Goal: Task Accomplishment & Management: Manage account settings

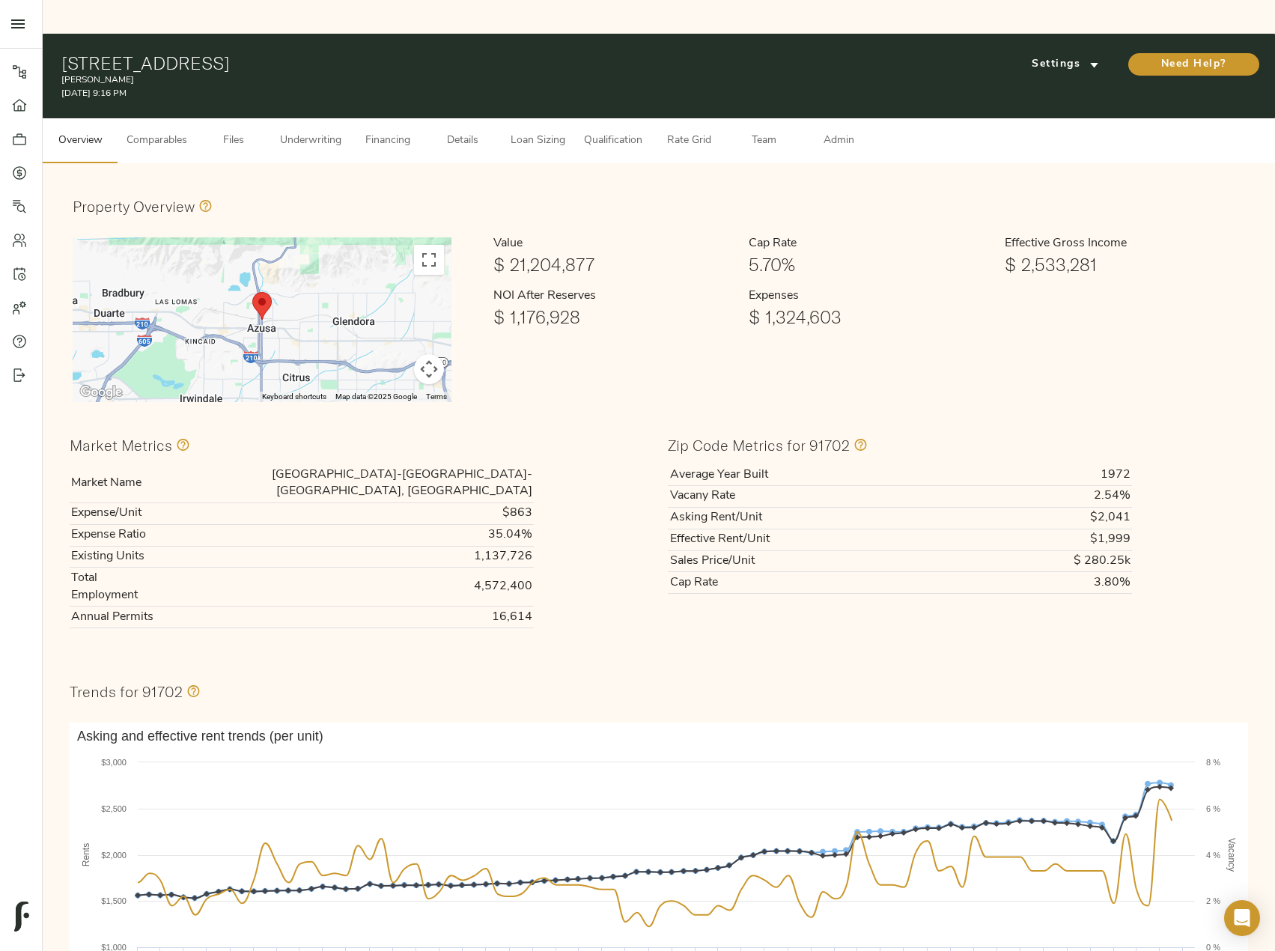
click at [186, 132] on span "Comparables" at bounding box center [157, 141] width 61 height 19
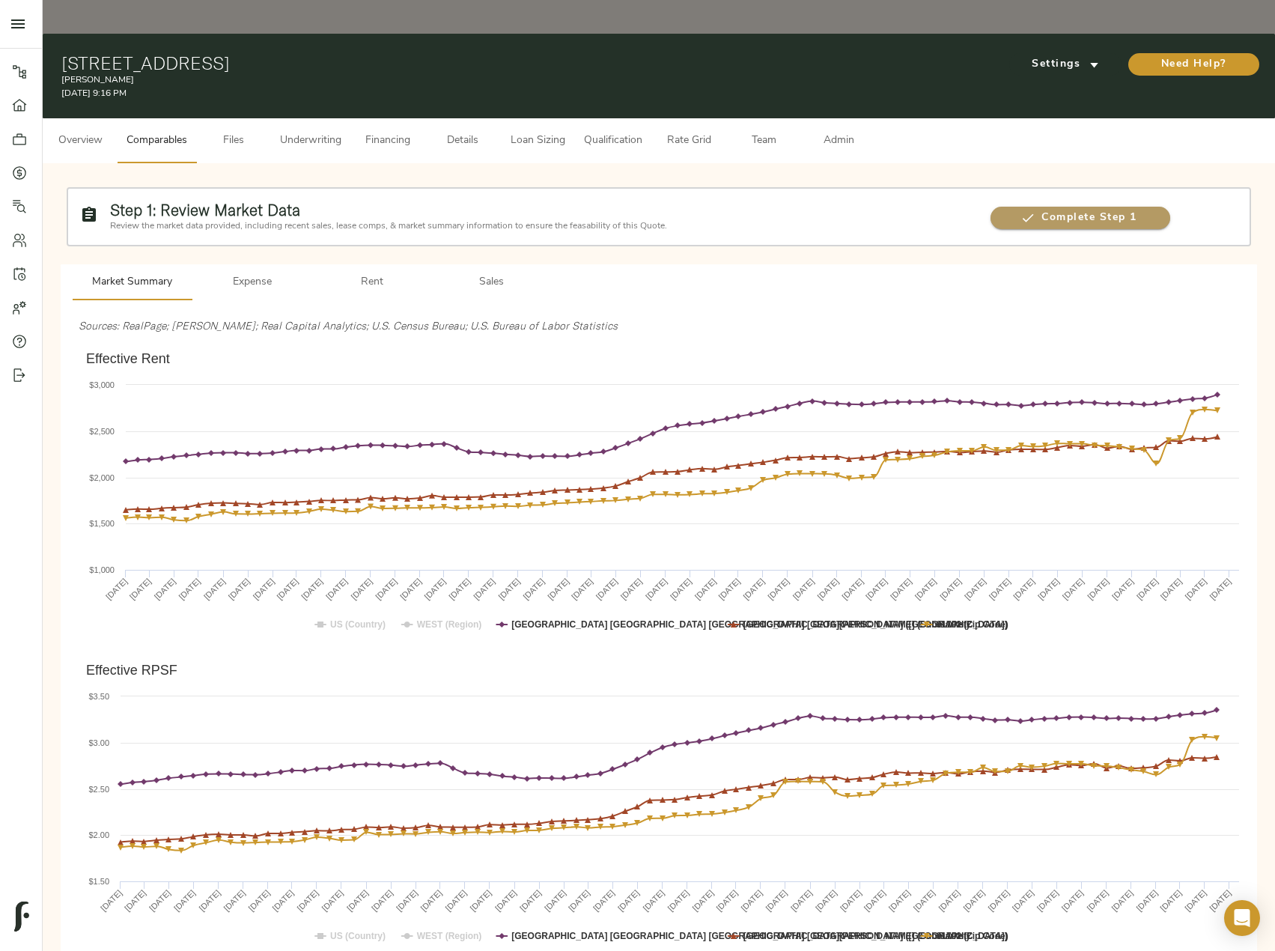
click at [1096, 209] on span "Complete Step 1" at bounding box center [1080, 218] width 179 height 19
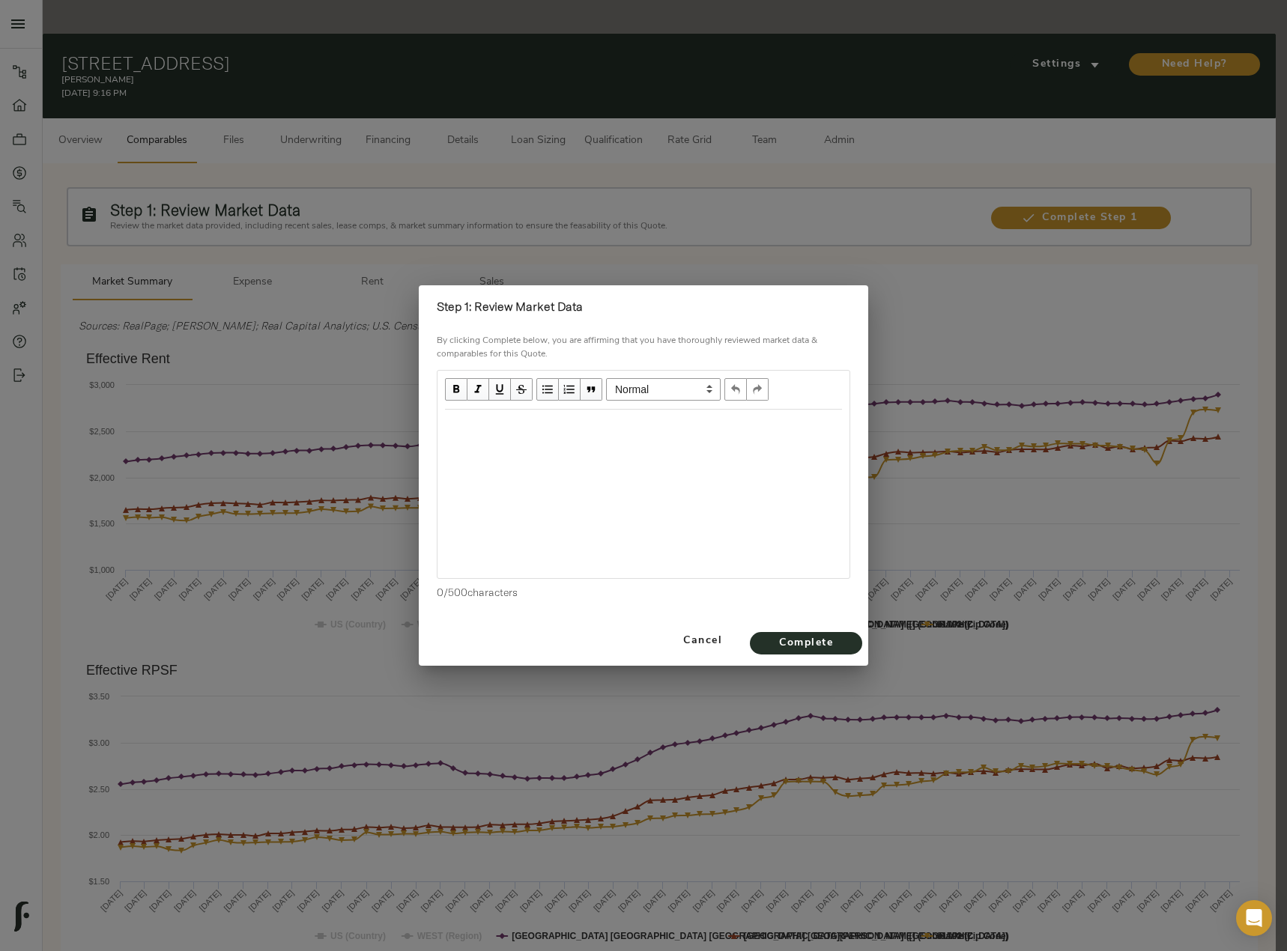
click at [537, 435] on div "Edit text" at bounding box center [643, 425] width 410 height 31
click at [660, 445] on div "Effective Rent Trending Upwards" at bounding box center [643, 494] width 412 height 168
click at [642, 425] on div "Effective Rent Trending Upwards" at bounding box center [643, 425] width 397 height 17
click at [582, 471] on div "Effective Rent Trending Upwards" at bounding box center [643, 494] width 412 height 168
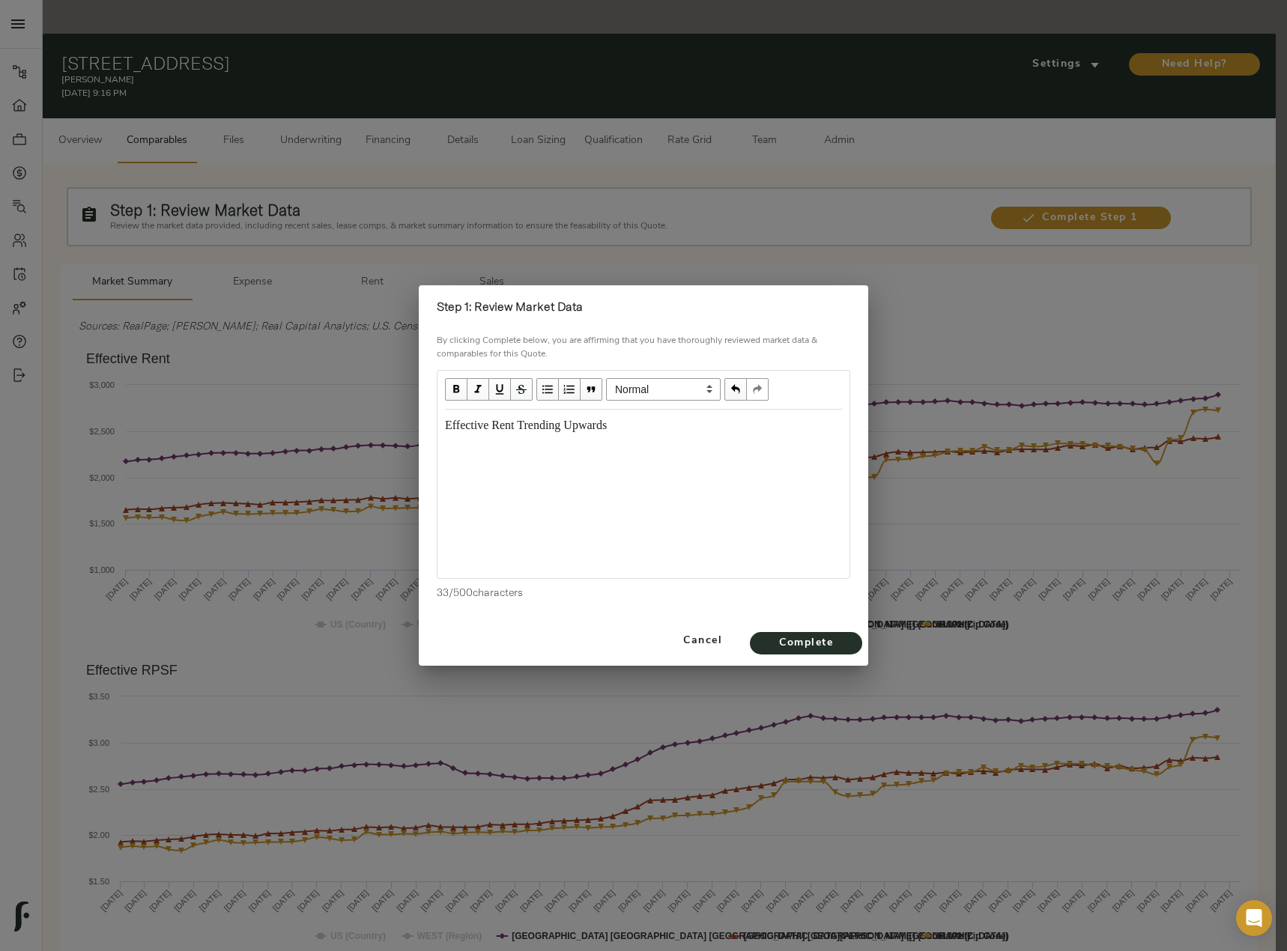
click at [637, 425] on div "Effective Rent Trending Upwards" at bounding box center [643, 425] width 397 height 17
click at [650, 425] on div "Effective Rent Trending Upwards" at bounding box center [643, 425] width 397 height 17
drag, startPoint x: 616, startPoint y: 425, endPoint x: 634, endPoint y: 426, distance: 17.2
click at [572, 455] on div "Submarket Vacancy:" at bounding box center [643, 453] width 397 height 17
click at [613, 435] on div "Effective Rent Trending Upwards since December 2024 Submarket Vacancy: 4.0%" at bounding box center [643, 453] width 397 height 73
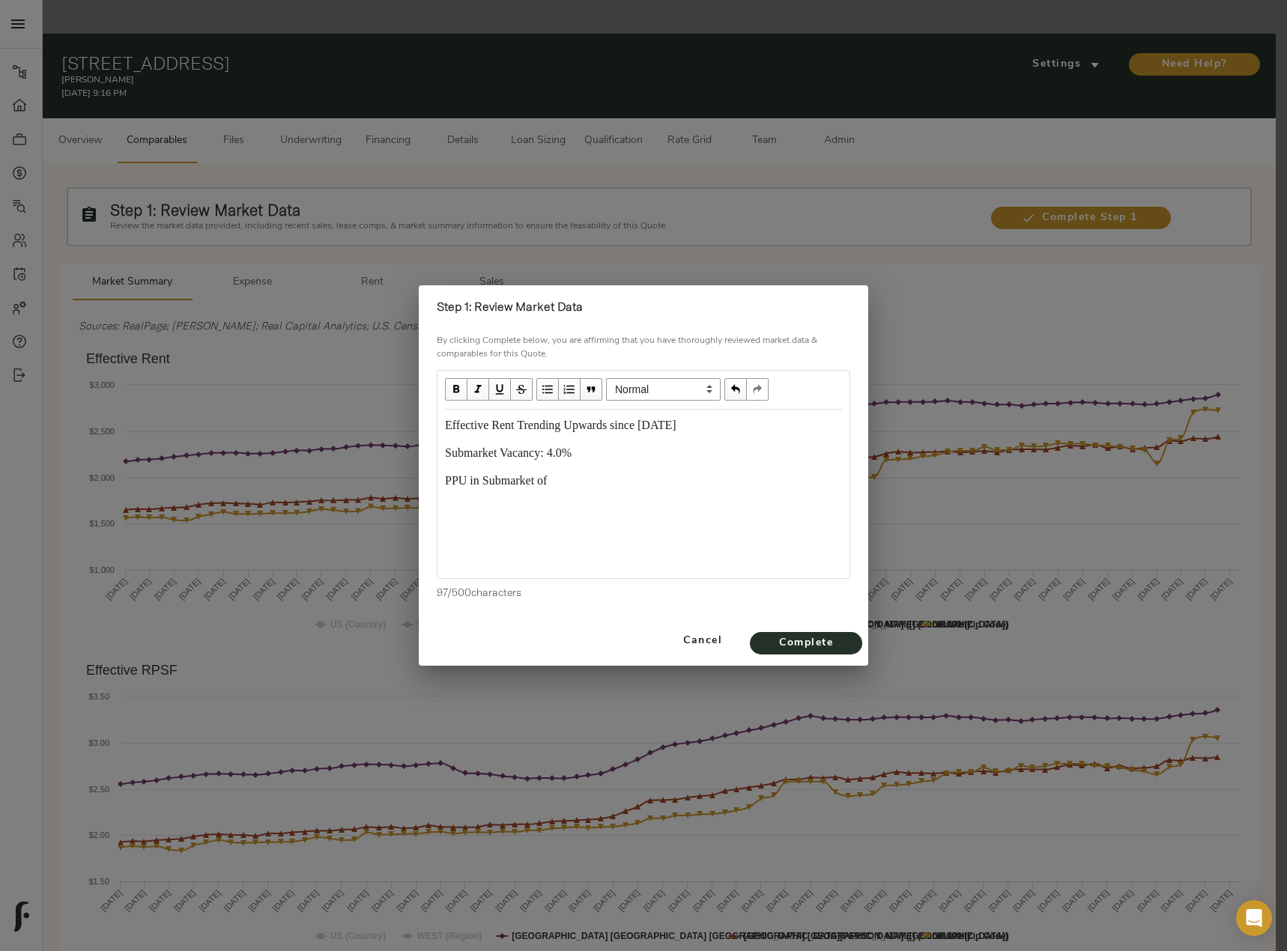
click at [593, 476] on div "PPU in Submarket of" at bounding box center [643, 481] width 397 height 17
click at [820, 640] on span "Complete" at bounding box center [806, 643] width 82 height 19
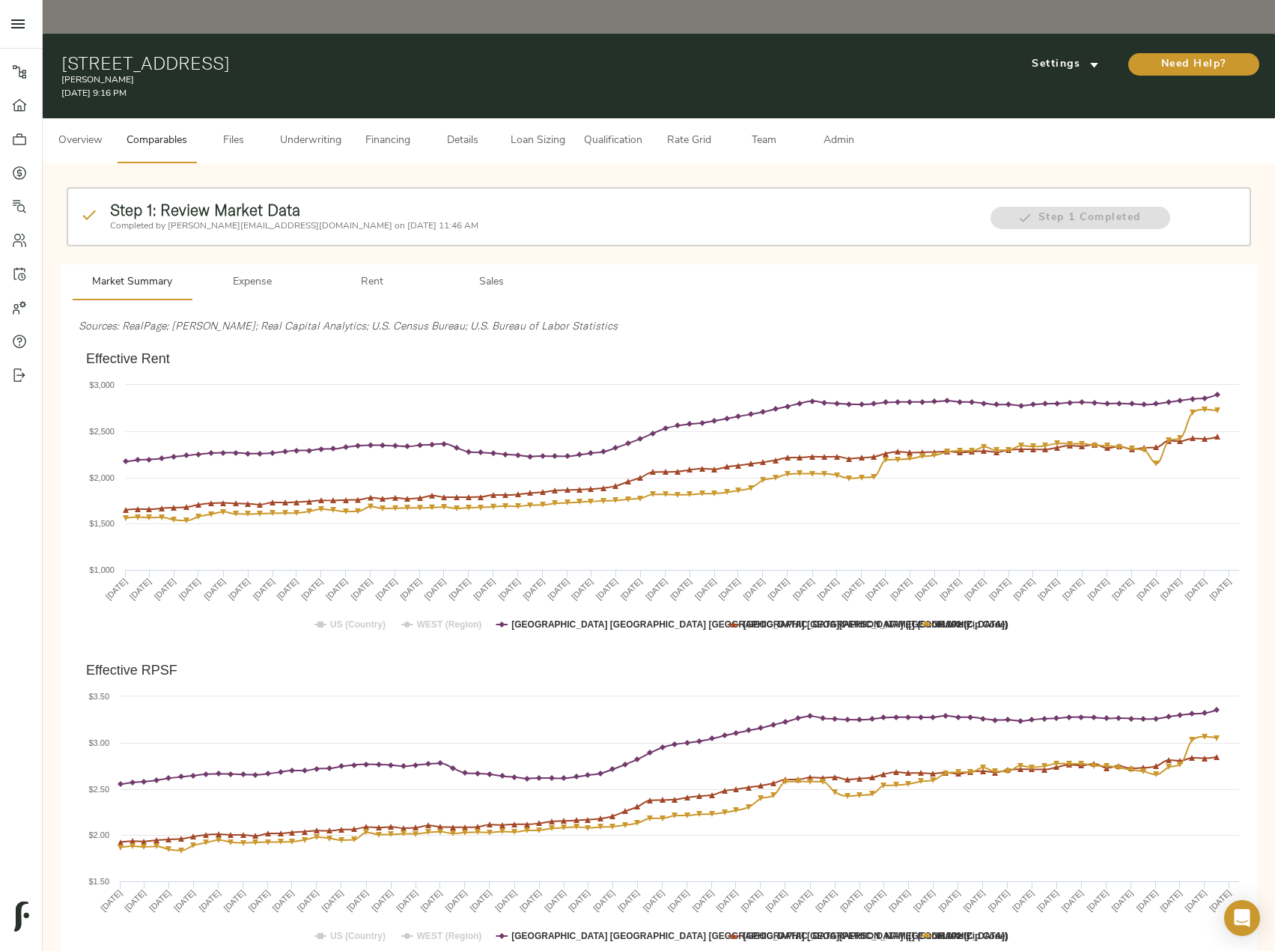
click at [232, 132] on span "Files" at bounding box center [233, 141] width 57 height 19
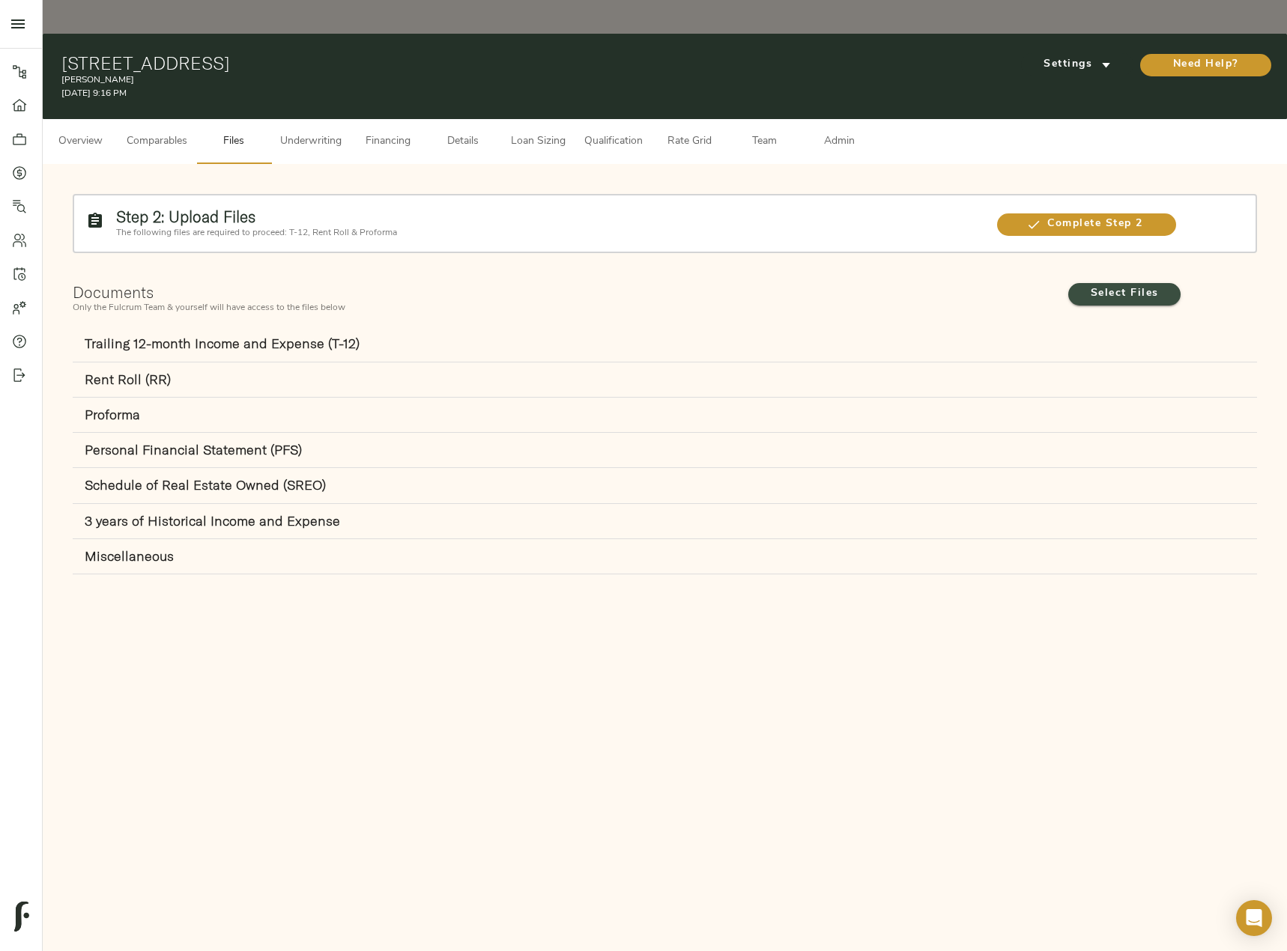
click at [1140, 285] on span "Select Files" at bounding box center [1124, 294] width 82 height 19
click at [0, 0] on input "Select Files" at bounding box center [0, 0] width 0 height 0
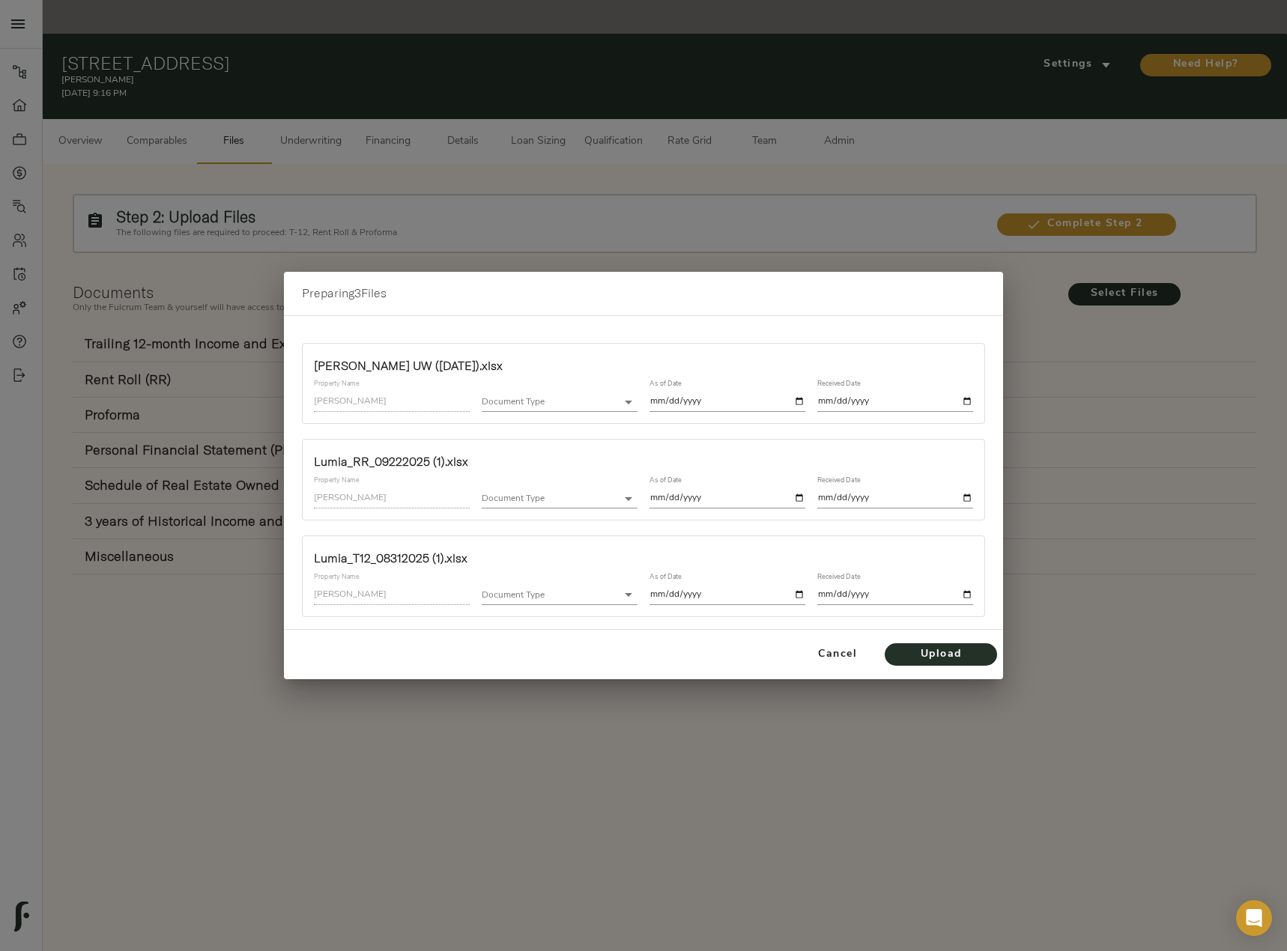
click at [529, 403] on body "Lumia - 850 N Azusa Ave, Azusa, CA 91702 Pipeline Dashboard Portfolio Quotes Se…" at bounding box center [643, 492] width 1287 height 985
click at [556, 449] on li "Proforma" at bounding box center [585, 447] width 207 height 22
type input "proforma"
click at [801, 404] on input "date" at bounding box center [727, 402] width 156 height 20
type input "2025-09-24"
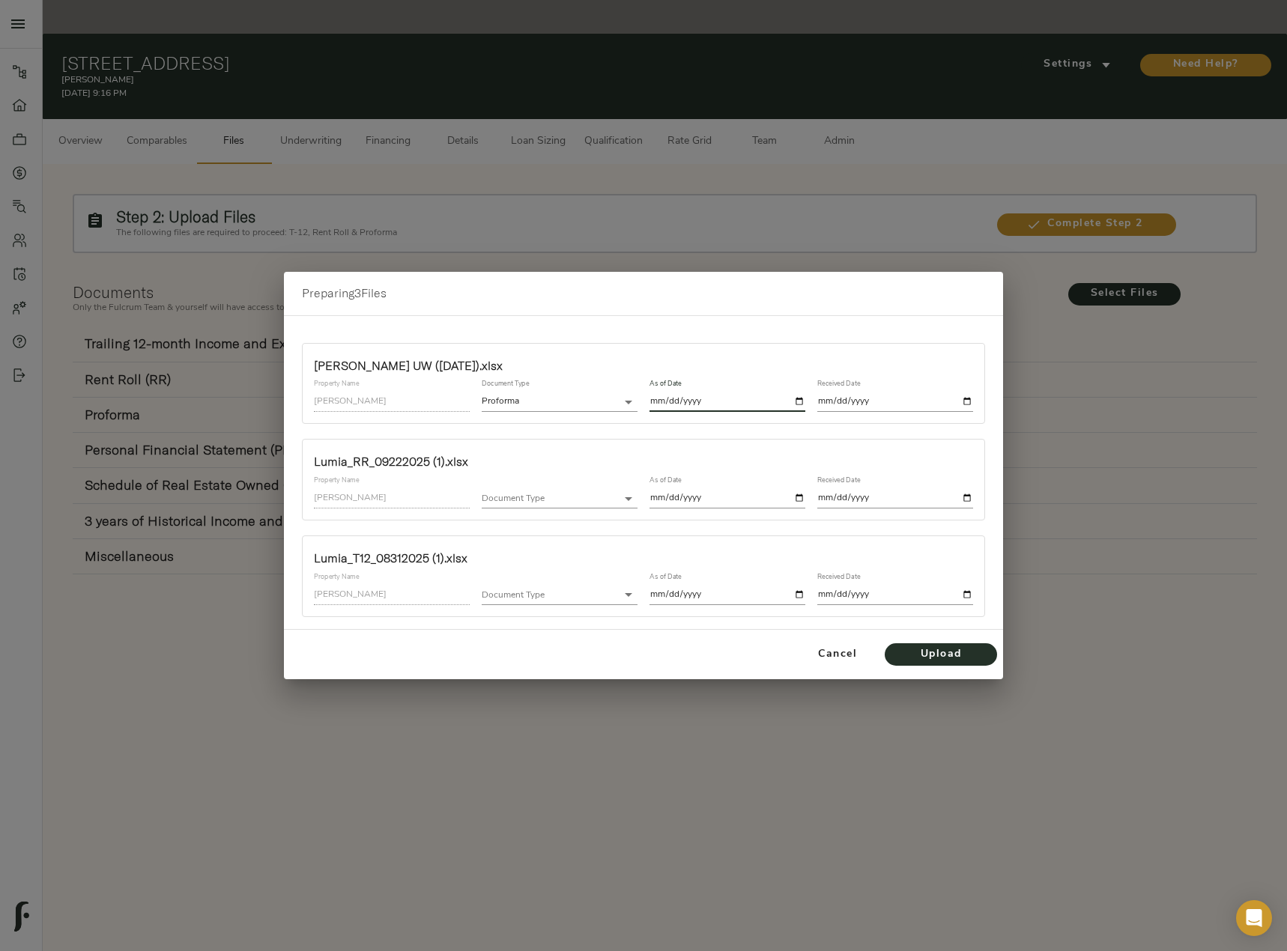
click at [969, 398] on input "date" at bounding box center [895, 402] width 156 height 20
type input "2025-09-25"
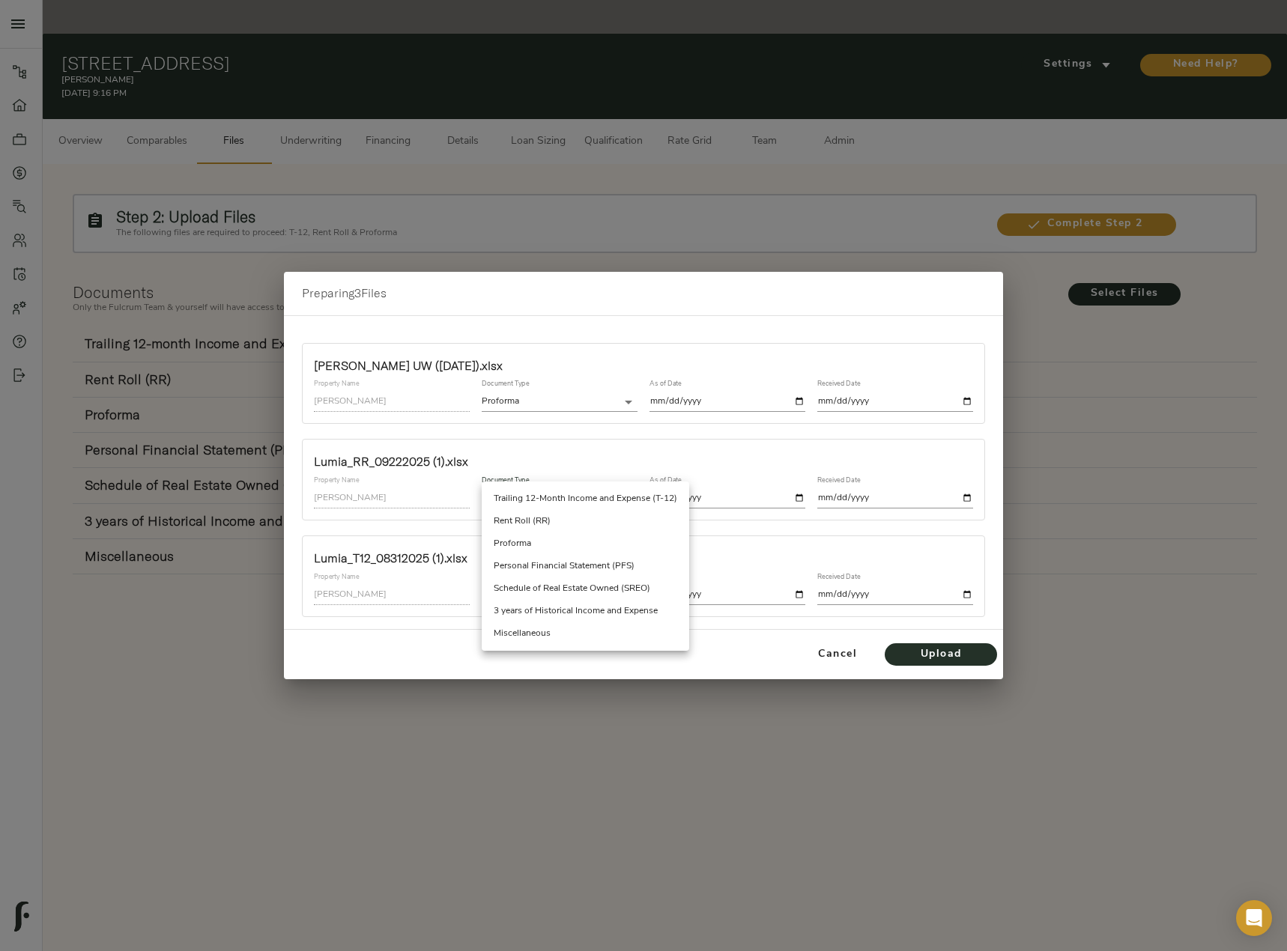
click at [628, 496] on body "Lumia - 850 N Azusa Ave, Azusa, CA 91702 Pipeline Dashboard Portfolio Quotes Se…" at bounding box center [643, 492] width 1287 height 985
click at [613, 520] on li "Rent Roll (RR)" at bounding box center [585, 521] width 207 height 22
type input "rent_roll"
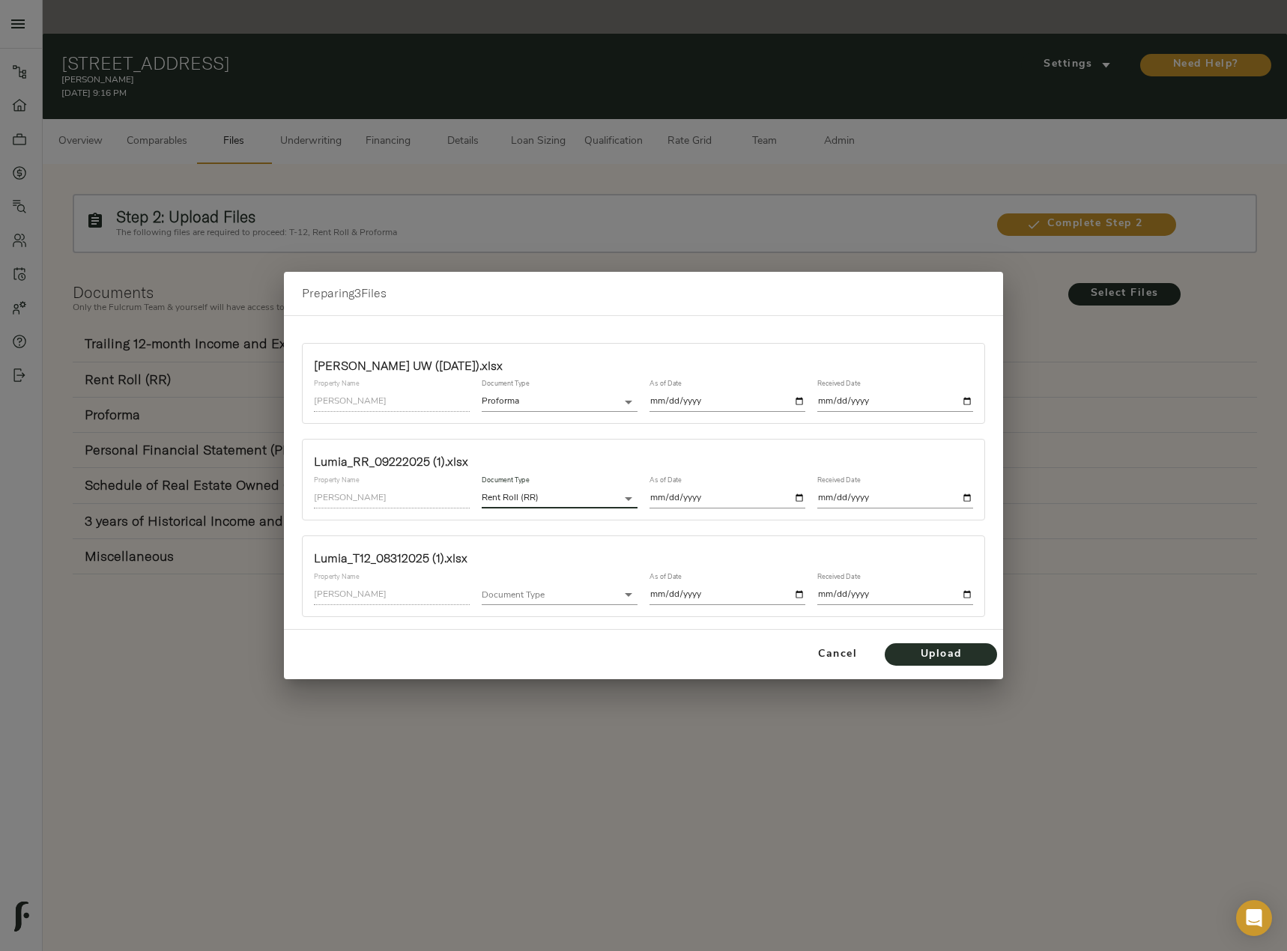
click at [802, 497] on input "date" at bounding box center [727, 498] width 156 height 20
type input "2025-09-22"
click at [968, 498] on input "date" at bounding box center [895, 498] width 156 height 20
type input "2025-09-25"
click at [571, 600] on body "Lumia - 850 N Azusa Ave, Azusa, CA 91702 Pipeline Dashboard Portfolio Quotes Se…" at bounding box center [643, 492] width 1287 height 985
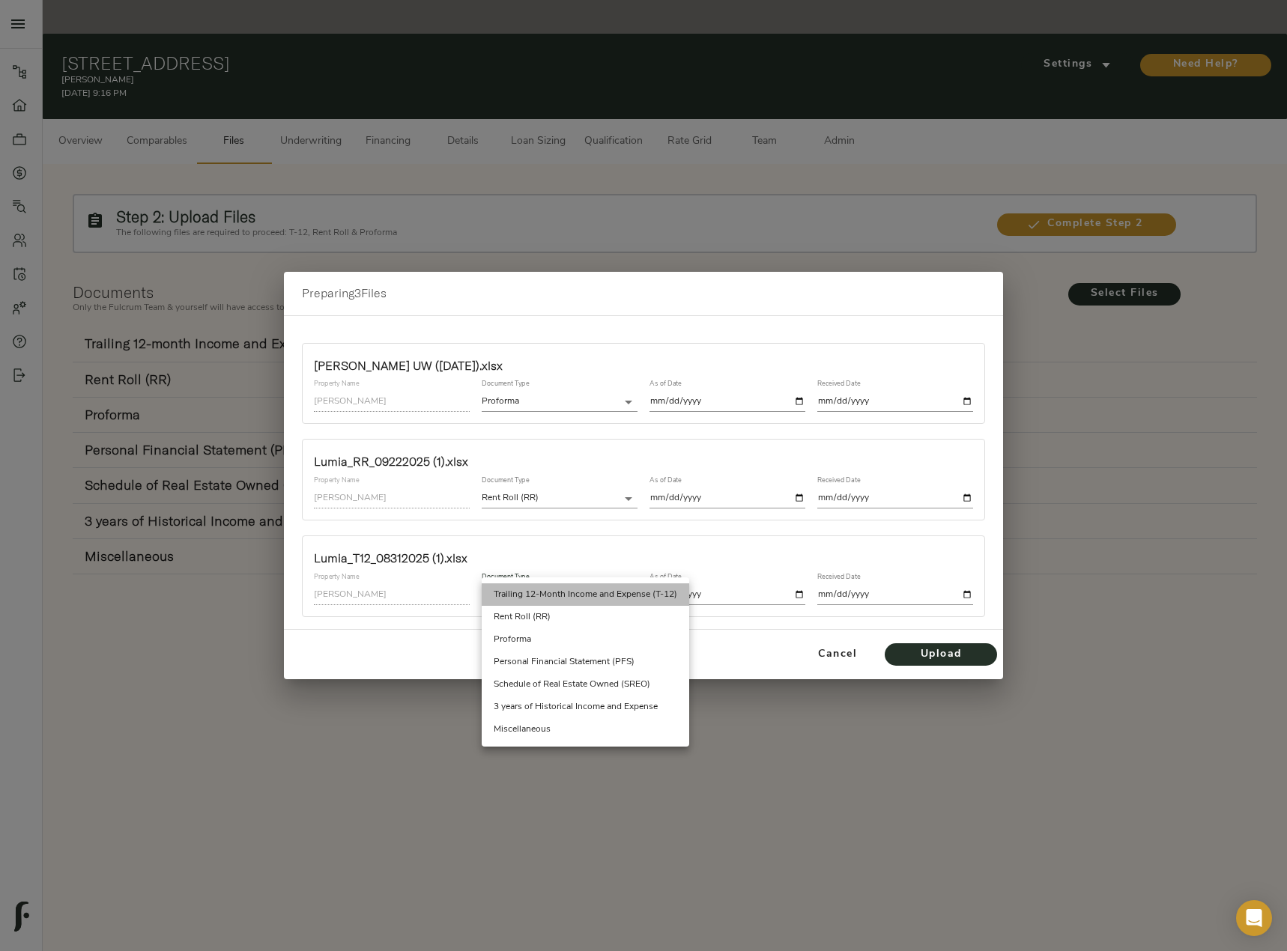
click at [582, 592] on li "Trailing 12-Month Income and Expense (T-12)" at bounding box center [585, 594] width 207 height 22
type input "trailing_twelve"
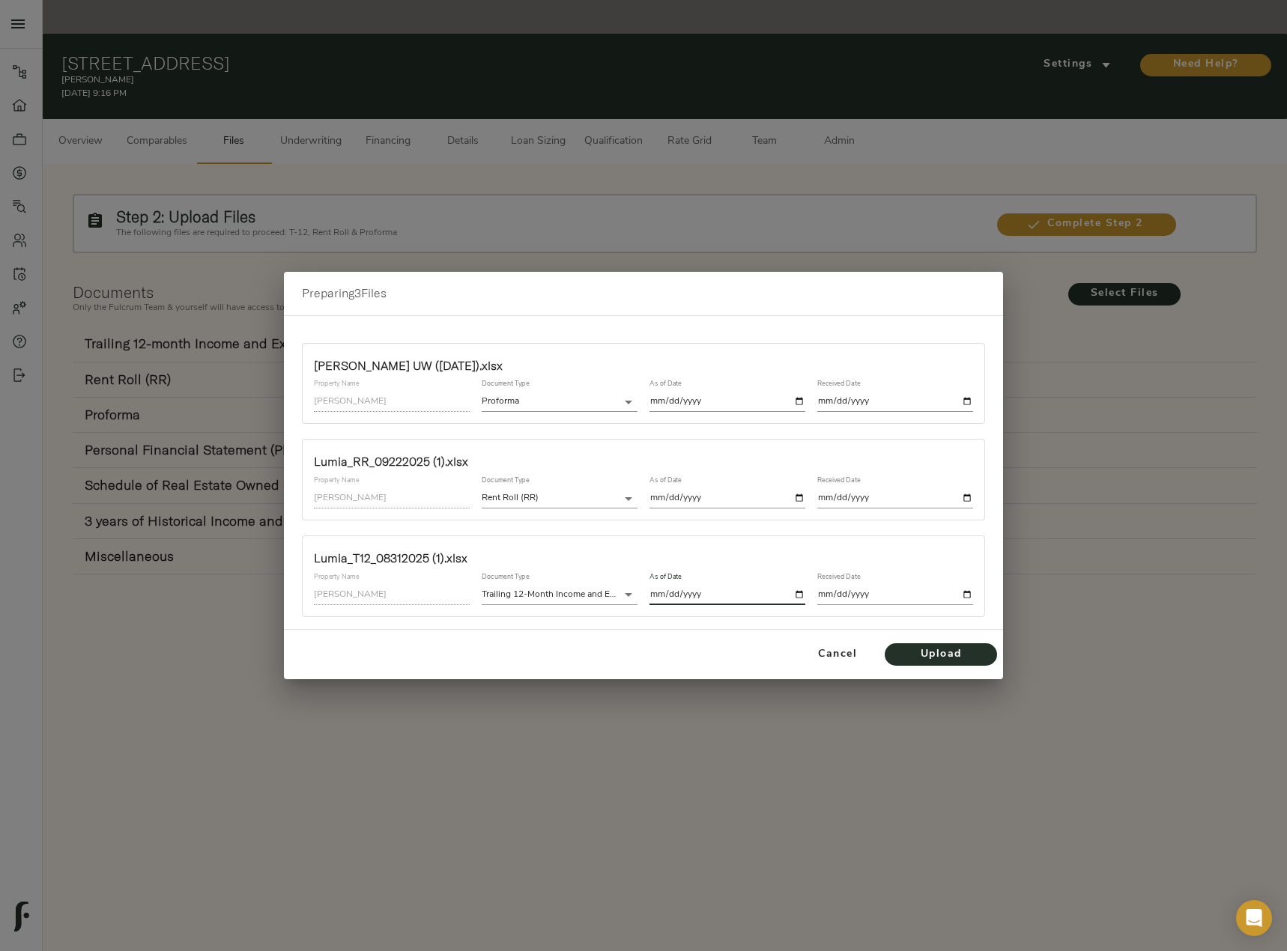
click at [796, 593] on input "date" at bounding box center [727, 595] width 156 height 20
type input "2025-08-31"
click at [953, 591] on input "date" at bounding box center [895, 595] width 156 height 20
click at [973, 597] on div "Received Date" at bounding box center [895, 589] width 168 height 44
click at [965, 592] on input "date" at bounding box center [895, 595] width 156 height 20
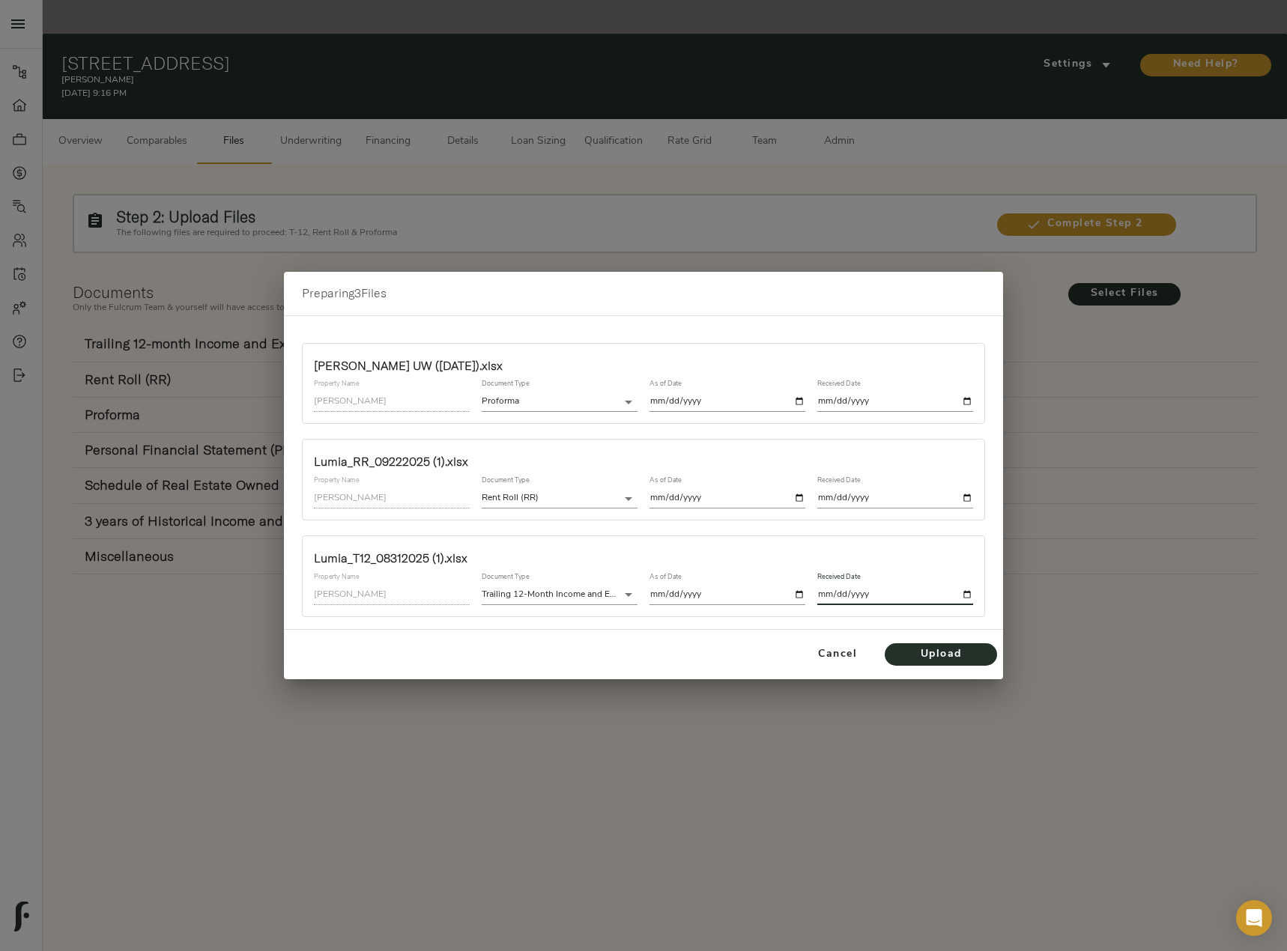
type input "2025-09-25"
click at [914, 656] on span "Upload" at bounding box center [940, 654] width 82 height 19
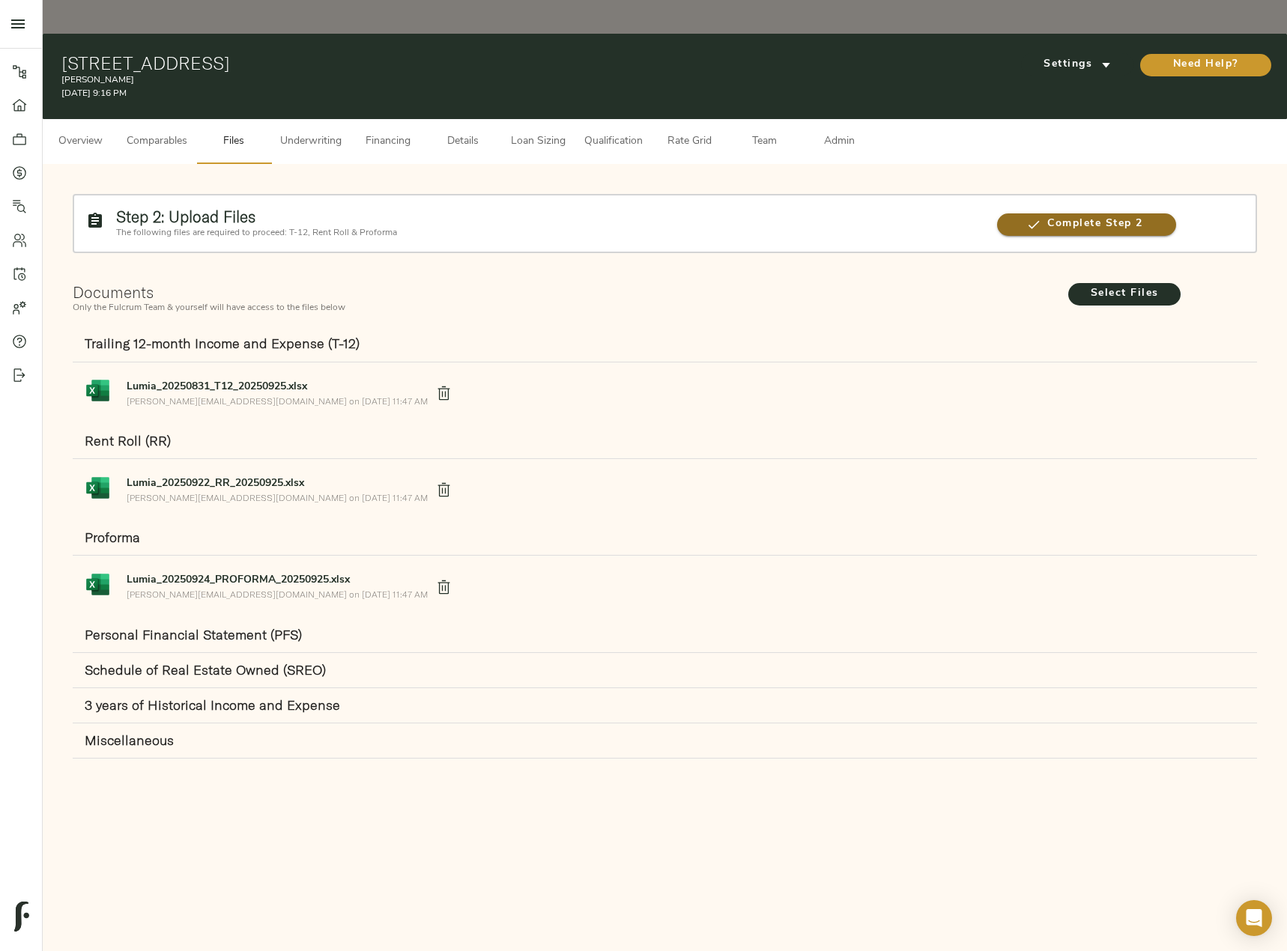
click at [1102, 215] on span "Complete Step 2" at bounding box center [1086, 224] width 179 height 19
click at [1083, 215] on span "Complete Step 2" at bounding box center [1086, 224] width 179 height 19
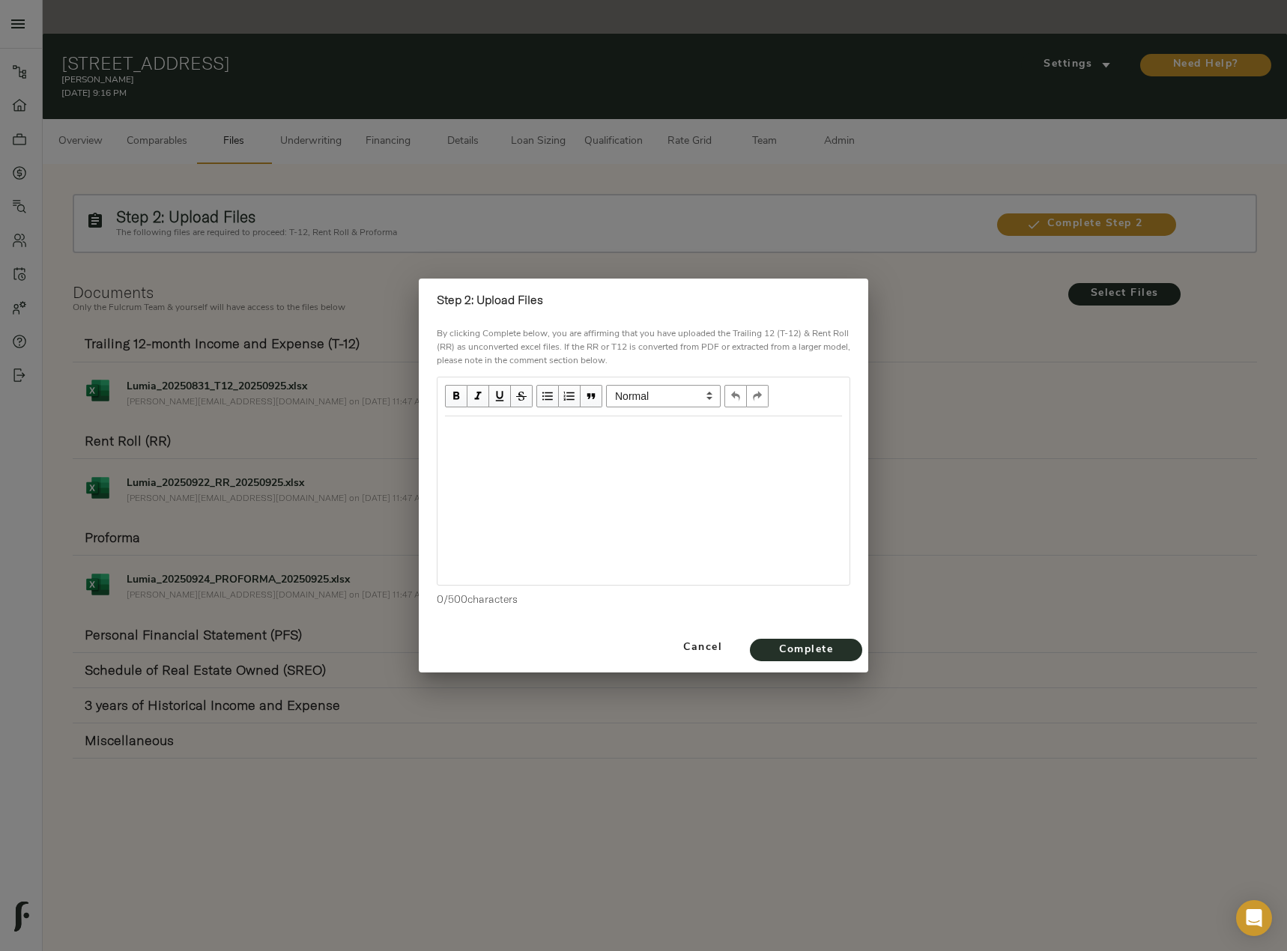
click at [550, 440] on div "Edit text" at bounding box center [643, 432] width 397 height 17
click at [824, 660] on button "Complete" at bounding box center [806, 650] width 112 height 22
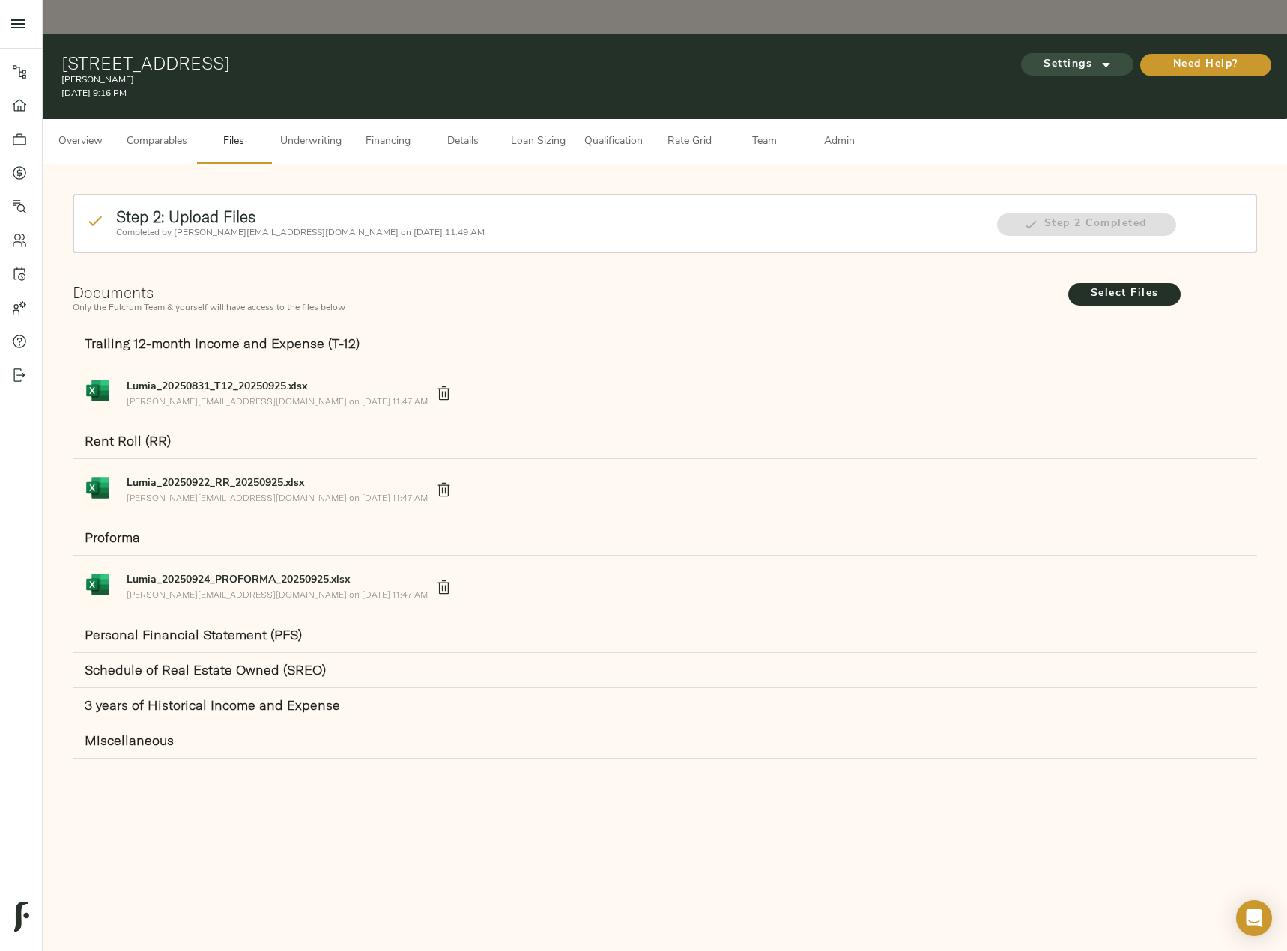
click at [1096, 55] on span "Settings" at bounding box center [1077, 64] width 82 height 19
click at [1081, 67] on span "Underwriting Template" at bounding box center [1090, 62] width 91 height 13
click at [494, 237] on div at bounding box center [643, 475] width 1287 height 951
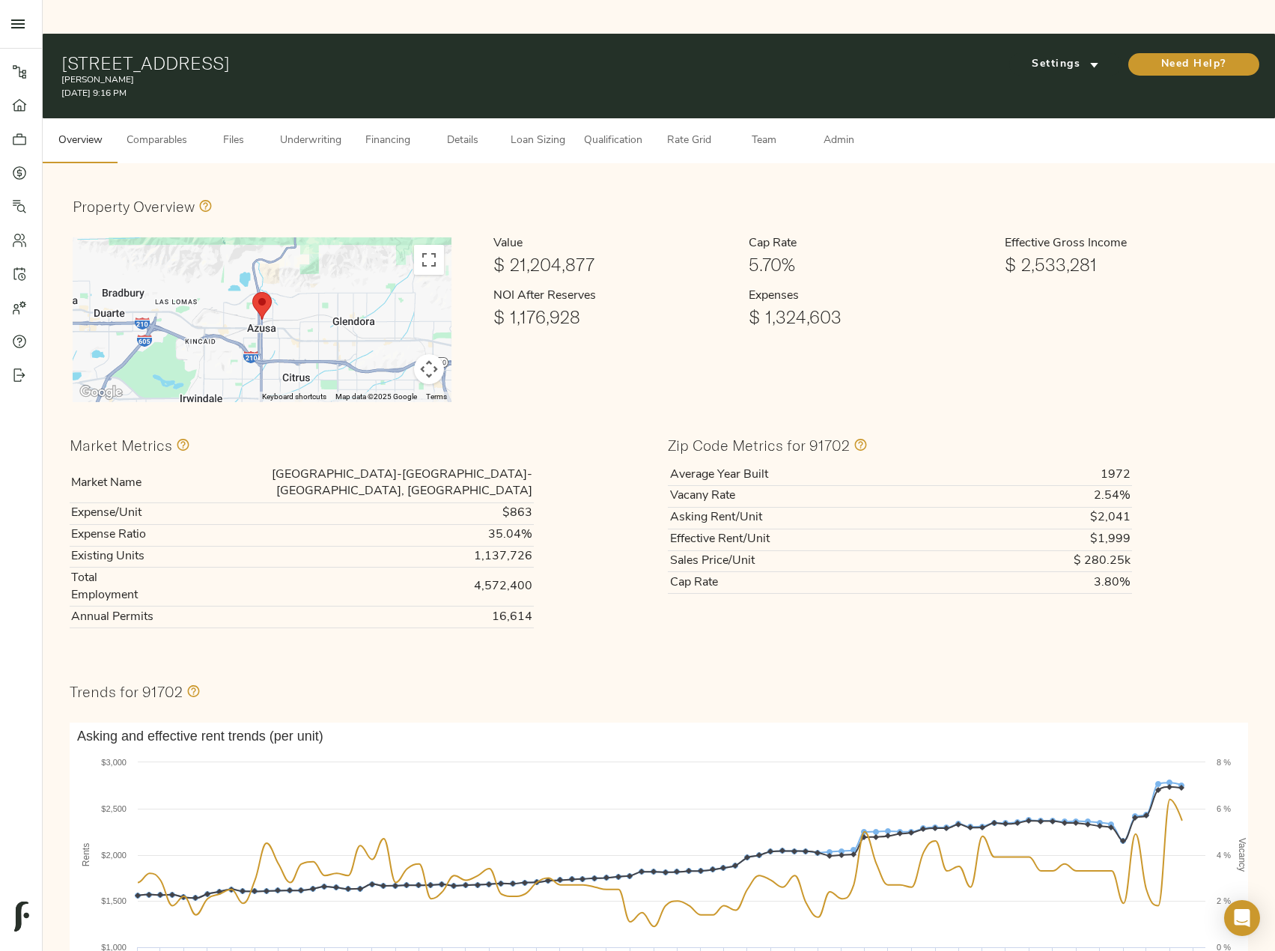
click at [145, 132] on span "Comparables" at bounding box center [157, 141] width 61 height 19
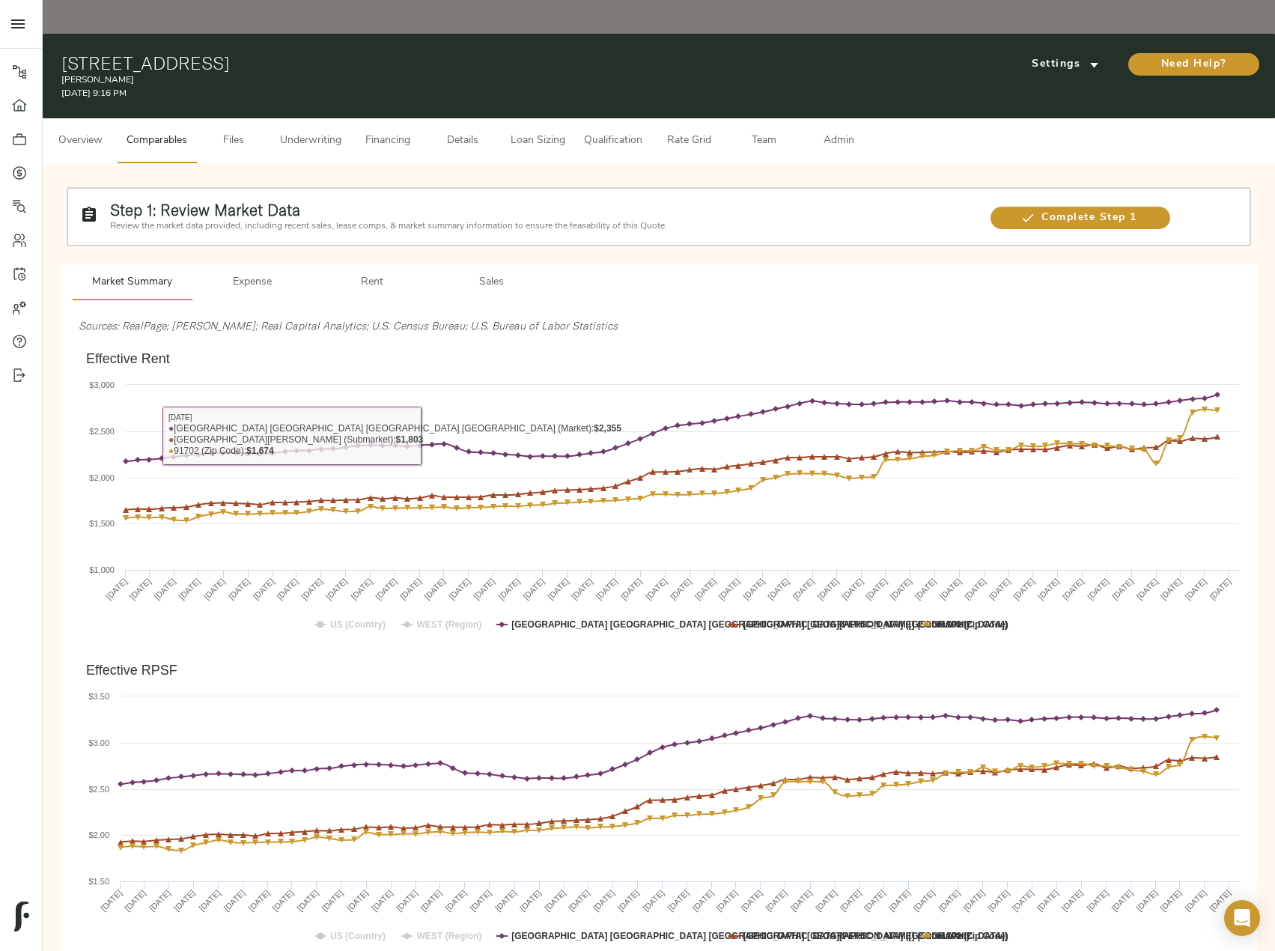
click at [77, 118] on button "Overview" at bounding box center [80, 140] width 75 height 45
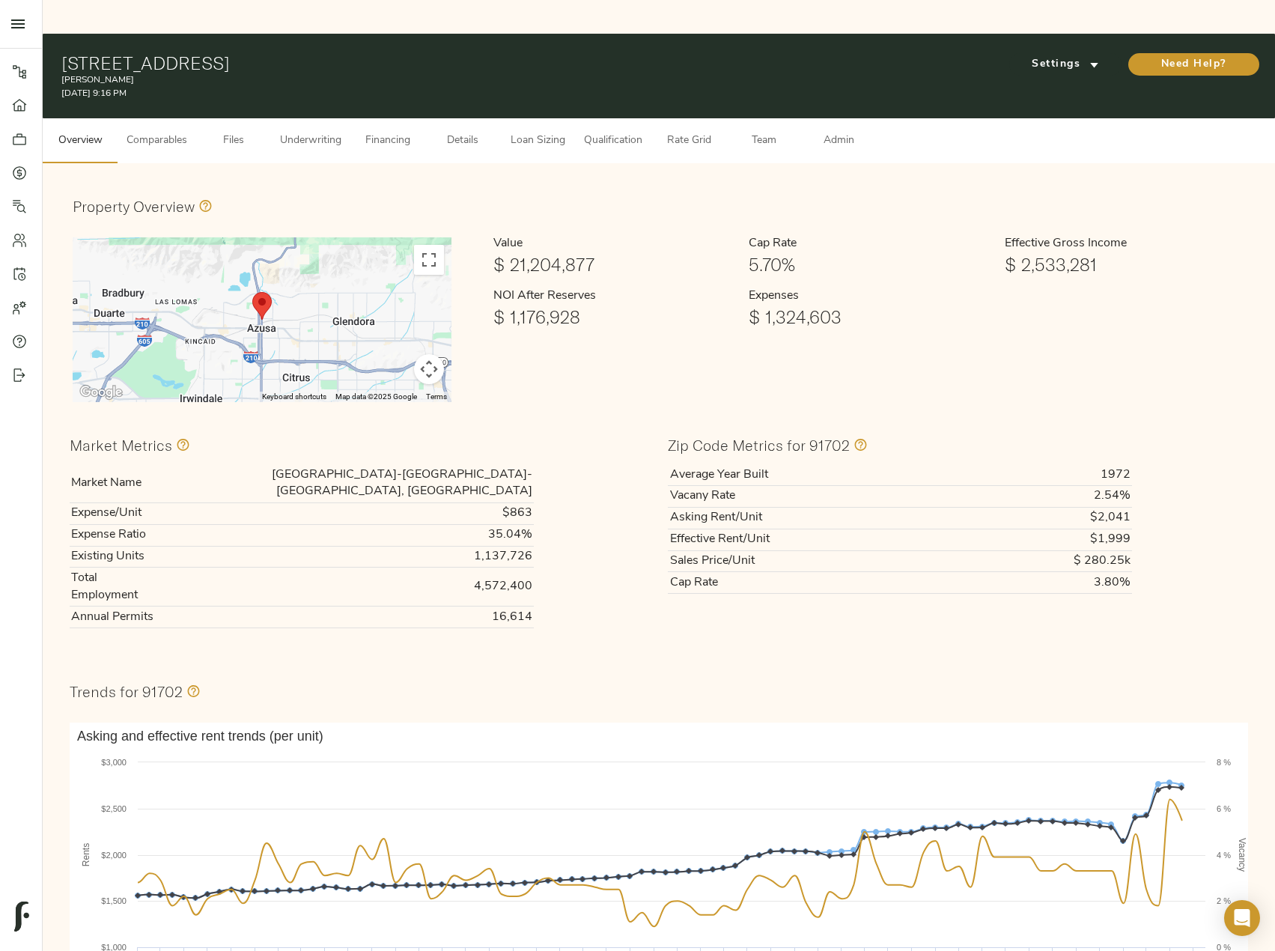
click at [424, 354] on button "Map camera controls" at bounding box center [429, 369] width 30 height 30
click at [431, 245] on button "Toggle fullscreen view" at bounding box center [429, 260] width 30 height 30
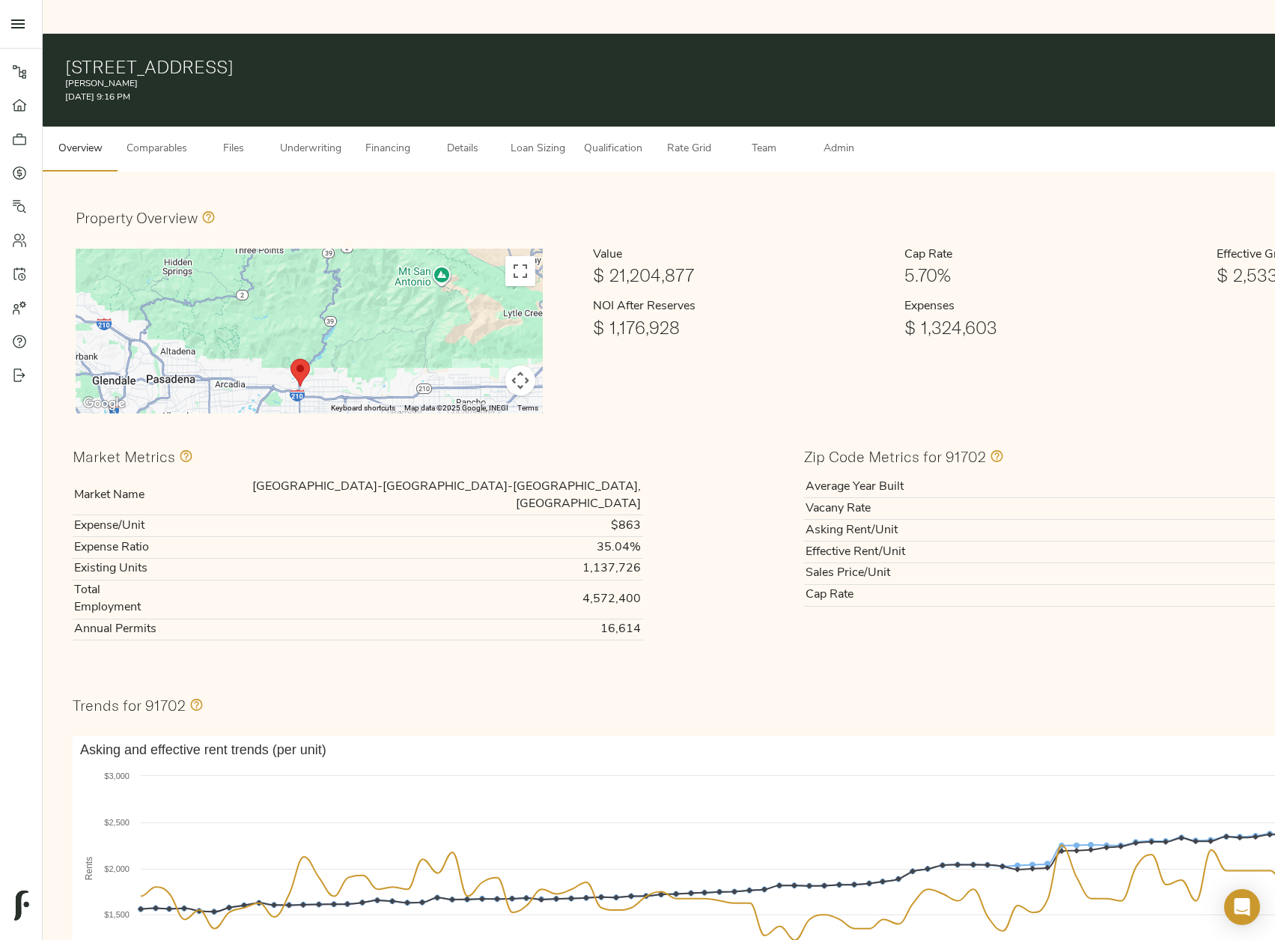
drag, startPoint x: 64, startPoint y: 34, endPoint x: 392, endPoint y: 31, distance: 328.8
click at [392, 34] on div "850 N Azusa Ave, Azusa, CA 91702 Lumia September 25, 2025 9:16 PM Settings Need…" at bounding box center [795, 80] width 1504 height 93
copy h1 "850 N Azusa Ave, Azusa, CA 91702"
click at [148, 140] on span "Comparables" at bounding box center [157, 149] width 61 height 19
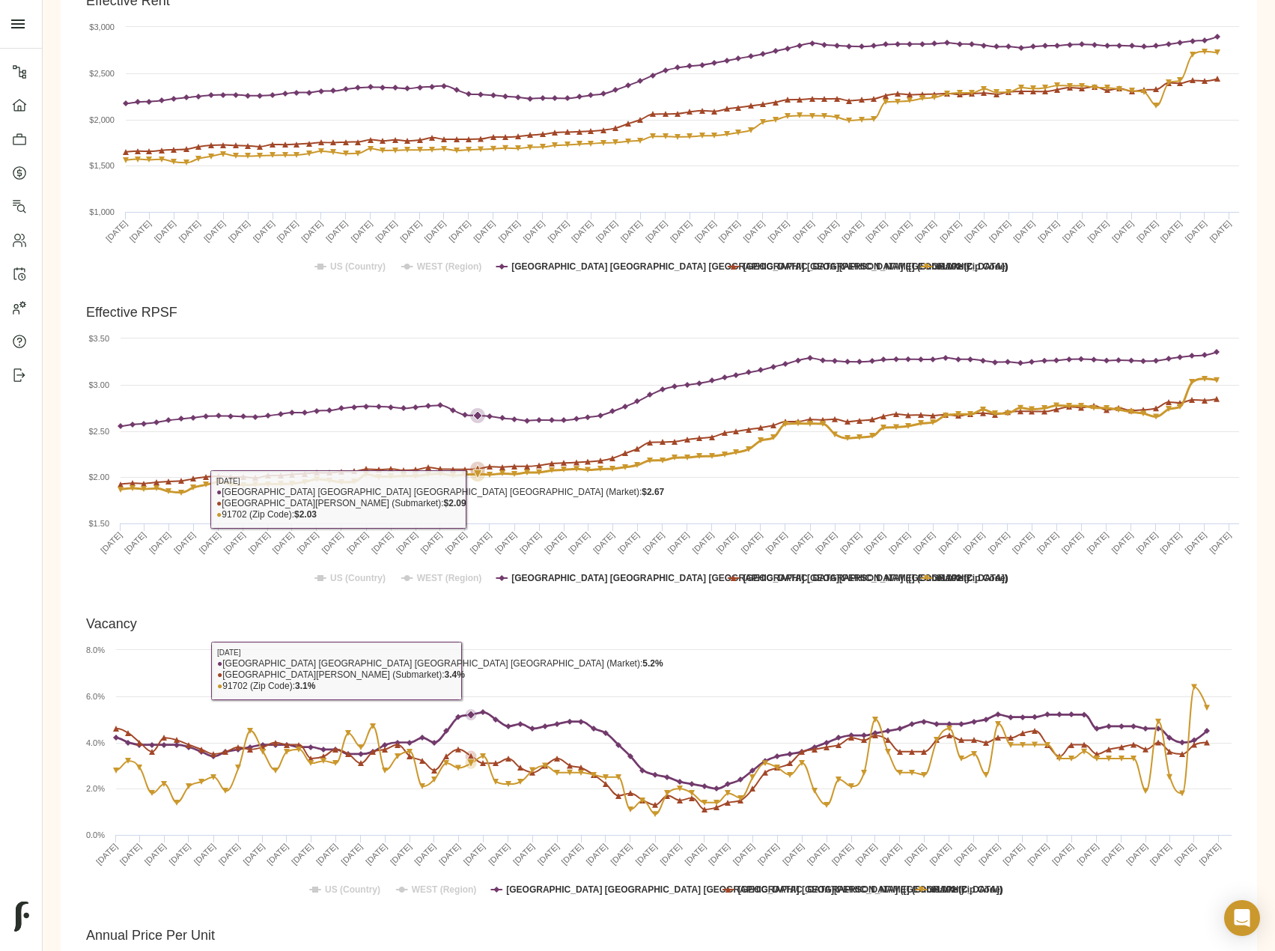
scroll to position [67, 0]
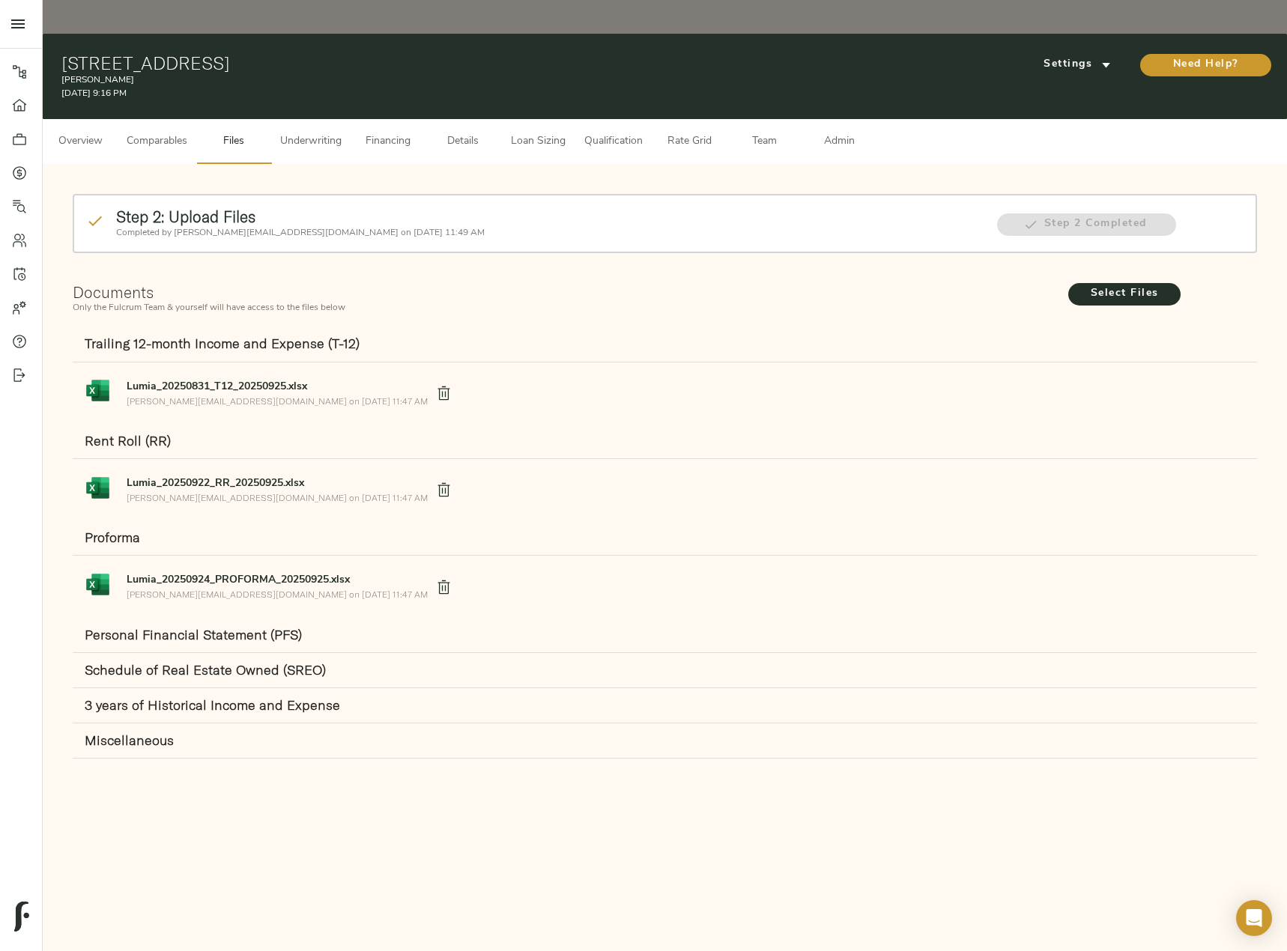
drag, startPoint x: 62, startPoint y: 31, endPoint x: 350, endPoint y: 31, distance: 287.6
click at [350, 52] on h1 "[STREET_ADDRESS]" at bounding box center [463, 62] width 804 height 21
copy h1 "[STREET_ADDRESS]"
click at [302, 133] on span "Underwriting" at bounding box center [310, 142] width 61 height 19
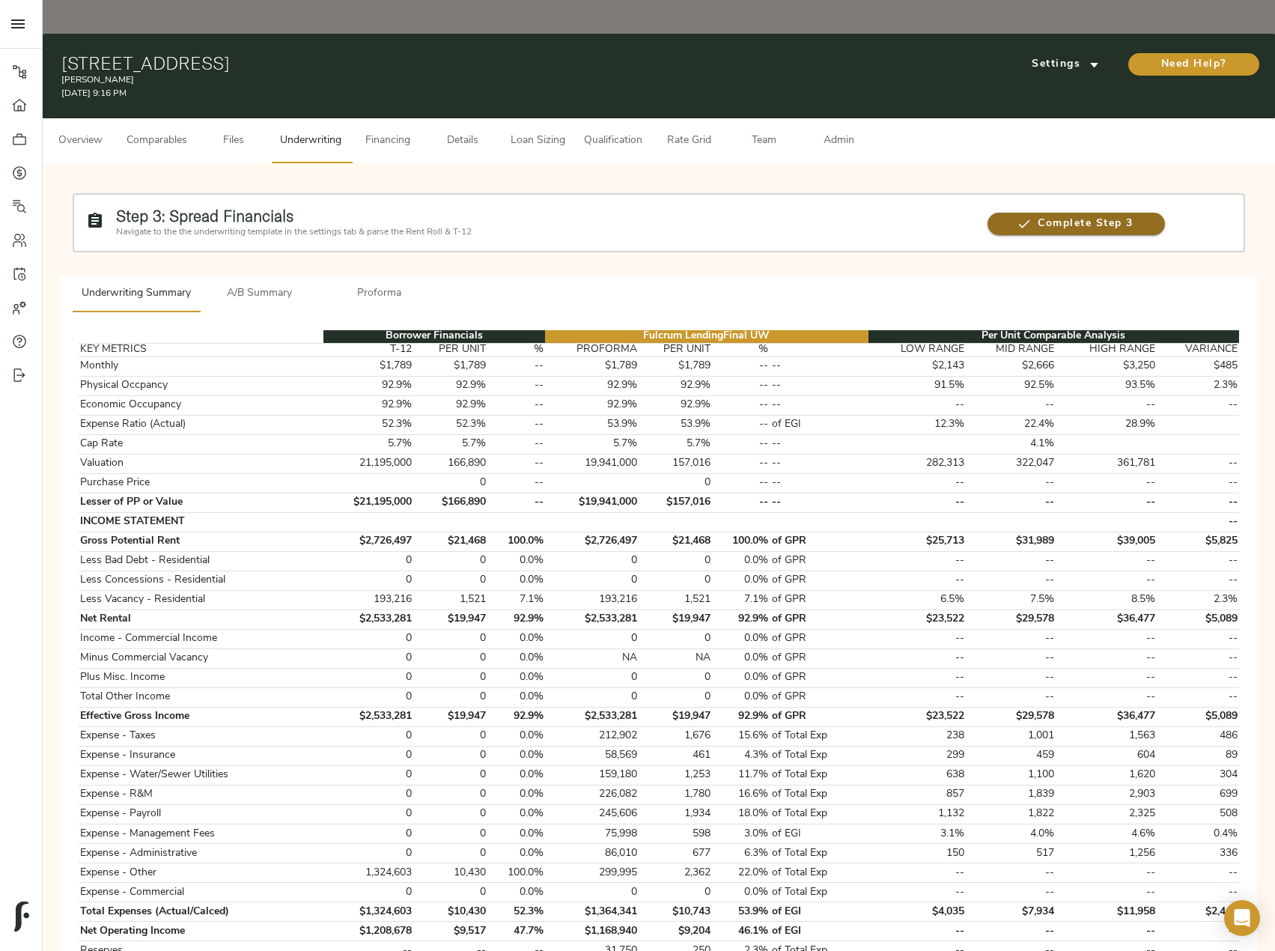
click at [1036, 215] on span "Complete Step 3" at bounding box center [1076, 224] width 177 height 19
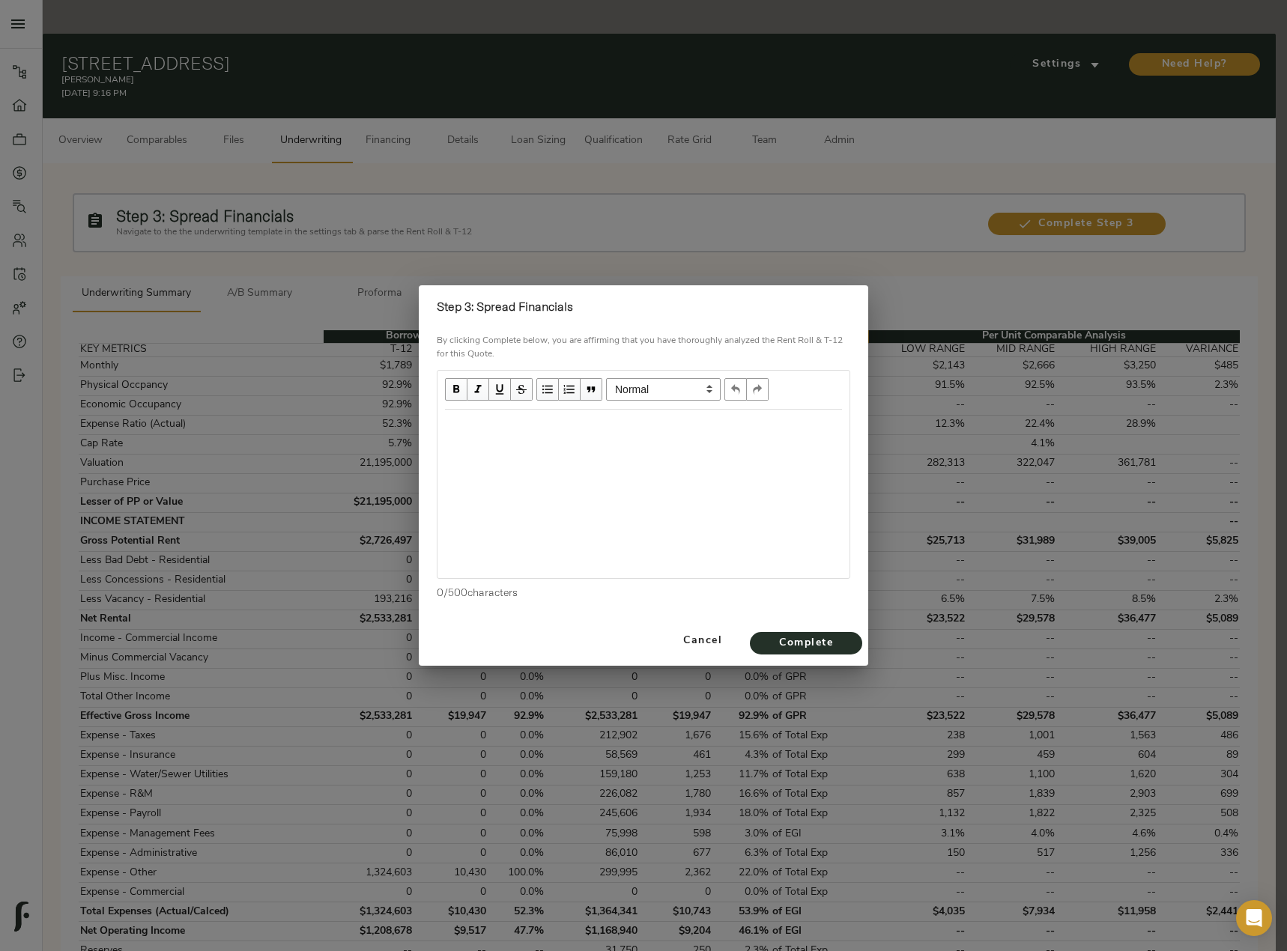
click at [597, 431] on div "Edit text" at bounding box center [643, 425] width 397 height 17
drag, startPoint x: 479, startPoint y: 309, endPoint x: 596, endPoint y: 317, distance: 117.1
click at [596, 317] on div "Step 3: Spread Financials" at bounding box center [643, 306] width 449 height 43
copy strong "Spread Financials"
click at [454, 454] on div at bounding box center [643, 494] width 412 height 168
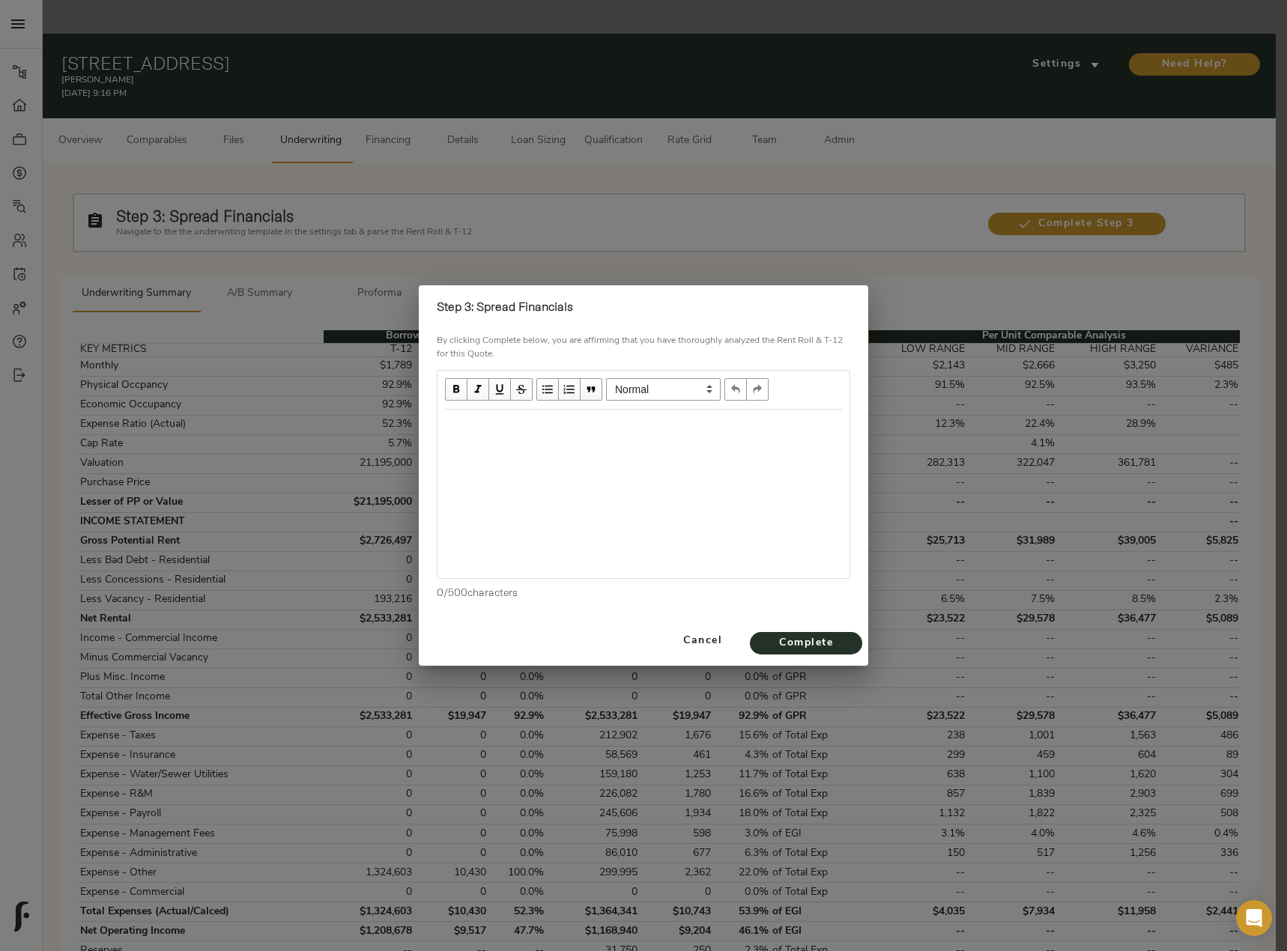
click at [486, 440] on div "Edit text" at bounding box center [643, 425] width 410 height 31
select select "unstyled"
paste div "Edit text"
click at [797, 642] on span "Complete" at bounding box center [806, 643] width 82 height 19
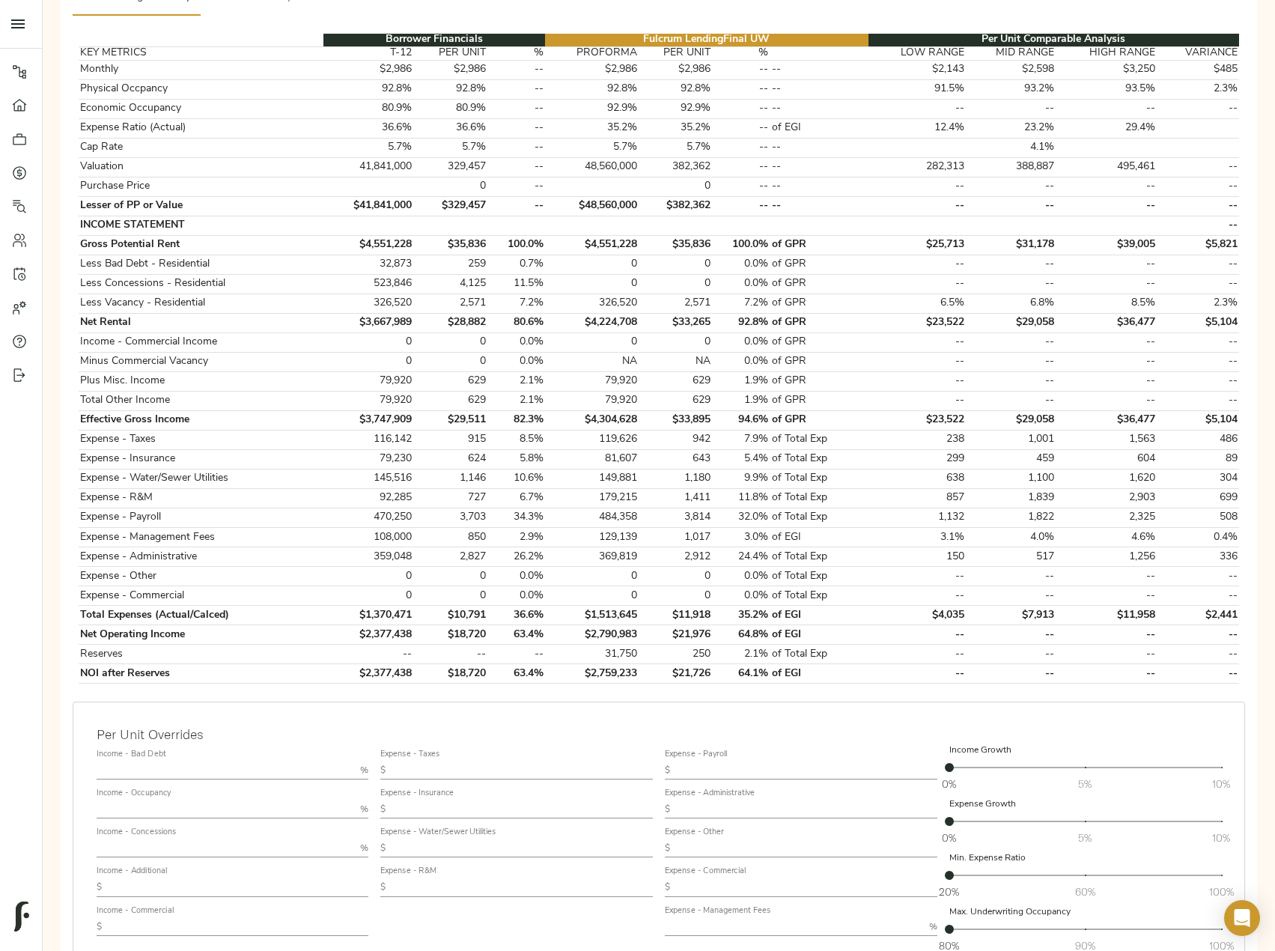
scroll to position [371, 0]
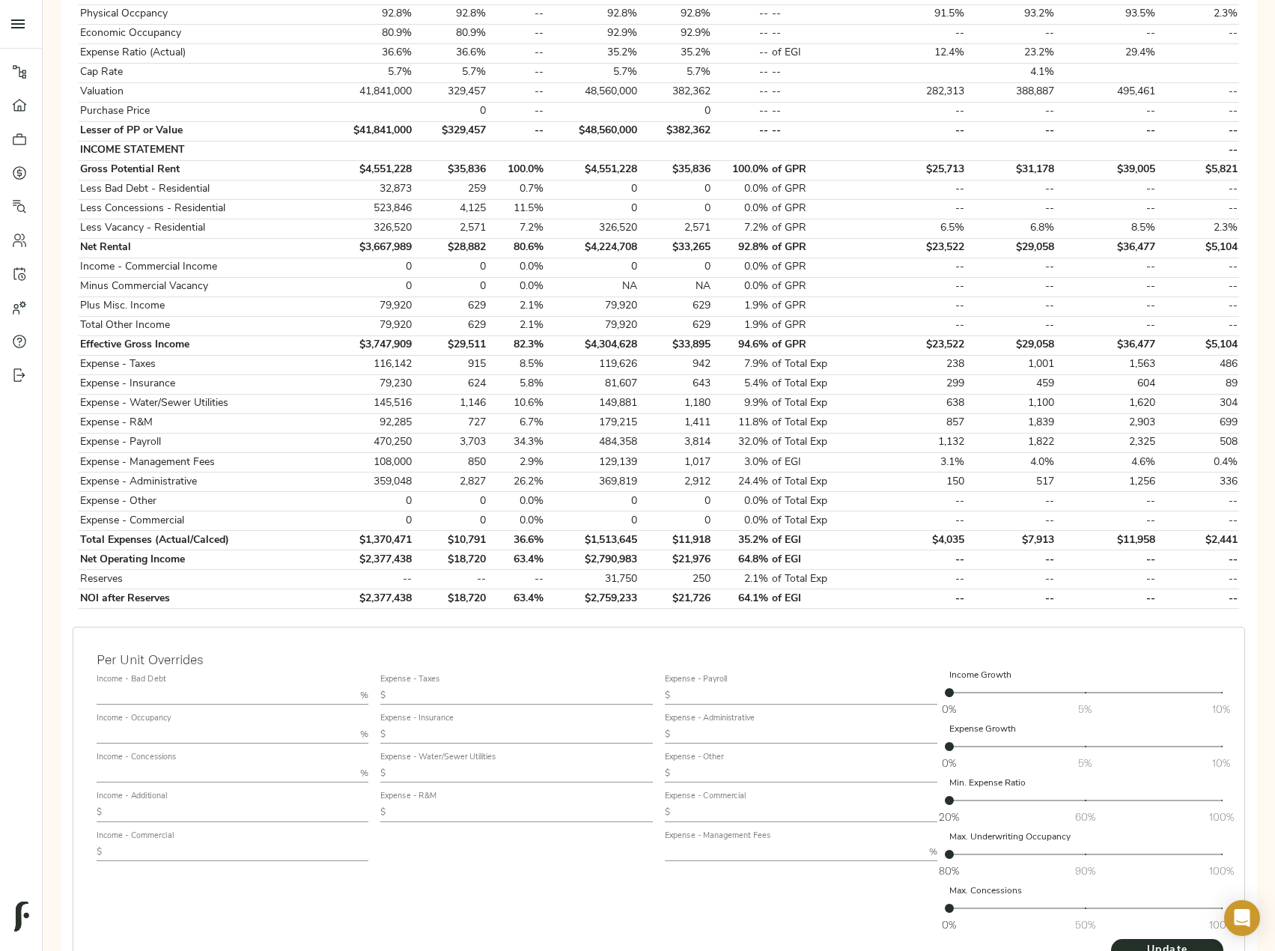
click at [145, 687] on input "text" at bounding box center [226, 696] width 258 height 18
type input "1"
click at [172, 765] on input "text" at bounding box center [226, 774] width 258 height 18
type input "1"
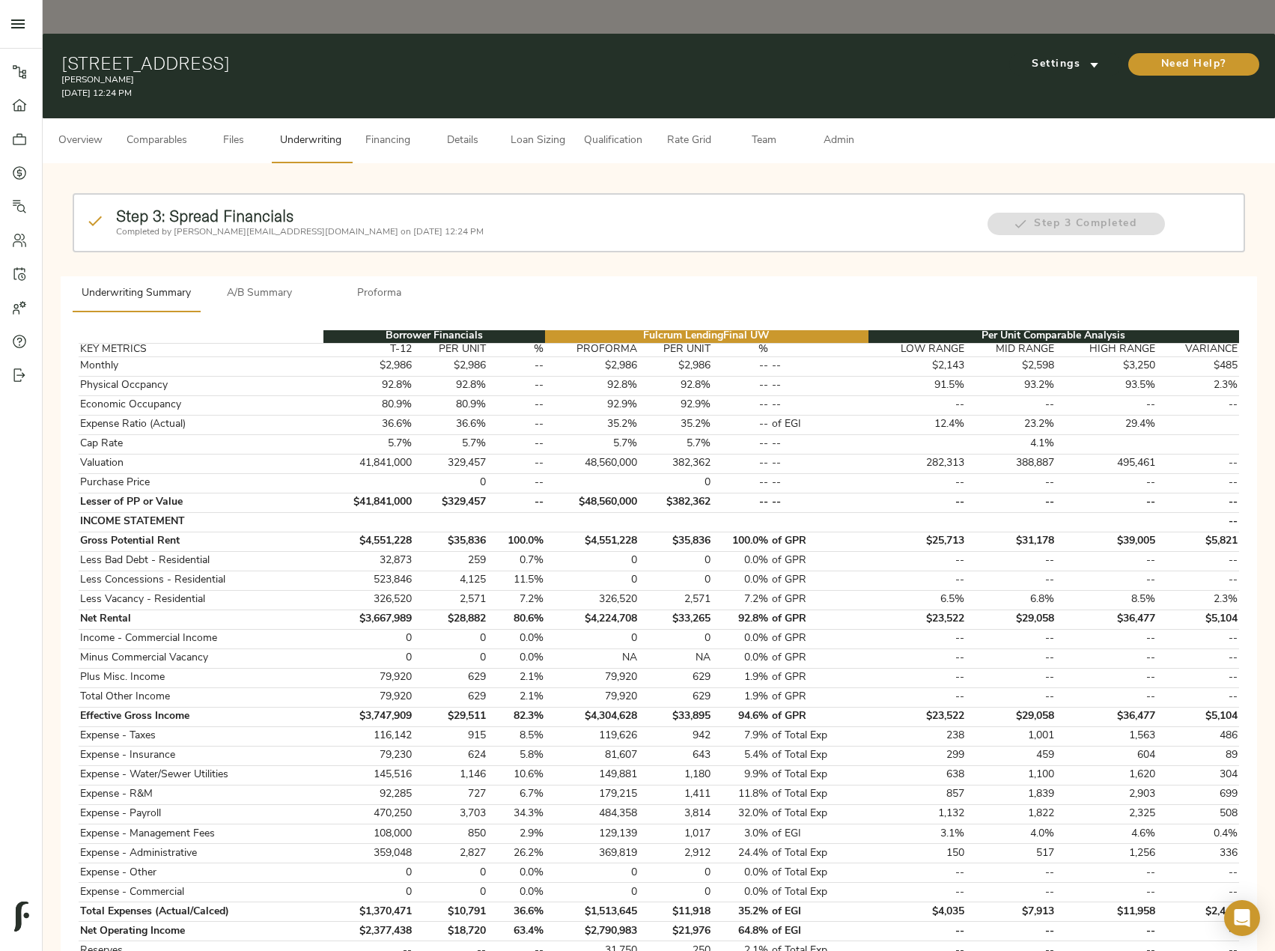
click at [231, 132] on span "Files" at bounding box center [233, 141] width 57 height 19
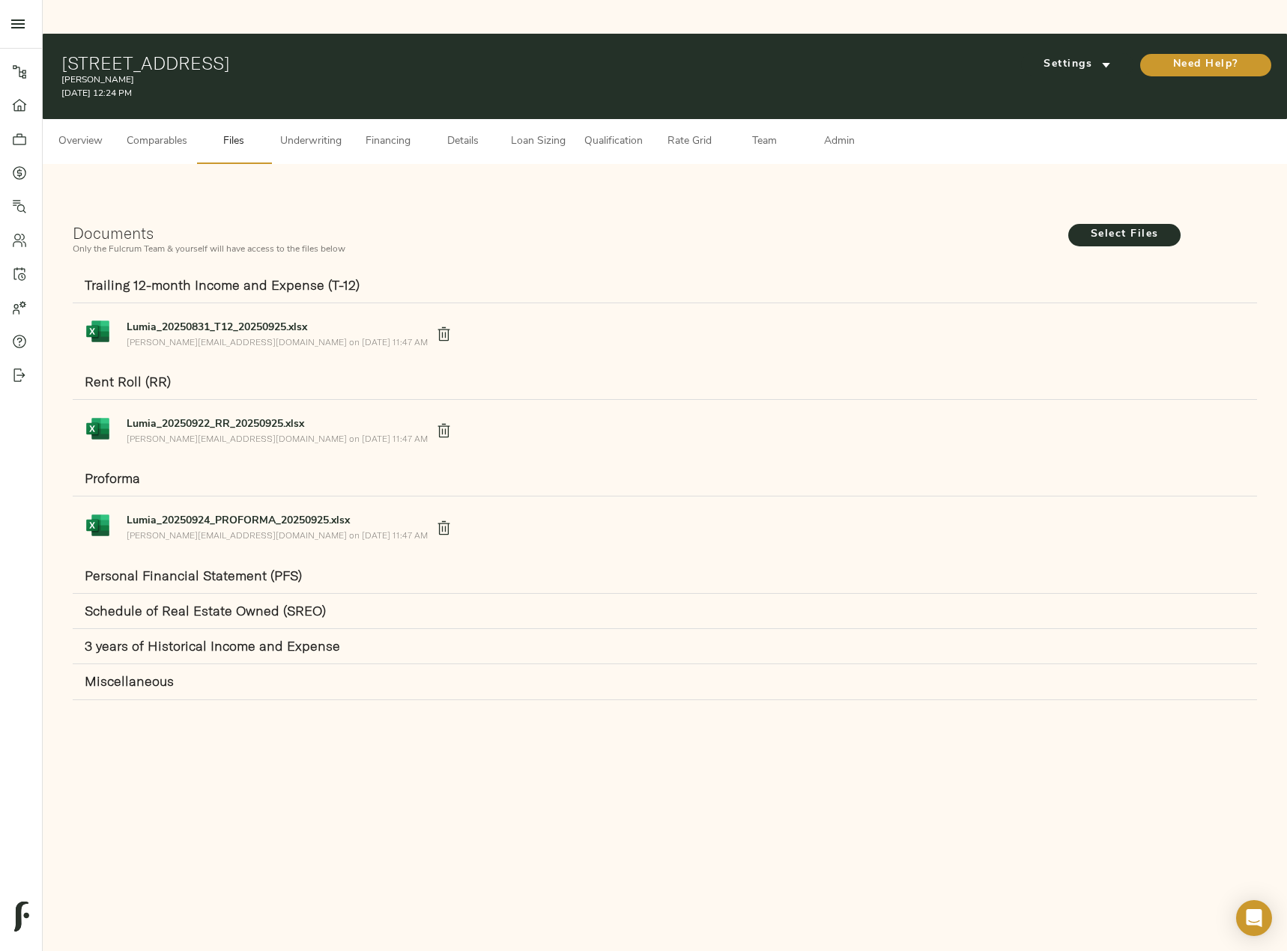
click at [436, 326] on icon "delete" at bounding box center [444, 334] width 16 height 16
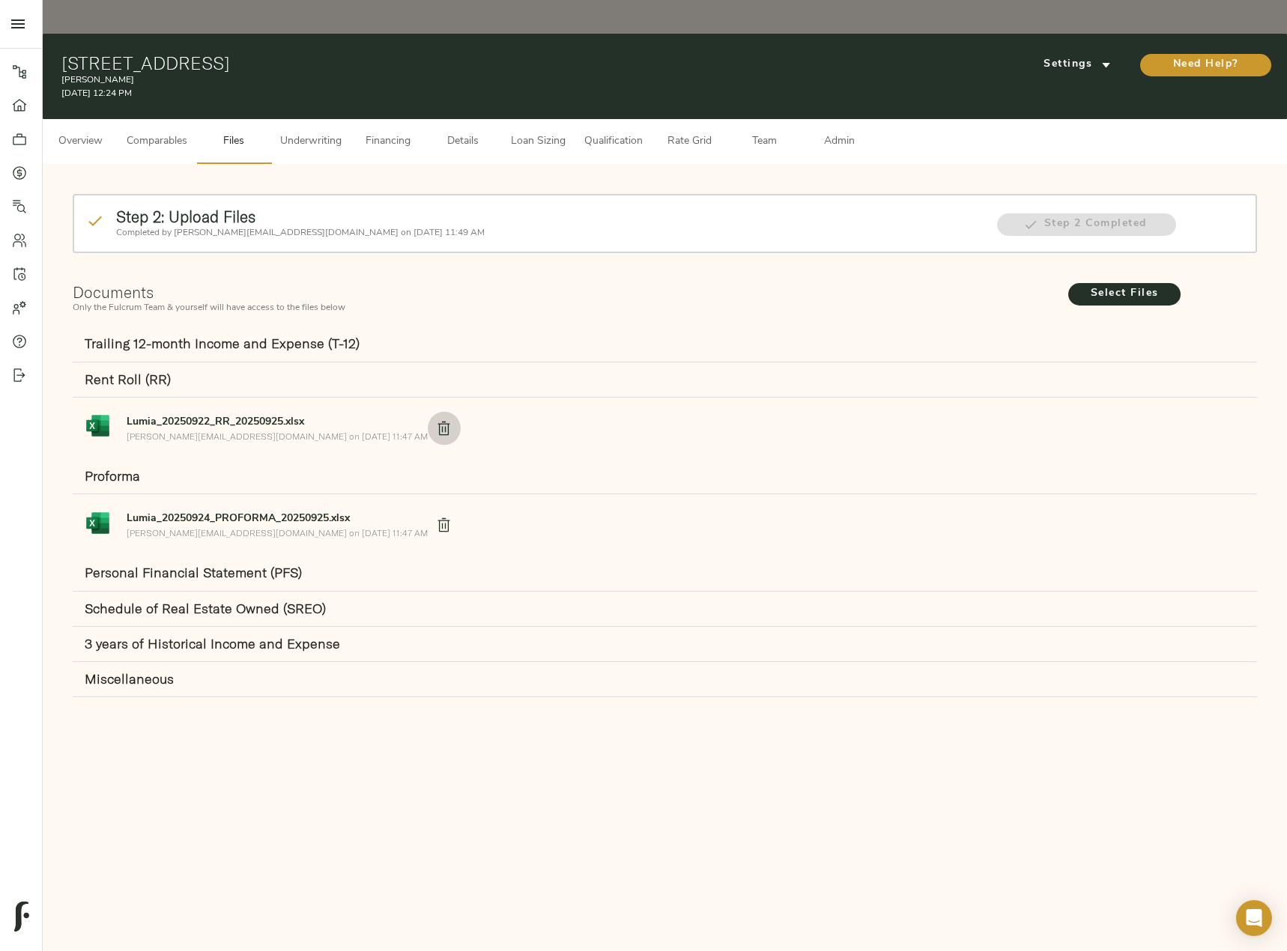
click at [436, 420] on icon "delete" at bounding box center [444, 428] width 16 height 16
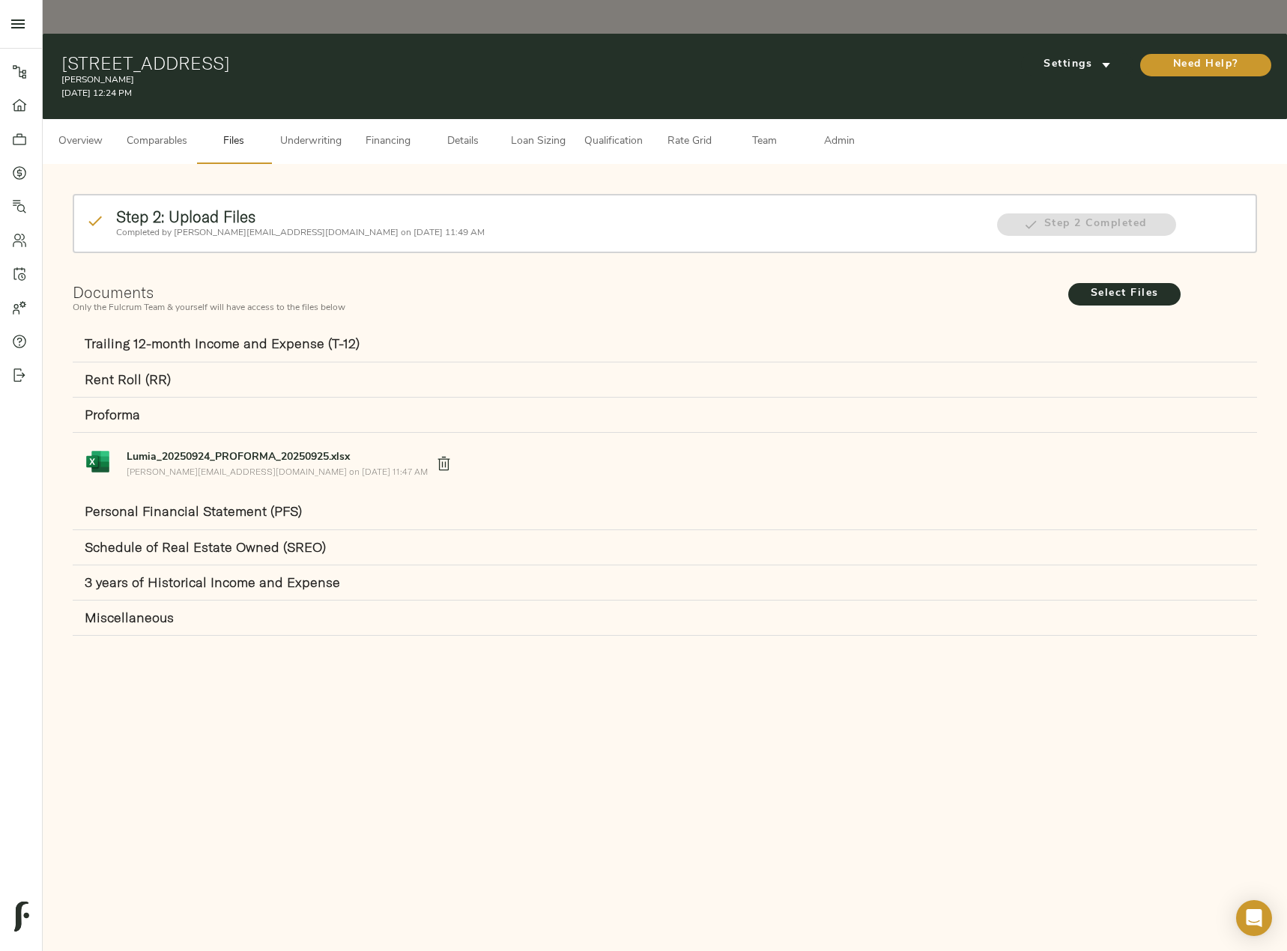
click at [436, 456] on icon "delete" at bounding box center [444, 464] width 16 height 16
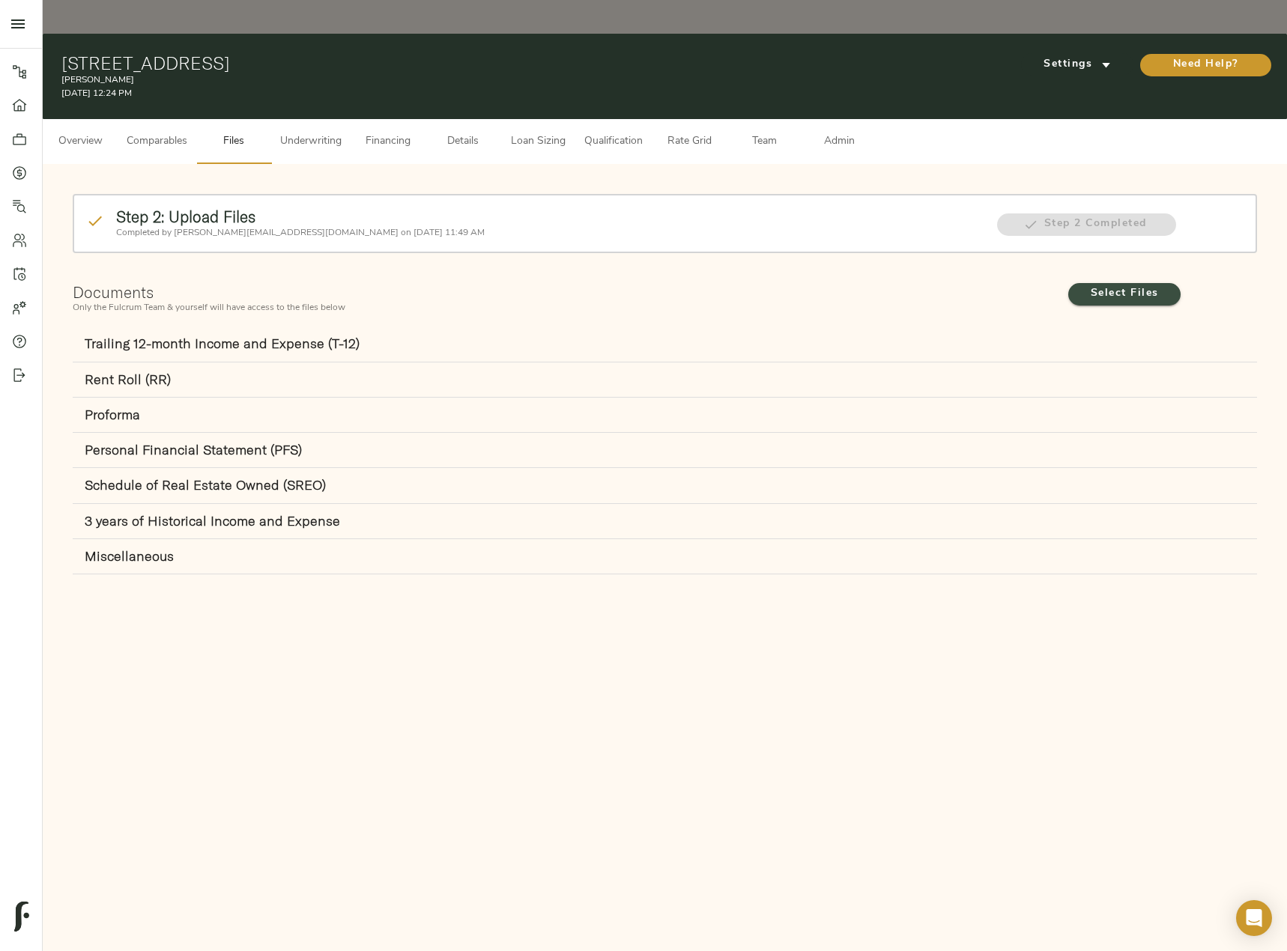
click at [1123, 285] on span "Select Files" at bounding box center [1124, 294] width 82 height 19
click at [0, 0] on input "Select Files" at bounding box center [0, 0] width 0 height 0
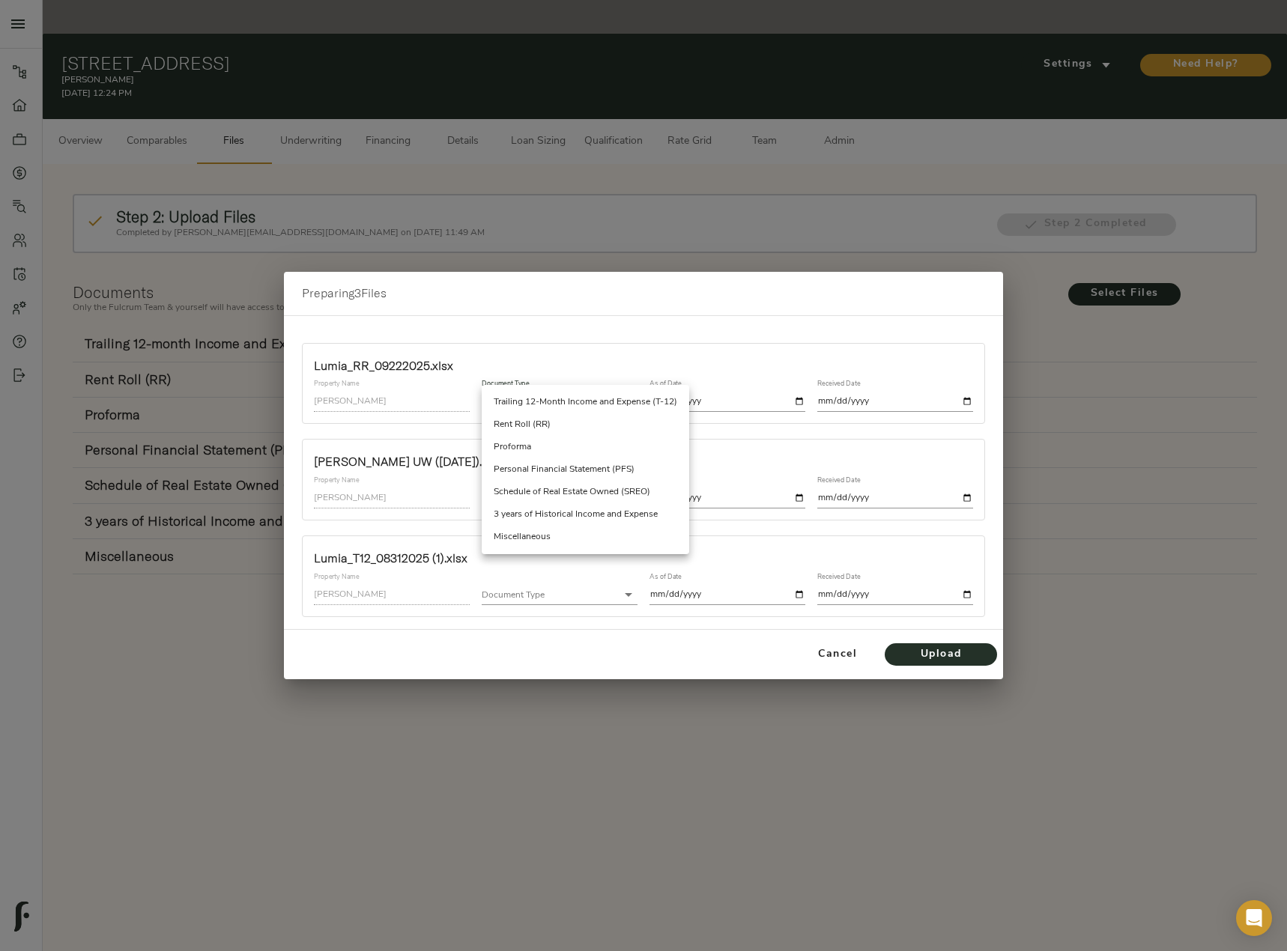
click at [601, 398] on body "Lumia - 850 N Azusa Ave, Azusa, CA 91702 Pipeline Dashboard Portfolio Quotes Se…" at bounding box center [643, 492] width 1287 height 985
drag, startPoint x: 579, startPoint y: 422, endPoint x: 732, endPoint y: 417, distance: 153.6
click at [579, 423] on li "Rent Roll (RR)" at bounding box center [585, 424] width 207 height 22
type input "rent_roll"
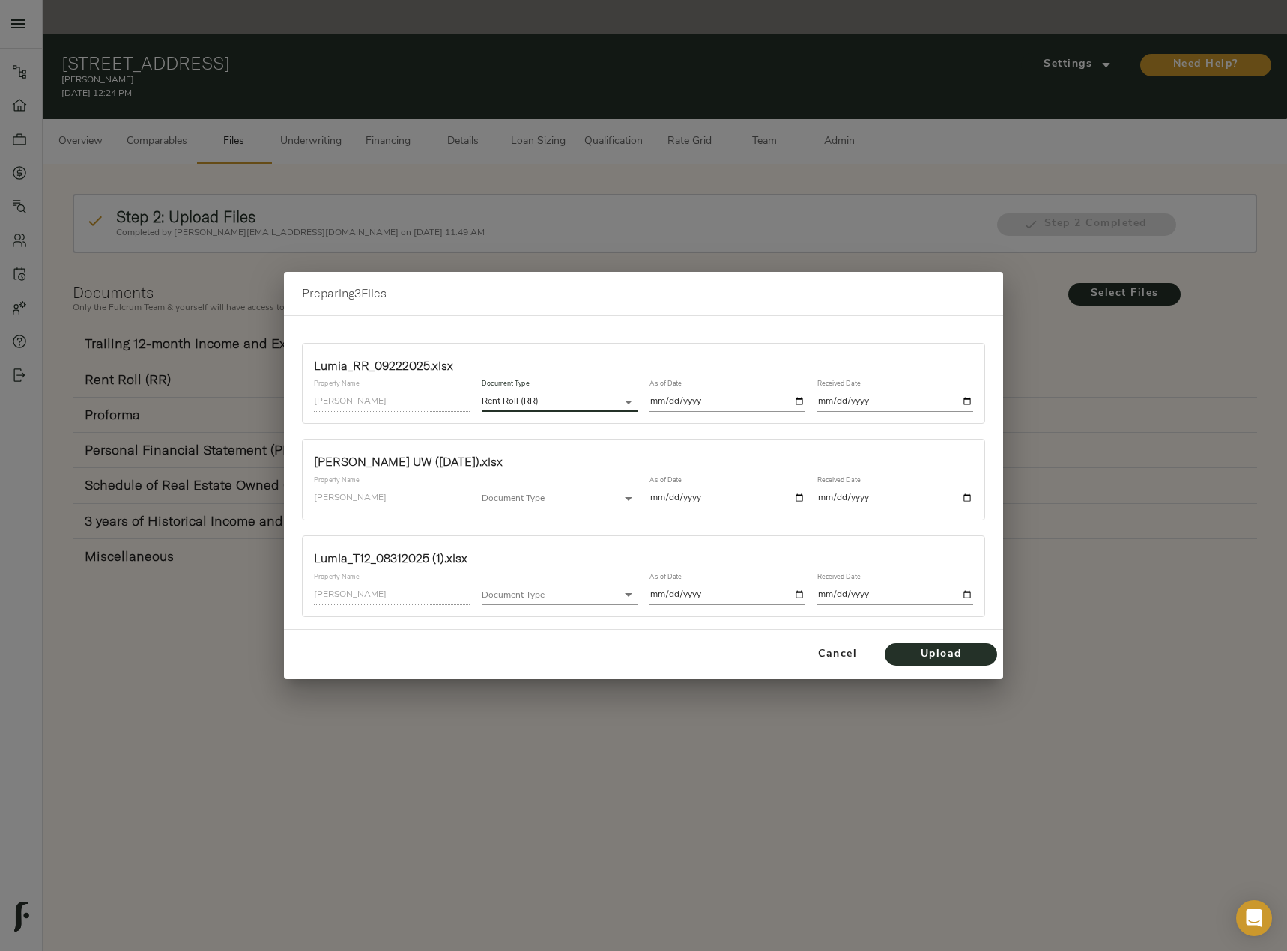
click at [802, 404] on input "date" at bounding box center [727, 402] width 156 height 20
type input "2025-09-22"
click at [969, 396] on input "date" at bounding box center [895, 402] width 156 height 20
type input "2025-09-25"
click at [592, 505] on body "Lumia - 850 N Azusa Ave, Azusa, CA 91702 Pipeline Dashboard Portfolio Quotes Se…" at bounding box center [643, 492] width 1287 height 985
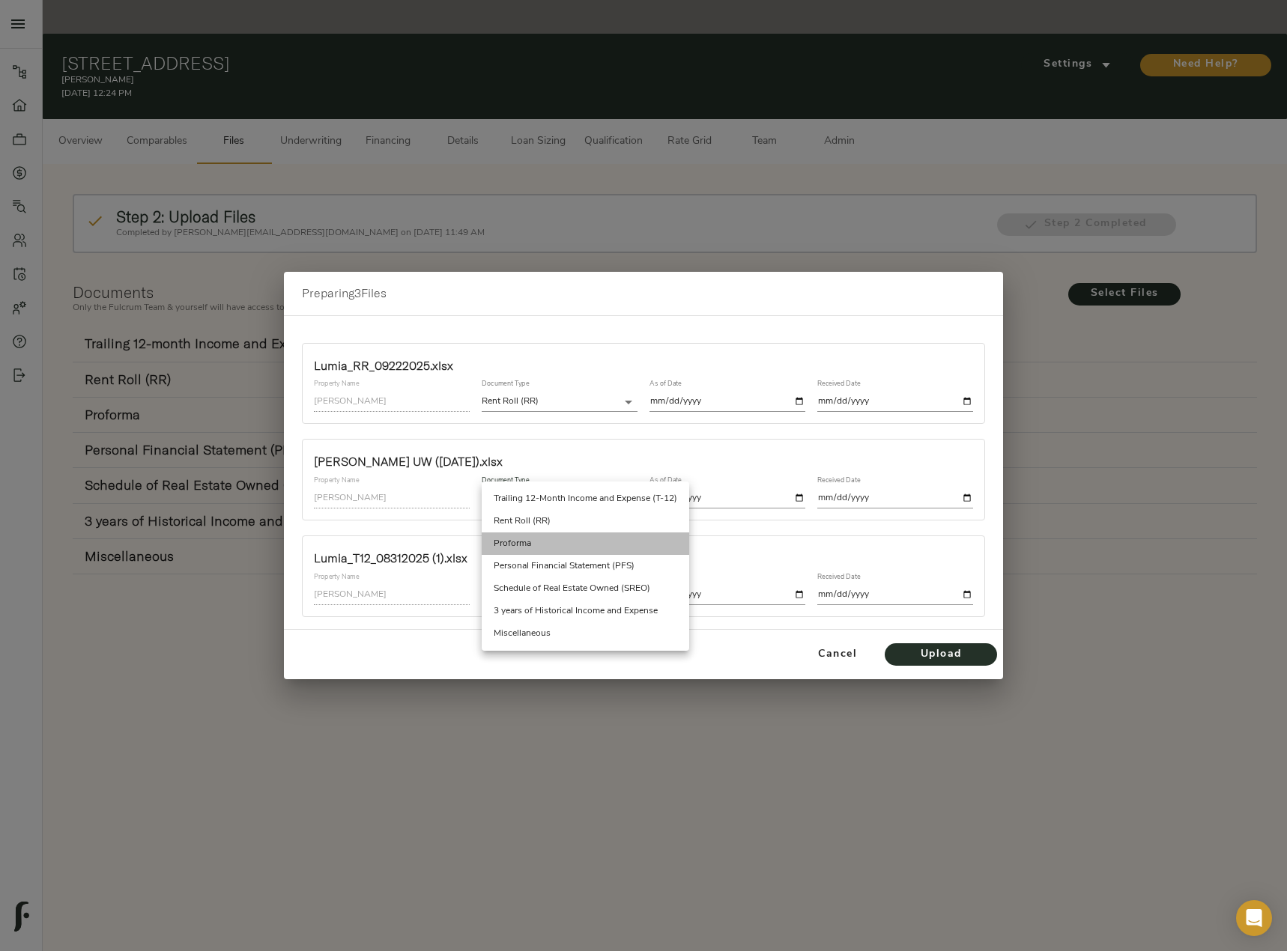
click at [541, 548] on li "Proforma" at bounding box center [585, 543] width 207 height 22
type input "proforma"
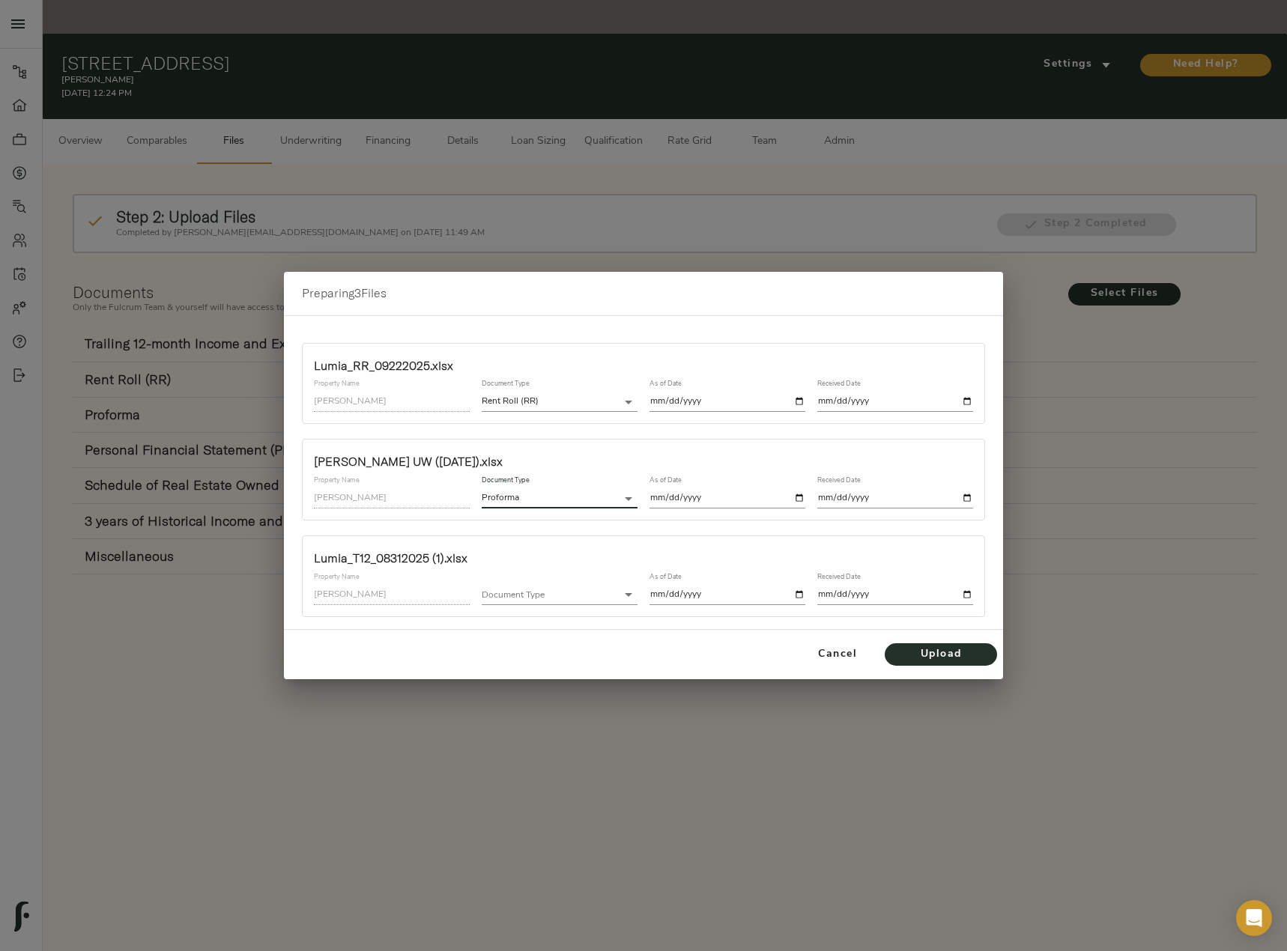
click at [798, 497] on input "date" at bounding box center [727, 498] width 156 height 20
type input "2025-09-24"
click at [968, 501] on input "date" at bounding box center [895, 498] width 156 height 20
type input "2025-09-25"
click at [595, 595] on body "Lumia - 850 N Azusa Ave, Azusa, CA 91702 Pipeline Dashboard Portfolio Quotes Se…" at bounding box center [643, 492] width 1287 height 985
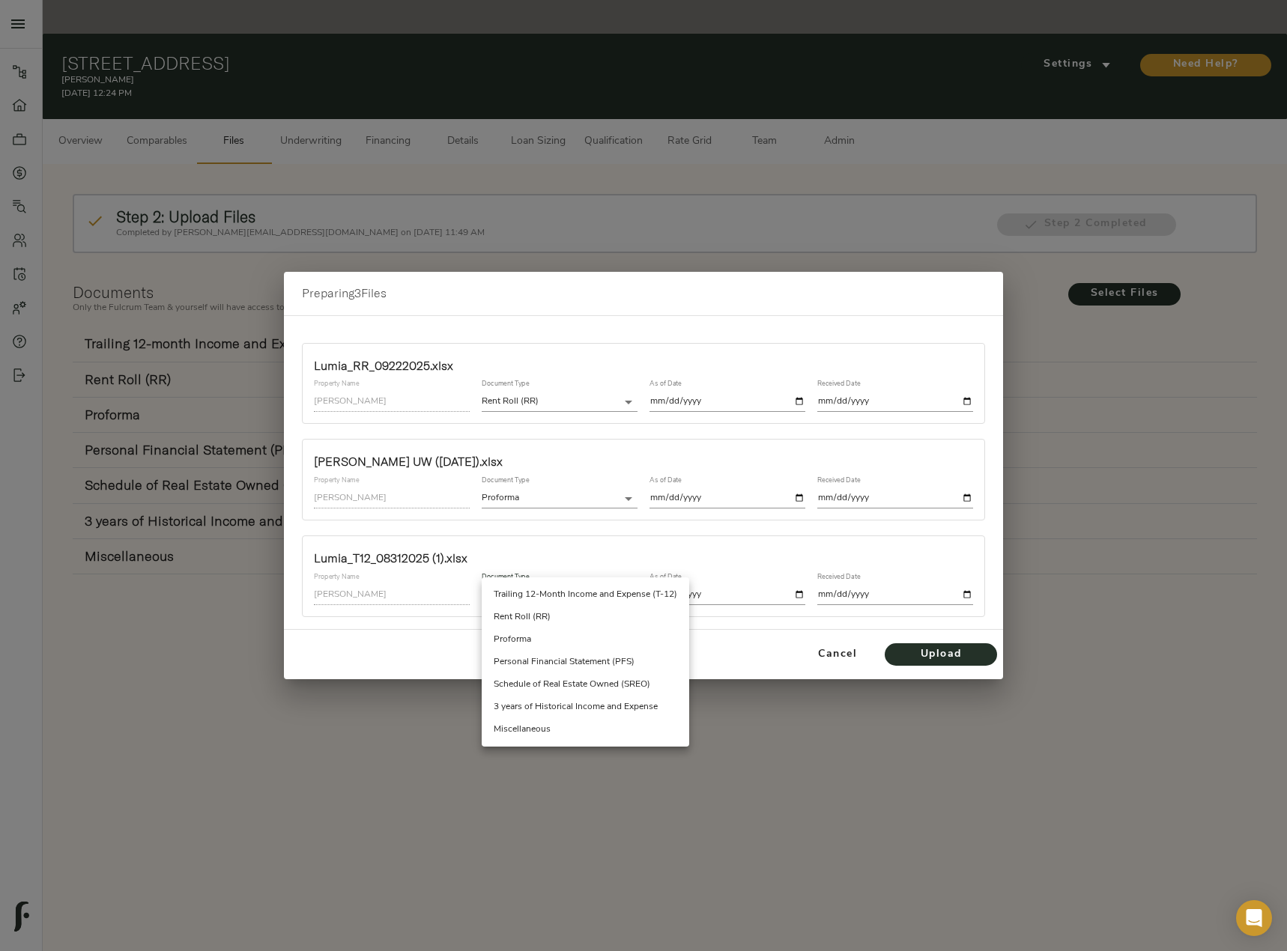
click at [581, 601] on li "Trailing 12-Month Income and Expense (T-12)" at bounding box center [585, 594] width 207 height 22
type input "trailing_twelve"
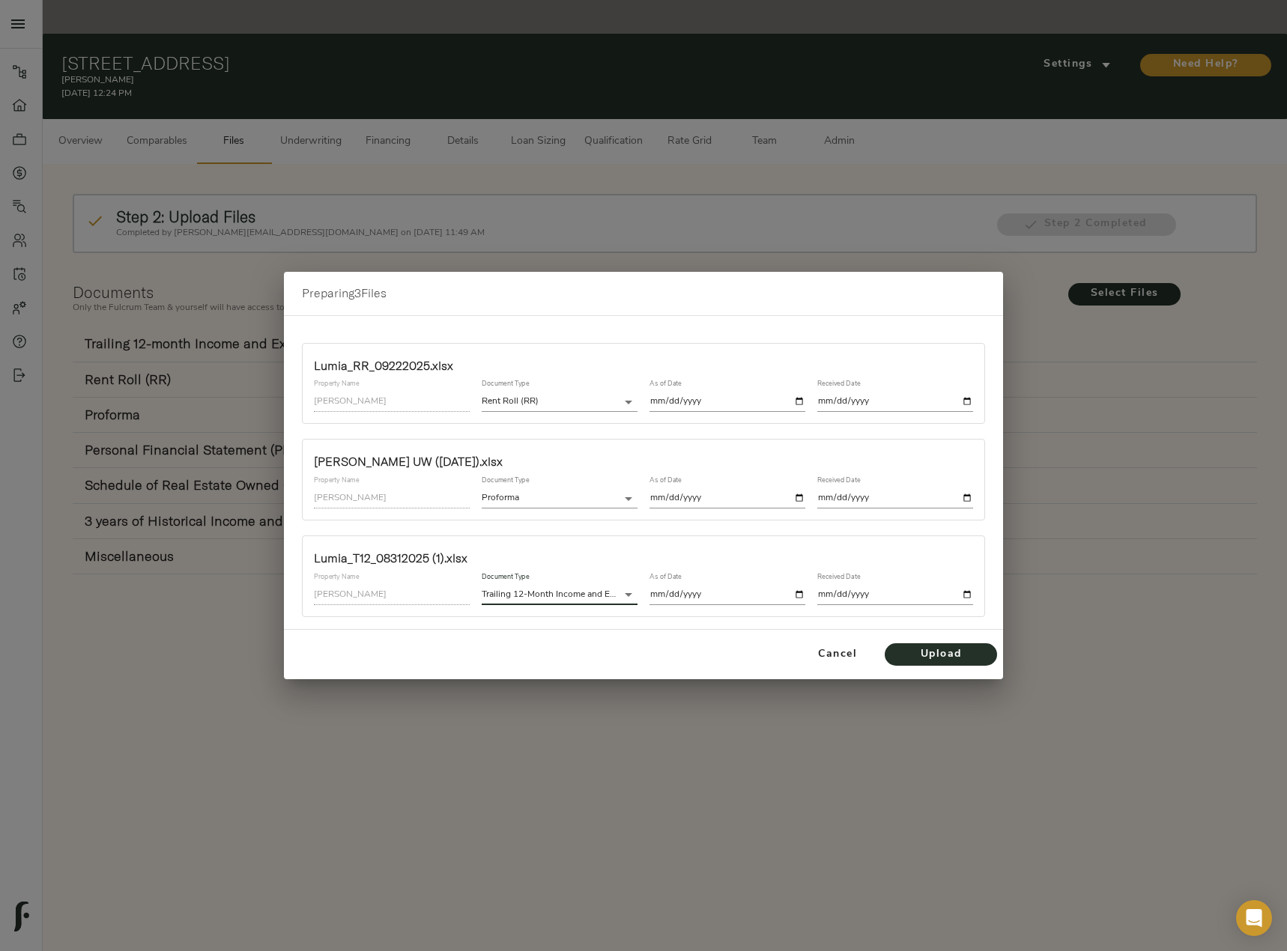
click at [793, 593] on input "date" at bounding box center [727, 595] width 156 height 20
type input "2025-08-31"
click at [967, 595] on input "date" at bounding box center [895, 595] width 156 height 20
type input "2025-09-25"
click at [944, 658] on span "Upload" at bounding box center [940, 654] width 82 height 19
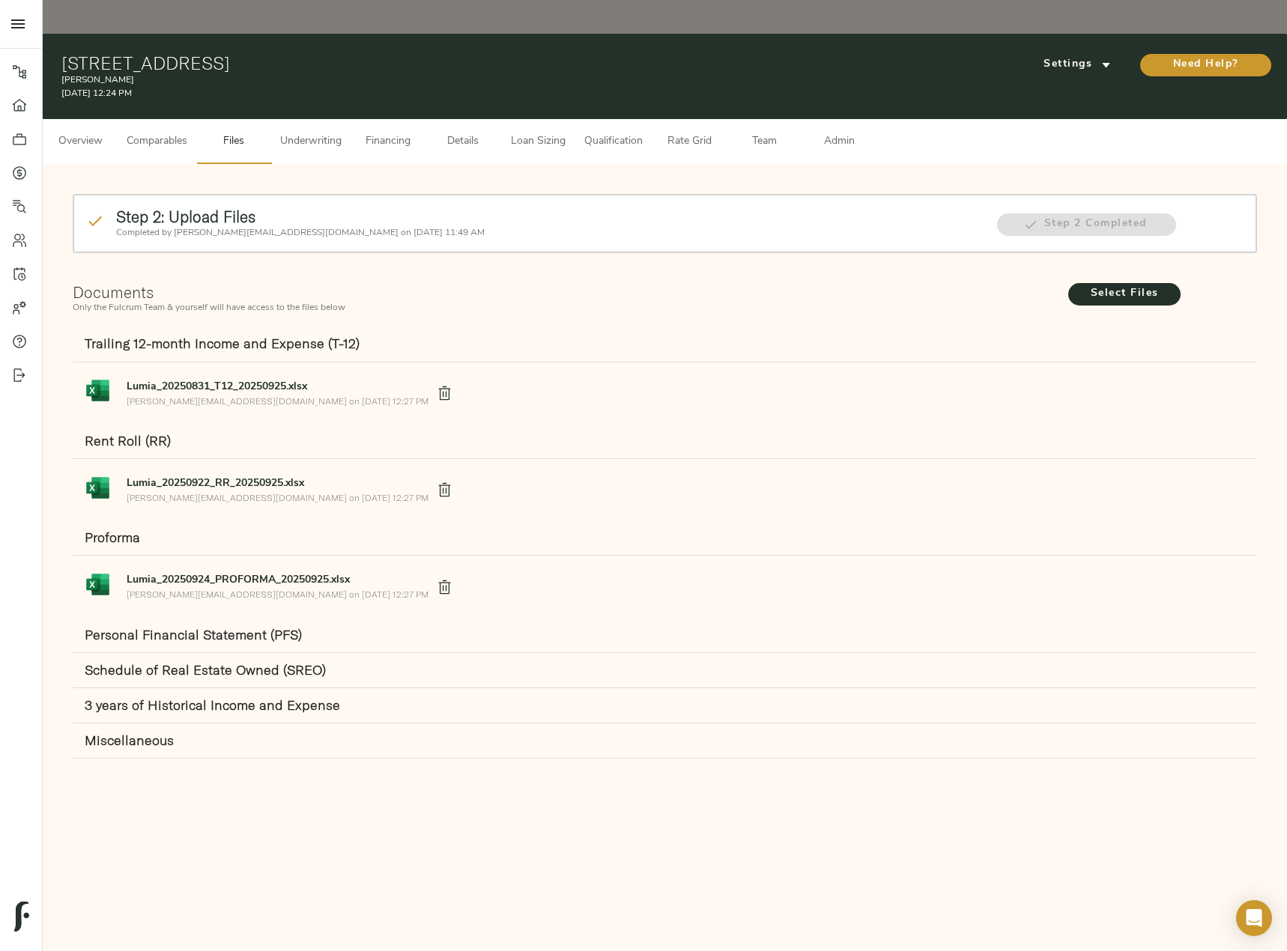
click at [299, 119] on button "Underwriting" at bounding box center [310, 141] width 79 height 45
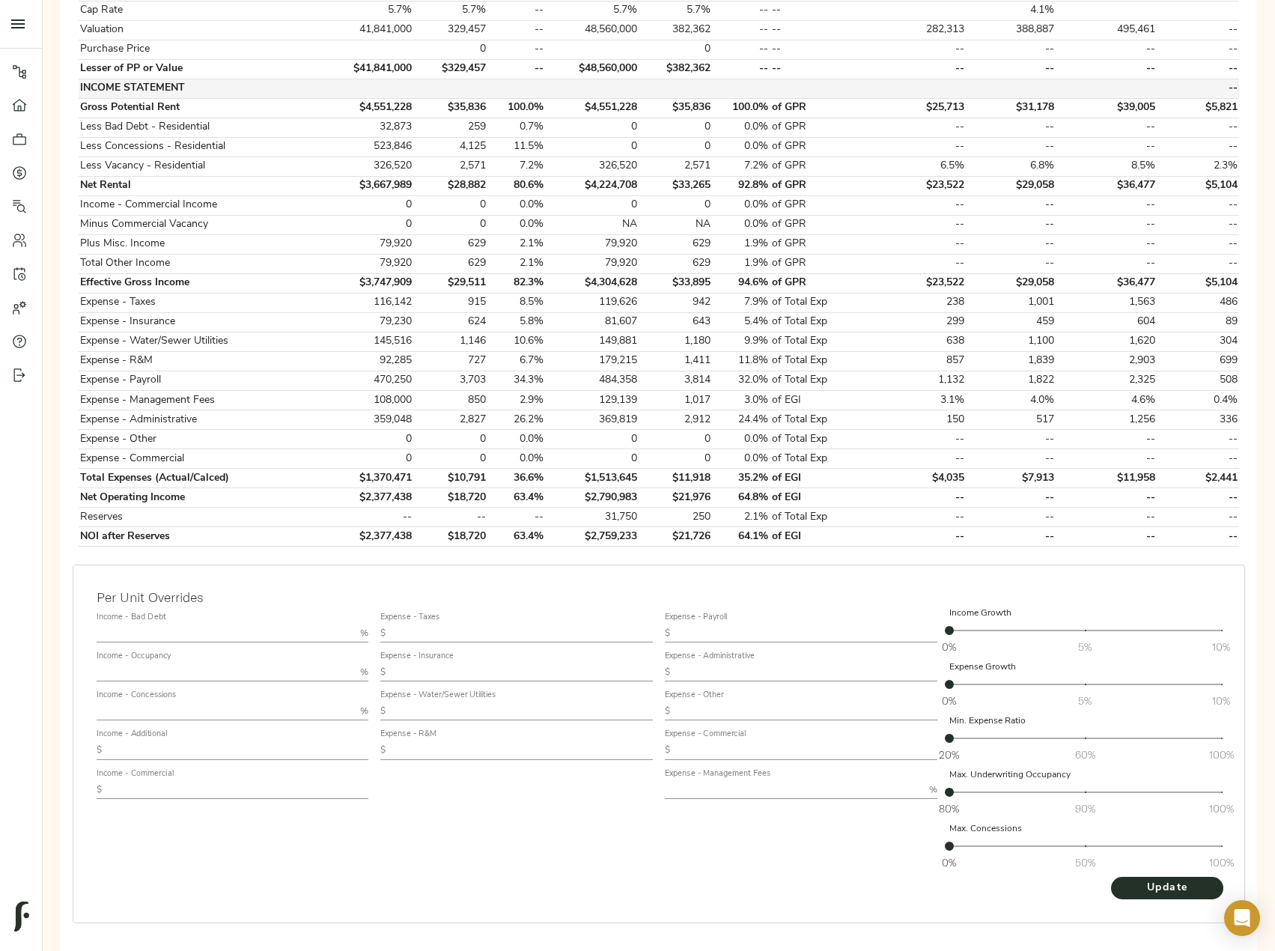
scroll to position [446, 0]
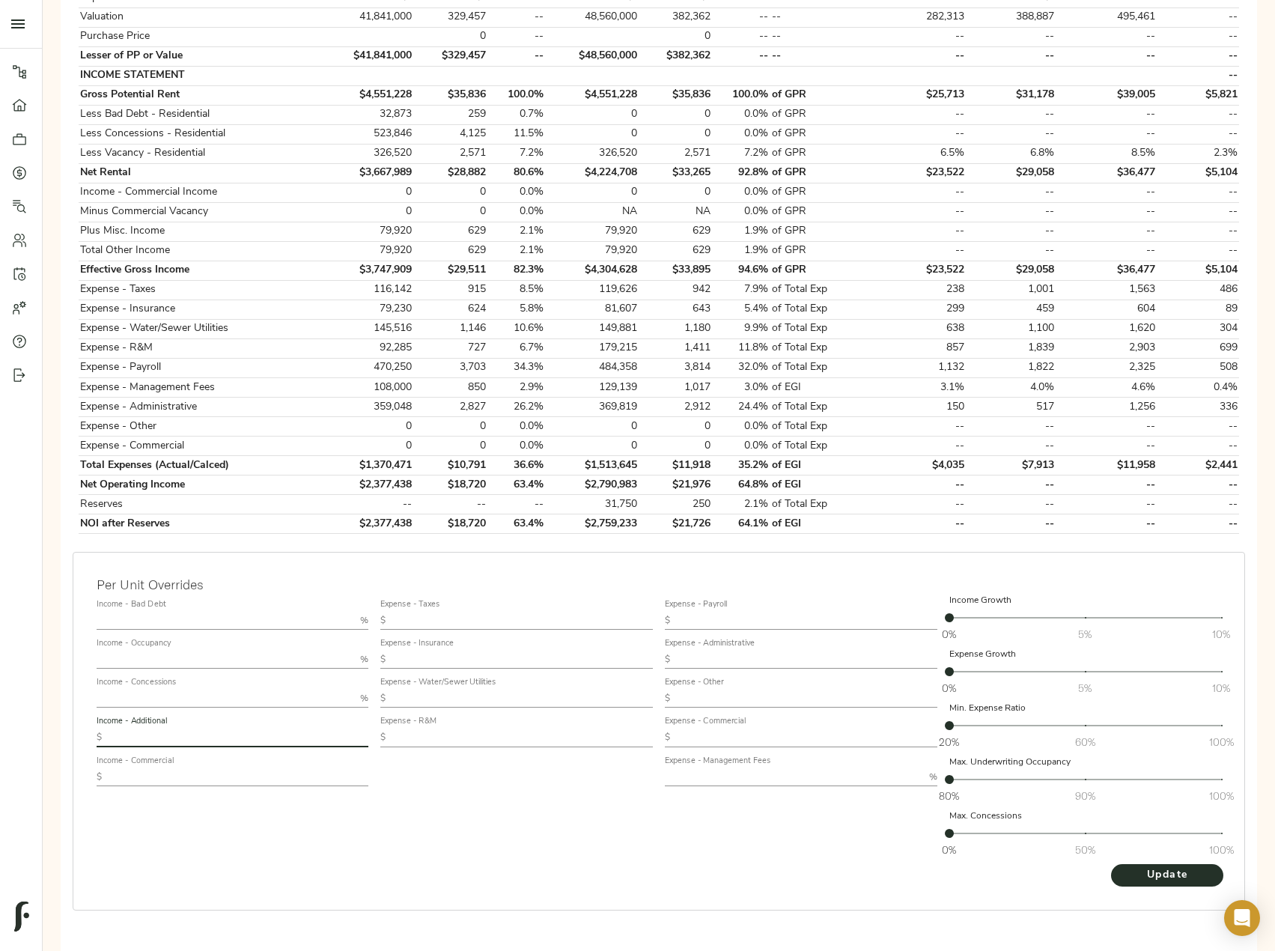
click at [153, 729] on input "text" at bounding box center [238, 738] width 261 height 18
paste input "2,521"
type input "2,521"
click at [446, 612] on input "text" at bounding box center [522, 621] width 261 height 18
paste input "4,031"
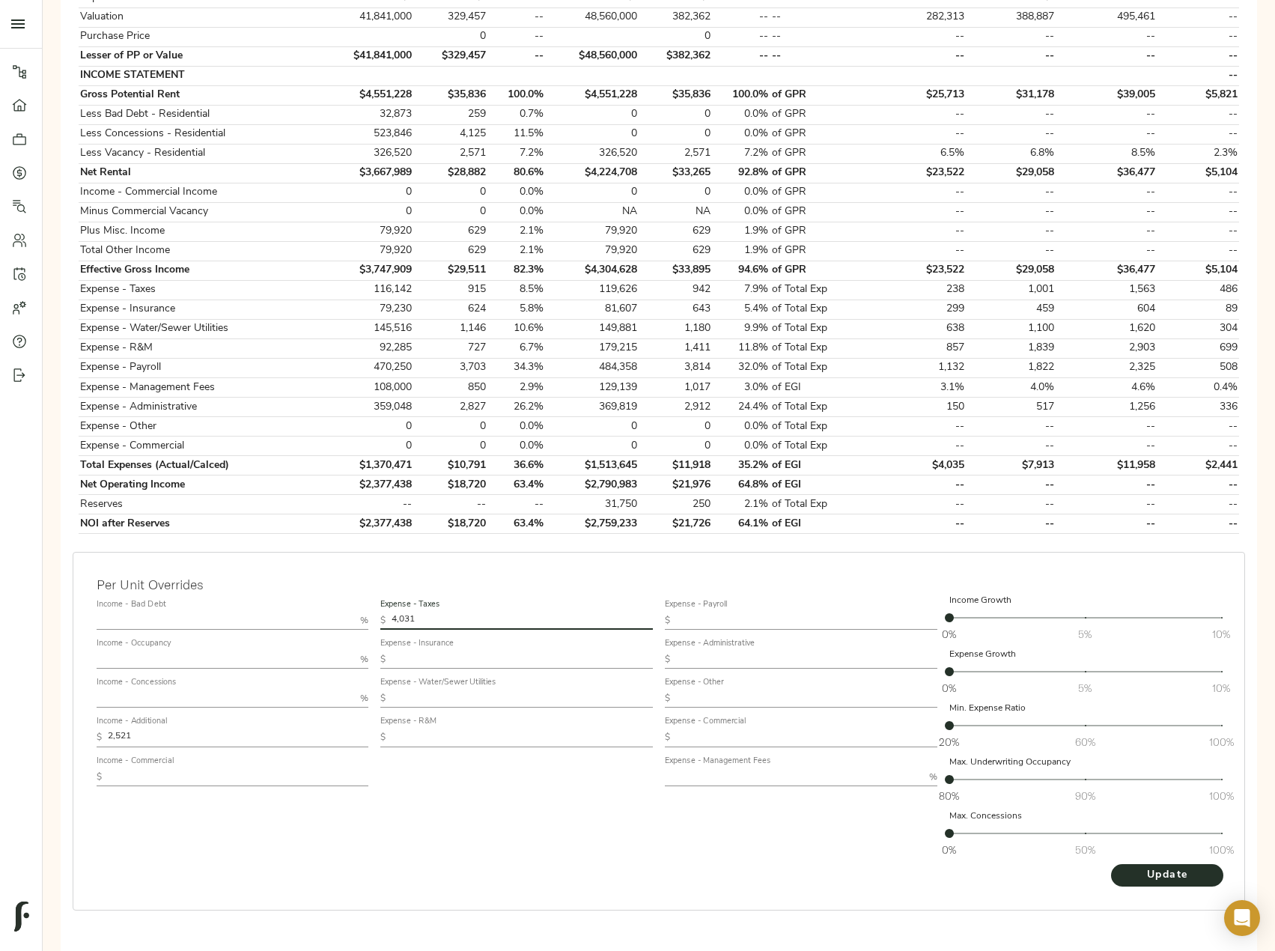
type input "4,031"
click at [483, 651] on input "text" at bounding box center [522, 660] width 261 height 18
paste input "795"
type input "795"
click at [483, 690] on input "text" at bounding box center [522, 699] width 261 height 18
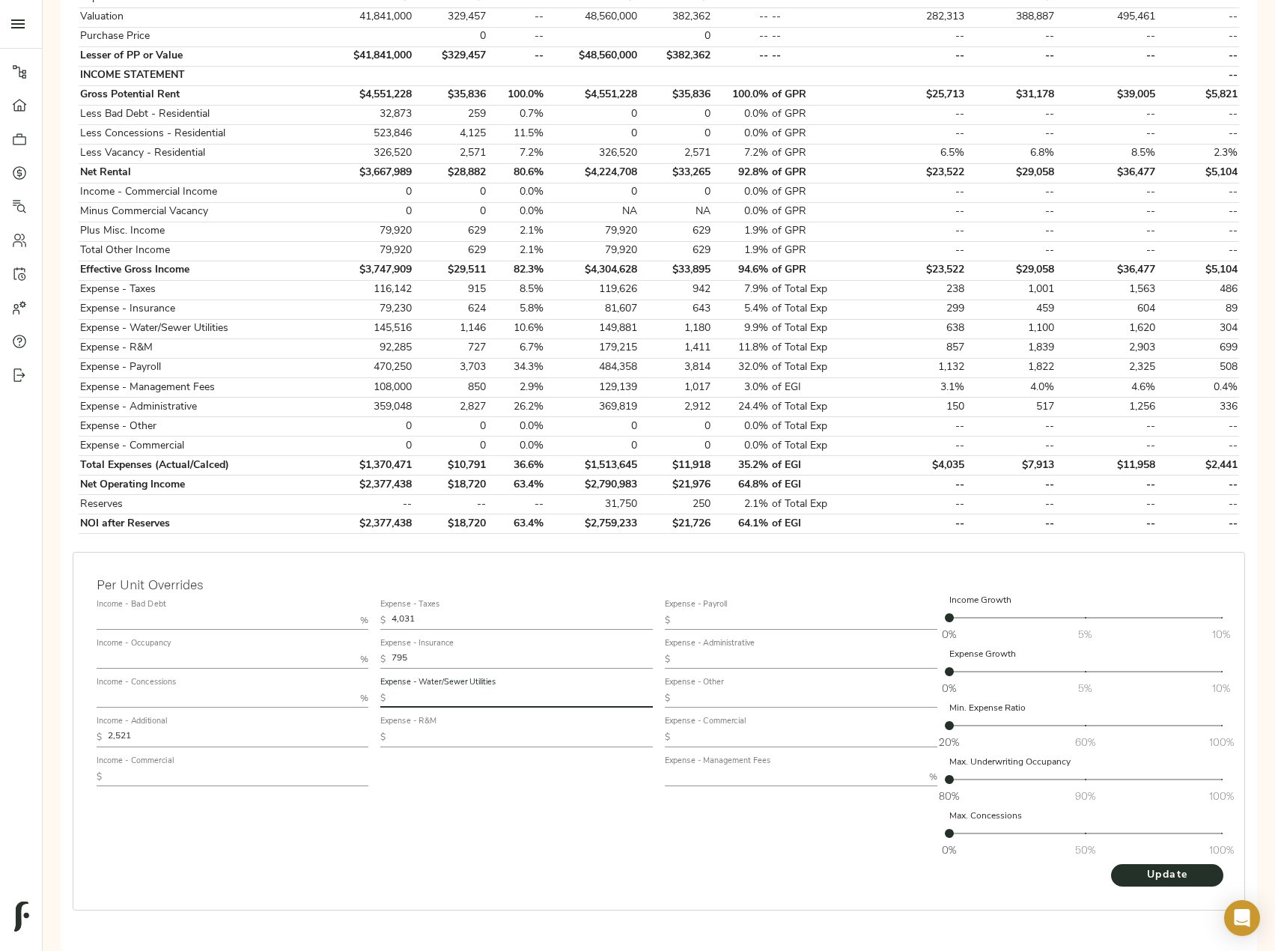
paste input "1,650"
type input "1,650"
click at [1170, 866] on span "Update" at bounding box center [1167, 875] width 82 height 19
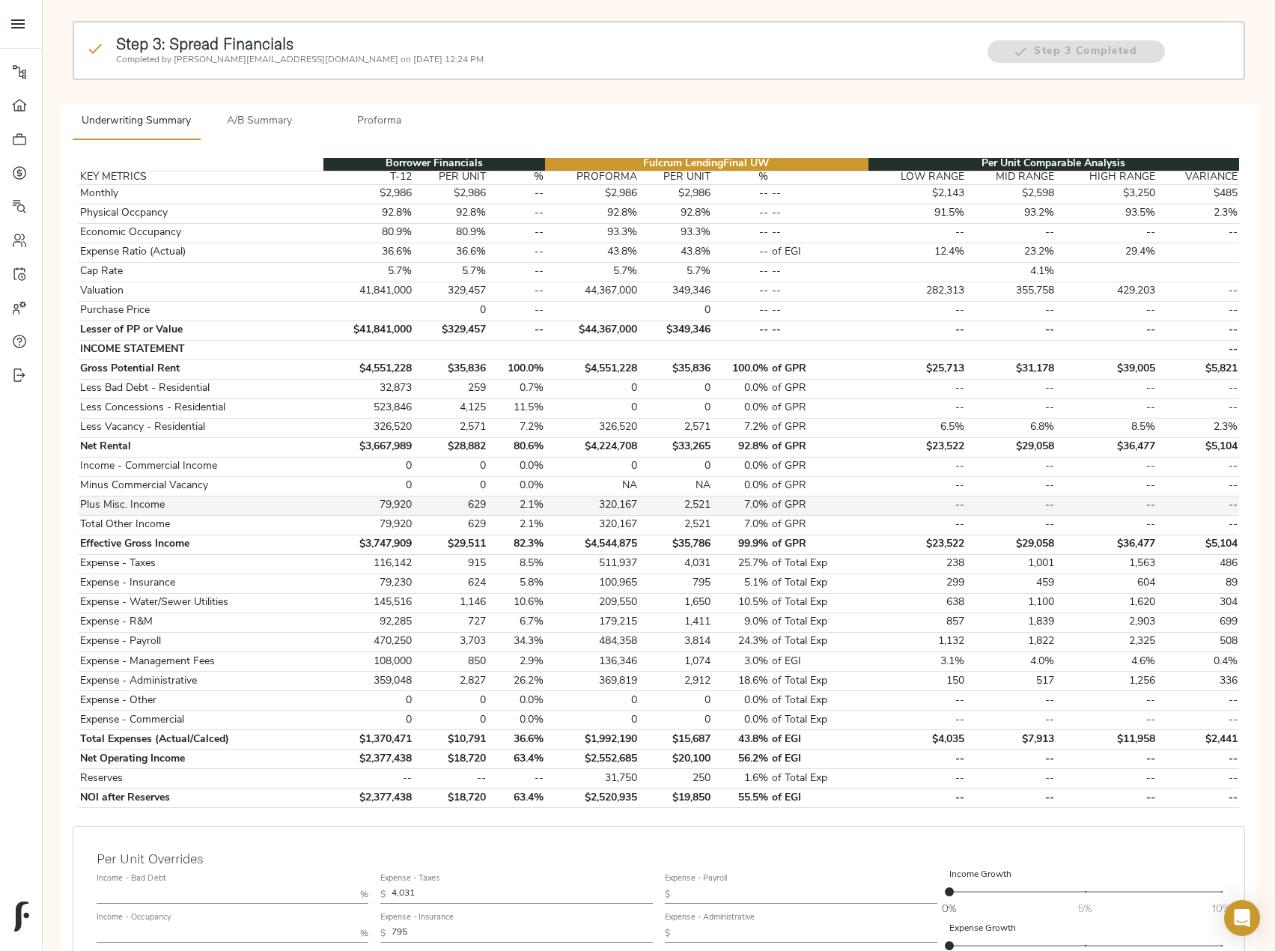
scroll to position [225, 0]
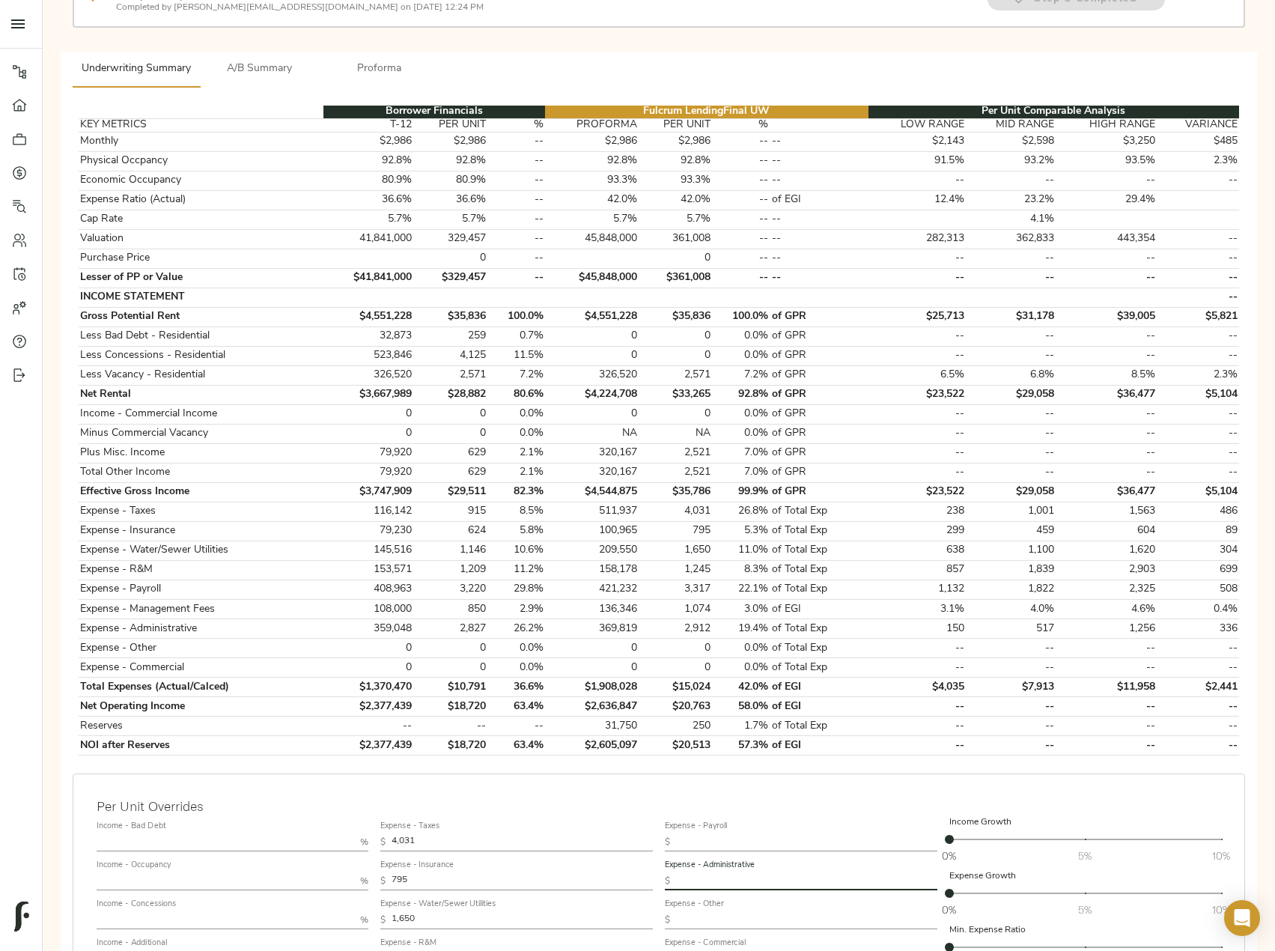
click at [735, 872] on input "text" at bounding box center [806, 881] width 261 height 18
paste input "1,525"
type input "1,525"
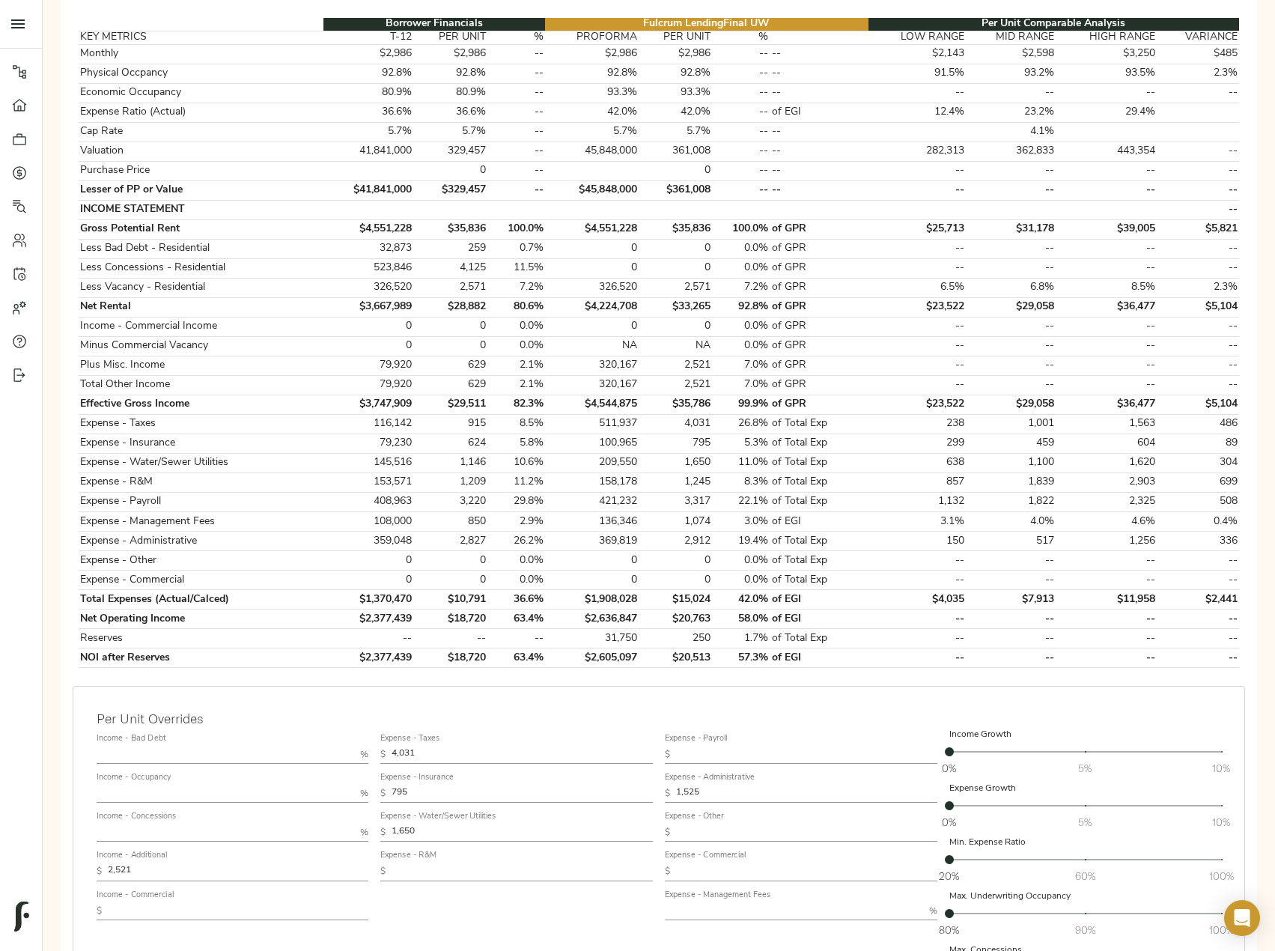
scroll to position [374, 0]
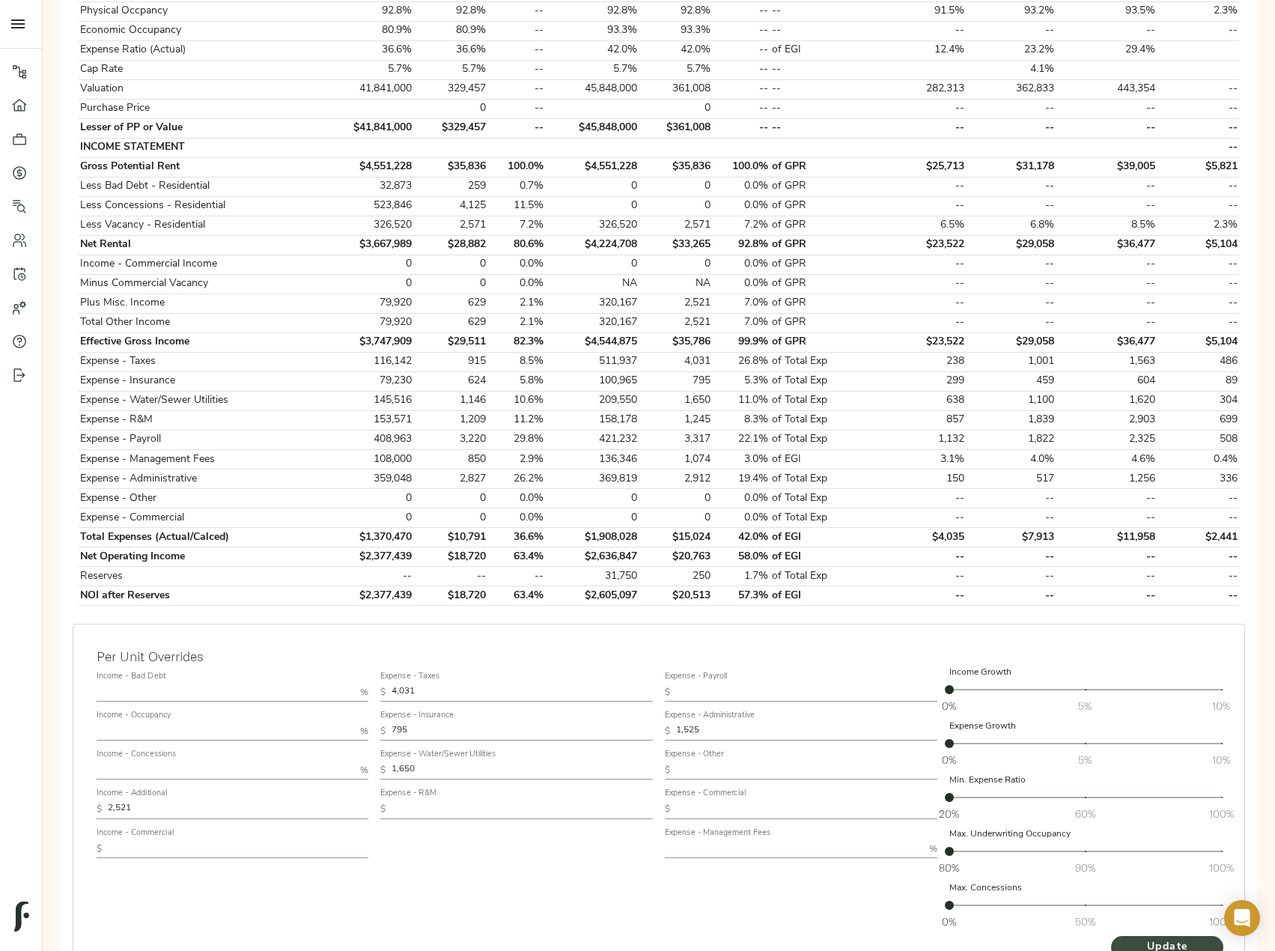
click at [1152, 938] on span "Update" at bounding box center [1167, 947] width 82 height 19
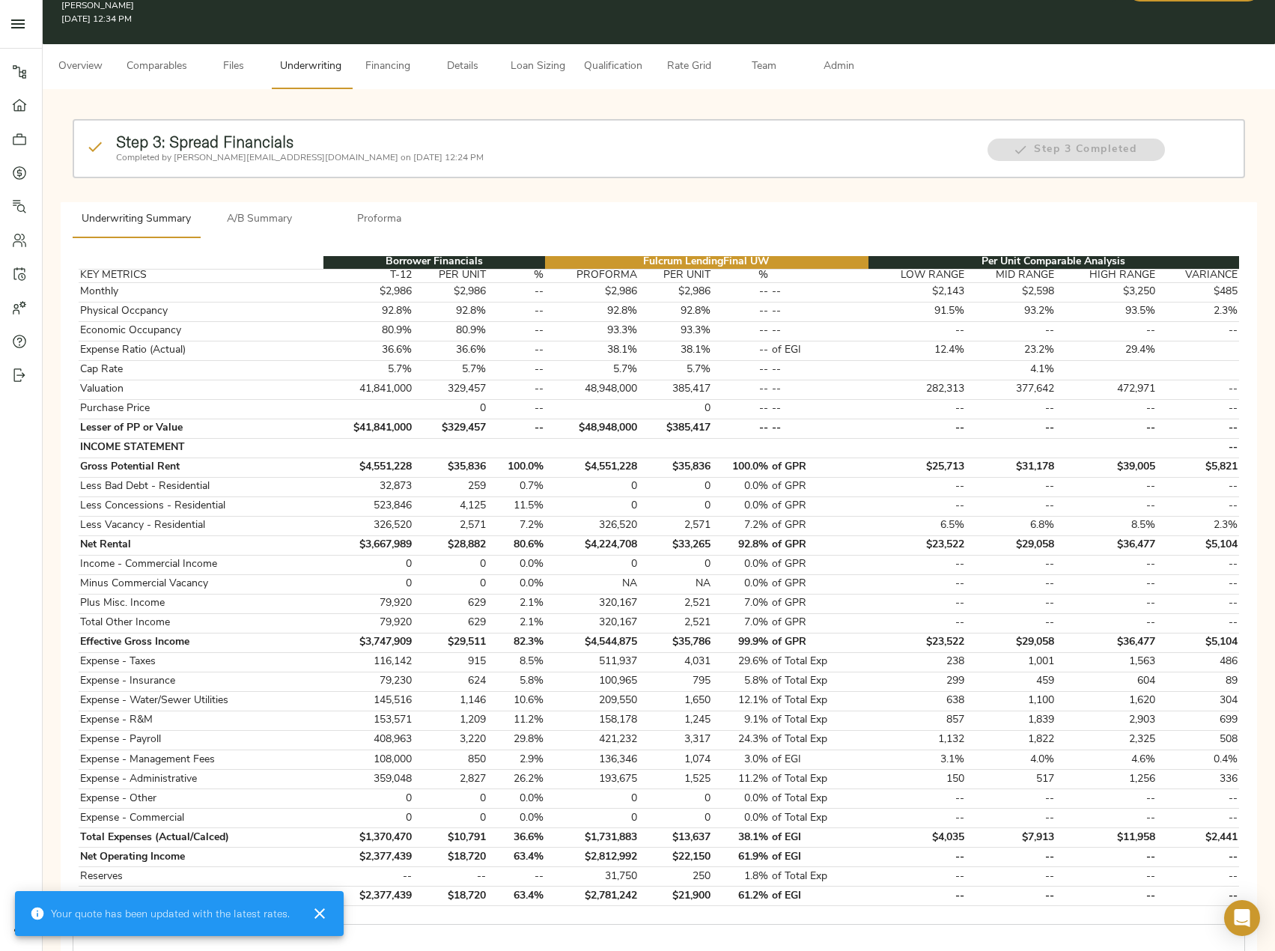
scroll to position [225, 0]
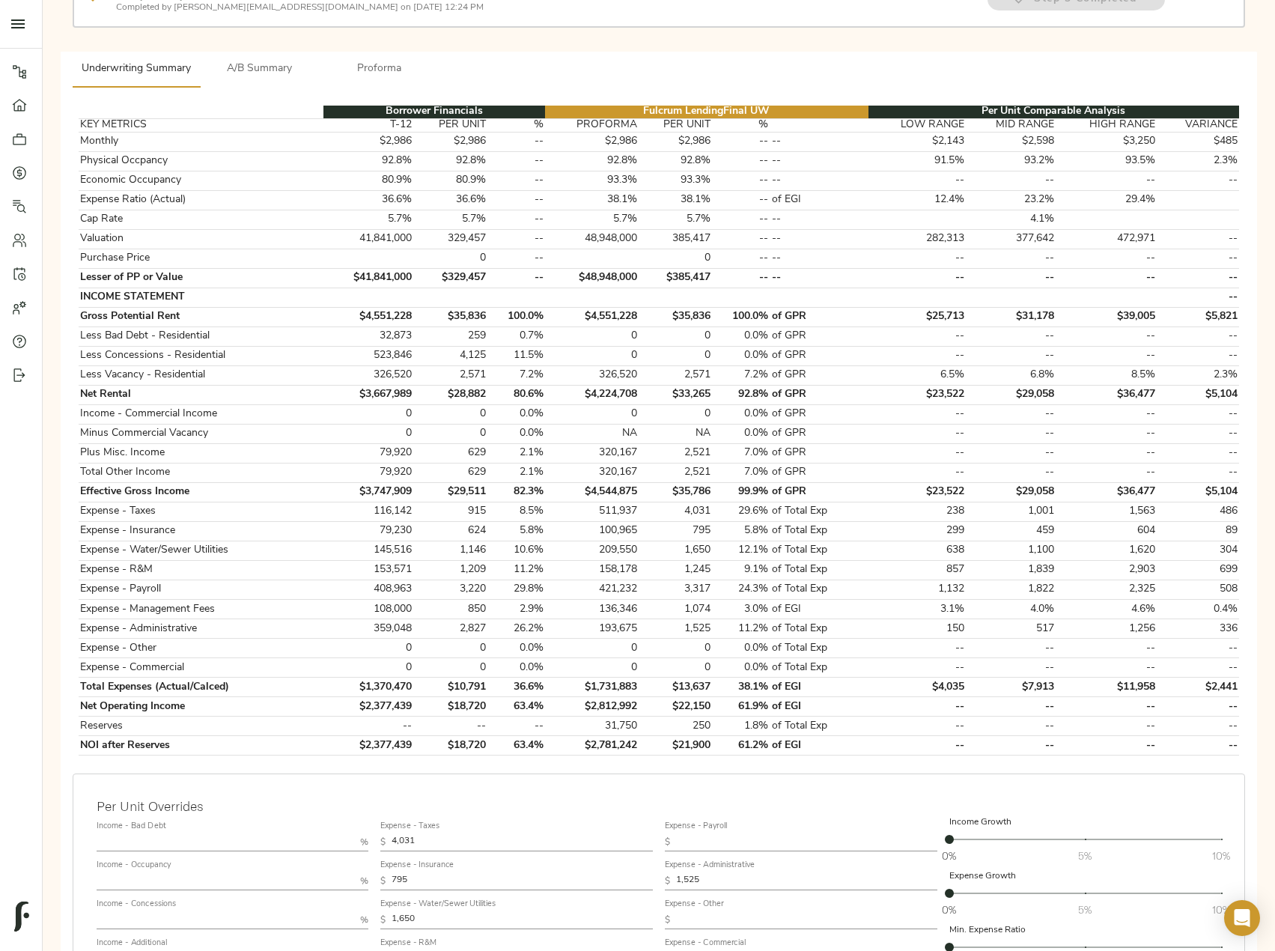
click at [721, 822] on label "Expense - Payroll" at bounding box center [696, 826] width 62 height 8
click at [725, 833] on input "text" at bounding box center [806, 842] width 261 height 18
paste input "2,079"
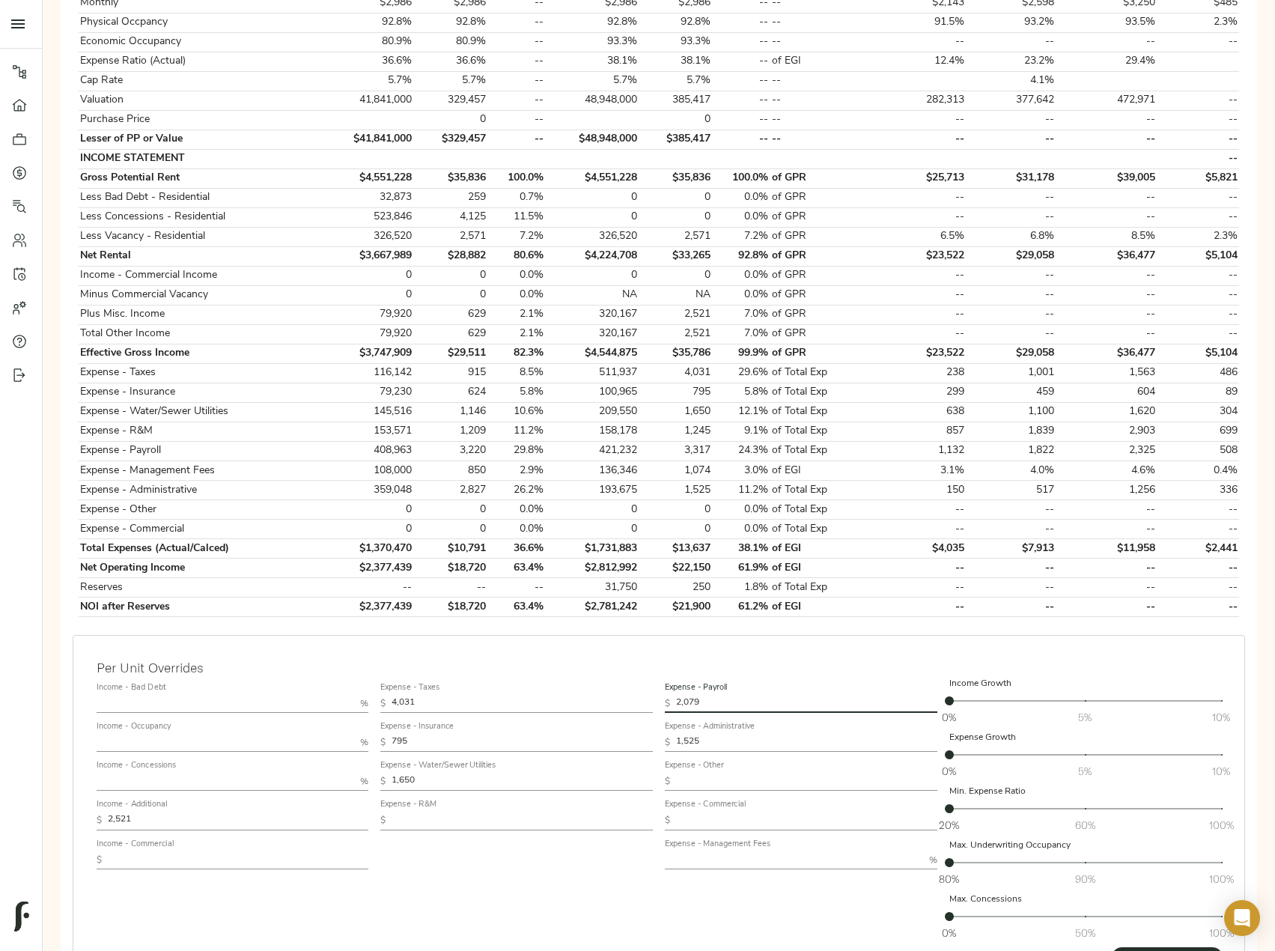
scroll to position [446, 0]
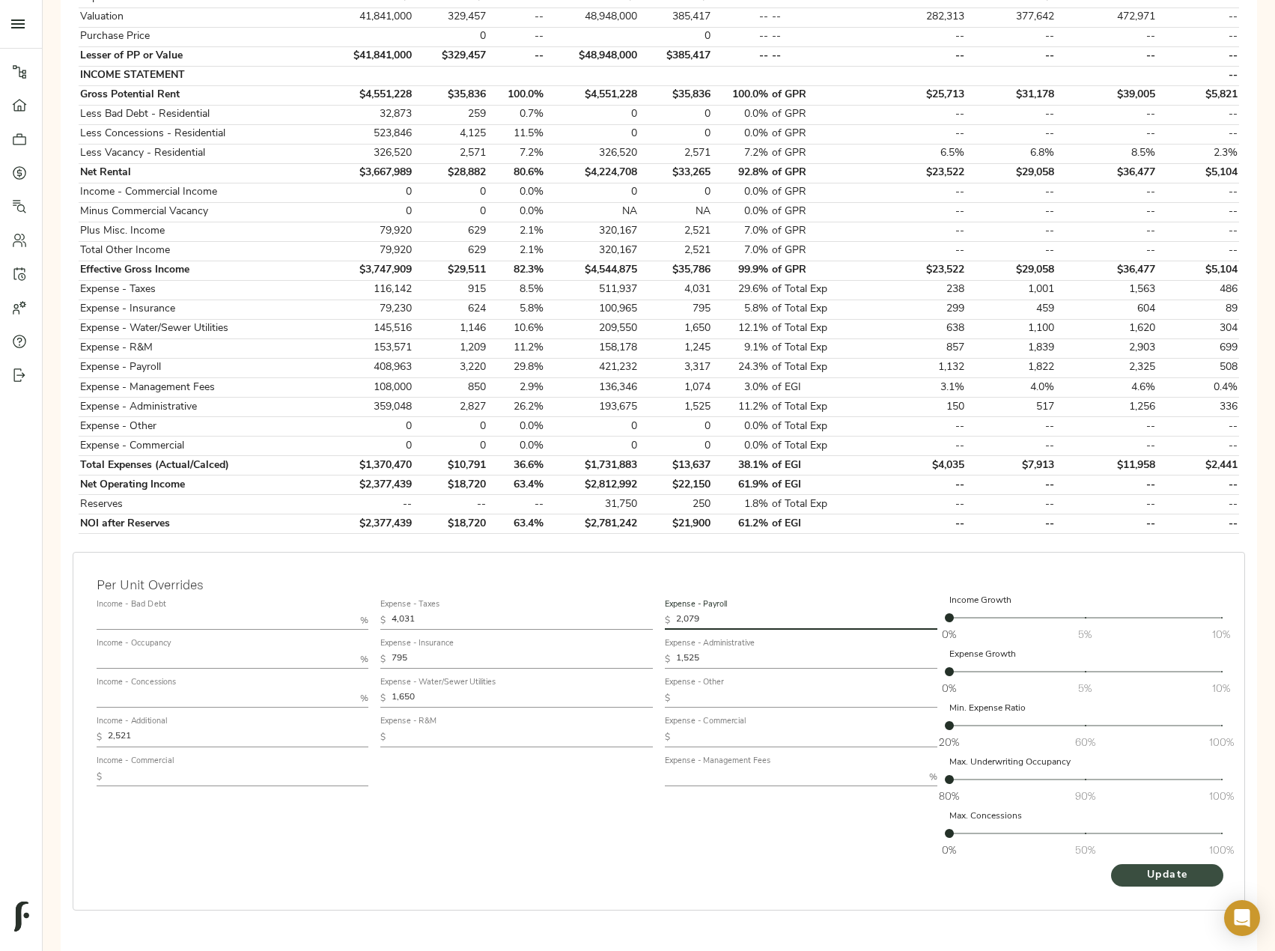
type input "2,079"
click at [1143, 866] on span "Update" at bounding box center [1167, 875] width 82 height 19
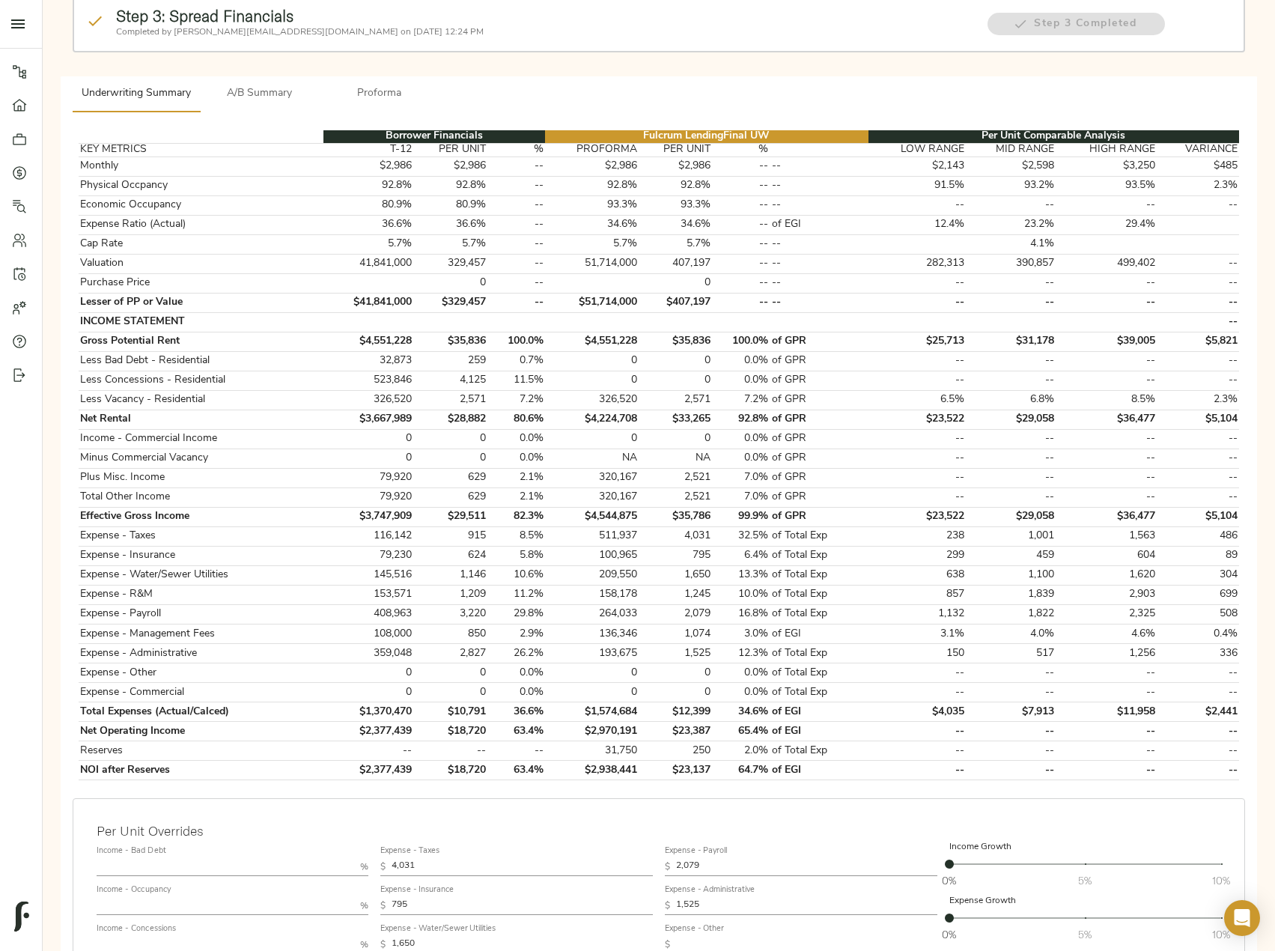
scroll to position [225, 0]
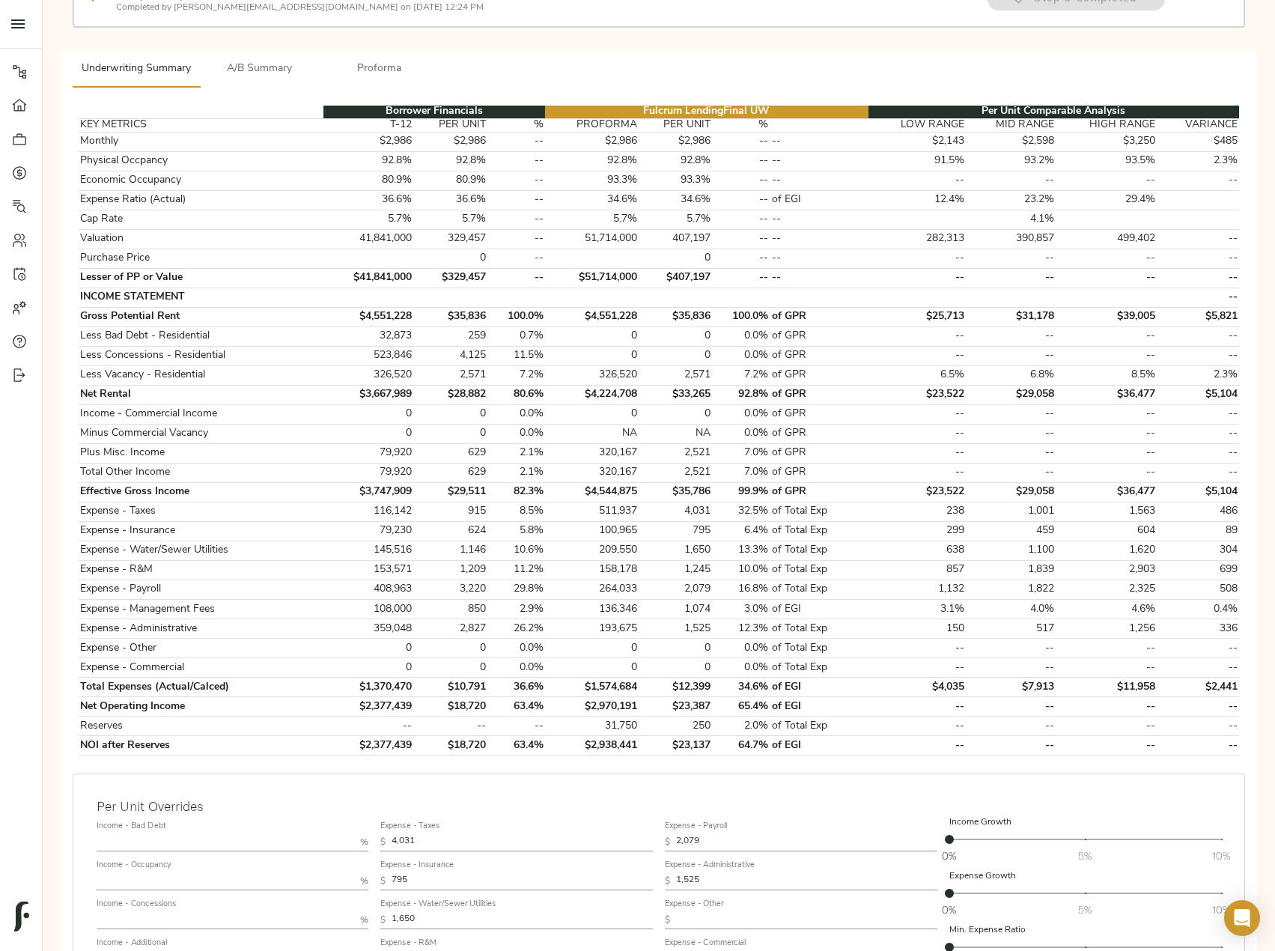
click at [183, 833] on input "text" at bounding box center [226, 842] width 258 height 18
type input "0.5"
click at [199, 872] on input "text" at bounding box center [226, 881] width 258 height 18
type input "5"
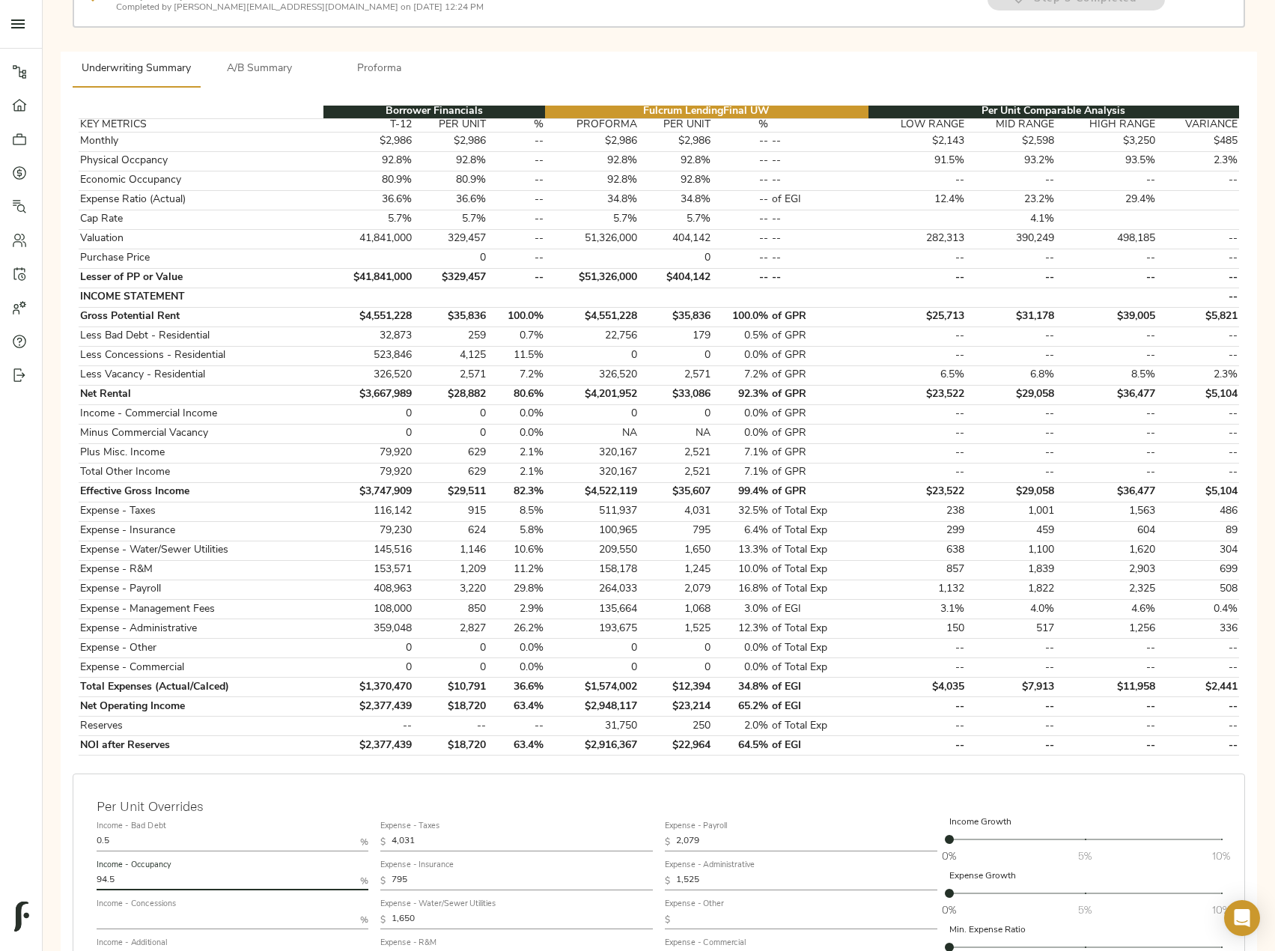
type input "94.5"
drag, startPoint x: 707, startPoint y: 804, endPoint x: 613, endPoint y: 798, distance: 93.8
click at [613, 809] on div "Income - Bad Debt 0.5 % Income - Occupancy 94.5 % Income - Concessions % Income…" at bounding box center [659, 950] width 1137 height 282
paste input "362"
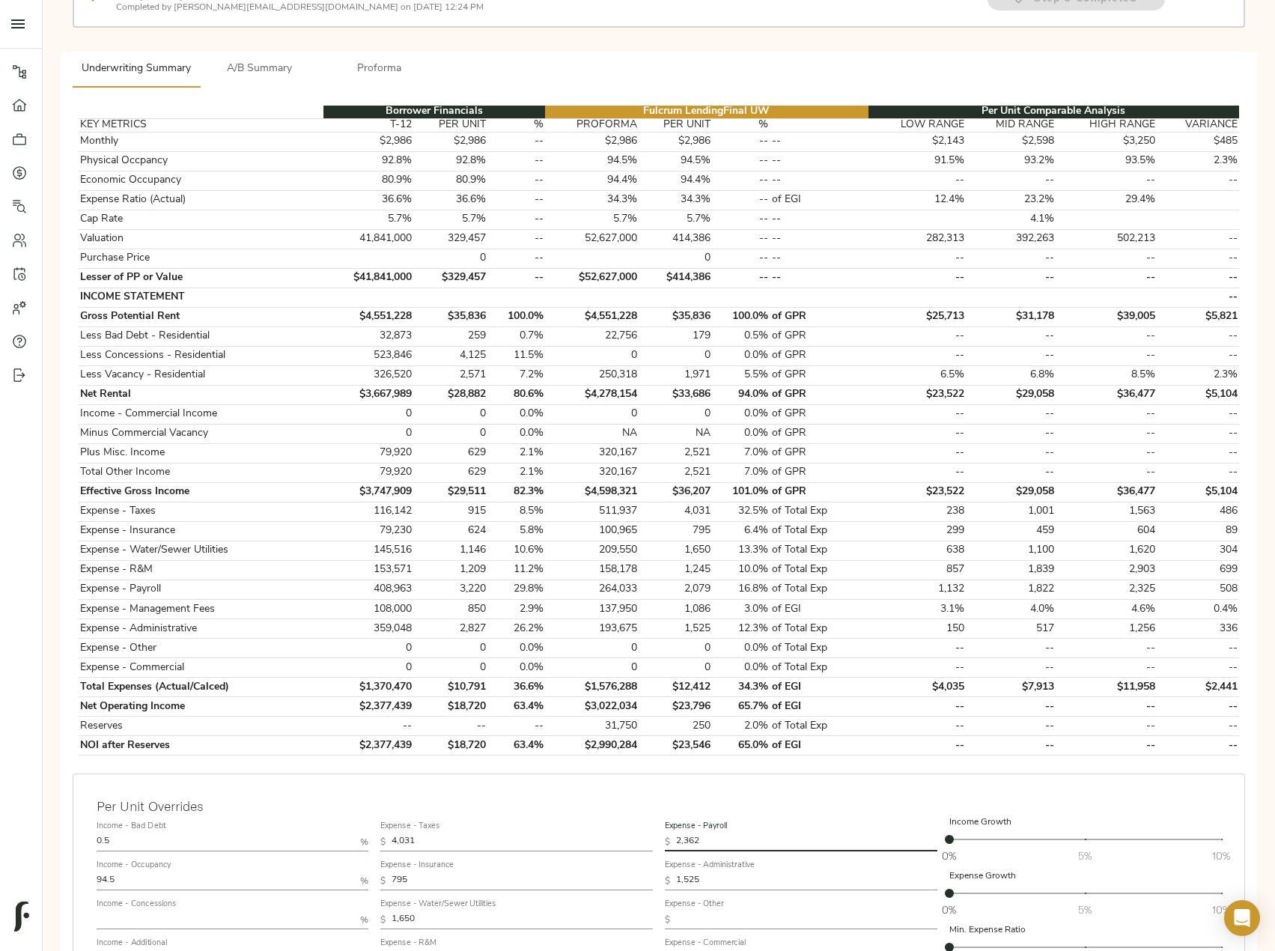
type input "2,362"
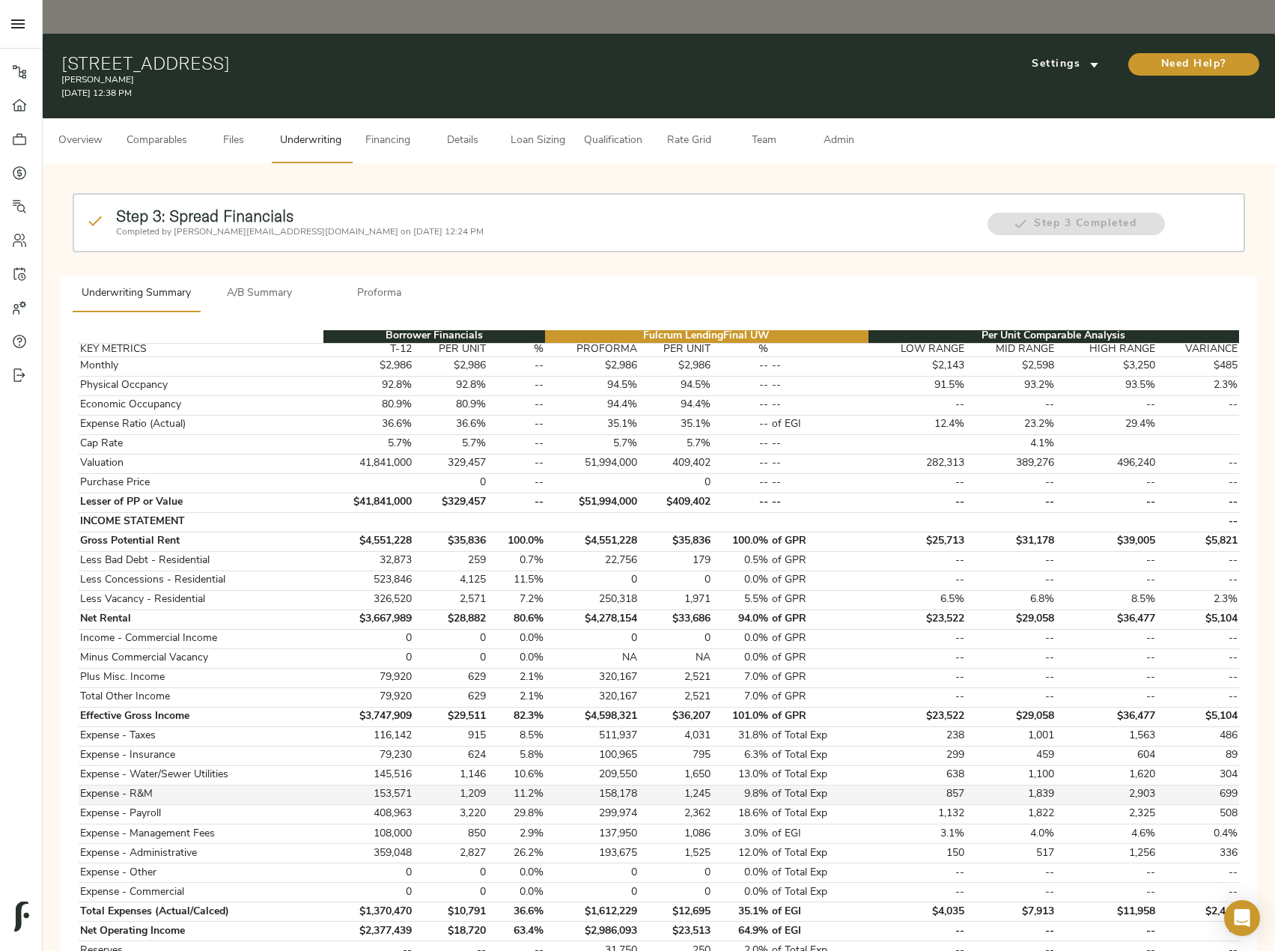
scroll to position [300, 0]
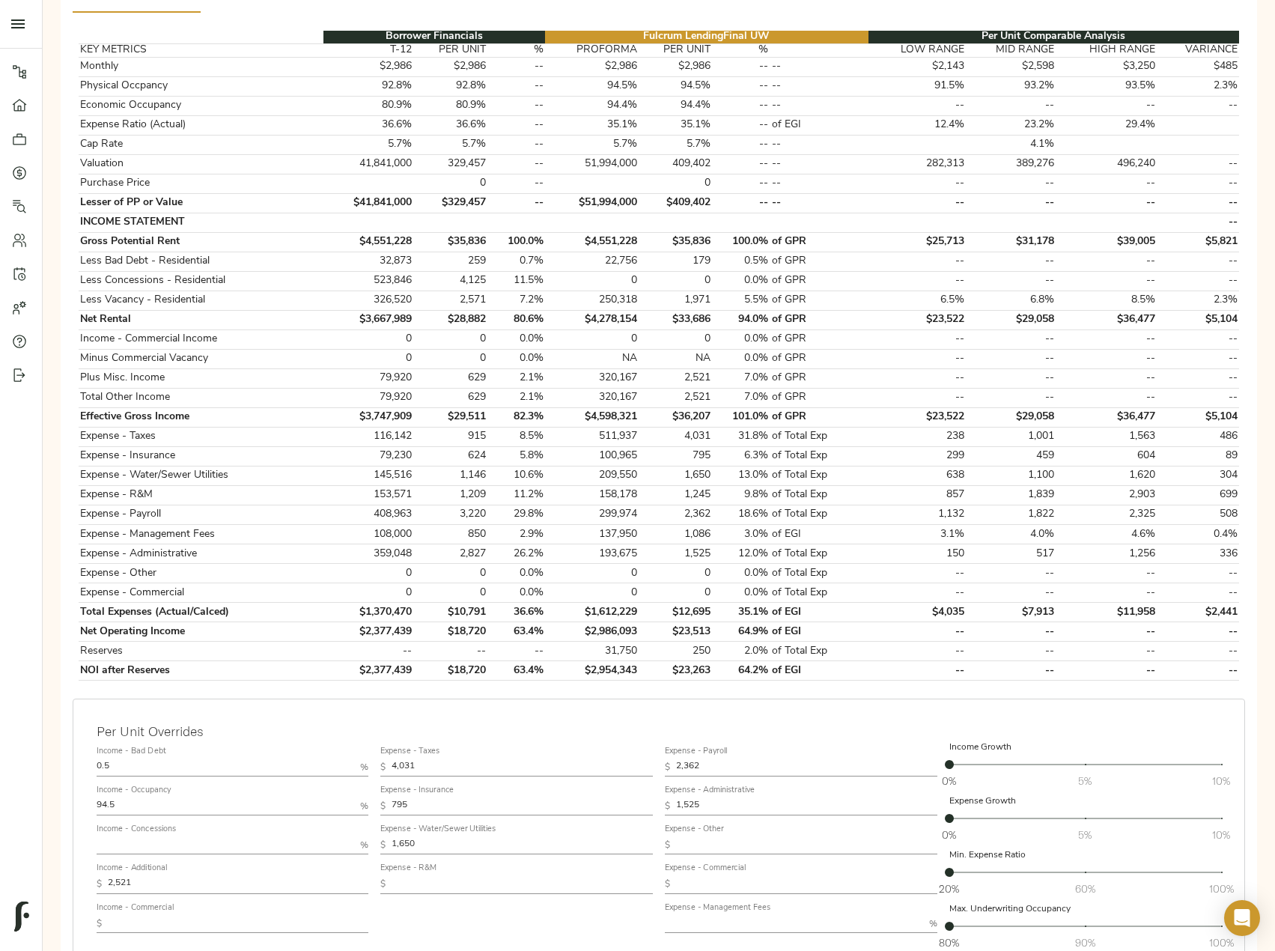
click at [213, 836] on input "text" at bounding box center [226, 845] width 258 height 18
type input "2.5"
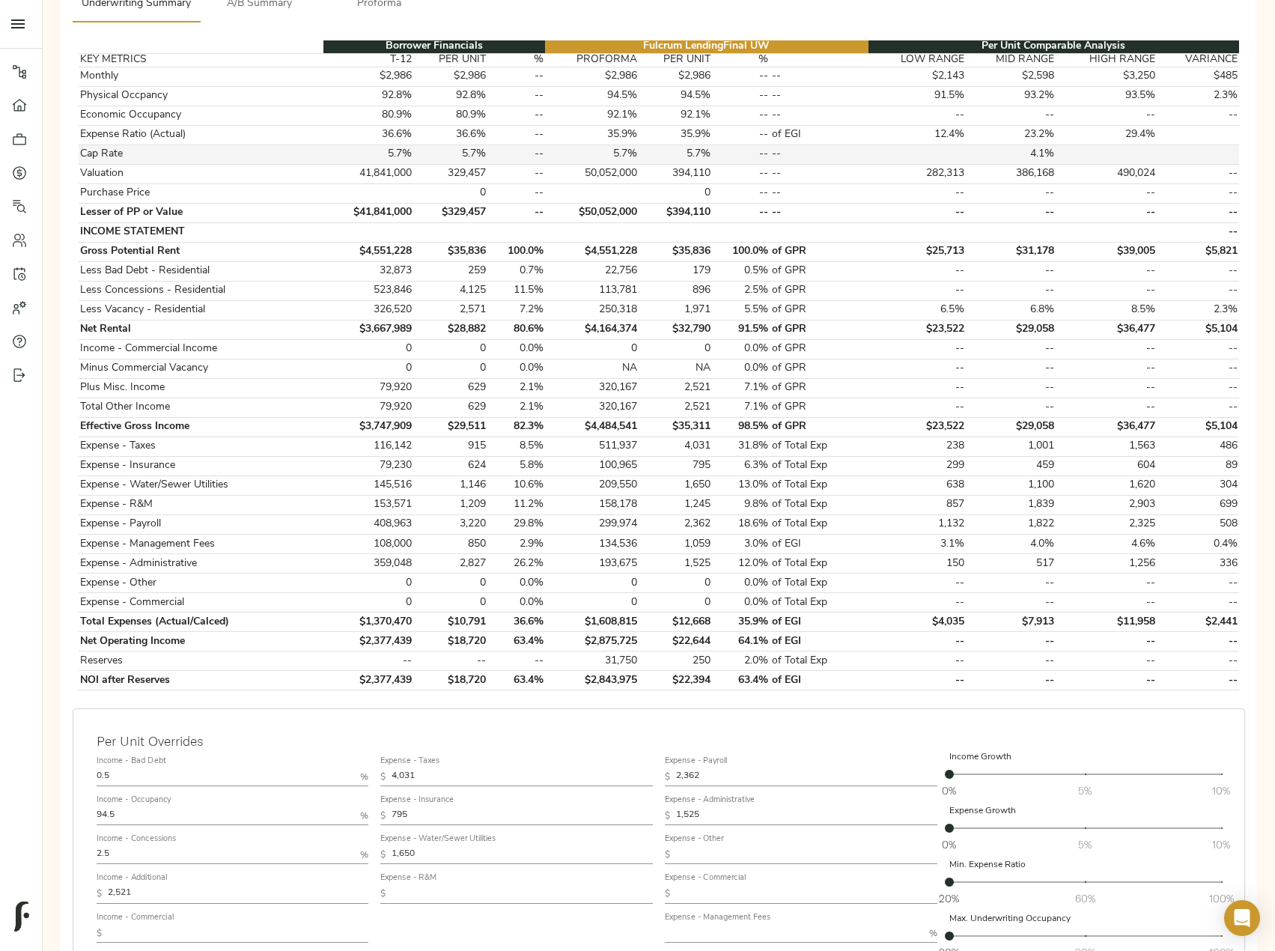
scroll to position [374, 0]
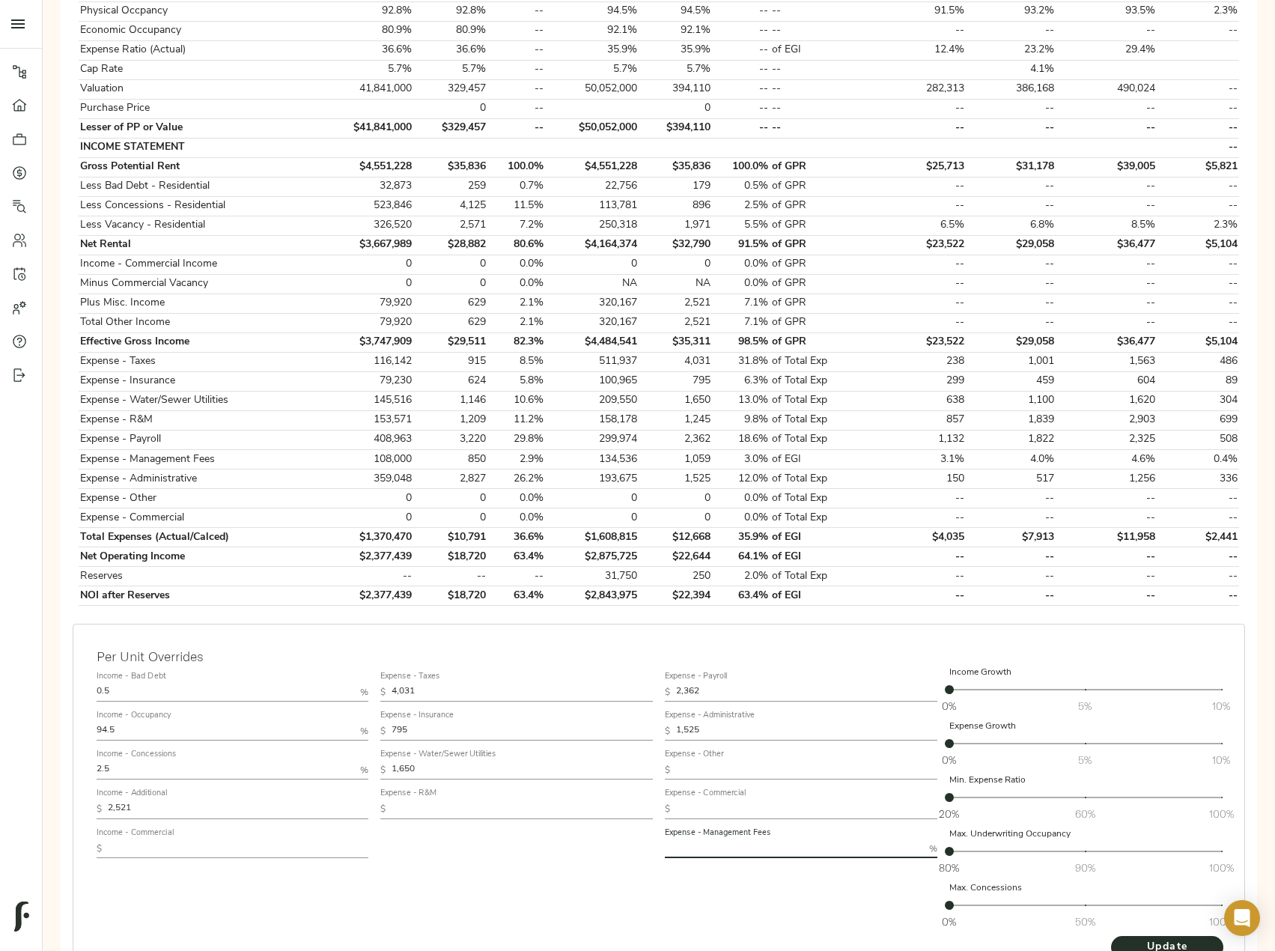
click at [741, 840] on input "text" at bounding box center [794, 849] width 258 height 18
type input "2"
click at [1188, 936] on button "Update" at bounding box center [1167, 947] width 112 height 22
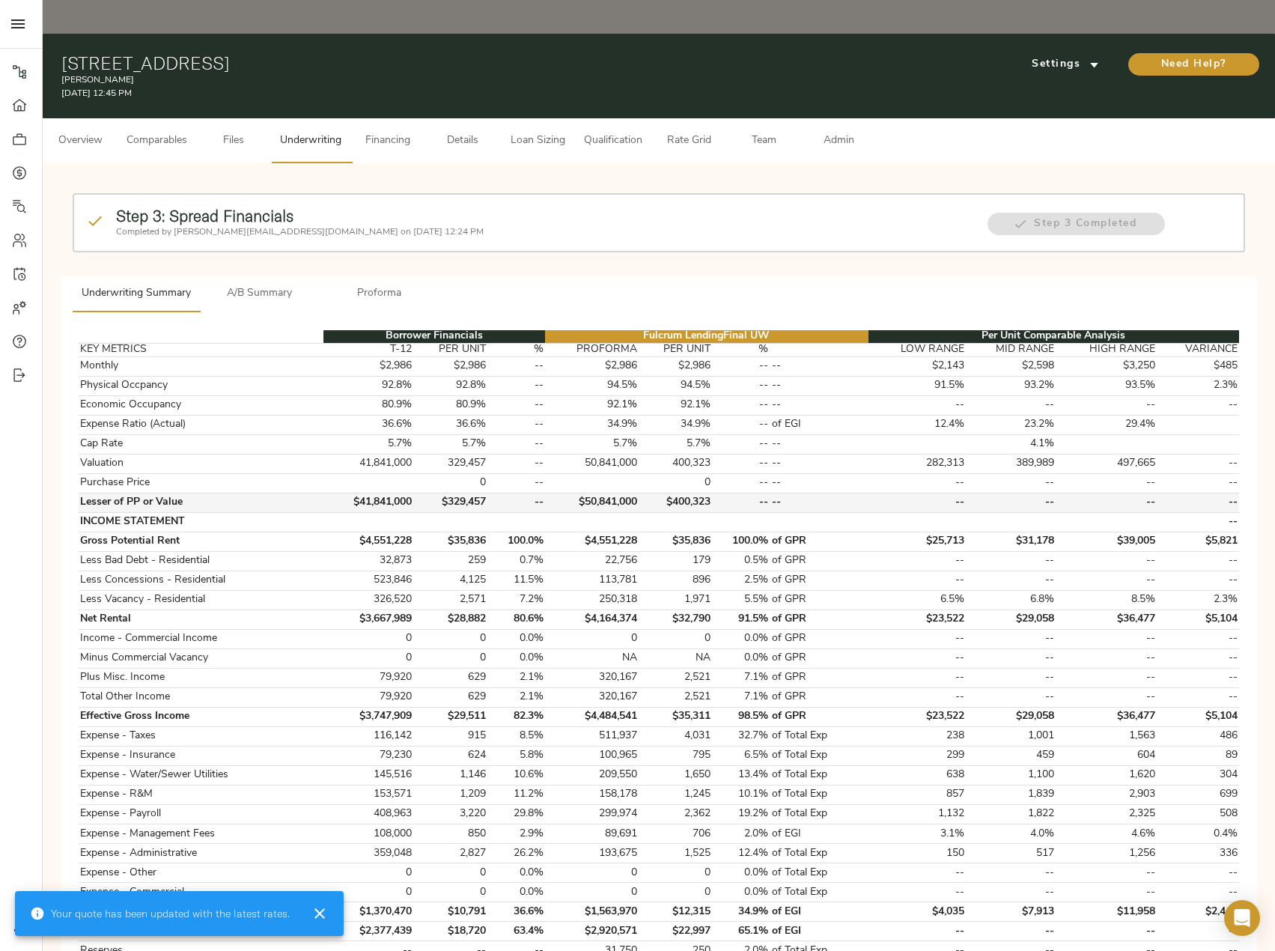
scroll to position [225, 0]
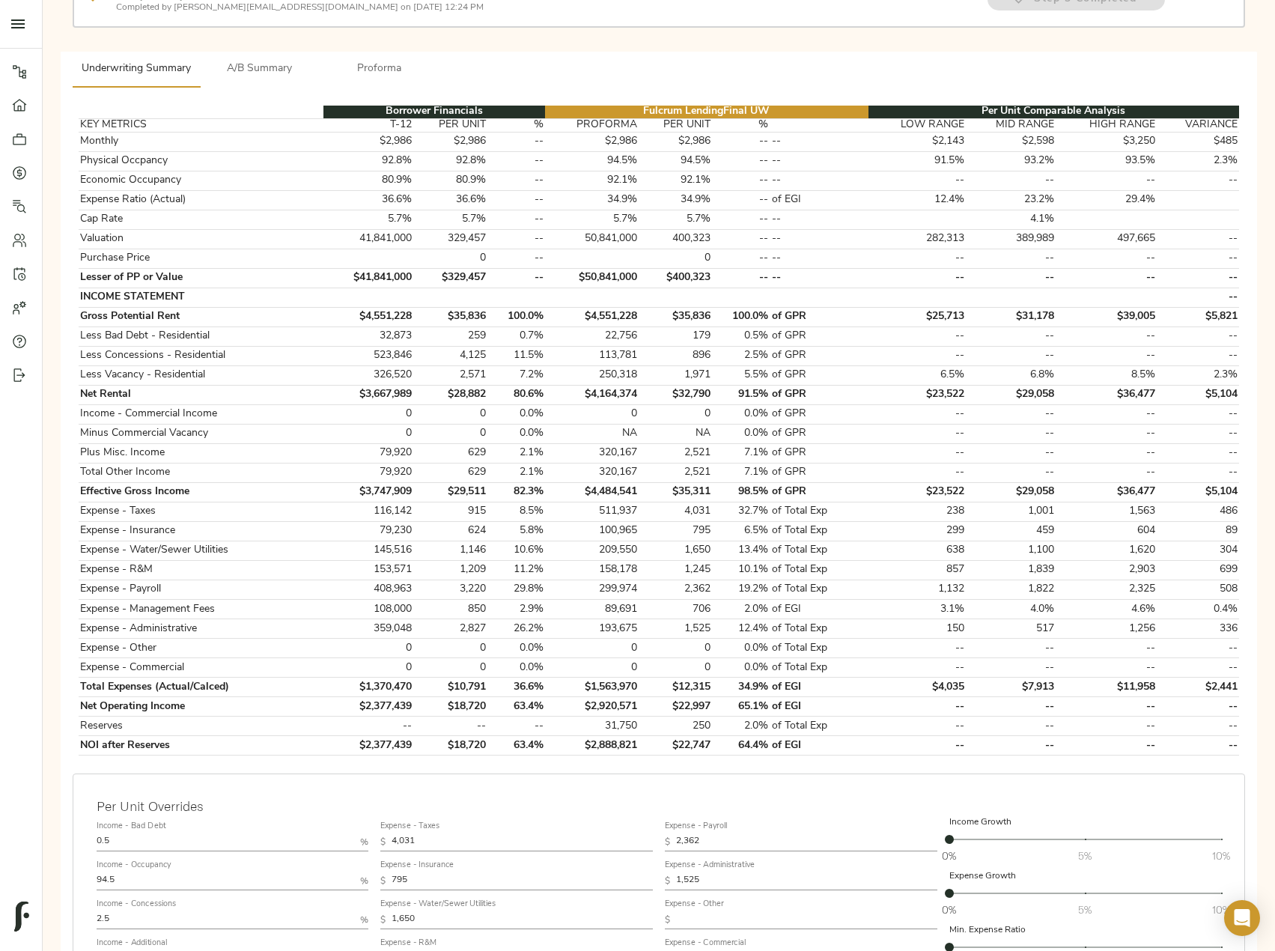
click at [462, 950] on input "text" at bounding box center [522, 959] width 261 height 18
paste input "1,125"
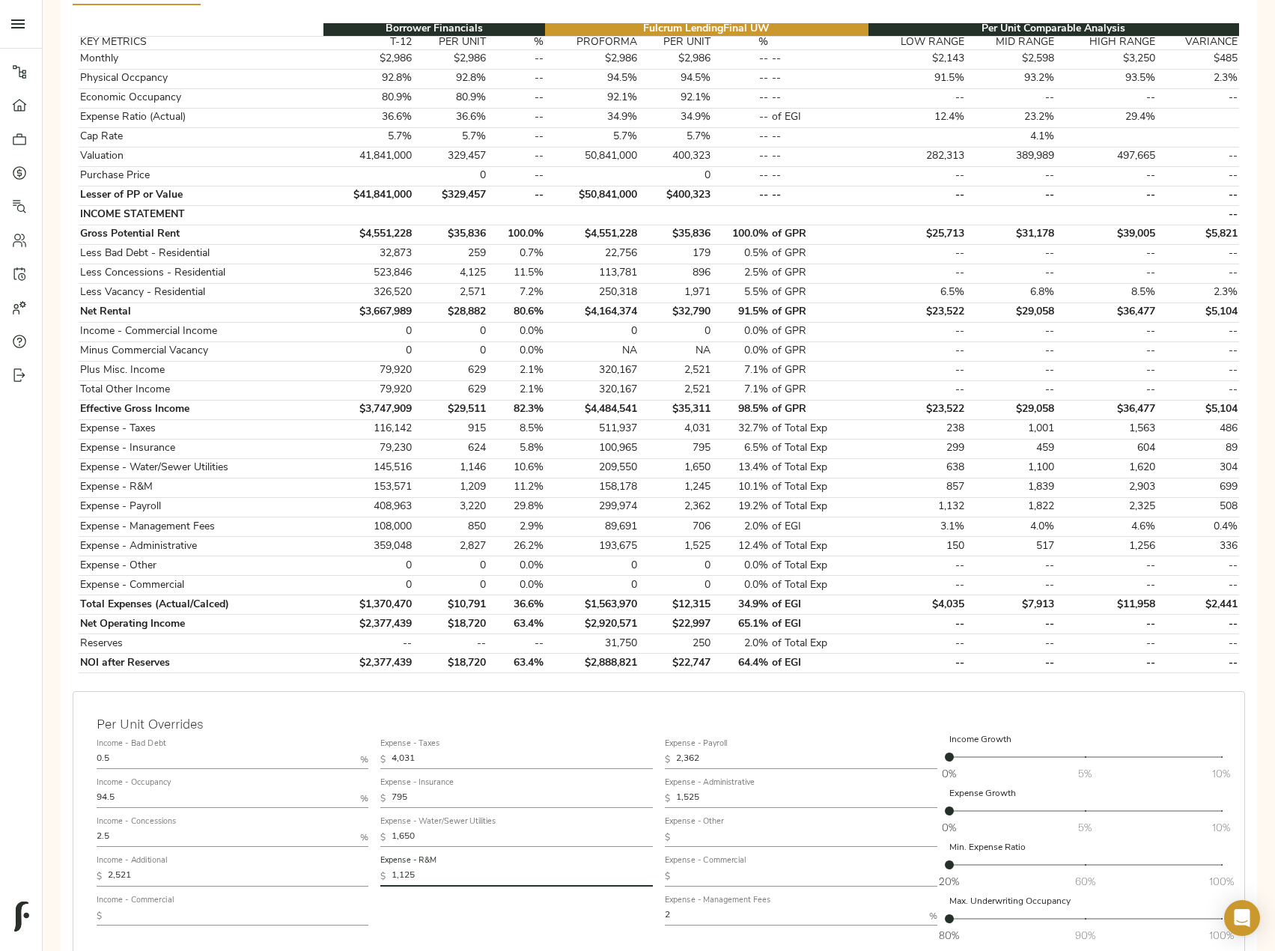
scroll to position [446, 0]
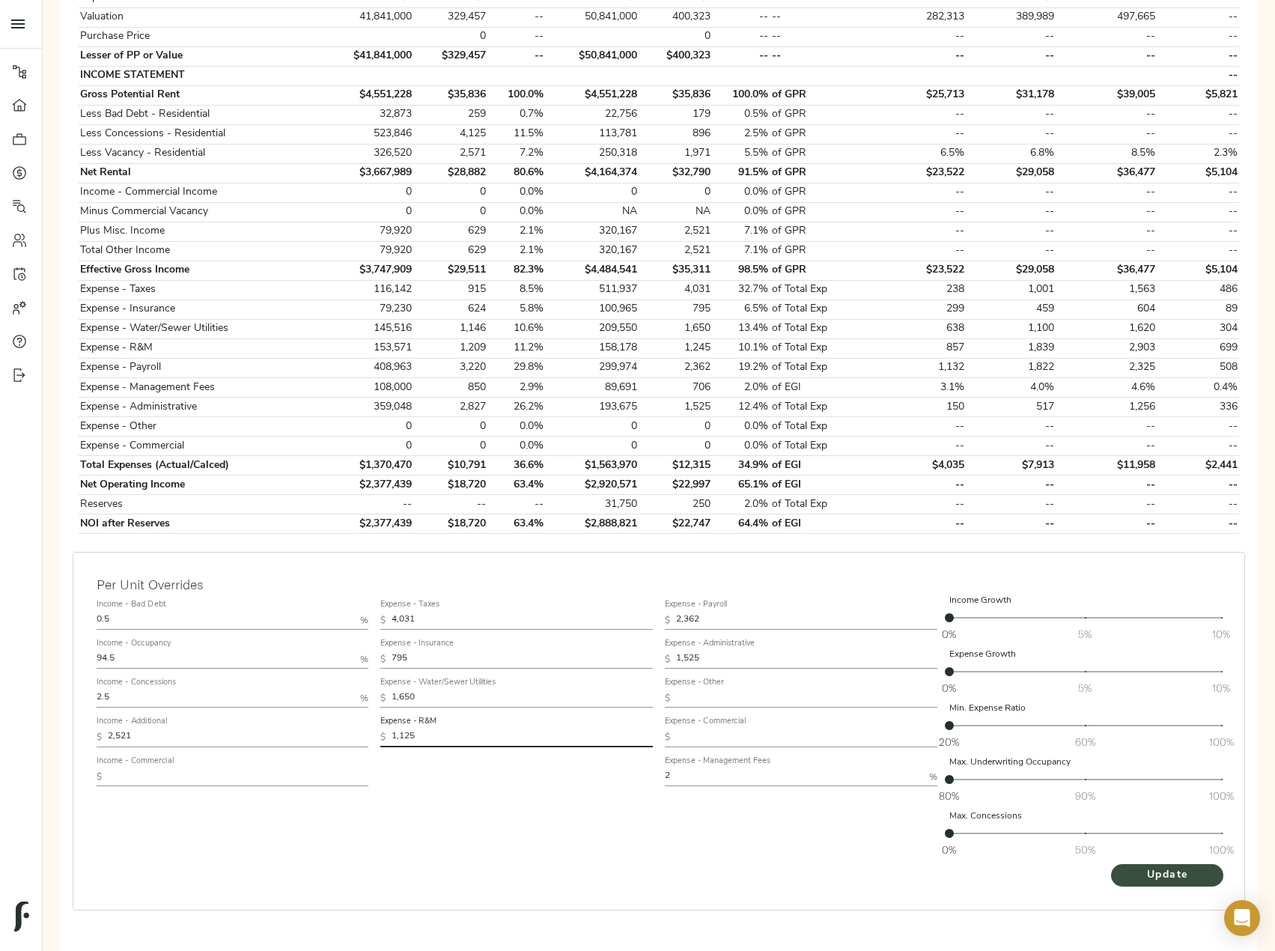
type input "1,125"
click at [1139, 866] on span "Update" at bounding box center [1167, 875] width 82 height 19
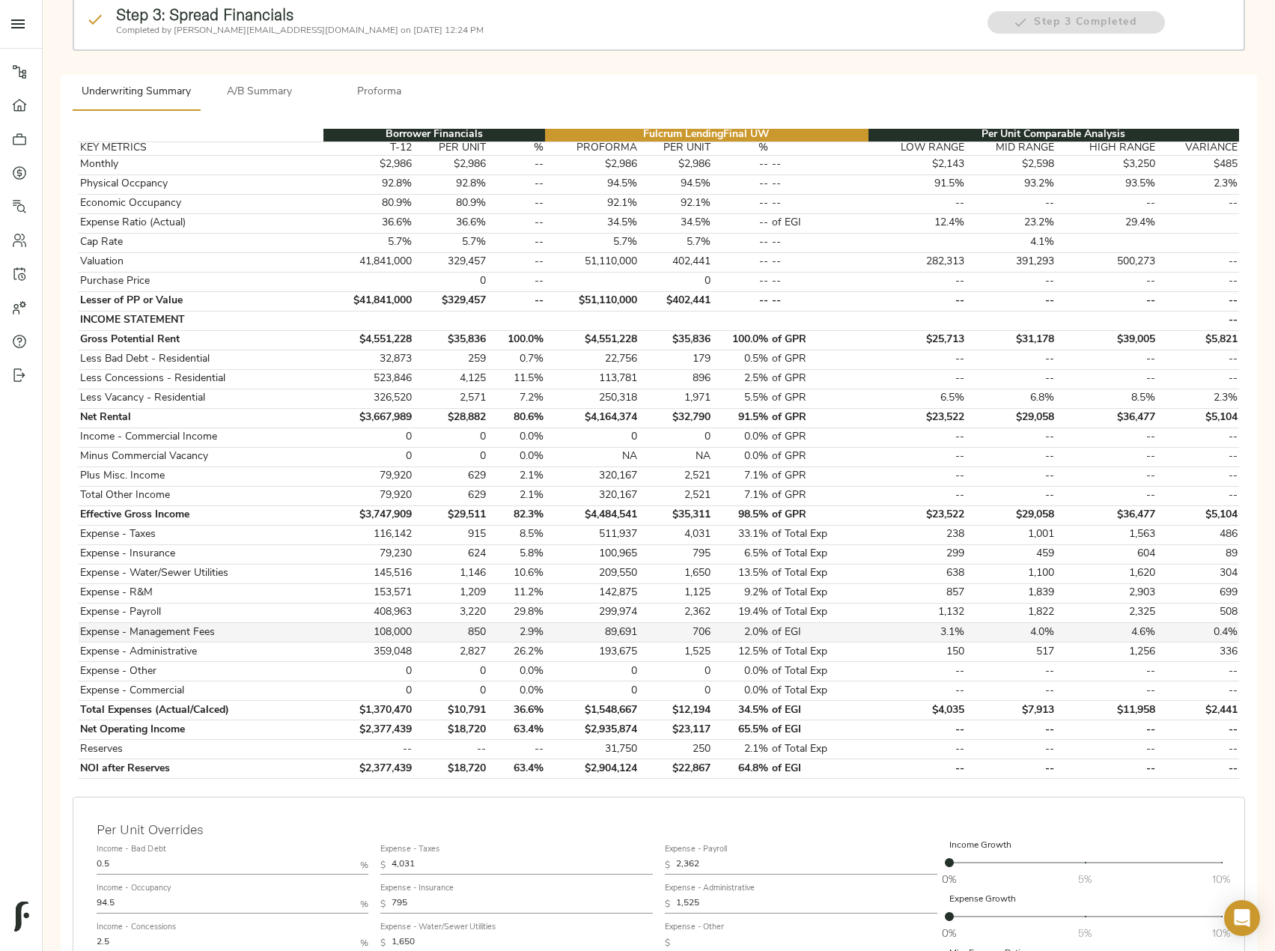
scroll to position [300, 0]
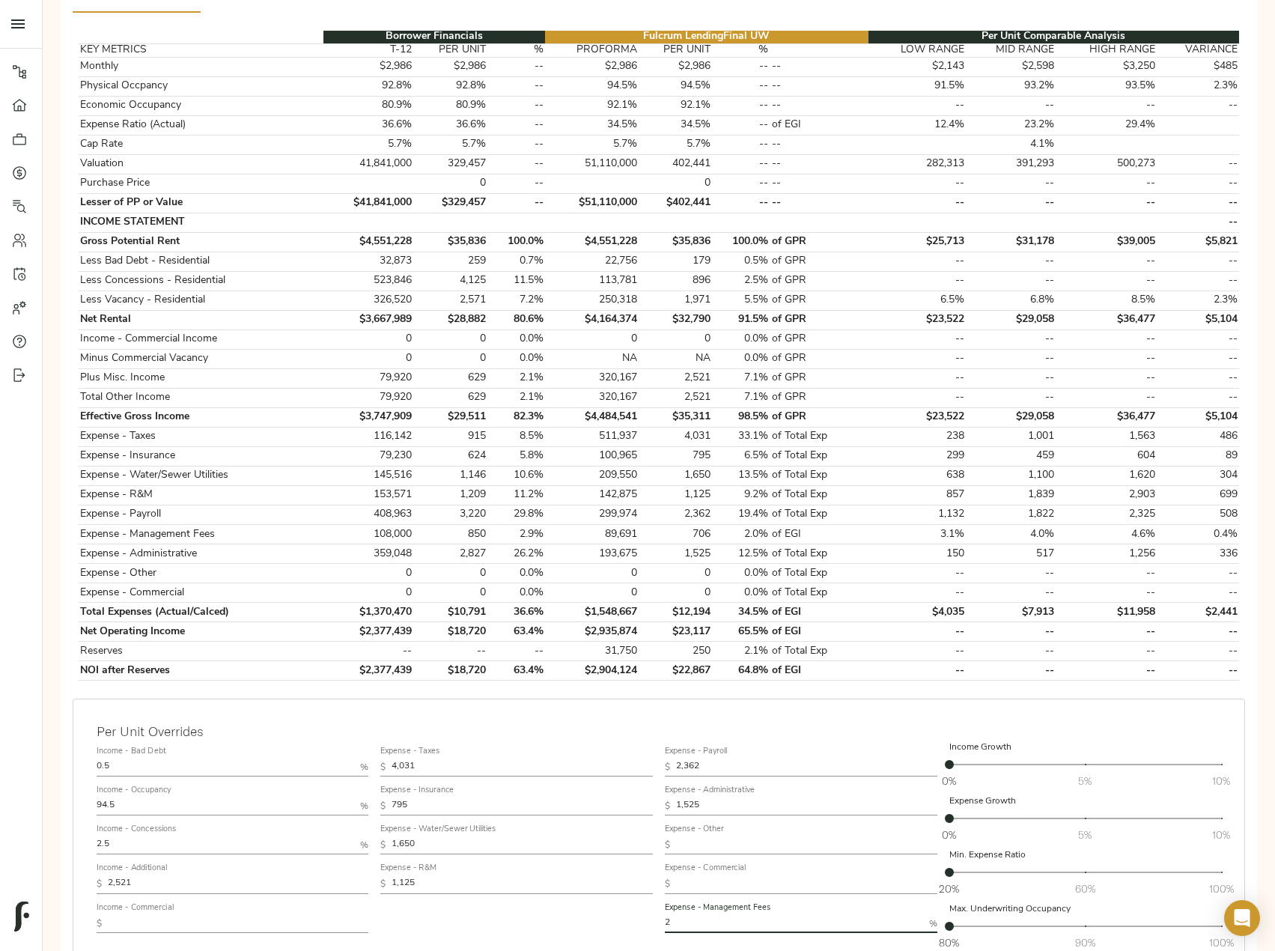
drag, startPoint x: 725, startPoint y: 884, endPoint x: 554, endPoint y: 881, distance: 170.8
click at [563, 881] on div "Income - Bad Debt 0.5 % Income - Occupancy 94.5 % Income - Concessions 2.5 % In…" at bounding box center [659, 876] width 1137 height 282
type input "3"
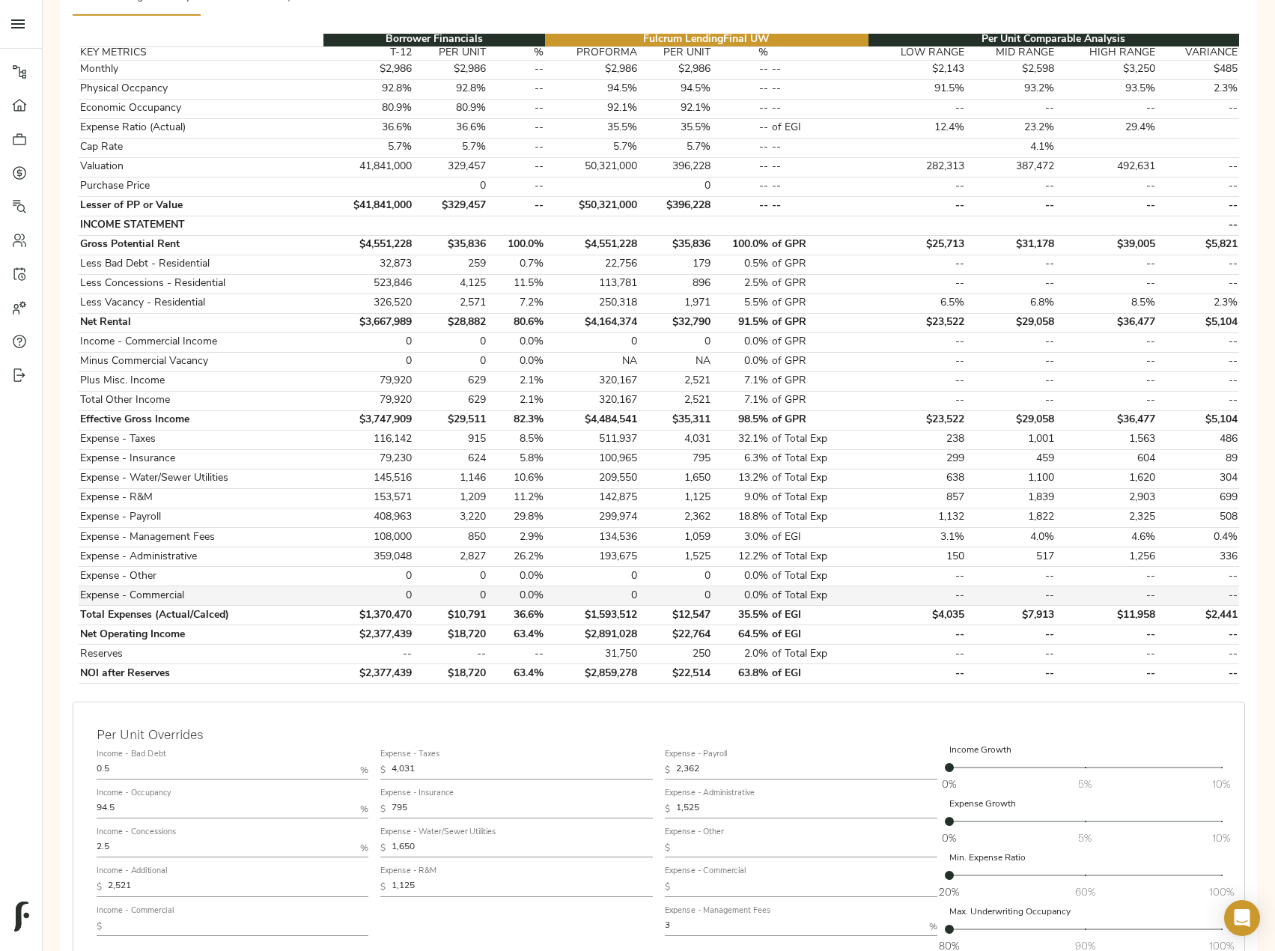
scroll to position [72, 0]
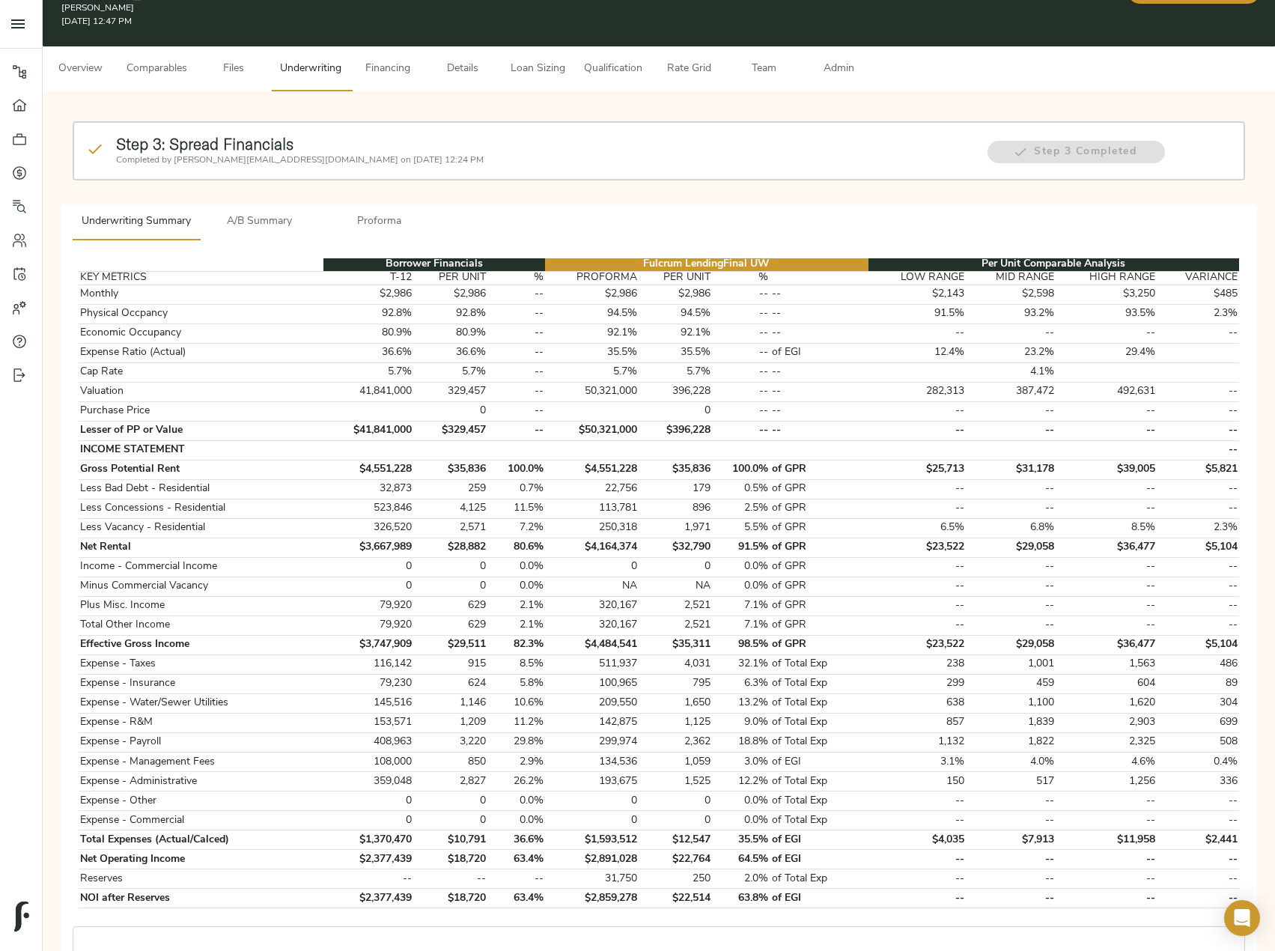
click at [279, 204] on button "A/B Summary" at bounding box center [260, 222] width 120 height 36
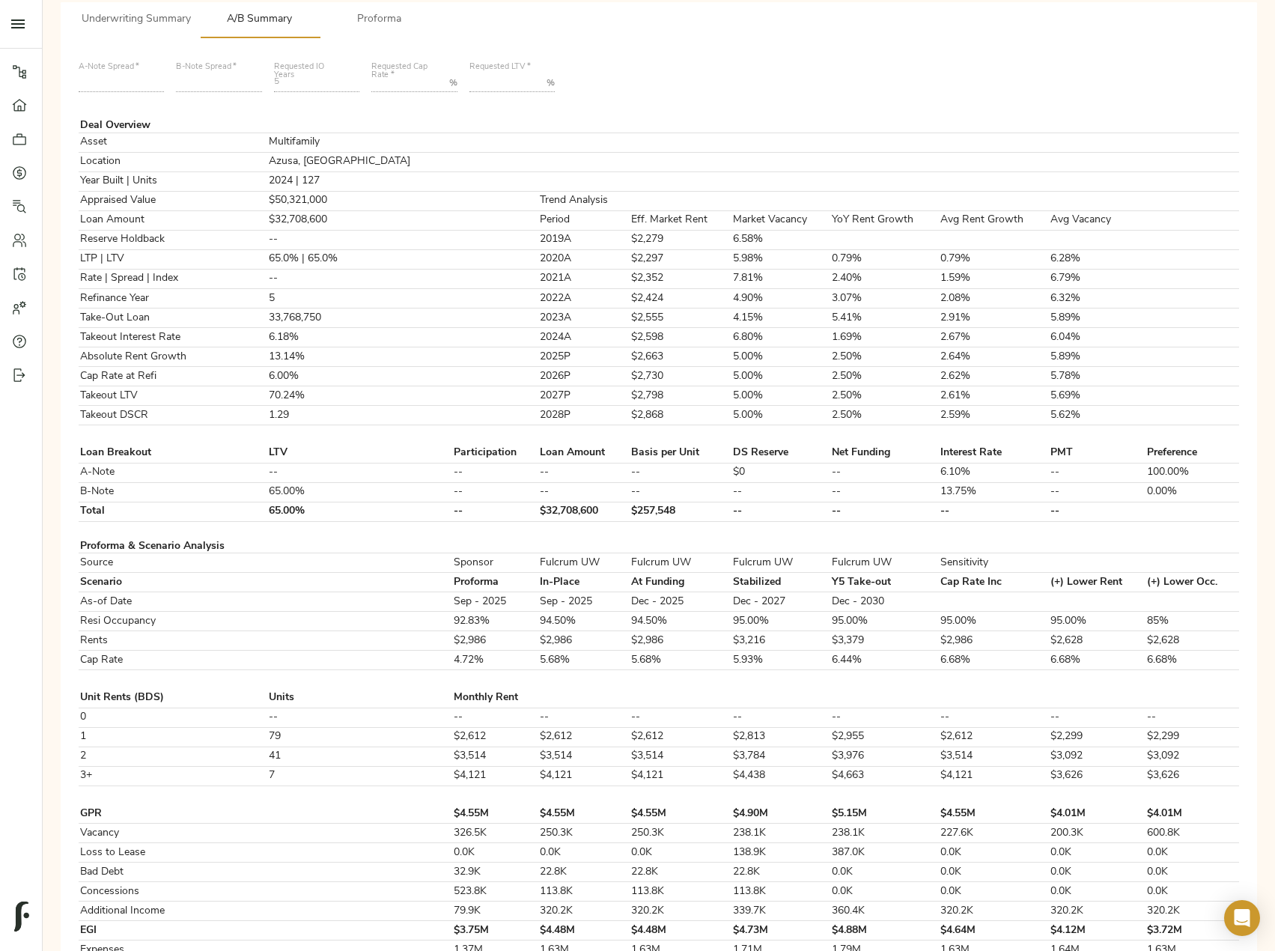
scroll to position [0, 0]
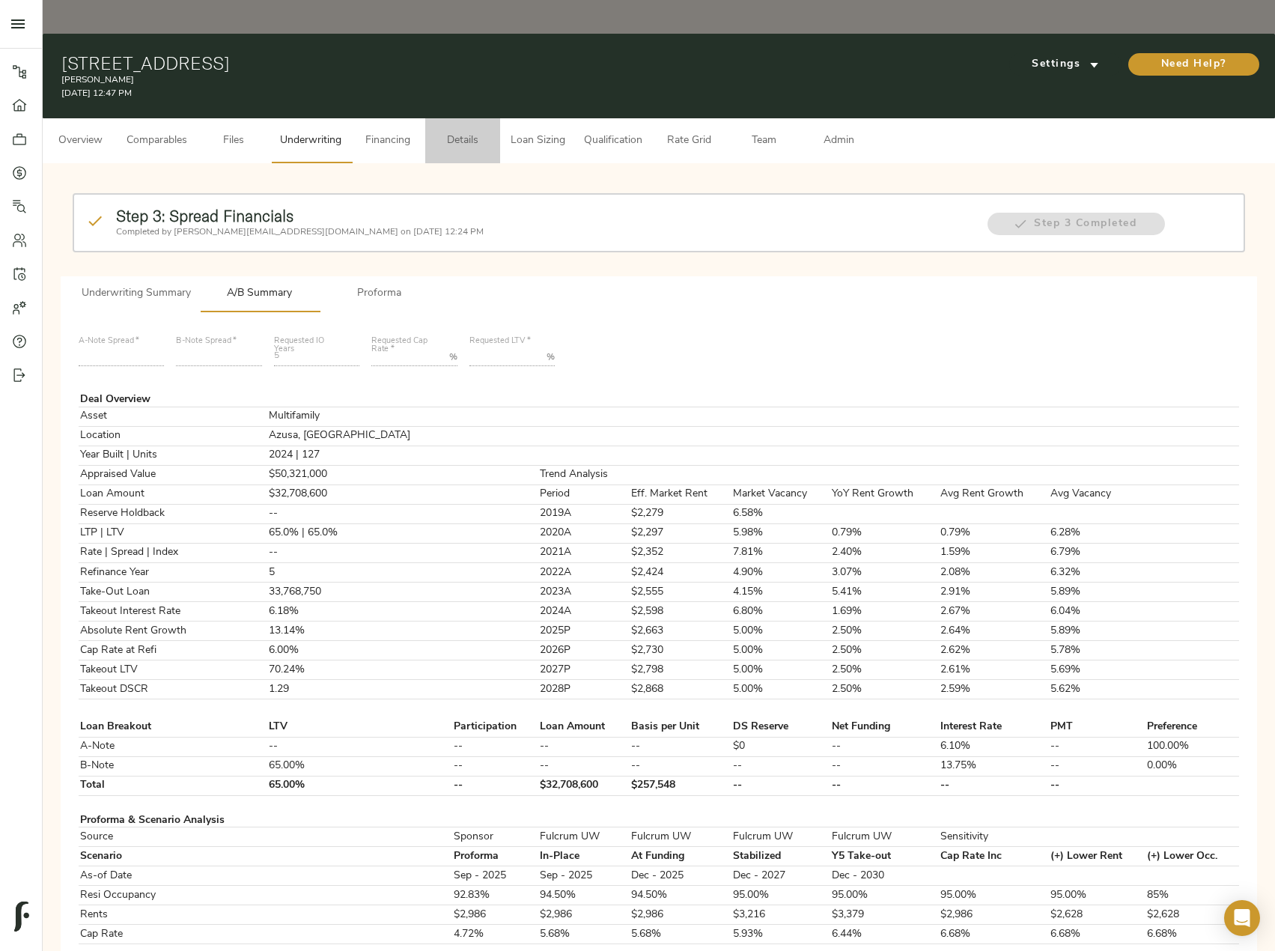
click at [461, 118] on button "Details" at bounding box center [462, 140] width 75 height 45
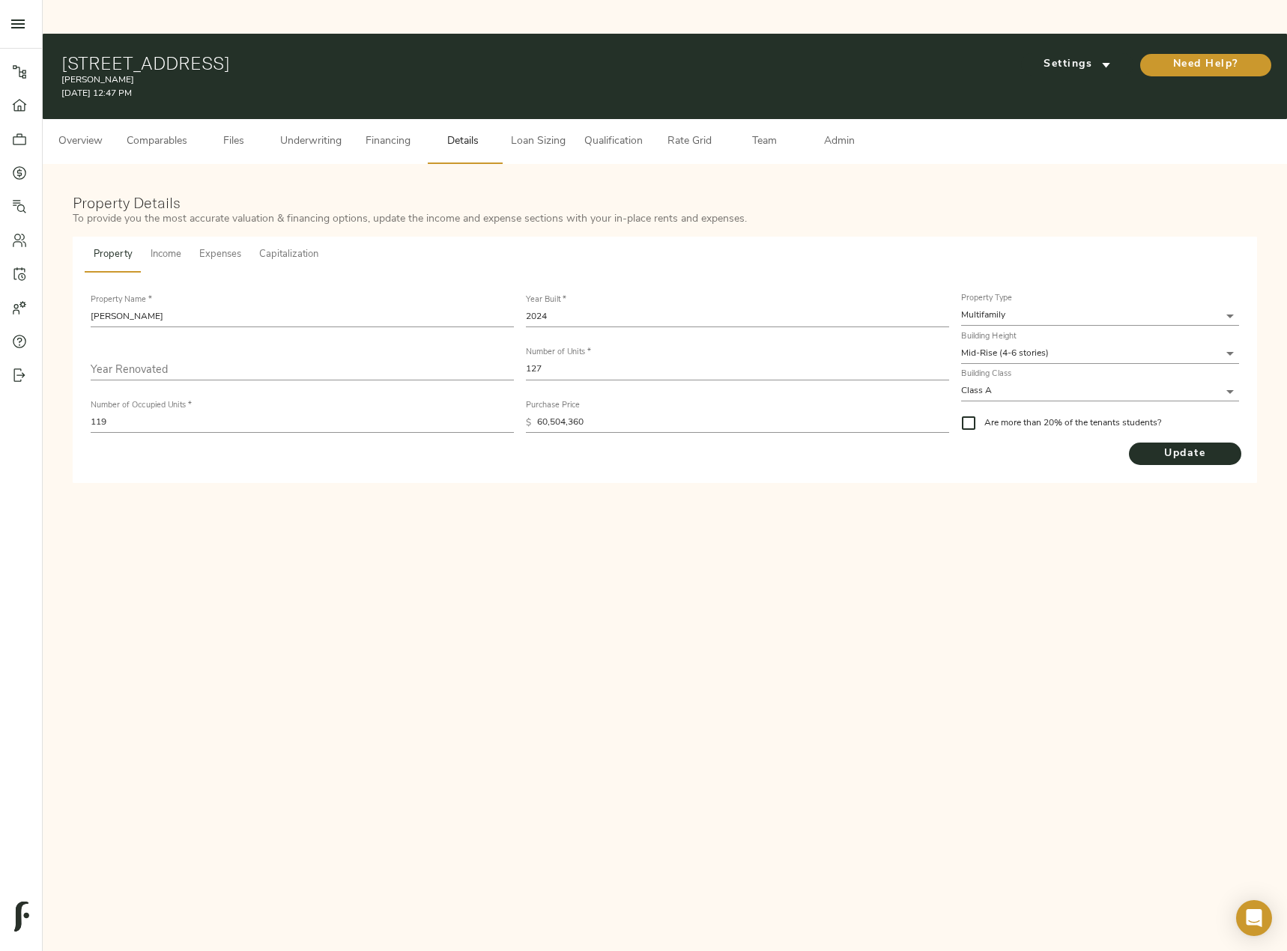
click at [162, 246] on span "Income" at bounding box center [166, 254] width 31 height 17
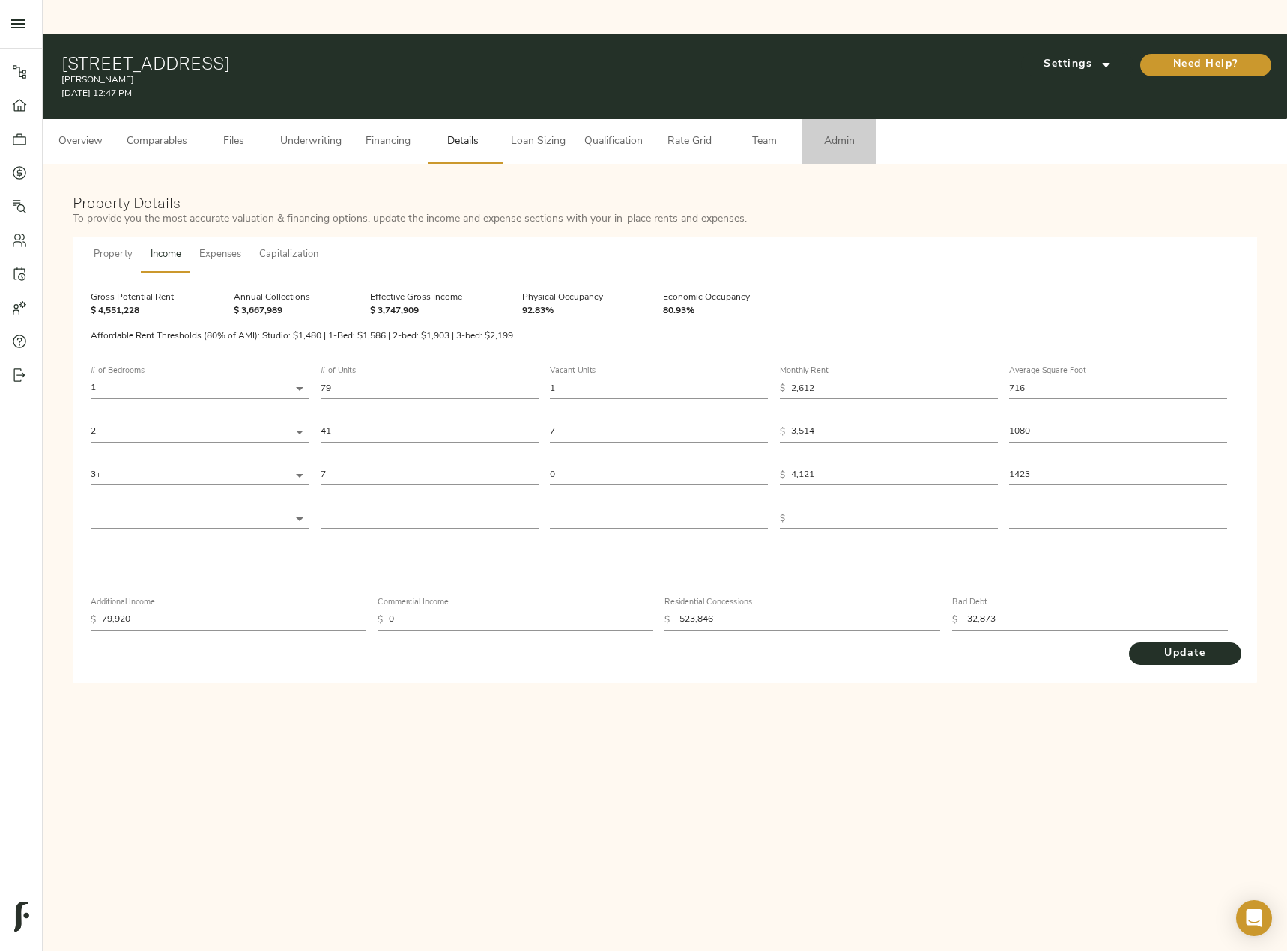
click at [831, 133] on span "Admin" at bounding box center [838, 142] width 57 height 19
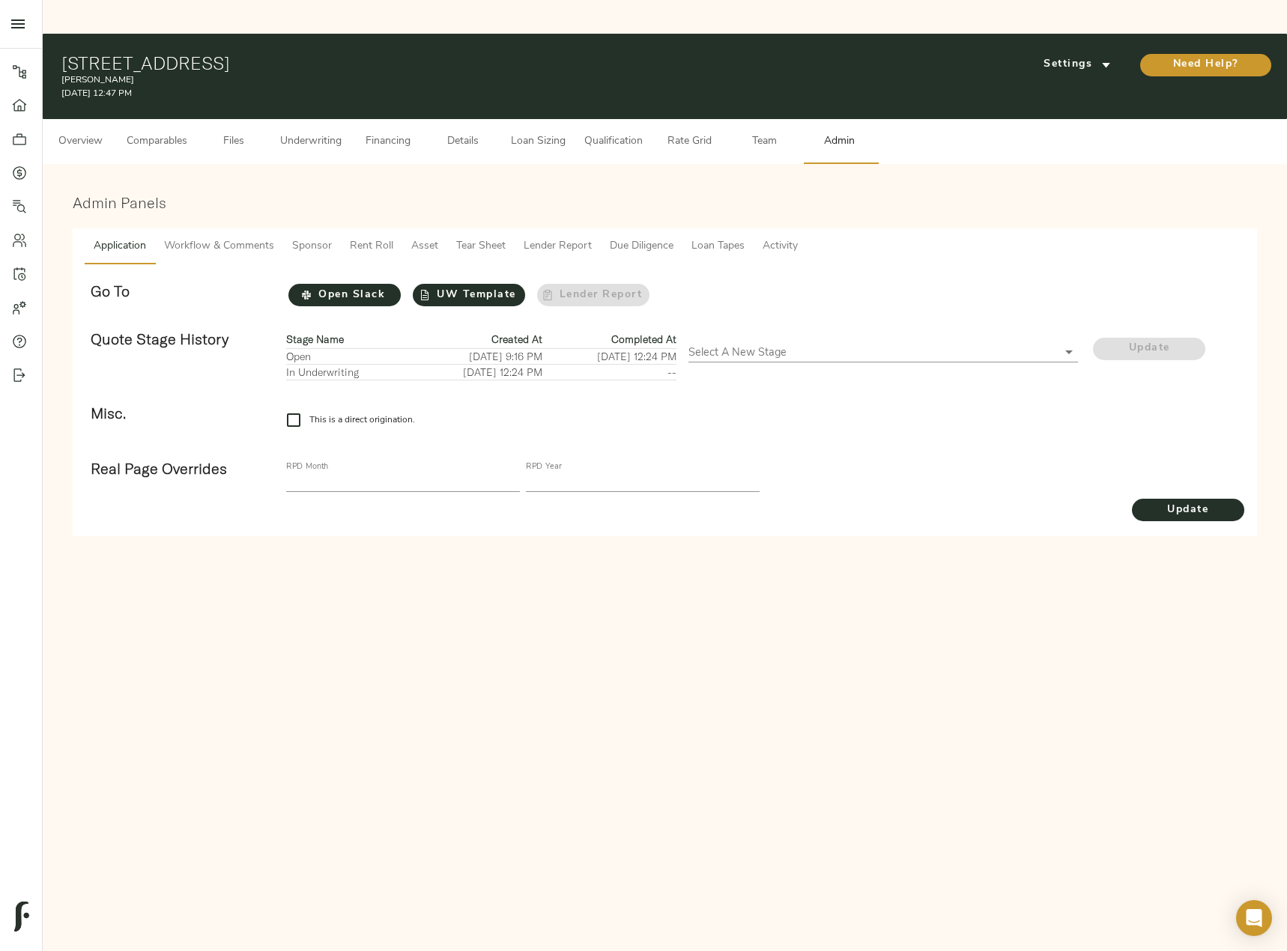
click at [377, 237] on span "Rent Roll" at bounding box center [371, 246] width 43 height 19
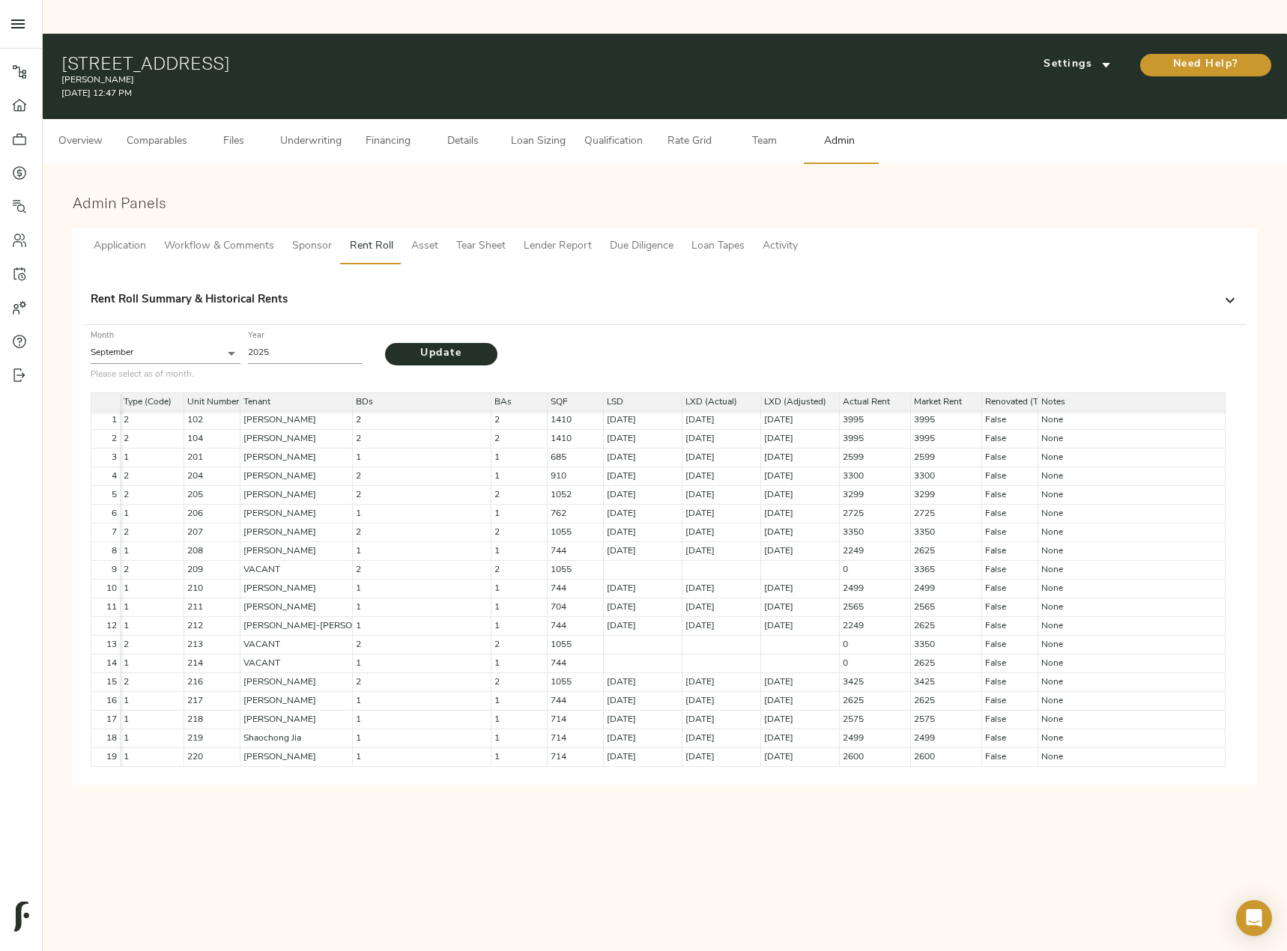
click at [1178, 282] on div "Rent Roll Summary & Historical Rents" at bounding box center [665, 300] width 1148 height 36
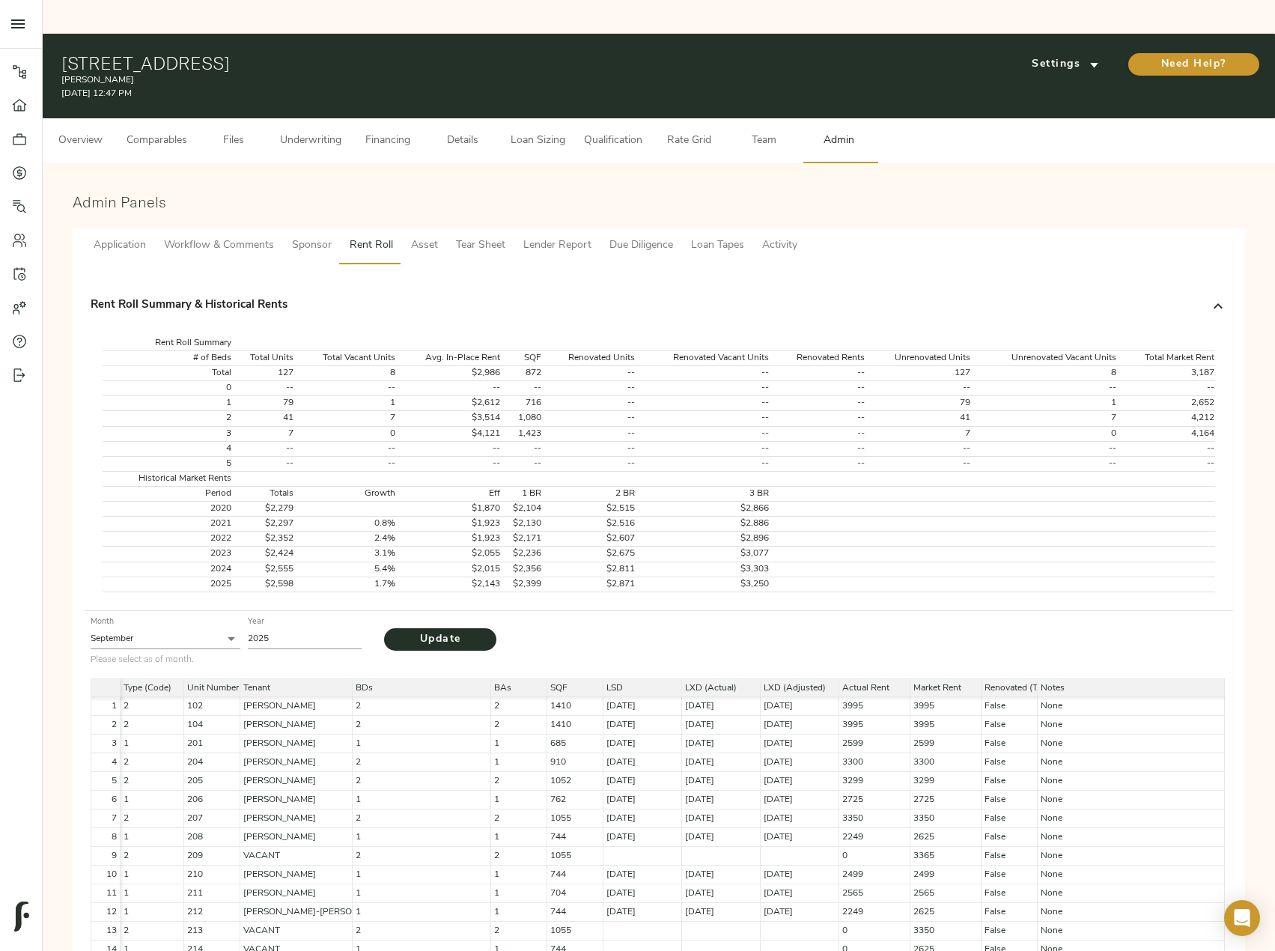
click at [298, 132] on span "Underwriting" at bounding box center [310, 141] width 61 height 19
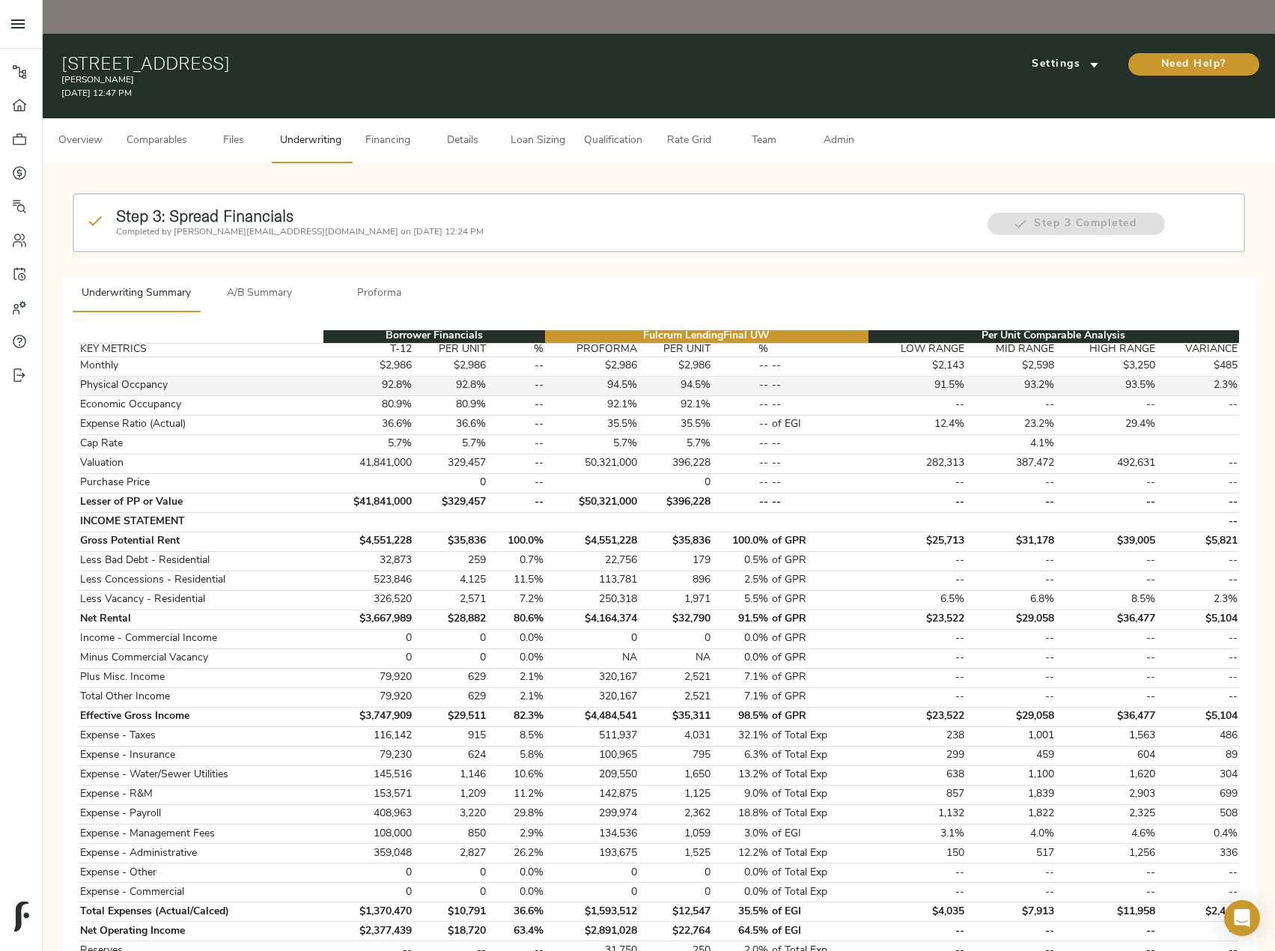
scroll to position [446, 0]
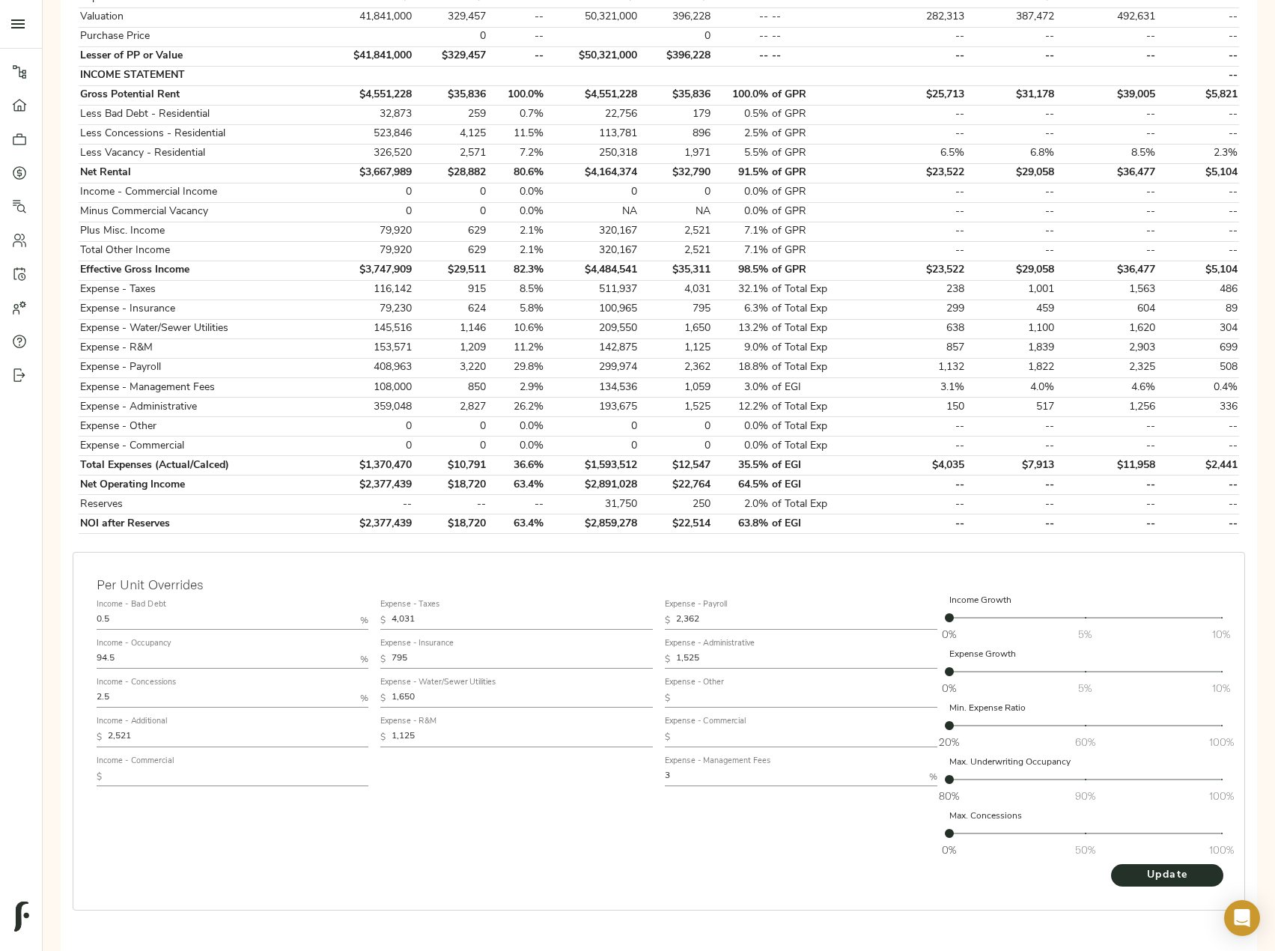
click at [184, 768] on input "text" at bounding box center [238, 777] width 261 height 18
paste input "859.05"
type input "859.05"
click at [1147, 866] on span "Update" at bounding box center [1167, 875] width 82 height 19
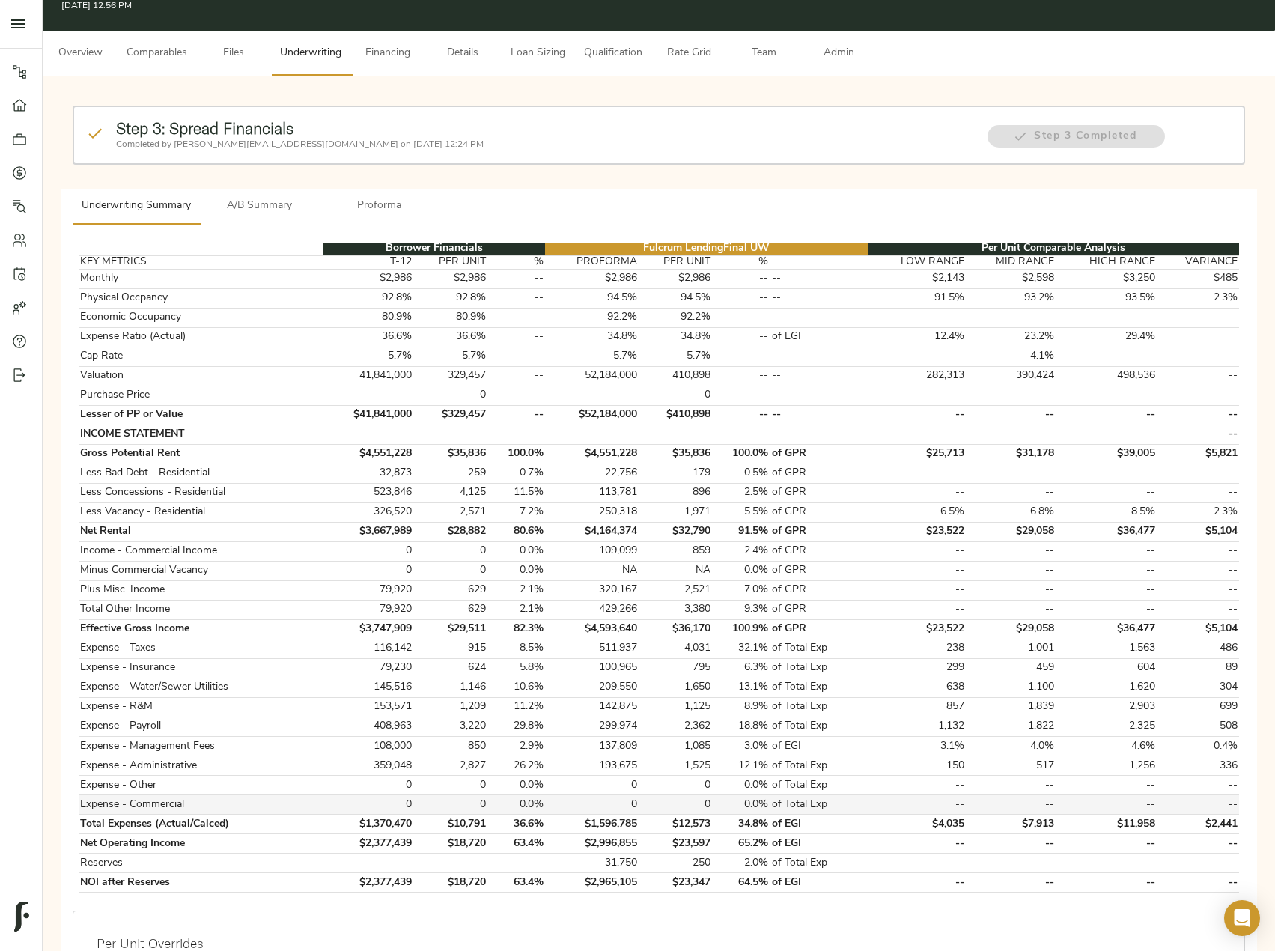
scroll to position [300, 0]
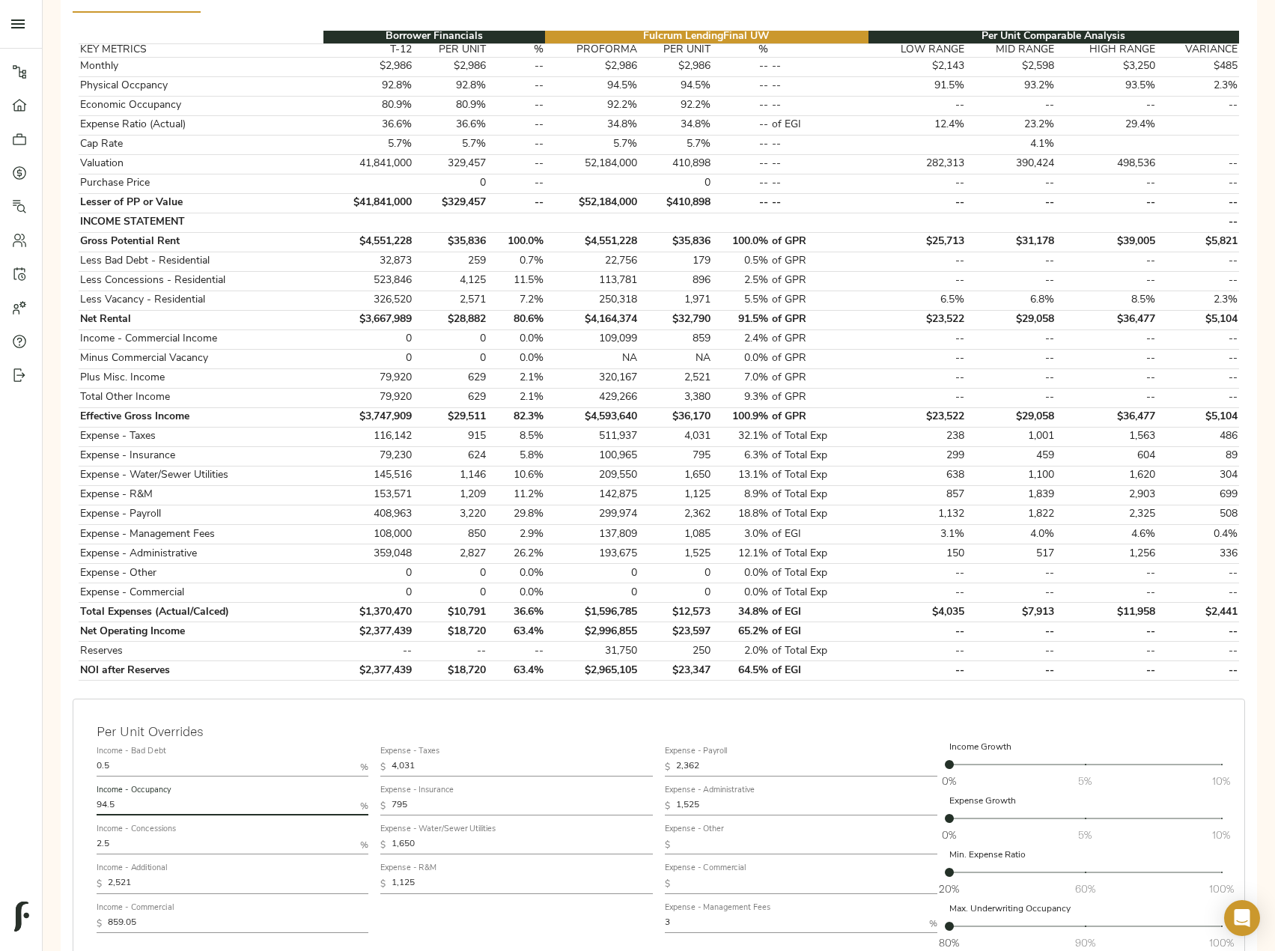
drag, startPoint x: 151, startPoint y: 768, endPoint x: -1, endPoint y: 773, distance: 151.4
click at [0, 773] on html "Lumia - 850 N Azusa Ave, Azusa, CA 91702 Pipeline Dashboard Portfolio Quotes Se…" at bounding box center [637, 415] width 1275 height 1431
drag, startPoint x: 568, startPoint y: 872, endPoint x: 550, endPoint y: 869, distance: 17.5
click at [550, 869] on div "Income - Bad Debt 0.5 % Income - Occupancy 94.5 % Income - Concessions 2.5 % In…" at bounding box center [659, 876] width 1137 height 282
type input "2"
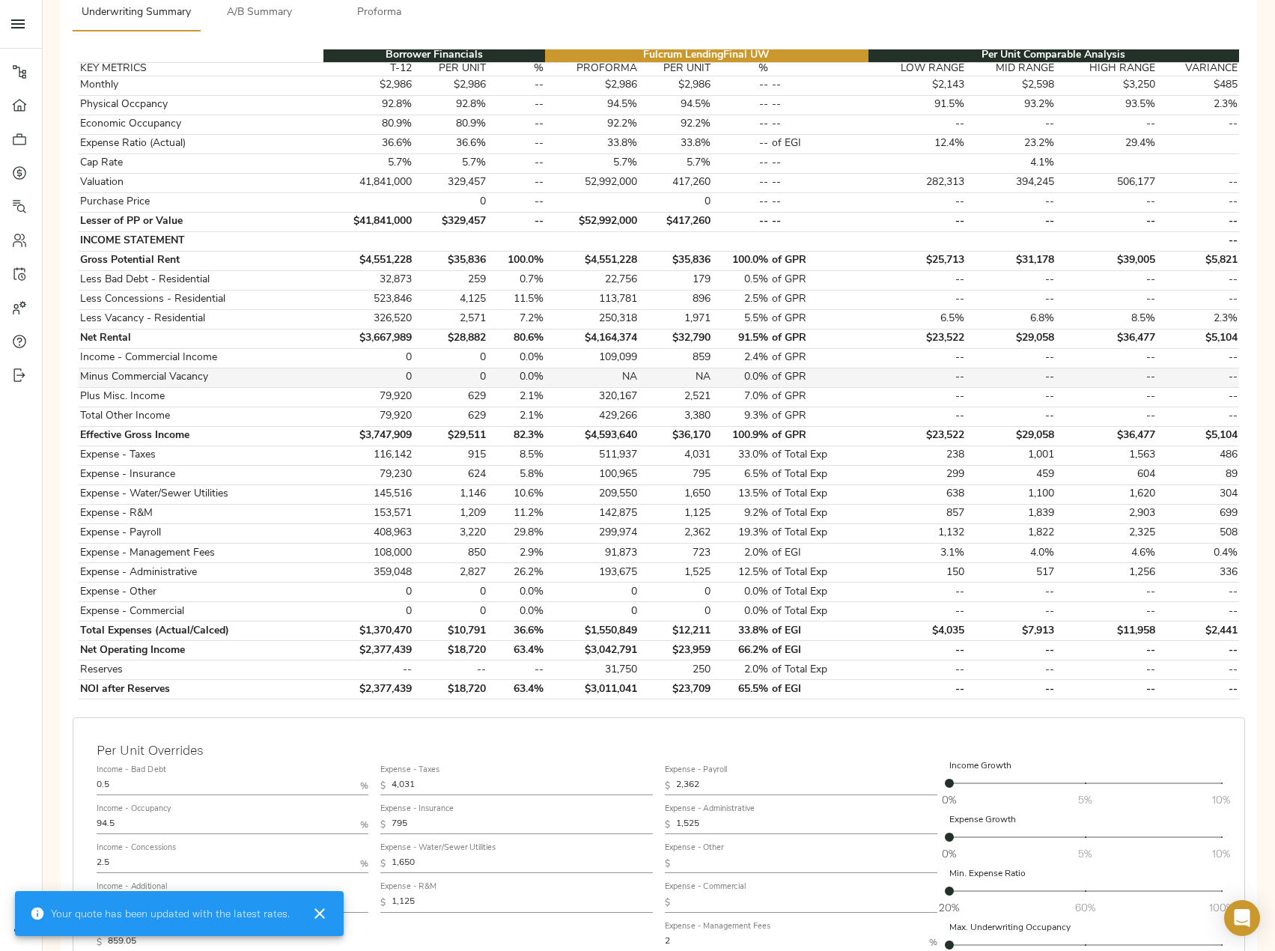
scroll to position [446, 0]
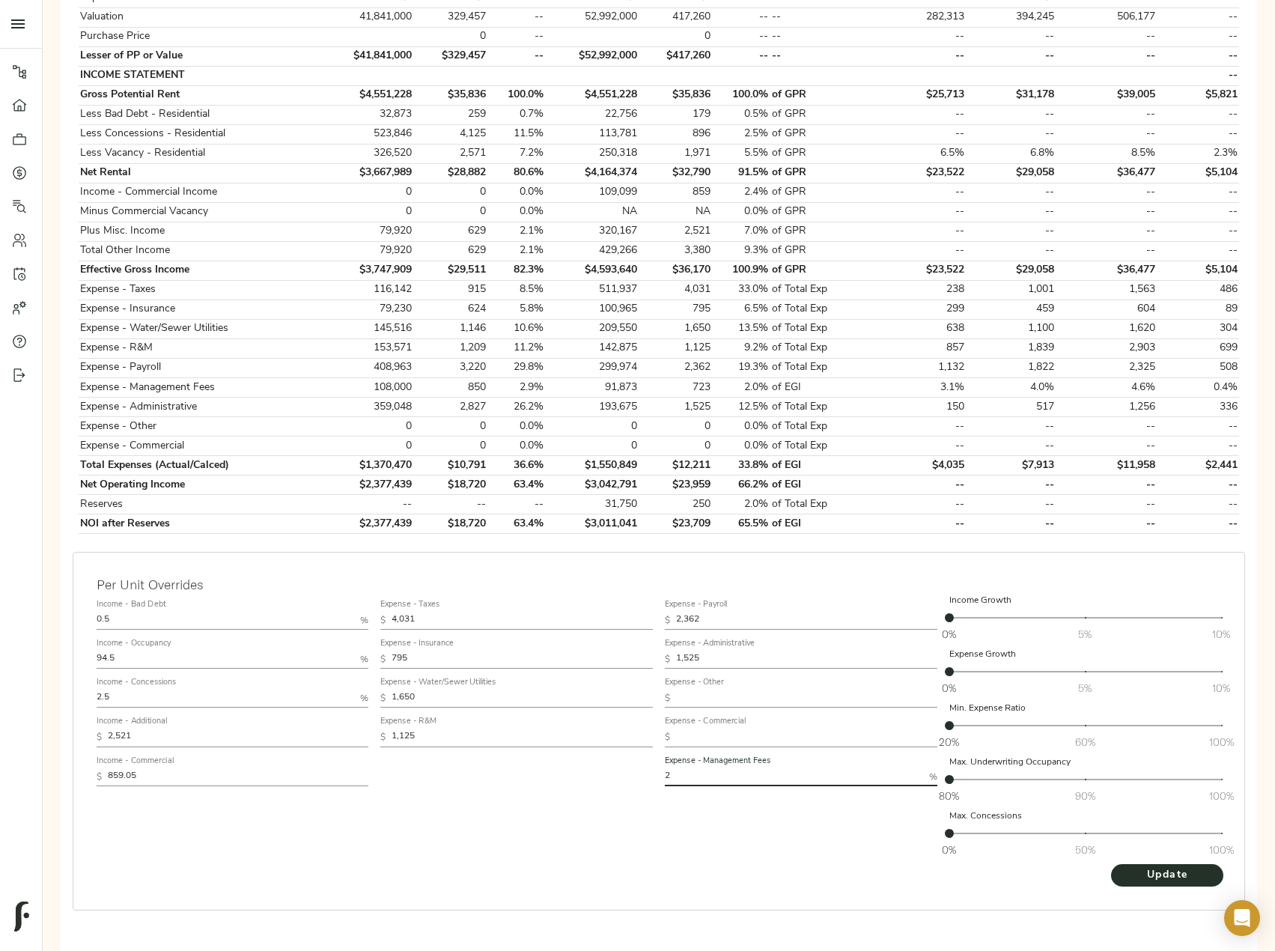
drag, startPoint x: 679, startPoint y: 744, endPoint x: 646, endPoint y: 743, distance: 33.0
click at [649, 743] on div "Income - Bad Debt 0.5 % Income - Occupancy 94.5 % Income - Concessions 2.5 % In…" at bounding box center [659, 729] width 1137 height 282
type input "3"
click at [1111, 864] on button "Update" at bounding box center [1167, 875] width 112 height 22
drag, startPoint x: 128, startPoint y: 661, endPoint x: 47, endPoint y: 667, distance: 81.1
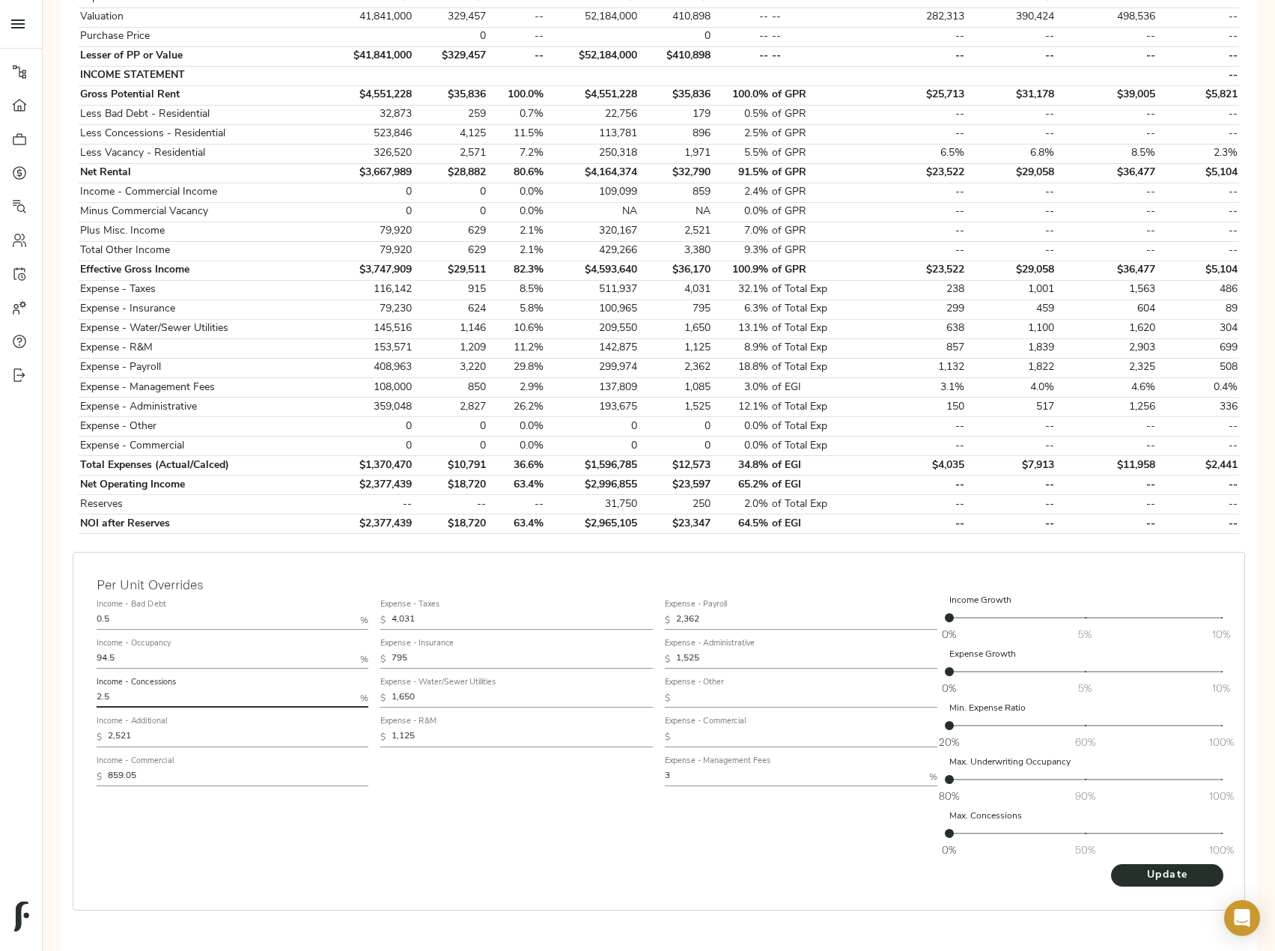
click at [56, 663] on div "Step 3: Spread Financials Completed by justin@fulcrumlendingcorp.com on Septemb…" at bounding box center [659, 343] width 1209 height 1229
type input "2"
click at [1111, 864] on button "Update" at bounding box center [1167, 875] width 112 height 22
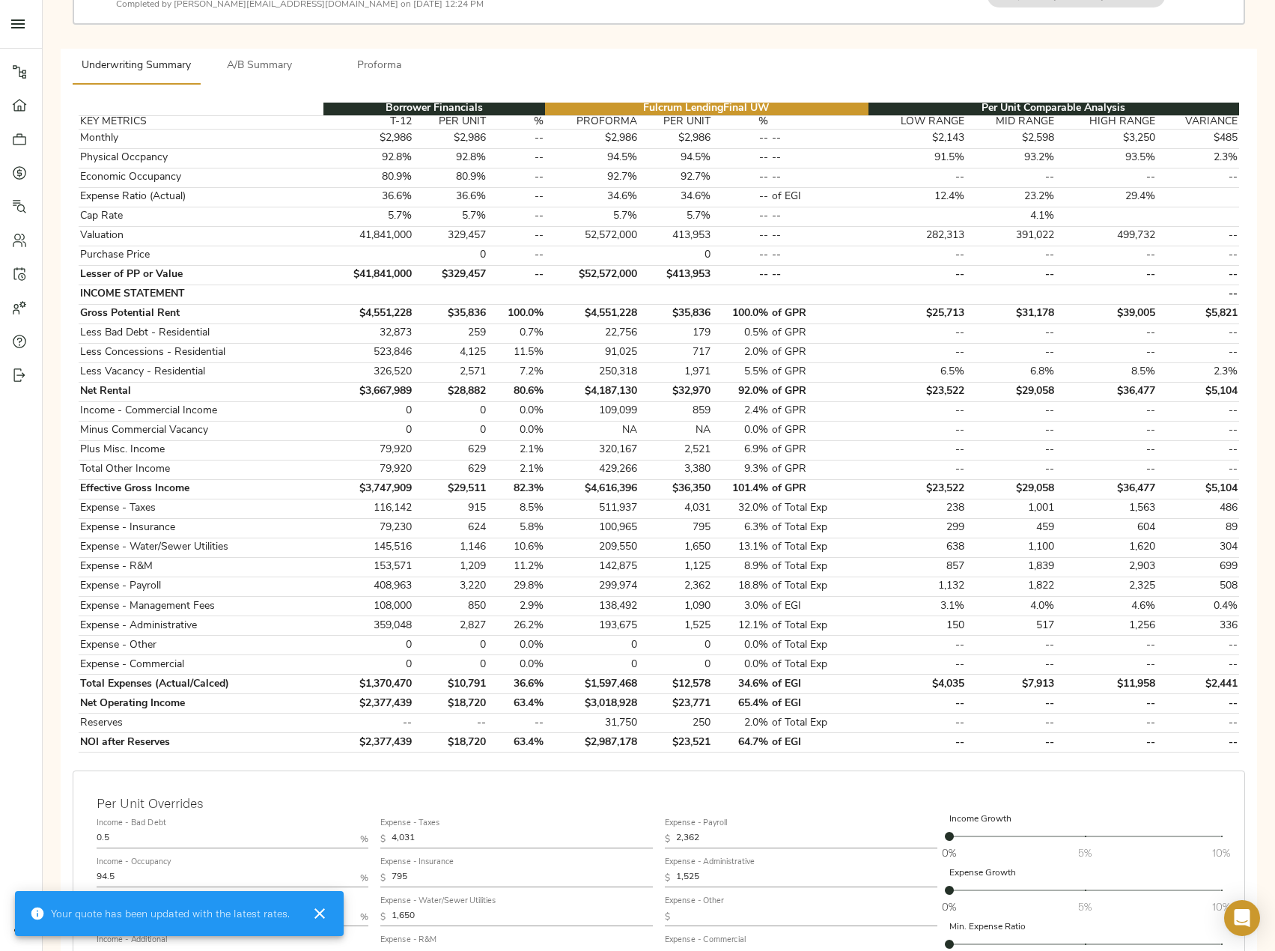
scroll to position [300, 0]
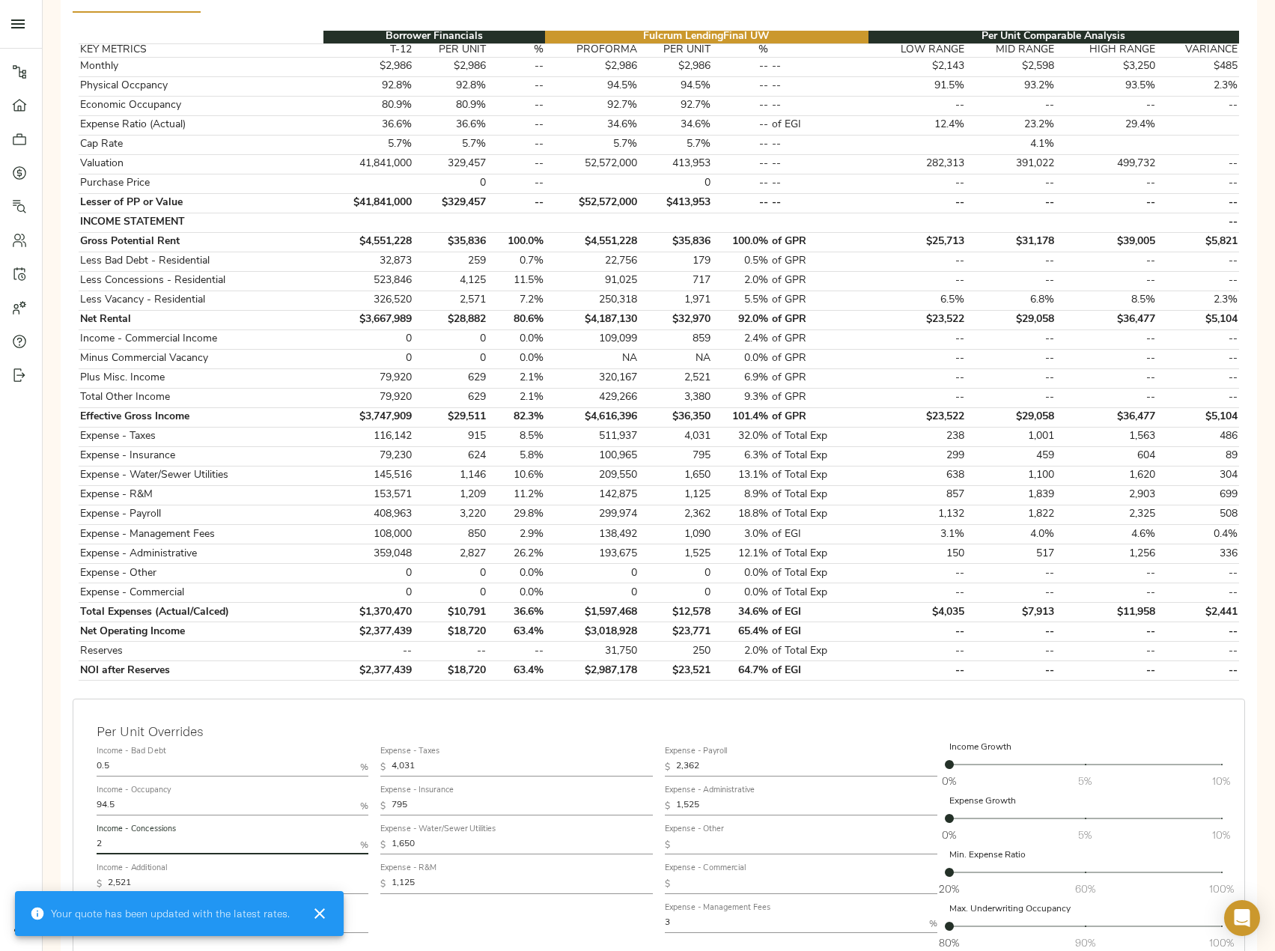
click at [165, 836] on input "2" at bounding box center [226, 845] width 258 height 18
type input "2.25"
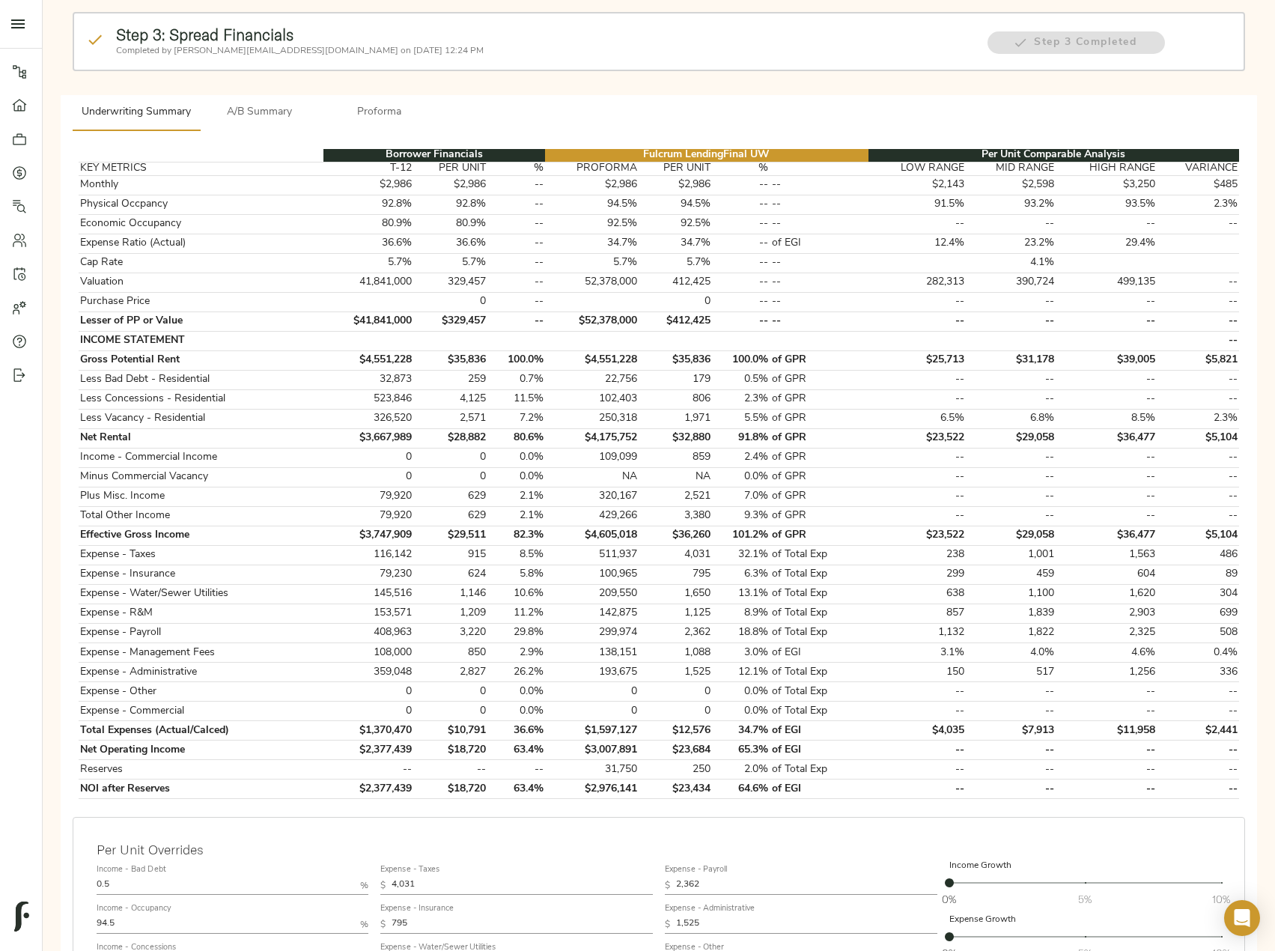
scroll to position [374, 0]
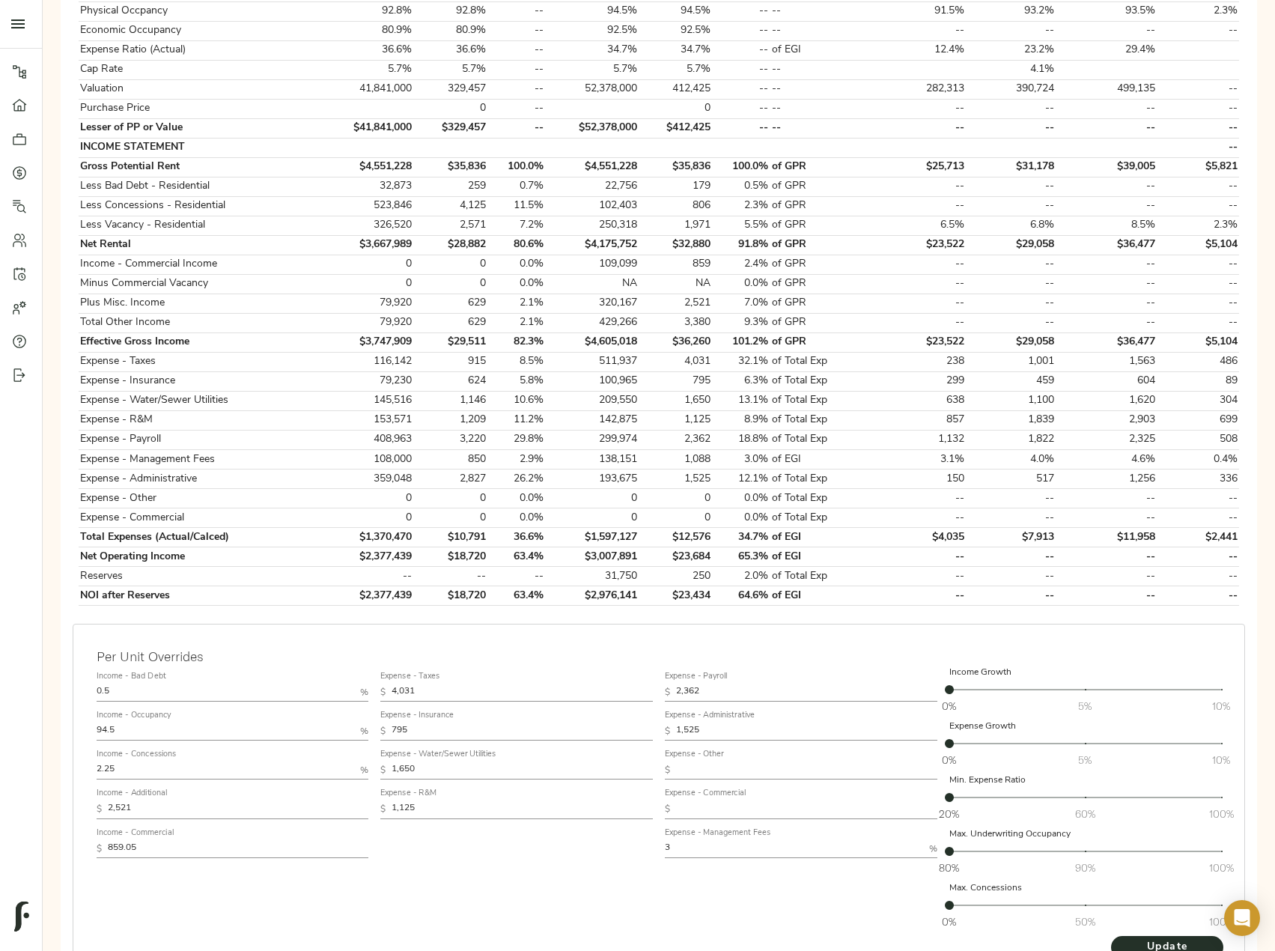
click at [148, 762] on input "2.25" at bounding box center [226, 771] width 258 height 18
type input "2.3"
click at [1111, 936] on button "Update" at bounding box center [1167, 947] width 112 height 22
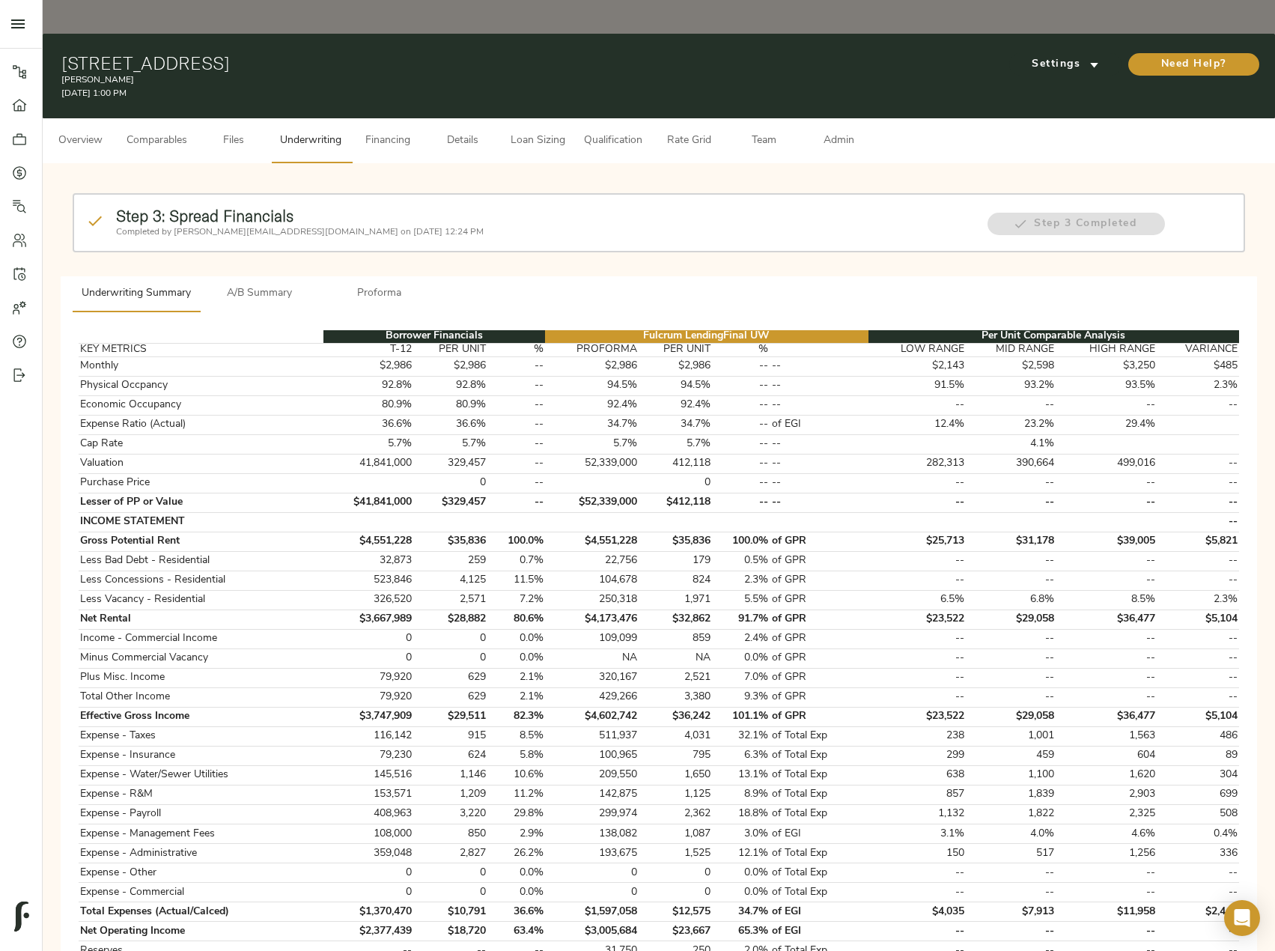
scroll to position [300, 0]
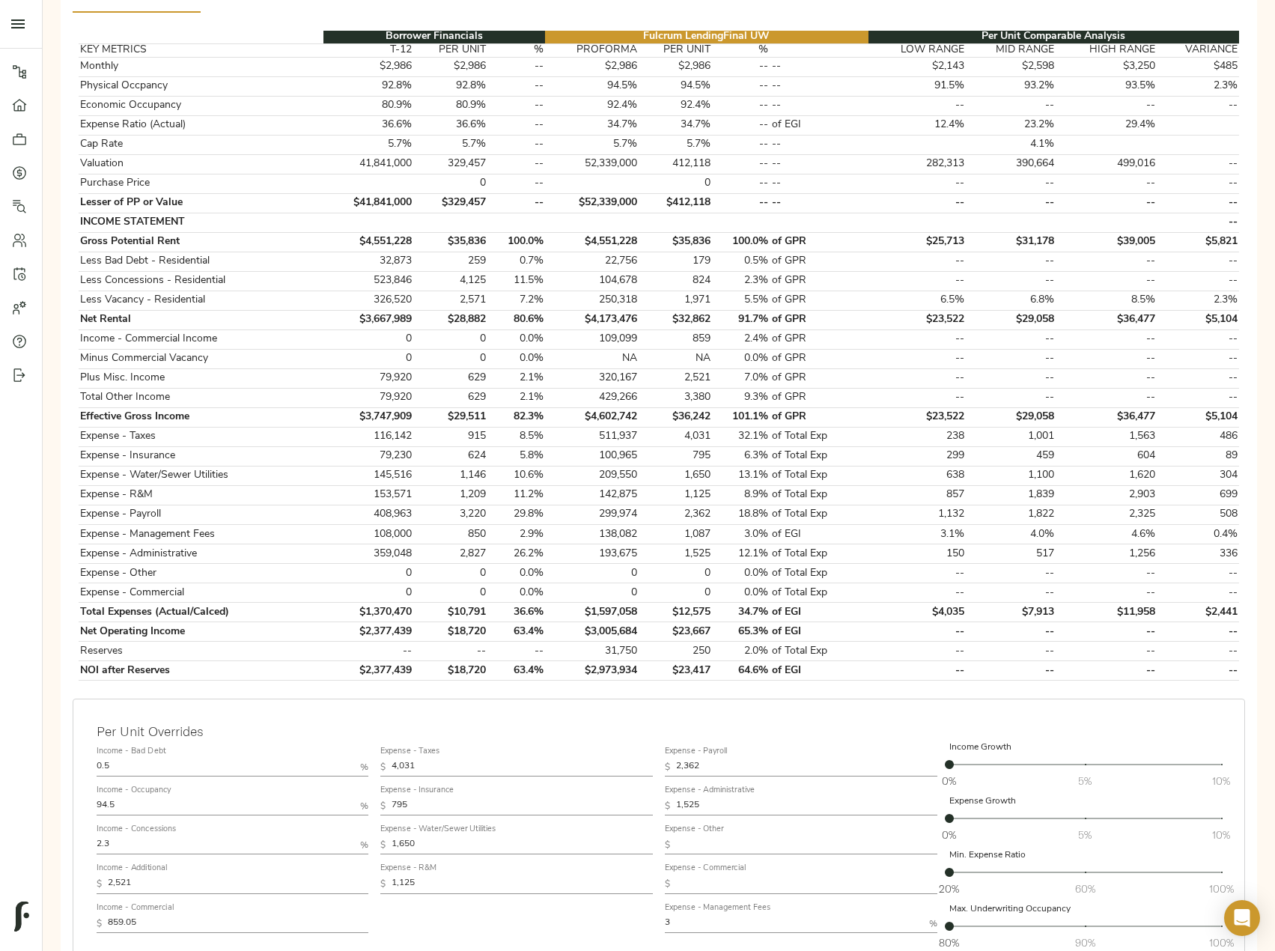
click at [115, 836] on input "2.3" at bounding box center [226, 845] width 258 height 18
type input "2.5"
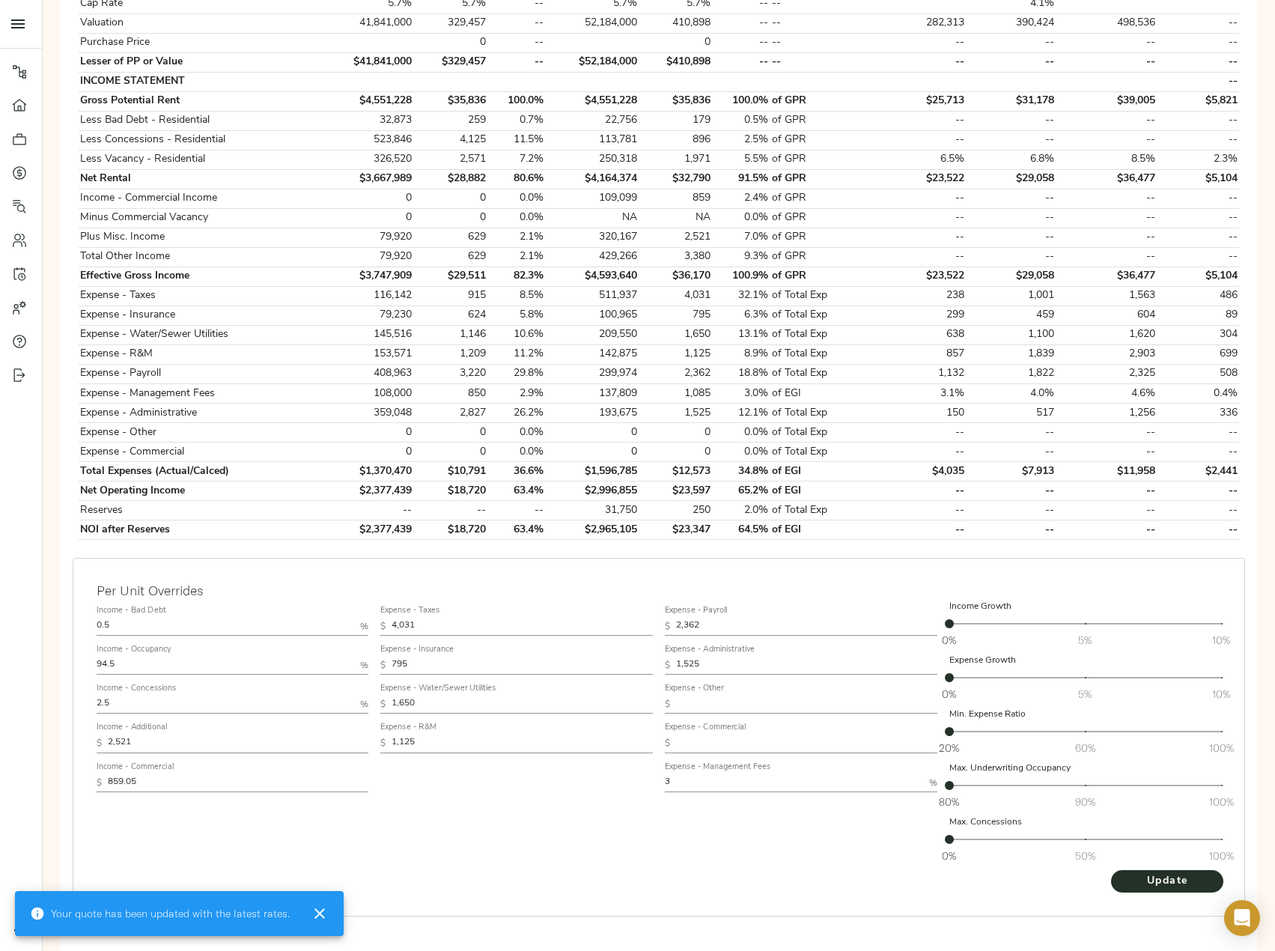
scroll to position [446, 0]
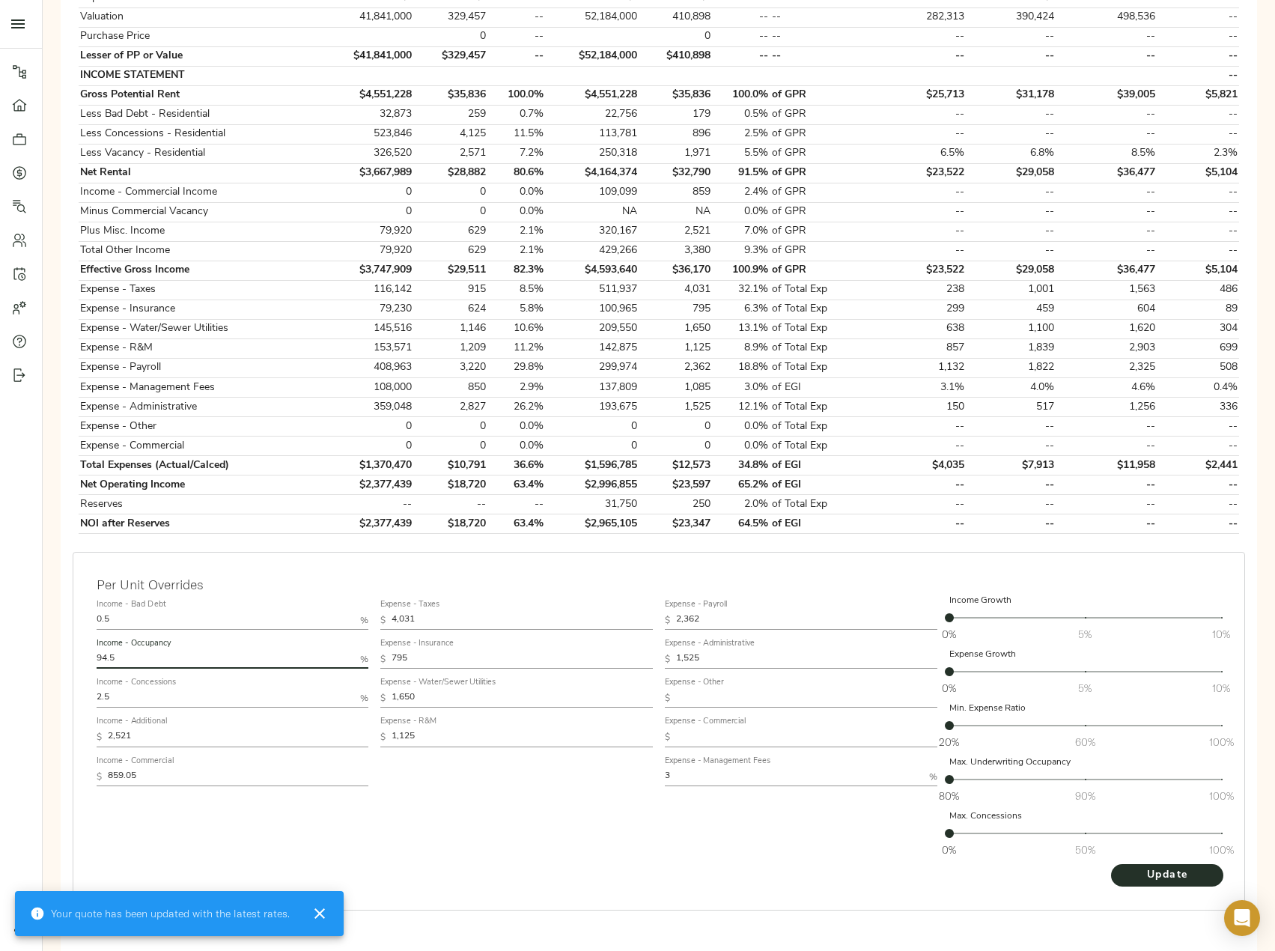
drag, startPoint x: 126, startPoint y: 627, endPoint x: 39, endPoint y: 632, distance: 87.0
click at [43, 631] on div "Step 3: Spread Financials Completed by justin@fulcrumlendingcorp.com on Septemb…" at bounding box center [659, 343] width 1233 height 1253
type input "95"
click at [1111, 864] on button "Update" at bounding box center [1167, 875] width 112 height 22
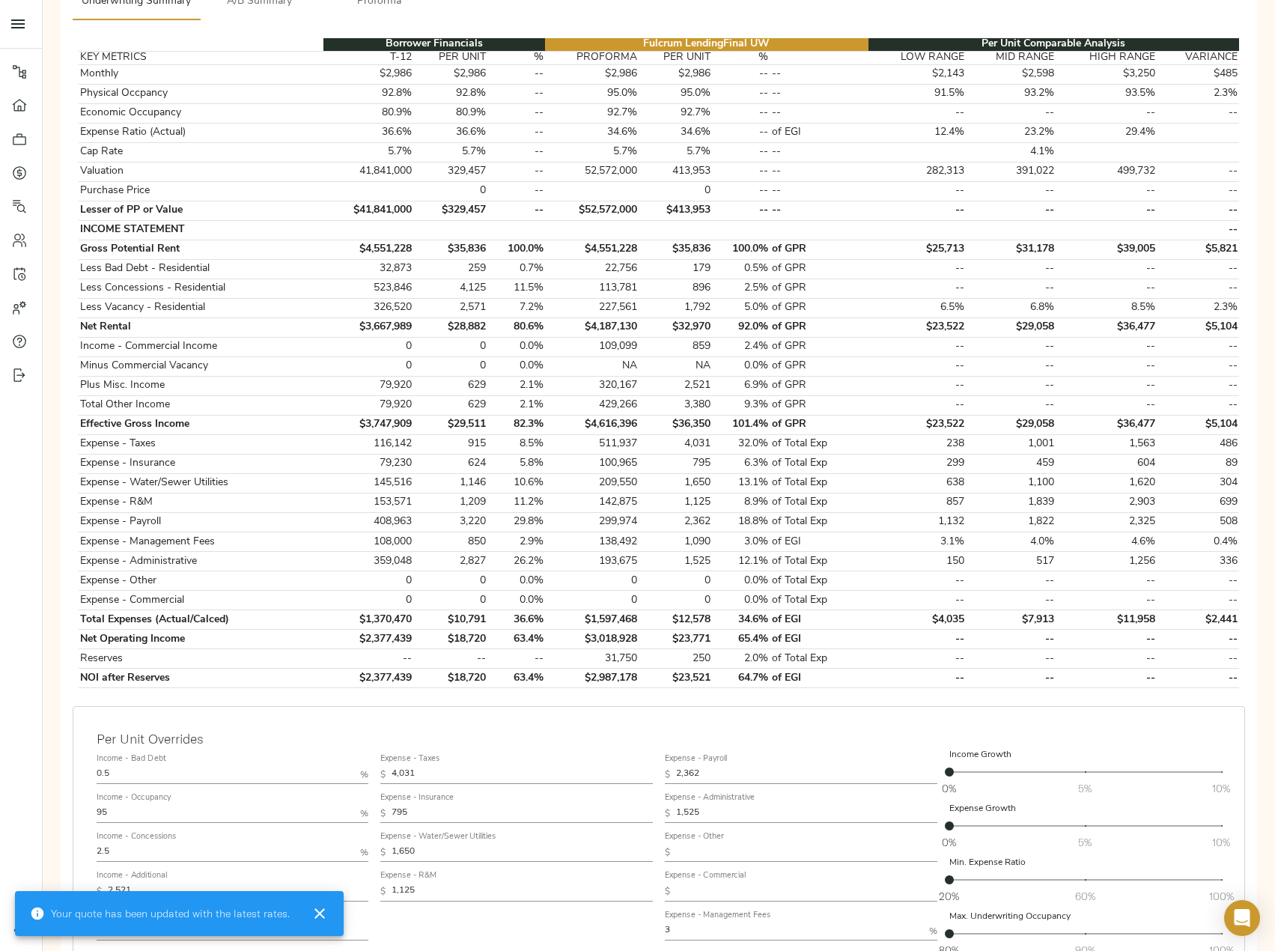
scroll to position [300, 0]
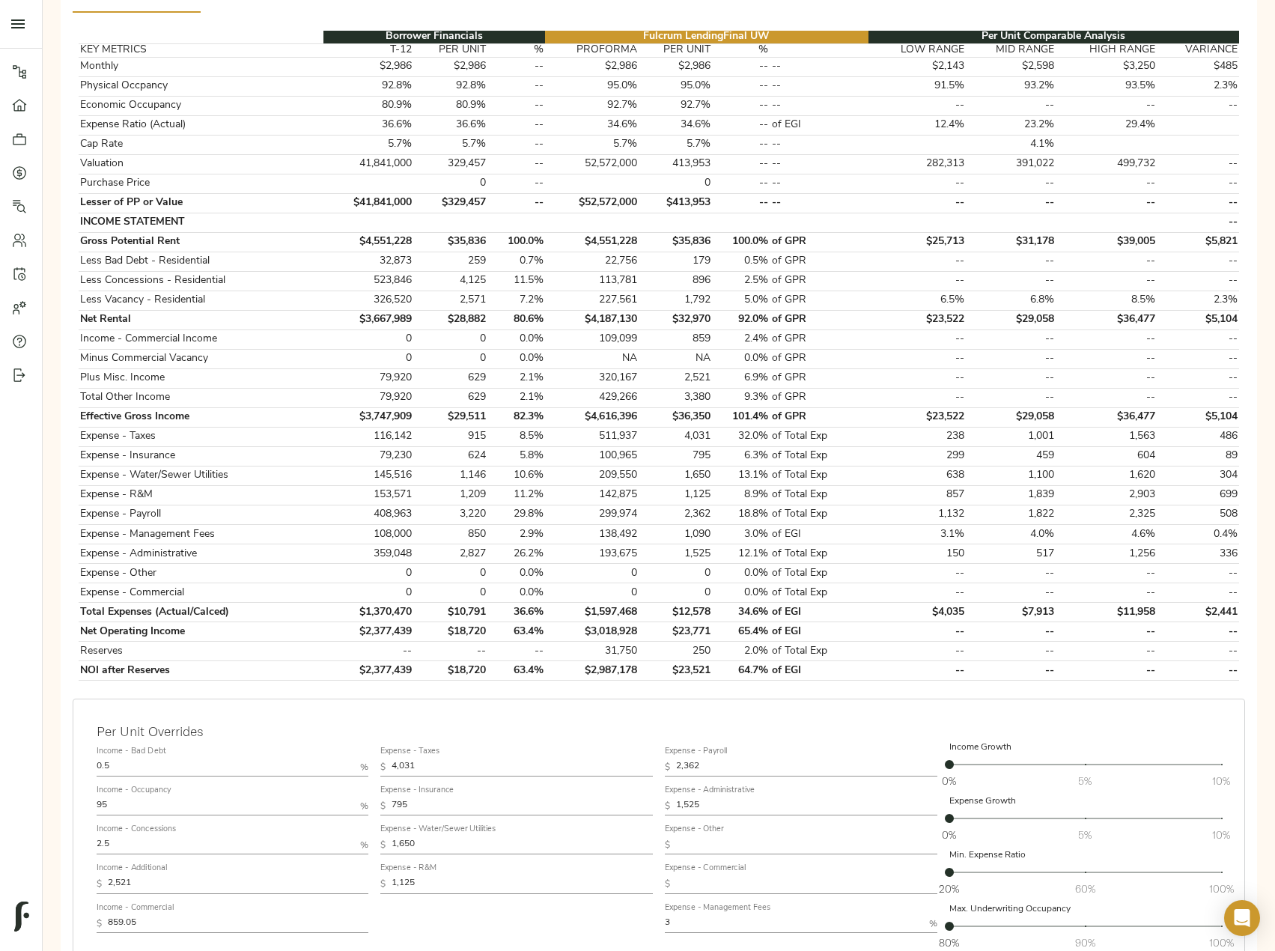
click at [231, 836] on input "2.5" at bounding box center [226, 845] width 258 height 18
type input "2.4"
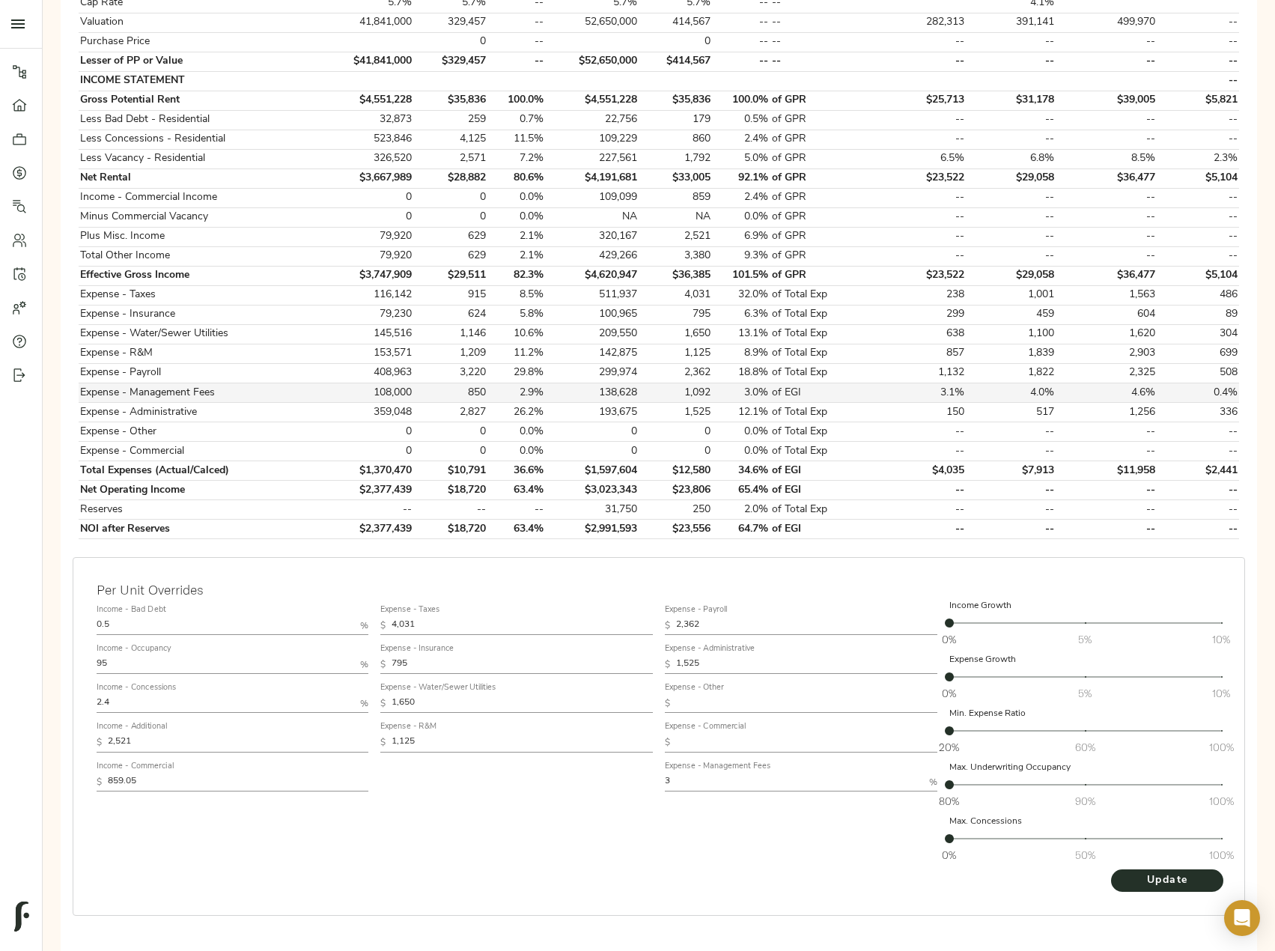
scroll to position [446, 0]
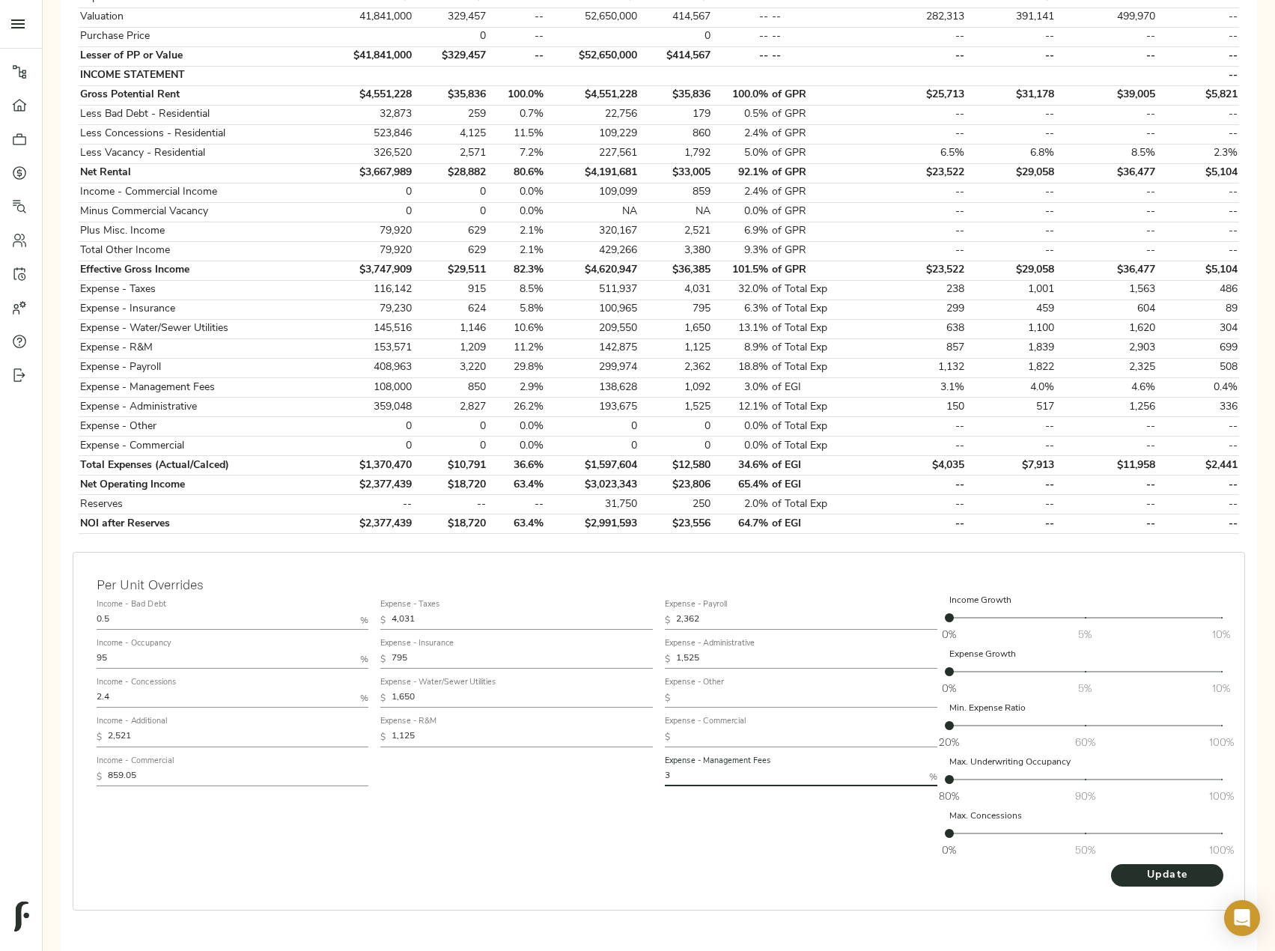
drag, startPoint x: 704, startPoint y: 747, endPoint x: 640, endPoint y: 746, distance: 64.4
click at [640, 746] on div "Income - Bad Debt 0.5 % Income - Occupancy 95 % Income - Concessions 2.4 % Inco…" at bounding box center [659, 729] width 1137 height 282
type input "2.75"
click at [1111, 864] on button "Update" at bounding box center [1167, 875] width 112 height 22
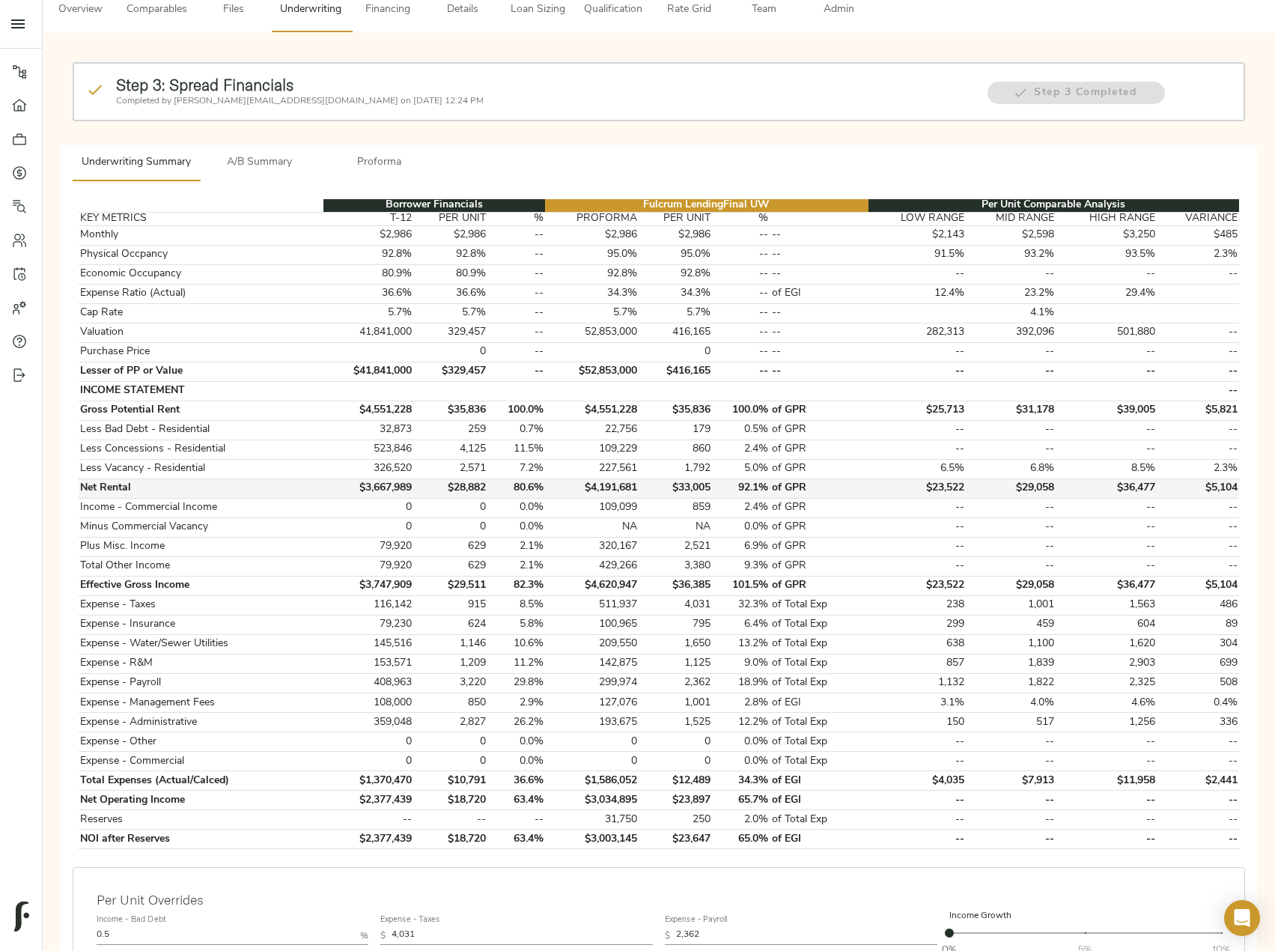
scroll to position [0, 0]
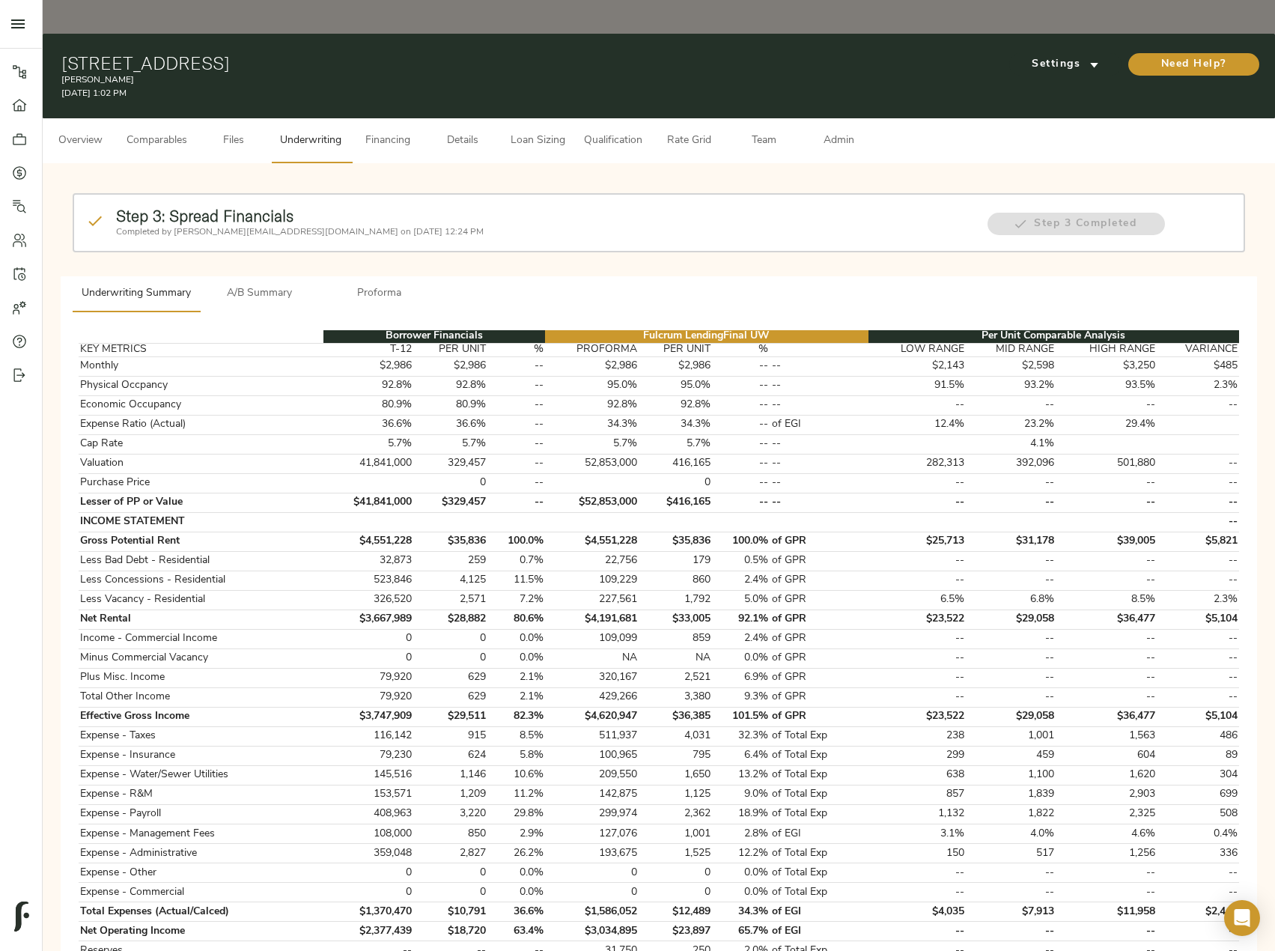
click at [395, 132] on span "Financing" at bounding box center [387, 141] width 57 height 19
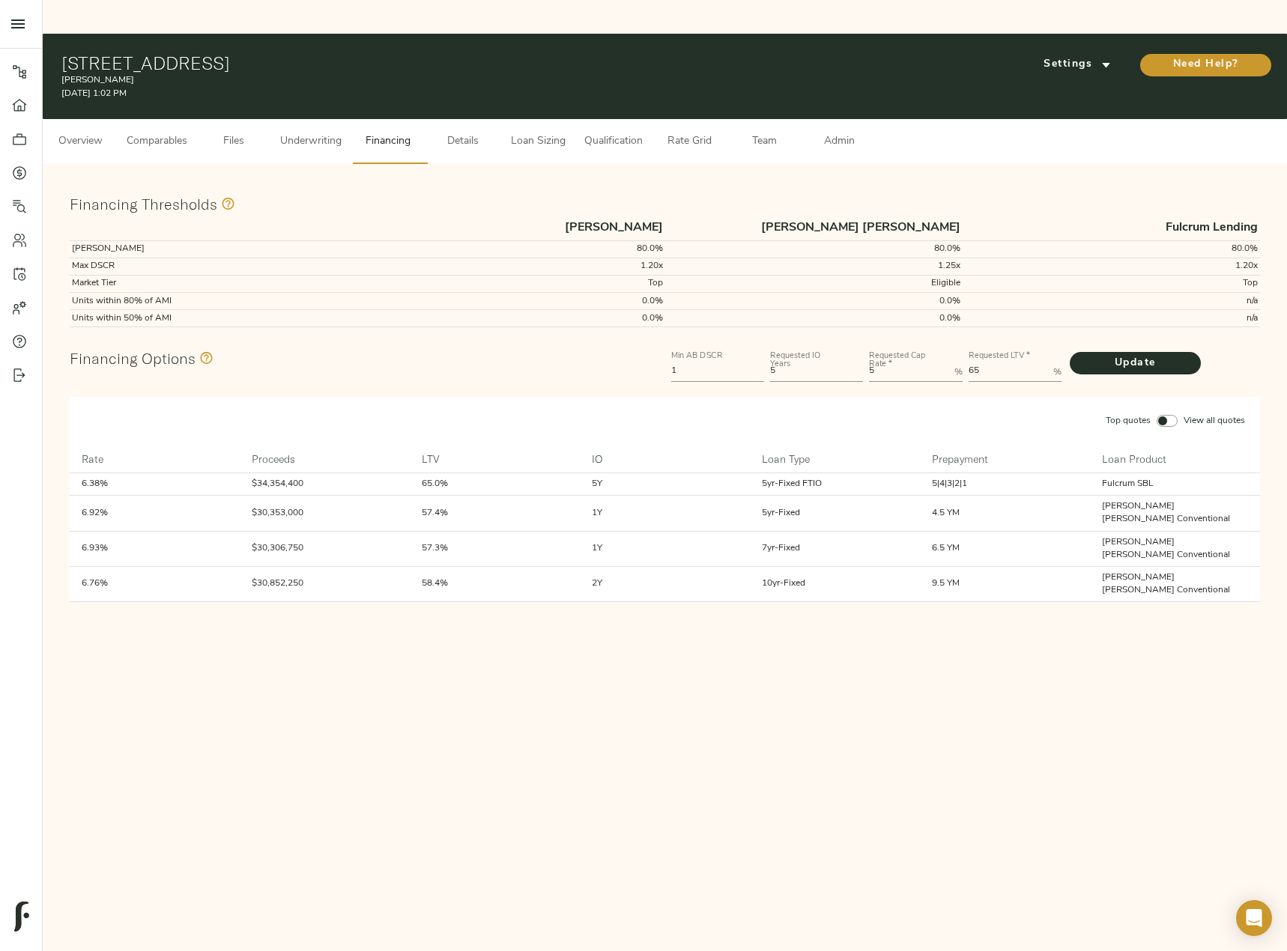
drag, startPoint x: 987, startPoint y: 337, endPoint x: 929, endPoint y: 337, distance: 57.7
click at [929, 342] on div "Min AB DSCR 1 Requested IO Years 5 Requested Cap Rate   * 5 % Requested LTV   *…" at bounding box center [965, 364] width 595 height 45
type LTV "80"
click at [1069, 352] on button "Update" at bounding box center [1134, 363] width 131 height 22
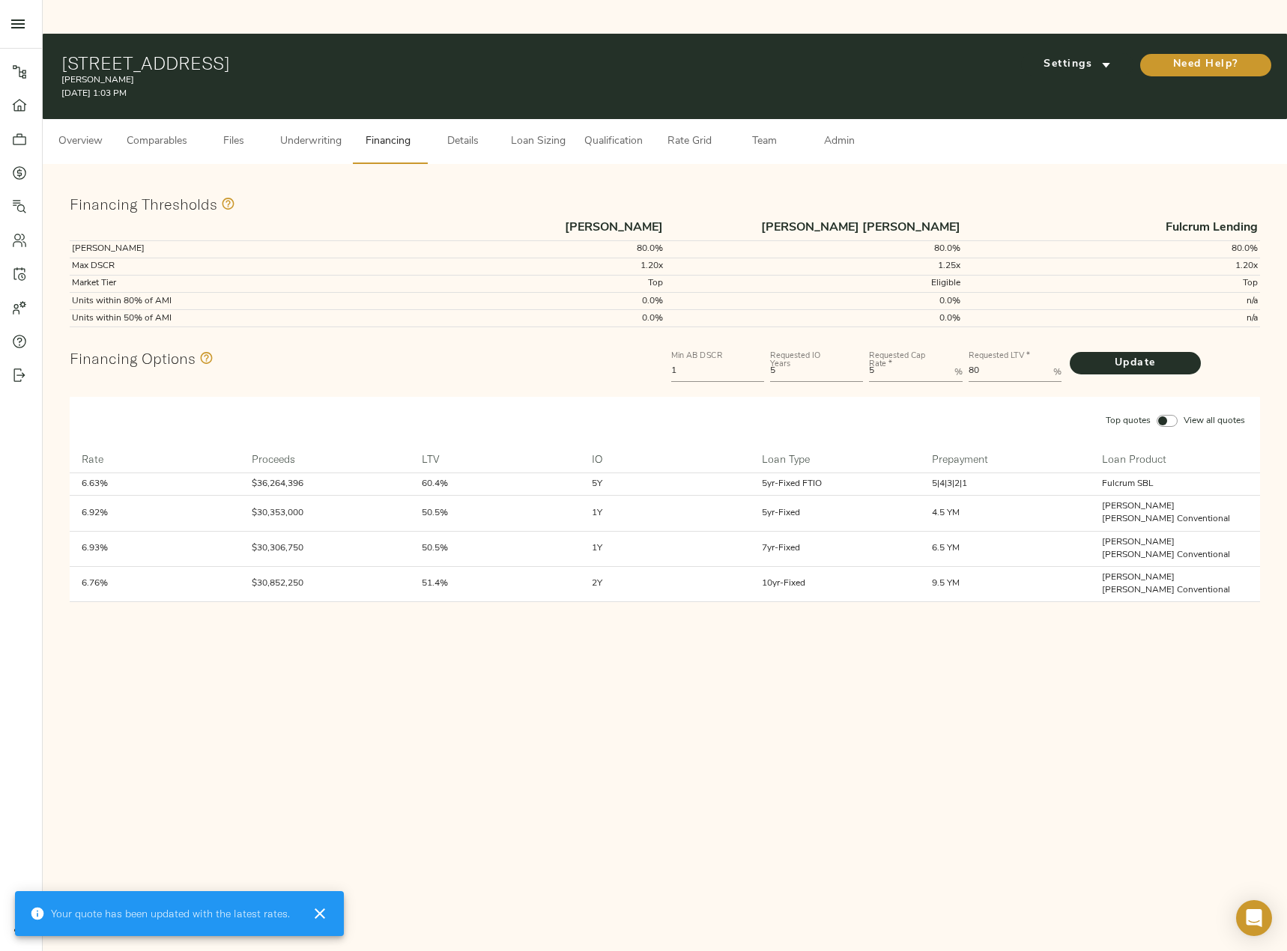
click at [170, 133] on span "Comparables" at bounding box center [157, 142] width 61 height 19
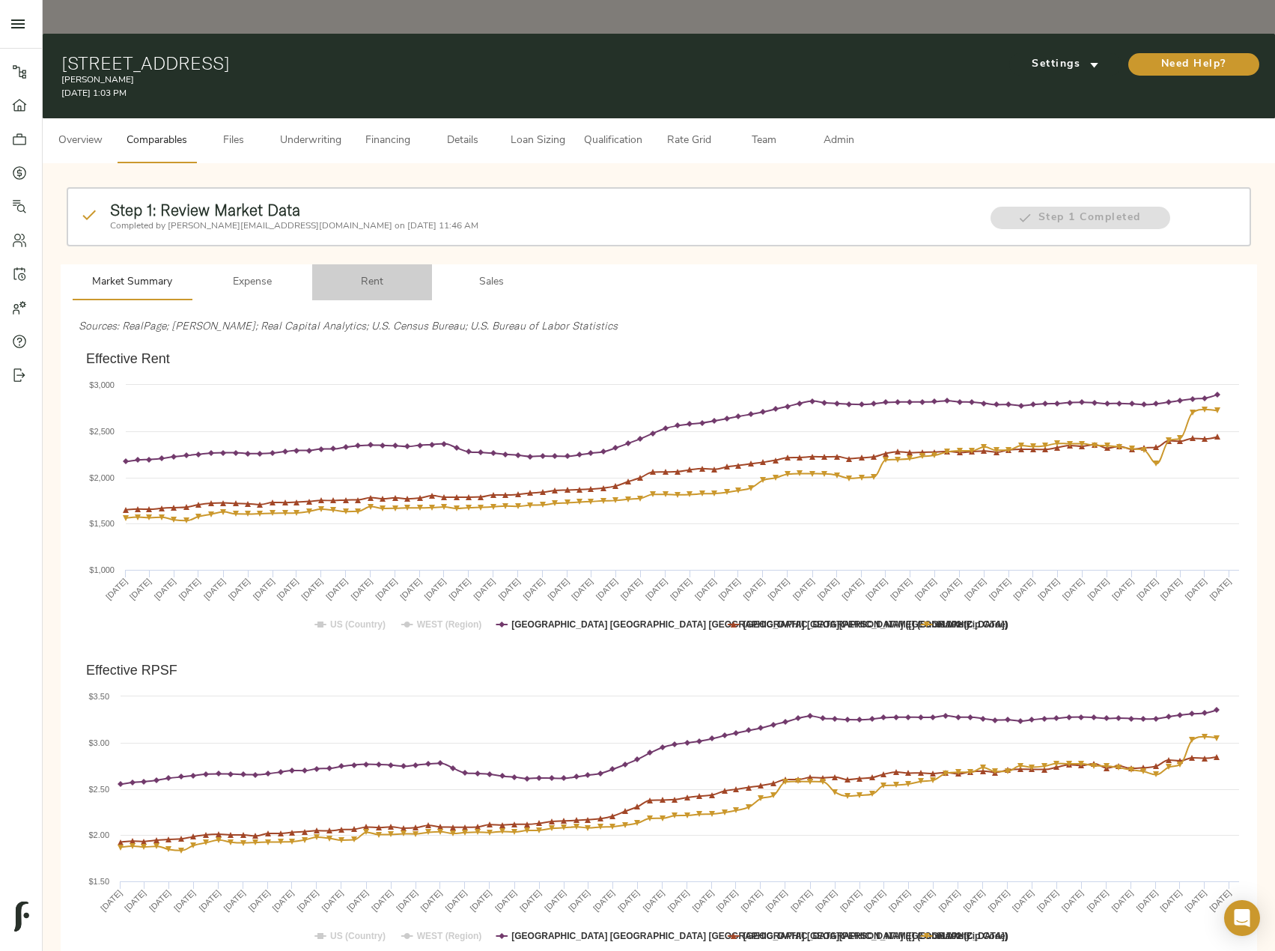
click at [387, 273] on span "Rent" at bounding box center [372, 282] width 102 height 19
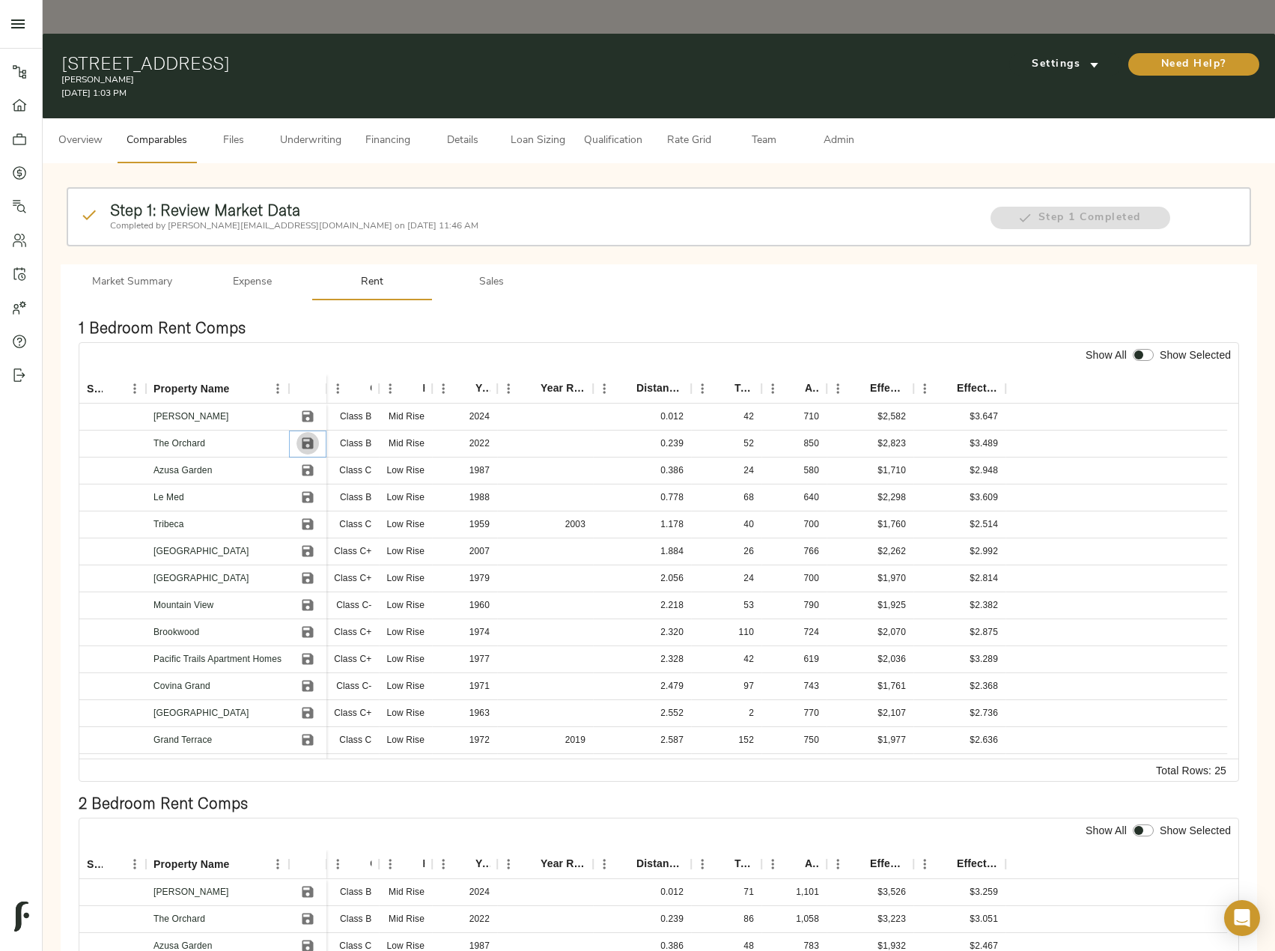
click at [313, 438] on icon "Save" at bounding box center [308, 443] width 11 height 11
click at [947, 382] on icon "Sort" at bounding box center [946, 388] width 13 height 13
drag, startPoint x: 314, startPoint y: 436, endPoint x: 317, endPoint y: 422, distance: 14.5
click at [314, 463] on icon "Save" at bounding box center [307, 470] width 15 height 15
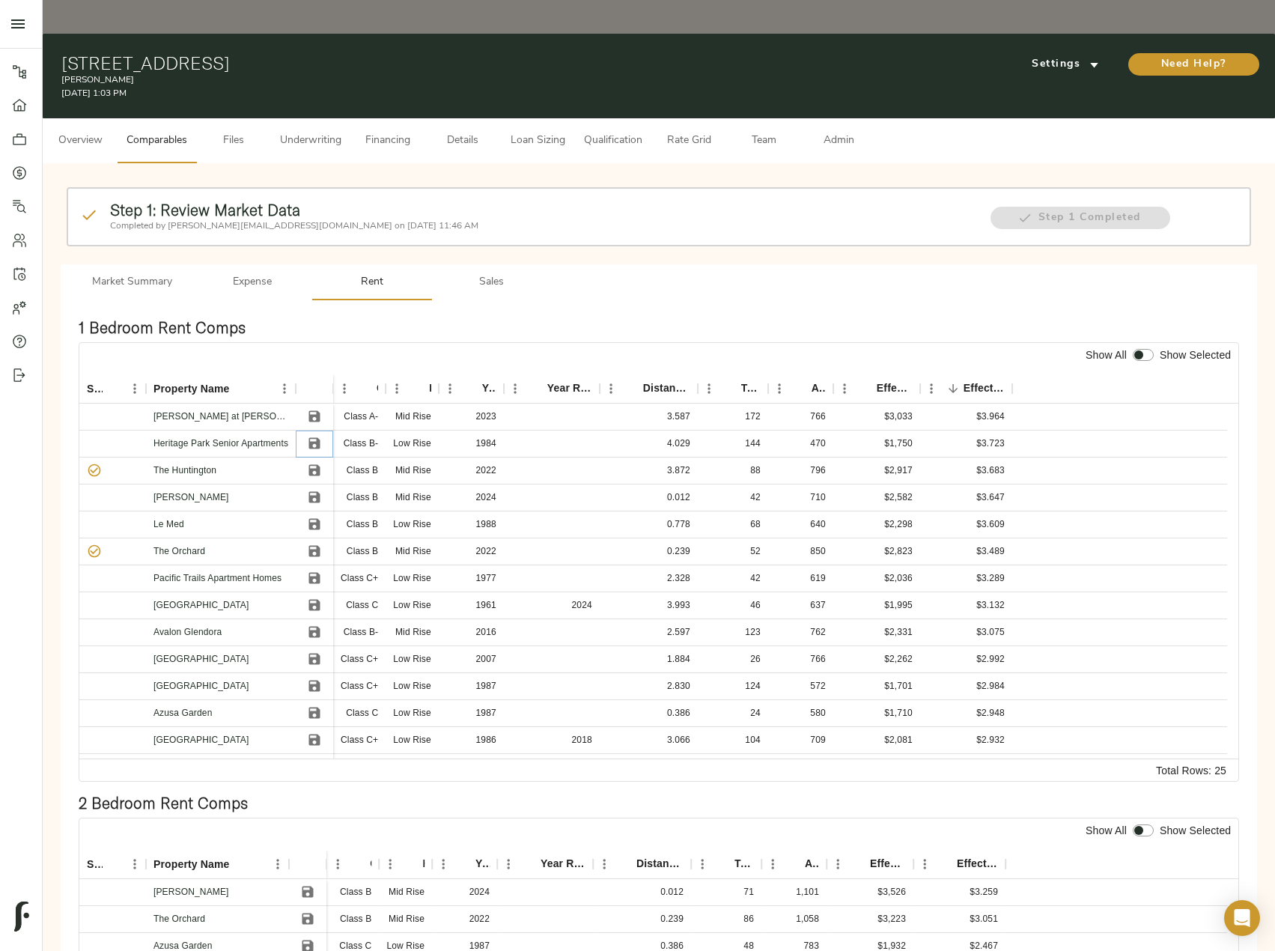
click at [317, 438] on icon "Save" at bounding box center [314, 443] width 11 height 11
click at [314, 411] on icon "Save" at bounding box center [314, 416] width 11 height 11
click at [315, 519] on icon "Save" at bounding box center [314, 524] width 11 height 11
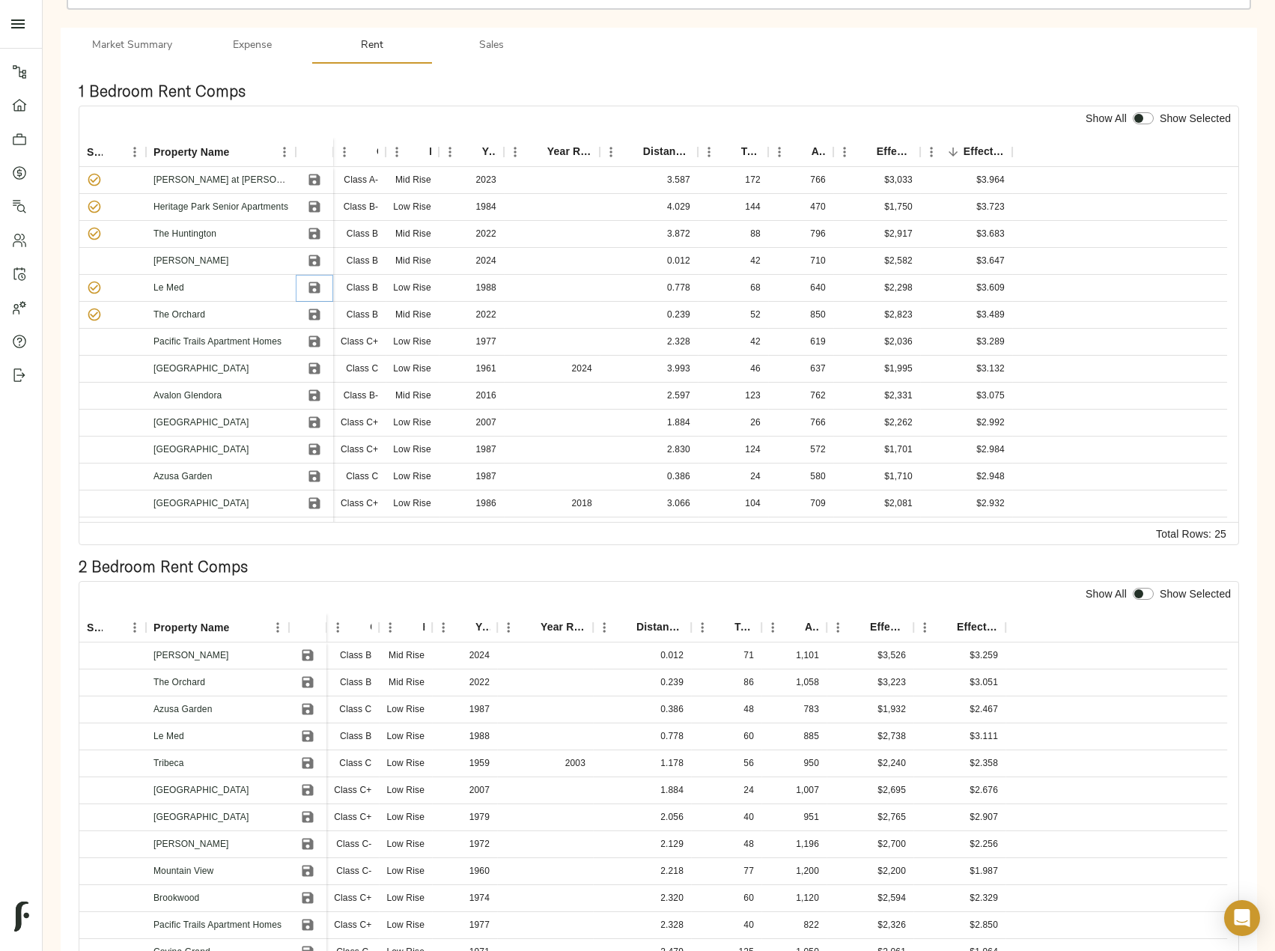
scroll to position [300, 0]
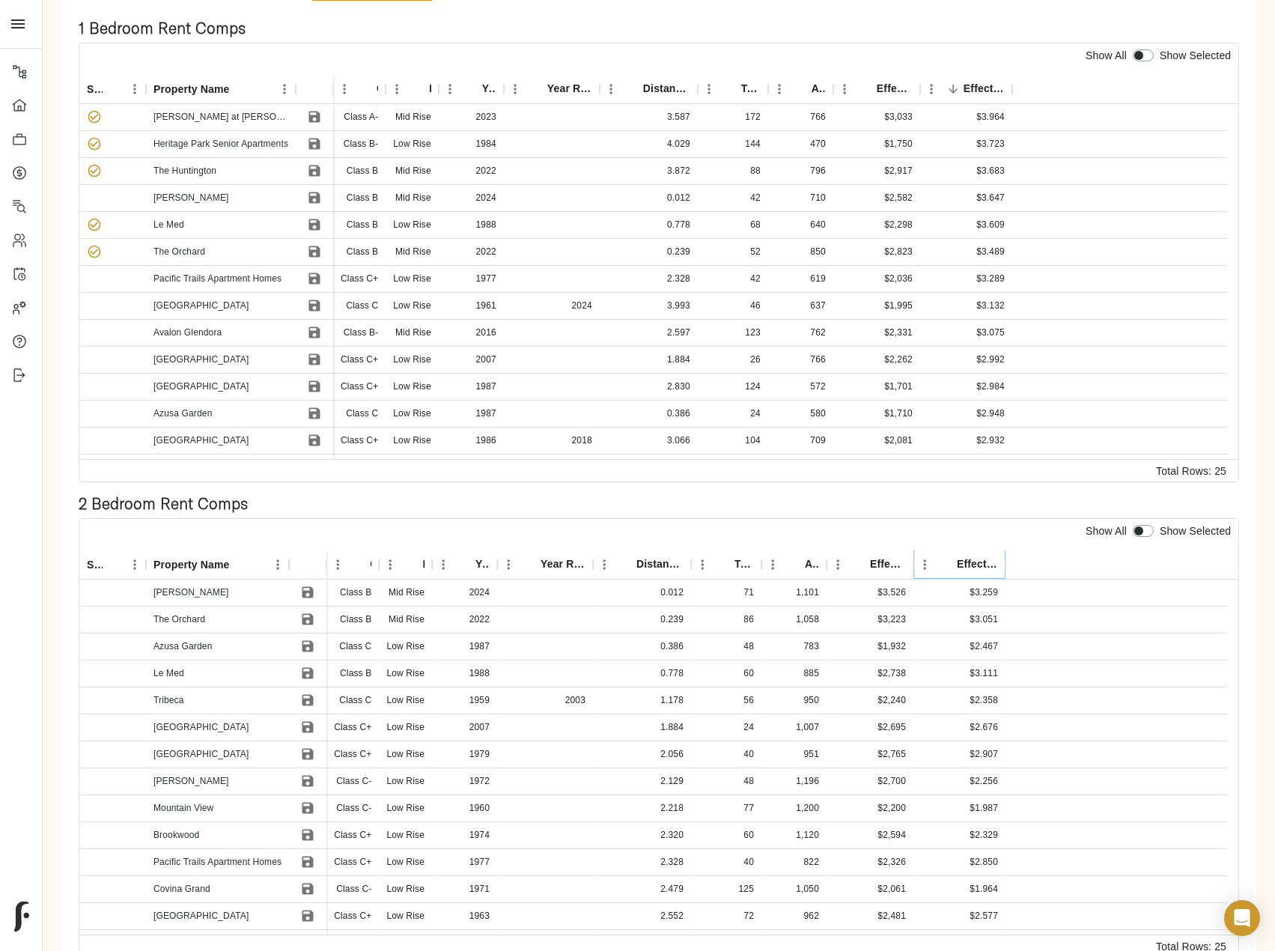
click at [947, 558] on icon "Sort" at bounding box center [946, 564] width 13 height 13
click at [309, 585] on icon "Save" at bounding box center [307, 592] width 15 height 15
click at [306, 639] on icon "Save" at bounding box center [307, 646] width 15 height 15
click at [306, 668] on icon "Save" at bounding box center [308, 673] width 11 height 11
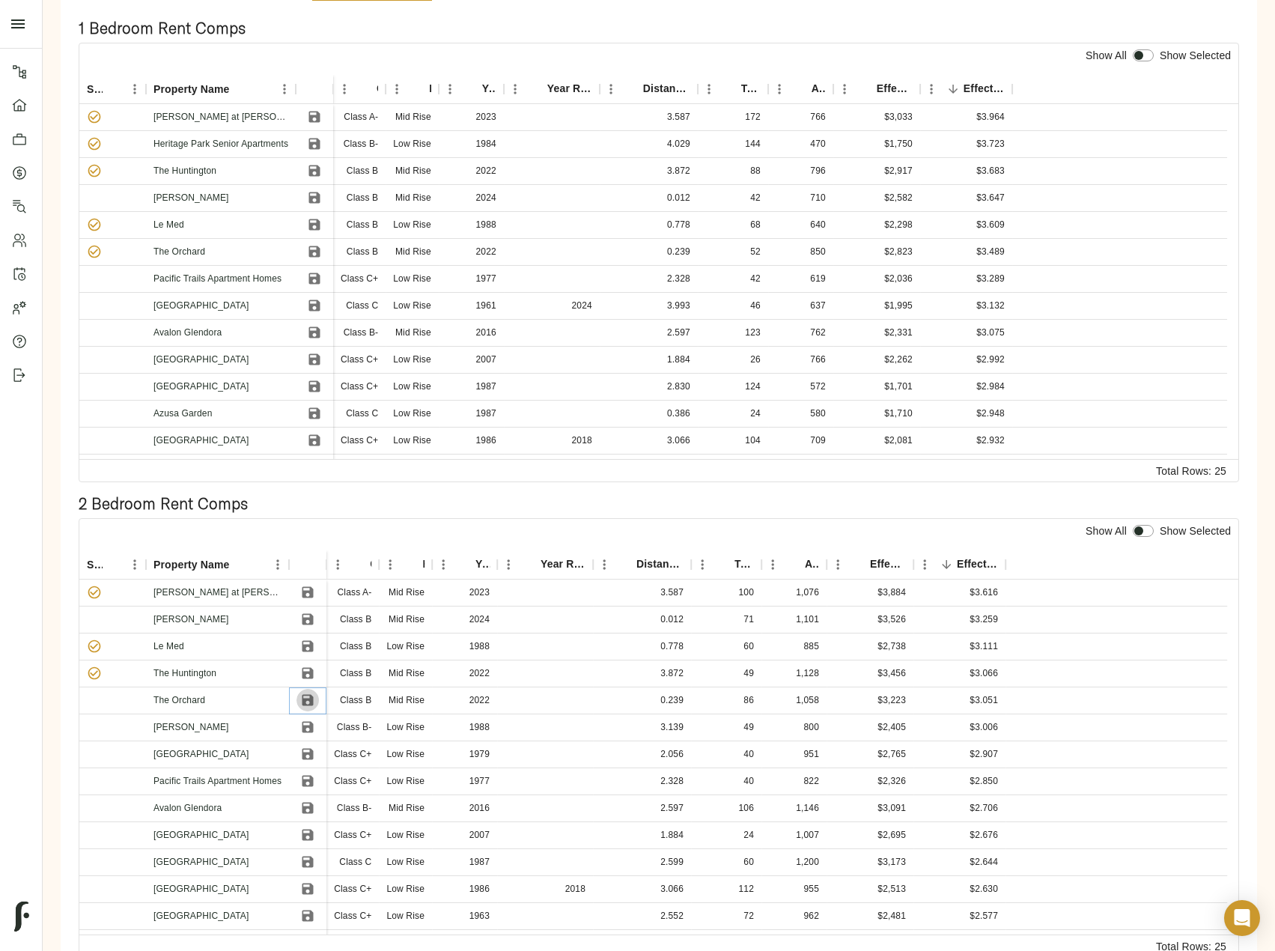
click at [309, 693] on icon "Save" at bounding box center [307, 700] width 15 height 15
click at [309, 720] on icon "Save" at bounding box center [307, 727] width 15 height 15
click at [1144, 525] on input "checkbox" at bounding box center [1139, 531] width 36 height 12
checkbox input "true"
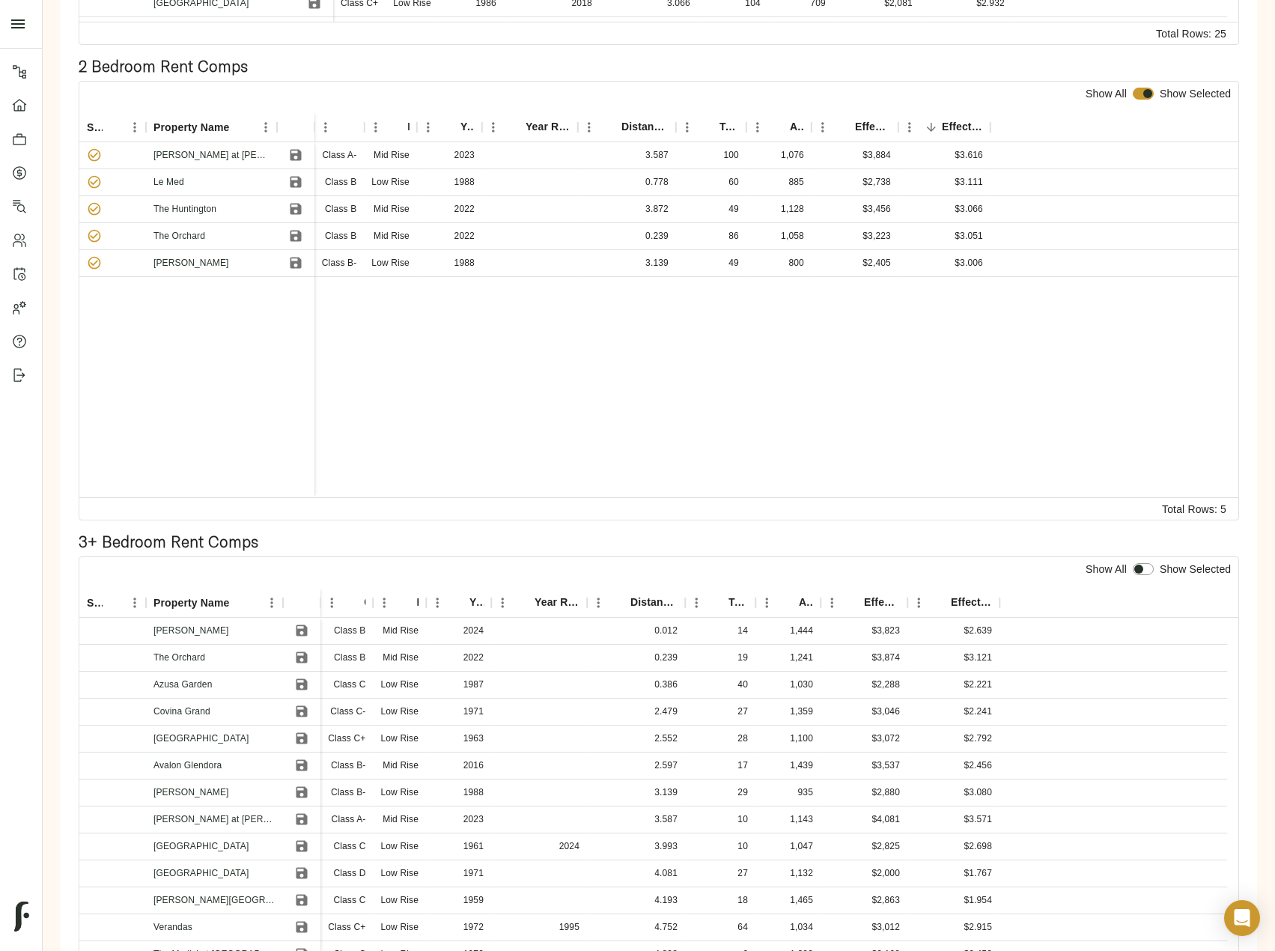
scroll to position [749, 0]
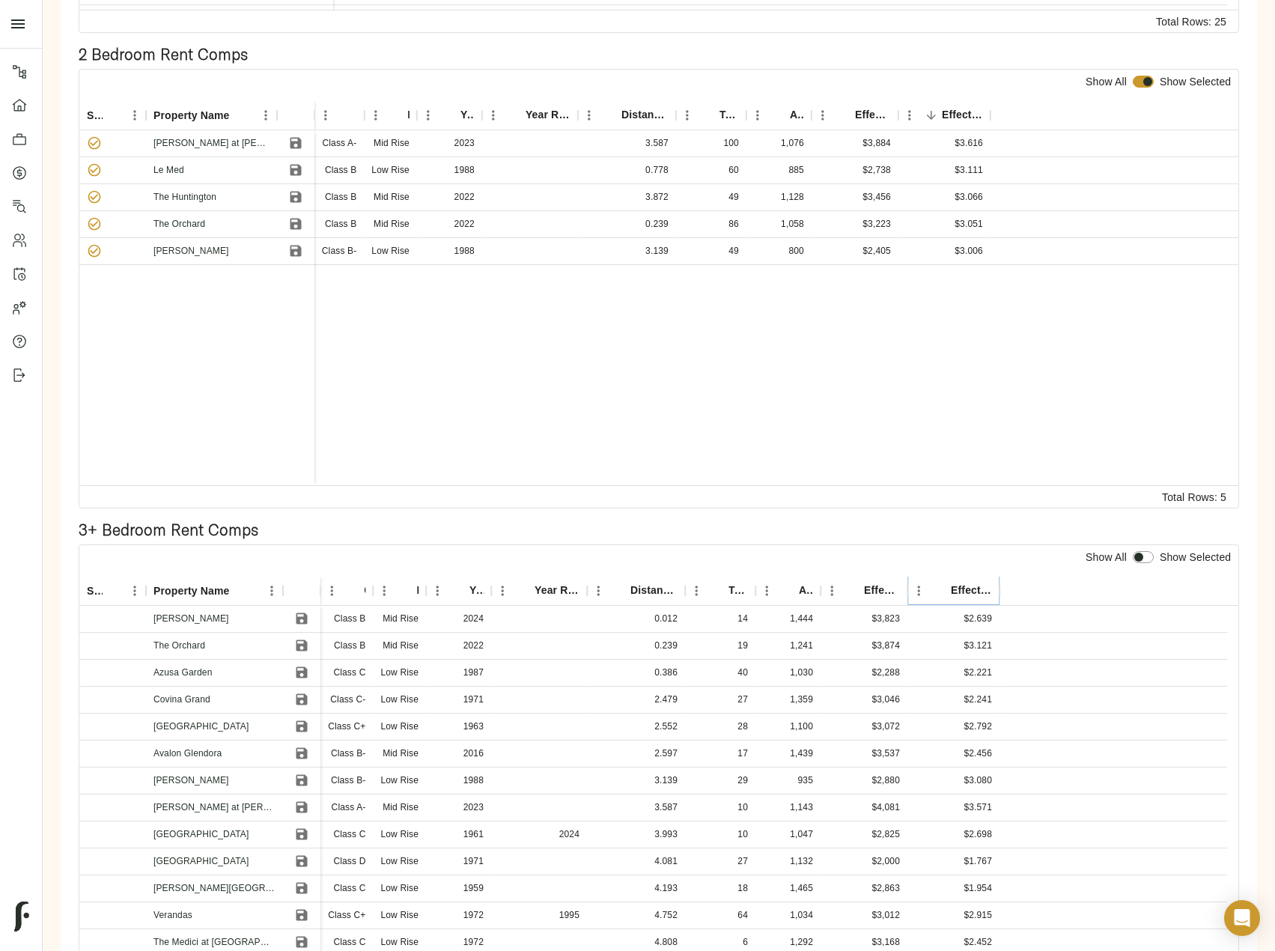
click at [944, 584] on icon "Sort" at bounding box center [940, 590] width 13 height 13
click at [302, 611] on icon "Save" at bounding box center [301, 618] width 15 height 15
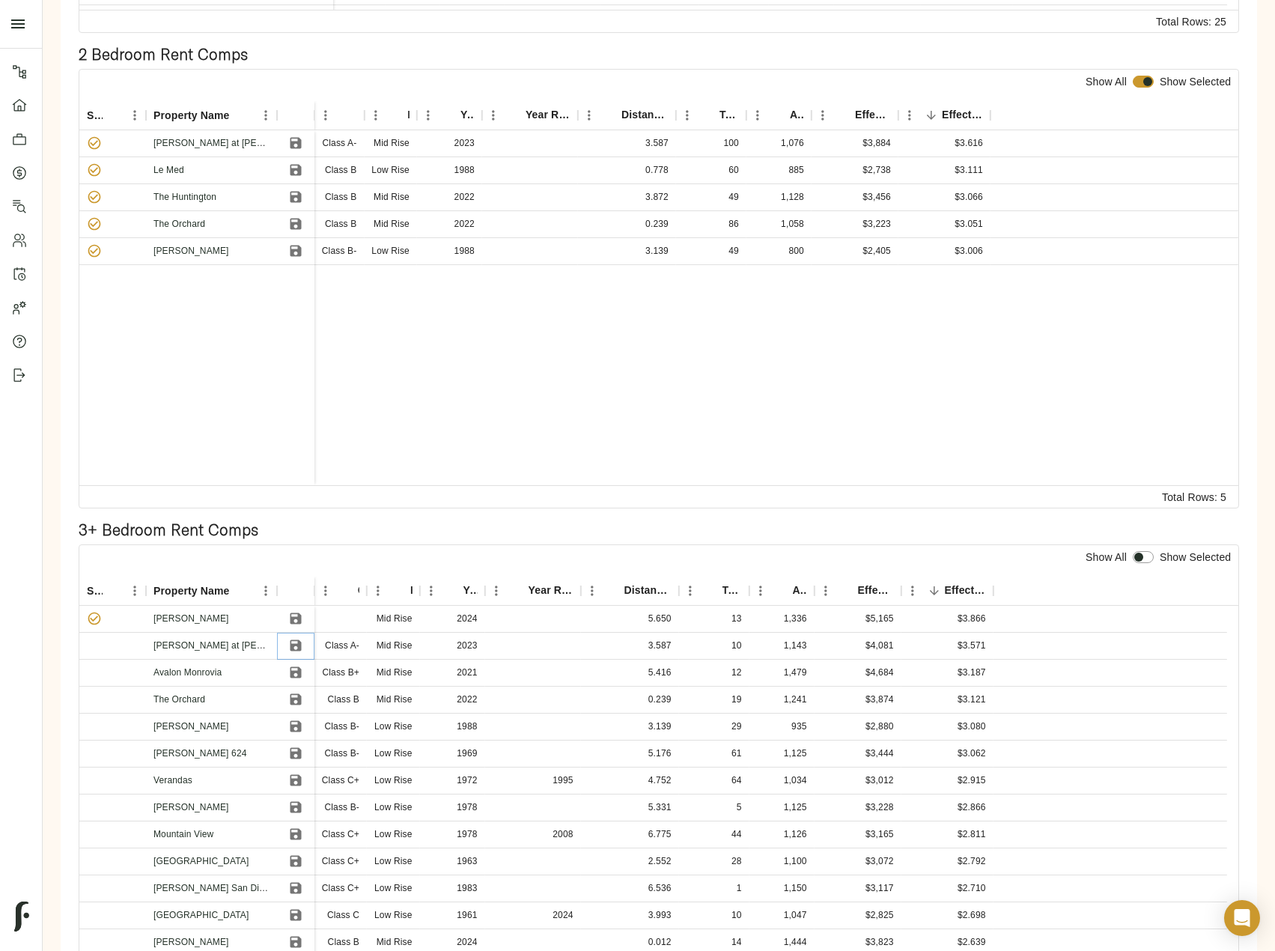
click at [299, 640] on icon "Save" at bounding box center [295, 645] width 11 height 11
click at [297, 661] on button "Save" at bounding box center [296, 672] width 22 height 22
click at [296, 694] on icon "Save" at bounding box center [295, 699] width 11 height 11
click at [291, 721] on icon "Save" at bounding box center [295, 726] width 11 height 11
click at [1140, 551] on input "checkbox" at bounding box center [1139, 557] width 36 height 12
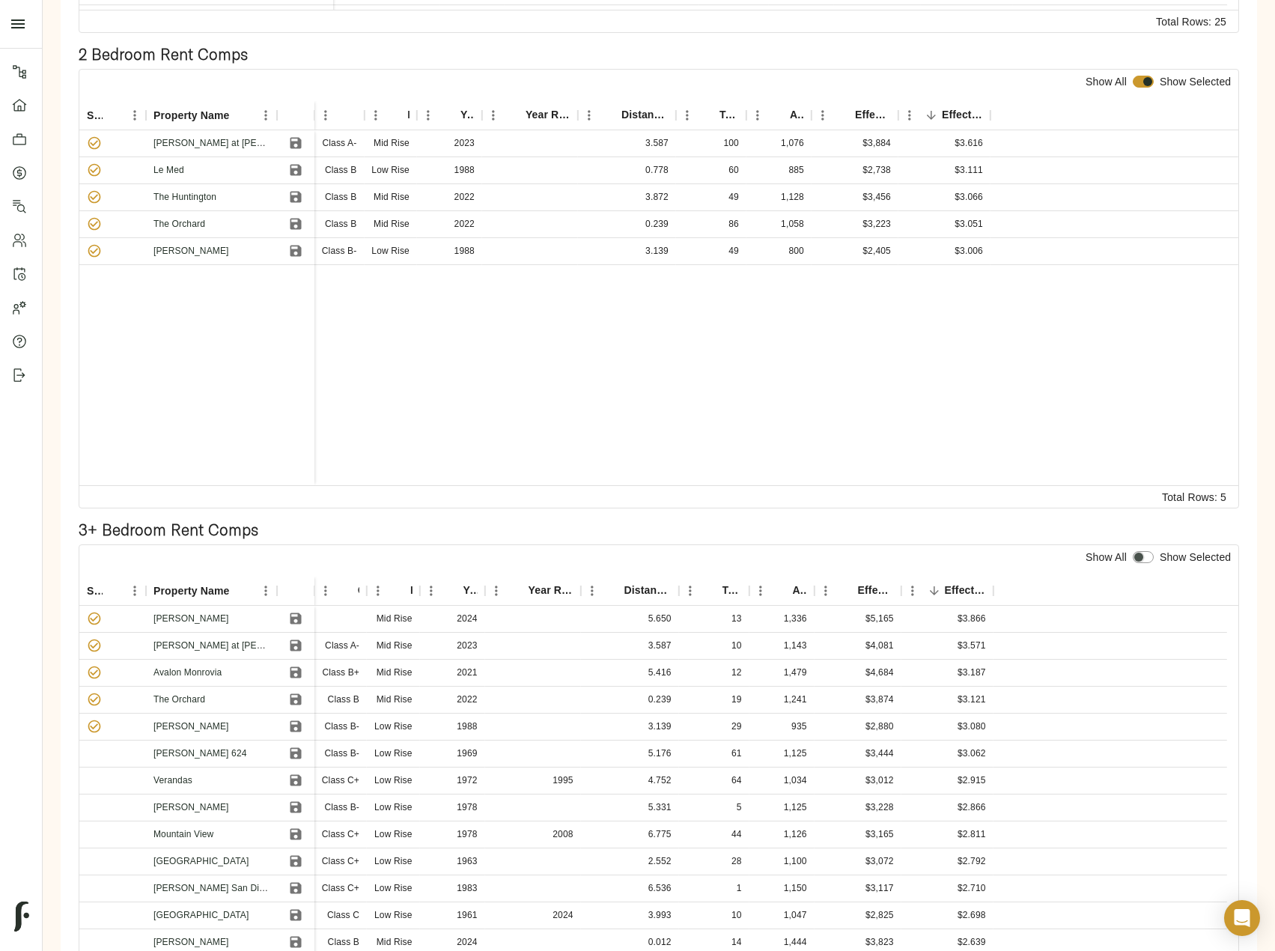
checkbox input "true"
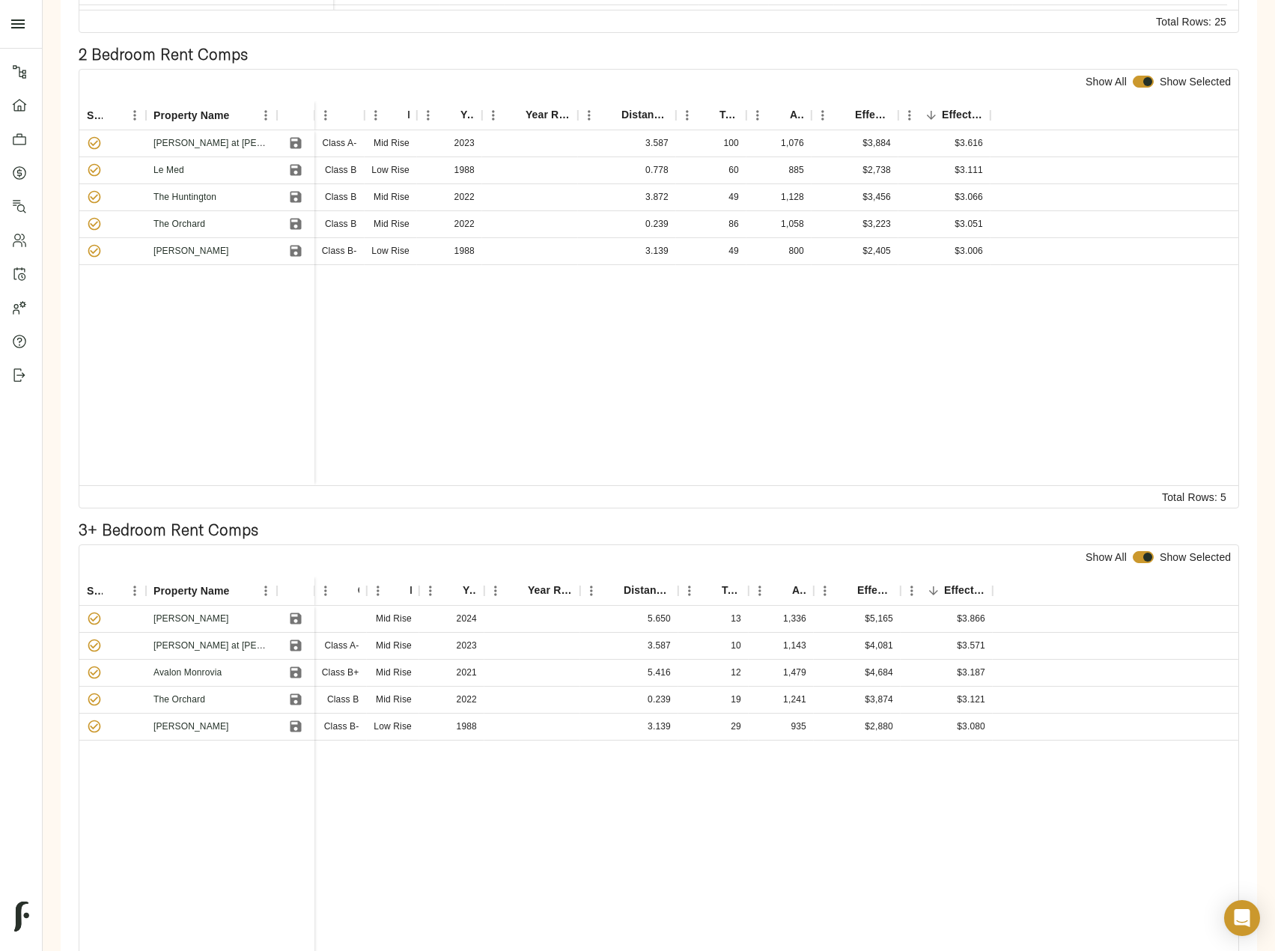
scroll to position [75, 0]
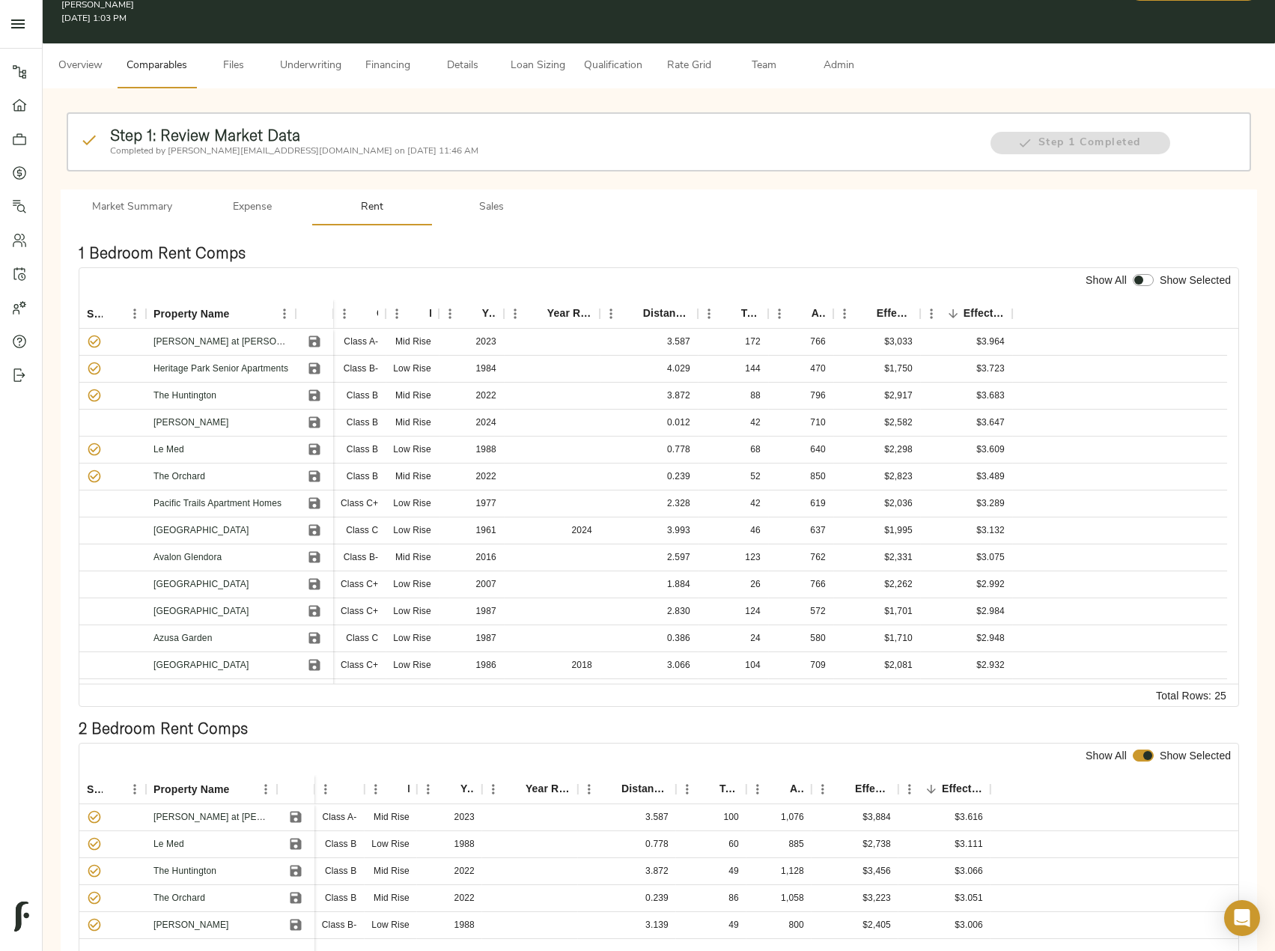
click at [499, 189] on button "Sales" at bounding box center [492, 207] width 120 height 36
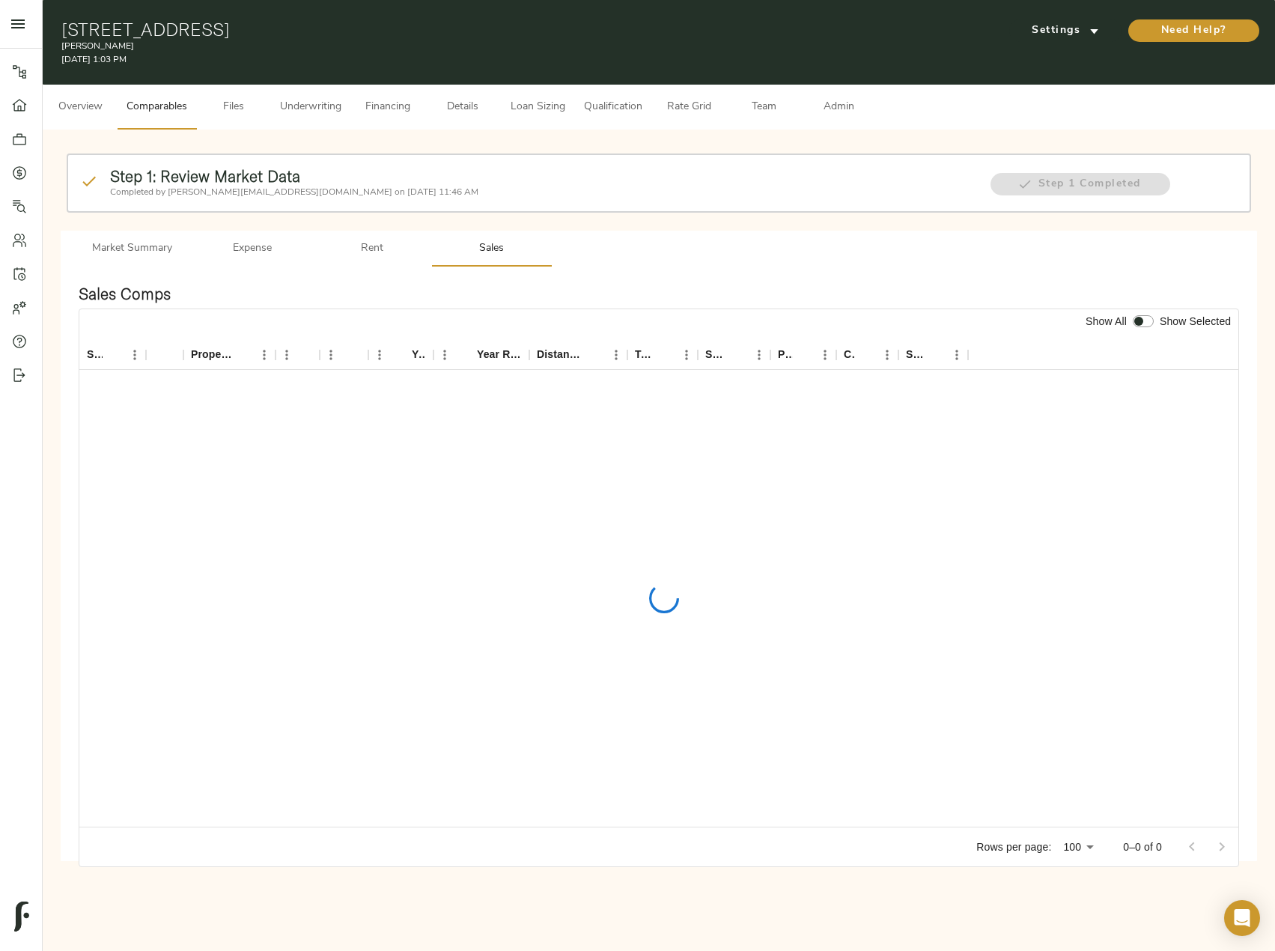
scroll to position [0, 0]
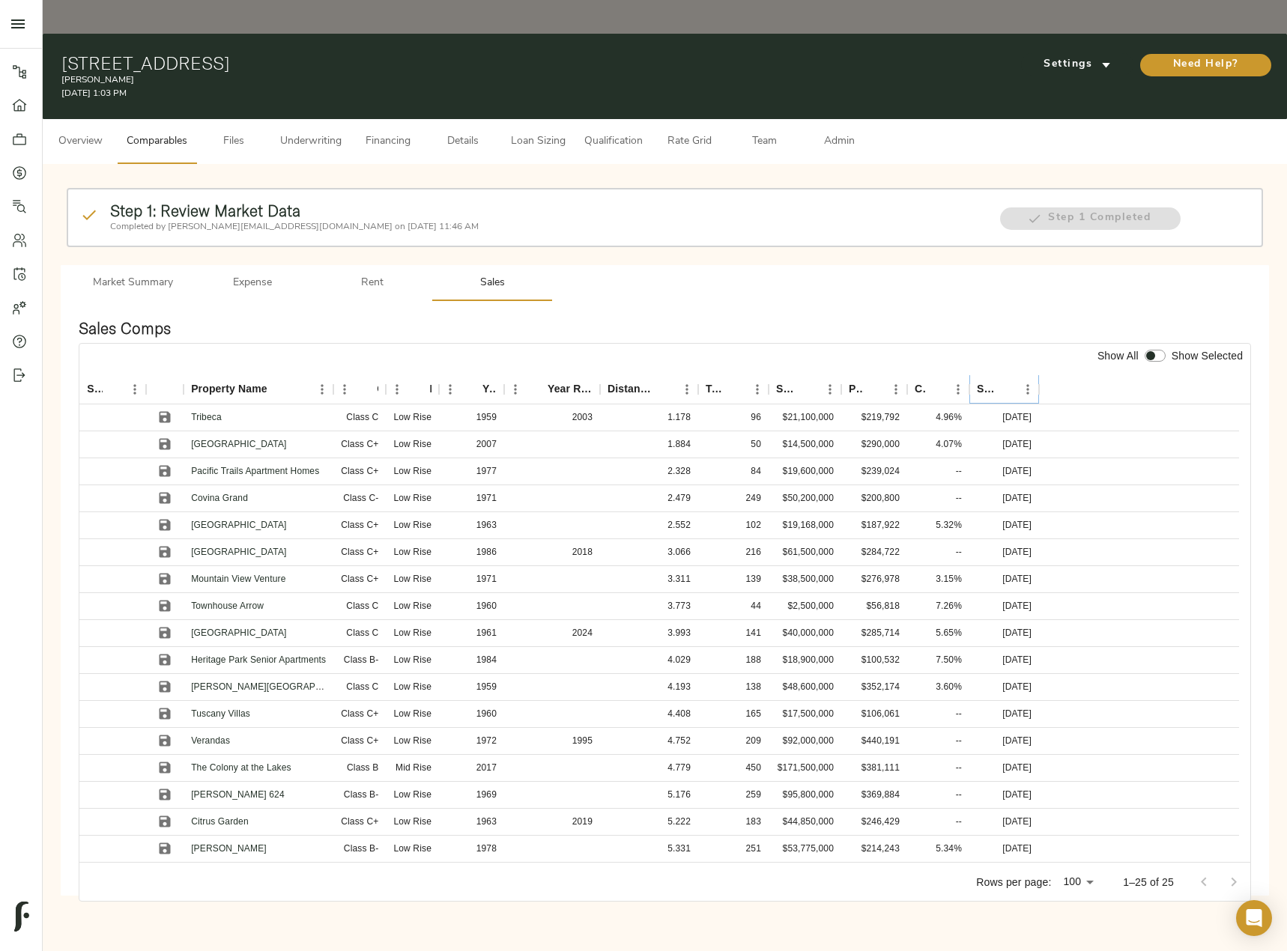
click at [1002, 385] on icon "Sort" at bounding box center [1005, 389] width 9 height 9
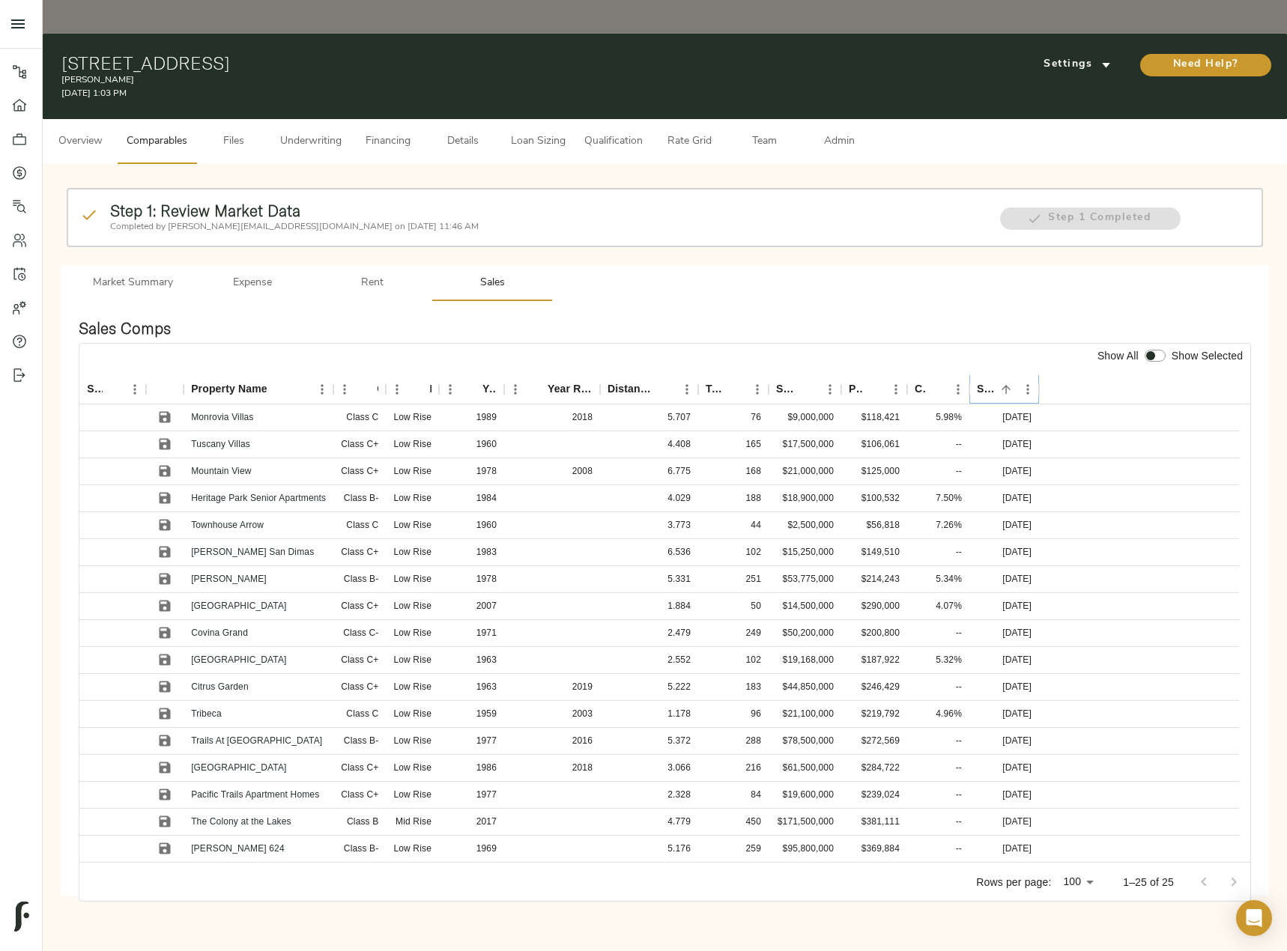
click at [1002, 385] on icon "Sort" at bounding box center [1005, 389] width 9 height 9
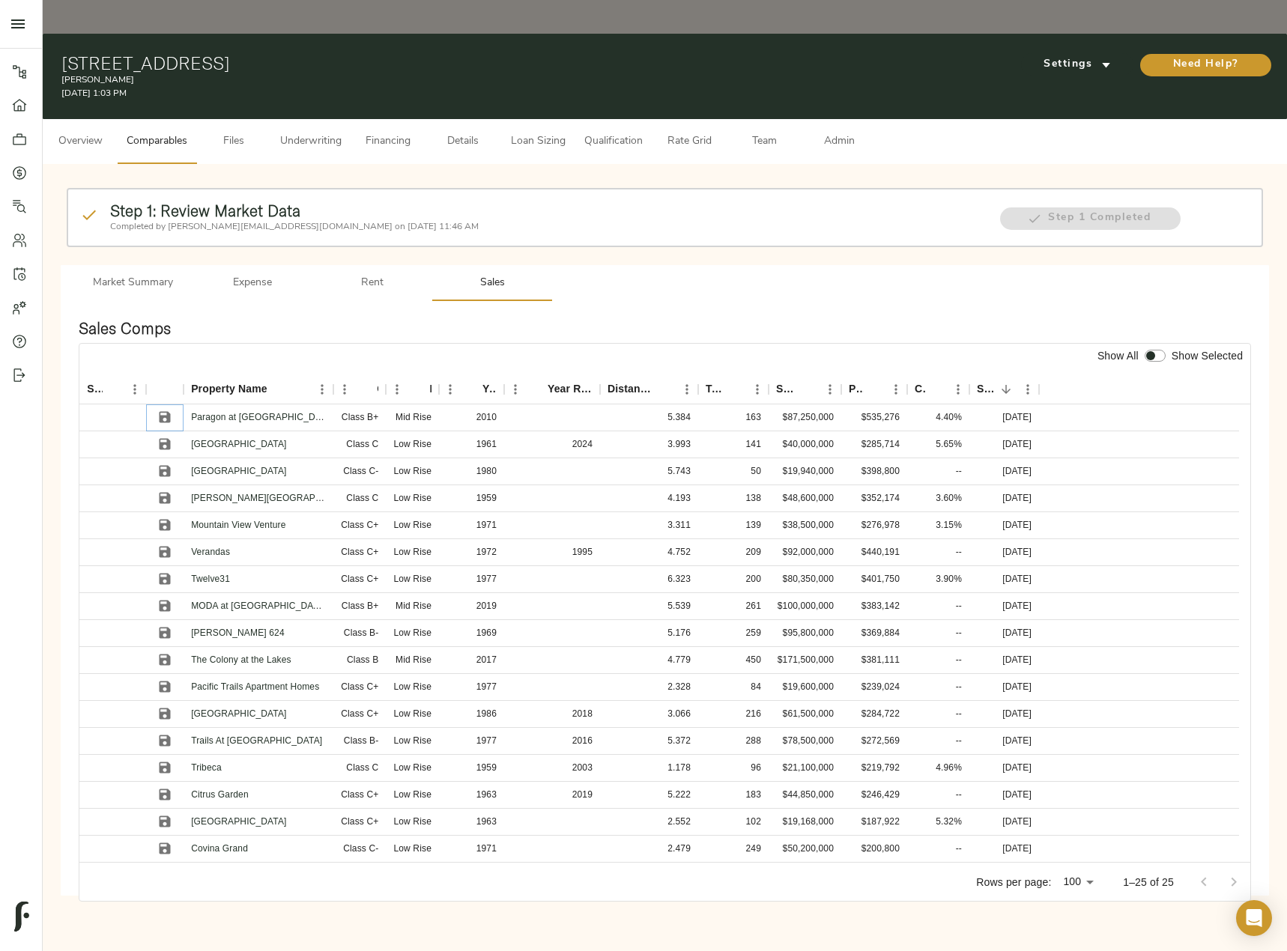
click at [168, 410] on icon "Save" at bounding box center [164, 417] width 15 height 15
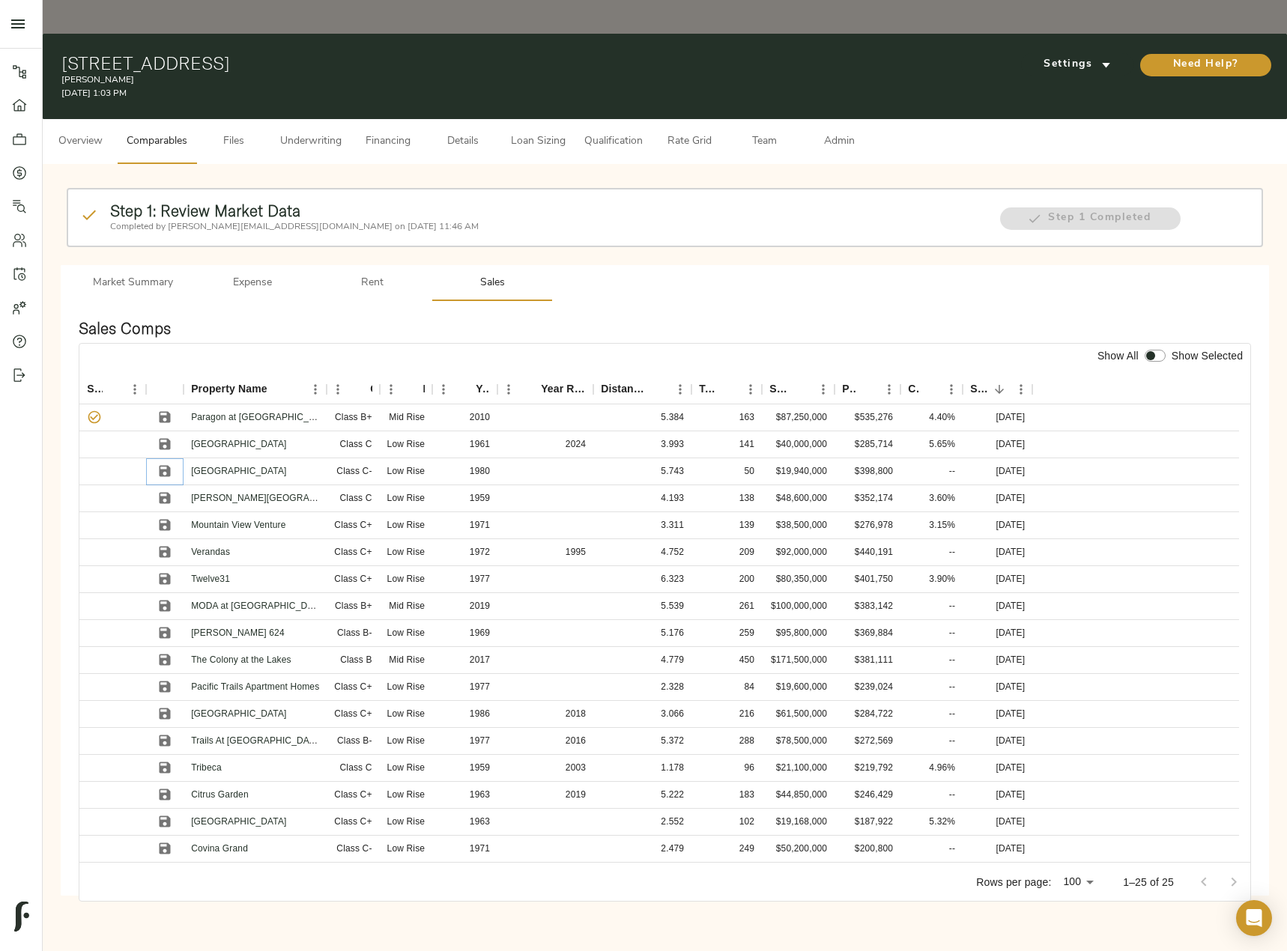
click at [160, 466] on icon "Save" at bounding box center [165, 471] width 11 height 11
click at [868, 383] on icon "Sort" at bounding box center [866, 389] width 13 height 13
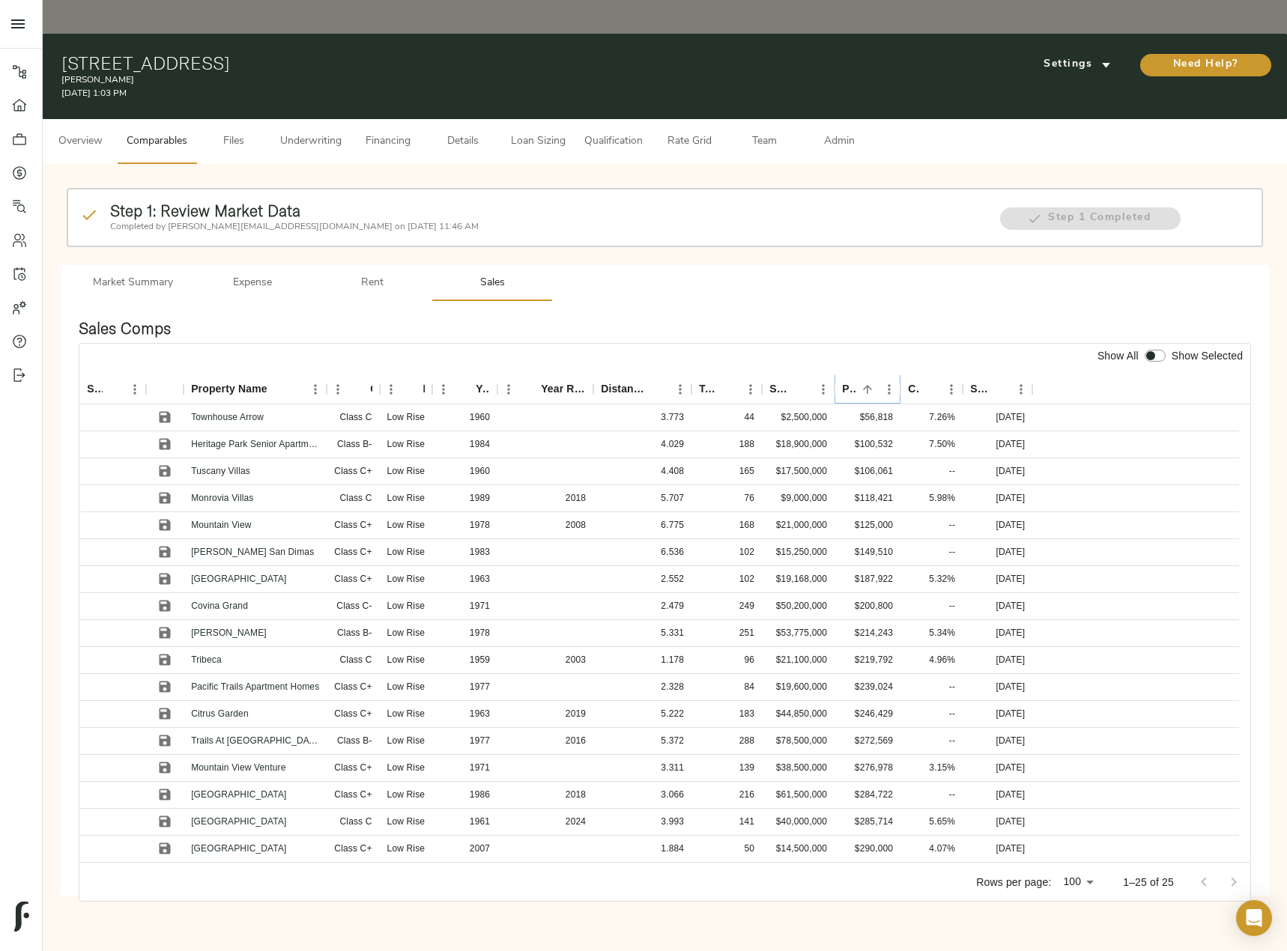
click at [868, 383] on icon "Sort" at bounding box center [866, 389] width 13 height 13
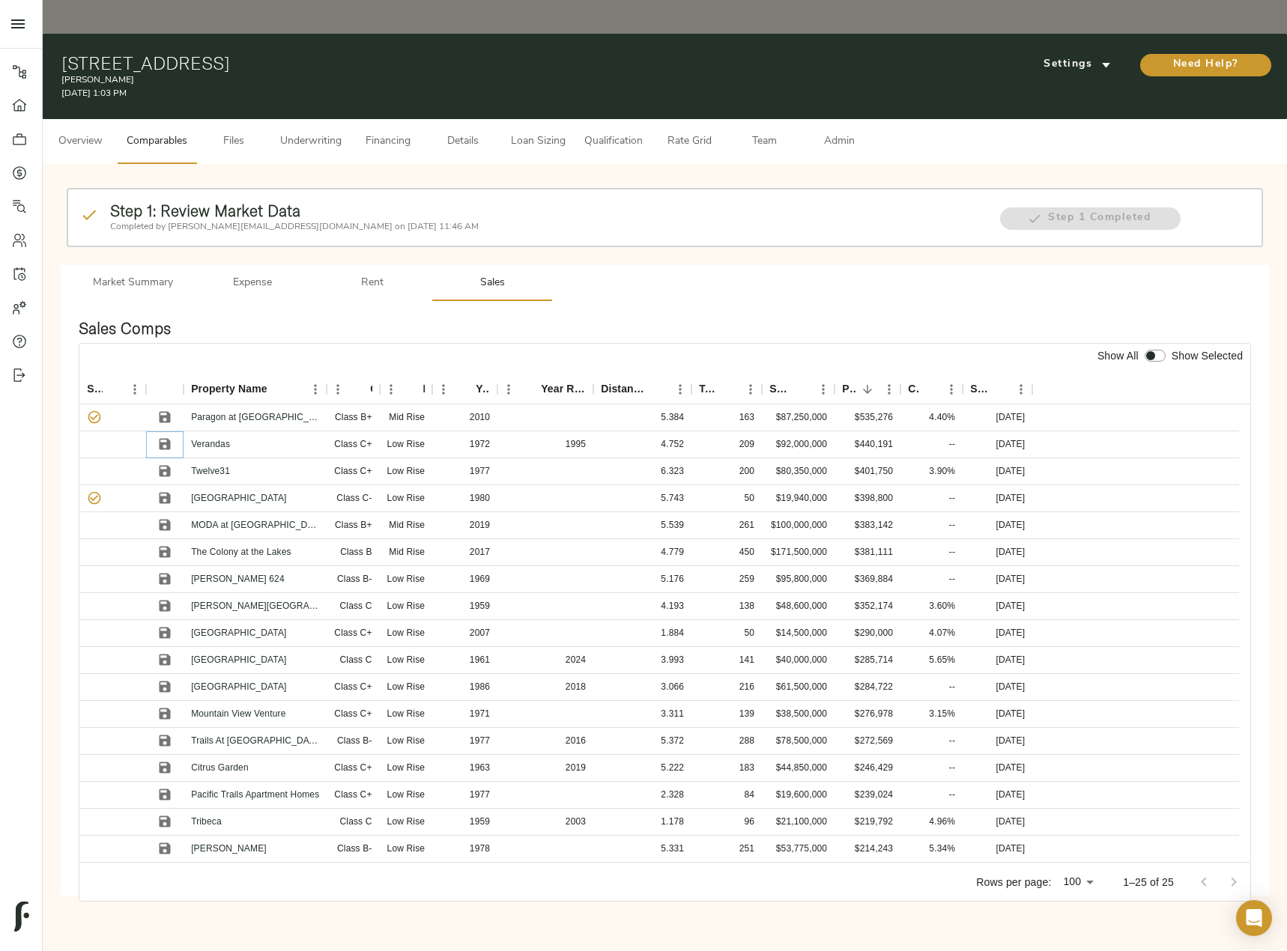
click at [165, 437] on icon "Save" at bounding box center [164, 444] width 15 height 15
click at [168, 466] on icon "Save" at bounding box center [165, 471] width 11 height 11
click at [997, 383] on icon "Sort" at bounding box center [998, 389] width 13 height 13
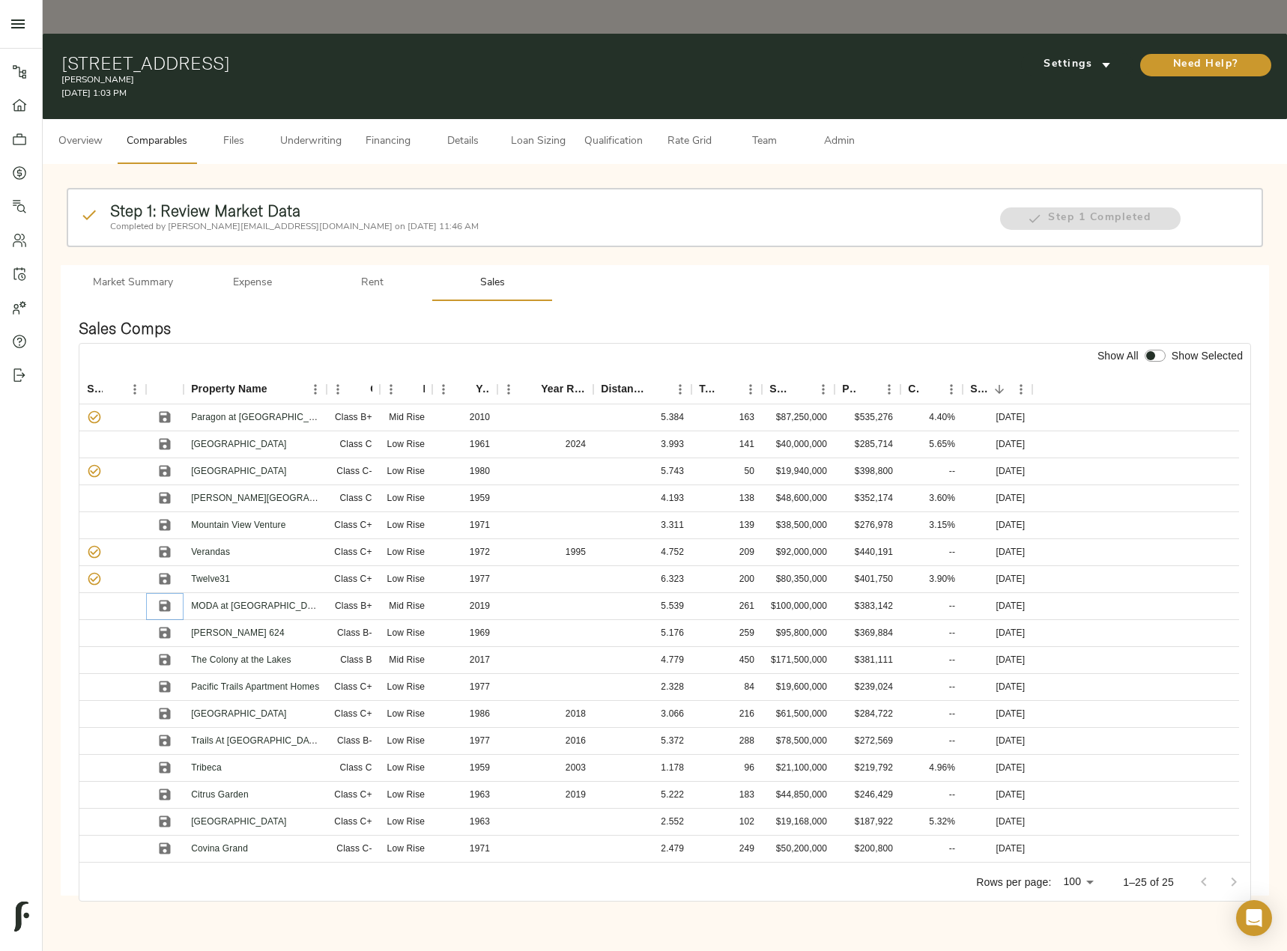
click at [160, 601] on icon "Save" at bounding box center [165, 606] width 11 height 11
click at [1155, 350] on input "checkbox" at bounding box center [1150, 356] width 36 height 12
checkbox input "true"
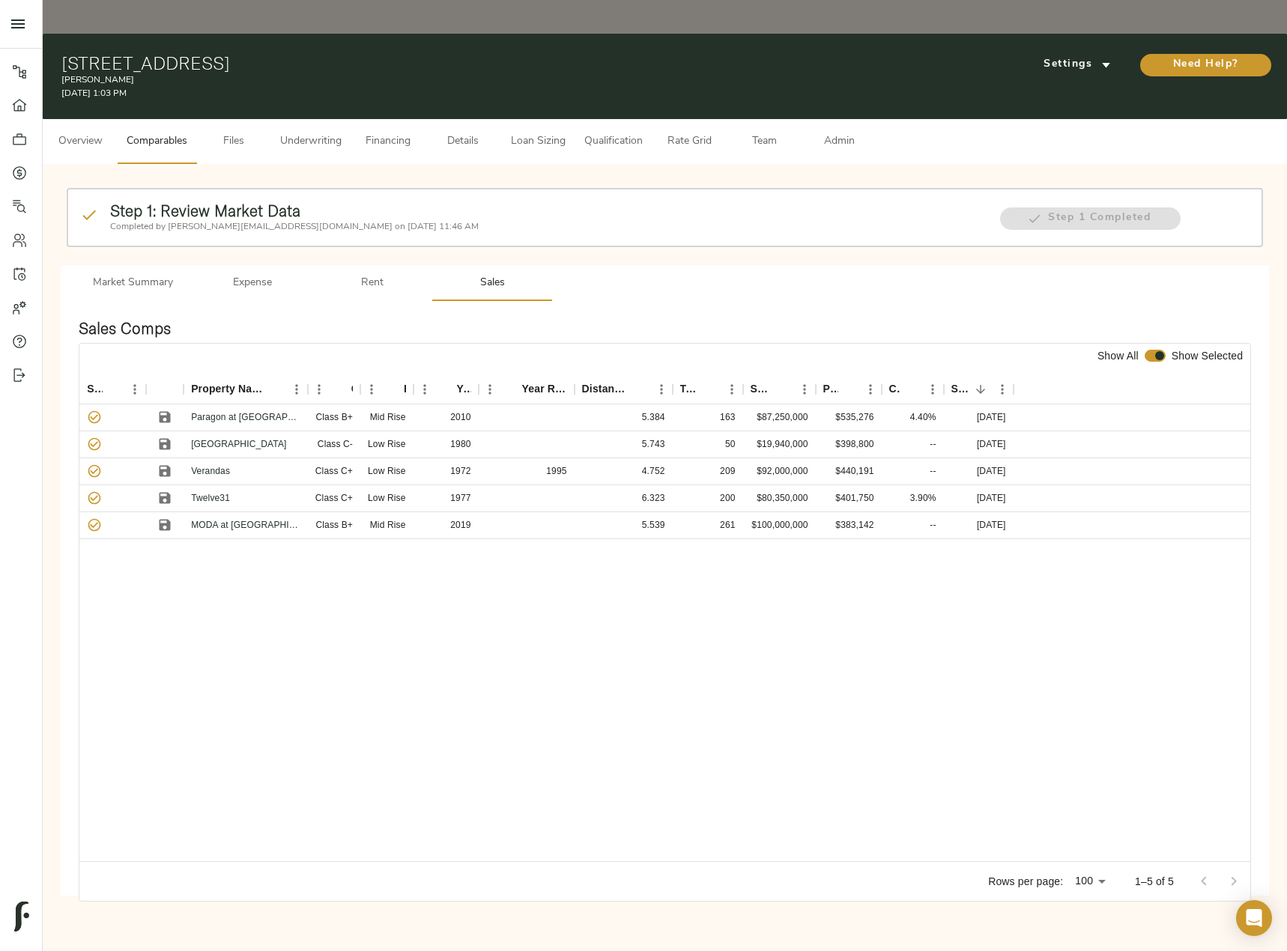
click at [833, 133] on span "Admin" at bounding box center [838, 142] width 57 height 19
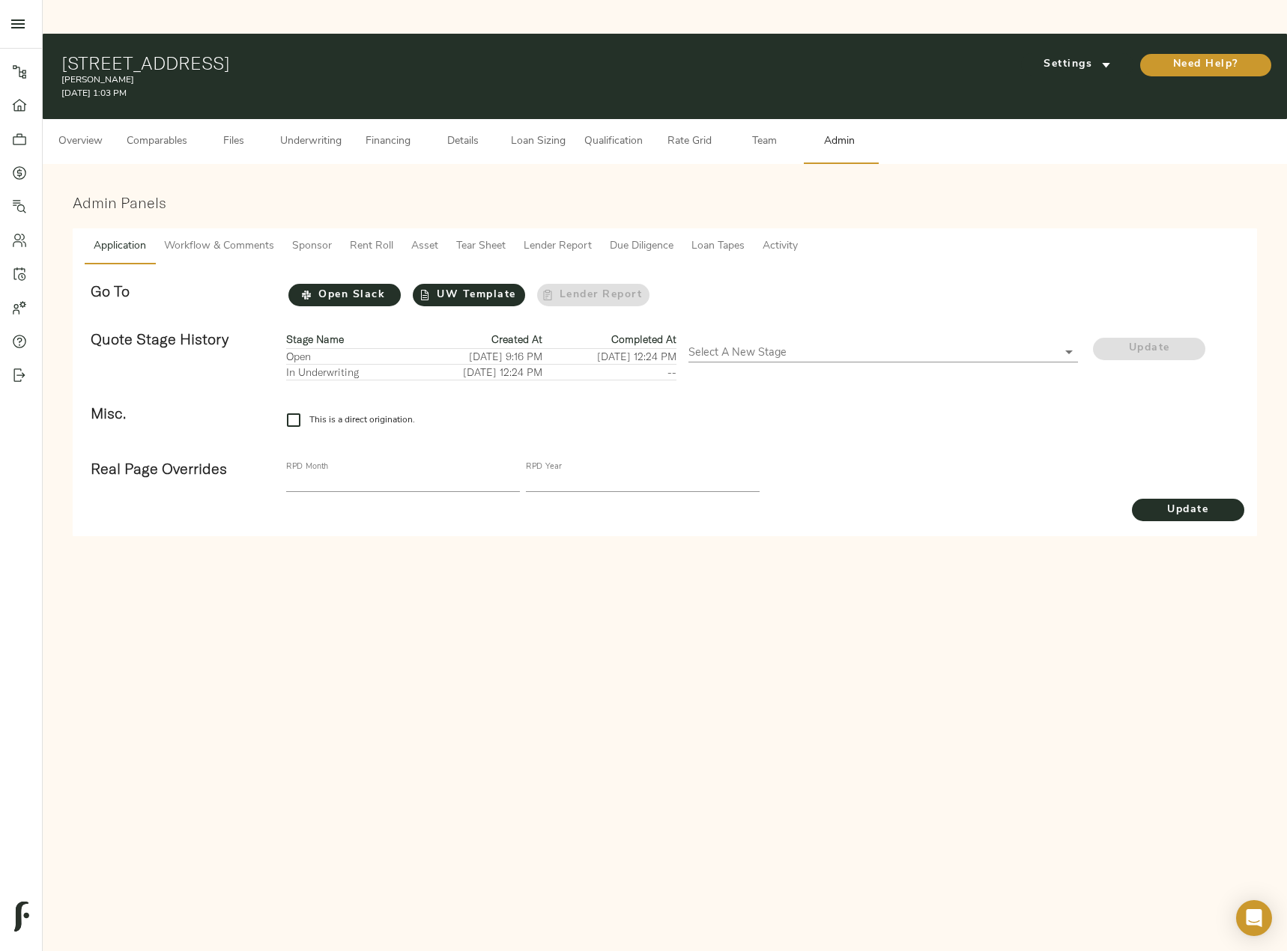
click at [468, 237] on span "Tear Sheet" at bounding box center [480, 246] width 49 height 19
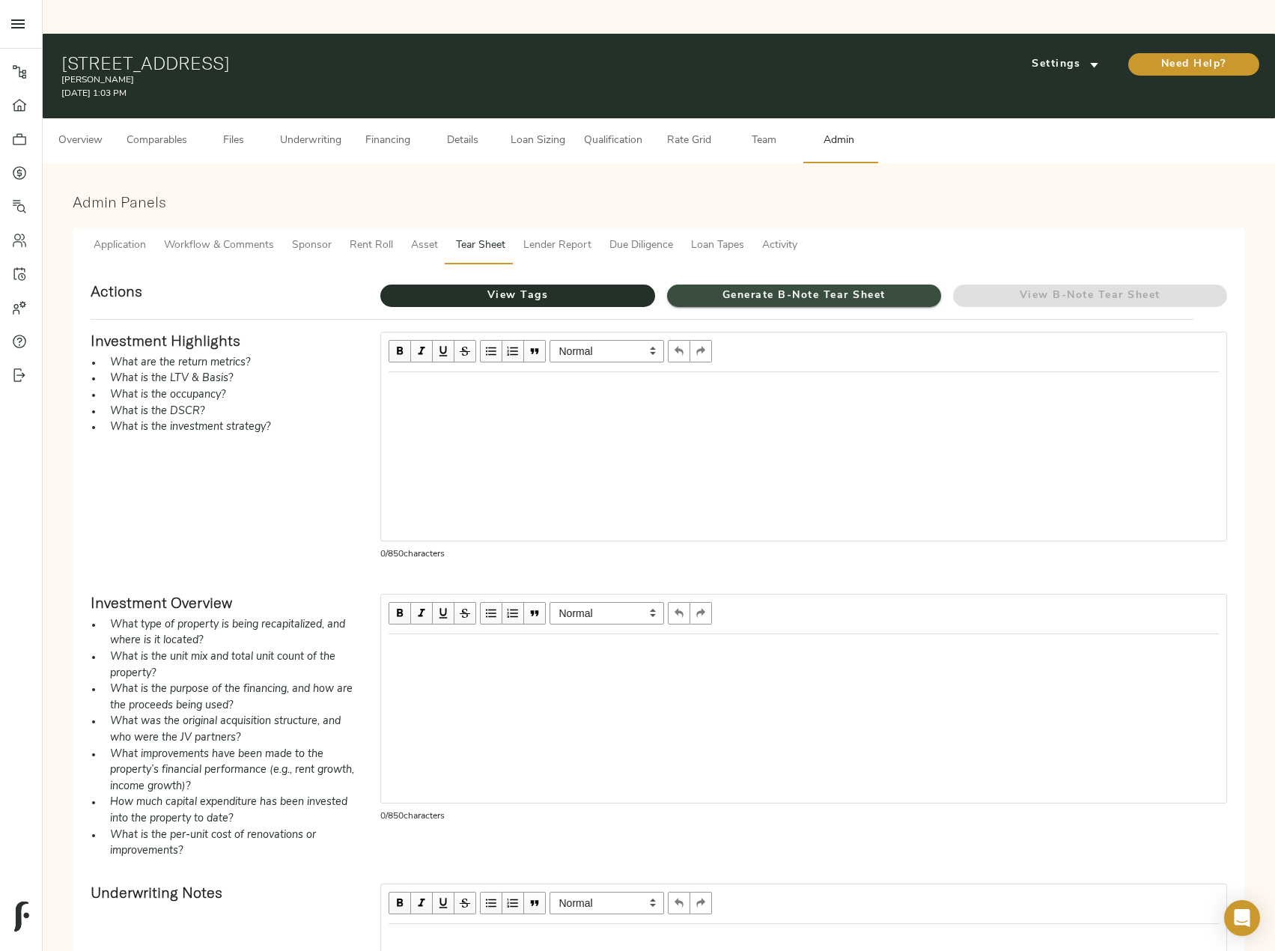
click at [780, 287] on span "Generate B-Note Tear Sheet" at bounding box center [804, 296] width 274 height 19
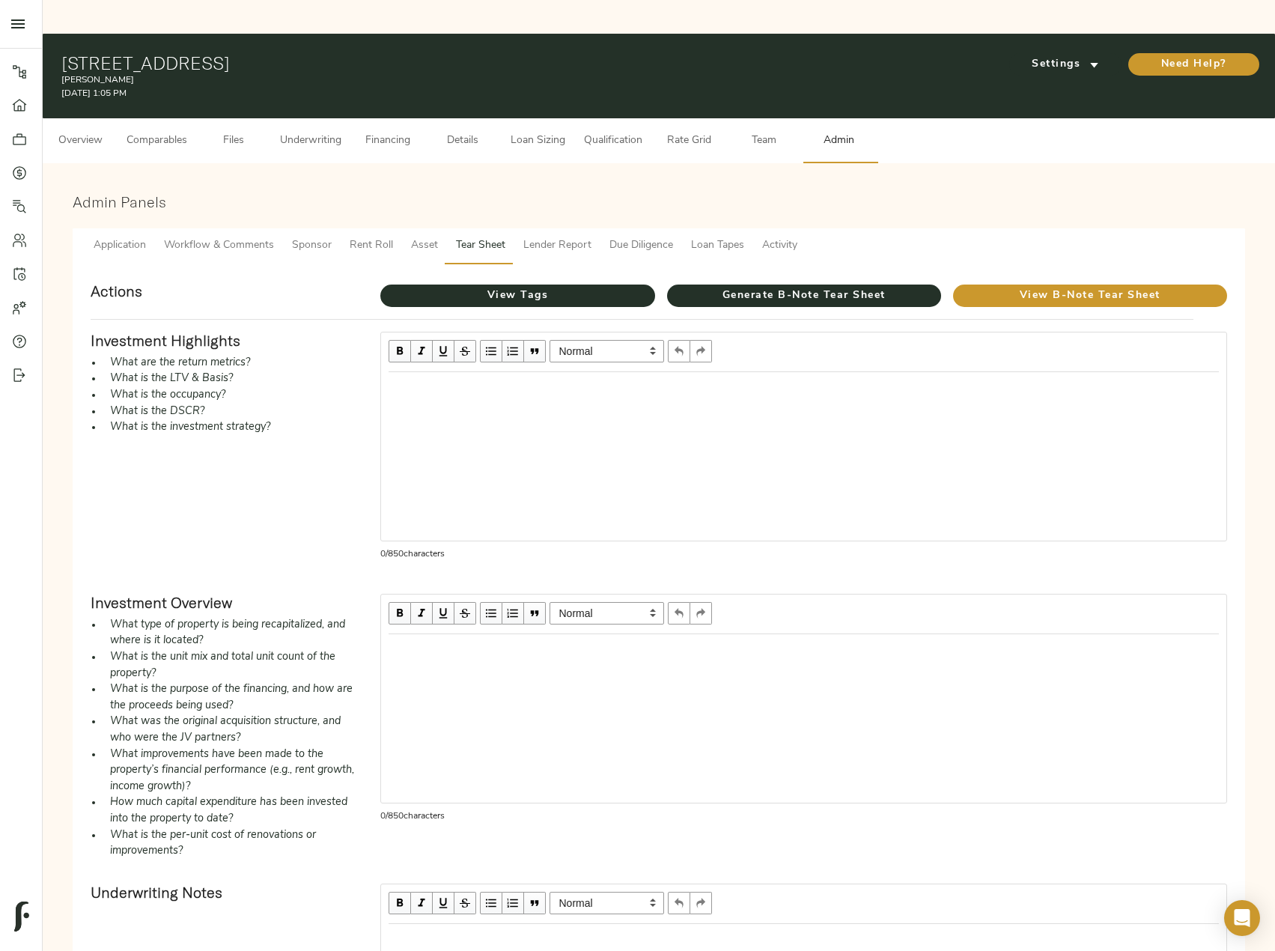
click at [542, 118] on button "Loan Sizing" at bounding box center [537, 140] width 75 height 45
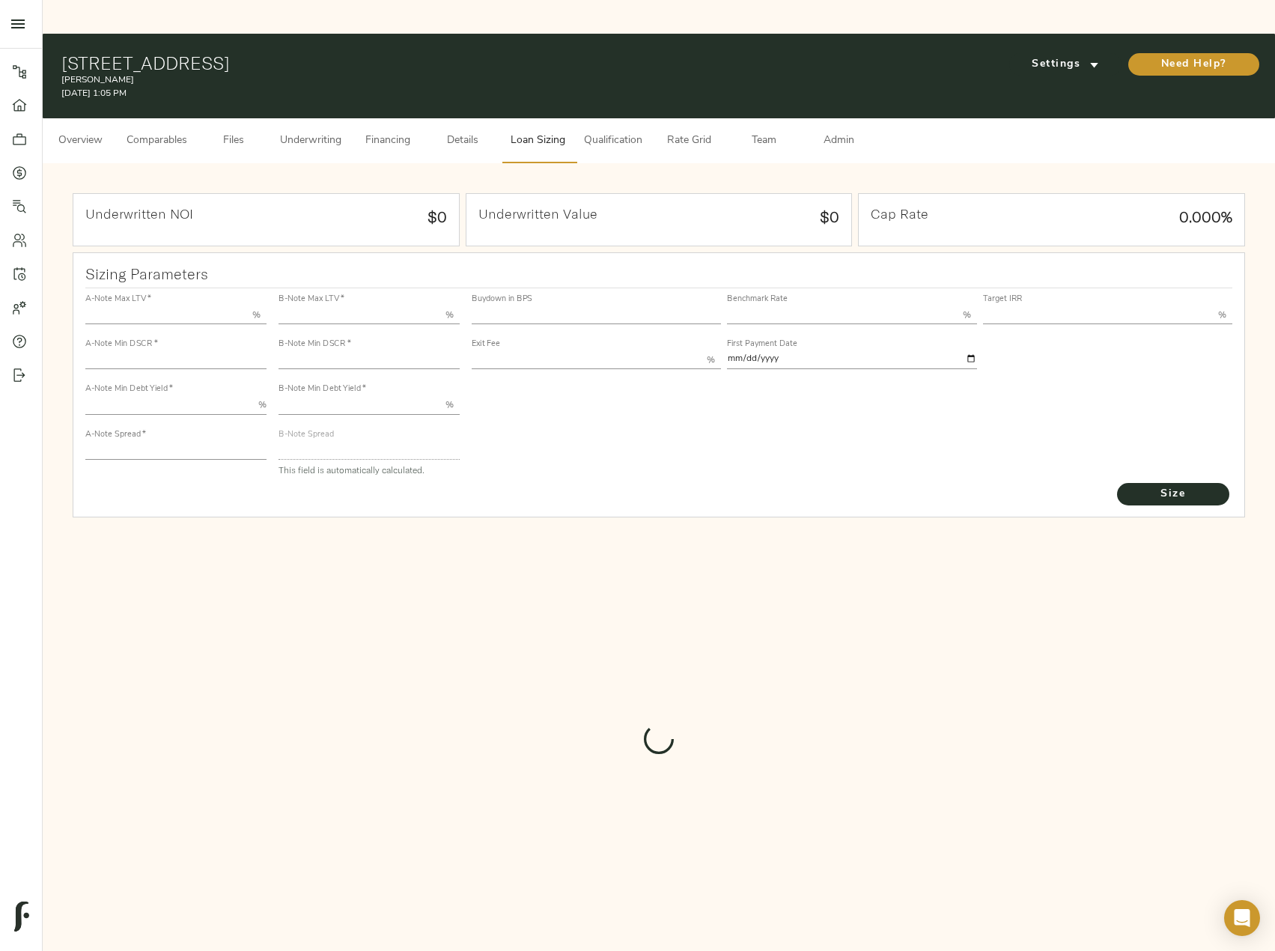
type input "55.000"
type input "1.4"
type input "10.00"
type input "245"
type input "80.000"
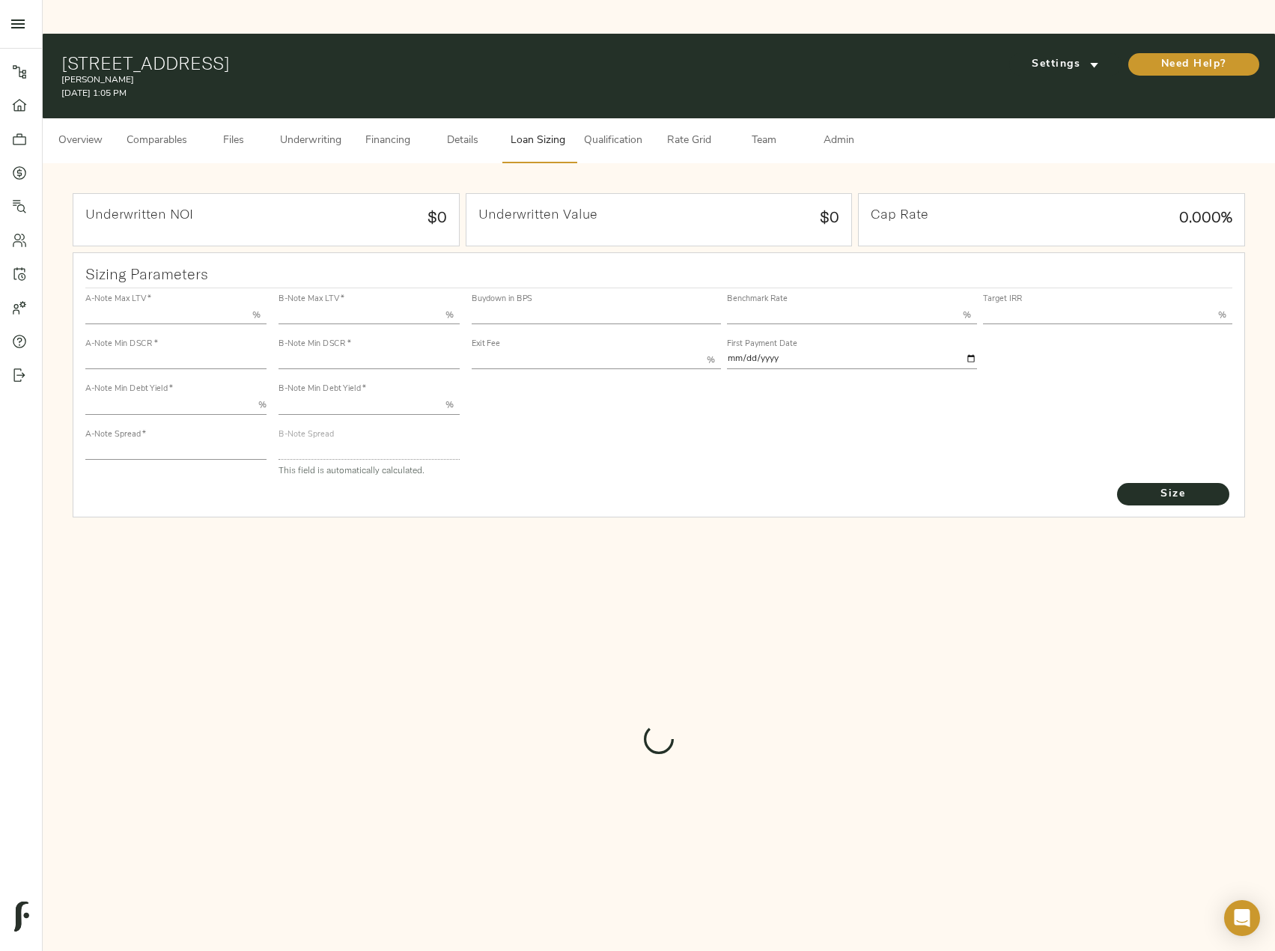
type input "1"
type input "2.00"
type input "821"
type input "0"
type input "3.75"
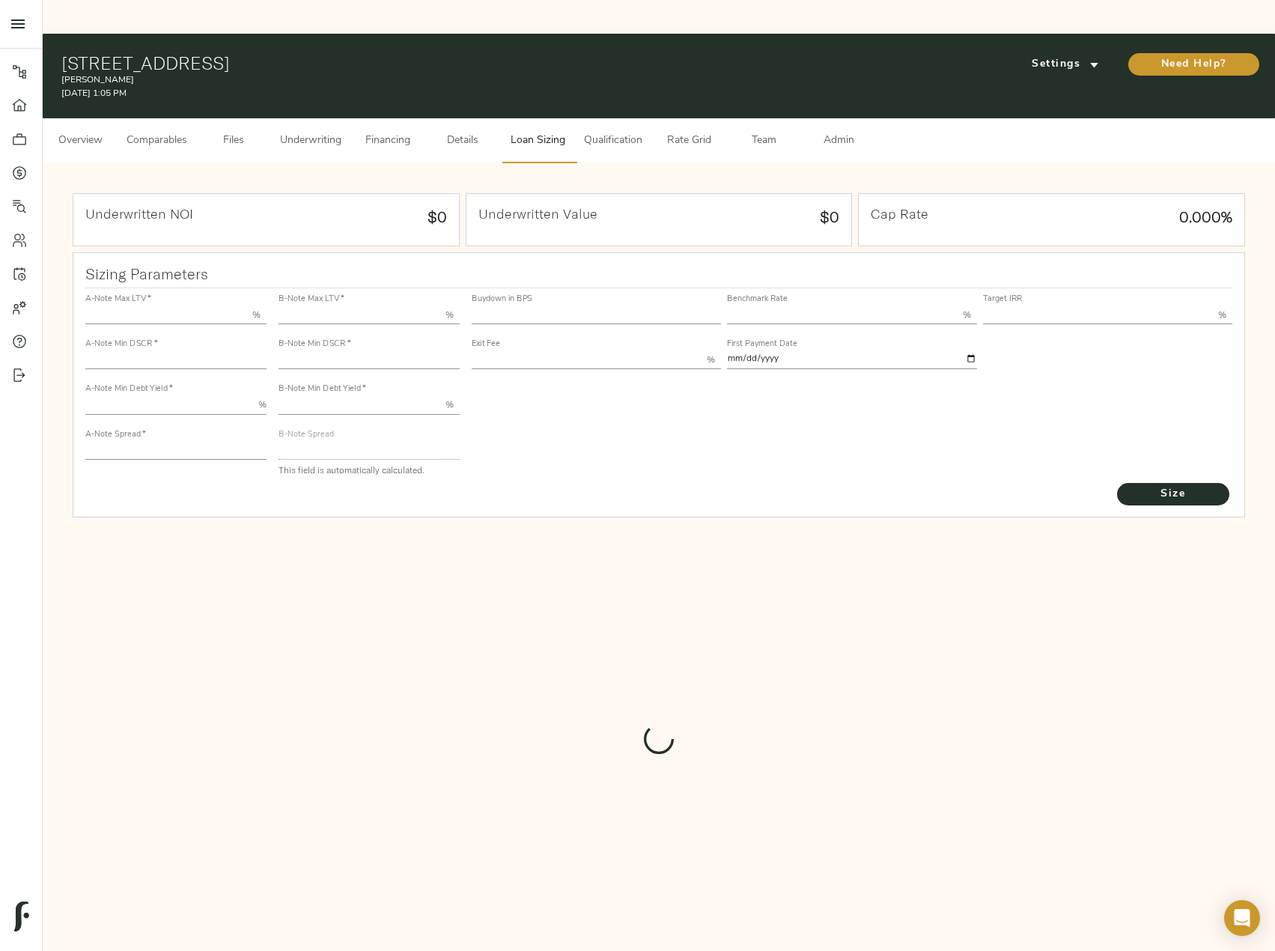
type input "13.00"
type input "1.00"
type input "[DATE]"
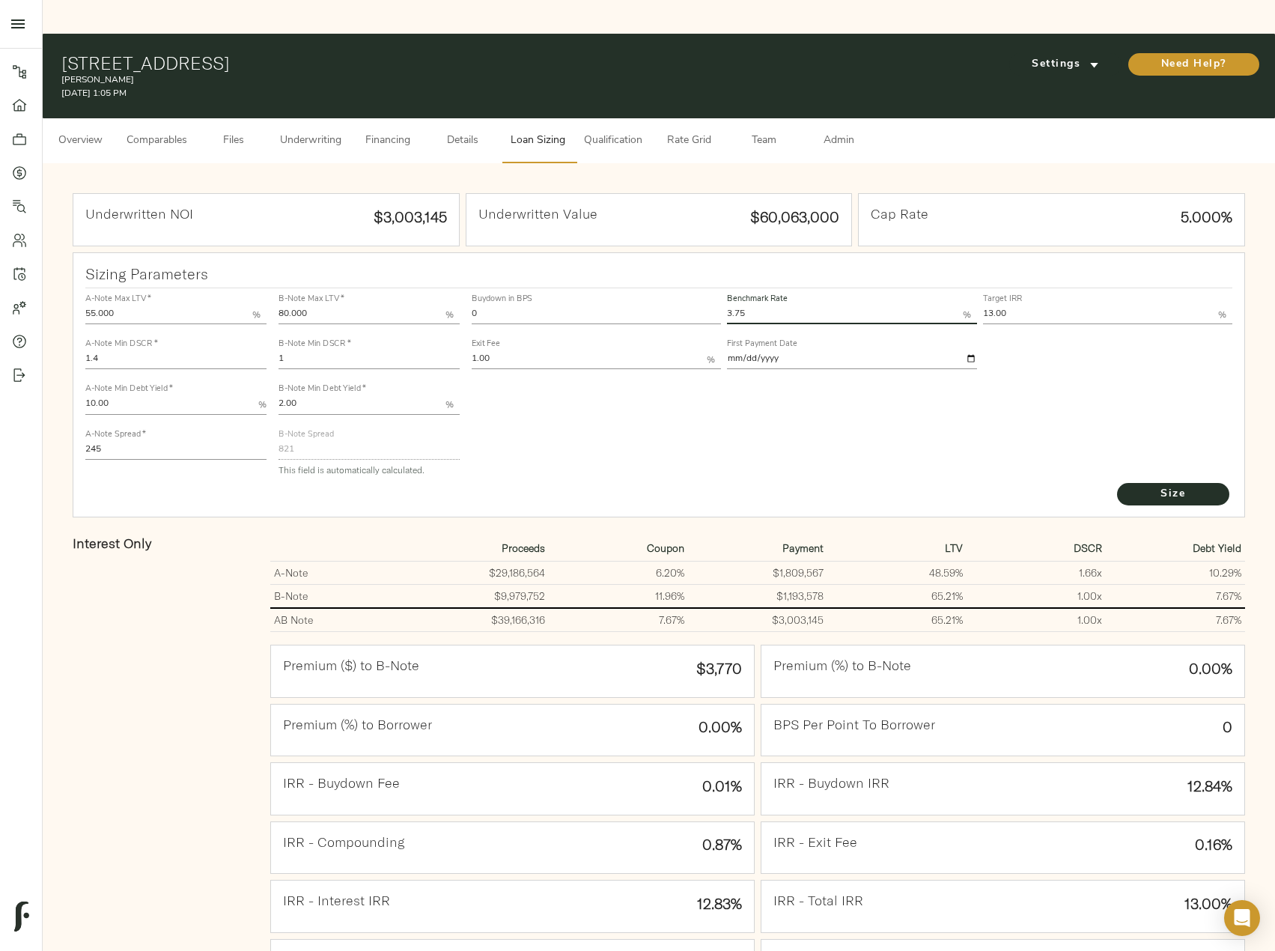
click at [794, 306] on input "3.75" at bounding box center [844, 315] width 235 height 18
drag, startPoint x: 1050, startPoint y: 273, endPoint x: 941, endPoint y: 279, distance: 109.5
click at [941, 285] on div "Buydown in BPS 0 Benchmark Rate 3.75 % Target IRR 13.00 % Exit Fee 1.00 % First…" at bounding box center [853, 330] width 768 height 91
type input "11.00"
drag, startPoint x: 157, startPoint y: 416, endPoint x: 1, endPoint y: 403, distance: 157.0
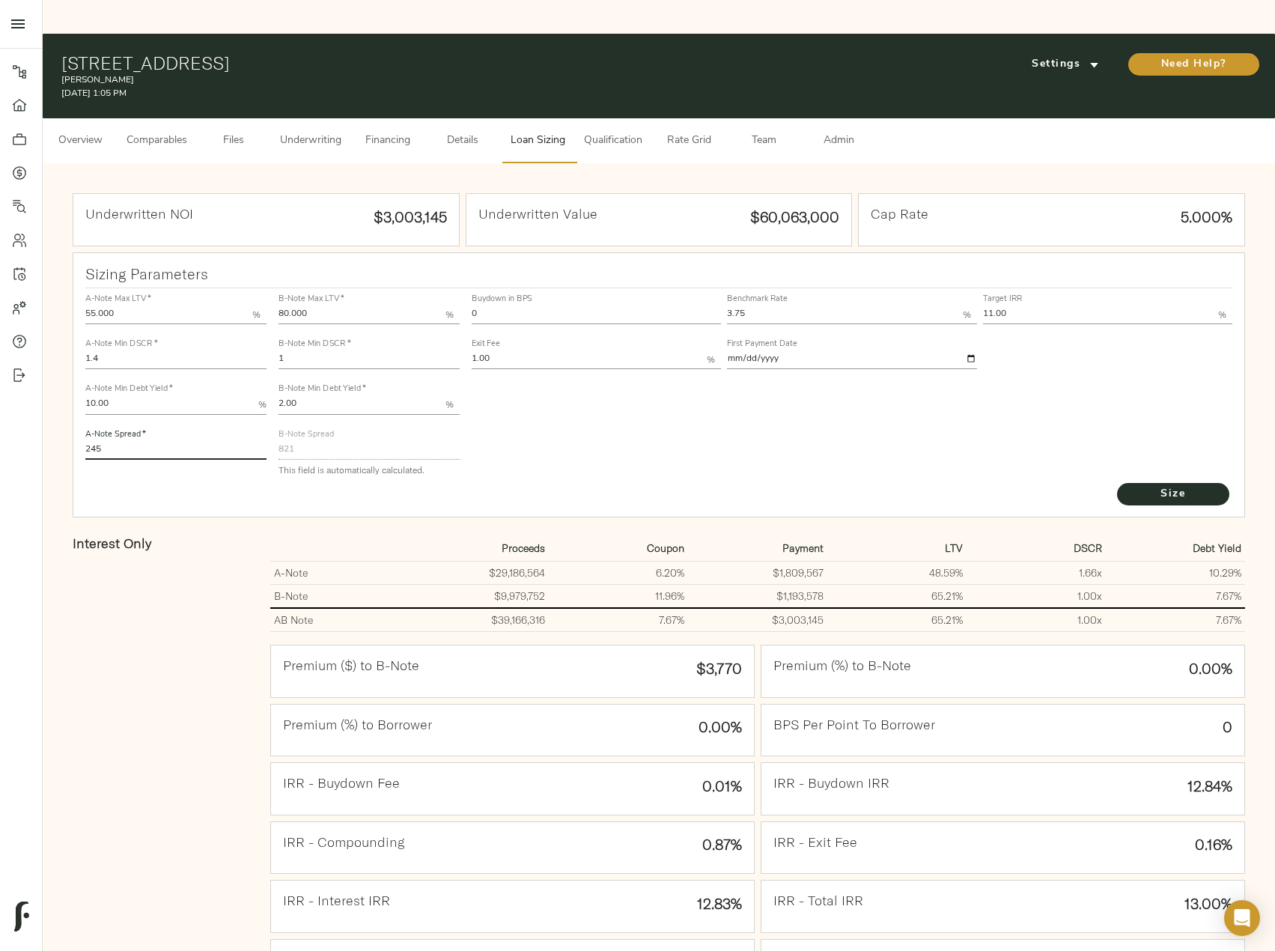
click at [4, 403] on div "Pipeline Dashboard Portfolio Quotes Search Users Activity Account Help Sign Out…" at bounding box center [637, 586] width 1275 height 1105
type input "200"
click at [1176, 485] on span "Size" at bounding box center [1173, 494] width 82 height 19
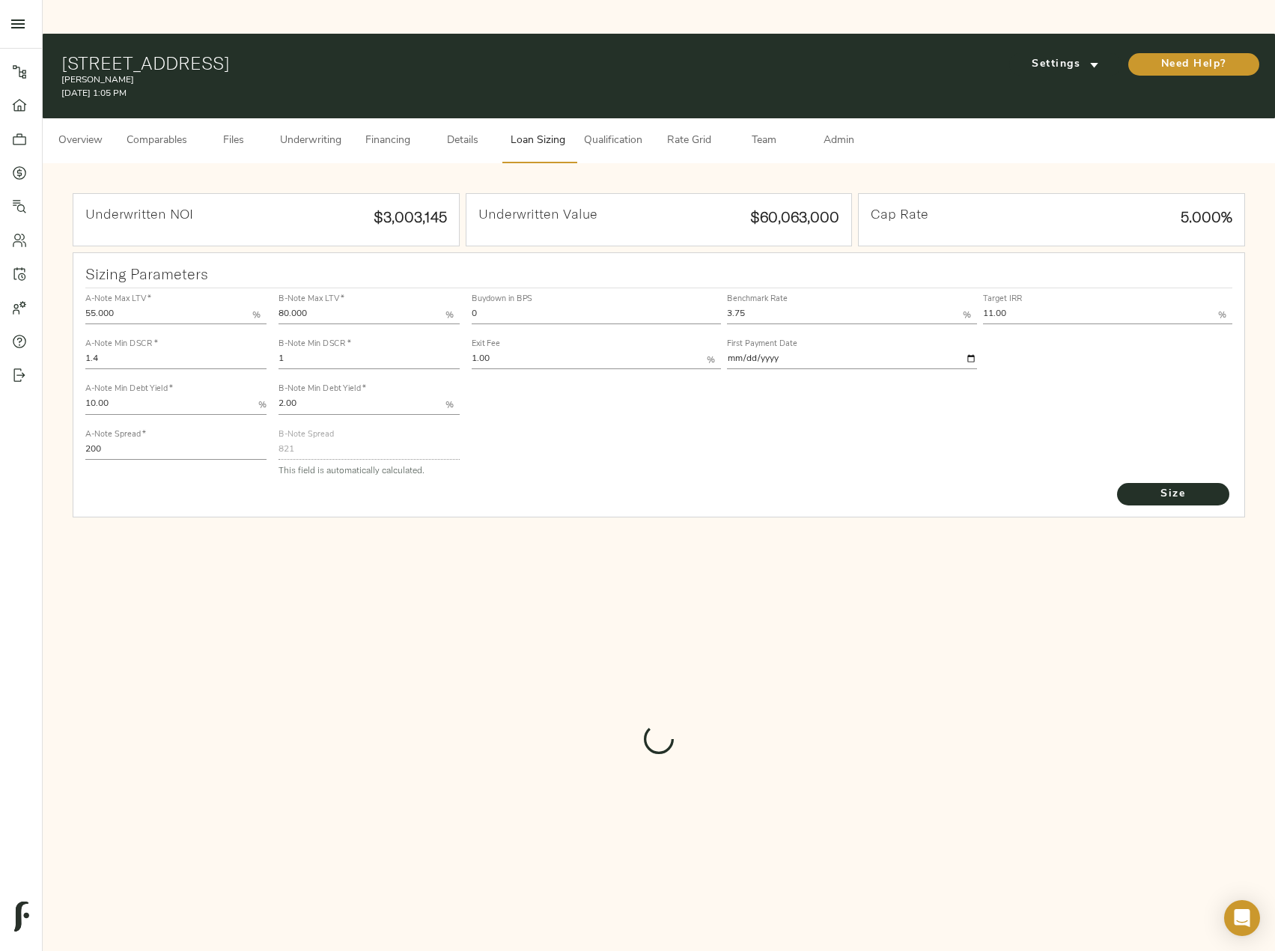
type input "642"
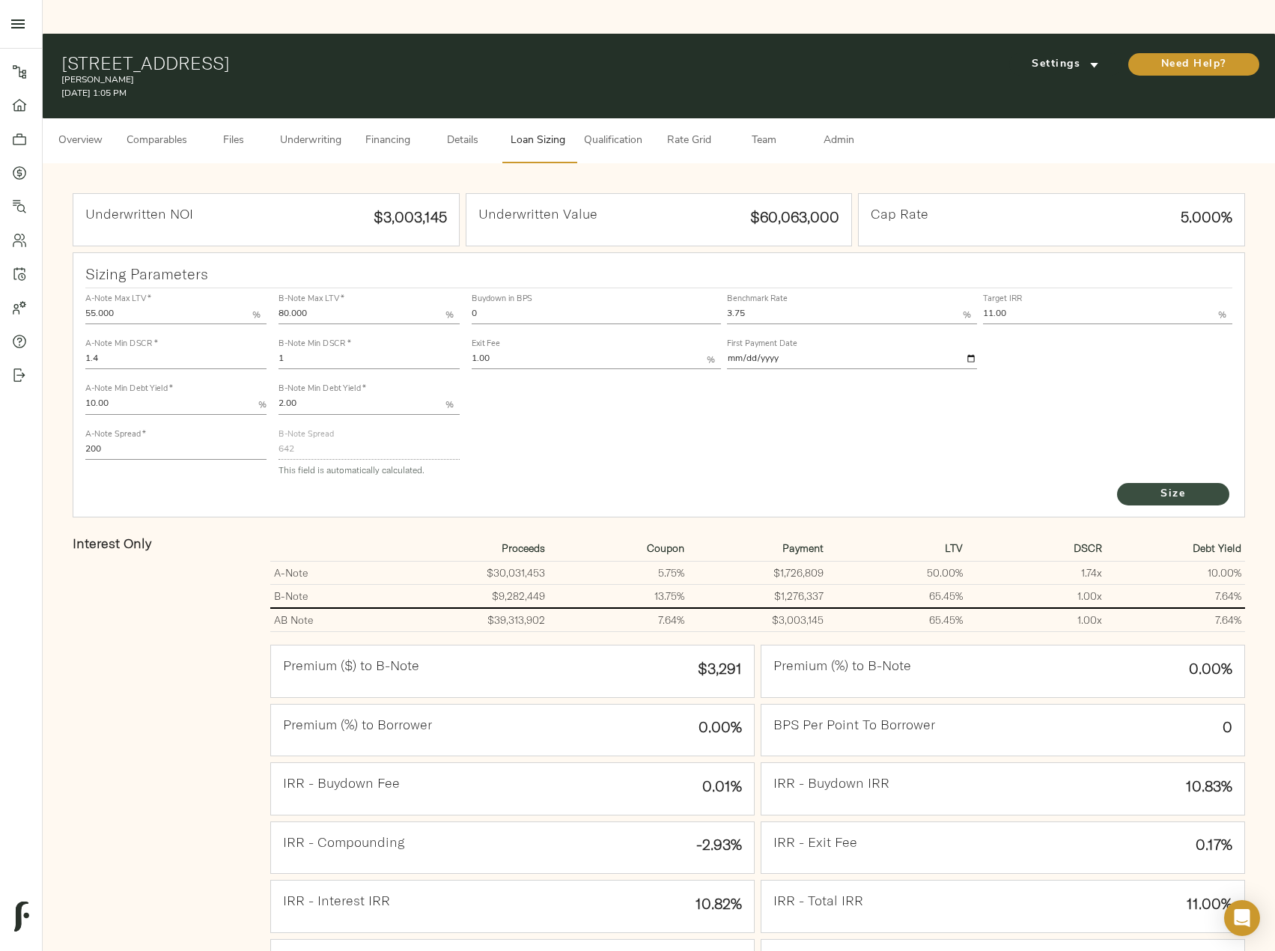
click at [1156, 485] on span "Size" at bounding box center [1173, 494] width 82 height 19
drag, startPoint x: 501, startPoint y: 280, endPoint x: 474, endPoint y: 277, distance: 27.1
click at [474, 306] on input "0" at bounding box center [596, 315] width 249 height 18
type input "30"
click at [1117, 483] on button "Size" at bounding box center [1173, 494] width 112 height 22
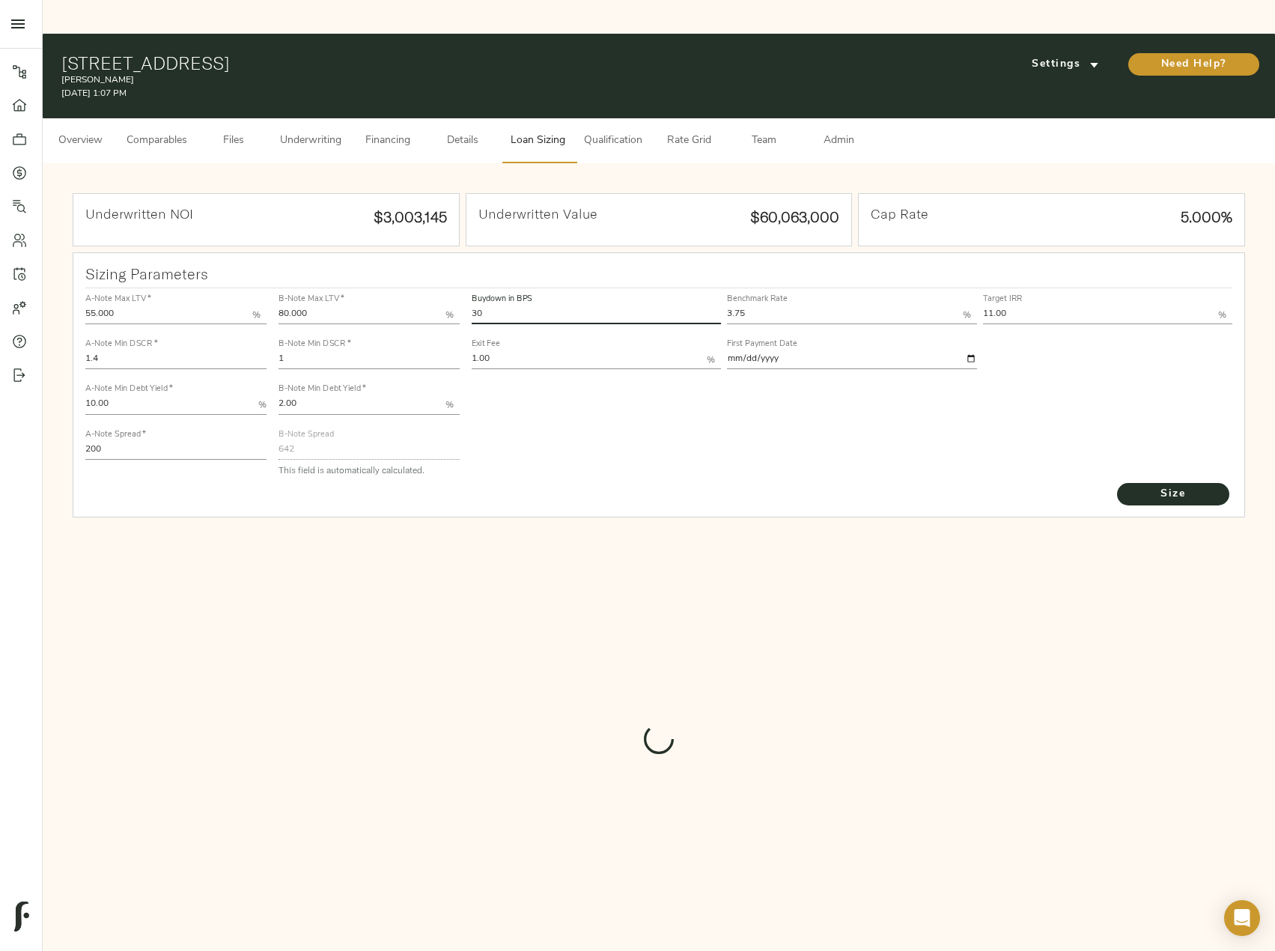
type input "508.7814462050997"
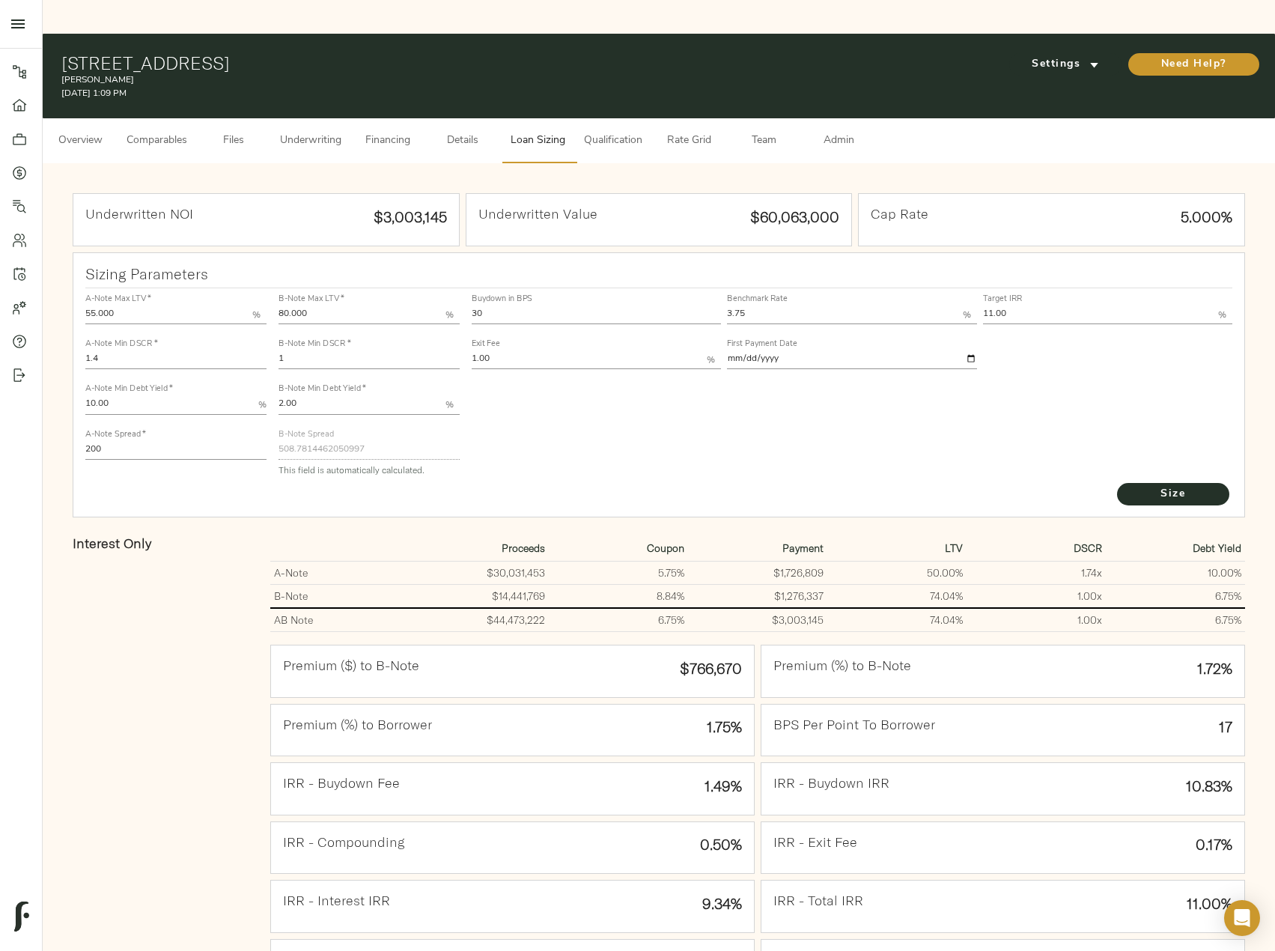
drag, startPoint x: 511, startPoint y: 273, endPoint x: 465, endPoint y: 271, distance: 46.5
click at [466, 282] on div "Buydown in BPS 30 Benchmark Rate 3.75 % Target IRR 11.00 % Exit Fee 1.00 % Firs…" at bounding box center [853, 384] width 774 height 204
type input "0"
click at [1117, 483] on button "Size" at bounding box center [1173, 494] width 112 height 22
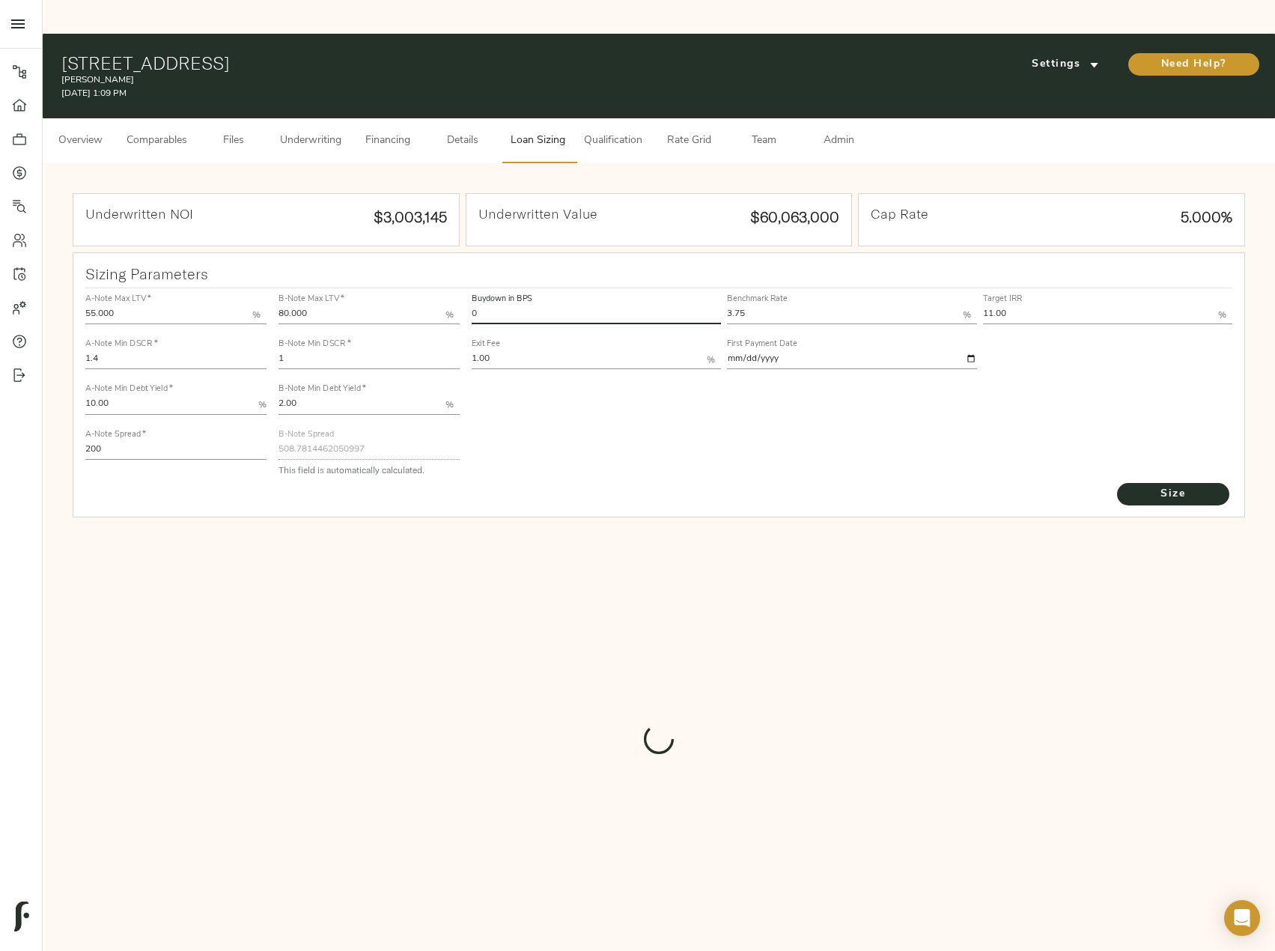
type input "642"
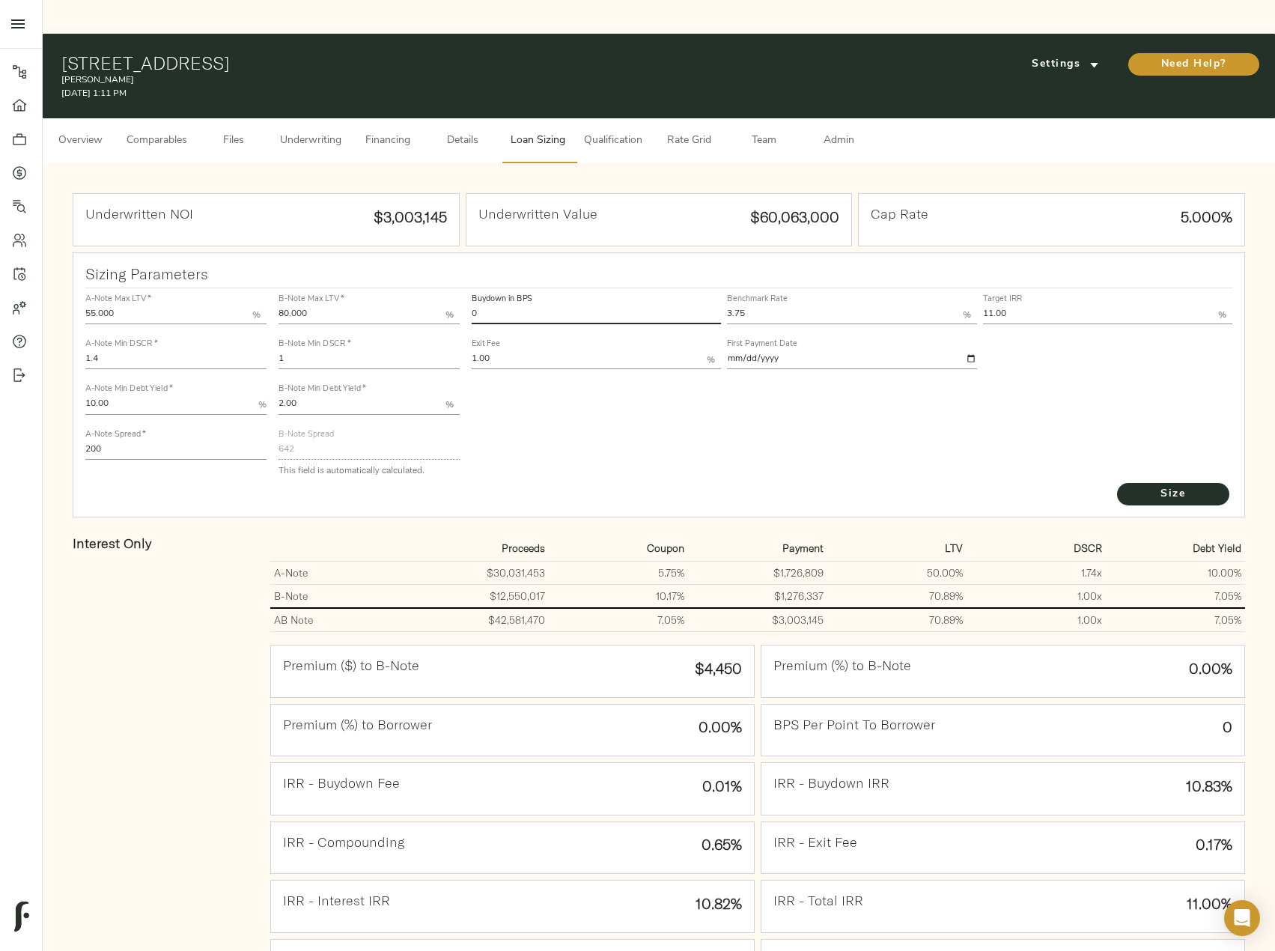
click at [466, 282] on div "Buydown in BPS 0 Benchmark Rate 3.75 % Target IRR 11.00 % Exit Fee 1.00 % First…" at bounding box center [853, 384] width 774 height 204
type input "60"
click at [1117, 483] on button "Size" at bounding box center [1173, 494] width 112 height 22
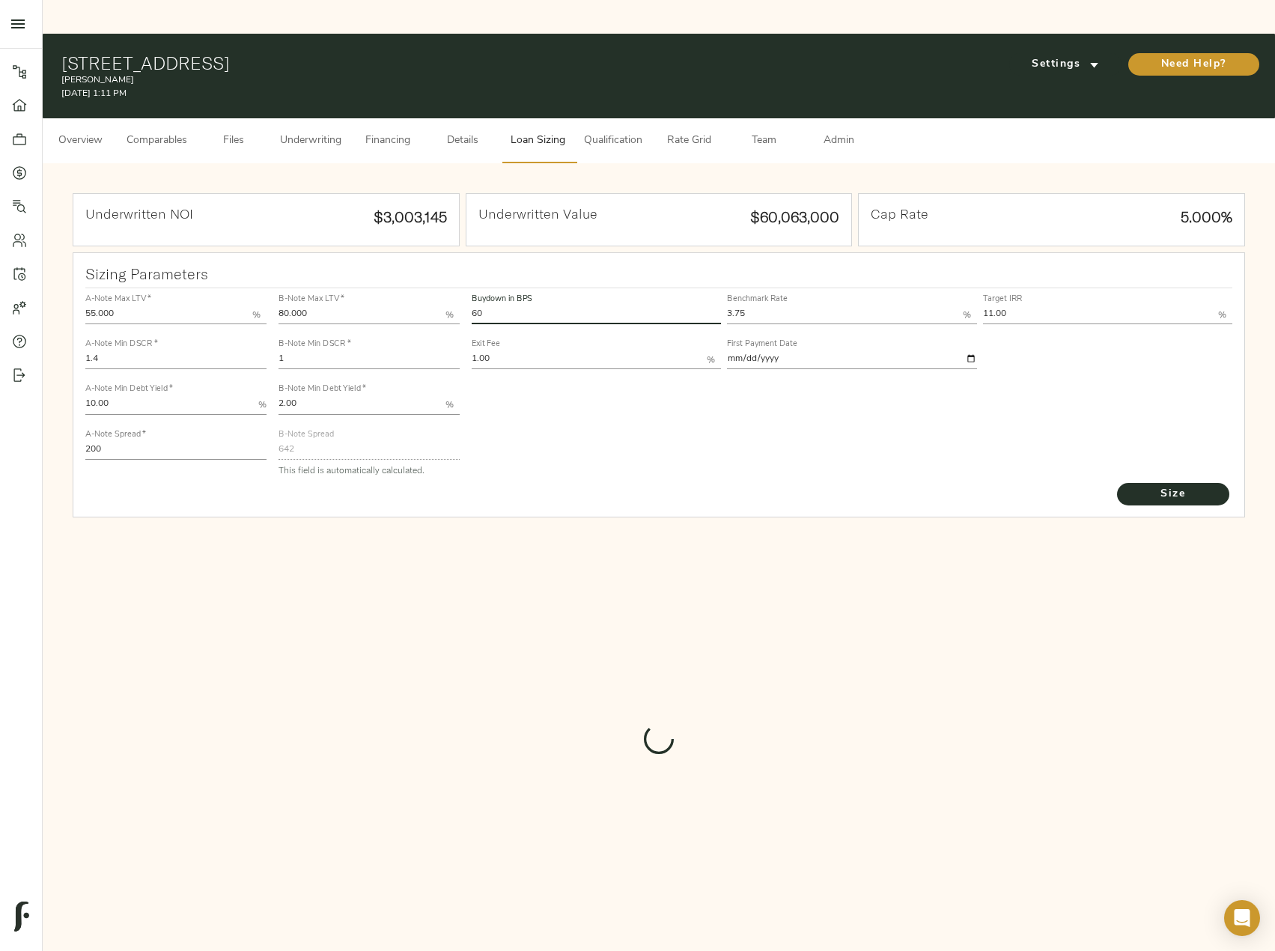
type input "398.0958711291836"
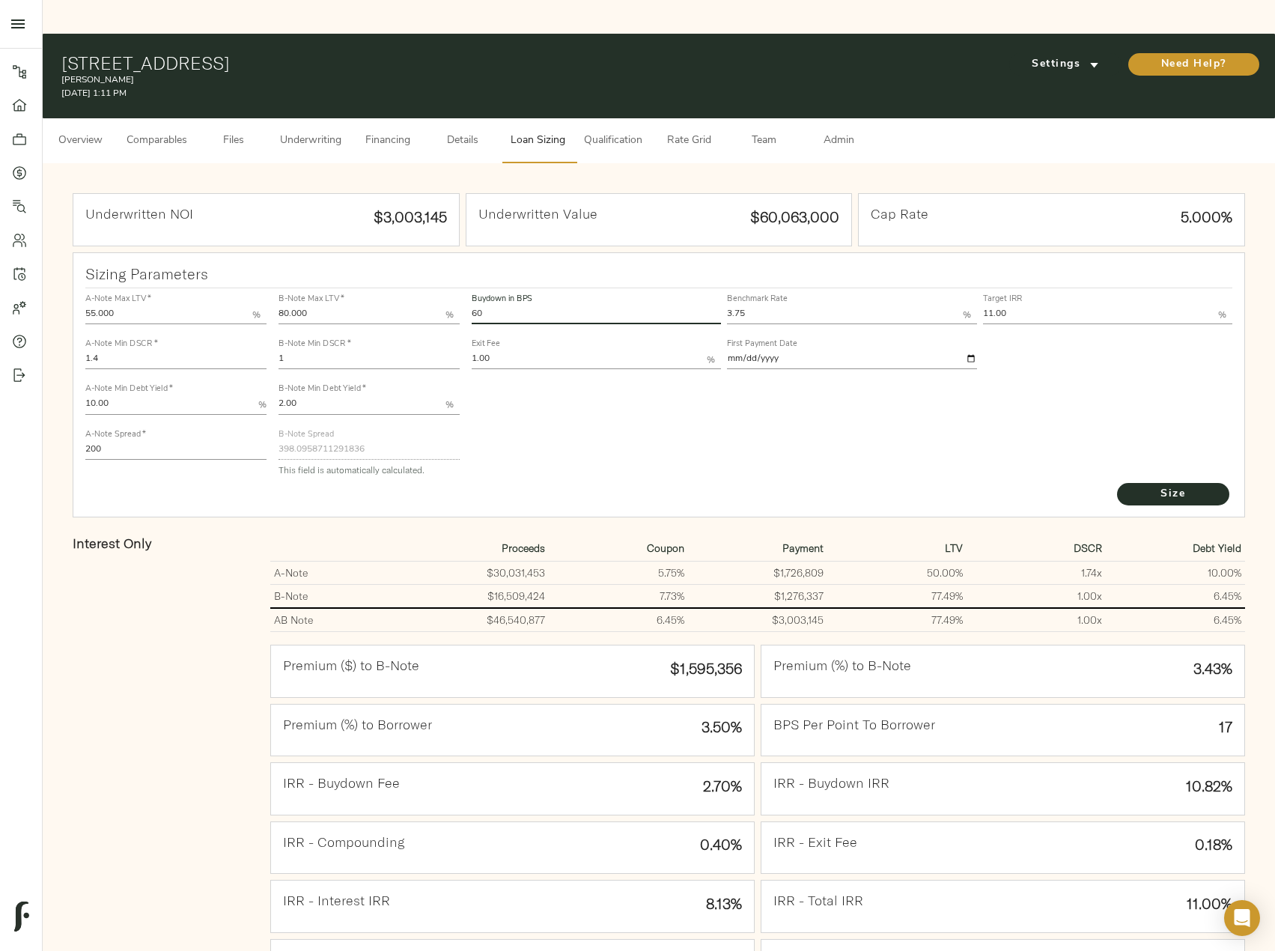
click at [779, 486] on div "Sizing Parameters A-Note Max LTV   * 55.000 % A-Note Min DSCR   * 1.4 A-Note Mi…" at bounding box center [659, 680] width 1179 height 863
click at [403, 282] on div "A-Note Max LTV   * 55.000 % A-Note Min DSCR   * 1.4 A-Note Min Debt Yield   * 1…" at bounding box center [659, 384] width 1160 height 204
type input "52"
click at [1117, 483] on button "Size" at bounding box center [1173, 494] width 112 height 22
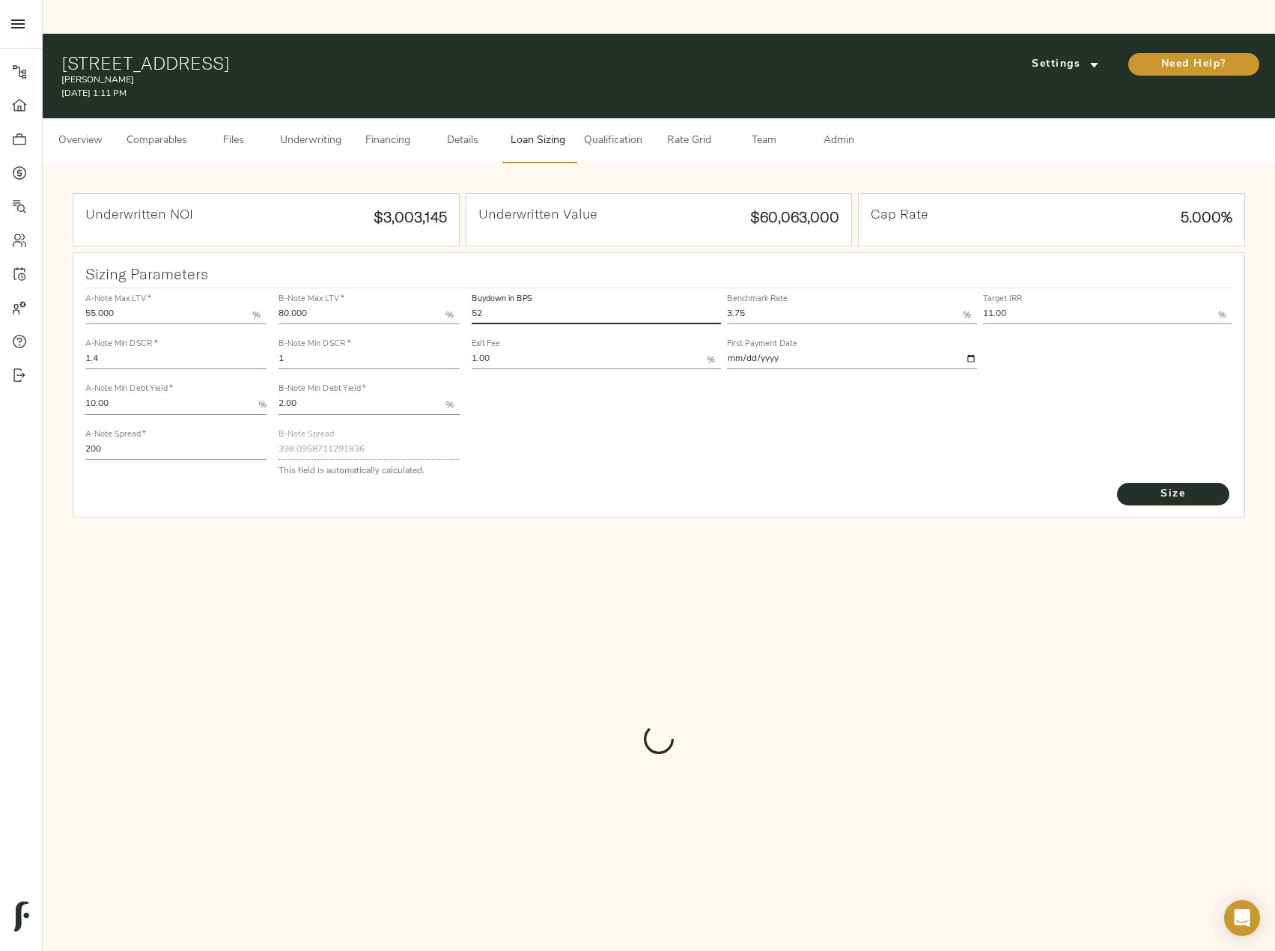
type input "425.739223655157"
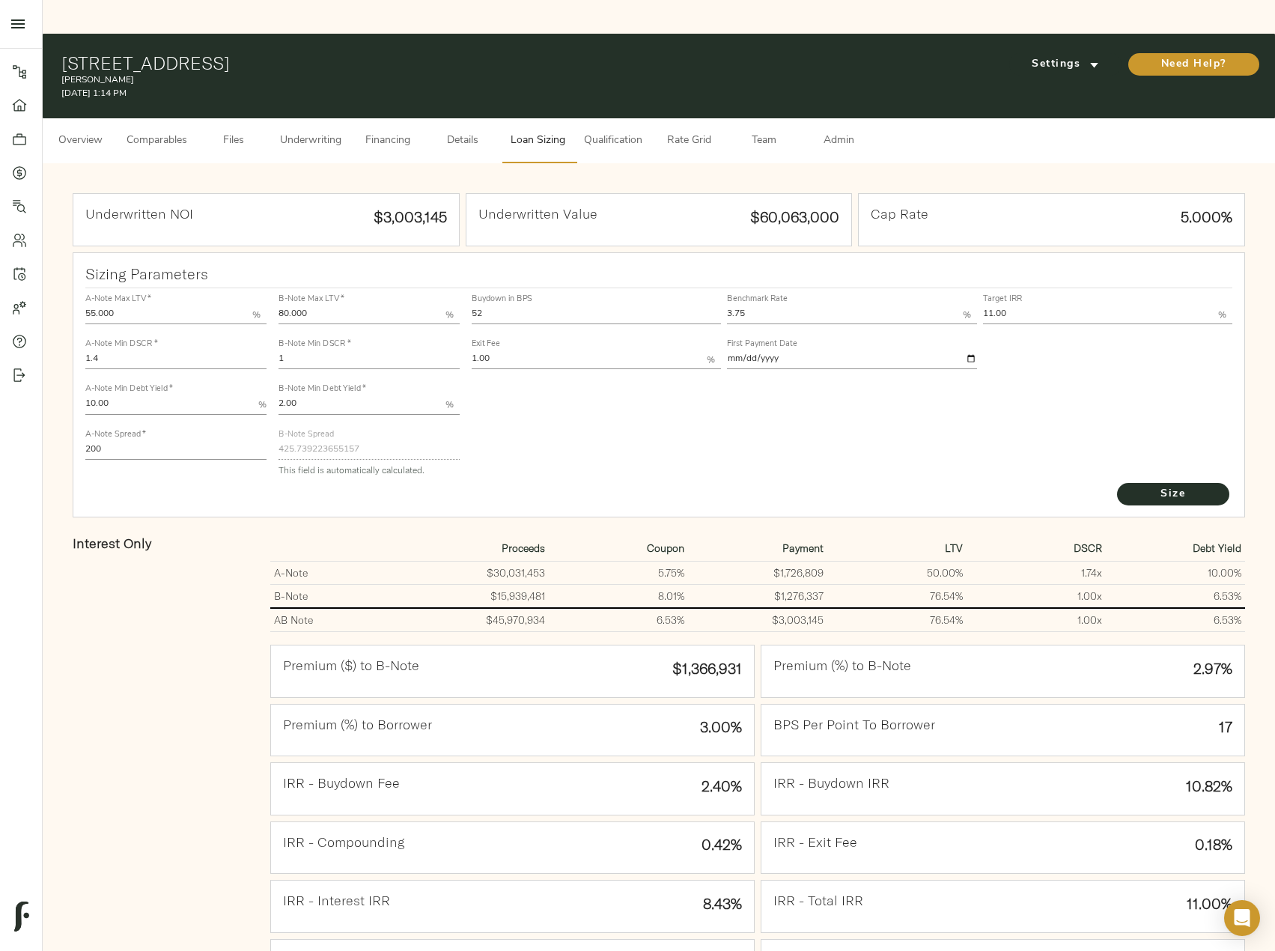
click at [309, 132] on span "Underwriting" at bounding box center [310, 141] width 61 height 19
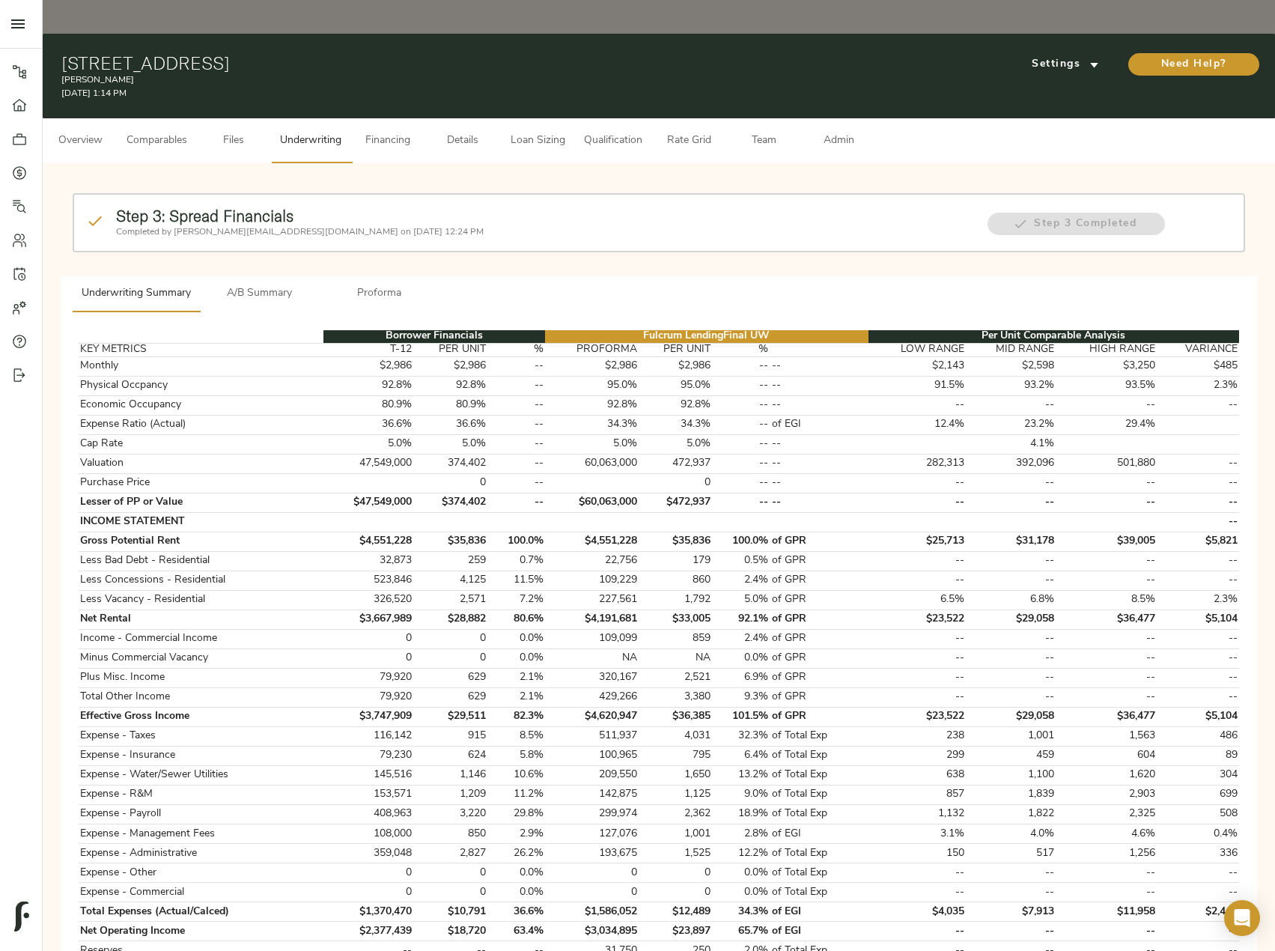
click at [283, 285] on span "A/B Summary" at bounding box center [260, 294] width 102 height 19
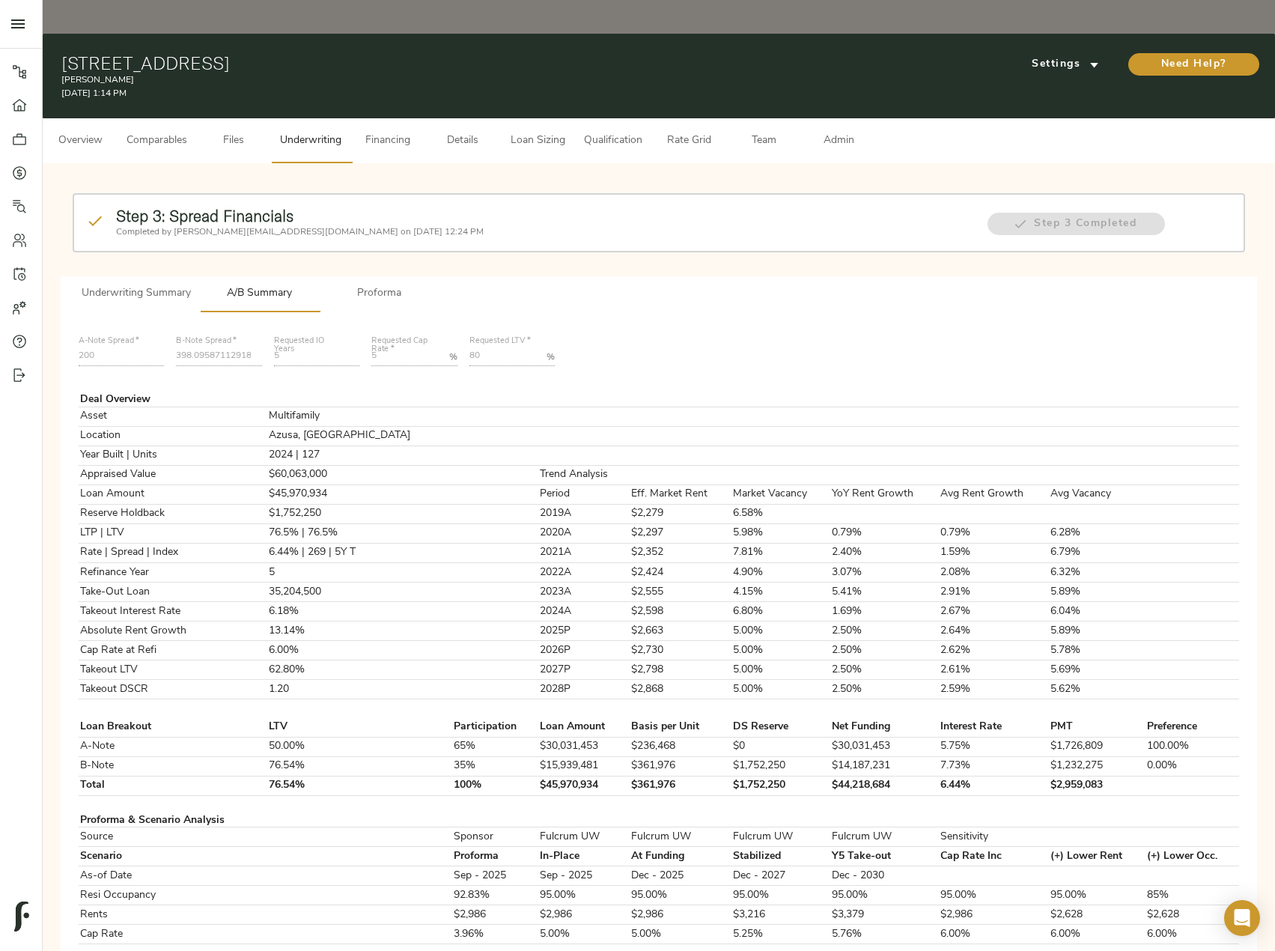
click at [502, 118] on button "Loan Sizing" at bounding box center [537, 140] width 75 height 45
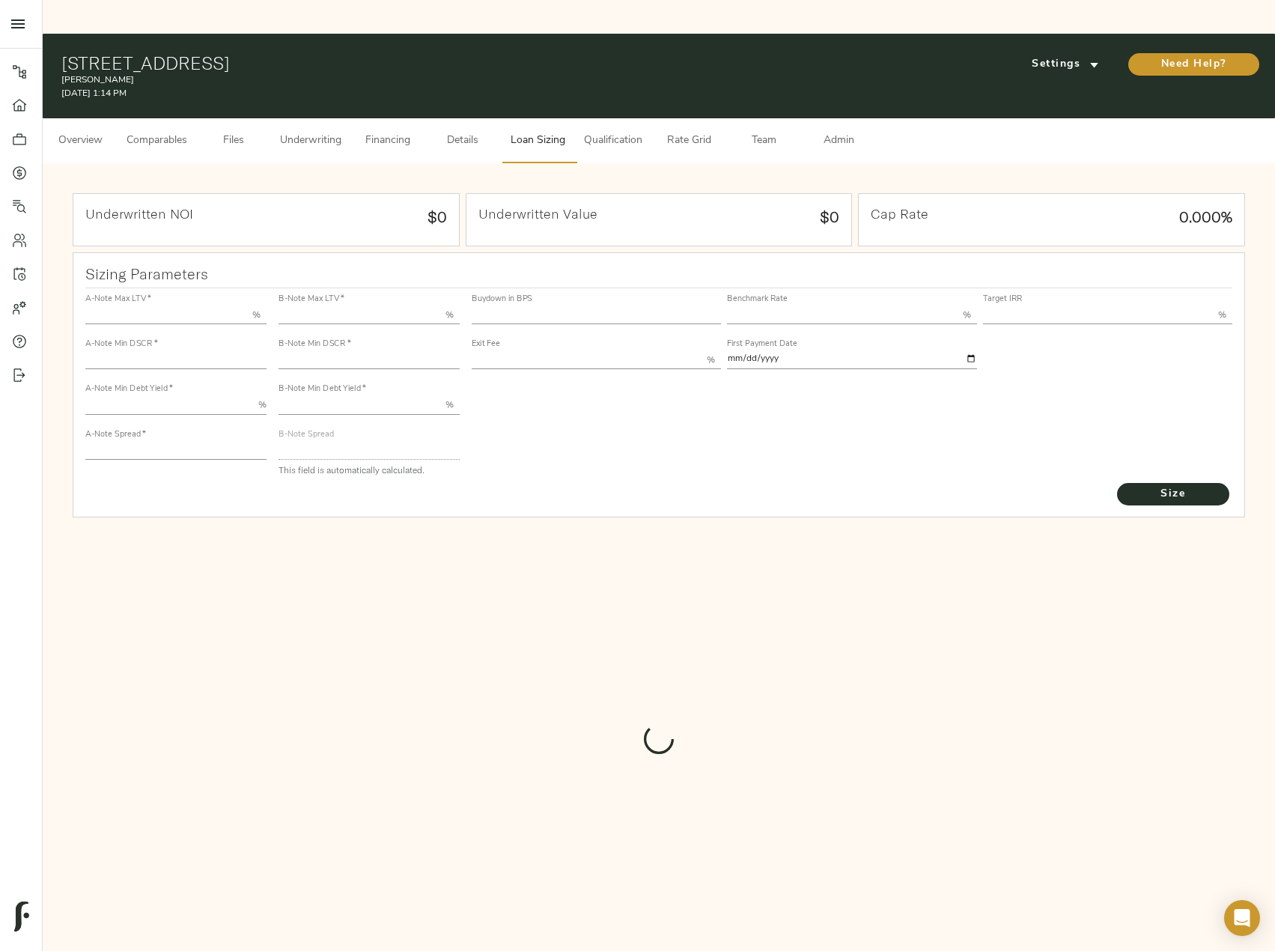
type input "55.000"
type input "1.4"
type input "10.00"
type input "200"
type input "80.000"
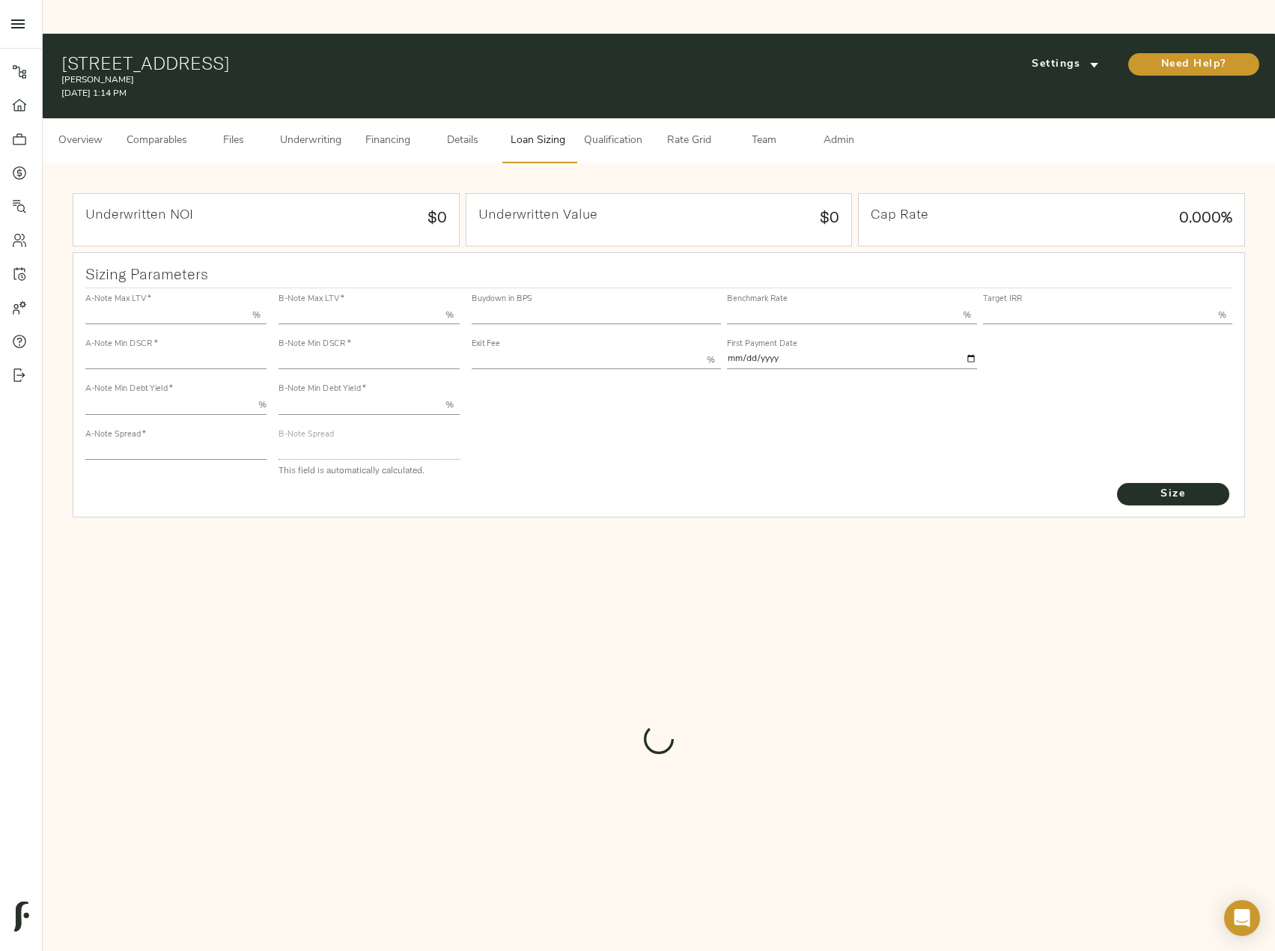
type input "1"
type input "2.00"
type input "425.739223655157"
type input "52"
type input "3.75"
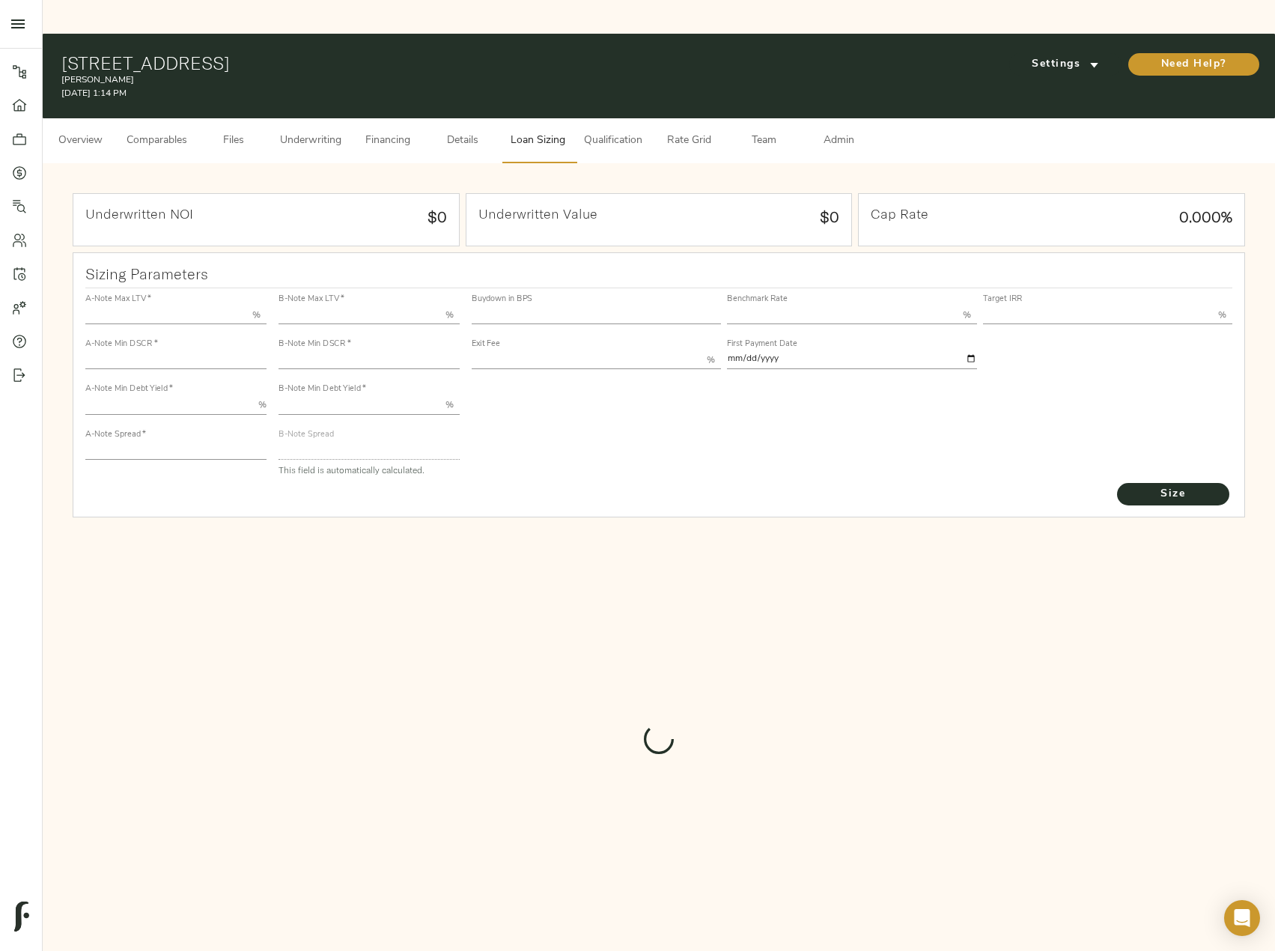
type input "11.00"
type input "1.00"
type input "[DATE]"
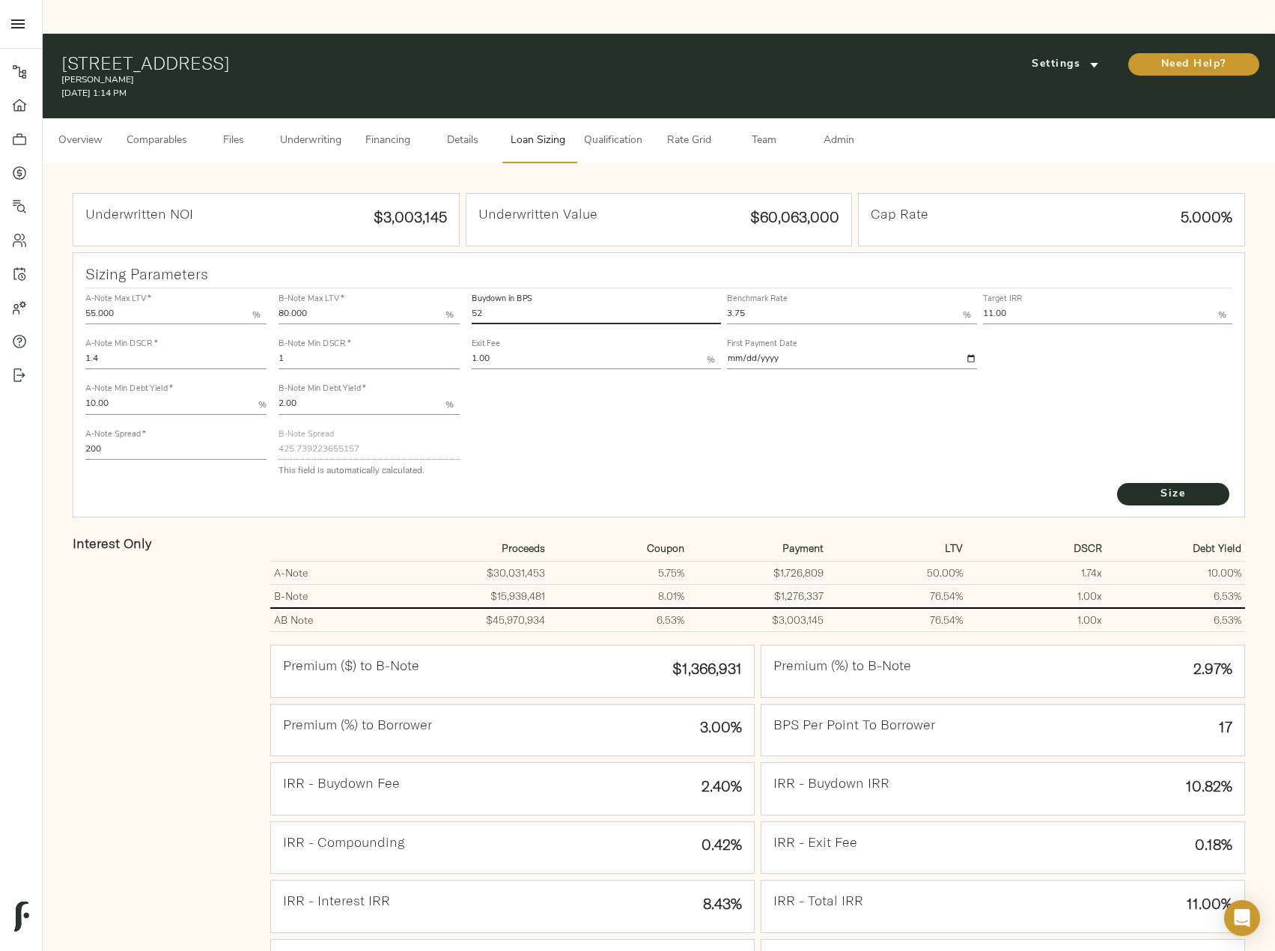
drag, startPoint x: 496, startPoint y: 282, endPoint x: 467, endPoint y: 282, distance: 29.2
click at [467, 282] on div "Buydown in BPS 52 Benchmark Rate 3.75 % Target IRR 11.00 % Exit Fee 1.00 % Firs…" at bounding box center [853, 384] width 774 height 204
type input "60"
click at [1117, 483] on button "Size" at bounding box center [1173, 494] width 112 height 22
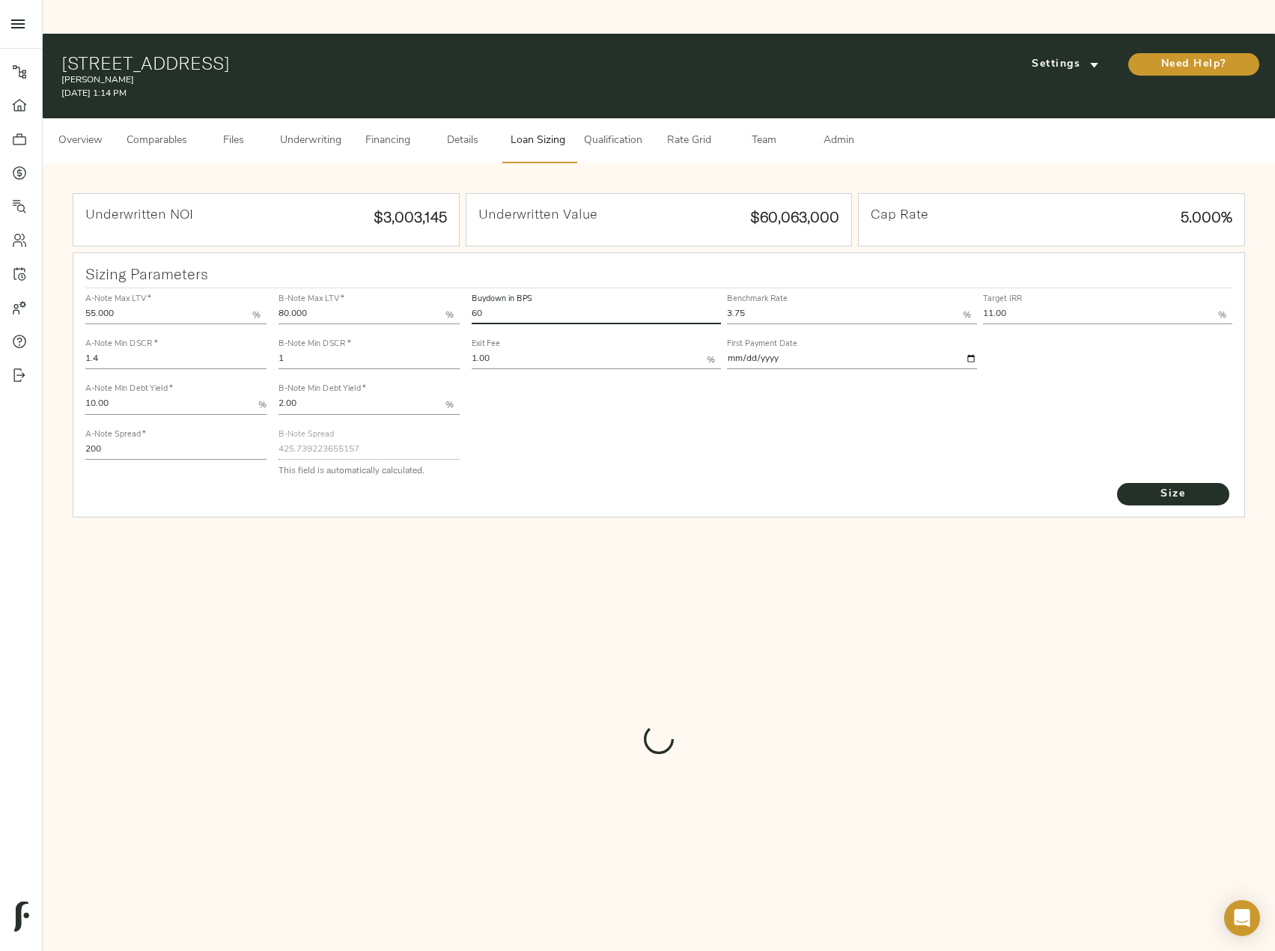
type input "398.0958711291836"
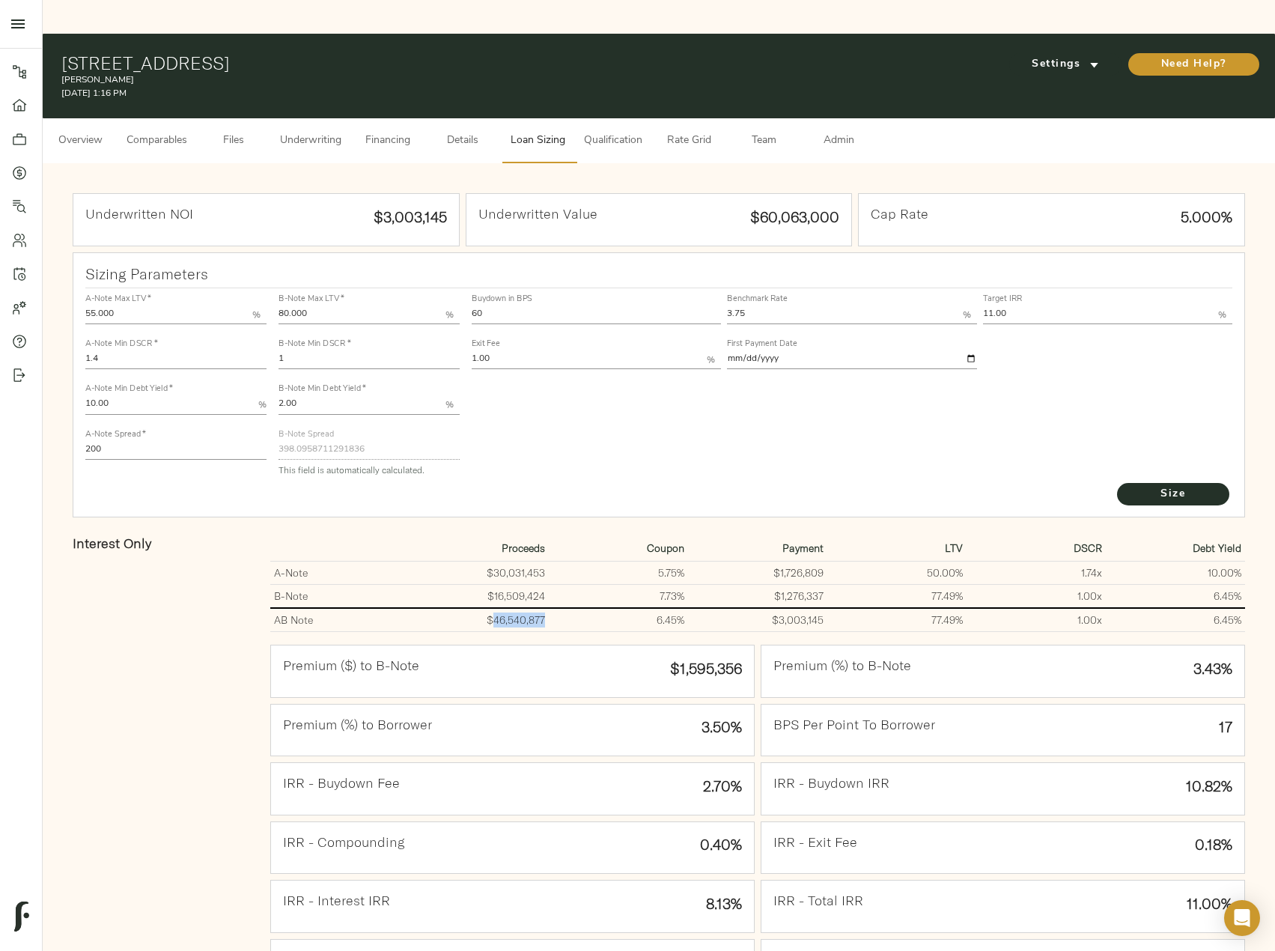
drag, startPoint x: 546, startPoint y: 589, endPoint x: 494, endPoint y: 595, distance: 52.0
click at [494, 608] on td "$46,540,877" at bounding box center [479, 620] width 139 height 24
copy td "46,540,877"
click at [291, 132] on span "Underwriting" at bounding box center [310, 141] width 61 height 19
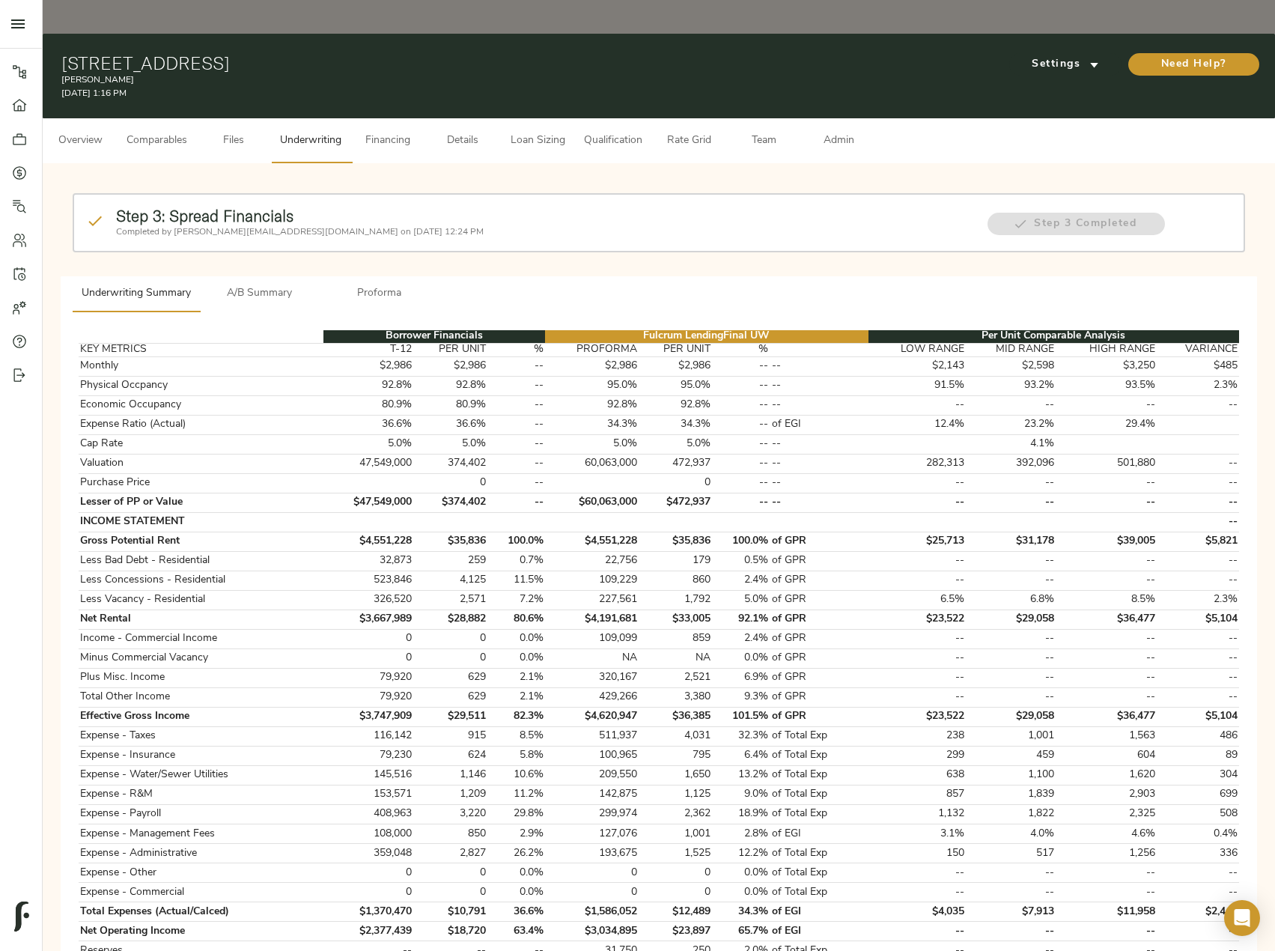
click at [269, 285] on span "A/B Summary" at bounding box center [260, 294] width 102 height 19
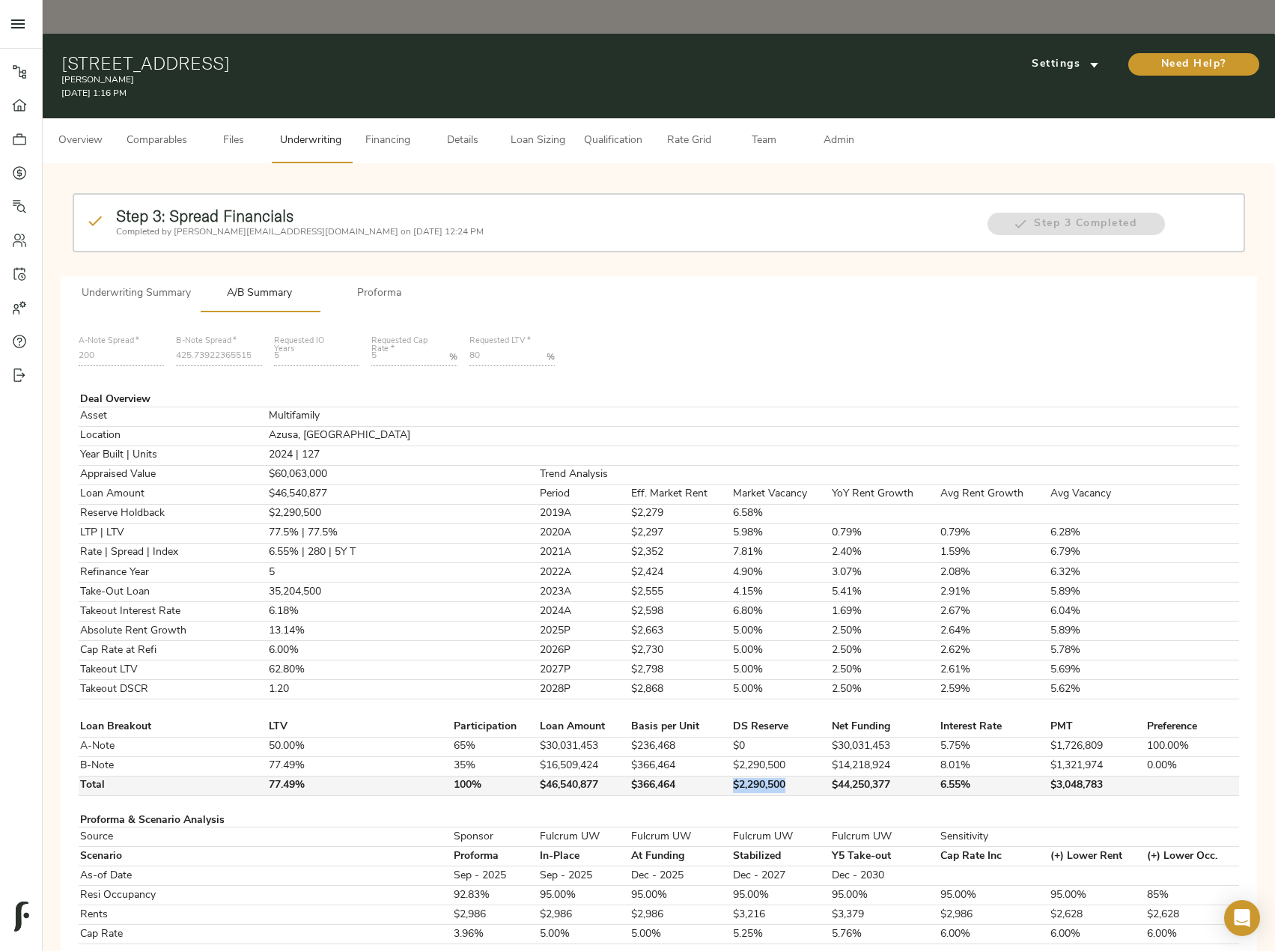
drag, startPoint x: 763, startPoint y: 752, endPoint x: 699, endPoint y: 752, distance: 64.4
click at [699, 776] on tr "Total 77.49% 100% $46,540,877 $366,464 $2,290,500 $44,250,377 6.55% $3,048,783" at bounding box center [659, 785] width 1161 height 19
copy tr "$2,290,500"
click at [551, 132] on span "Loan Sizing" at bounding box center [537, 141] width 57 height 19
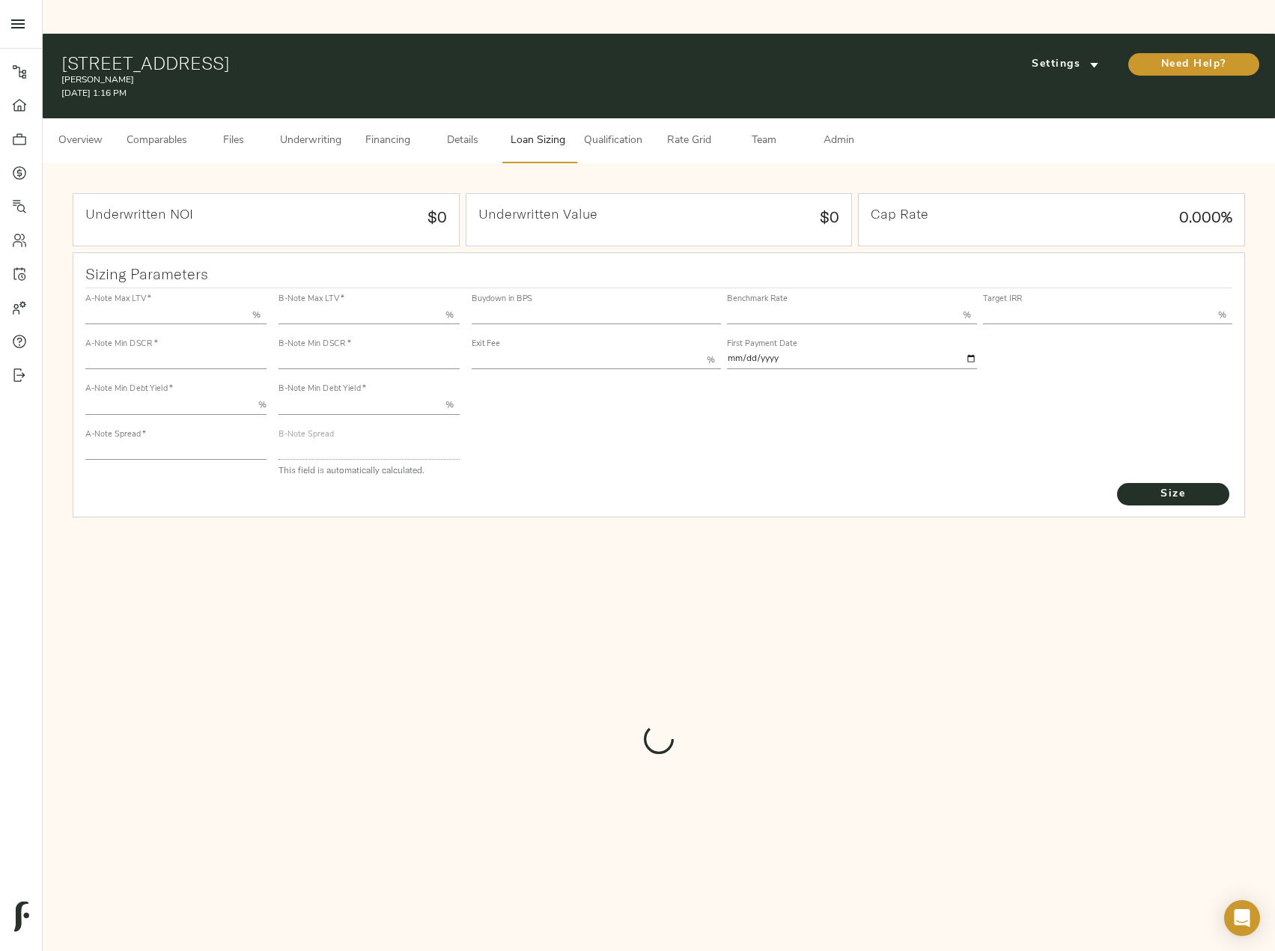
type input "55.000"
type input "1.4"
type input "10.00"
type input "200"
type input "80.000"
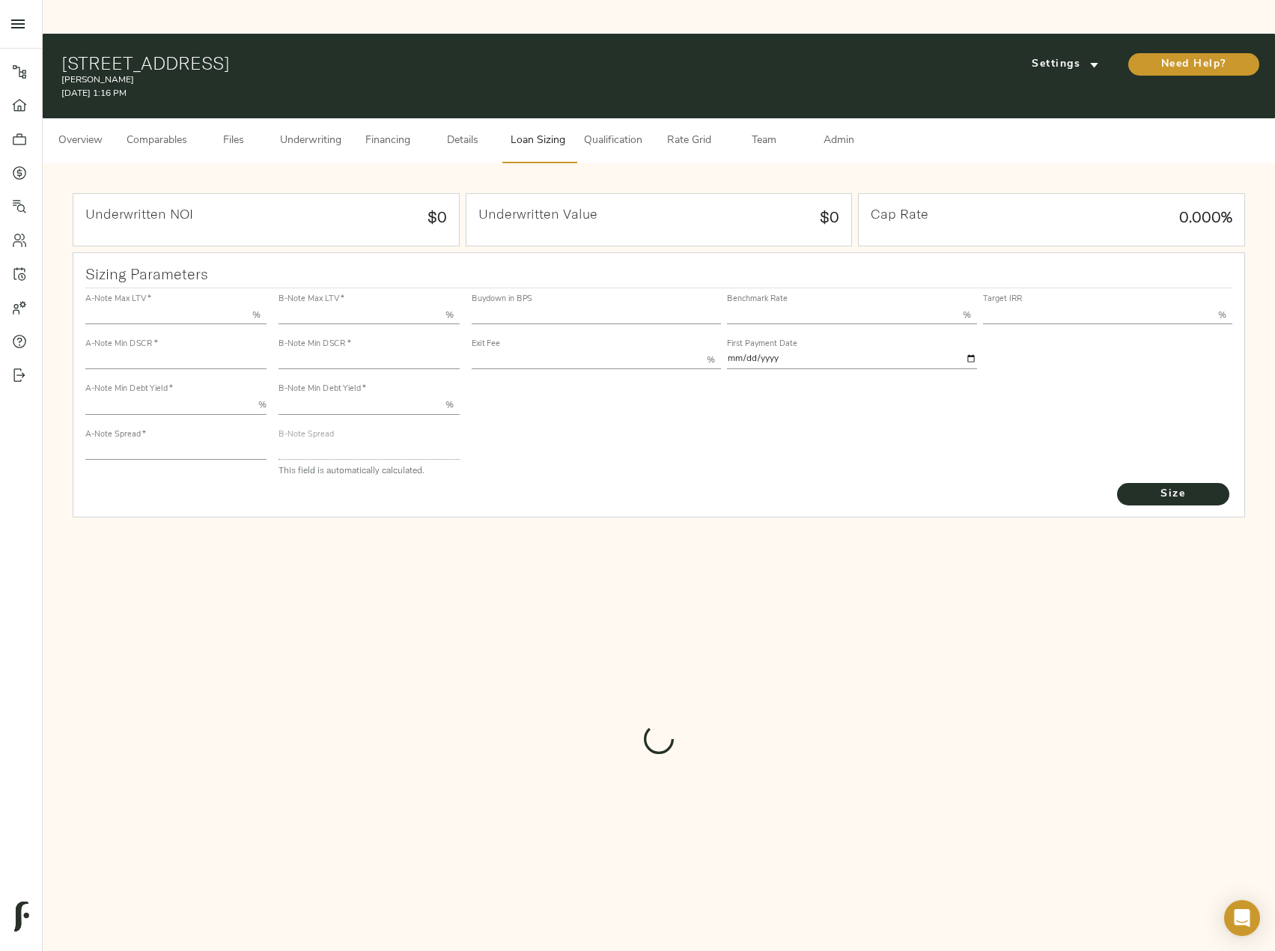
type input "1"
type input "2.00"
type input "398.0958711291836"
type input "60"
type input "3.75"
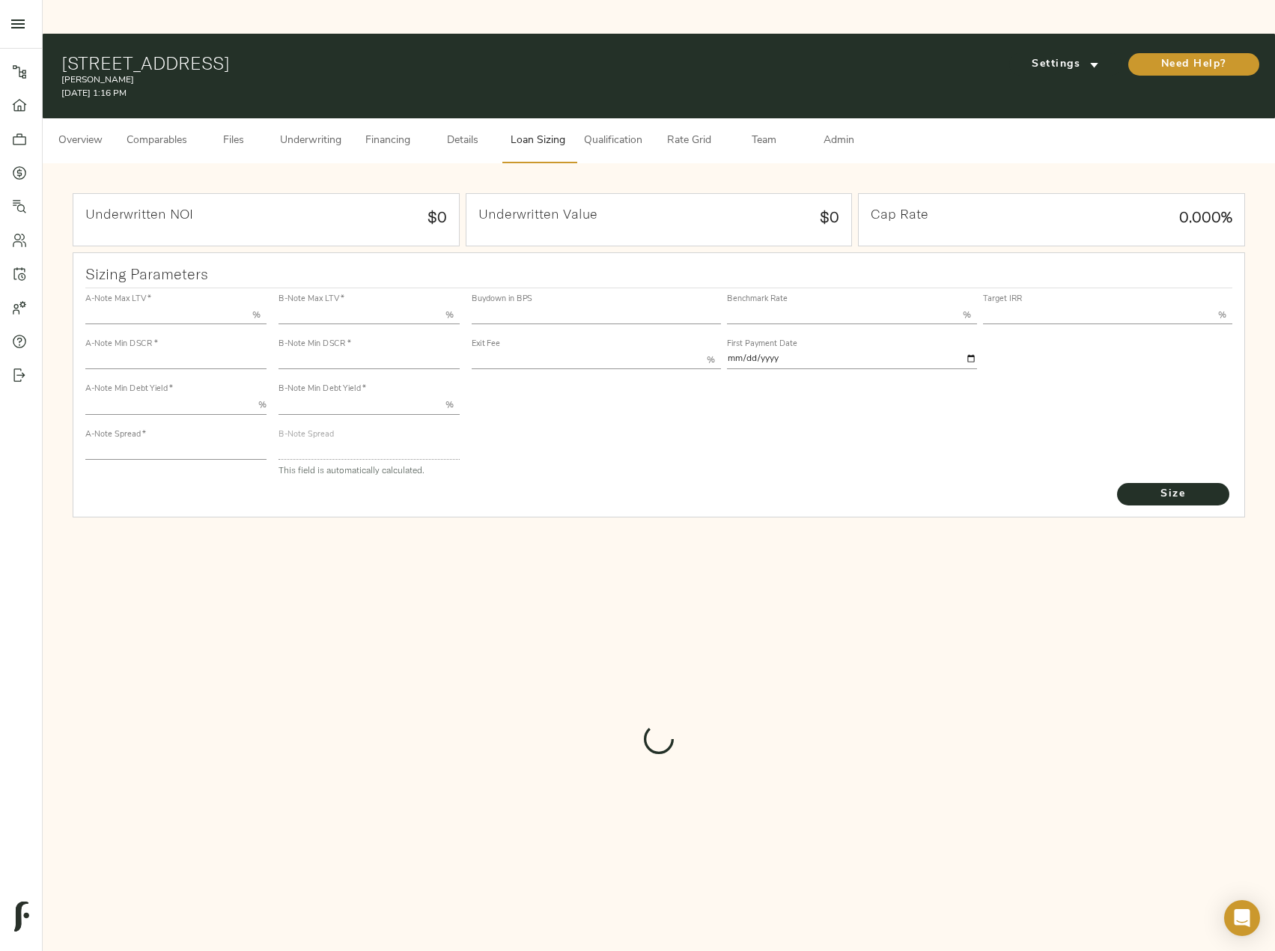
type input "11.00"
type input "1.00"
type input "[DATE]"
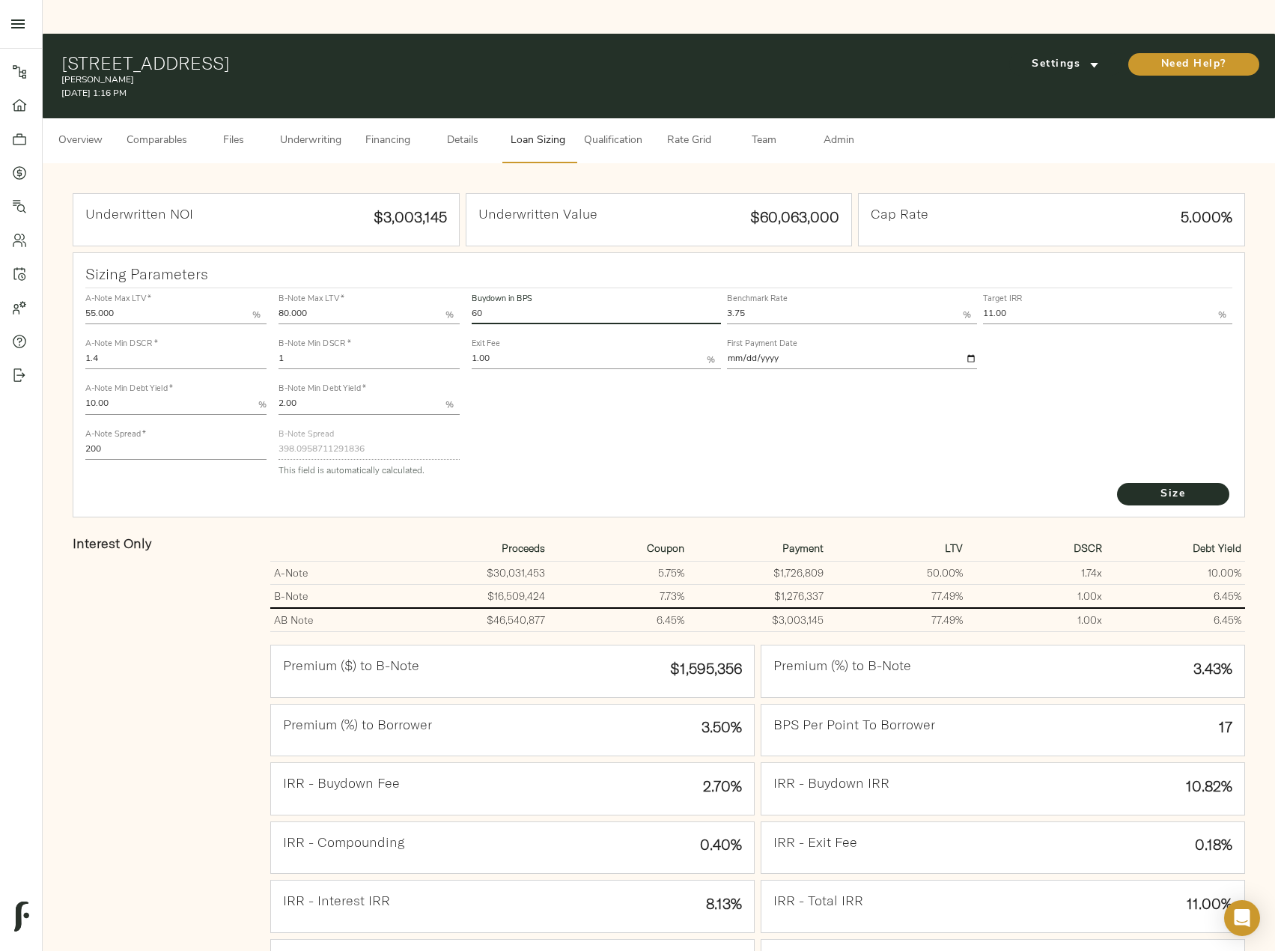
drag, startPoint x: 505, startPoint y: 284, endPoint x: 460, endPoint y: 284, distance: 44.9
click at [461, 284] on div "A-Note Max LTV   * 55.000 % A-Note Min DSCR   * 1.4 A-Note Min Debt Yield   * 1…" at bounding box center [659, 384] width 1160 height 204
type input "52"
click at [1117, 483] on button "Size" at bounding box center [1173, 494] width 112 height 22
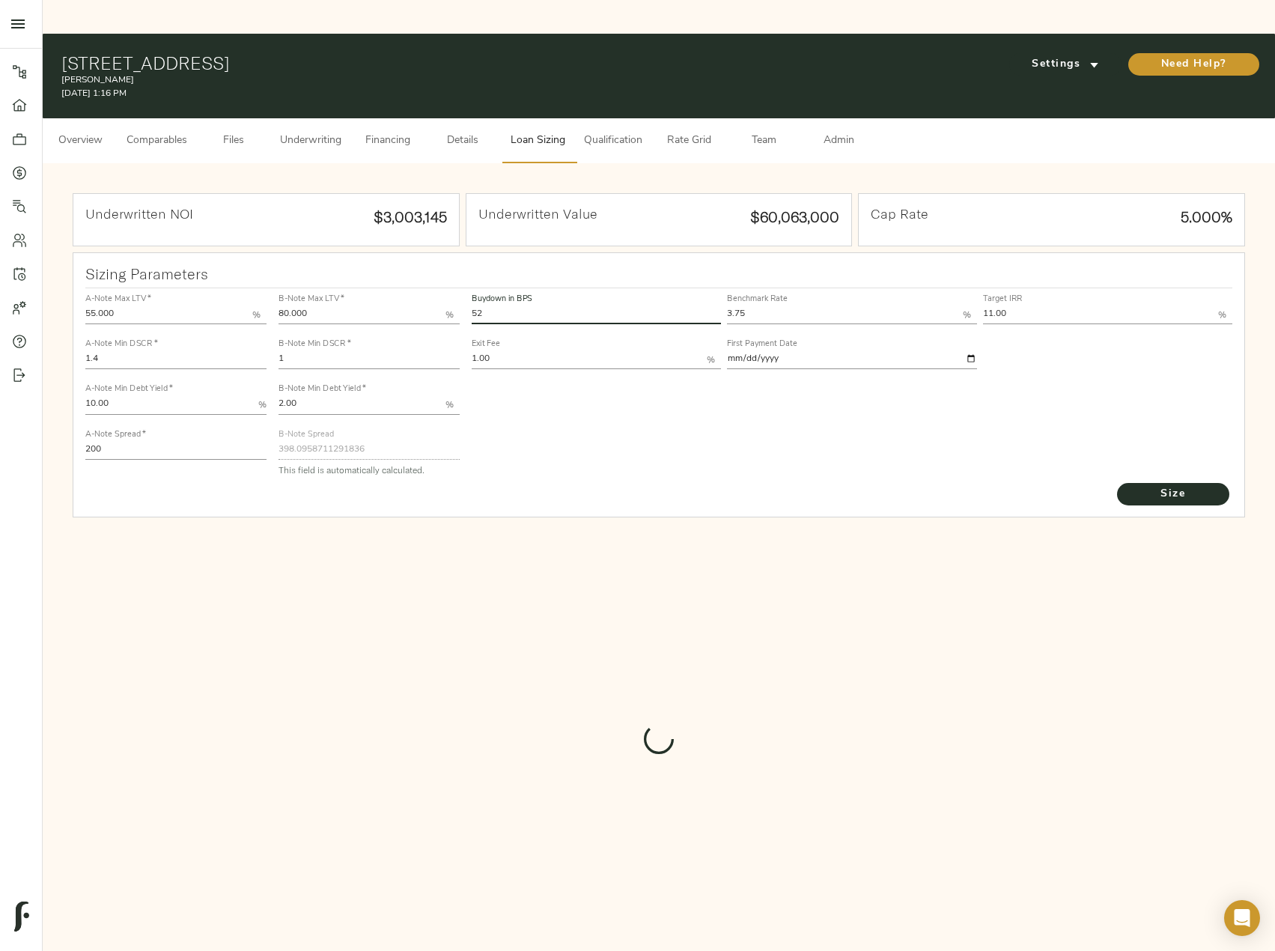
type input "425.739223655157"
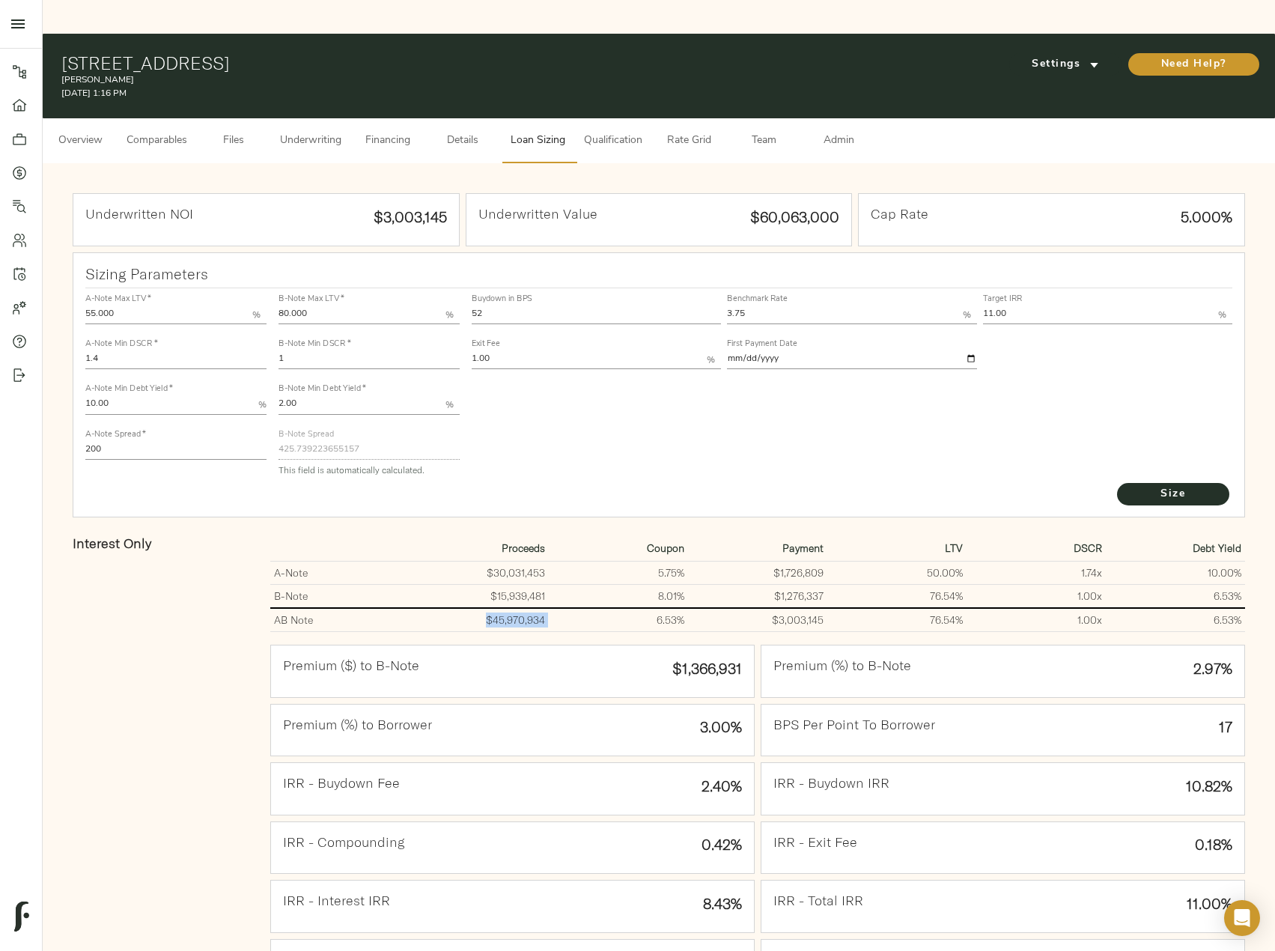
drag, startPoint x: 484, startPoint y: 589, endPoint x: 548, endPoint y: 587, distance: 63.7
click at [548, 608] on tr "AB Note $45,970,934 6.53% $3,003,145 76.54% 1.00 x 6.53%" at bounding box center [757, 620] width 975 height 24
copy td "$45,970,934"
click at [345, 118] on button "Underwriting" at bounding box center [310, 140] width 79 height 45
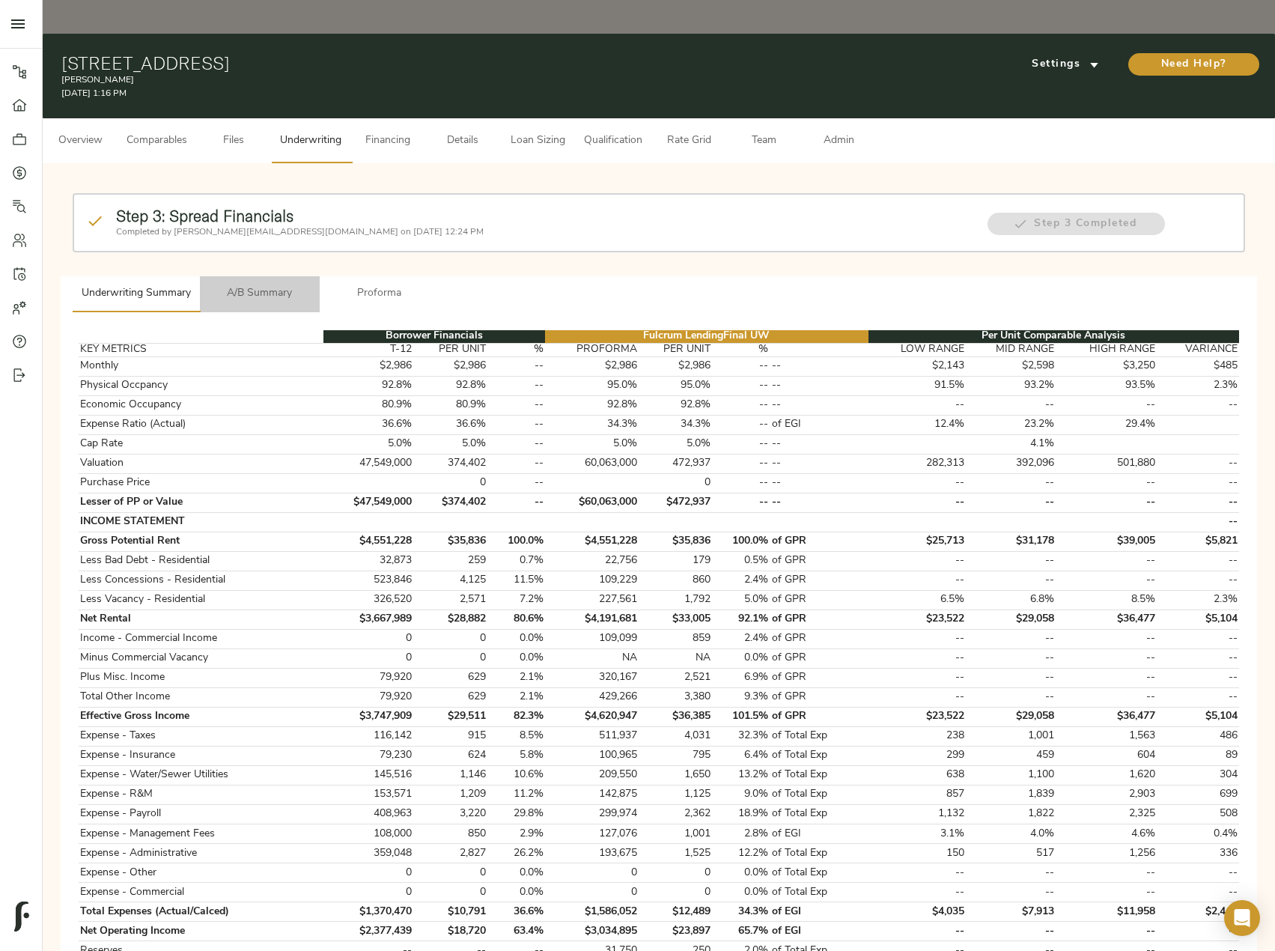
click at [251, 285] on span "A/B Summary" at bounding box center [260, 294] width 102 height 19
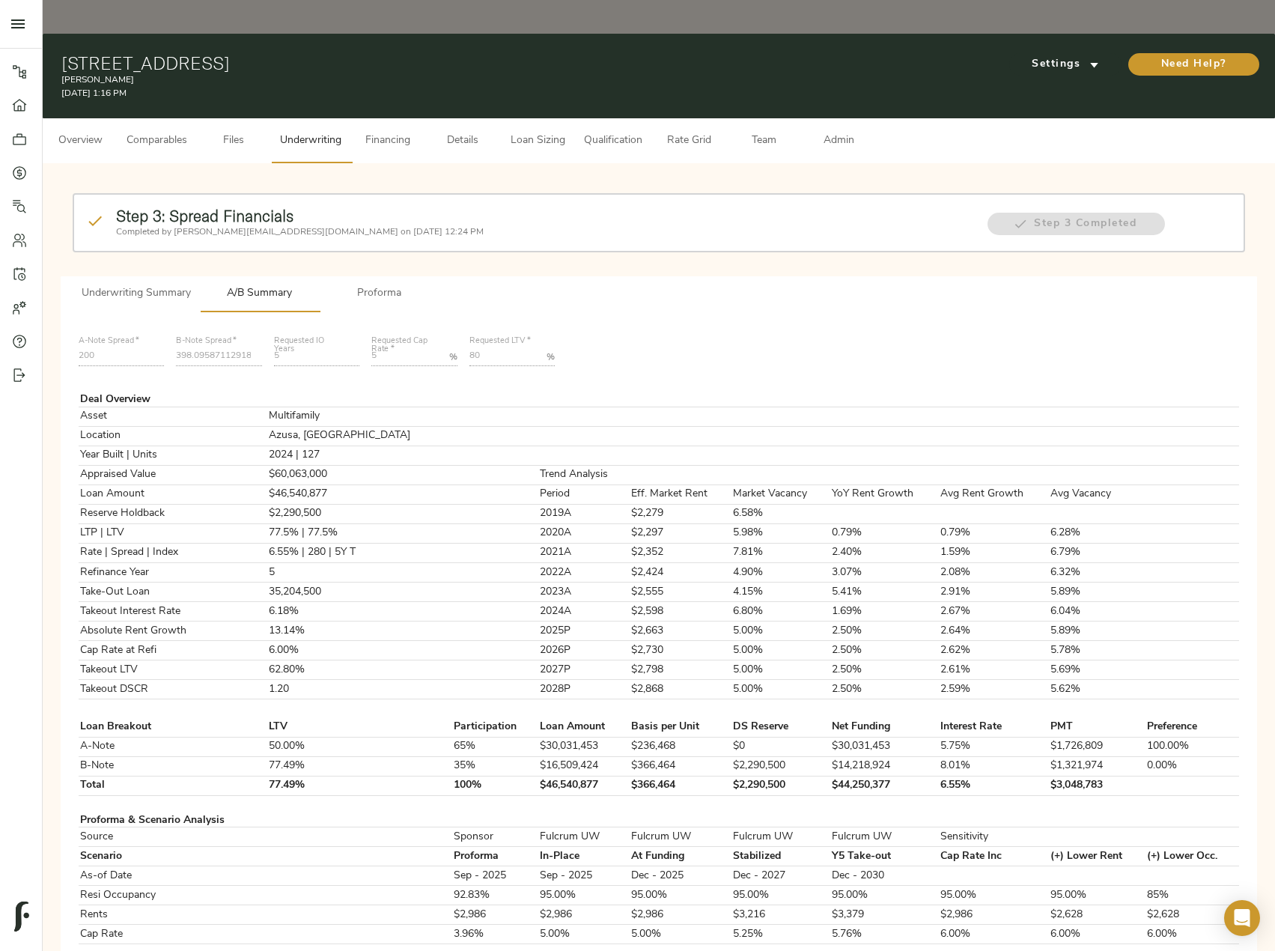
click at [542, 132] on span "Loan Sizing" at bounding box center [537, 141] width 57 height 19
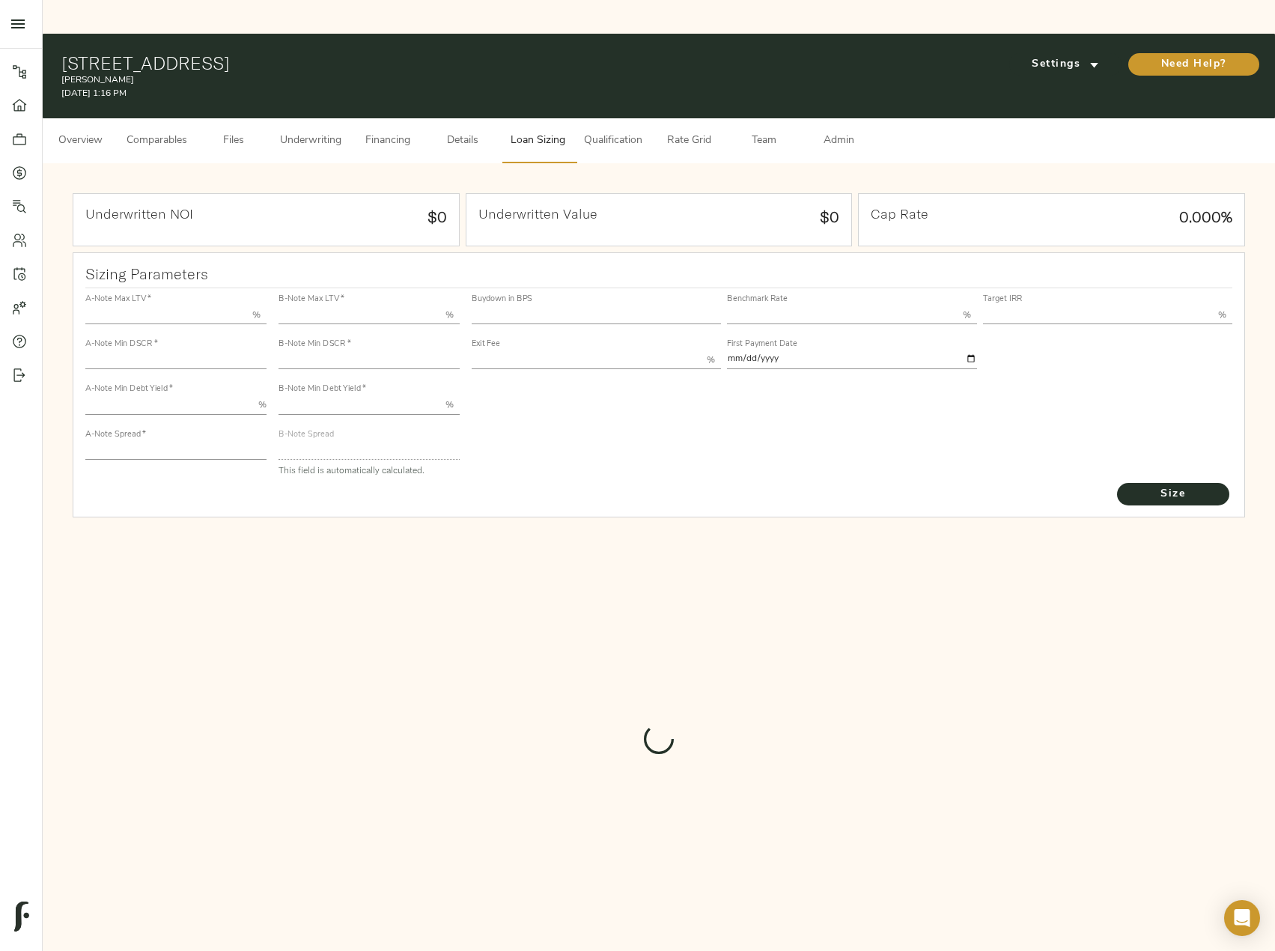
type input "55.000"
type input "1.4"
type input "10.00"
type input "200"
type input "80.000"
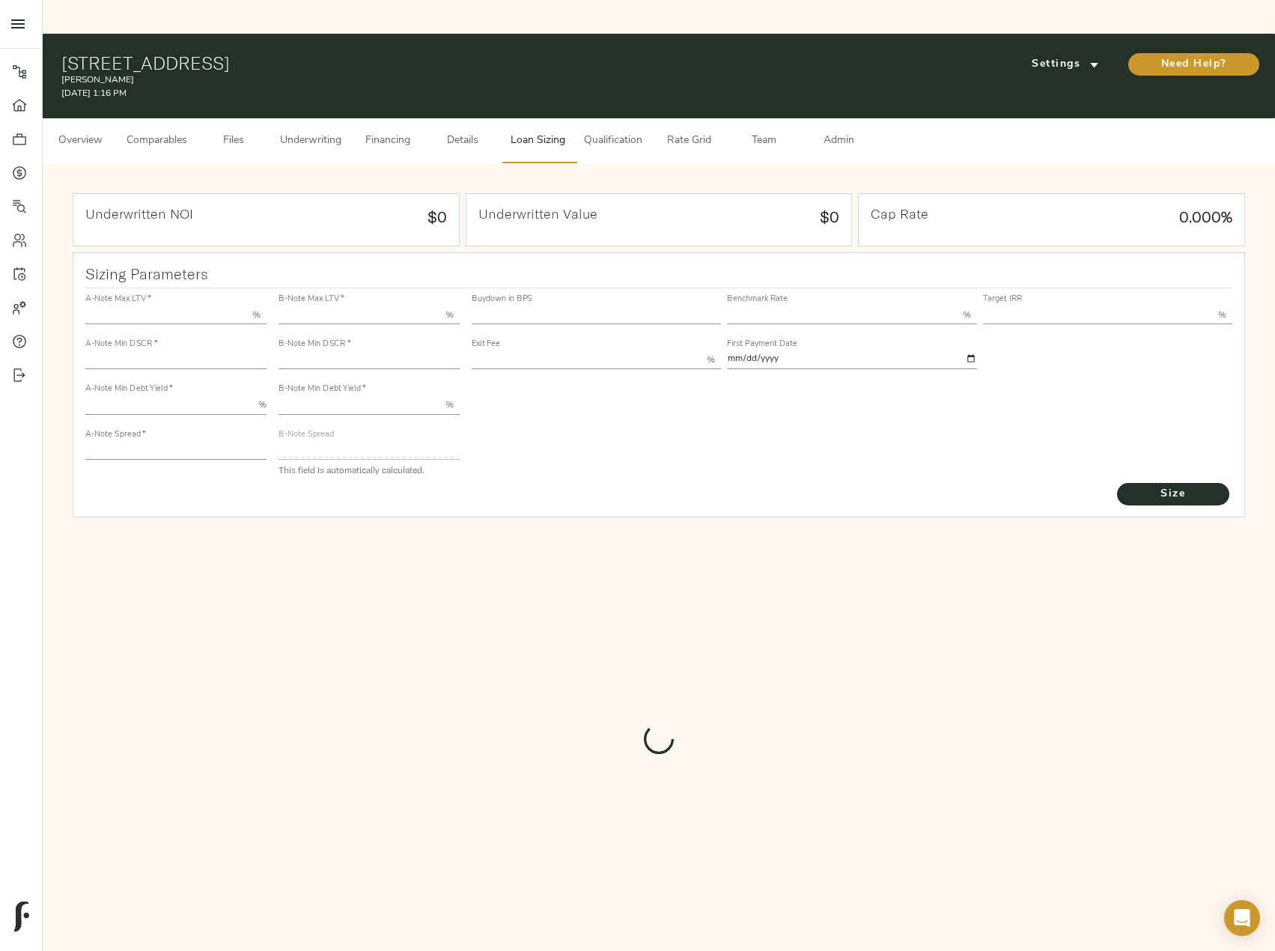
type input "1"
type input "2.00"
type input "425.739223655157"
type input "52"
type input "3.75"
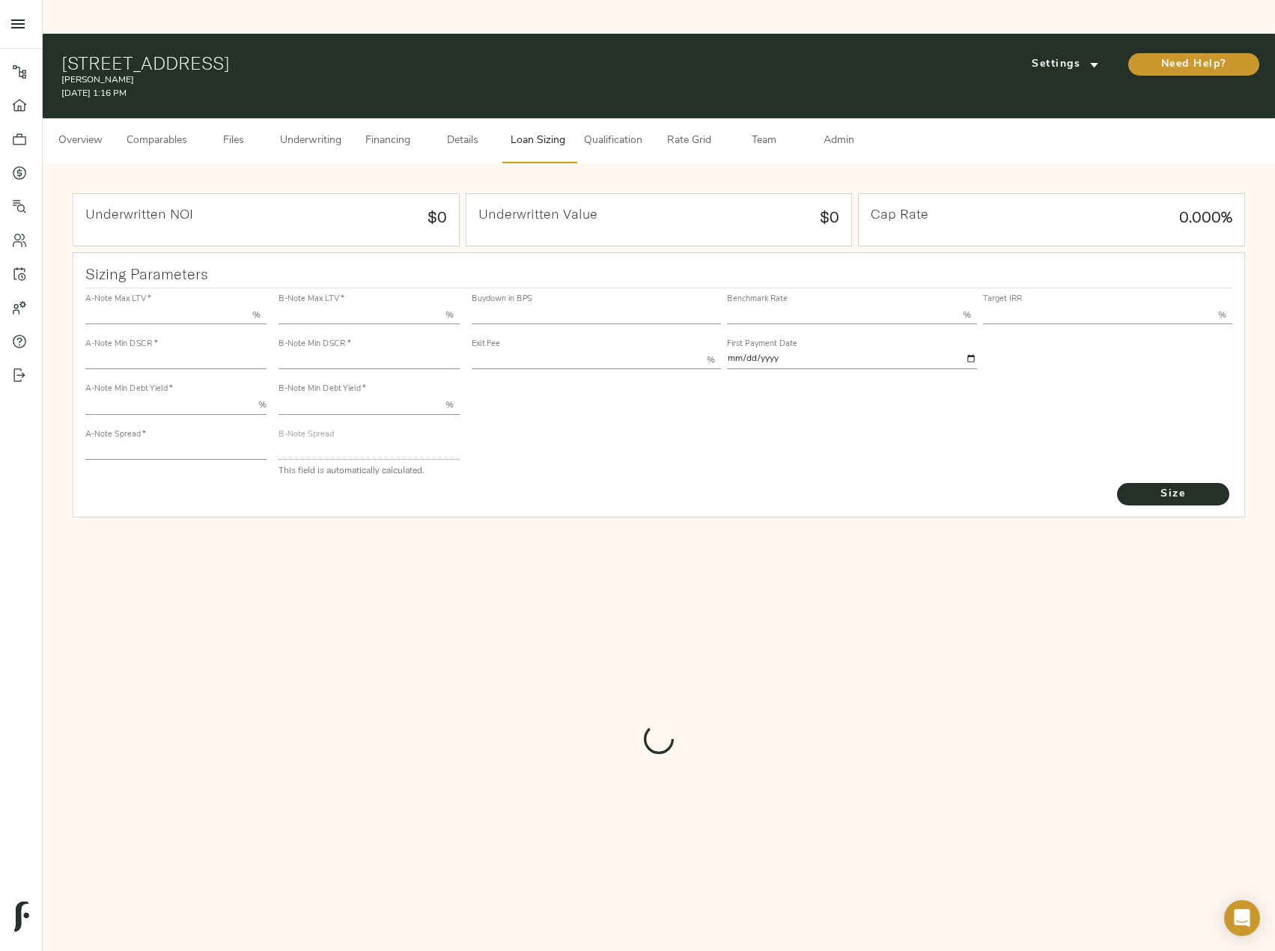
type input "11.00"
type input "1.00"
type input "2025-09-01"
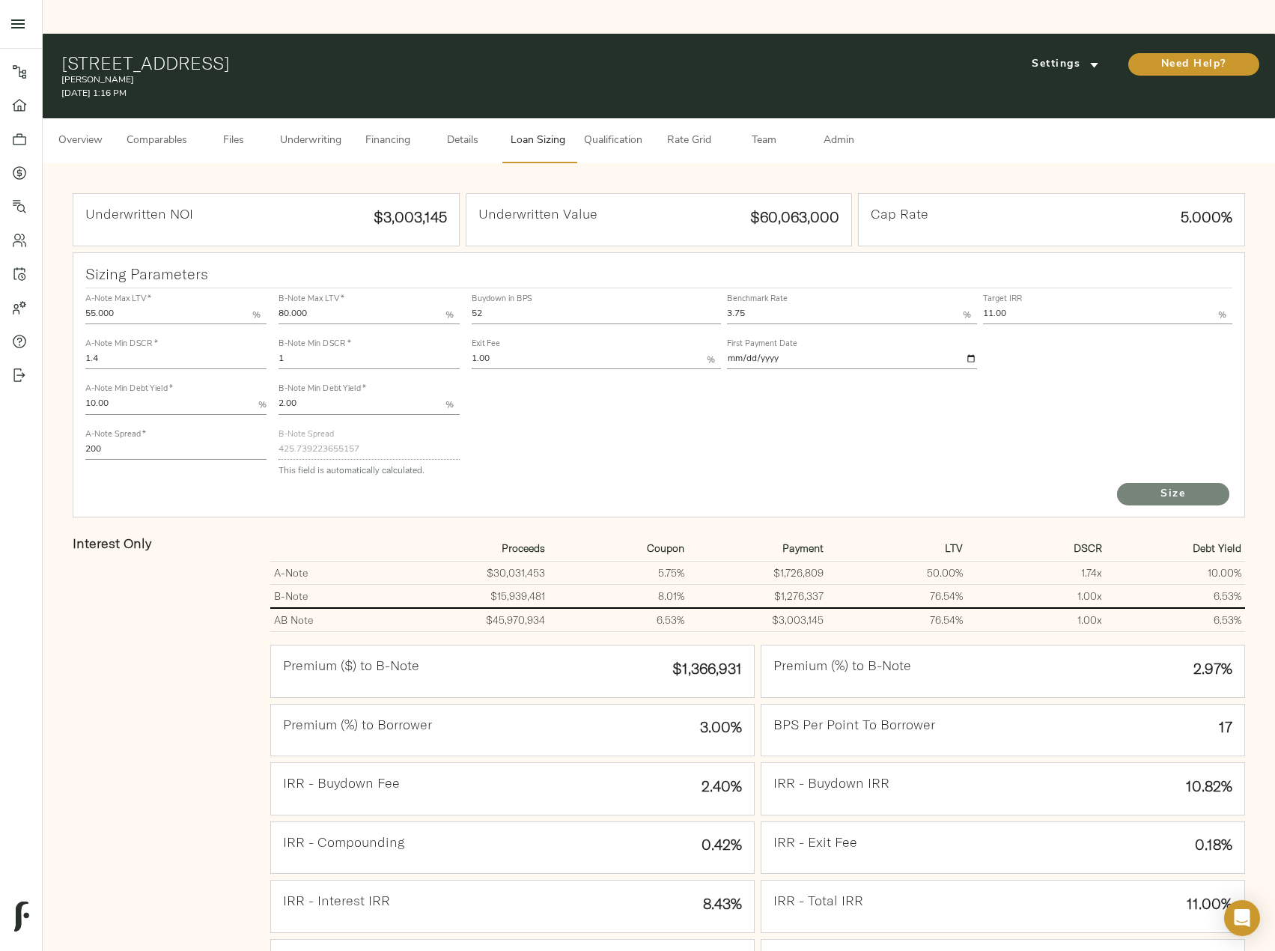
click at [1173, 485] on span "Size" at bounding box center [1173, 494] width 82 height 19
click at [294, 132] on span "Underwriting" at bounding box center [310, 141] width 61 height 19
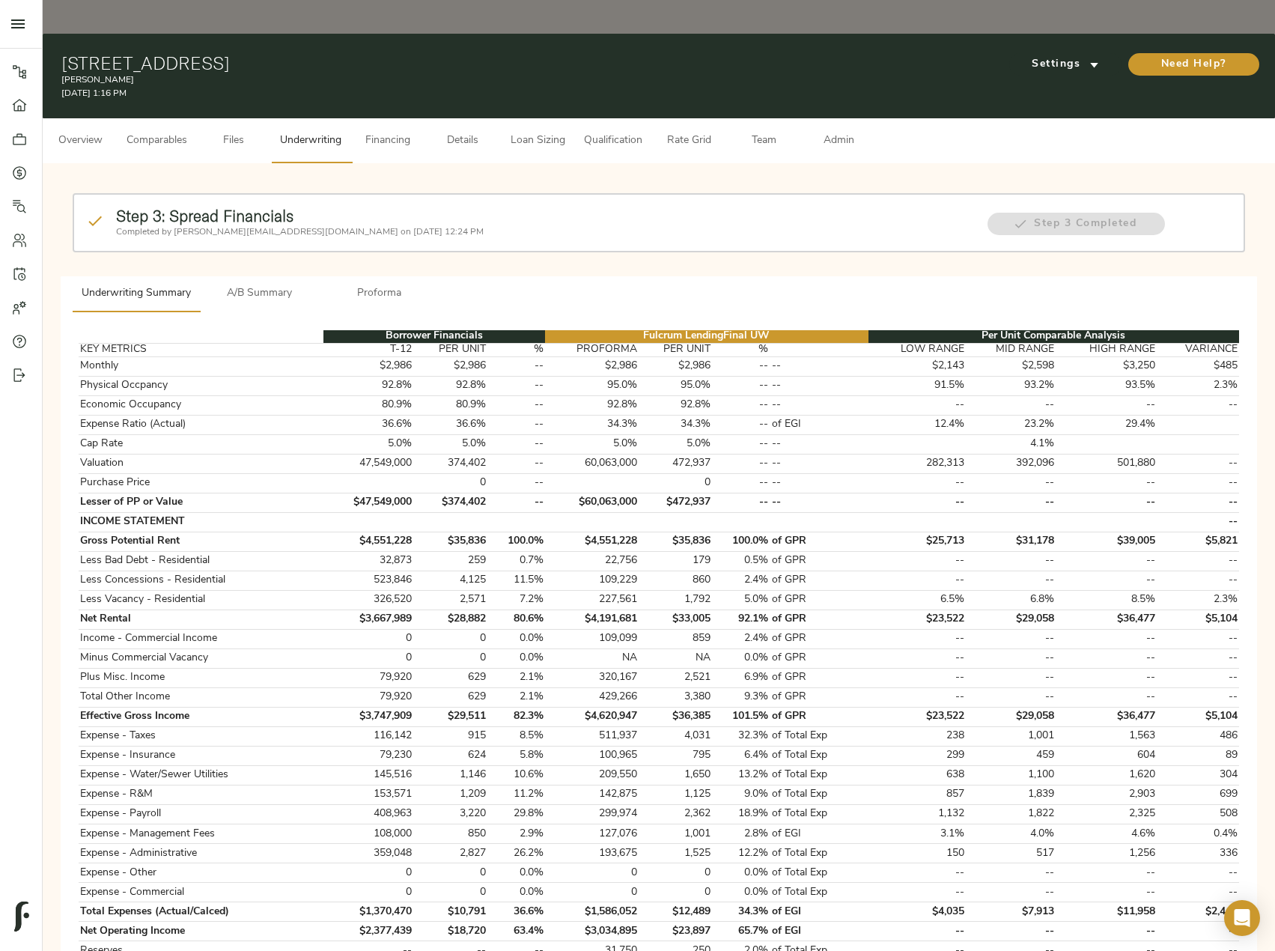
click at [246, 285] on span "A/B Summary" at bounding box center [260, 294] width 102 height 19
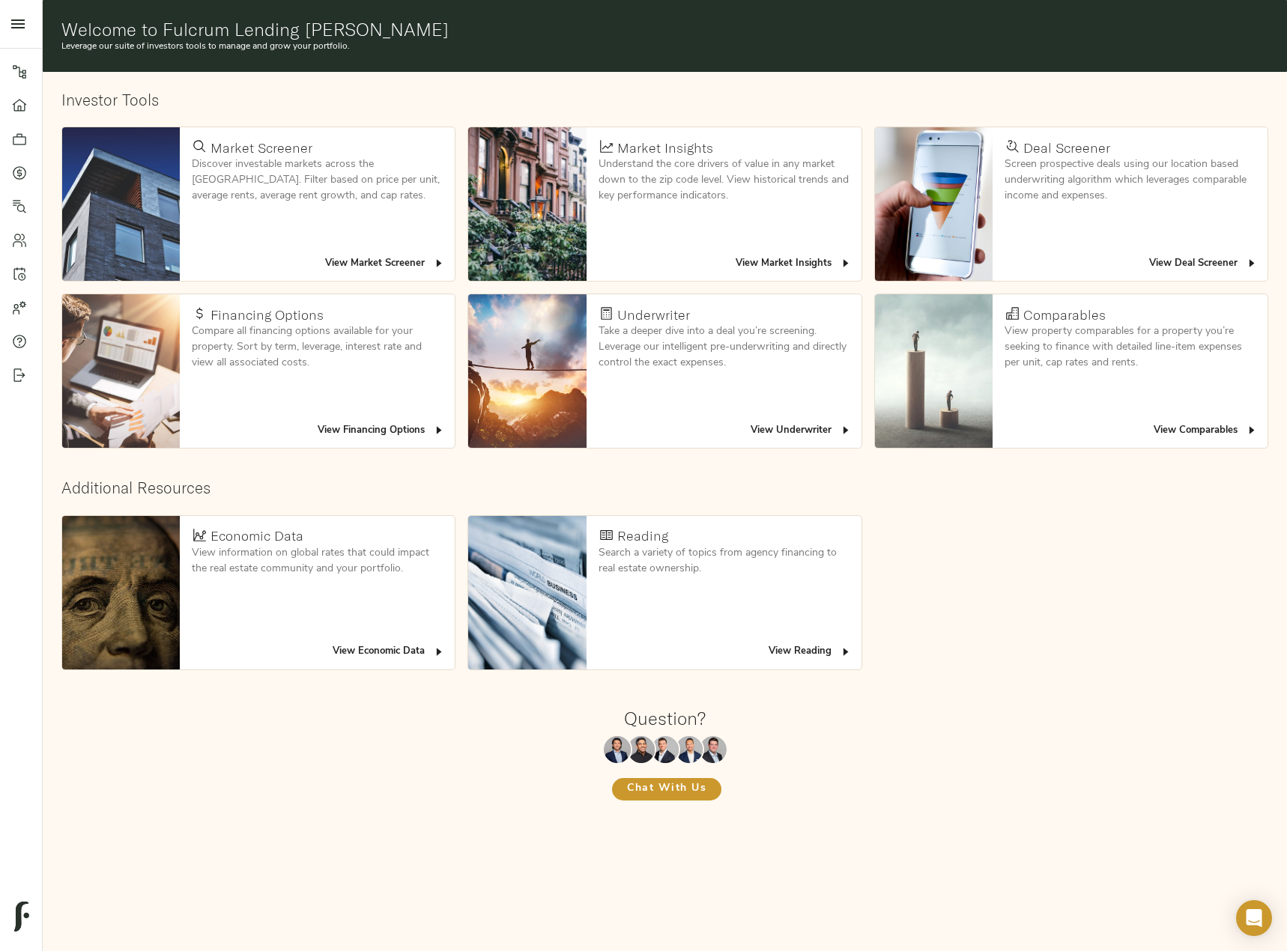
click at [19, 171] on icon at bounding box center [19, 172] width 15 height 15
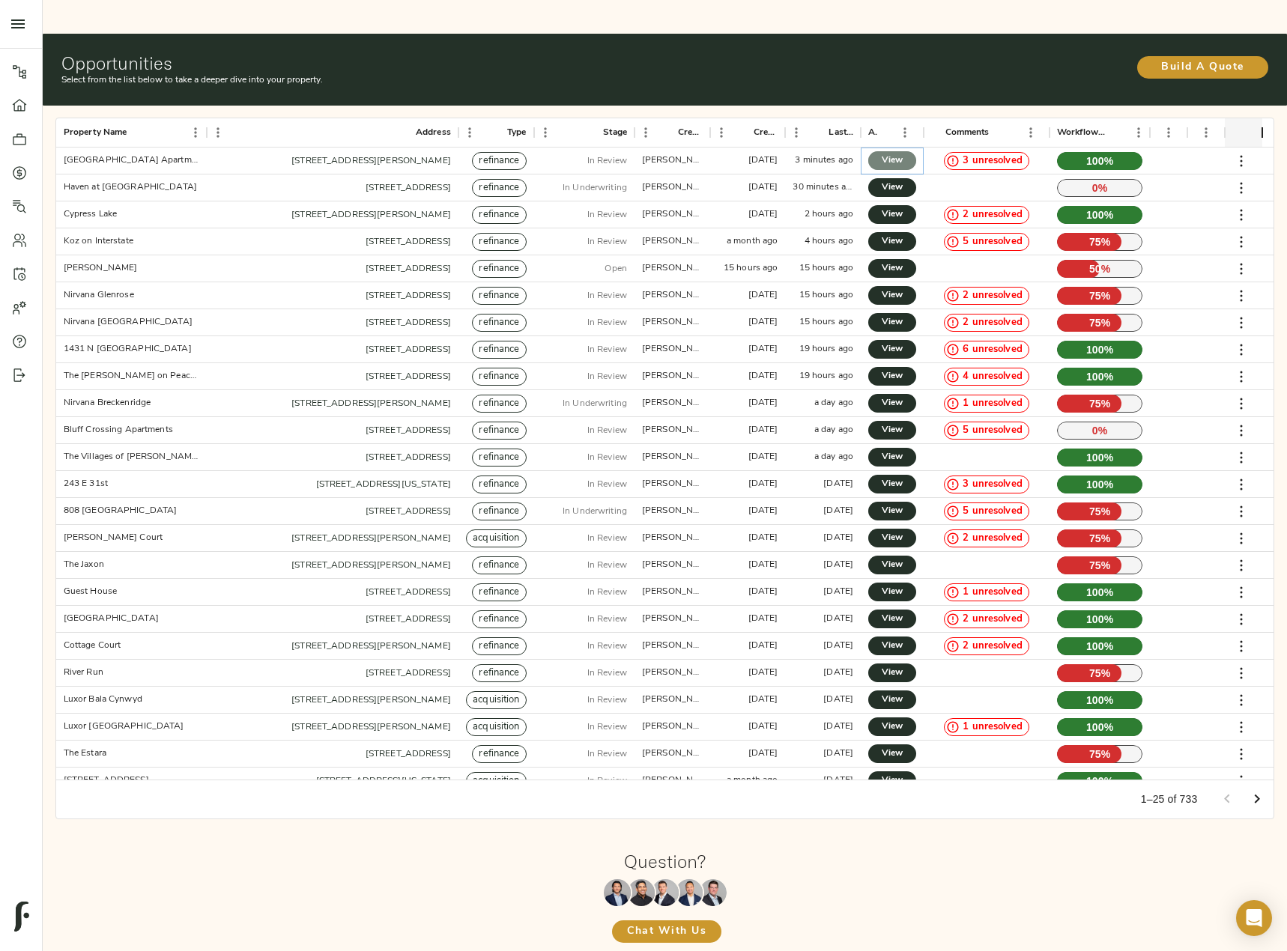
click at [883, 153] on span "View" at bounding box center [892, 161] width 18 height 16
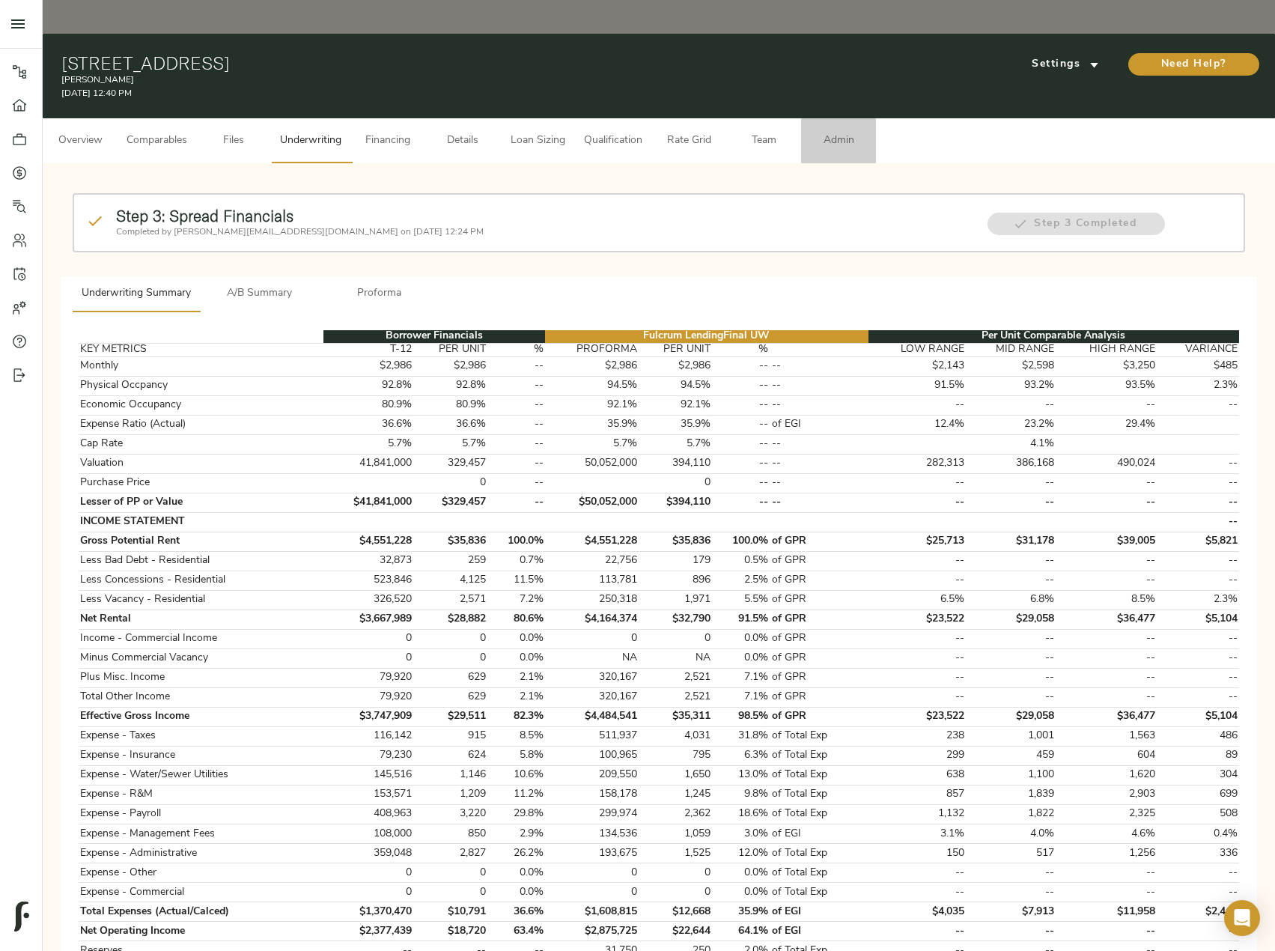
click at [839, 132] on span "Admin" at bounding box center [838, 141] width 57 height 19
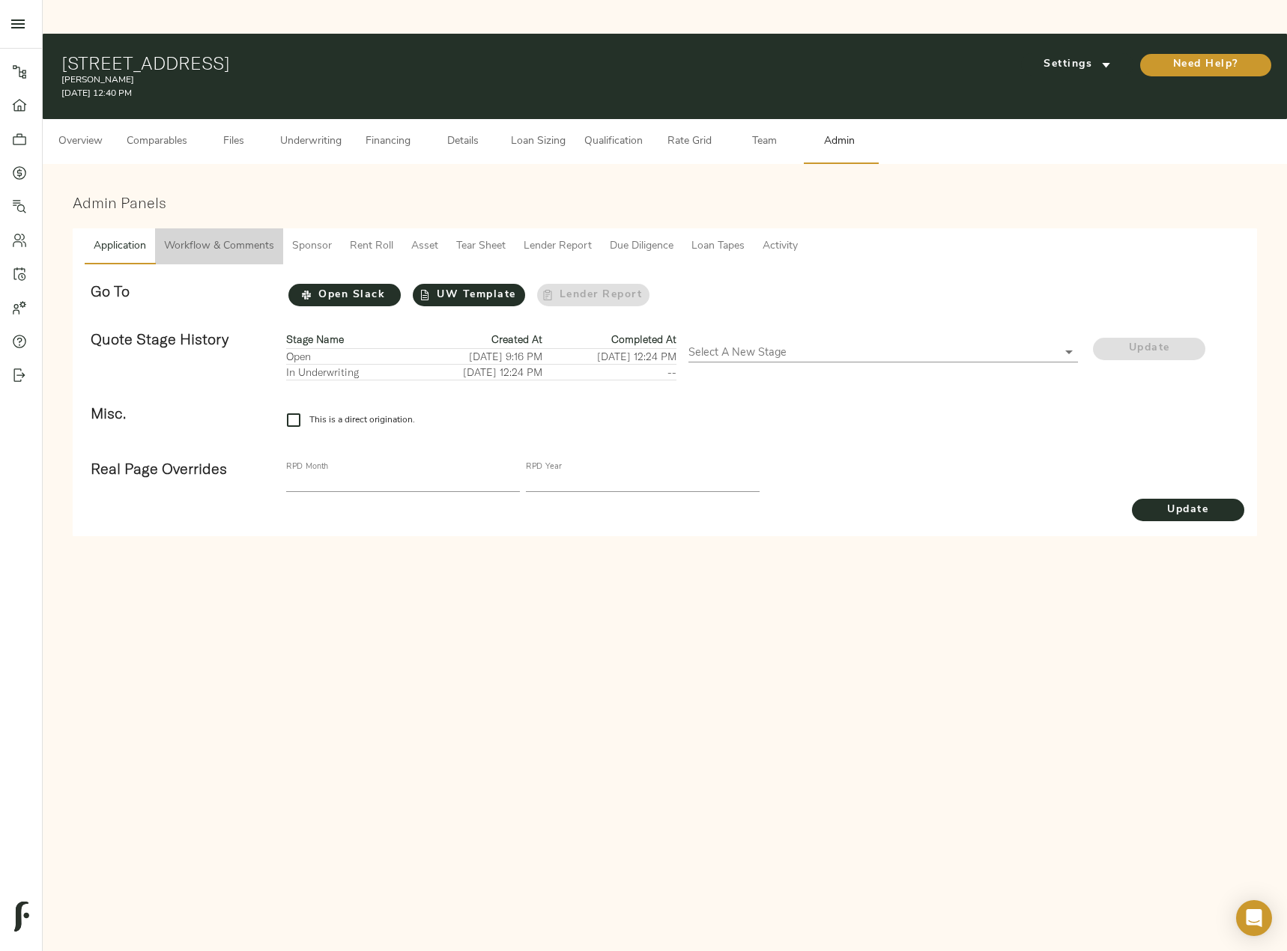
click at [242, 237] on span "Workflow & Comments" at bounding box center [219, 246] width 110 height 19
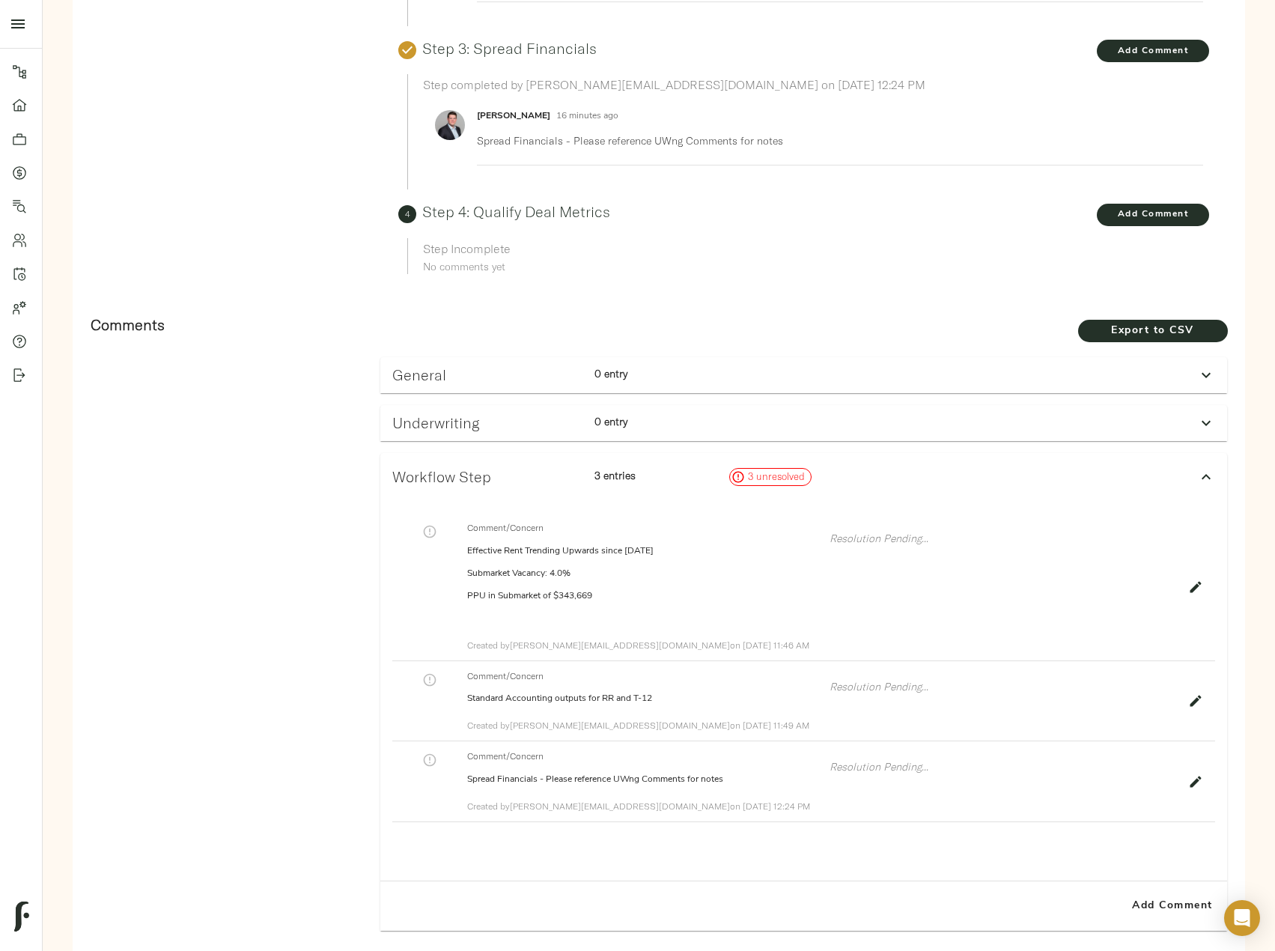
scroll to position [674, 0]
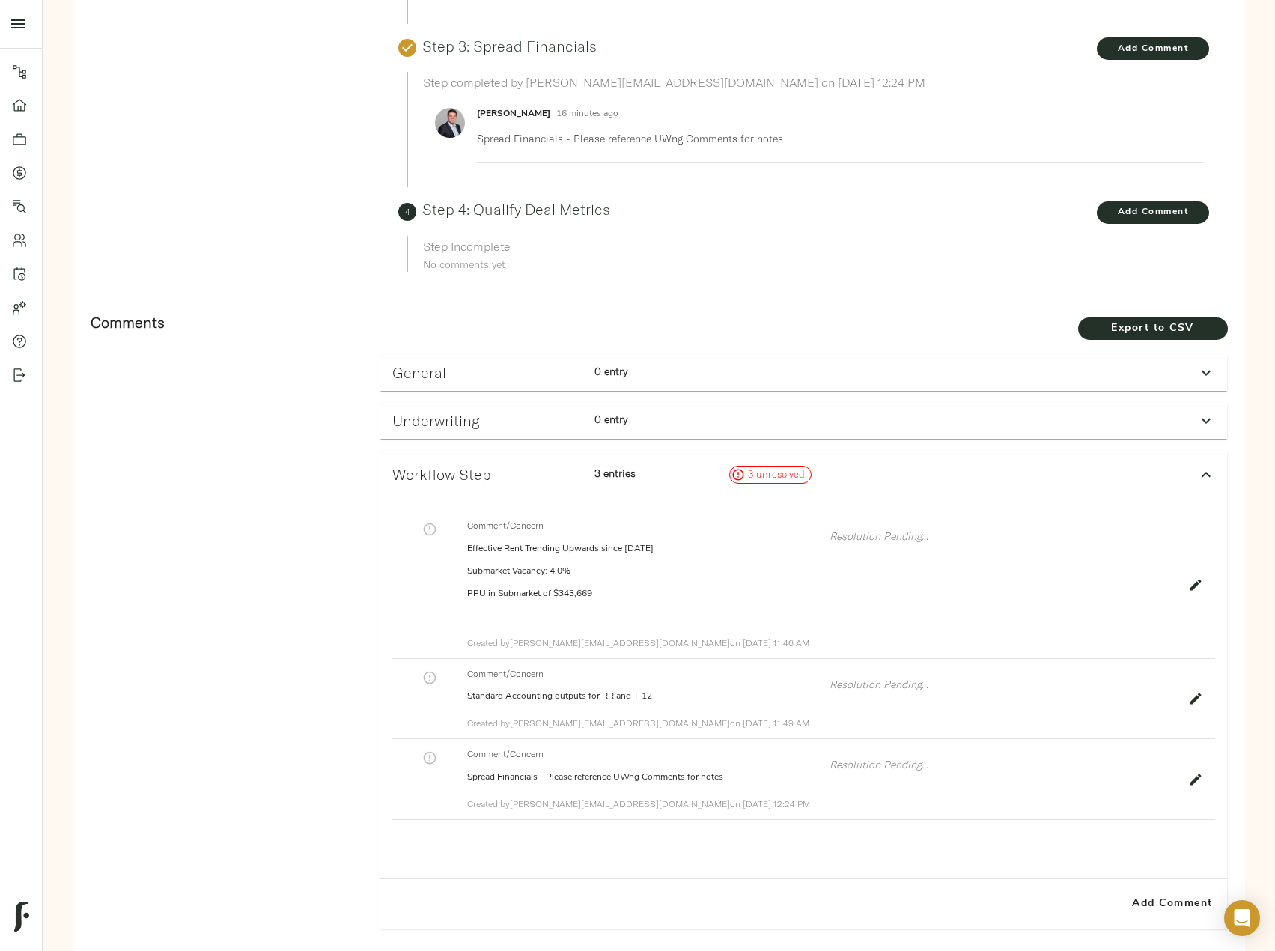
click at [1204, 412] on icon at bounding box center [1206, 421] width 18 height 18
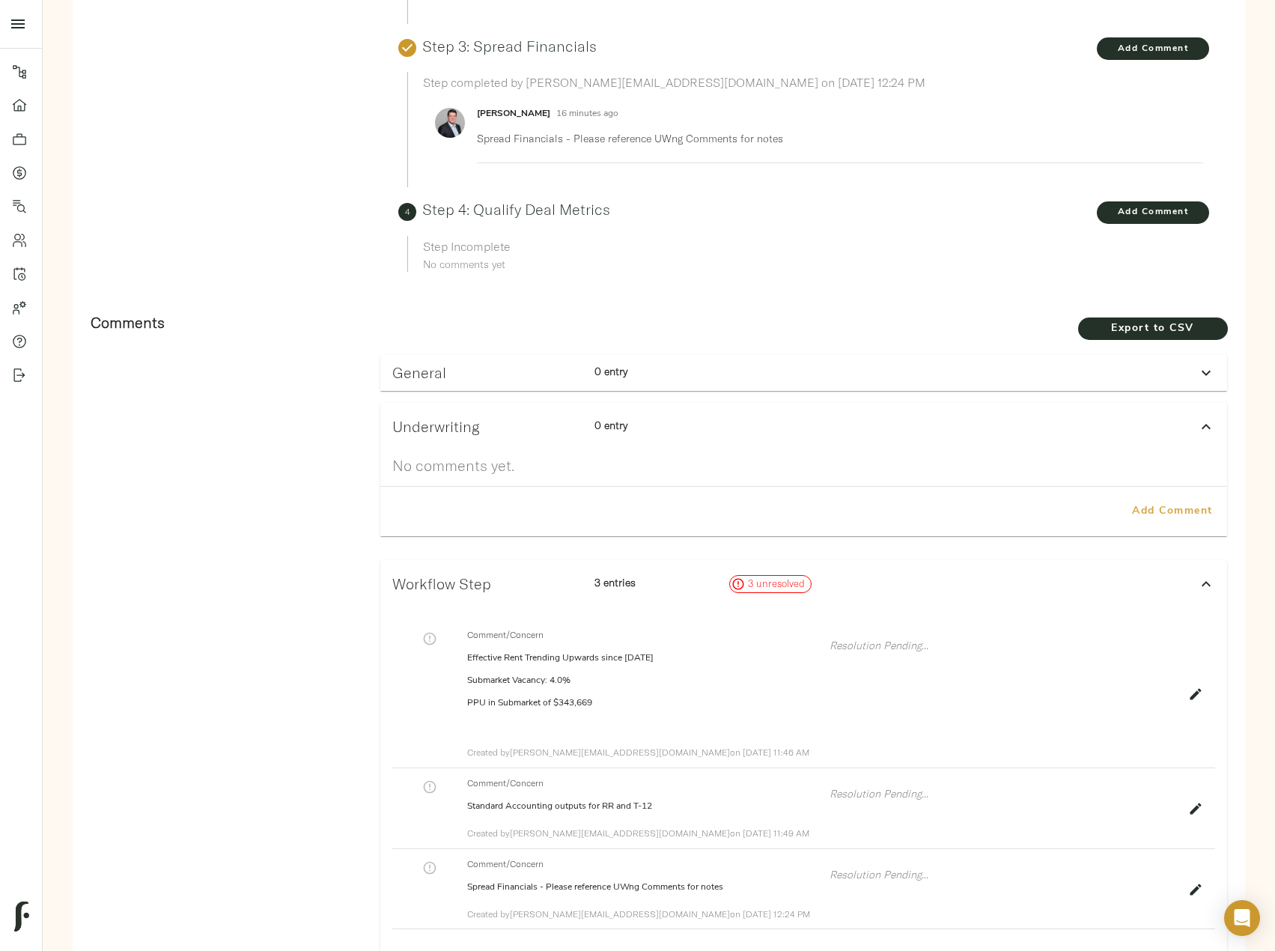
click at [1145, 502] on span "Add Comment" at bounding box center [1172, 511] width 85 height 19
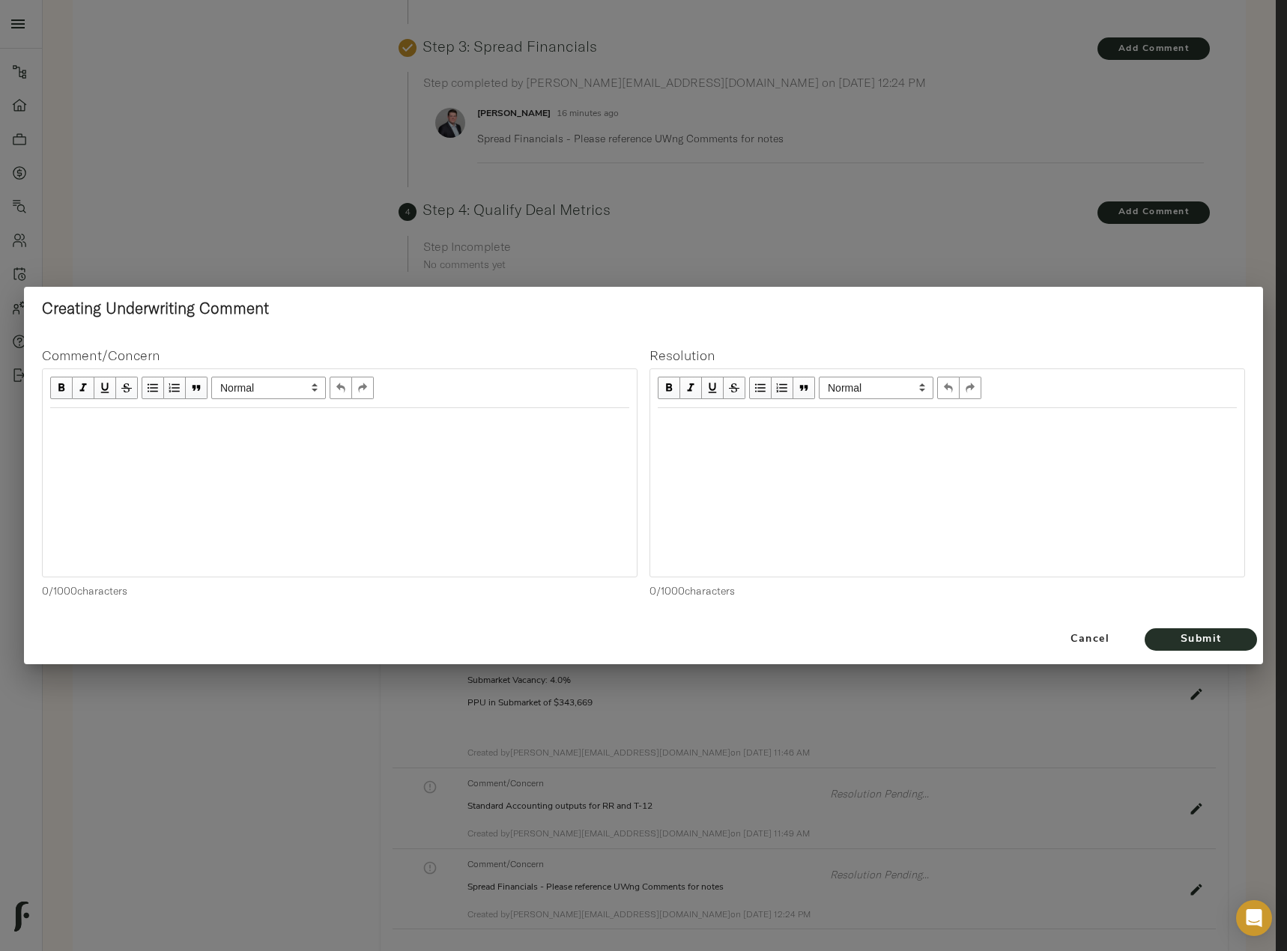
click at [204, 454] on div at bounding box center [340, 492] width 594 height 168
click at [127, 427] on div "Edit text" at bounding box center [339, 424] width 579 height 17
click at [298, 434] on div "UWing: 0.5% of Bad Debt per Proforma" at bounding box center [339, 424] width 592 height 31
click at [85, 433] on div "UWing: 0.5% of Bad Debt per Proforma, 94.5% Occupancy Per Proforma and Submarke…" at bounding box center [339, 424] width 579 height 17
drag, startPoint x: 288, startPoint y: 443, endPoint x: 249, endPoint y: 443, distance: 38.9
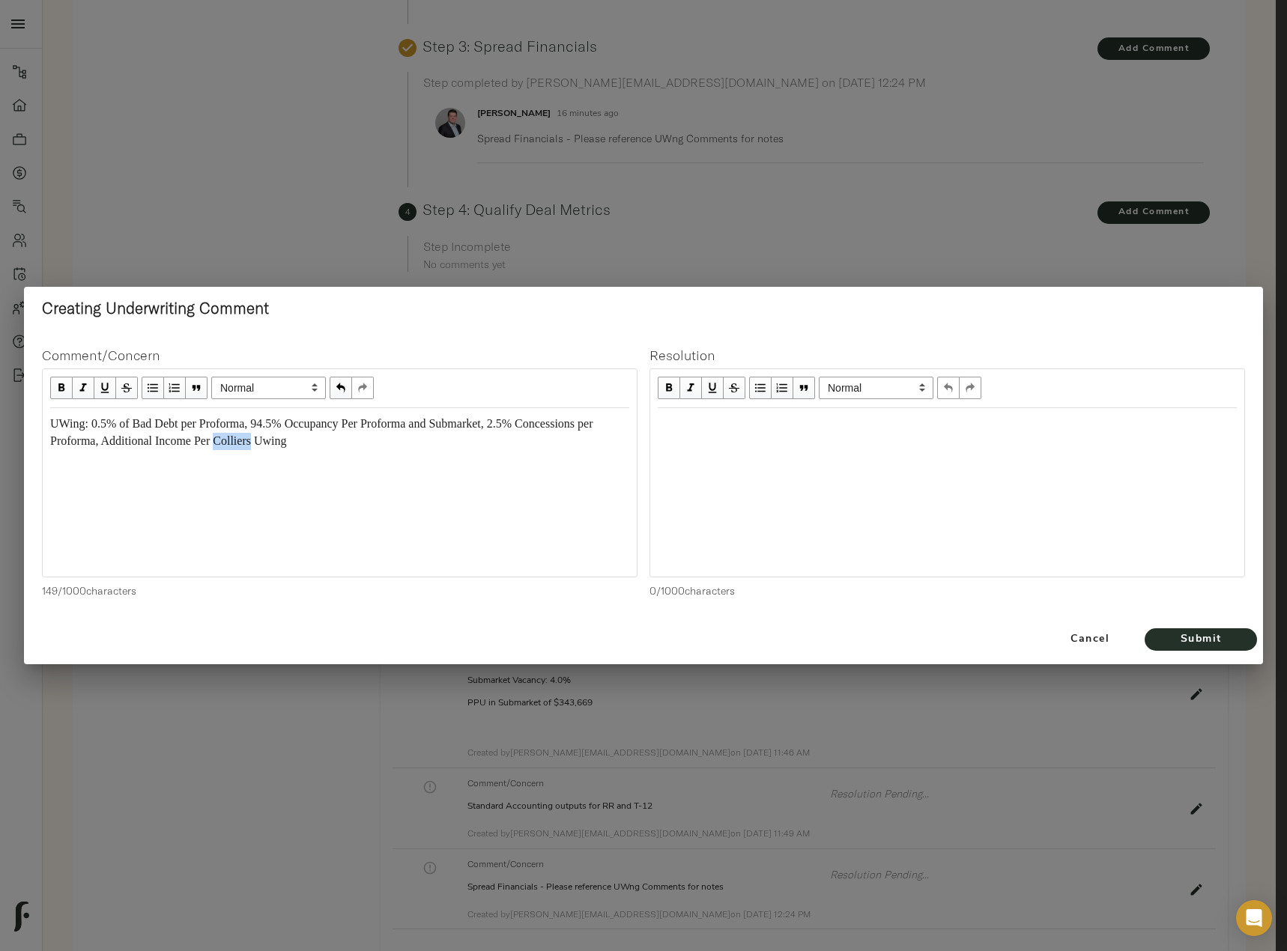
click at [249, 443] on span "UWing: 0.5% of Bad Debt per Proforma, 94.5% Occupancy Per Proforma and Submarke…" at bounding box center [323, 432] width 546 height 30
copy span "Colliers"
drag, startPoint x: 258, startPoint y: 423, endPoint x: 210, endPoint y: 423, distance: 47.9
click at [210, 423] on span "UWing: 0.5% of Bad Debt per Proforma, 94.5% Occupancy Per Proforma and Submarke…" at bounding box center [323, 432] width 546 height 30
drag, startPoint x: 422, startPoint y: 425, endPoint x: 376, endPoint y: 424, distance: 46.4
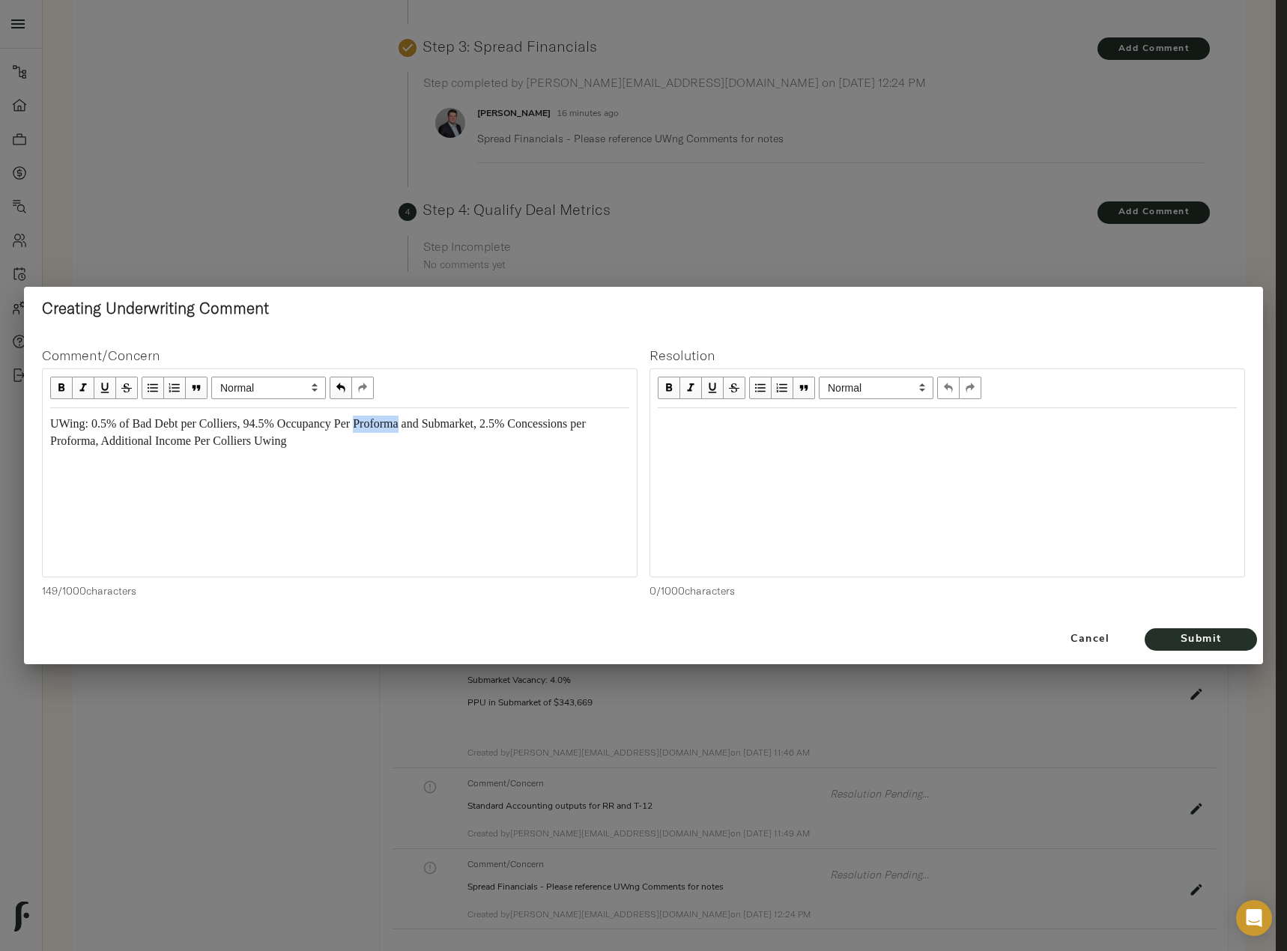
click at [376, 424] on span "UWing: 0.5% of Bad Debt per Colliers, 94.5% Occupancy Per Proforma and Submarke…" at bounding box center [319, 432] width 538 height 30
drag, startPoint x: 99, startPoint y: 445, endPoint x: 50, endPoint y: 445, distance: 48.7
click at [50, 445] on span "UWing: 0.5% of Bad Debt per Colliers, 94.5% Occupancy Per Colliers and Submarke…" at bounding box center [315, 432] width 531 height 30
click at [305, 437] on div "UWing: 0.5% of Bad Debt per Colliers, 94.5% Occupancy Per Colliers and Submarke…" at bounding box center [339, 433] width 579 height 34
drag, startPoint x: 394, startPoint y: 441, endPoint x: 359, endPoint y: 443, distance: 34.5
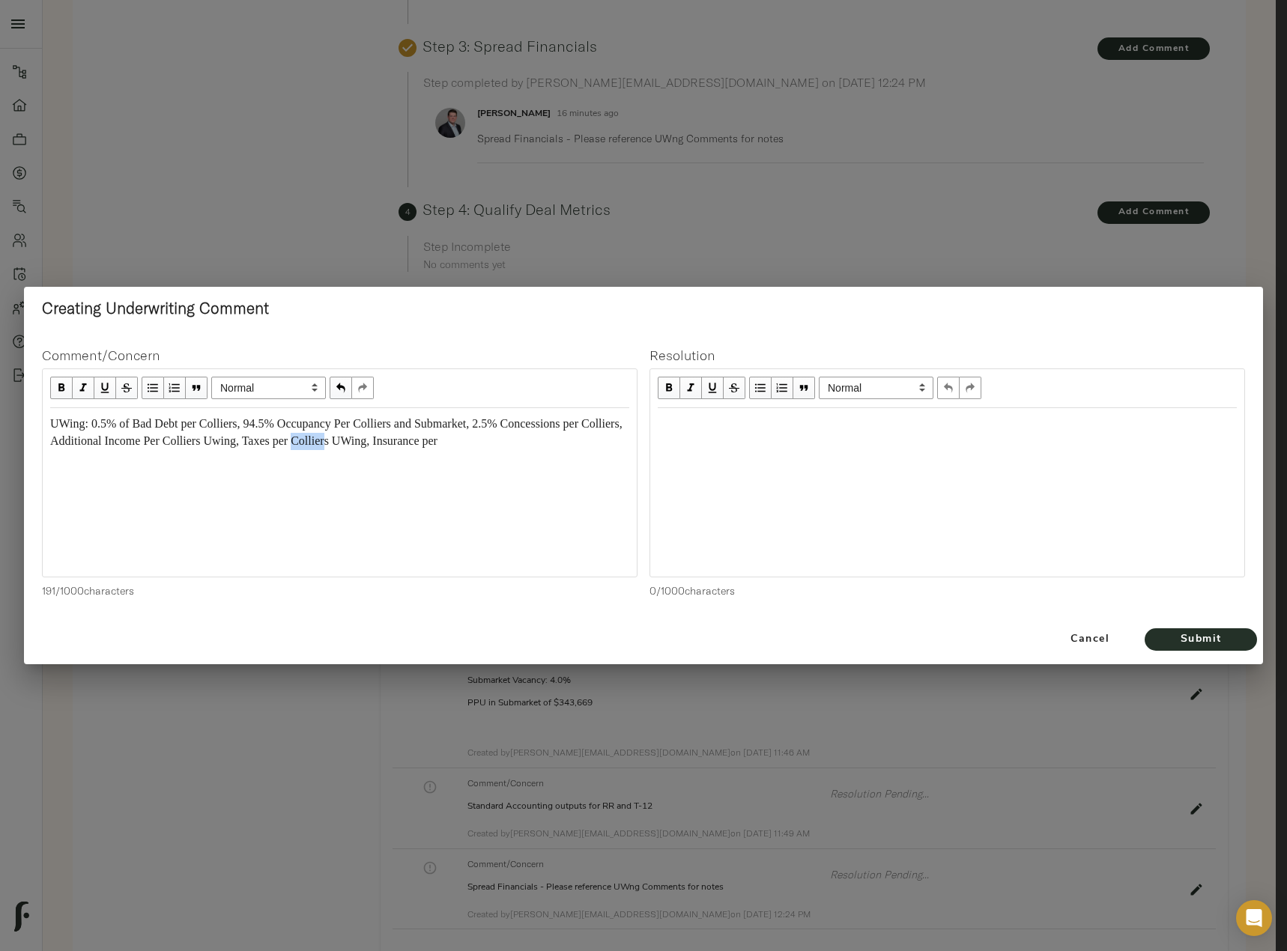
click at [359, 443] on span "UWing: 0.5% of Bad Debt per Colliers, 94.5% Occupancy Per Colliers and Submarke…" at bounding box center [337, 432] width 574 height 30
drag, startPoint x: 398, startPoint y: 439, endPoint x: 358, endPoint y: 441, distance: 39.8
click at [358, 441] on span "UWing: 0.5% of Bad Debt per Colliers, 94.5% Occupancy Per Colliers and Submarke…" at bounding box center [337, 432] width 574 height 30
copy span "Colliers"
click at [518, 440] on span "UWing: 0.5% of Bad Debt per Colliers, 94.5% Occupancy Per Colliers and Submarke…" at bounding box center [337, 432] width 574 height 30
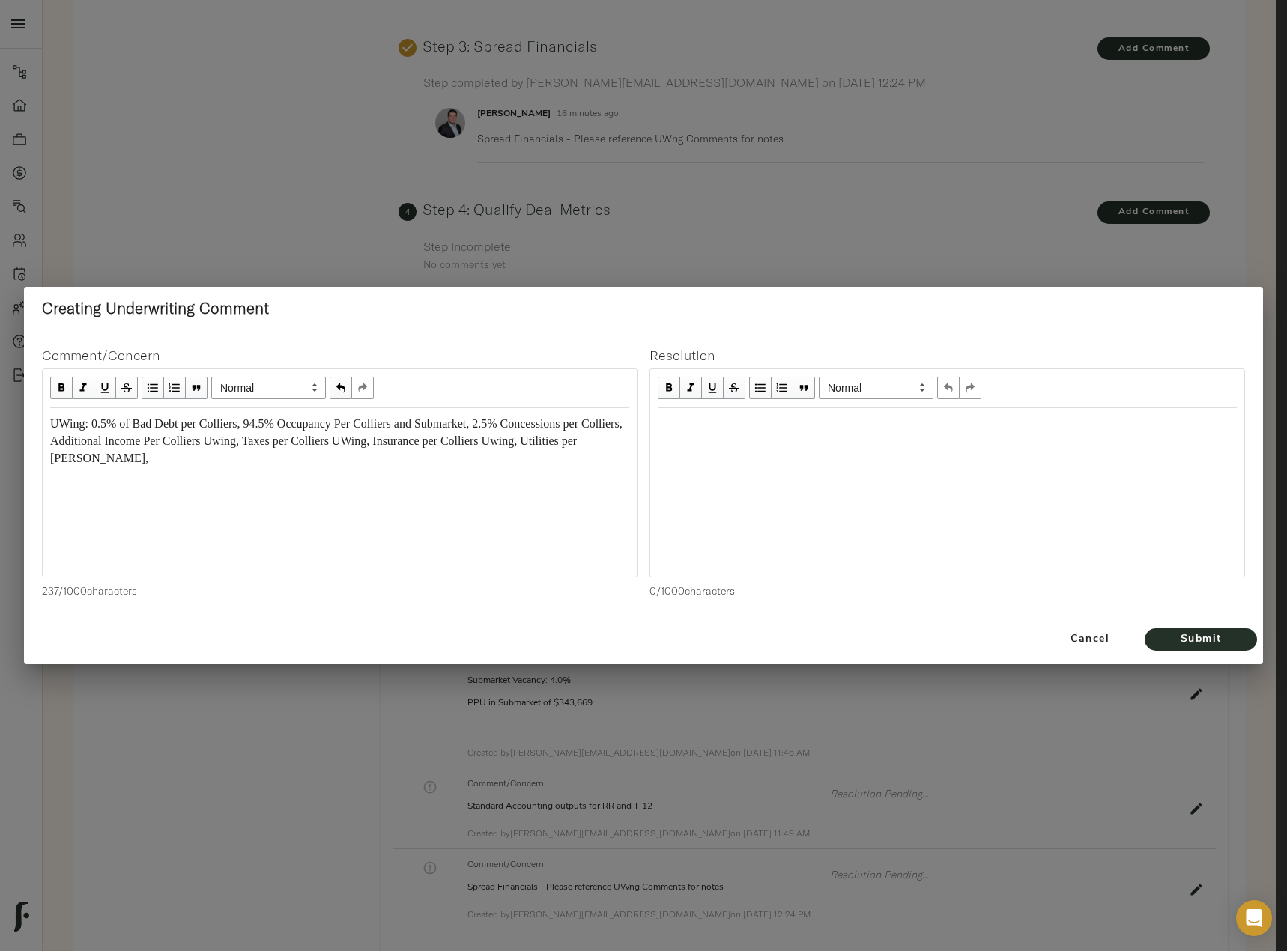
click at [206, 462] on div "UWing: 0.5% of Bad Debt per Colliers, 94.5% Occupancy Per Colliers and Submarke…" at bounding box center [339, 442] width 579 height 52
click at [1212, 638] on span "Submit" at bounding box center [1200, 640] width 82 height 19
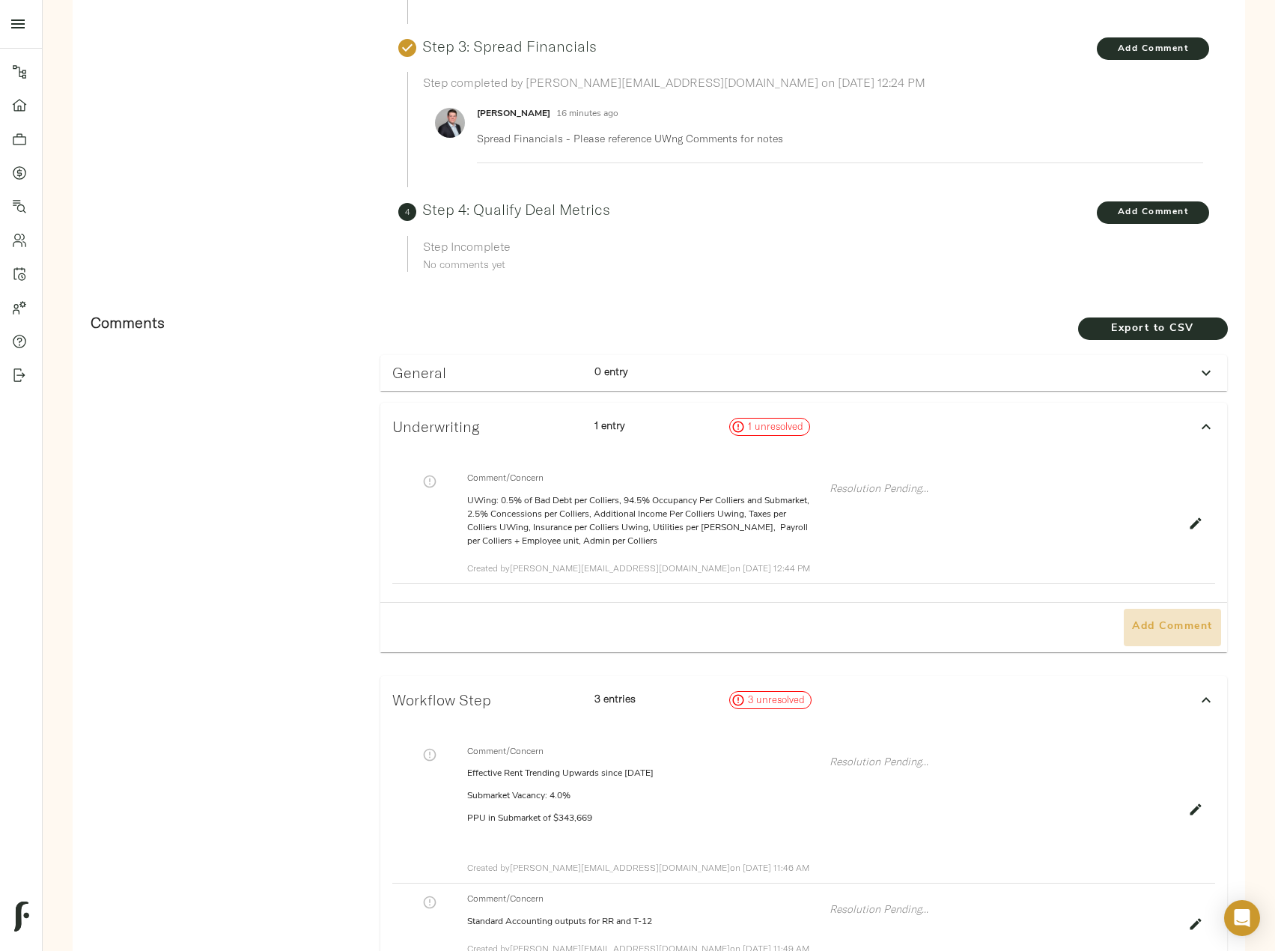
click at [1154, 618] on span "Add Comment" at bounding box center [1172, 627] width 85 height 19
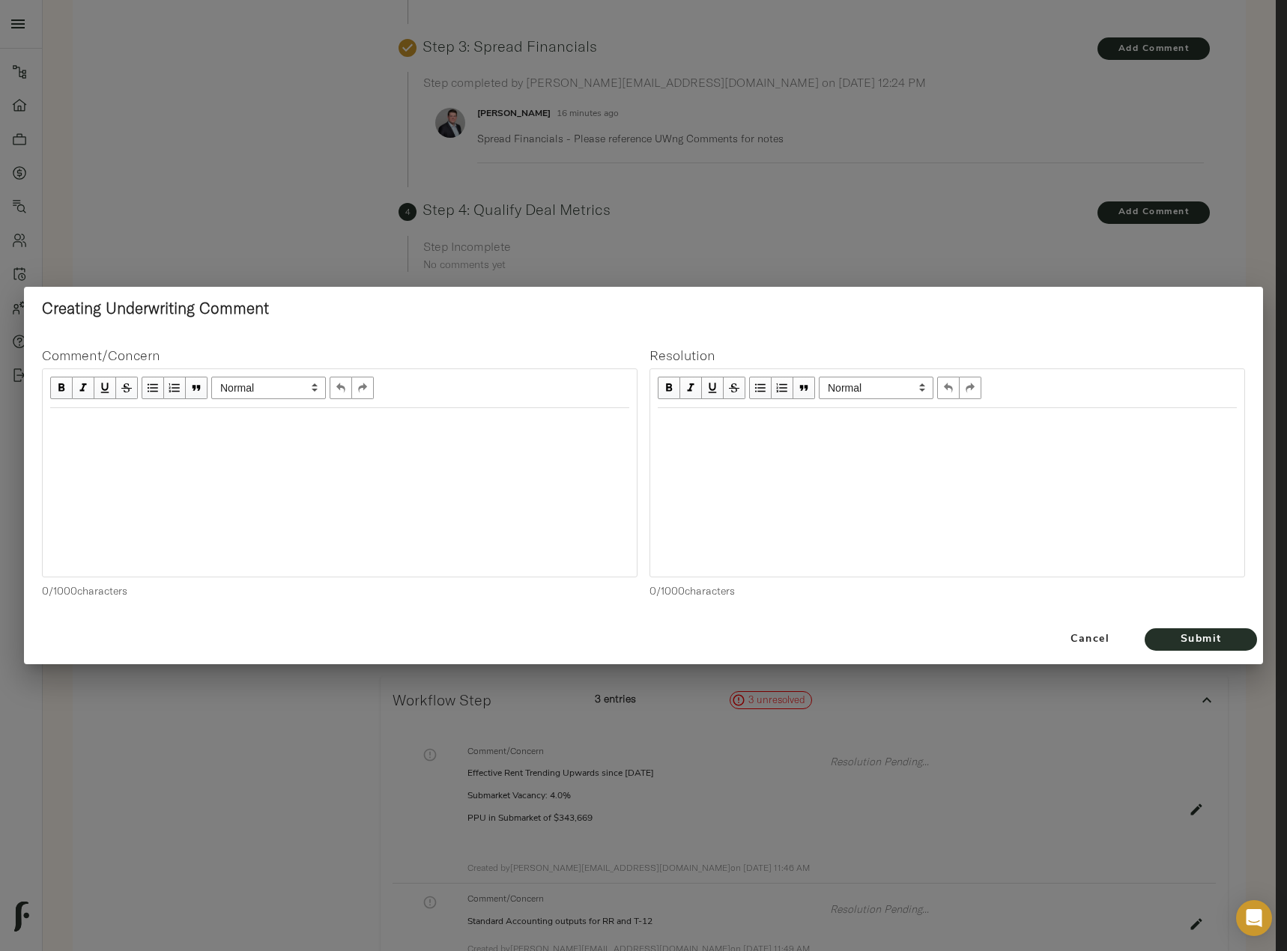
click at [199, 423] on div "Edit text" at bounding box center [339, 424] width 579 height 17
click at [1239, 643] on span "Submit" at bounding box center [1200, 640] width 82 height 19
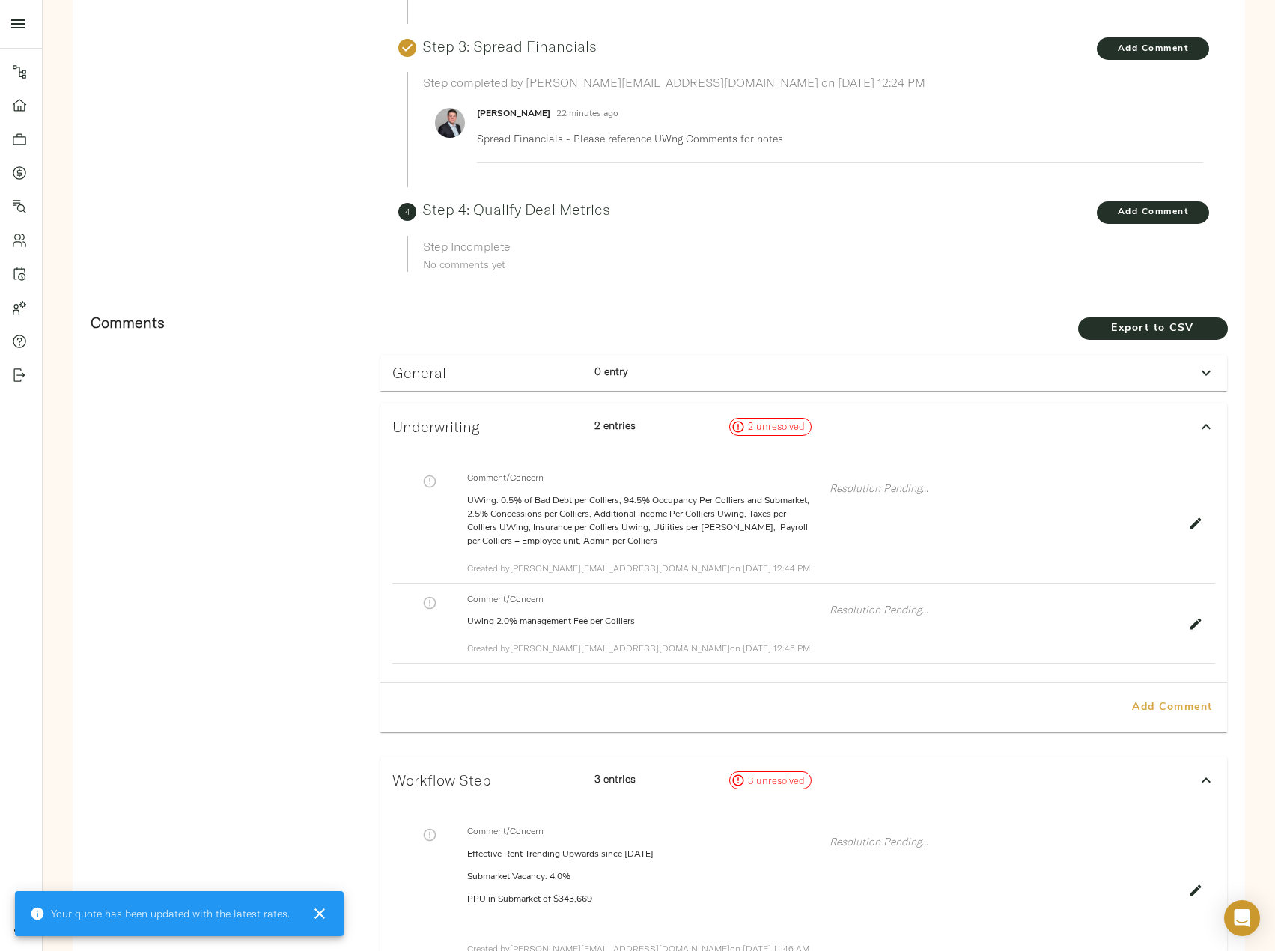
click at [1147, 699] on span "Add Comment" at bounding box center [1172, 708] width 85 height 19
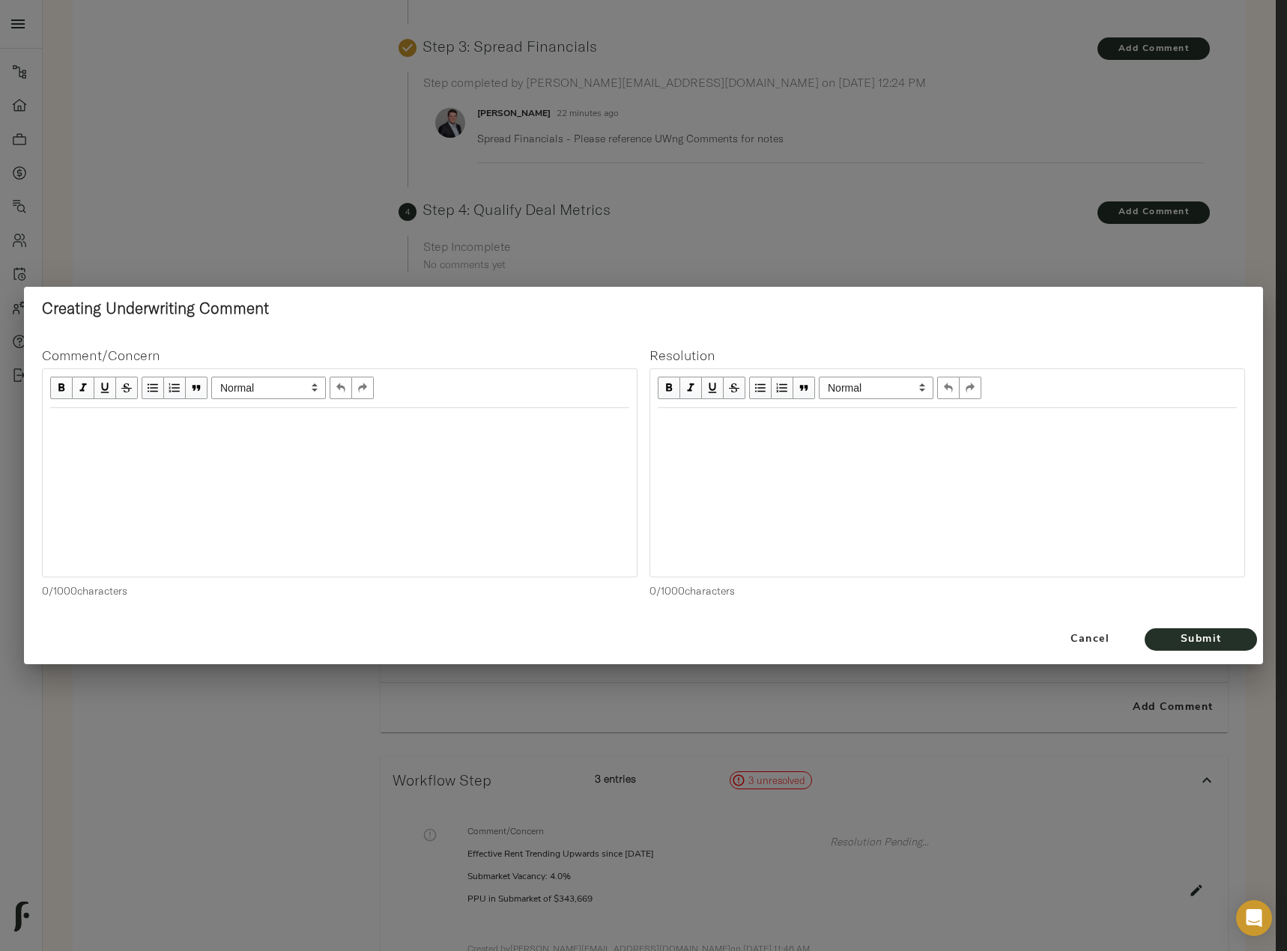
click at [388, 436] on div "Edit text" at bounding box center [339, 424] width 592 height 31
click at [1198, 635] on span "Submit" at bounding box center [1200, 640] width 82 height 19
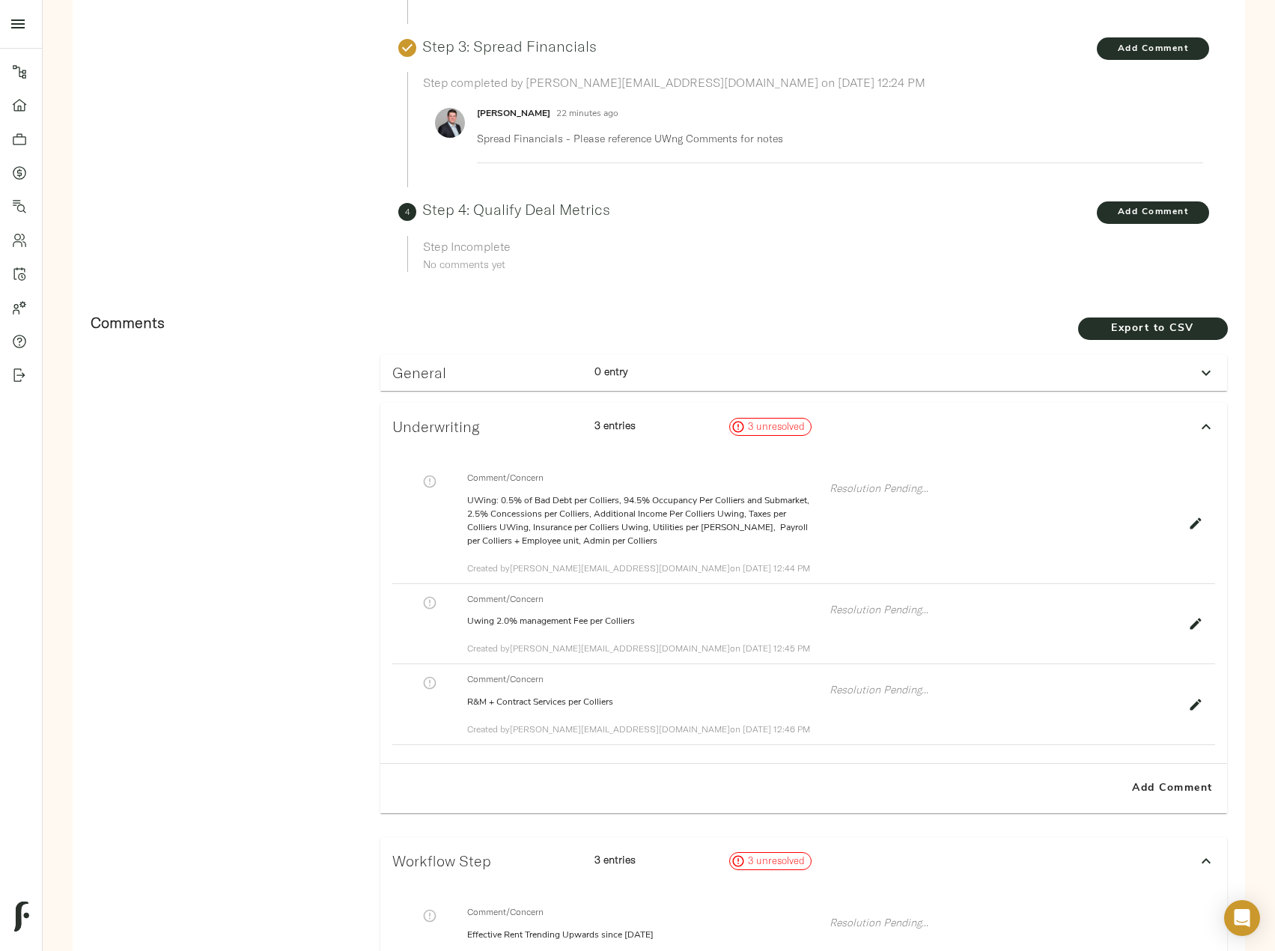
click at [1197, 616] on icon "button" at bounding box center [1195, 623] width 15 height 15
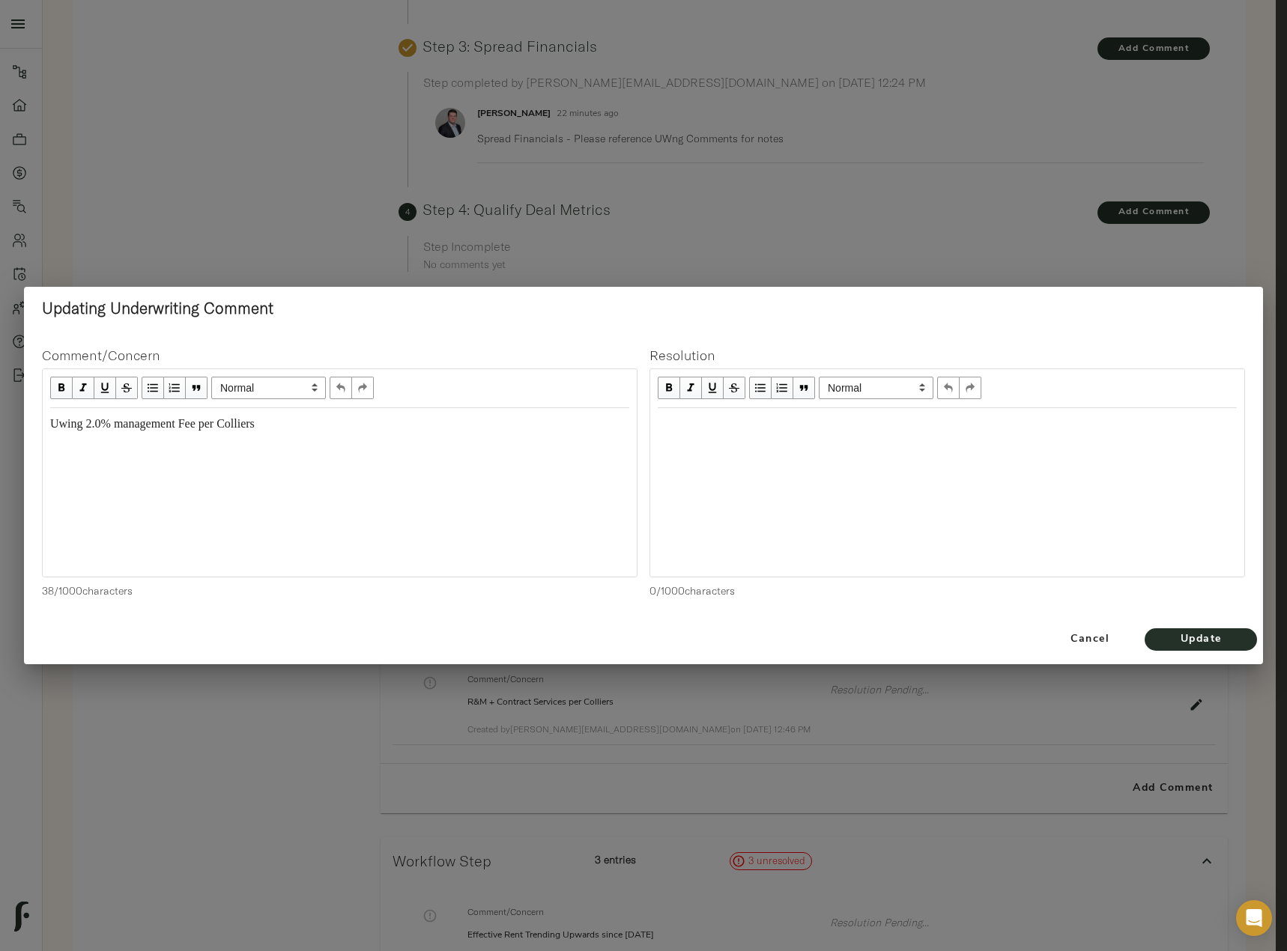
click at [94, 422] on span "Uwing 2.0% management Fee per Colliers" at bounding box center [152, 423] width 204 height 13
click at [1237, 637] on span "Update" at bounding box center [1200, 640] width 82 height 19
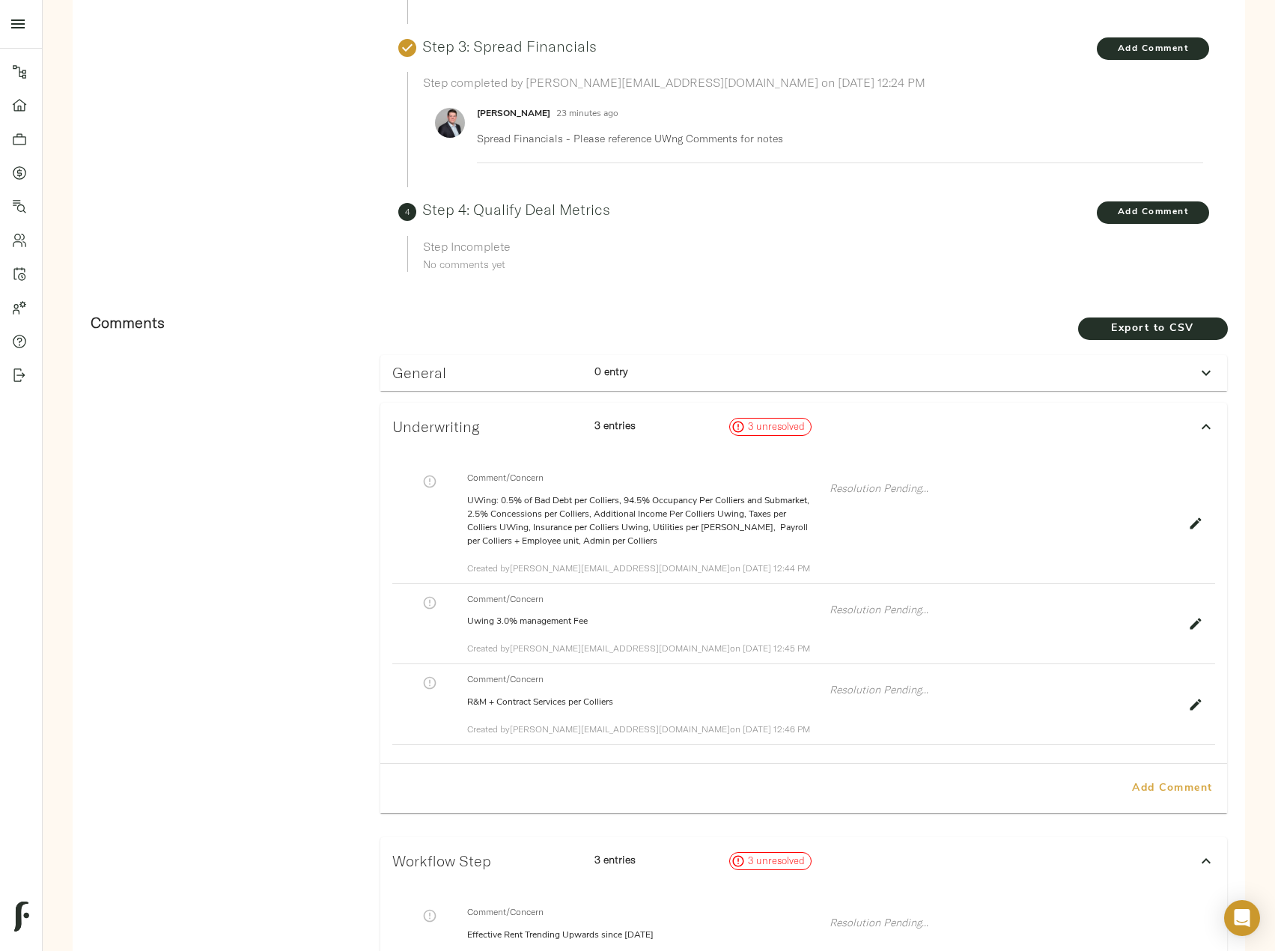
click at [1191, 780] on span "Add Comment" at bounding box center [1172, 789] width 85 height 19
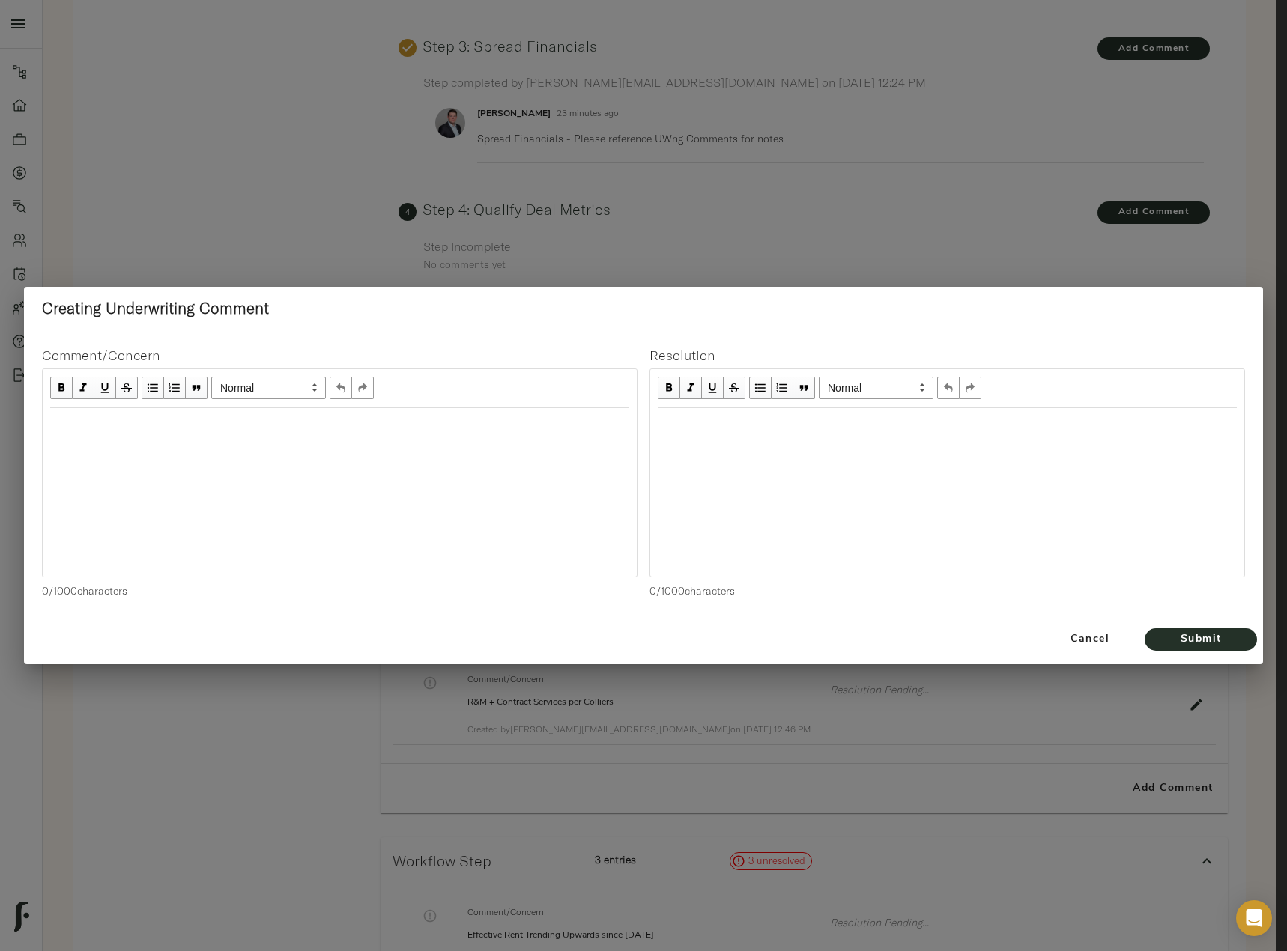
click at [286, 470] on div at bounding box center [340, 492] width 594 height 168
click at [211, 419] on div "Edit text" at bounding box center [339, 424] width 579 height 17
click at [1230, 632] on span "Submit" at bounding box center [1200, 640] width 82 height 19
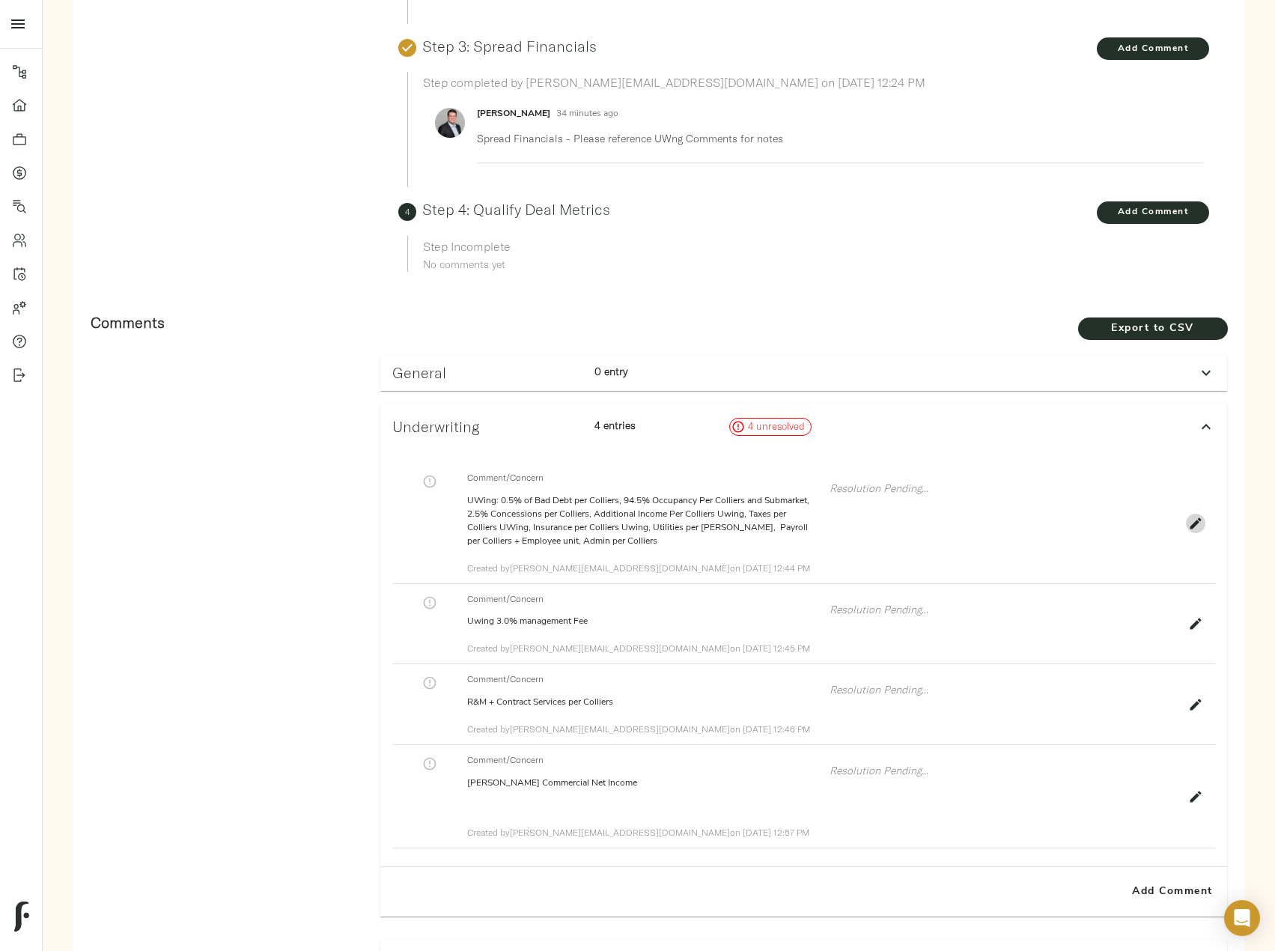
click at [1200, 517] on icon "button" at bounding box center [1196, 522] width 11 height 11
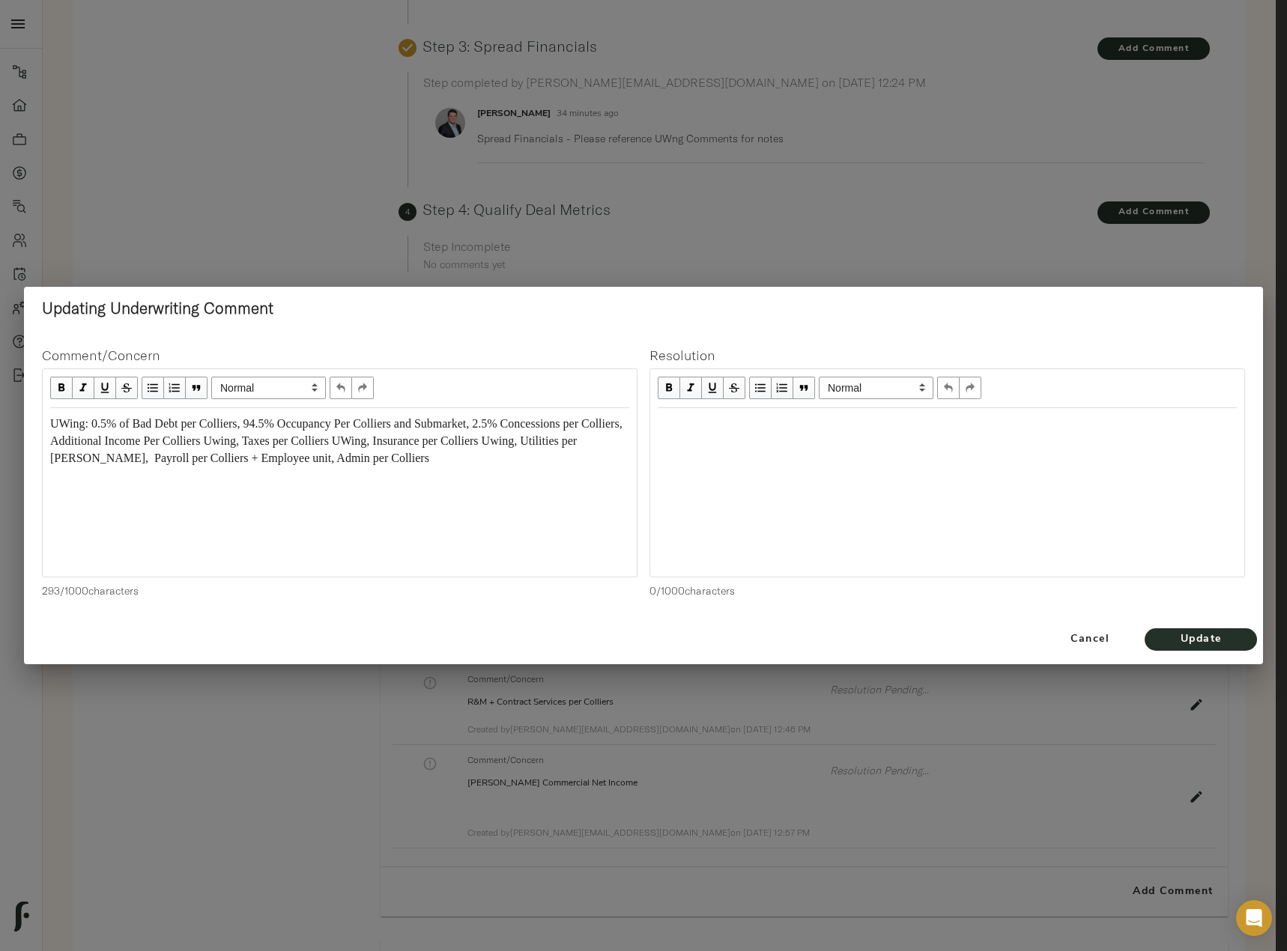
click at [519, 419] on span "UWing: 0.5% of Bad Debt per Colliers, 94.5% Occupancy Per Colliers and Submarke…" at bounding box center [337, 440] width 574 height 47
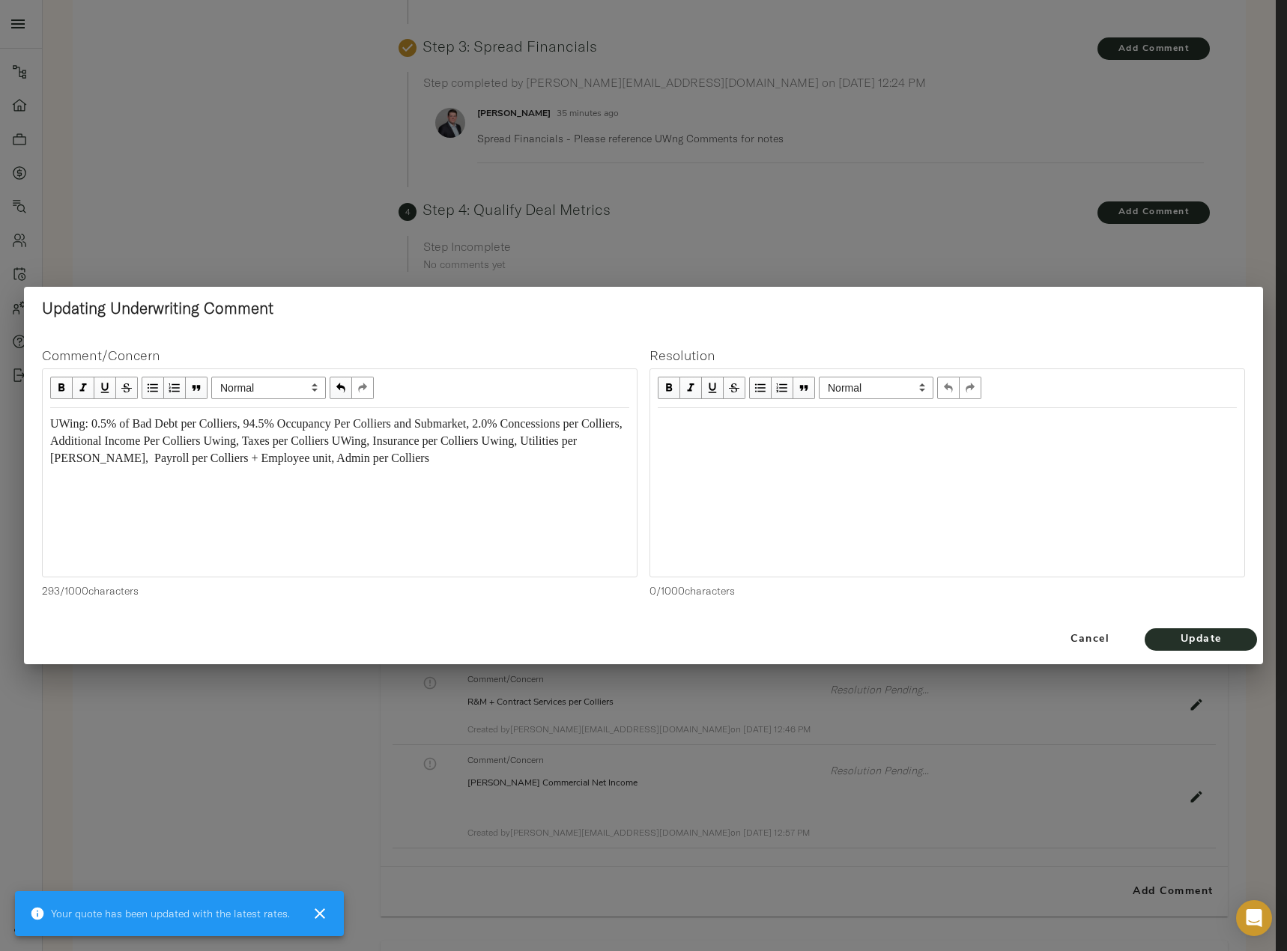
click at [522, 427] on span "UWing: 0.5% of Bad Debt per Colliers, 94.5% Occupancy Per Colliers and Submarke…" at bounding box center [337, 440] width 574 height 47
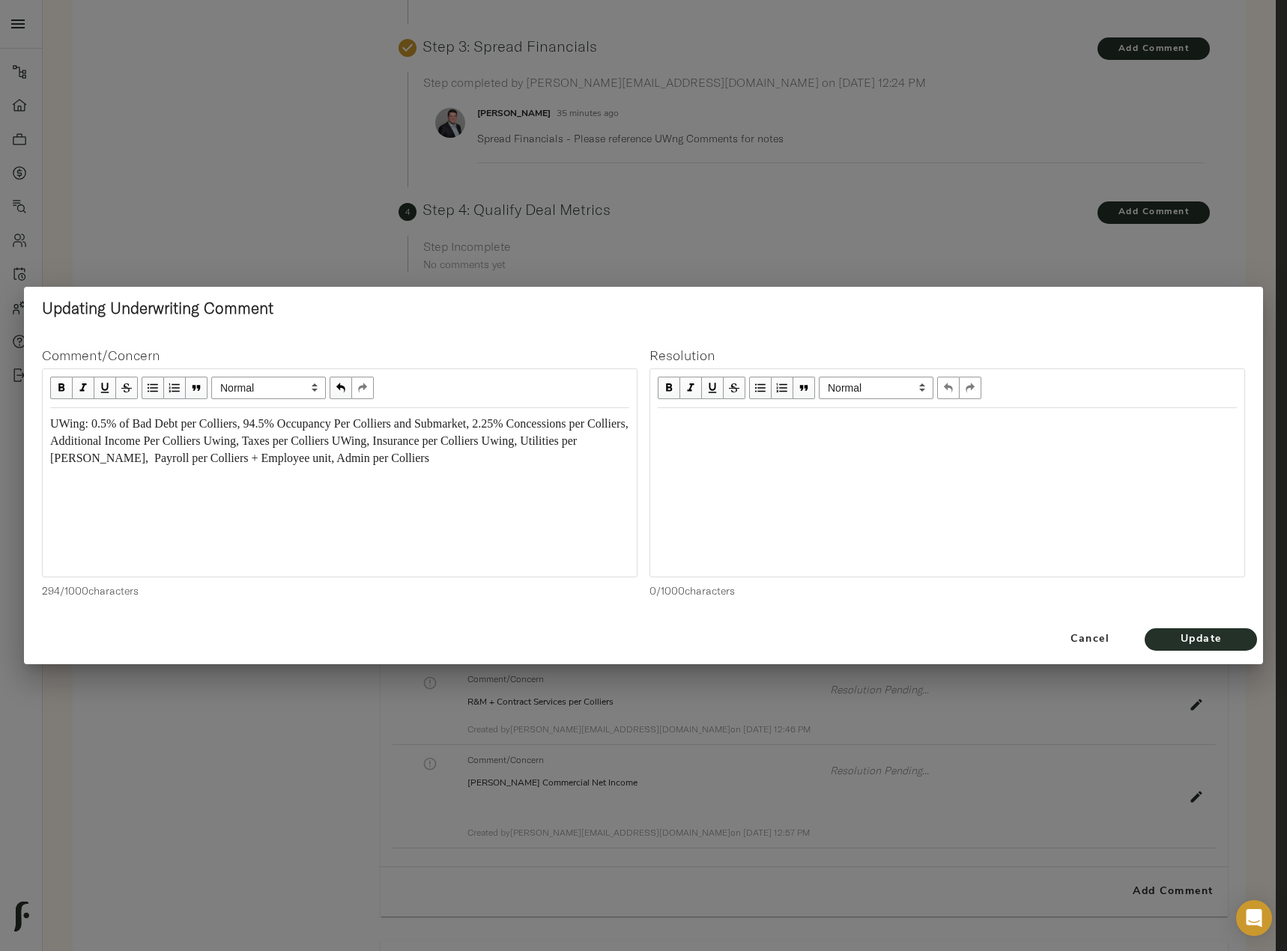
drag, startPoint x: 528, startPoint y: 424, endPoint x: 535, endPoint y: 434, distance: 12.5
click at [528, 424] on span "UWing: 0.5% of Bad Debt per Colliers, 94.5% Occupancy Per Colliers and Submarke…" at bounding box center [340, 440] width 580 height 47
click at [270, 420] on span "UWing: 0.5% of Bad Debt per Colliers, 94.5% Occupancy Per Colliers and Submarke…" at bounding box center [337, 440] width 574 height 47
click at [523, 427] on span "UWing: 0.5% of Bad Debt per Colliers, 95.0% Occupancy Per Colliers and Submarke…" at bounding box center [337, 440] width 574 height 47
click at [1188, 639] on span "Update" at bounding box center [1200, 640] width 82 height 19
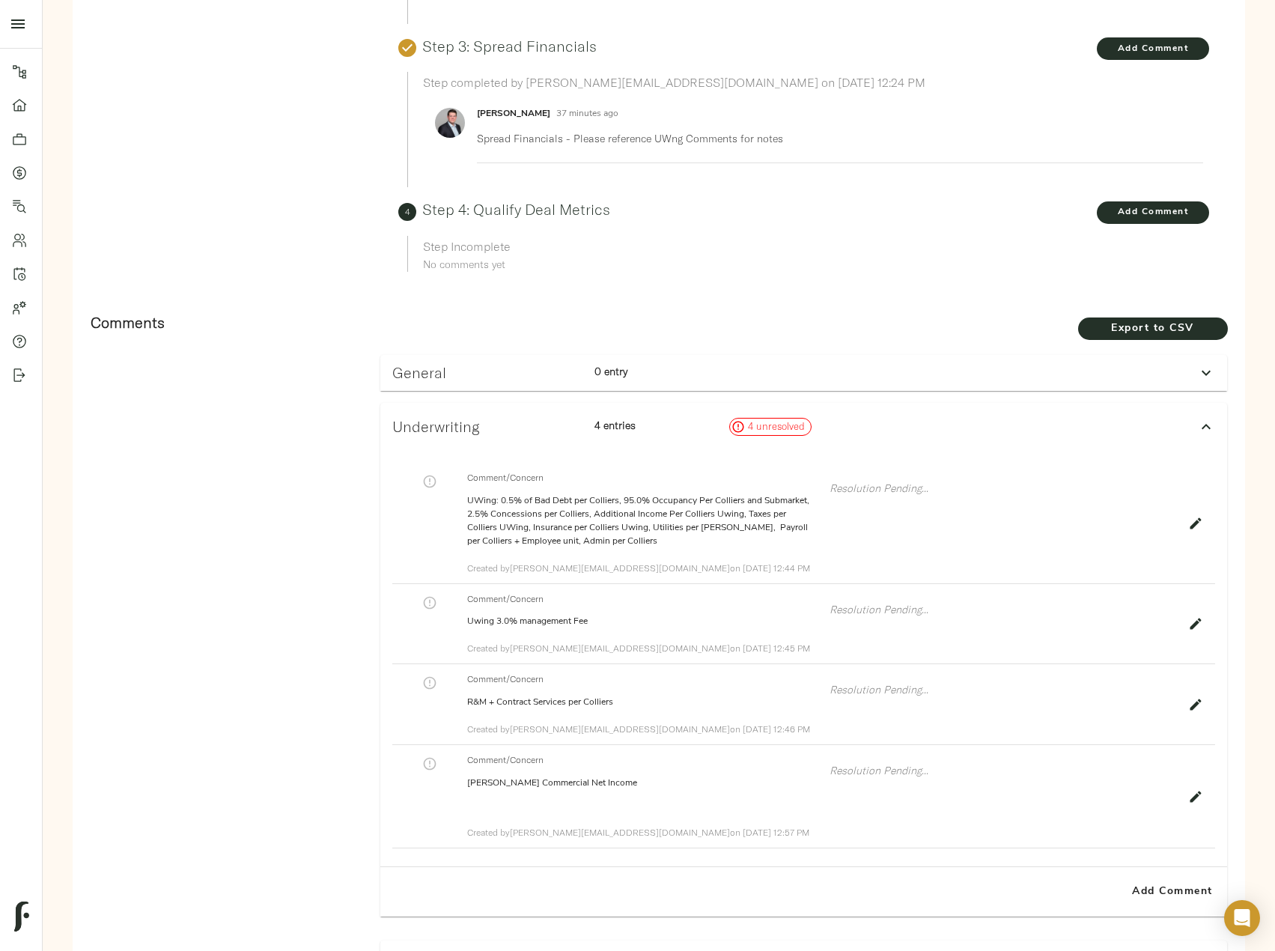
click at [1193, 616] on icon "button" at bounding box center [1195, 623] width 15 height 15
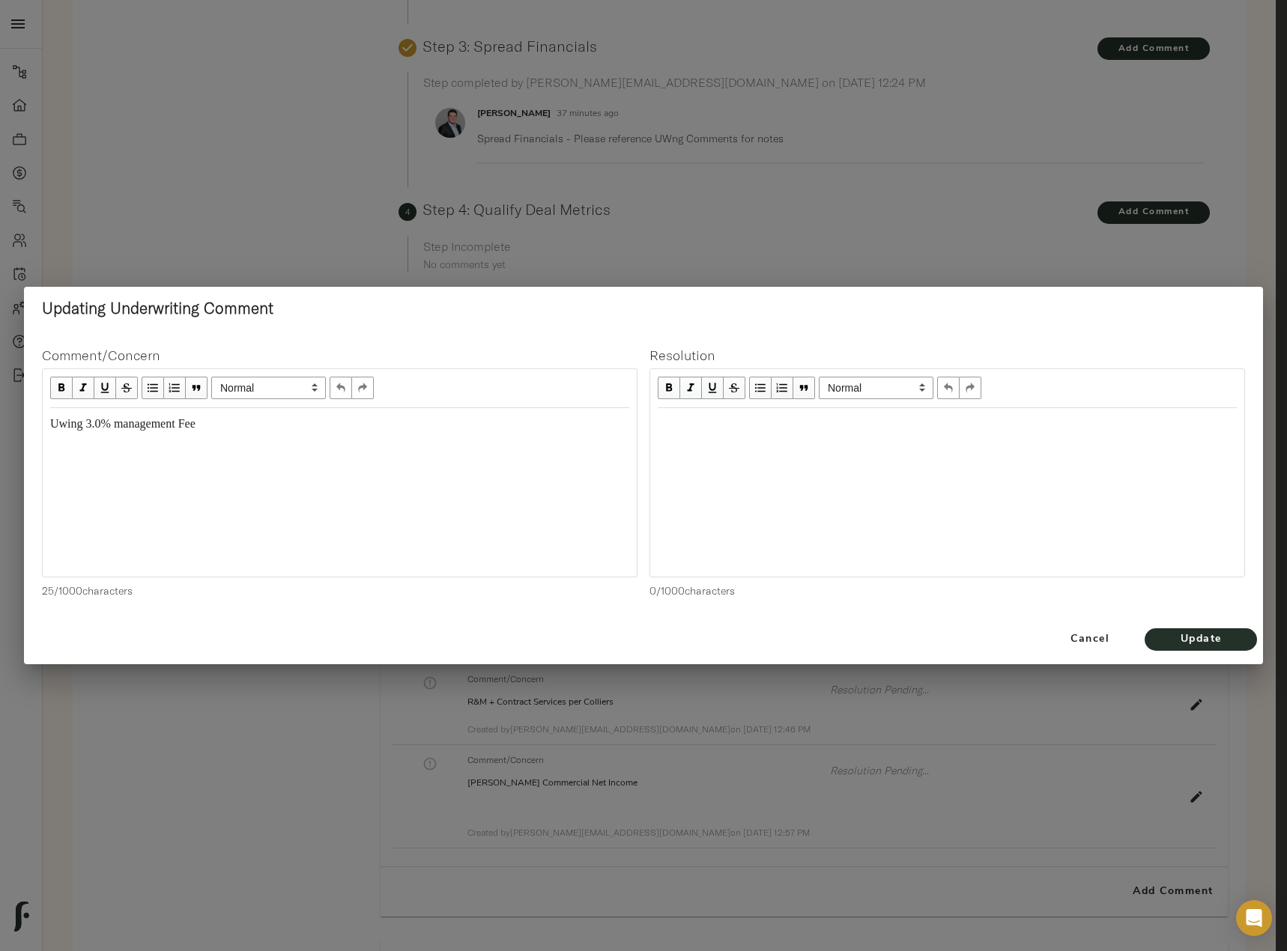
click at [101, 423] on span "Uwing 3.0% management Fee" at bounding box center [122, 423] width 145 height 13
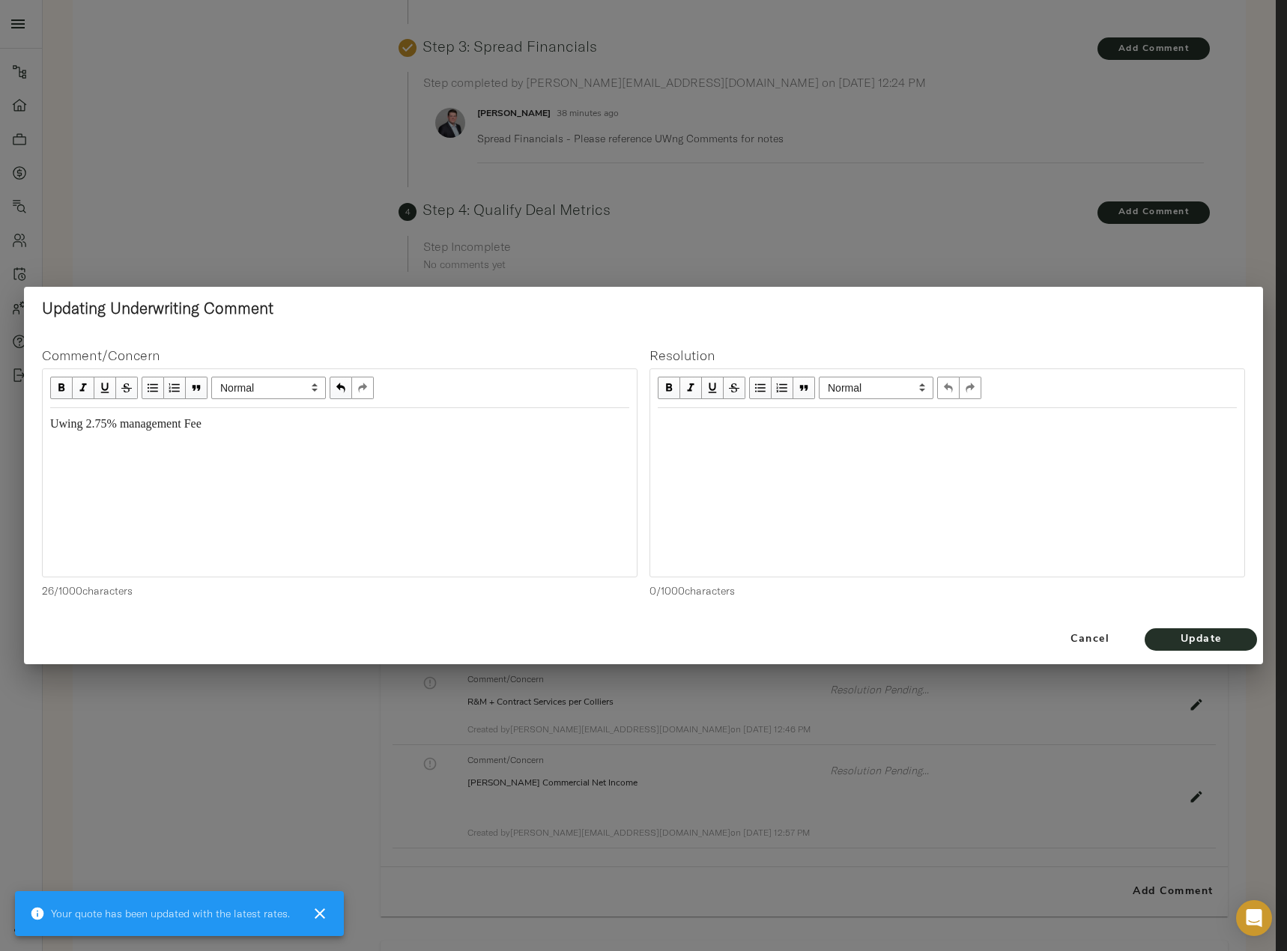
click at [225, 431] on div "Uwing 2.75% management Fee" at bounding box center [339, 424] width 579 height 17
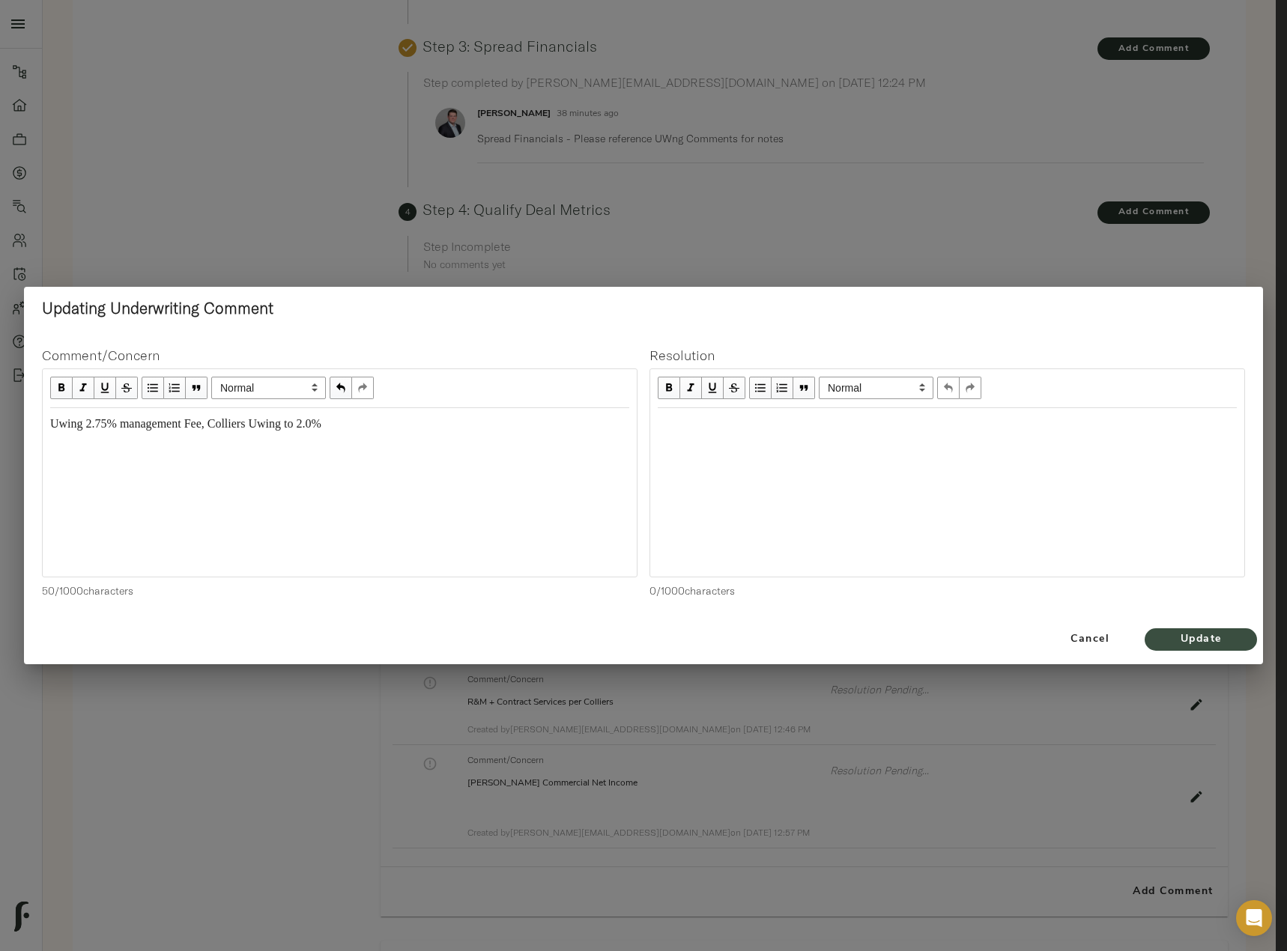
click at [1194, 644] on span "Update" at bounding box center [1200, 640] width 82 height 19
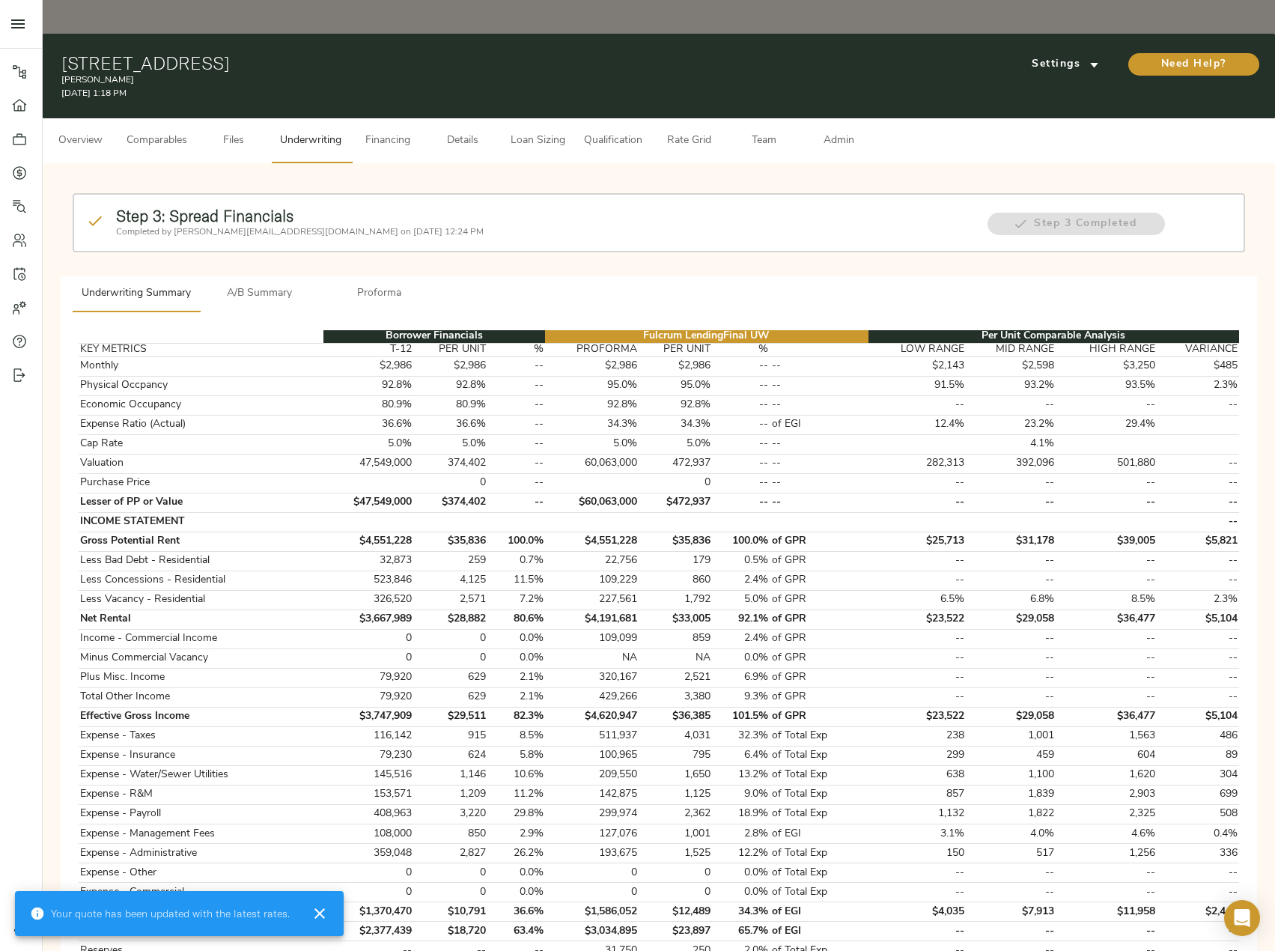
click at [274, 285] on span "A/B Summary" at bounding box center [260, 294] width 102 height 19
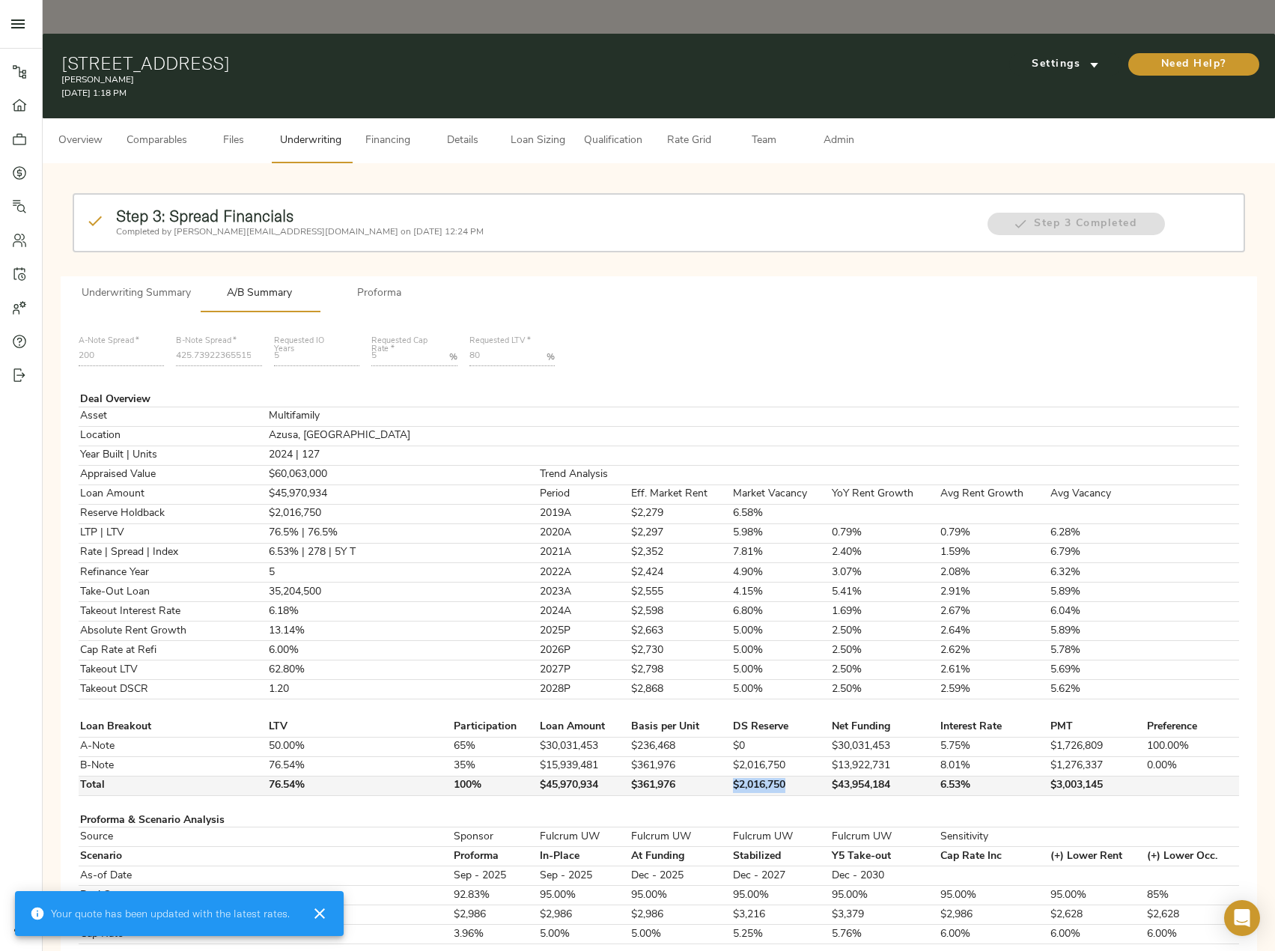
drag, startPoint x: 699, startPoint y: 746, endPoint x: 763, endPoint y: 757, distance: 65.4
click at [763, 776] on tr "Total 76.54% 100% $45,970,934 $361,976 $2,016,750 $43,954,184 6.53% $3,003,145" at bounding box center [659, 785] width 1161 height 19
copy tr "$2,016,750"
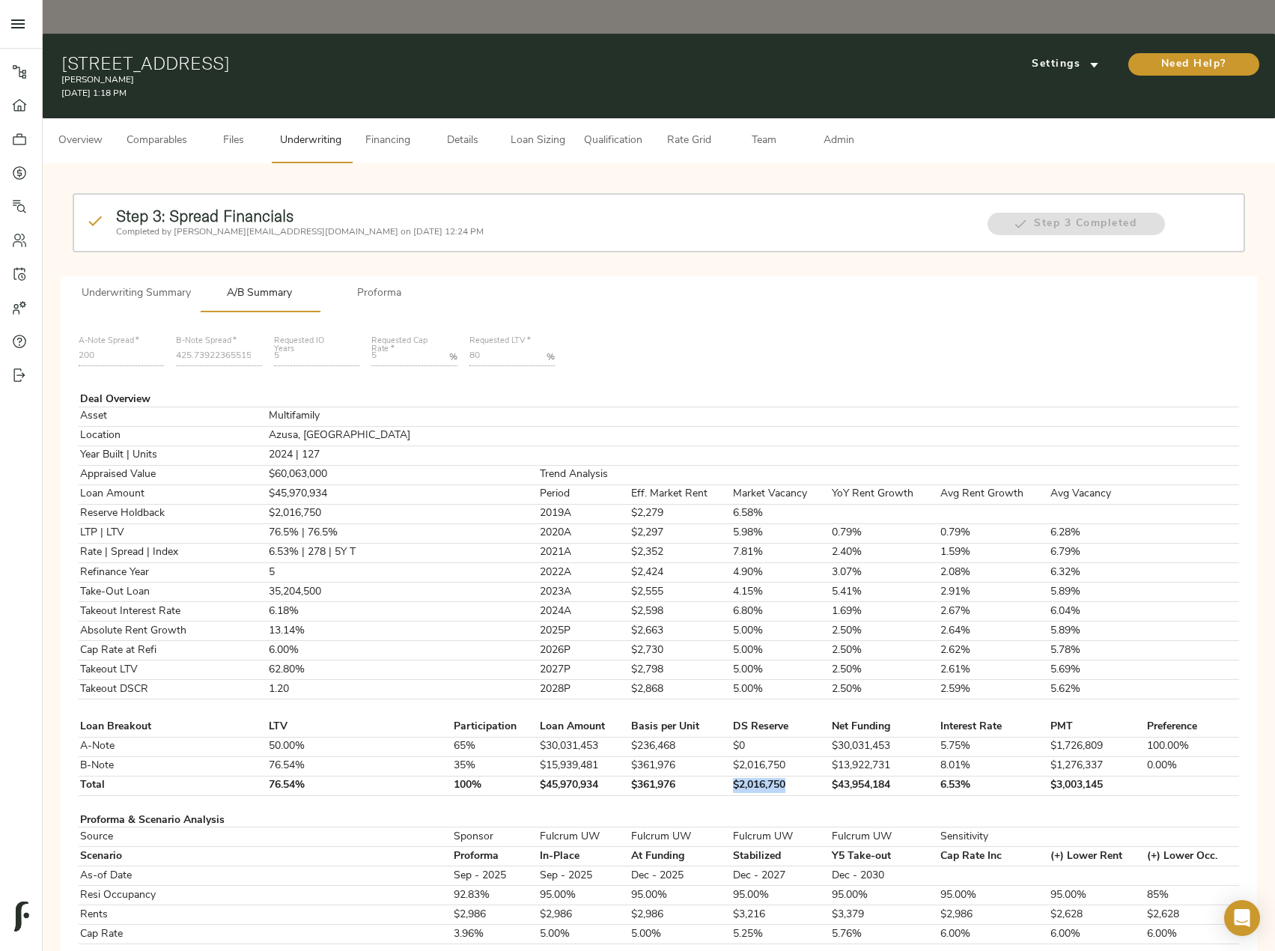
click at [557, 132] on span "Loan Sizing" at bounding box center [537, 141] width 57 height 19
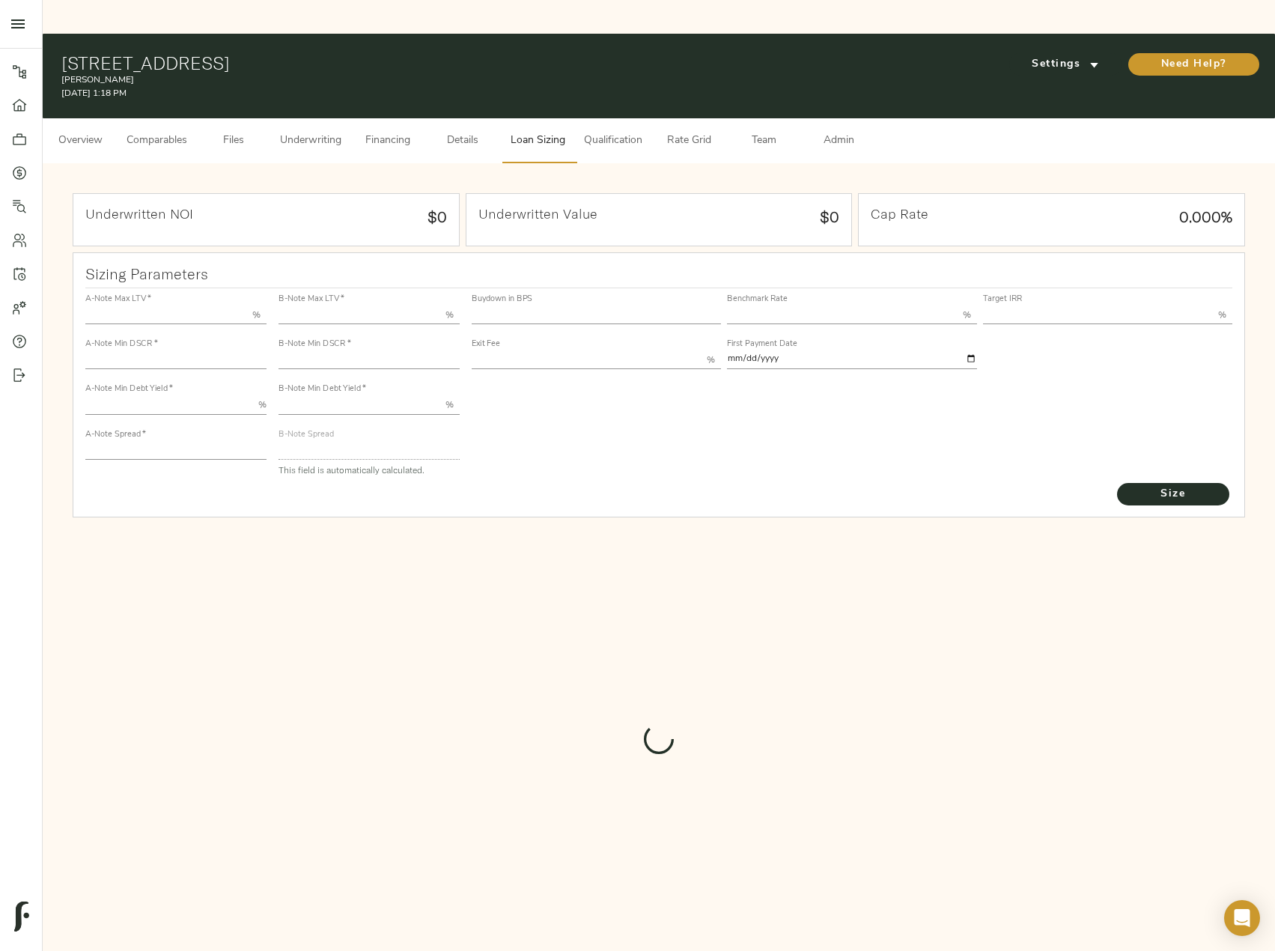
type input "55.000"
type input "1.4"
type input "10.00"
type input "200"
type input "80.000"
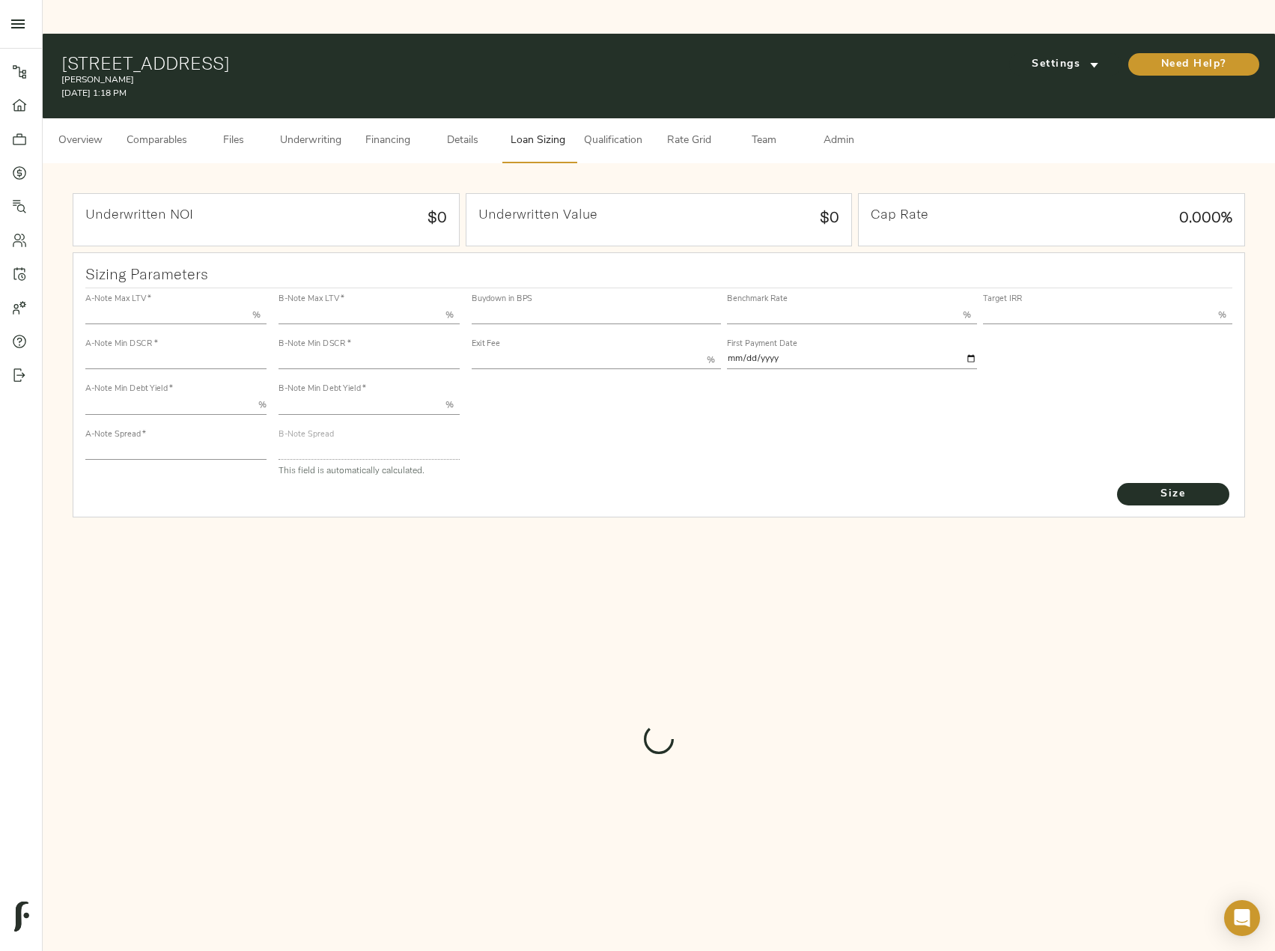
type input "1"
type input "2.00"
type input "425.739223655157"
type input "52"
type input "3.75"
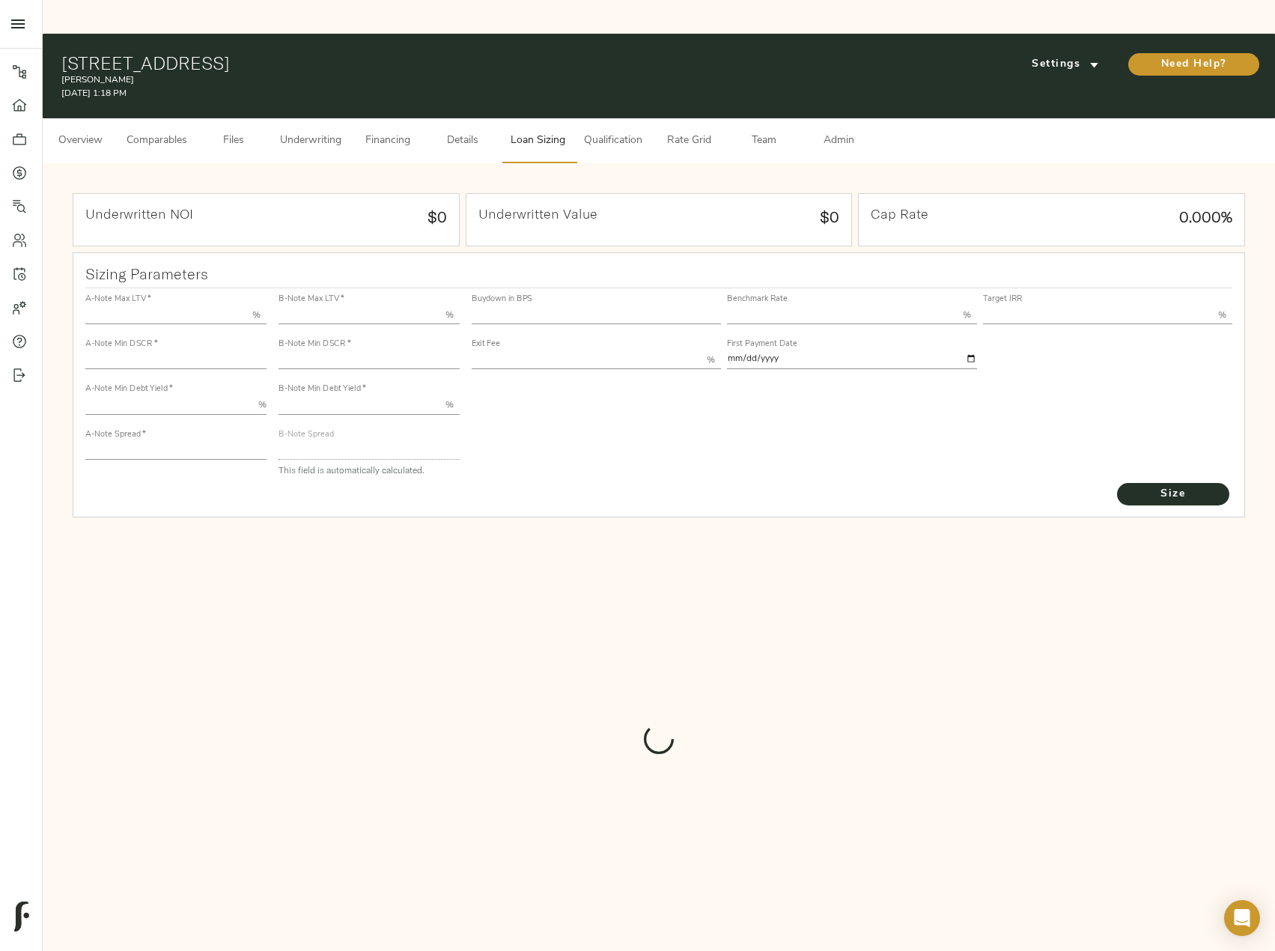
type input "11.00"
type input "1.00"
type input "[DATE]"
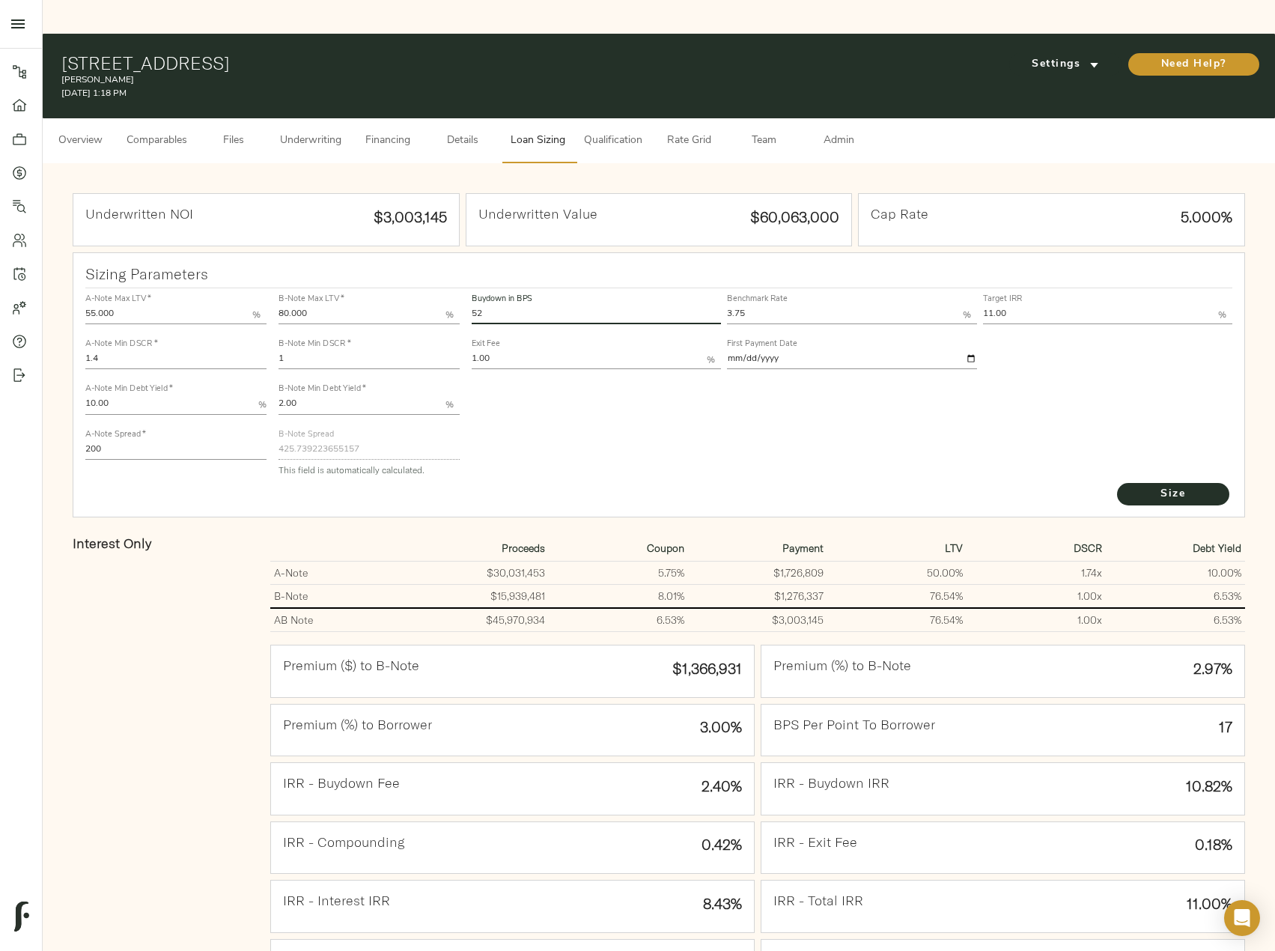
drag, startPoint x: 516, startPoint y: 273, endPoint x: 384, endPoint y: 270, distance: 131.8
click at [384, 282] on div "A-Note Max LTV   * 55.000 % A-Note Min DSCR   * 1.4 A-Note Min Debt Yield   * 1…" at bounding box center [659, 384] width 1160 height 204
type input "60"
click at [1117, 483] on button "Size" at bounding box center [1173, 494] width 112 height 22
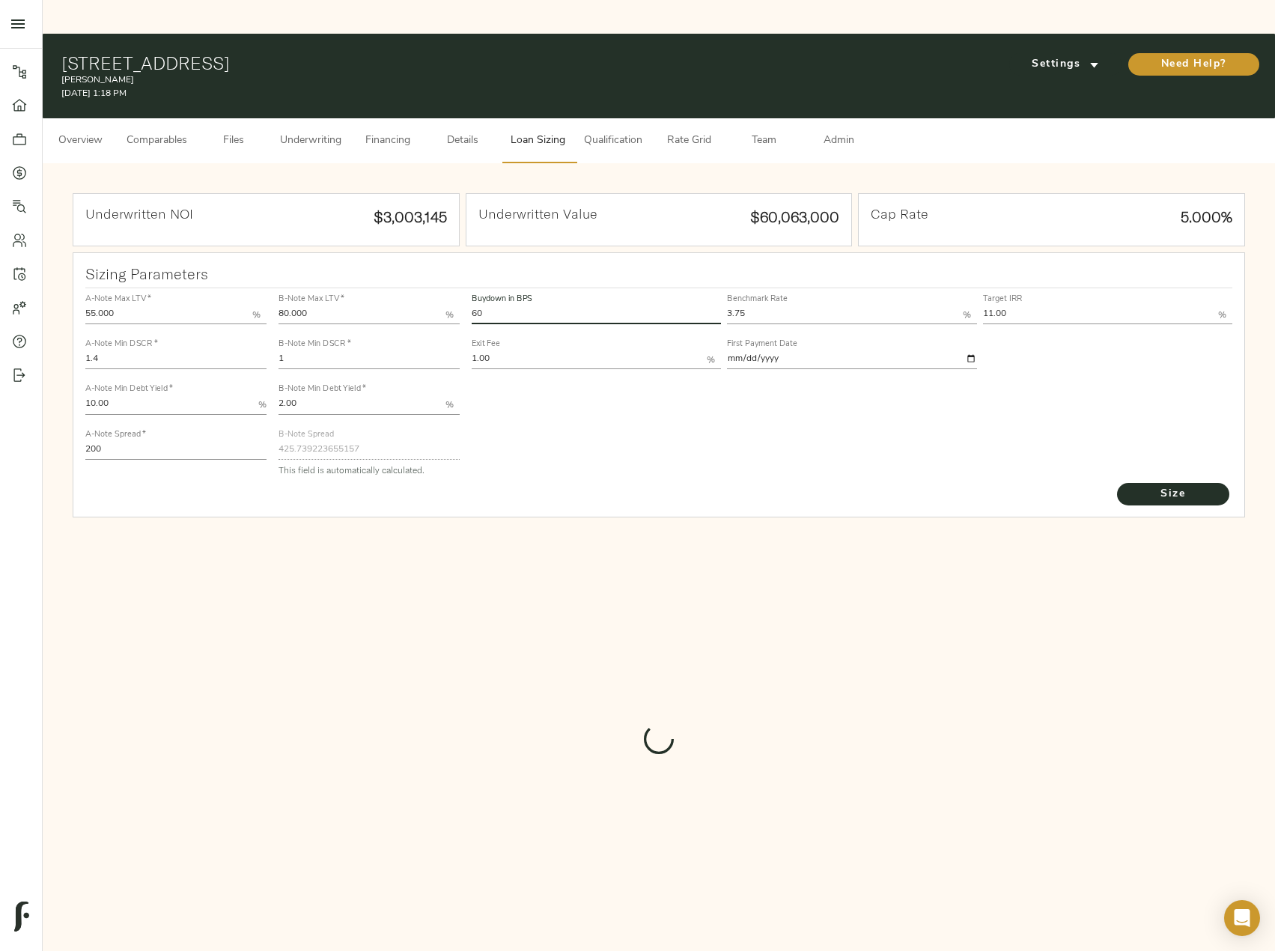
type input "398.0958711291836"
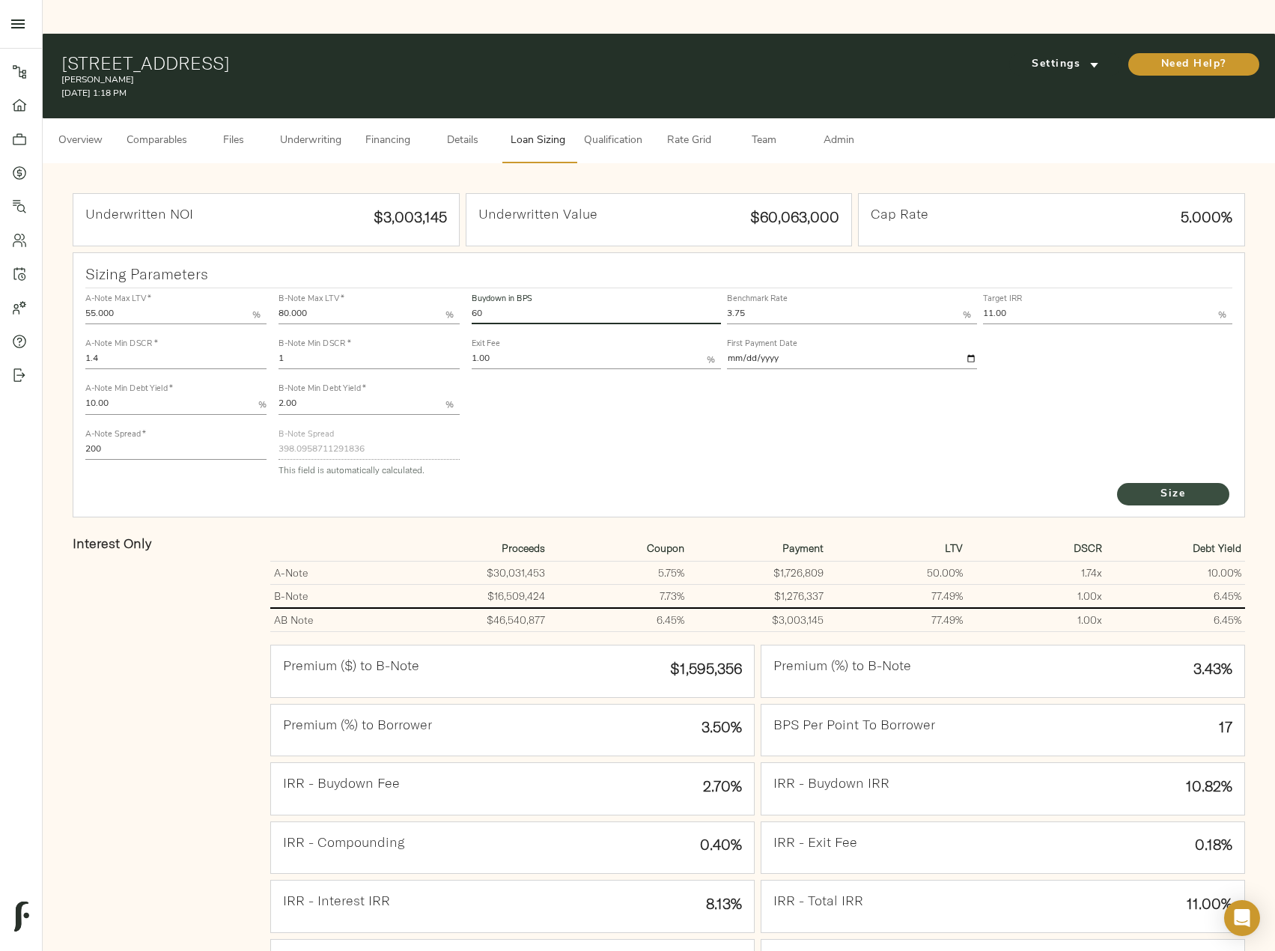
click at [1170, 485] on span "Size" at bounding box center [1173, 494] width 82 height 19
click at [97, 306] on input "55.000" at bounding box center [168, 315] width 167 height 18
click at [1117, 483] on button "Size" at bounding box center [1173, 494] width 112 height 22
click at [1200, 485] on span "Size" at bounding box center [1173, 494] width 82 height 19
drag, startPoint x: 94, startPoint y: 276, endPoint x: 70, endPoint y: 276, distance: 24.0
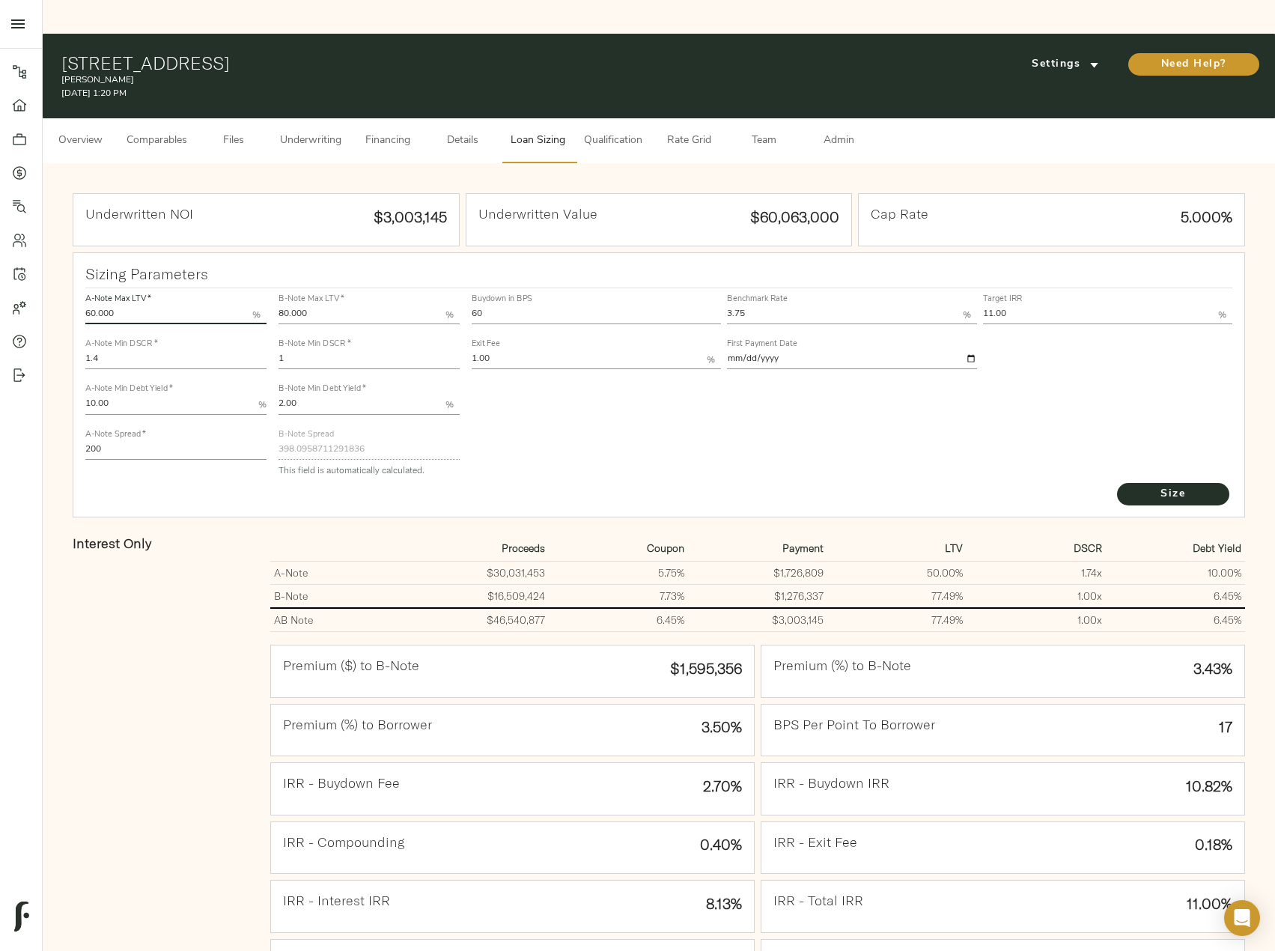
click at [70, 276] on div "Sizing Parameters A-Note Max LTV   * 60.000 % A-Note Min DSCR   * 1.4 A-Note Mi…" at bounding box center [659, 680] width 1179 height 863
type input "50.000"
click at [1117, 483] on button "Size" at bounding box center [1173, 494] width 112 height 22
click at [332, 132] on span "Underwriting" at bounding box center [310, 141] width 61 height 19
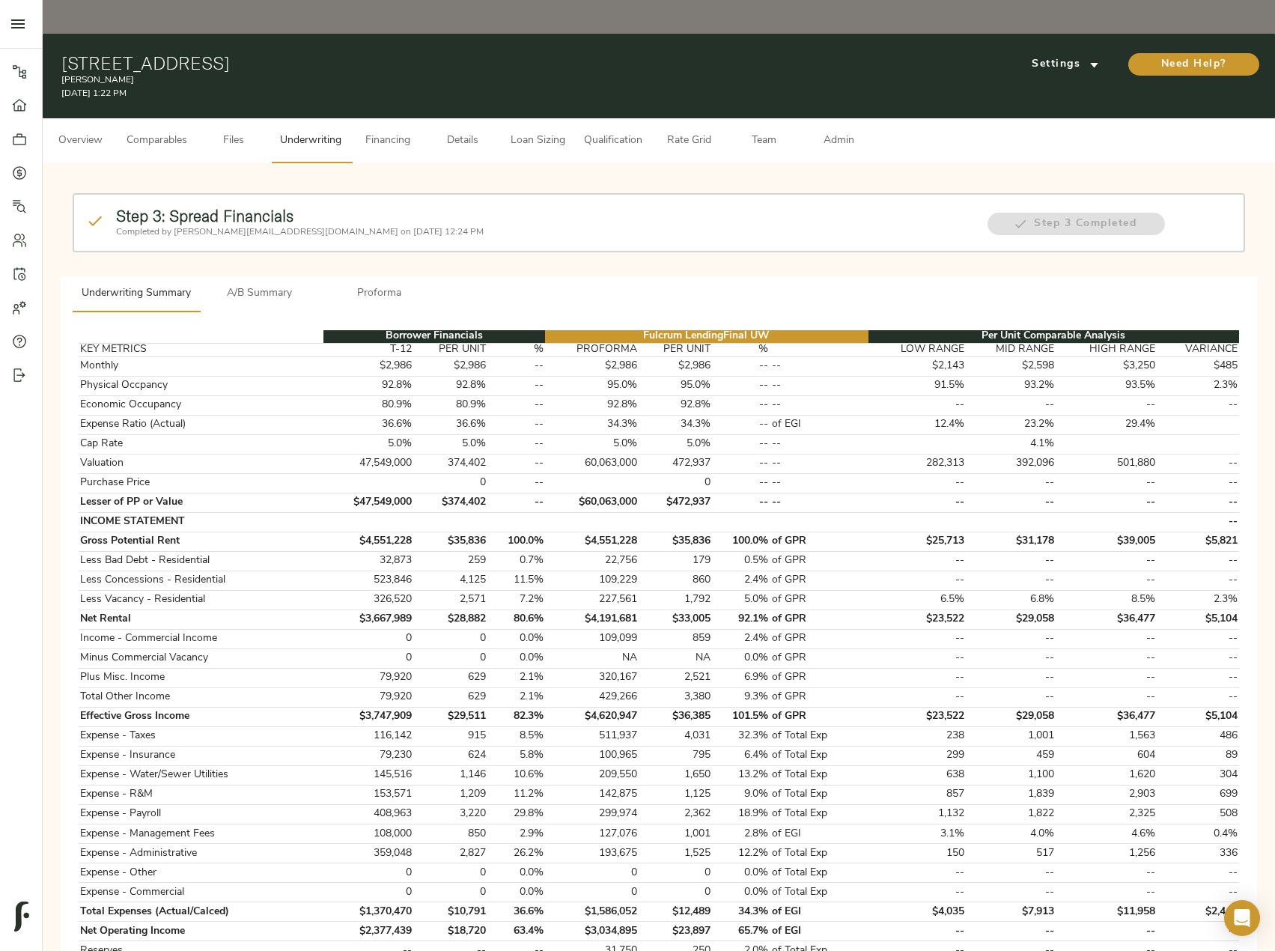
click at [520, 132] on span "Loan Sizing" at bounding box center [537, 141] width 57 height 19
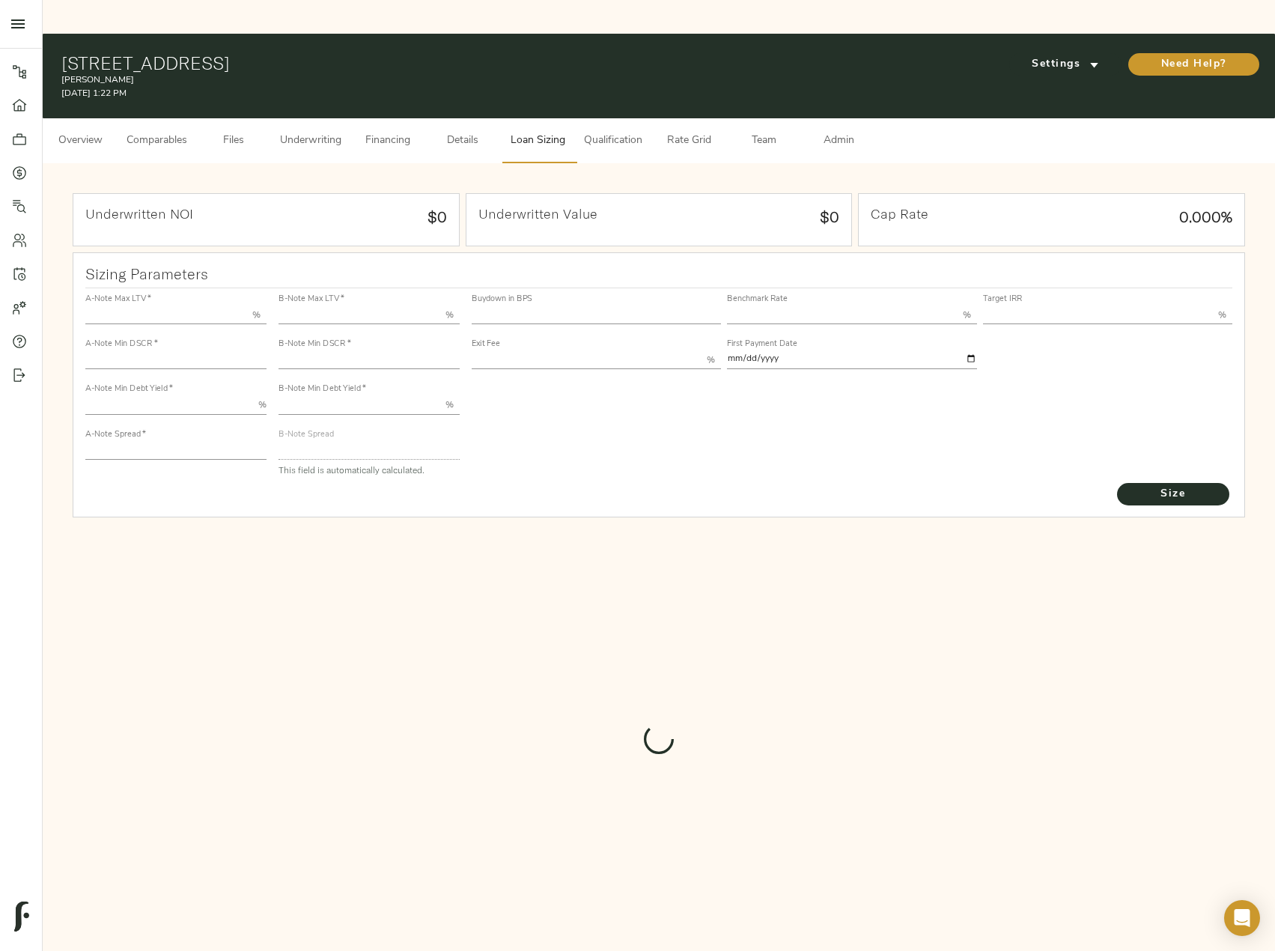
type input "50.000"
type input "1.4"
type input "10.00"
type input "200"
type input "80.000"
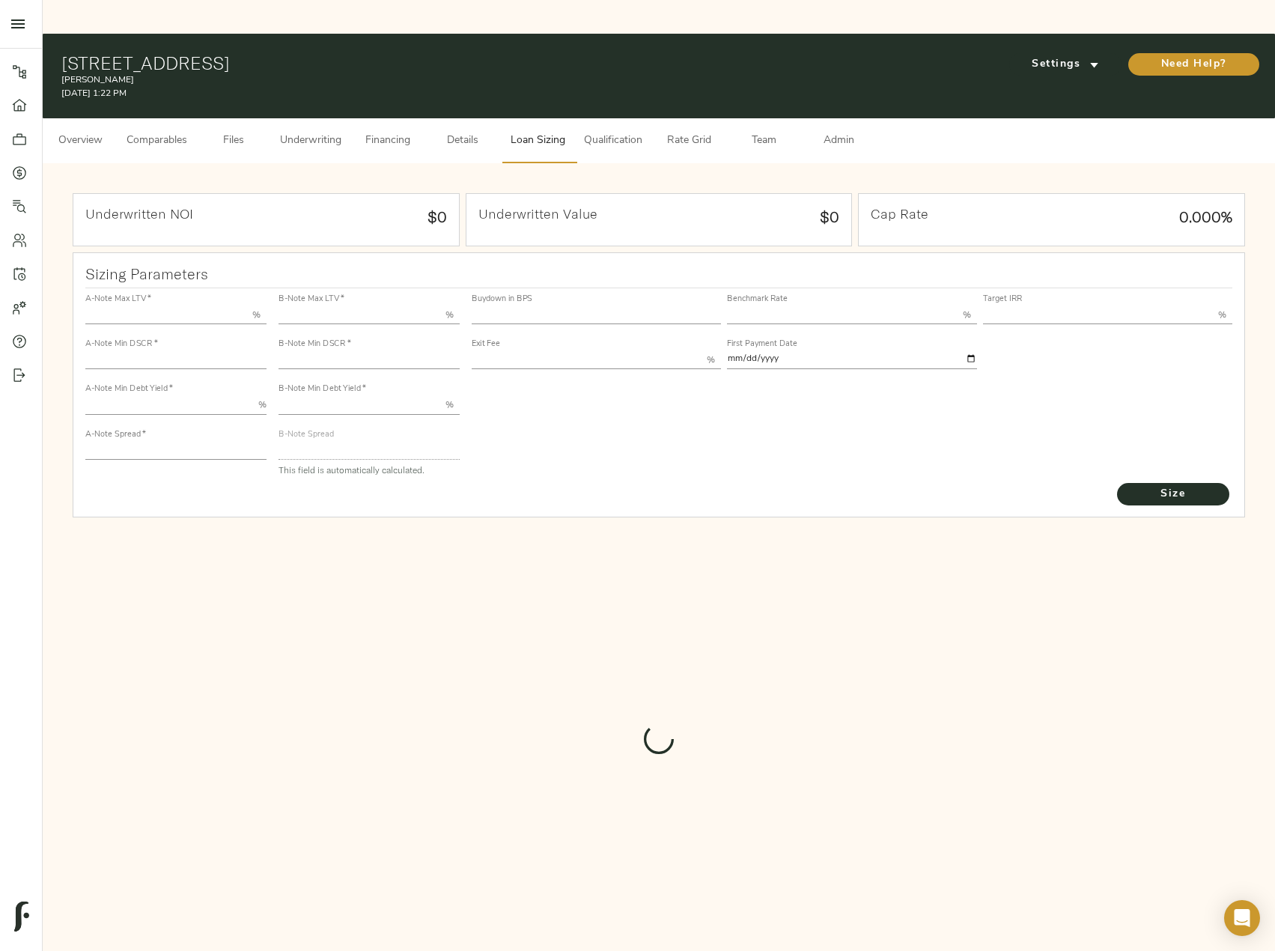
type input "1"
type input "2.00"
type input "398.0958711291836"
type input "60"
type input "3.75"
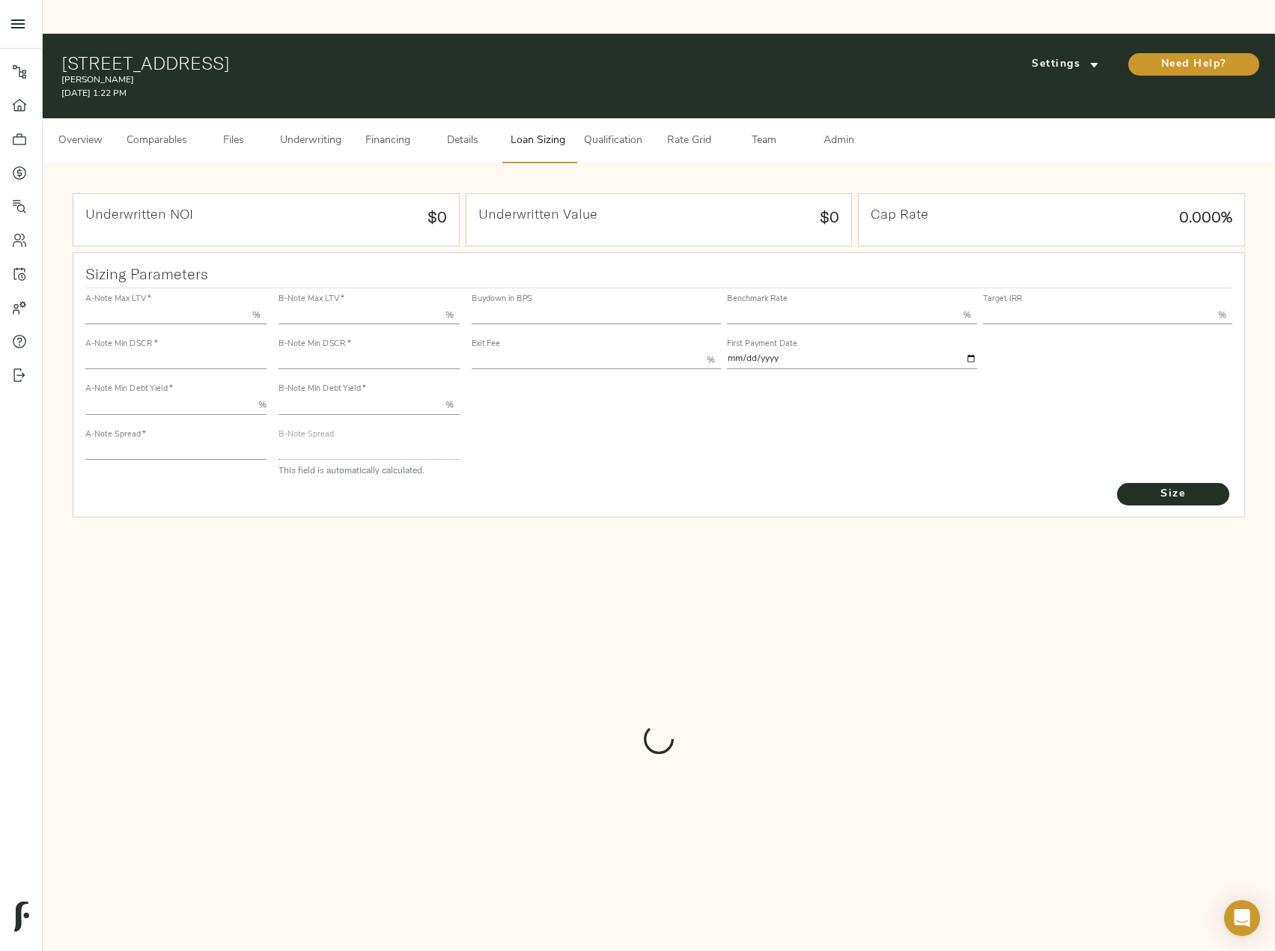
type input "11.00"
type input "1.00"
type input "[DATE]"
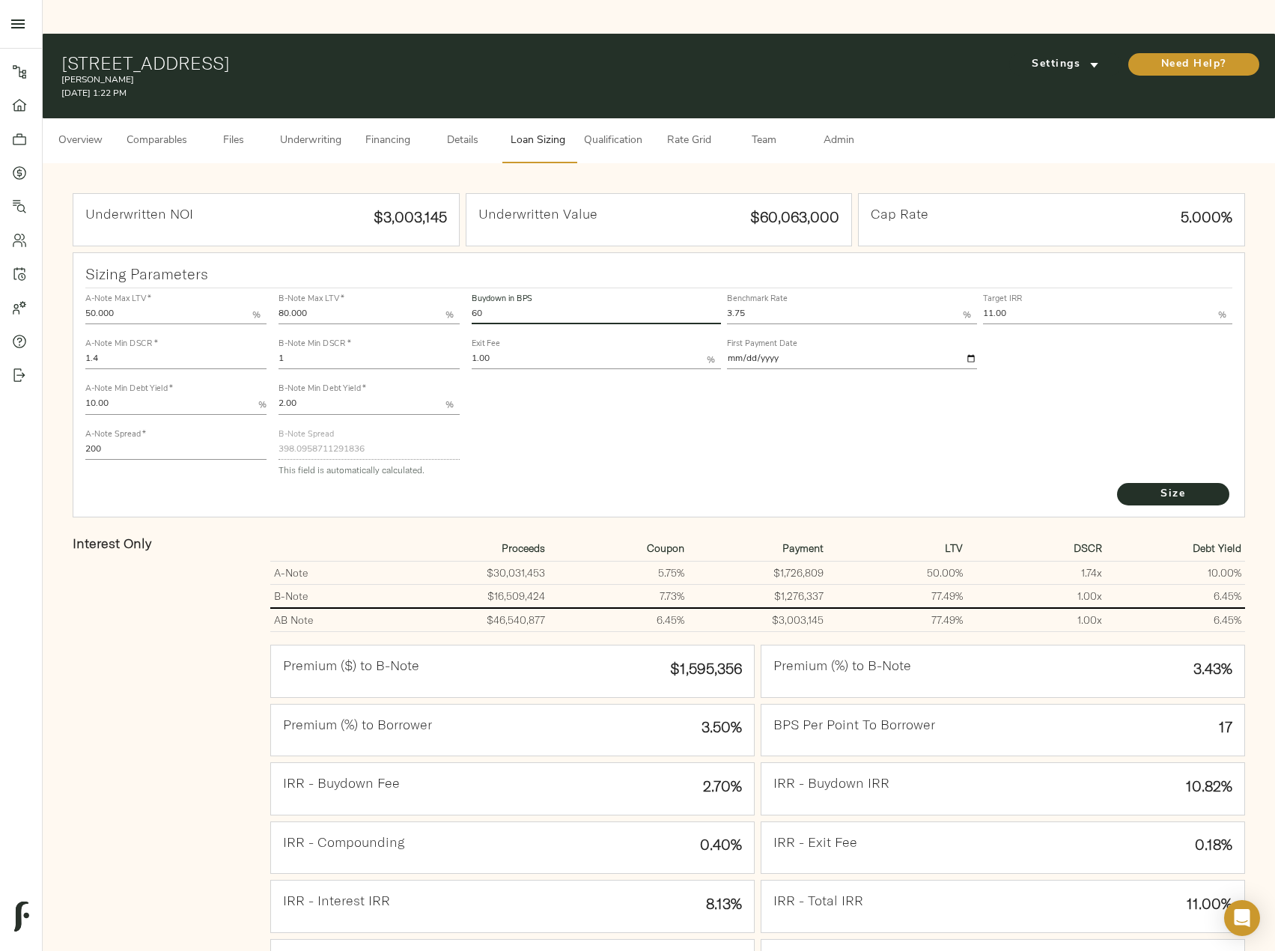
drag, startPoint x: 503, startPoint y: 282, endPoint x: 473, endPoint y: 282, distance: 30.7
click at [473, 306] on input "60" at bounding box center [596, 315] width 249 height 18
type input "52"
click at [1117, 483] on button "Size" at bounding box center [1173, 494] width 112 height 22
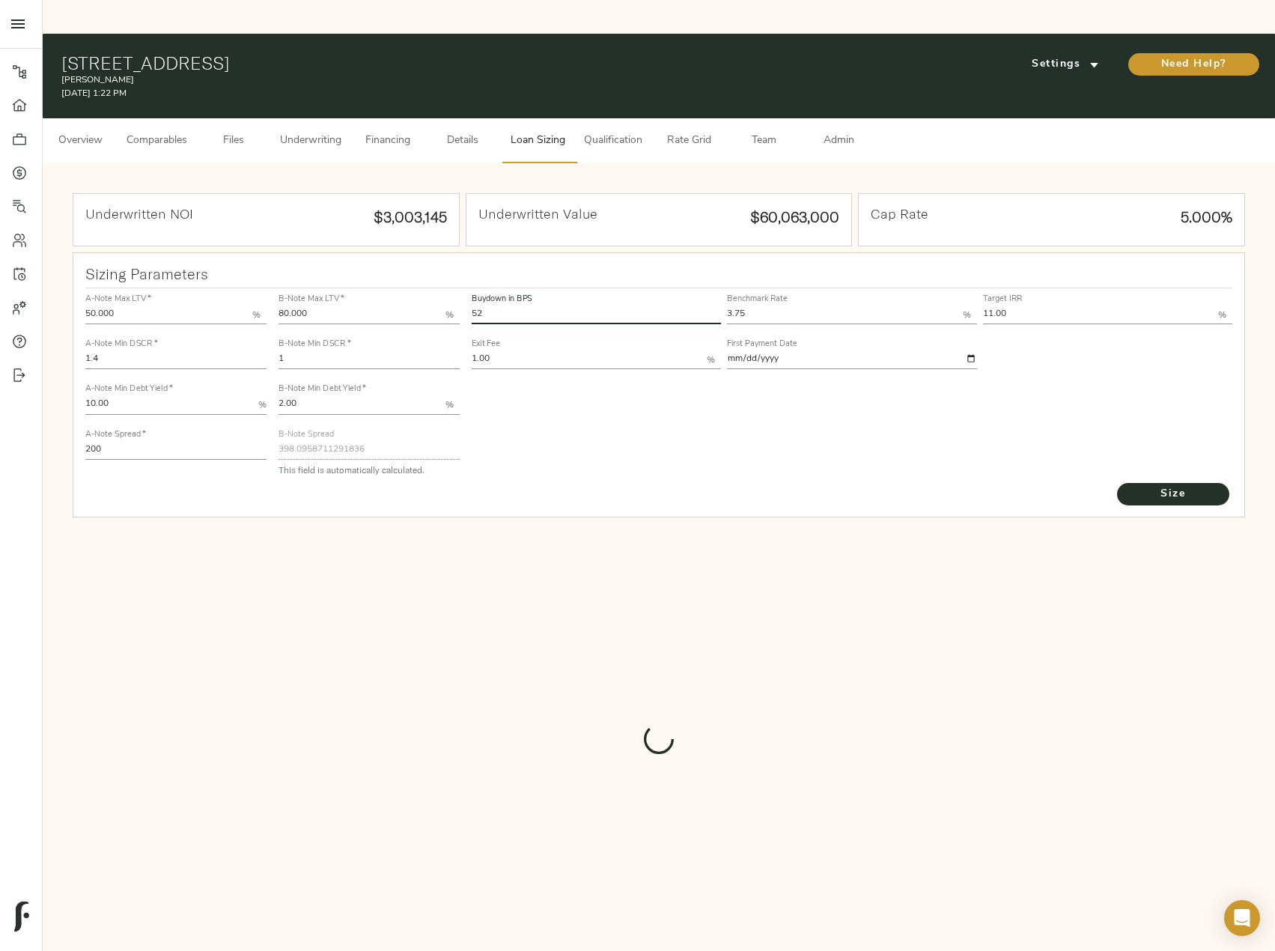
type input "425.739223655157"
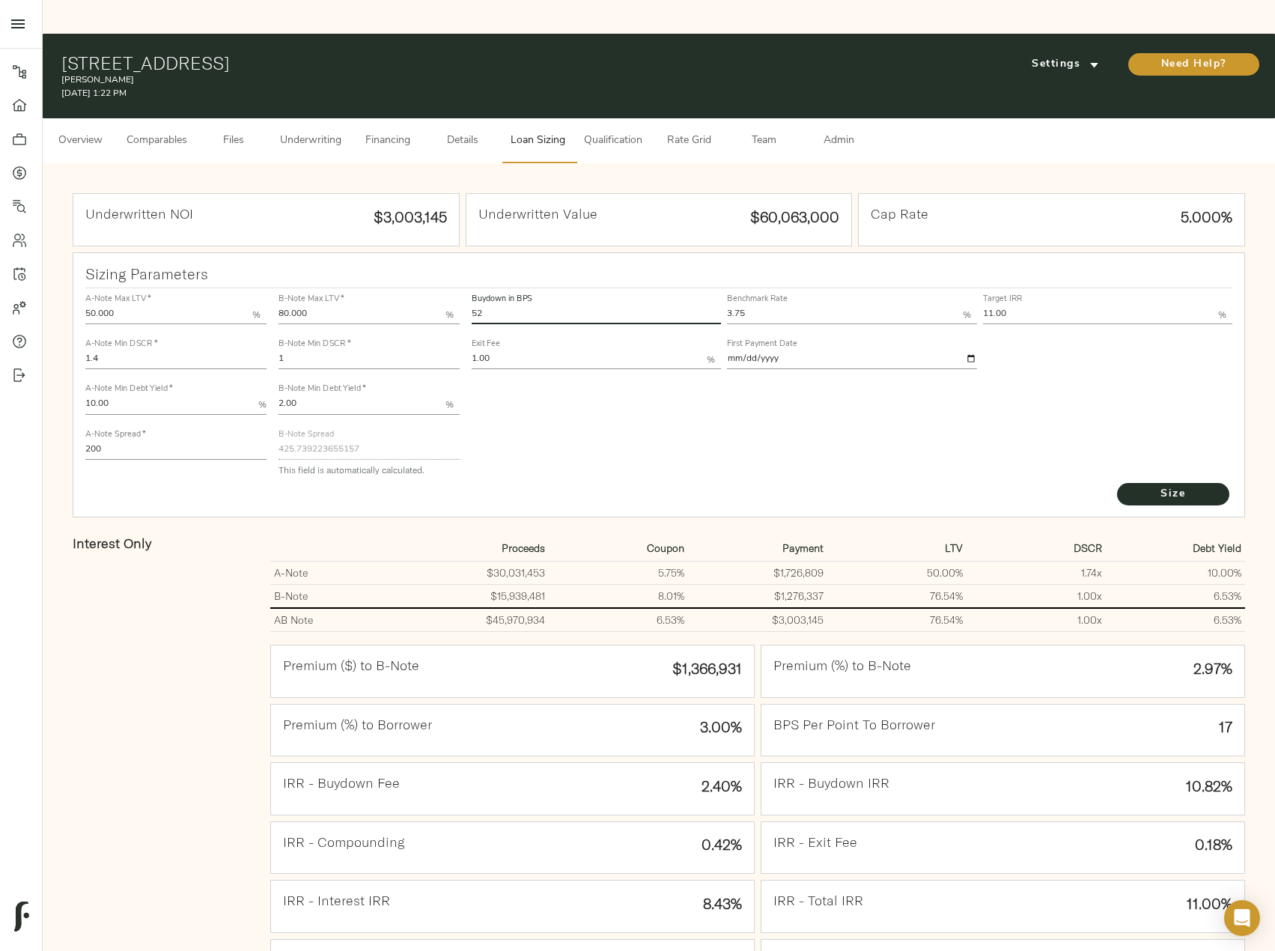
drag, startPoint x: 743, startPoint y: 282, endPoint x: 709, endPoint y: 282, distance: 33.7
click at [709, 285] on div "Buydown in BPS 52 Benchmark Rate 3.75 % Target IRR 11.00 % Exit Fee 1.00 % Firs…" at bounding box center [853, 330] width 768 height 91
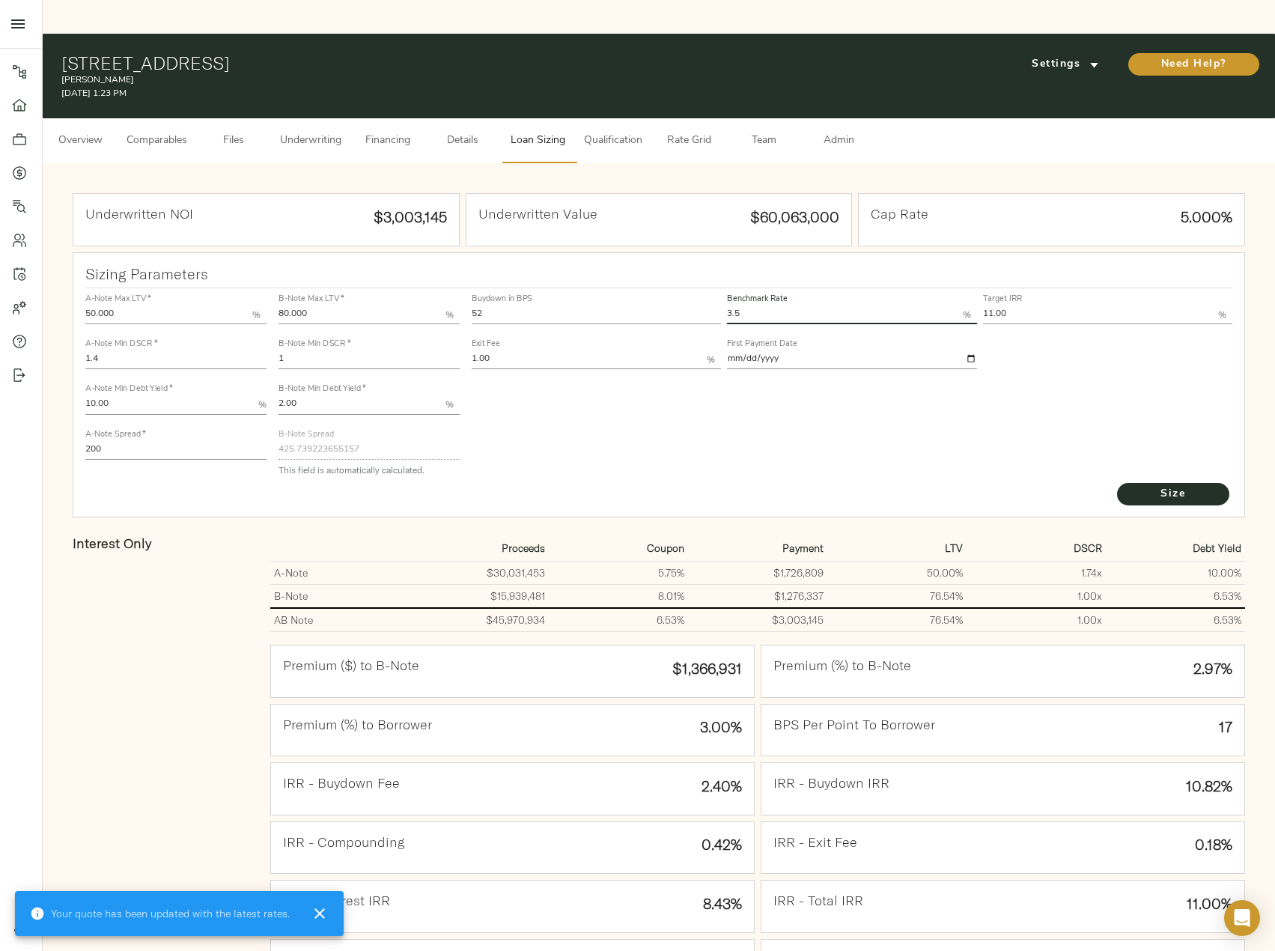
type input "3.50"
click at [1117, 483] on button "Size" at bounding box center [1173, 494] width 112 height 22
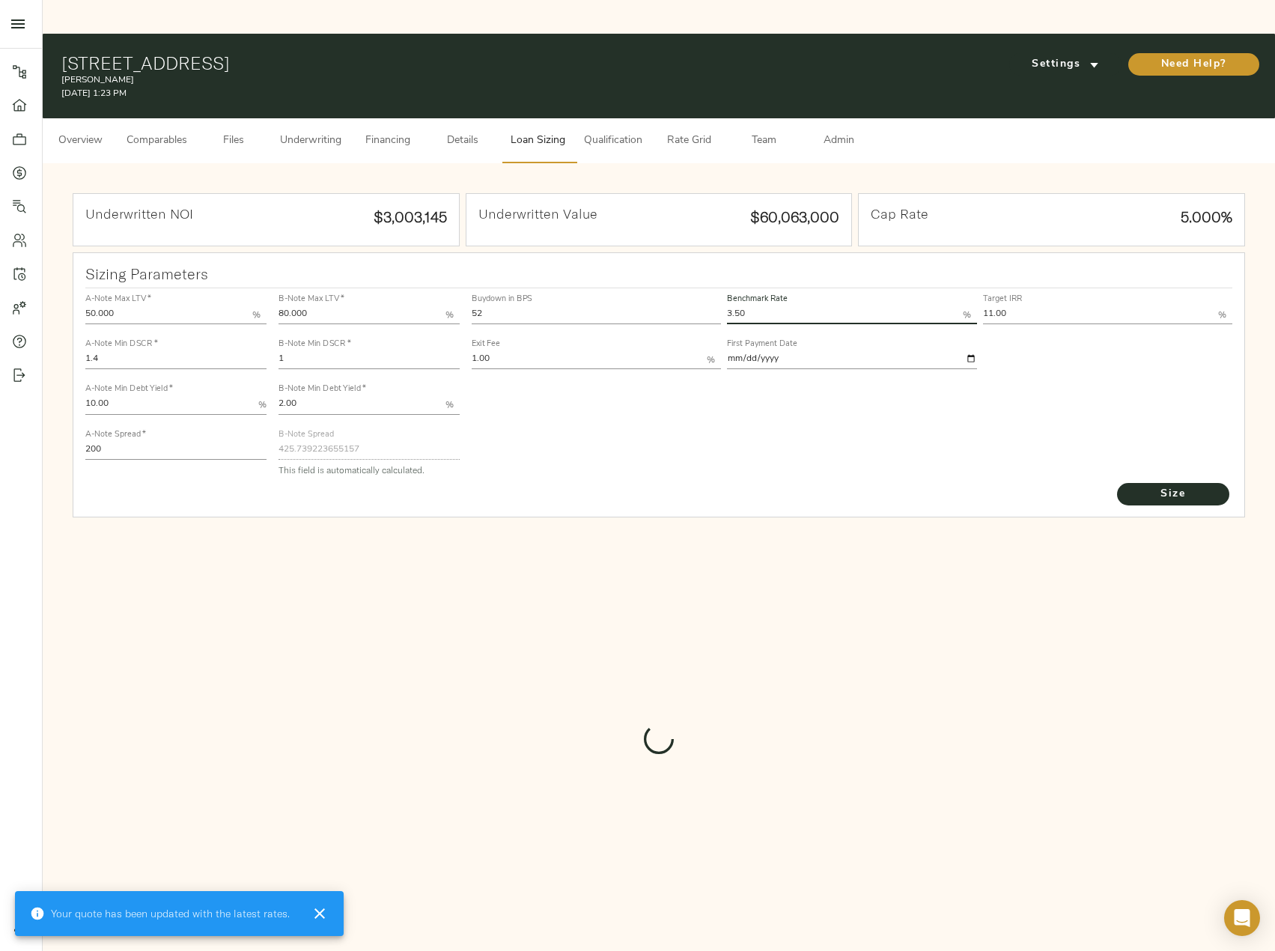
type input "436.0376697194581"
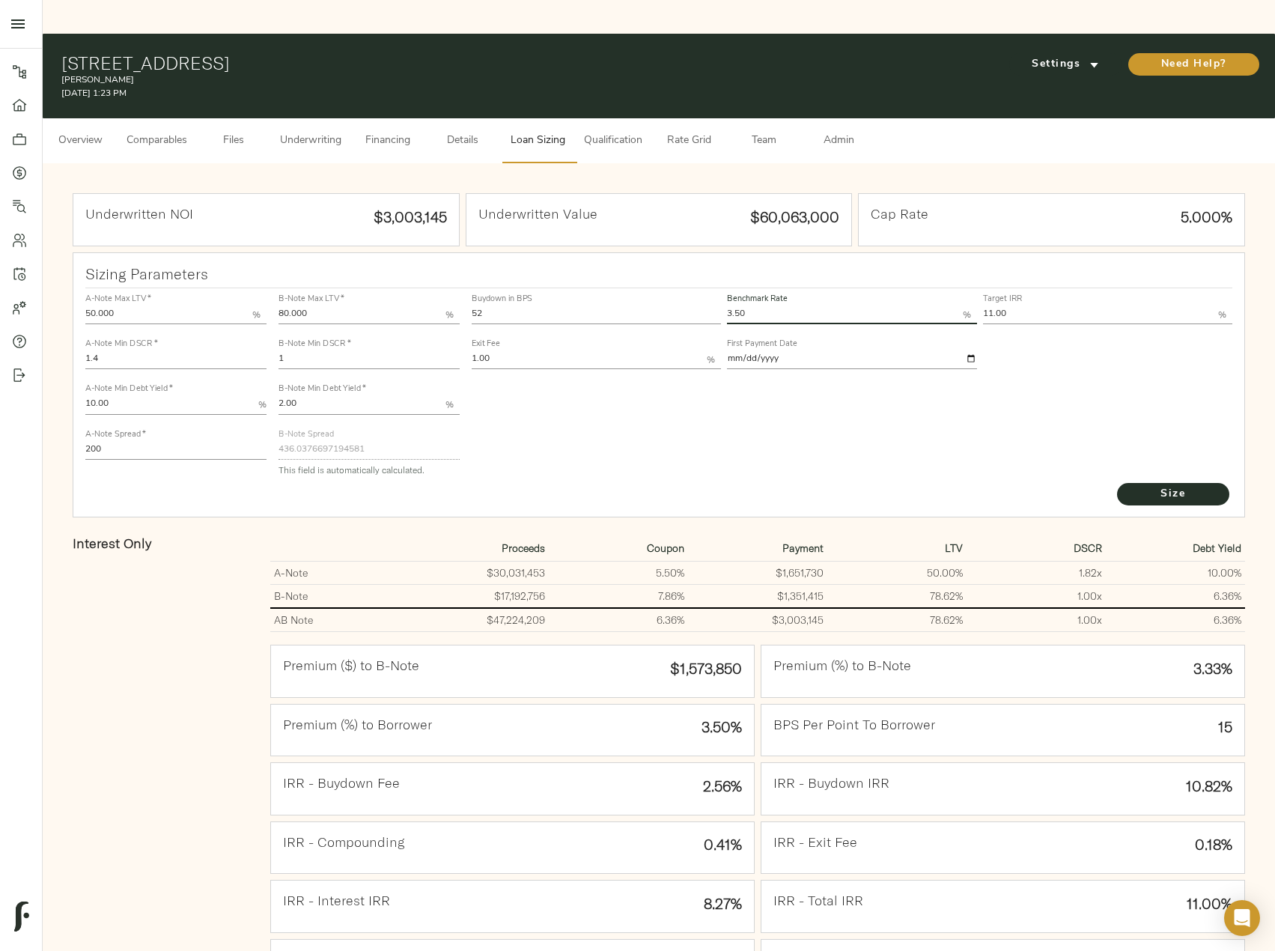
drag, startPoint x: 758, startPoint y: 285, endPoint x: 722, endPoint y: 284, distance: 36.0
click at [722, 285] on div "Buydown in BPS 52 Benchmark Rate 3.50 % Target IRR 11.00 % Exit Fee 1.00 % Firs…" at bounding box center [853, 330] width 768 height 91
type input "3.75"
click at [1117, 483] on button "Size" at bounding box center [1173, 494] width 112 height 22
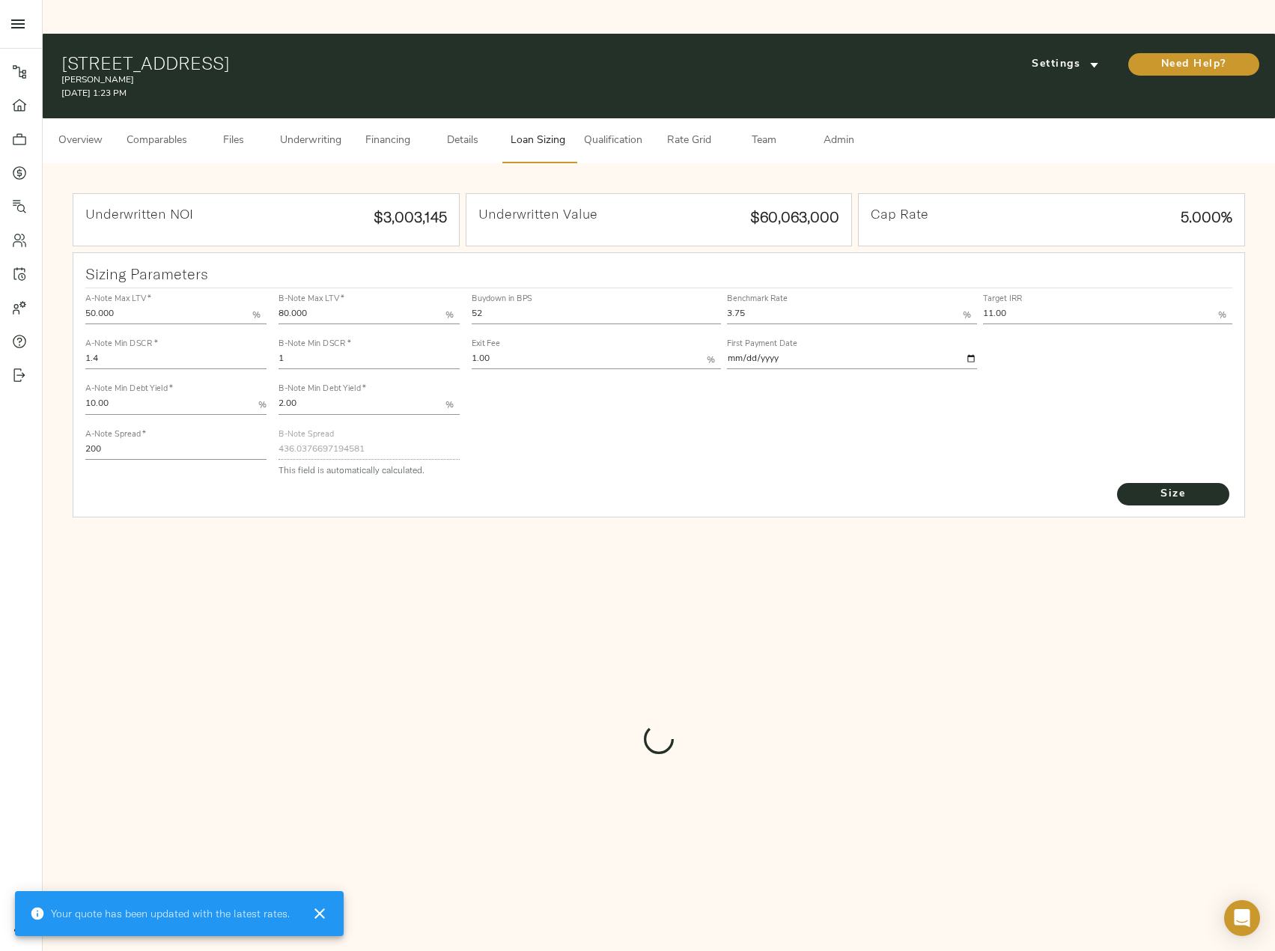
type input "425.739223655157"
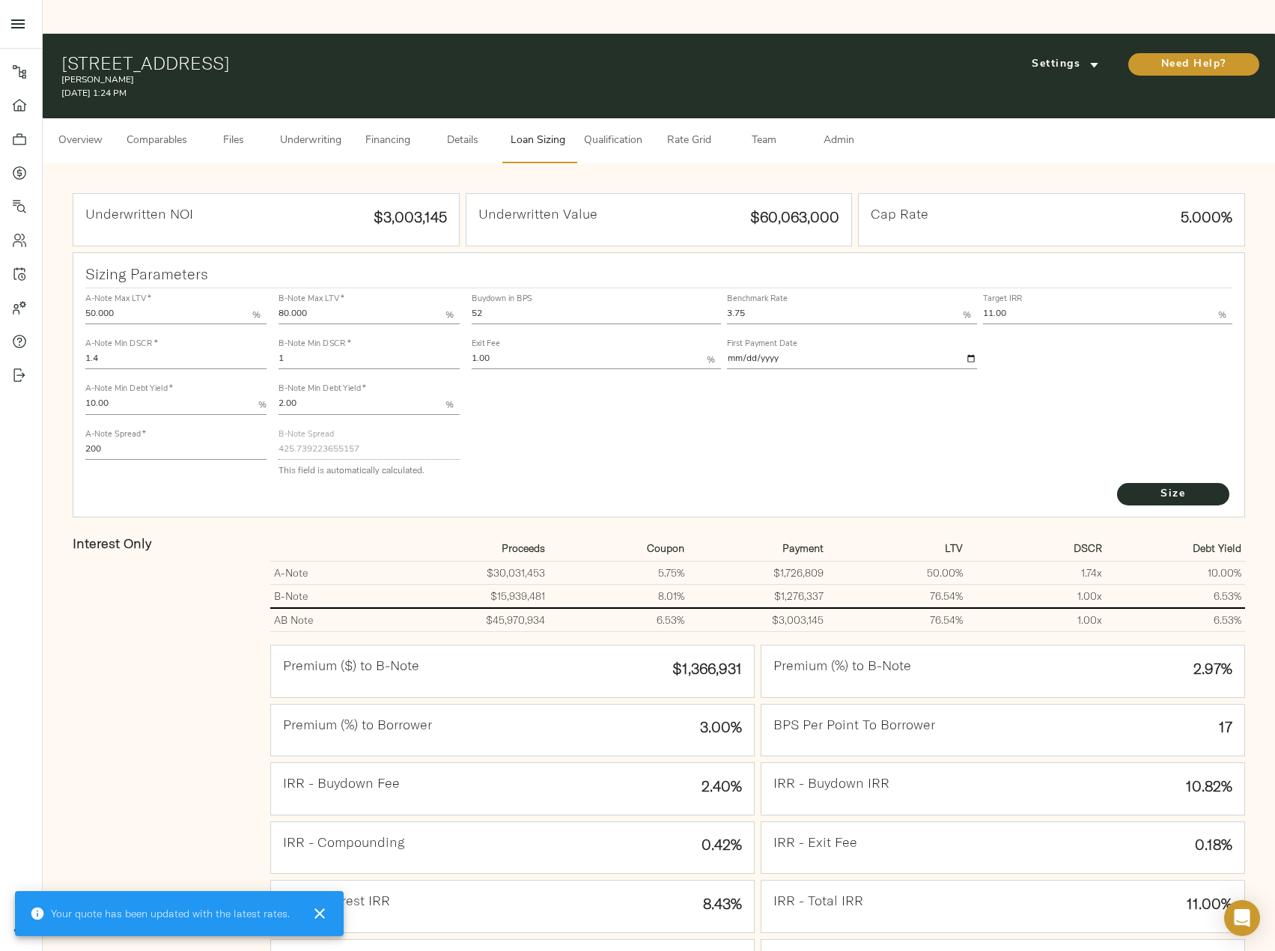
click at [304, 120] on button "Underwriting" at bounding box center [310, 140] width 79 height 45
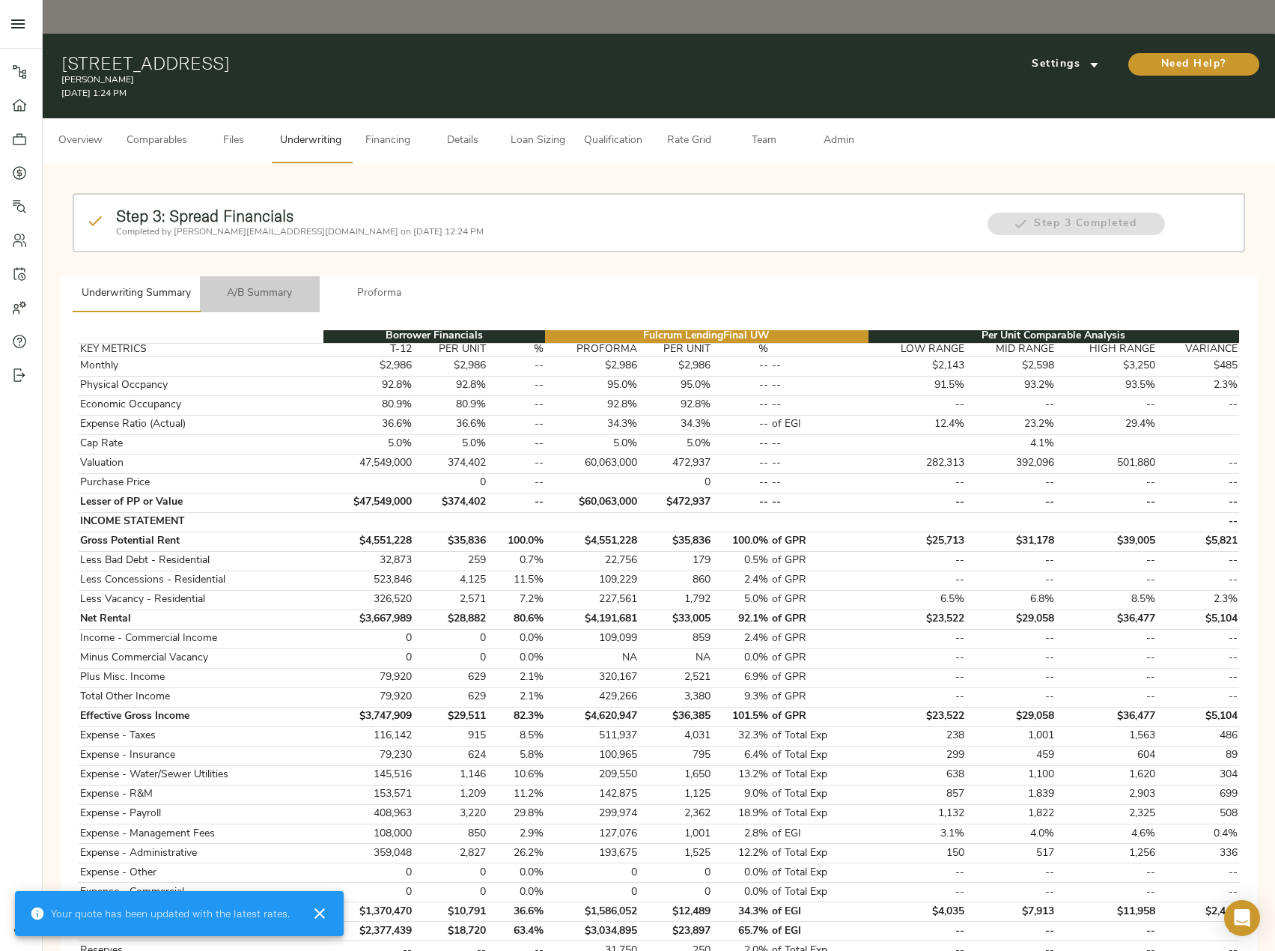
click at [270, 285] on span "A/B Summary" at bounding box center [260, 294] width 102 height 19
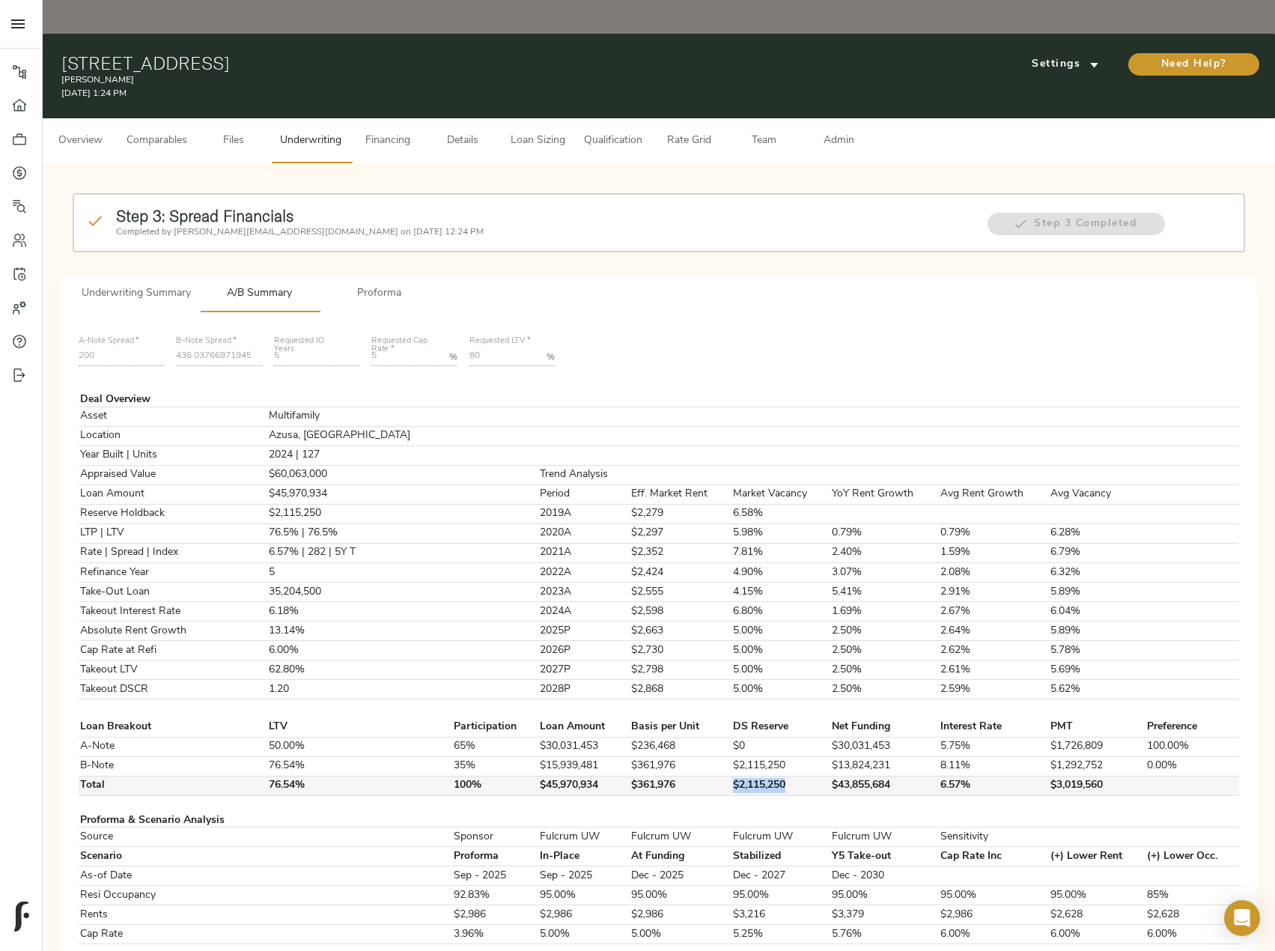
drag, startPoint x: 761, startPoint y: 755, endPoint x: 676, endPoint y: 752, distance: 84.7
click at [676, 776] on tr "Total 76.54% 100% $45,970,934 $361,976 $2,115,250 $43,855,684 6.57% $3,019,560" at bounding box center [659, 785] width 1161 height 19
copy tr "$2,115,250"
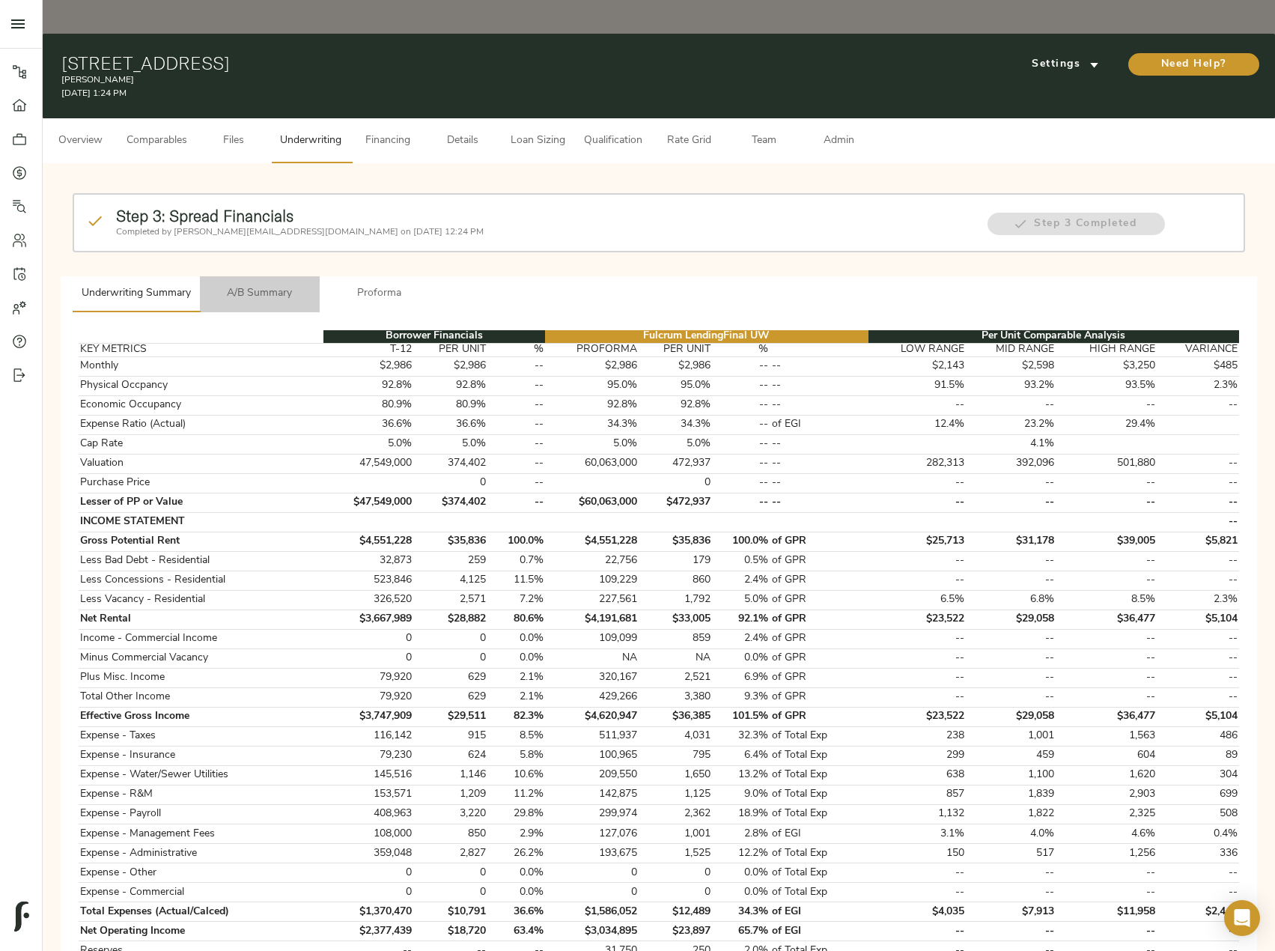
click at [258, 285] on span "A/B Summary" at bounding box center [260, 294] width 102 height 19
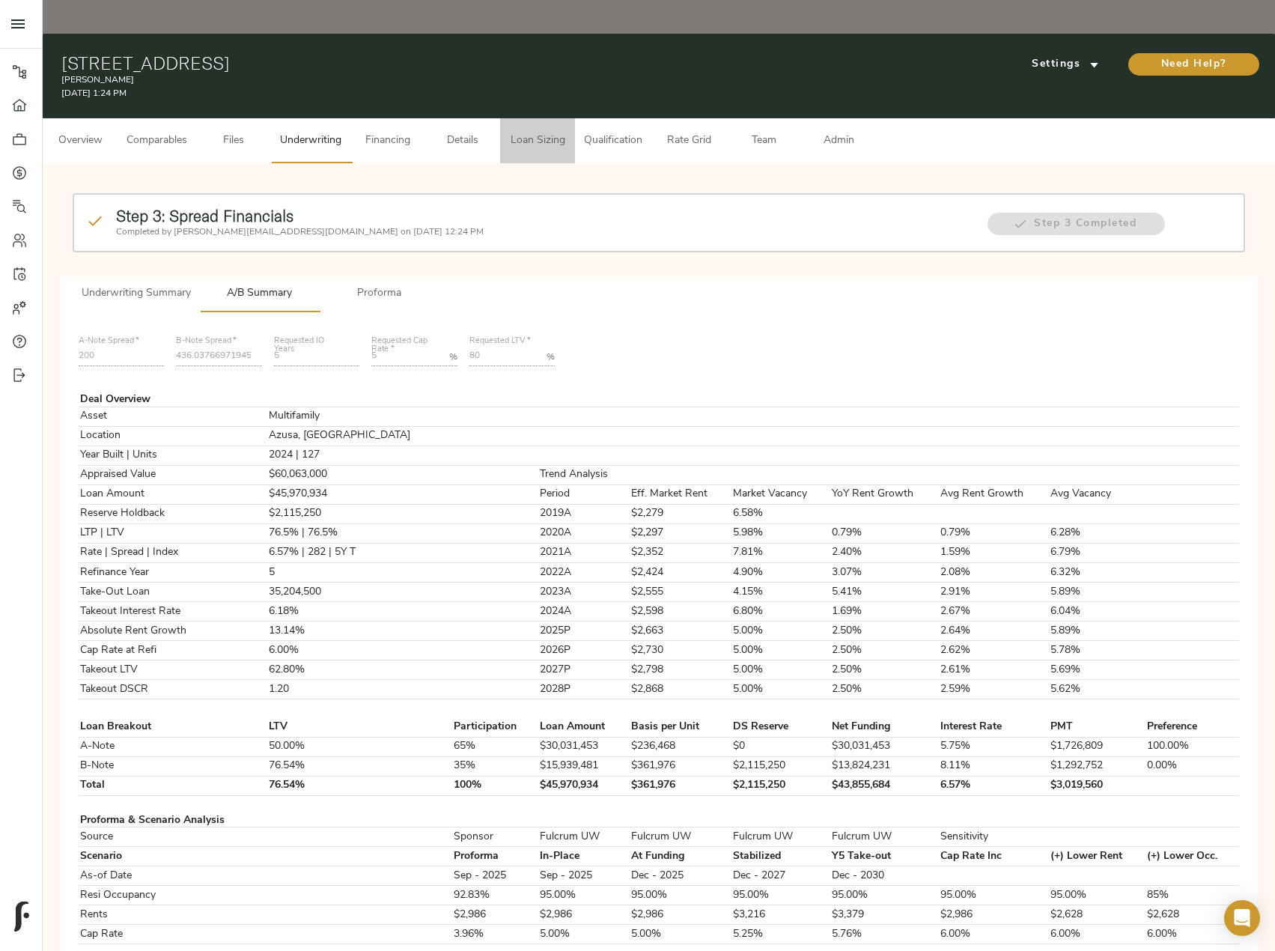
click at [536, 118] on button "Loan Sizing" at bounding box center [537, 140] width 75 height 45
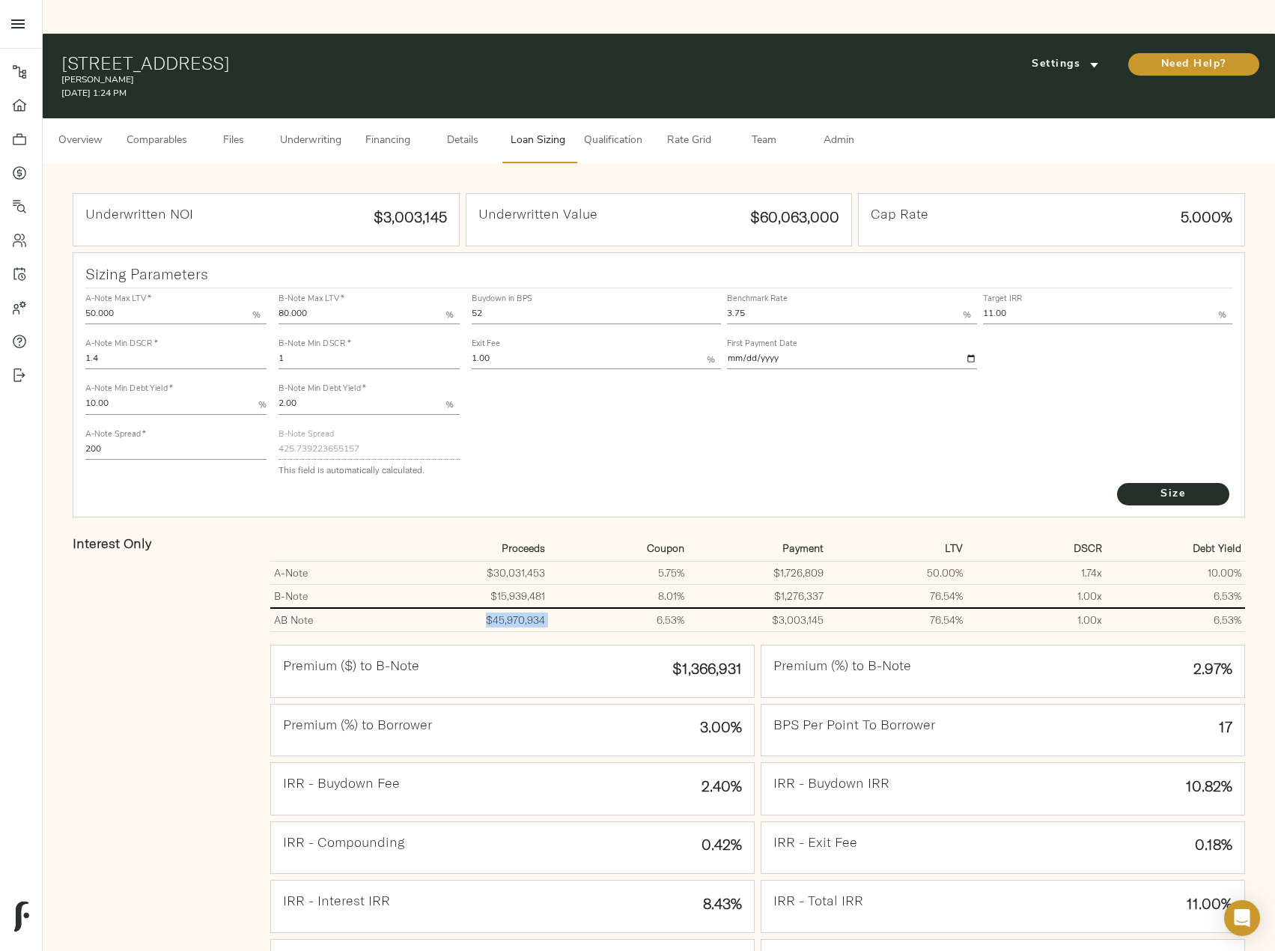
drag, startPoint x: 559, startPoint y: 587, endPoint x: 481, endPoint y: 586, distance: 77.9
click at [481, 608] on tr "AB Note $45,970,934 6.53% $3,003,145 76.54% 1.00 x 6.53%" at bounding box center [757, 620] width 975 height 24
copy td "$45,970,934"
drag, startPoint x: 511, startPoint y: 273, endPoint x: 460, endPoint y: 279, distance: 52.0
click at [460, 282] on div "A-Note Max LTV   * 50.000 % A-Note Min DSCR   * 1.4 A-Note Min Debt Yield   * 1…" at bounding box center [659, 384] width 1160 height 204
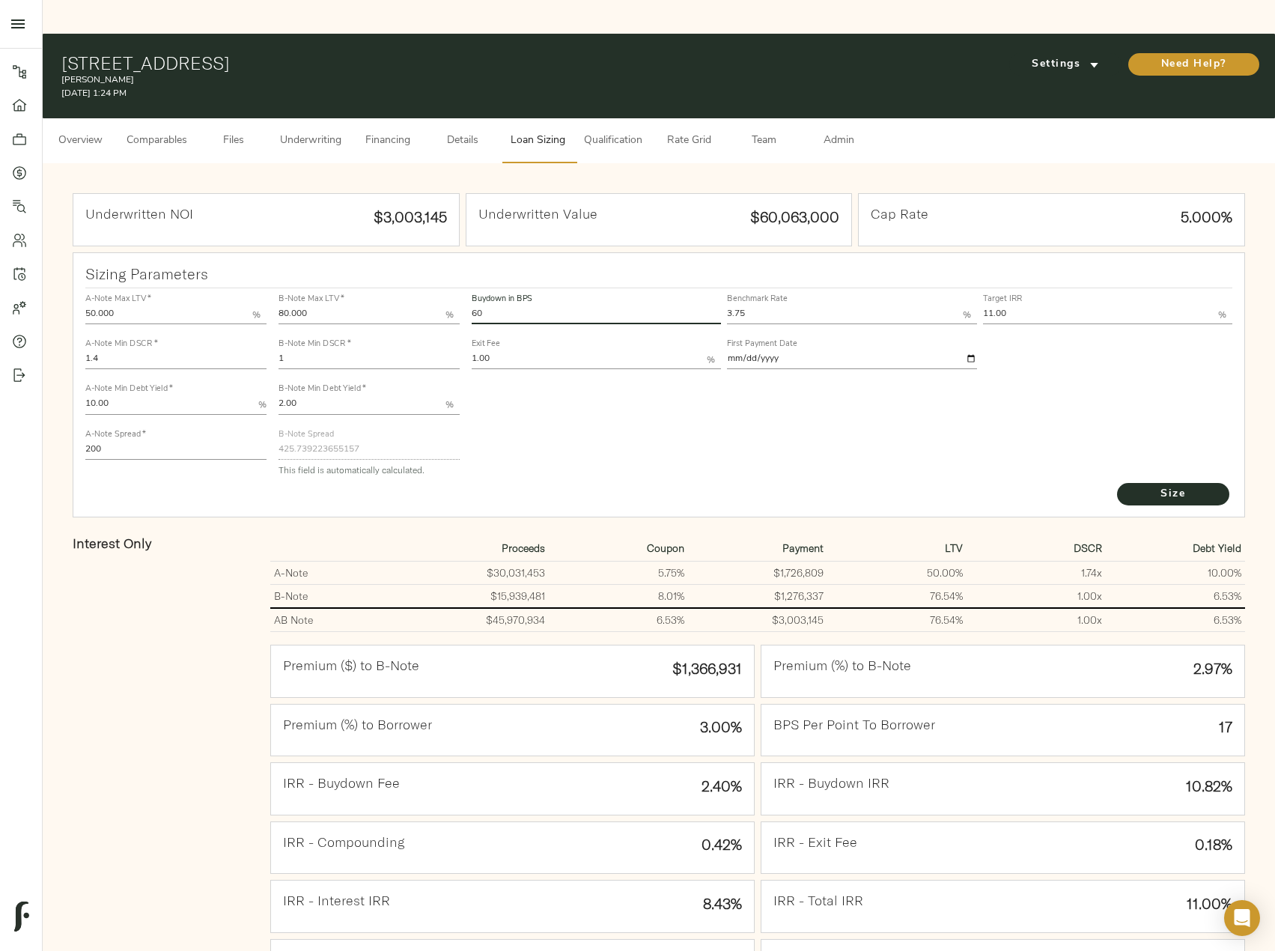
type input "60"
click at [1117, 483] on button "Size" at bounding box center [1173, 494] width 112 height 22
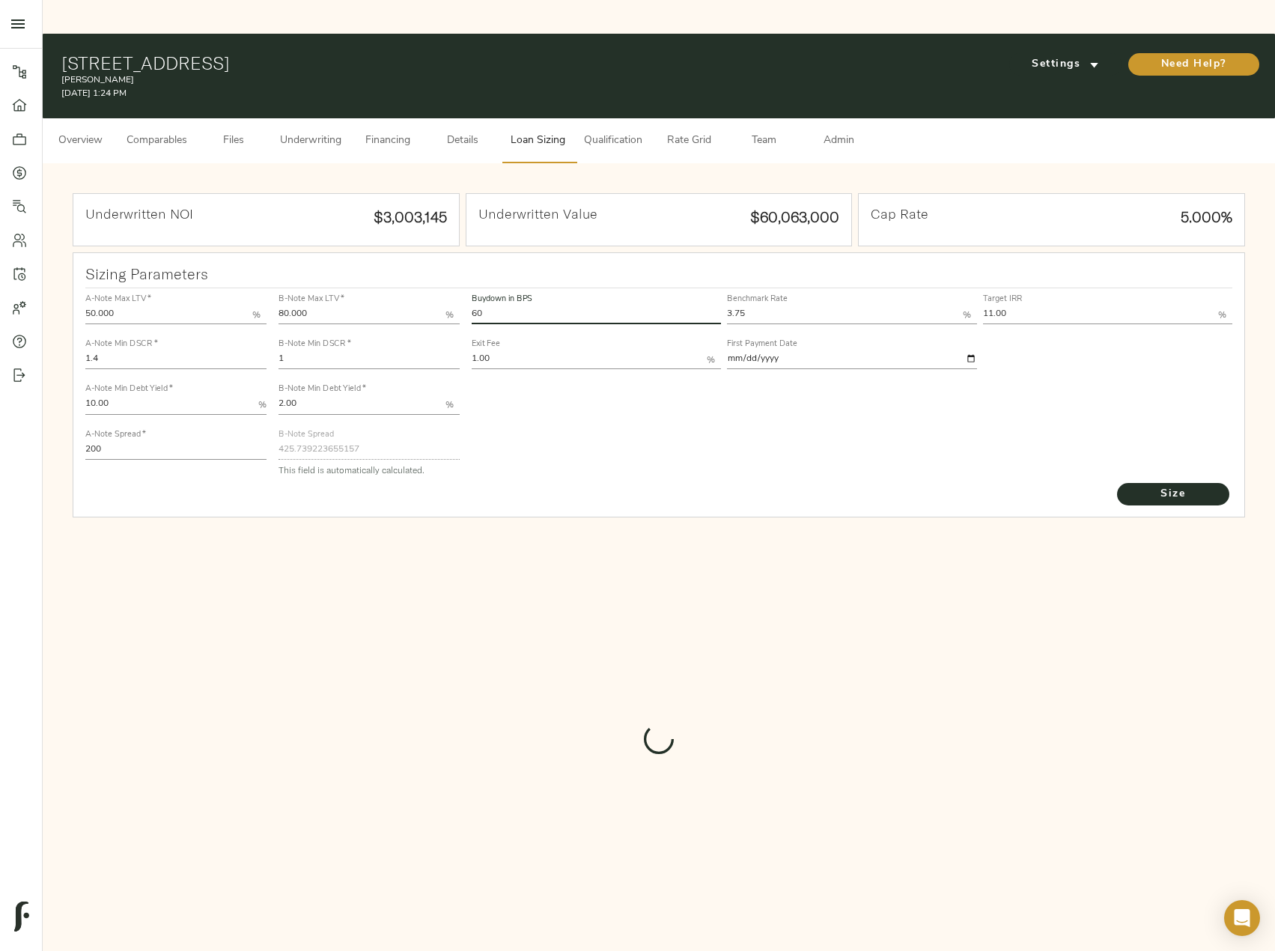
type input "398.0958711291836"
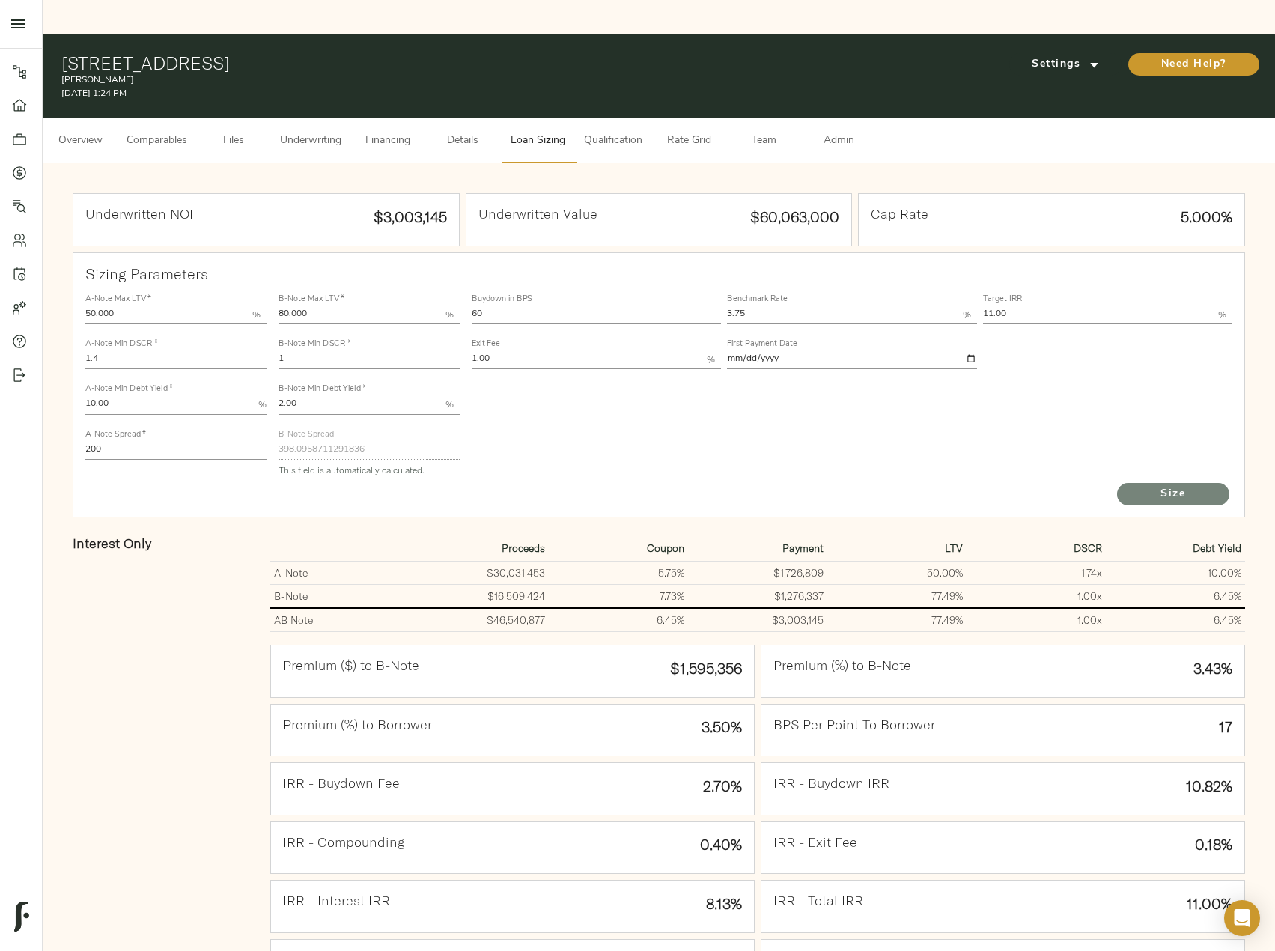
click at [1191, 485] on span "Size" at bounding box center [1173, 494] width 82 height 19
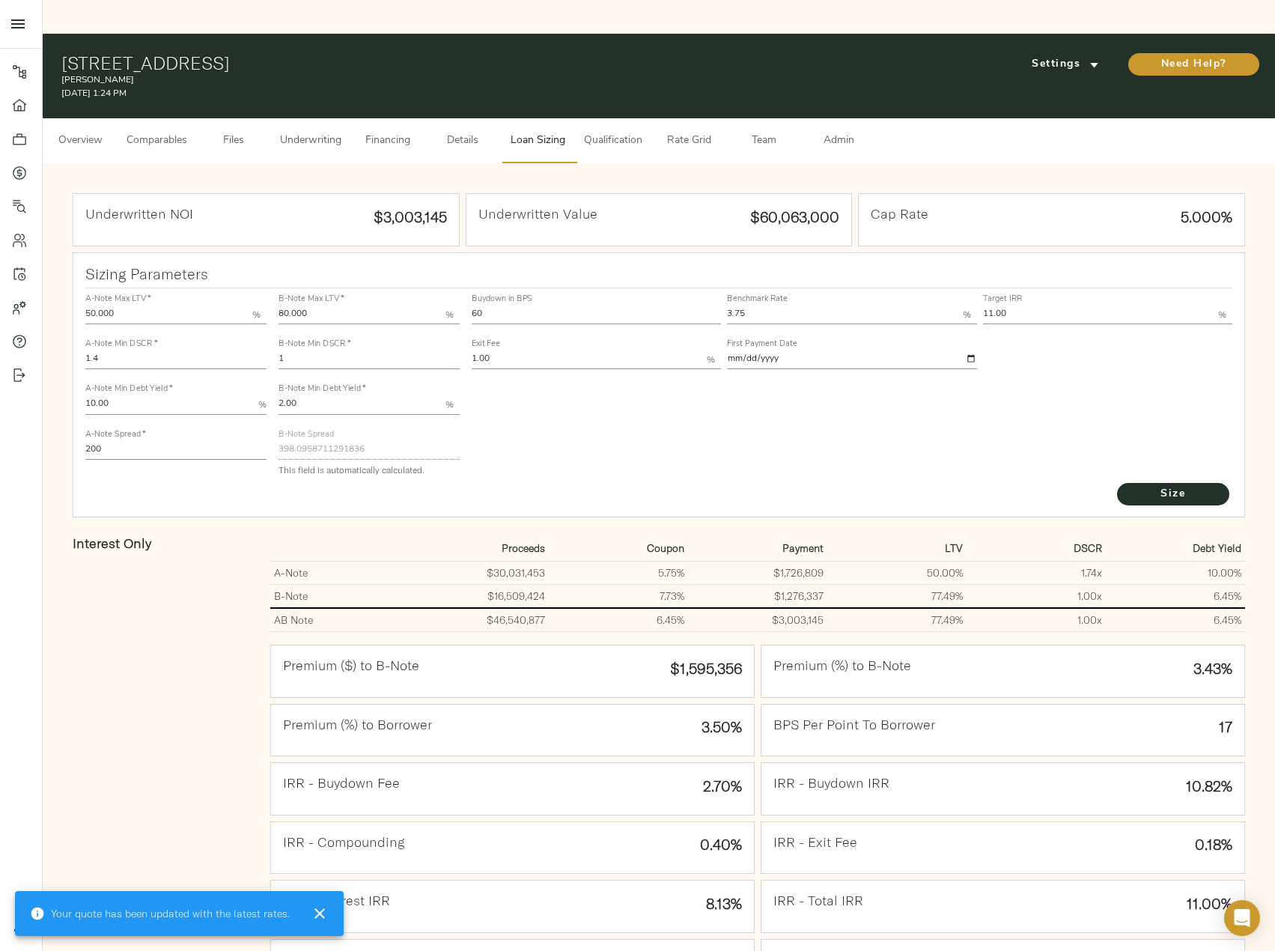
click at [297, 132] on span "Underwriting" at bounding box center [310, 141] width 61 height 19
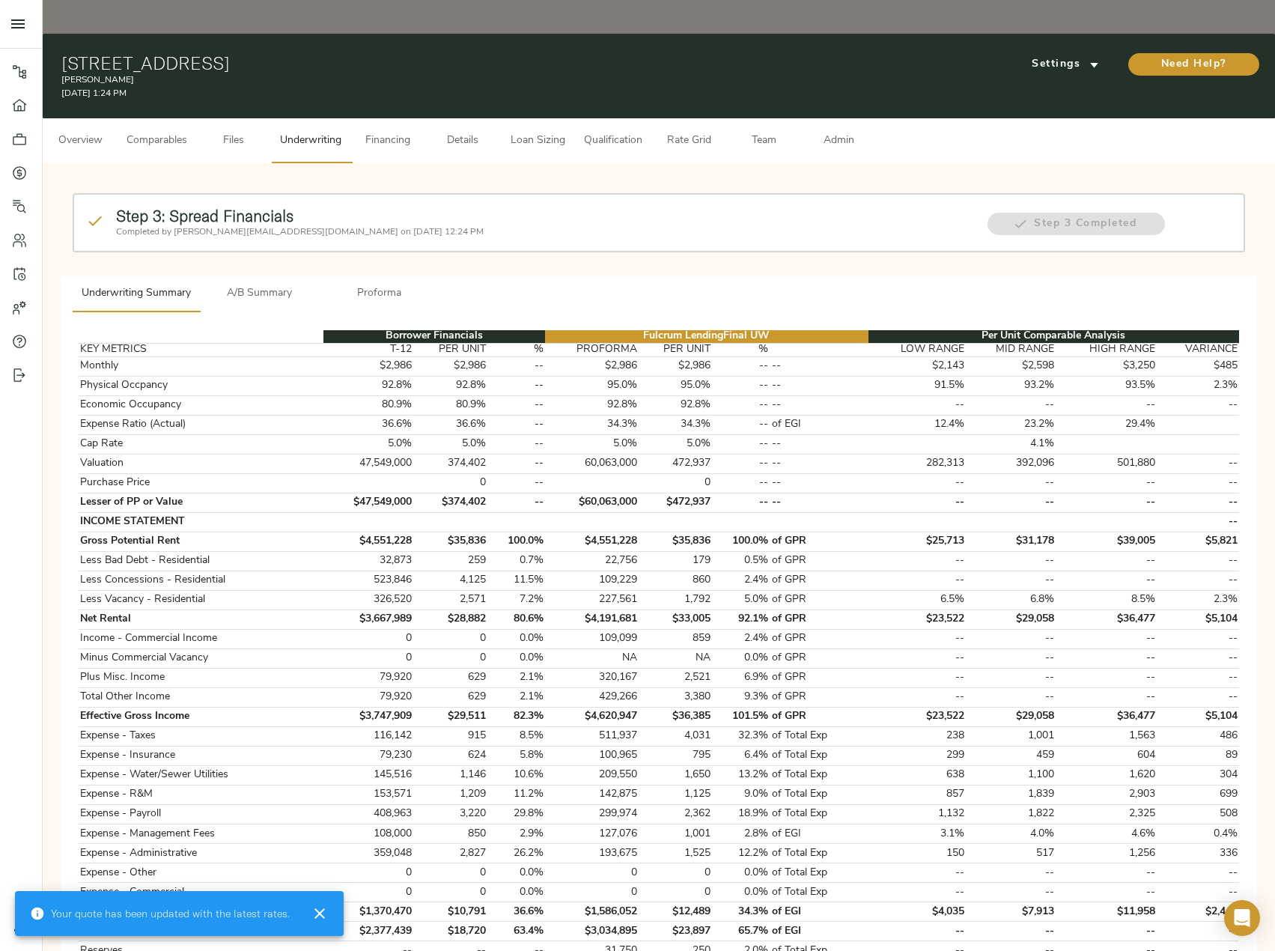
click at [244, 276] on button "A/B Summary" at bounding box center [260, 294] width 120 height 36
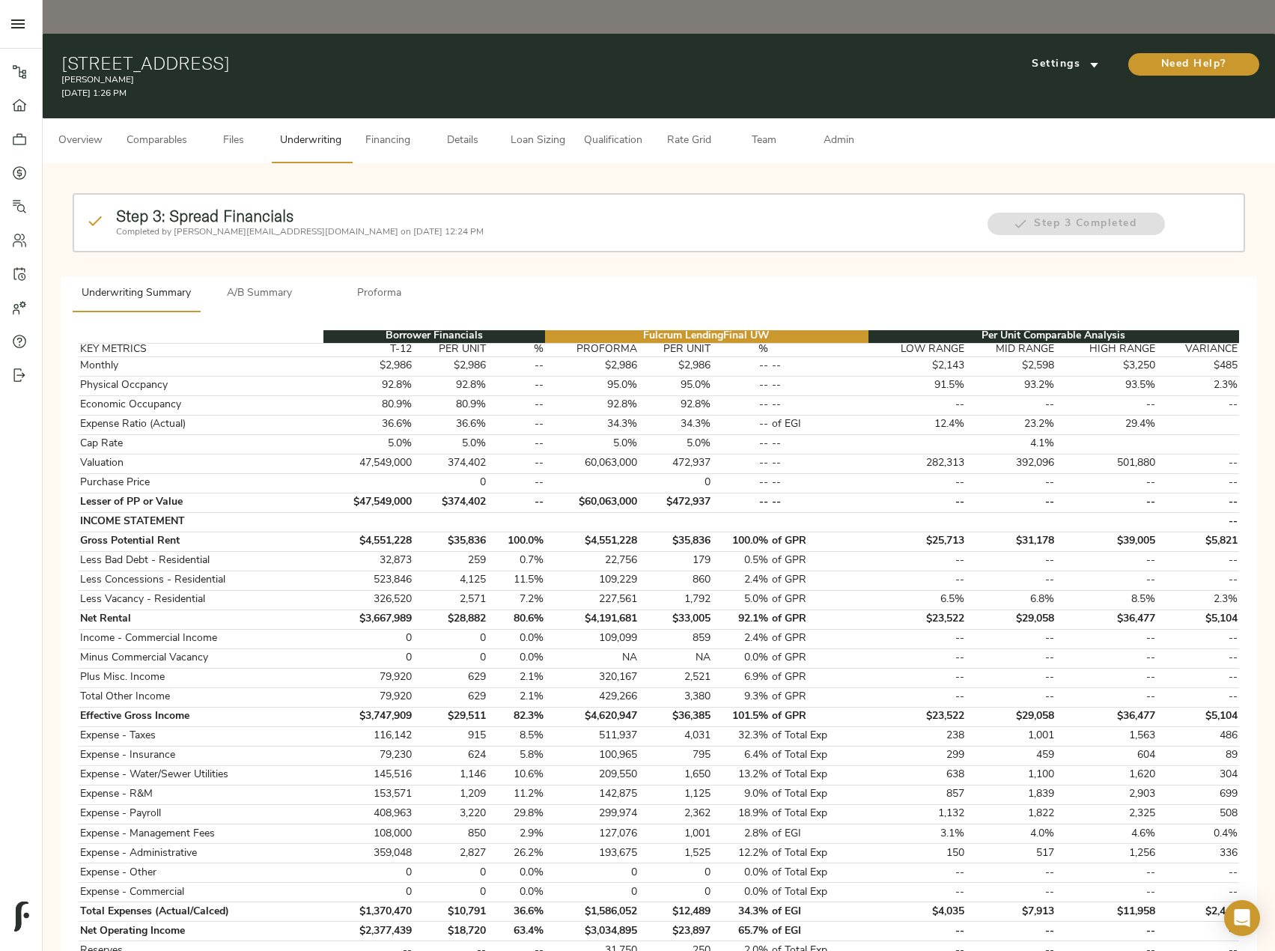
click at [292, 285] on span "A/B Summary" at bounding box center [260, 294] width 102 height 19
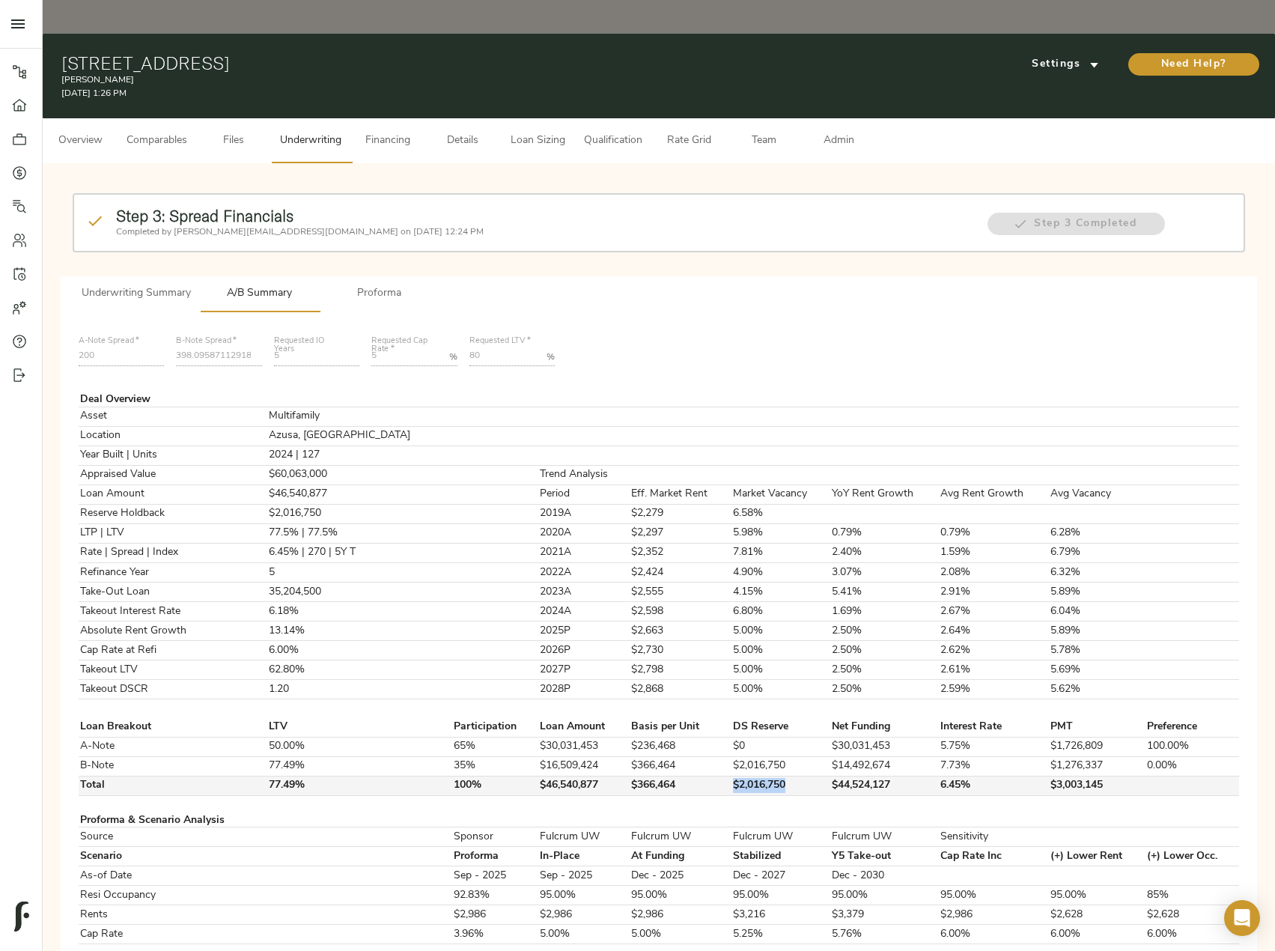
drag, startPoint x: 760, startPoint y: 753, endPoint x: 705, endPoint y: 753, distance: 55.4
click at [732, 776] on td "$2,016,750" at bounding box center [781, 785] width 99 height 19
copy td "$2,016,750"
click at [520, 132] on span "Loan Sizing" at bounding box center [537, 141] width 57 height 19
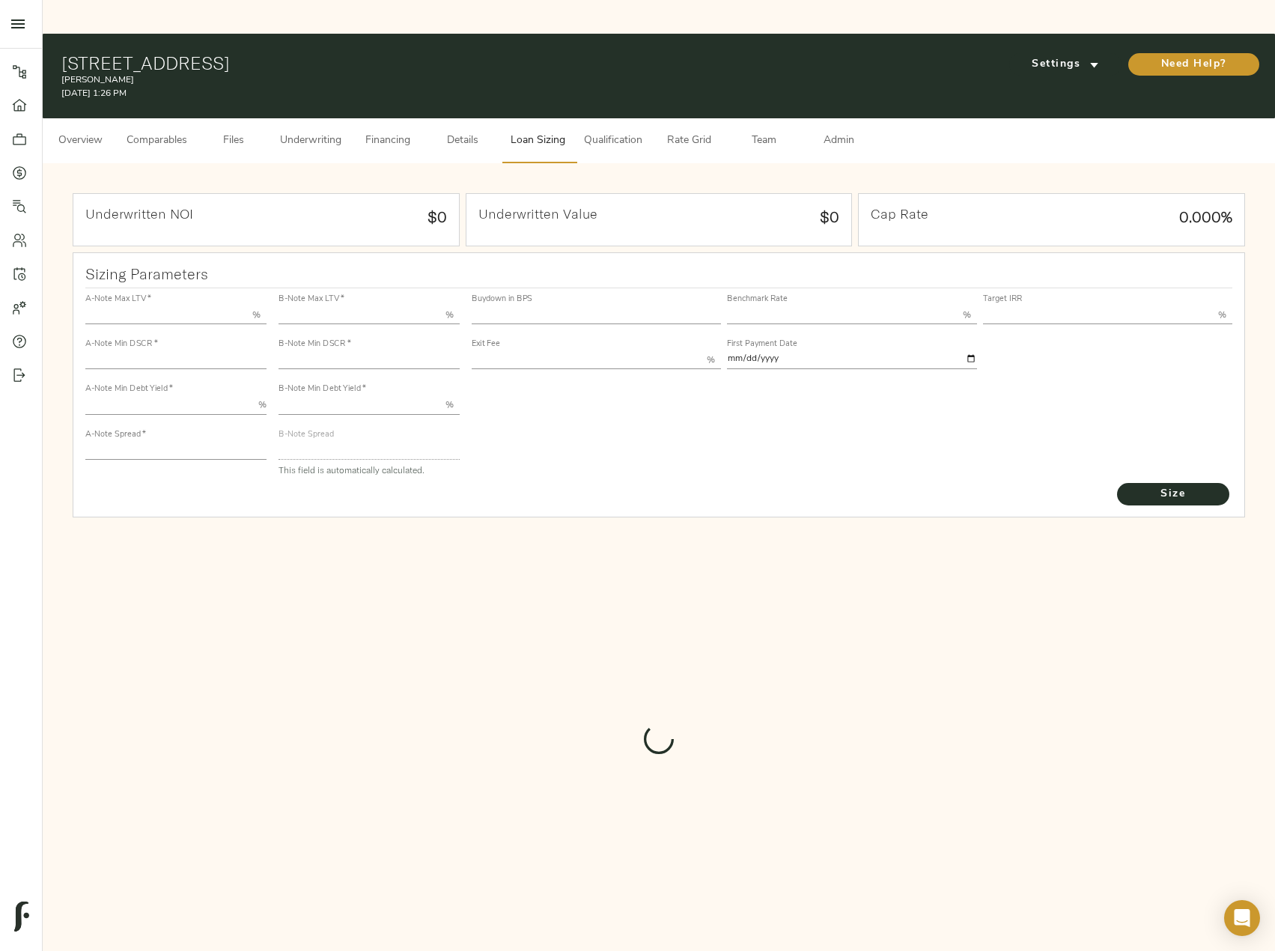
type input "50.000"
type input "1.4"
type input "10.00"
type input "200"
type input "80.000"
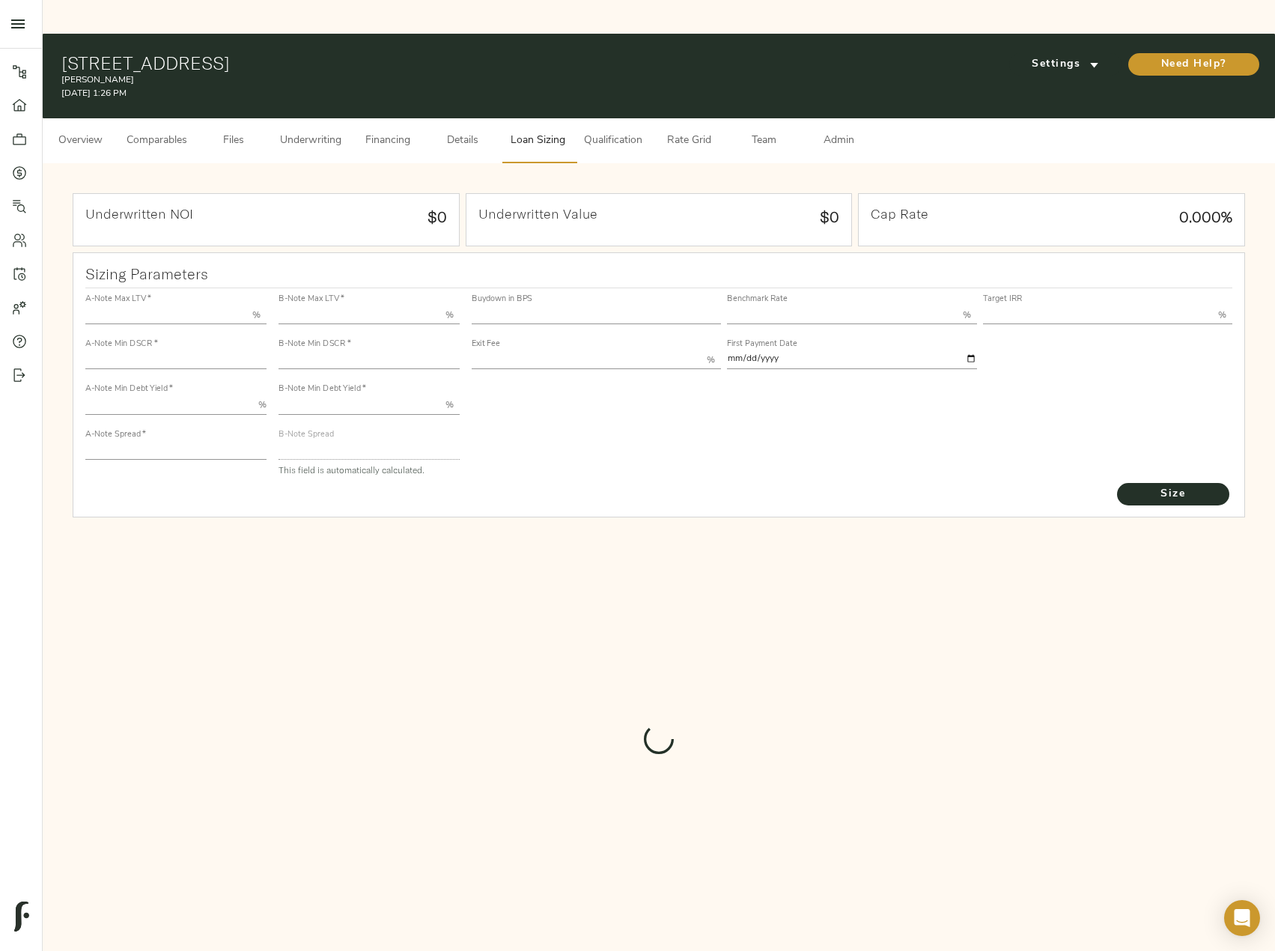
type input "1"
type input "2.00"
type input "398.0958711291836"
type input "60"
type input "3.75"
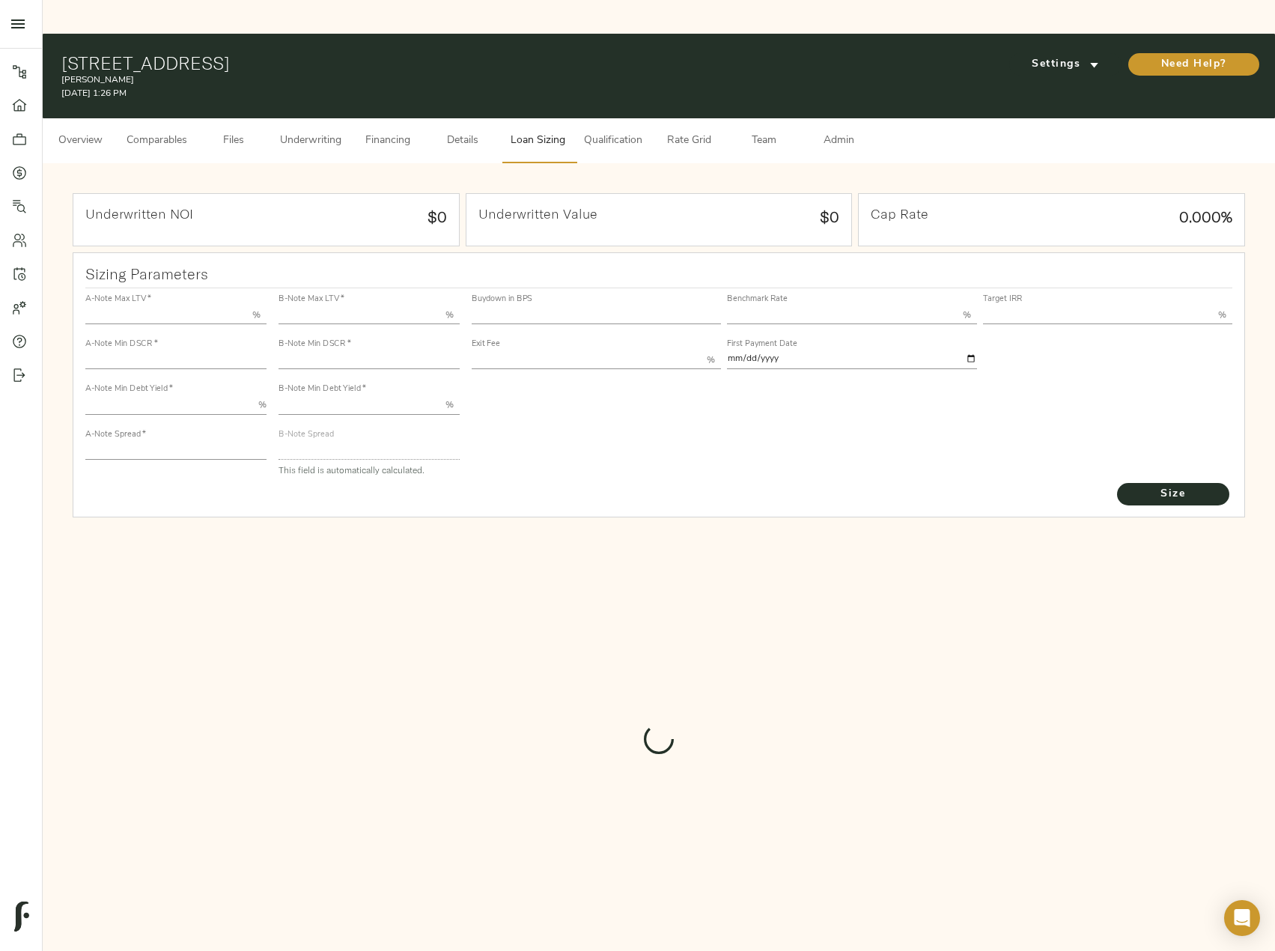
type input "11.00"
type input "1.00"
type input "[DATE]"
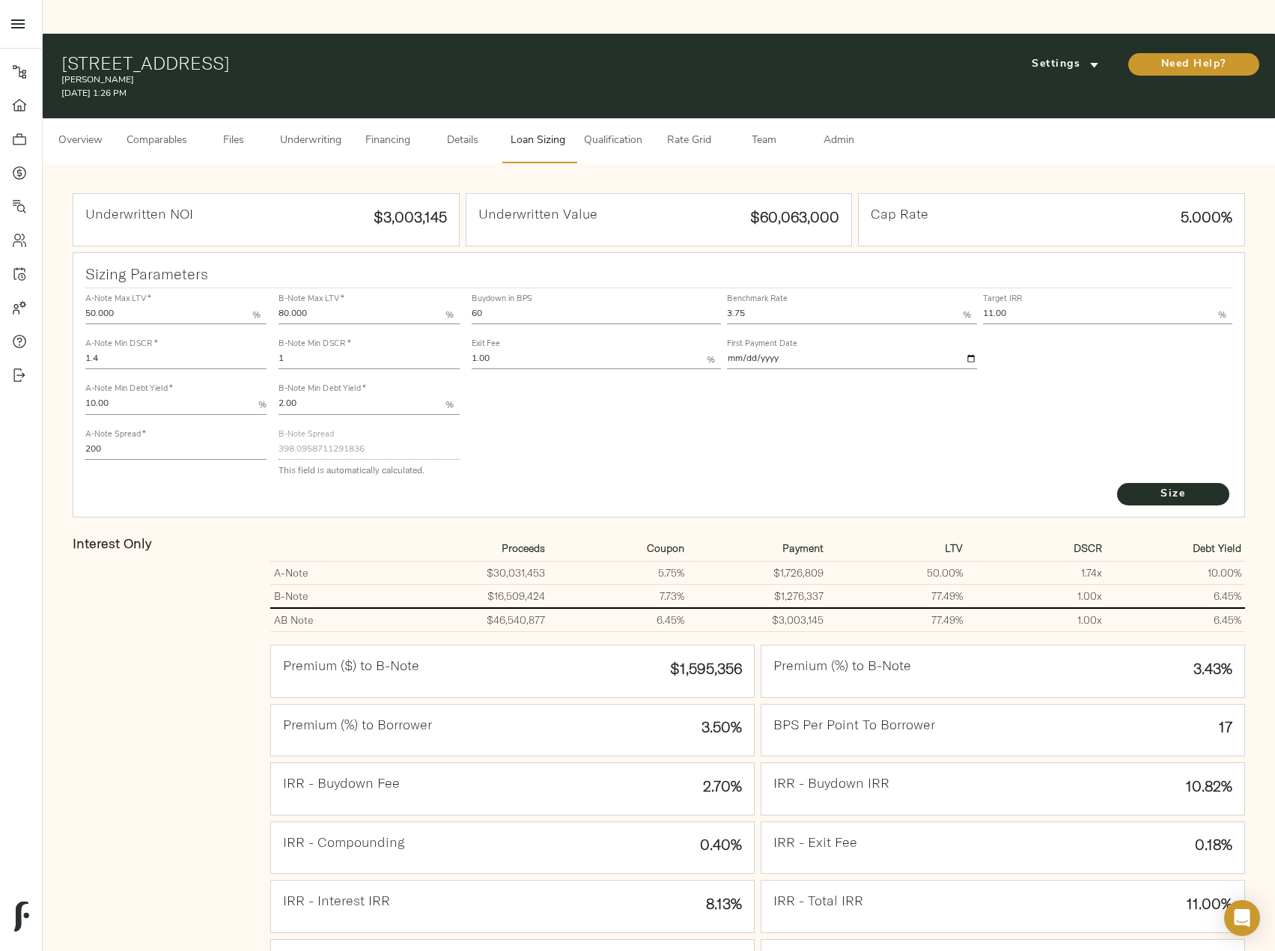
click at [312, 132] on span "Underwriting" at bounding box center [310, 141] width 61 height 19
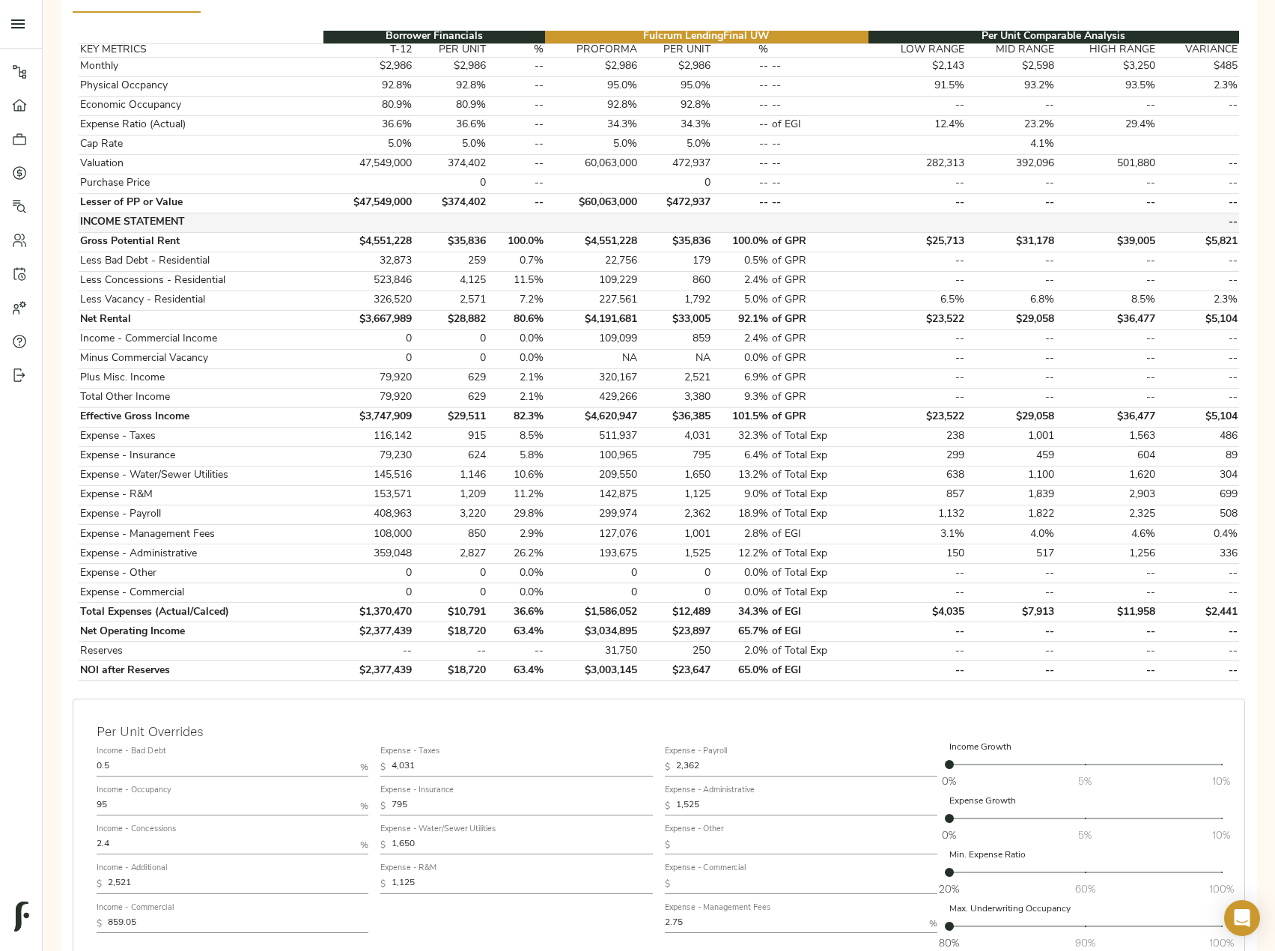
scroll to position [75, 0]
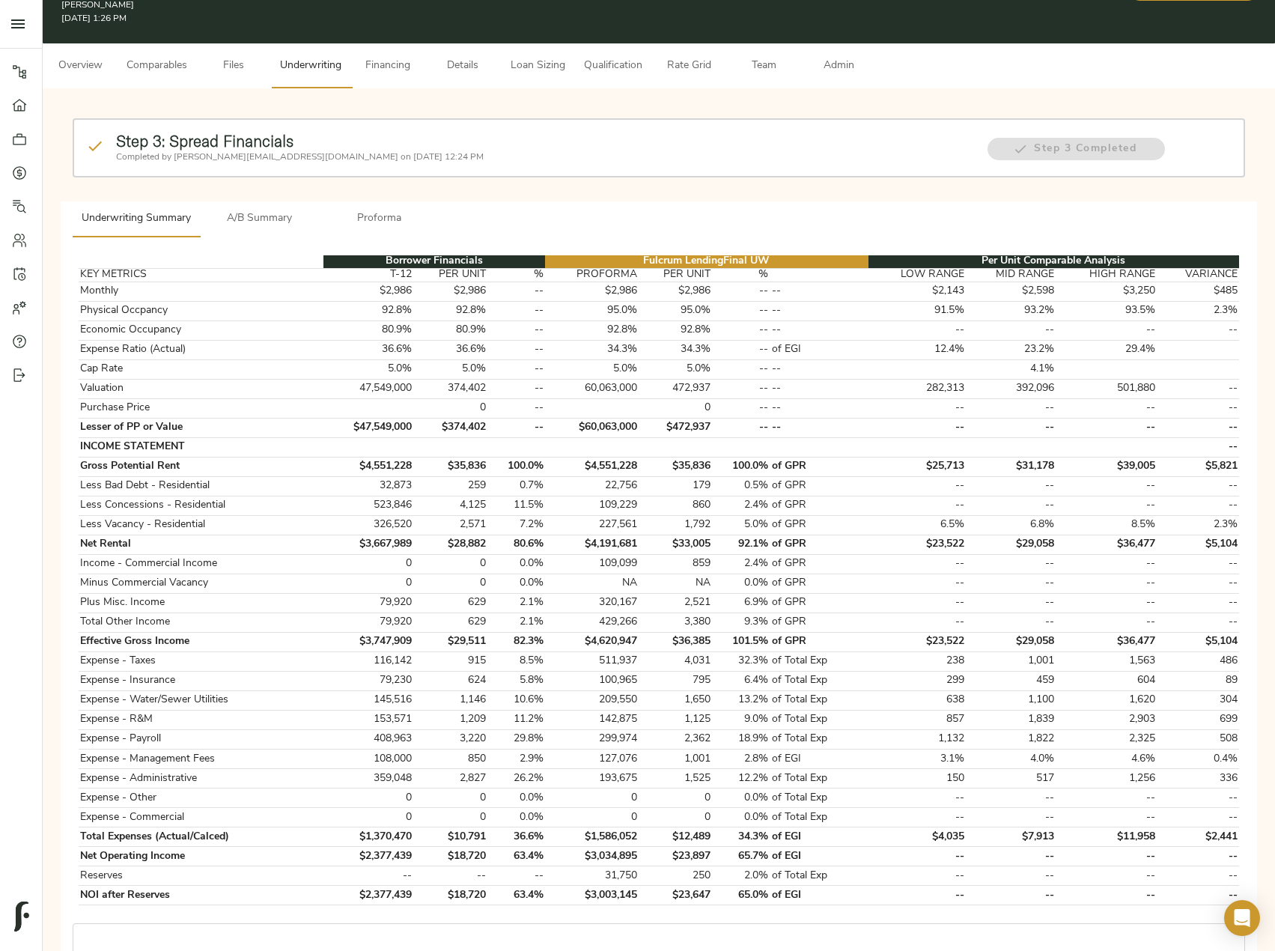
click at [276, 210] on span "A/B Summary" at bounding box center [260, 219] width 102 height 19
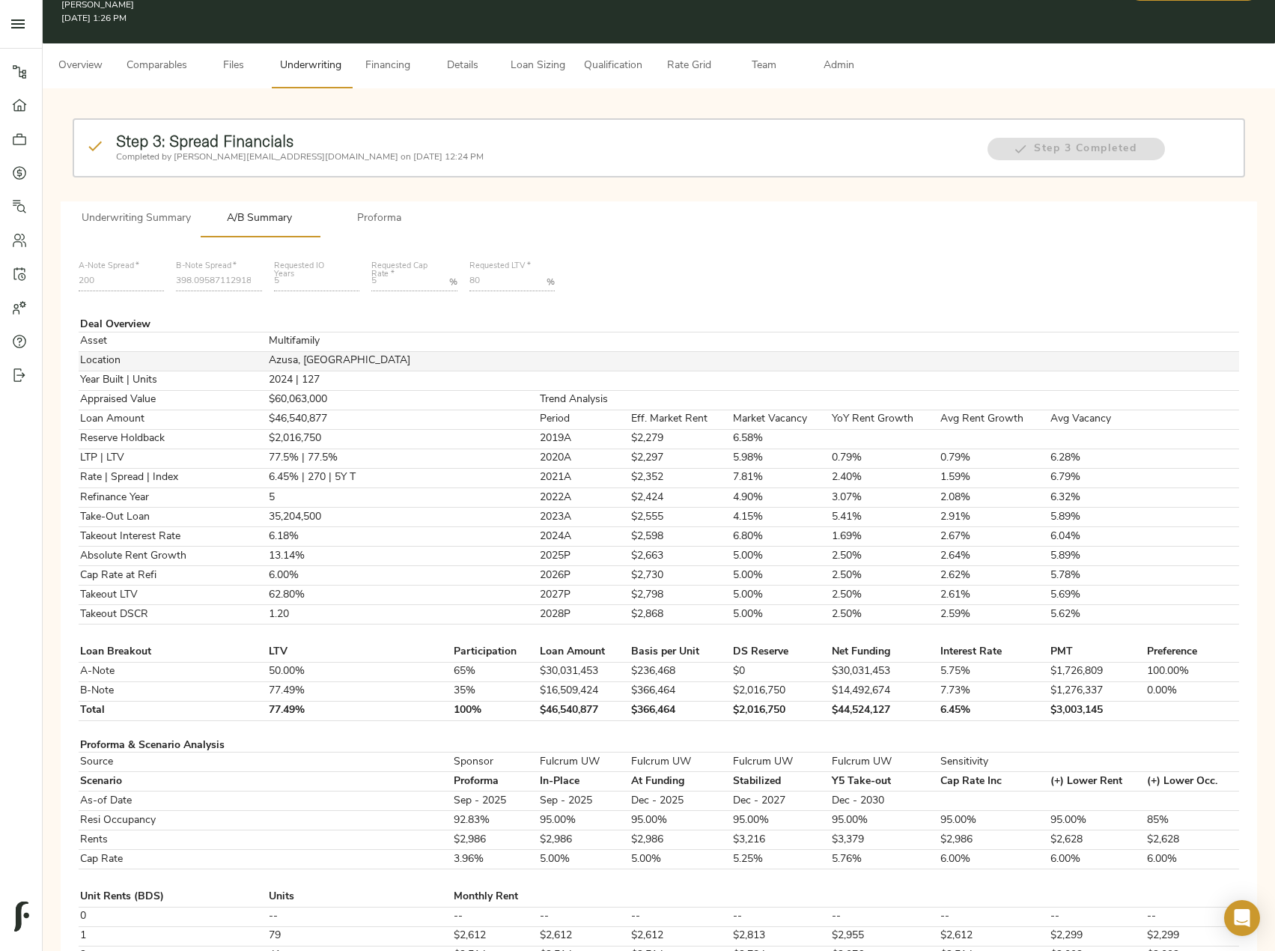
scroll to position [0, 0]
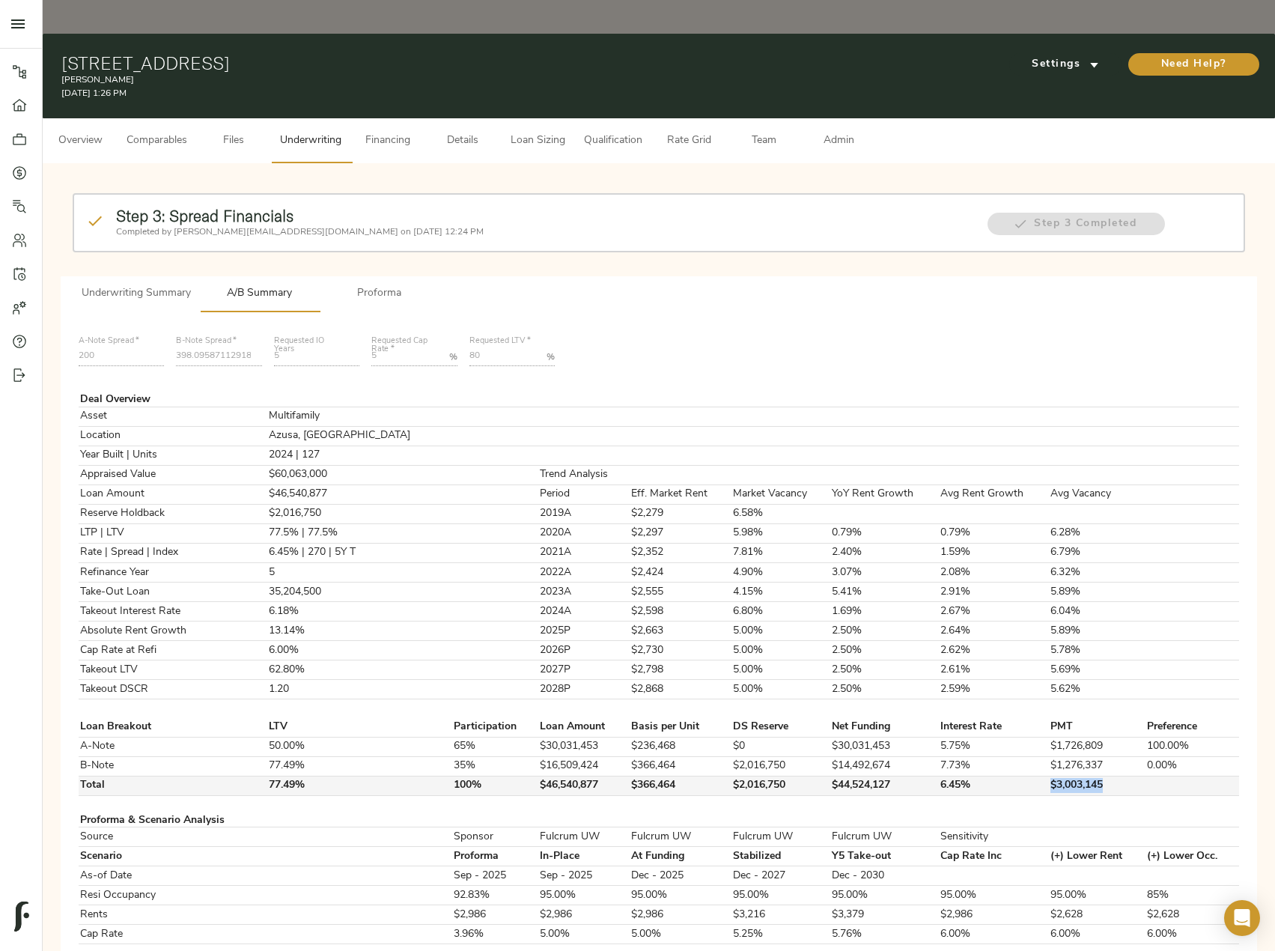
drag, startPoint x: 1095, startPoint y: 751, endPoint x: 1029, endPoint y: 748, distance: 66.0
click at [1029, 776] on tr "Total 77.49% 100% $46,540,877 $366,464 $2,016,750 $44,524,127 6.45% $3,003,145" at bounding box center [659, 785] width 1161 height 19
copy tr "$3,003,145"
click at [391, 285] on span "Proforma" at bounding box center [380, 294] width 102 height 19
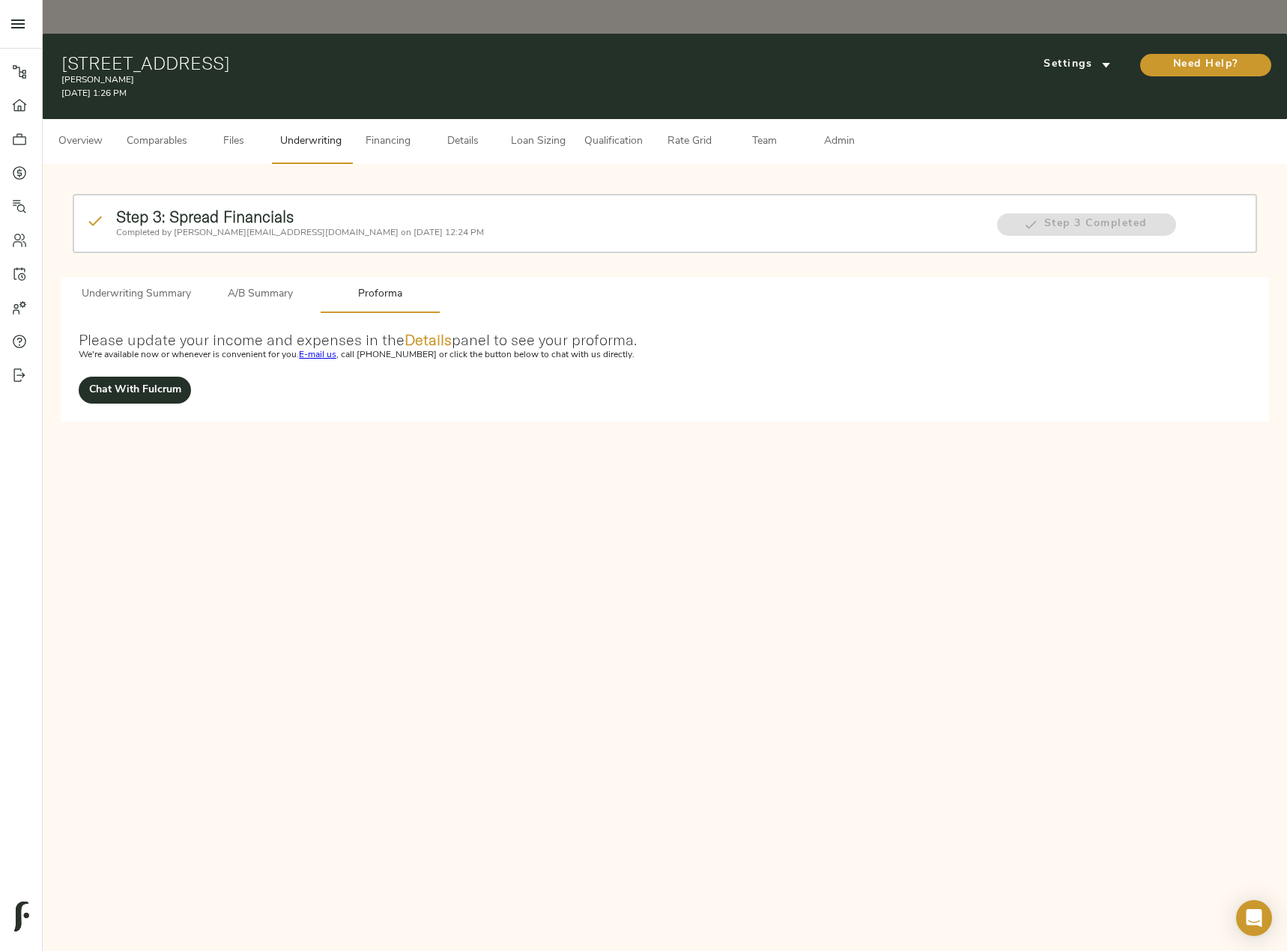
click at [252, 285] on span "A/B Summary" at bounding box center [260, 294] width 102 height 19
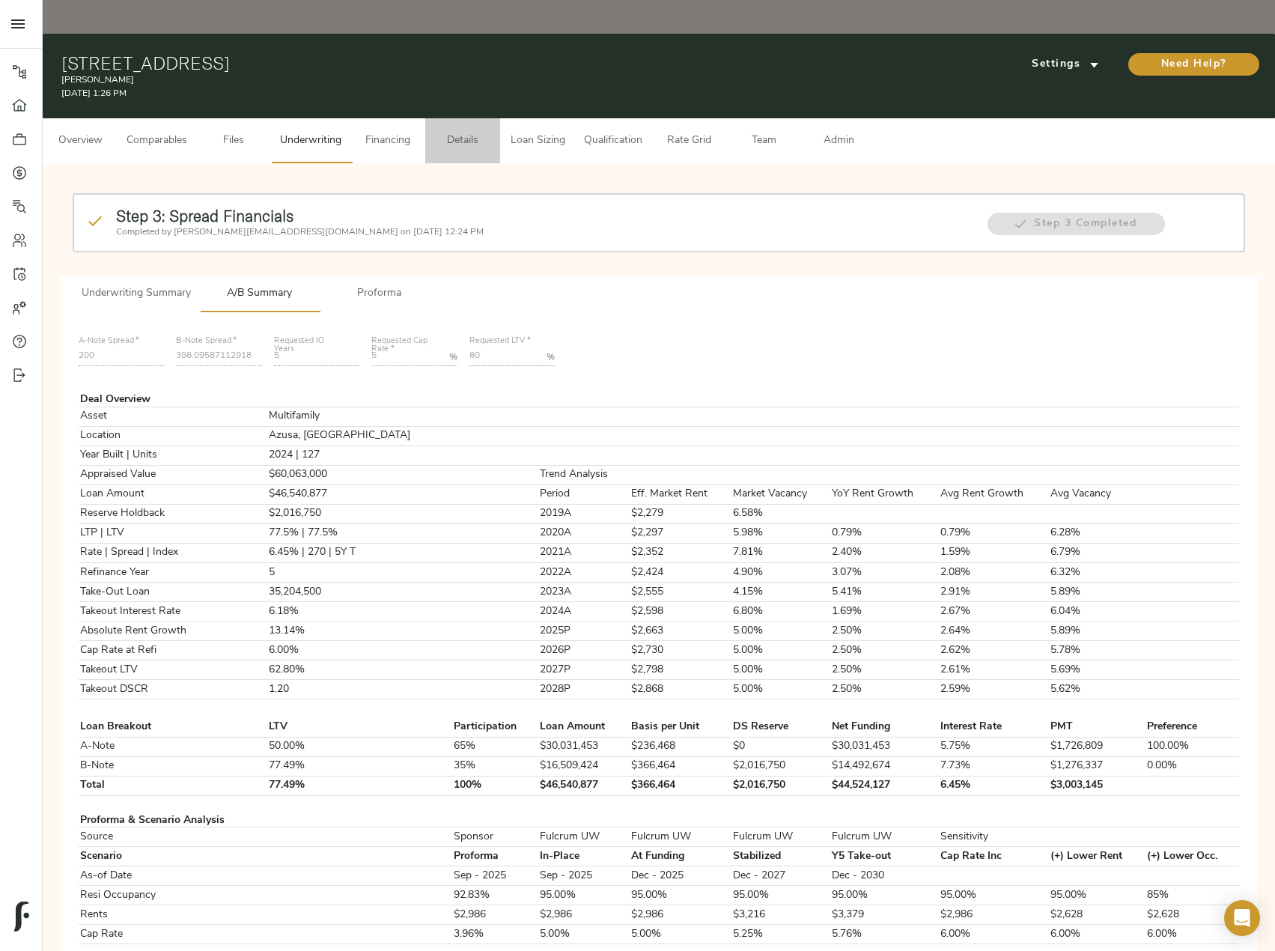
click at [464, 132] on span "Details" at bounding box center [462, 141] width 57 height 19
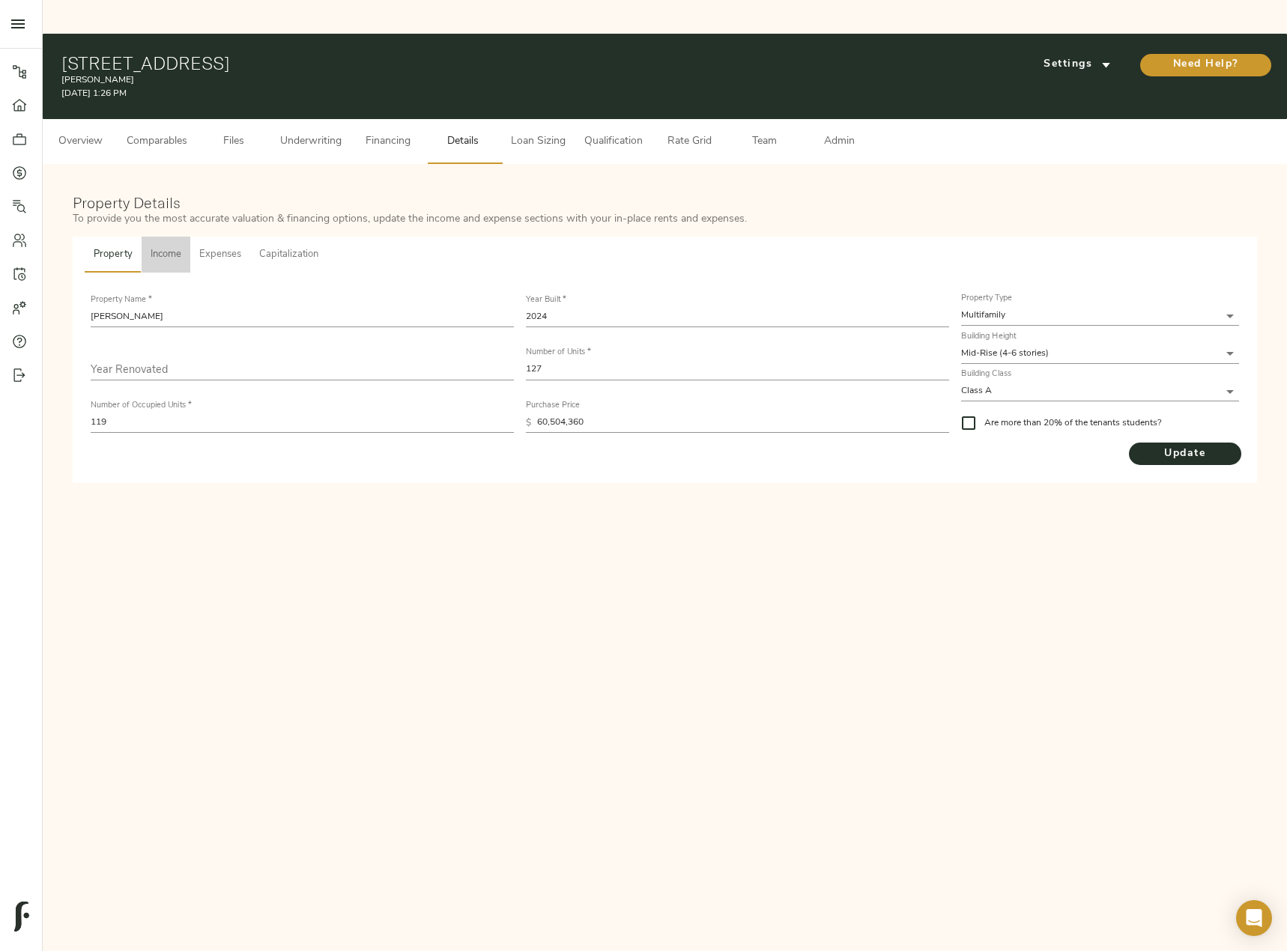
click at [180, 246] on span "Income" at bounding box center [166, 254] width 31 height 17
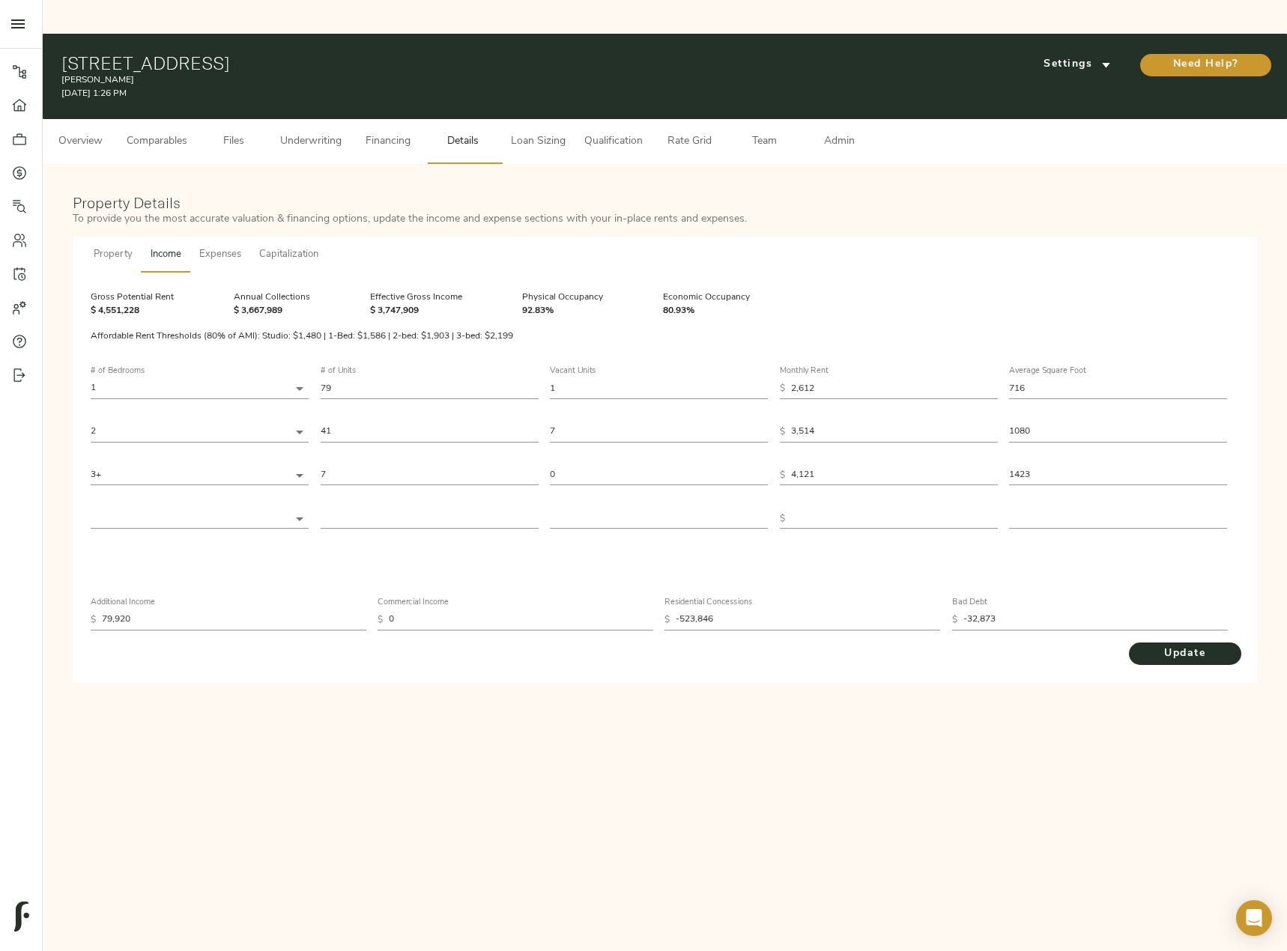
click at [239, 246] on span "Expenses" at bounding box center [220, 254] width 42 height 17
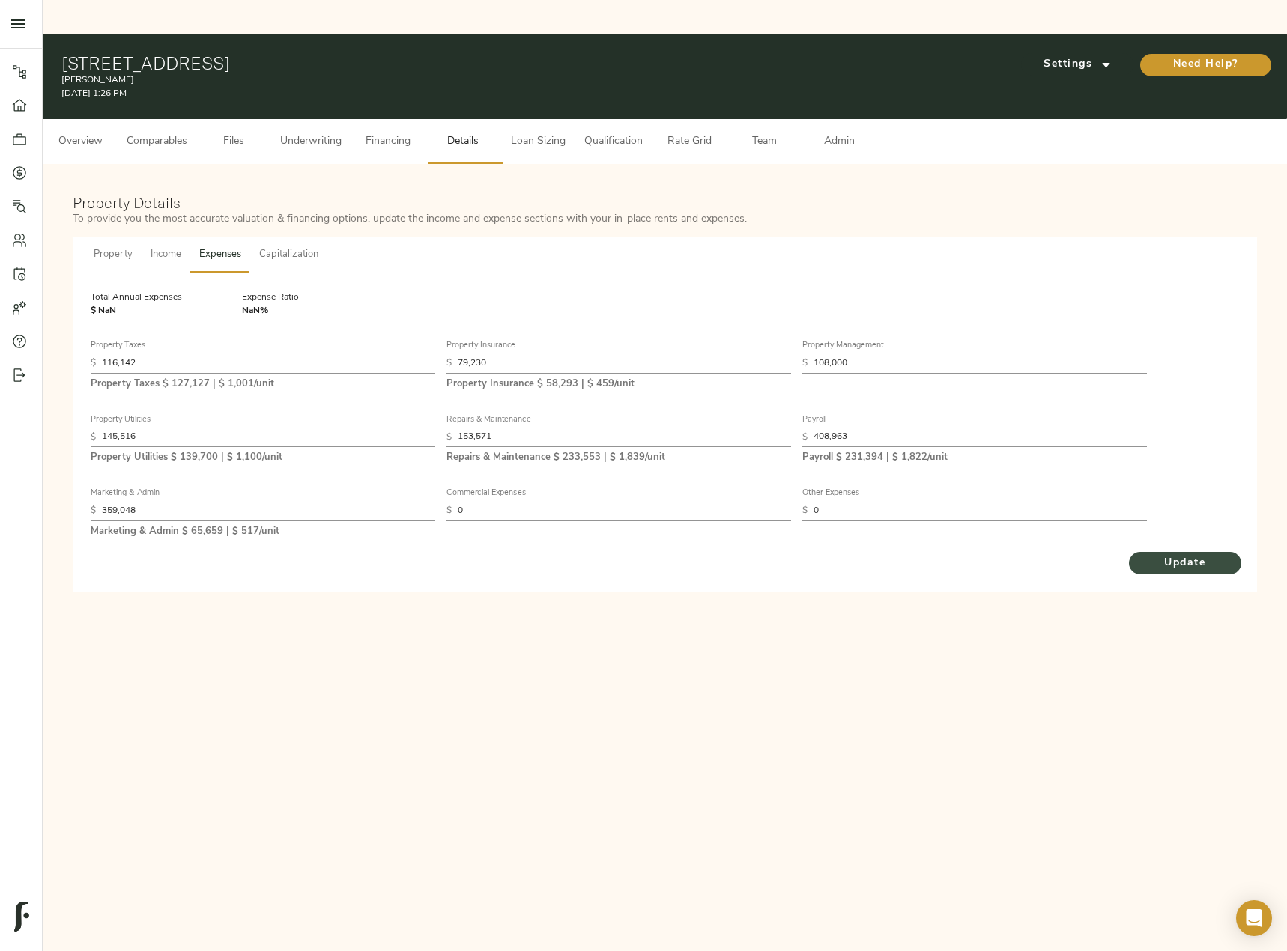
click at [1154, 554] on span "Update" at bounding box center [1184, 563] width 82 height 19
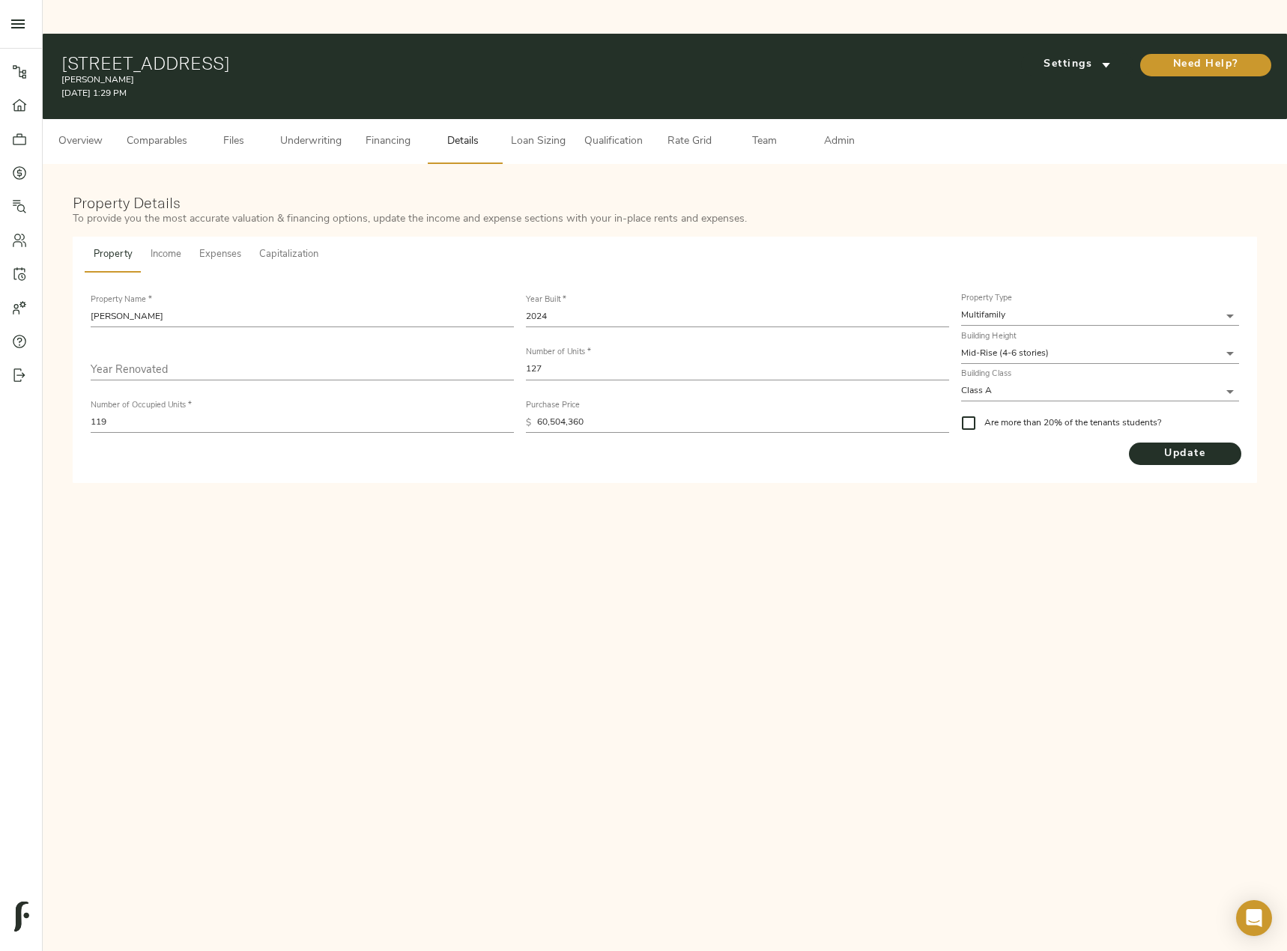
click at [294, 133] on span "Underwriting" at bounding box center [310, 142] width 61 height 19
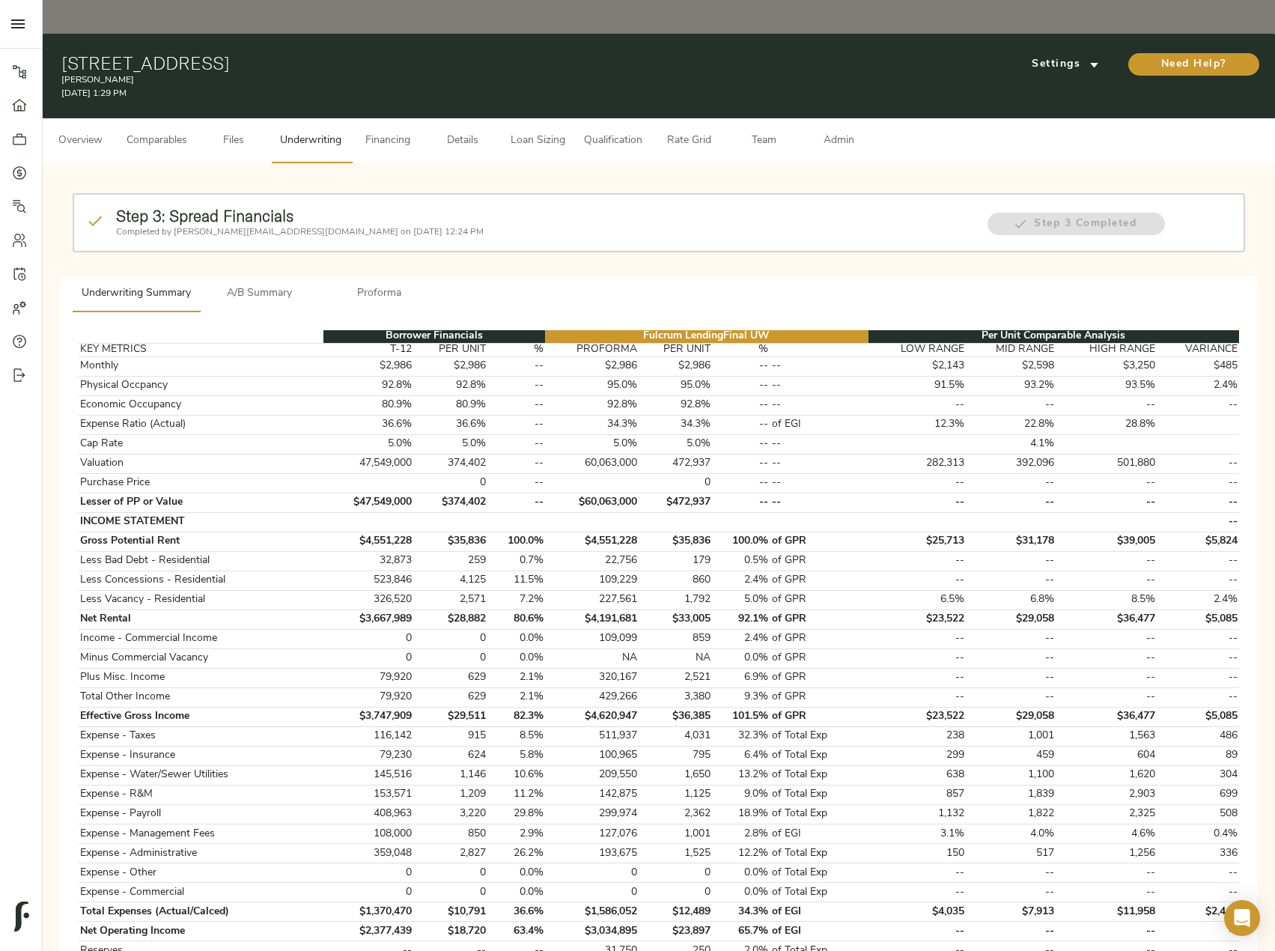
click at [381, 285] on span "Proforma" at bounding box center [380, 294] width 102 height 19
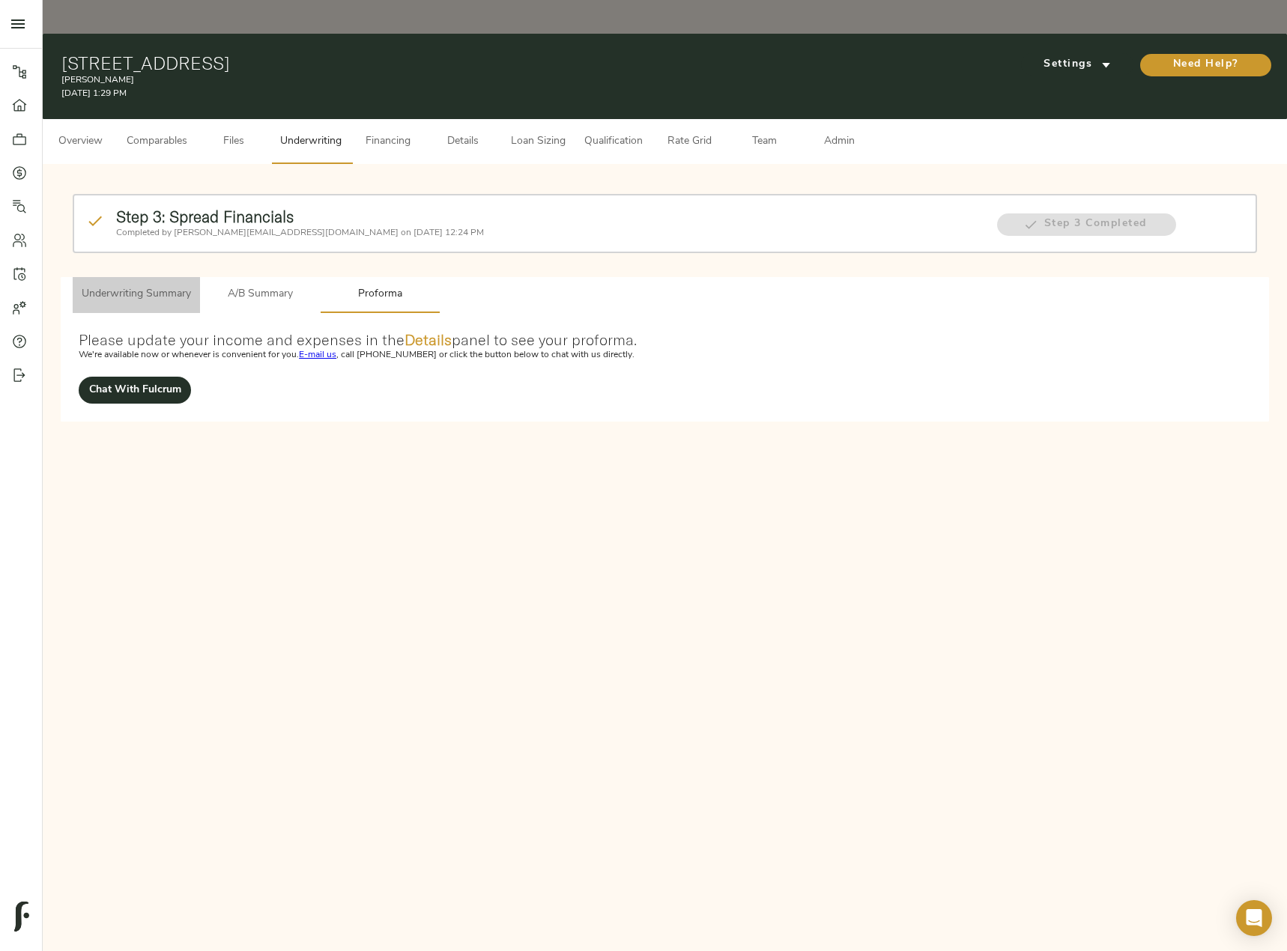
click at [148, 285] on span "Underwriting Summary" at bounding box center [136, 294] width 109 height 19
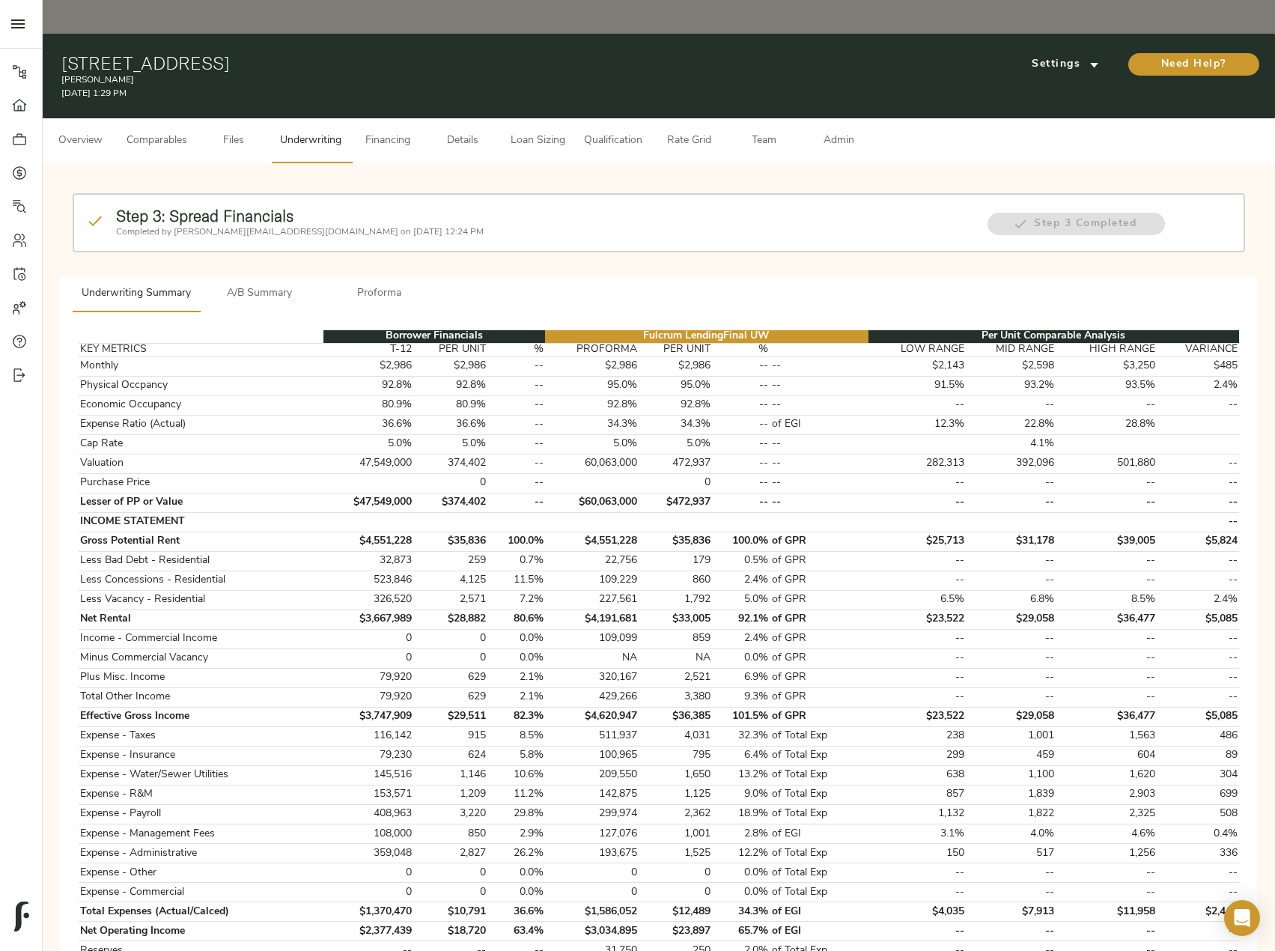
click at [366, 285] on span "Proforma" at bounding box center [380, 294] width 102 height 19
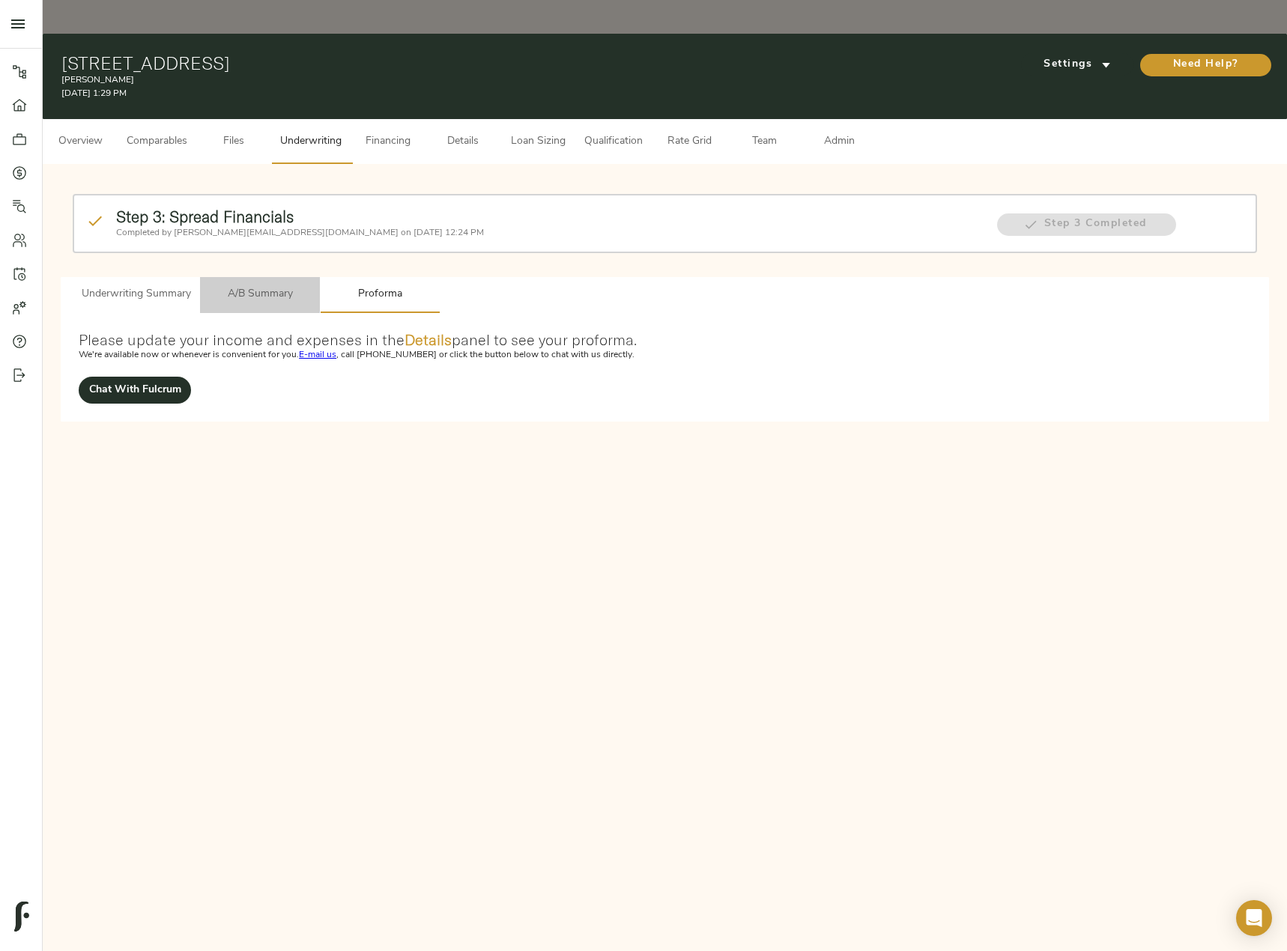
click at [261, 285] on span "A/B Summary" at bounding box center [260, 294] width 102 height 19
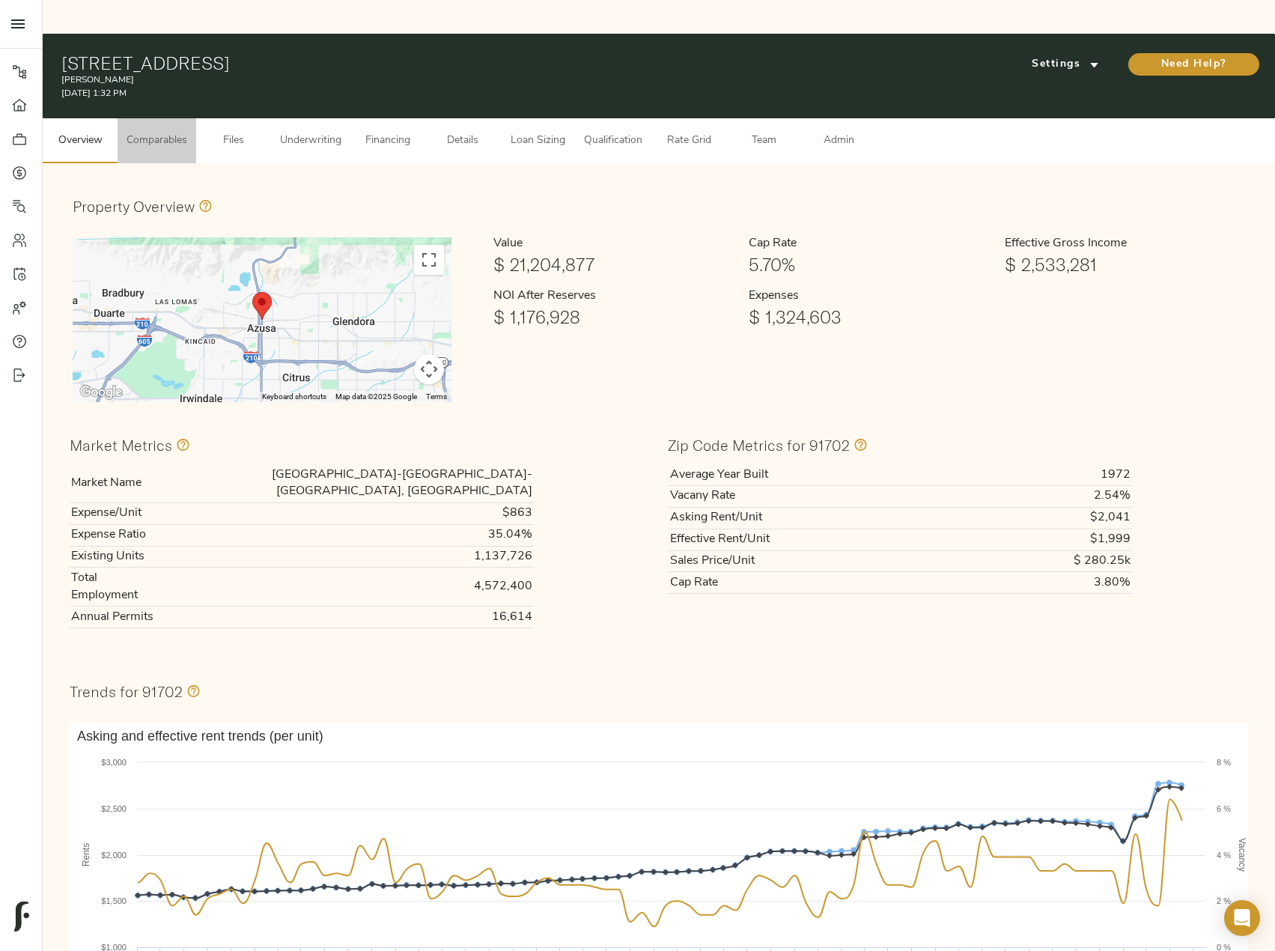
click at [178, 132] on span "Comparables" at bounding box center [157, 141] width 61 height 19
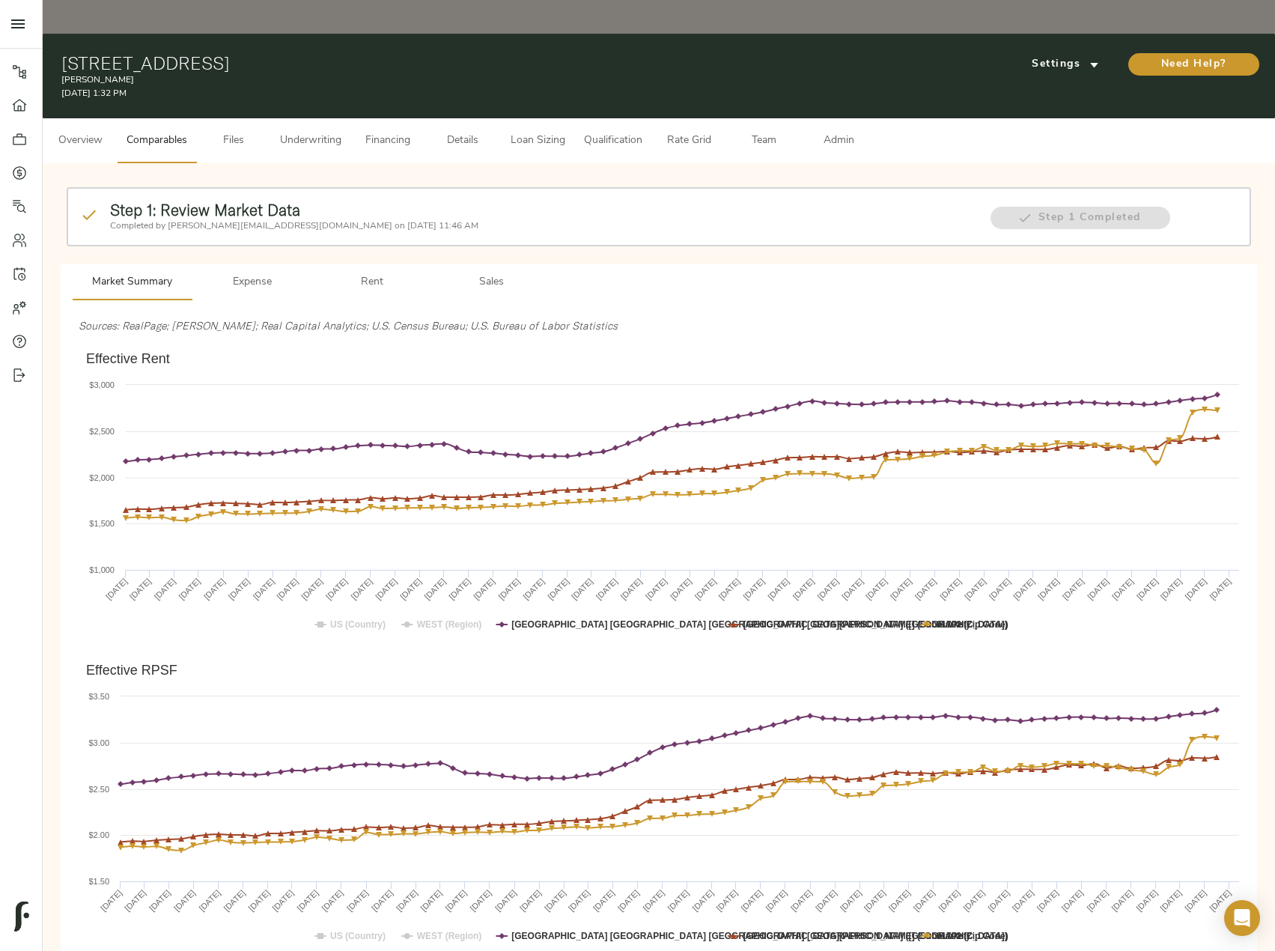
click at [626, 132] on span "Qualification" at bounding box center [613, 141] width 58 height 19
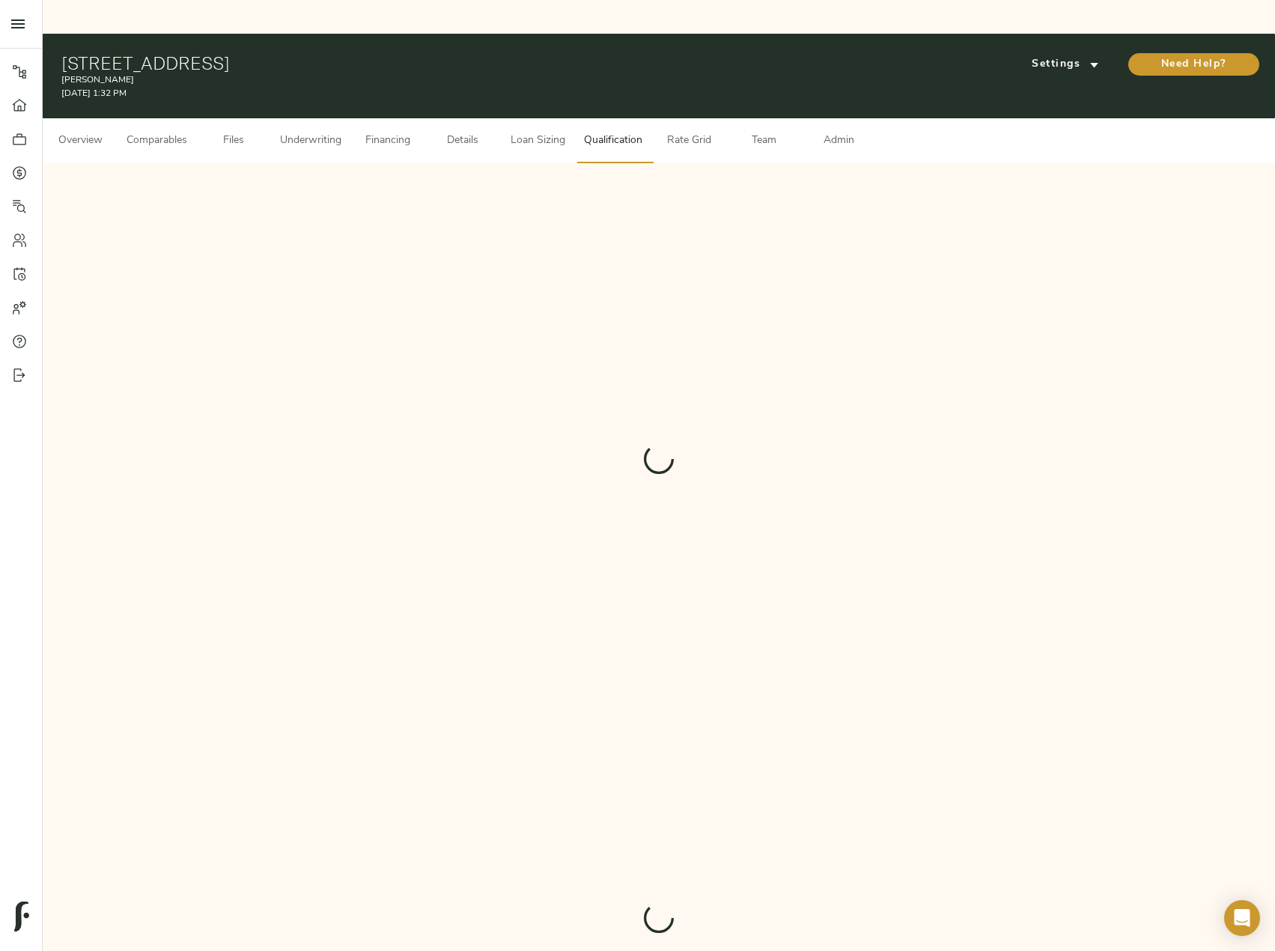
click at [690, 132] on span "Rate Grid" at bounding box center [688, 141] width 57 height 19
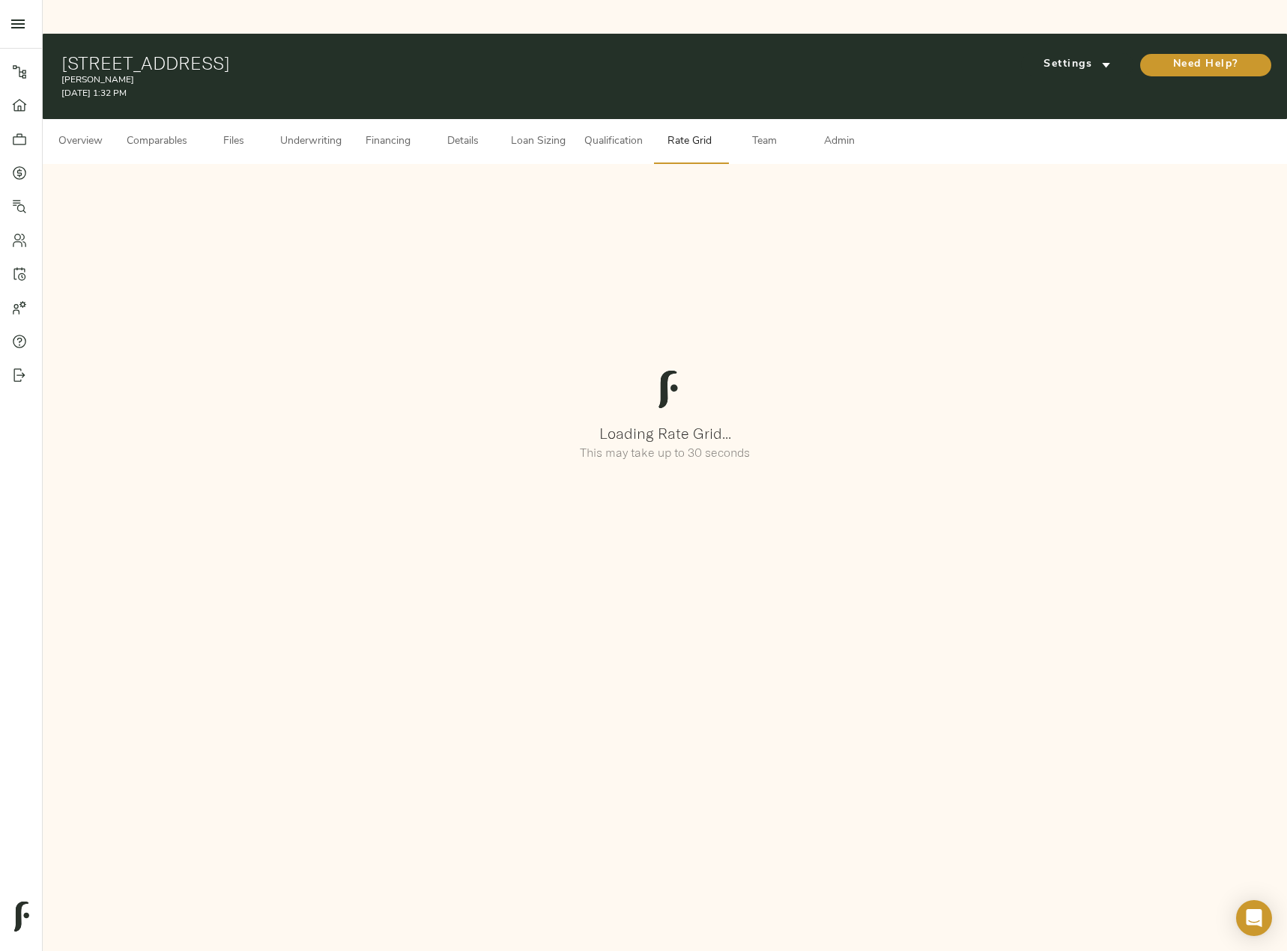
click at [553, 133] on span "Loan Sizing" at bounding box center [537, 142] width 57 height 19
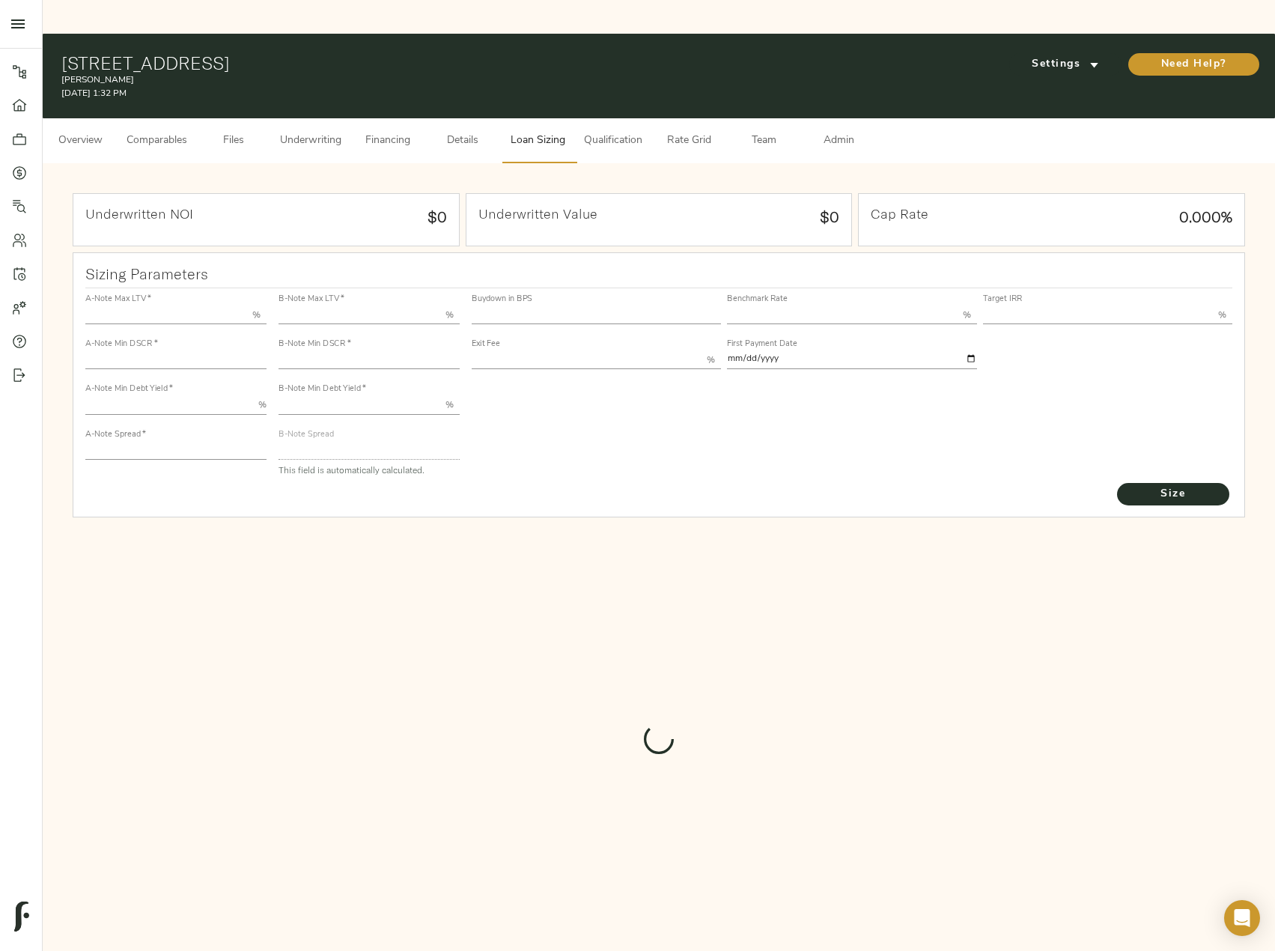
type input "50.000"
type input "1.4"
type input "10.00"
type input "200"
type input "80.000"
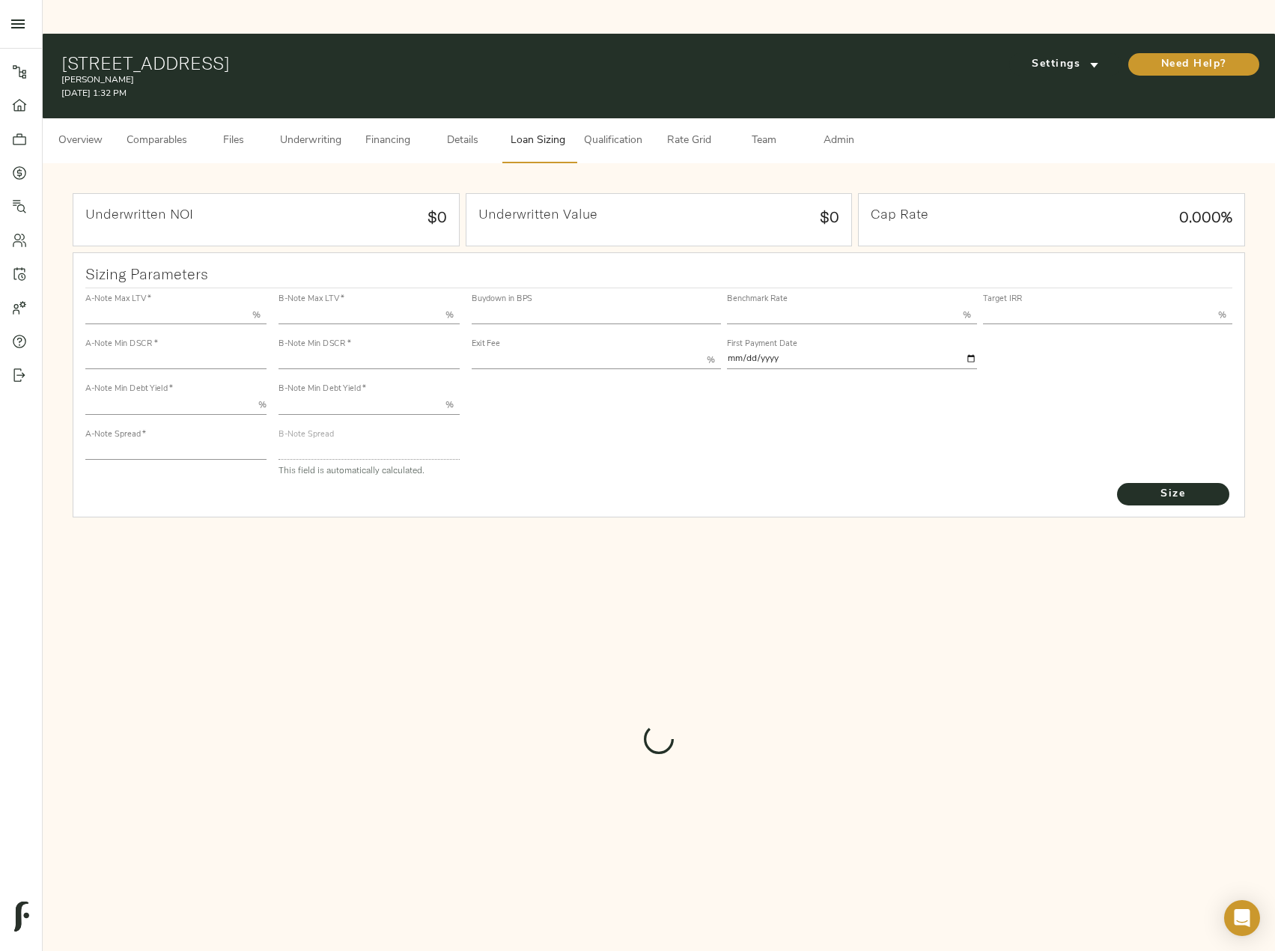
type input "1"
type input "2.00"
type input "398.0958711291836"
type input "60"
type input "3.75"
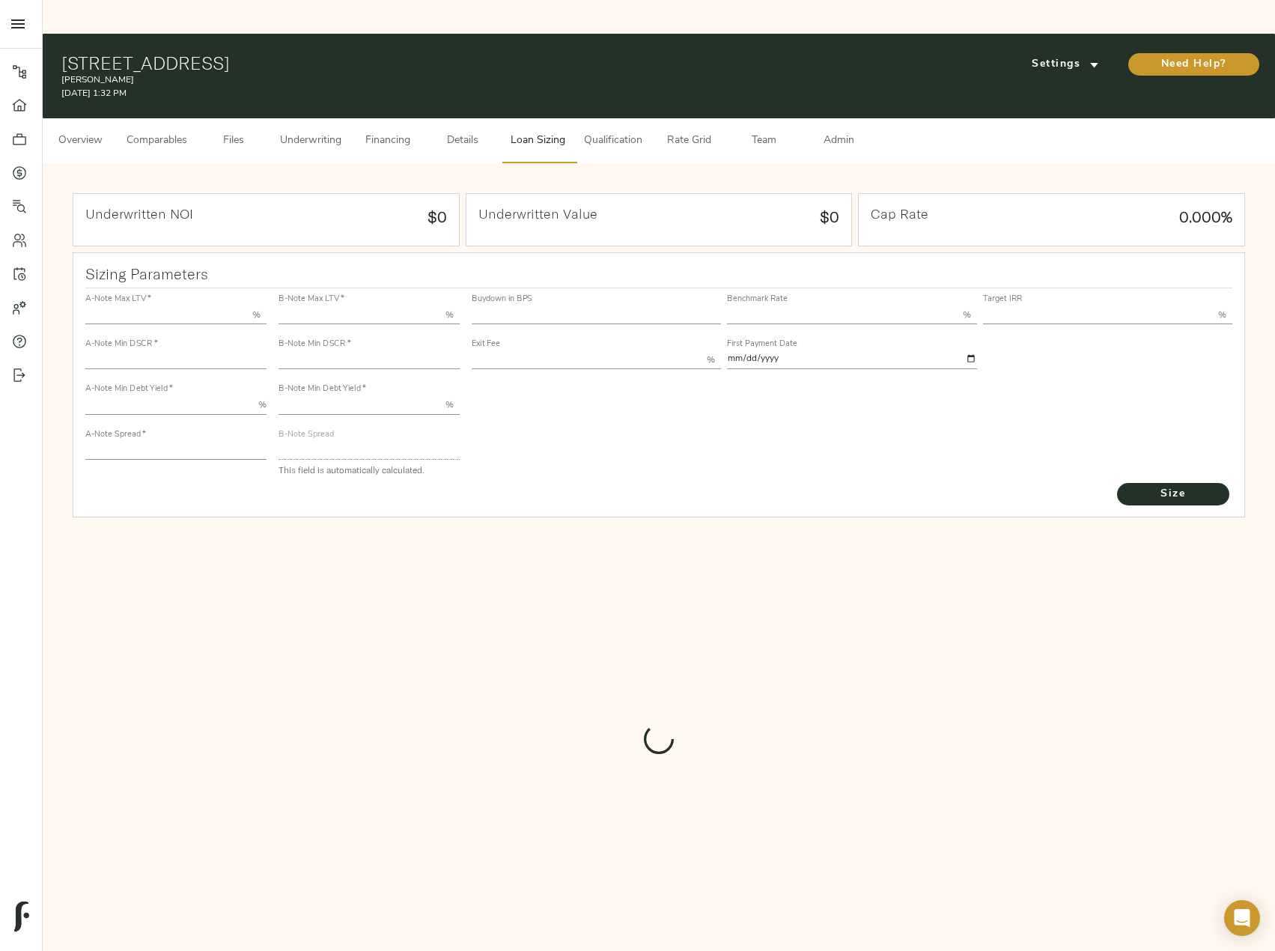
type input "11.00"
type input "1.00"
type input "[DATE]"
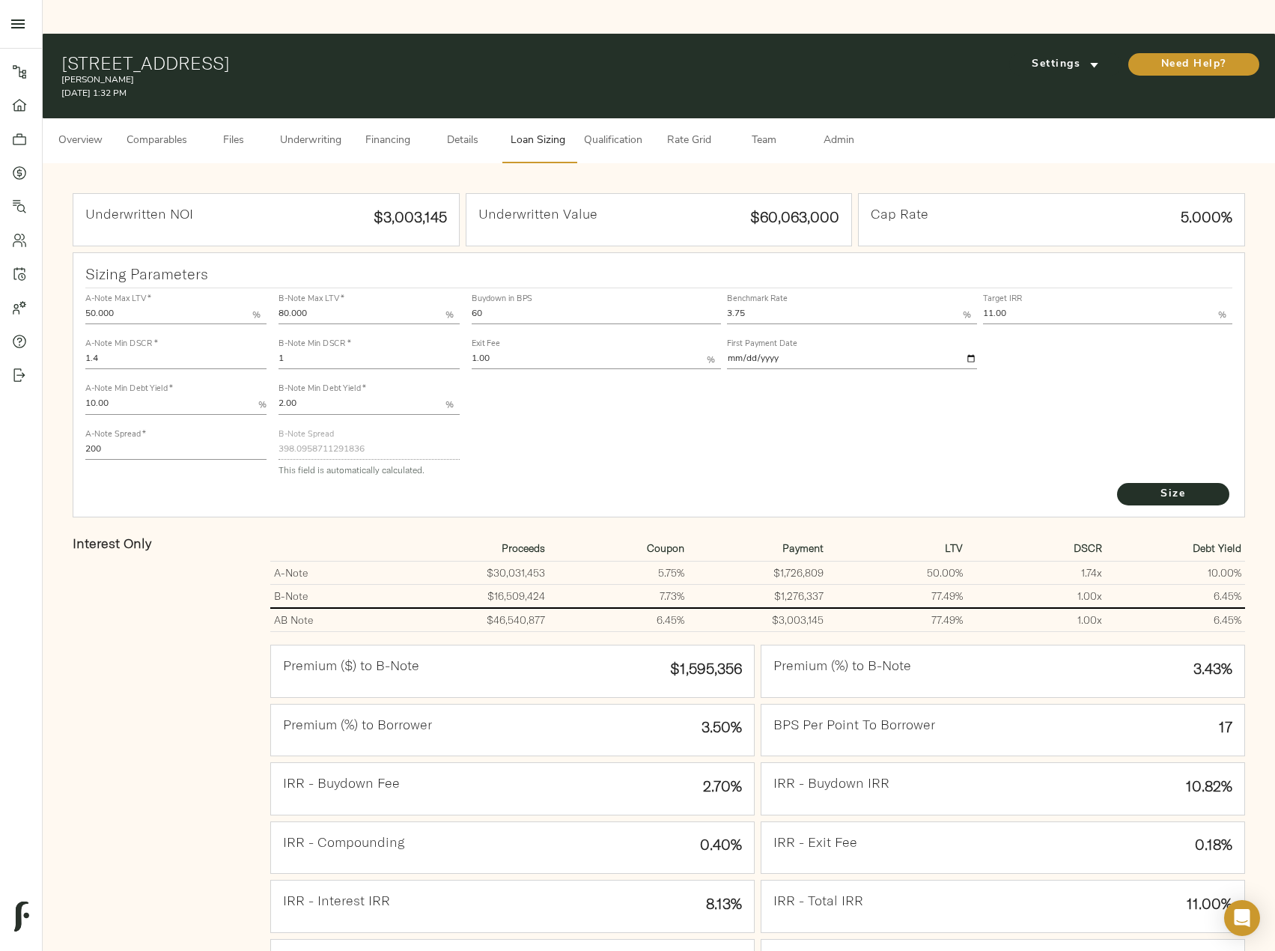
click at [366, 132] on span "Financing" at bounding box center [387, 141] width 57 height 19
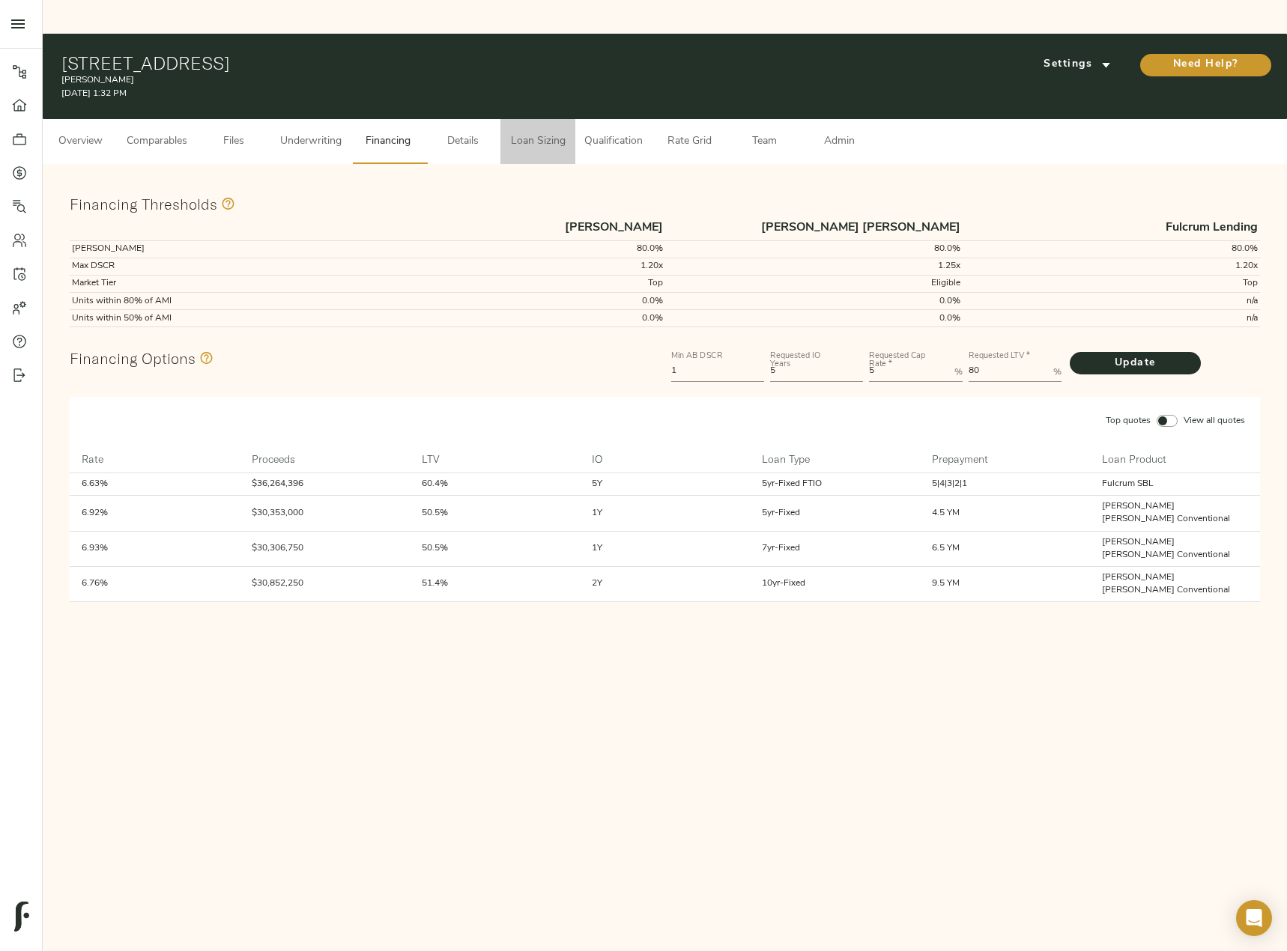
click at [574, 119] on button "Loan Sizing" at bounding box center [537, 141] width 75 height 45
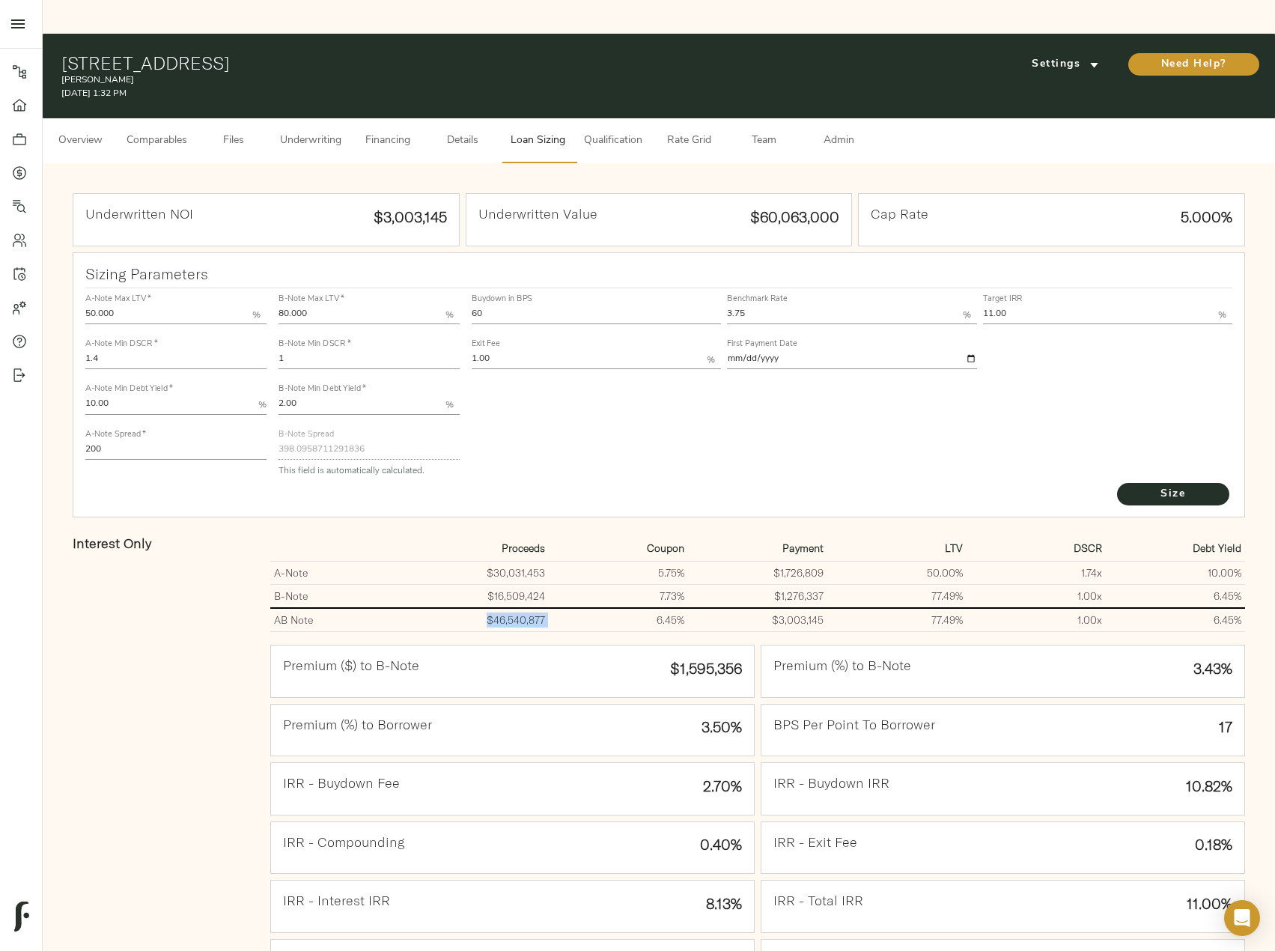
drag, startPoint x: 559, startPoint y: 585, endPoint x: 483, endPoint y: 584, distance: 75.6
click at [483, 608] on tr "AB Note $46,540,877 6.45% $3,003,145 77.49% 1.00 x 6.45%" at bounding box center [757, 620] width 975 height 24
copy td "$46,540,877"
click at [154, 118] on button "Comparables" at bounding box center [157, 140] width 79 height 45
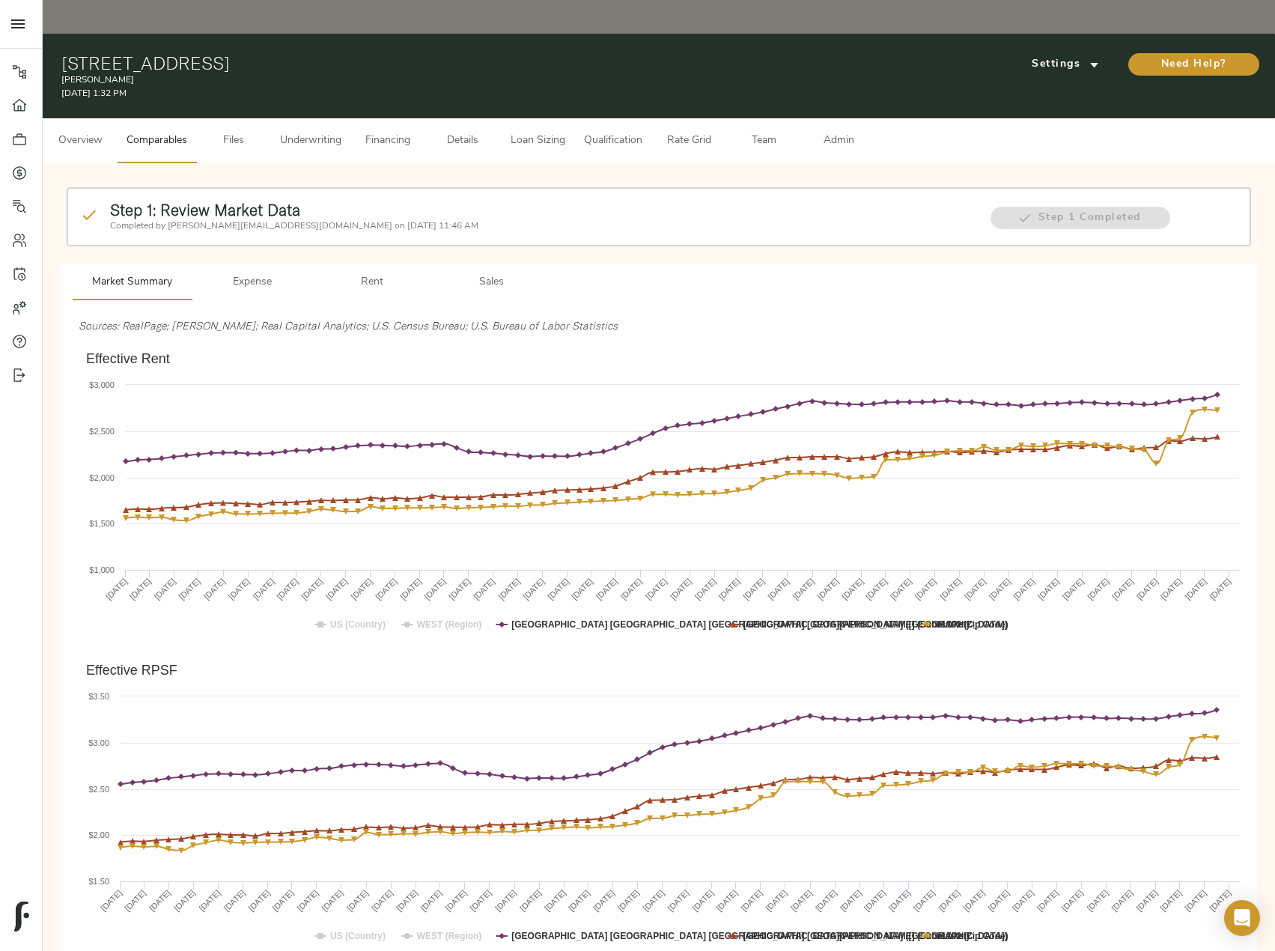
drag, startPoint x: 307, startPoint y: 110, endPoint x: 315, endPoint y: 128, distance: 19.8
click at [307, 132] on span "Underwriting" at bounding box center [310, 141] width 61 height 19
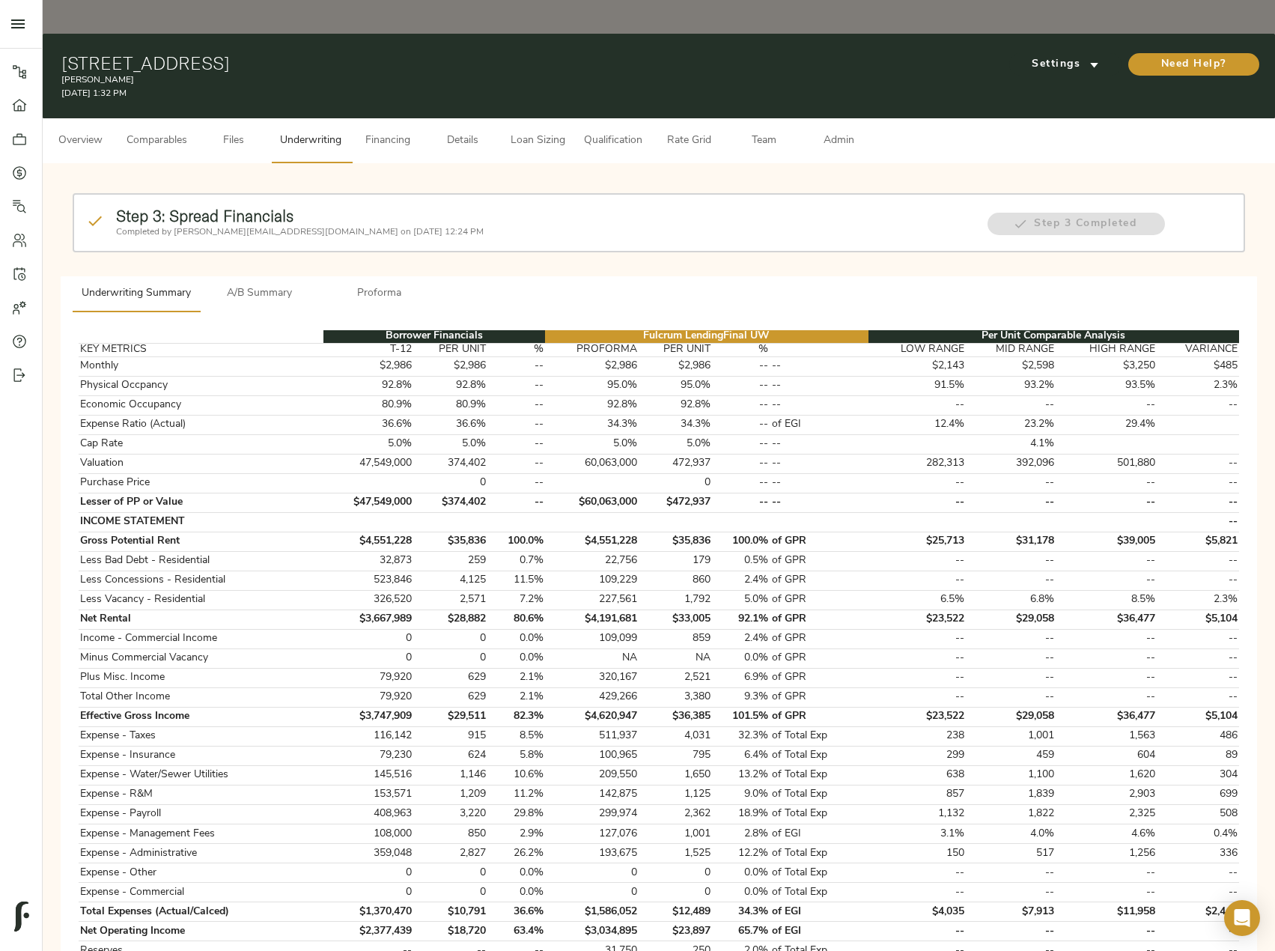
click at [264, 285] on span "A/B Summary" at bounding box center [260, 294] width 102 height 19
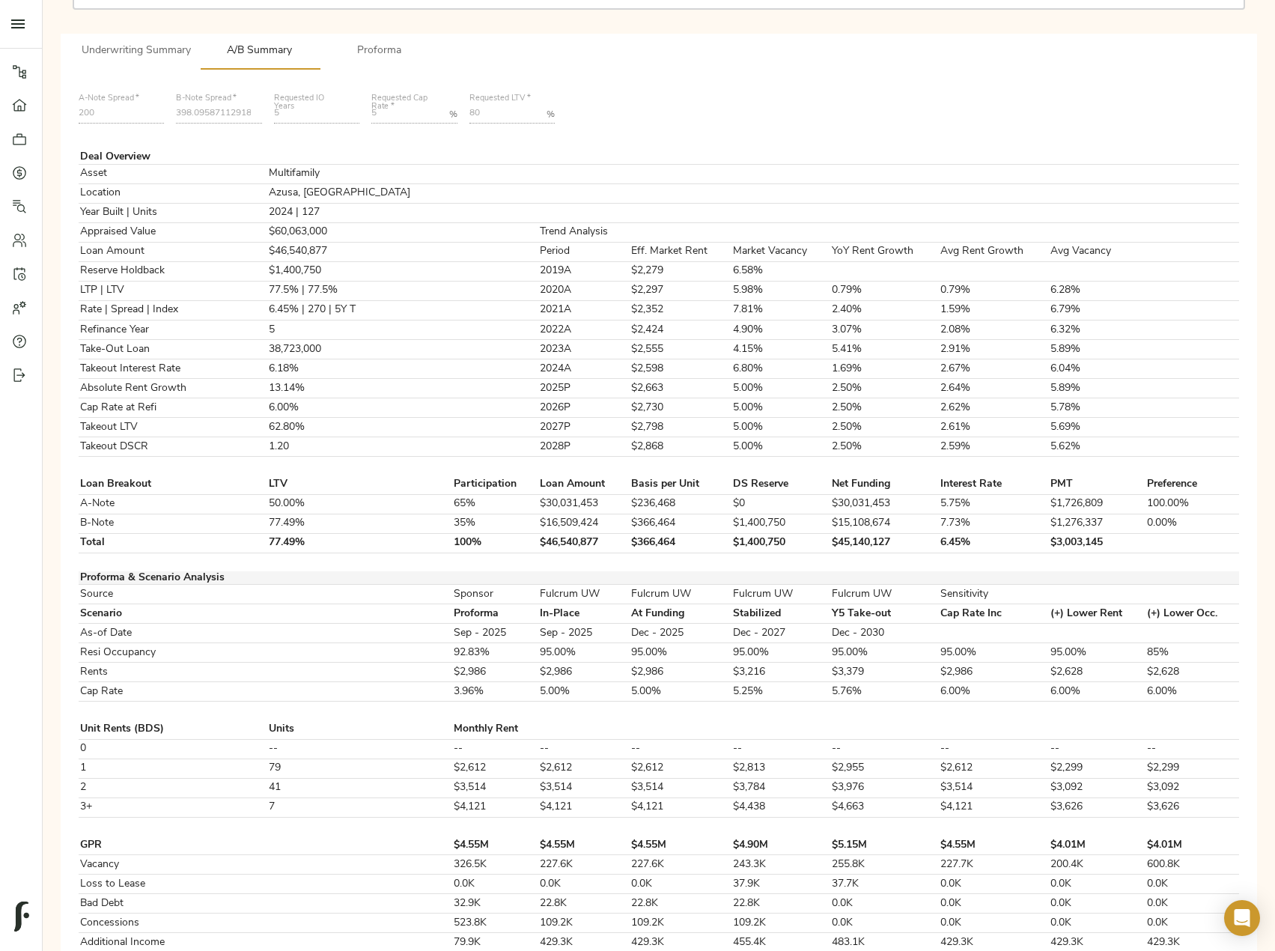
scroll to position [300, 0]
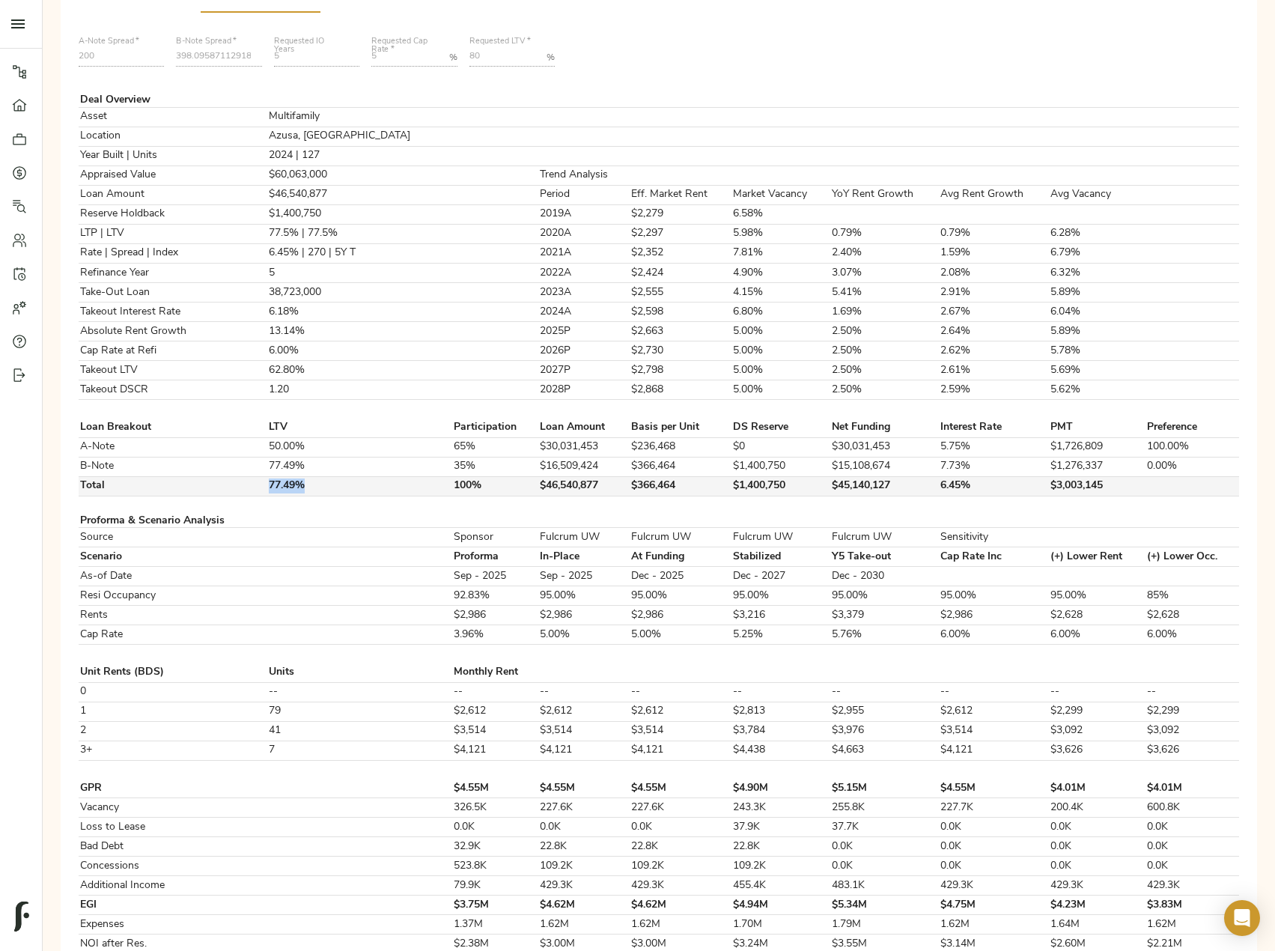
drag, startPoint x: 331, startPoint y: 449, endPoint x: 276, endPoint y: 449, distance: 54.7
click at [276, 476] on tr "Total 77.49% 100% $46,540,877 $366,464 $1,400,750 $45,140,127 6.45% $3,003,145" at bounding box center [659, 485] width 1161 height 19
copy tr "77.49%"
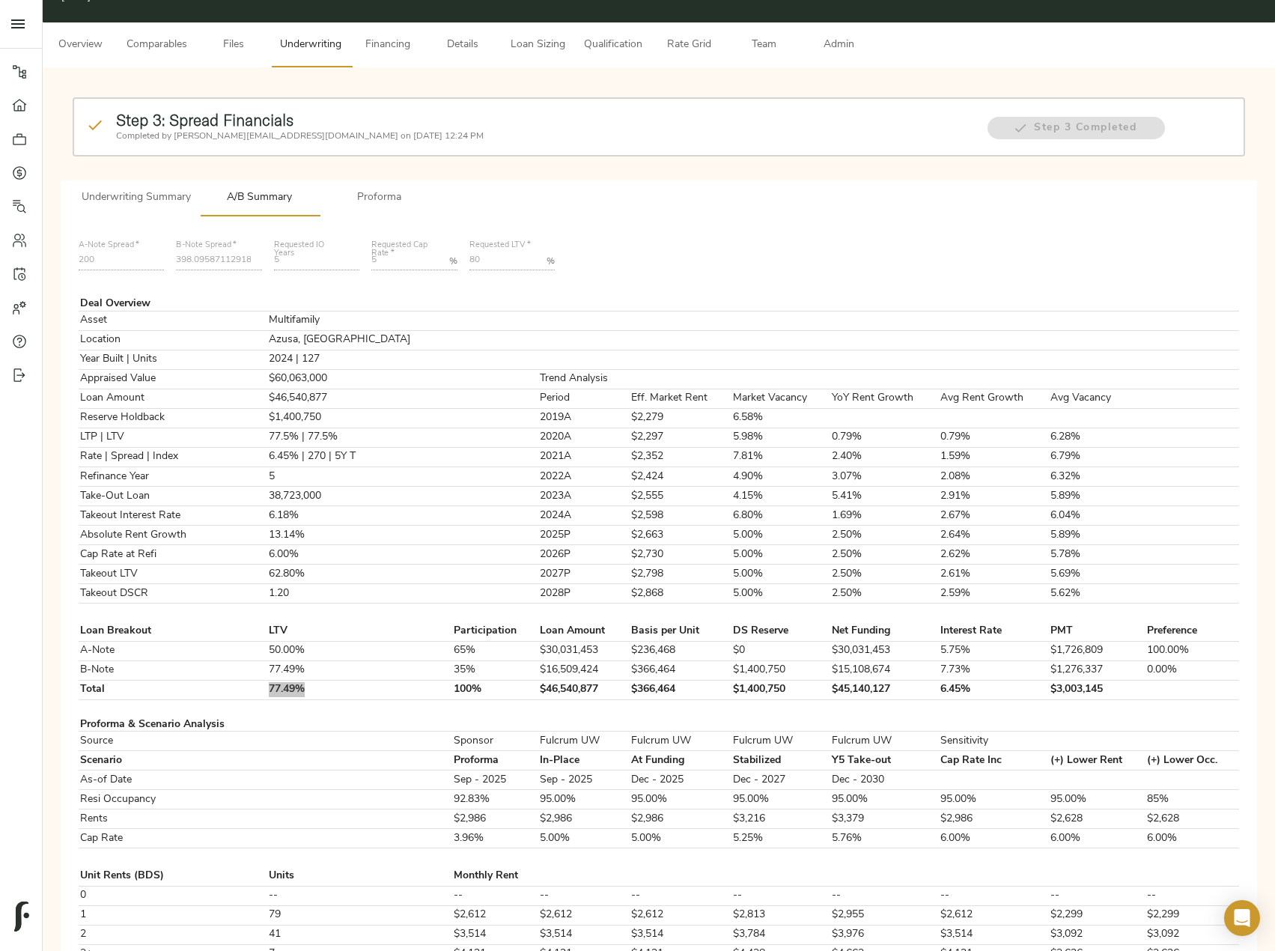
scroll to position [0, 0]
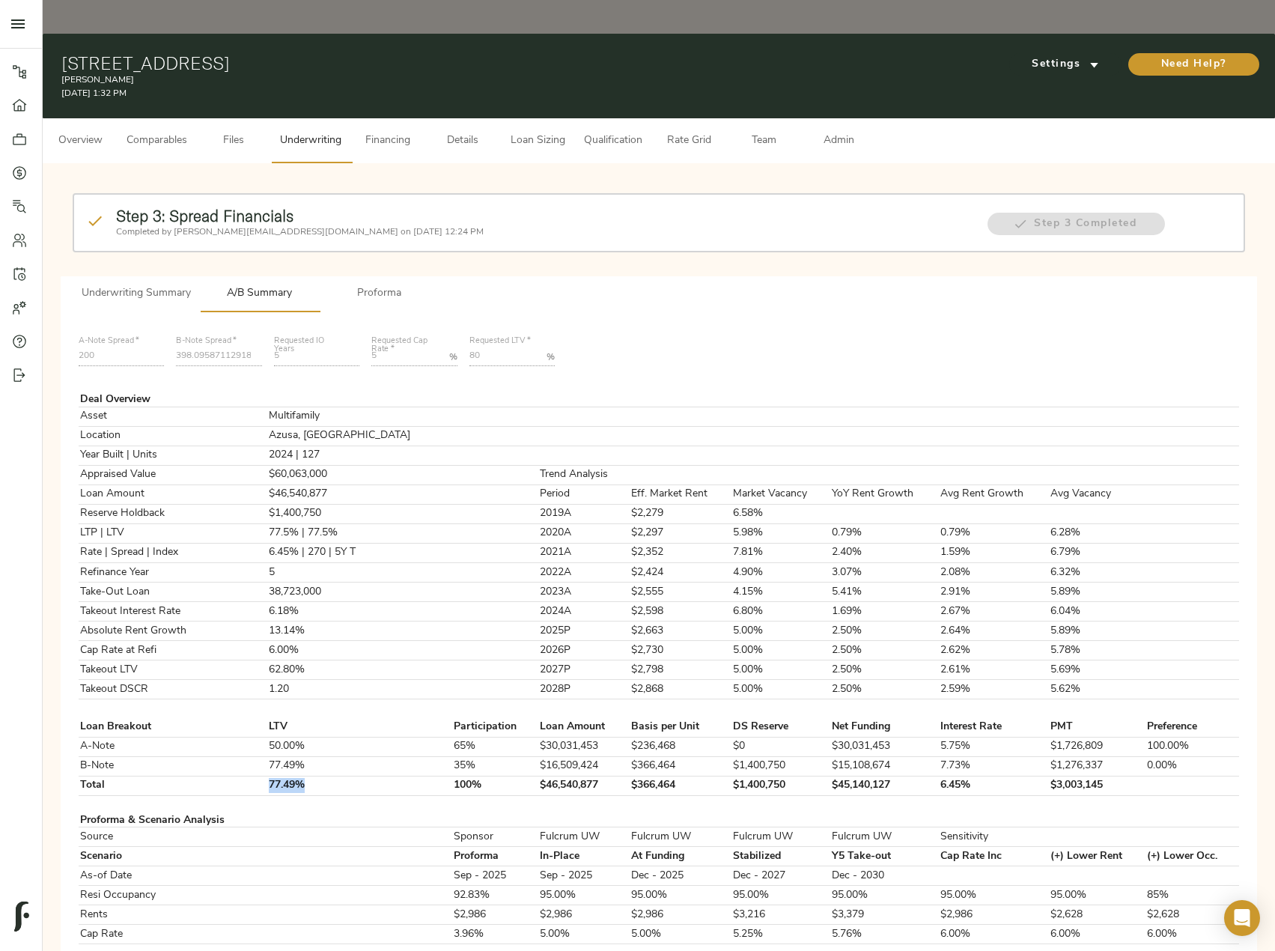
click at [537, 132] on span "Loan Sizing" at bounding box center [537, 141] width 57 height 19
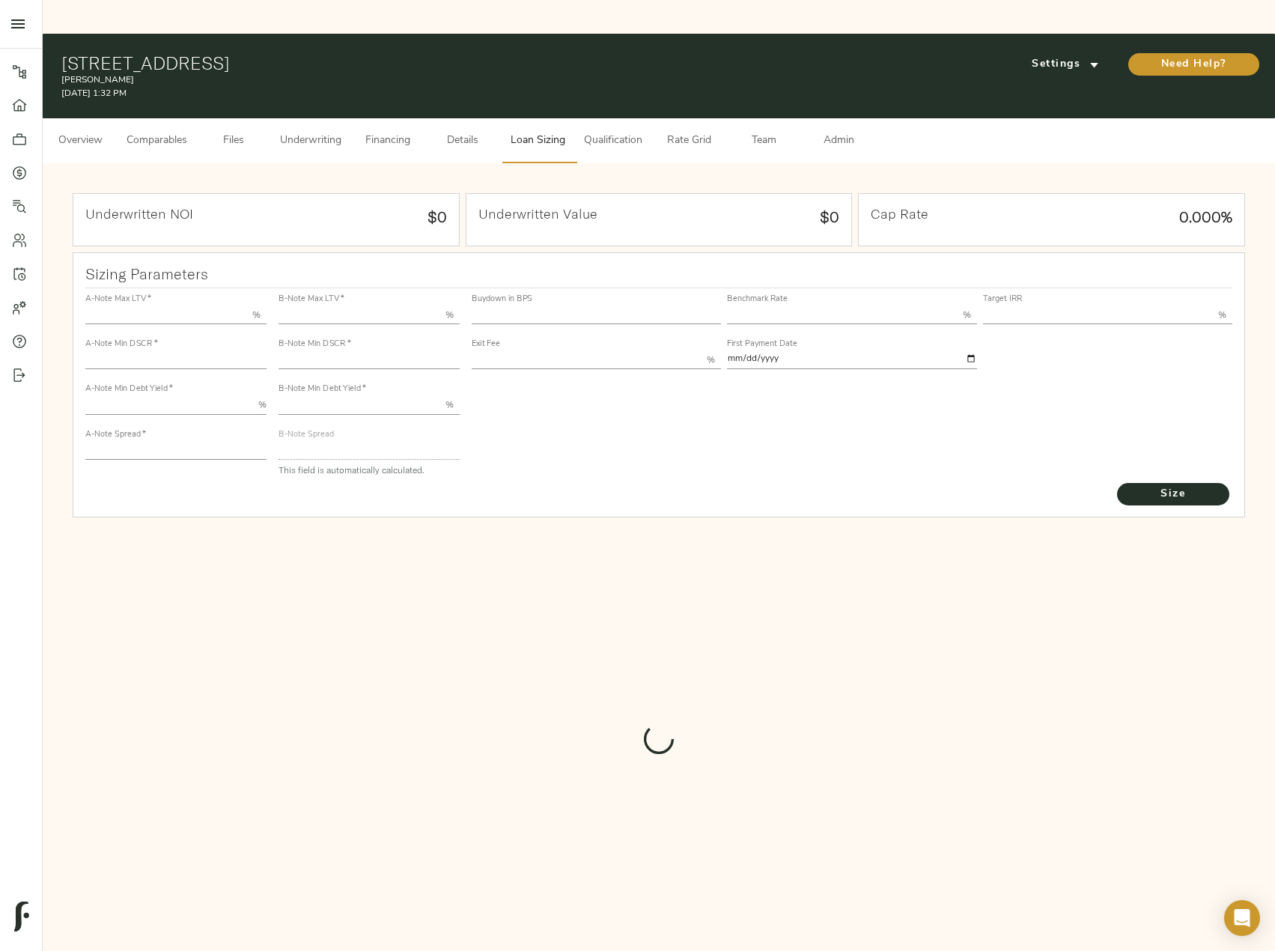
type input "50.000"
type input "1.4"
type input "10.00"
type input "200"
type input "80.000"
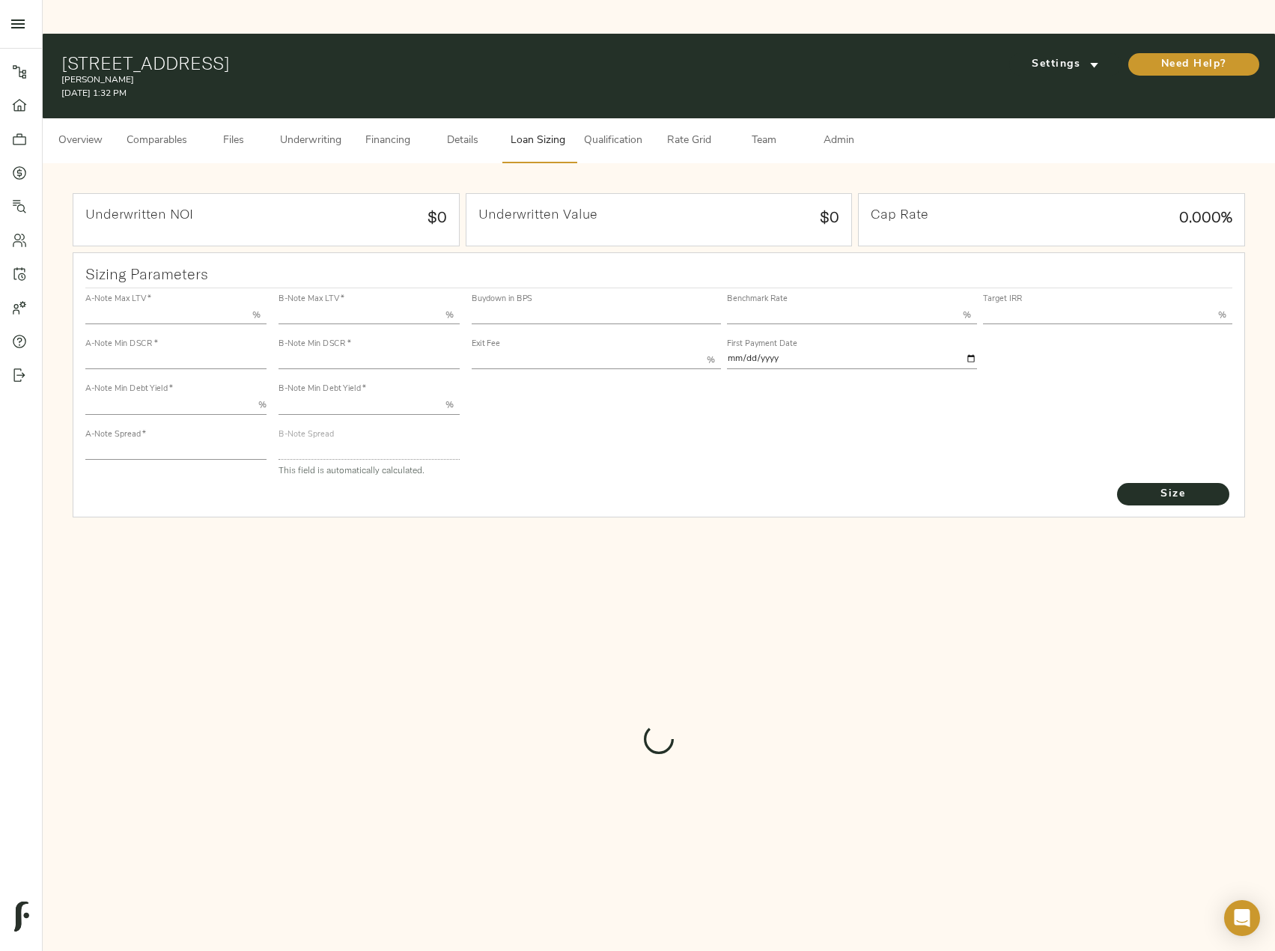
type input "1"
type input "2.00"
type input "398.0958711291836"
type input "60"
type input "3.75"
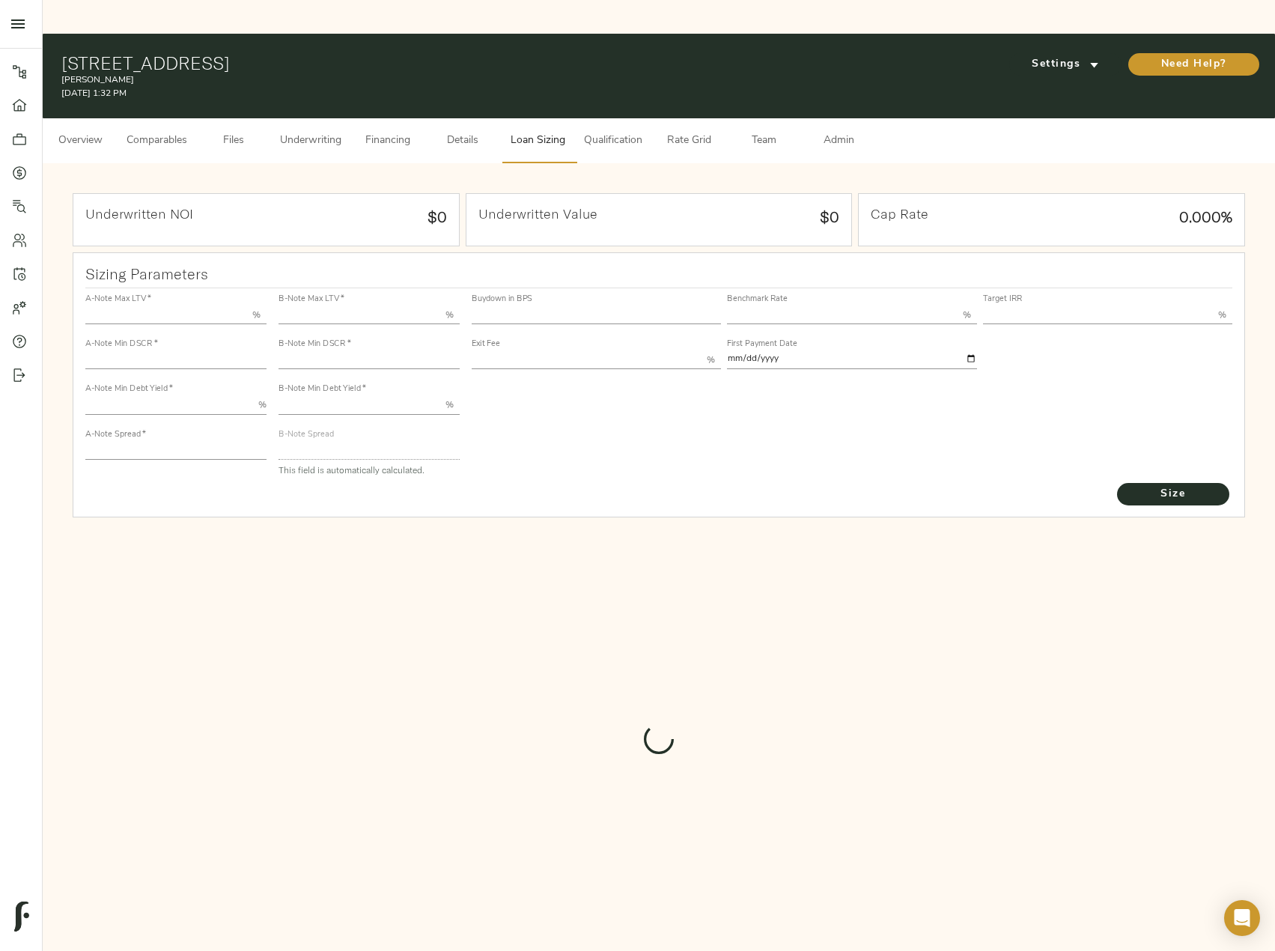
type input "11.00"
type input "1.00"
type input "[DATE]"
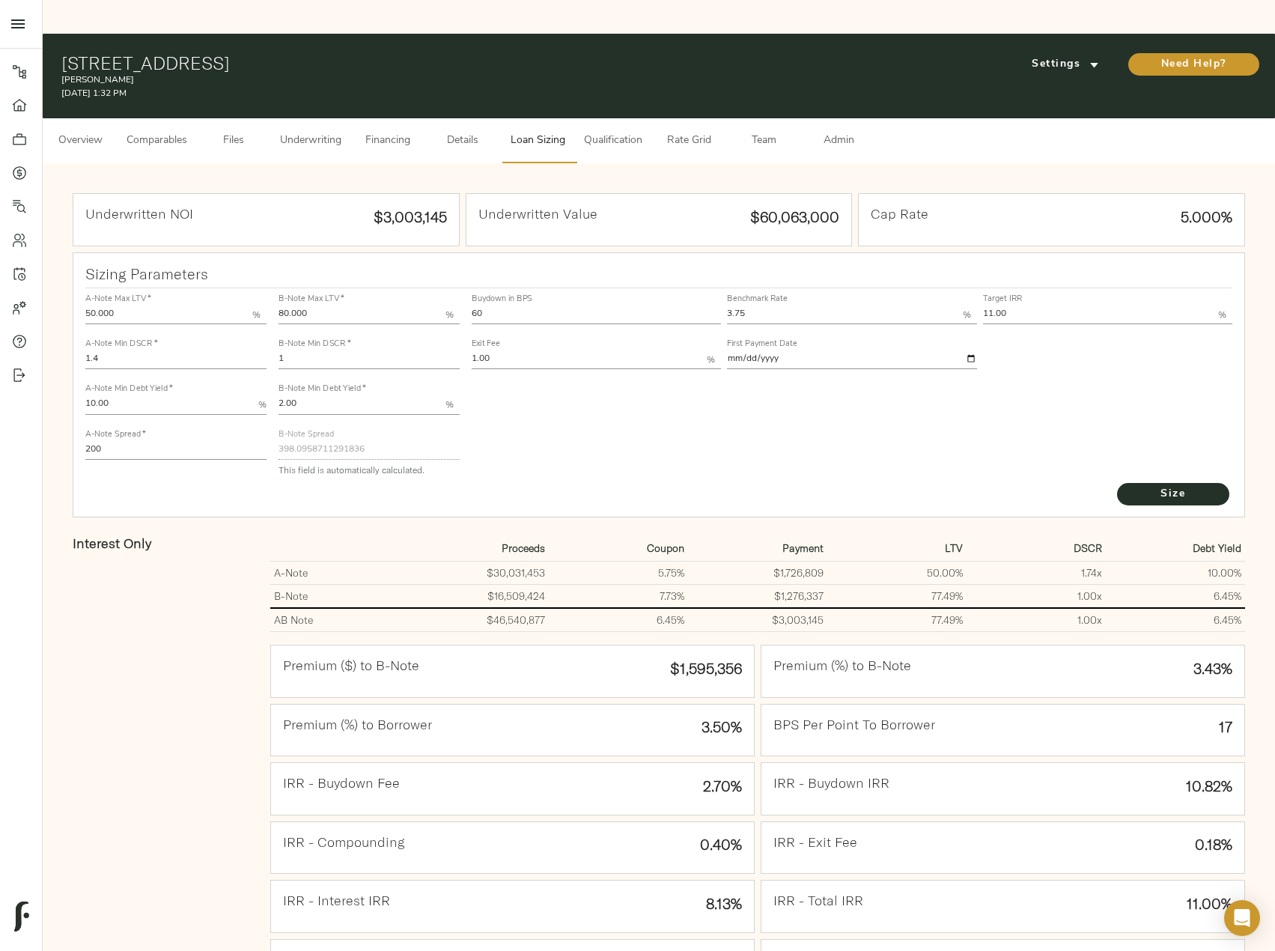
drag, startPoint x: 463, startPoint y: 279, endPoint x: 450, endPoint y: 277, distance: 12.8
click at [450, 282] on div "A-Note Max LTV   * 50.000 % A-Note Min DSCR   * 1.4 A-Note Min Debt Yield   * 1…" at bounding box center [659, 384] width 1160 height 204
type input "52"
click at [1117, 483] on button "Size" at bounding box center [1173, 494] width 112 height 22
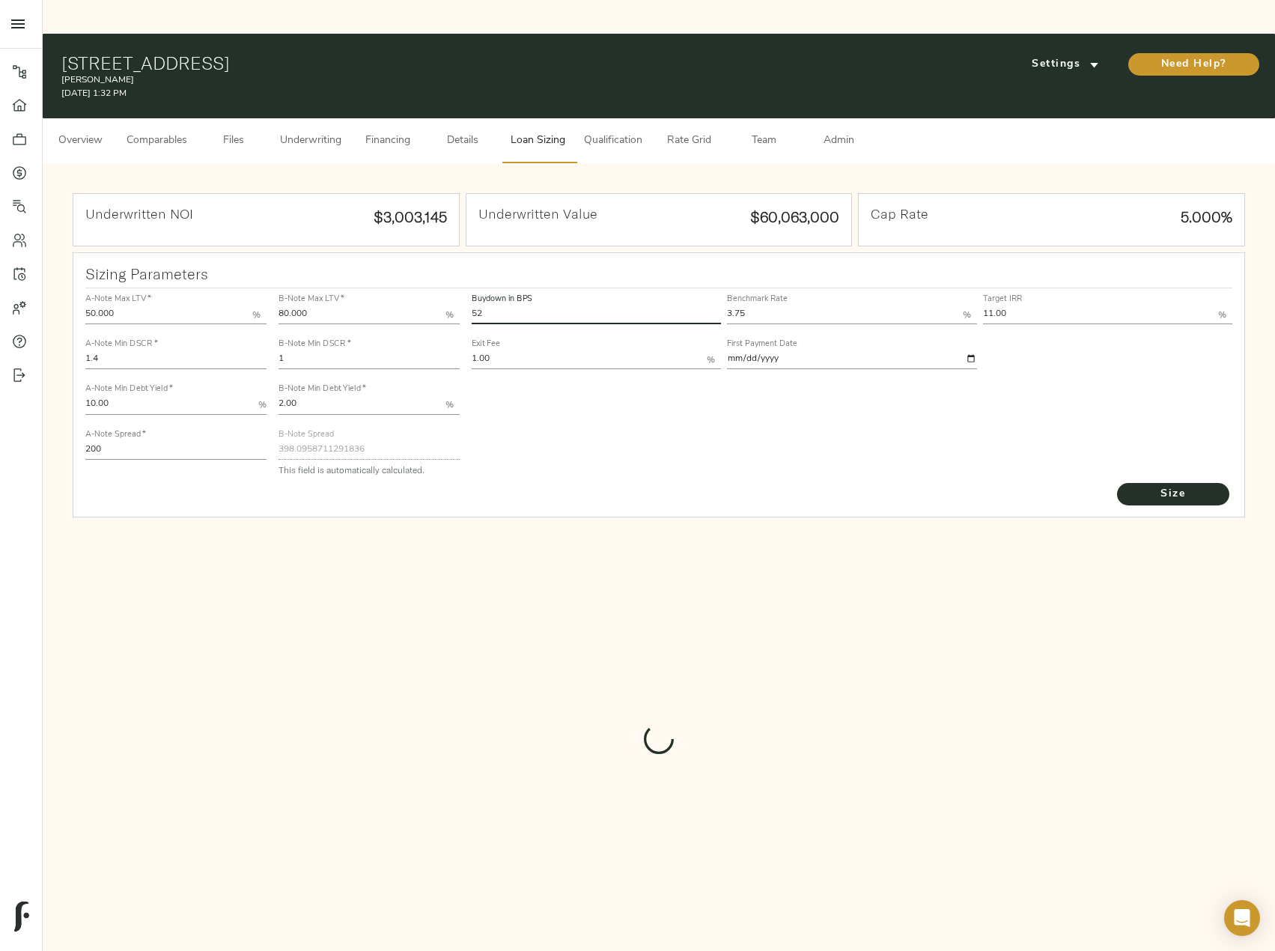
type input "425.739223655157"
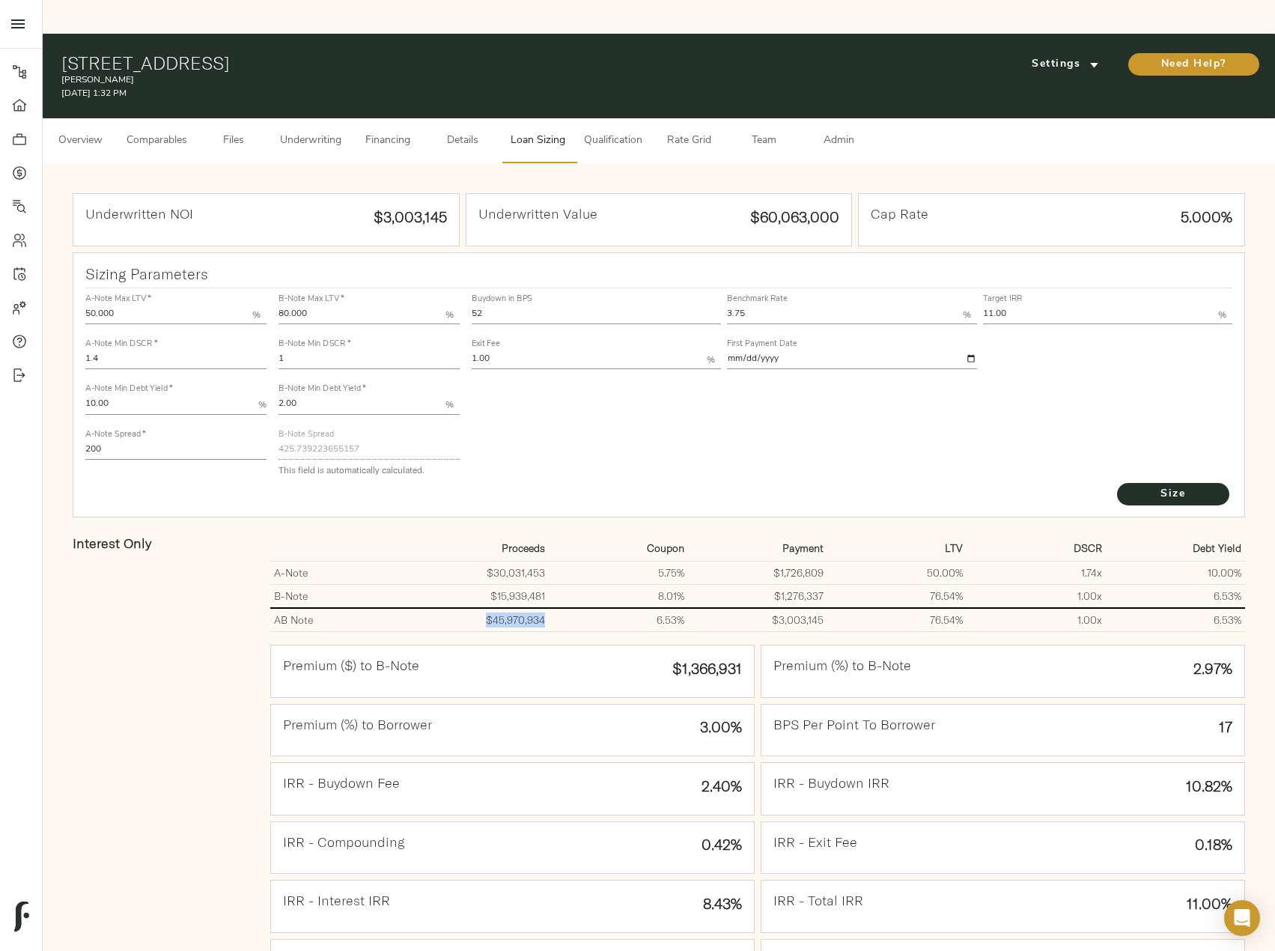
drag, startPoint x: 543, startPoint y: 590, endPoint x: 484, endPoint y: 593, distance: 58.5
click at [484, 608] on td "$45,970,934" at bounding box center [479, 620] width 139 height 24
copy td "$45,970,934"
click at [1133, 485] on span "Size" at bounding box center [1173, 494] width 82 height 19
click at [313, 132] on span "Underwriting" at bounding box center [310, 141] width 61 height 19
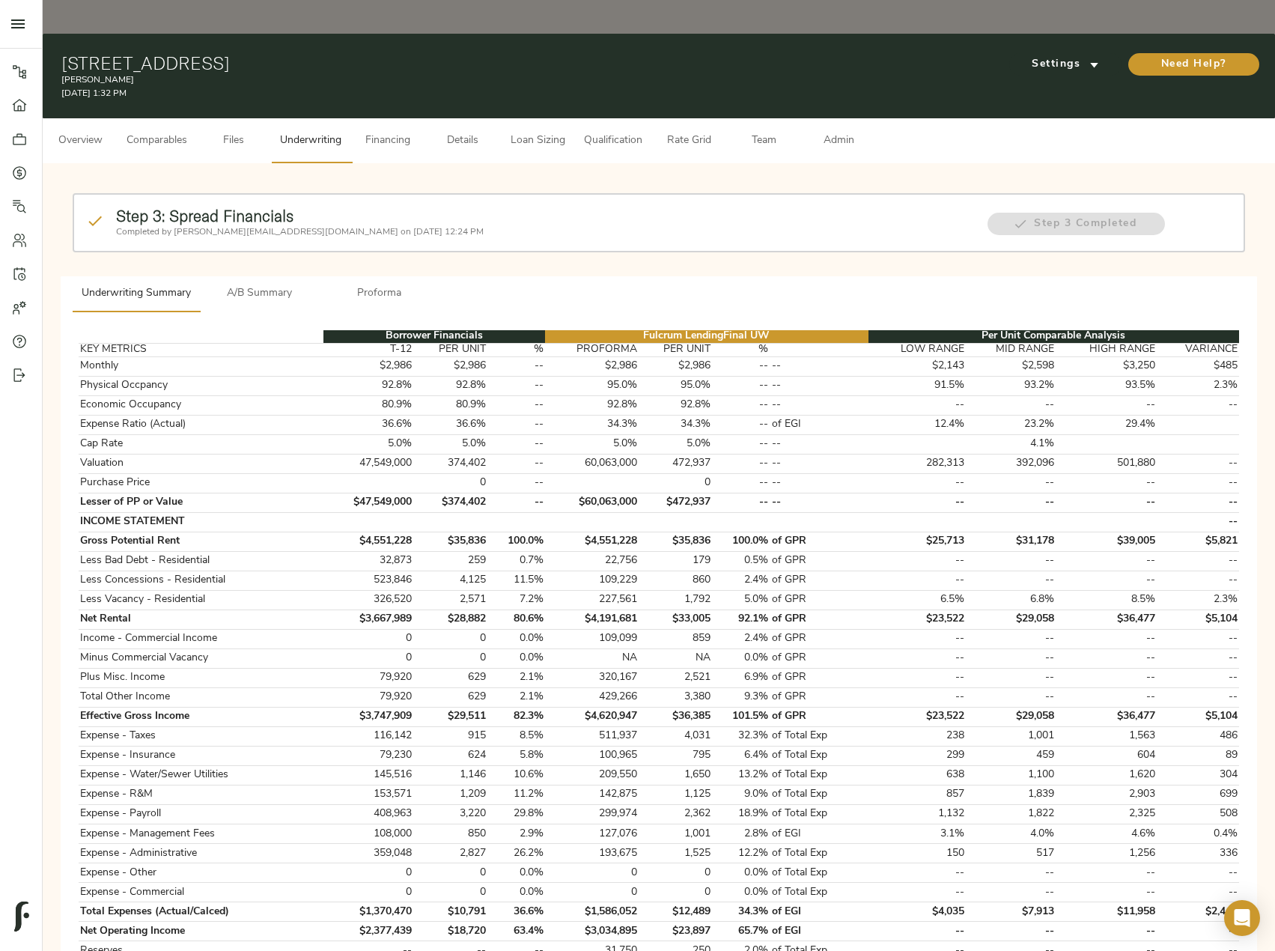
click at [273, 285] on span "A/B Summary" at bounding box center [260, 294] width 102 height 19
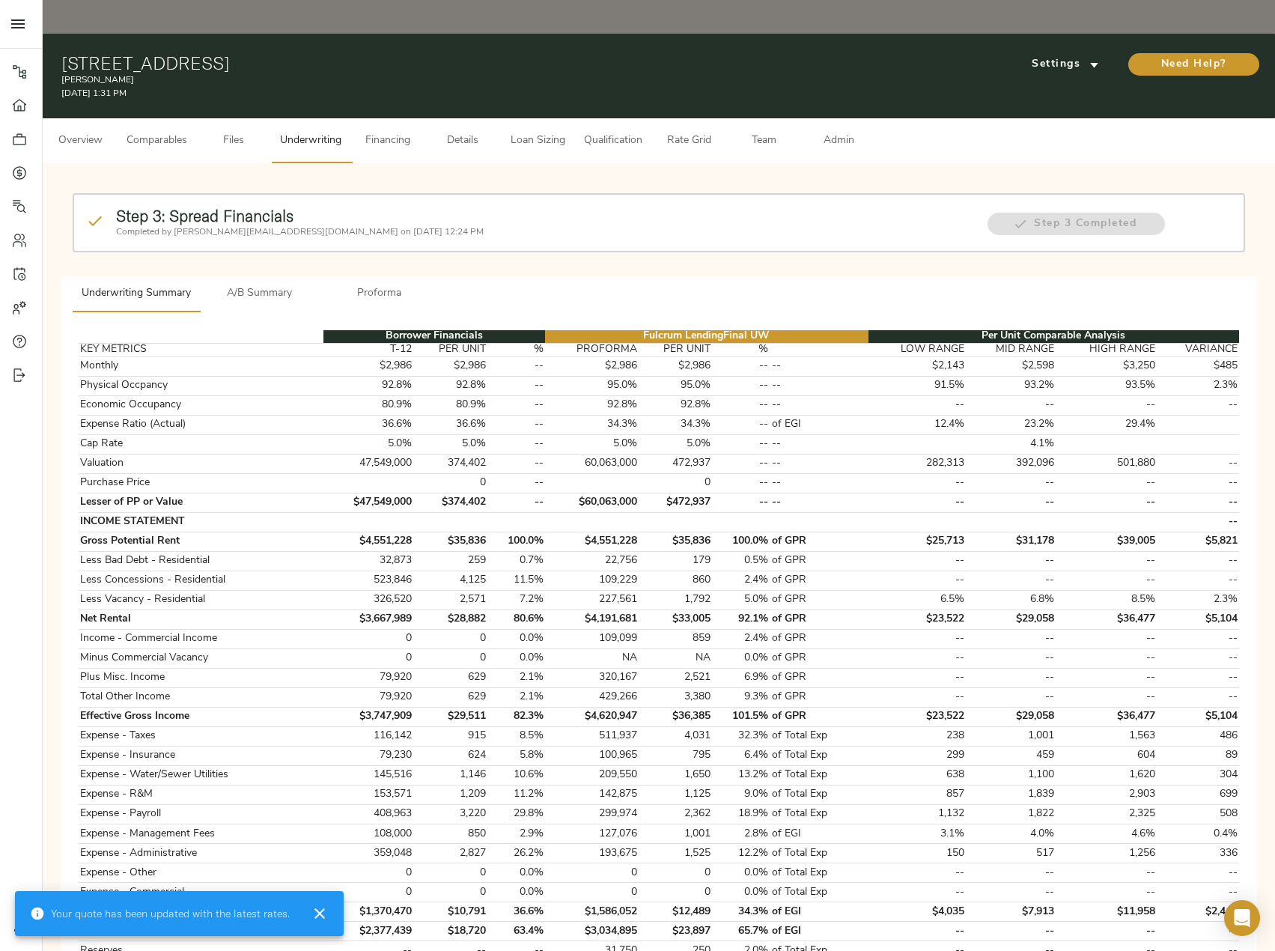
click at [377, 285] on span "Proforma" at bounding box center [380, 294] width 102 height 19
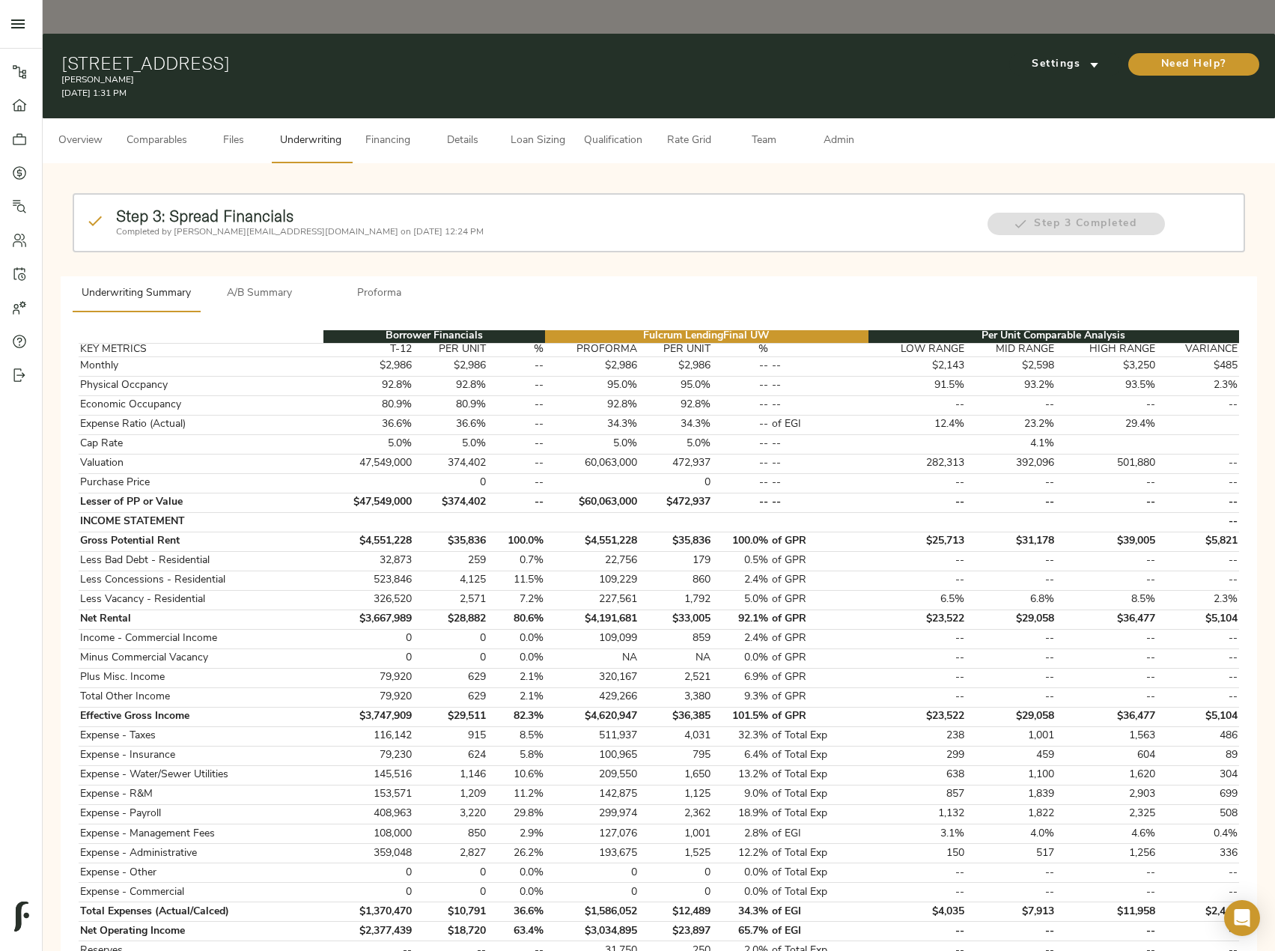
click at [365, 285] on span "Proforma" at bounding box center [380, 294] width 102 height 19
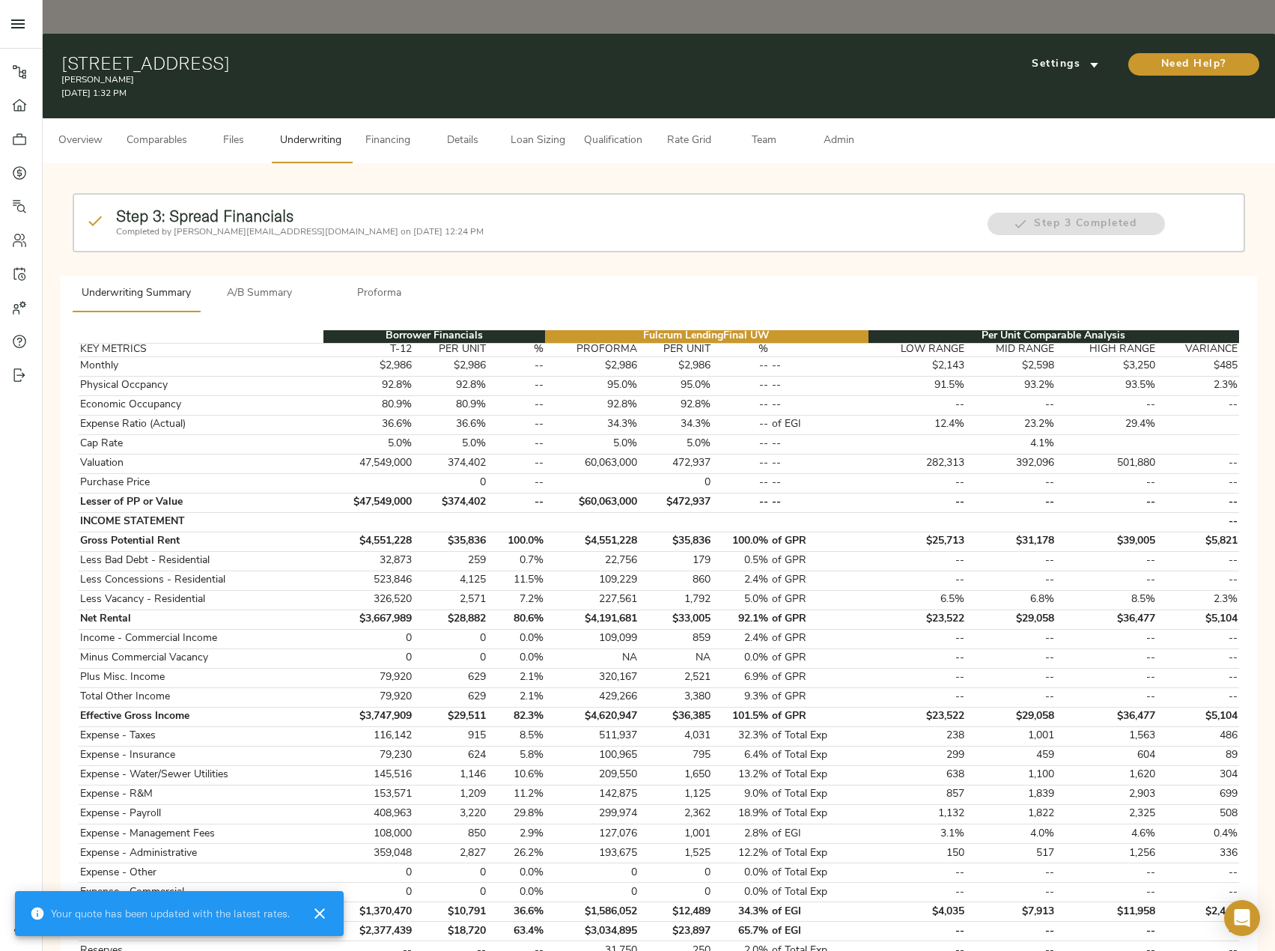
click at [393, 285] on span "Proforma" at bounding box center [380, 294] width 102 height 19
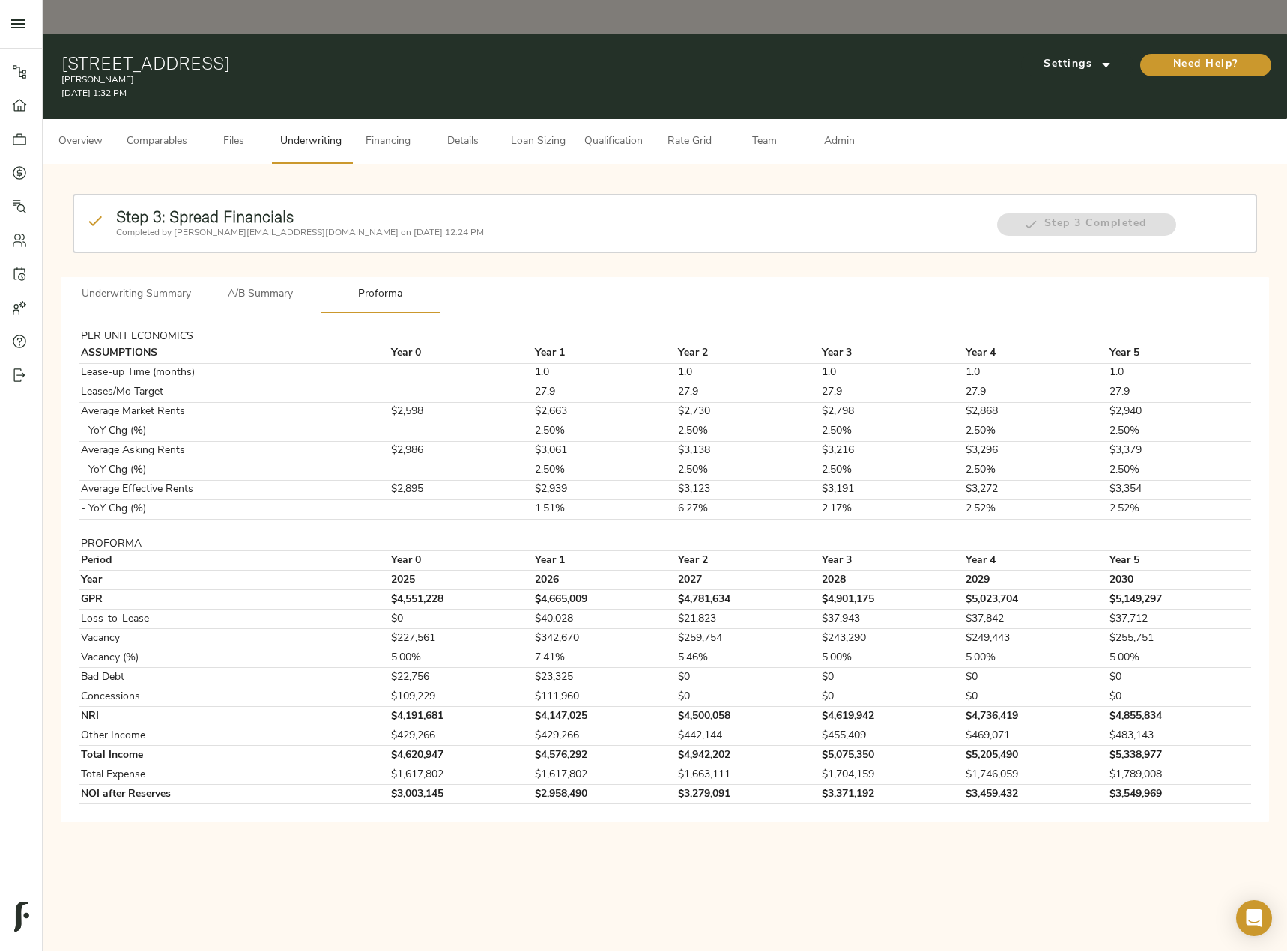
click at [160, 285] on span "Underwriting Summary" at bounding box center [136, 294] width 109 height 19
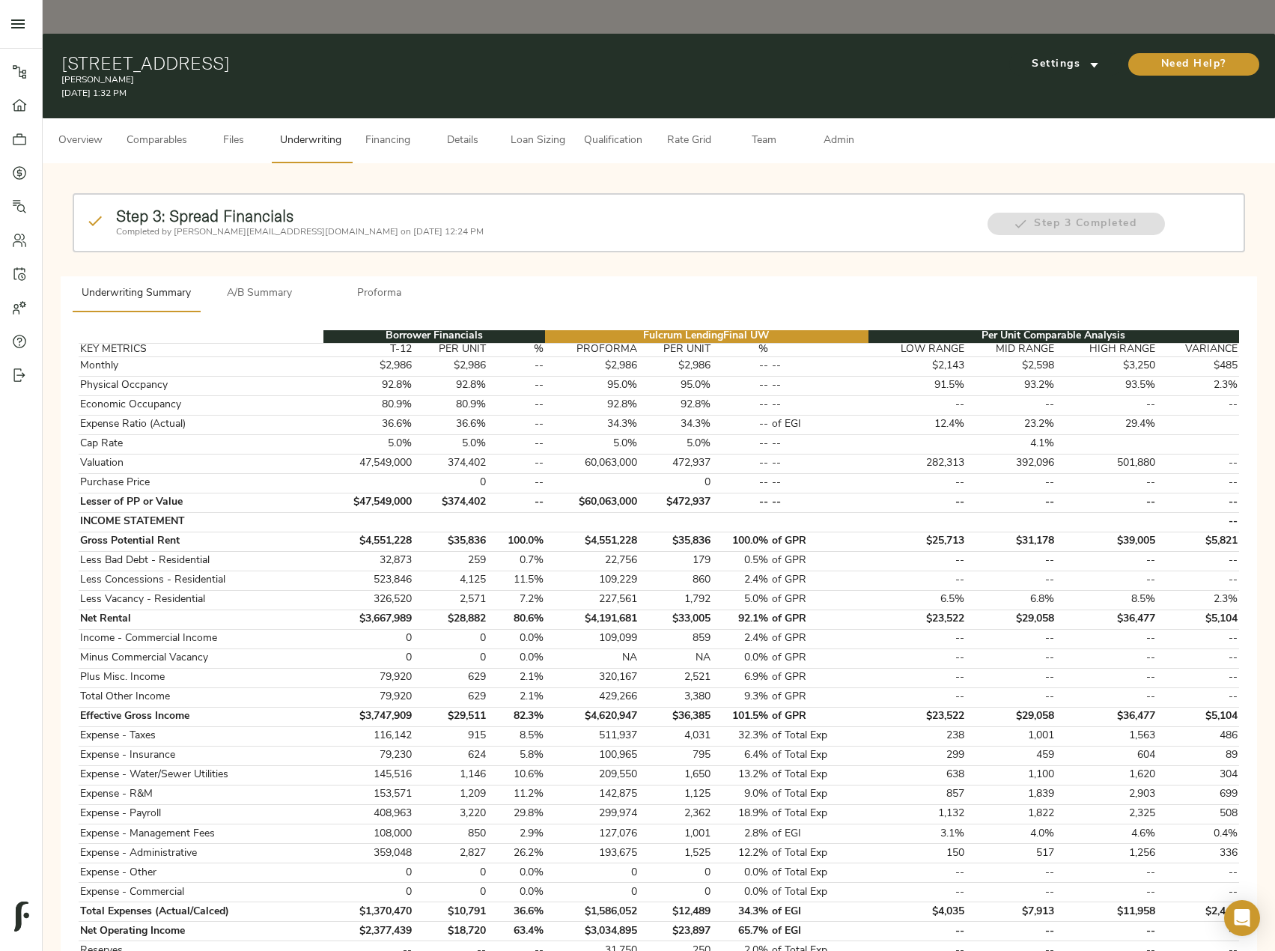
click at [269, 312] on div "Borrower Financials Fulcrum Lending Final UW Per Unit Comparable Analysis KEY M…" at bounding box center [659, 855] width 1197 height 1086
click at [273, 285] on span "A/B Summary" at bounding box center [260, 294] width 102 height 19
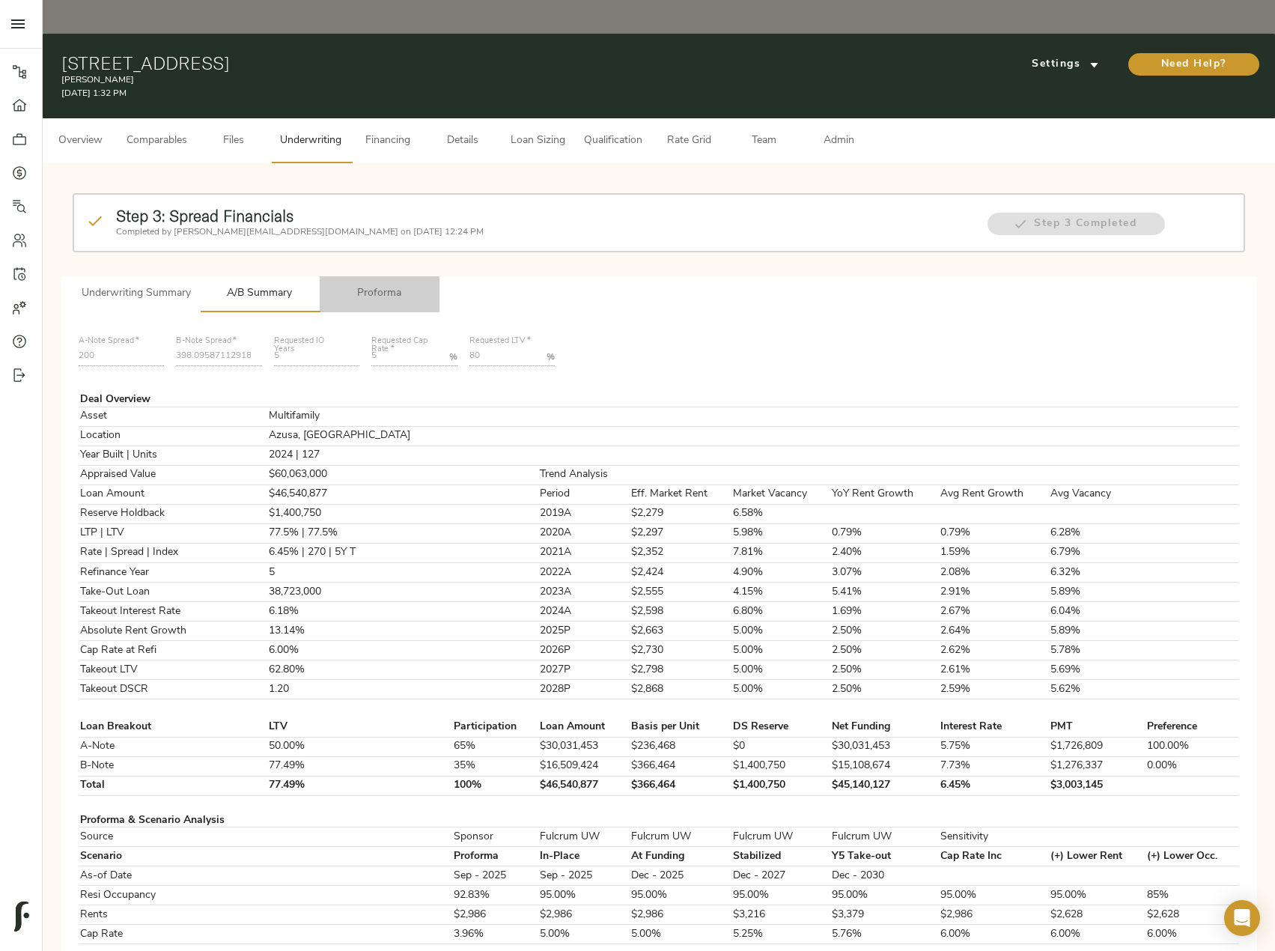
click at [374, 285] on span "Proforma" at bounding box center [380, 294] width 102 height 19
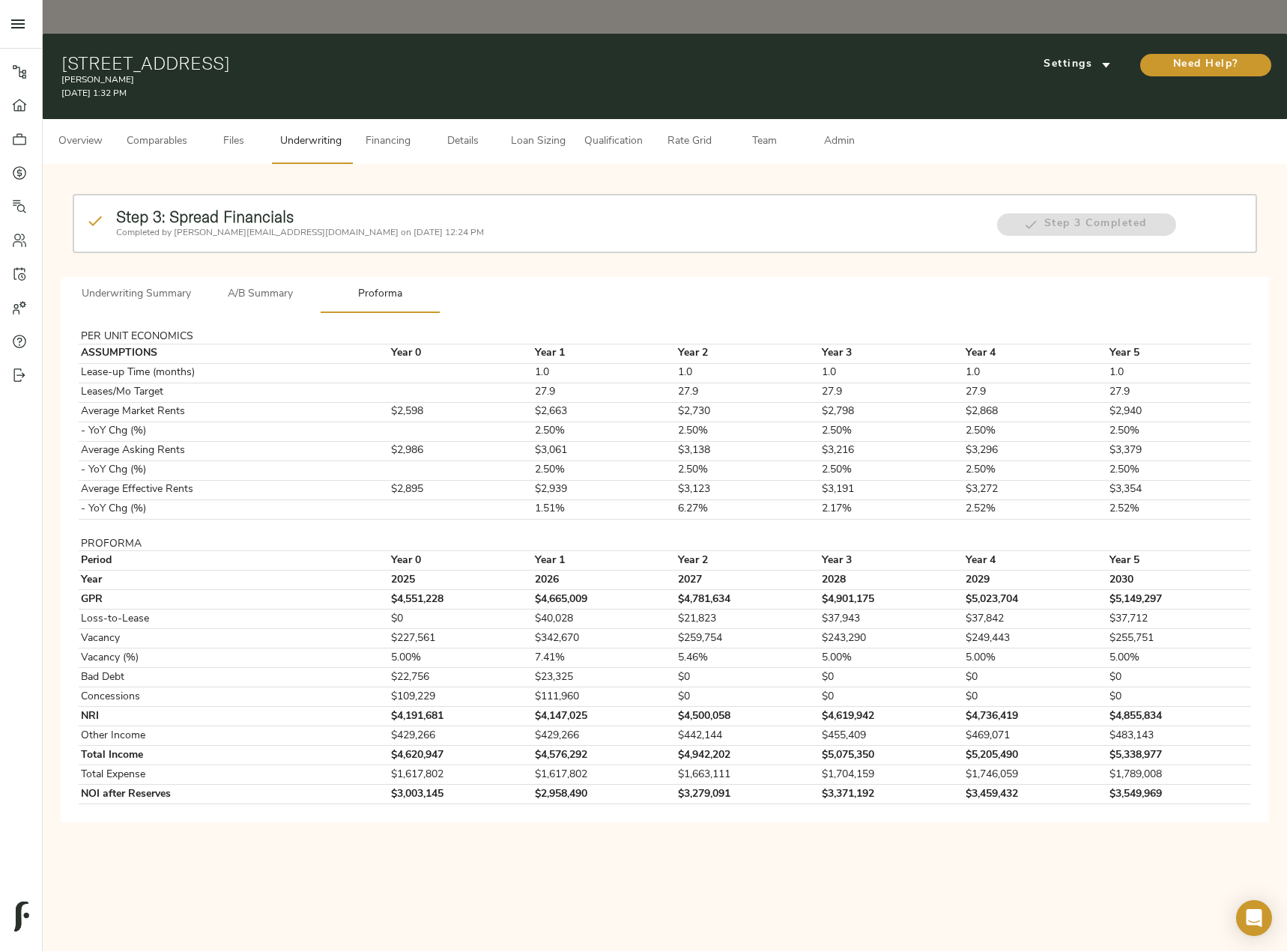
click at [253, 285] on span "A/B Summary" at bounding box center [260, 294] width 102 height 19
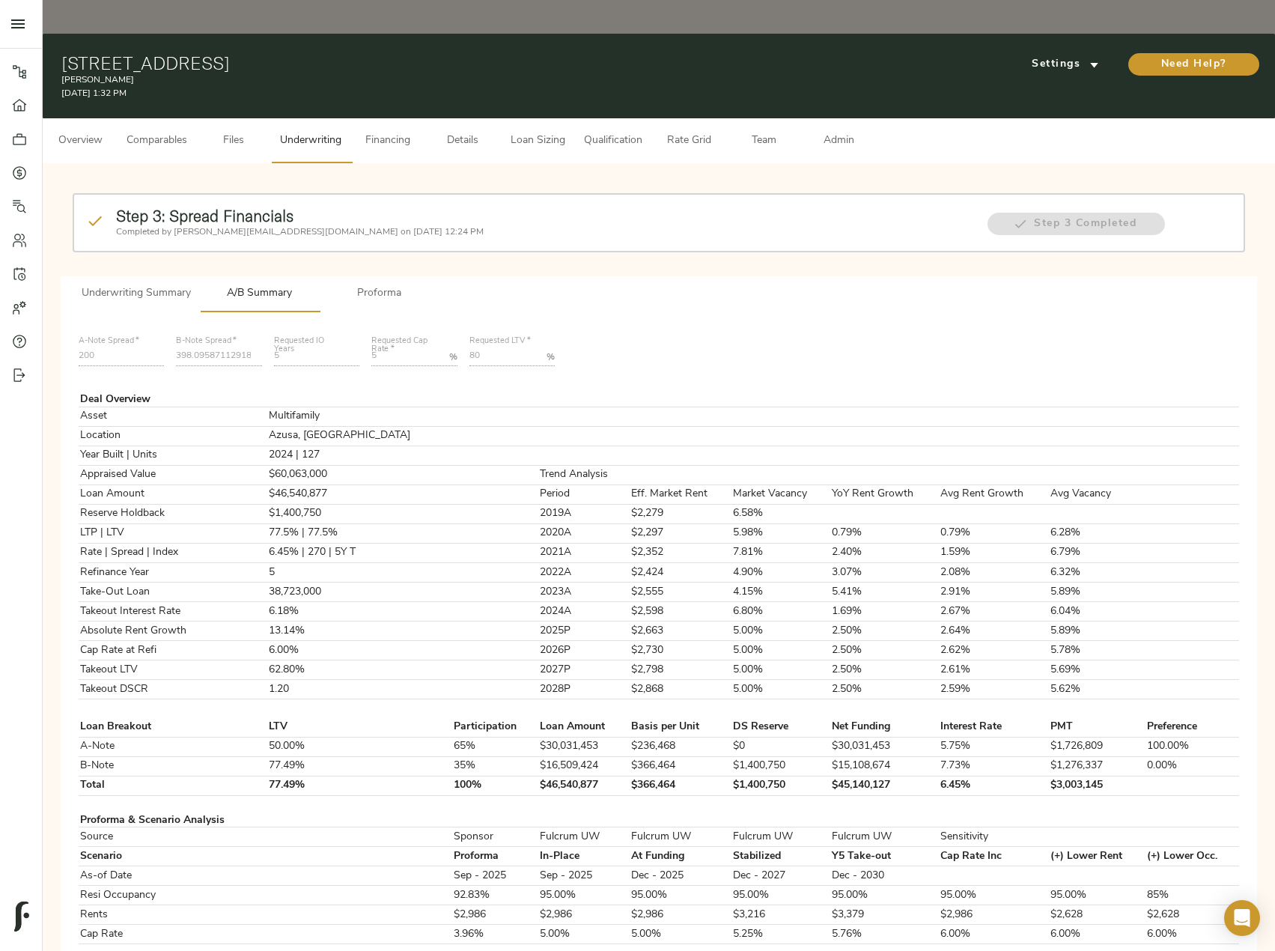
click at [556, 132] on span "Loan Sizing" at bounding box center [537, 141] width 57 height 19
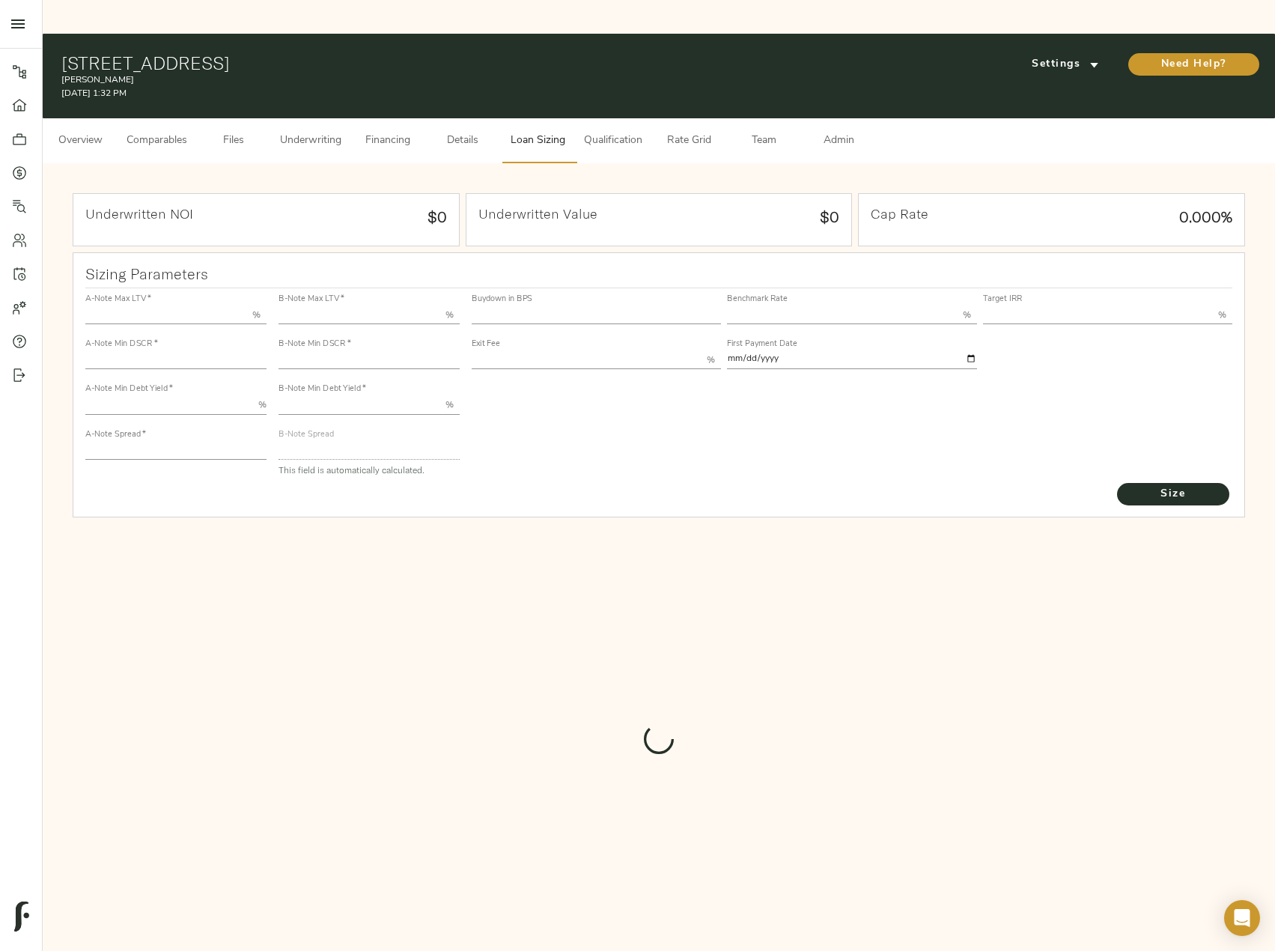
type input "50.000"
type input "1.4"
type input "10.00"
type input "200"
type input "80.000"
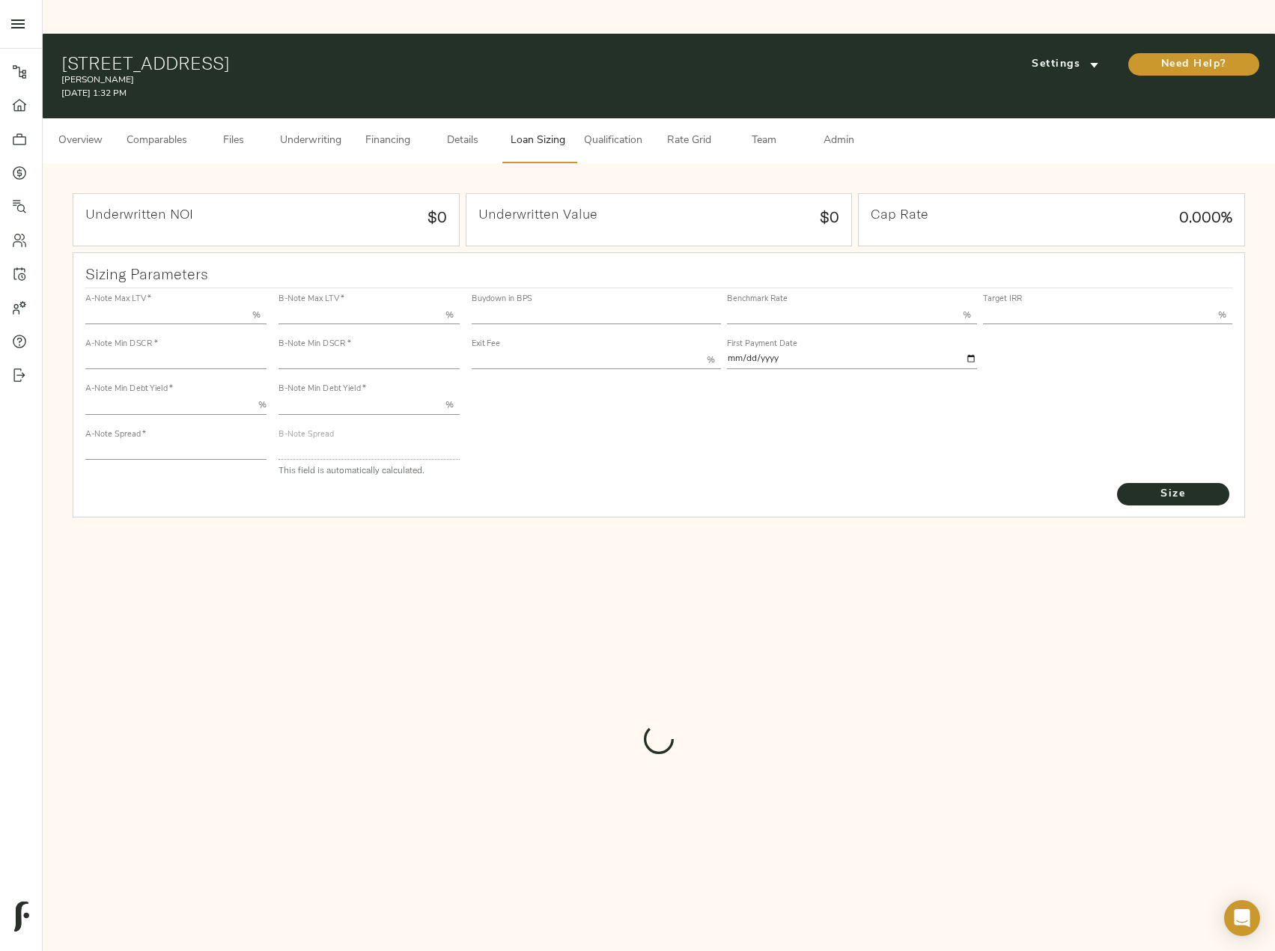
type input "1"
type input "2.00"
type input "398.0958711291836"
type input "60"
type input "3.75"
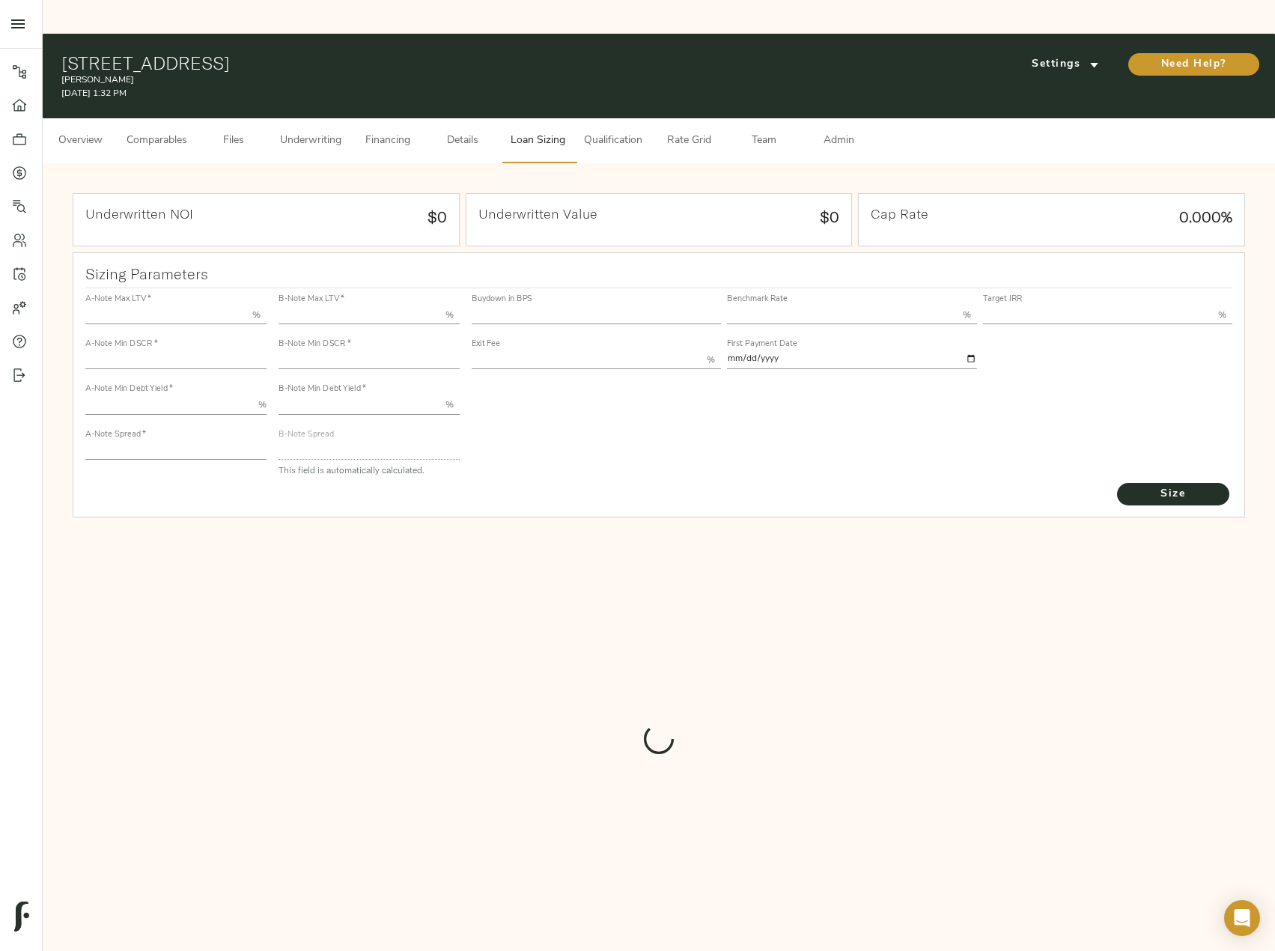
type input "11.00"
type input "1.00"
type input "[DATE]"
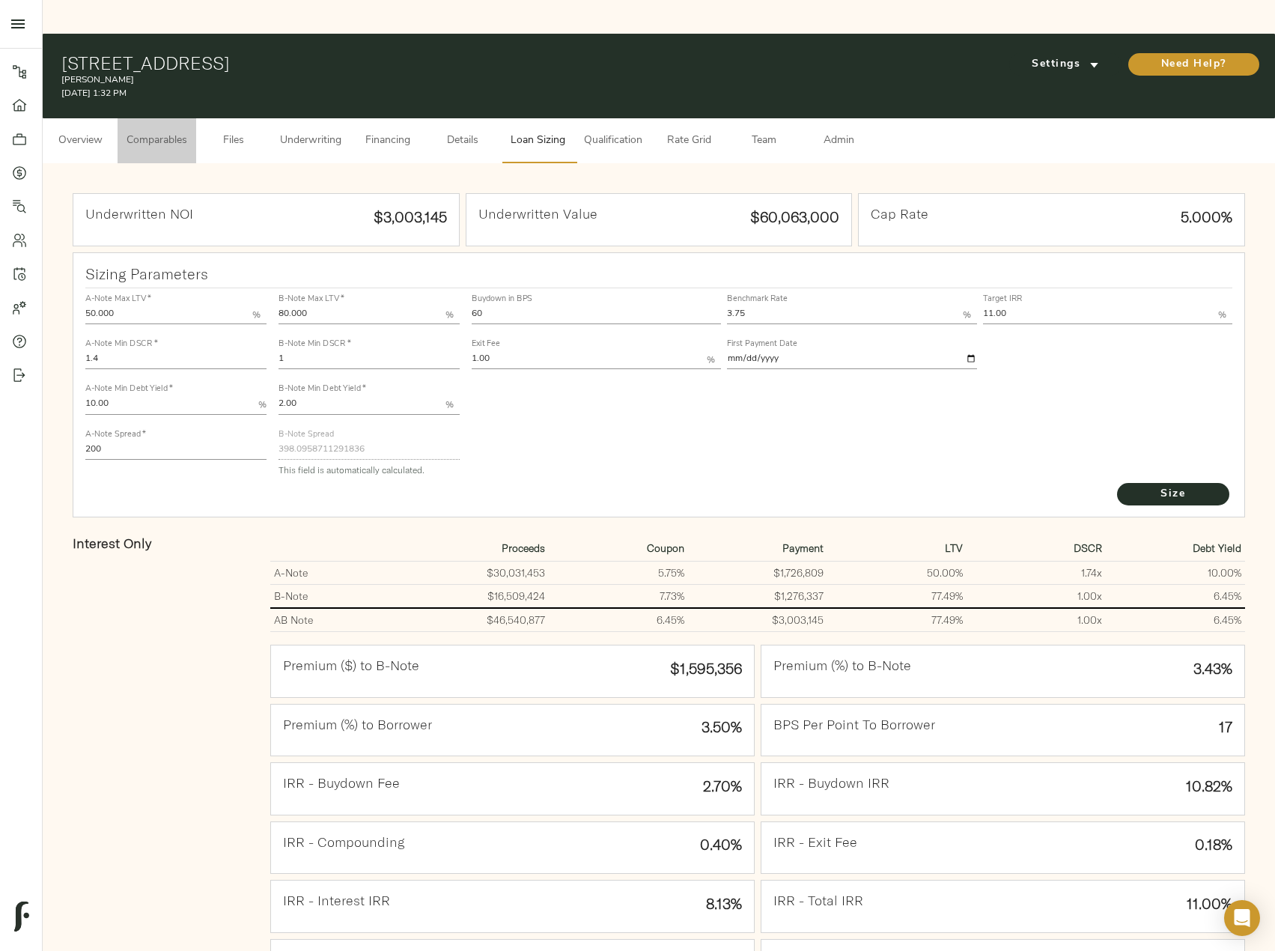
click at [166, 132] on span "Comparables" at bounding box center [157, 141] width 61 height 19
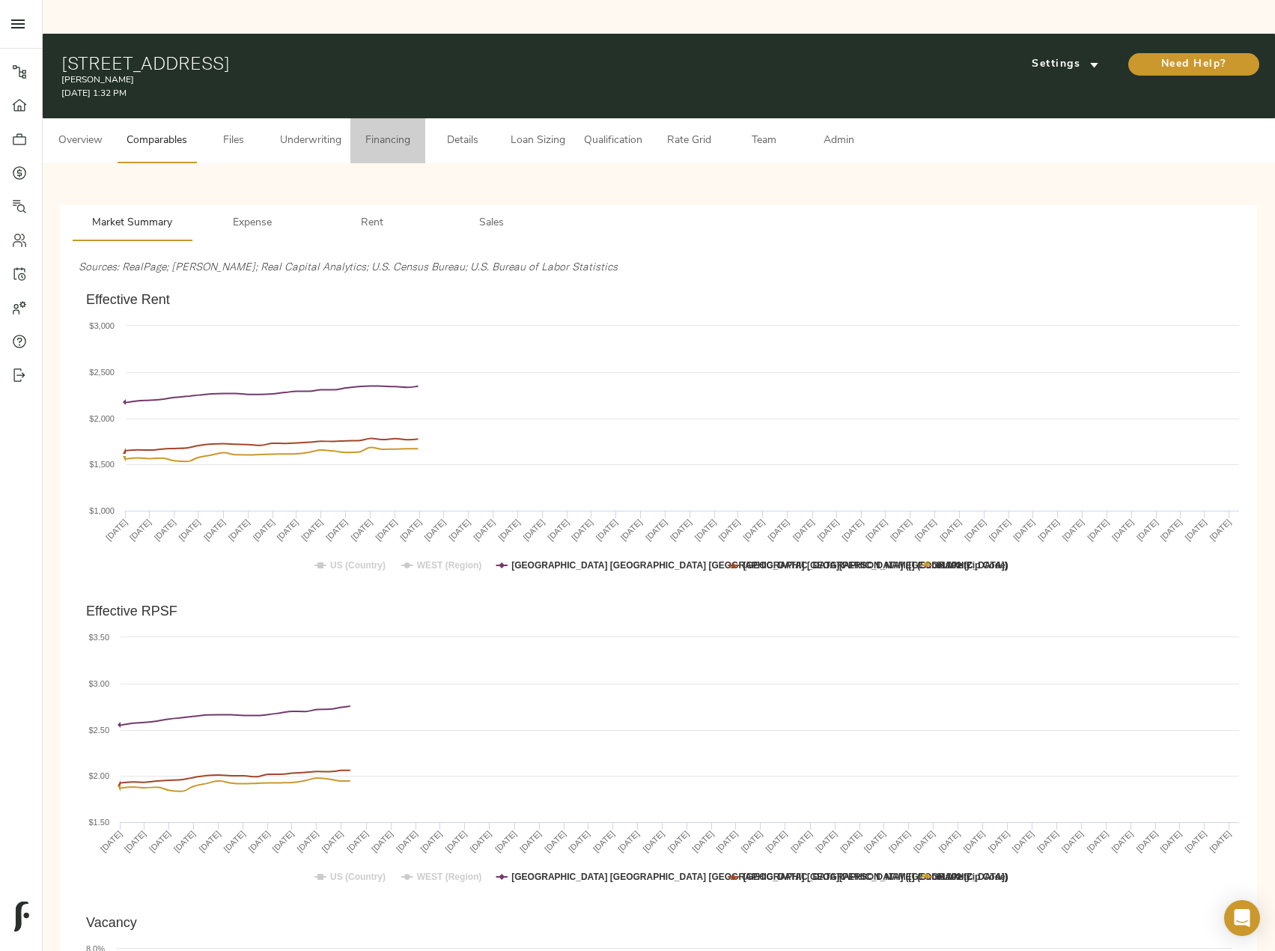
click at [362, 132] on span "Financing" at bounding box center [387, 141] width 57 height 19
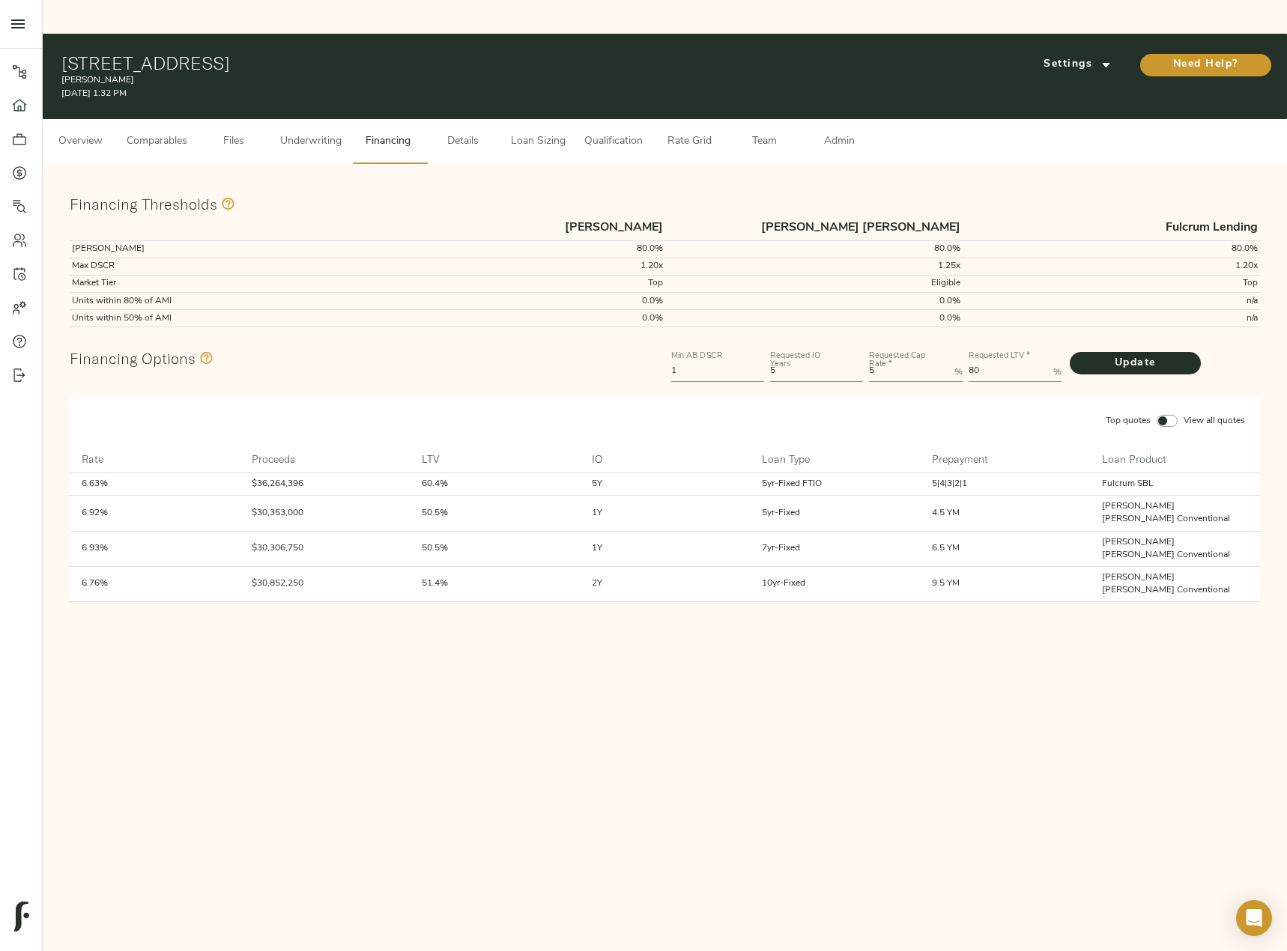
click at [327, 133] on span "Underwriting" at bounding box center [310, 142] width 61 height 19
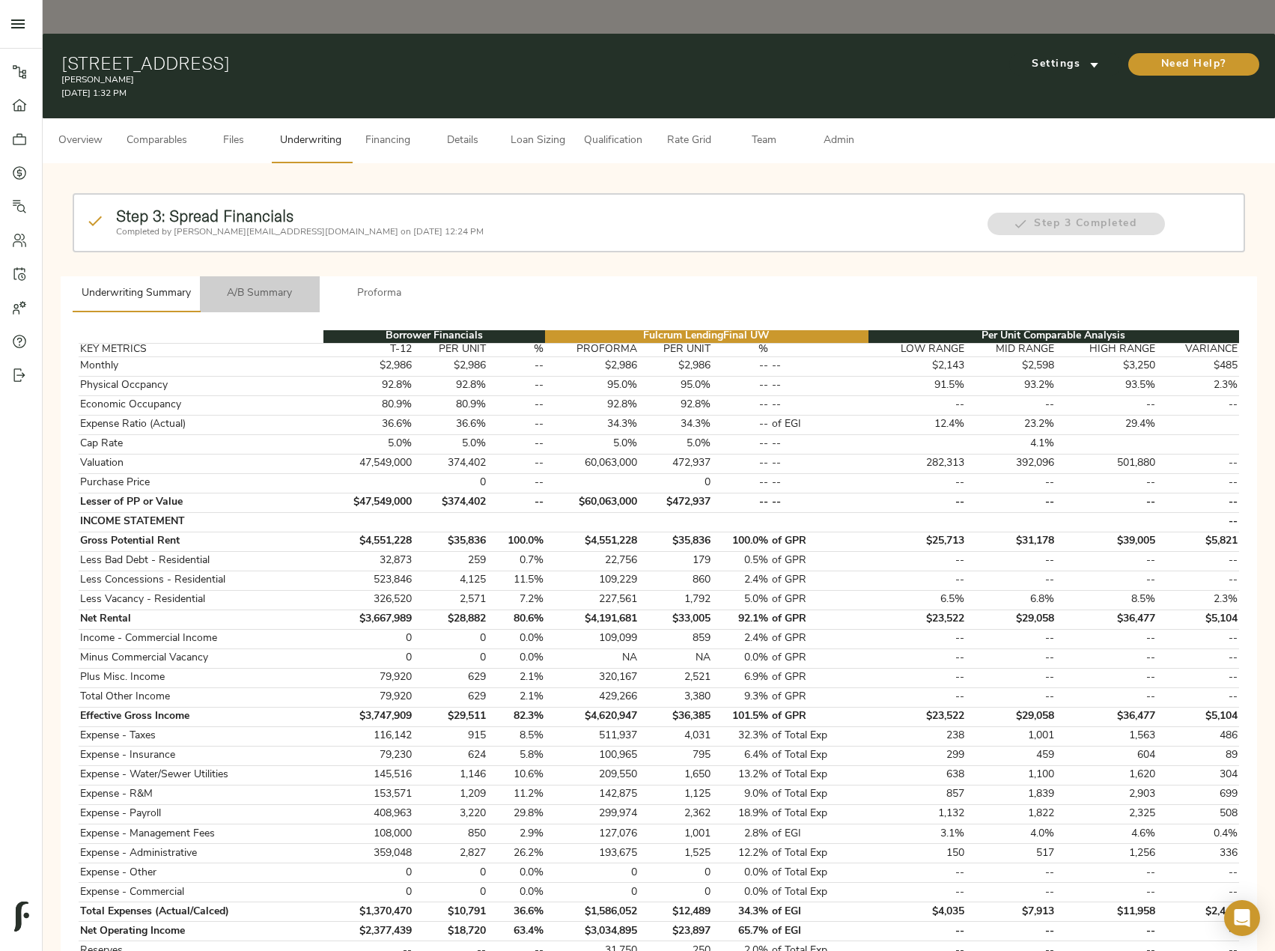
click at [264, 276] on button "A/B Summary" at bounding box center [260, 294] width 120 height 36
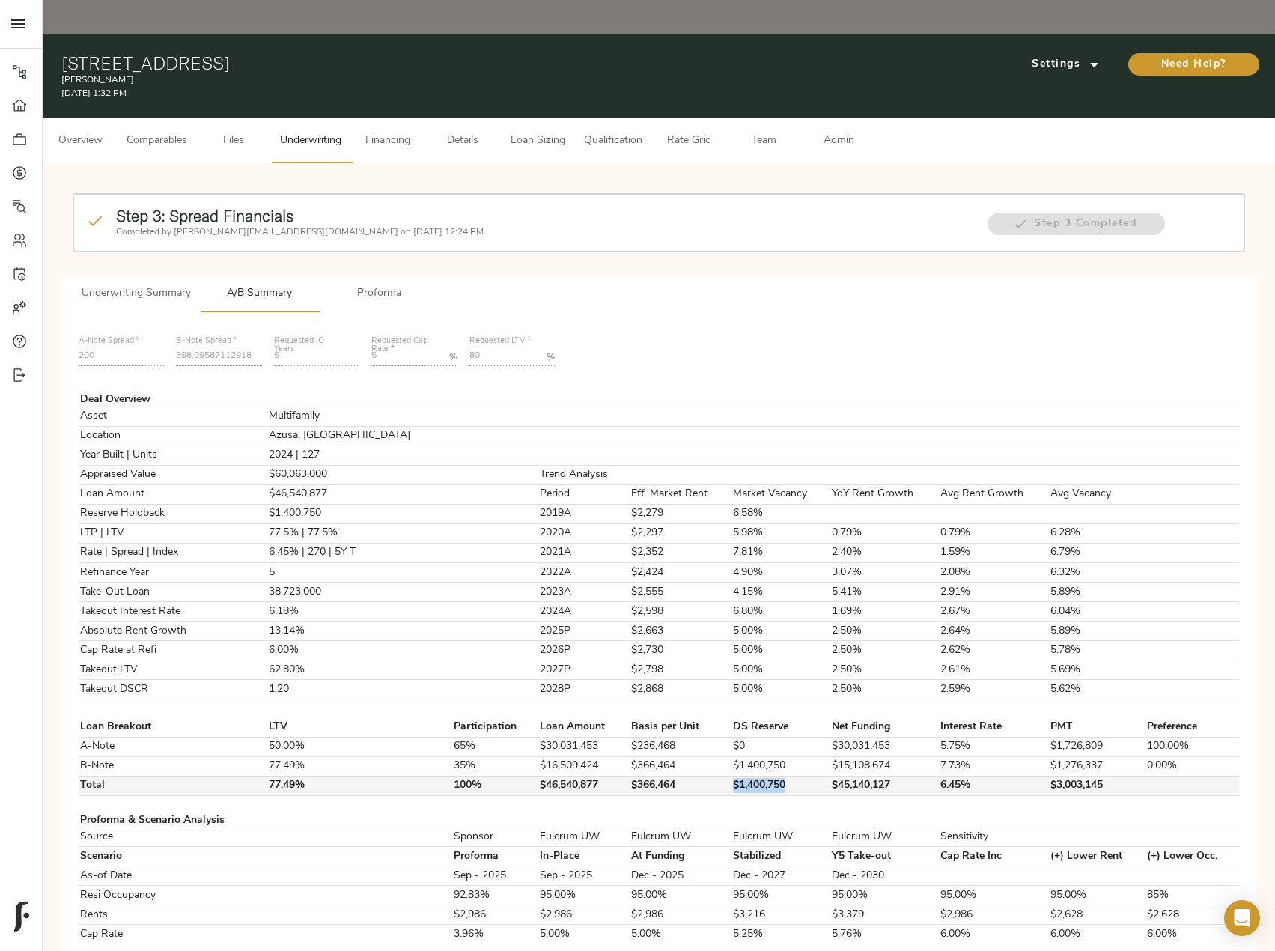
drag, startPoint x: 696, startPoint y: 754, endPoint x: 757, endPoint y: 753, distance: 61.4
click at [757, 776] on tr "Total 77.49% 100% $46,540,877 $366,464 $1,400,750 $45,140,127 6.45% $3,003,145" at bounding box center [659, 785] width 1161 height 19
copy tr "$1,400,750"
click at [392, 285] on span "Proforma" at bounding box center [380, 294] width 102 height 19
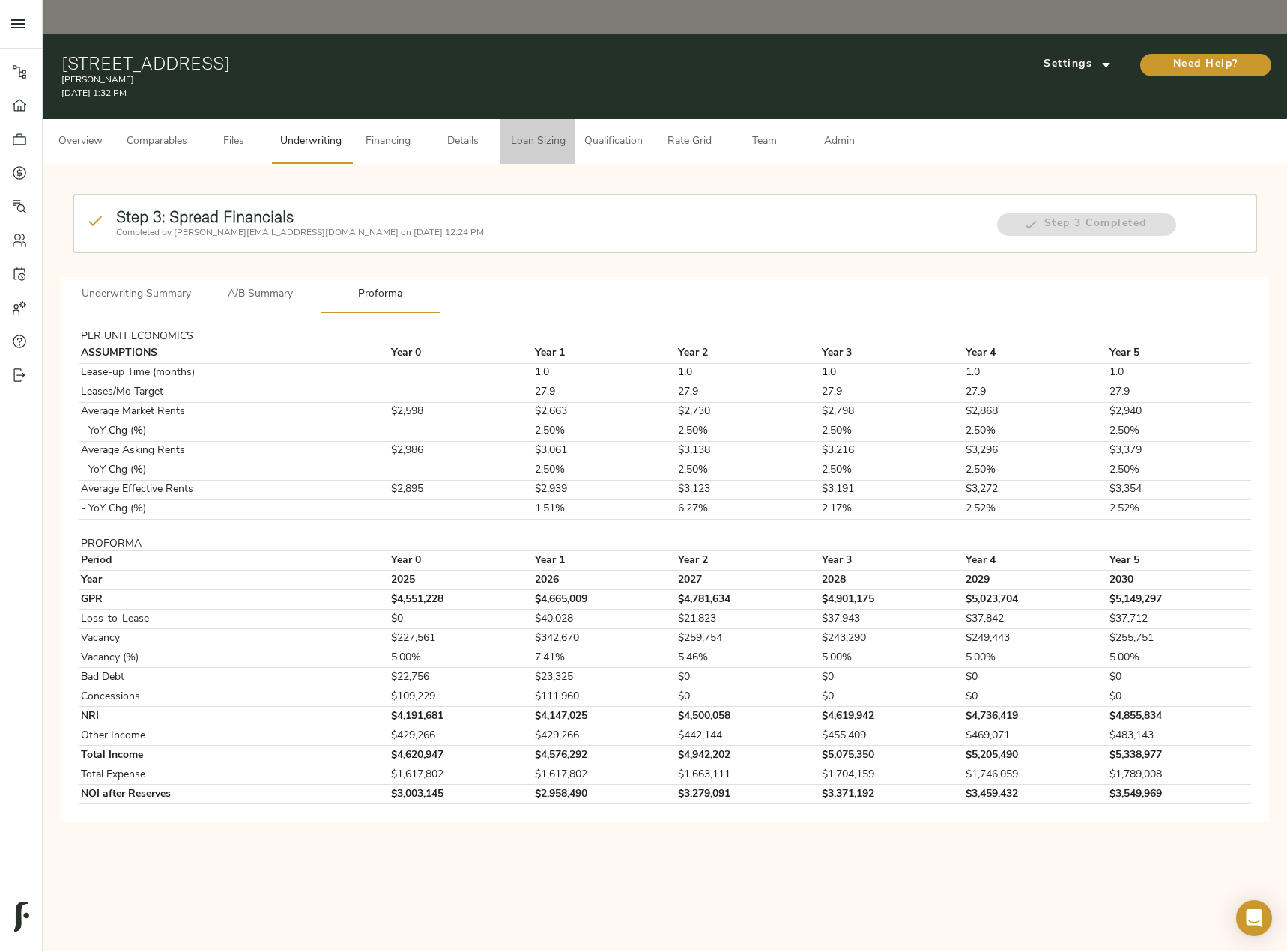
click at [520, 133] on span "Loan Sizing" at bounding box center [537, 142] width 57 height 19
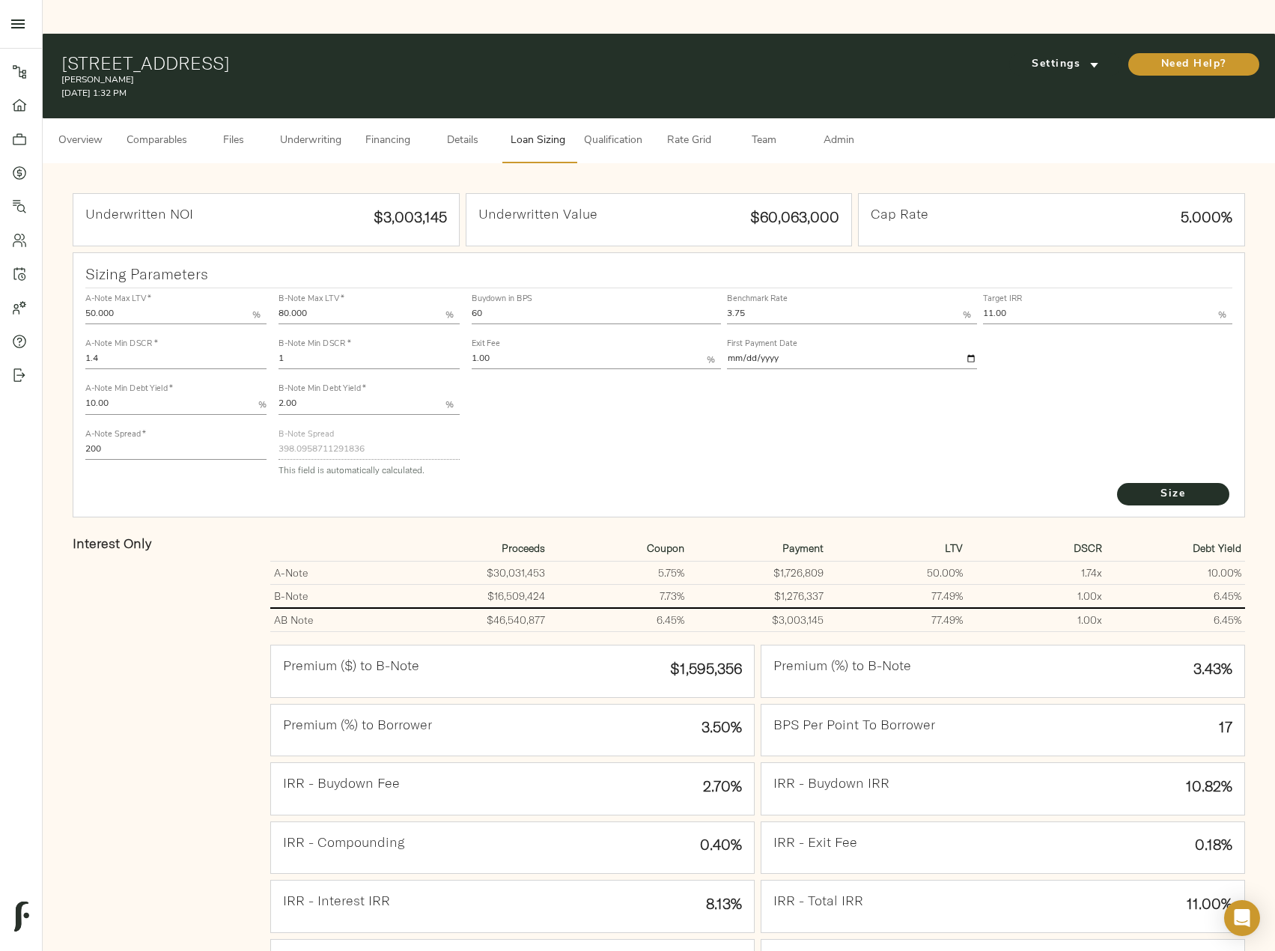
drag, startPoint x: 59, startPoint y: 25, endPoint x: 341, endPoint y: 22, distance: 281.6
click at [341, 34] on div "850 N Azusa Ave, Azusa, CA 91702 Lumia September 26, 2025 1:32 PM Settings Need…" at bounding box center [659, 76] width 1233 height 85
copy h1 "[STREET_ADDRESS]"
click at [223, 73] on p "[PERSON_NAME]" at bounding box center [459, 79] width 797 height 13
drag, startPoint x: 198, startPoint y: 30, endPoint x: 29, endPoint y: 35, distance: 168.6
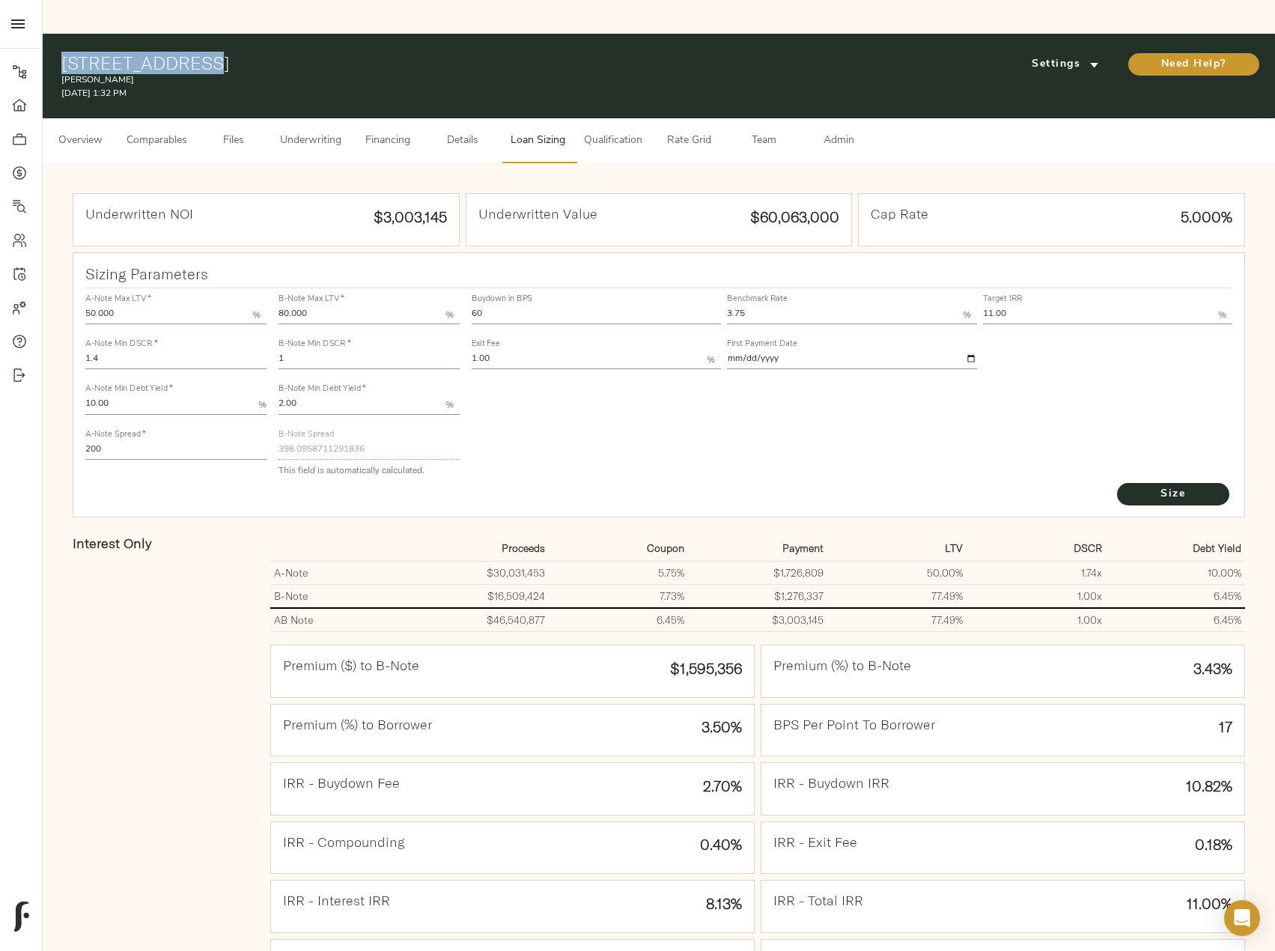
click at [29, 35] on div "Pipeline Dashboard Portfolio Quotes Search Users Activity Account Help Sign Out…" at bounding box center [637, 586] width 1275 height 1105
copy div "Pipeline Dashboard Portfolio Quotes Search Users Activity Account Help Sign Out…"
drag, startPoint x: 210, startPoint y: 32, endPoint x: 373, endPoint y: 34, distance: 162.5
click at [373, 52] on h1 "[STREET_ADDRESS]" at bounding box center [459, 62] width 797 height 21
copy h1 "Azusa, CA 91702"
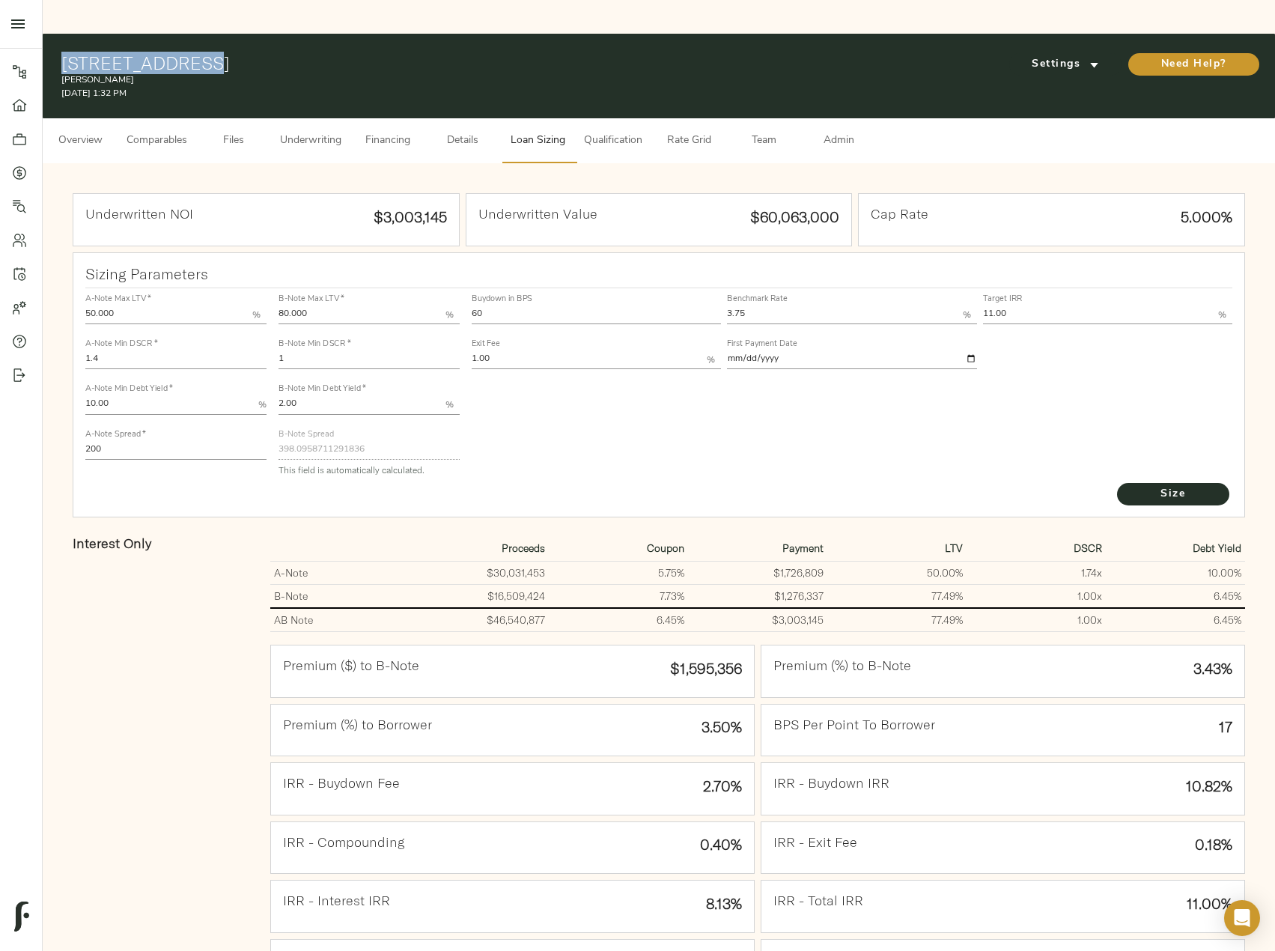
click at [433, 118] on button "Details" at bounding box center [462, 140] width 75 height 45
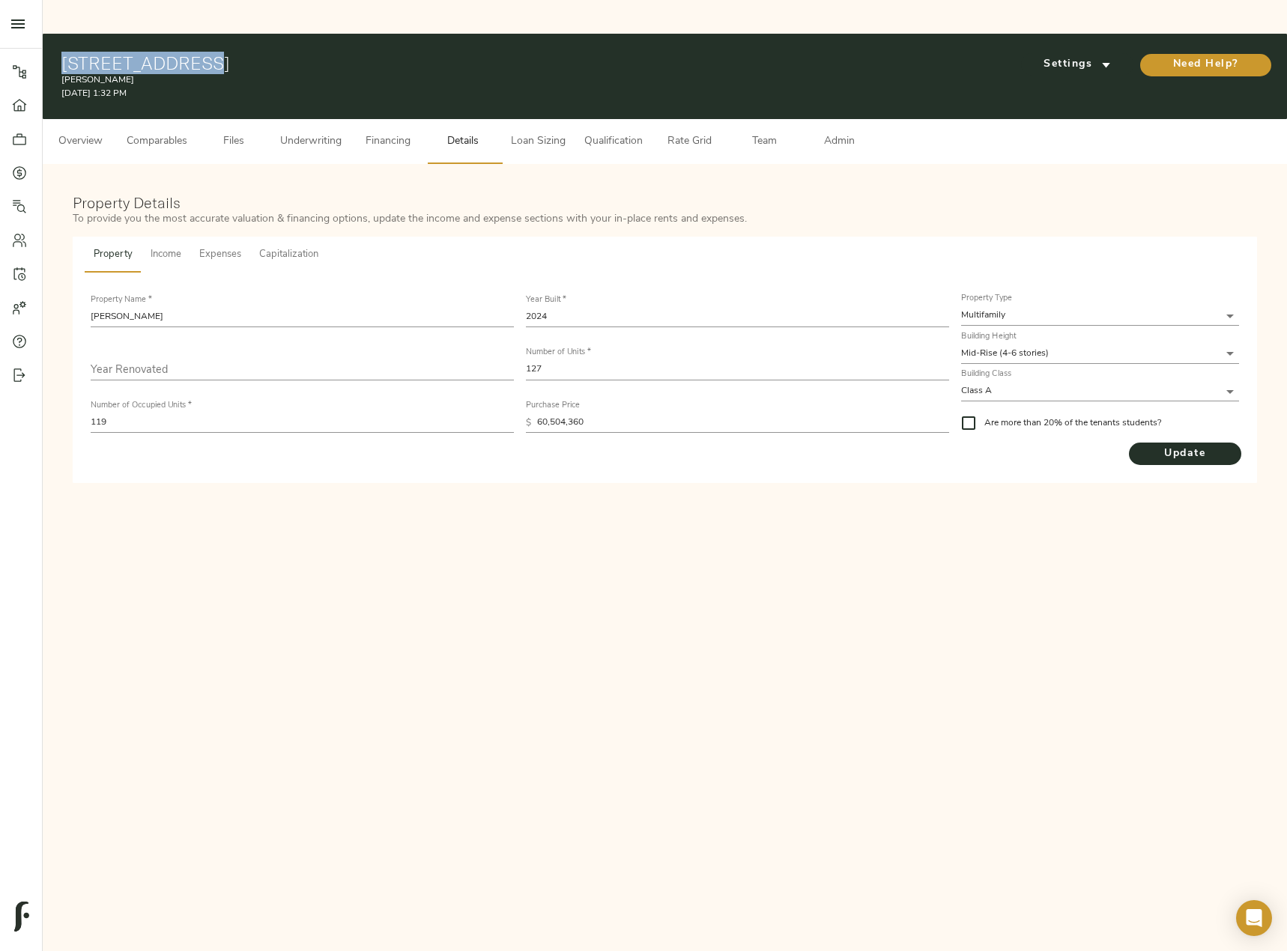
click at [198, 119] on button "Files" at bounding box center [233, 141] width 75 height 45
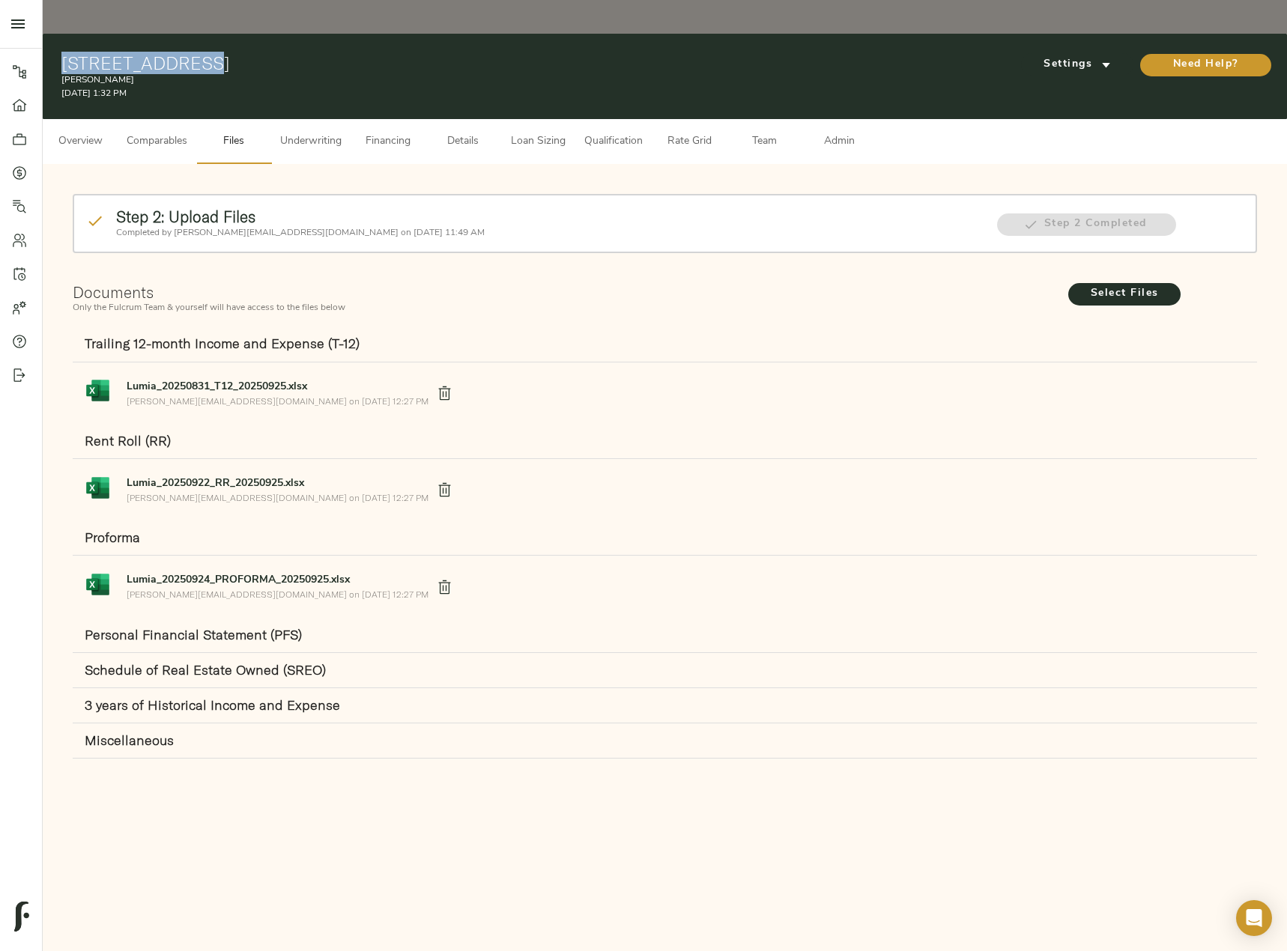
click at [97, 133] on span "Overview" at bounding box center [80, 142] width 57 height 19
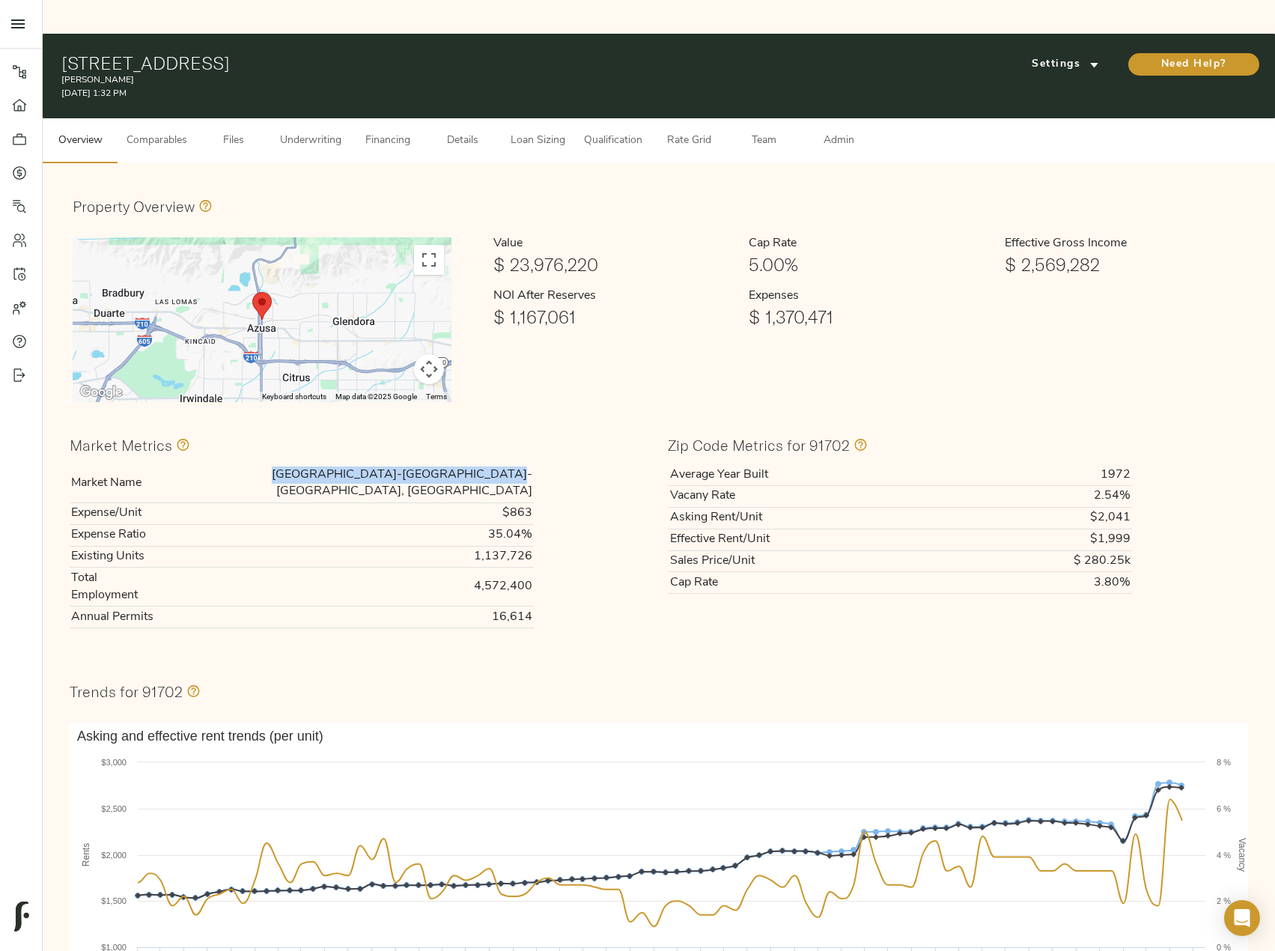
drag, startPoint x: 319, startPoint y: 434, endPoint x: 528, endPoint y: 441, distance: 209.1
click at [528, 464] on td "[GEOGRAPHIC_DATA]-[GEOGRAPHIC_DATA]-[GEOGRAPHIC_DATA], [GEOGRAPHIC_DATA]" at bounding box center [347, 483] width 374 height 38
copy td "[GEOGRAPHIC_DATA]-[GEOGRAPHIC_DATA]-[GEOGRAPHIC_DATA], [GEOGRAPHIC_DATA]"
click at [392, 132] on span "Financing" at bounding box center [387, 141] width 57 height 19
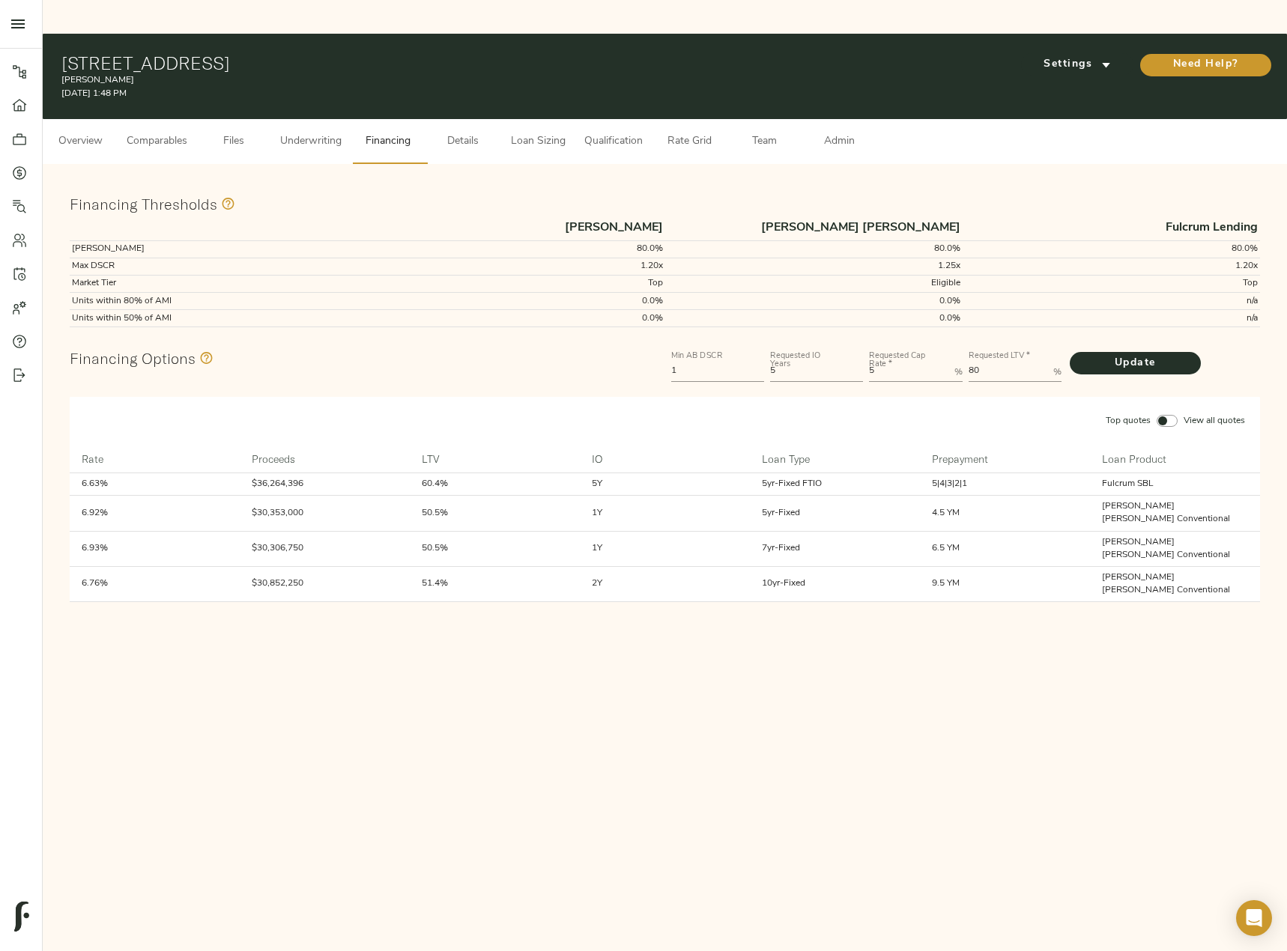
click at [1167, 415] on input "Top quotes View all quotes" at bounding box center [1162, 421] width 36 height 12
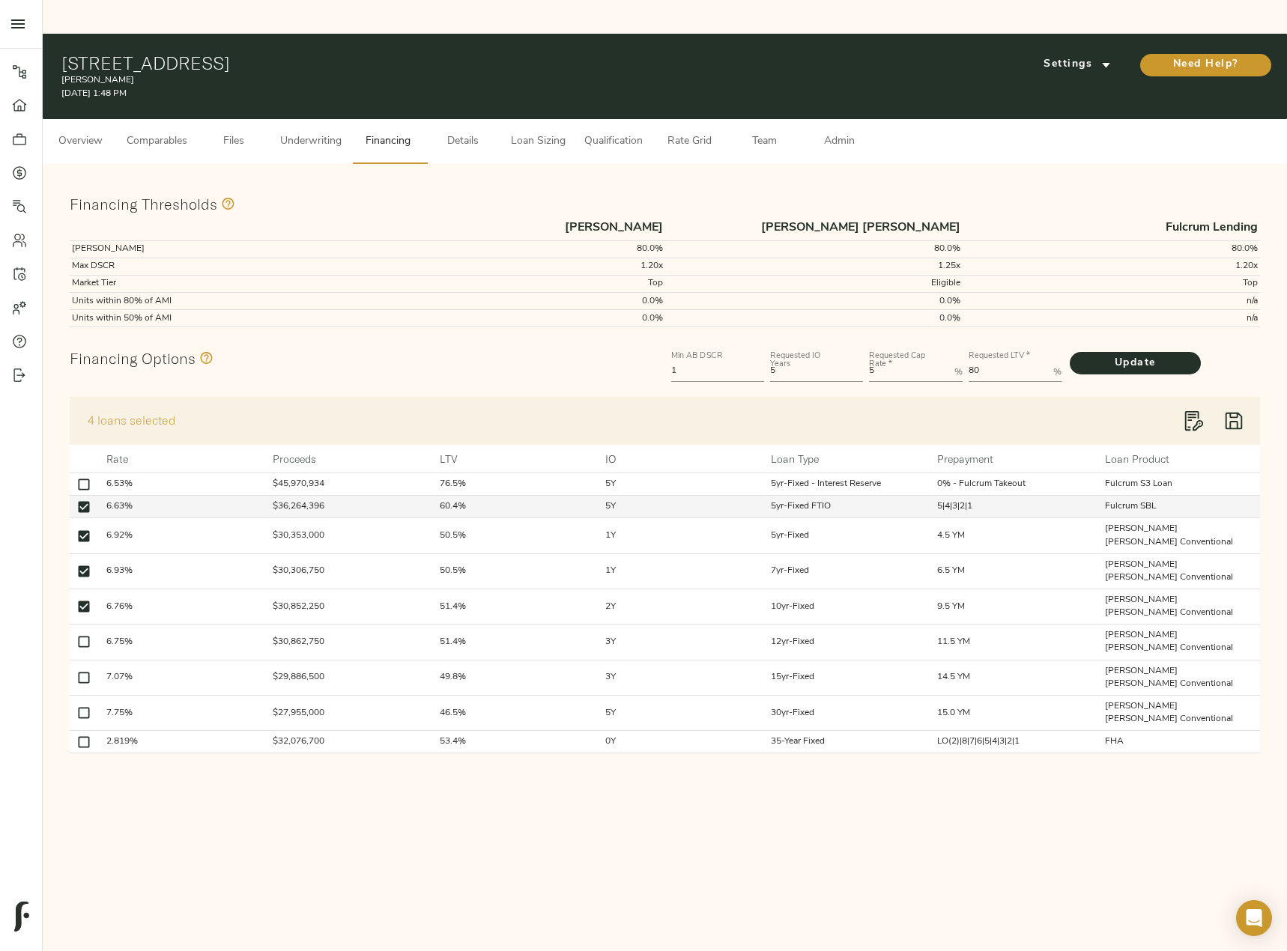
click at [82, 496] on input "checkbox" at bounding box center [83, 506] width 21 height 21
checkbox input "false"
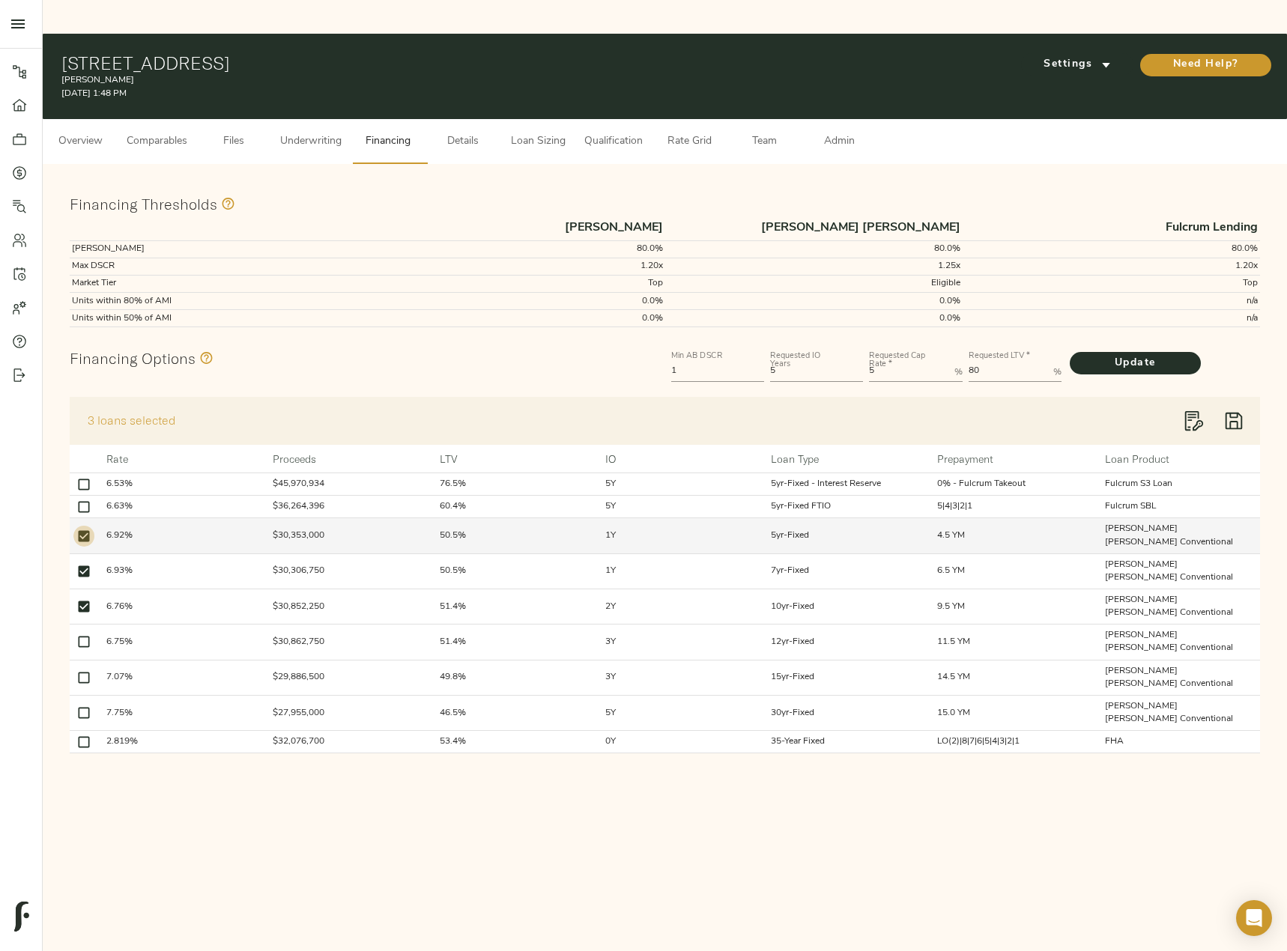
click at [84, 526] on input "checkbox" at bounding box center [83, 536] width 21 height 21
checkbox input "false"
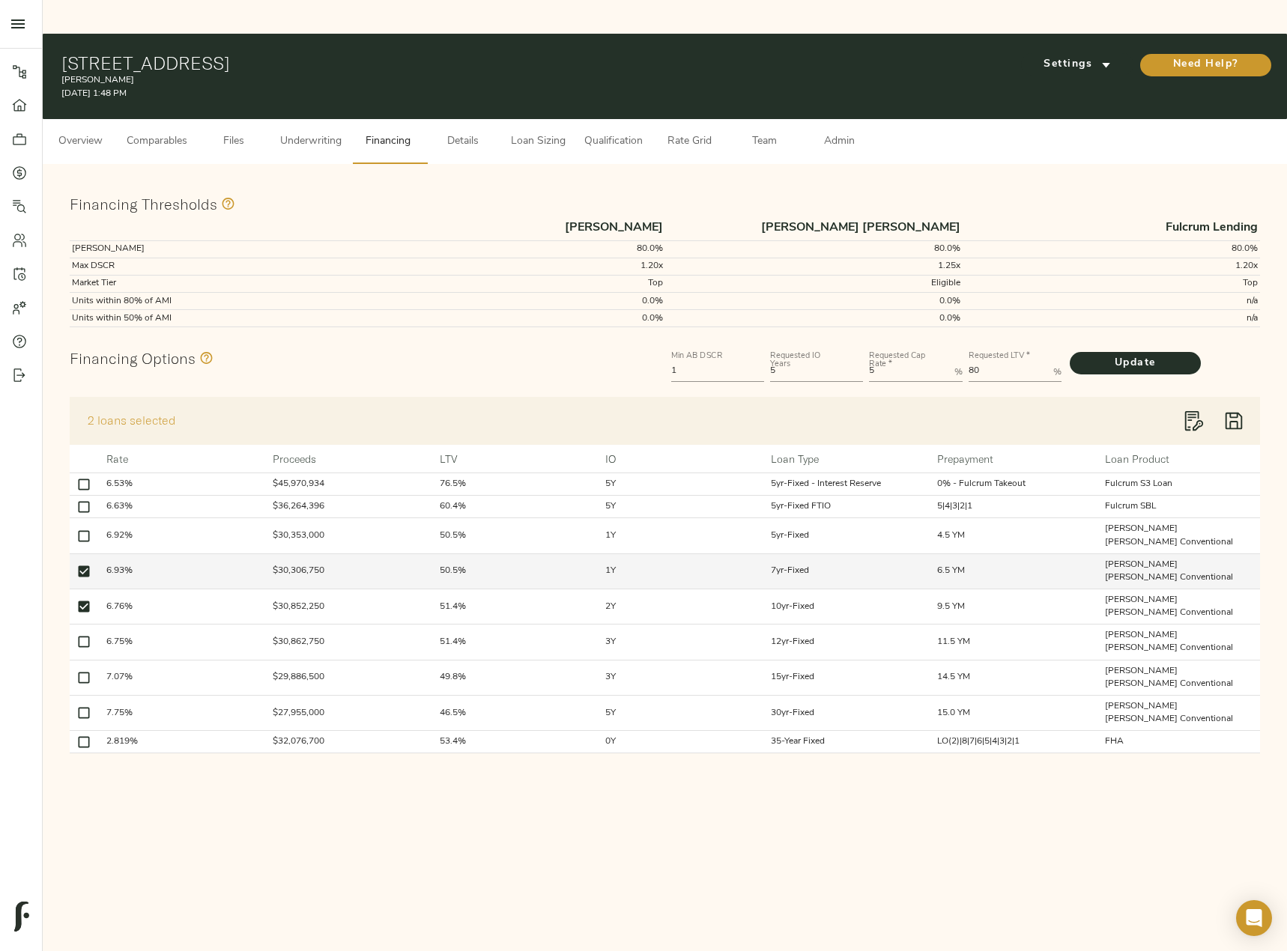
click at [85, 561] on input "checkbox" at bounding box center [83, 571] width 21 height 21
checkbox input "false"
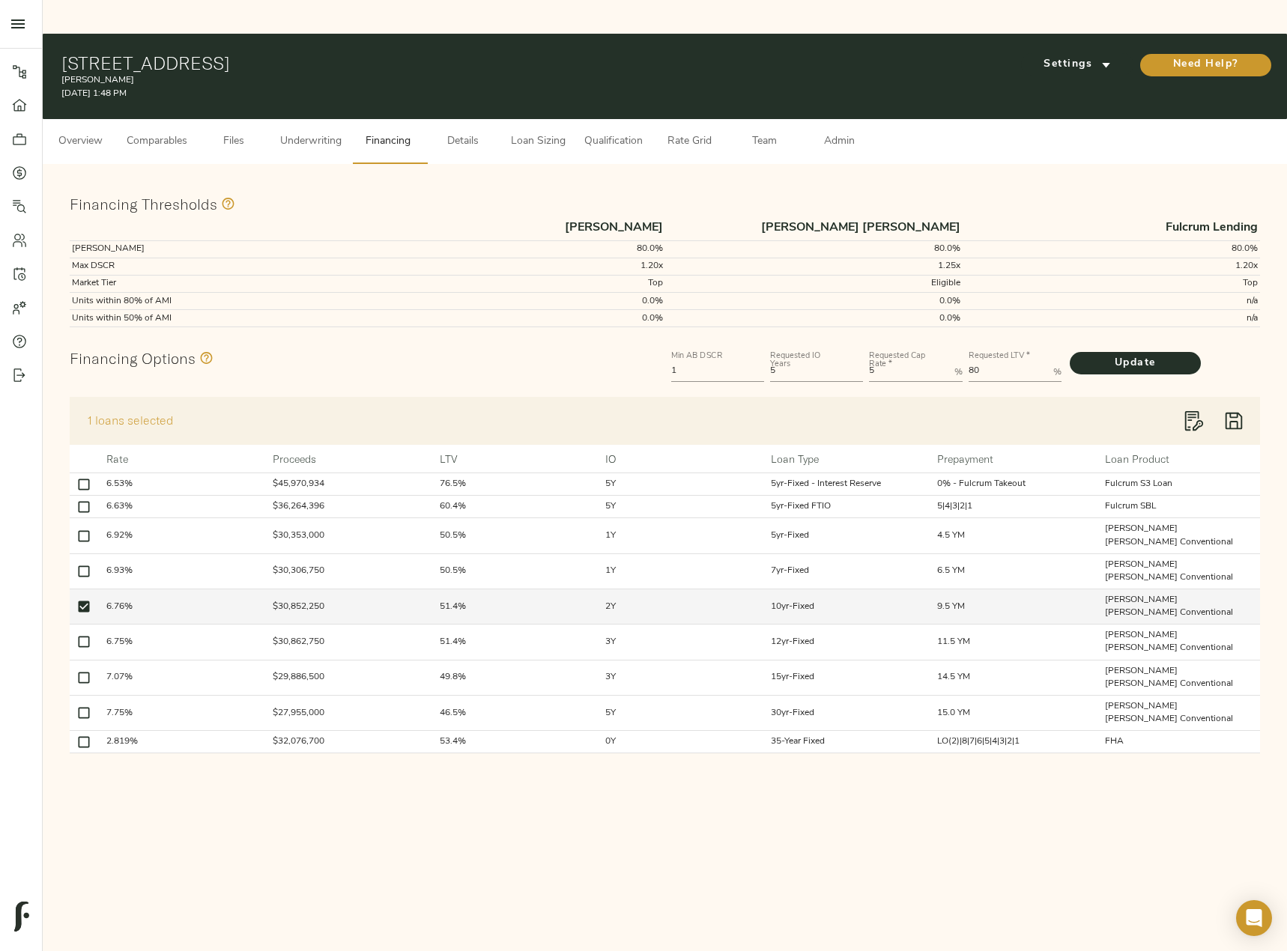
click at [83, 596] on input "checkbox" at bounding box center [83, 606] width 21 height 21
checkbox input "false"
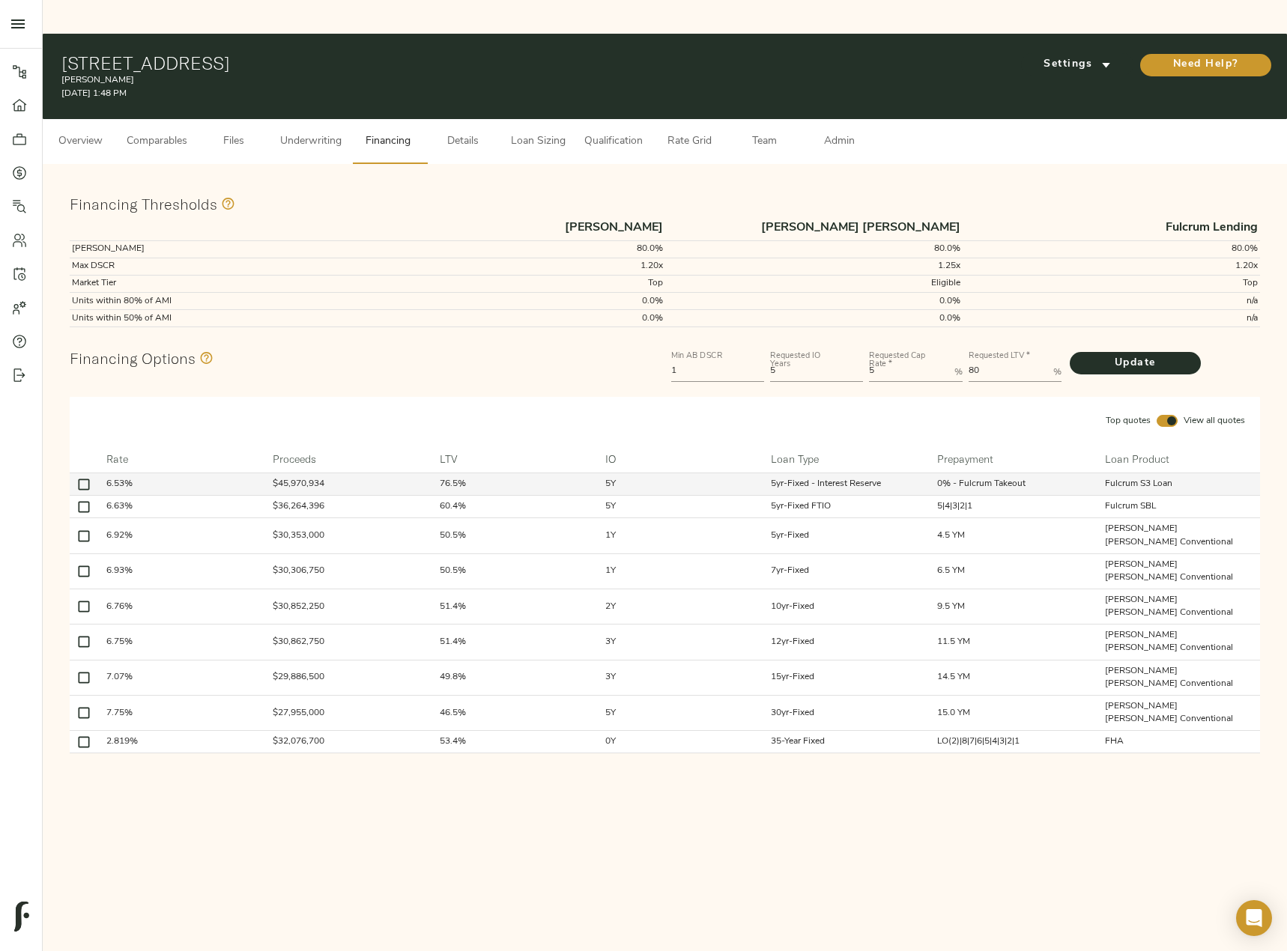
click at [79, 474] on input "checkbox" at bounding box center [83, 484] width 21 height 21
checkbox input "true"
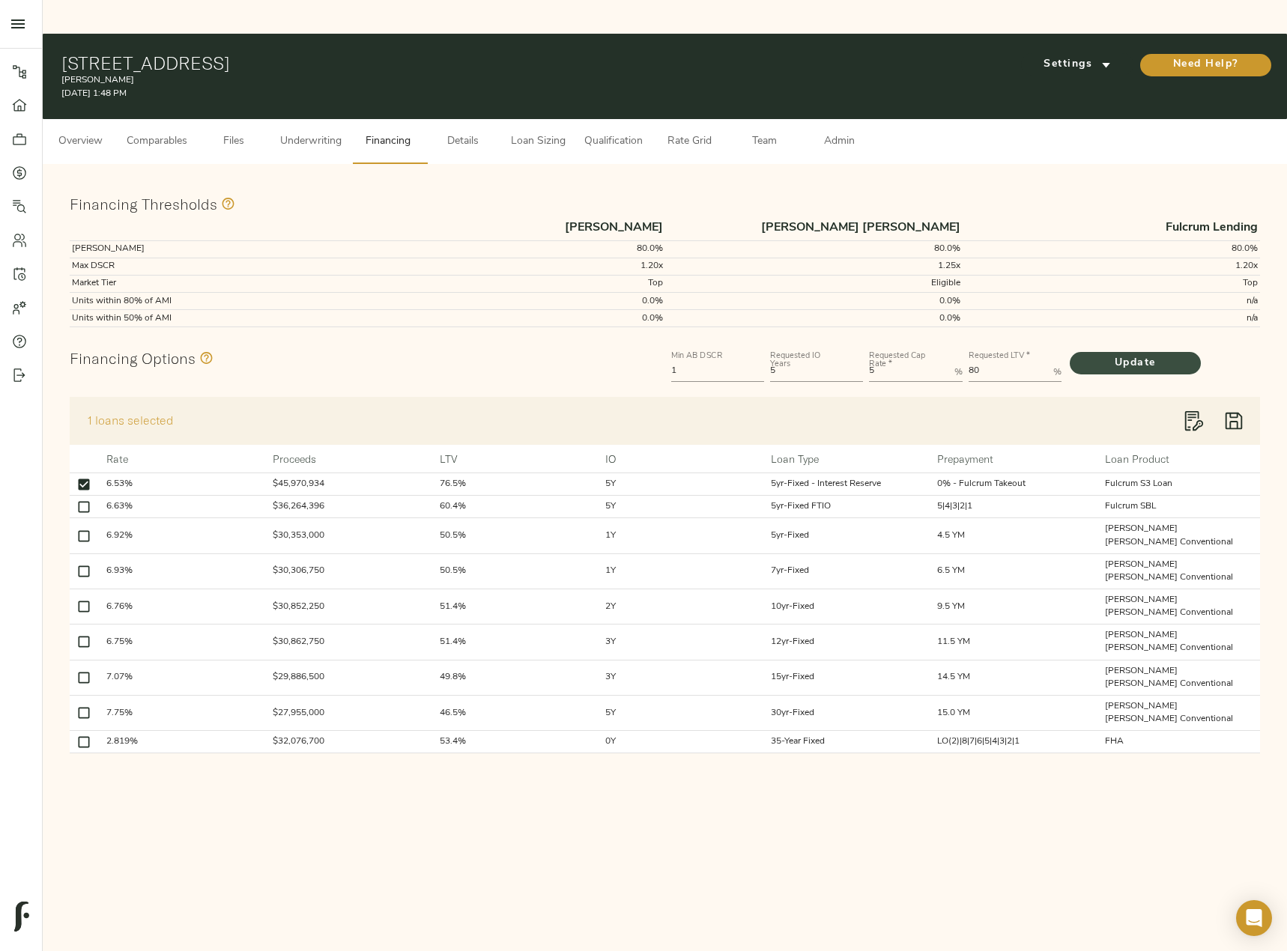
click at [1146, 354] on span "Update" at bounding box center [1134, 363] width 101 height 19
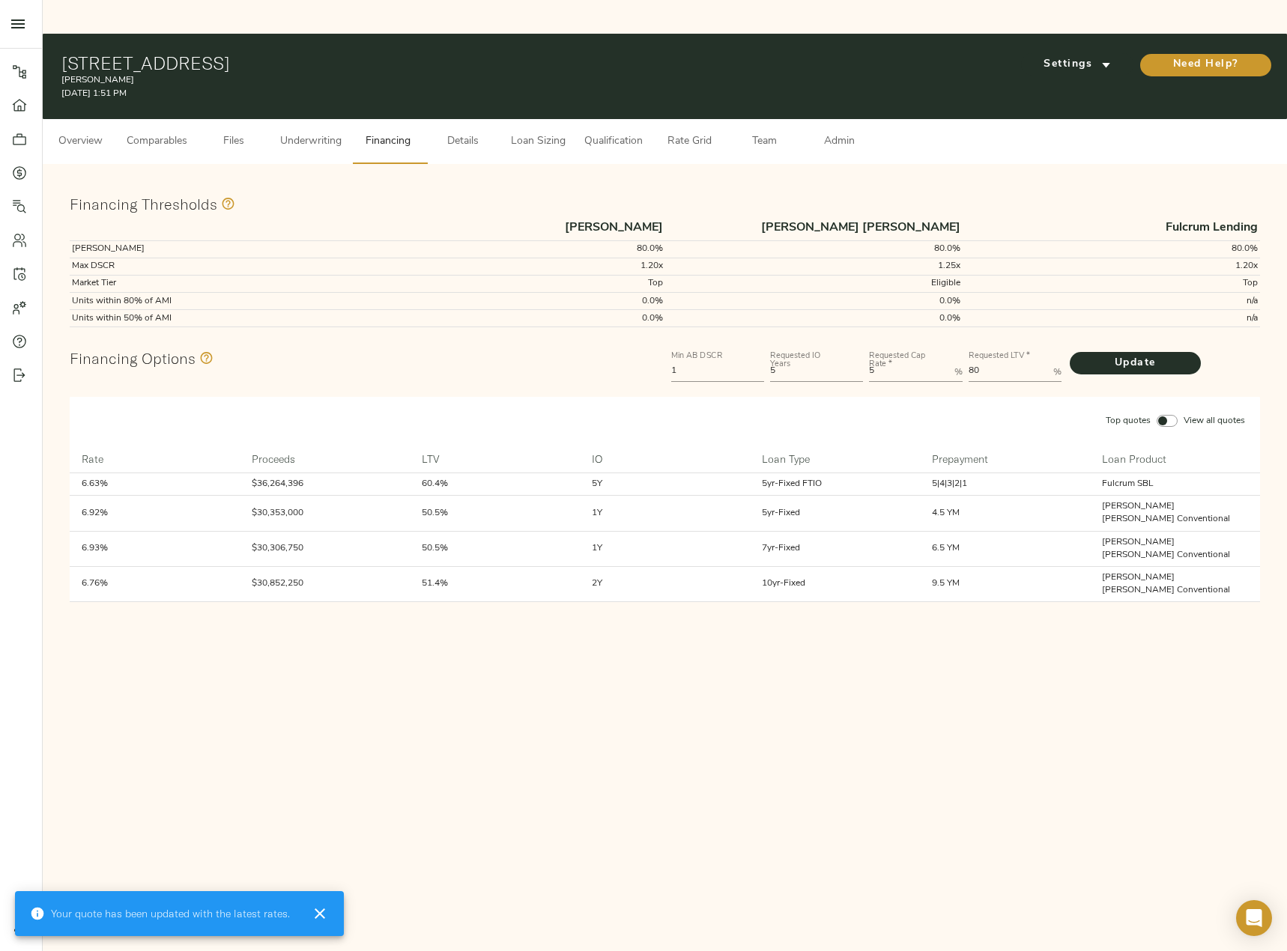
click at [1170, 405] on button "Top quotes View all quotes" at bounding box center [1174, 420] width 157 height 31
click at [1164, 415] on input "Top quotes View all quotes" at bounding box center [1162, 421] width 36 height 12
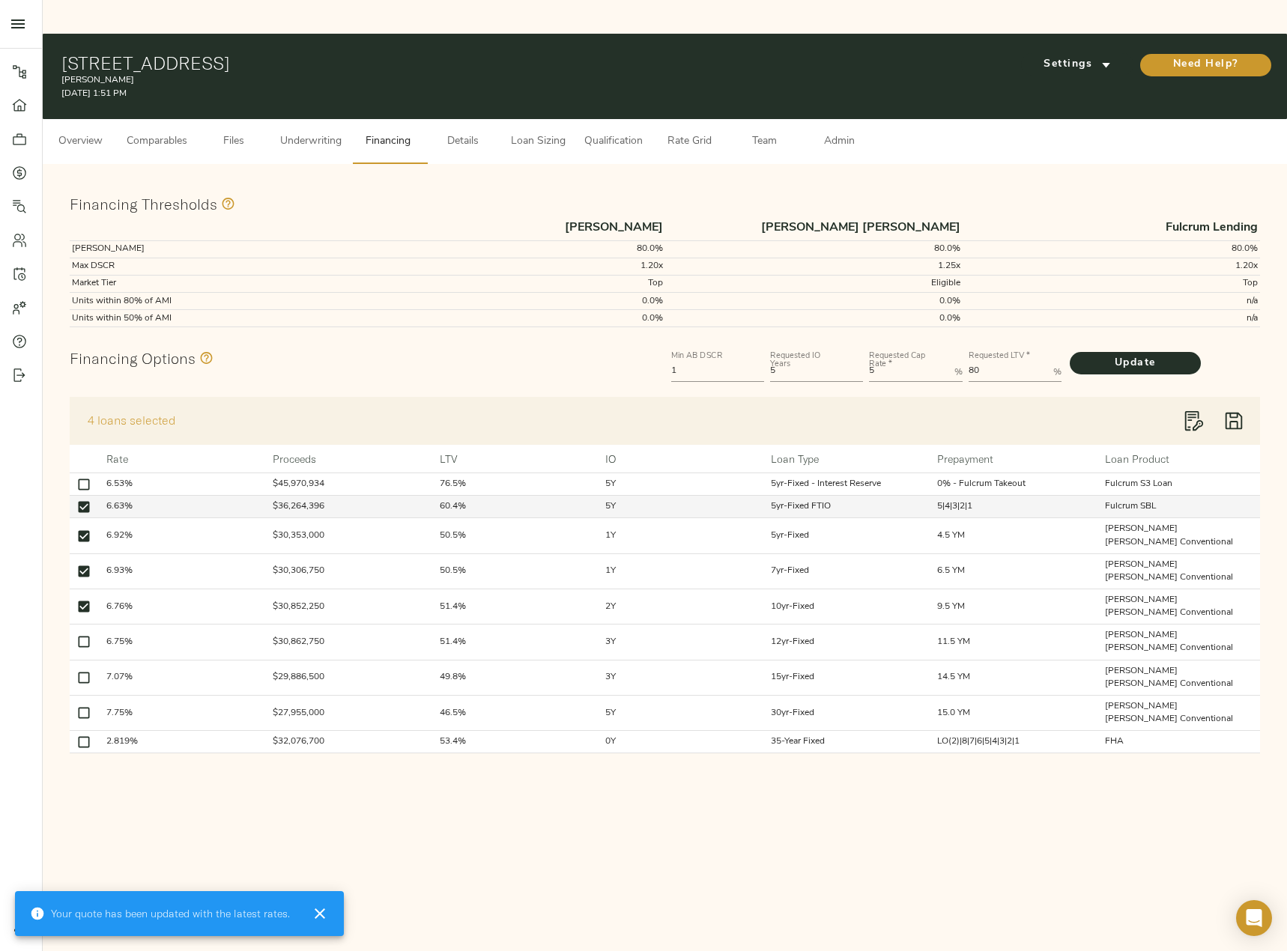
click at [82, 496] on input "checkbox" at bounding box center [83, 506] width 21 height 21
checkbox input "false"
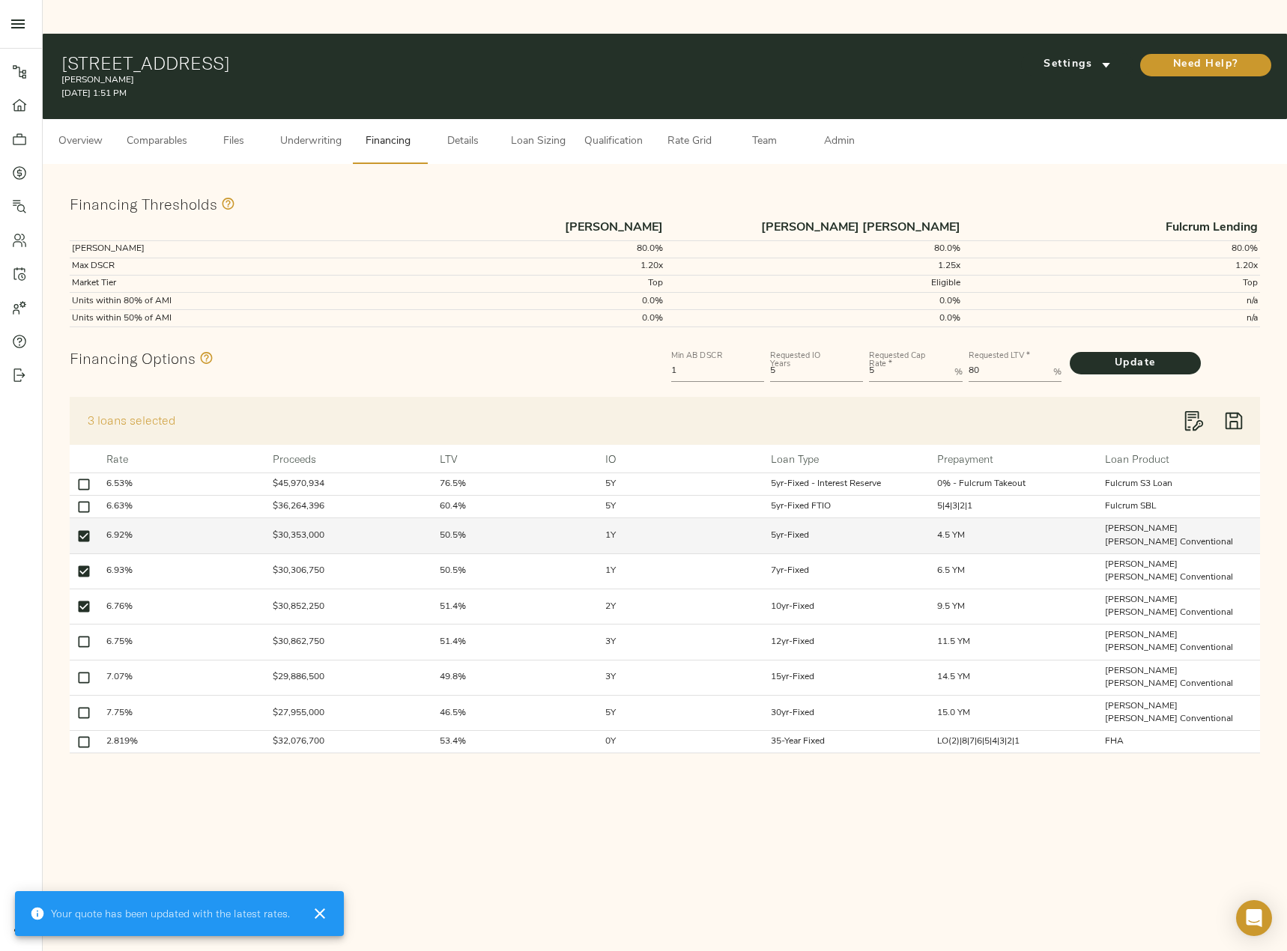
click at [79, 526] on input "checkbox" at bounding box center [83, 536] width 21 height 21
checkbox input "false"
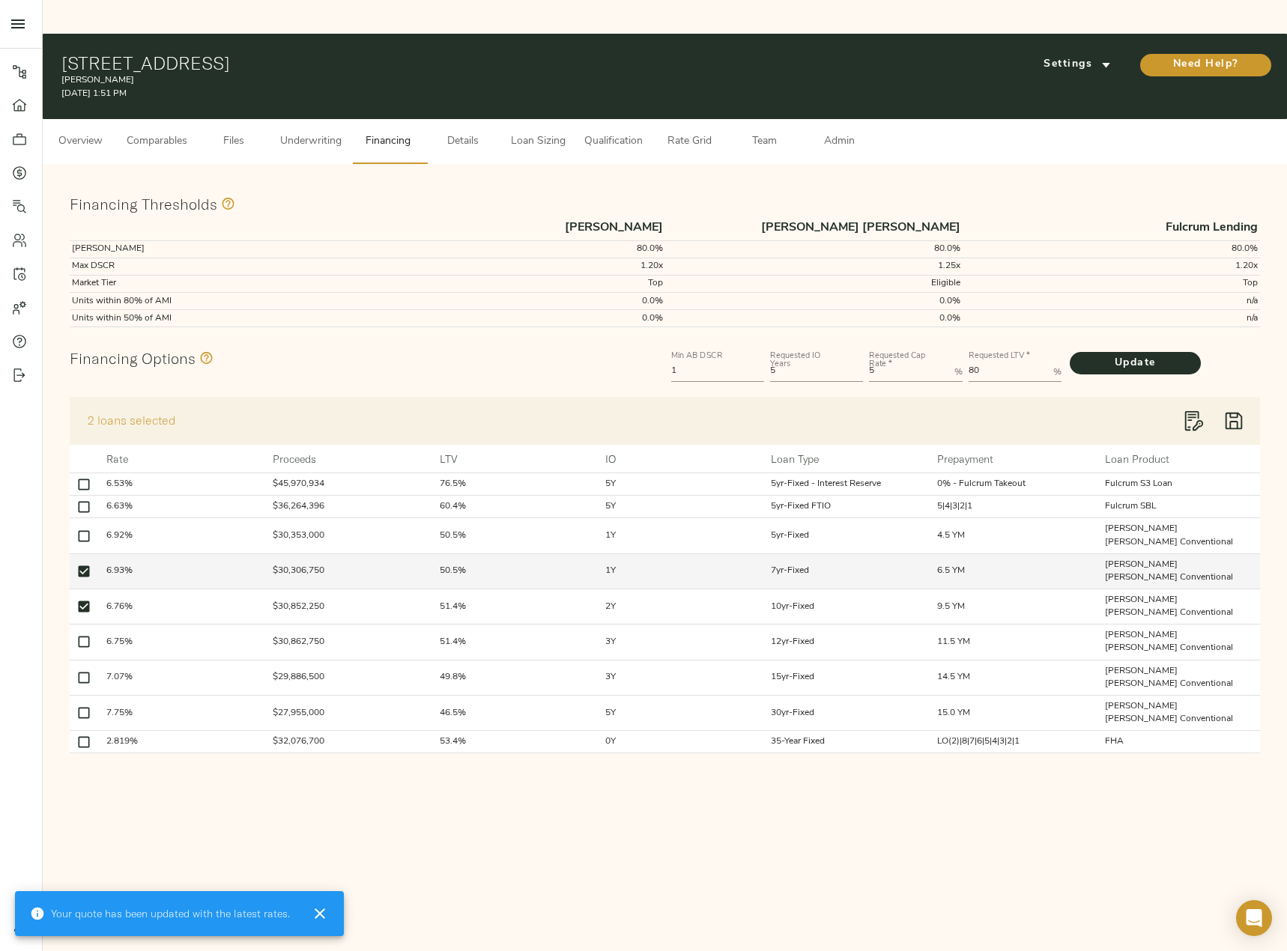
click at [83, 561] on input "checkbox" at bounding box center [83, 571] width 21 height 21
checkbox input "false"
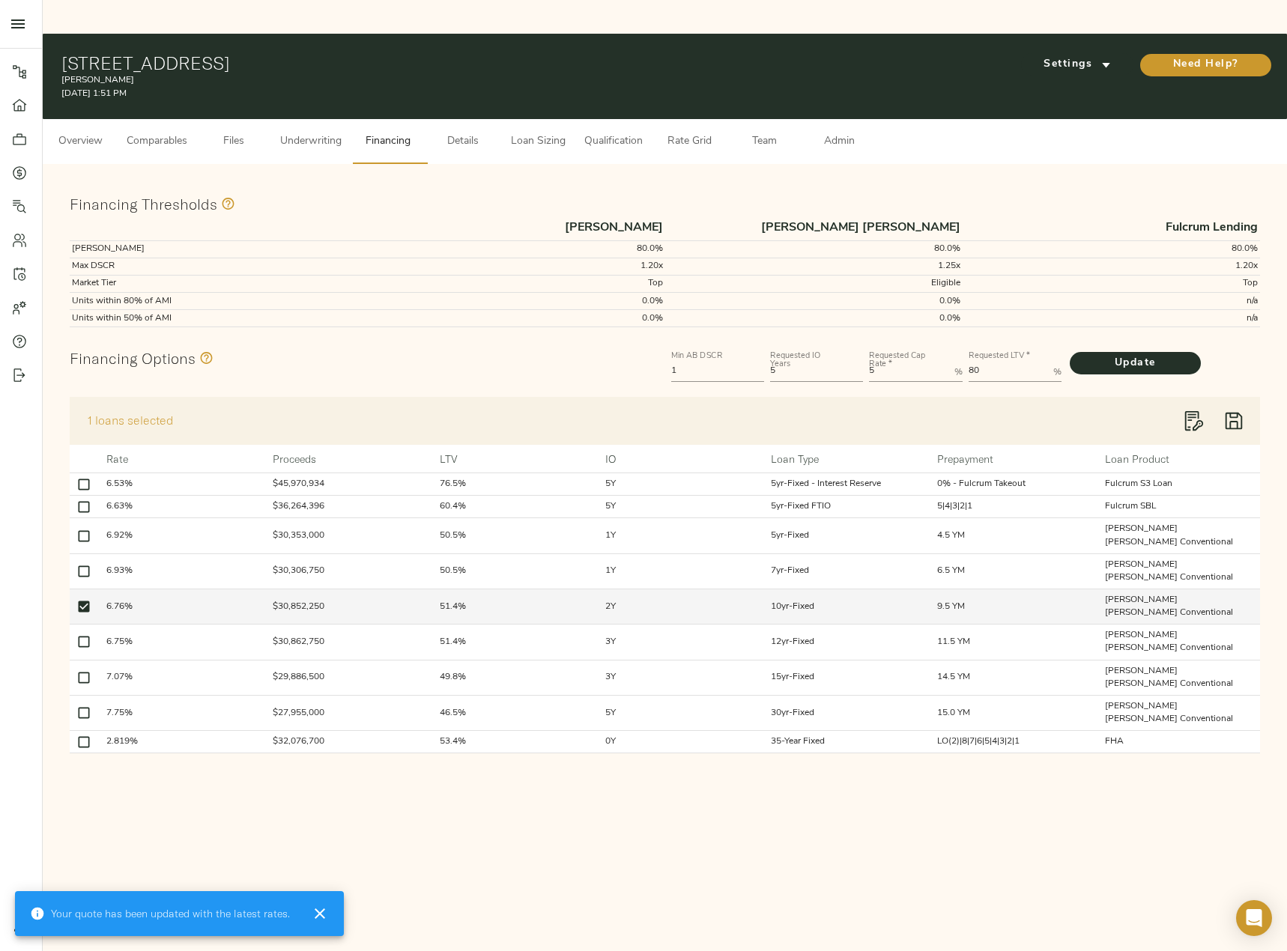
click at [84, 596] on input "checkbox" at bounding box center [83, 606] width 21 height 21
checkbox input "false"
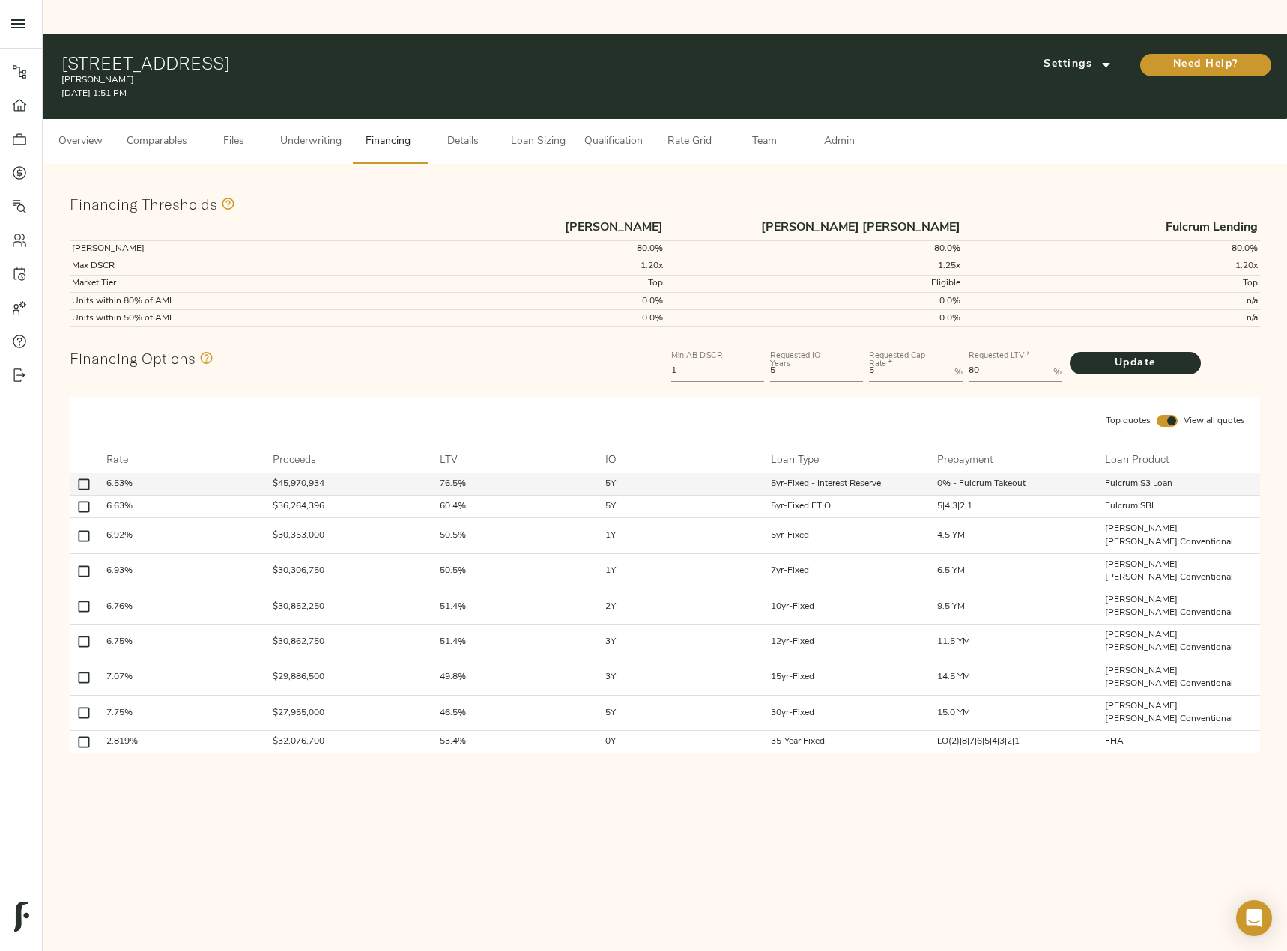
click at [87, 474] on input "checkbox" at bounding box center [83, 484] width 21 height 21
checkbox input "true"
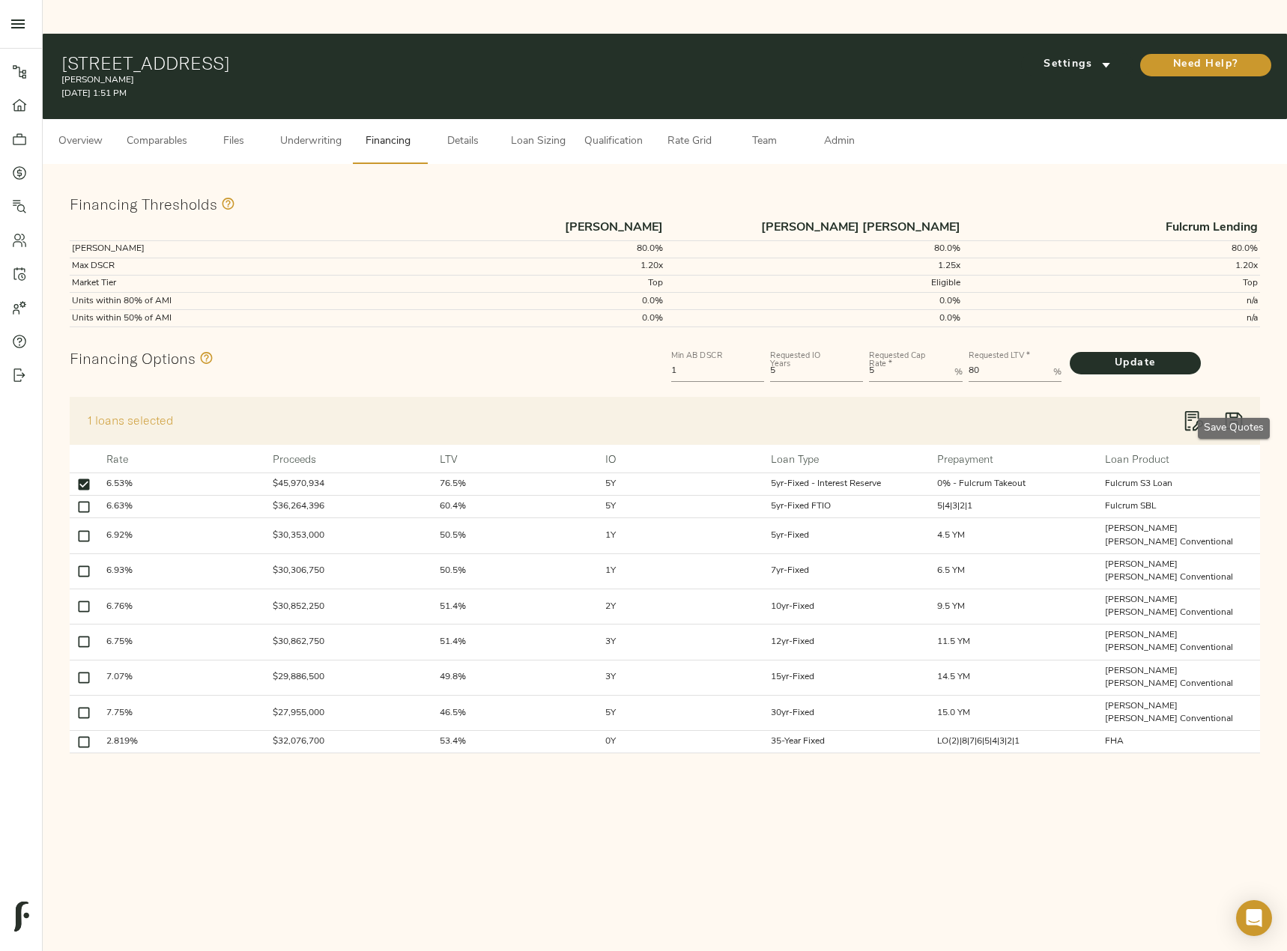
click at [1236, 410] on icon "button" at bounding box center [1233, 421] width 22 height 22
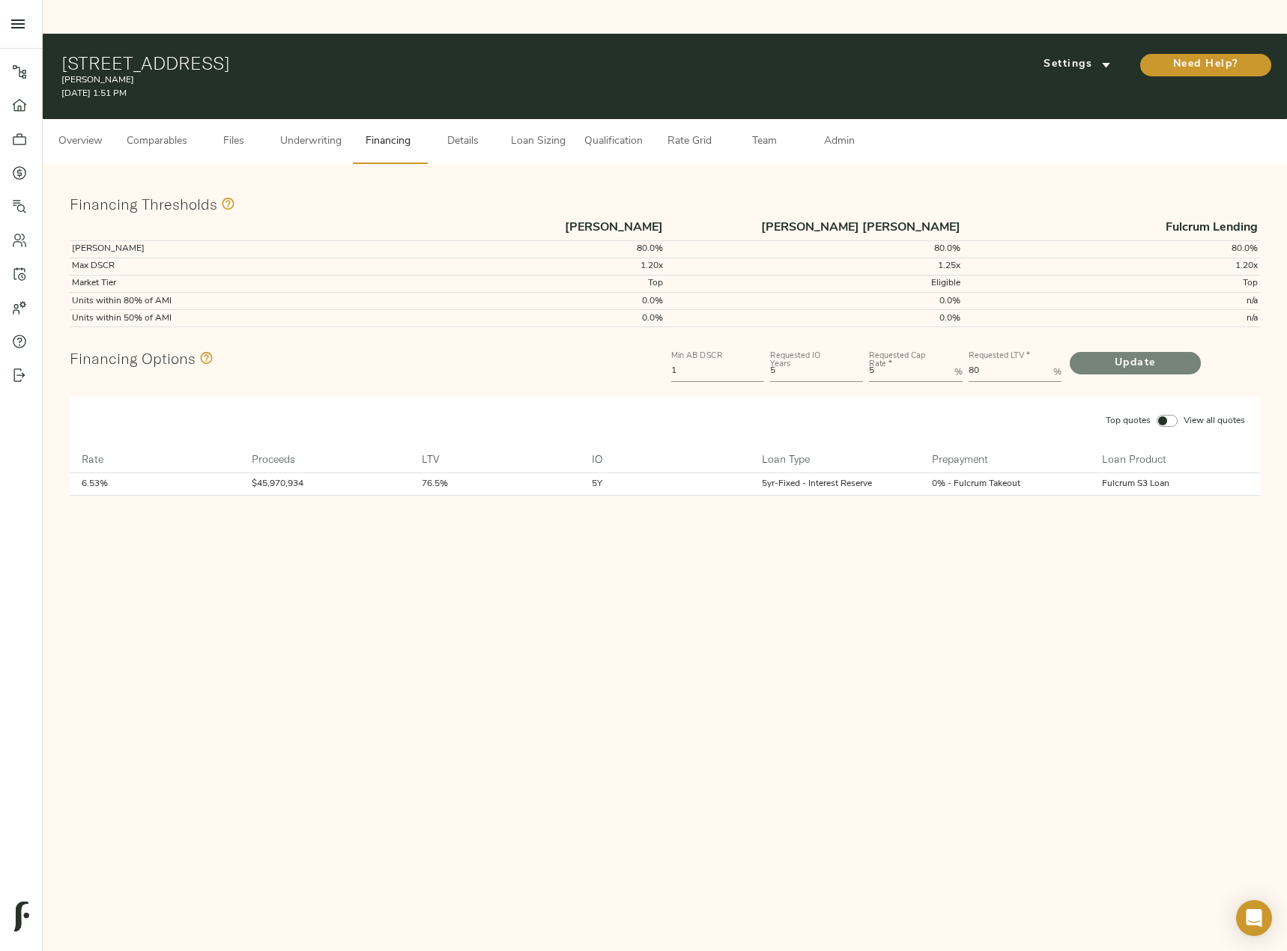
click at [1152, 354] on span "Update" at bounding box center [1134, 363] width 101 height 19
click at [1154, 354] on span "Update" at bounding box center [1134, 363] width 101 height 19
click at [523, 133] on span "Loan Sizing" at bounding box center [537, 142] width 57 height 19
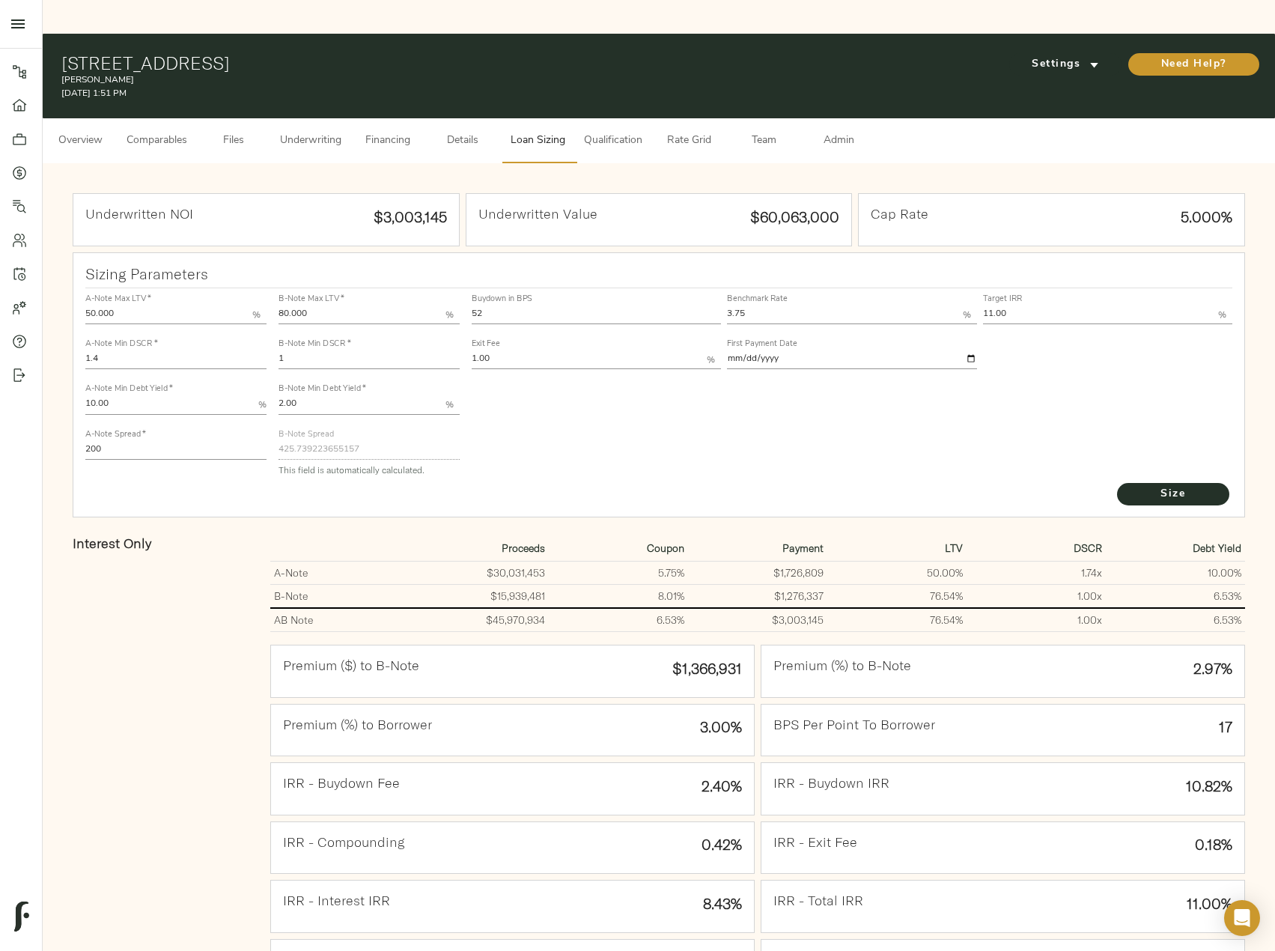
click at [848, 132] on span "Admin" at bounding box center [838, 141] width 57 height 19
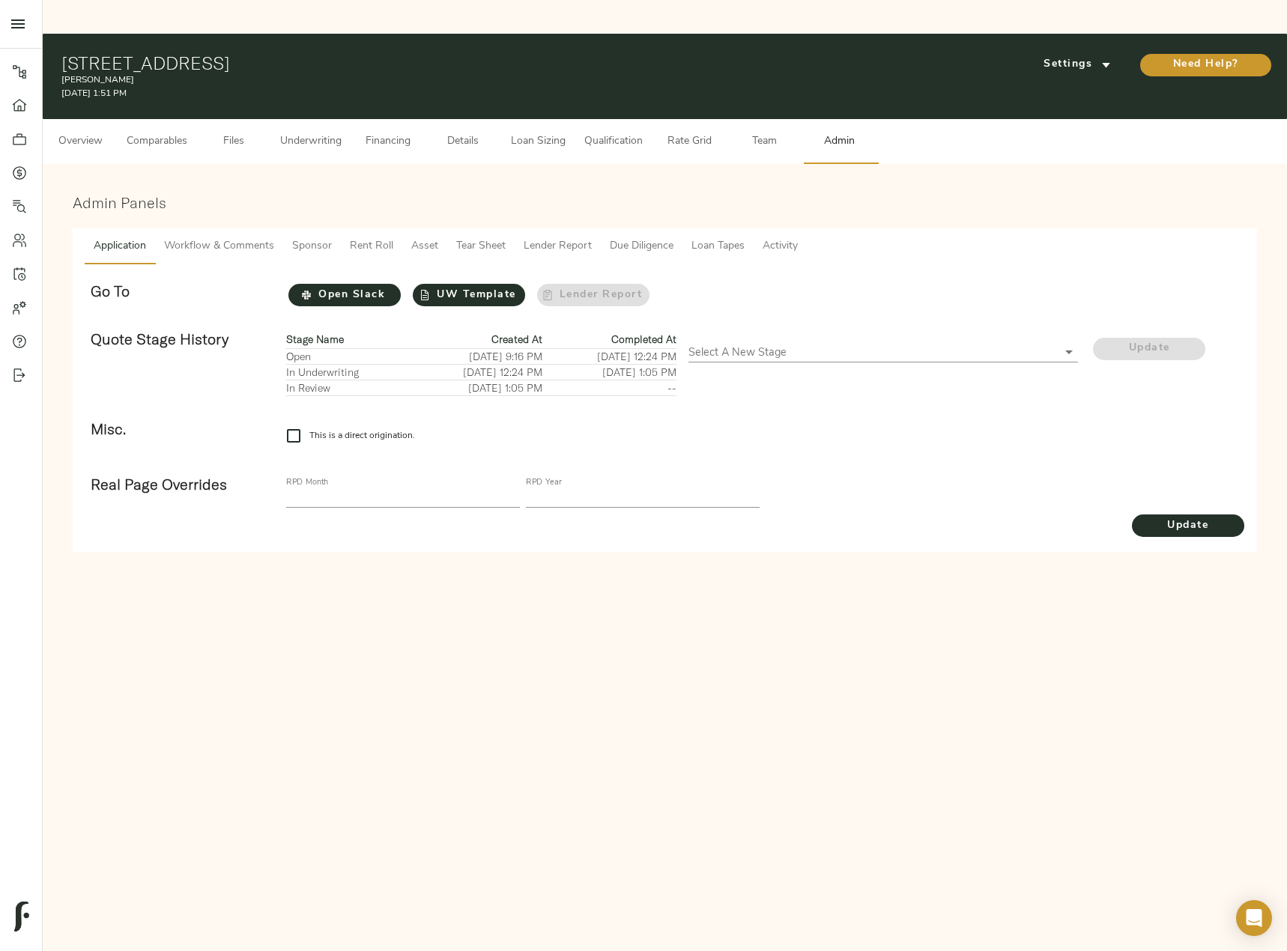
click at [475, 237] on span "Tear Sheet" at bounding box center [480, 246] width 49 height 19
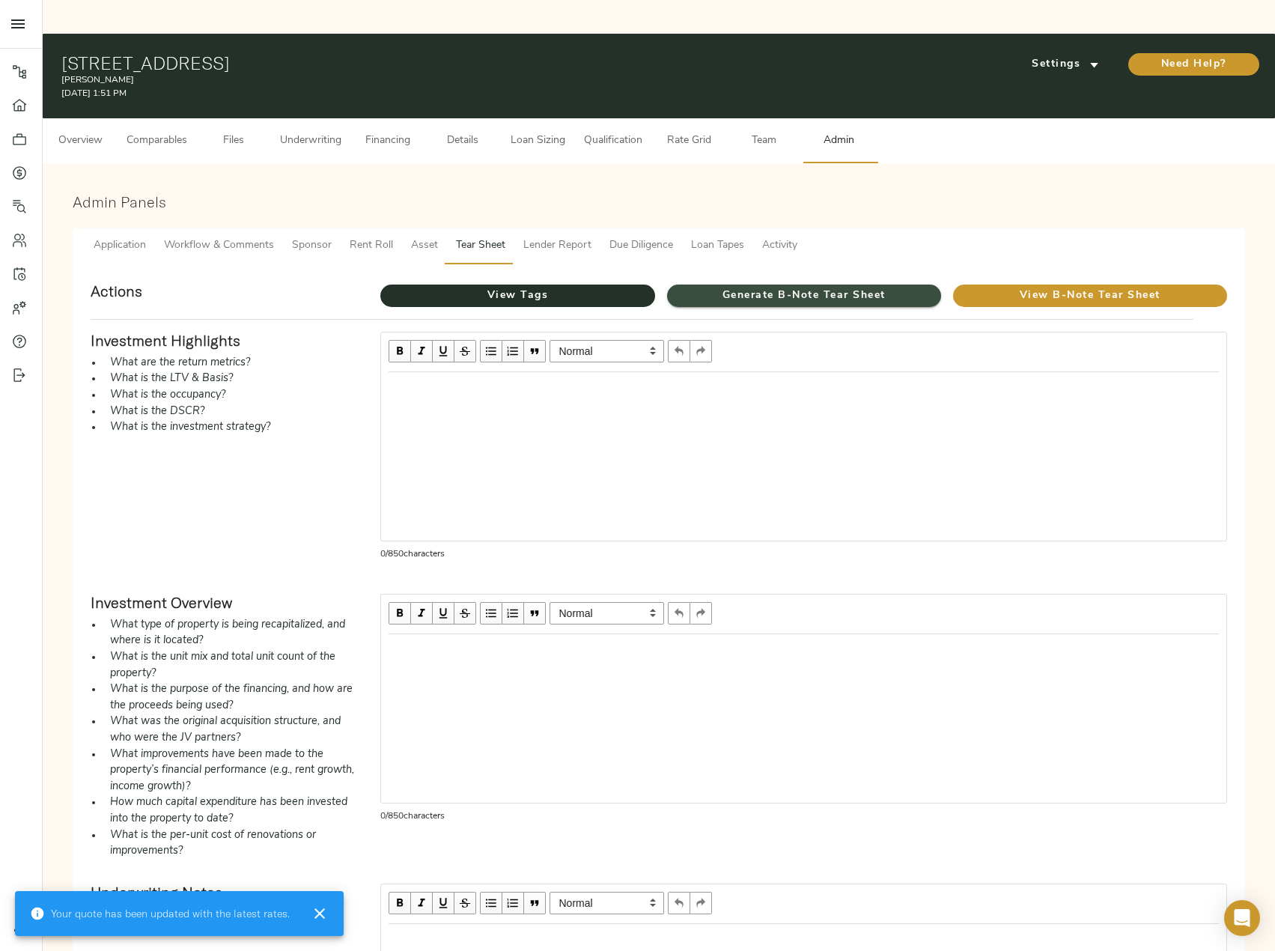
click at [759, 287] on span "Generate B-Note Tear Sheet" at bounding box center [804, 296] width 274 height 19
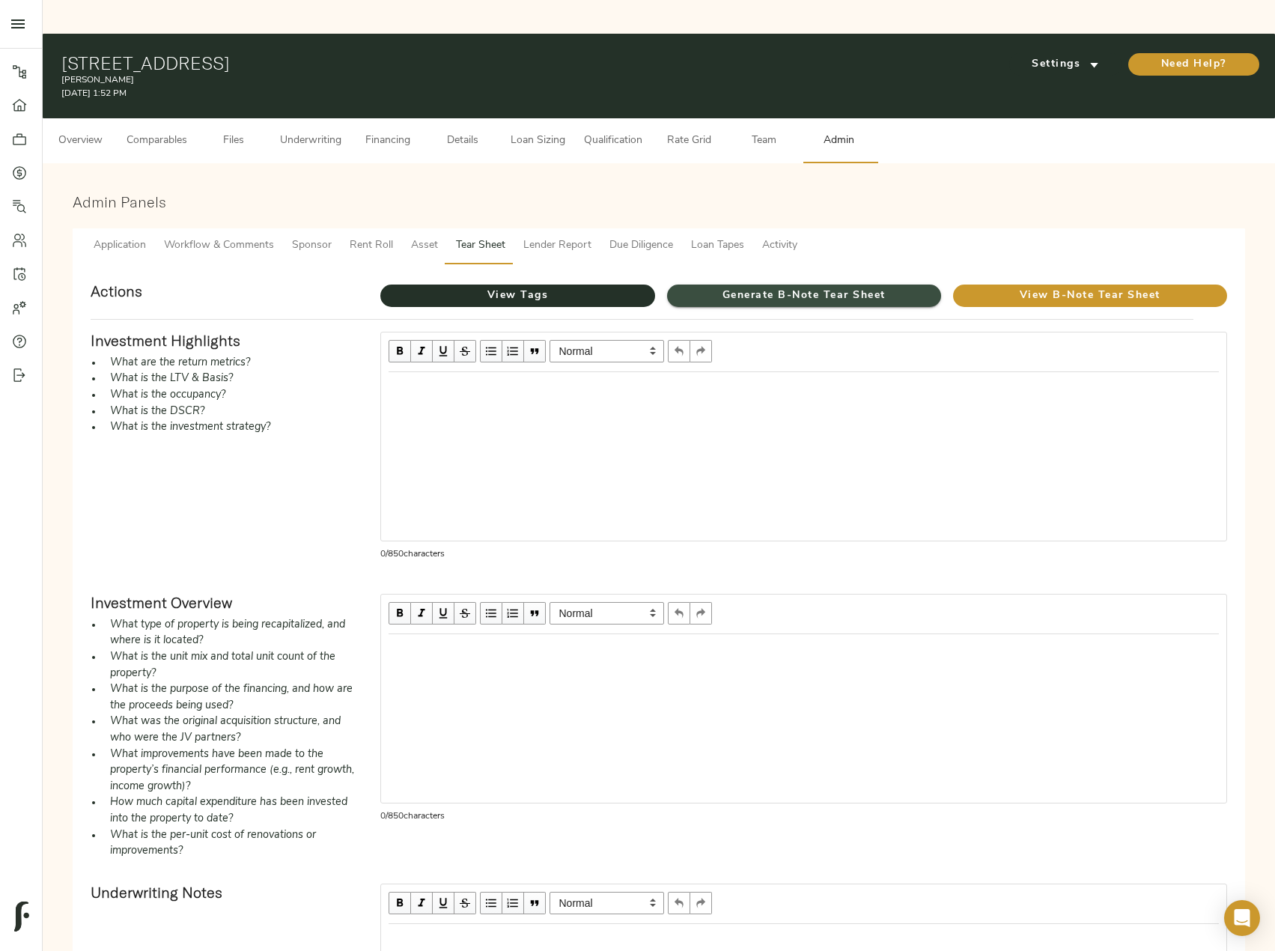
click at [875, 287] on span "Generate B-Note Tear Sheet" at bounding box center [804, 296] width 274 height 19
click at [1079, 287] on span "View B-Note Tear Sheet" at bounding box center [1090, 296] width 274 height 19
click at [377, 132] on span "Financing" at bounding box center [387, 141] width 57 height 19
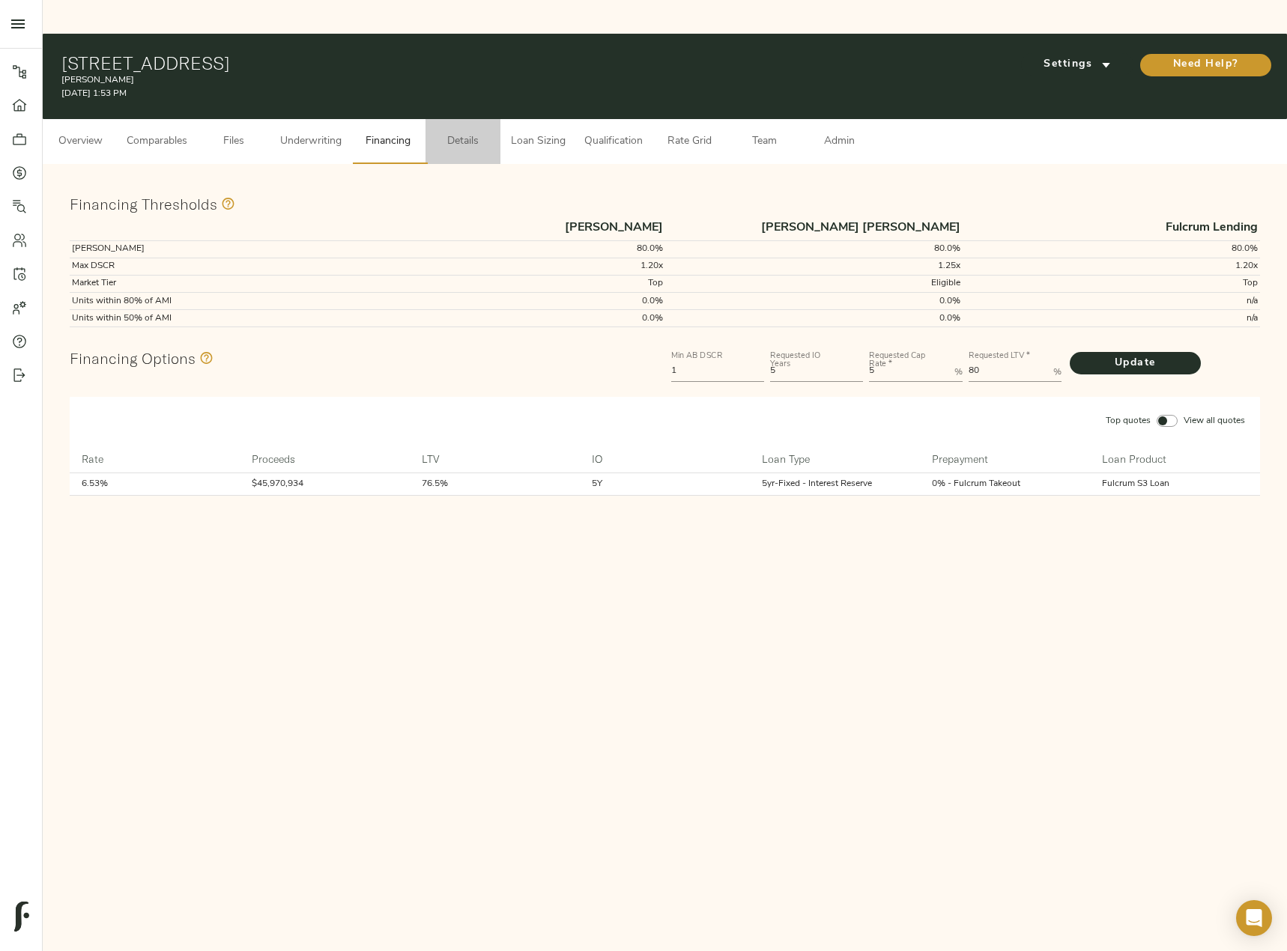
click at [454, 133] on span "Details" at bounding box center [462, 142] width 57 height 19
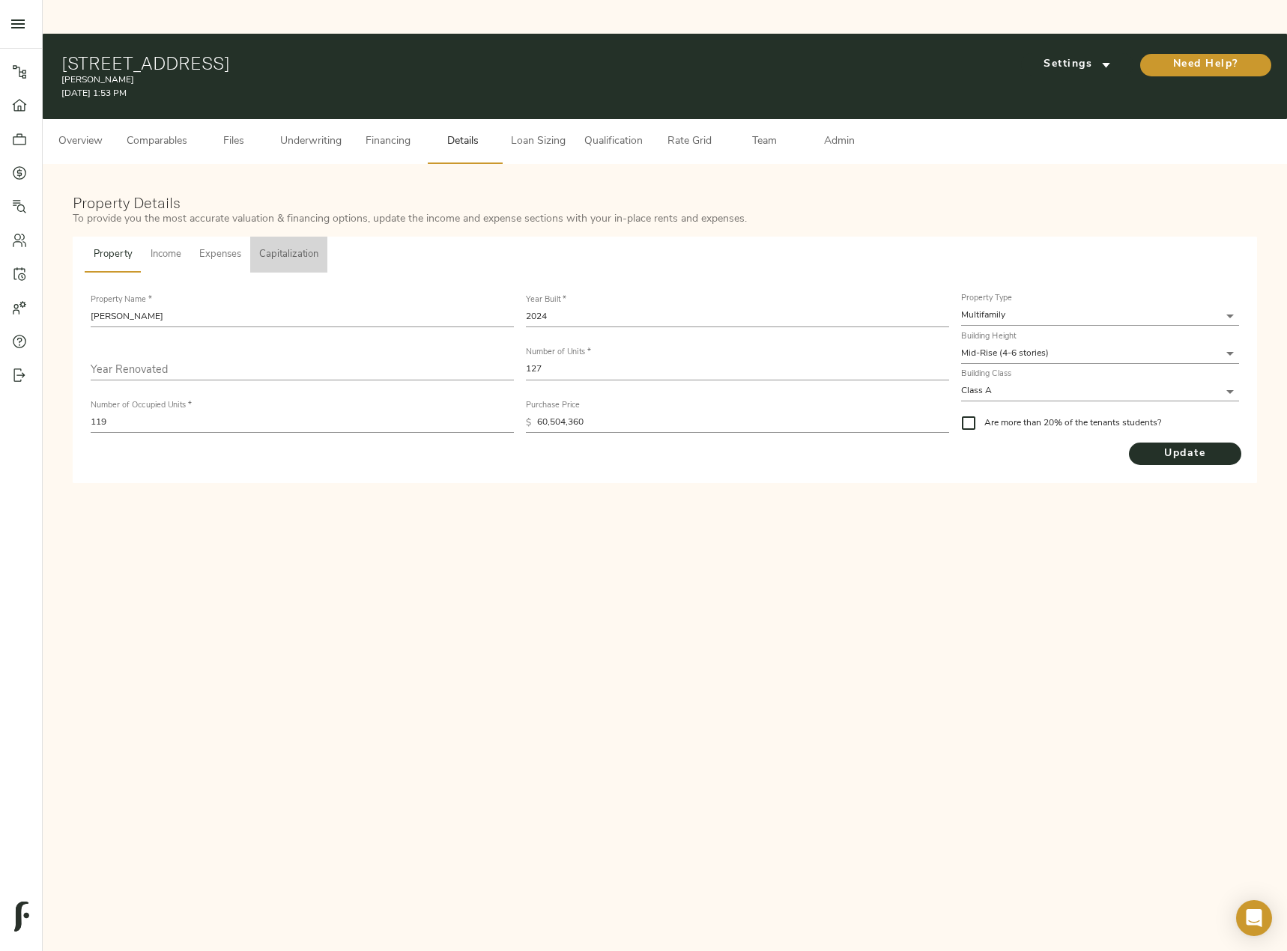
click at [291, 246] on span "Capitalization" at bounding box center [288, 254] width 59 height 17
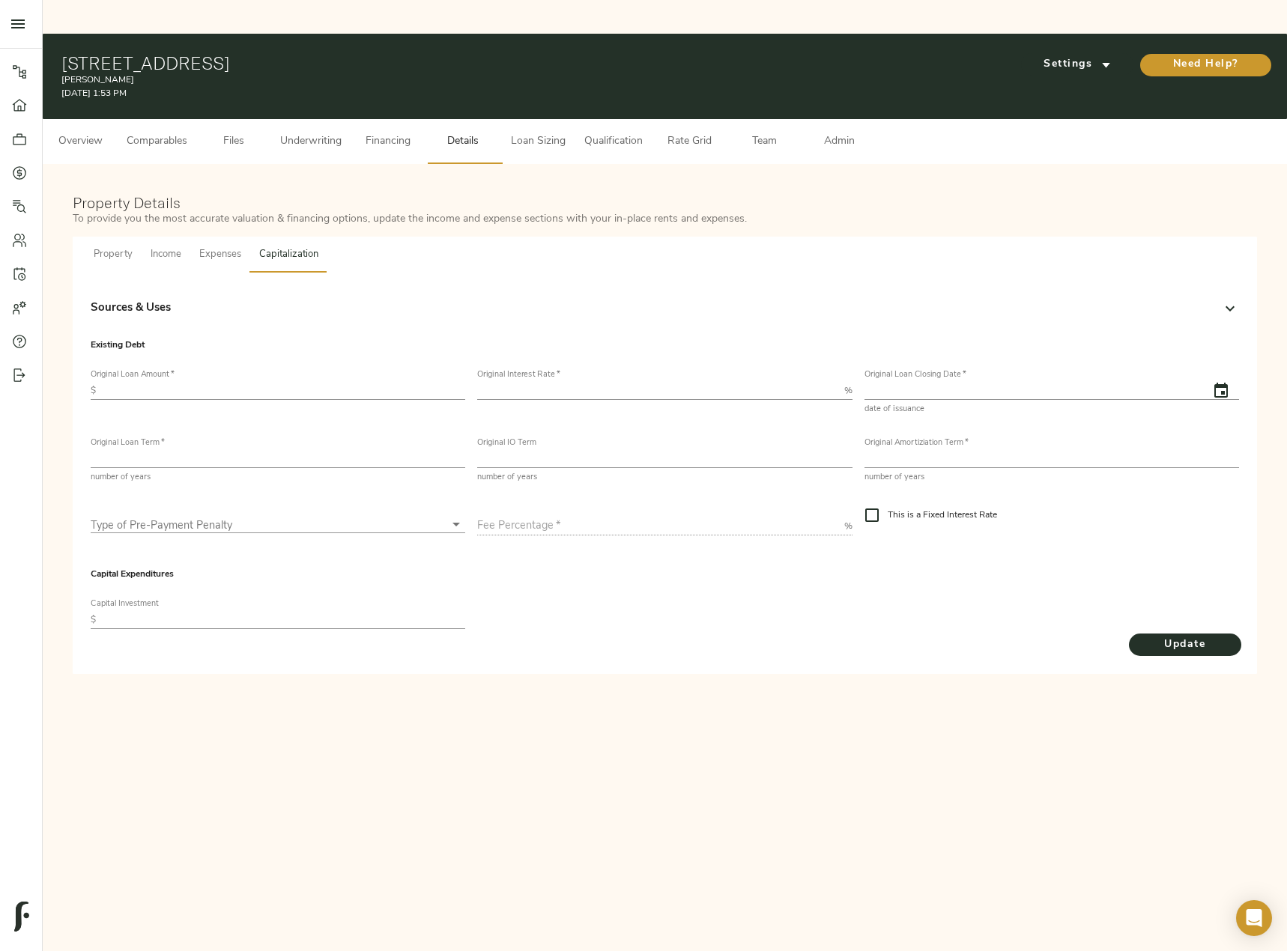
click at [258, 382] on input "text" at bounding box center [283, 391] width 363 height 18
paste input "50,000,000"
type input "50,000,000"
click at [574, 382] on input "number" at bounding box center [657, 391] width 360 height 18
type input "7"
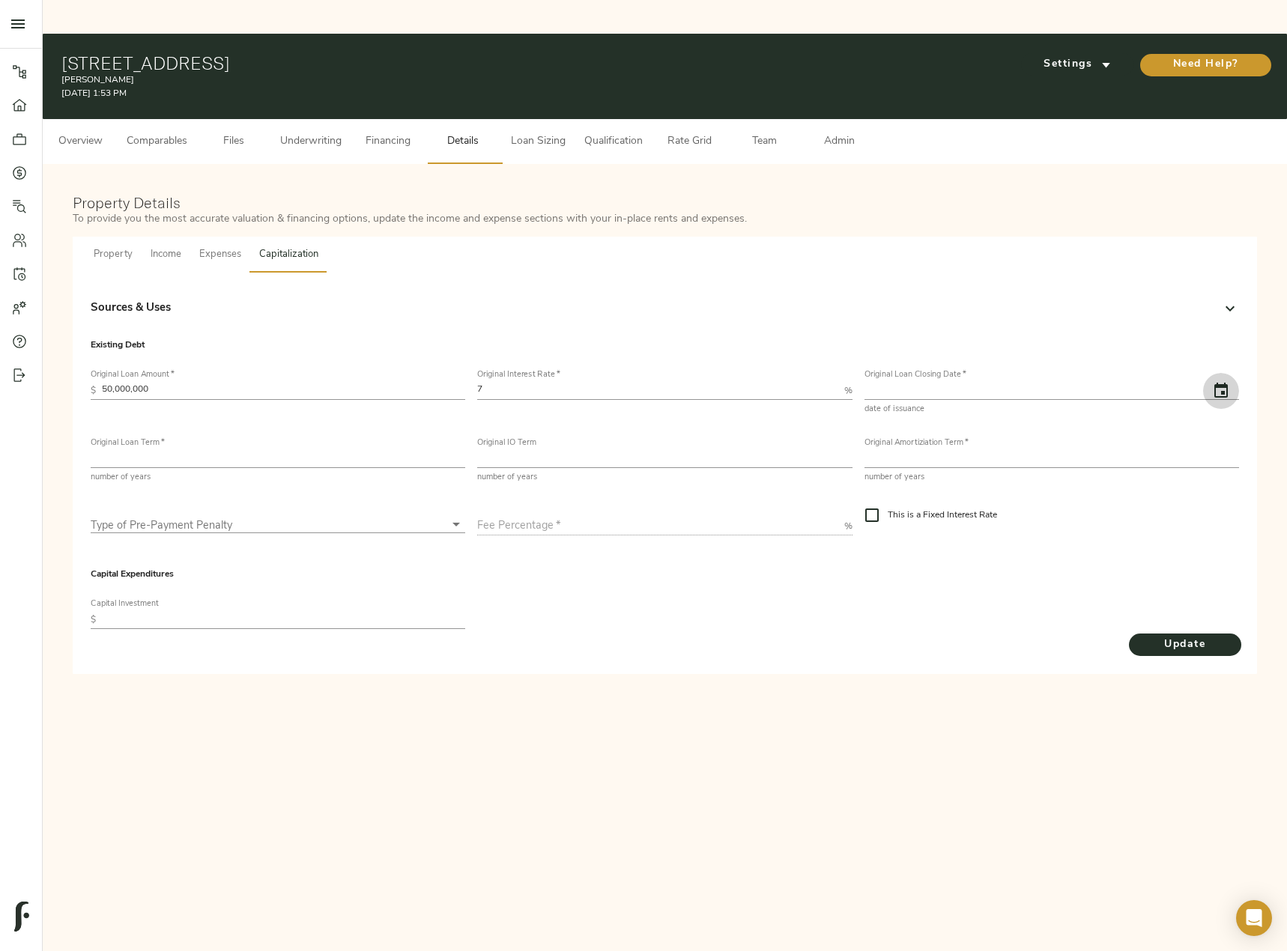
click at [1224, 382] on icon "button" at bounding box center [1221, 391] width 18 height 18
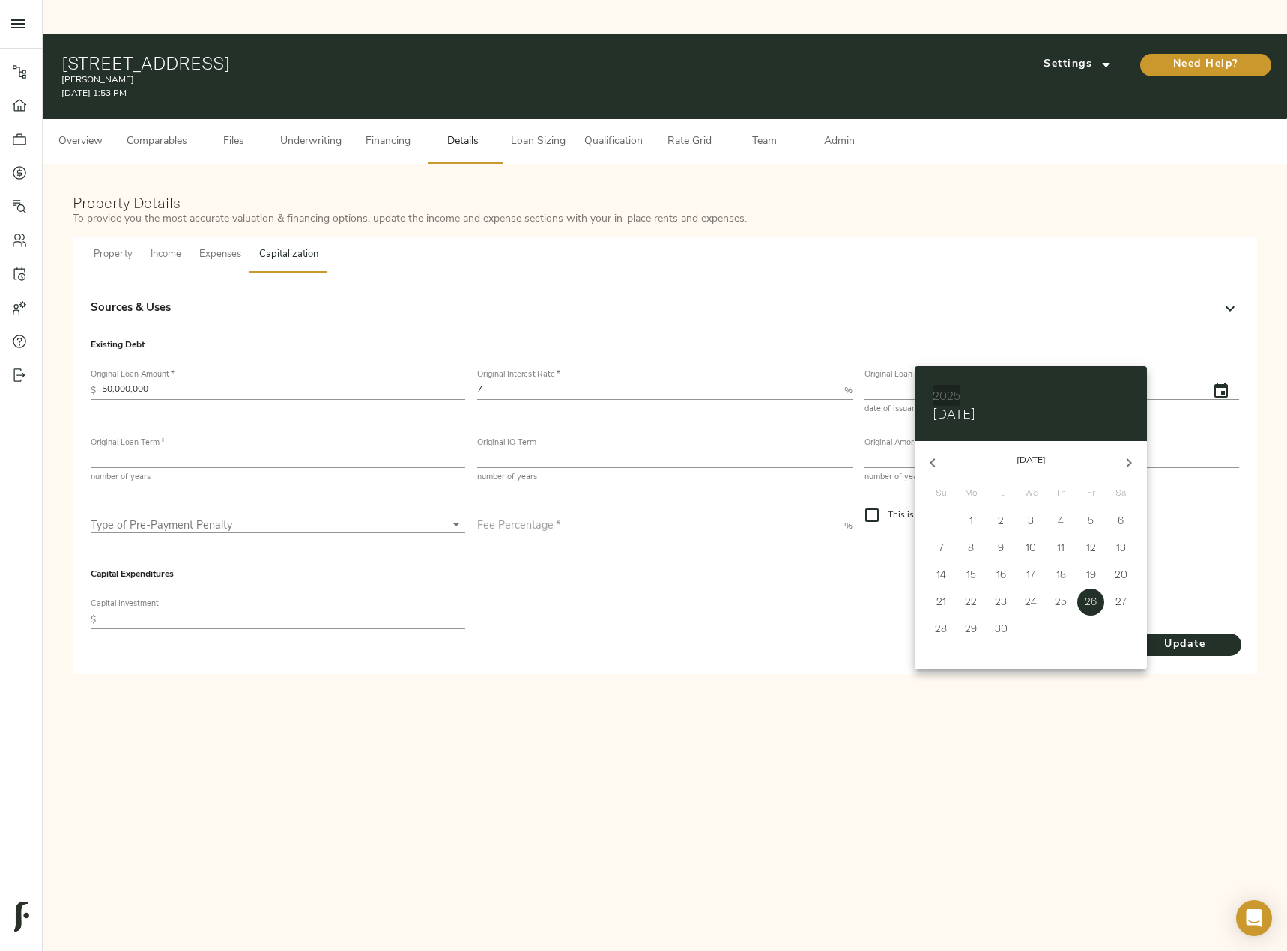
click at [946, 390] on h6 "2025" at bounding box center [946, 395] width 28 height 21
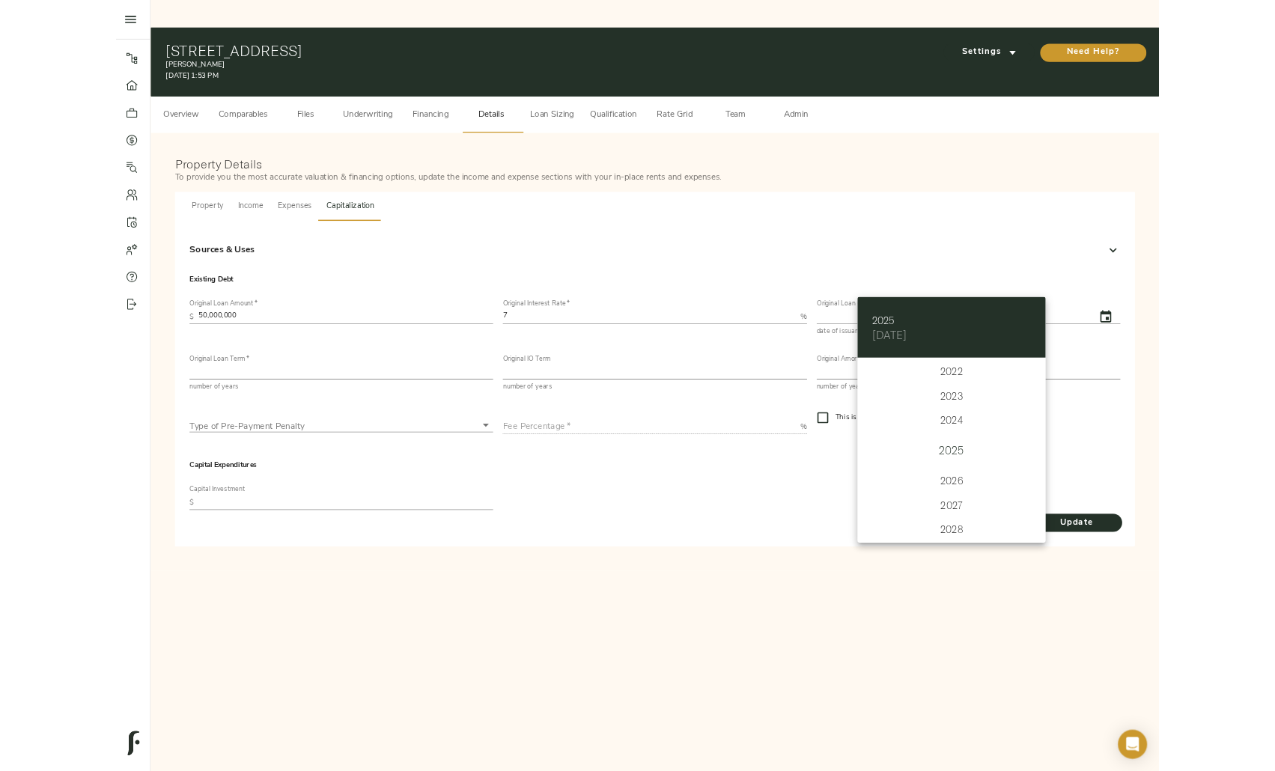
scroll to position [3609, 0]
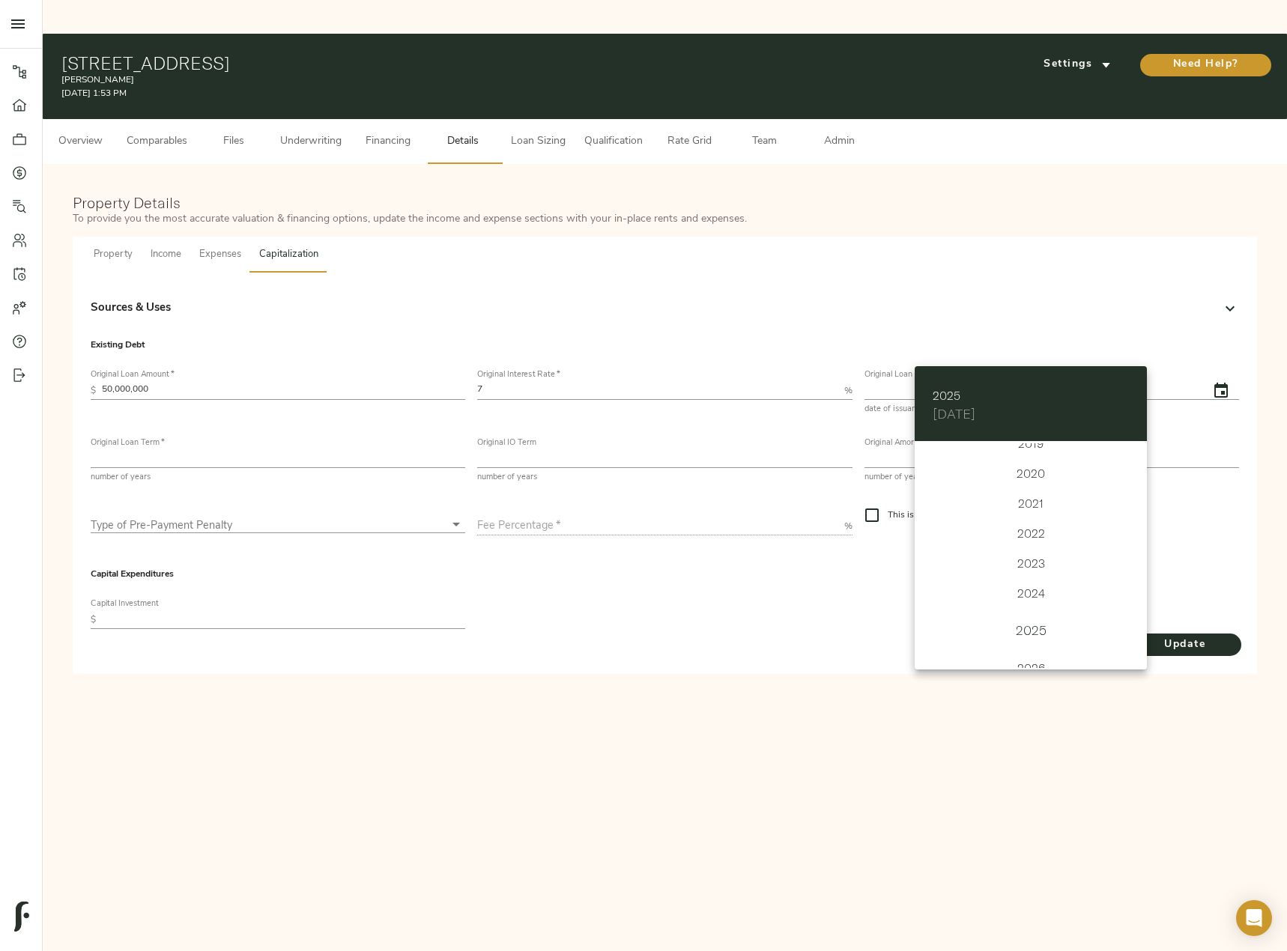
click at [1031, 507] on div "2021" at bounding box center [1030, 503] width 232 height 30
click at [974, 418] on h4 "Sun, Sep 26" at bounding box center [953, 414] width 43 height 16
click at [1033, 459] on p "September 2021" at bounding box center [1030, 460] width 160 height 13
click at [940, 456] on icon "button" at bounding box center [932, 463] width 18 height 18
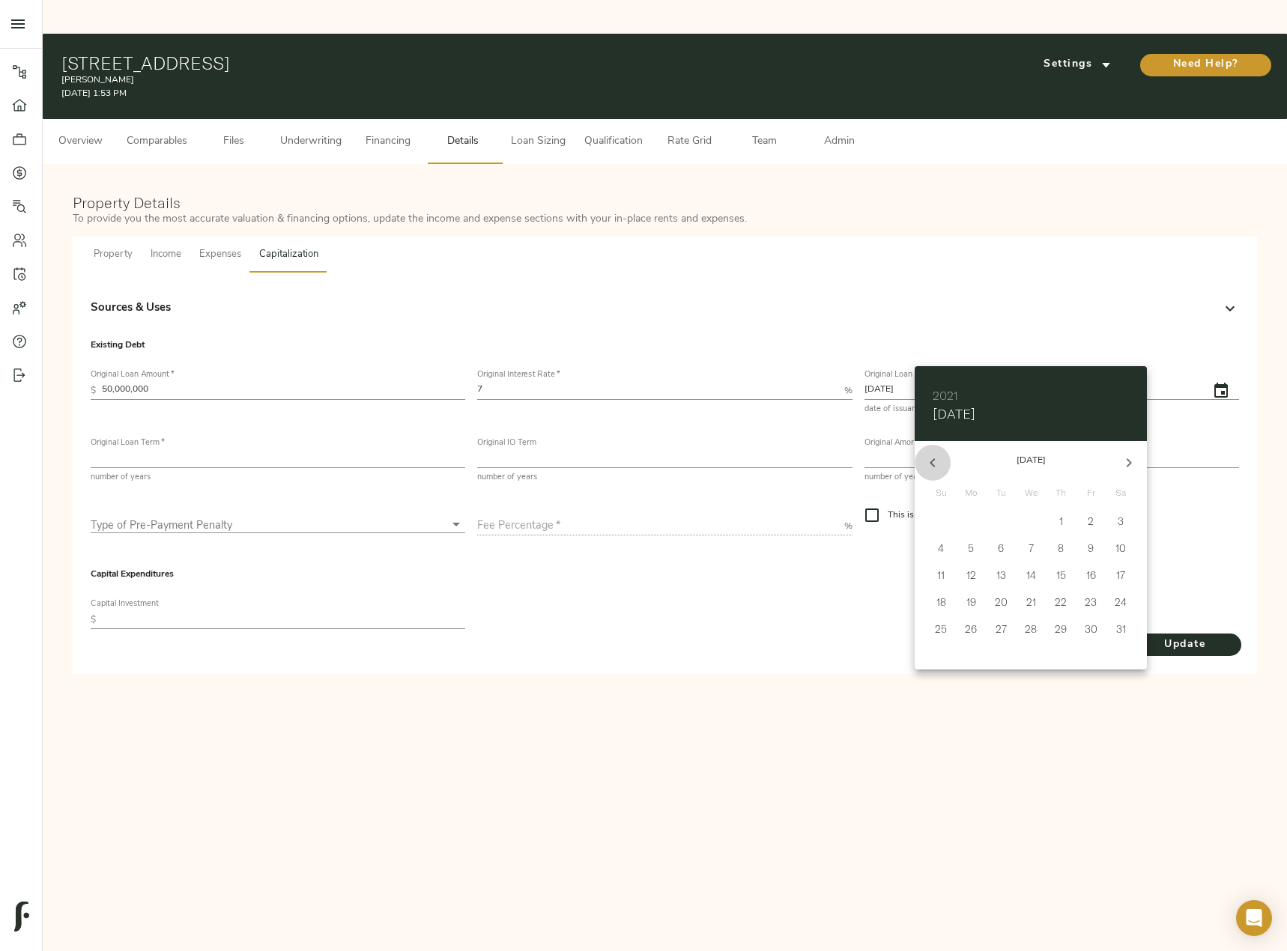
click at [940, 456] on icon "button" at bounding box center [932, 463] width 18 height 18
click at [1030, 621] on p "30" at bounding box center [1030, 628] width 13 height 15
type input "06/29/2021"
click at [1121, 741] on div at bounding box center [643, 475] width 1287 height 951
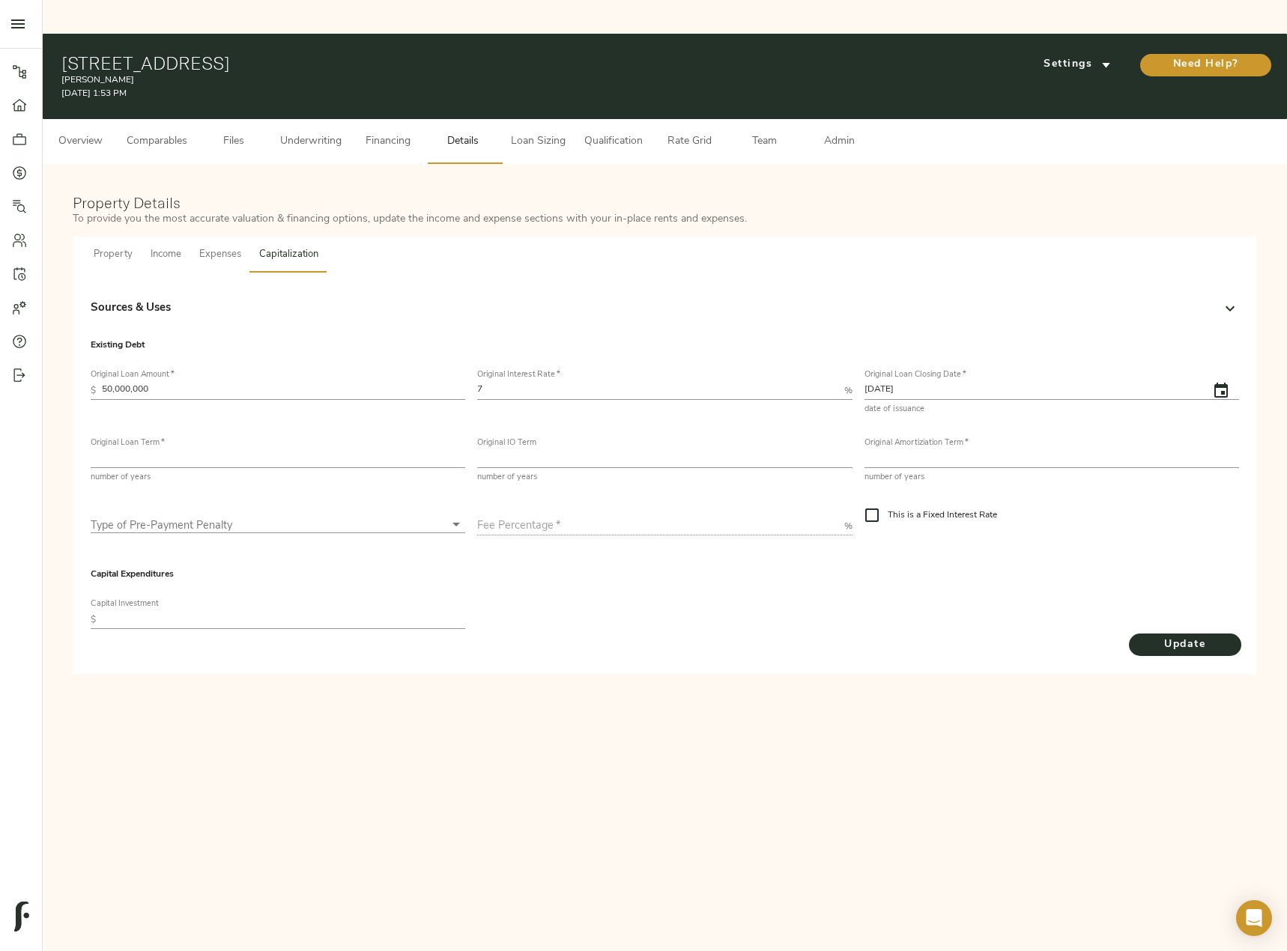
click at [230, 450] on input "number" at bounding box center [278, 459] width 374 height 18
type input "5"
click at [598, 450] on input "number" at bounding box center [664, 459] width 374 height 18
type input "5"
click at [939, 450] on input "number" at bounding box center [1051, 459] width 374 height 18
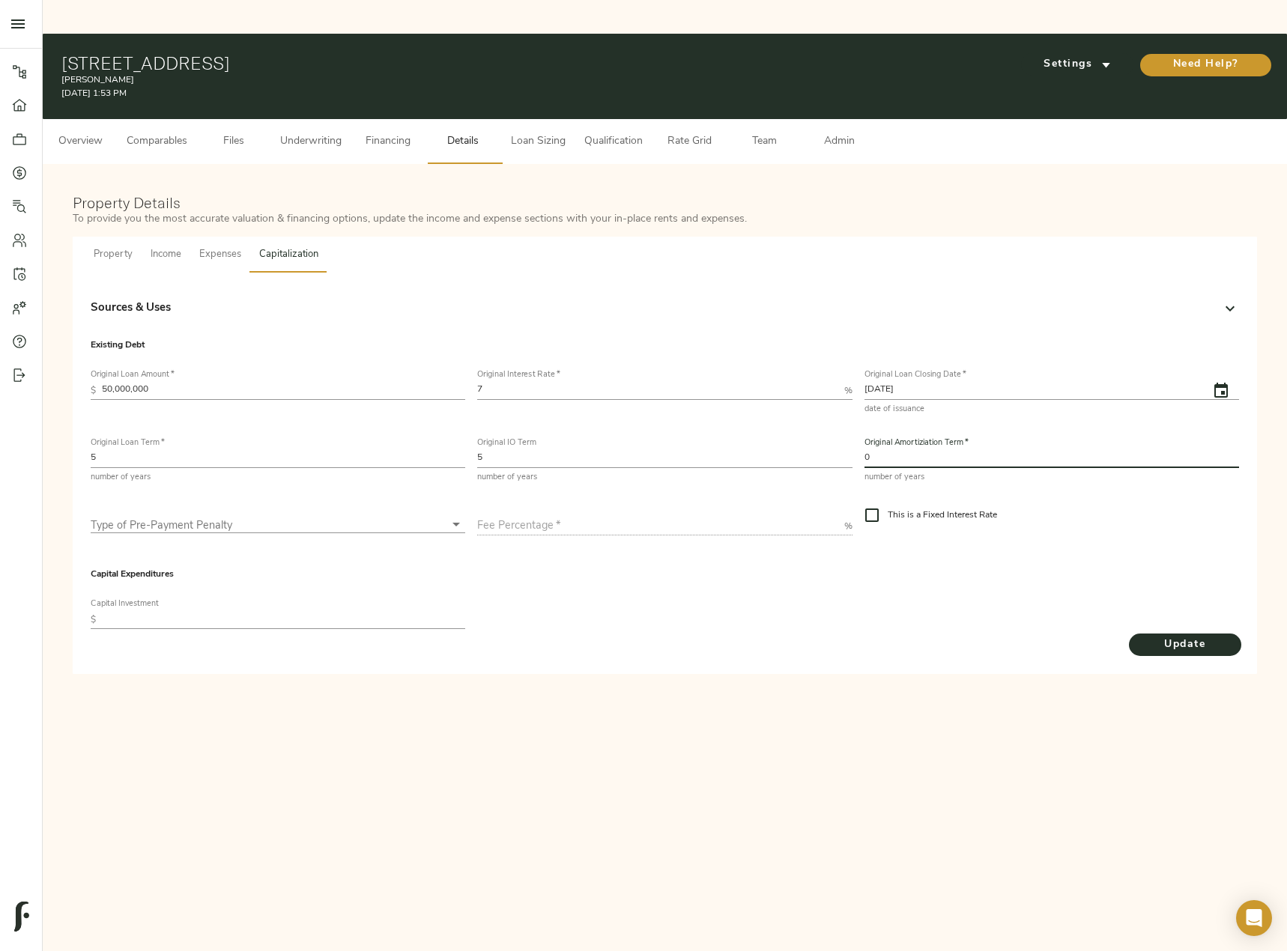
type input "0"
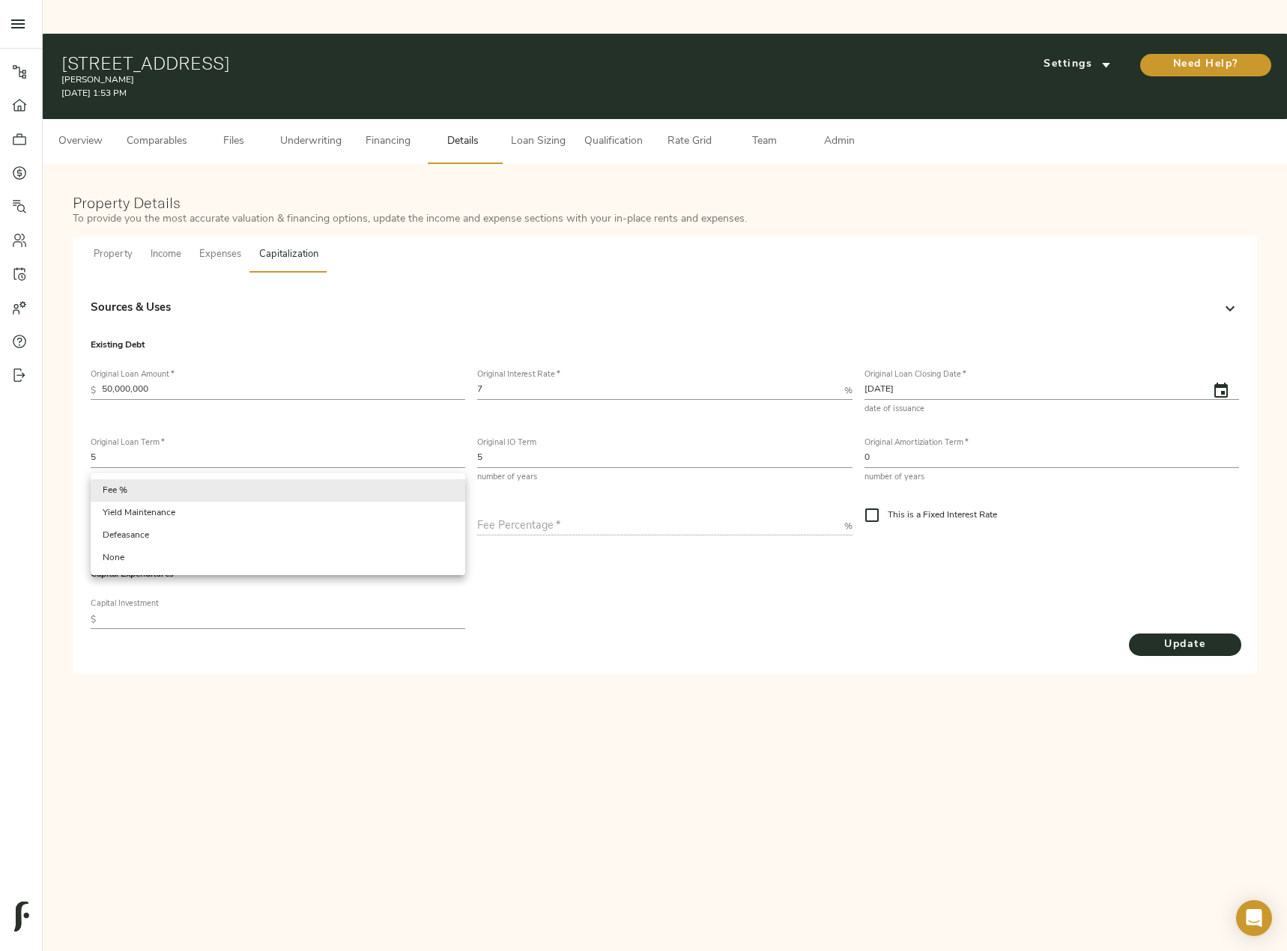
click at [366, 485] on body "Lumia - 850 N Azusa Ave, Azusa, CA 91702 Pipeline Dashboard Portfolio Quotes Se…" at bounding box center [643, 492] width 1287 height 985
click at [307, 559] on li "None" at bounding box center [278, 558] width 374 height 22
type input "none"
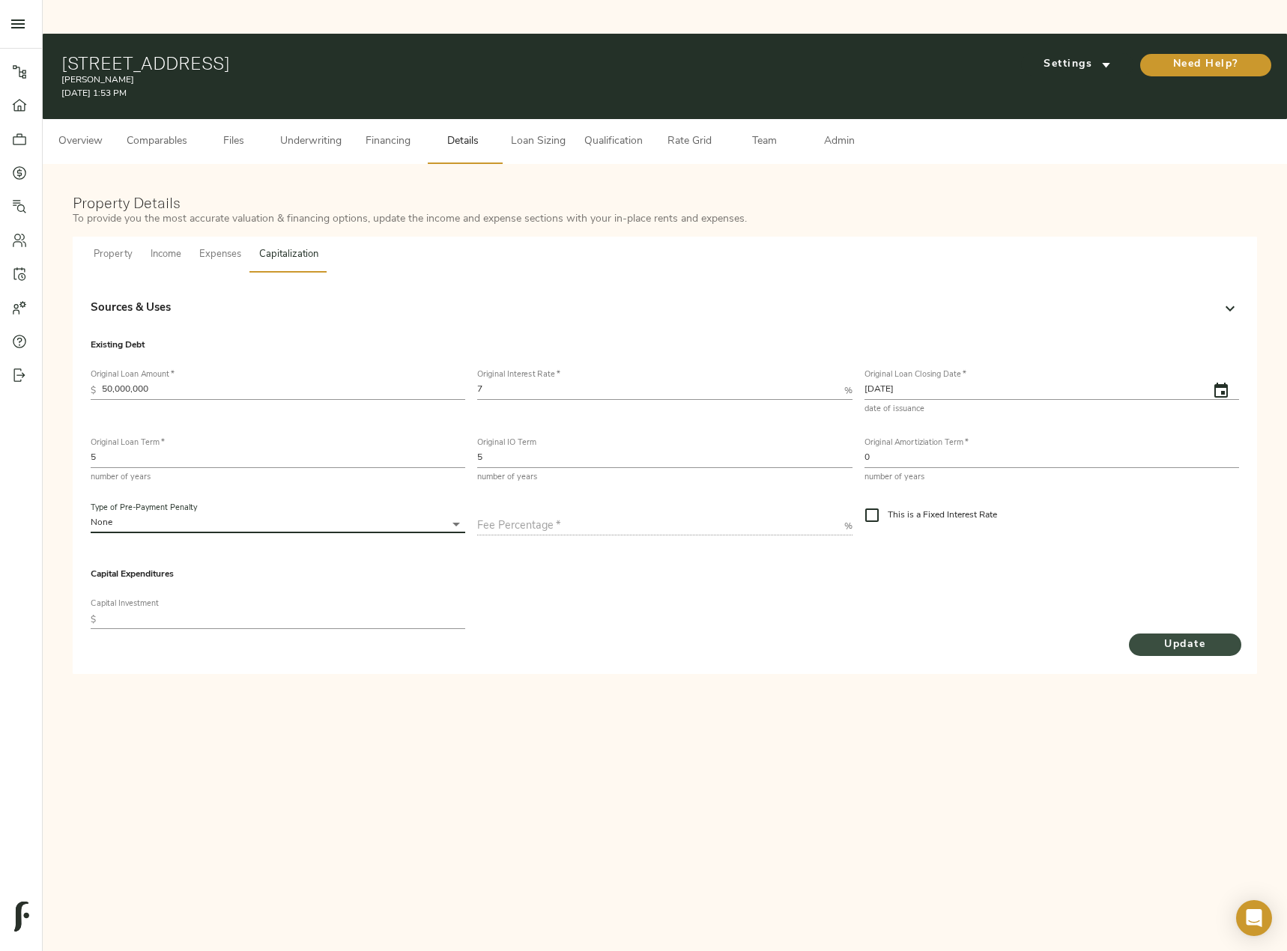
click at [1200, 636] on span "Update" at bounding box center [1184, 645] width 82 height 19
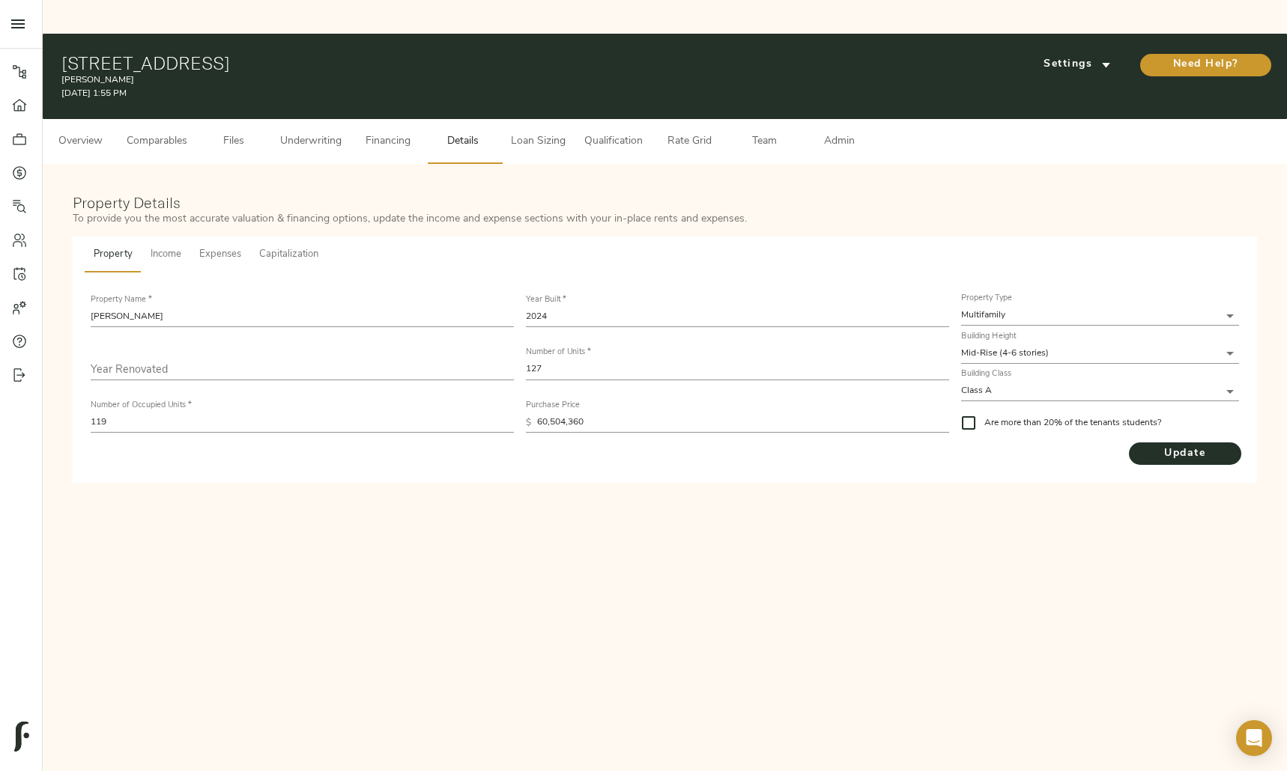
drag, startPoint x: 309, startPoint y: 112, endPoint x: 314, endPoint y: 129, distance: 17.3
click at [309, 133] on span "Underwriting" at bounding box center [310, 142] width 61 height 19
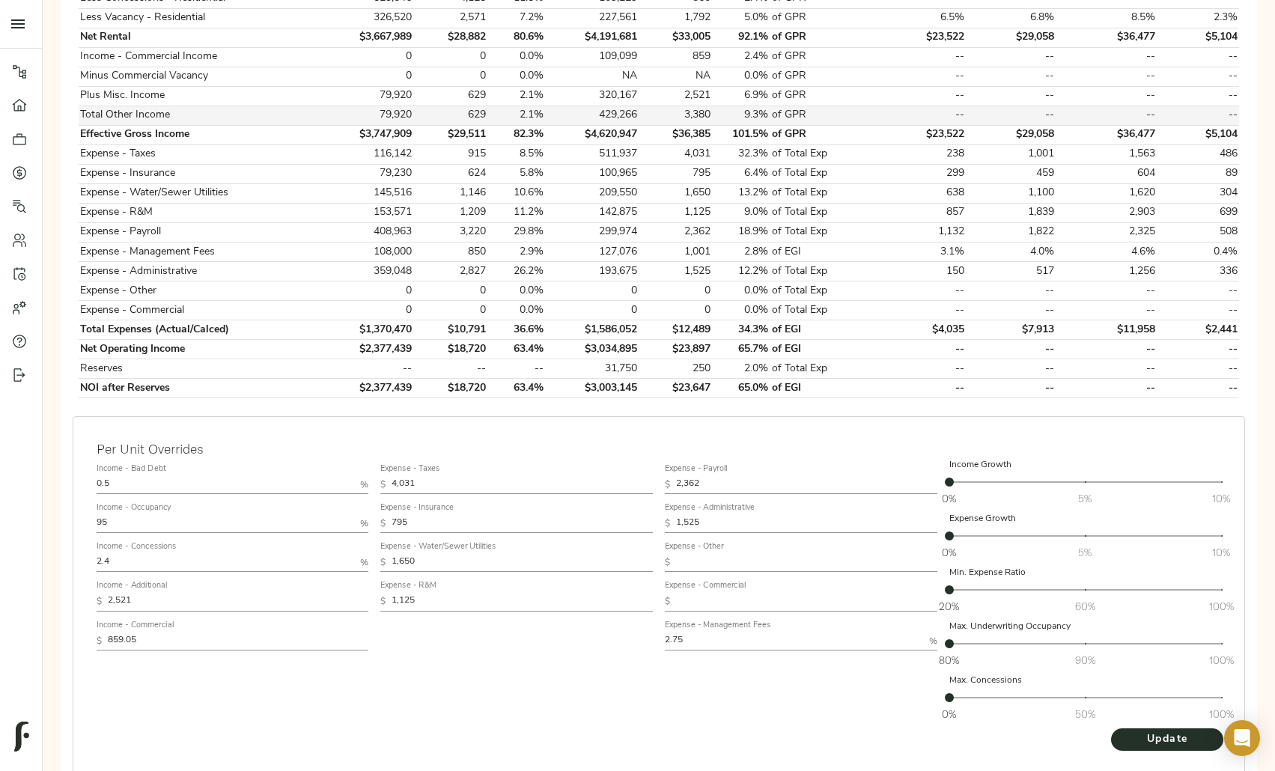
scroll to position [594, 0]
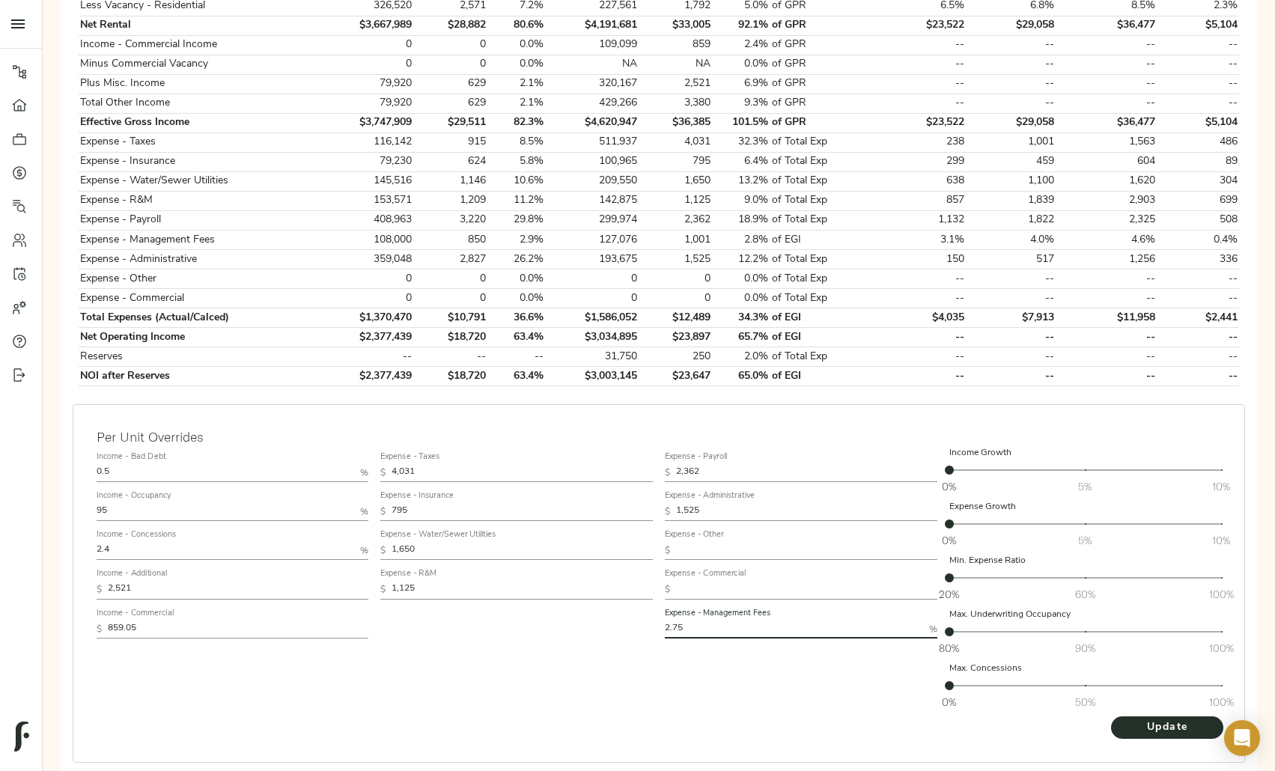
drag, startPoint x: 722, startPoint y: 592, endPoint x: 531, endPoint y: 556, distance: 194.2
click at [531, 556] on div "Income - Bad Debt 0.5 % Income - Occupancy 95 % Income - Concessions 2.4 % Inco…" at bounding box center [659, 581] width 1137 height 282
type input "2"
click at [1155, 719] on span "Update" at bounding box center [1167, 728] width 82 height 19
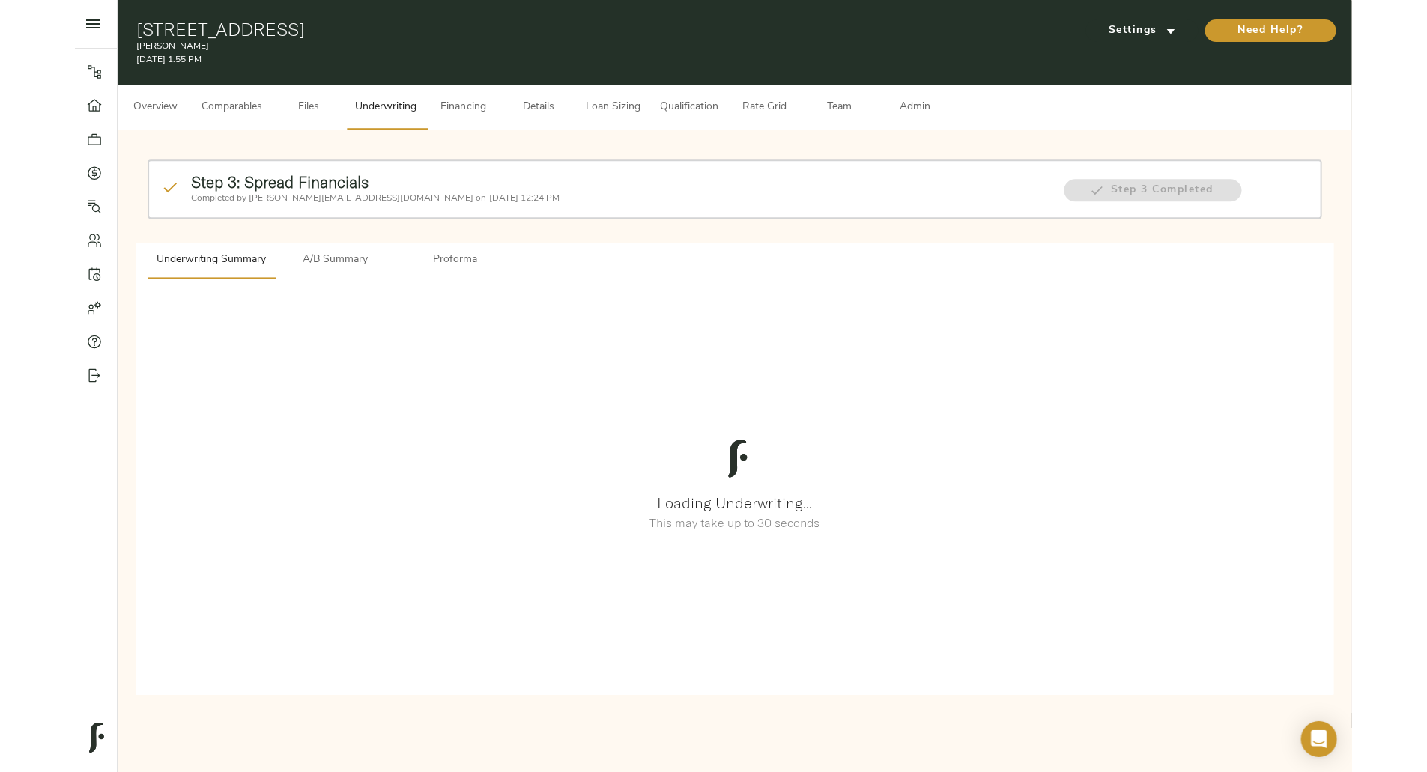
scroll to position [0, 0]
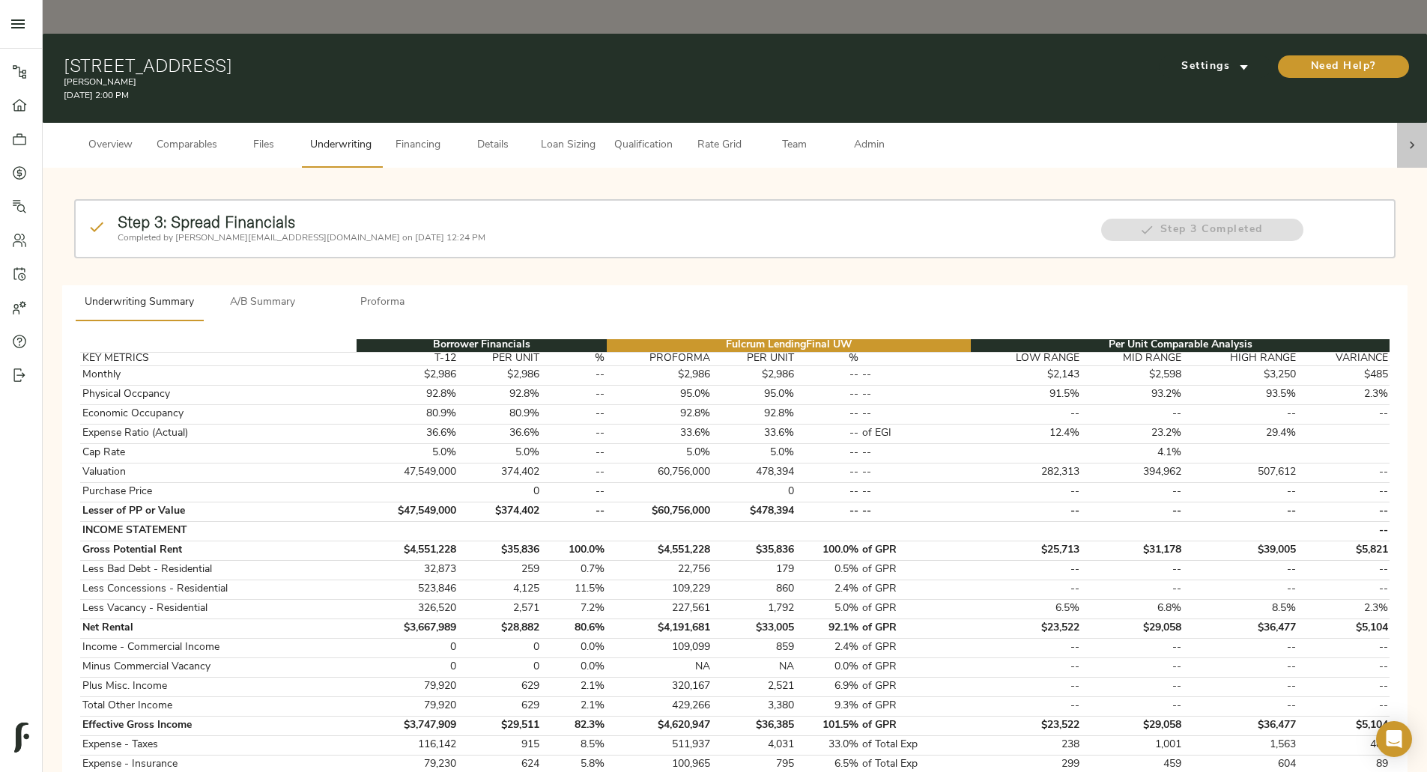
click at [1286, 123] on div at bounding box center [1412, 145] width 30 height 45
click at [897, 136] on span "Admin" at bounding box center [868, 145] width 57 height 19
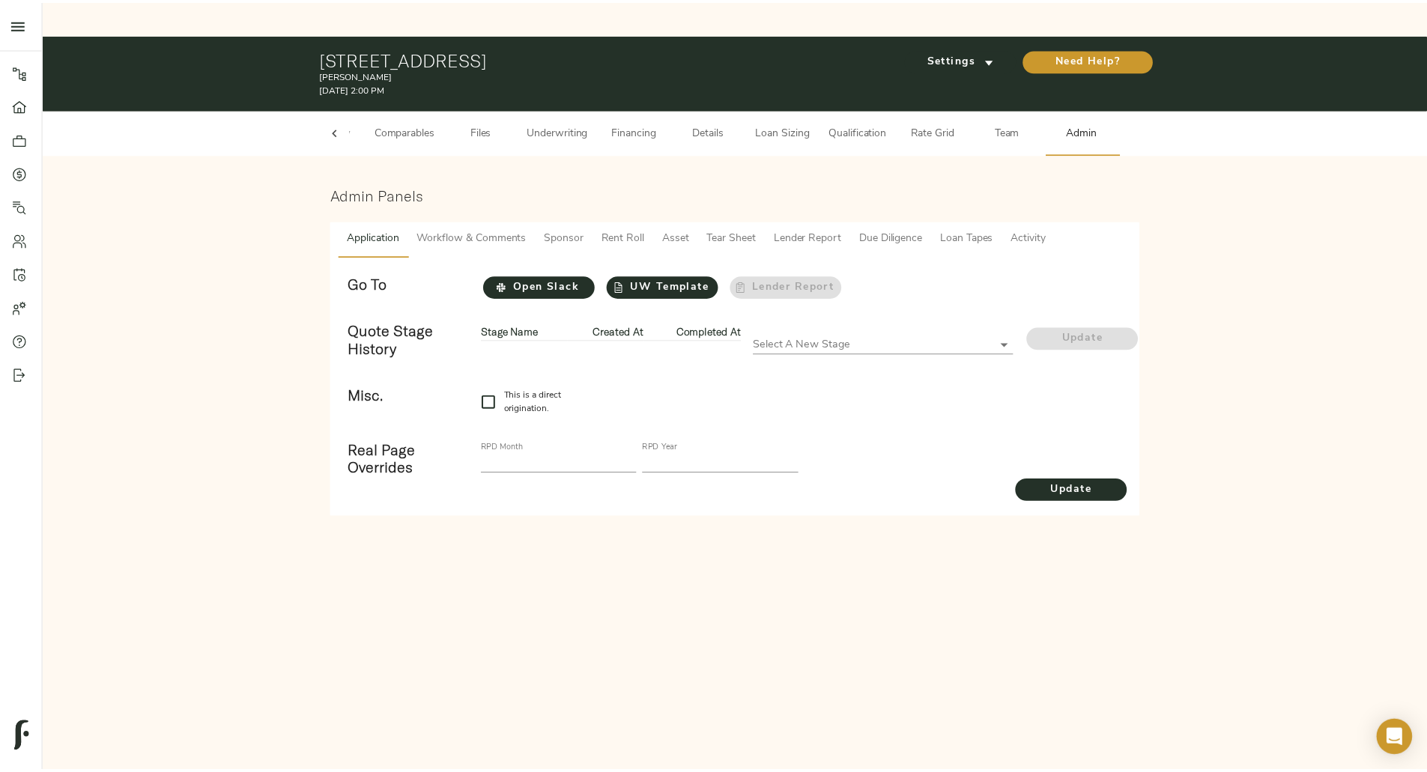
scroll to position [0, 58]
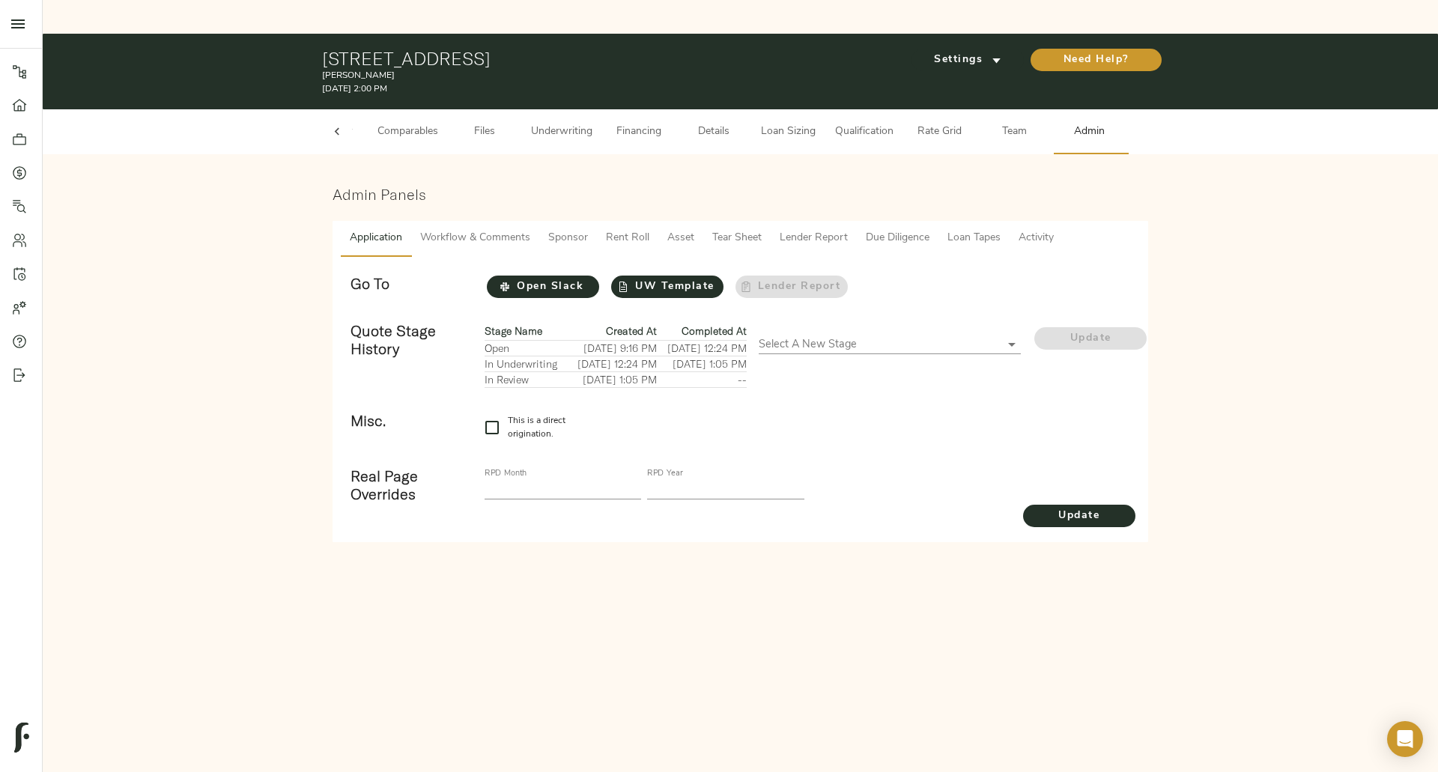
click at [508, 229] on span "Workflow & Comments" at bounding box center [475, 238] width 110 height 19
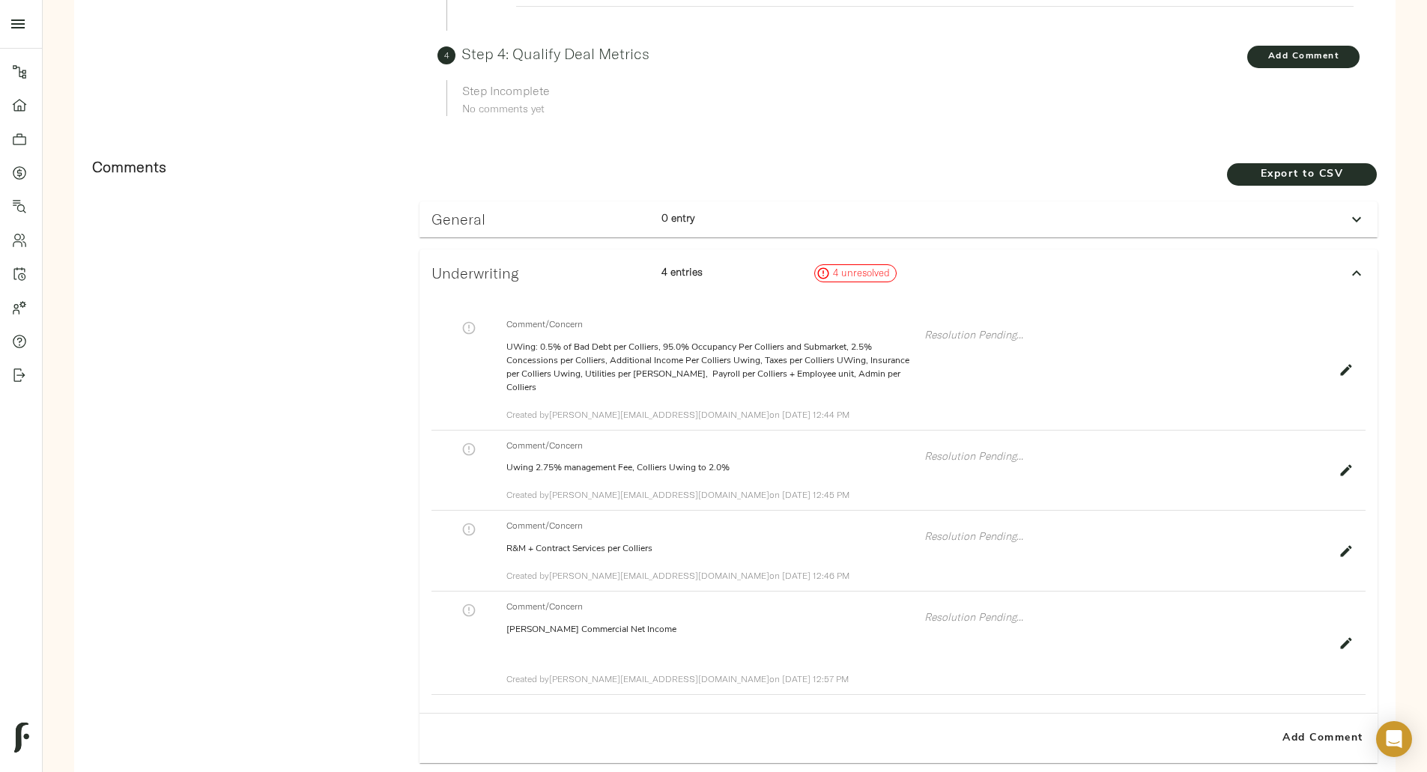
scroll to position [844, 0]
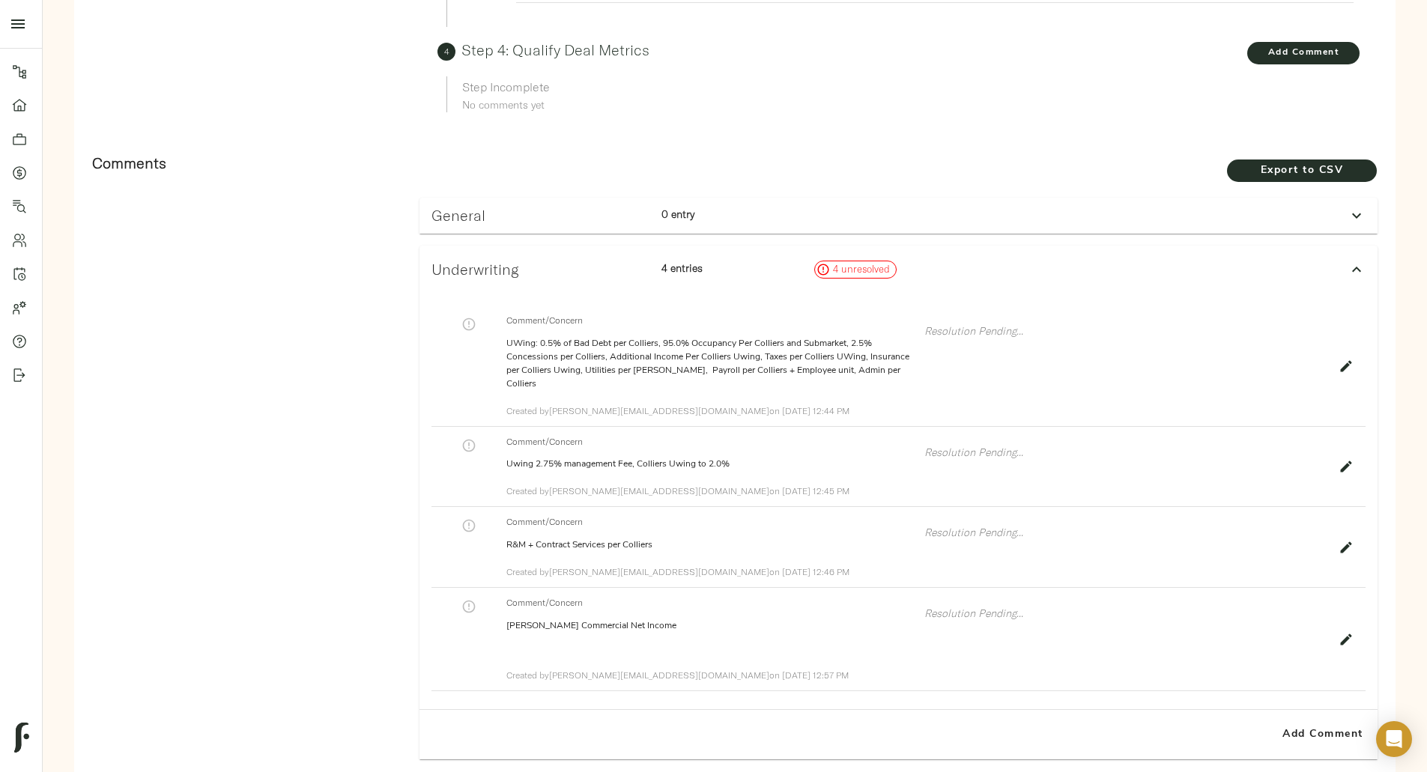
click at [1286, 459] on icon "button" at bounding box center [1345, 466] width 15 height 15
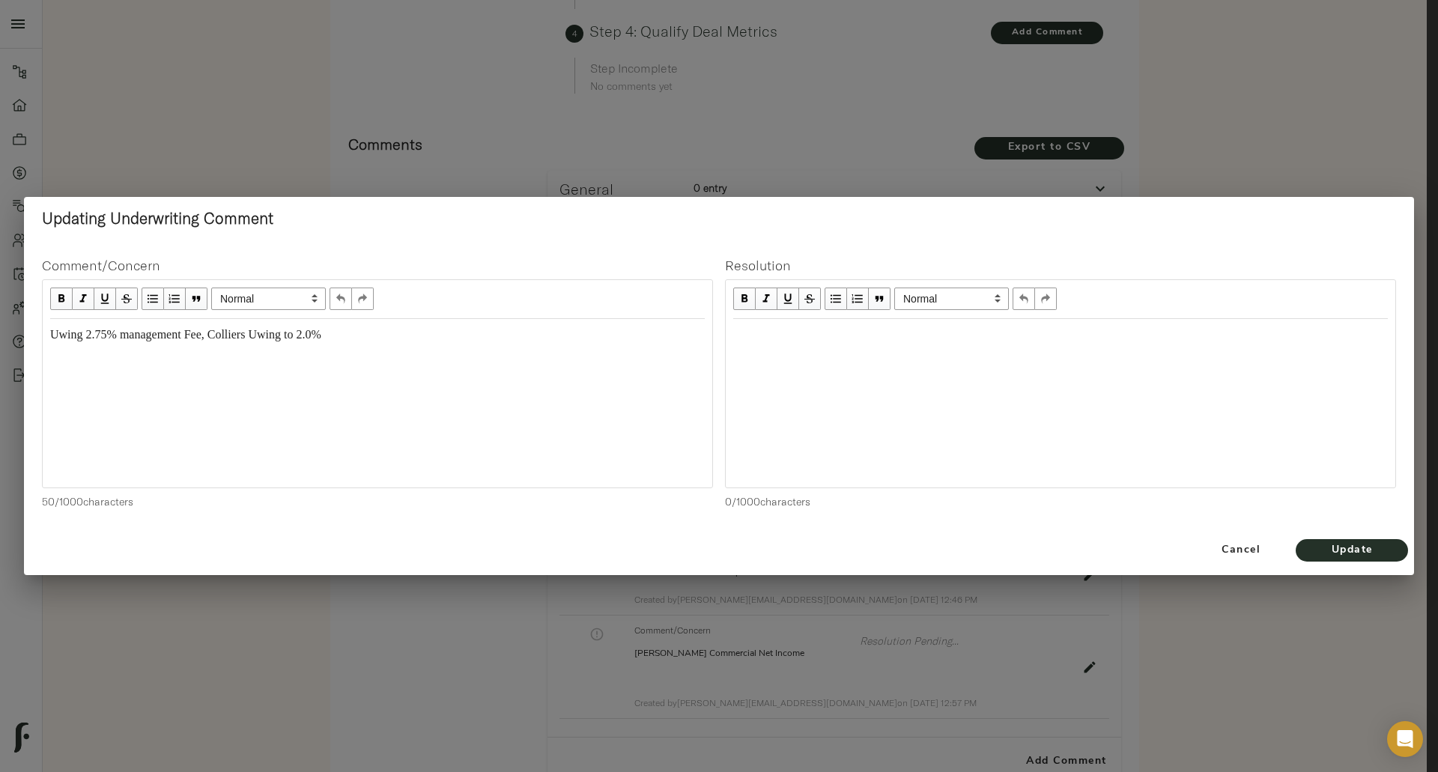
click at [112, 338] on span "Uwing 2.75% management Fee, Colliers Uwing to 2.0%" at bounding box center [185, 334] width 271 height 13
click at [1286, 547] on span "Update" at bounding box center [1351, 550] width 82 height 19
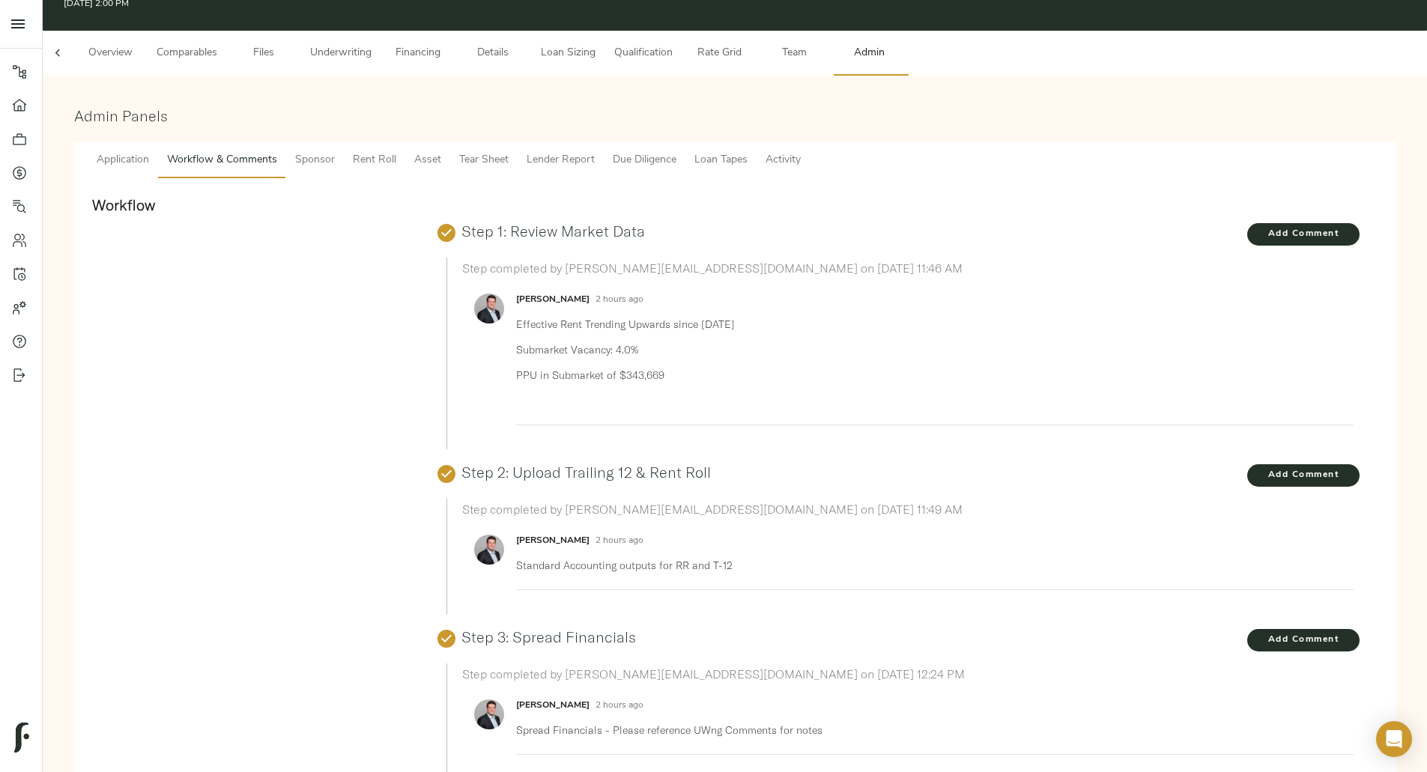
scroll to position [0, 0]
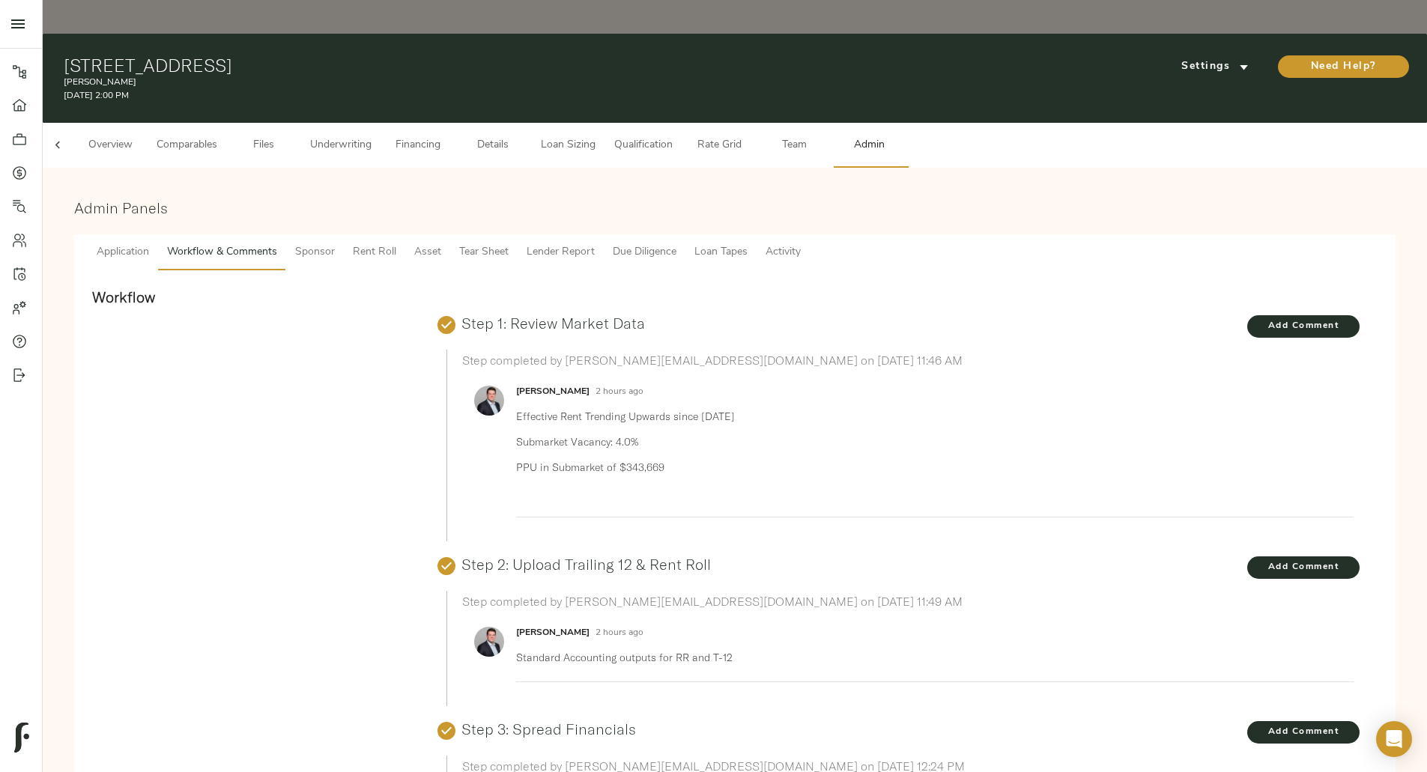
click at [371, 136] on span "Underwriting" at bounding box center [340, 145] width 61 height 19
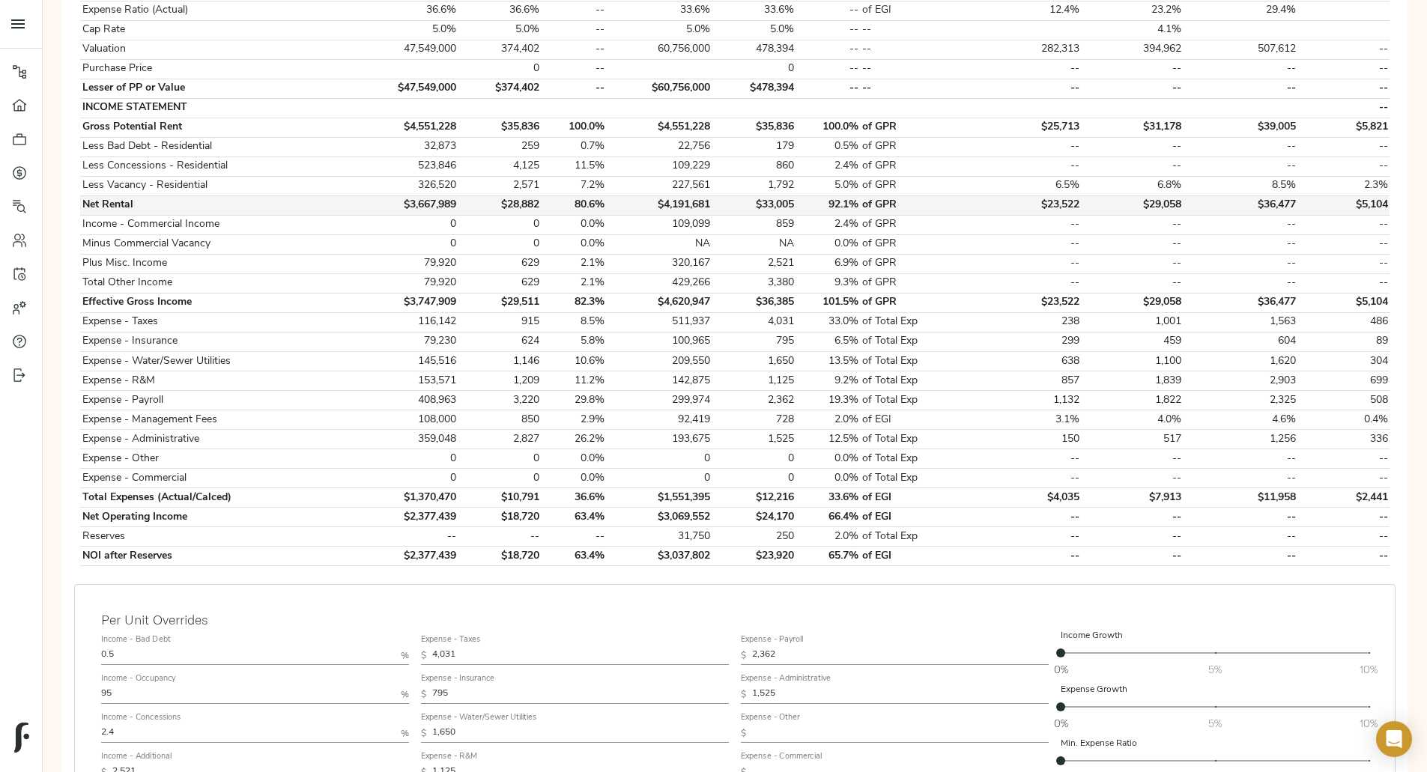
scroll to position [477, 0]
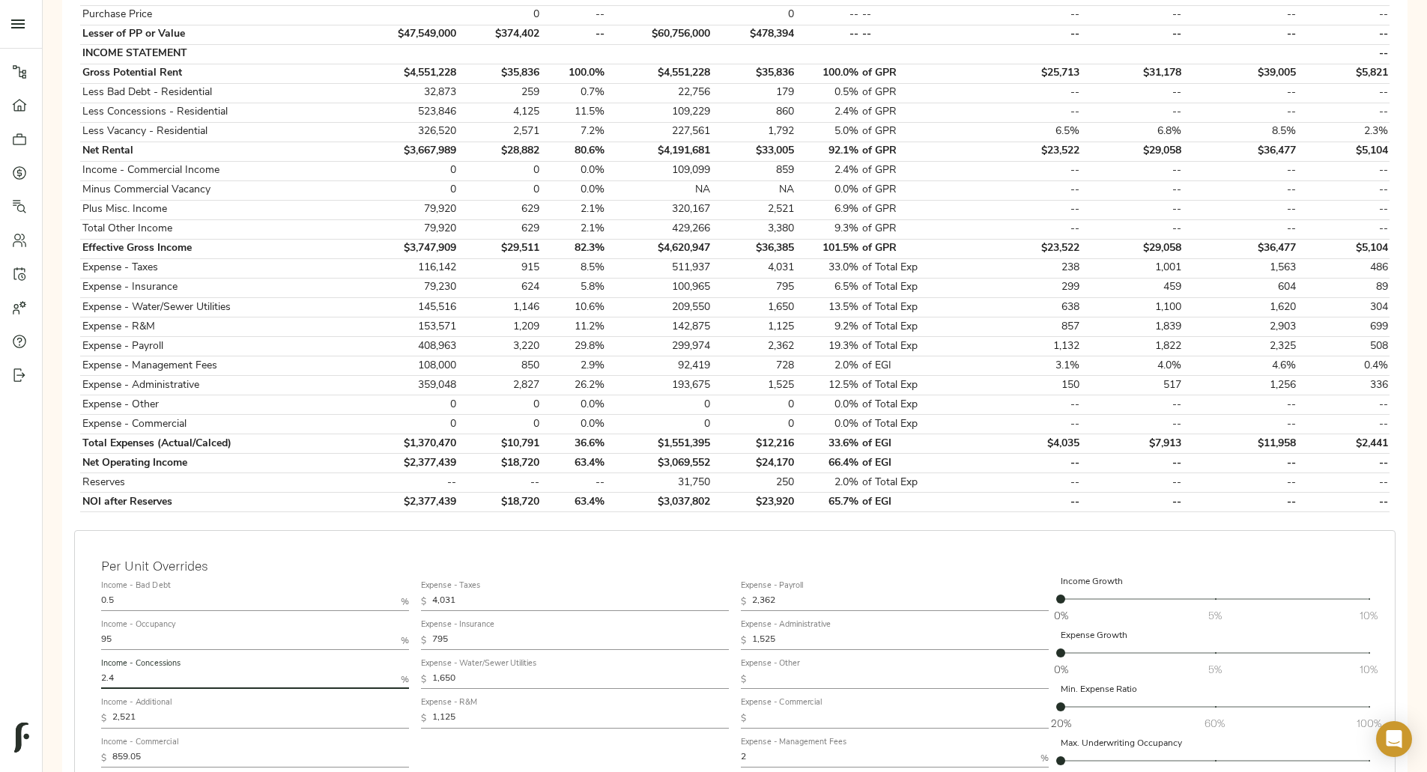
drag, startPoint x: 396, startPoint y: 624, endPoint x: 297, endPoint y: 606, distance: 101.2
click at [297, 606] on div "Step 3: Spread Financials Completed by justin@fulcrumlendingcorp.com on Septemb…" at bounding box center [735, 325] width 1360 height 1244
type input "2.5"
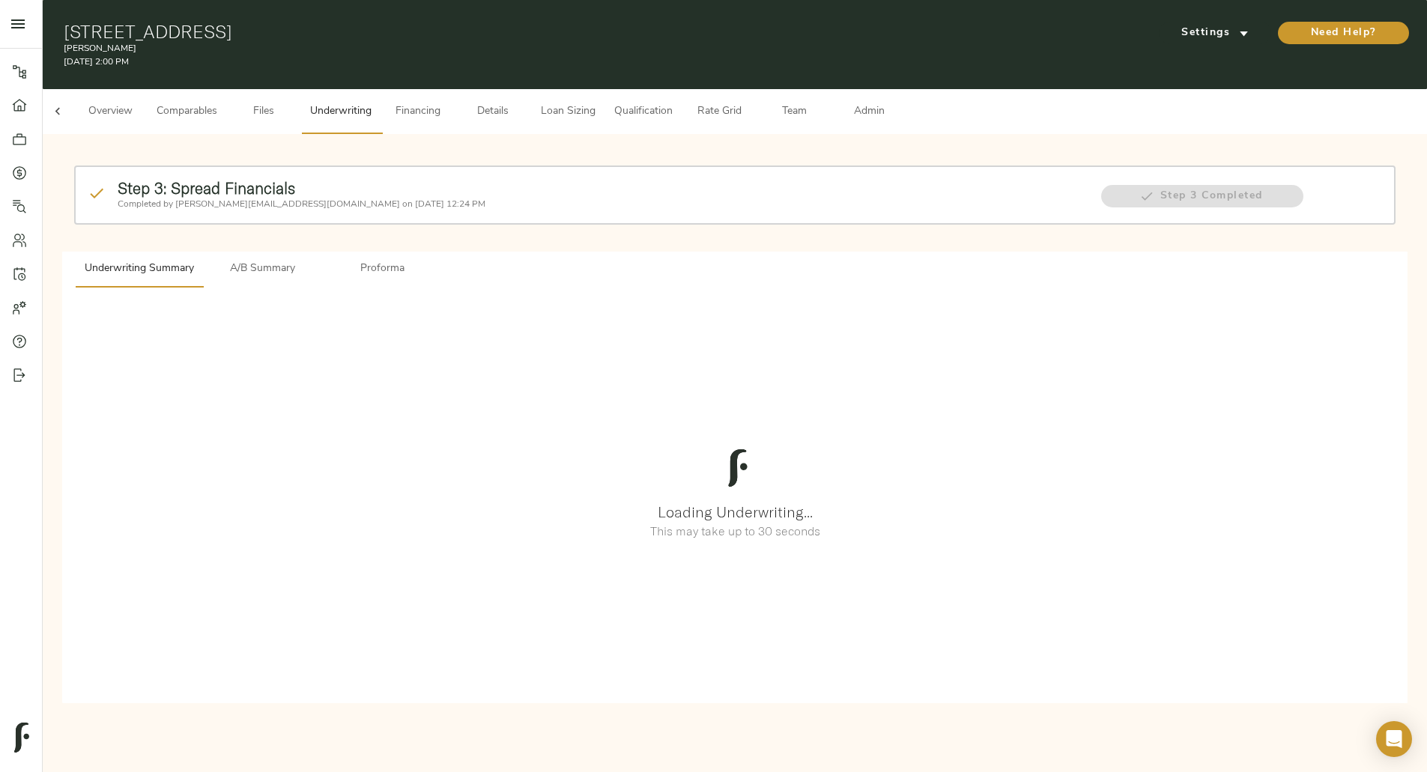
scroll to position [0, 0]
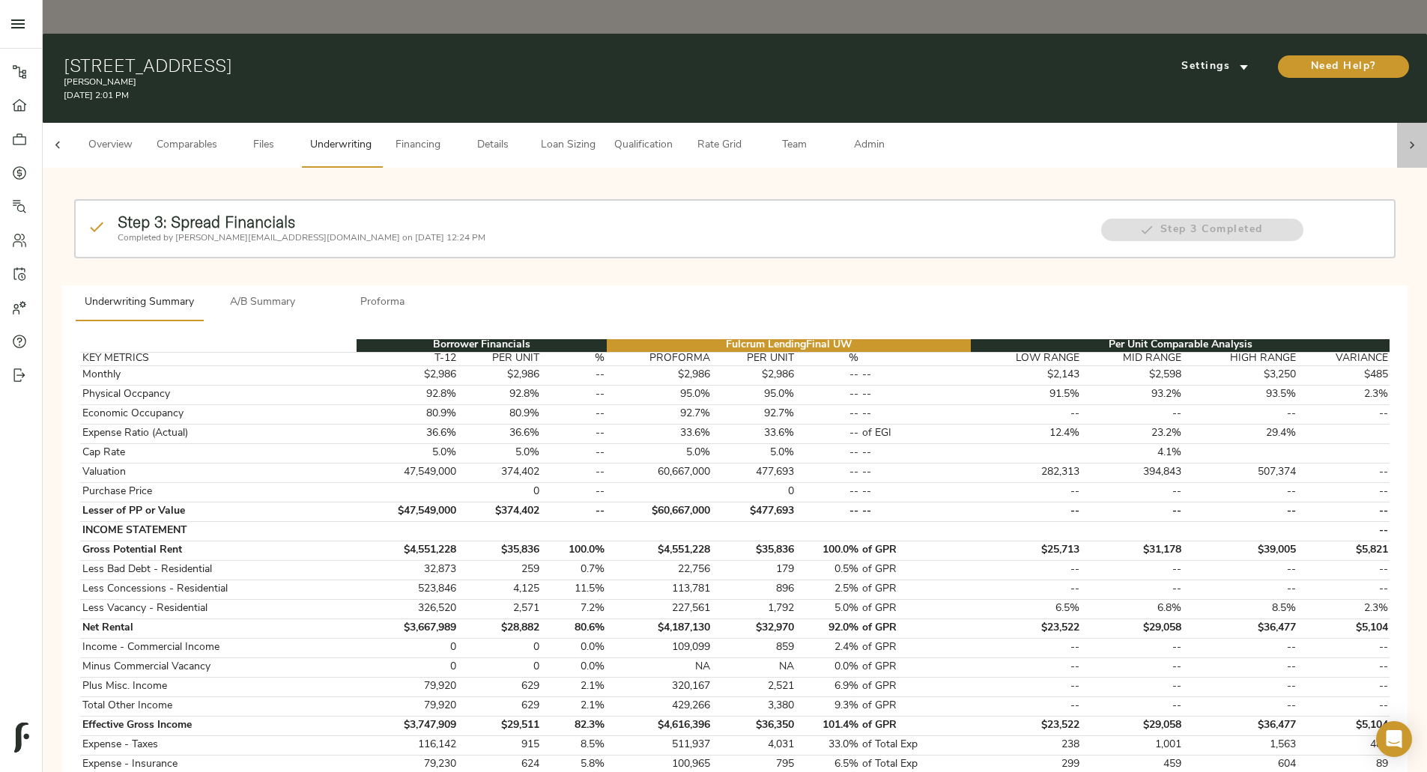
click at [1286, 138] on icon at bounding box center [1411, 145] width 15 height 15
click at [897, 136] on span "Admin" at bounding box center [868, 145] width 57 height 19
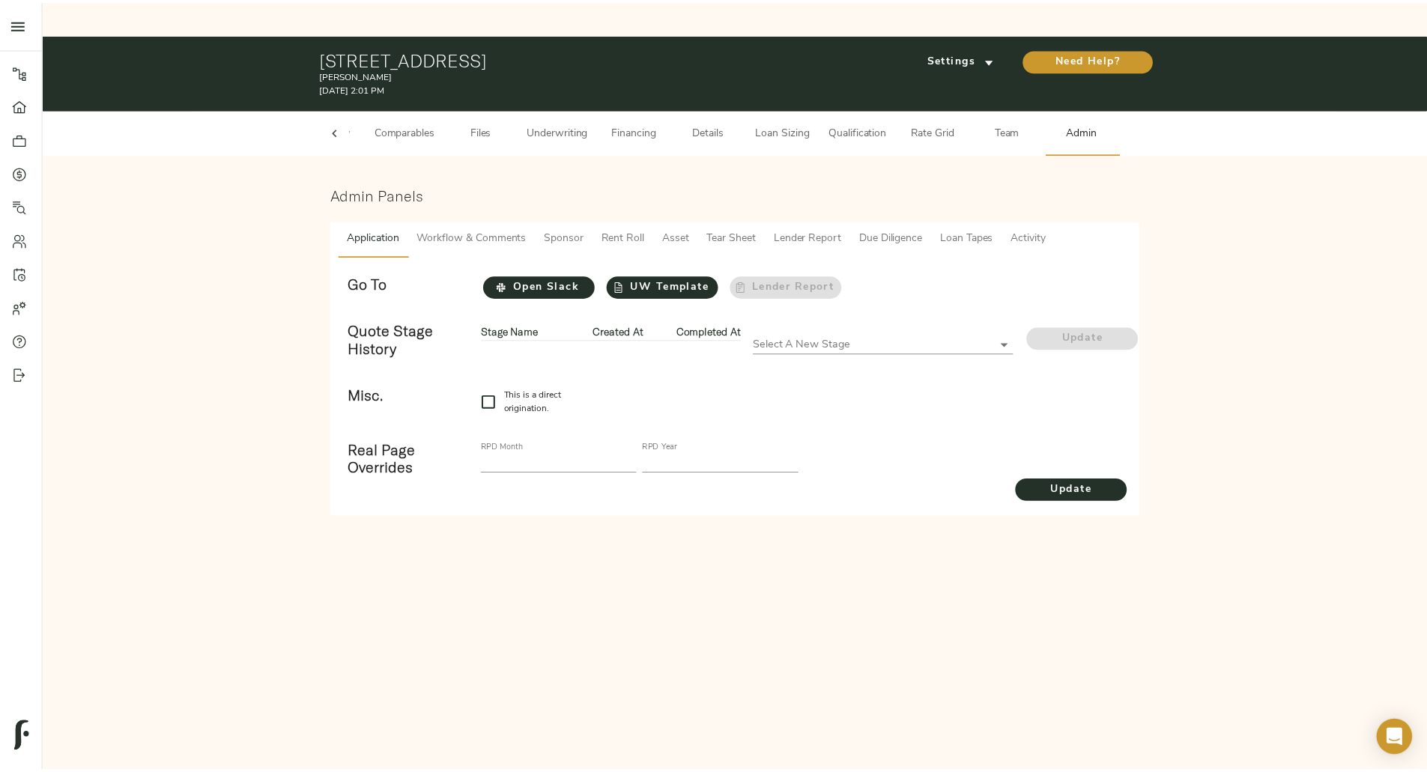
scroll to position [0, 58]
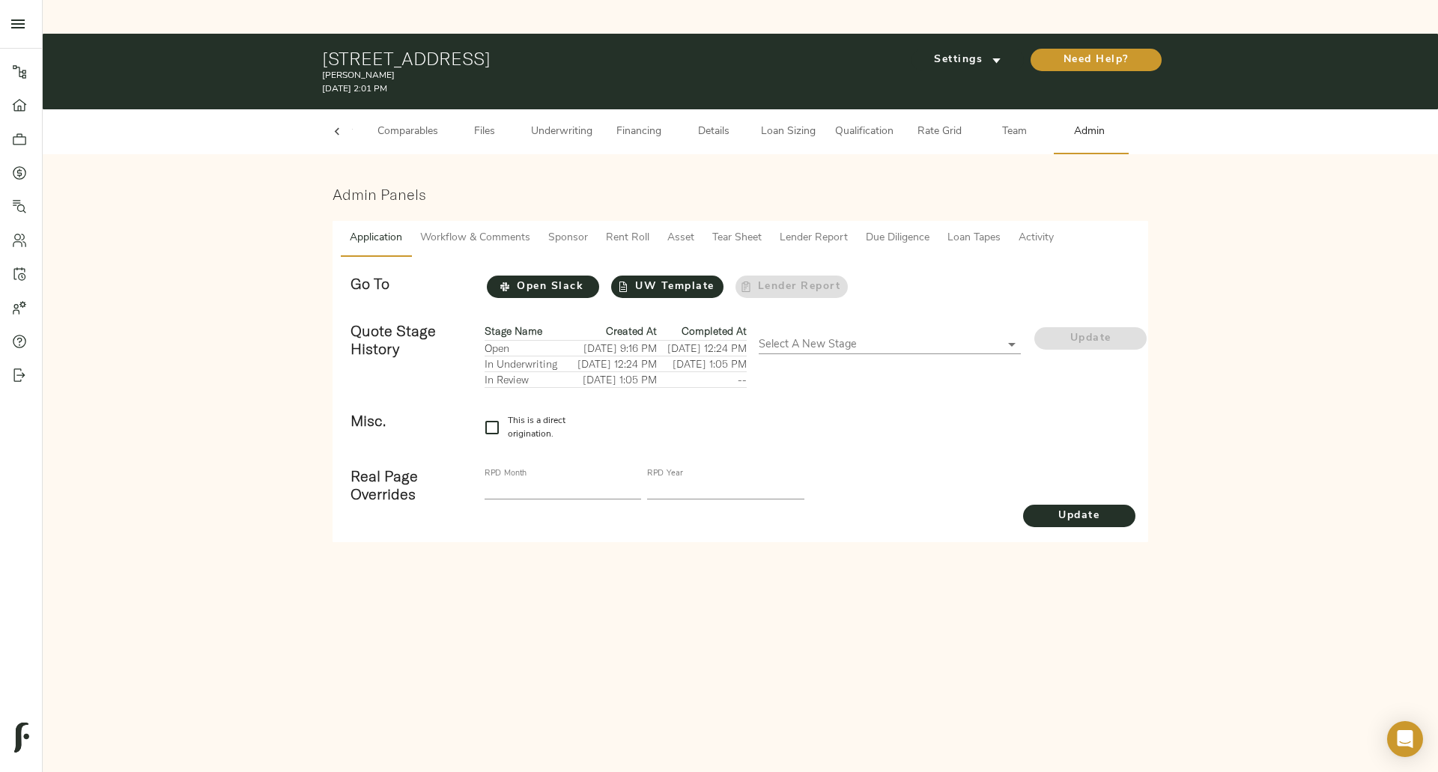
click at [499, 229] on span "Workflow & Comments" at bounding box center [475, 238] width 110 height 19
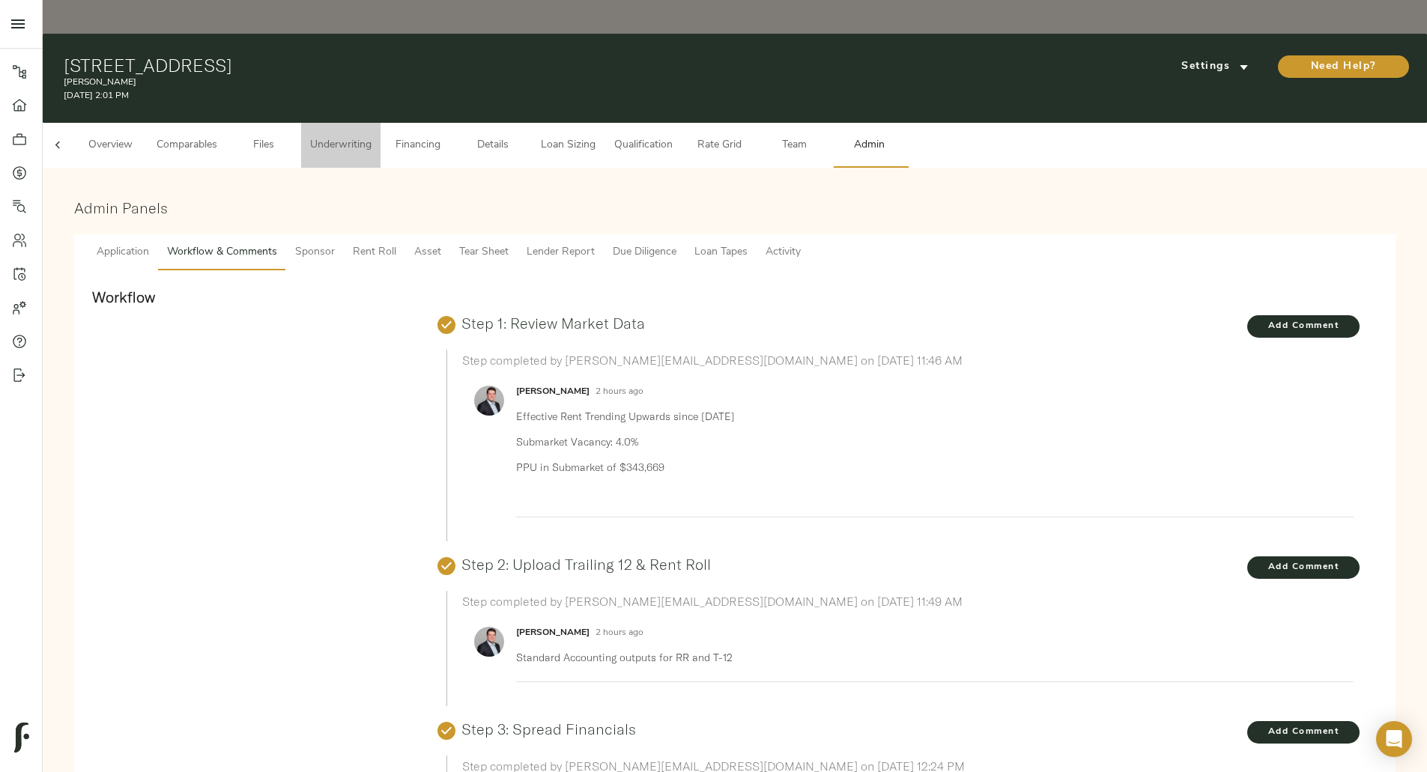
click at [371, 136] on span "Underwriting" at bounding box center [340, 145] width 61 height 19
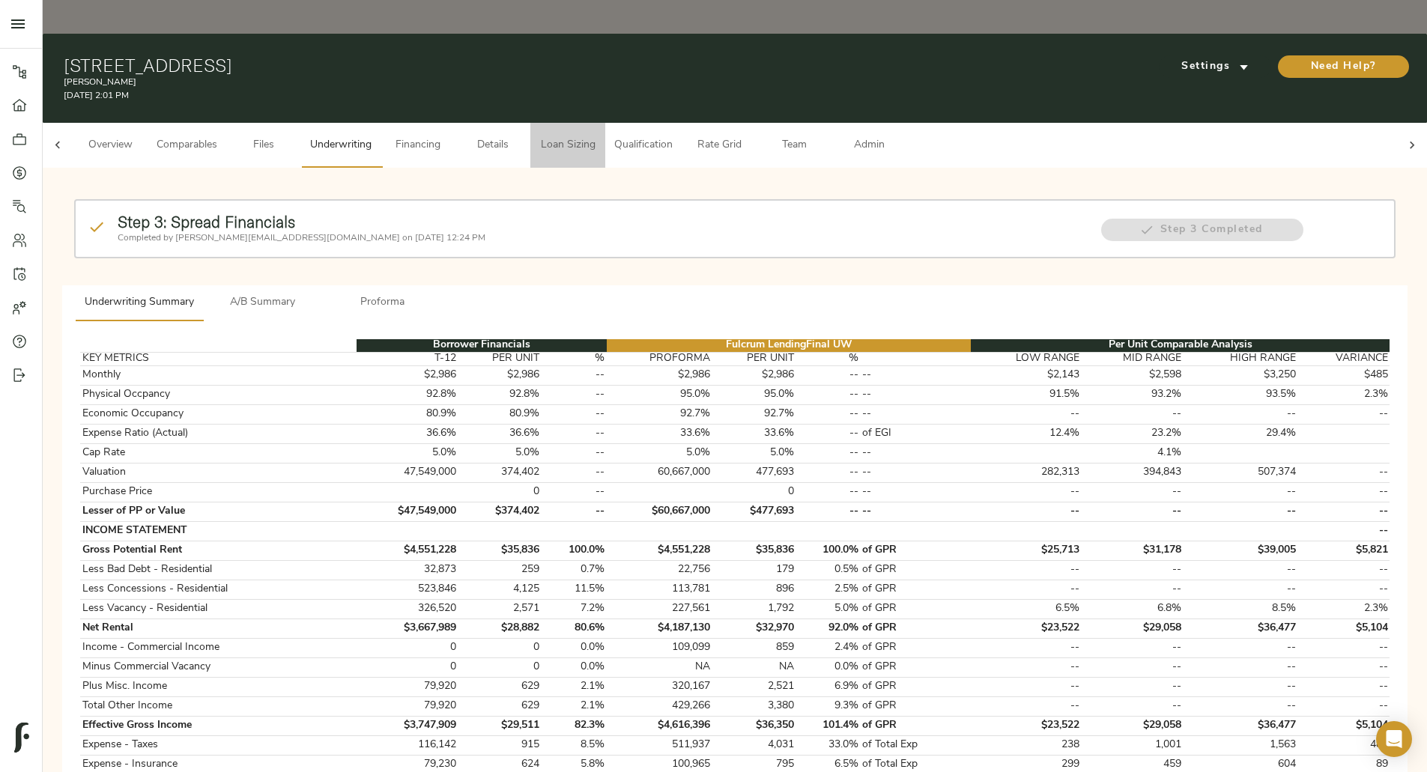
click at [596, 136] on span "Loan Sizing" at bounding box center [567, 145] width 57 height 19
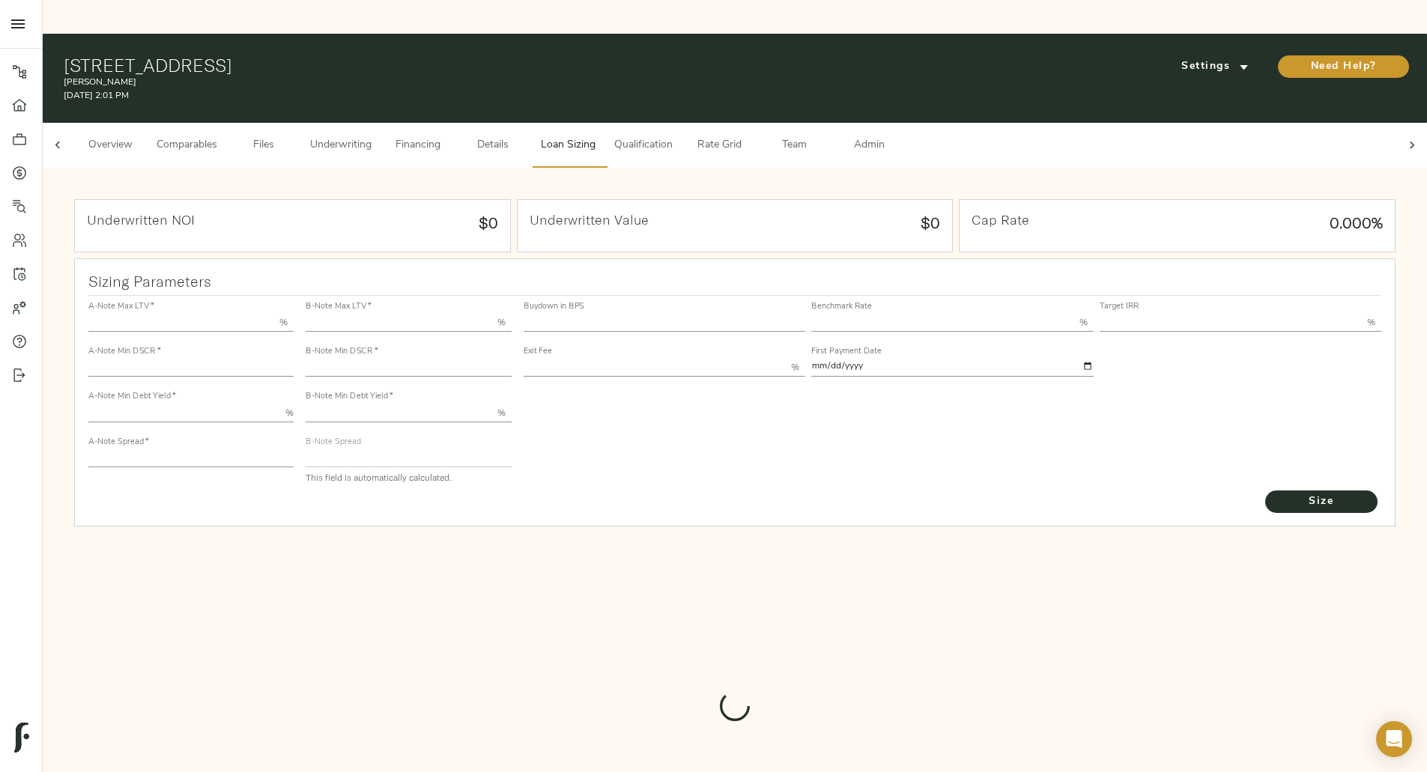
type input "50.000"
type input "1.4"
type input "10.00"
type input "200"
type input "80.000"
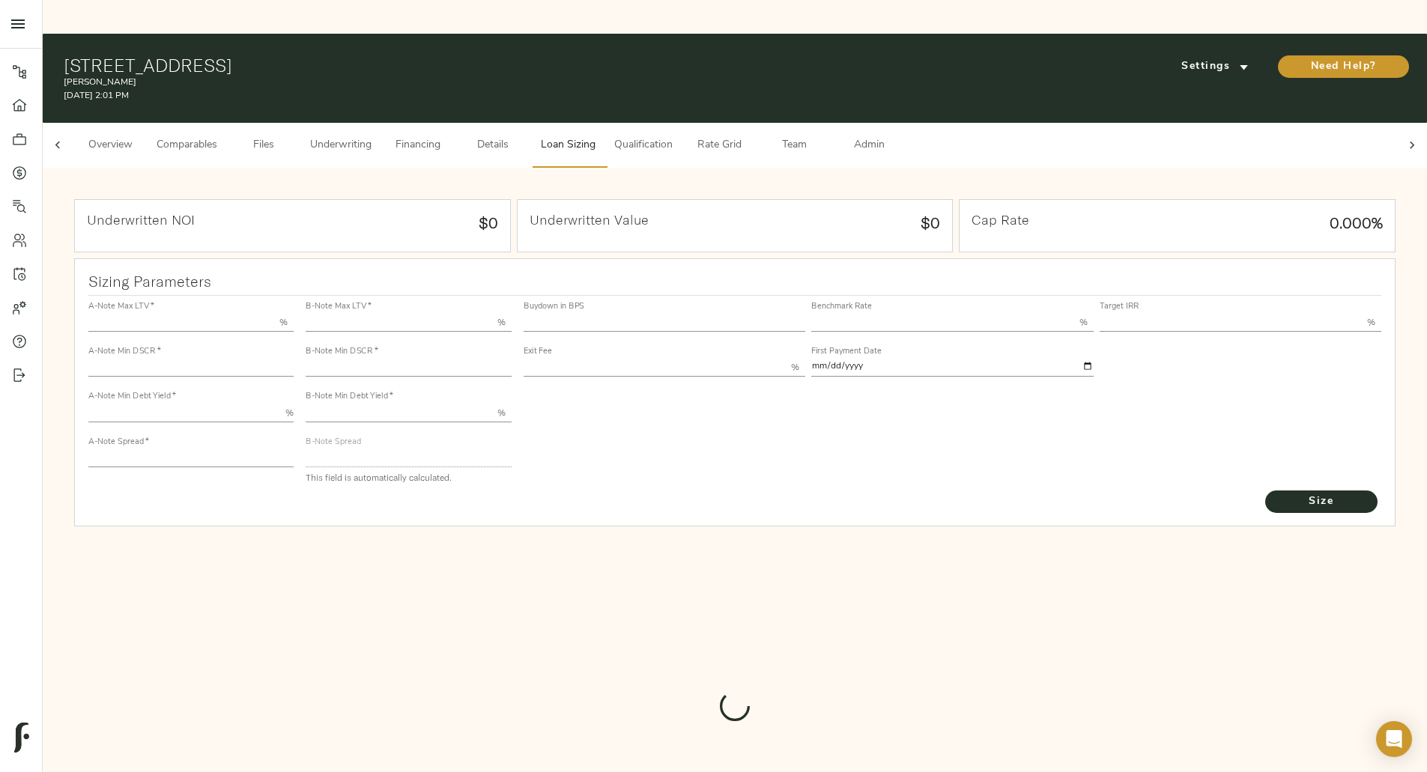
type input "1"
type input "2.00"
type input "425.739223655157"
type input "52"
type input "3.75"
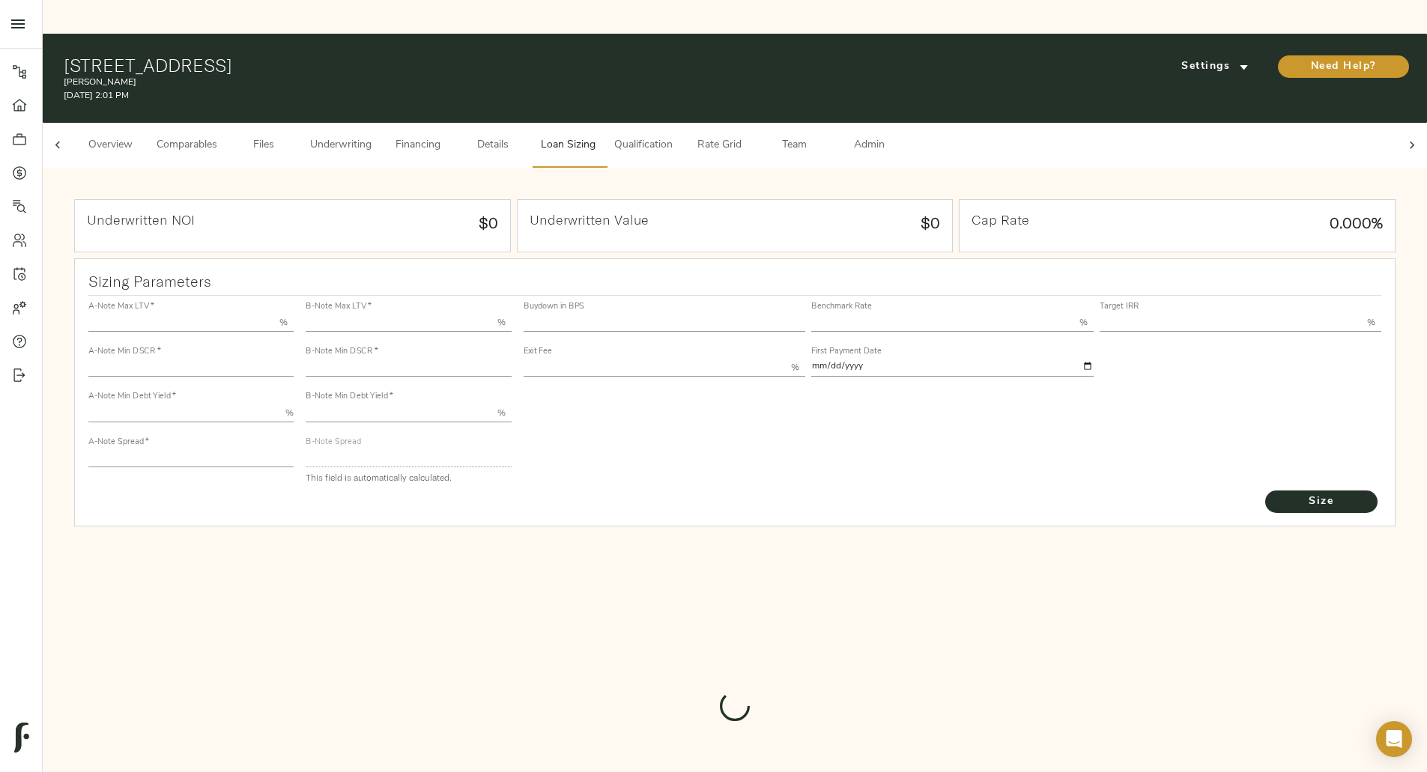
type input "11.00"
type input "1.00"
type input "2025-09-01"
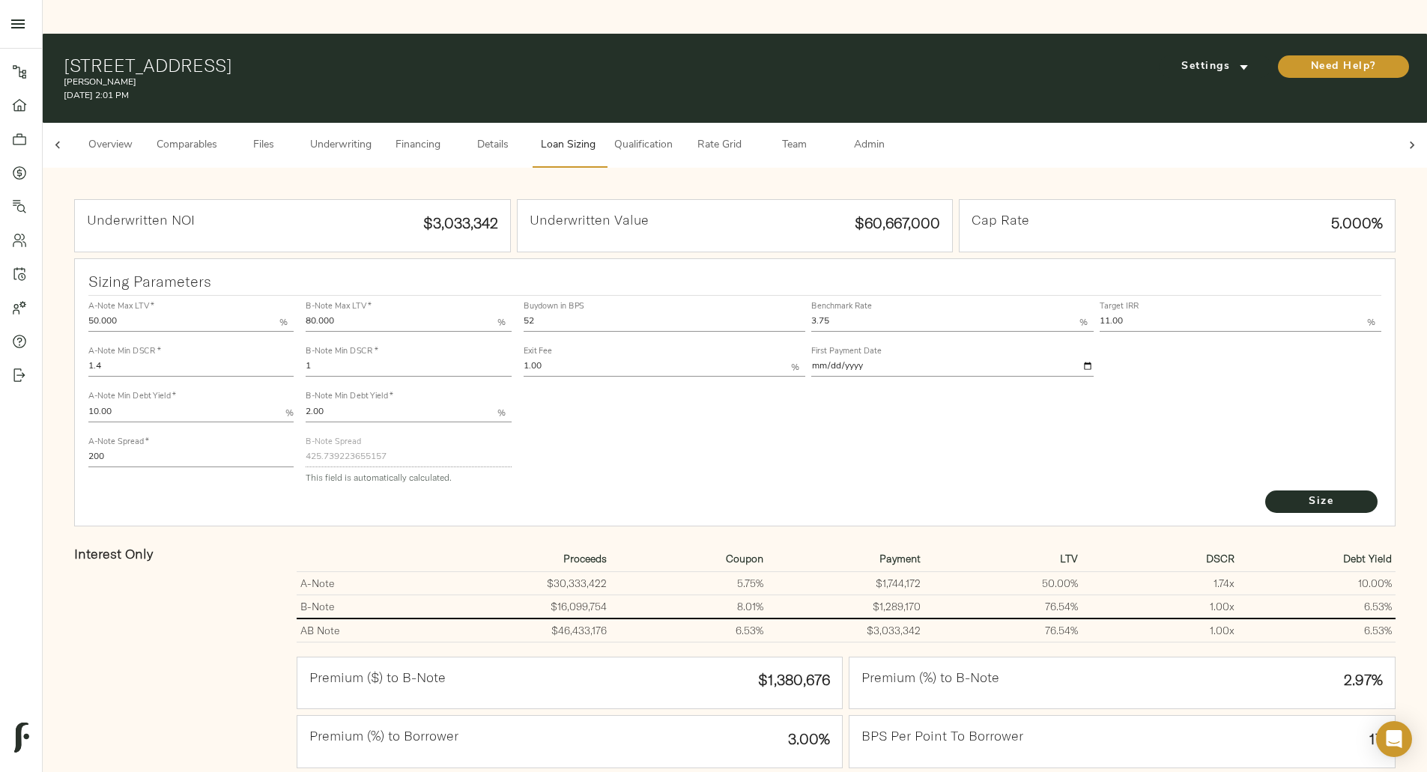
click at [768, 479] on div "Sizing Parameters A-Note Max LTV   * 50.000 % A-Note Min DSCR   * 1.4 A-Note Mi…" at bounding box center [734, 392] width 1321 height 268
drag, startPoint x: 505, startPoint y: 177, endPoint x: 591, endPoint y: 171, distance: 85.6
click at [510, 200] on div "Underwritten NOI $3,033,342" at bounding box center [292, 226] width 435 height 52
copy div "$3,033,342"
click at [498, 213] on strong "$3,033,342" at bounding box center [460, 222] width 75 height 19
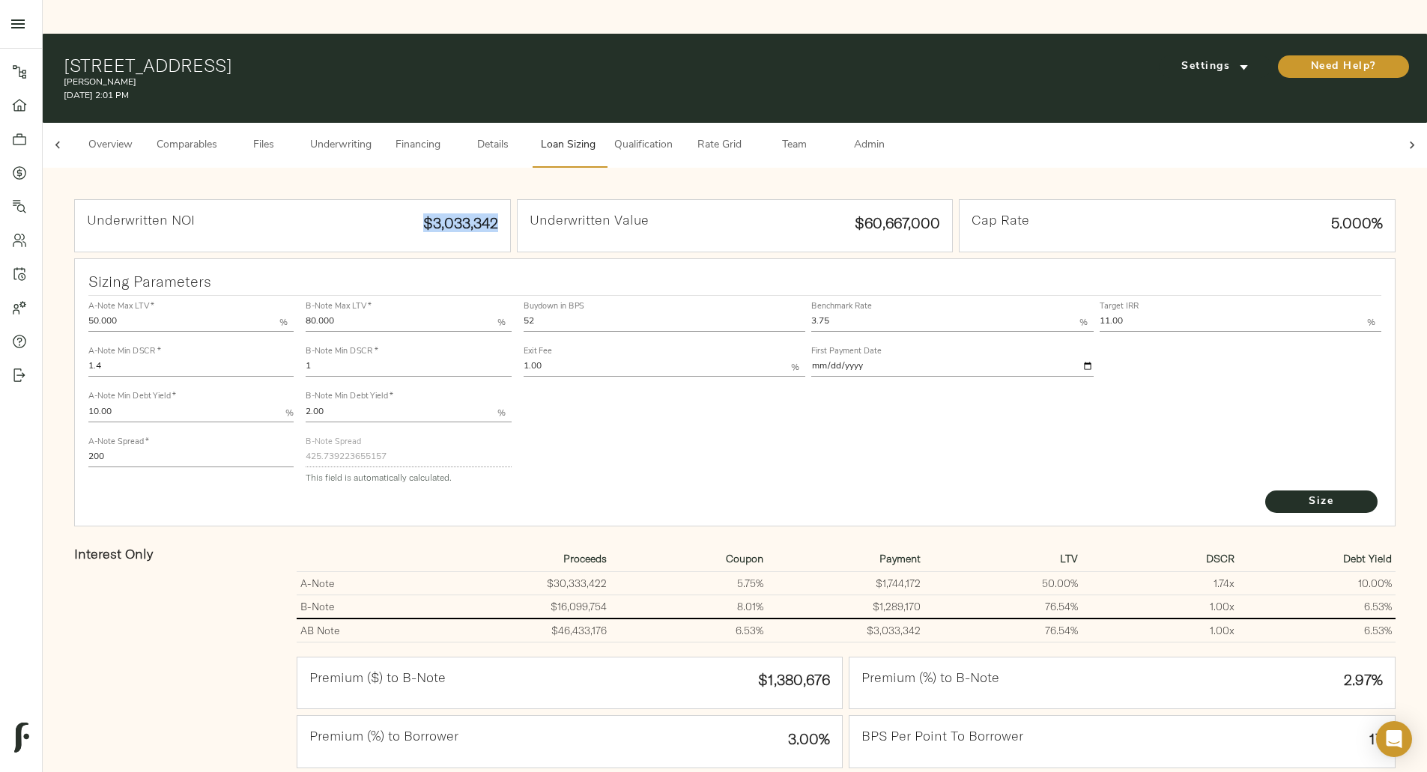
drag, startPoint x: 511, startPoint y: 174, endPoint x: 596, endPoint y: 180, distance: 85.6
click at [514, 196] on div "Underwritten NOI $3,033,342" at bounding box center [292, 225] width 443 height 59
copy strong "$3,033,342"
drag, startPoint x: 852, startPoint y: 581, endPoint x: 781, endPoint y: 587, distance: 71.4
click at [781, 619] on tr "AB Note $46,433,176 6.53% $3,033,342 76.54% 1.00 x 6.53%" at bounding box center [846, 631] width 1099 height 24
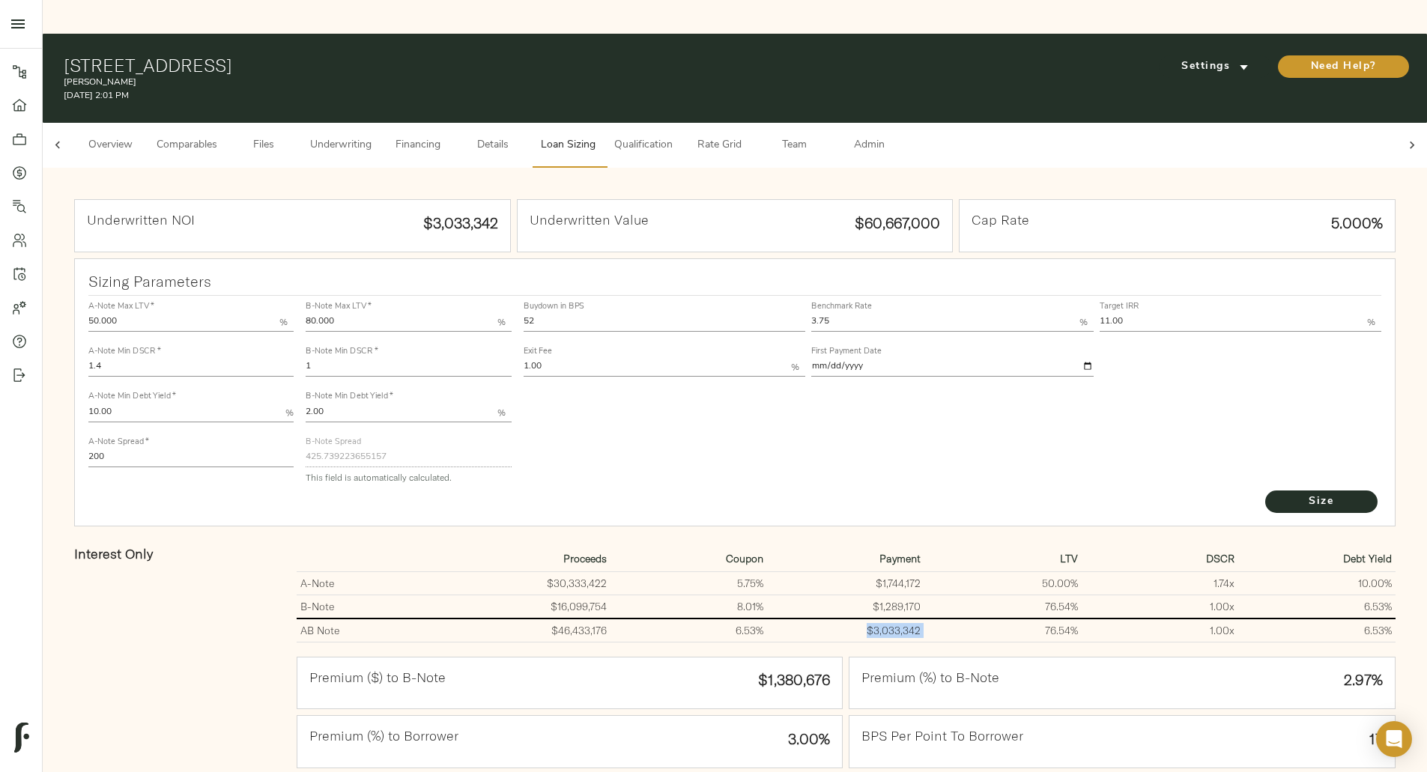
copy td "$3,033,342"
click at [897, 136] on span "Admin" at bounding box center [868, 145] width 57 height 19
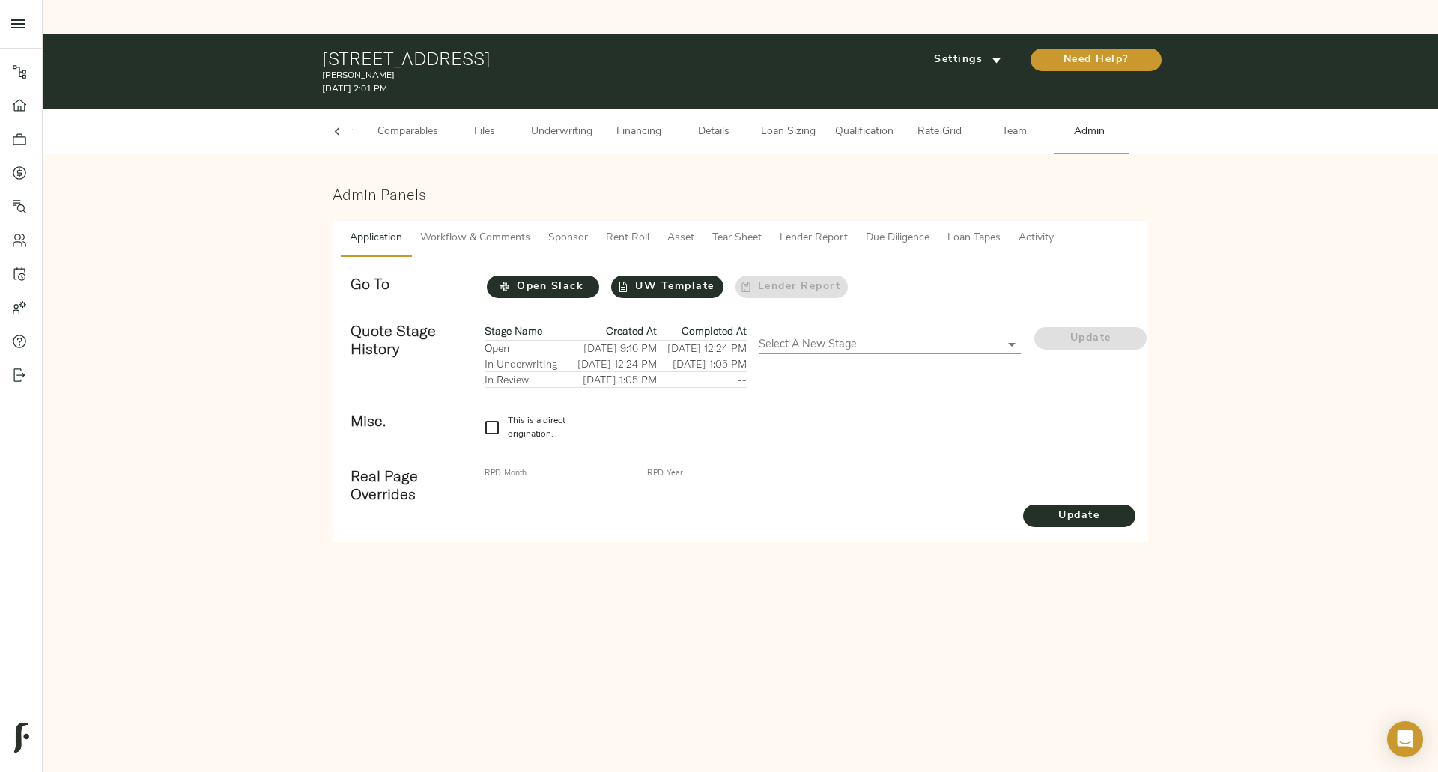
click at [734, 229] on span "Tear Sheet" at bounding box center [736, 238] width 49 height 19
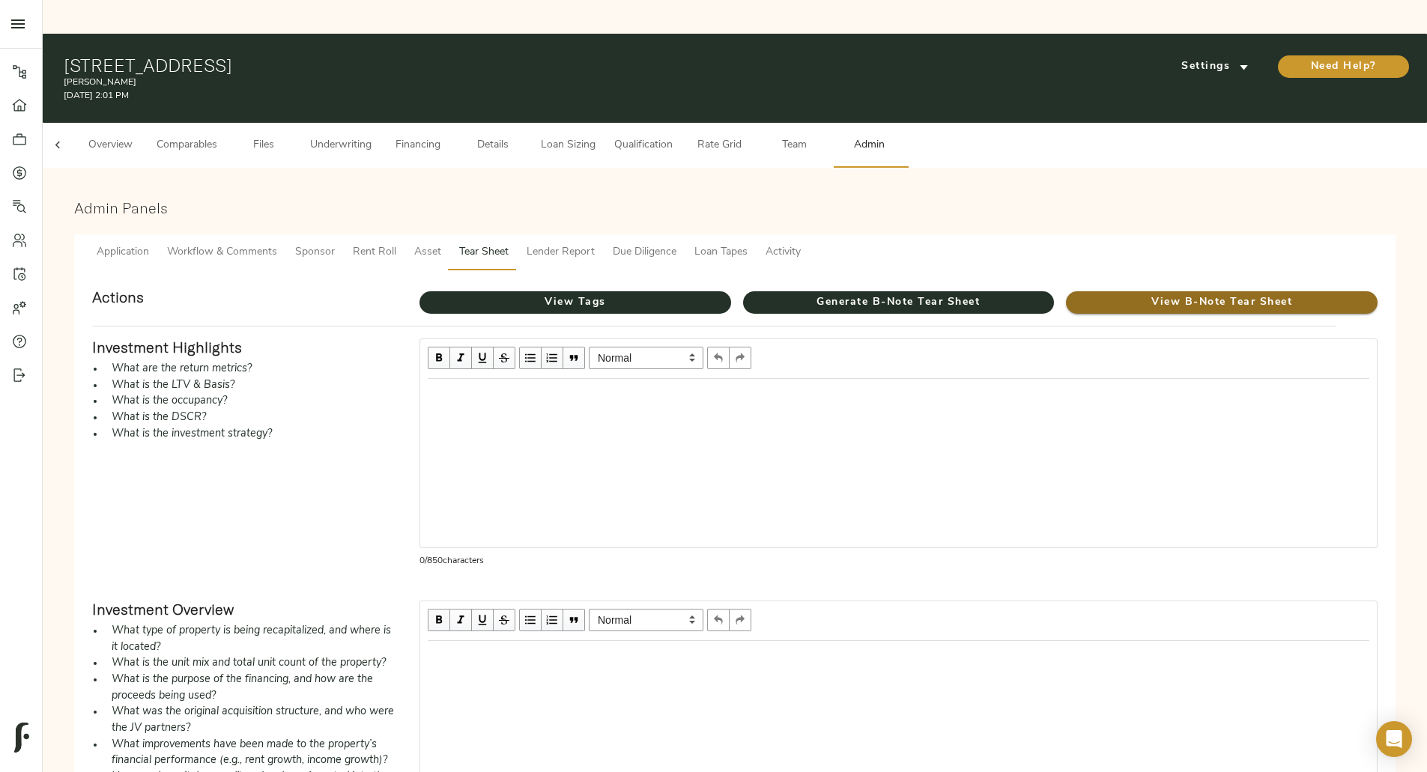
click at [1066, 294] on span "View B-Note Tear Sheet" at bounding box center [1222, 303] width 312 height 19
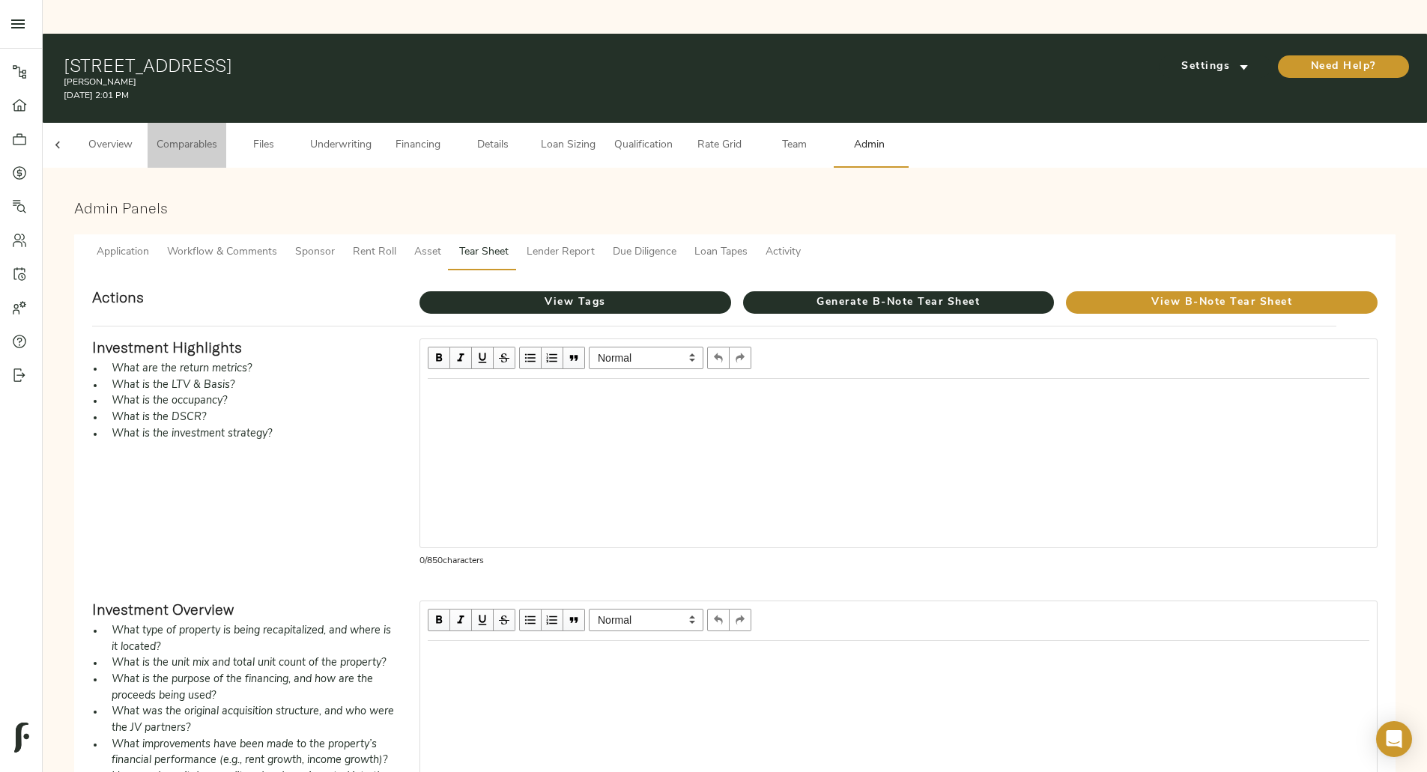
click at [217, 136] on span "Comparables" at bounding box center [187, 145] width 61 height 19
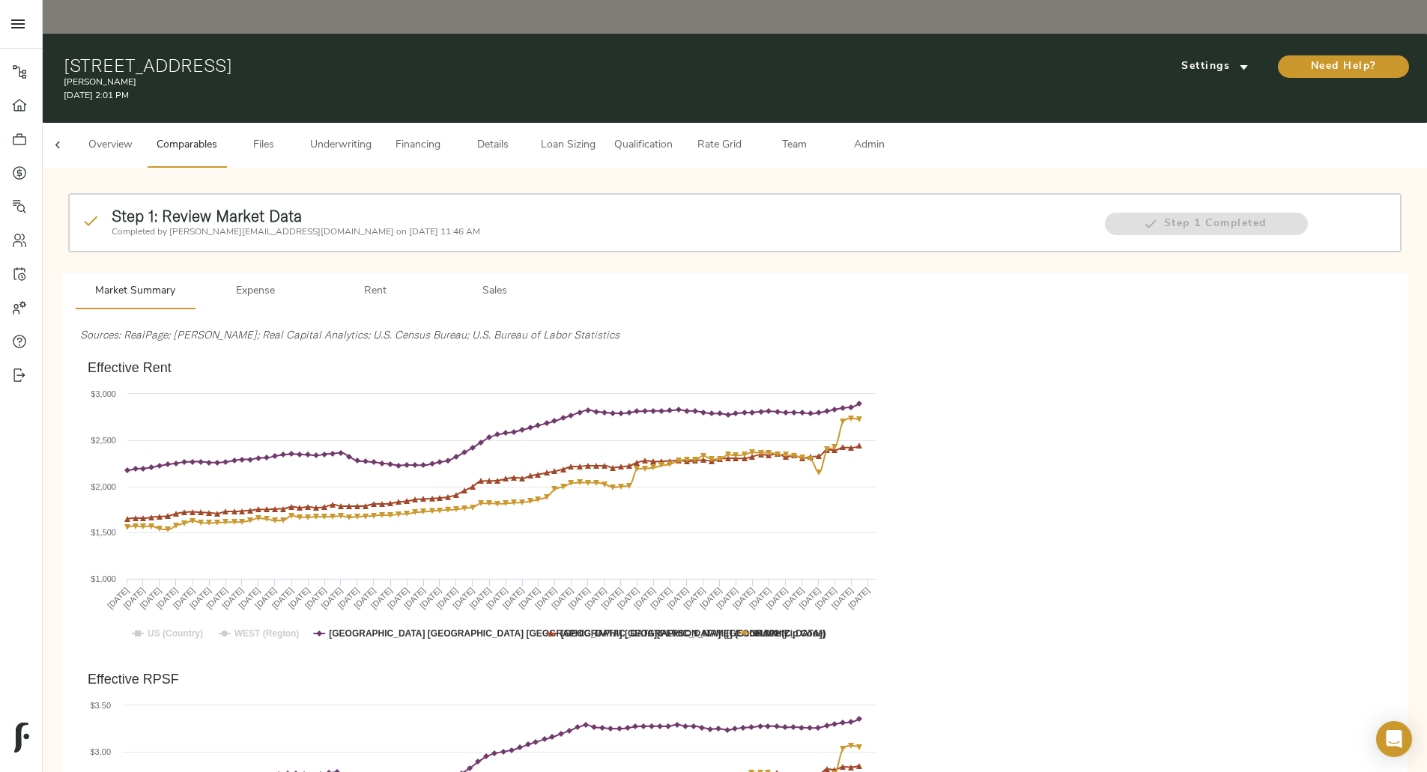
click at [426, 282] on span "Rent" at bounding box center [375, 291] width 102 height 19
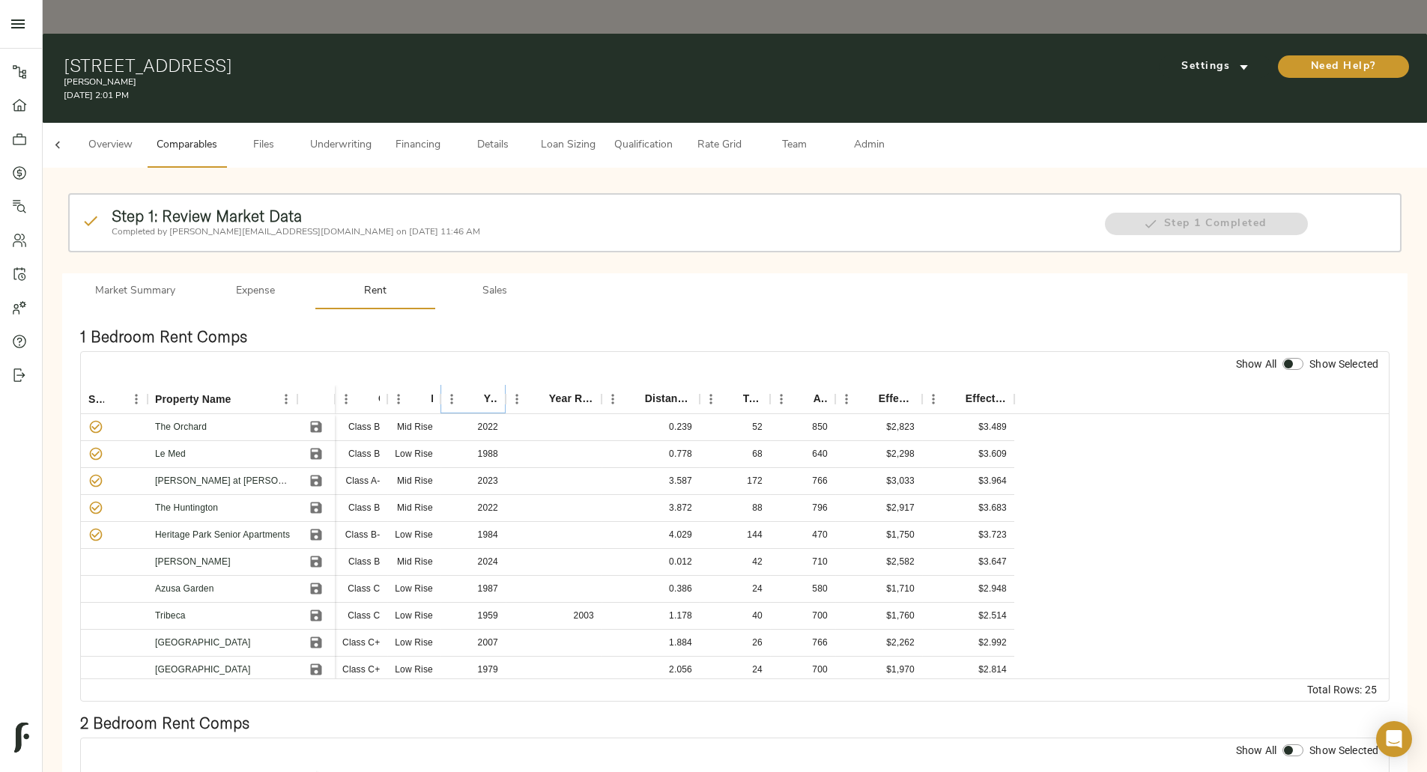
click at [480, 392] on icon "Sort" at bounding box center [473, 398] width 13 height 13
click at [322, 529] on icon "Save" at bounding box center [316, 534] width 11 height 11
click at [322, 556] on icon "Save" at bounding box center [316, 561] width 11 height 11
click at [322, 583] on icon "Save" at bounding box center [316, 588] width 11 height 11
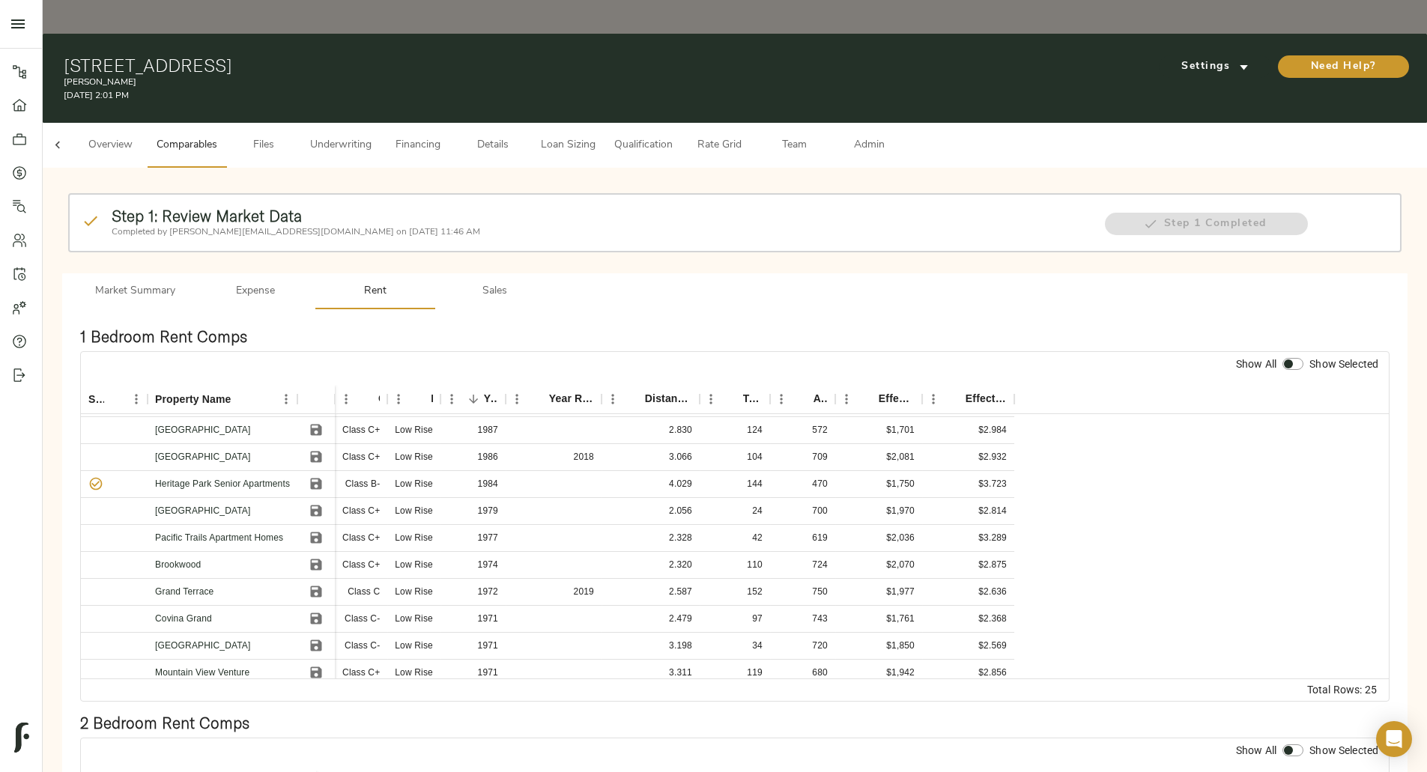
scroll to position [264, 0]
click at [323, 452] on icon "Save" at bounding box center [316, 459] width 15 height 15
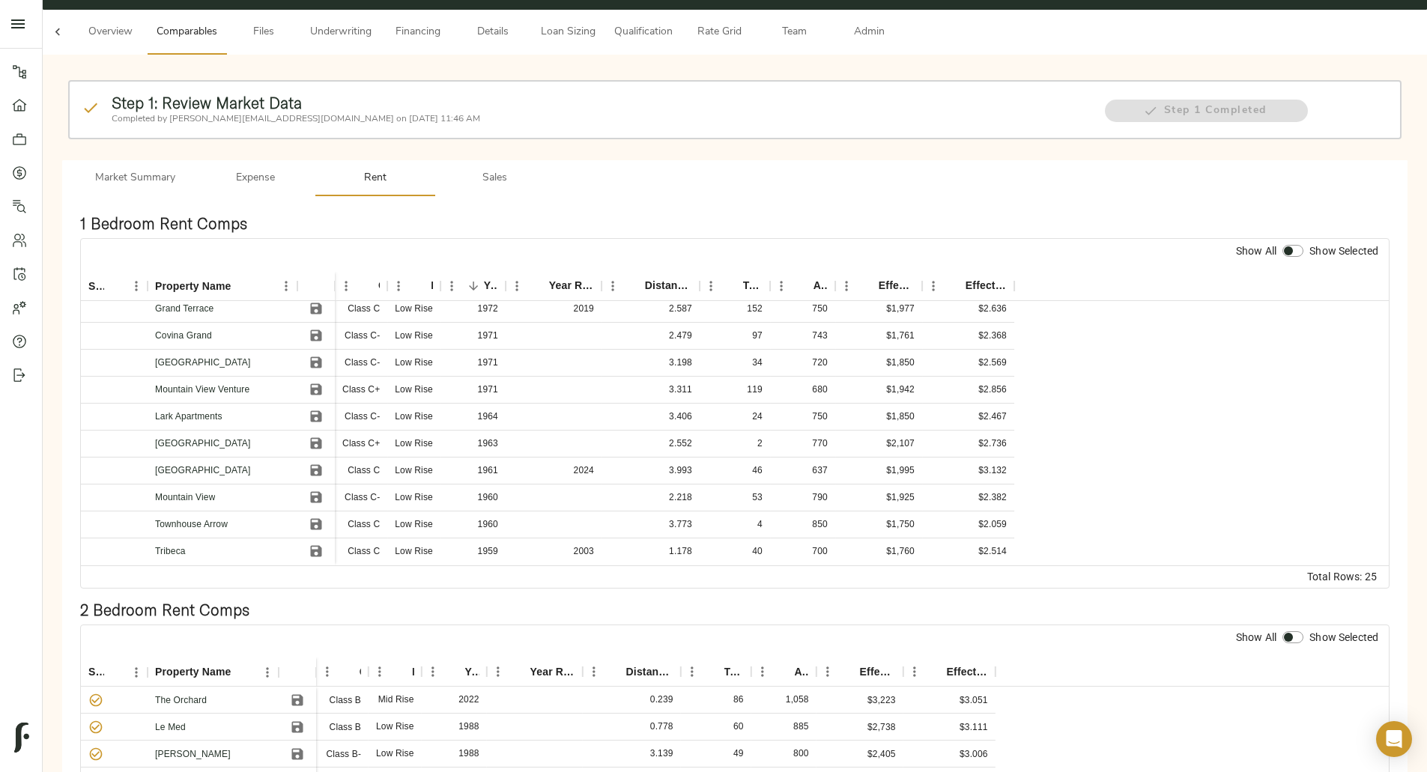
scroll to position [0, 0]
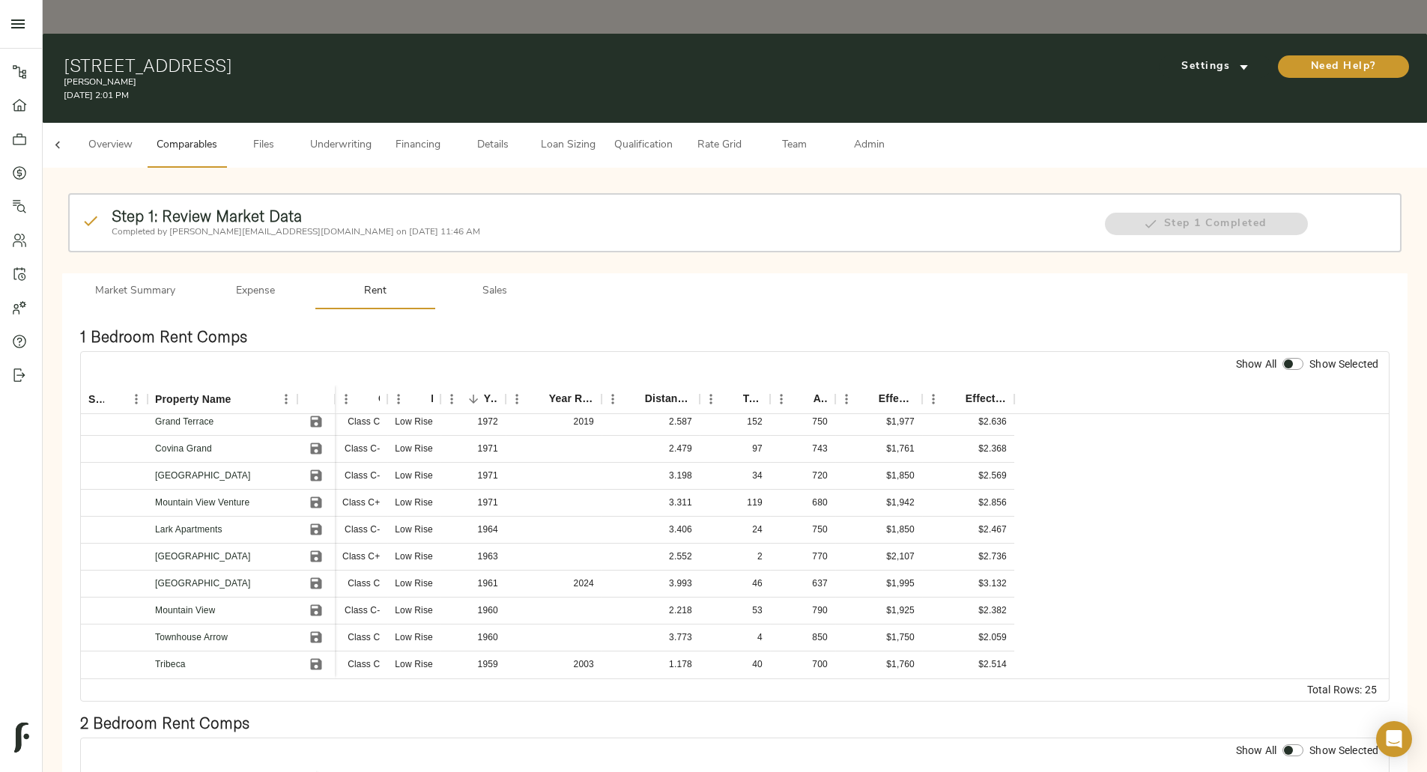
click at [1270, 358] on input "checkbox" at bounding box center [1288, 364] width 36 height 12
checkbox input "true"
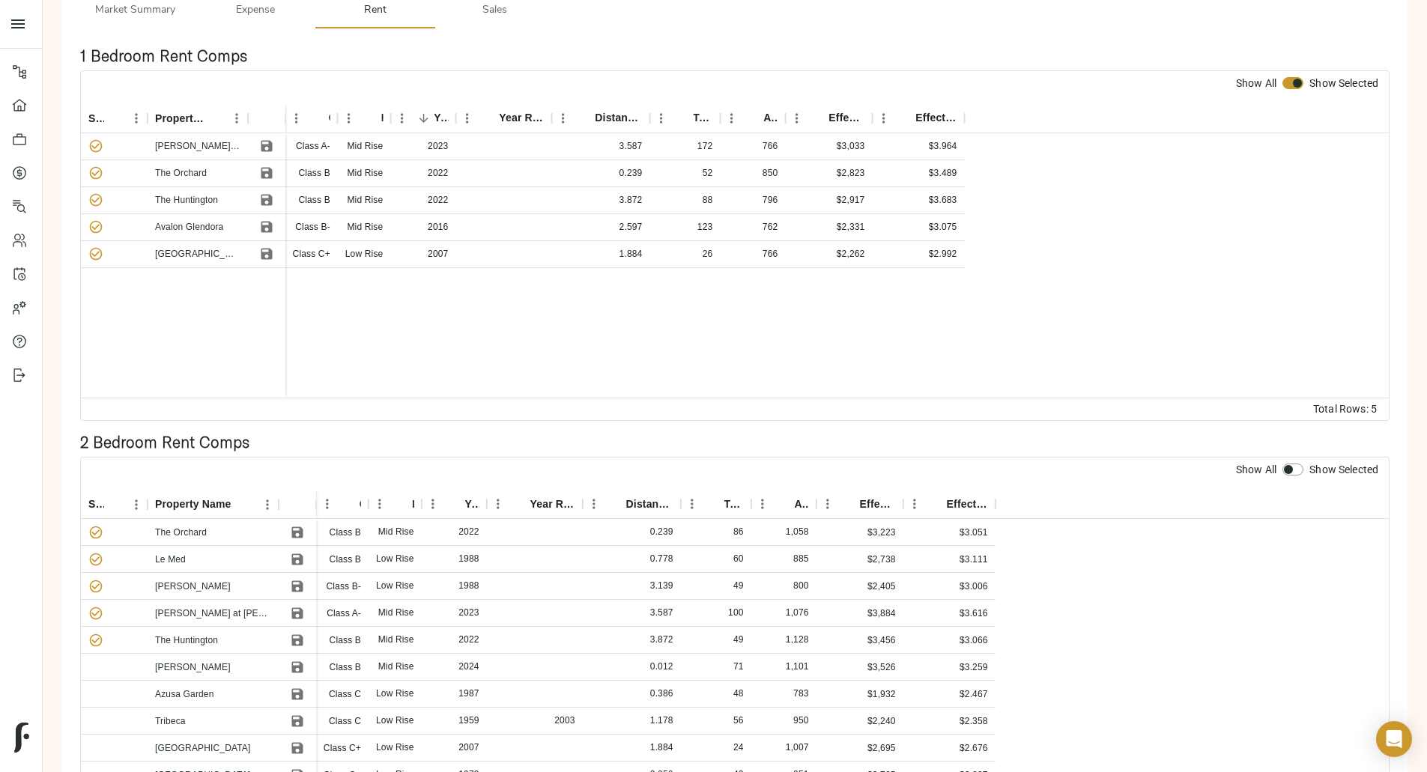
scroll to position [284, 0]
click at [103, 522] on icon at bounding box center [95, 529] width 15 height 15
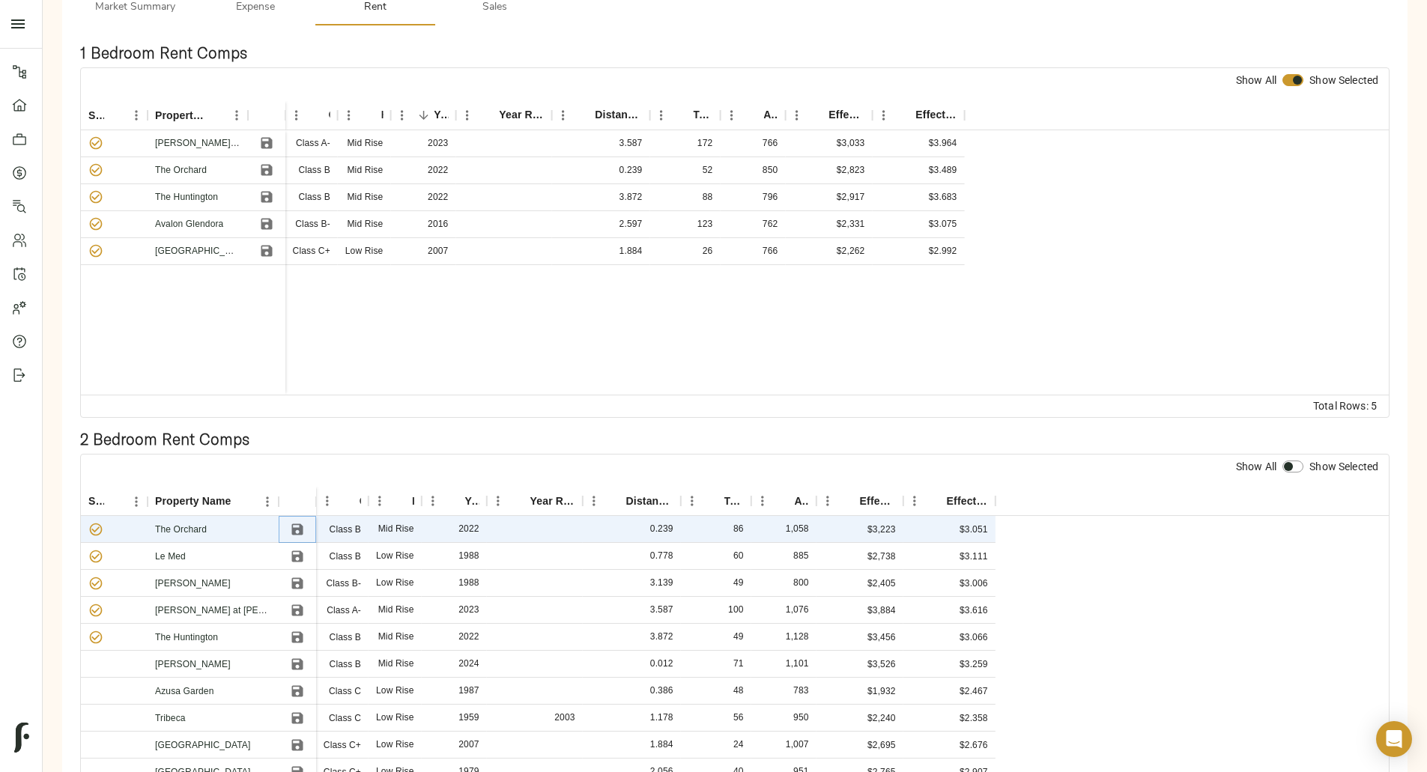
click at [305, 522] on icon "Save" at bounding box center [297, 529] width 15 height 15
click at [309, 545] on button "Save" at bounding box center [297, 556] width 22 height 22
click at [309, 572] on button "Save" at bounding box center [297, 583] width 22 height 22
click at [305, 603] on icon "Save" at bounding box center [297, 610] width 15 height 15
click at [303, 631] on icon "Save" at bounding box center [296, 636] width 11 height 11
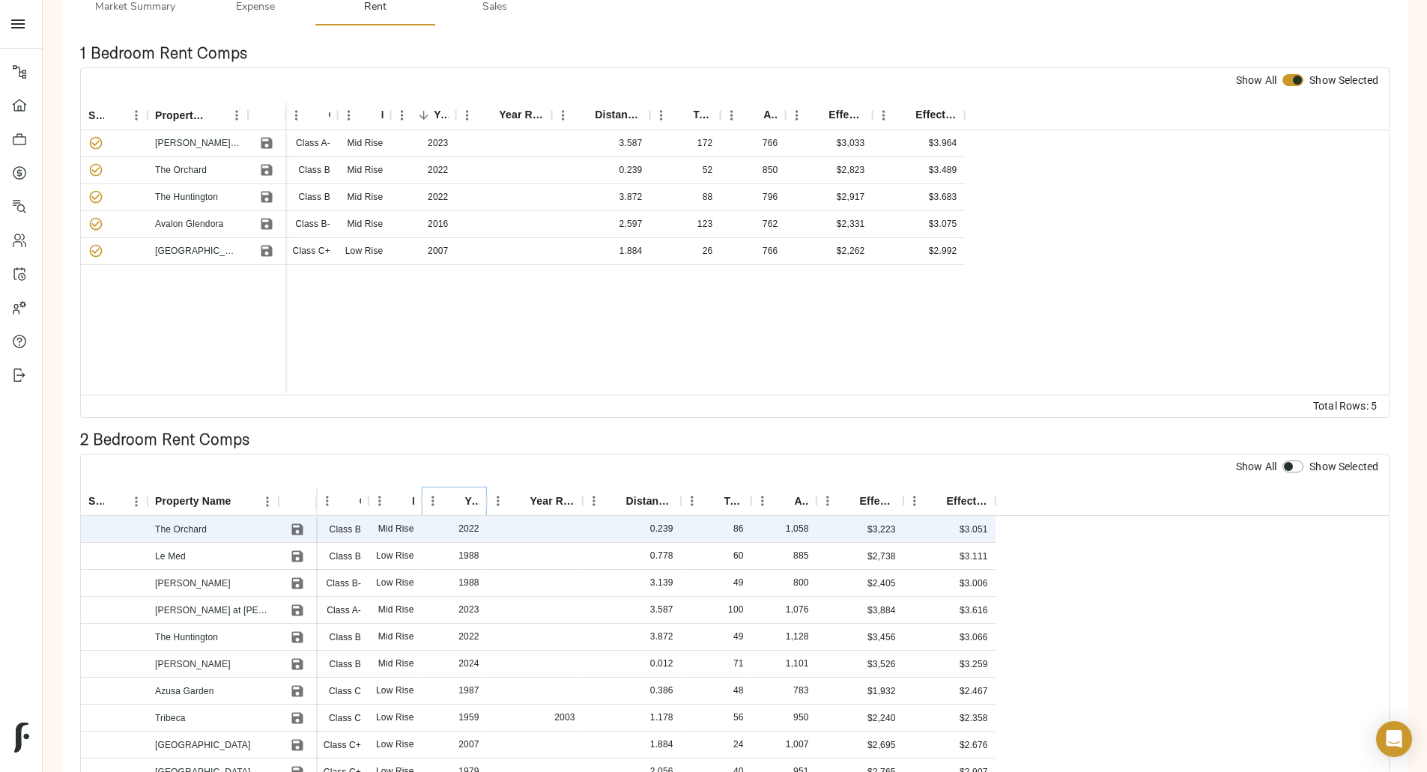
click at [461, 494] on icon "Sort" at bounding box center [454, 500] width 13 height 13
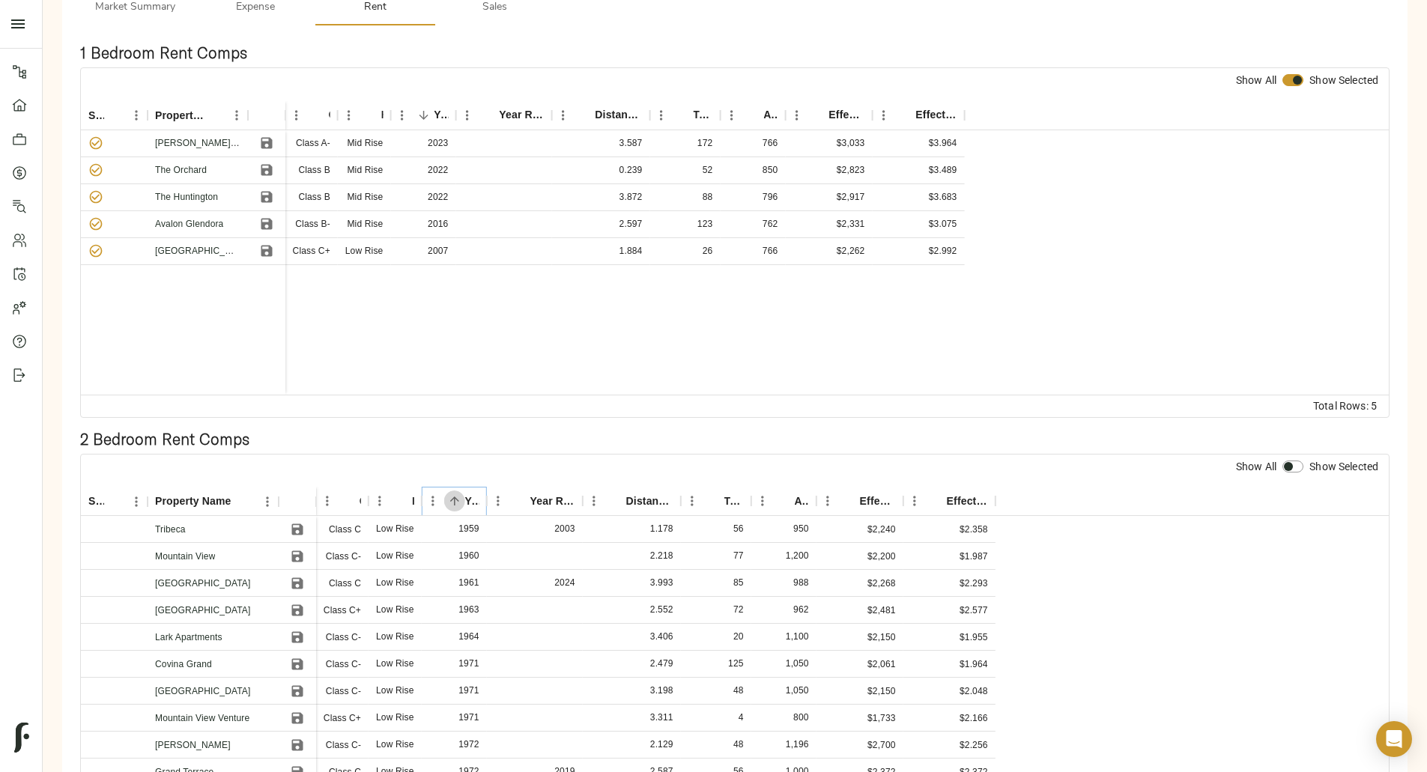
click at [461, 494] on icon "Sort" at bounding box center [454, 500] width 13 height 13
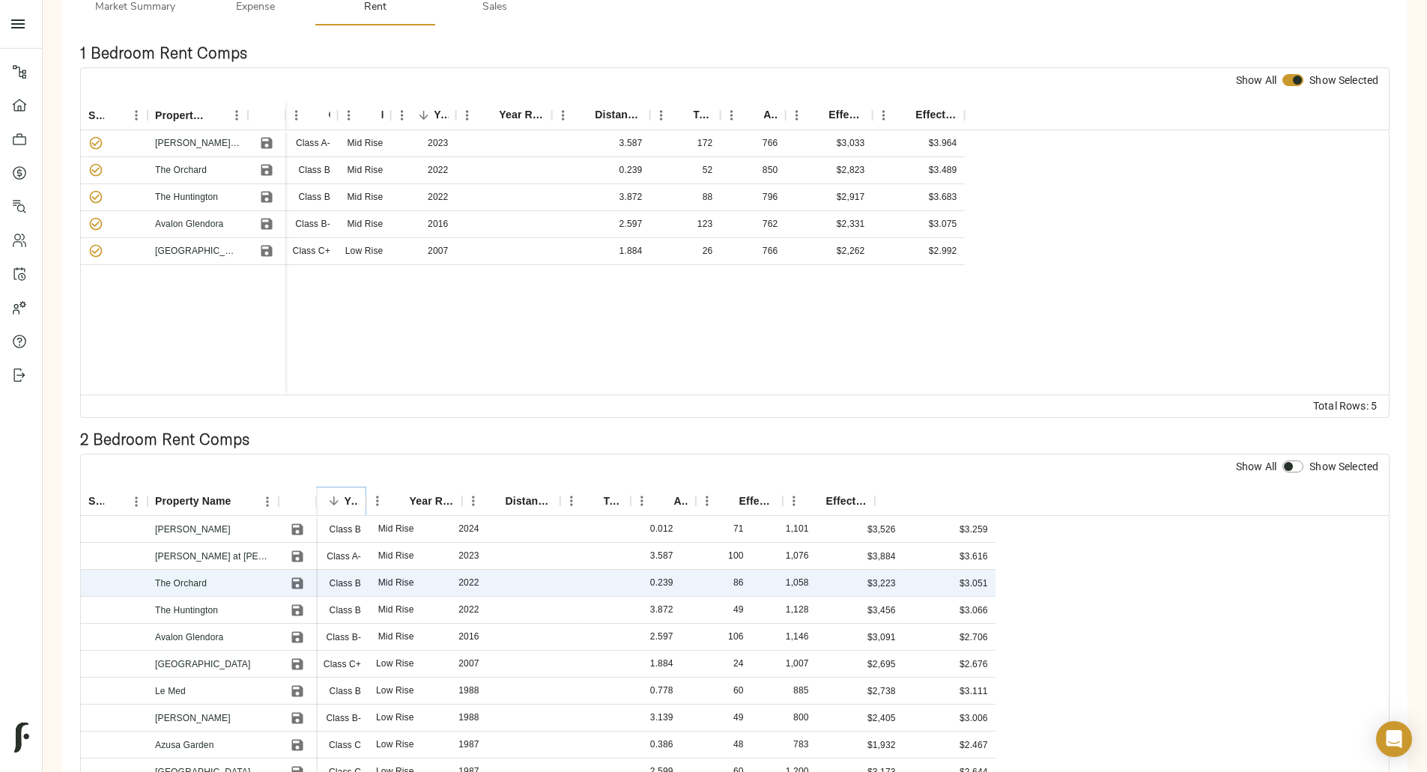
scroll to position [0, 130]
click at [305, 549] on icon "Save" at bounding box center [297, 556] width 15 height 15
click at [305, 576] on icon "Save" at bounding box center [297, 583] width 15 height 15
click at [303, 604] on icon "Save" at bounding box center [296, 609] width 11 height 11
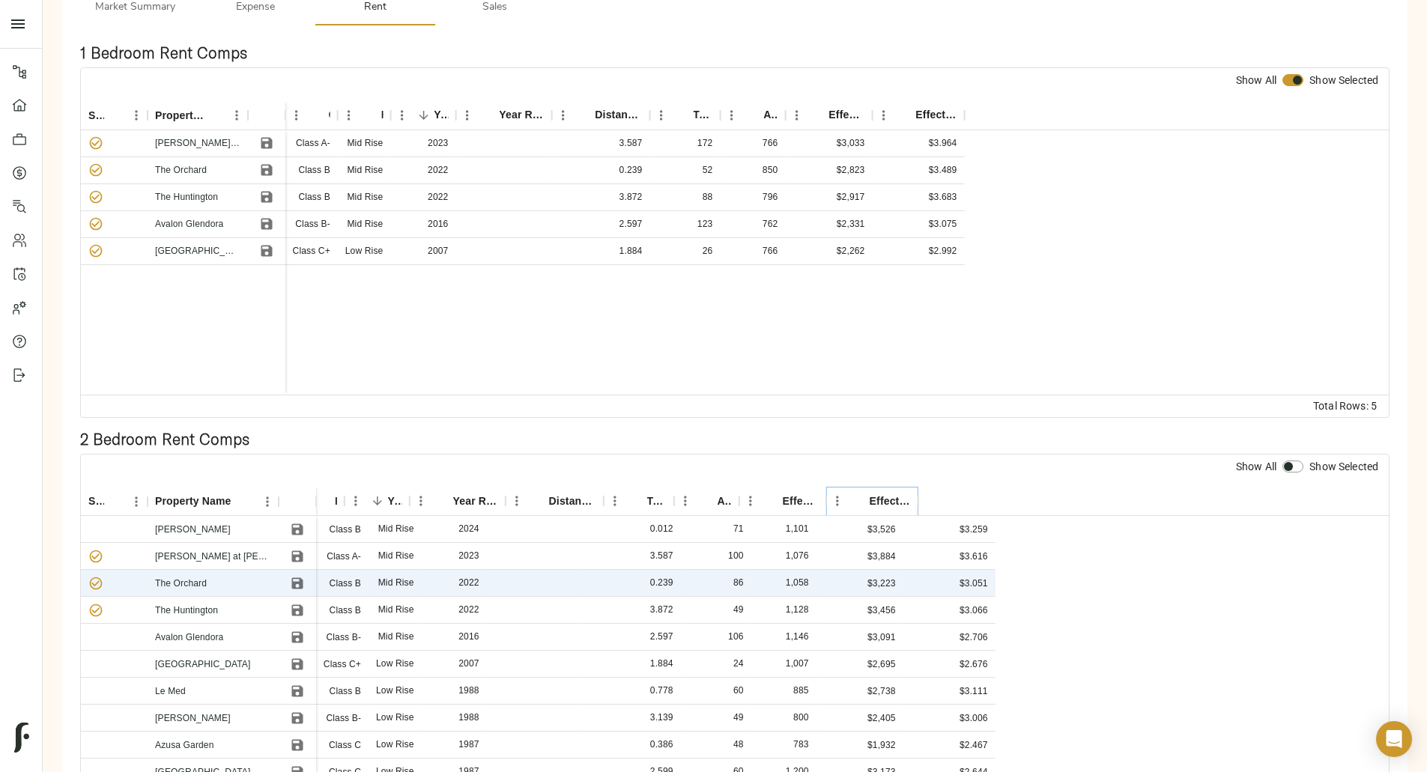
click at [866, 494] on icon "Sort" at bounding box center [858, 500] width 13 height 13
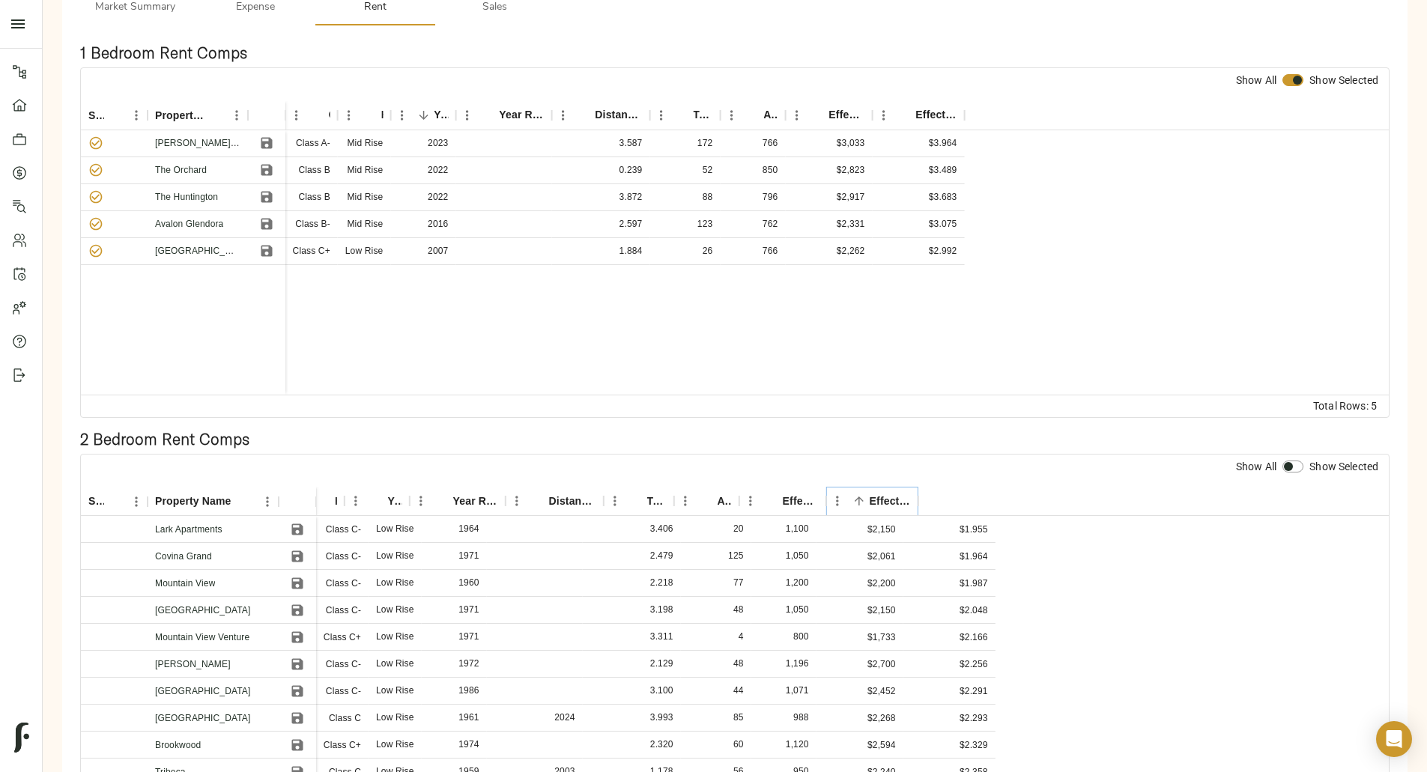
click at [866, 494] on icon "Sort" at bounding box center [858, 500] width 13 height 13
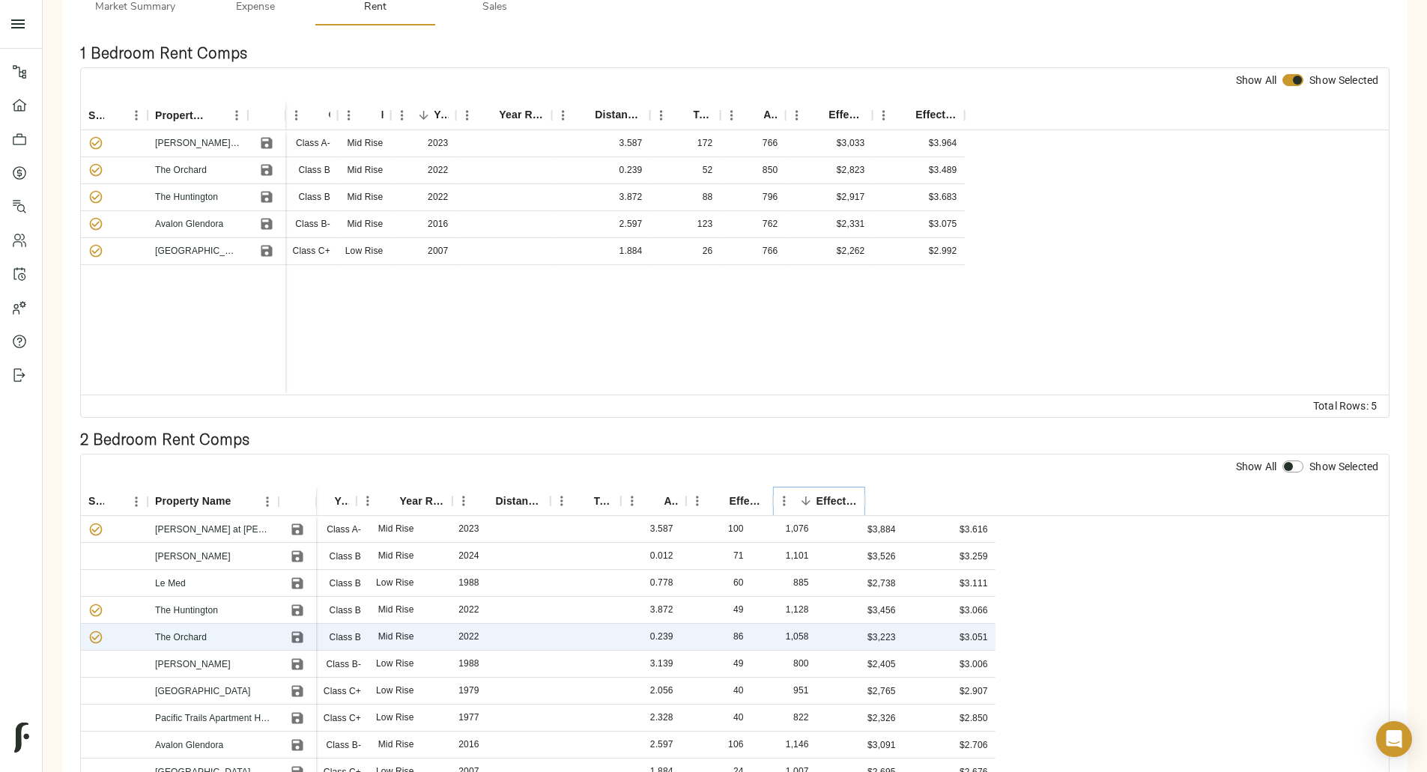
scroll to position [0, 130]
click at [305, 576] on icon "Save" at bounding box center [297, 583] width 15 height 15
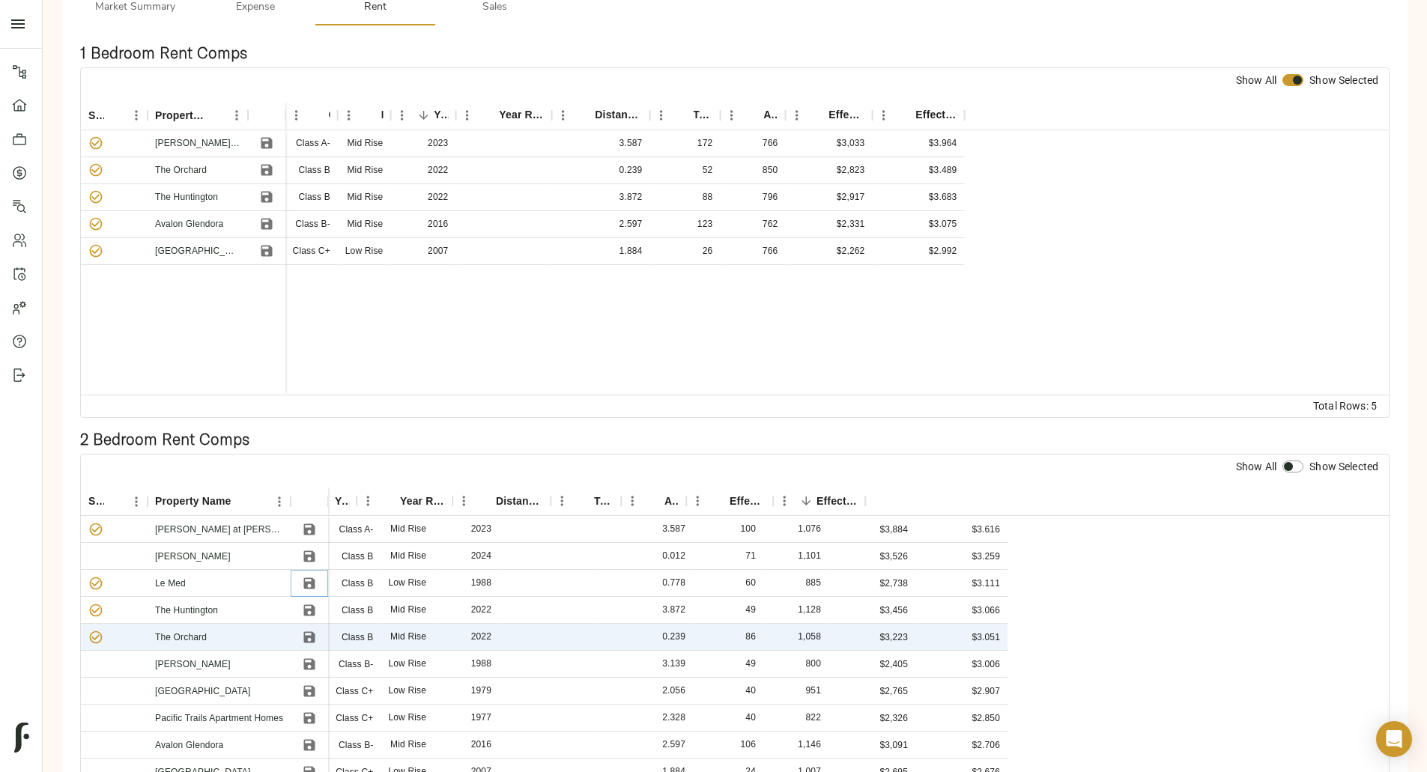
scroll to position [0, 142]
click at [315, 658] on icon "Save" at bounding box center [309, 663] width 11 height 11
click at [1270, 461] on input "checkbox" at bounding box center [1288, 467] width 36 height 12
checkbox input "true"
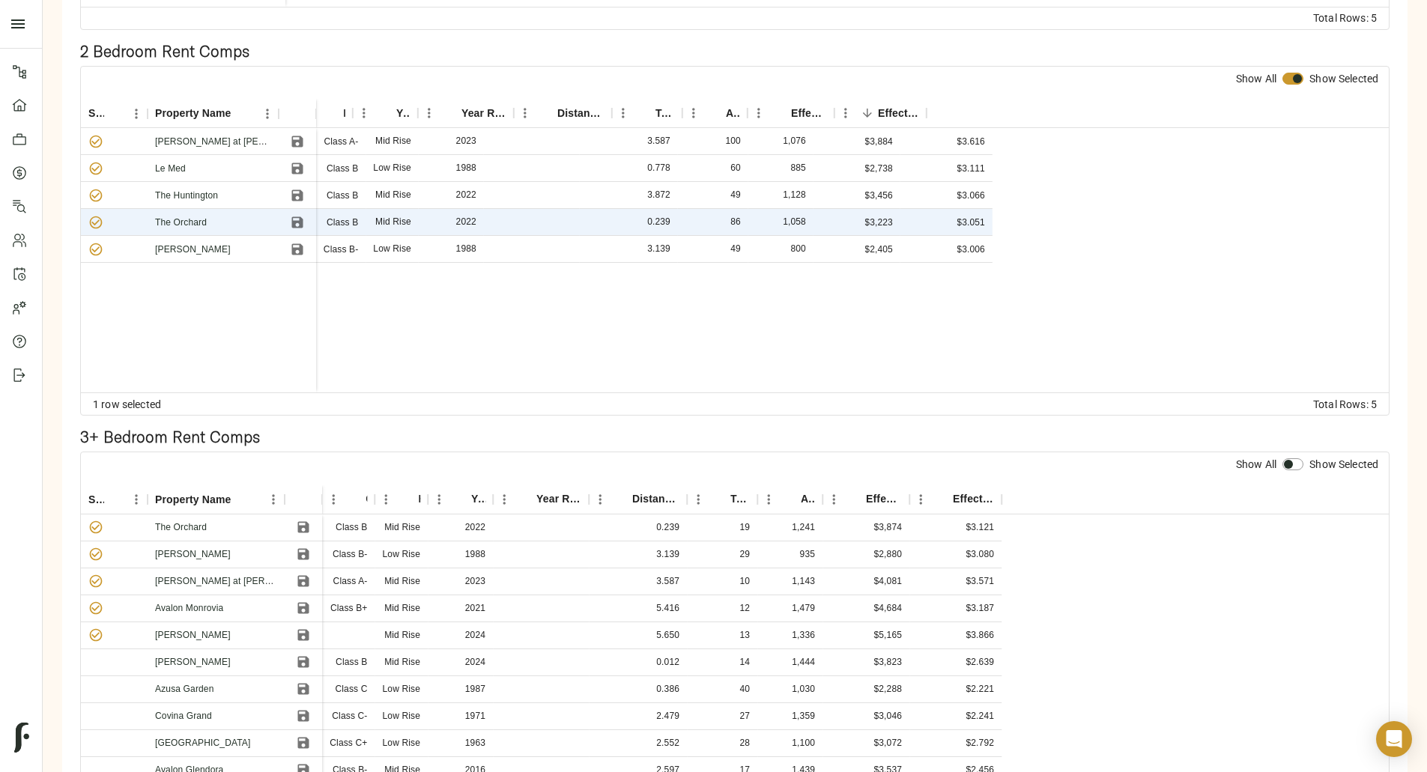
scroll to position [0, 136]
click at [812, 493] on icon "Sort" at bounding box center [805, 499] width 13 height 13
drag, startPoint x: 556, startPoint y: 461, endPoint x: 561, endPoint y: 492, distance: 31.1
click at [311, 520] on icon "Save" at bounding box center [303, 527] width 15 height 15
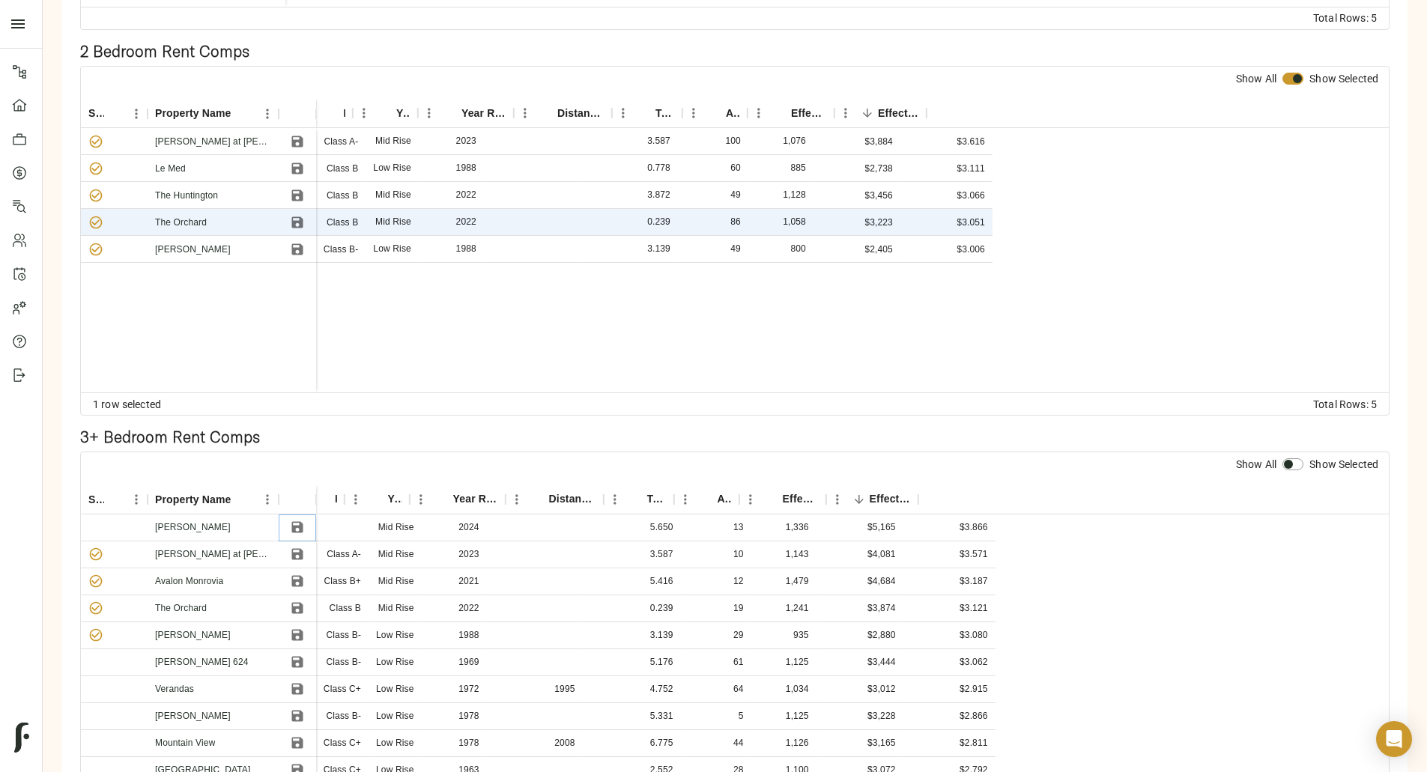
scroll to position [0, 77]
click at [305, 547] on icon "Save" at bounding box center [297, 554] width 15 height 15
click at [303, 576] on icon "Save" at bounding box center [296, 581] width 11 height 11
click at [303, 603] on icon "Save" at bounding box center [296, 608] width 11 height 11
click at [303, 630] on icon "Save" at bounding box center [296, 635] width 11 height 11
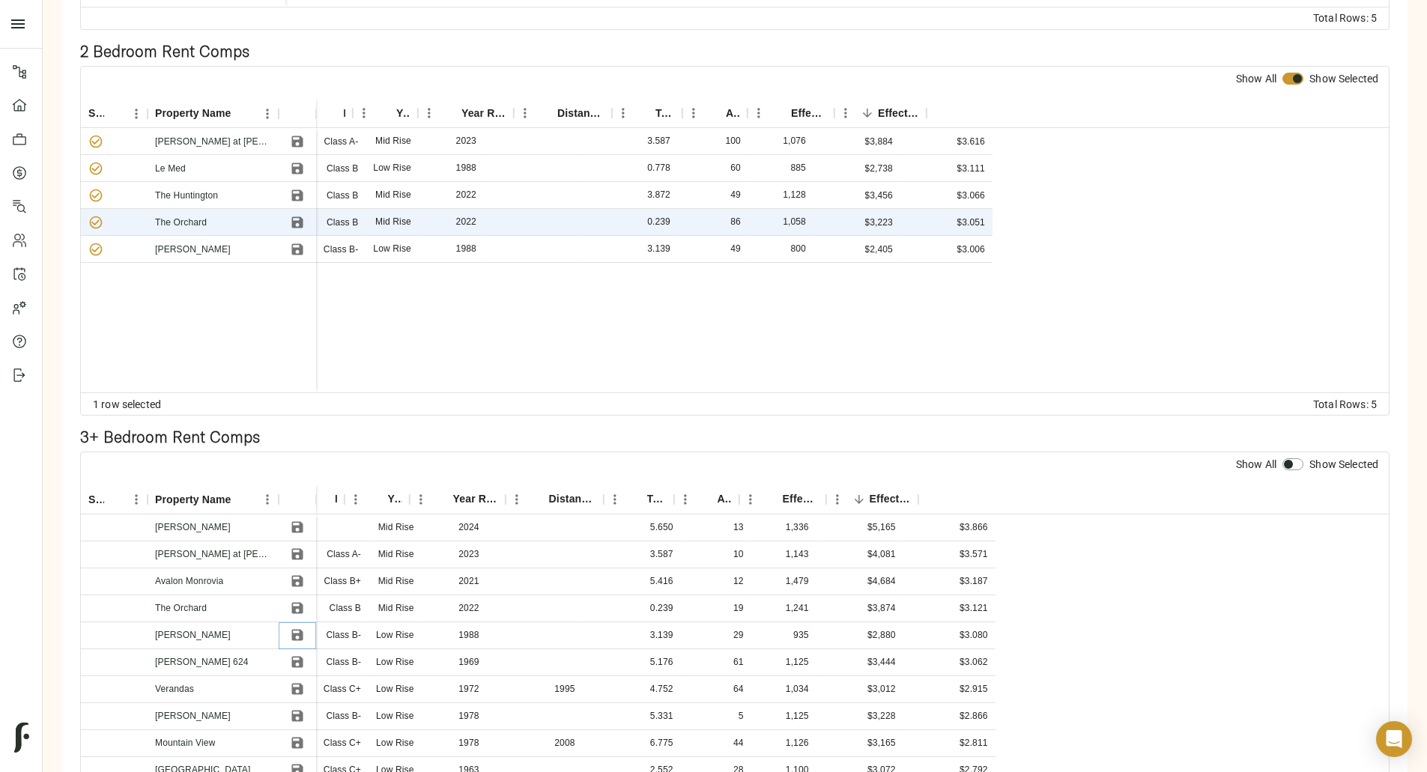
scroll to position [0, 130]
click at [812, 493] on icon "Sort" at bounding box center [805, 499] width 13 height 13
click at [305, 520] on icon "Save" at bounding box center [297, 527] width 15 height 15
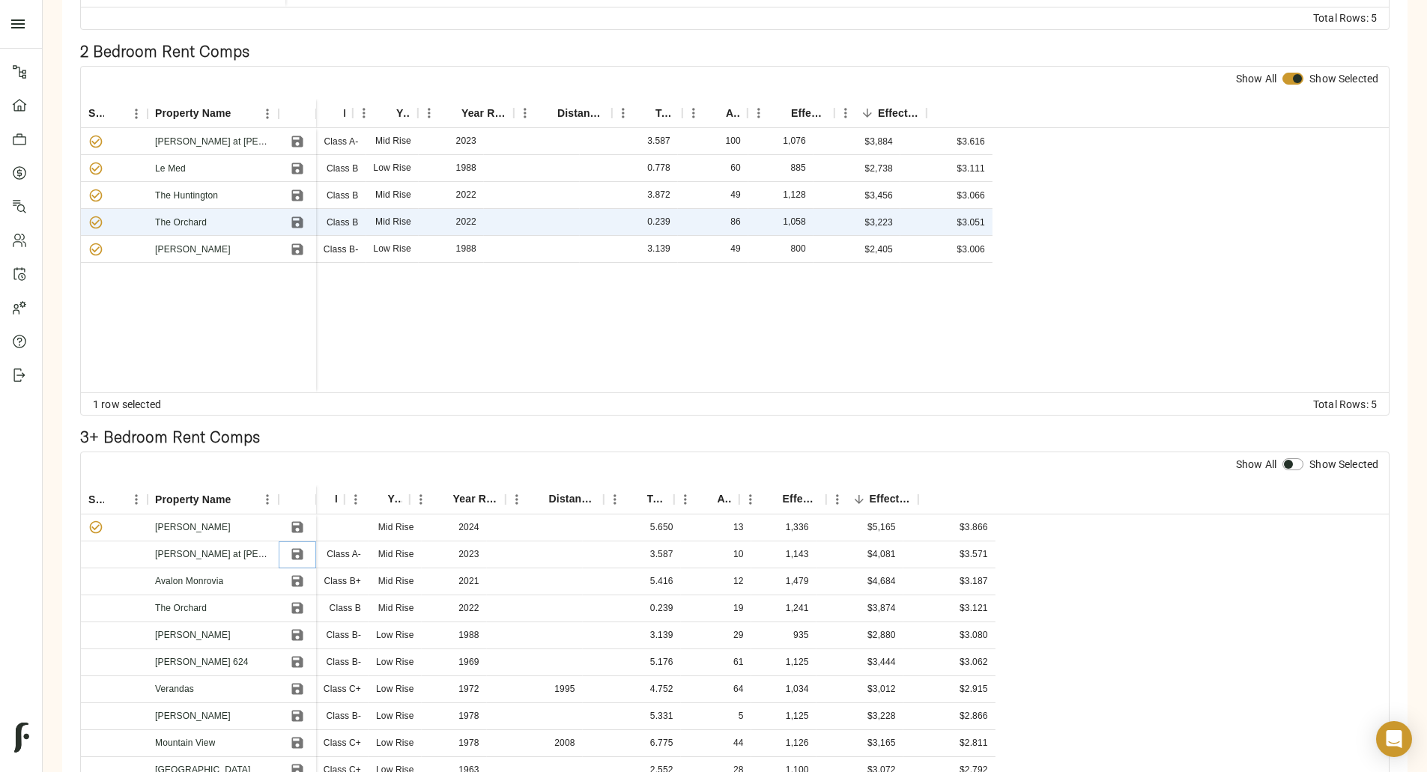
click at [305, 547] on icon "Save" at bounding box center [297, 554] width 15 height 15
click at [305, 574] on icon "Save" at bounding box center [297, 581] width 15 height 15
click at [303, 603] on icon "Save" at bounding box center [296, 608] width 11 height 11
click at [305, 628] on icon "Save" at bounding box center [297, 635] width 15 height 15
click at [303, 630] on icon "Save" at bounding box center [296, 635] width 11 height 11
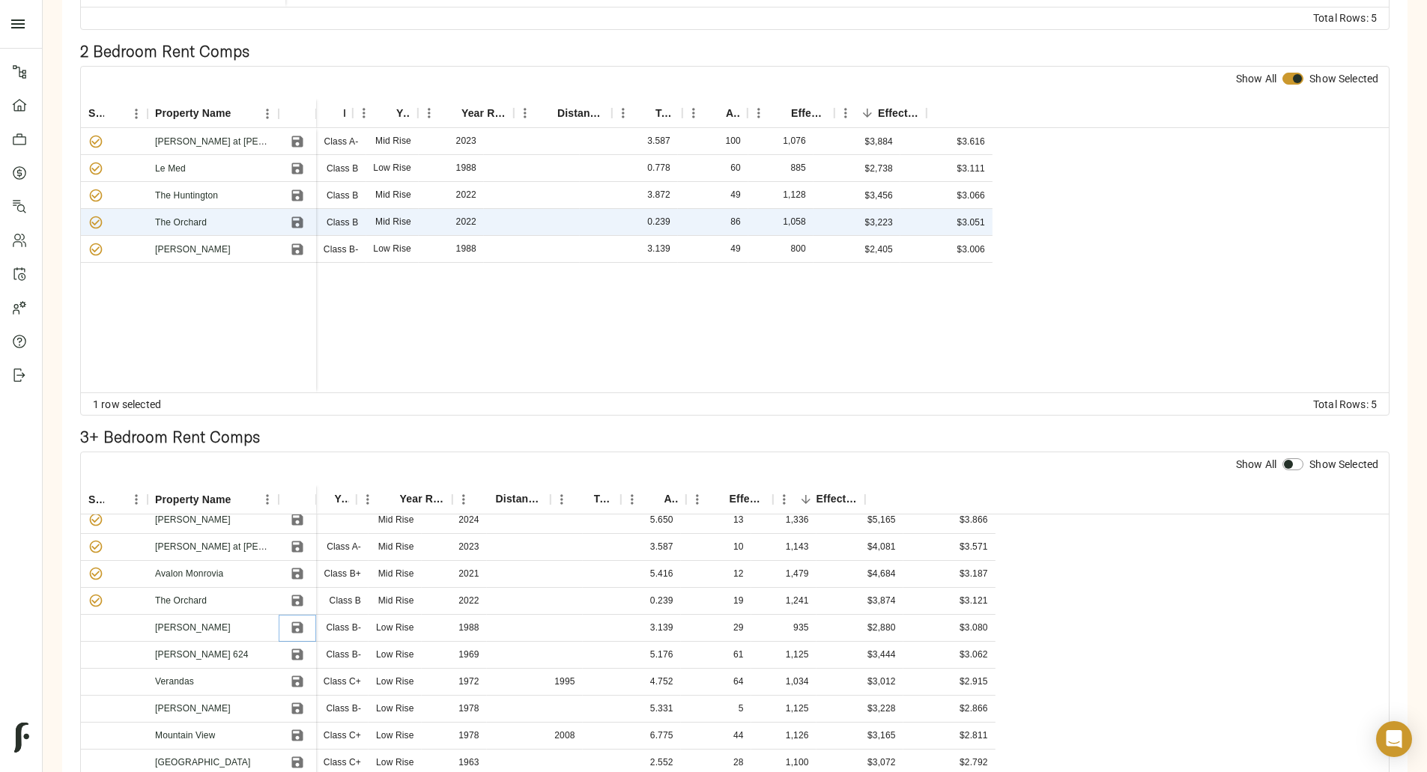
scroll to position [0, 130]
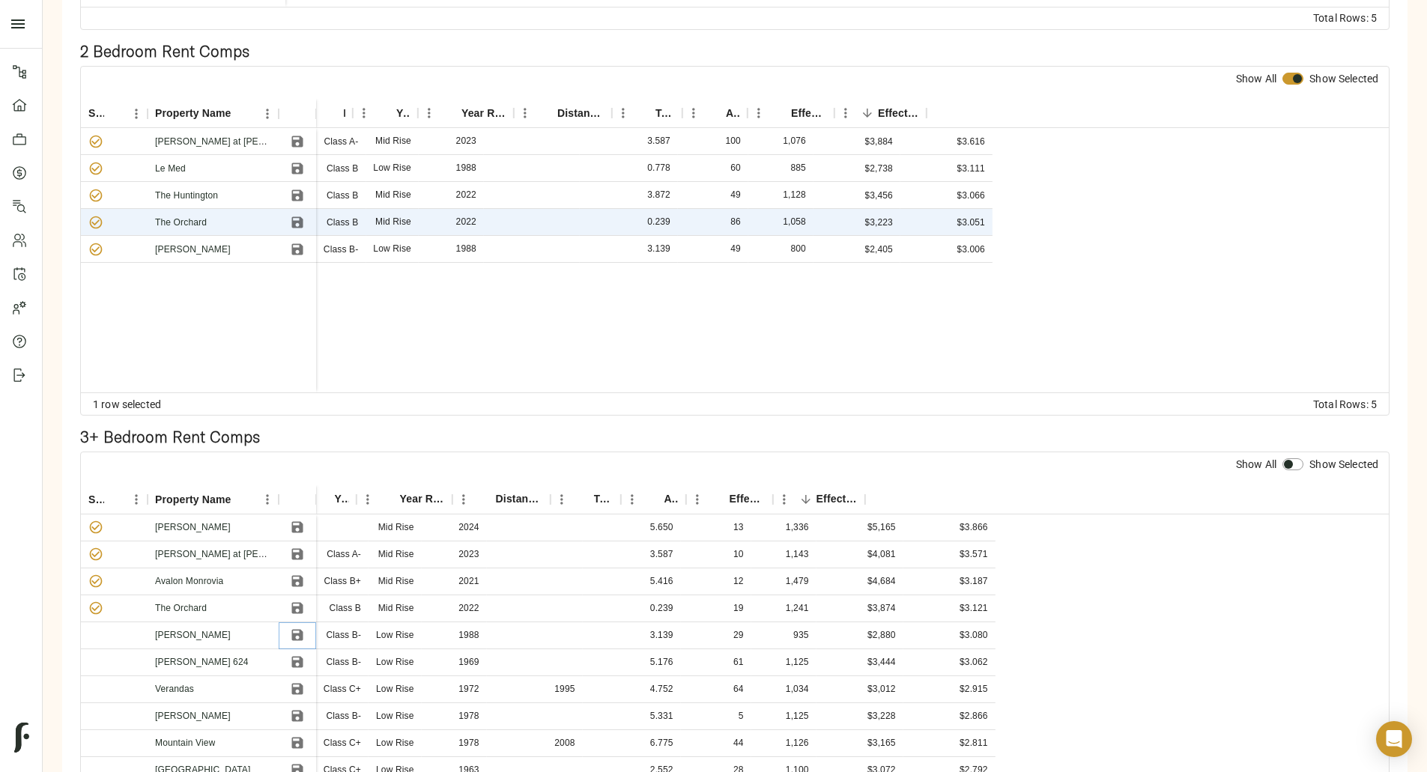
click at [303, 630] on icon "Save" at bounding box center [296, 635] width 11 height 11
click at [1270, 458] on input "checkbox" at bounding box center [1288, 464] width 36 height 12
checkbox input "true"
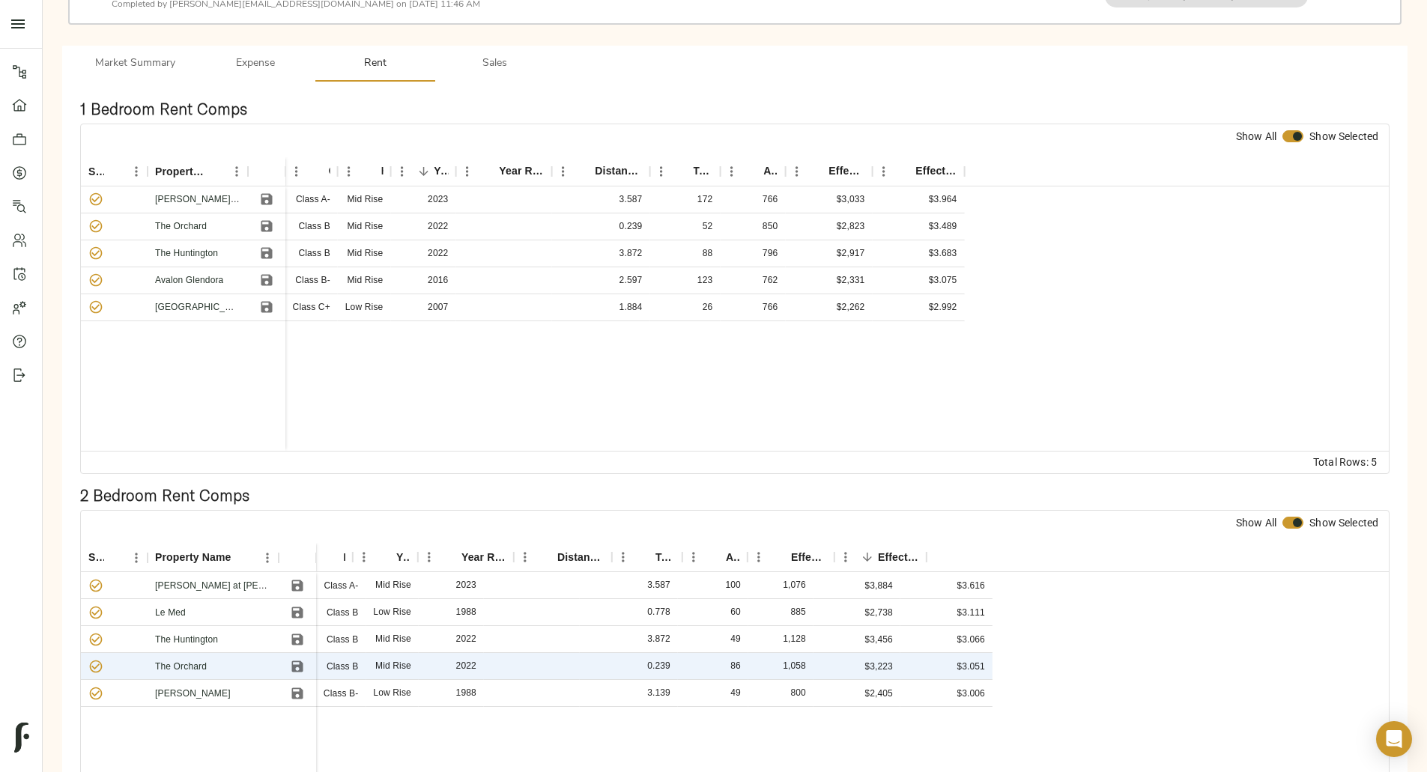
scroll to position [0, 0]
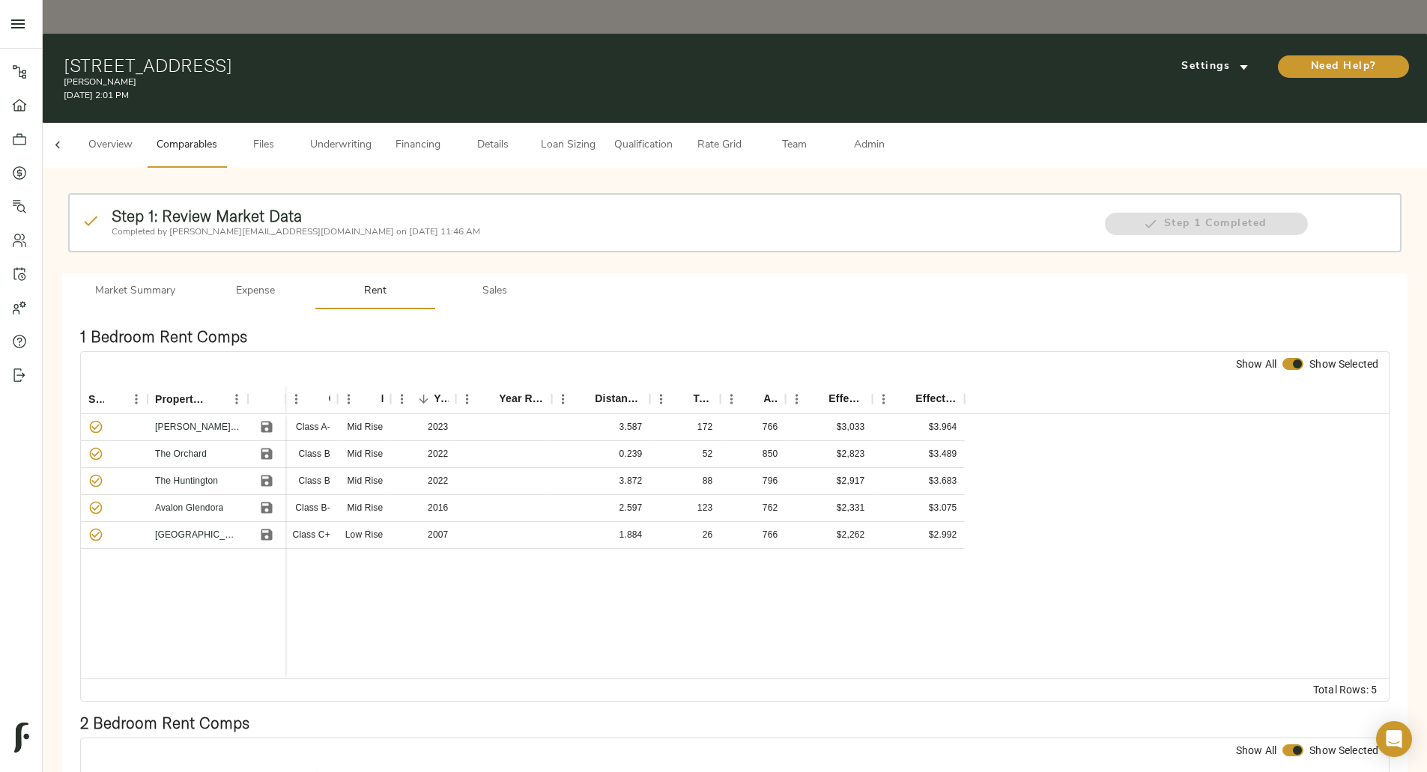
click at [546, 282] on span "Sales" at bounding box center [495, 291] width 102 height 19
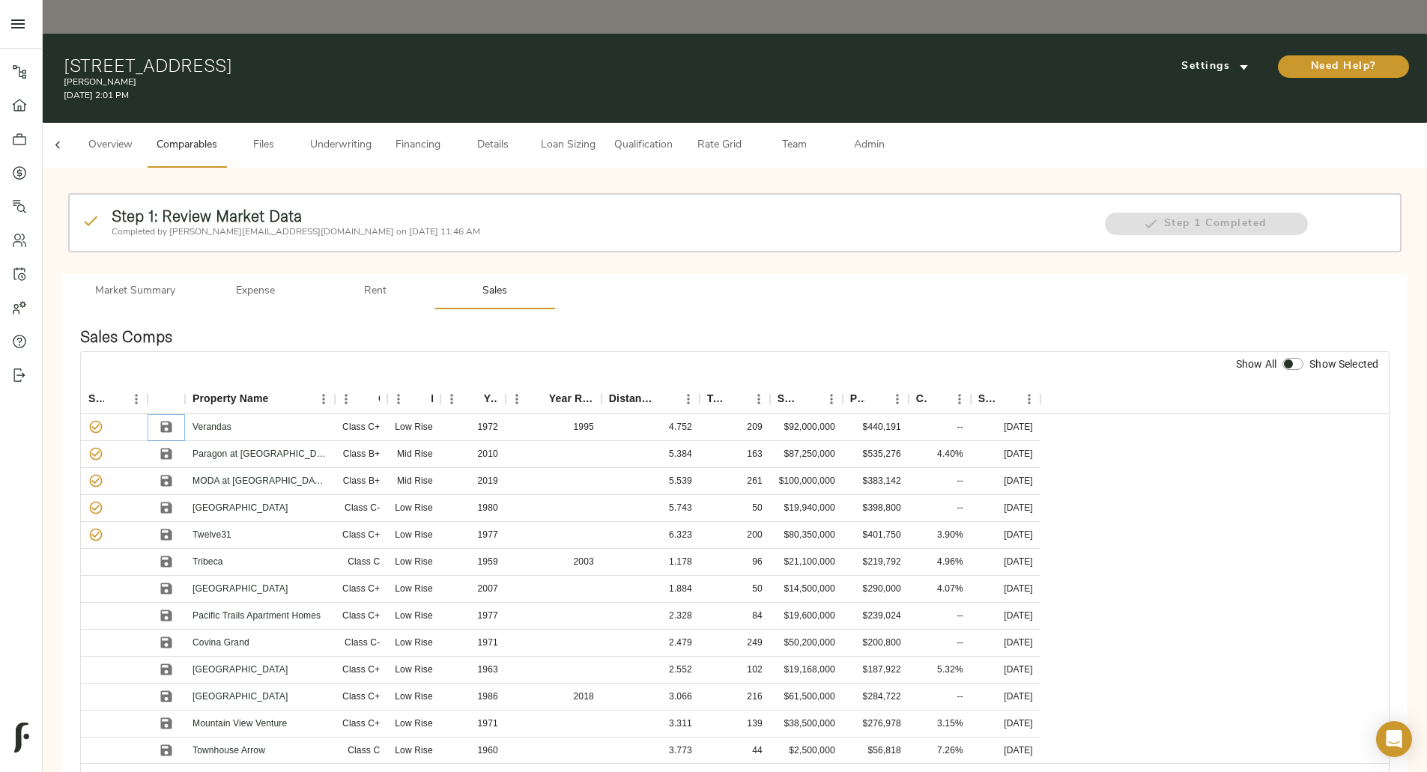
click at [172, 422] on icon "Save" at bounding box center [166, 427] width 11 height 11
click at [174, 446] on icon "Save" at bounding box center [166, 453] width 15 height 15
click at [172, 476] on icon "Save" at bounding box center [166, 481] width 11 height 11
click at [177, 496] on button "Save" at bounding box center [166, 507] width 22 height 22
click at [172, 529] on icon "Save" at bounding box center [166, 534] width 11 height 11
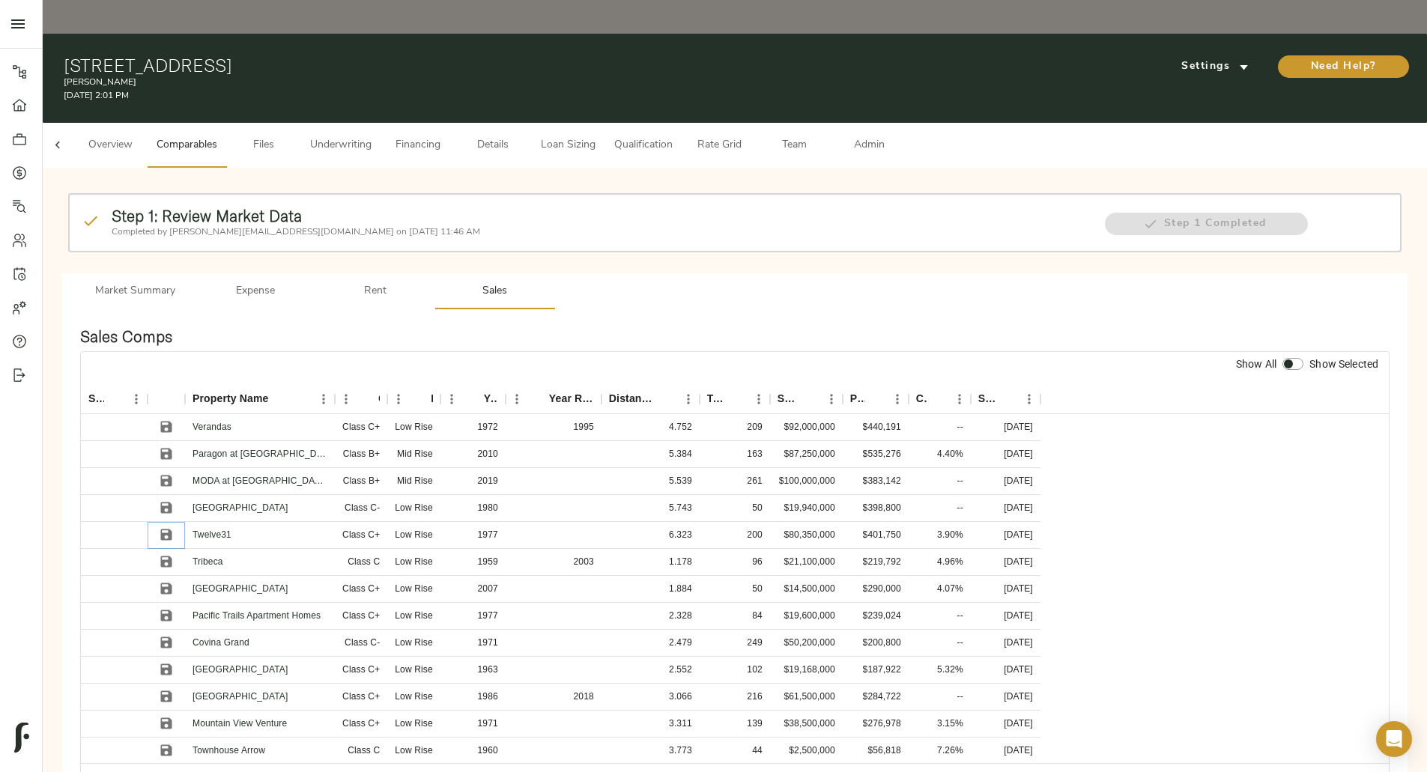
scroll to position [0, 175]
click at [839, 392] on icon "Sort" at bounding box center [831, 398] width 13 height 13
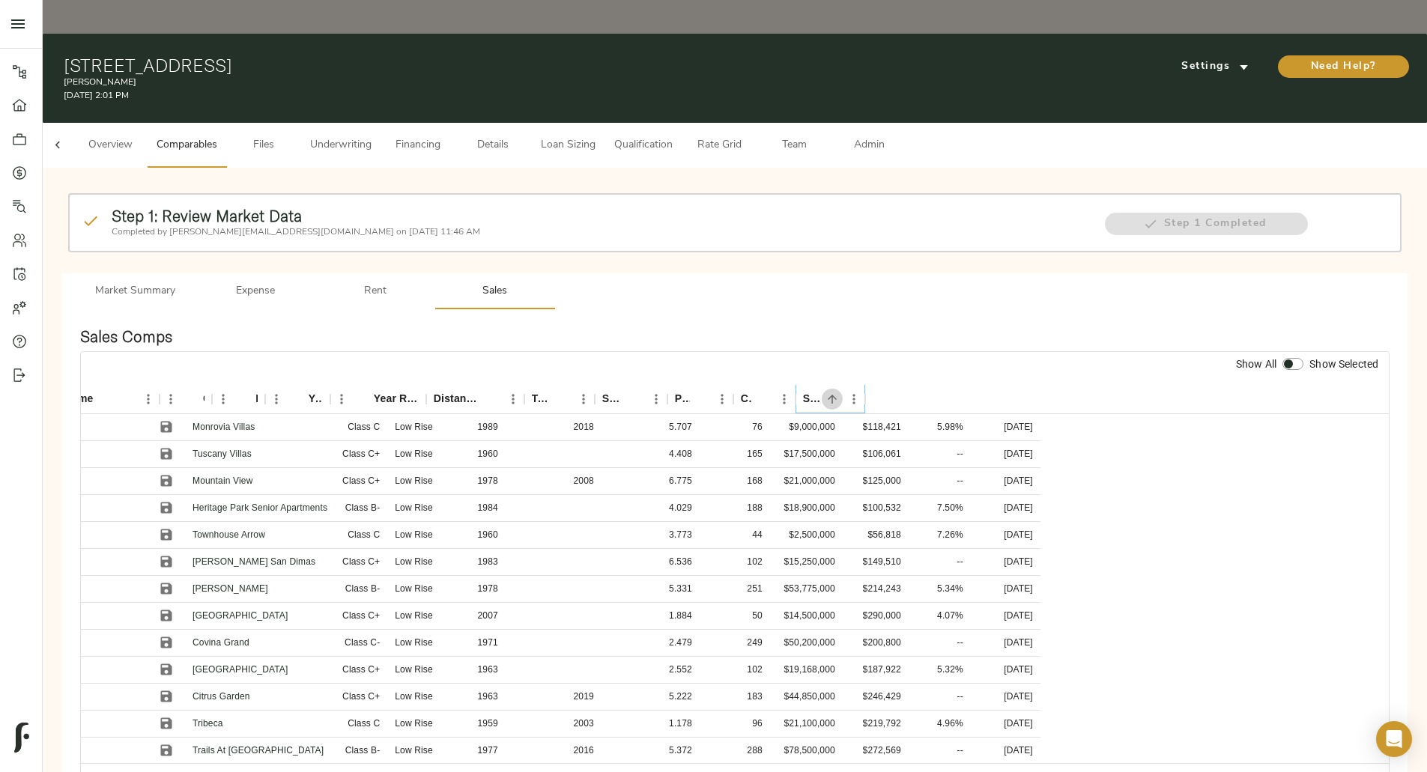
click at [839, 392] on icon "Sort" at bounding box center [831, 398] width 13 height 13
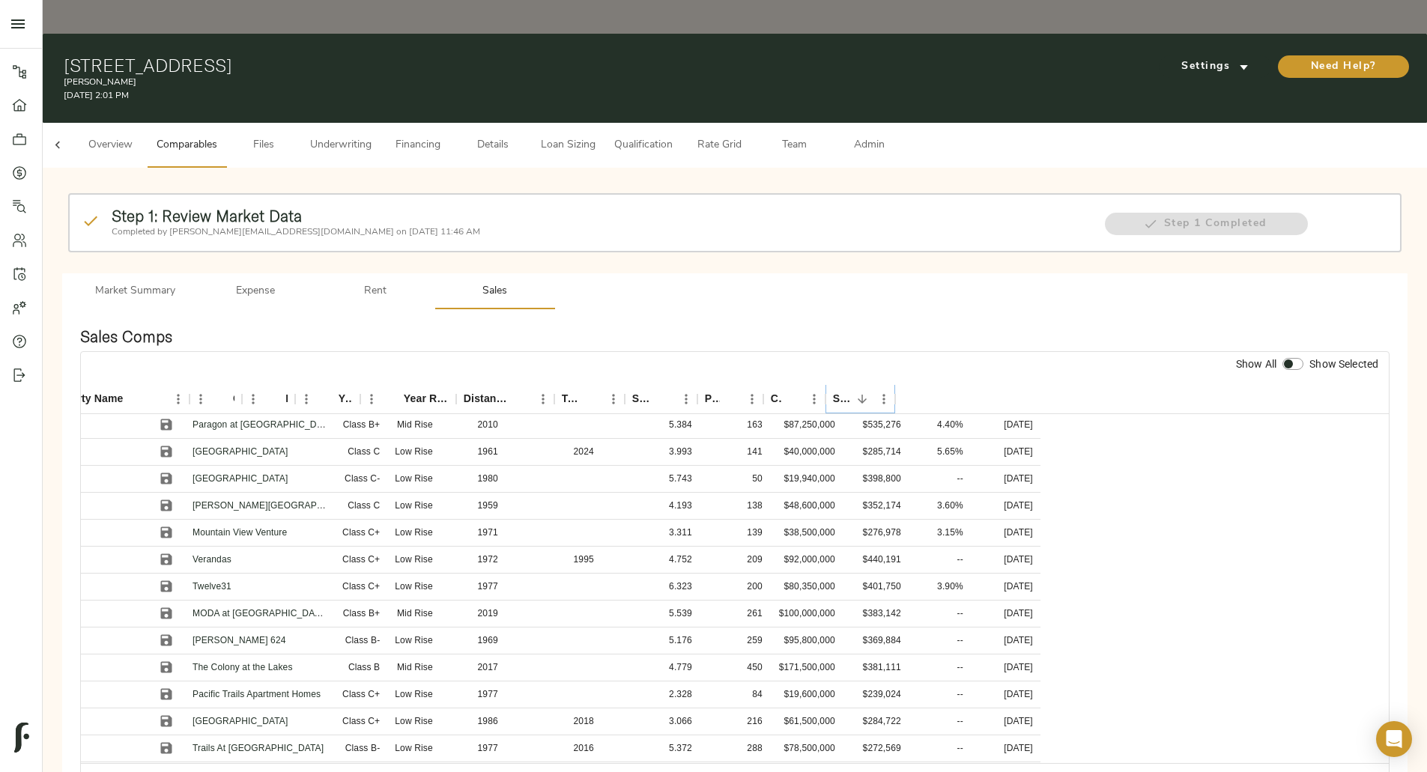
scroll to position [0, 0]
click at [172, 422] on icon "Save" at bounding box center [166, 427] width 11 height 11
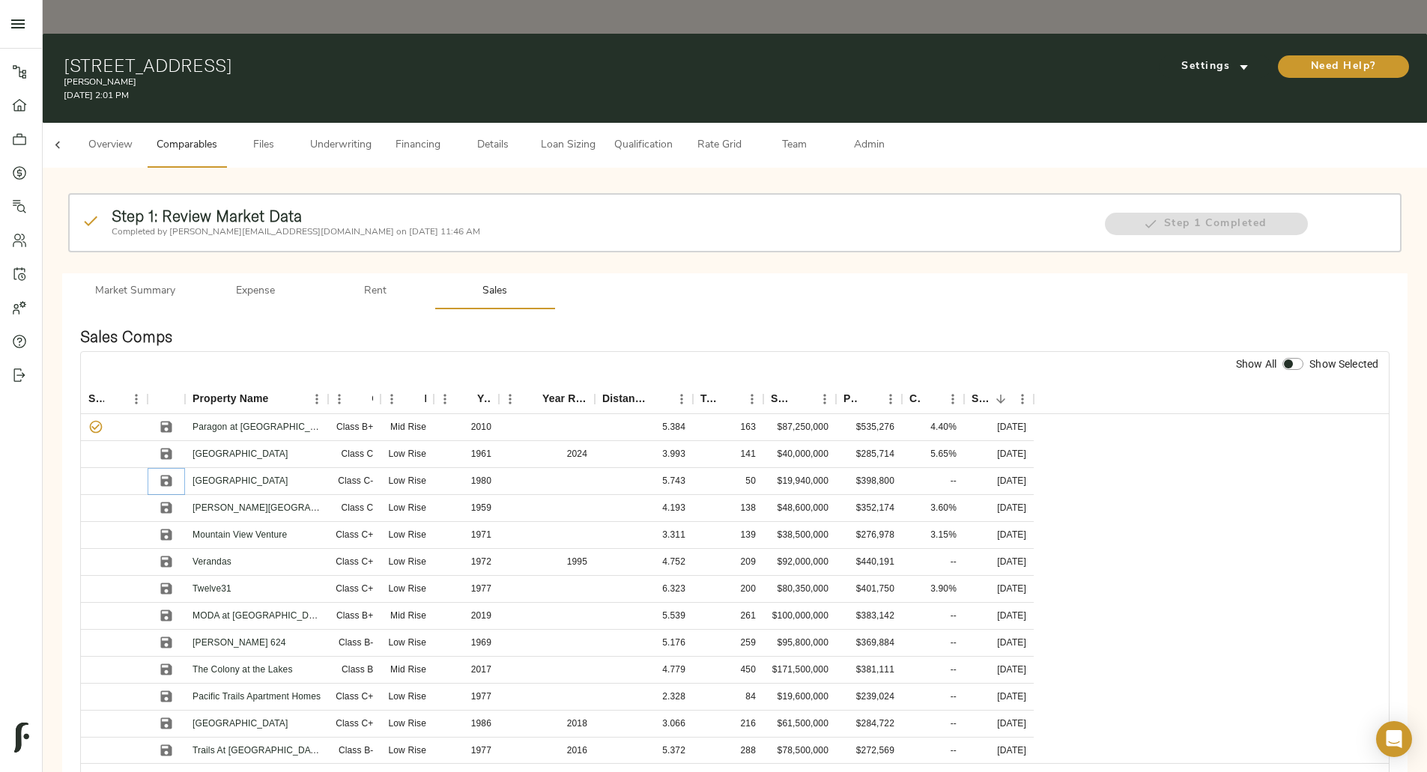
click at [172, 476] on icon "Save" at bounding box center [166, 481] width 11 height 11
click at [172, 502] on icon "Save" at bounding box center [166, 507] width 11 height 11
click at [174, 554] on icon "Save" at bounding box center [166, 561] width 15 height 15
click at [174, 581] on icon "Save" at bounding box center [166, 588] width 15 height 15
click at [1270, 358] on input "checkbox" at bounding box center [1288, 364] width 36 height 12
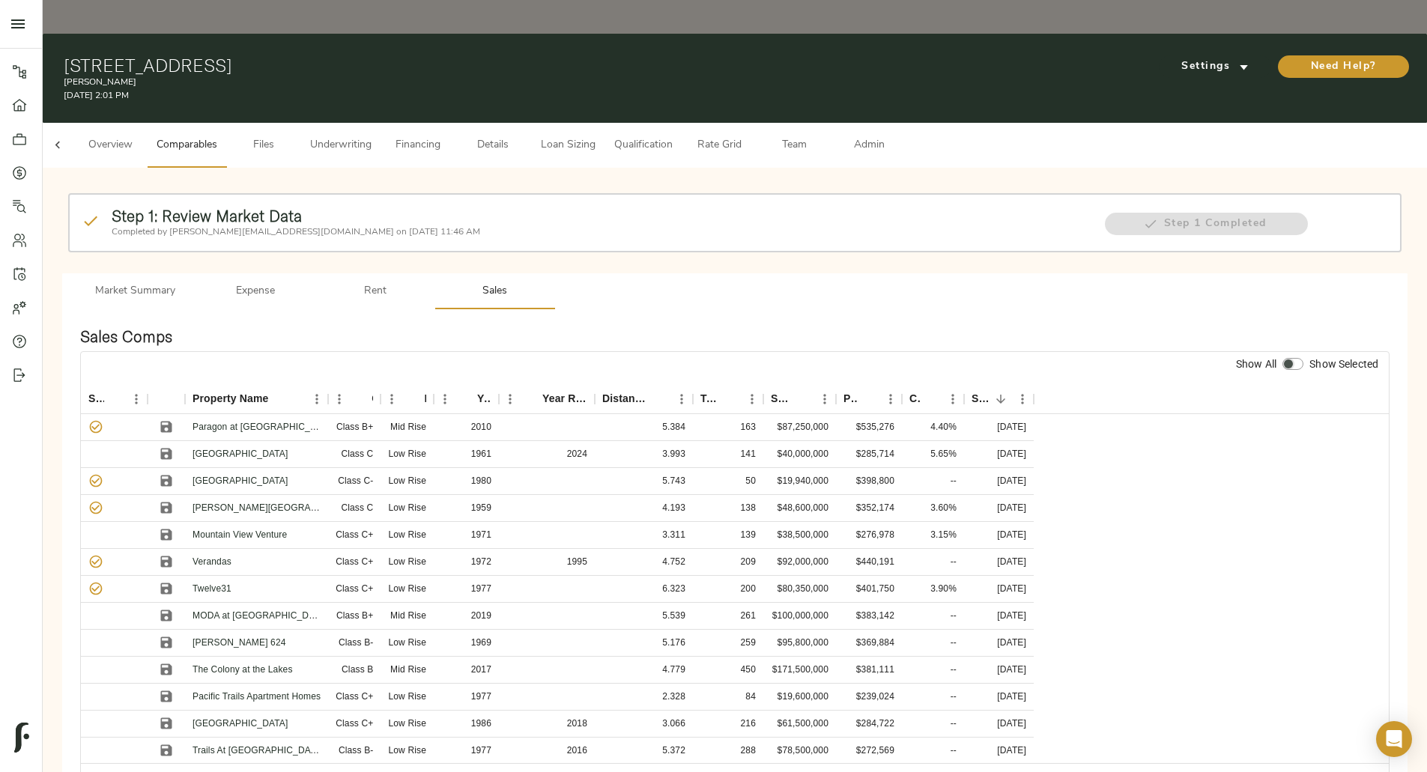
checkbox input "true"
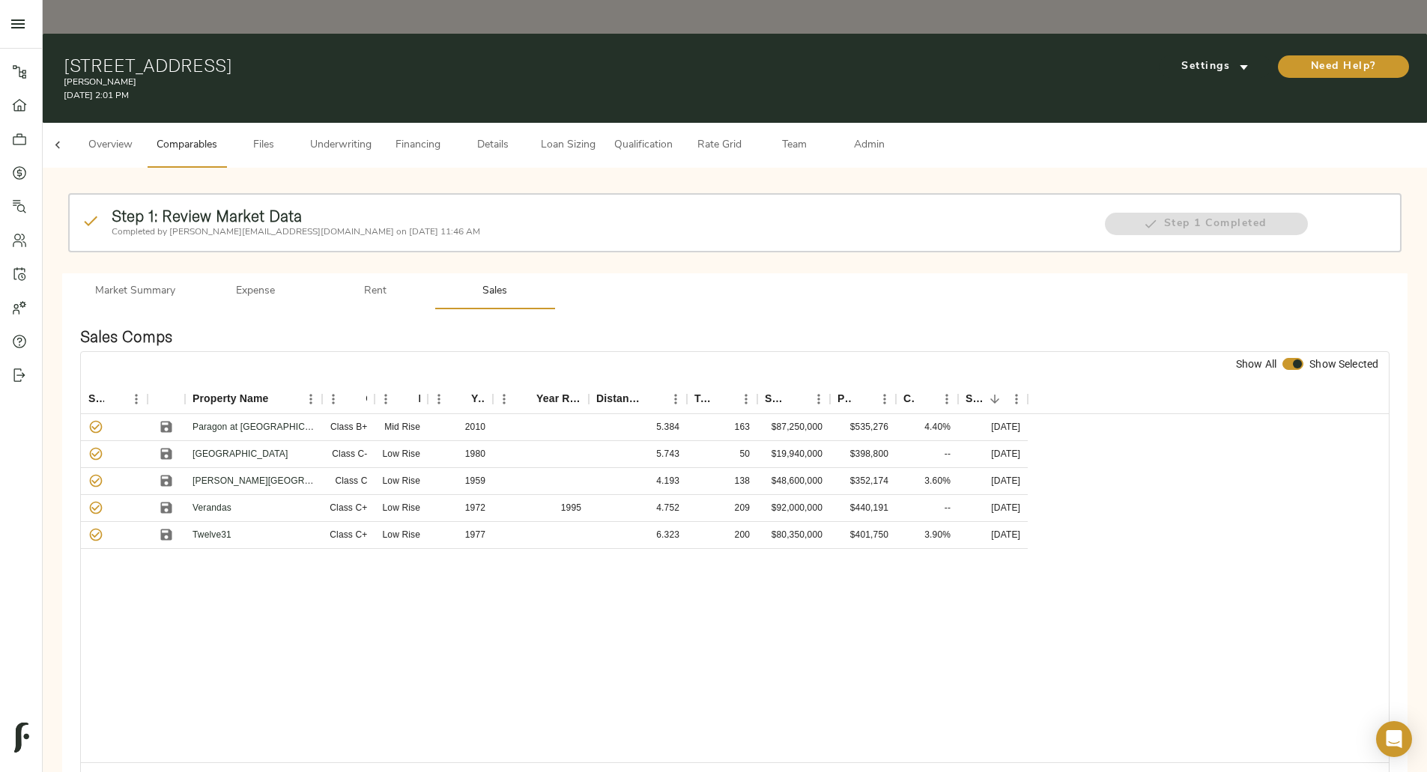
click at [897, 136] on span "Admin" at bounding box center [868, 145] width 57 height 19
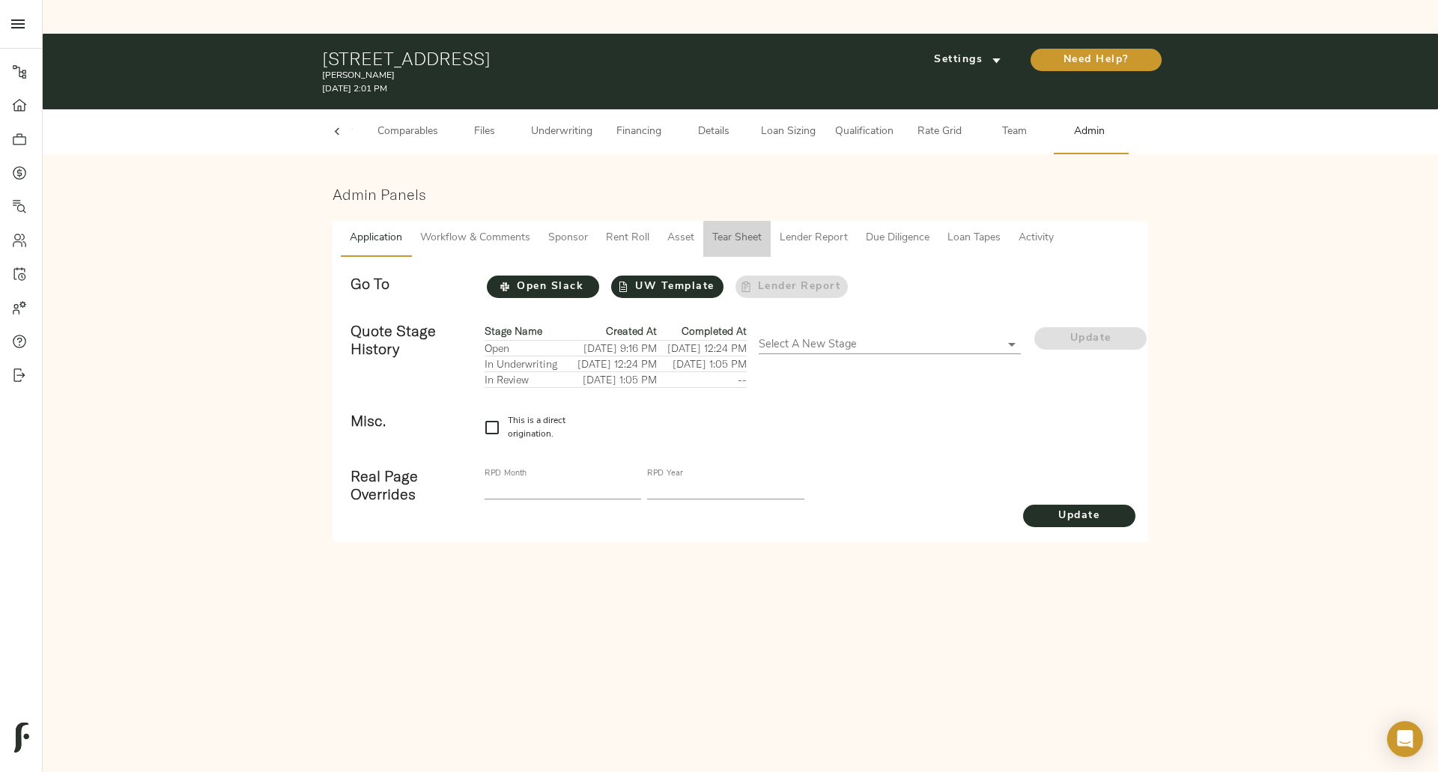
click at [735, 229] on span "Tear Sheet" at bounding box center [736, 238] width 49 height 19
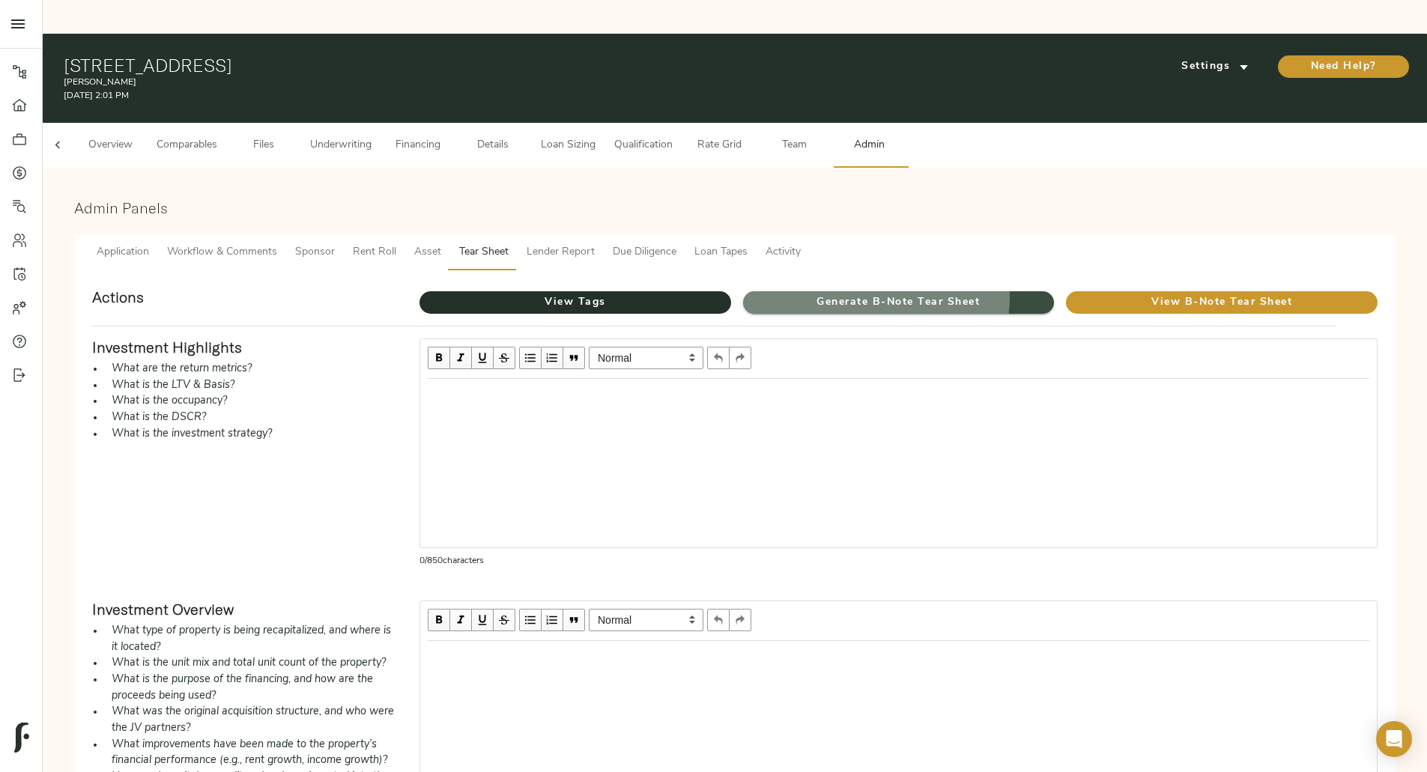
click at [875, 294] on span "Generate B-Note Tear Sheet" at bounding box center [899, 303] width 312 height 19
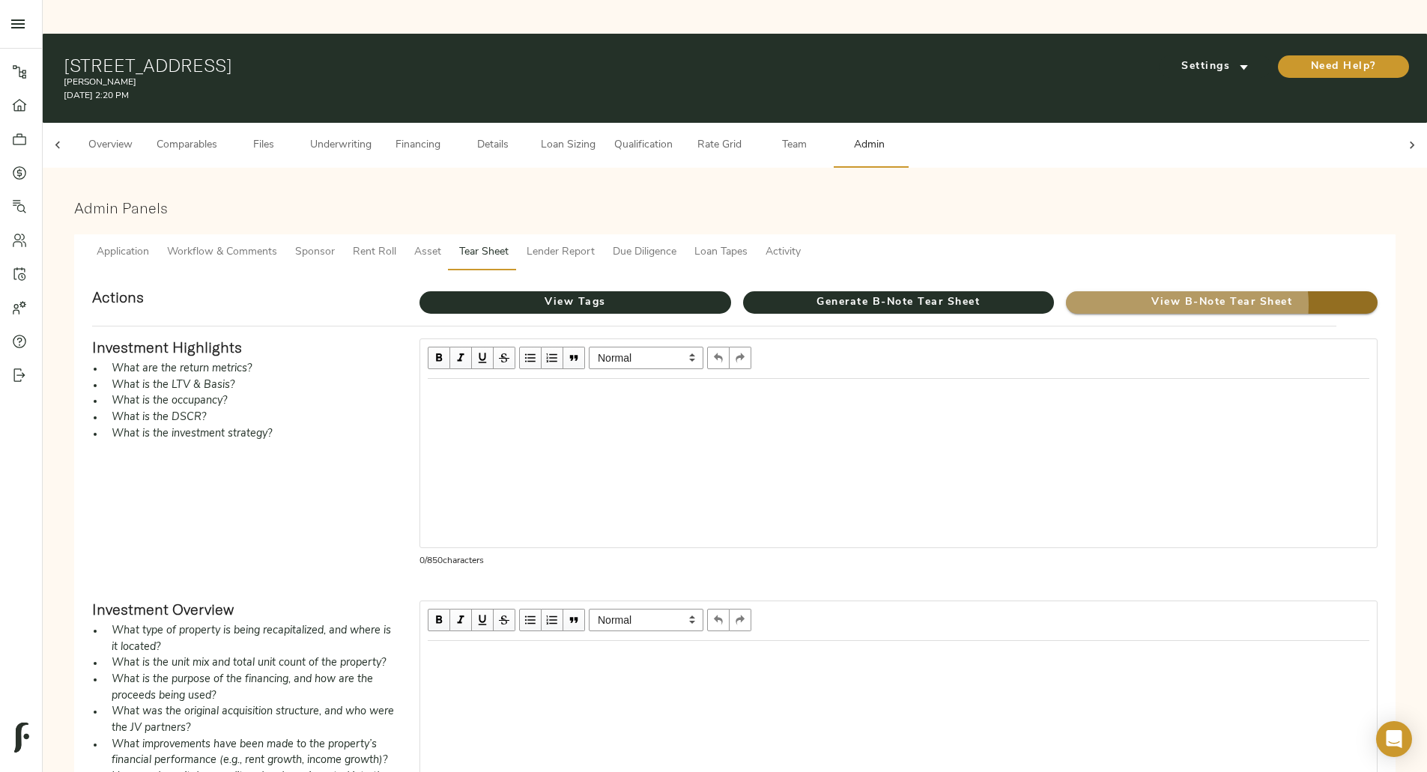
click at [1066, 294] on span "View B-Note Tear Sheet" at bounding box center [1222, 303] width 312 height 19
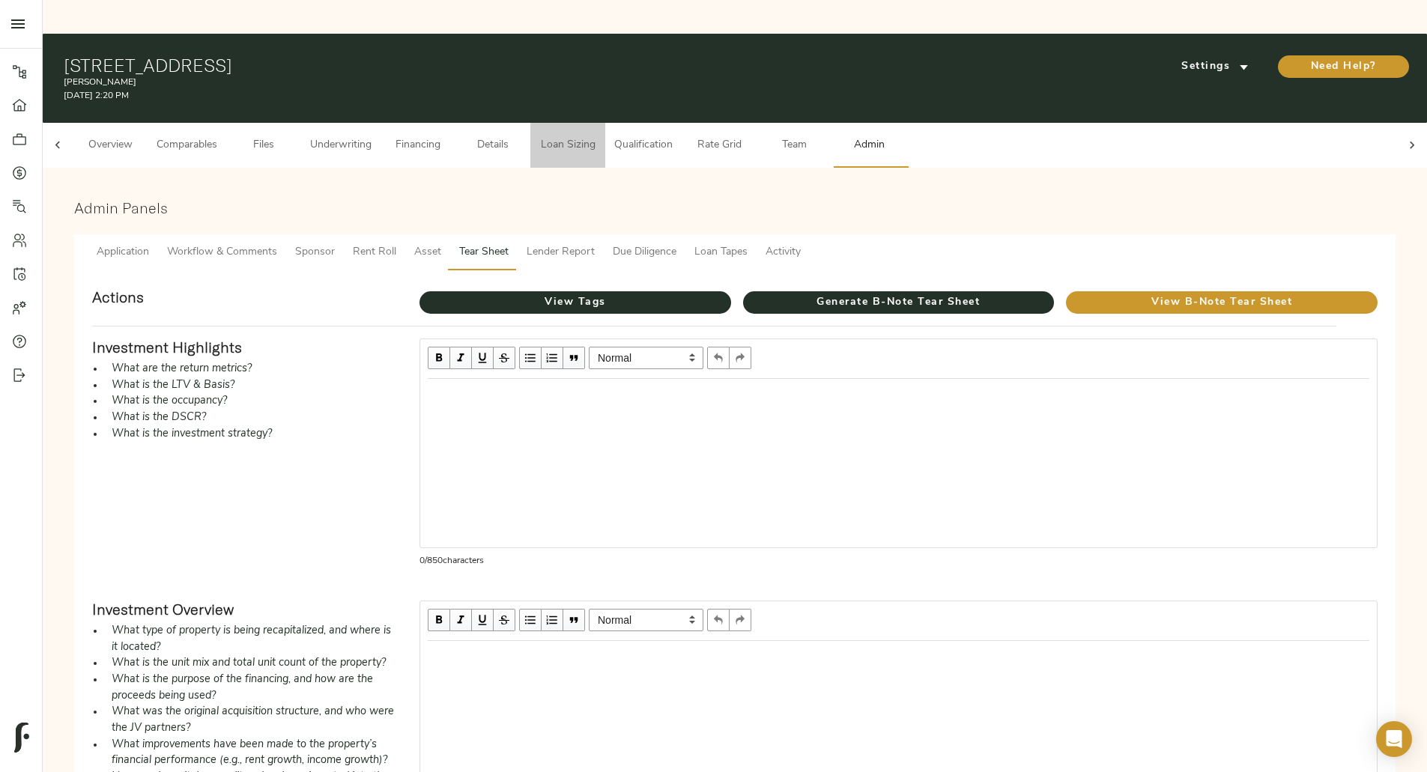
click at [596, 136] on span "Loan Sizing" at bounding box center [567, 145] width 57 height 19
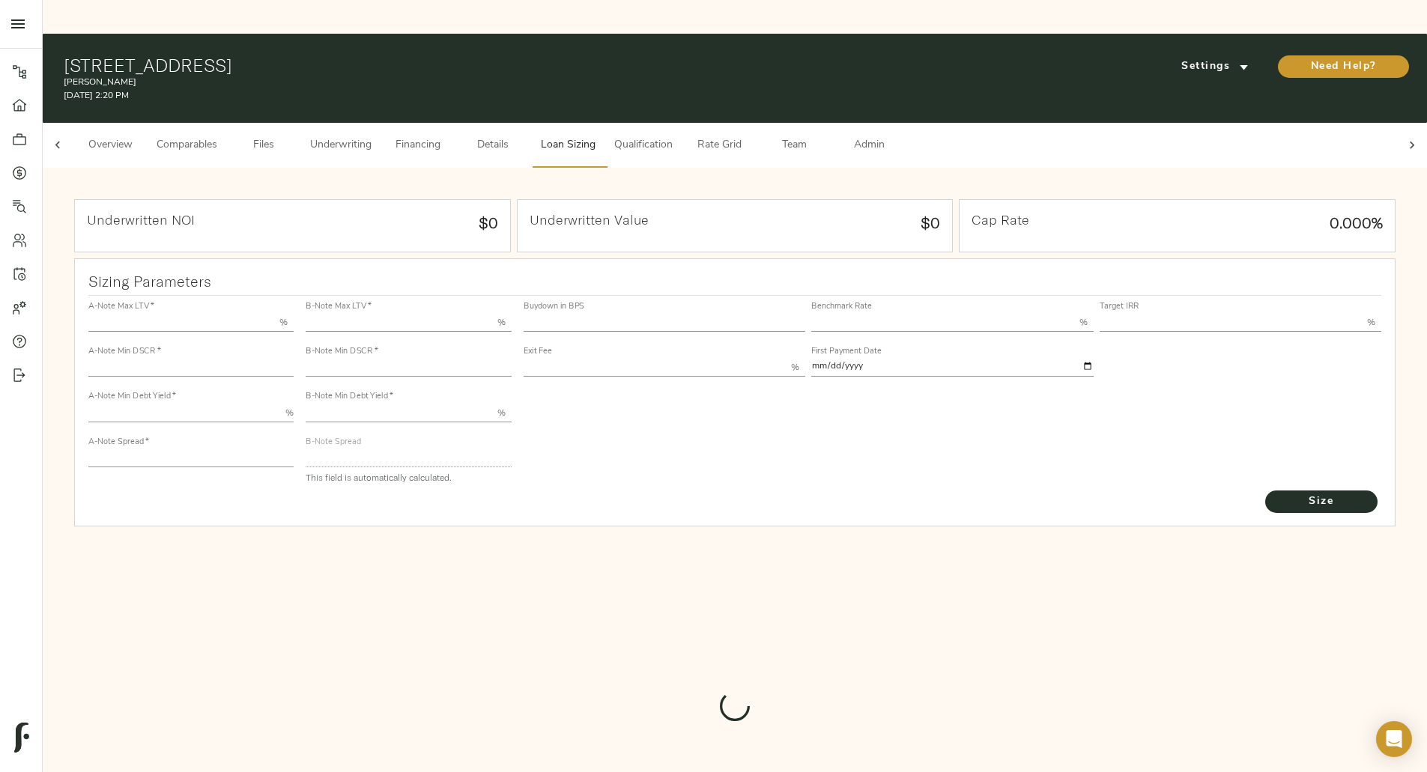
type input "50.000"
type input "1.4"
type input "10.00"
type input "200"
type input "80.000"
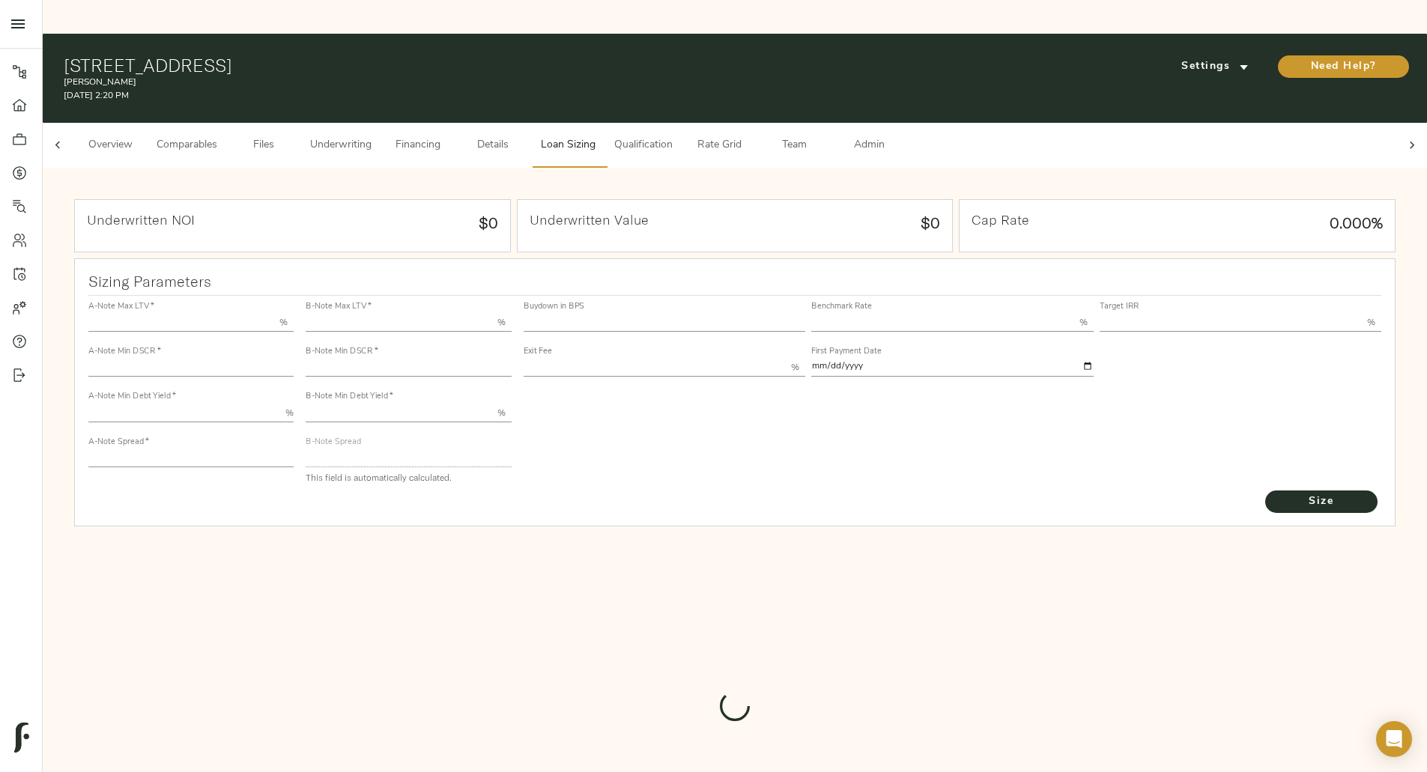
type input "1"
type input "2.00"
type input "425.739223655157"
type input "52"
type input "3.75"
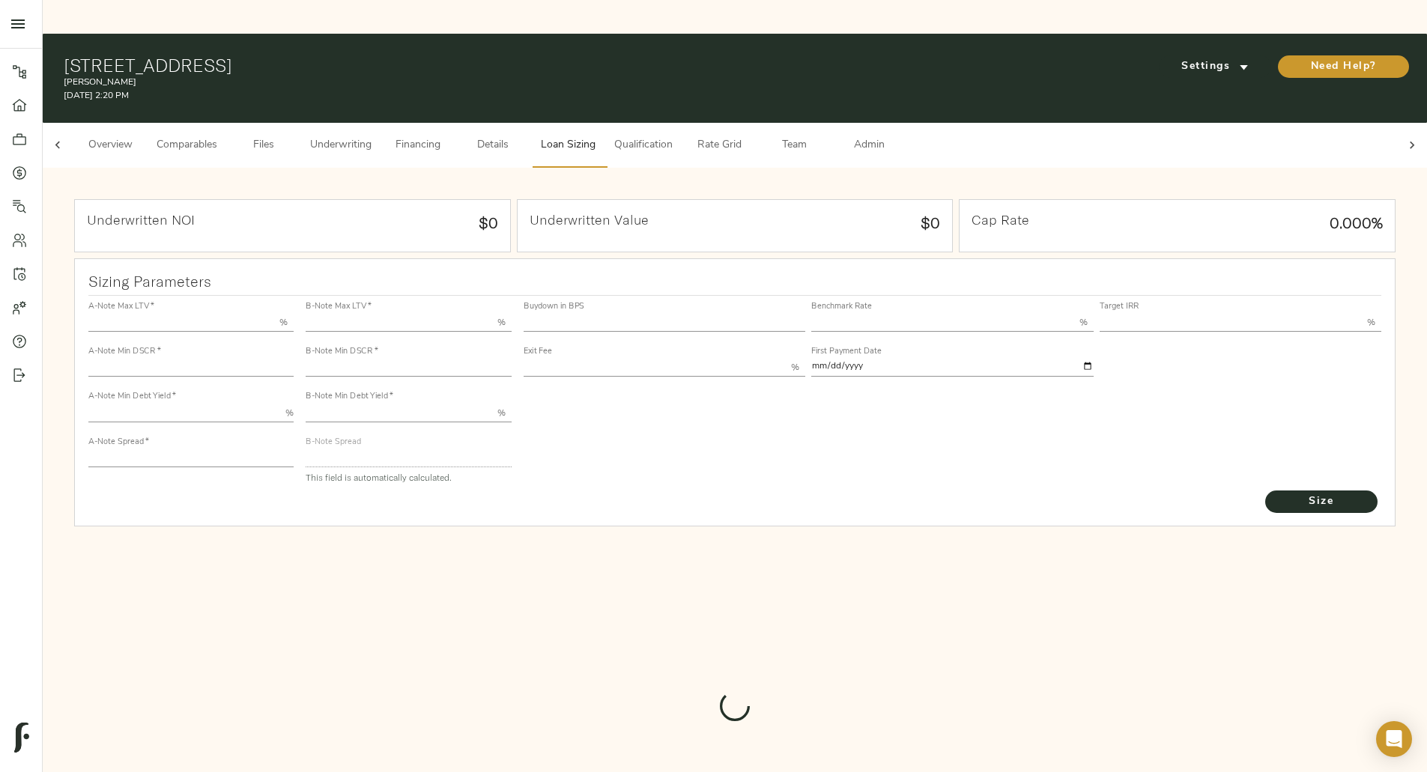
type input "11.00"
type input "1.00"
type input "2025-09-01"
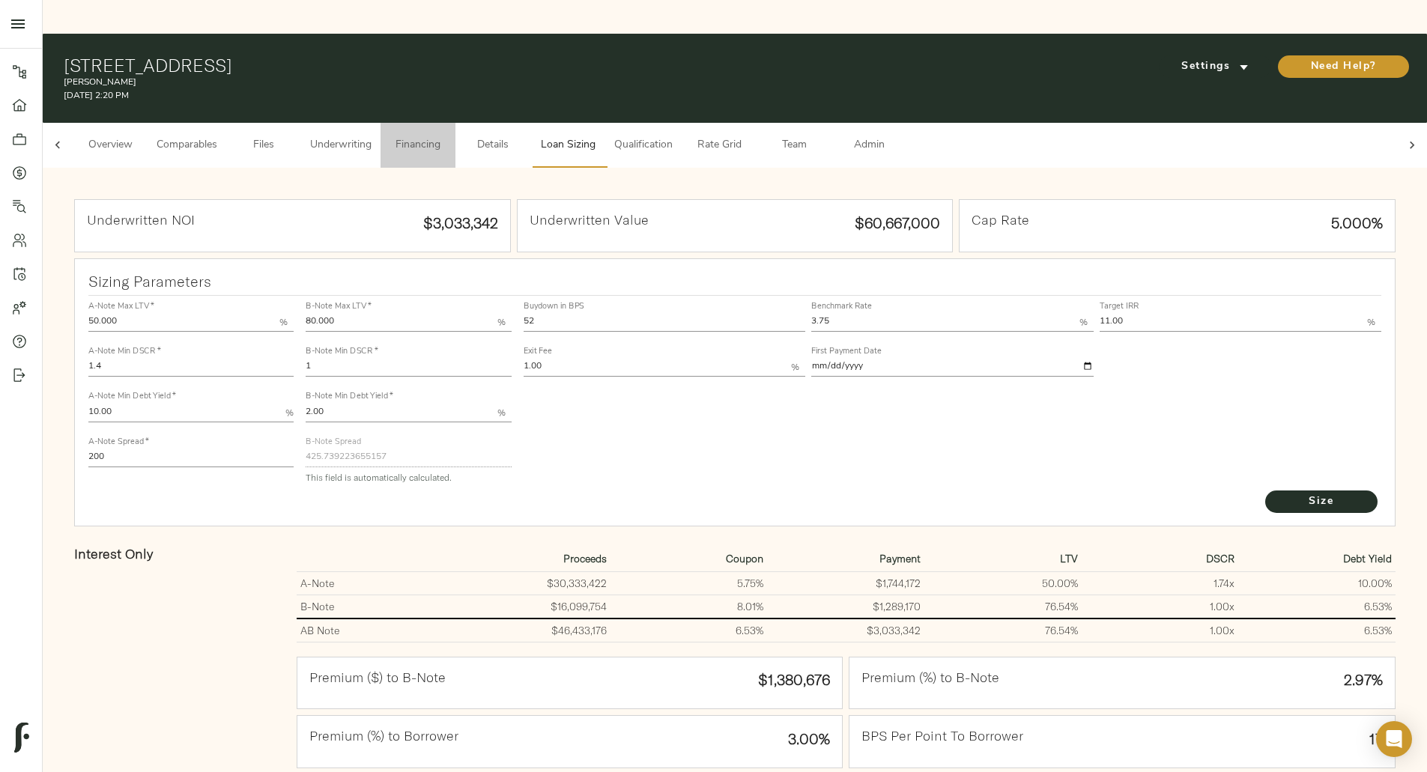
click at [455, 123] on button "Financing" at bounding box center [417, 145] width 75 height 45
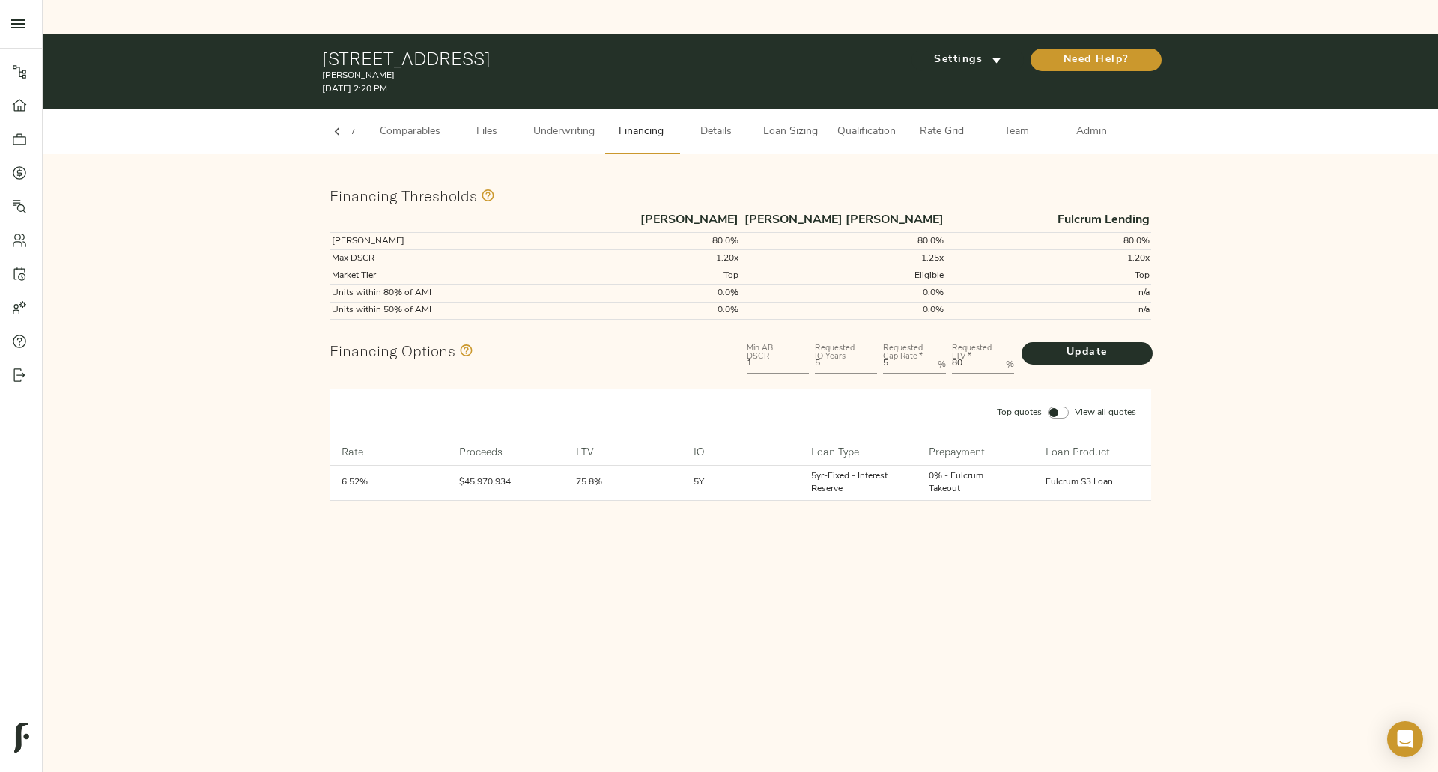
click at [1049, 407] on input "Top quotes View all quotes" at bounding box center [1054, 413] width 36 height 12
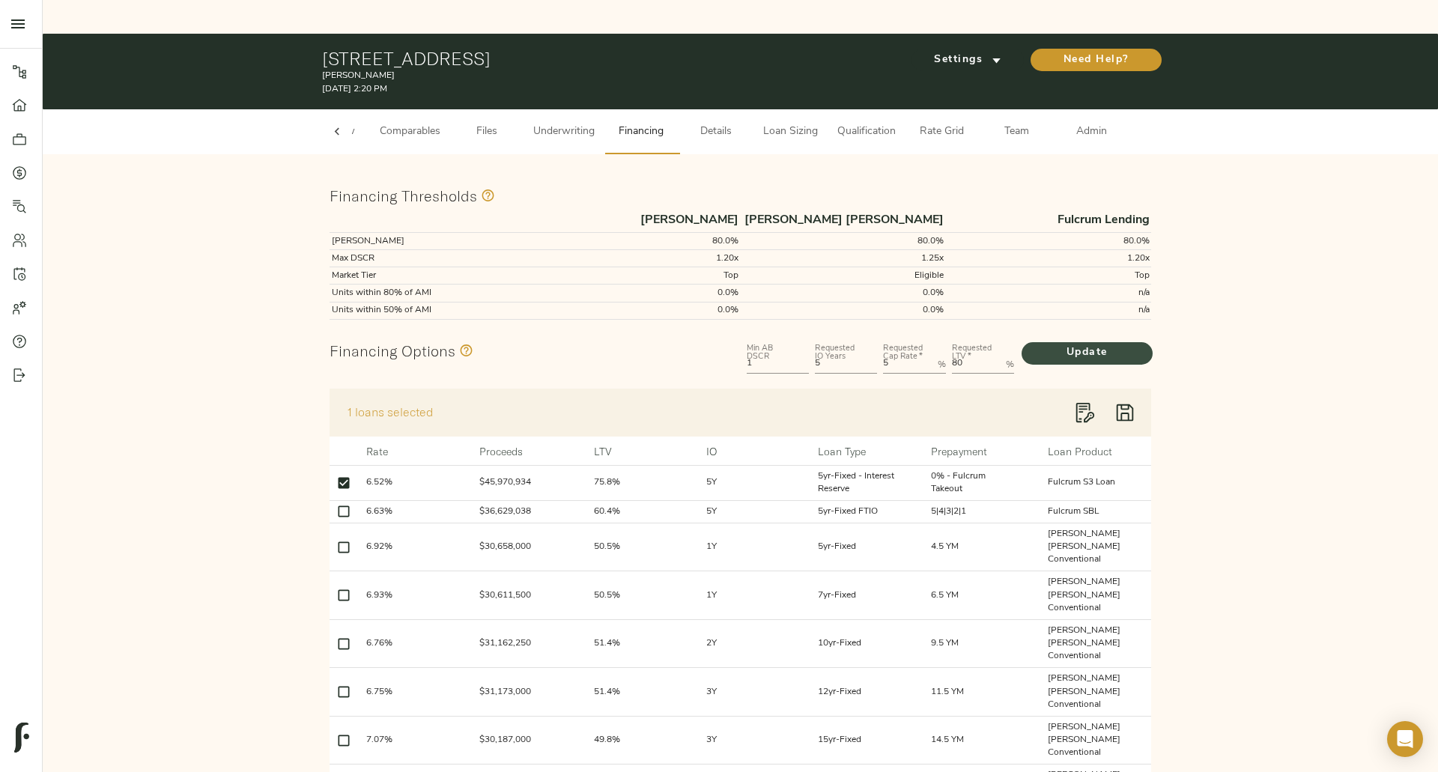
click at [1088, 344] on span "Update" at bounding box center [1086, 353] width 101 height 19
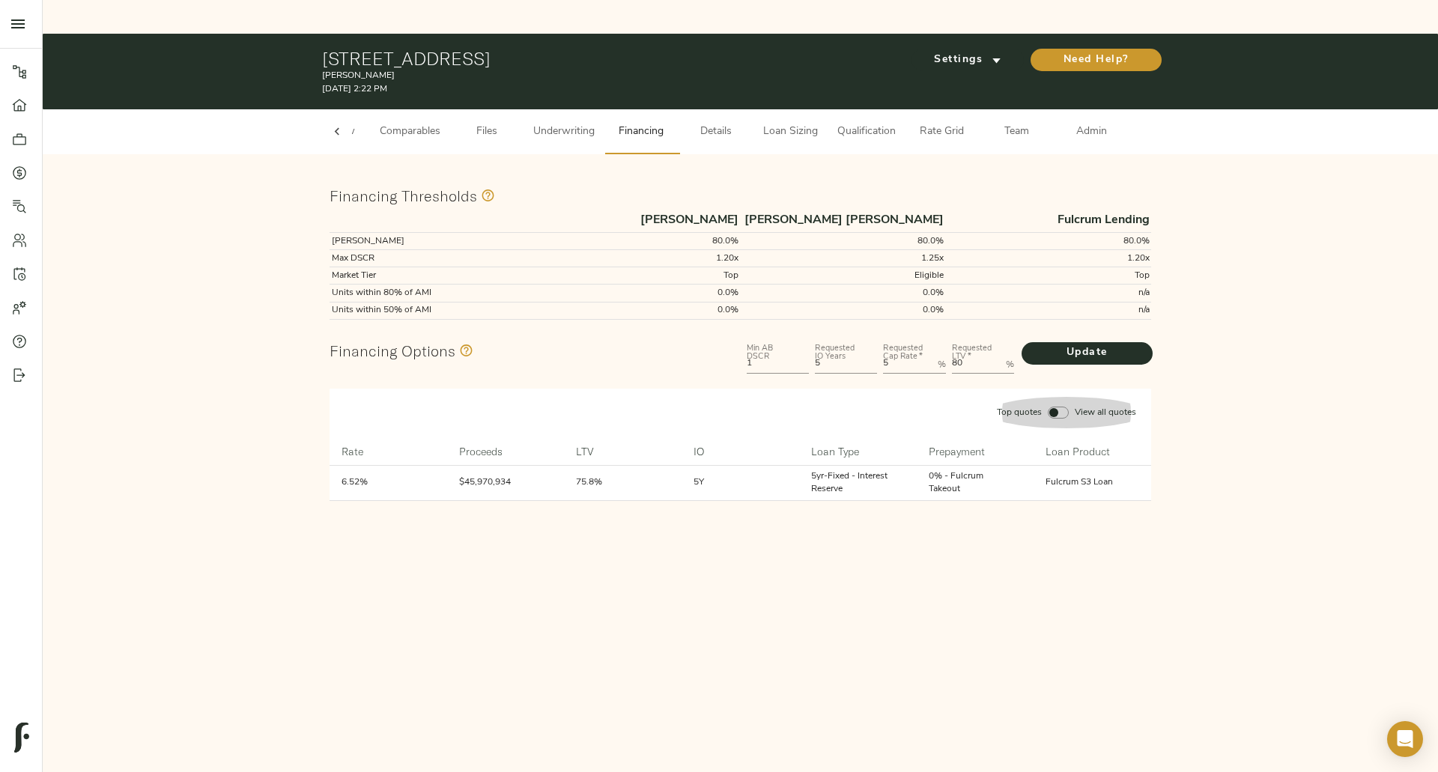
click at [1060, 404] on div "button" at bounding box center [1058, 413] width 27 height 18
click at [1060, 407] on input "Top quotes View all quotes" at bounding box center [1054, 413] width 36 height 12
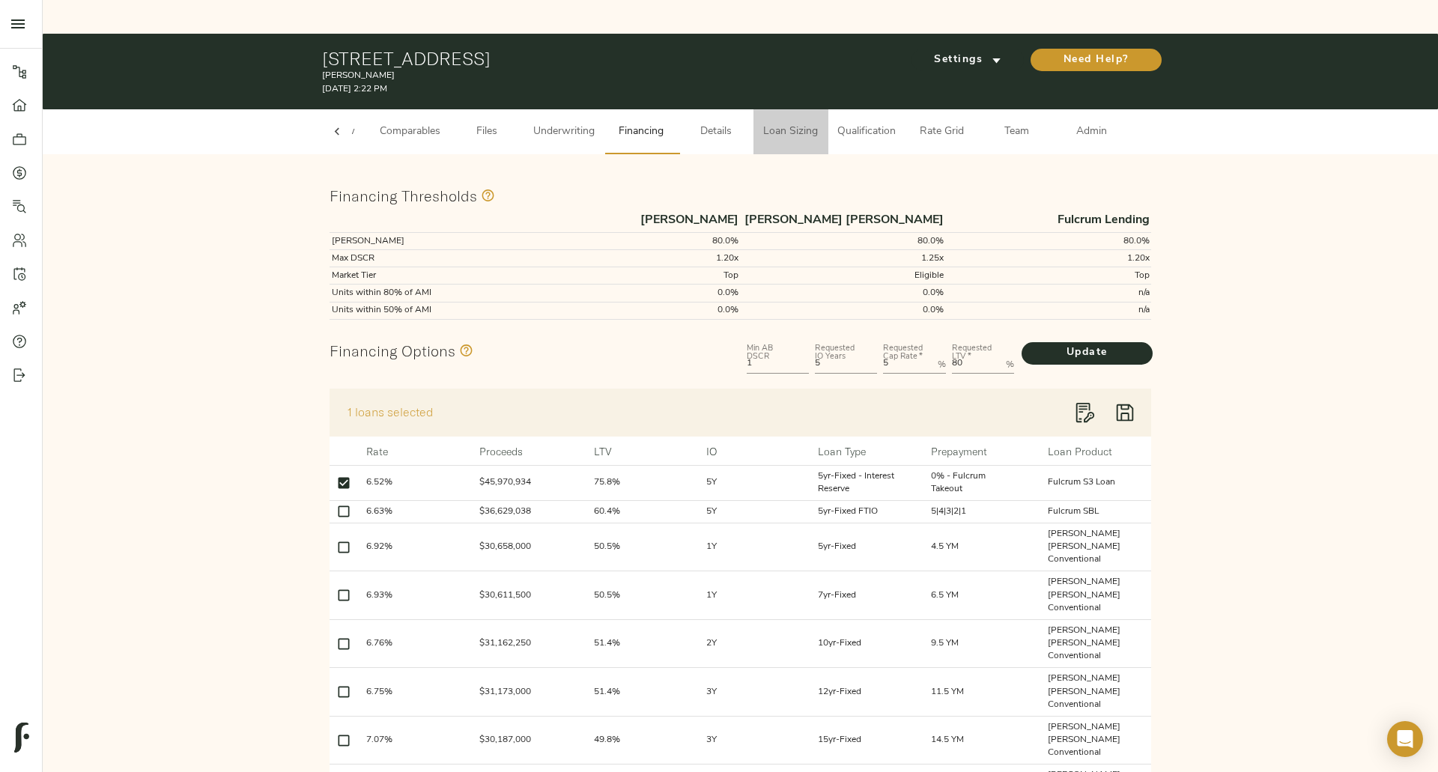
click at [762, 123] on span "Loan Sizing" at bounding box center [790, 132] width 57 height 19
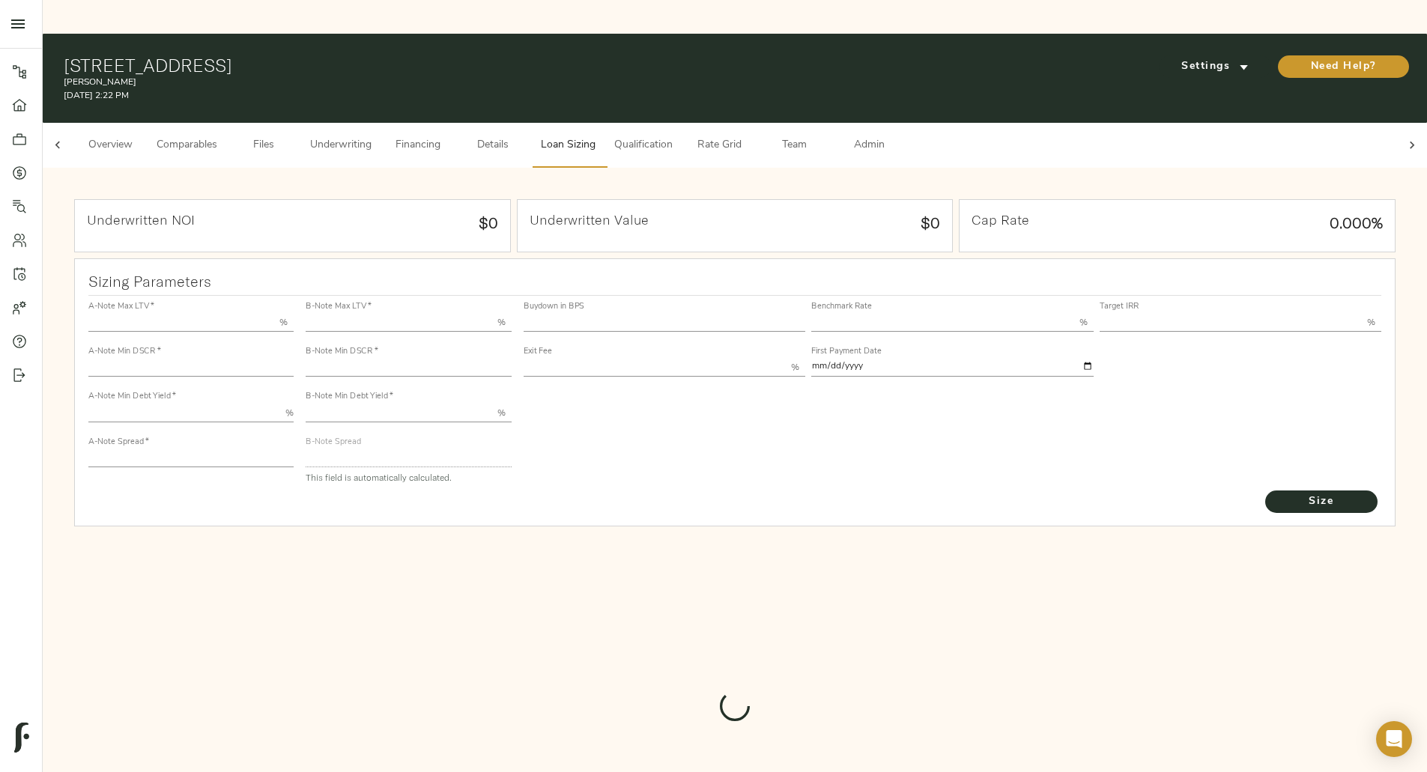
type input "50.000"
type input "1.4"
type input "10.00"
type input "200"
type input "80.000"
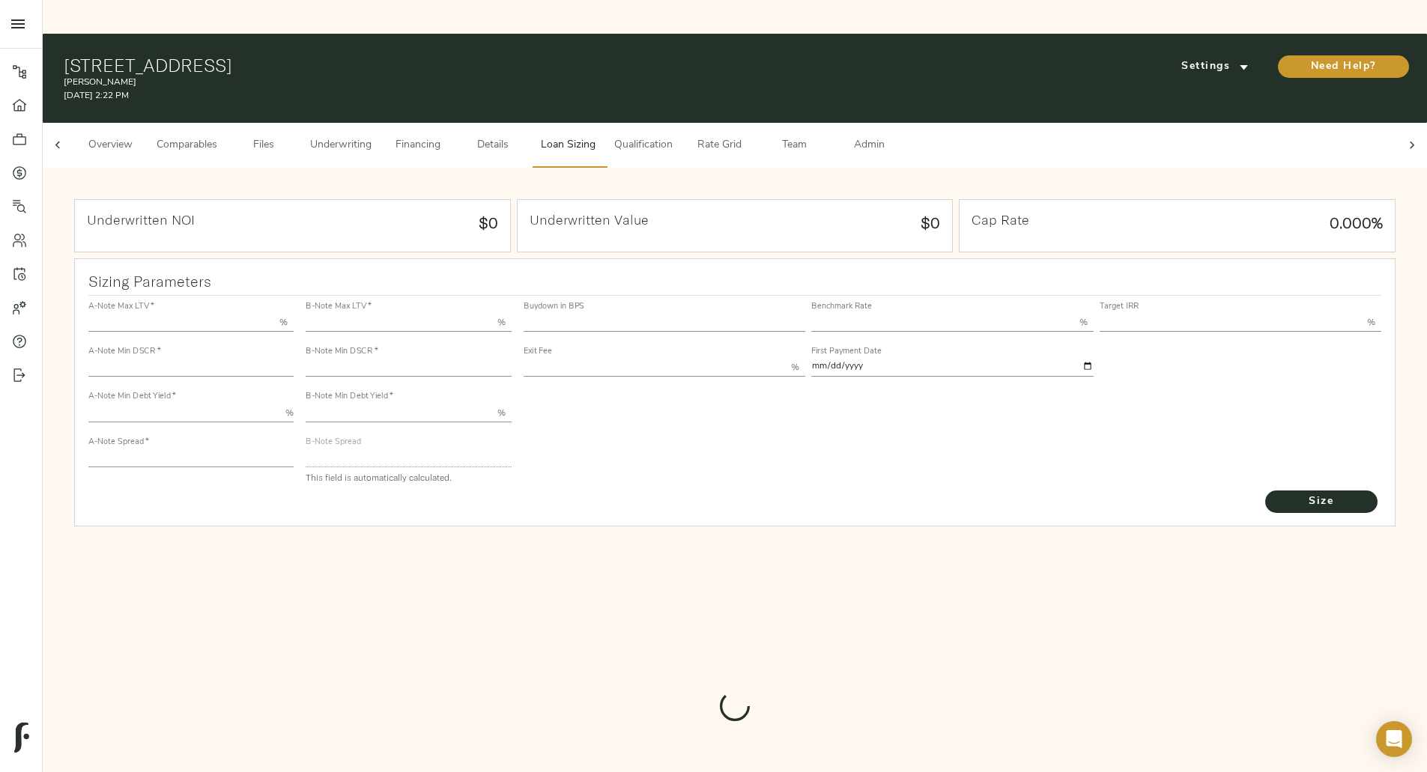
type input "1"
type input "2.00"
type input "425.739223655157"
type input "52"
type input "3.75"
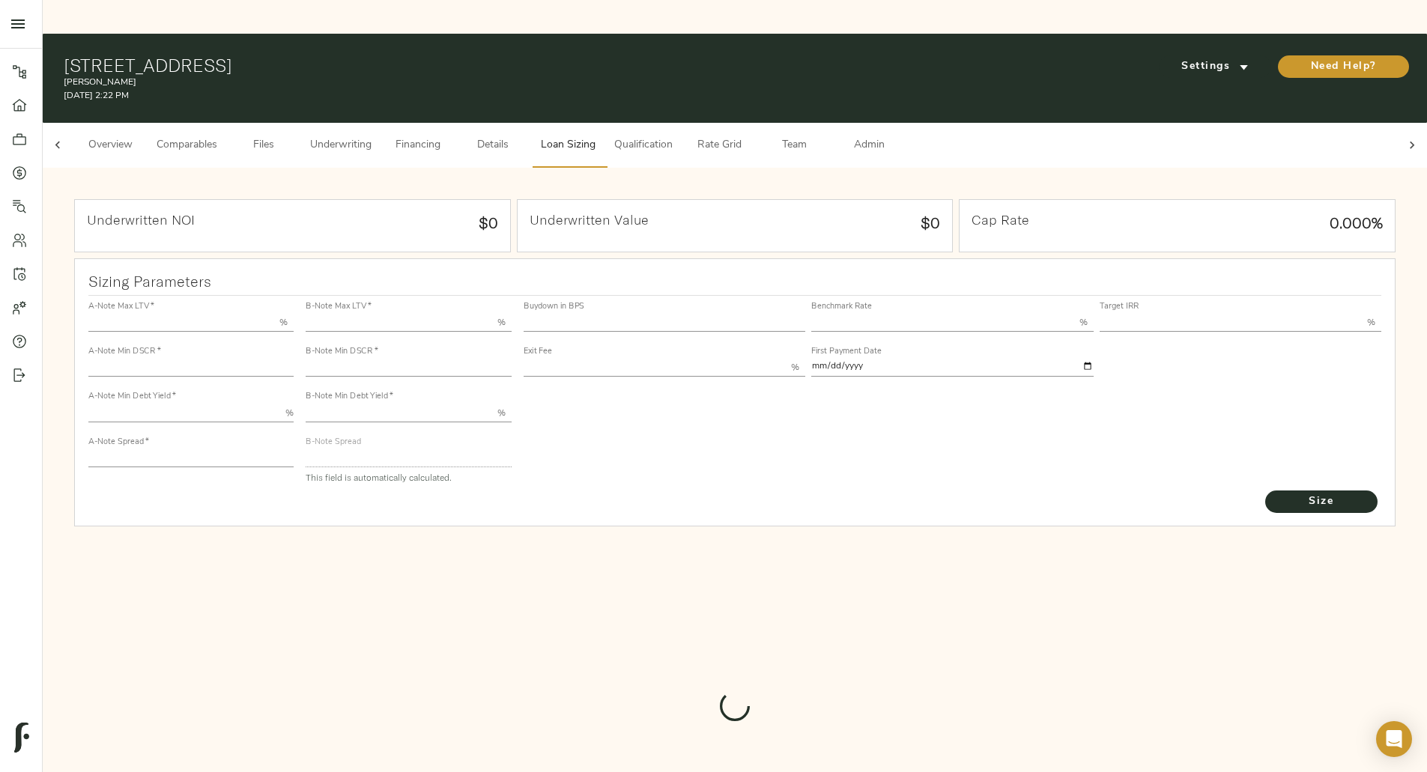
type input "11.00"
type input "1.00"
type input "2025-09-01"
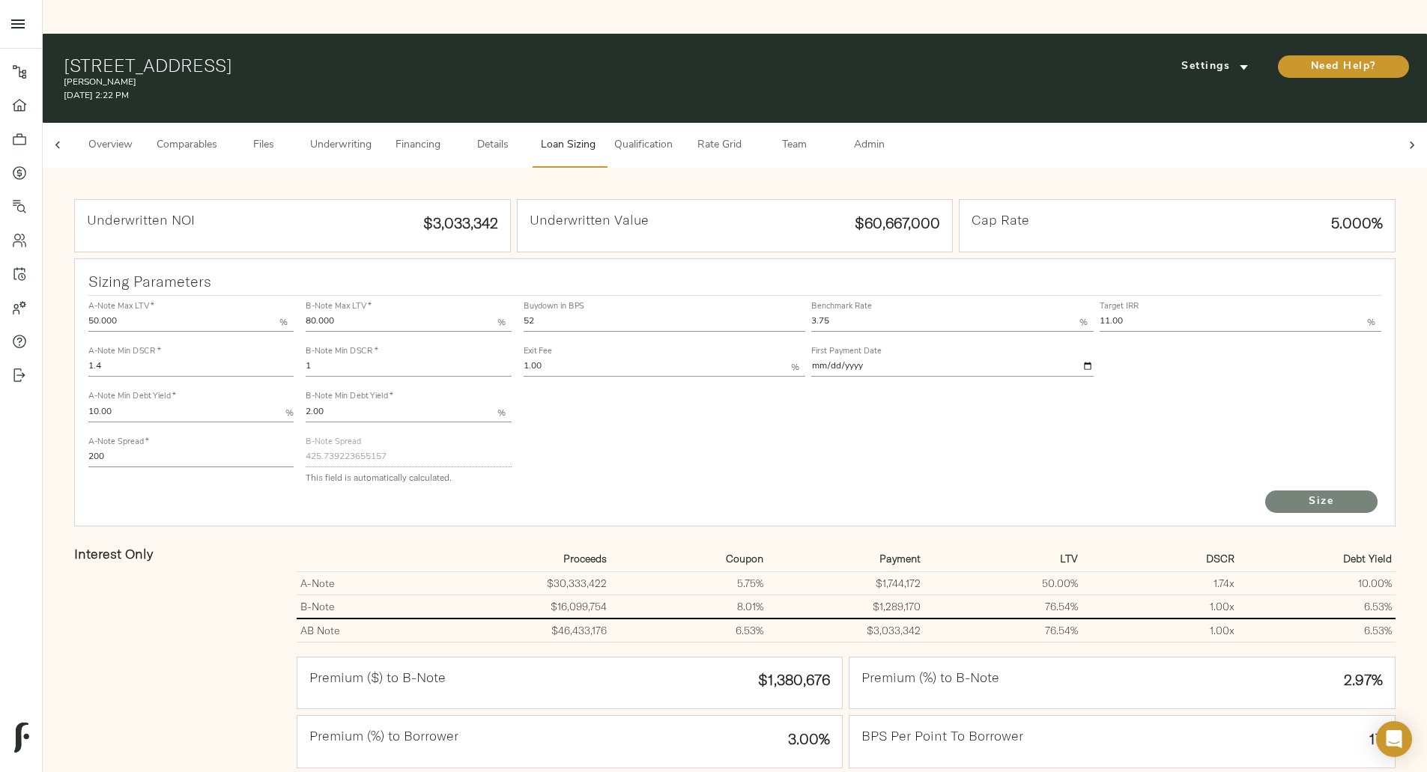
click at [1280, 493] on span "Size" at bounding box center [1321, 502] width 82 height 19
click at [371, 136] on span "Underwriting" at bounding box center [340, 145] width 61 height 19
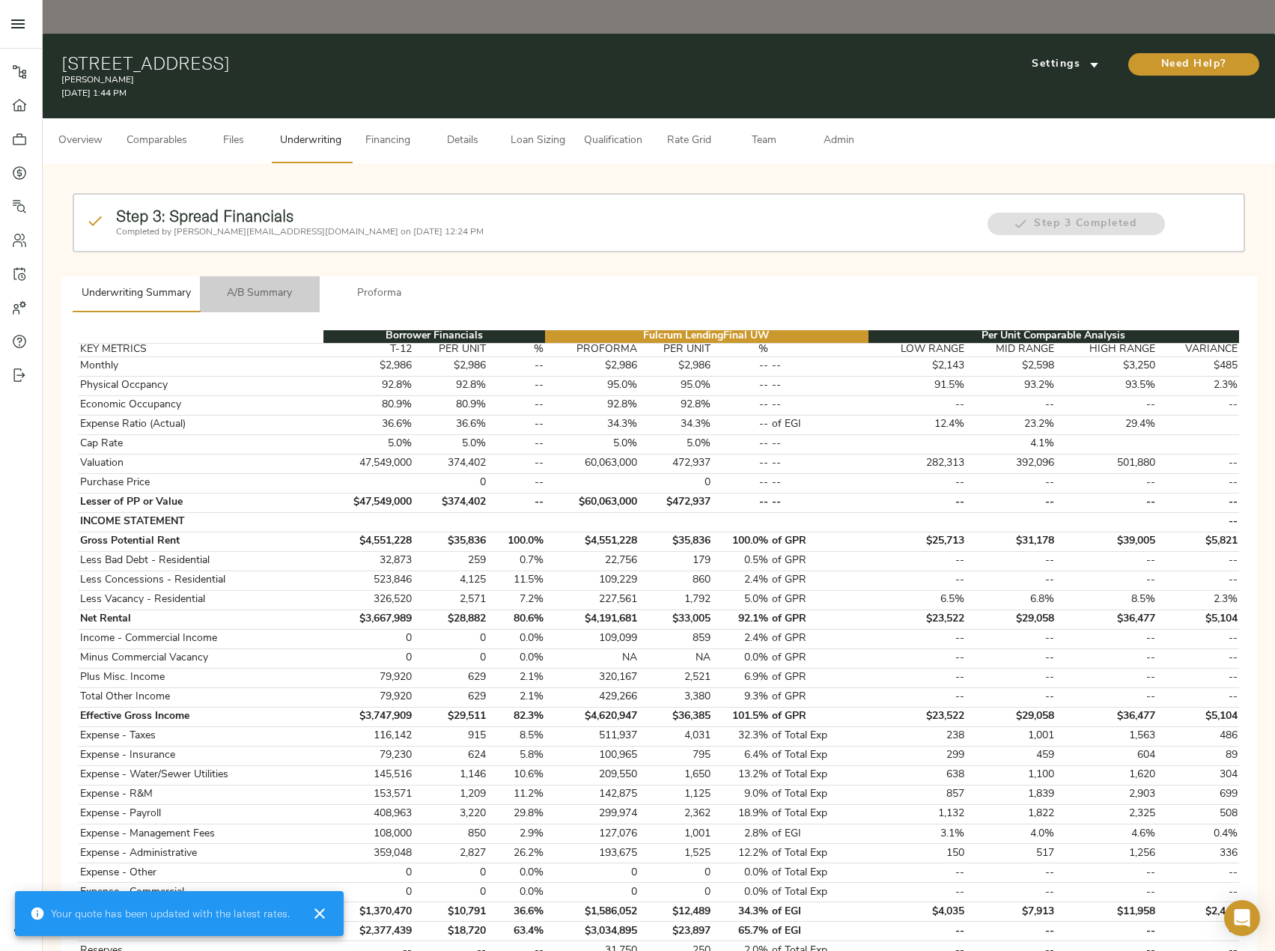
click at [273, 285] on span "A/B Summary" at bounding box center [260, 294] width 102 height 19
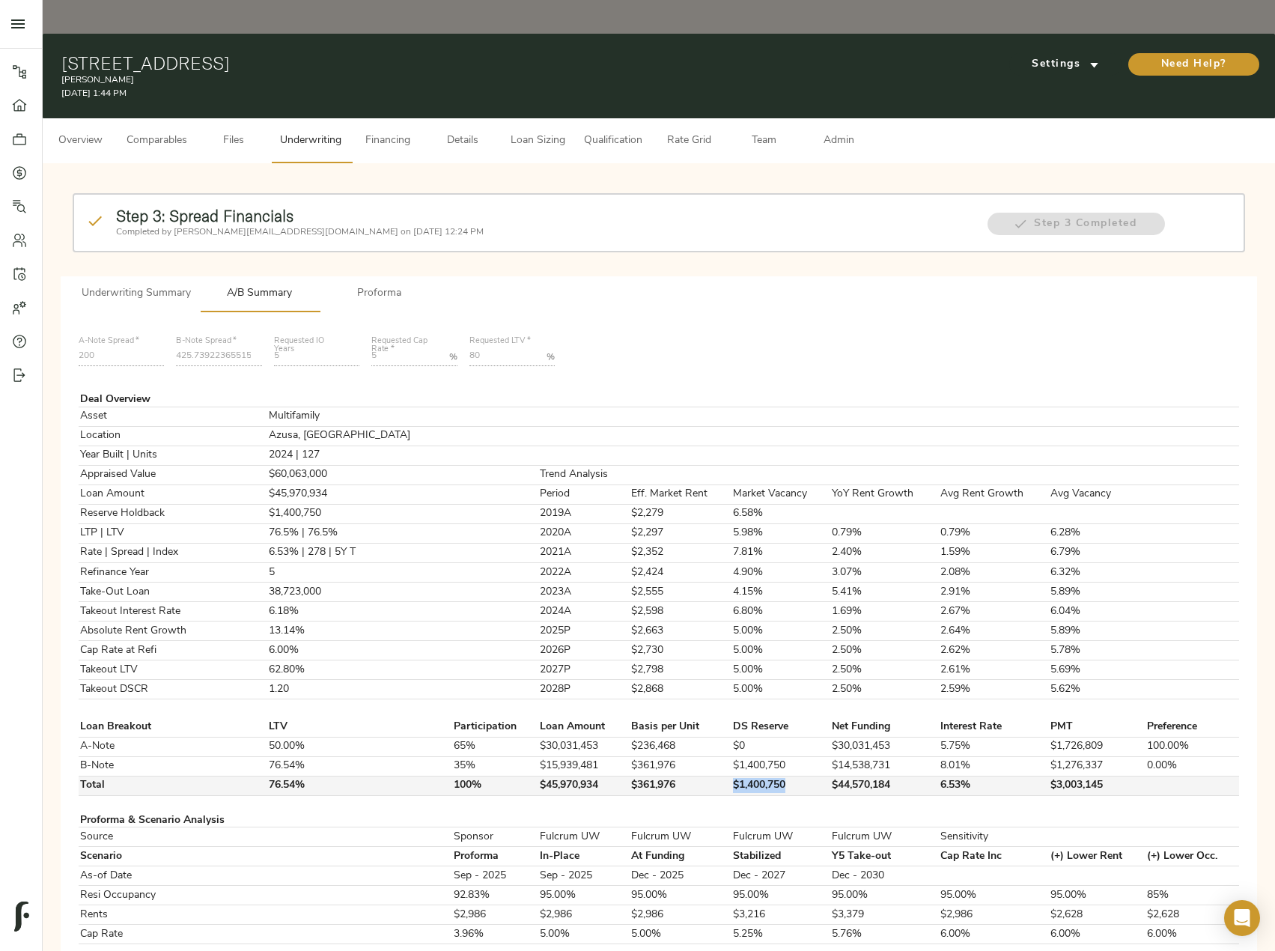
drag, startPoint x: 772, startPoint y: 753, endPoint x: 693, endPoint y: 753, distance: 79.4
click at [693, 776] on tr "Total 76.54% 100% $45,970,934 $361,976 $1,400,750 $44,570,184 6.53% $3,003,145" at bounding box center [659, 785] width 1161 height 19
copy tr "$1,400,750"
click at [543, 132] on span "Loan Sizing" at bounding box center [537, 141] width 57 height 19
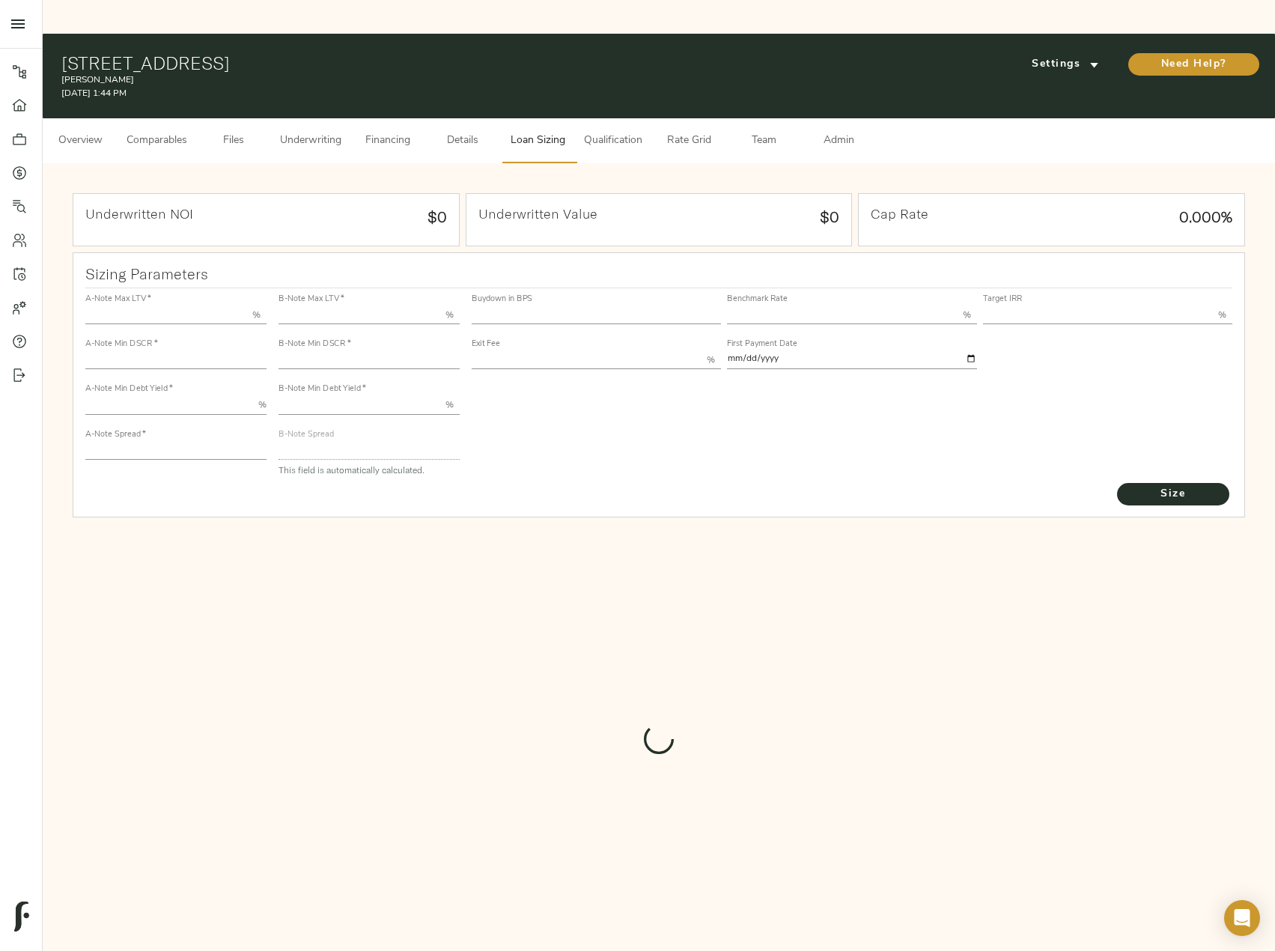
type input "50.000"
type input "1.4"
type input "10.00"
type input "200"
type input "80.000"
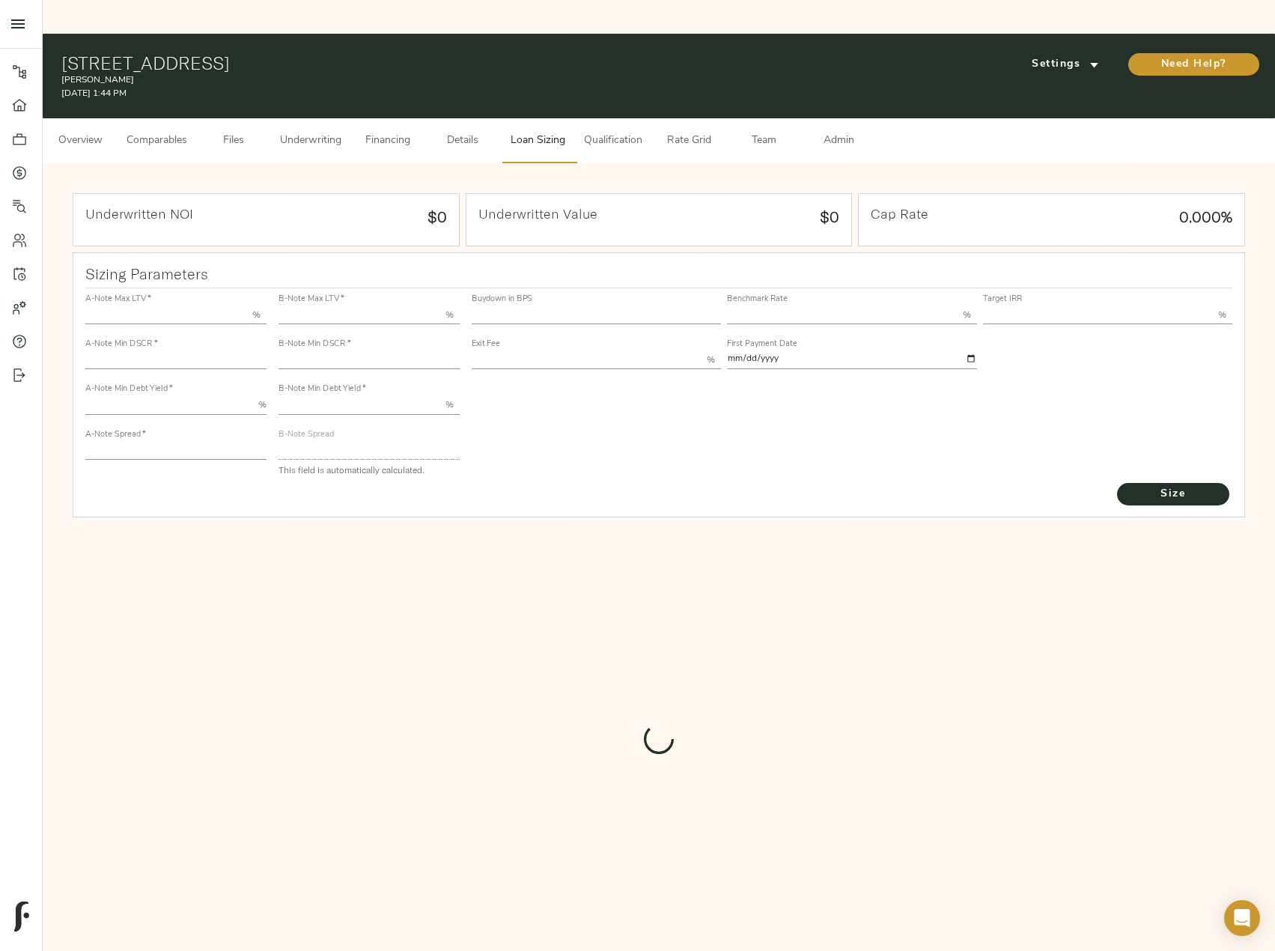
type input "1"
type input "2.00"
type input "425.739223655157"
type input "52"
type input "3.75"
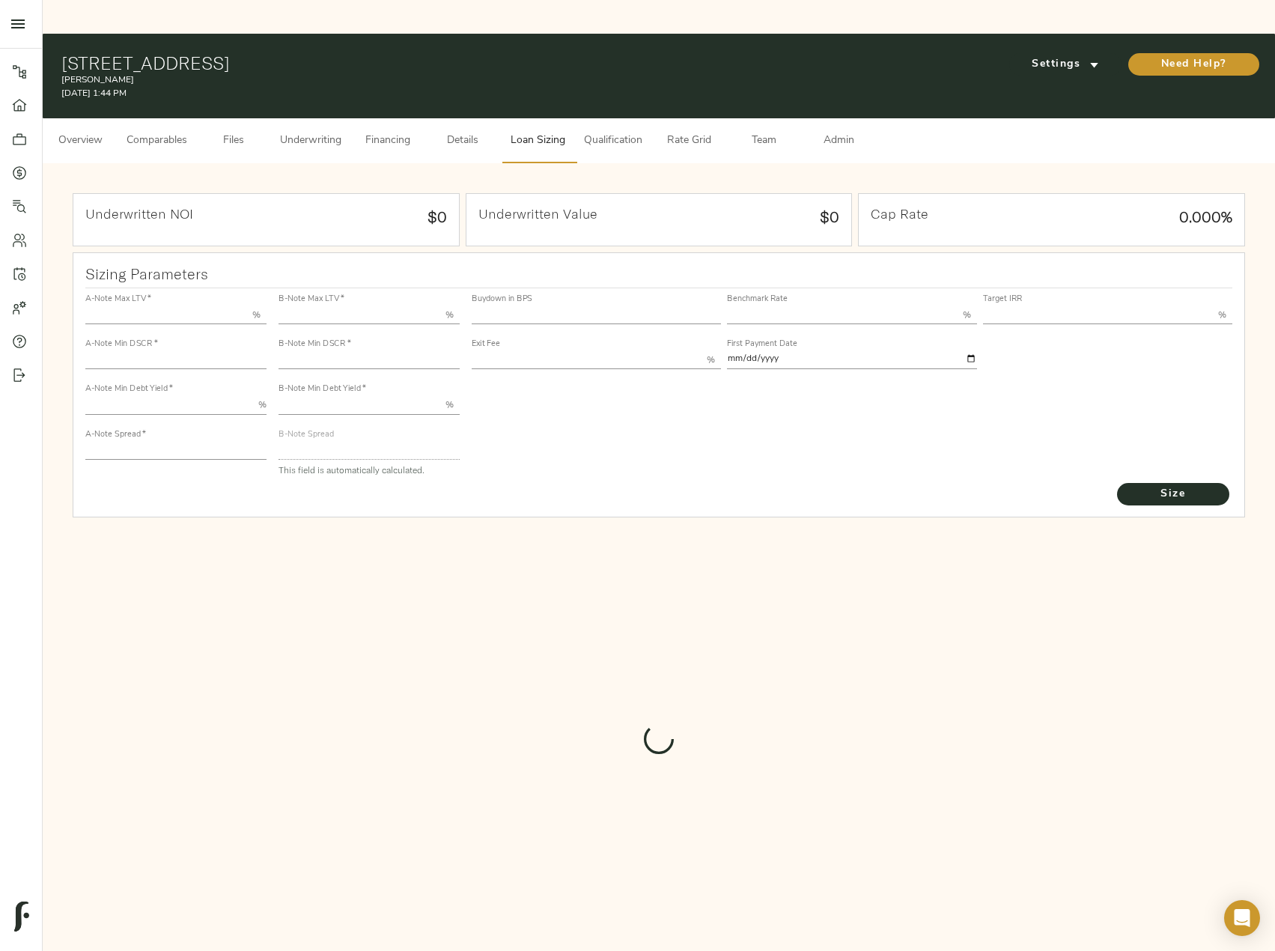
type input "11.00"
type input "1.00"
type input "[DATE]"
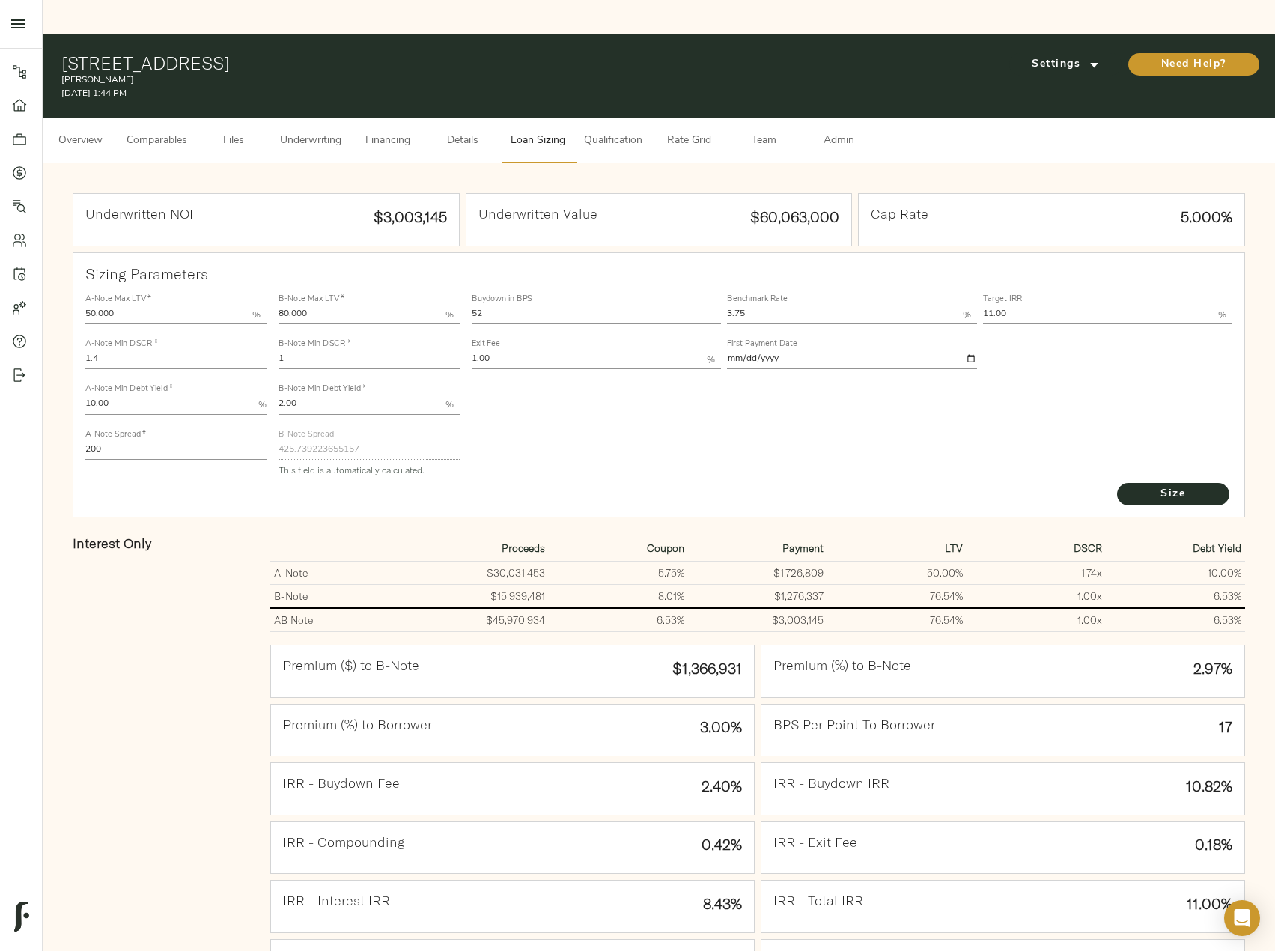
click at [400, 118] on button "Financing" at bounding box center [387, 140] width 75 height 45
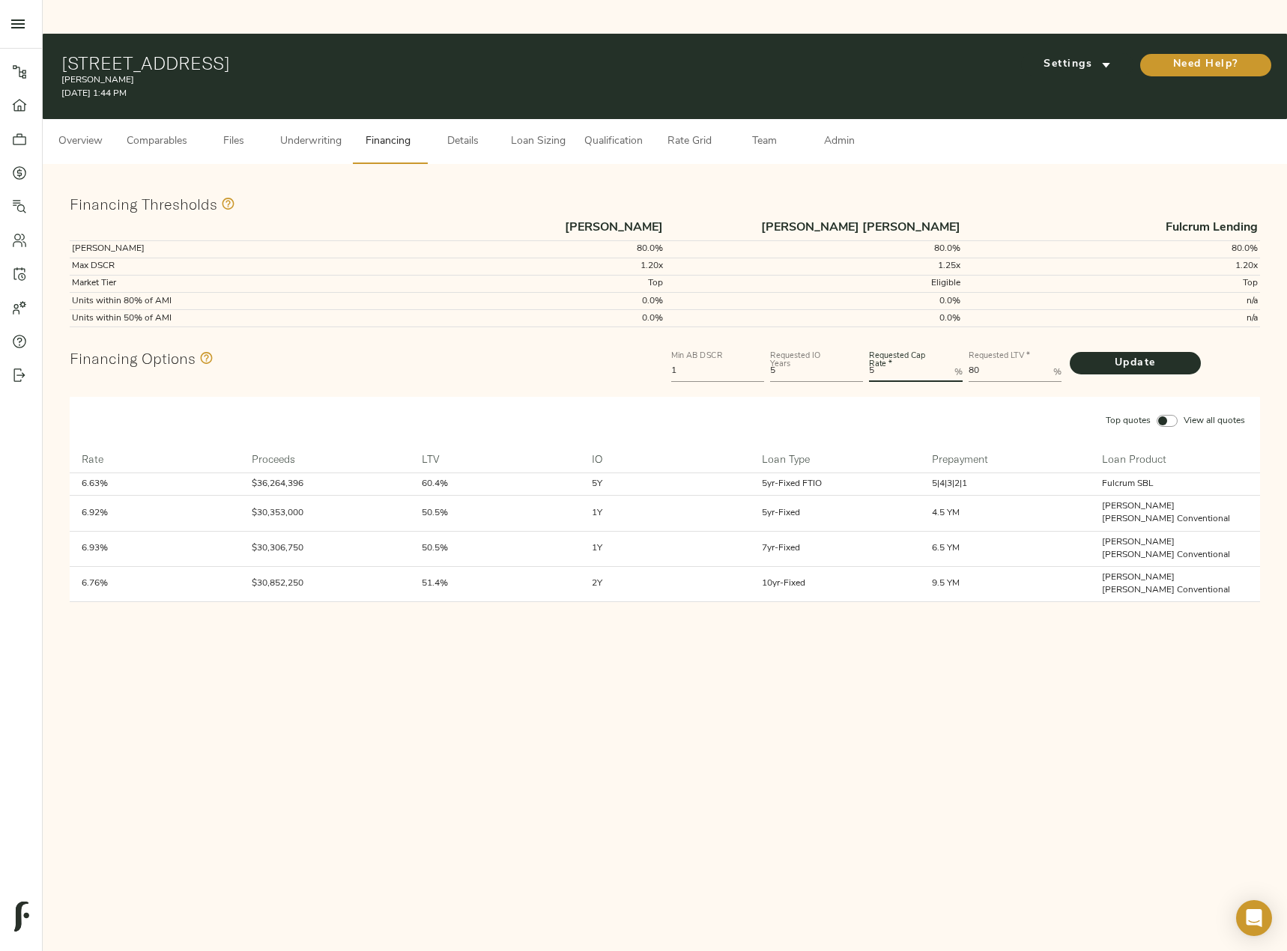
drag, startPoint x: 893, startPoint y: 342, endPoint x: 836, endPoint y: 343, distance: 56.9
click at [836, 343] on div "Min AB DSCR 1 Requested IO Years 5 Requested Cap Rate   * 5 % Requested LTV   *…" at bounding box center [965, 364] width 595 height 45
type Rate "5.25"
click at [1069, 352] on button "Update" at bounding box center [1134, 363] width 131 height 22
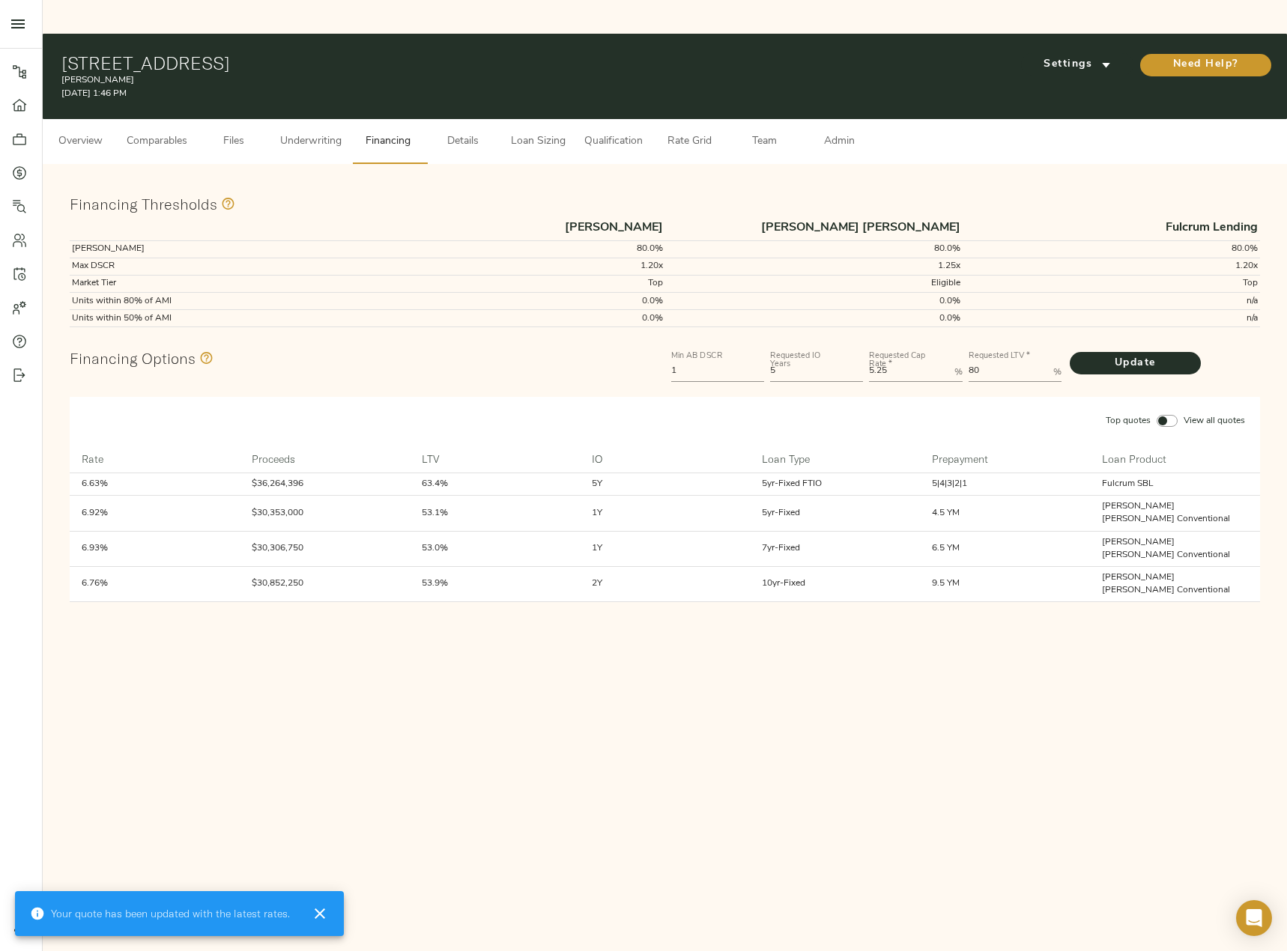
click at [126, 120] on button "Comparables" at bounding box center [157, 141] width 79 height 45
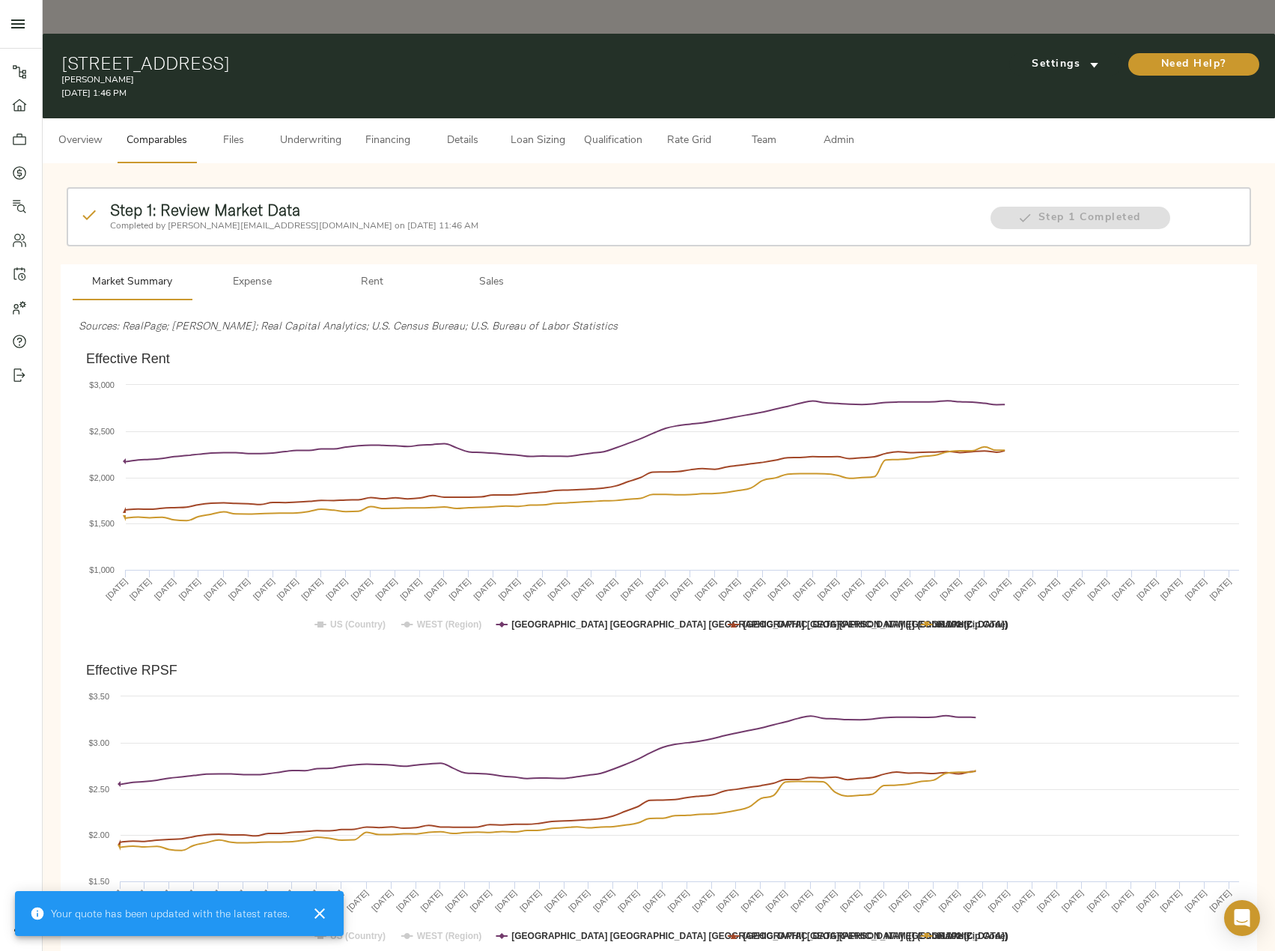
click at [490, 273] on span "Sales" at bounding box center [492, 282] width 102 height 19
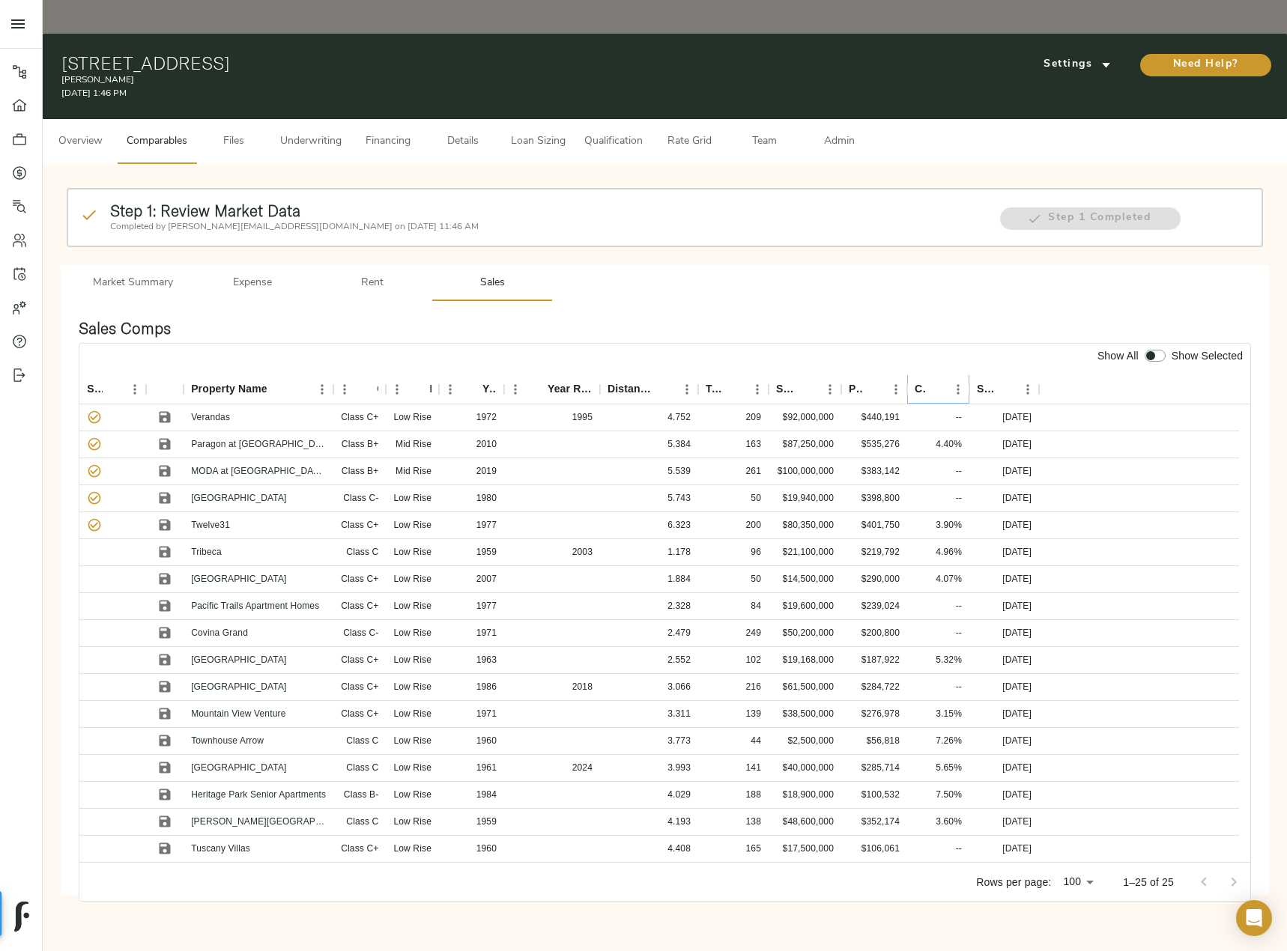
click at [936, 385] on icon "Sort" at bounding box center [936, 389] width 9 height 9
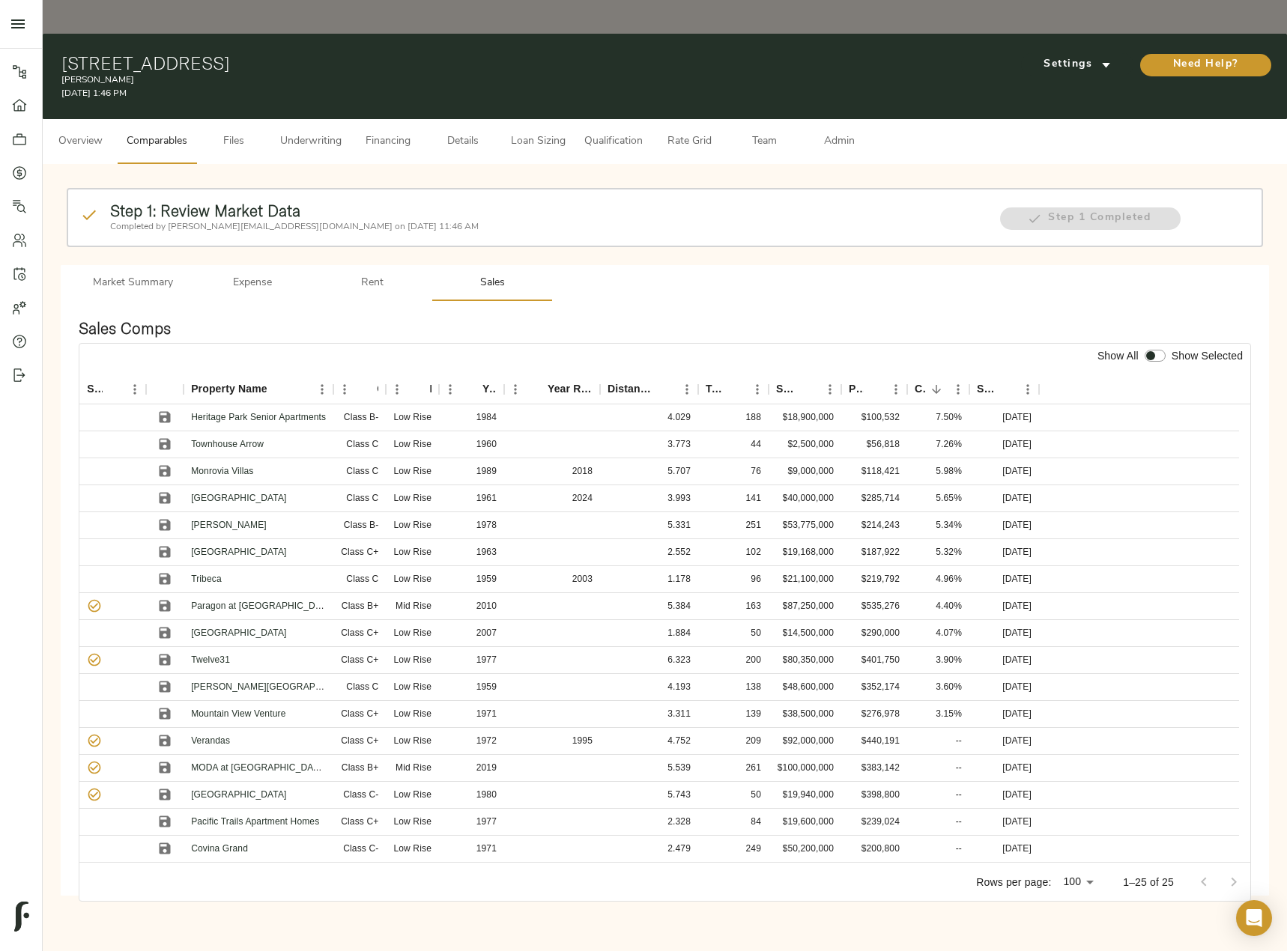
click at [402, 133] on span "Financing" at bounding box center [387, 142] width 57 height 19
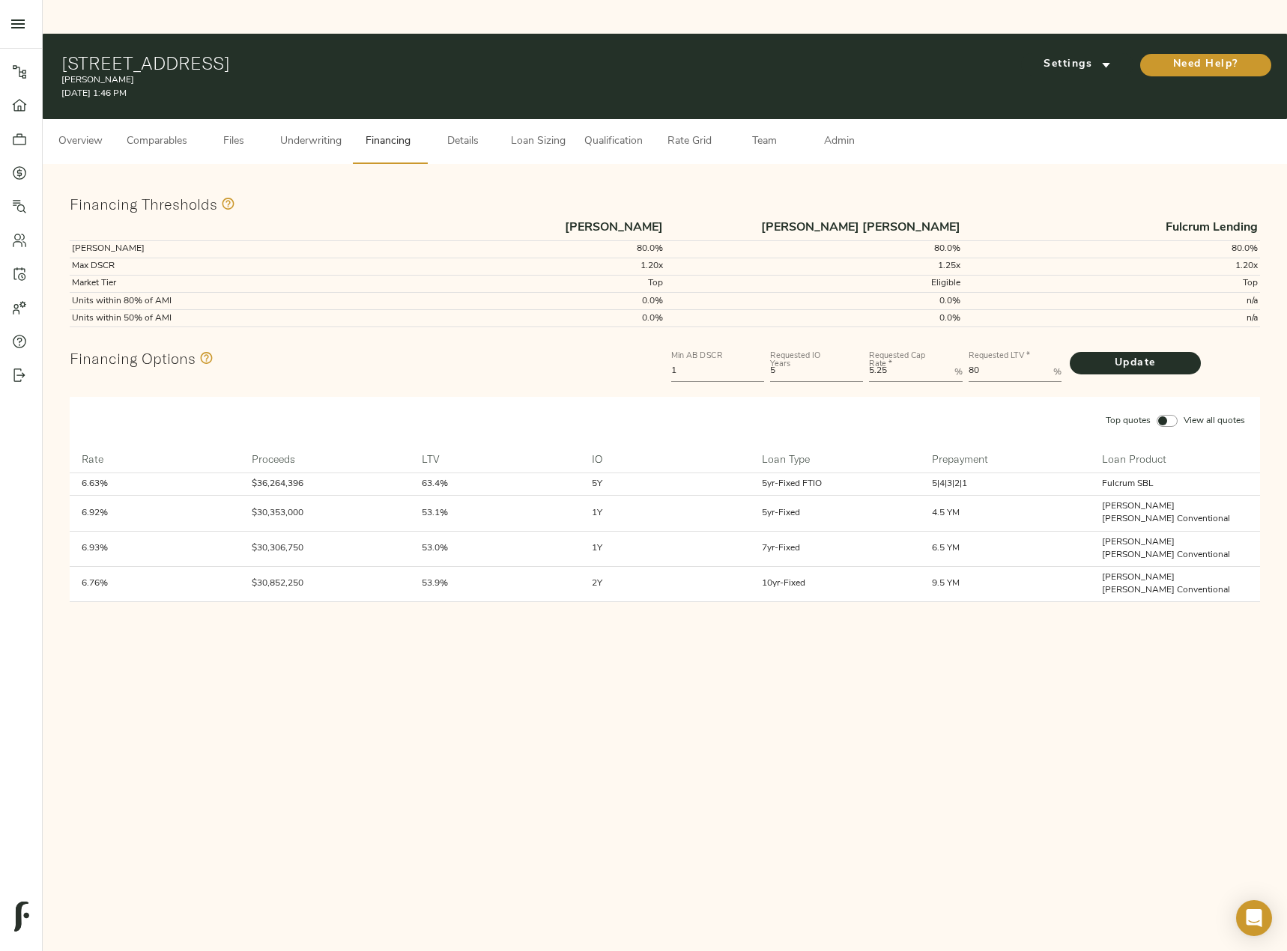
drag, startPoint x: 905, startPoint y: 341, endPoint x: 845, endPoint y: 340, distance: 59.2
click at [845, 342] on div "Min AB DSCR 1 Requested IO Years 5 Requested Cap Rate   * 5.25 % Requested LTV …" at bounding box center [965, 364] width 595 height 45
type Rate "5"
click at [1069, 352] on button "Update" at bounding box center [1134, 363] width 131 height 22
click at [532, 133] on span "Loan Sizing" at bounding box center [537, 142] width 57 height 19
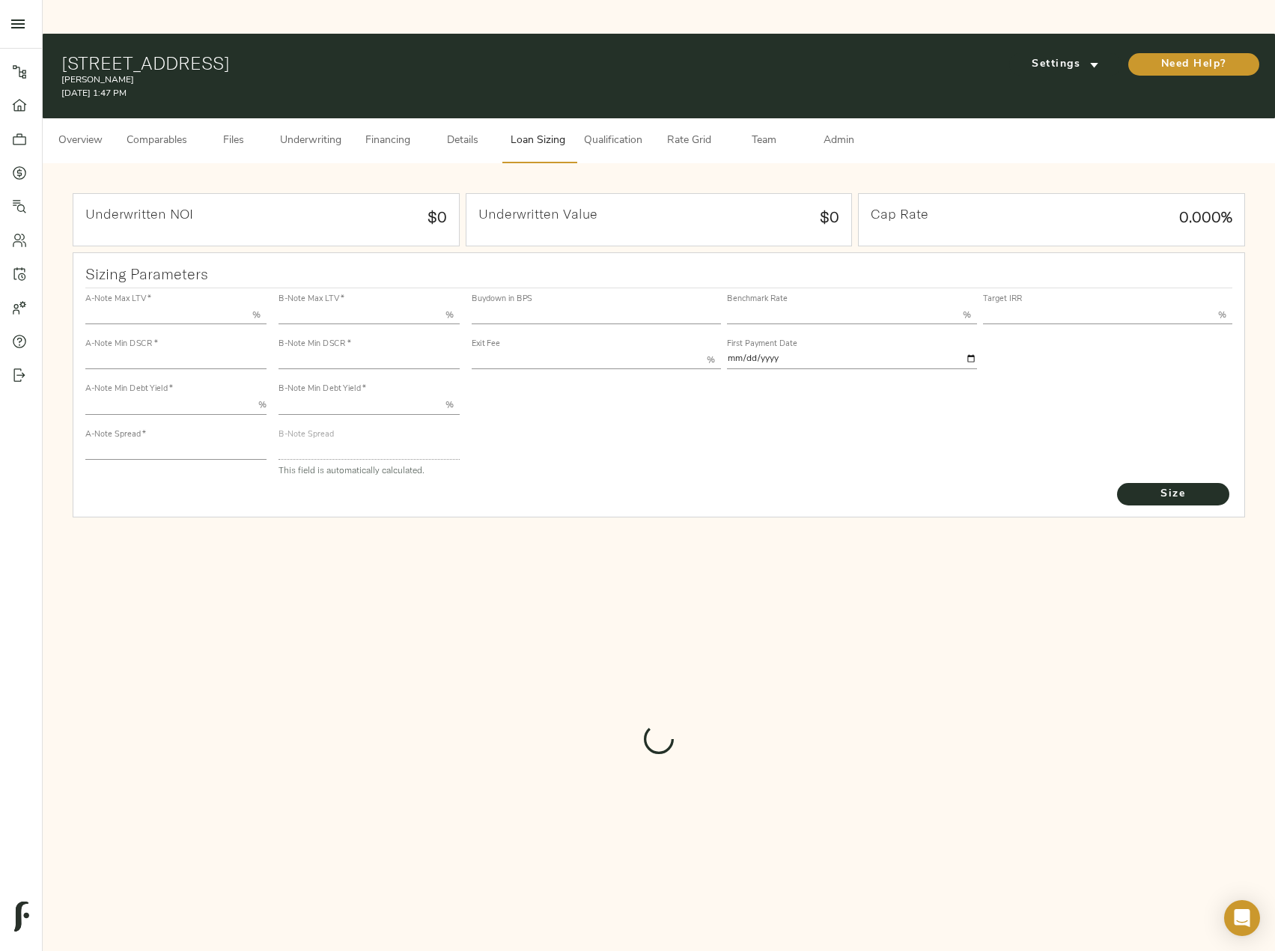
type input "50.000"
type input "1.4"
type input "10.00"
type input "200"
type input "80.000"
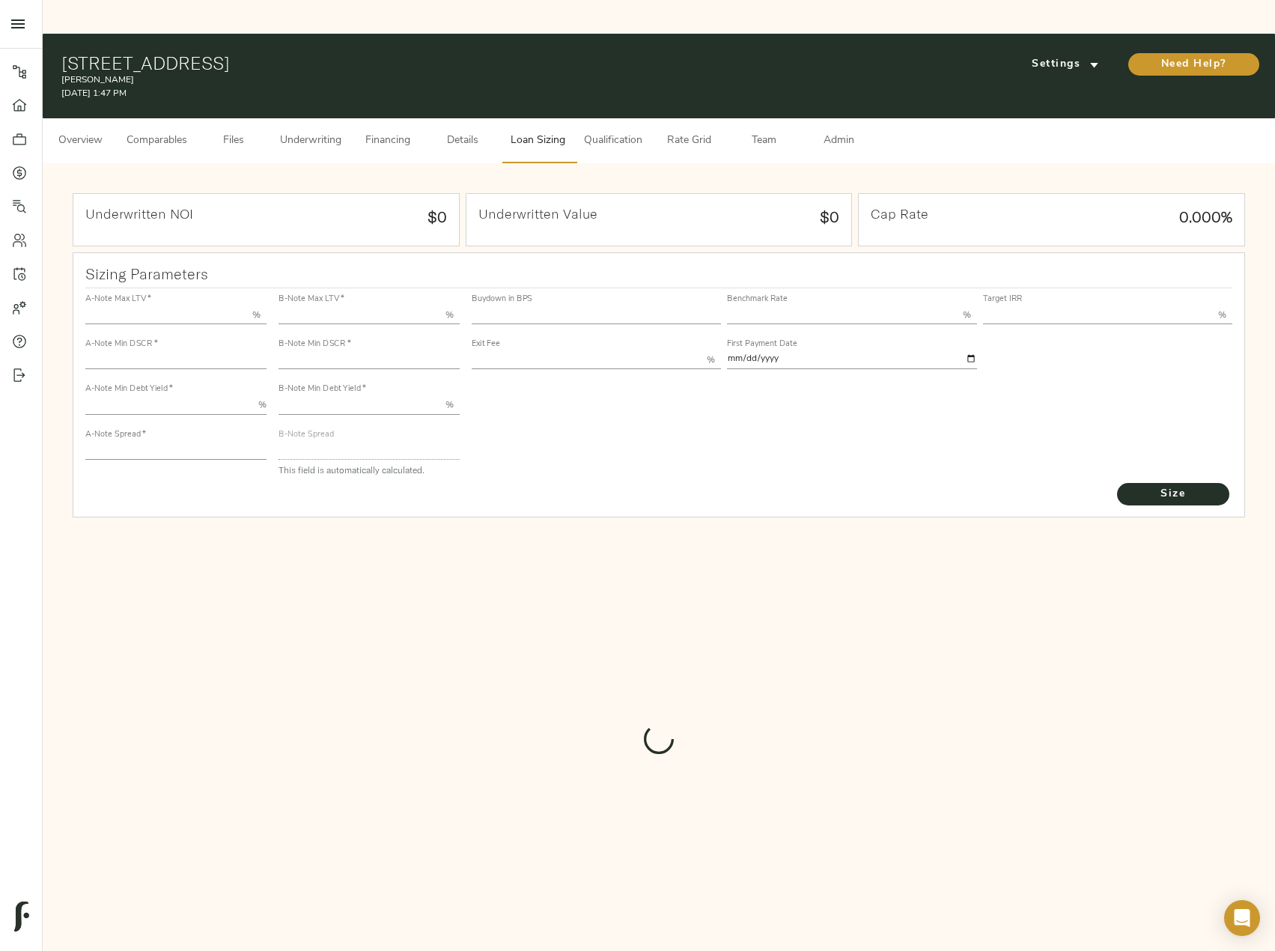
type input "1"
type input "2.00"
type input "425.739223655157"
type input "52"
type input "3.75"
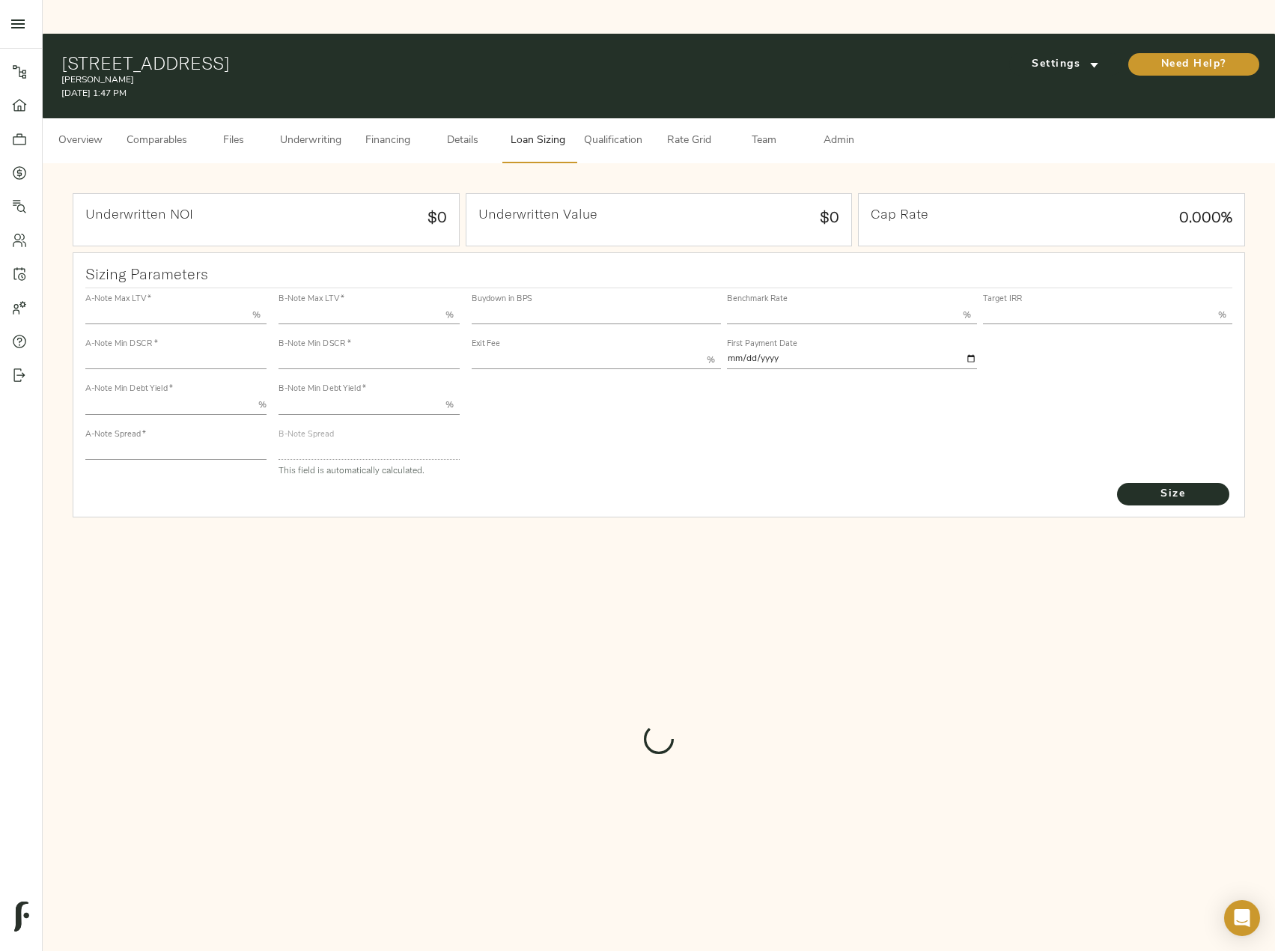
type input "11.00"
type input "1.00"
type input "2025-09-01"
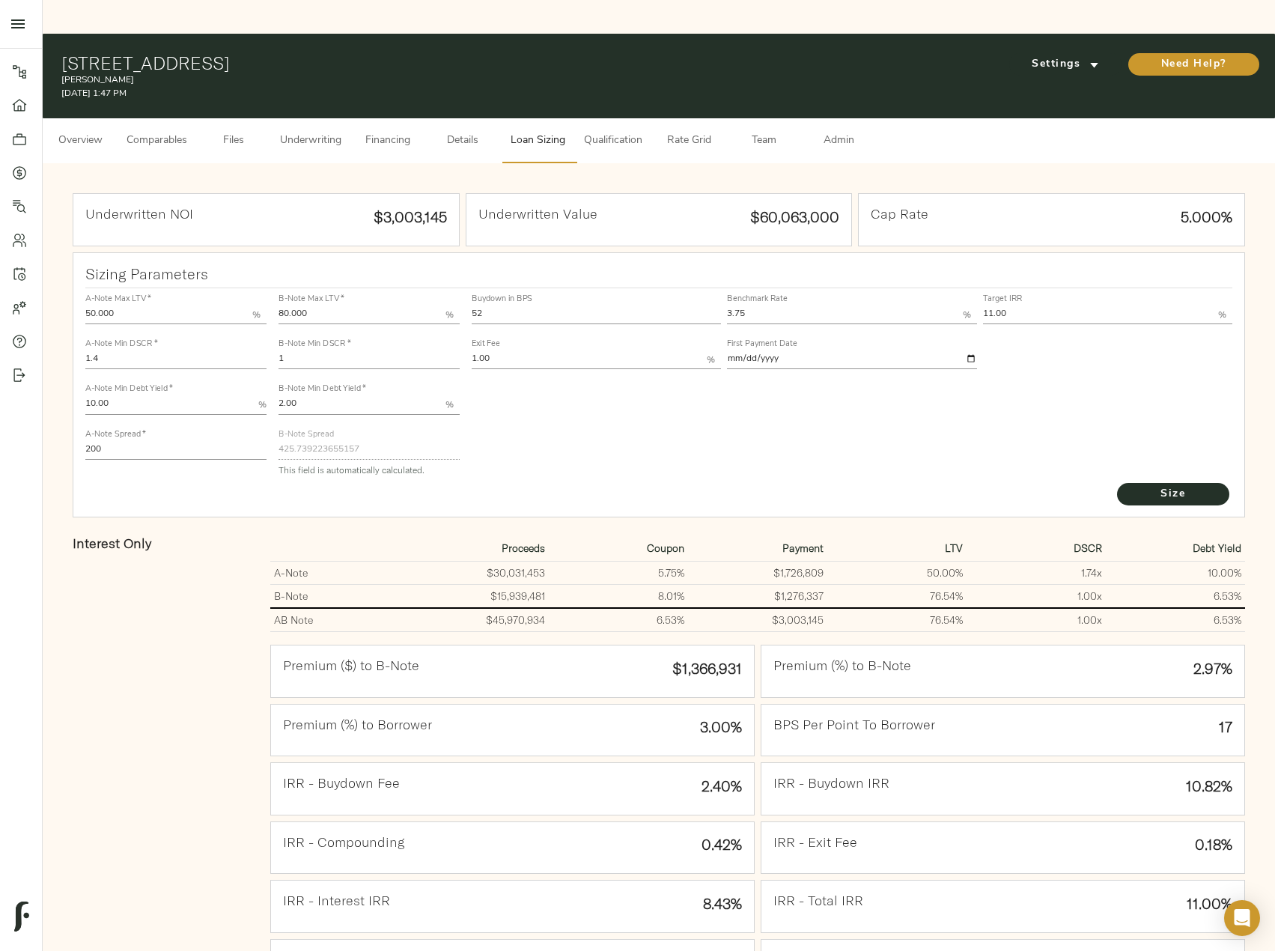
click at [845, 132] on span "Admin" at bounding box center [838, 141] width 57 height 19
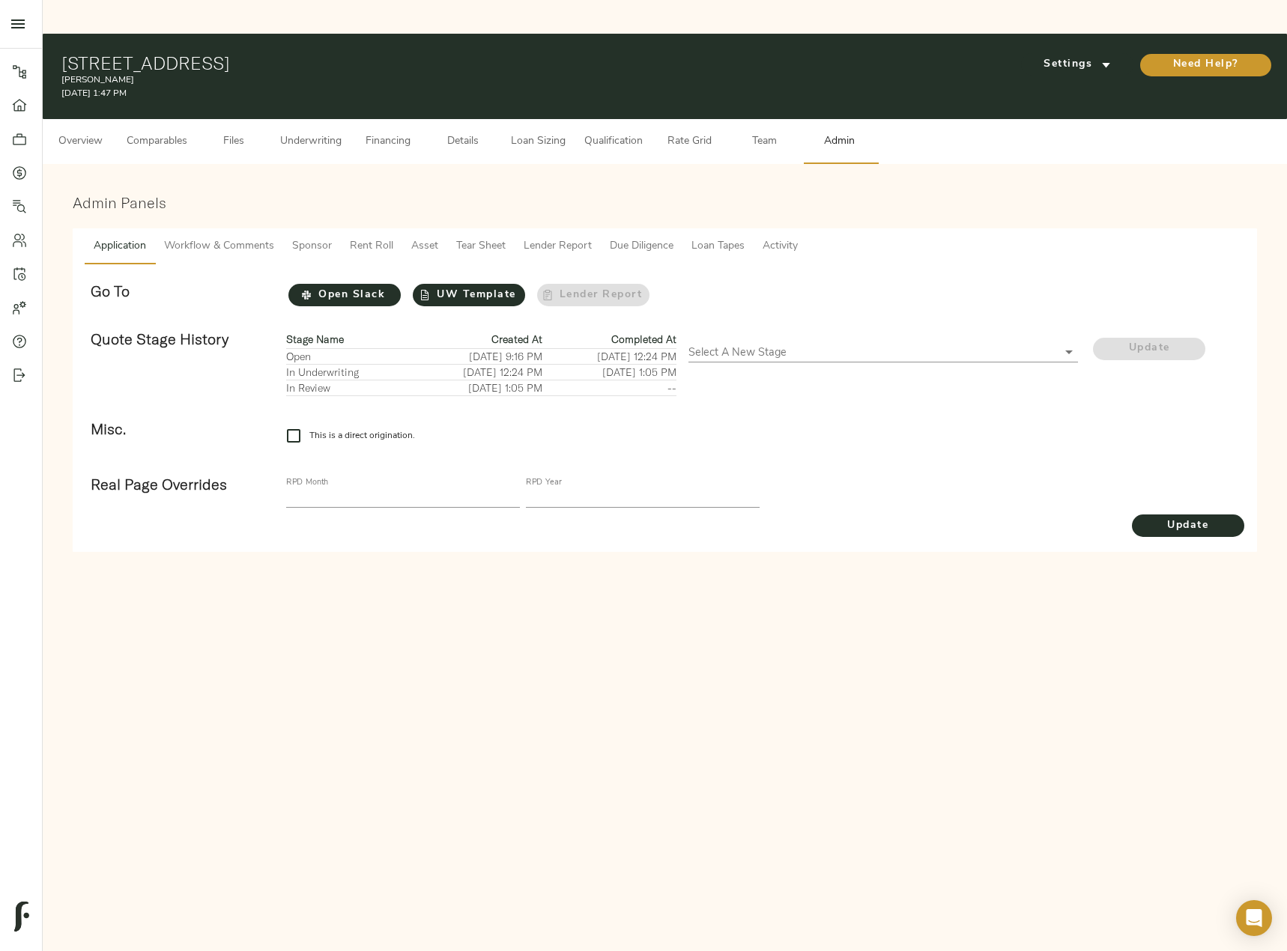
click at [487, 237] on span "Tear Sheet" at bounding box center [480, 246] width 49 height 19
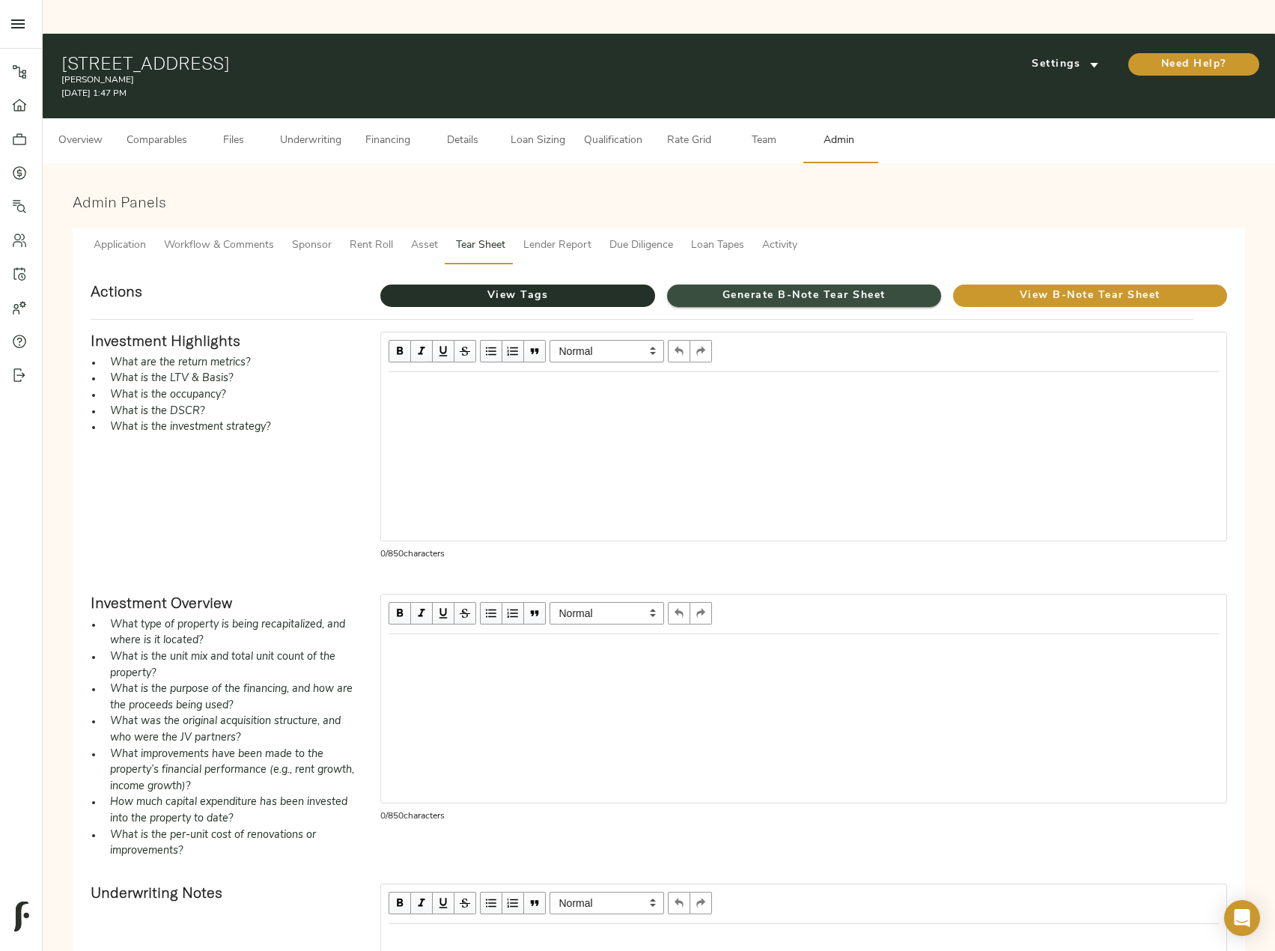
click at [738, 287] on span "Generate B-Note Tear Sheet" at bounding box center [804, 296] width 274 height 19
click at [1084, 287] on span "View B-Note Tear Sheet" at bounding box center [1090, 296] width 274 height 19
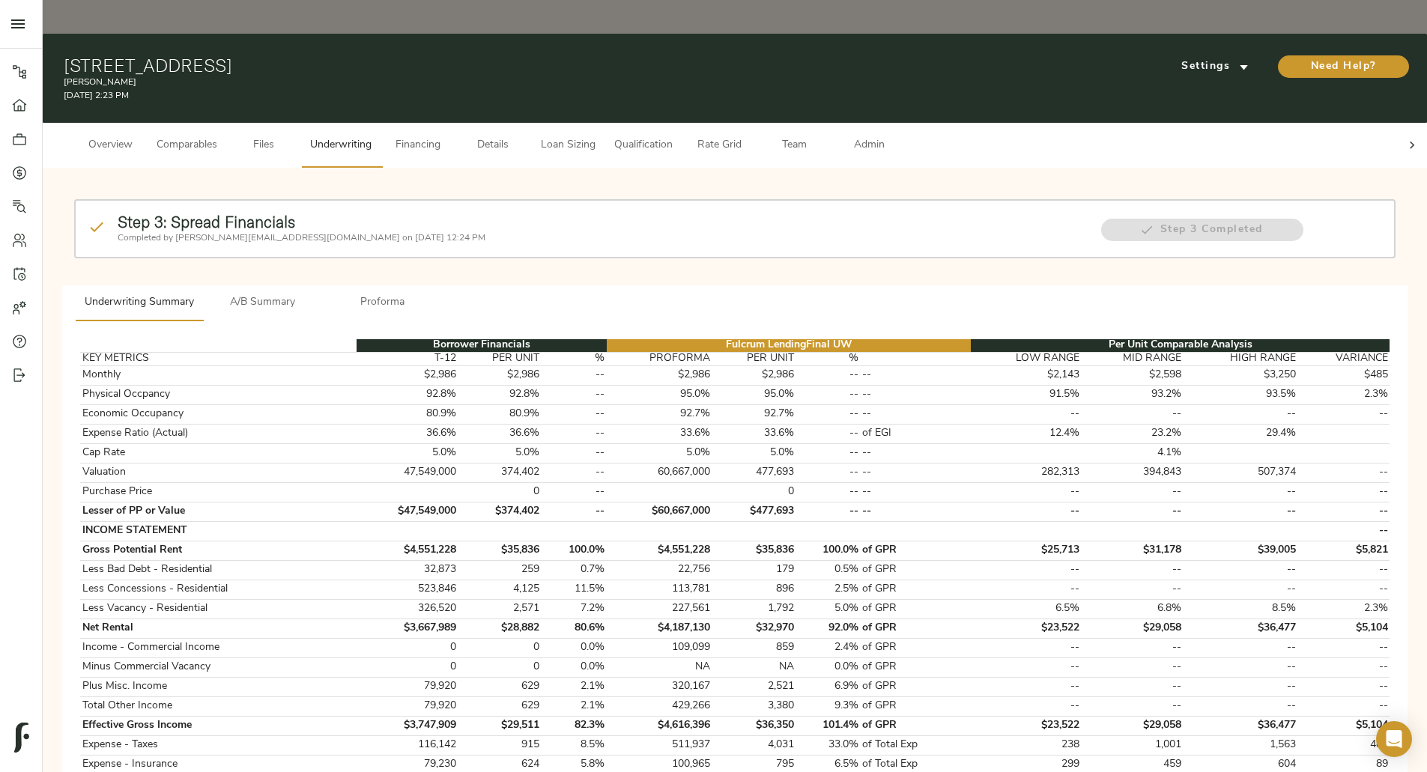
click at [314, 294] on span "A/B Summary" at bounding box center [263, 303] width 102 height 19
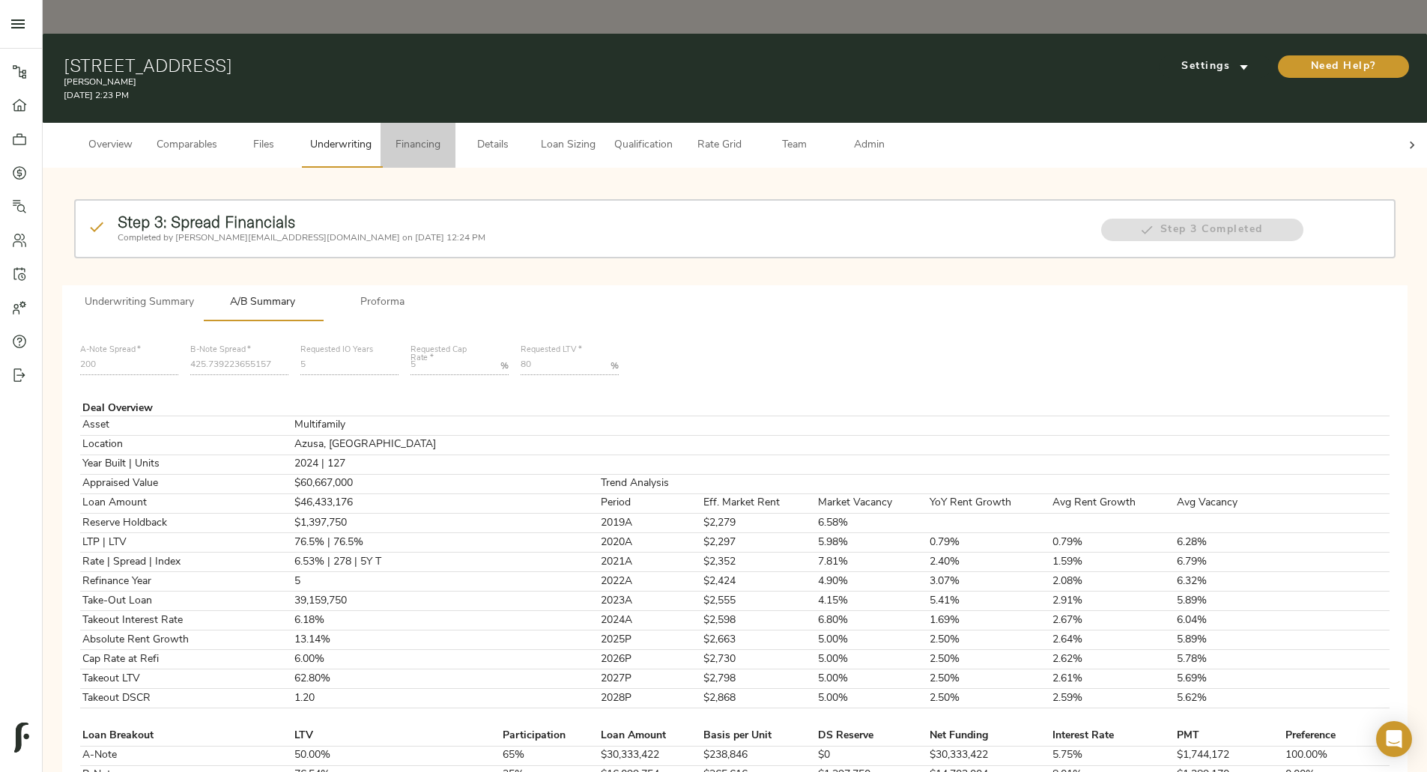
click at [446, 136] on span "Financing" at bounding box center [417, 145] width 57 height 19
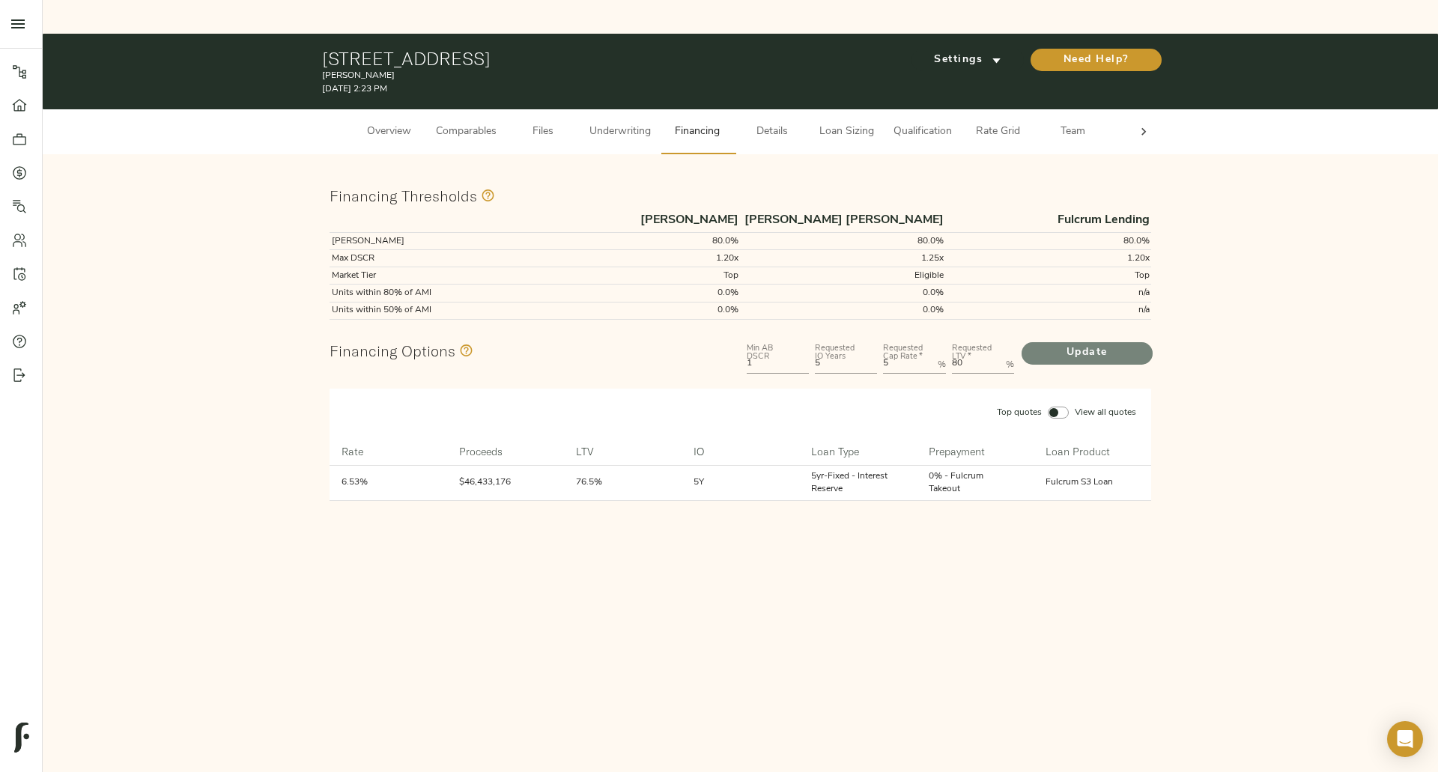
click at [1093, 344] on span "Update" at bounding box center [1086, 353] width 101 height 19
click at [457, 123] on span "Comparables" at bounding box center [466, 132] width 61 height 19
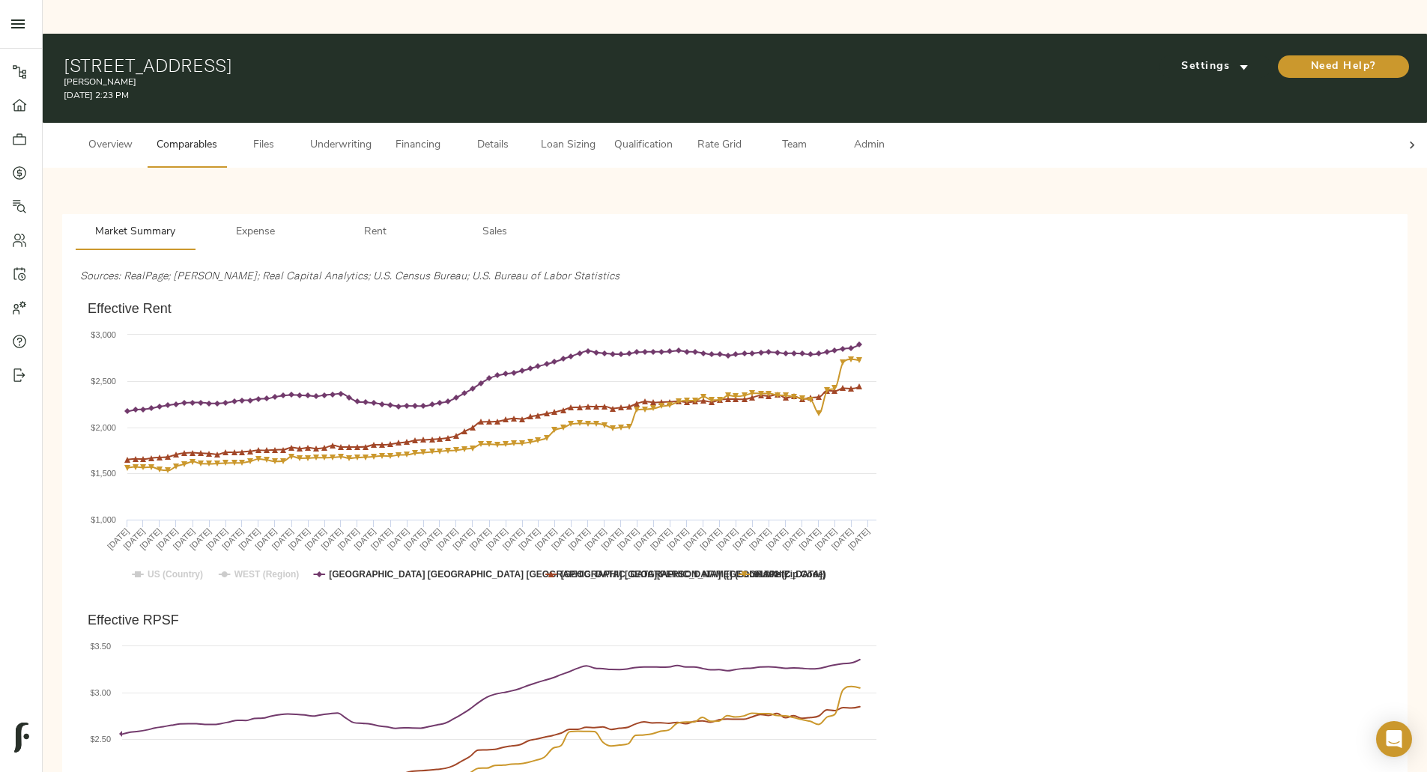
click at [371, 136] on span "Underwriting" at bounding box center [340, 145] width 61 height 19
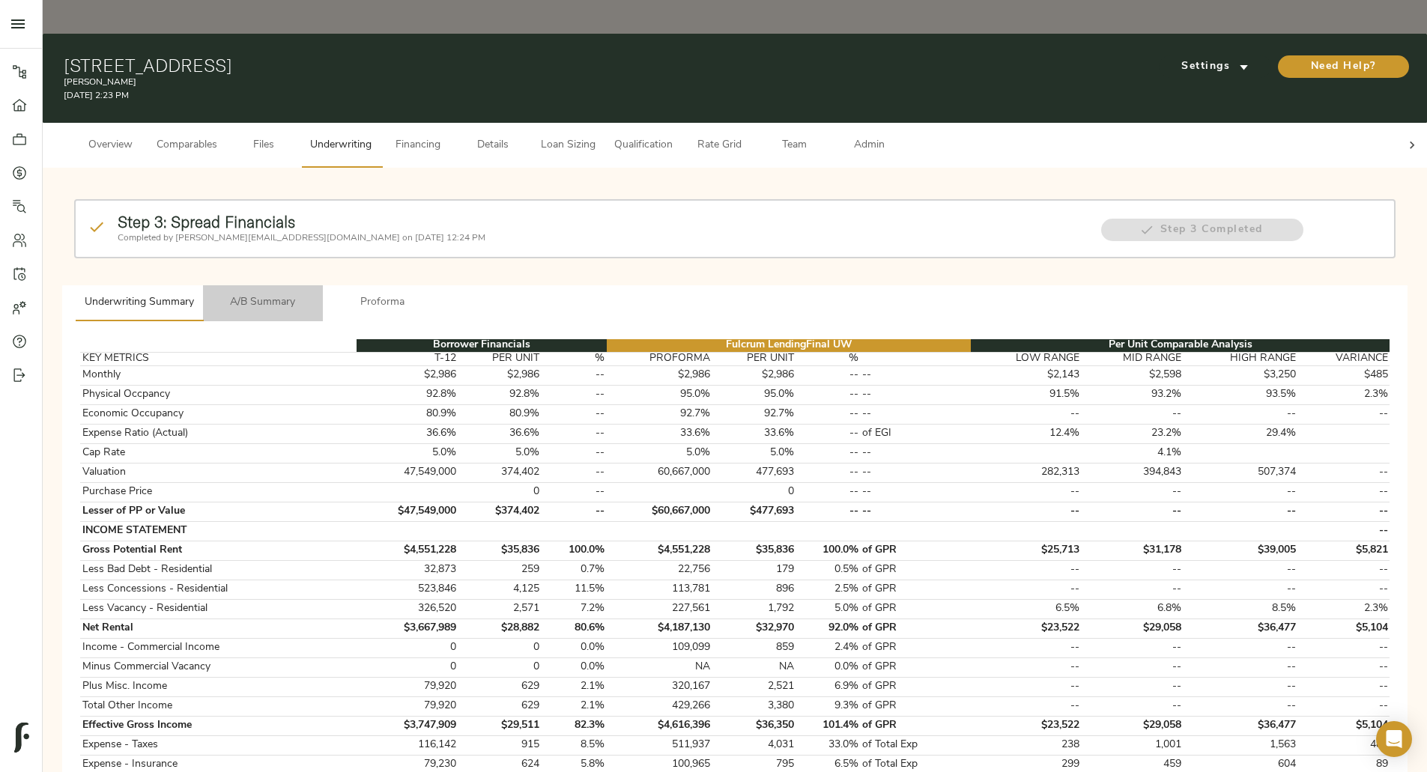
click at [314, 294] on span "A/B Summary" at bounding box center [263, 303] width 102 height 19
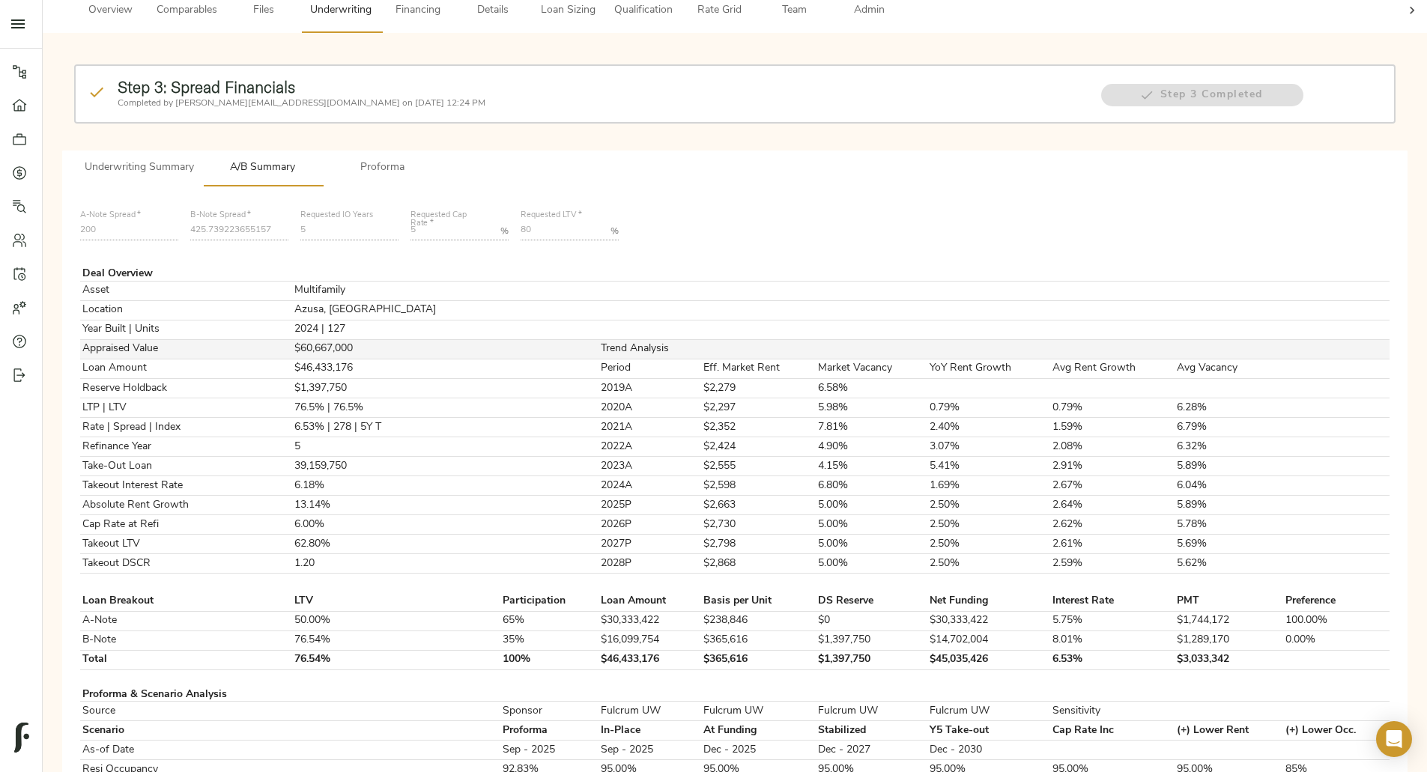
scroll to position [136, 0]
click at [434, 158] on span "Proforma" at bounding box center [383, 167] width 102 height 19
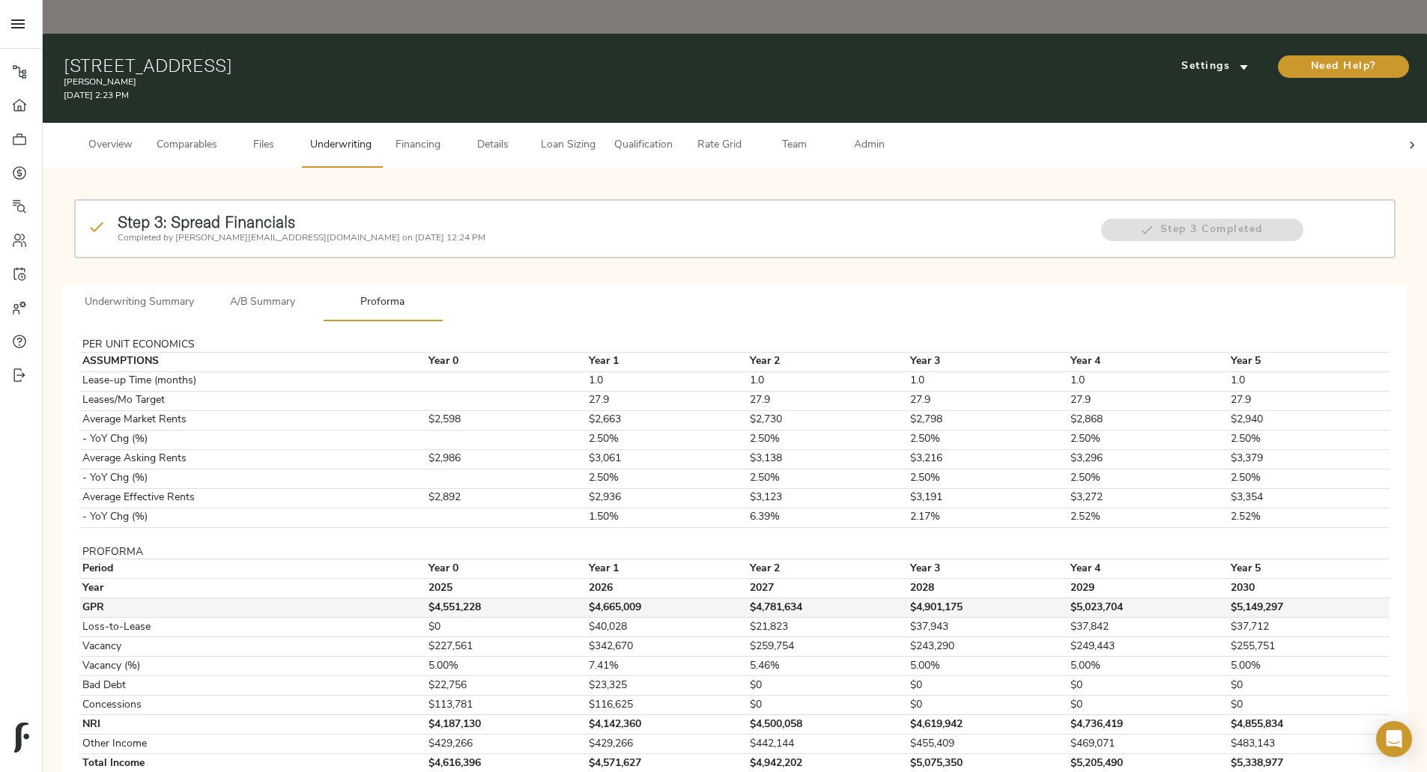
scroll to position [35, 0]
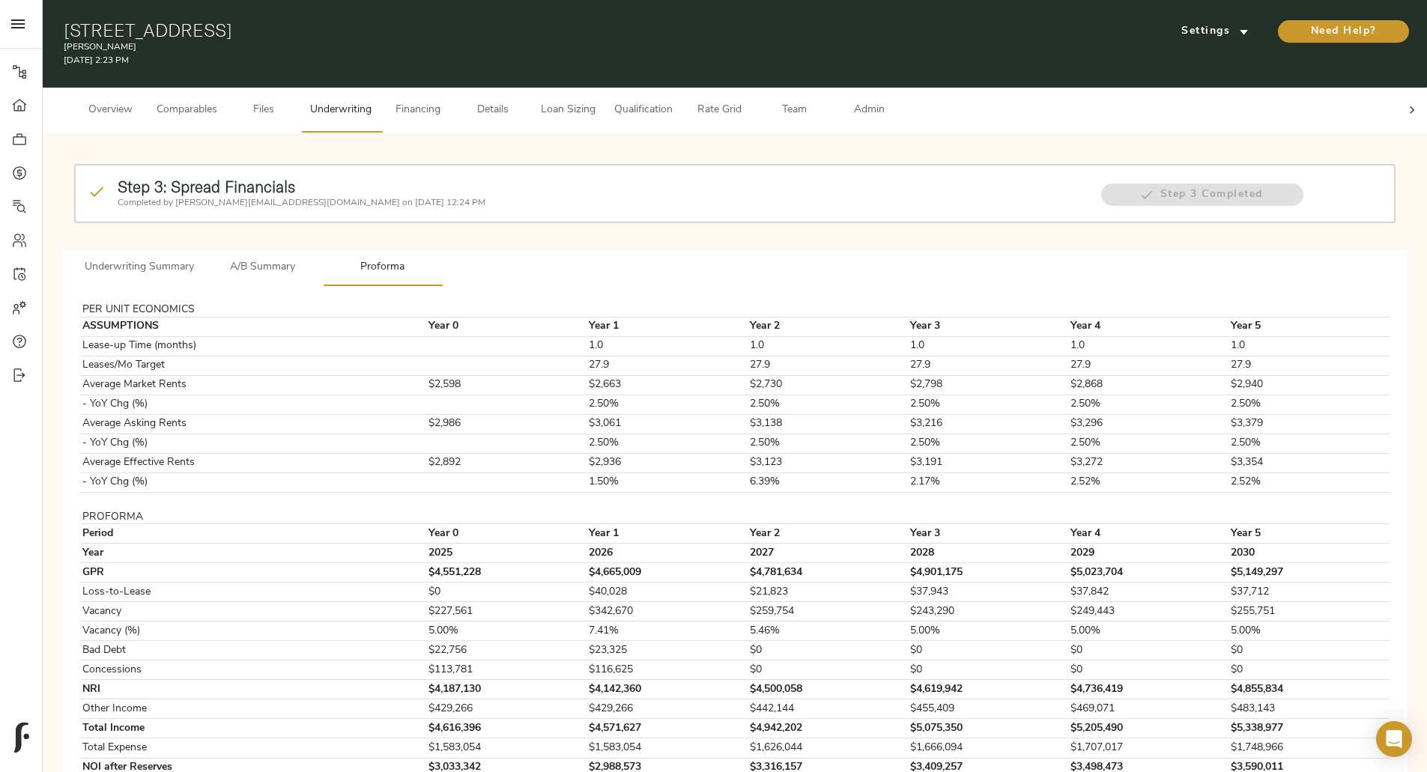
click at [455, 88] on button "Financing" at bounding box center [417, 110] width 75 height 45
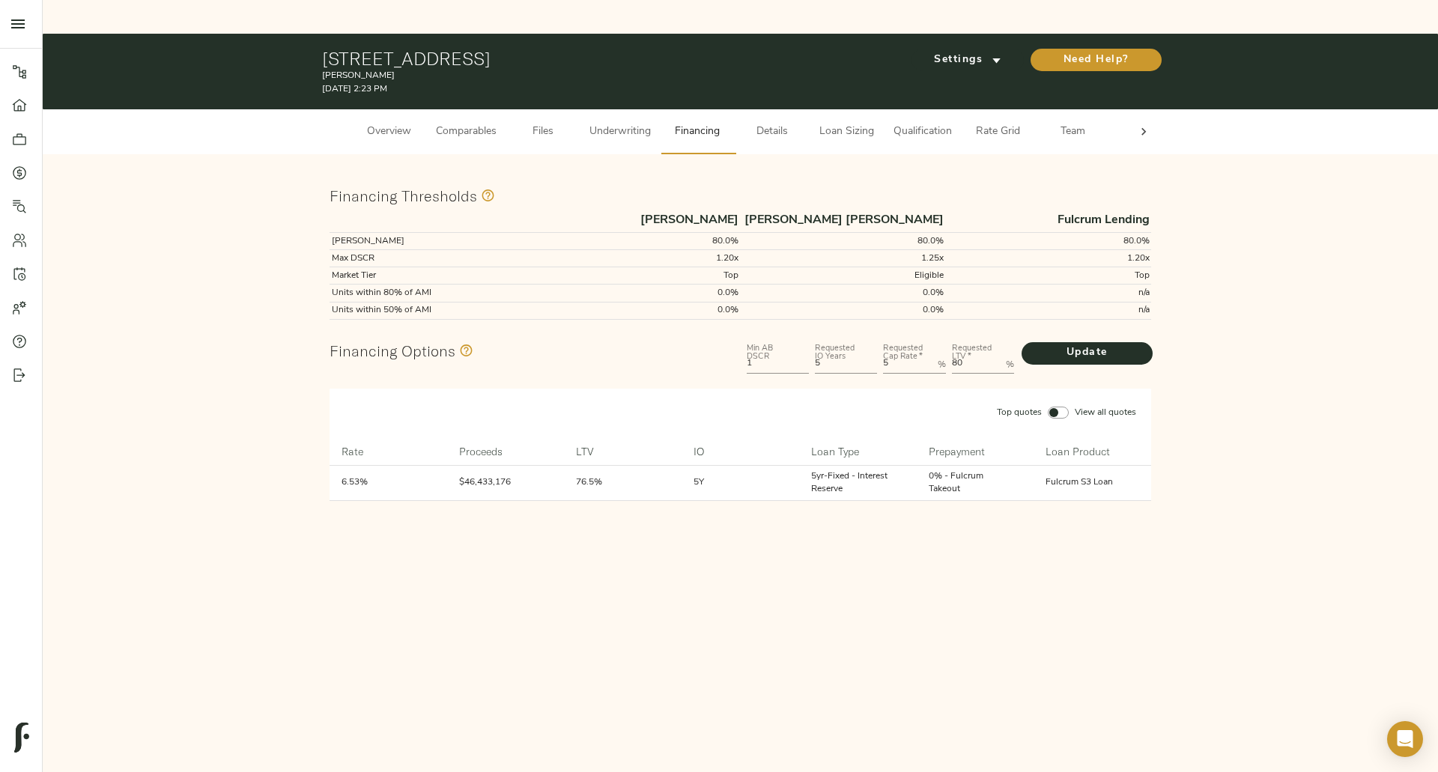
click at [1056, 407] on input "Top quotes View all quotes" at bounding box center [1054, 413] width 36 height 12
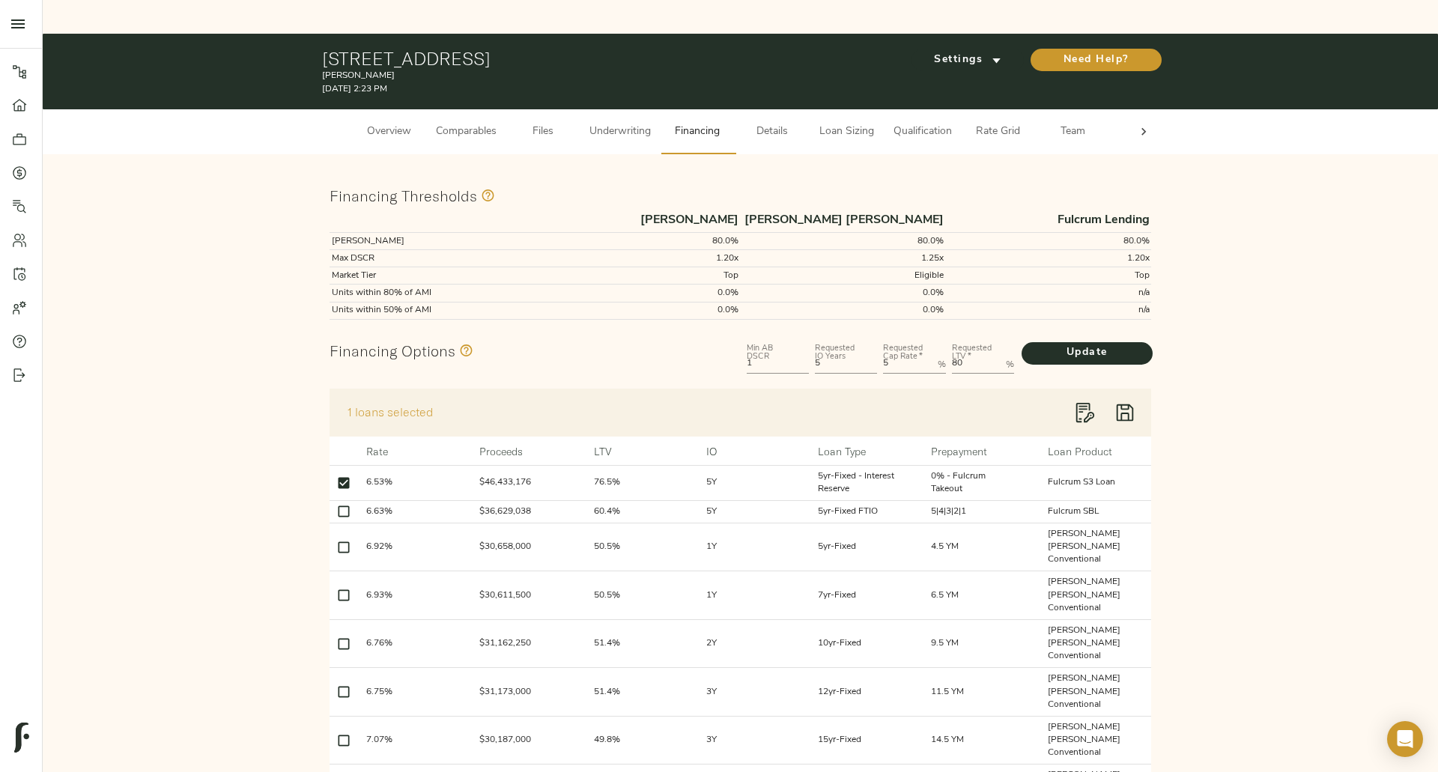
click at [818, 109] on button "Loan Sizing" at bounding box center [846, 131] width 75 height 45
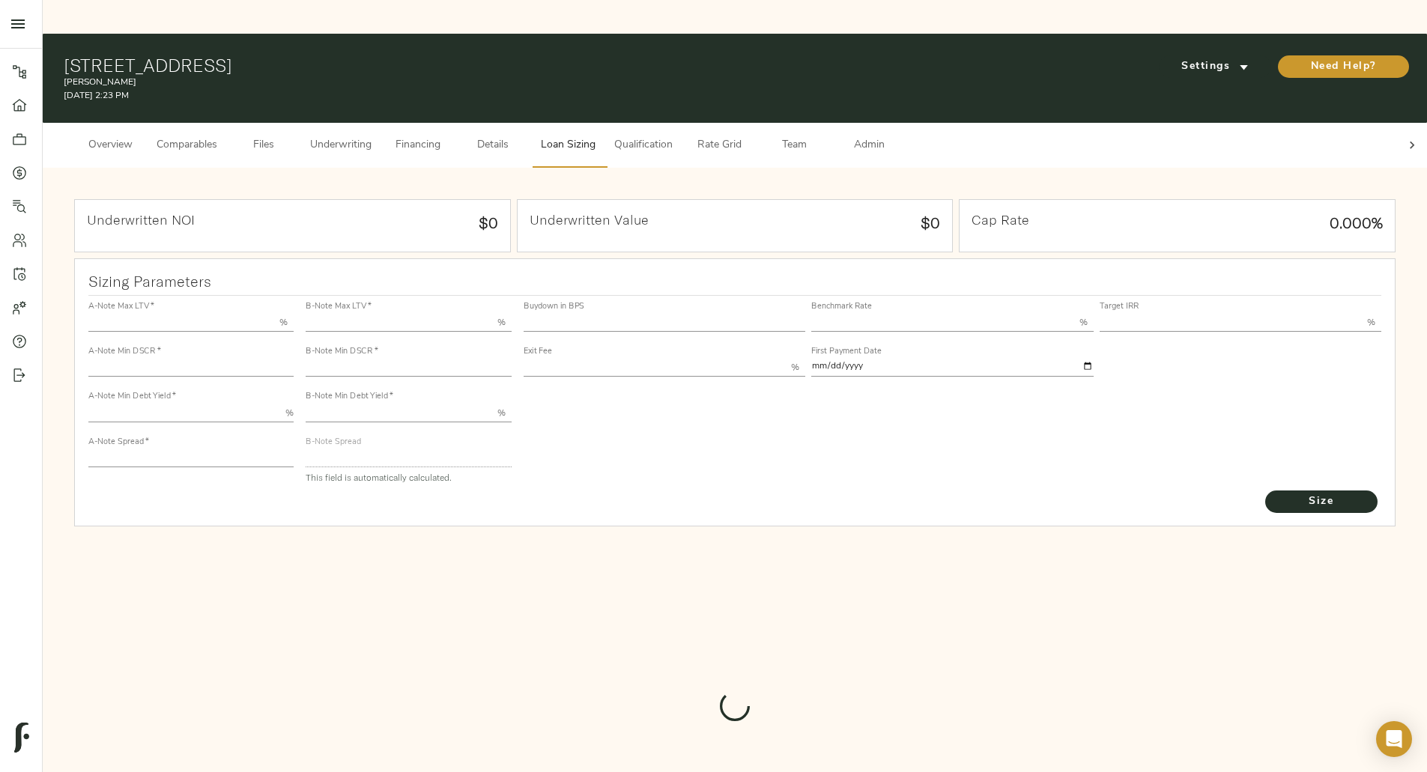
type input "50.000"
type input "1.4"
type input "10.00"
type input "200"
type input "80.000"
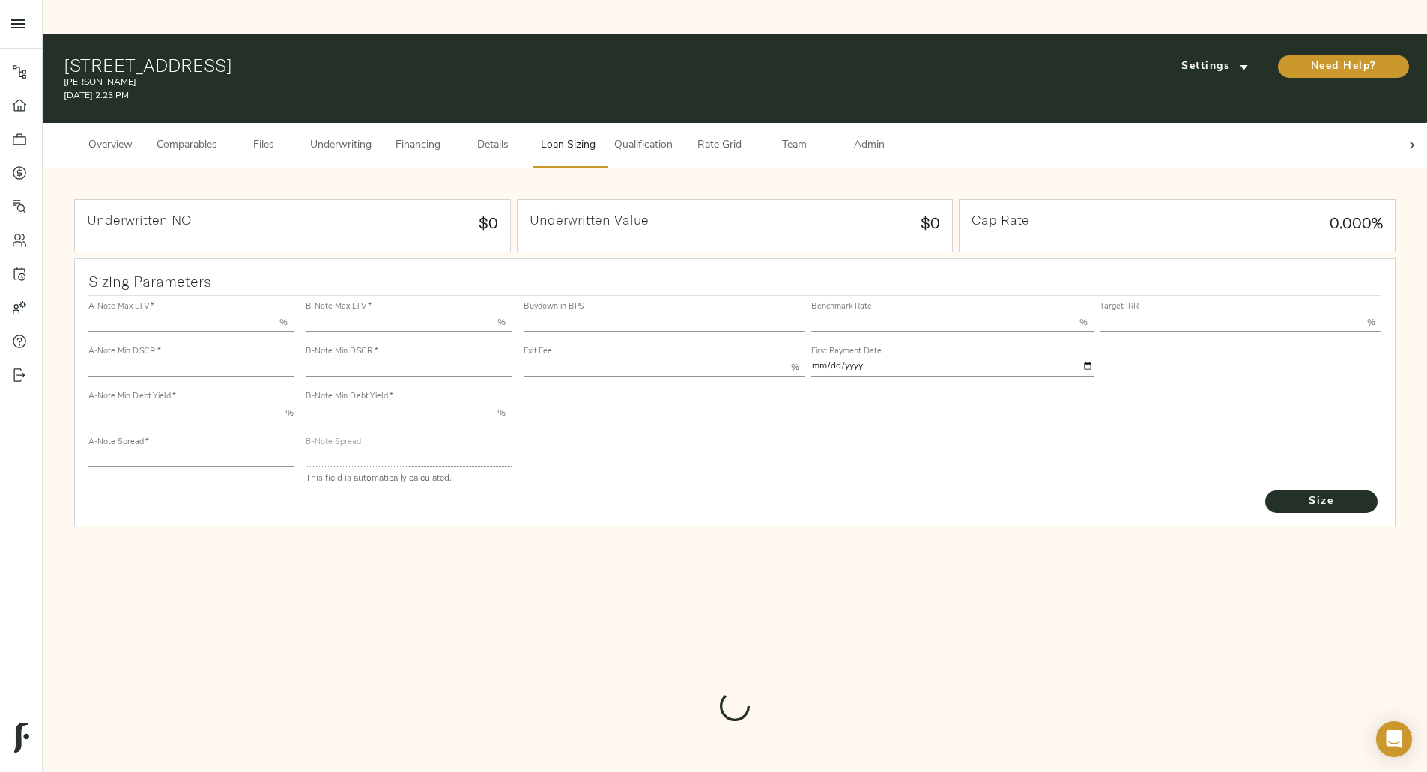
type input "1"
type input "2.00"
type input "425.739223655157"
type input "52"
type input "3.75"
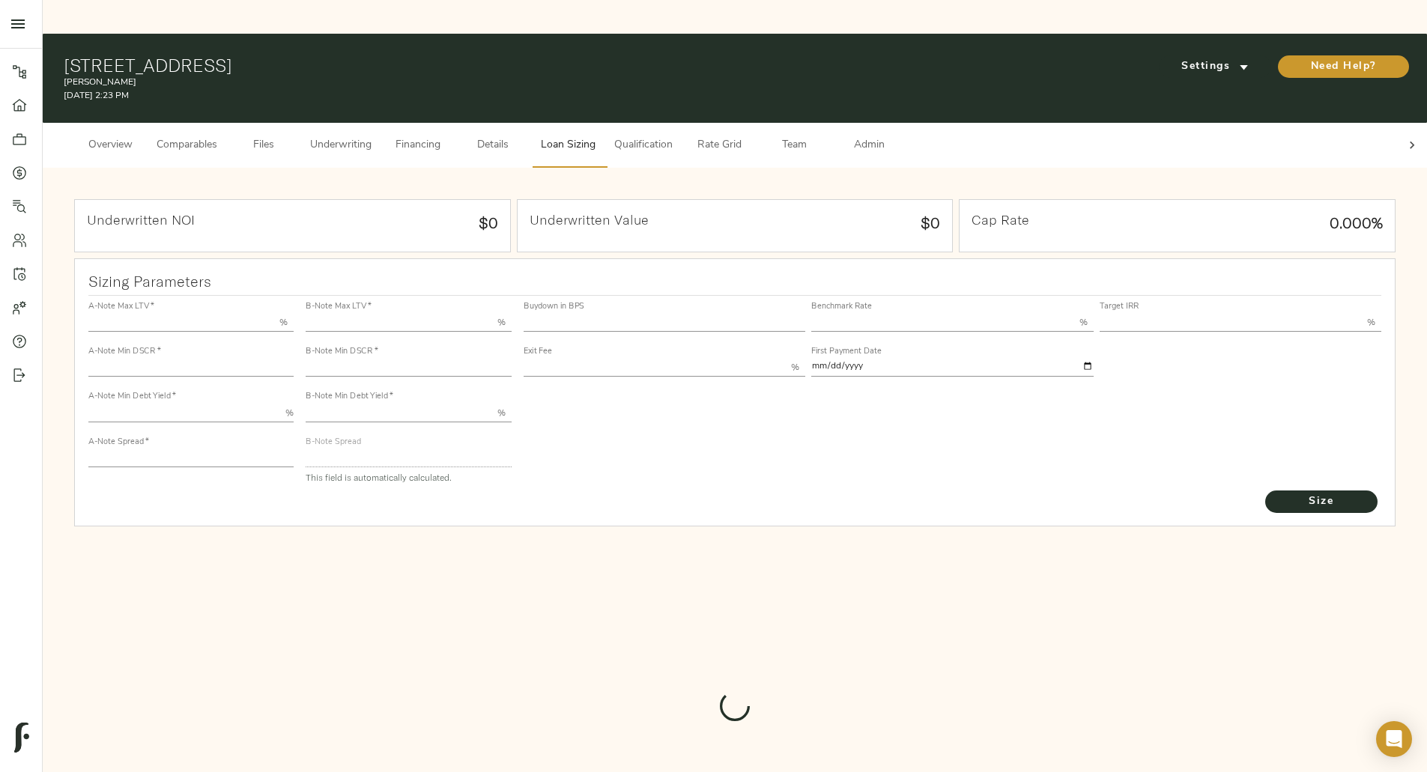
type input "11.00"
type input "1.00"
type input "2025-09-01"
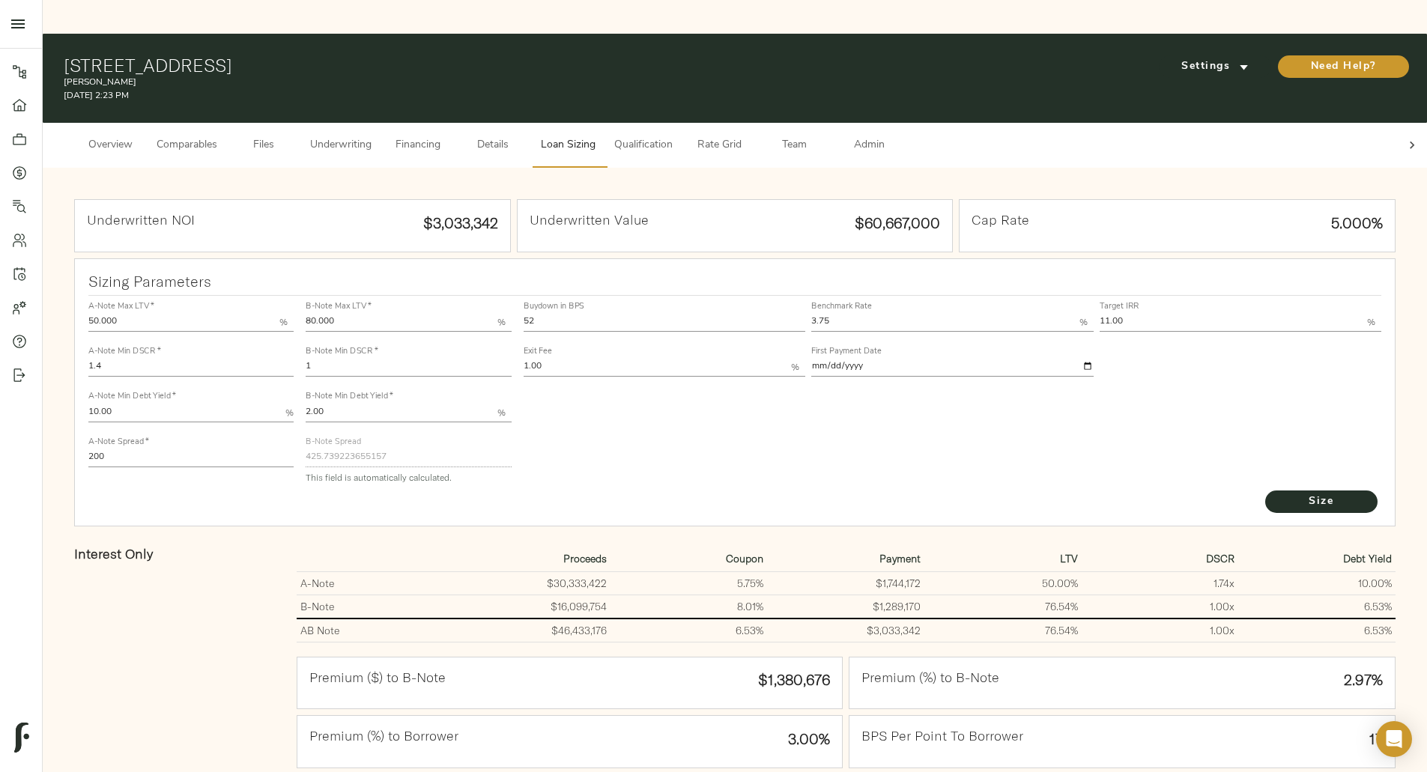
click at [169, 682] on div "Underwritten NOI $3,033,342 Underwritten Value $60,667,000 Cap Rate 5.000% Sizi…" at bounding box center [735, 660] width 1354 height 954
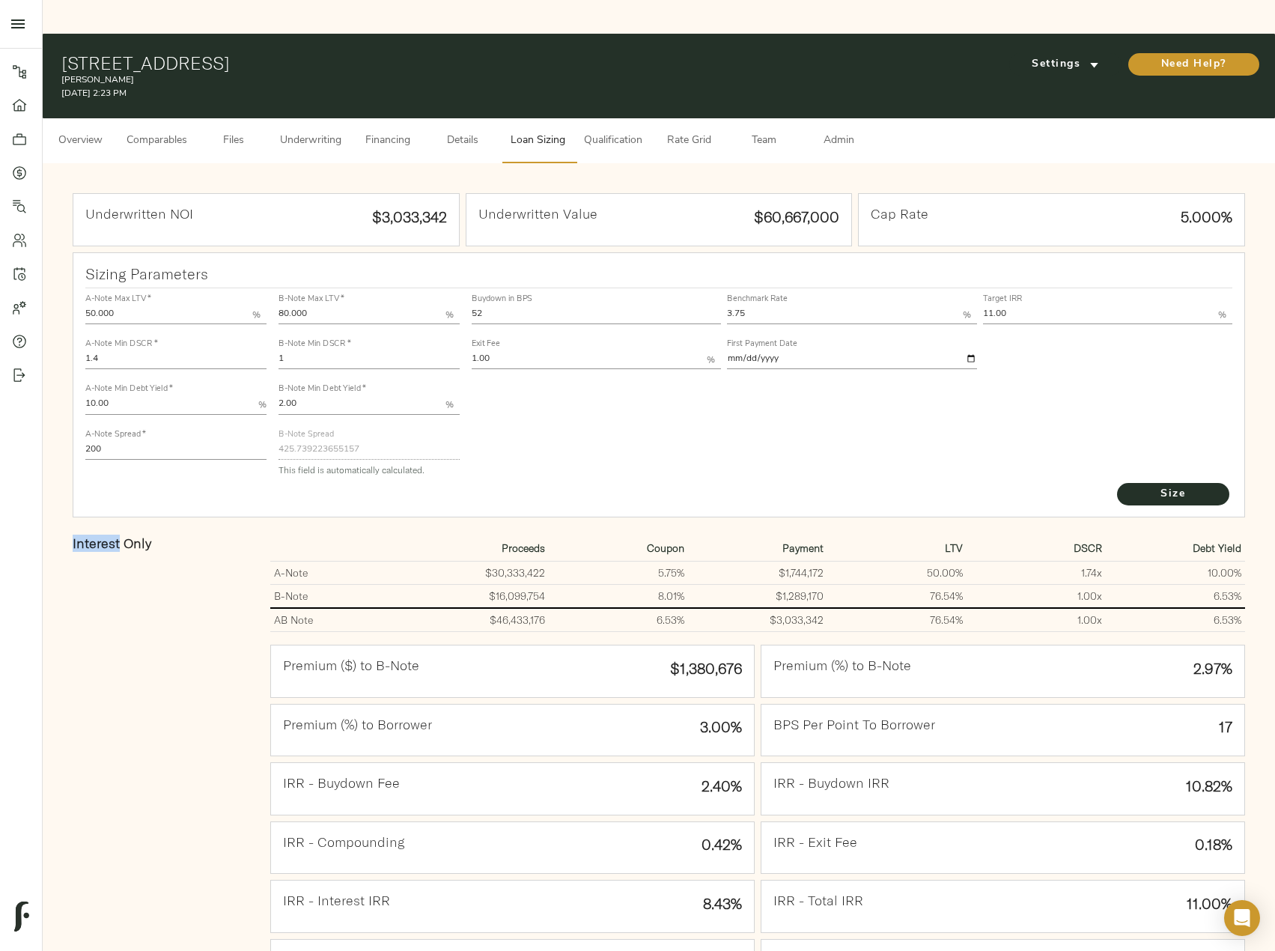
click at [602, 132] on span "Qualification" at bounding box center [613, 141] width 58 height 19
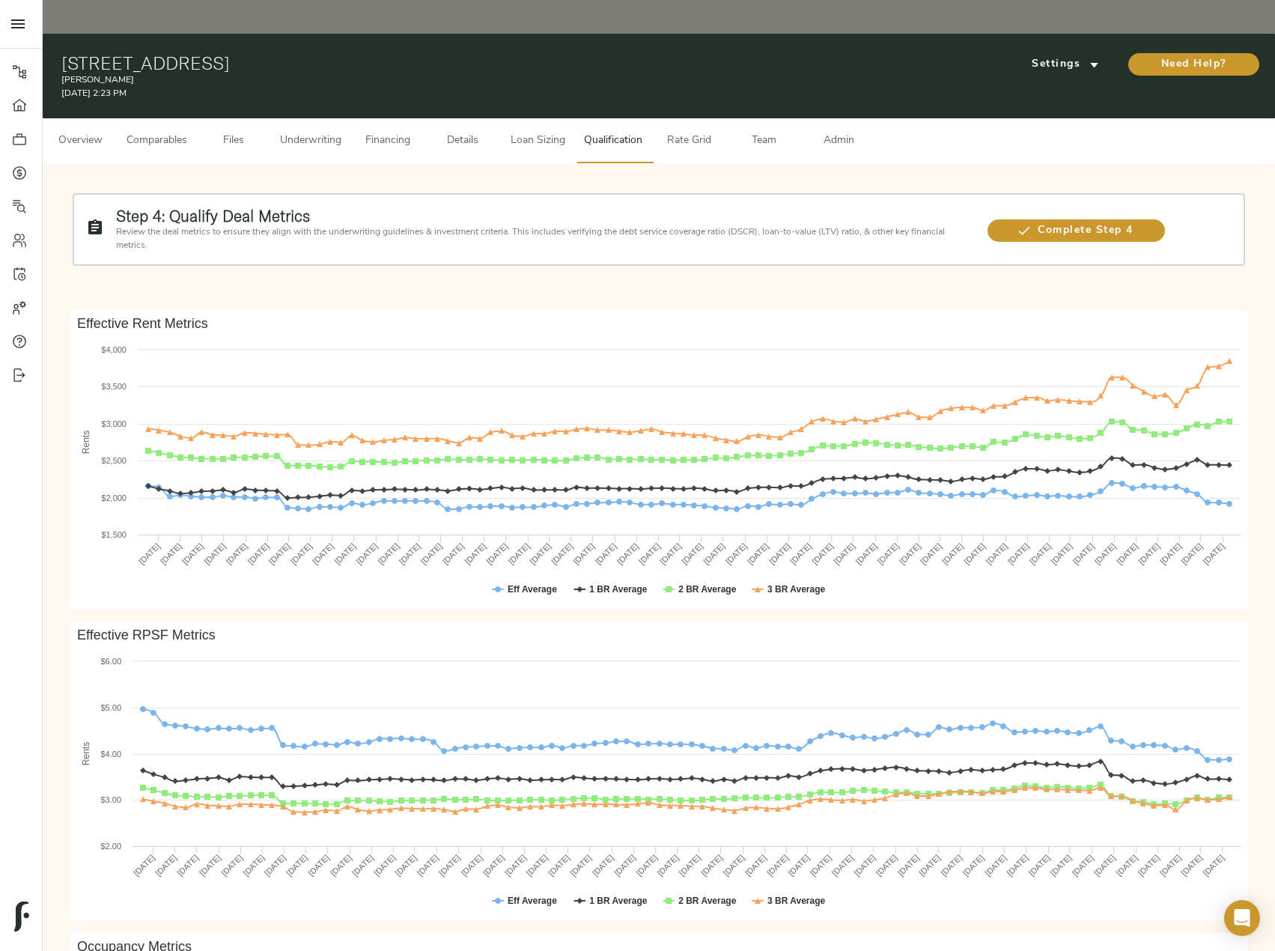
click at [142, 132] on span "Comparables" at bounding box center [157, 141] width 61 height 19
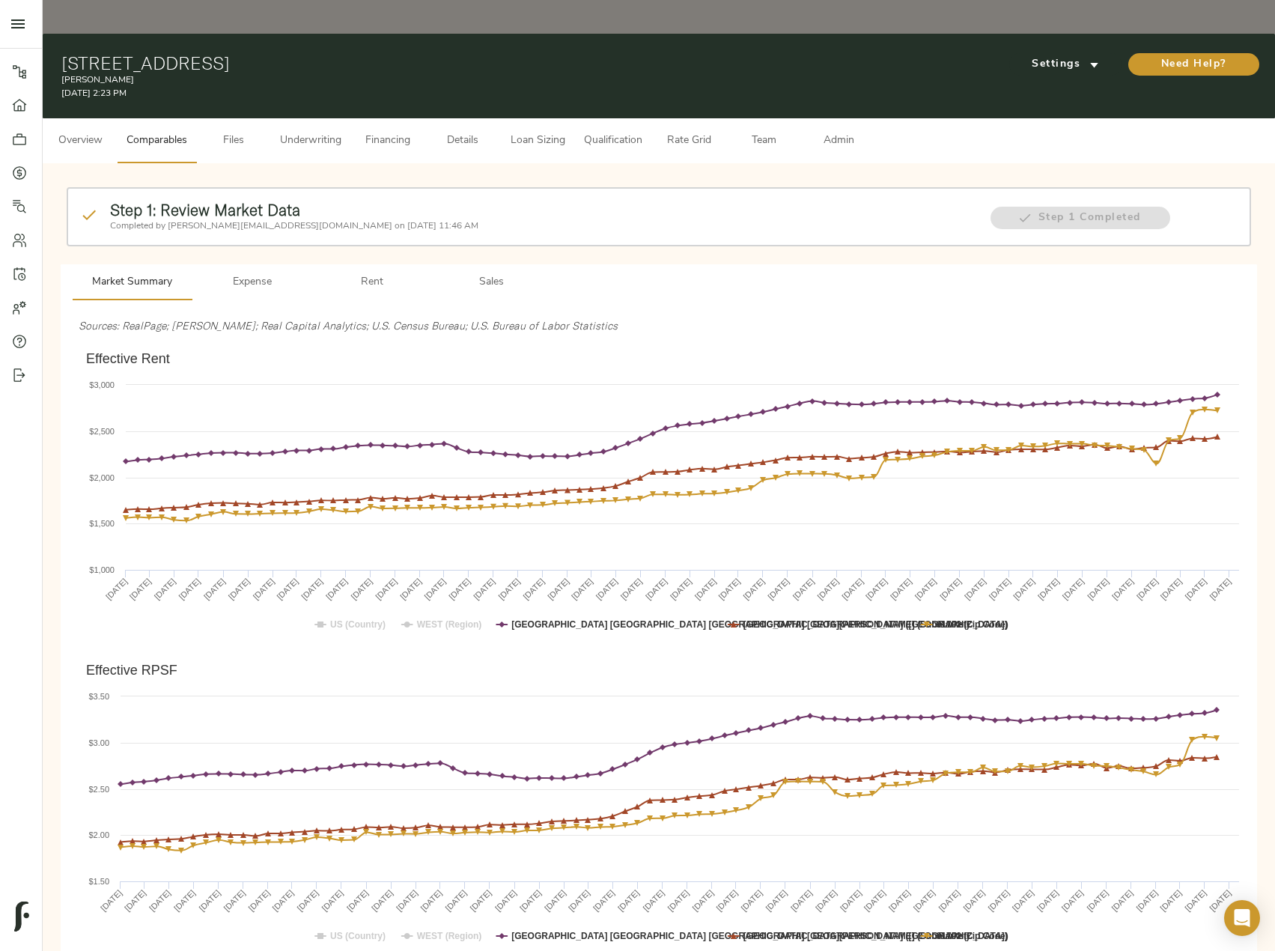
click at [330, 52] on h1 "850 N Azusa Ave, Azusa, CA 91702" at bounding box center [459, 62] width 797 height 21
drag, startPoint x: 344, startPoint y: 28, endPoint x: 55, endPoint y: 22, distance: 289.8
click at [55, 34] on div "850 N Azusa Ave, Azusa, CA 91702 Lumia September 26, 2025 2:23 PM Settings Need…" at bounding box center [659, 76] width 1233 height 85
copy h1 "850 N Azusa Ave, Azusa, CA 91702"
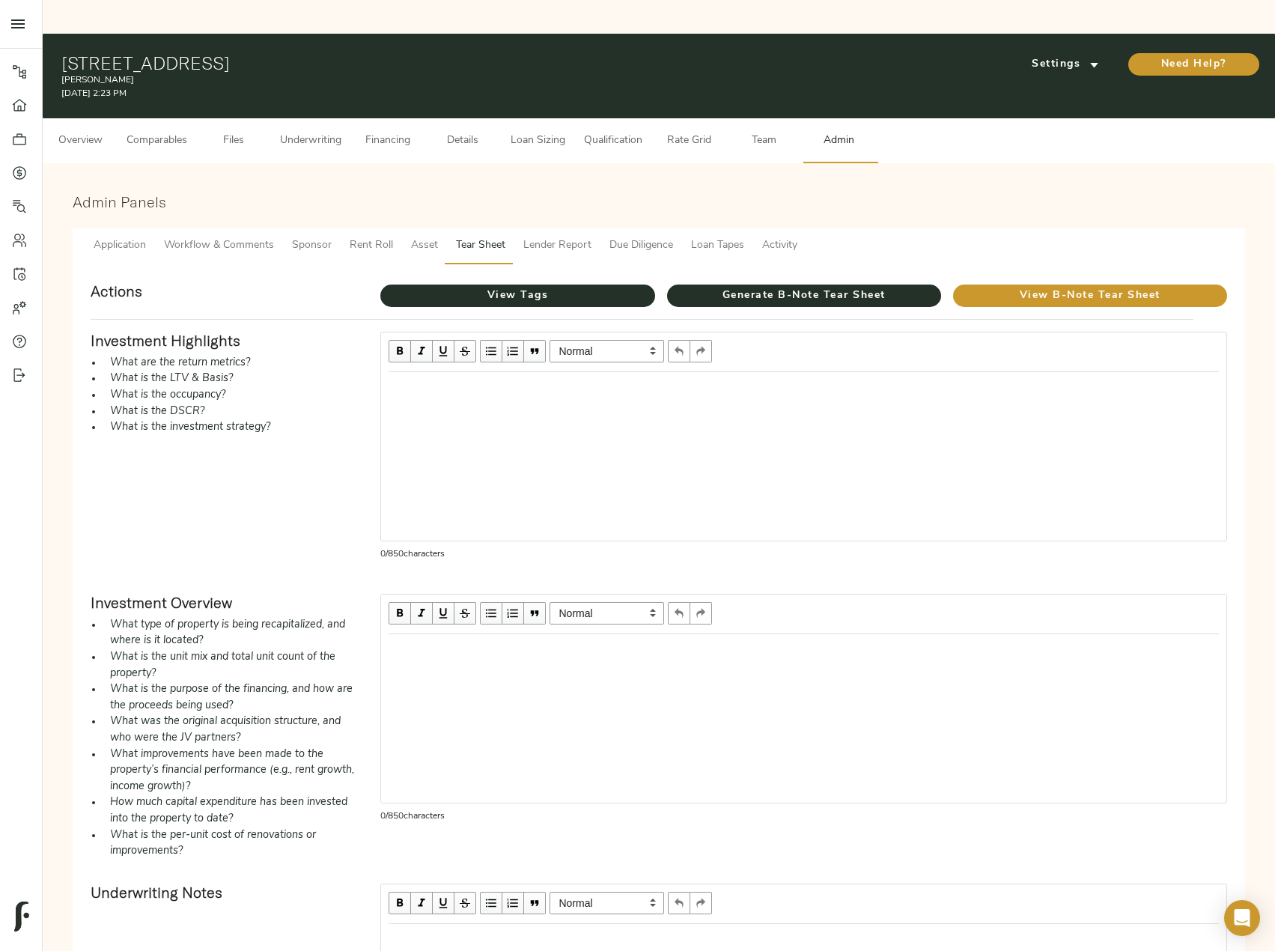
click at [62, 132] on span "Overview" at bounding box center [80, 141] width 57 height 19
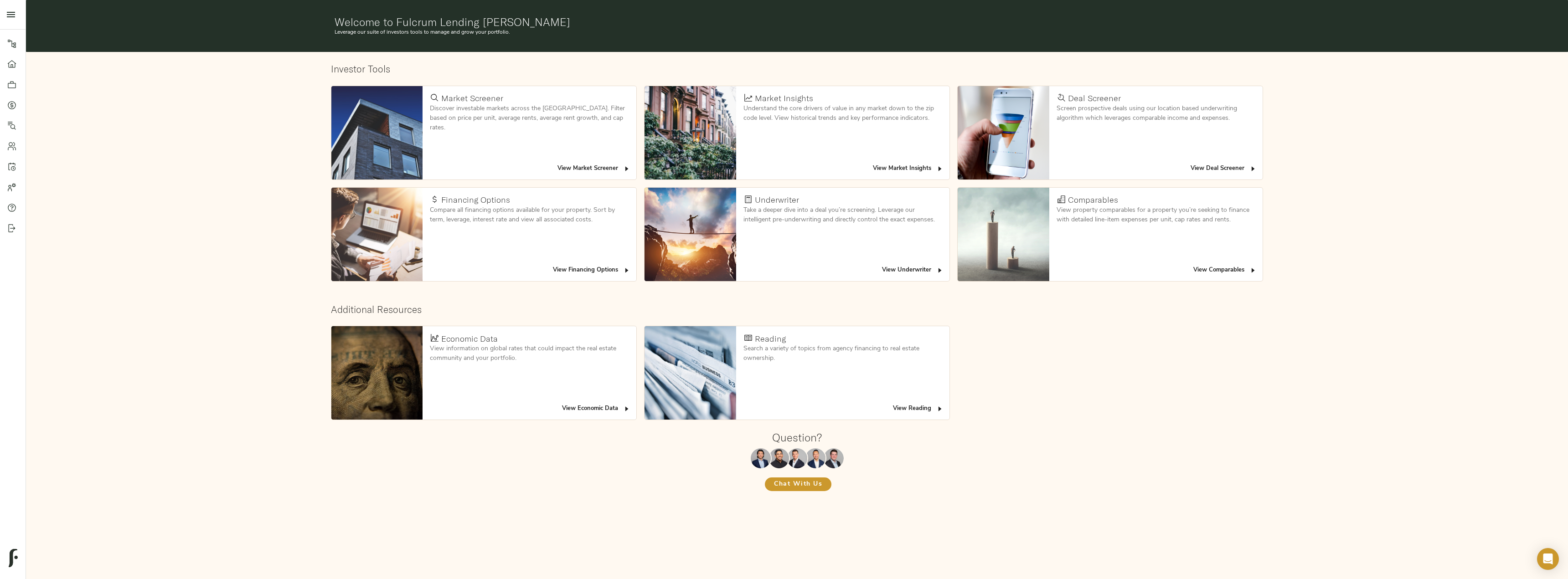
click at [11, 107] on icon at bounding box center [12, 105] width 9 height 9
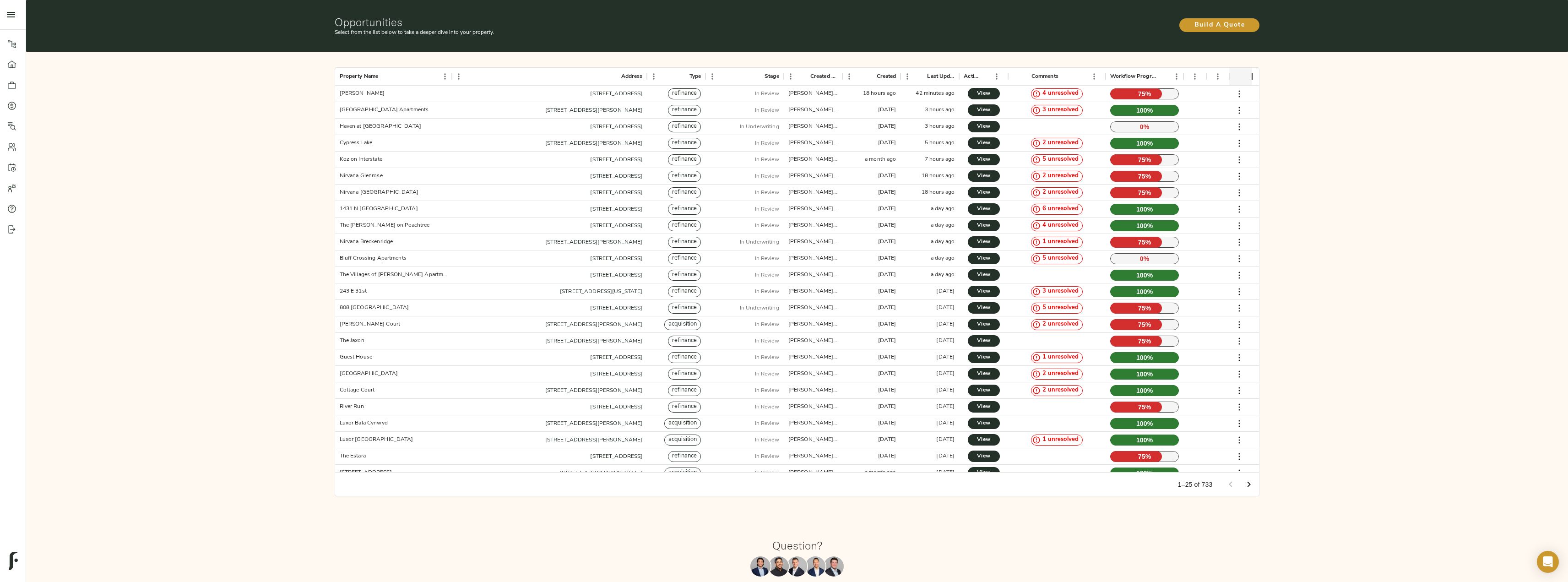
click at [1243, 484] on button "Go to next page" at bounding box center [1249, 484] width 18 height 18
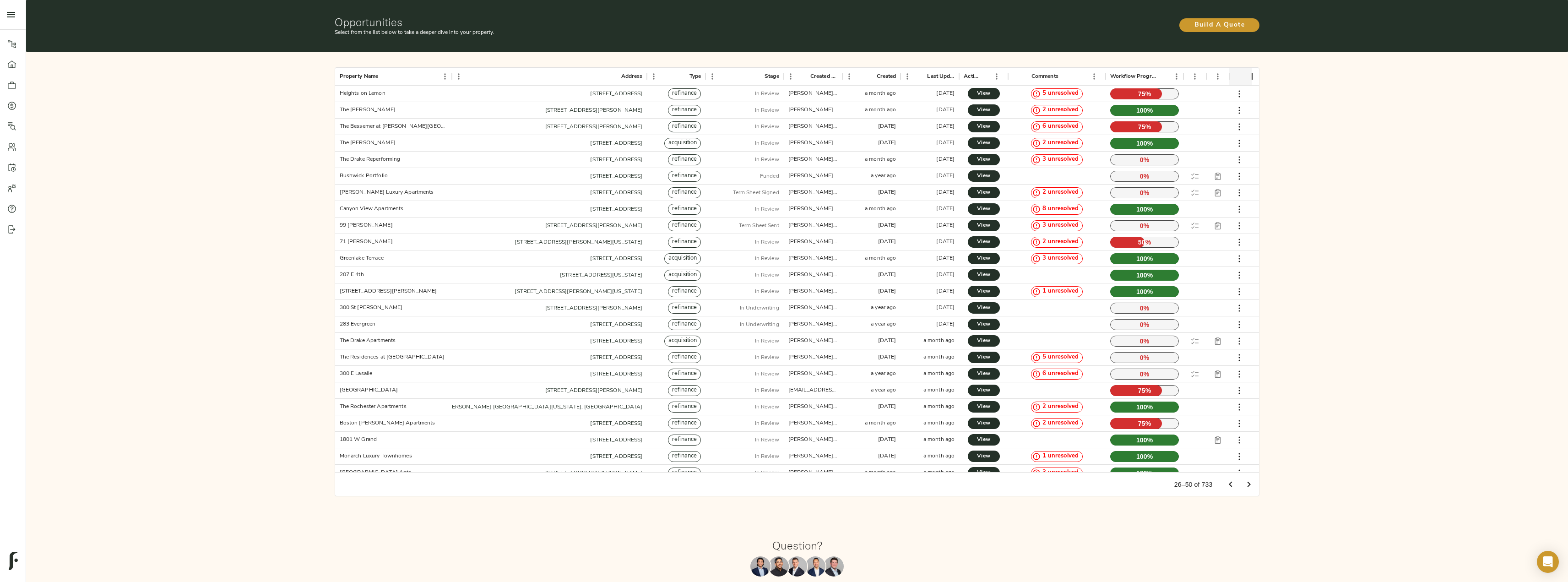
click at [1231, 485] on icon "Go to previous page" at bounding box center [1230, 484] width 3 height 6
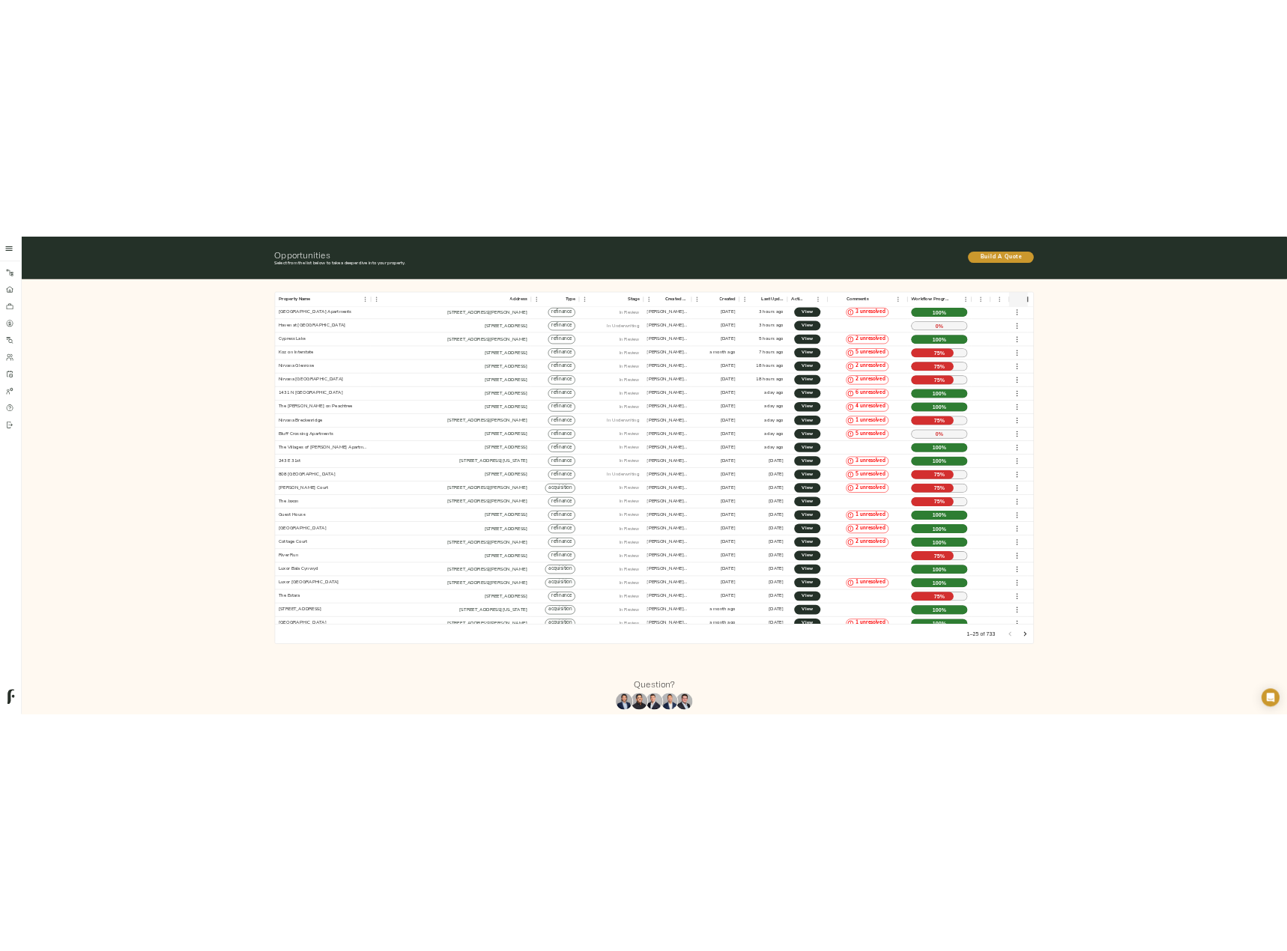
scroll to position [42, 0]
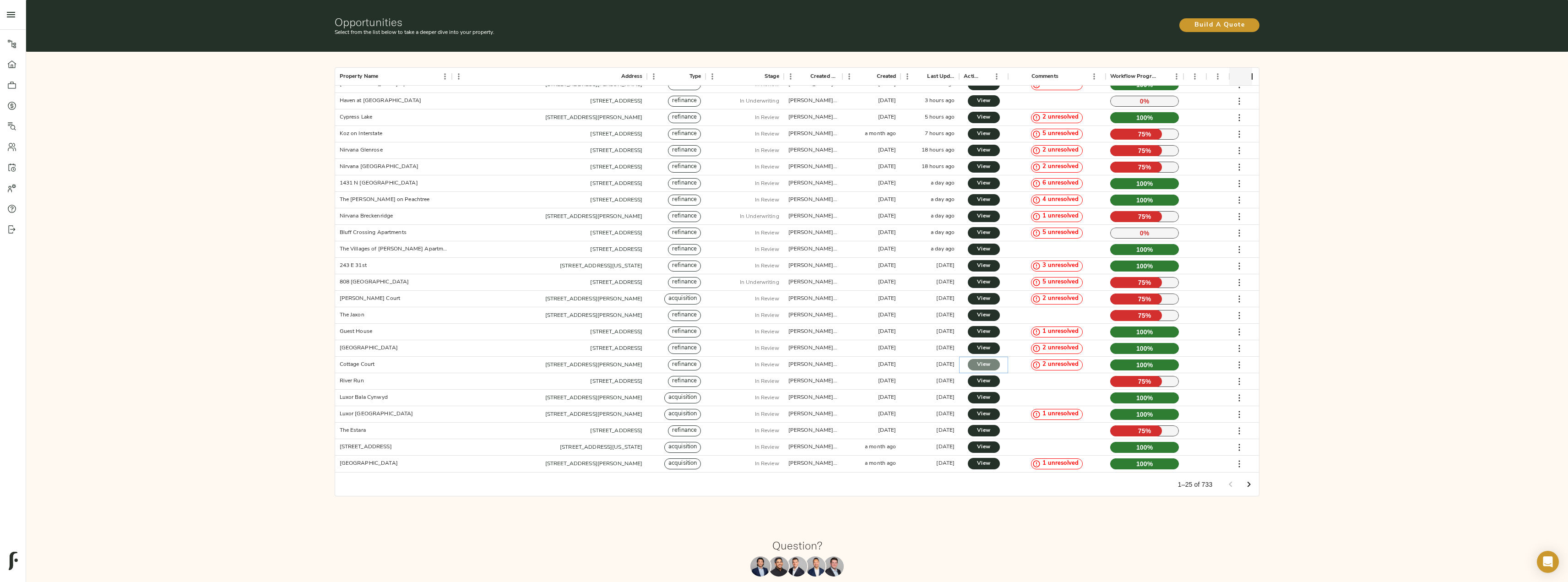
click at [992, 368] on link "View" at bounding box center [984, 364] width 32 height 12
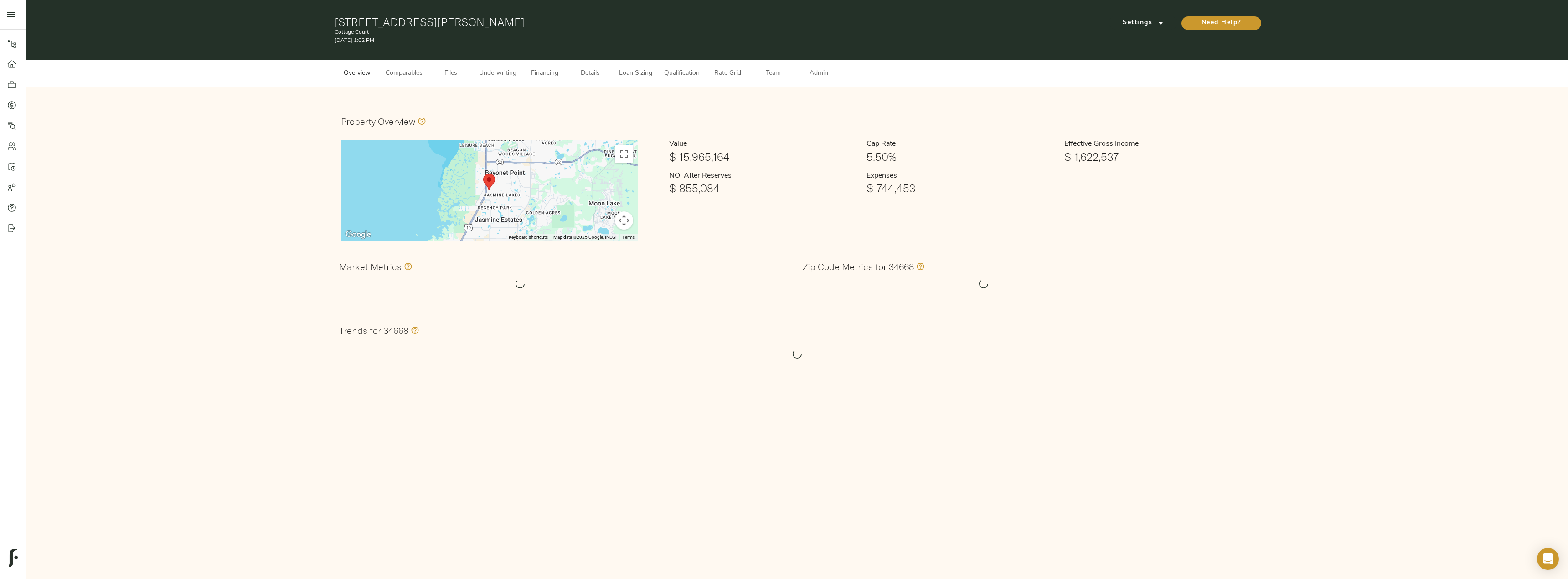
click at [455, 76] on span "Files" at bounding box center [450, 74] width 35 height 12
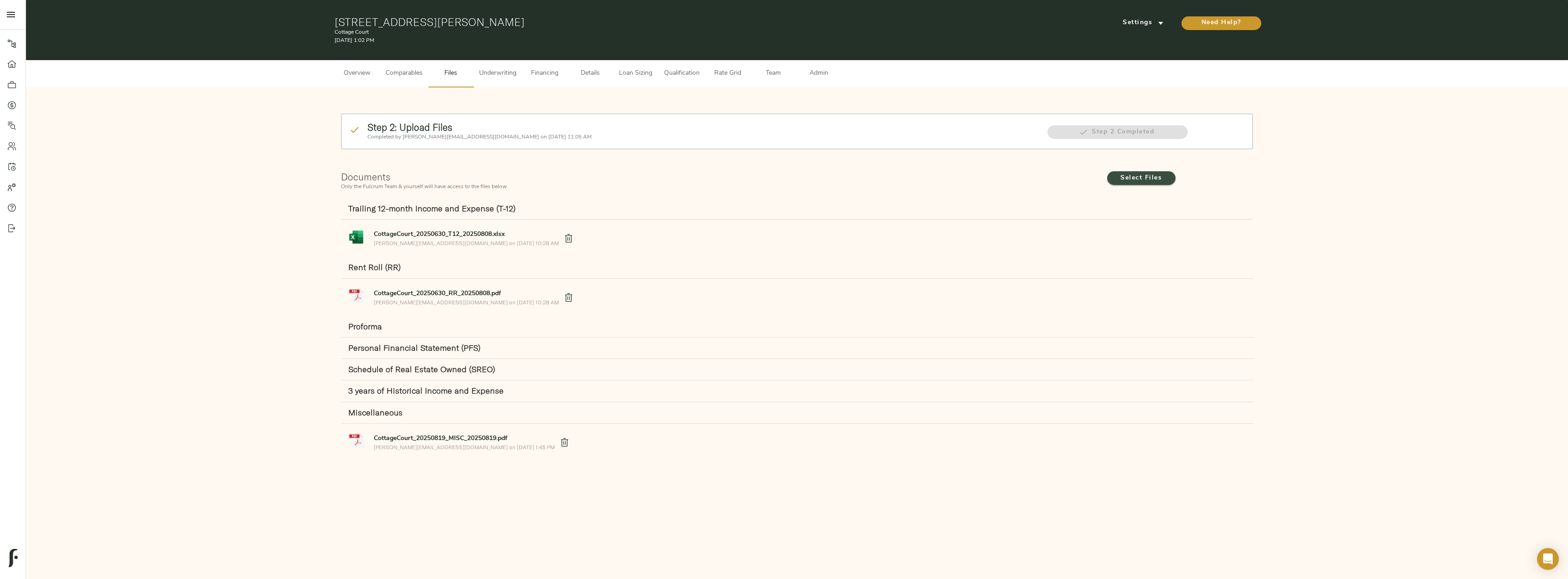
click at [1134, 173] on span "Select Files" at bounding box center [1141, 178] width 50 height 12
click at [0, 0] on input "Select Files" at bounding box center [0, 0] width 0 height 0
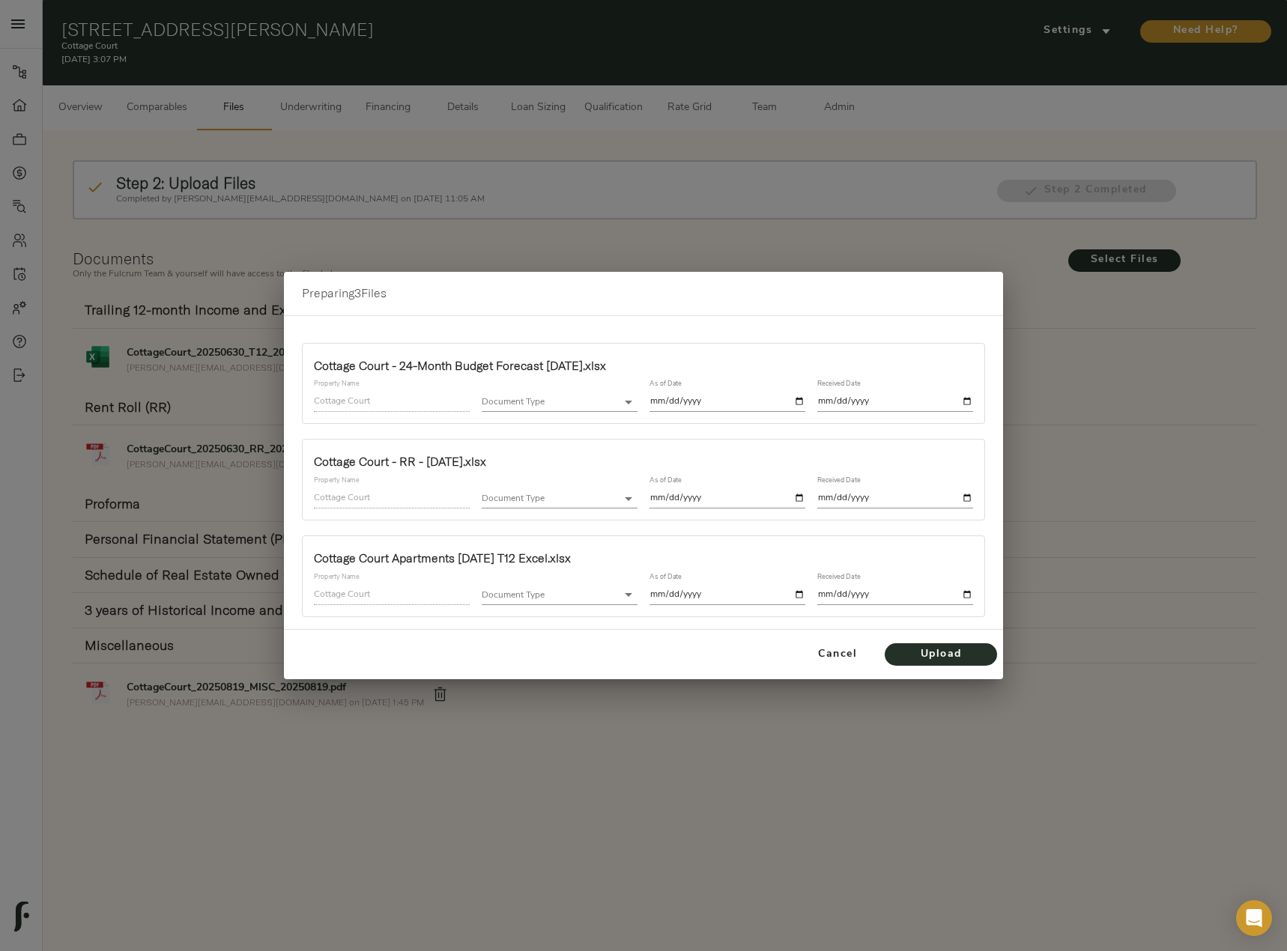
click at [611, 404] on body "Cottage Court - [STREET_ADDRESS][PERSON_NAME] Pipeline Dashboard Portfolio Quot…" at bounding box center [643, 492] width 1287 height 985
drag, startPoint x: 593, startPoint y: 443, endPoint x: 619, endPoint y: 449, distance: 27.1
click at [593, 443] on li "Proforma" at bounding box center [585, 447] width 207 height 22
type input "proforma"
click at [799, 404] on input "date" at bounding box center [727, 402] width 156 height 20
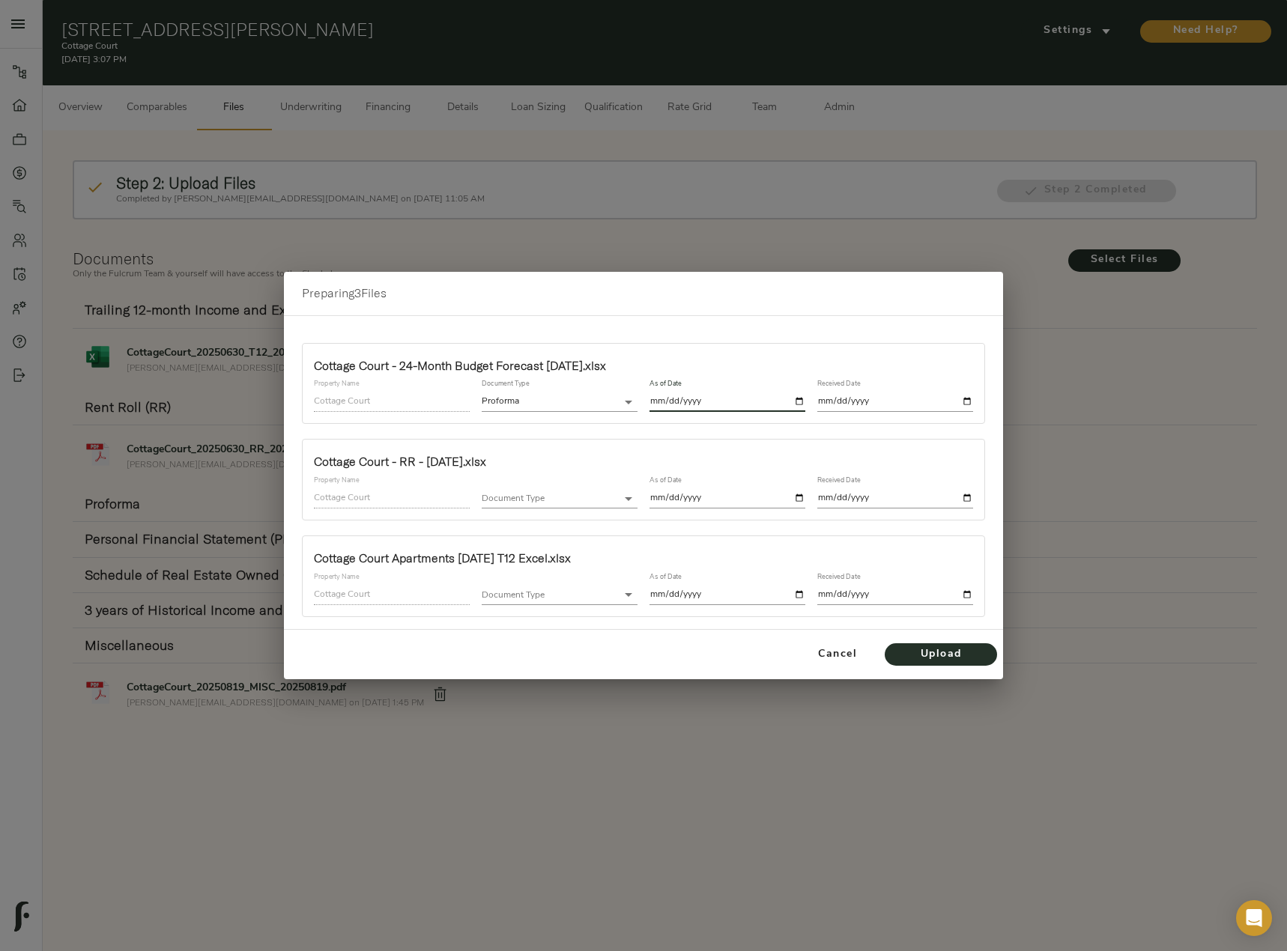
type input "[DATE]"
click at [964, 404] on input "date" at bounding box center [895, 402] width 156 height 20
type input "[DATE]"
click at [616, 506] on body "Cottage Court - [STREET_ADDRESS][PERSON_NAME] Pipeline Dashboard Portfolio Quot…" at bounding box center [643, 492] width 1287 height 985
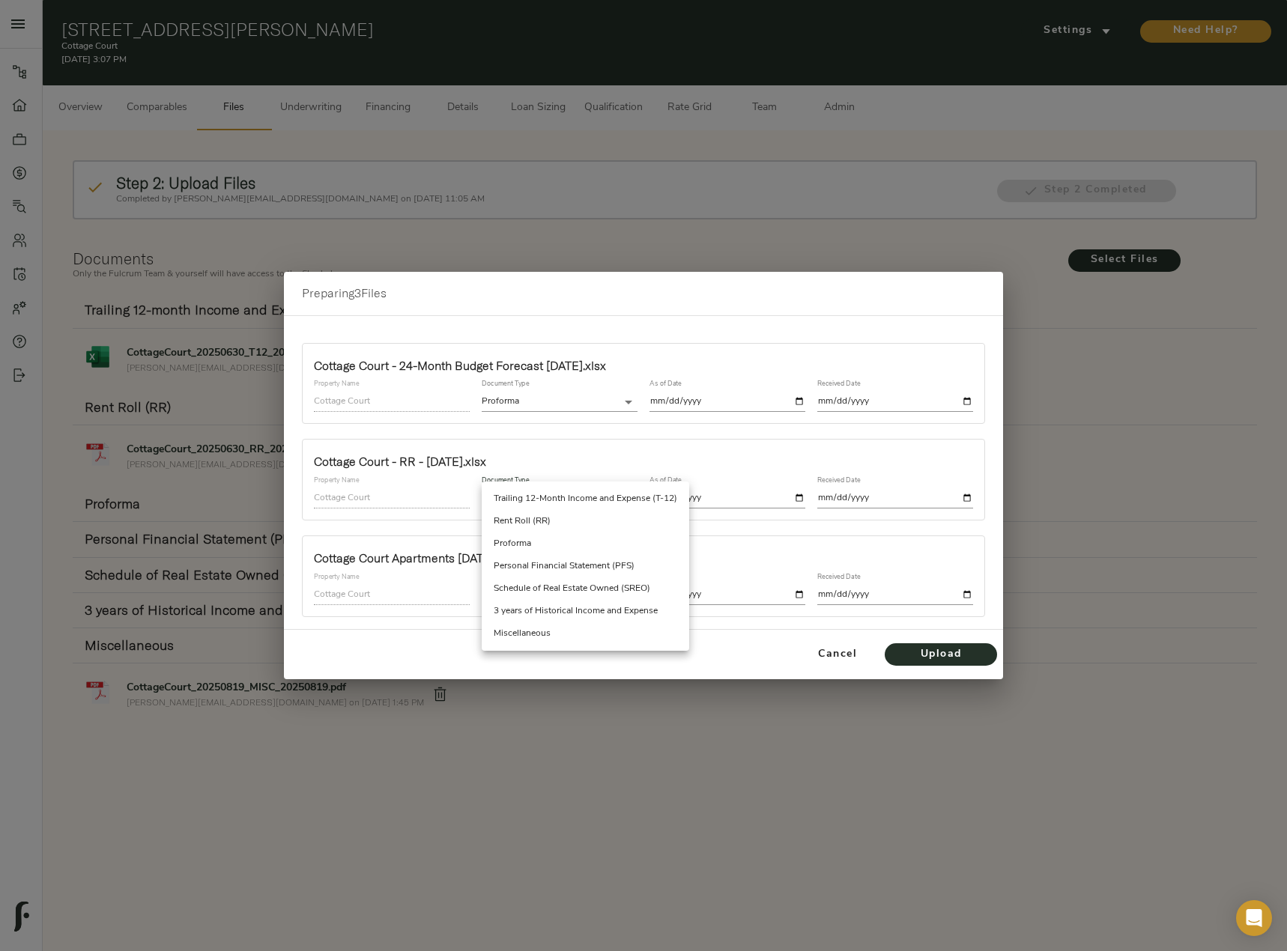
click at [578, 517] on li "Rent Roll (RR)" at bounding box center [585, 521] width 207 height 22
type input "rent_roll"
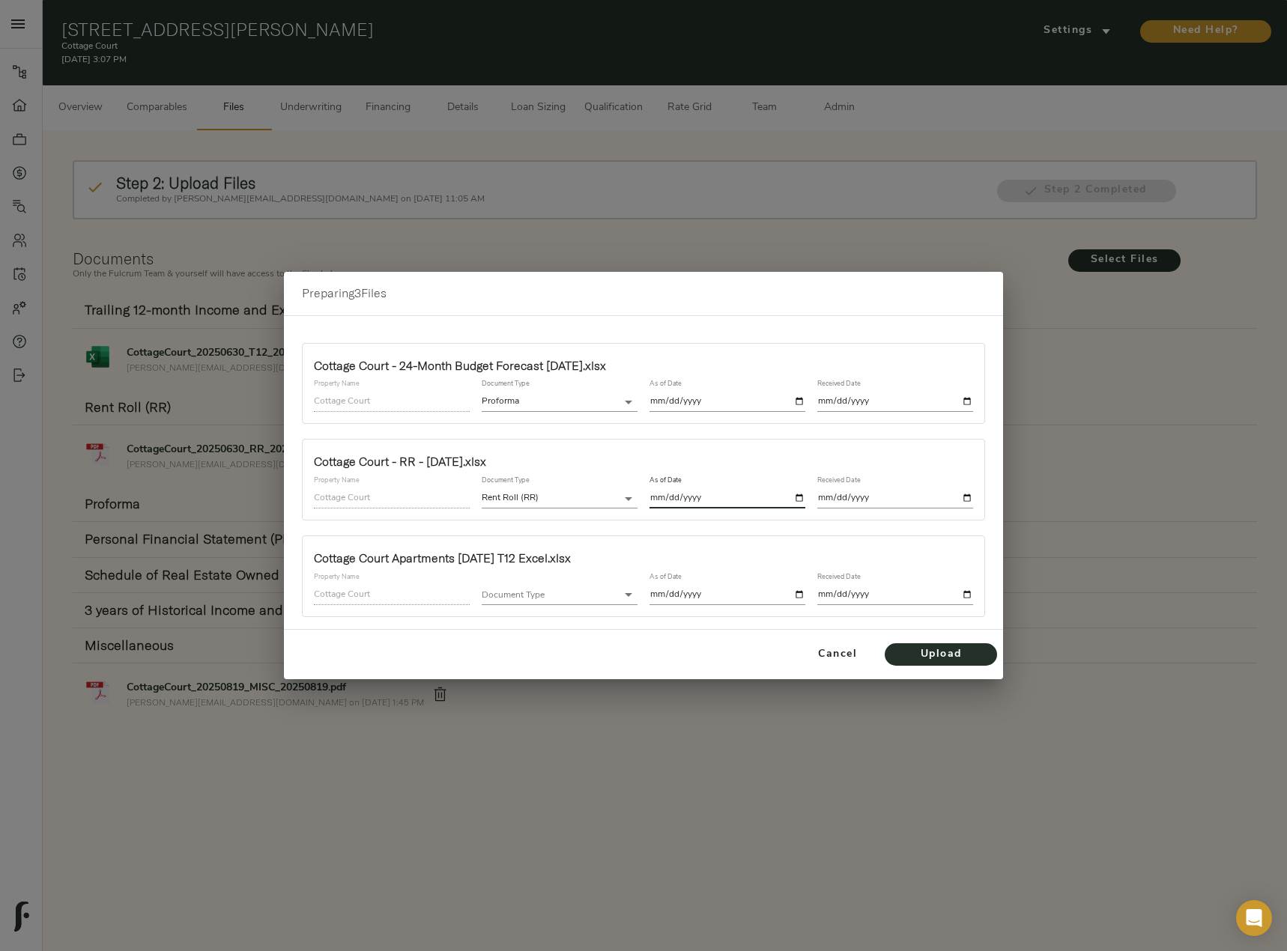
click at [799, 496] on input "date" at bounding box center [727, 498] width 156 height 20
type input "2025-08-31"
click at [968, 493] on input "date" at bounding box center [895, 498] width 156 height 20
type input "2025-09-26"
click at [568, 587] on body "Cottage Court - 7110 Tudor Ln, Port Richey, FL 34668 Pipeline Dashboard Portfol…" at bounding box center [643, 492] width 1287 height 985
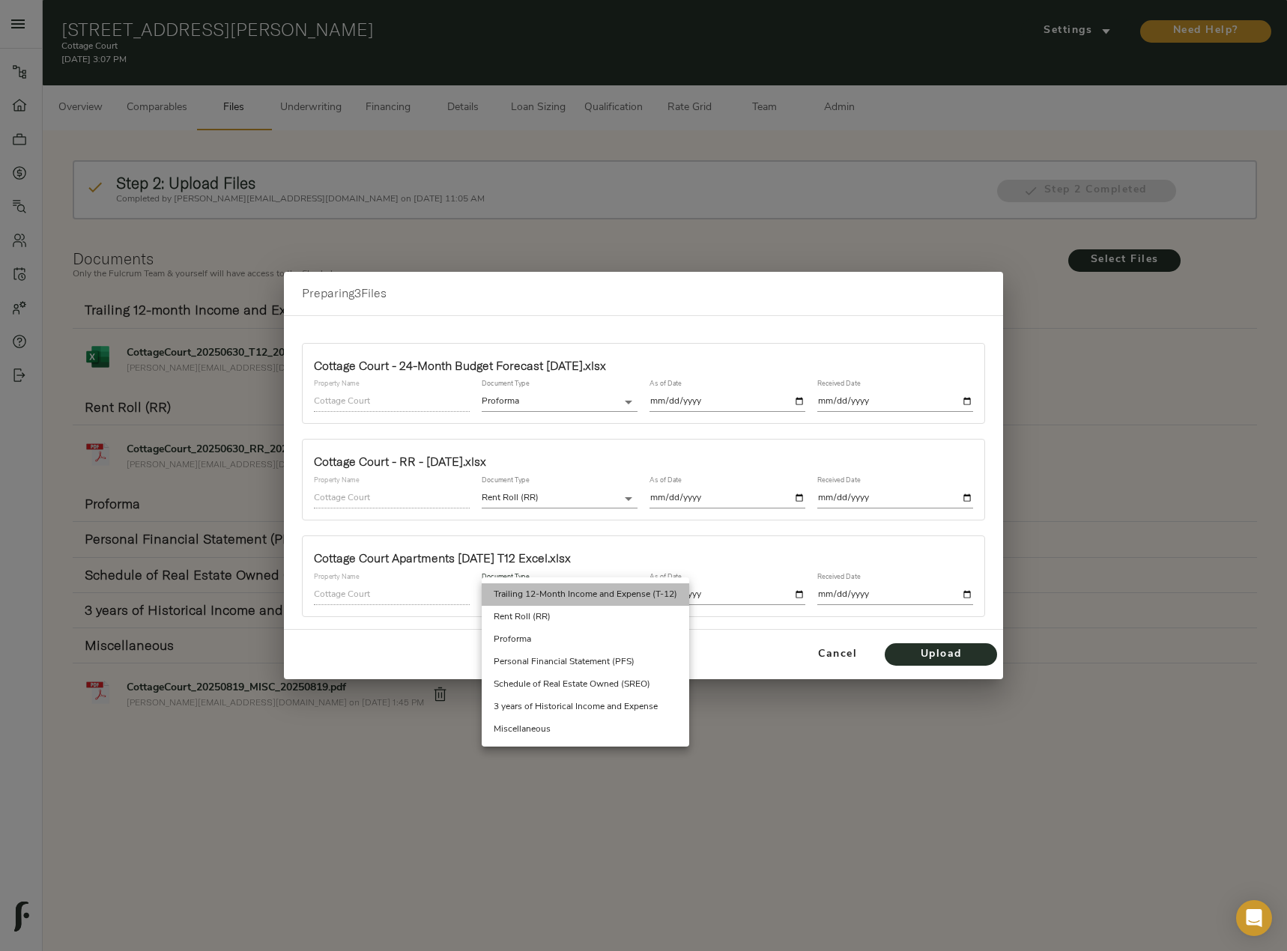
click at [581, 590] on li "Trailing 12-Month Income and Expense (T-12)" at bounding box center [585, 594] width 207 height 22
type input "trailing_twelve"
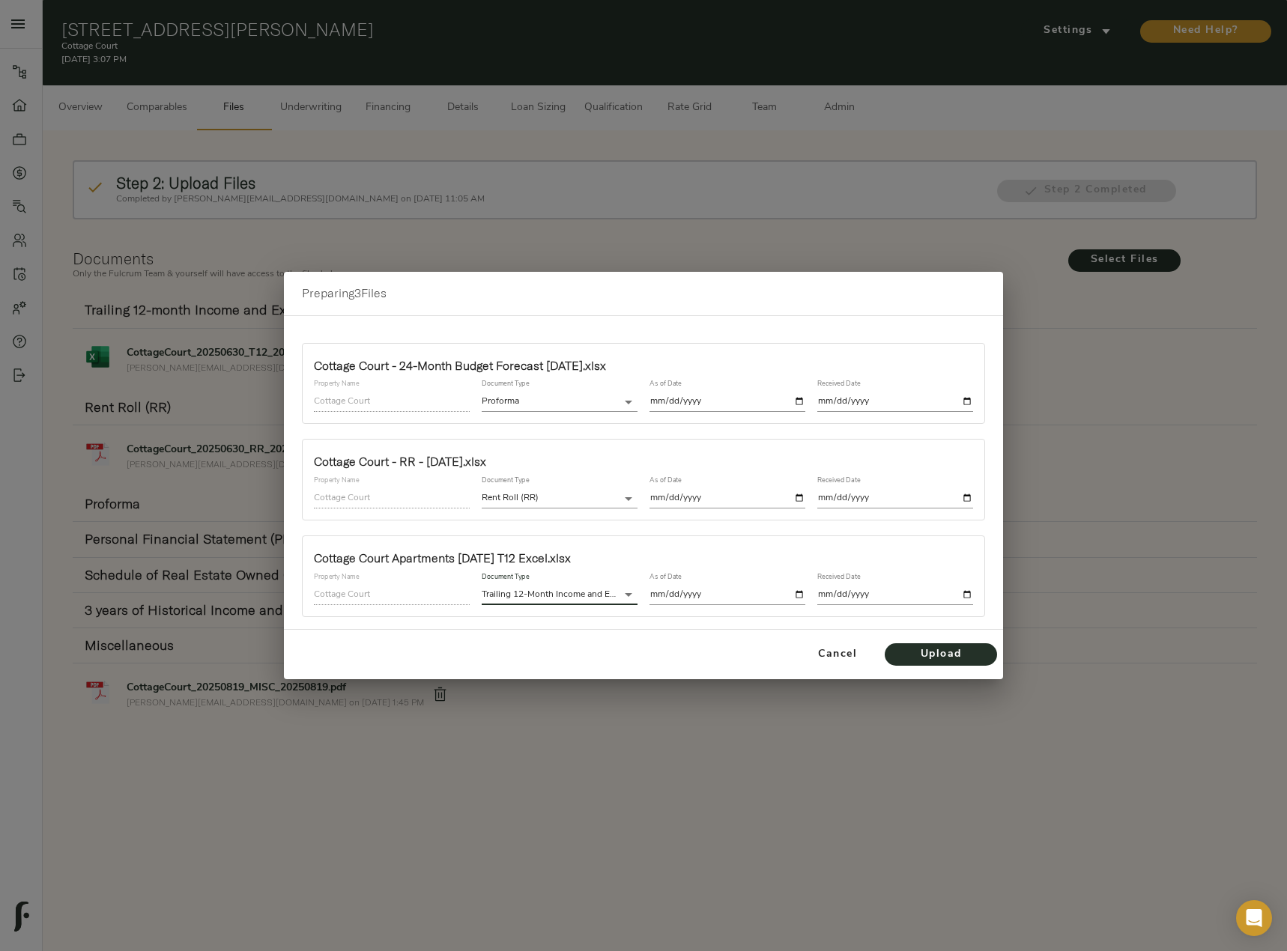
click at [801, 598] on input "date" at bounding box center [727, 595] width 156 height 20
type input "2025-08-31"
click at [965, 597] on input "date" at bounding box center [895, 595] width 156 height 20
type input "2025-09-26"
click at [965, 655] on span "Upload" at bounding box center [940, 654] width 82 height 19
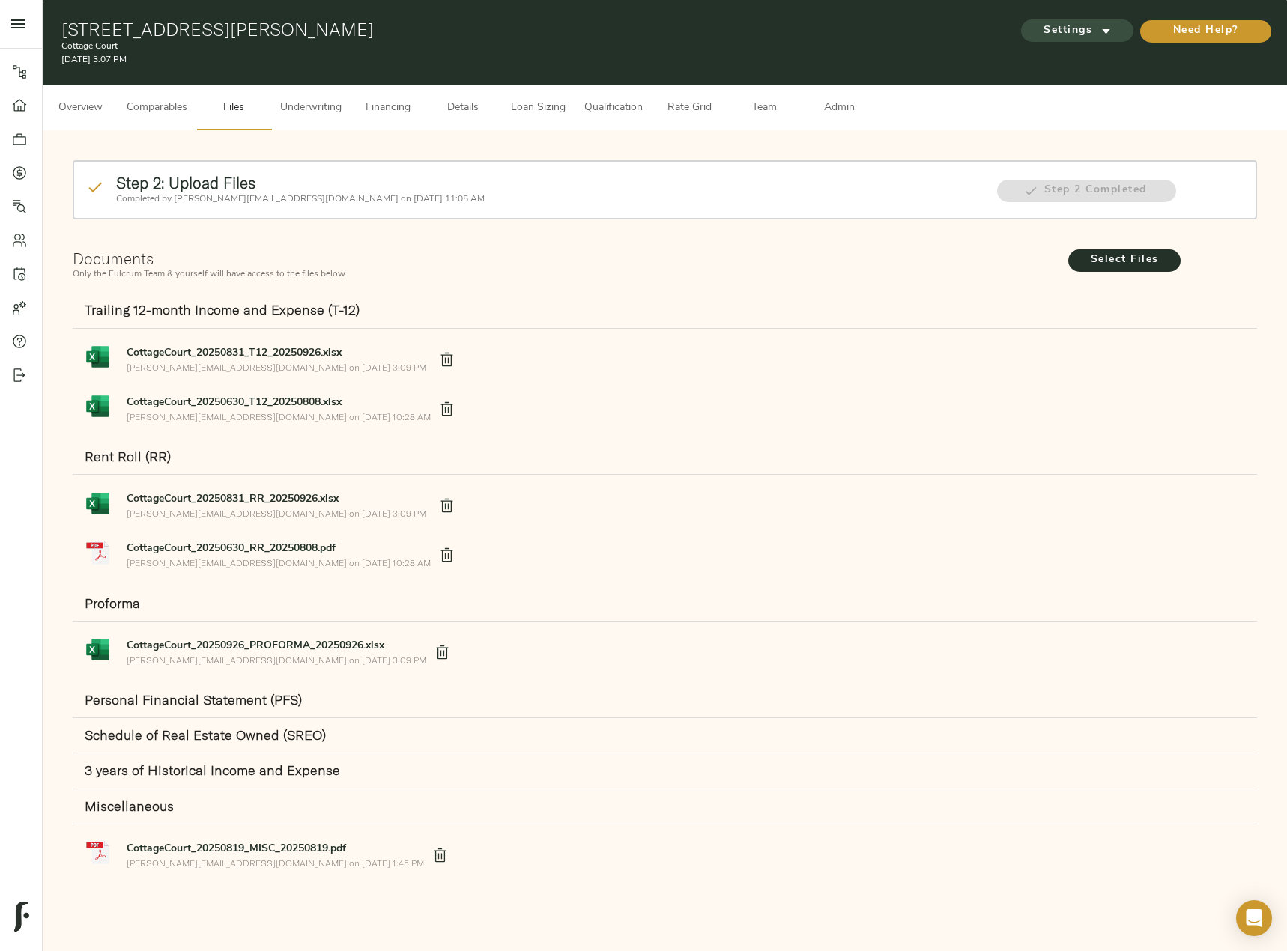
click at [1071, 28] on span "Settings" at bounding box center [1077, 31] width 82 height 19
click at [1075, 67] on span "Underwriting Template" at bounding box center [1090, 62] width 91 height 13
click at [329, 104] on div at bounding box center [643, 475] width 1287 height 951
click at [312, 109] on span "Underwriting" at bounding box center [310, 108] width 61 height 19
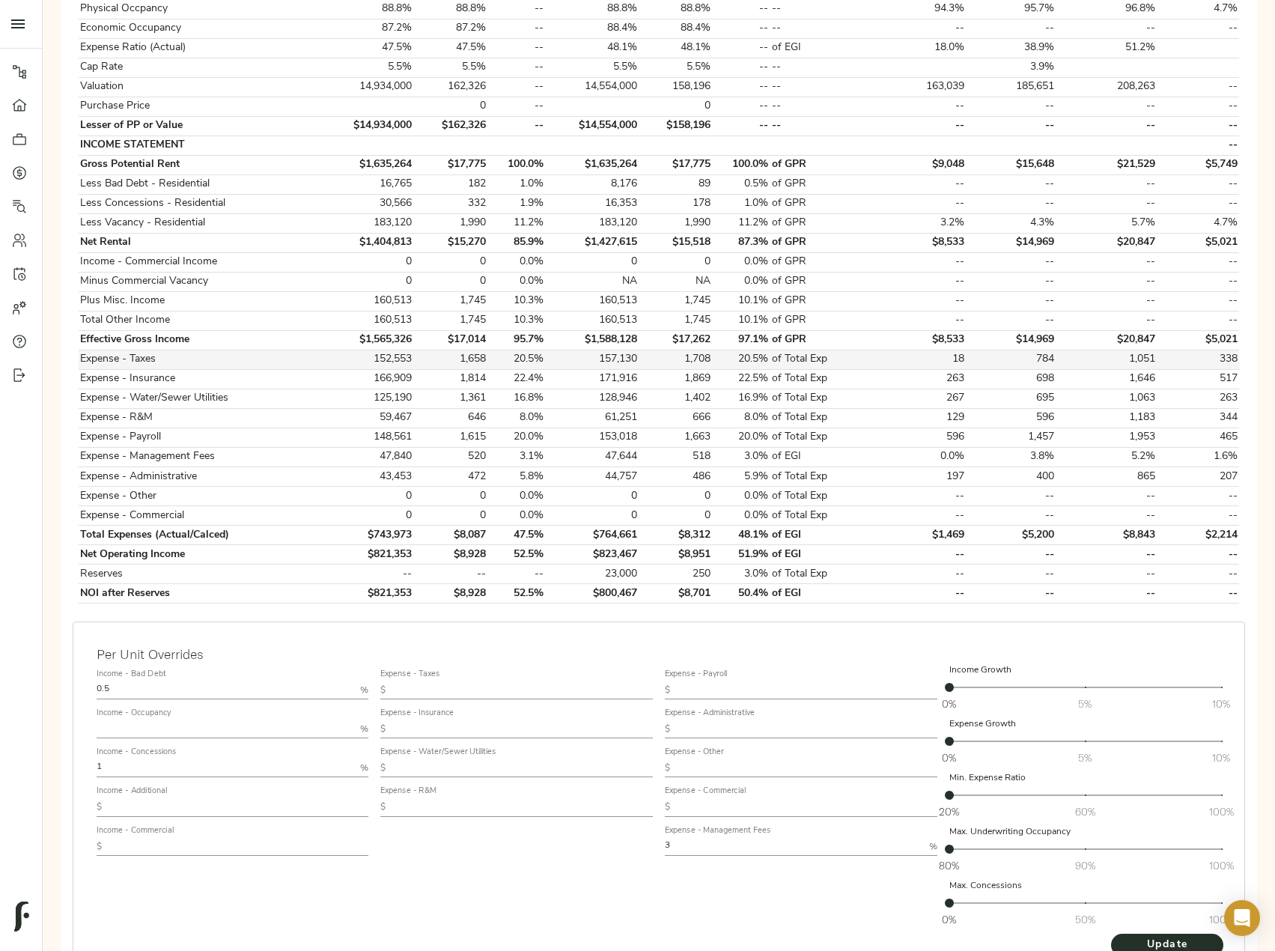
scroll to position [446, 0]
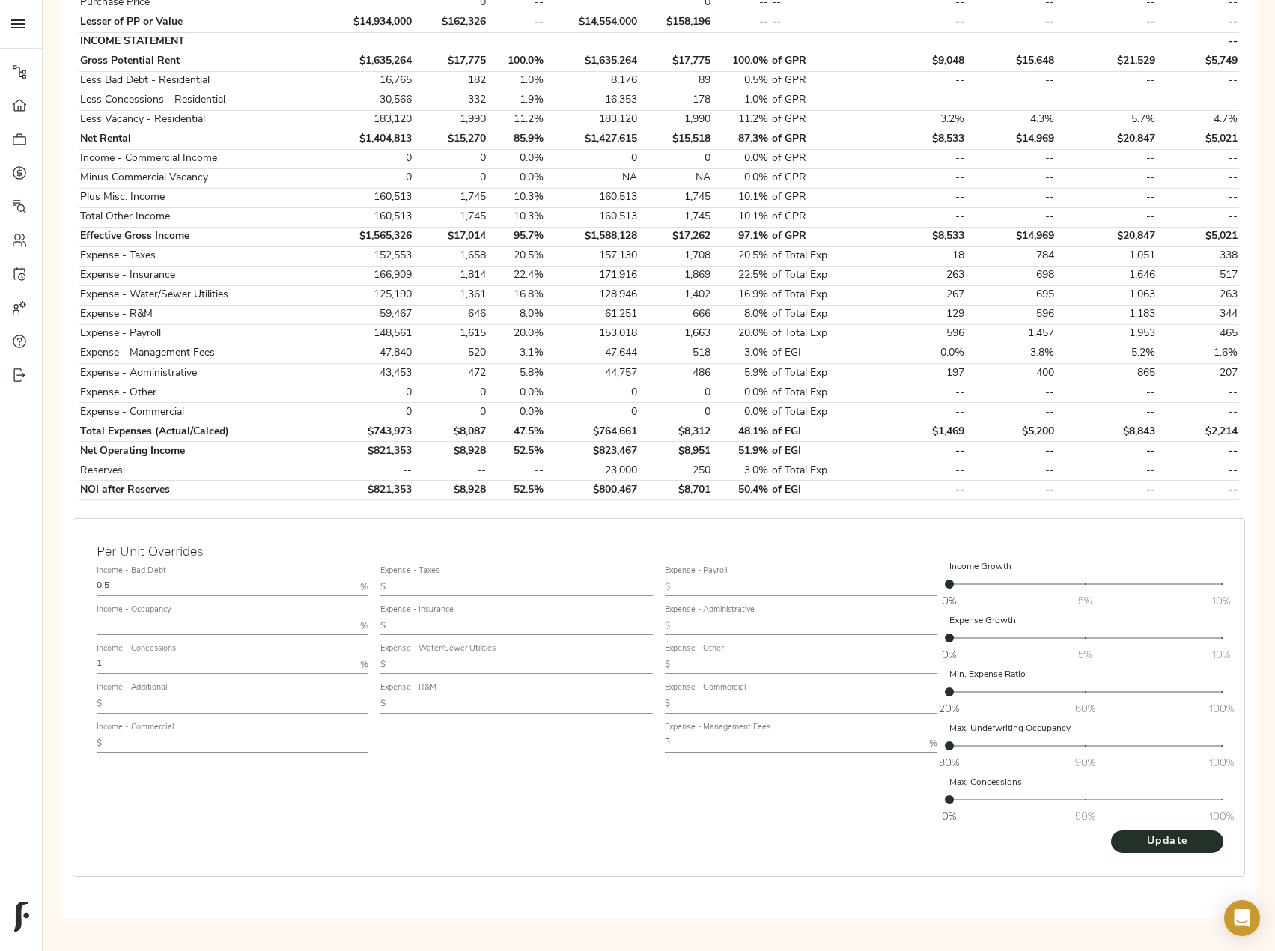
click at [125, 625] on input "text" at bounding box center [226, 626] width 258 height 18
type input "94"
click at [1111, 830] on button "Update" at bounding box center [1167, 841] width 112 height 22
drag, startPoint x: 136, startPoint y: 581, endPoint x: -1, endPoint y: 581, distance: 136.3
click at [0, 581] on html "Cottage Court - [STREET_ADDRESS][PERSON_NAME] Pipeline Dashboard Portfolio Quot…" at bounding box center [637, 270] width 1275 height 1432
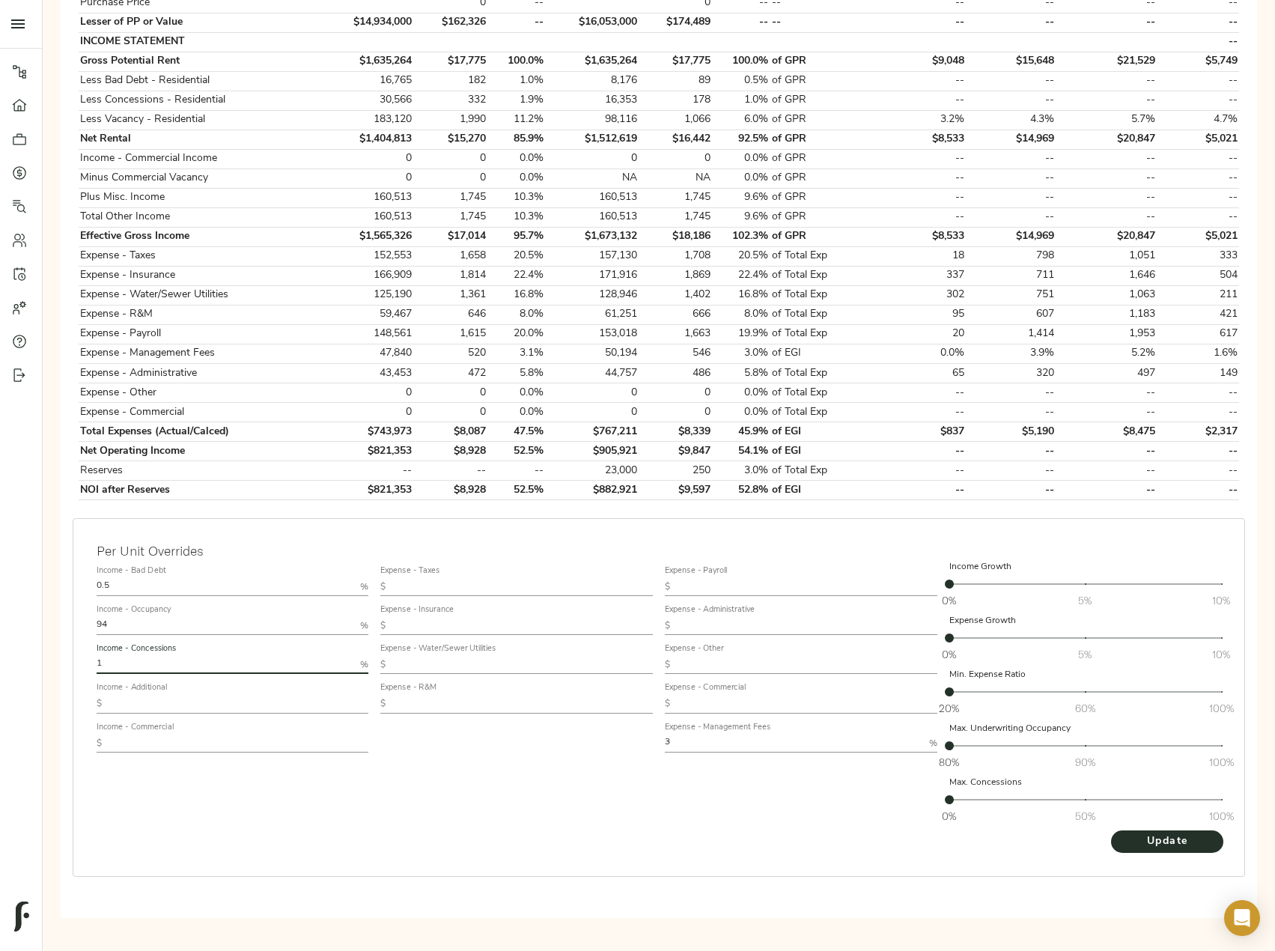
drag, startPoint x: 100, startPoint y: 665, endPoint x: 10, endPoint y: 663, distance: 89.9
click at [10, 663] on div "Pipeline Dashboard Portfolio Quotes Search Users Activity Account Help Sign Out…" at bounding box center [637, 245] width 1275 height 1382
type input "0.5"
click at [1111, 830] on button "Update" at bounding box center [1167, 841] width 112 height 22
click at [170, 705] on input "text" at bounding box center [238, 704] width 261 height 18
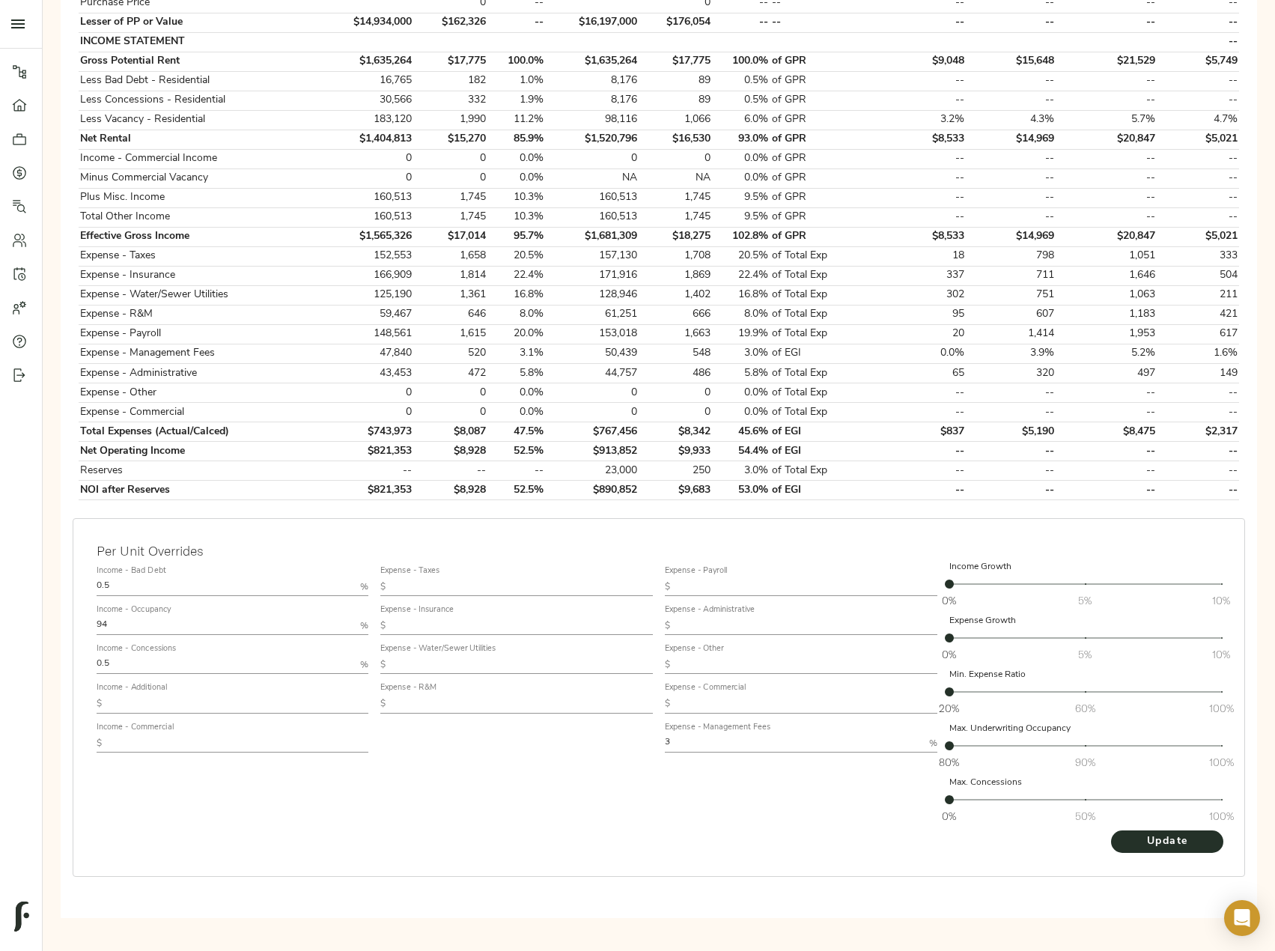
paste input "2,093.22"
type input "2,093.22"
click at [1170, 840] on span "Update" at bounding box center [1167, 842] width 82 height 19
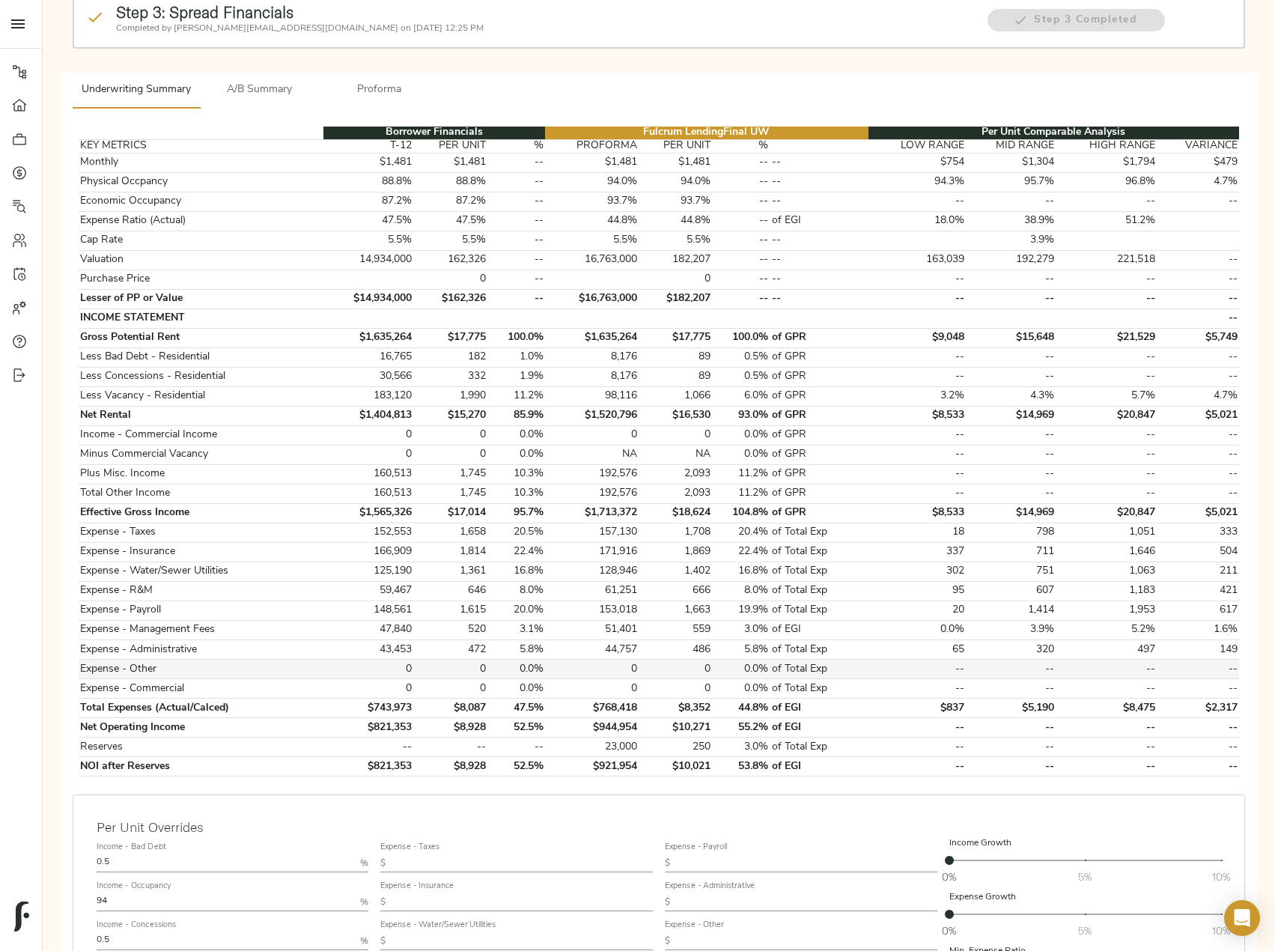
scroll to position [0, 0]
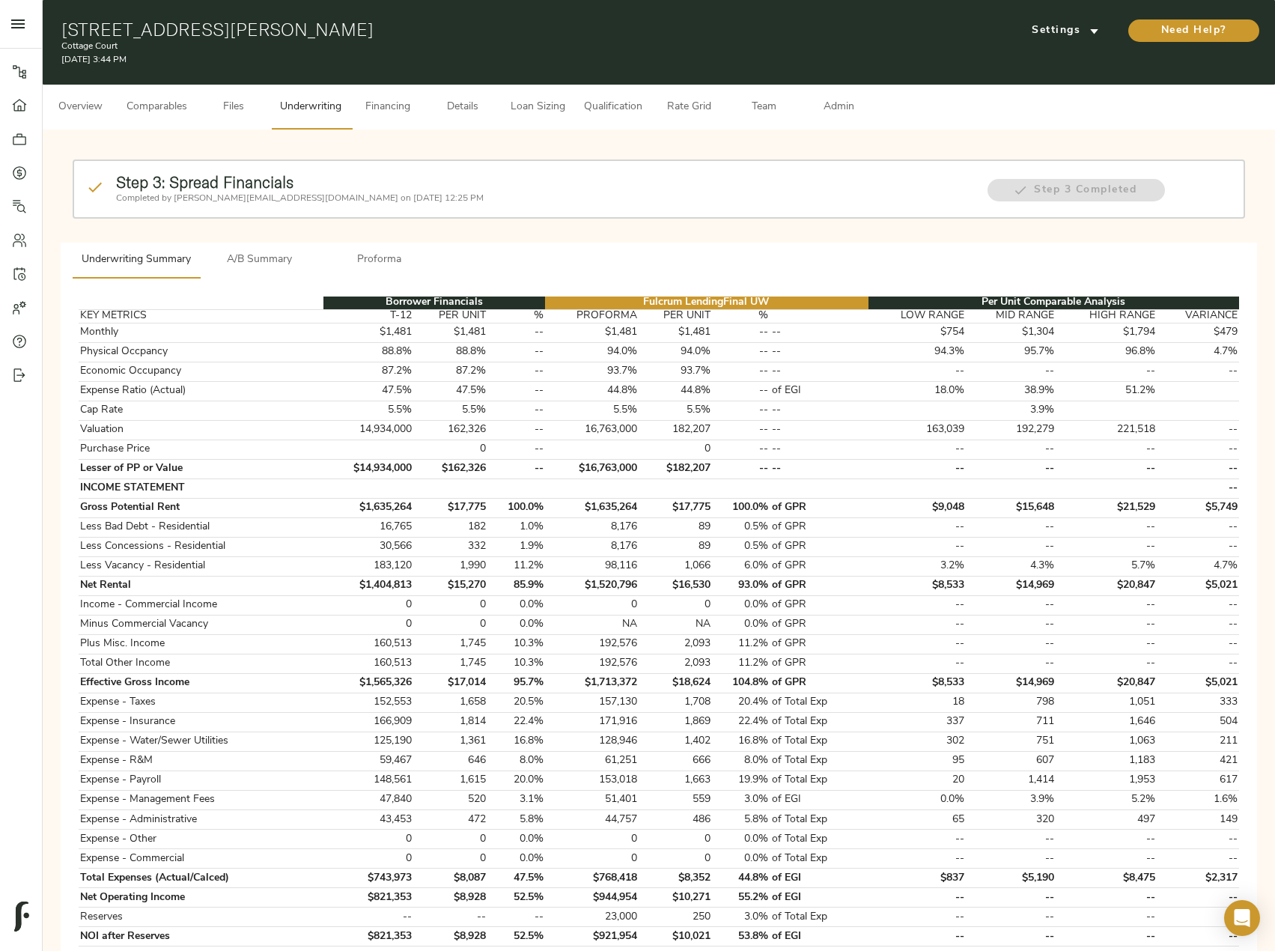
click at [841, 103] on span "Admin" at bounding box center [838, 107] width 57 height 19
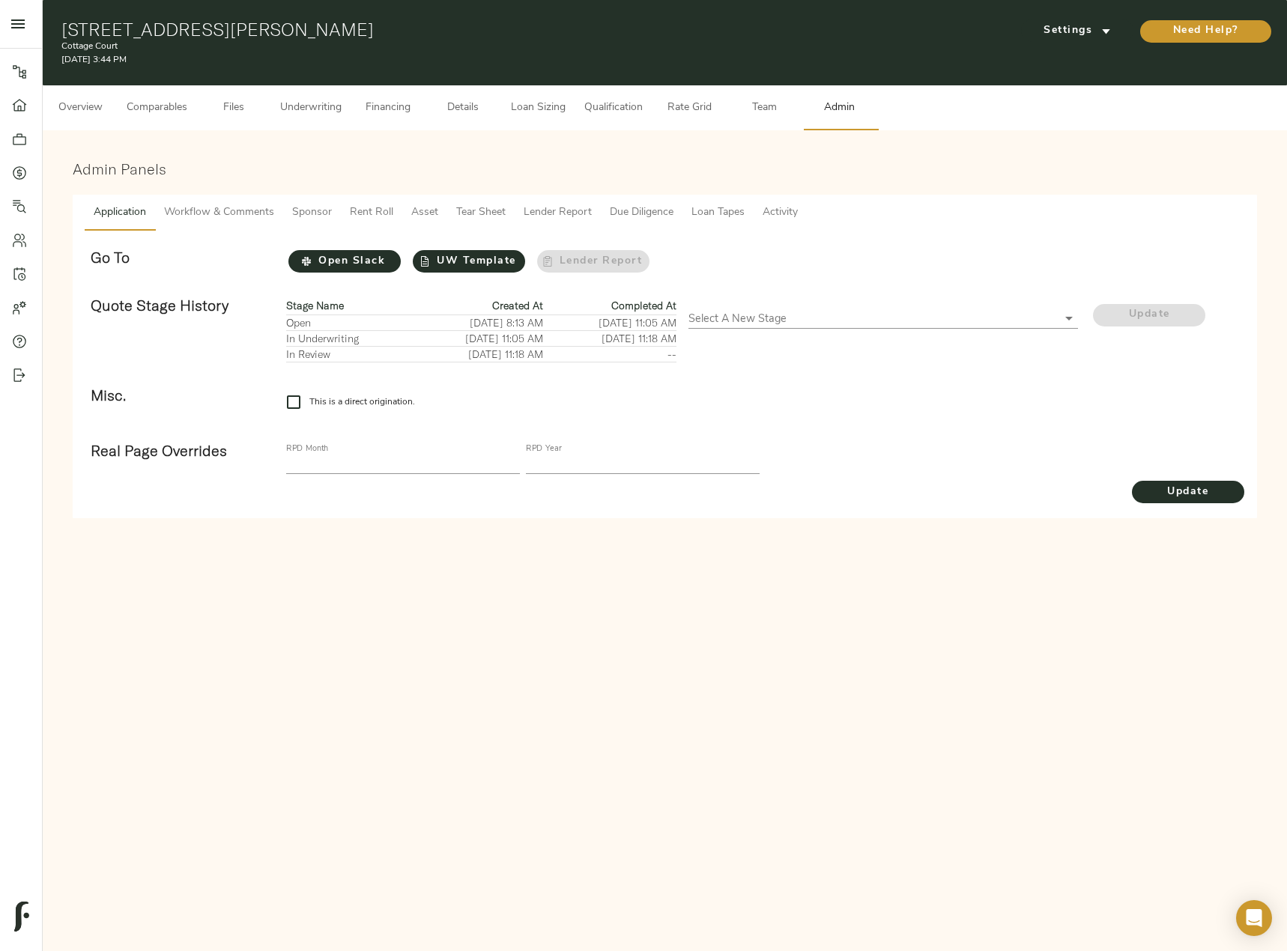
click at [259, 209] on span "Workflow & Comments" at bounding box center [219, 213] width 110 height 19
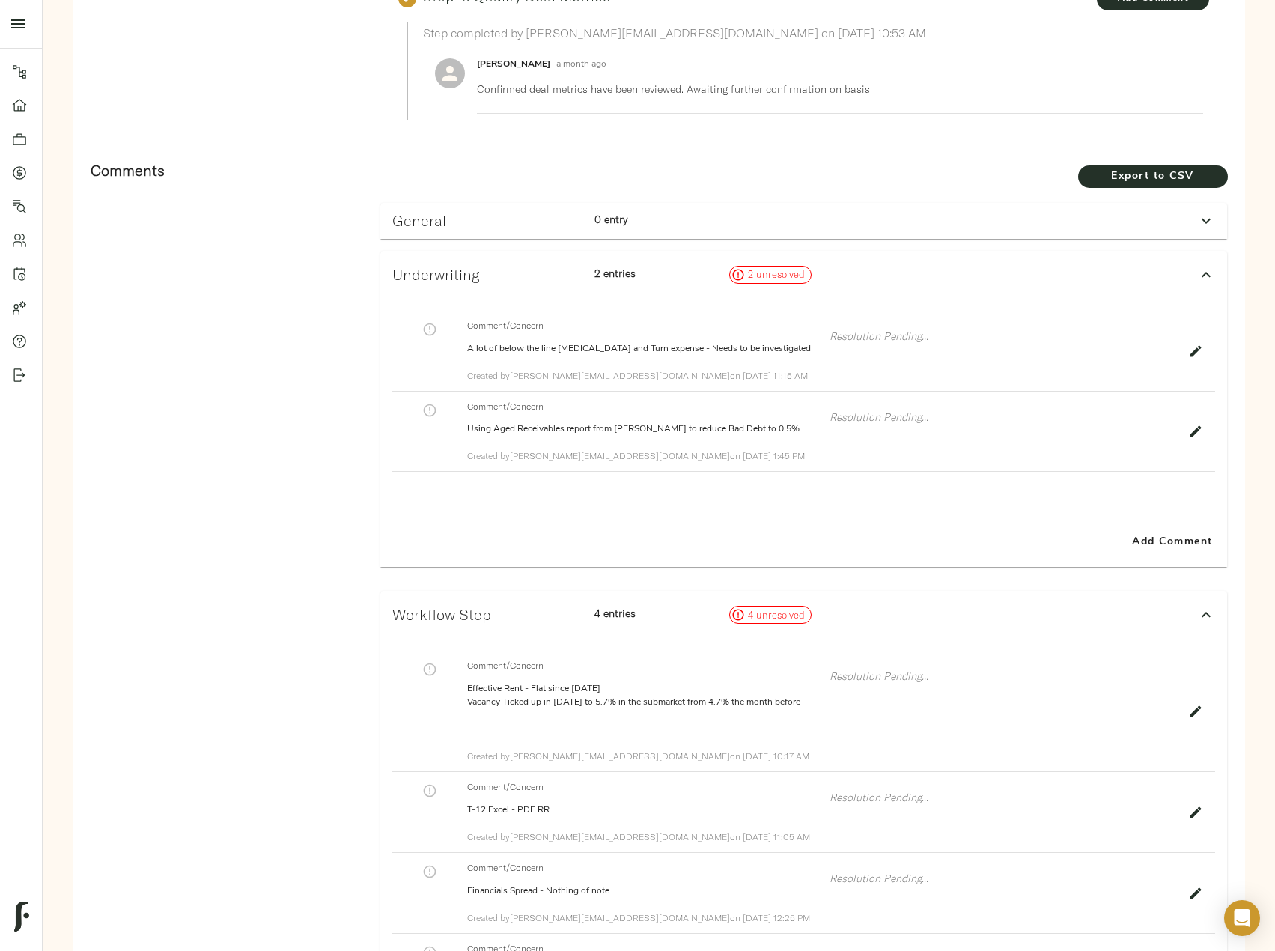
scroll to position [824, 0]
click at [1166, 539] on span "Add Comment" at bounding box center [1172, 541] width 85 height 19
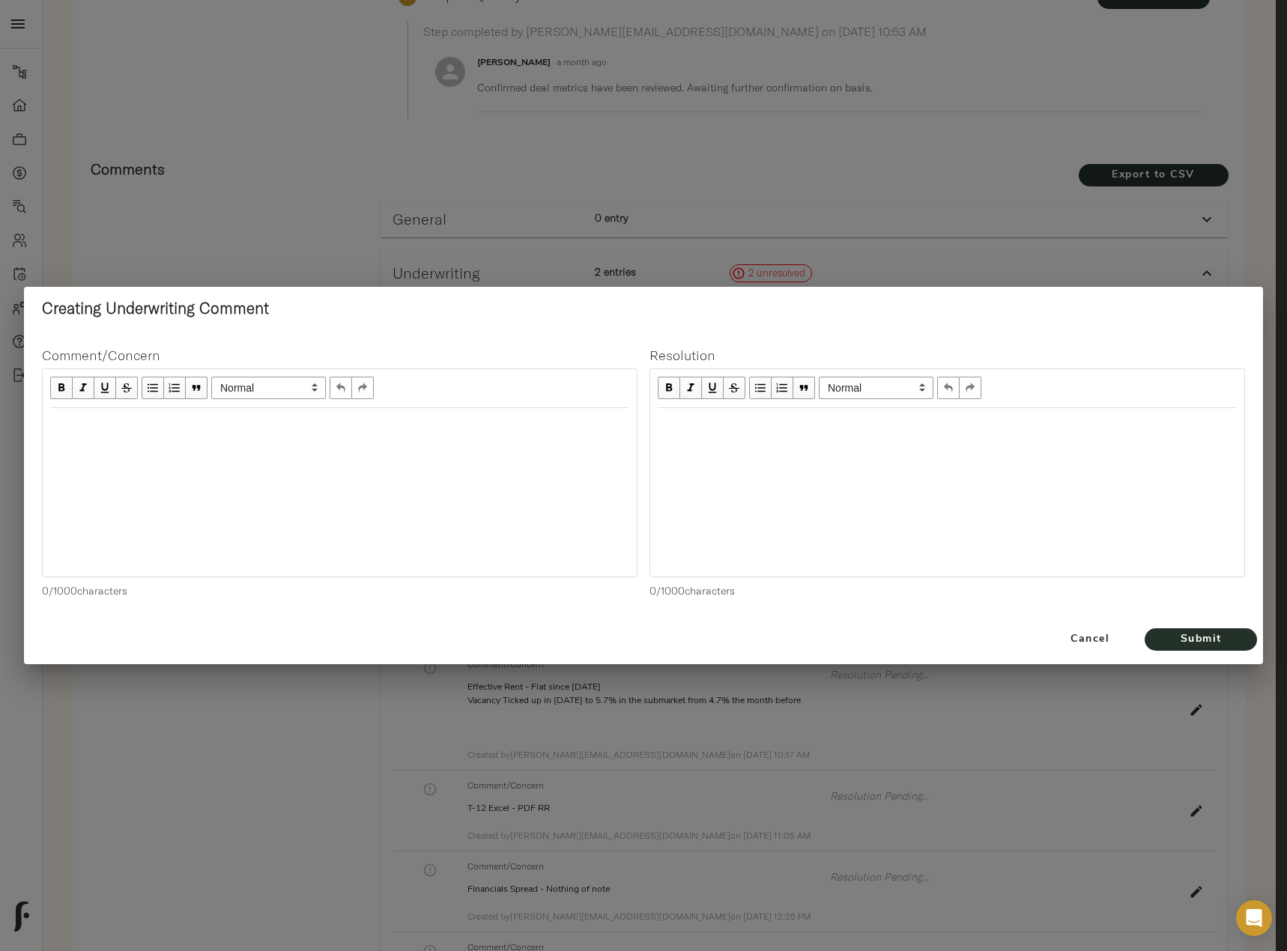
click at [259, 435] on div "Edit text" at bounding box center [339, 424] width 592 height 31
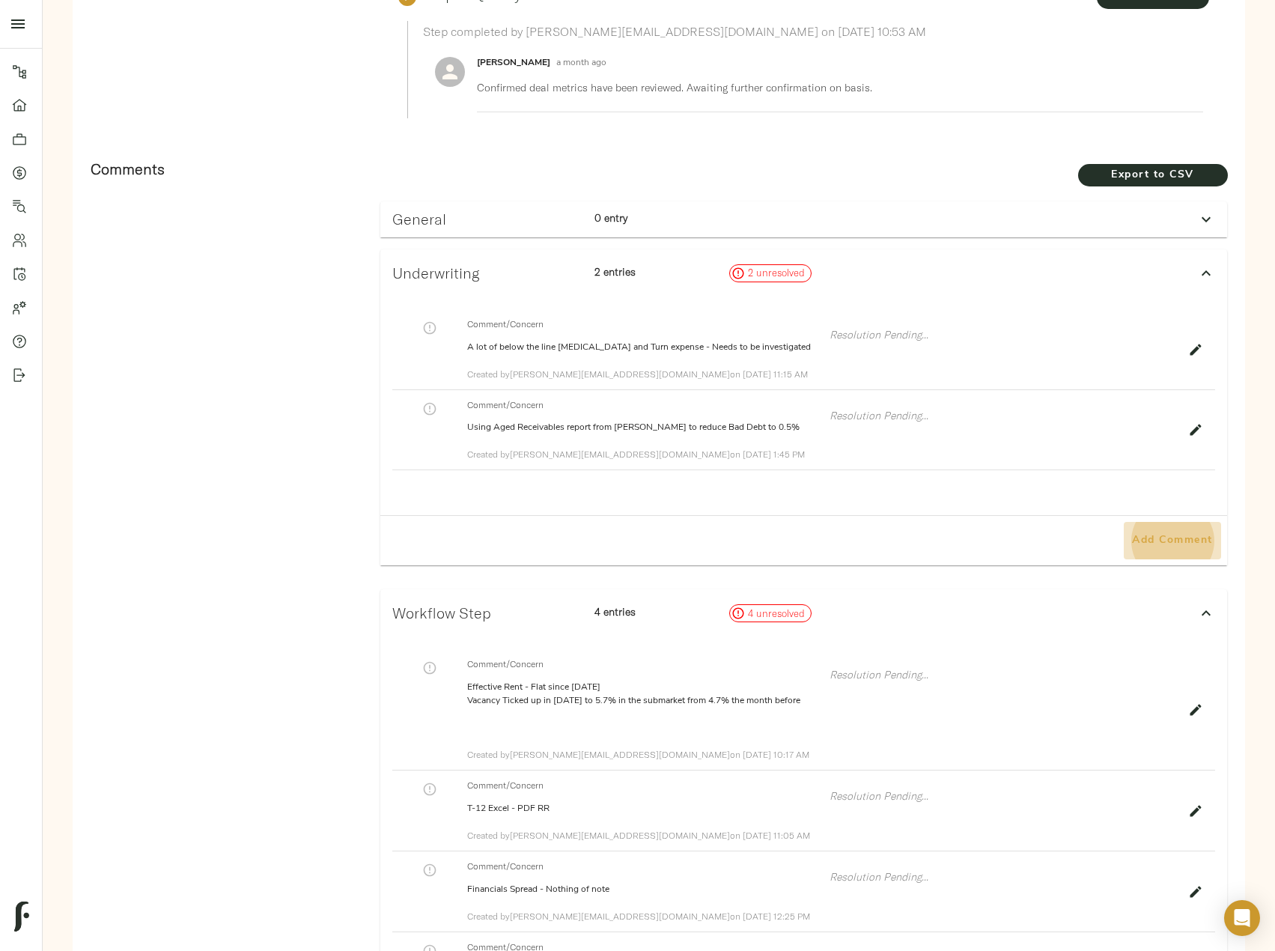
click at [1168, 541] on span "Add Comment" at bounding box center [1172, 541] width 85 height 19
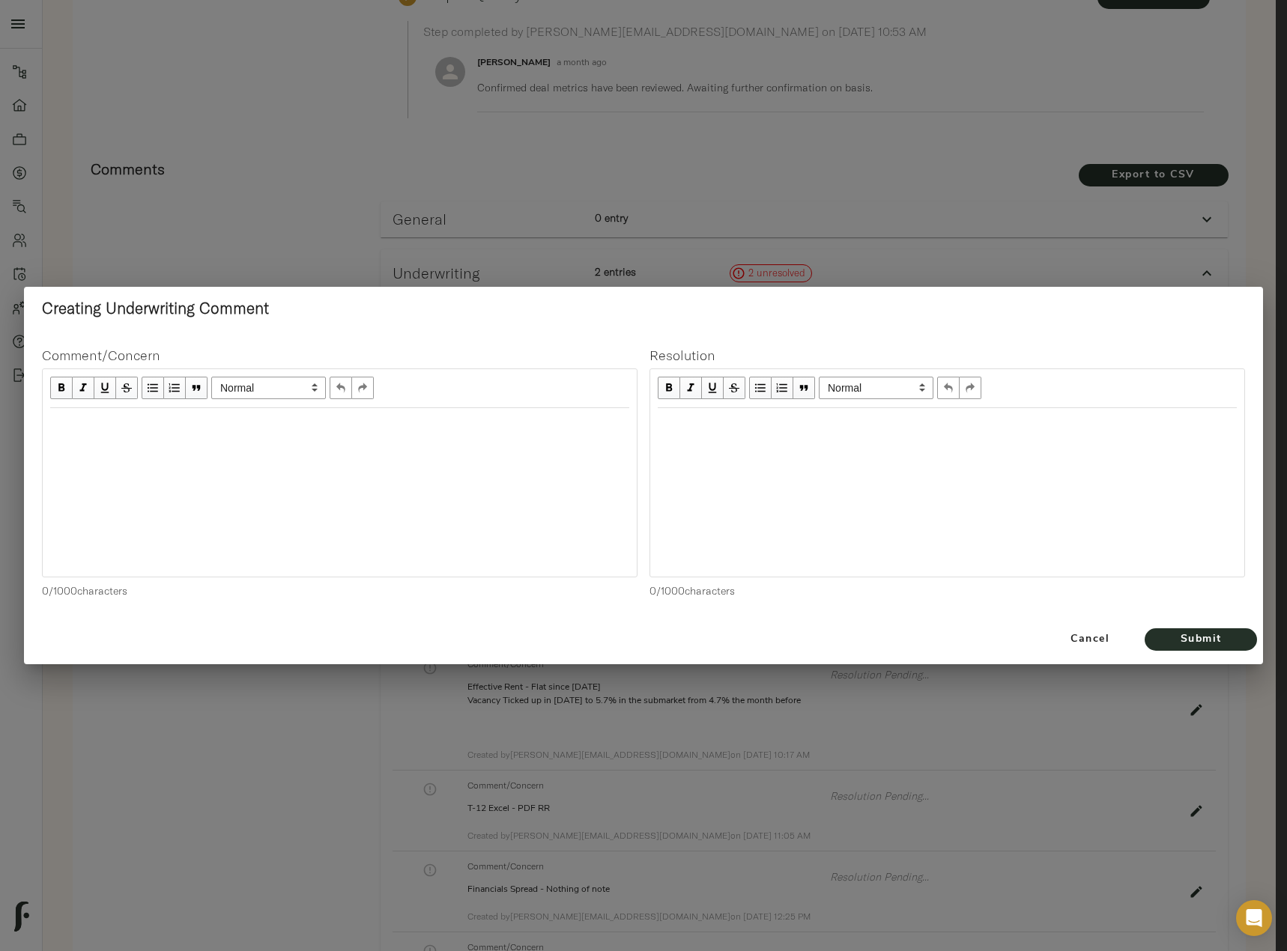
click at [288, 460] on div at bounding box center [340, 492] width 594 height 168
click at [174, 415] on div "Edit text" at bounding box center [339, 424] width 592 height 31
click at [51, 425] on span "UWing to 94% Occupancy per Sponsor Proforma" at bounding box center [169, 423] width 238 height 13
click at [402, 431] on div "[DATE] UWing to 94% Occupancy per Sponsor Proforma" at bounding box center [339, 424] width 579 height 17
click at [1214, 640] on span "Submit" at bounding box center [1200, 640] width 82 height 19
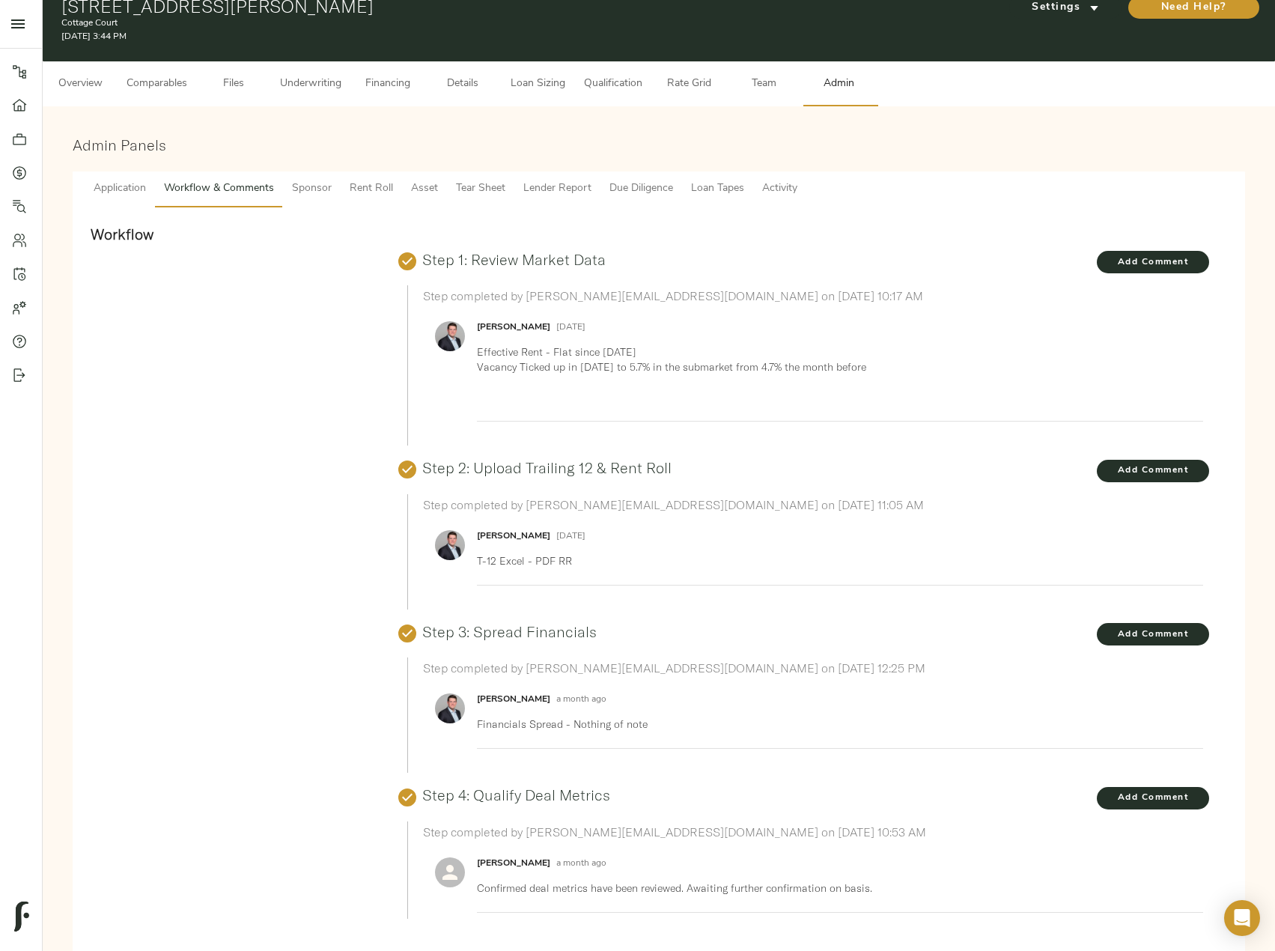
scroll to position [0, 0]
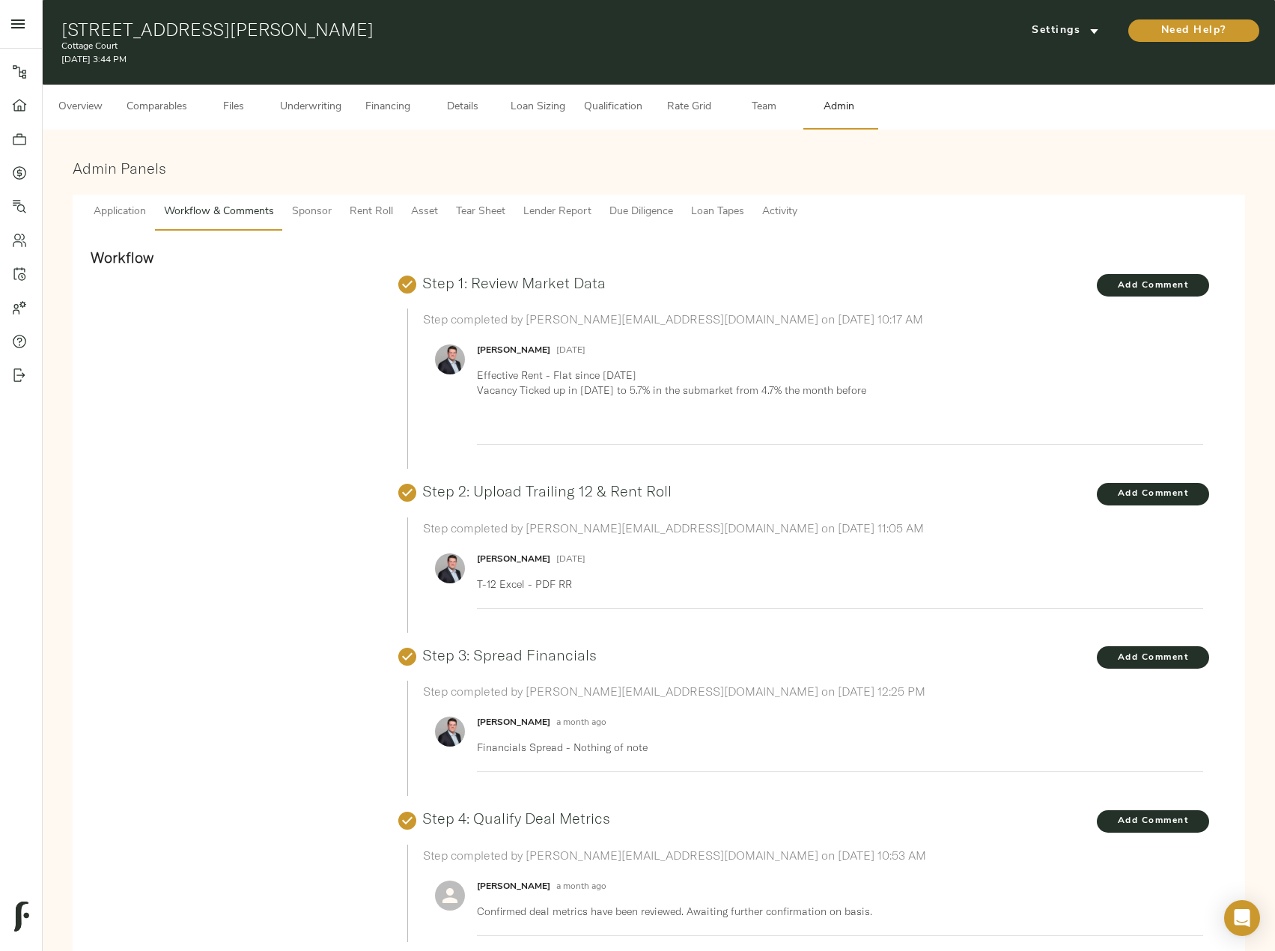
click at [309, 96] on button "Underwriting" at bounding box center [310, 107] width 79 height 45
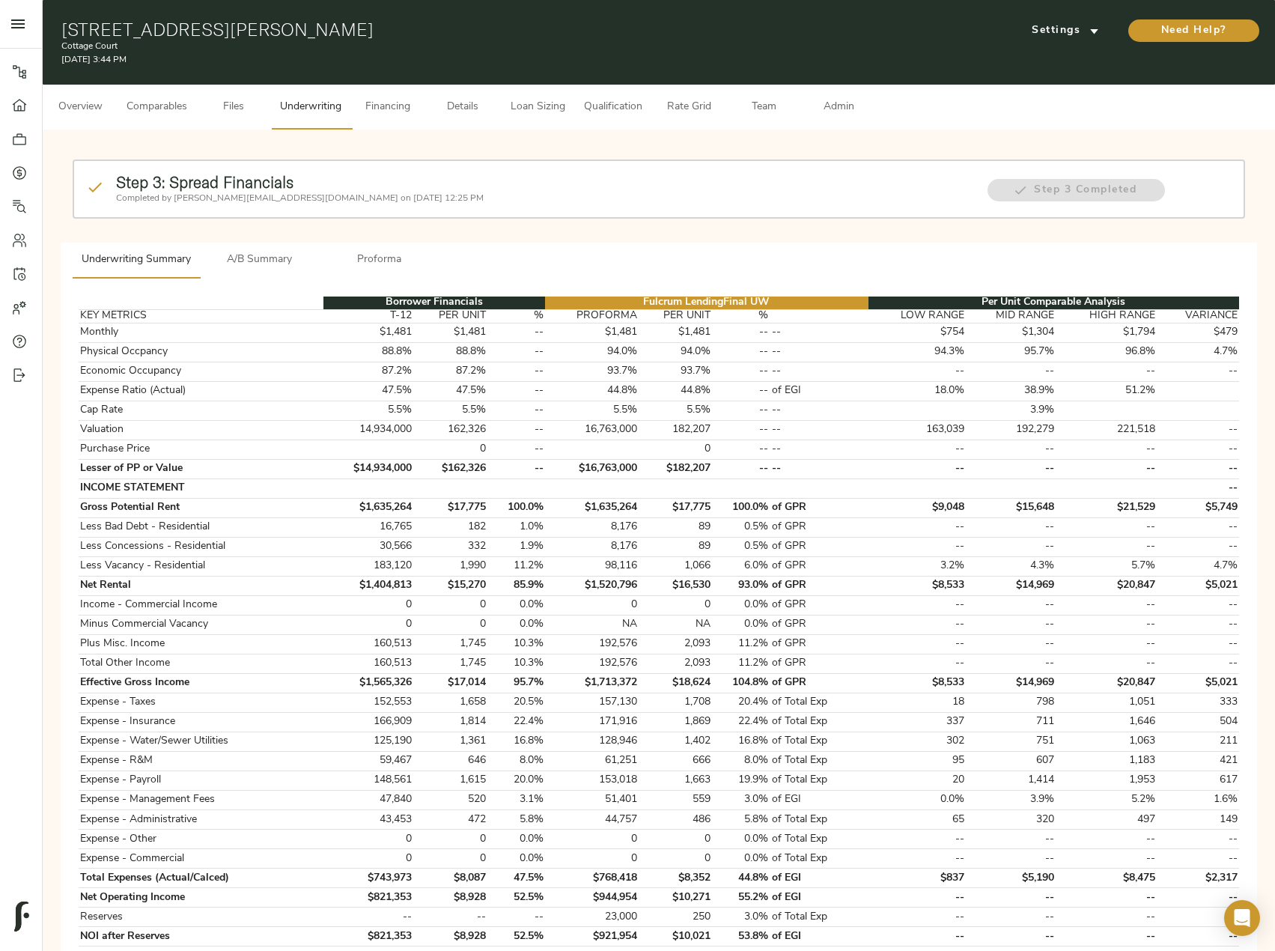
click at [270, 260] on span "A/B Summary" at bounding box center [260, 260] width 102 height 19
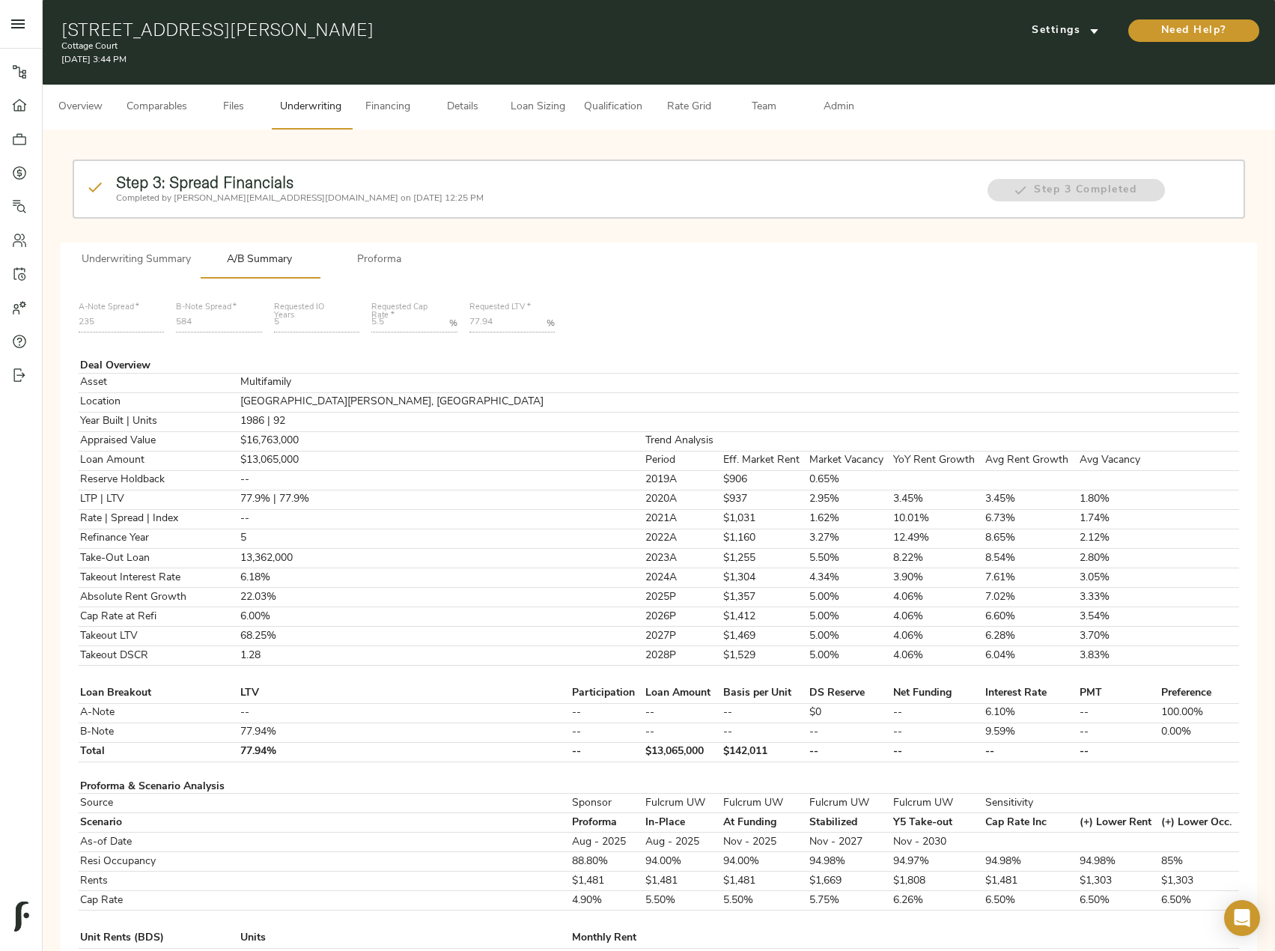
click at [395, 258] on span "Proforma" at bounding box center [380, 260] width 102 height 19
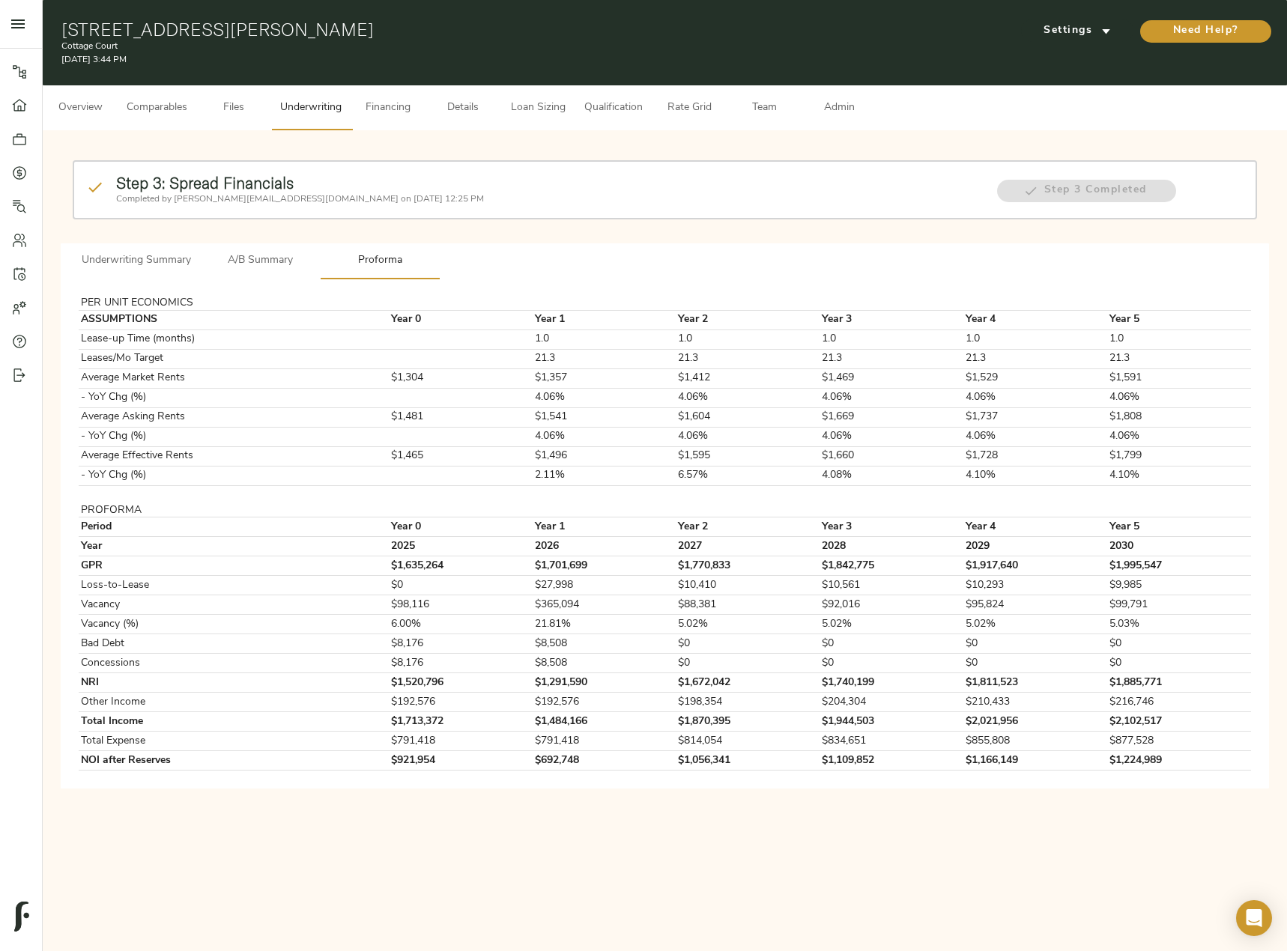
click at [269, 250] on button "A/B Summary" at bounding box center [260, 261] width 120 height 36
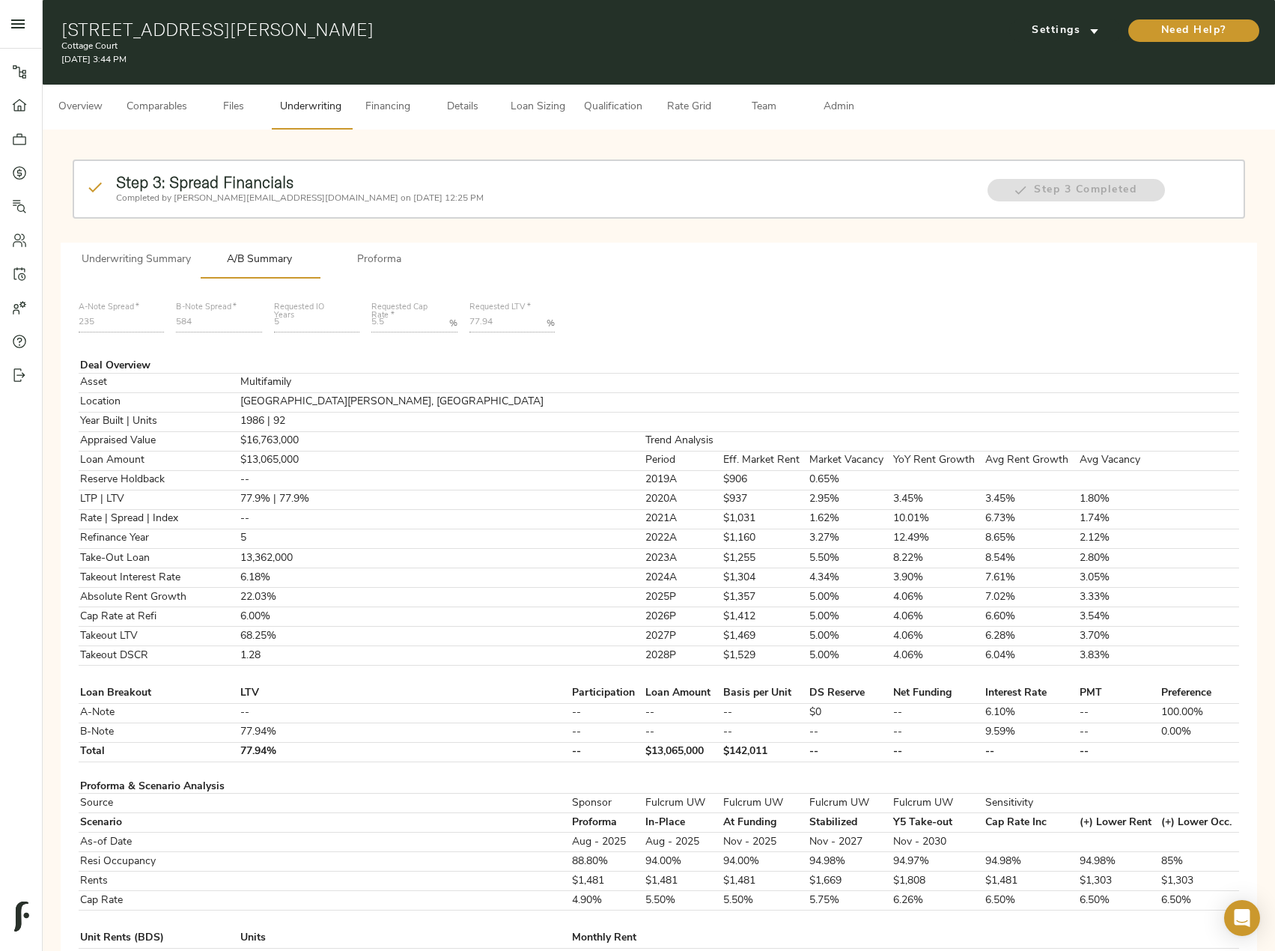
click at [535, 115] on span "Loan Sizing" at bounding box center [537, 107] width 57 height 19
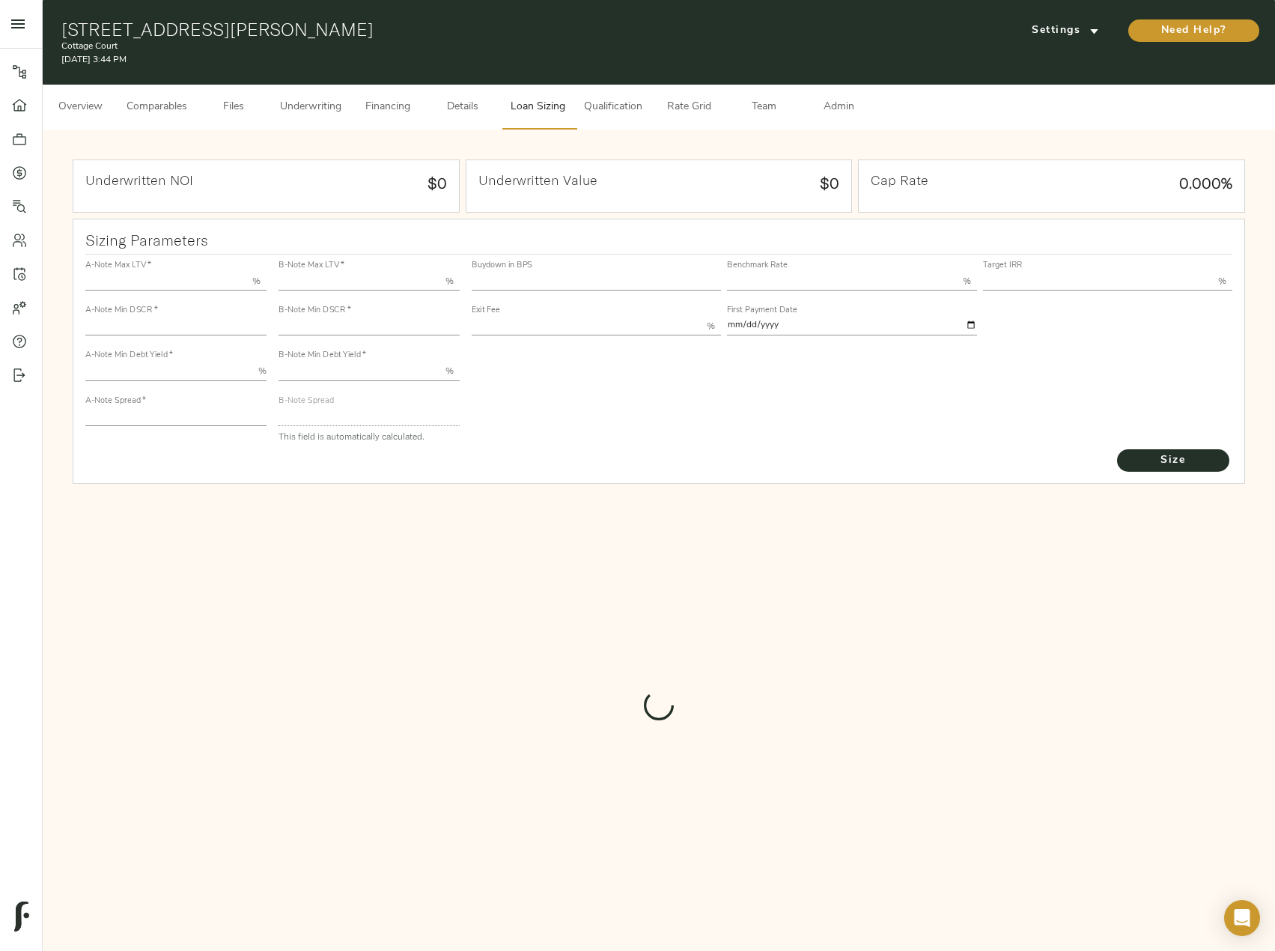
type input "55.000"
type input "1.4"
type input "10.00"
type input "245"
type input "80.000"
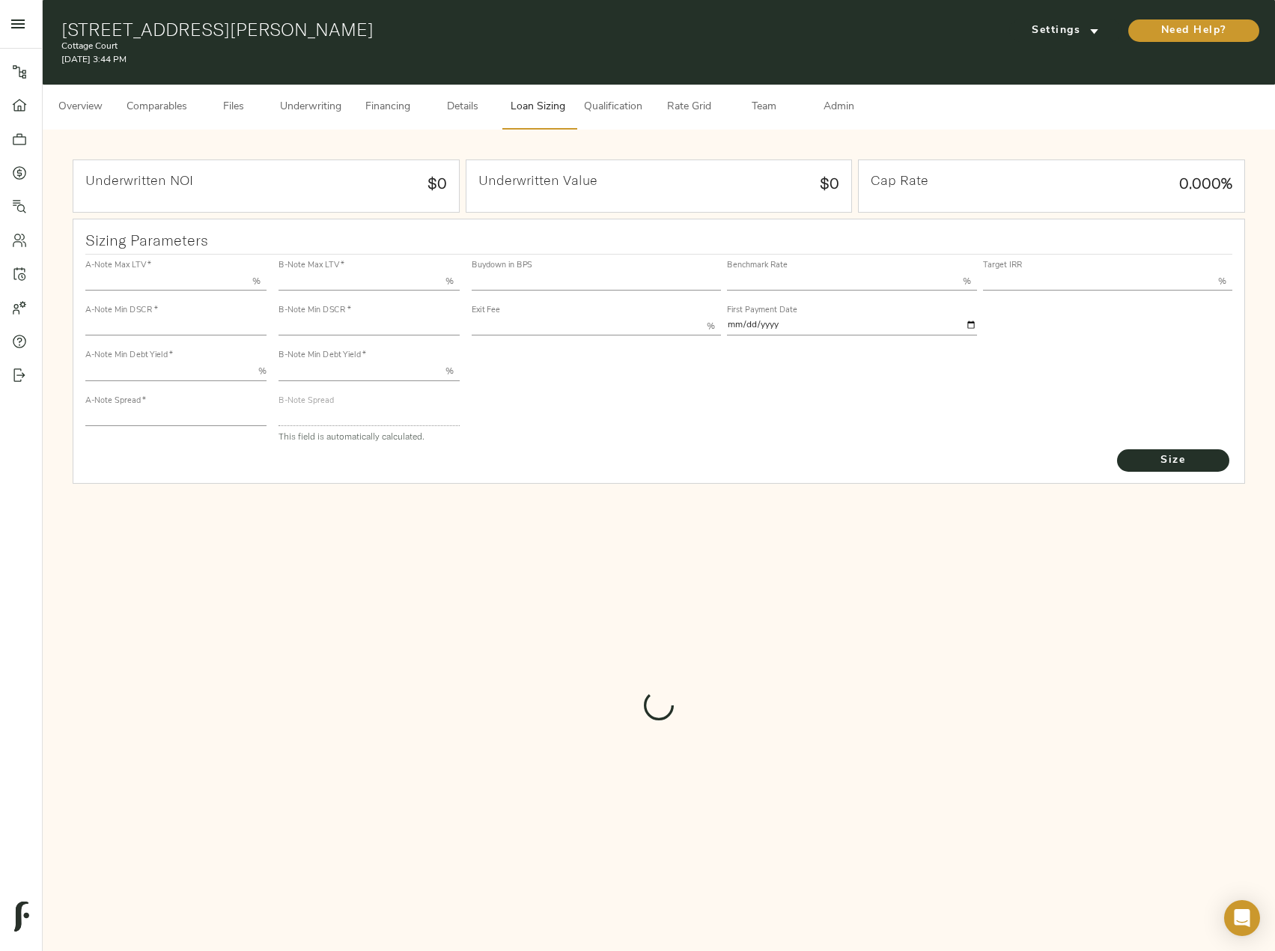
type input "1"
type input "2.00"
type input "821"
type input "0"
type input "3.75"
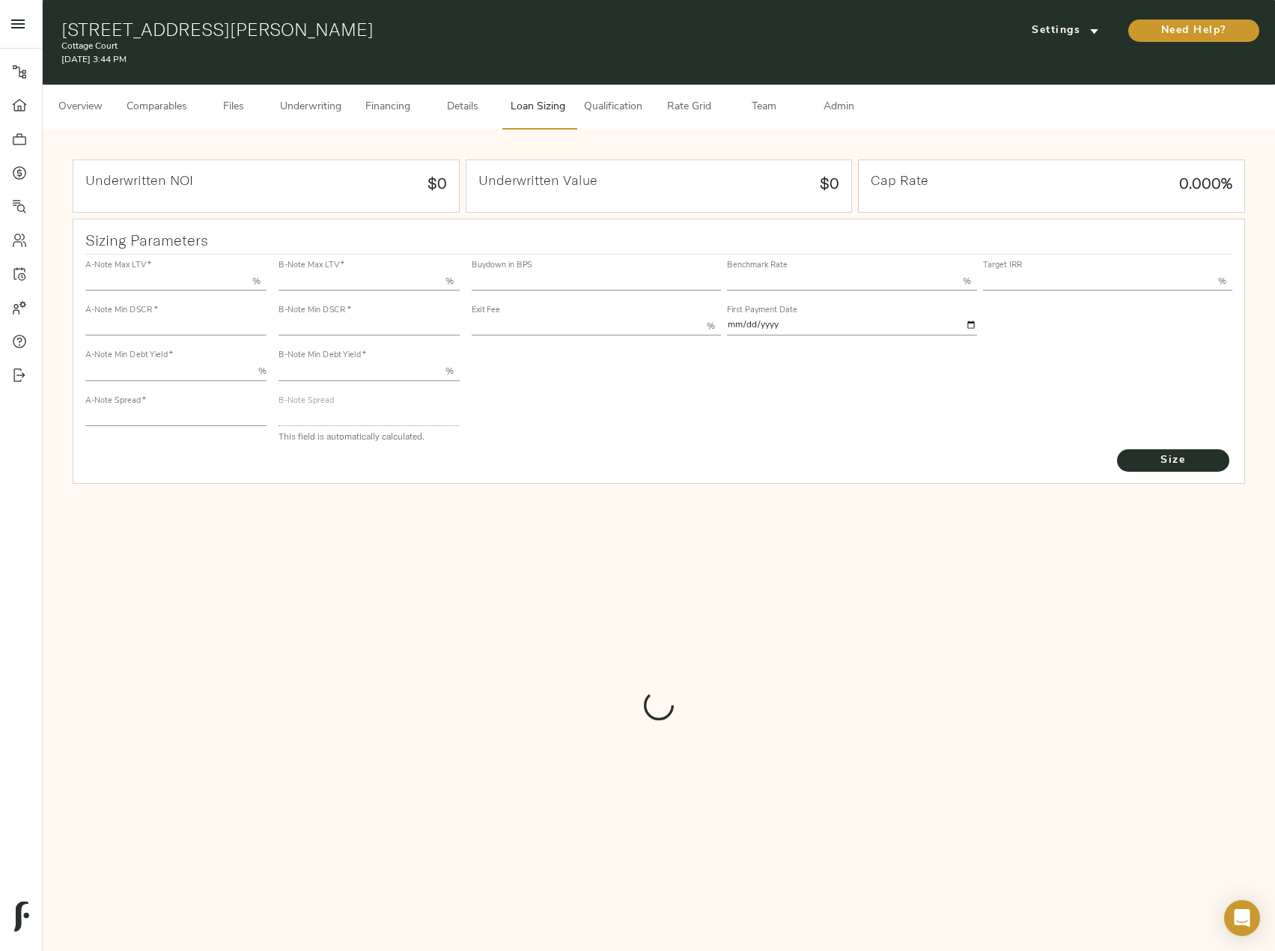
type input "13.00"
type input "1.00"
type input "[DATE]"
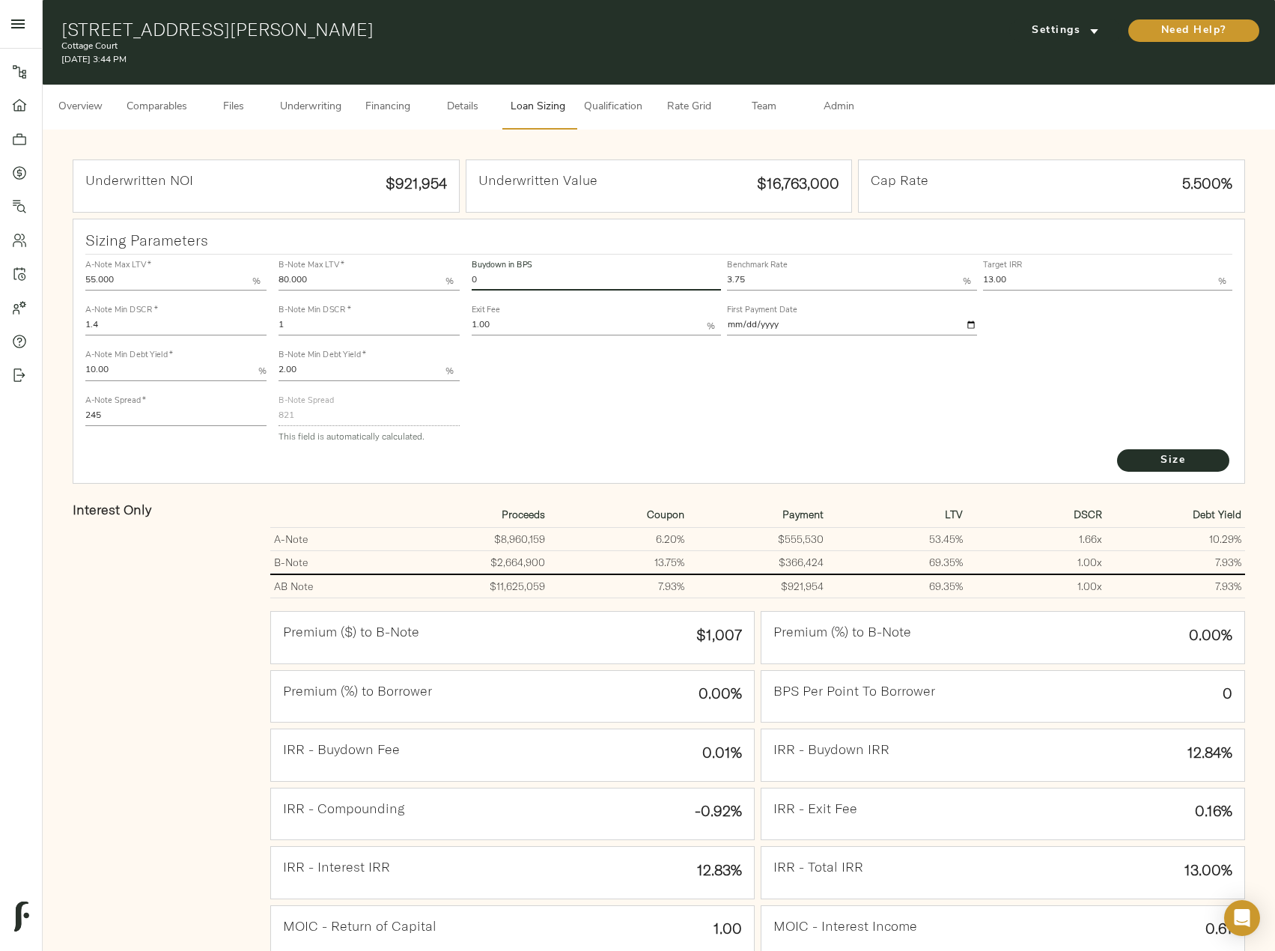
drag, startPoint x: 506, startPoint y: 286, endPoint x: 445, endPoint y: 284, distance: 61.4
click at [445, 284] on div "A-Note Max LTV   * 55.000 % A-Note Min DSCR   * 1.4 A-Note Min Debt Yield   * 1…" at bounding box center [659, 351] width 1160 height 204
type input "60"
drag, startPoint x: 944, startPoint y: 277, endPoint x: 935, endPoint y: 275, distance: 9.3
click at [935, 276] on div "Buydown in BPS 60 Benchmark Rate 3.75 % Target IRR 13.00 % Exit Fee 1.00 % Firs…" at bounding box center [853, 297] width 768 height 91
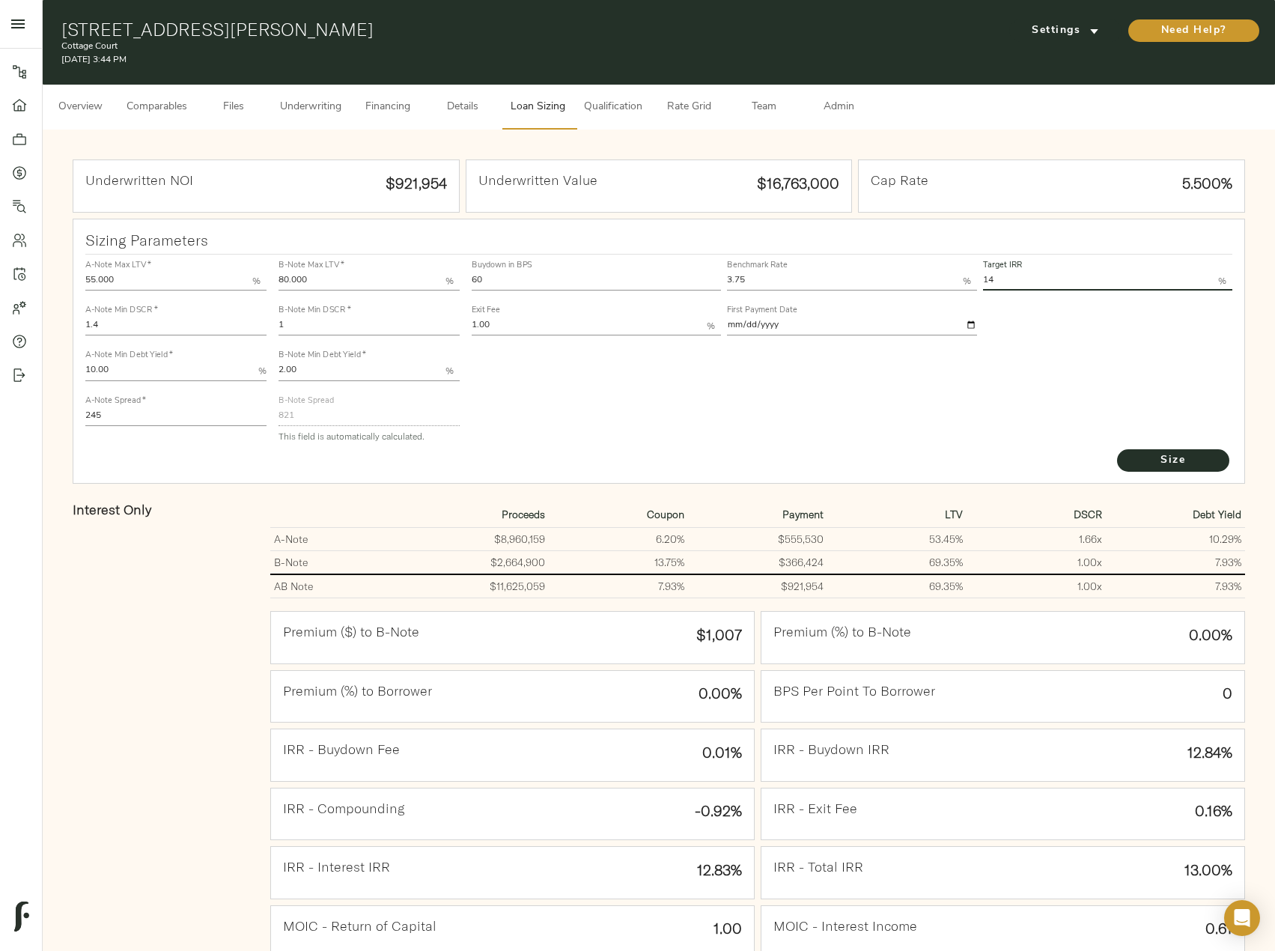
type input "14.00"
drag, startPoint x: 187, startPoint y: 416, endPoint x: 35, endPoint y: 418, distance: 152.0
click at [35, 418] on div "Pipeline Dashboard Portfolio Quotes Search Users Activity Account Help Sign Out…" at bounding box center [637, 552] width 1275 height 1105
type input "235"
click at [1117, 449] on button "Size" at bounding box center [1173, 460] width 112 height 22
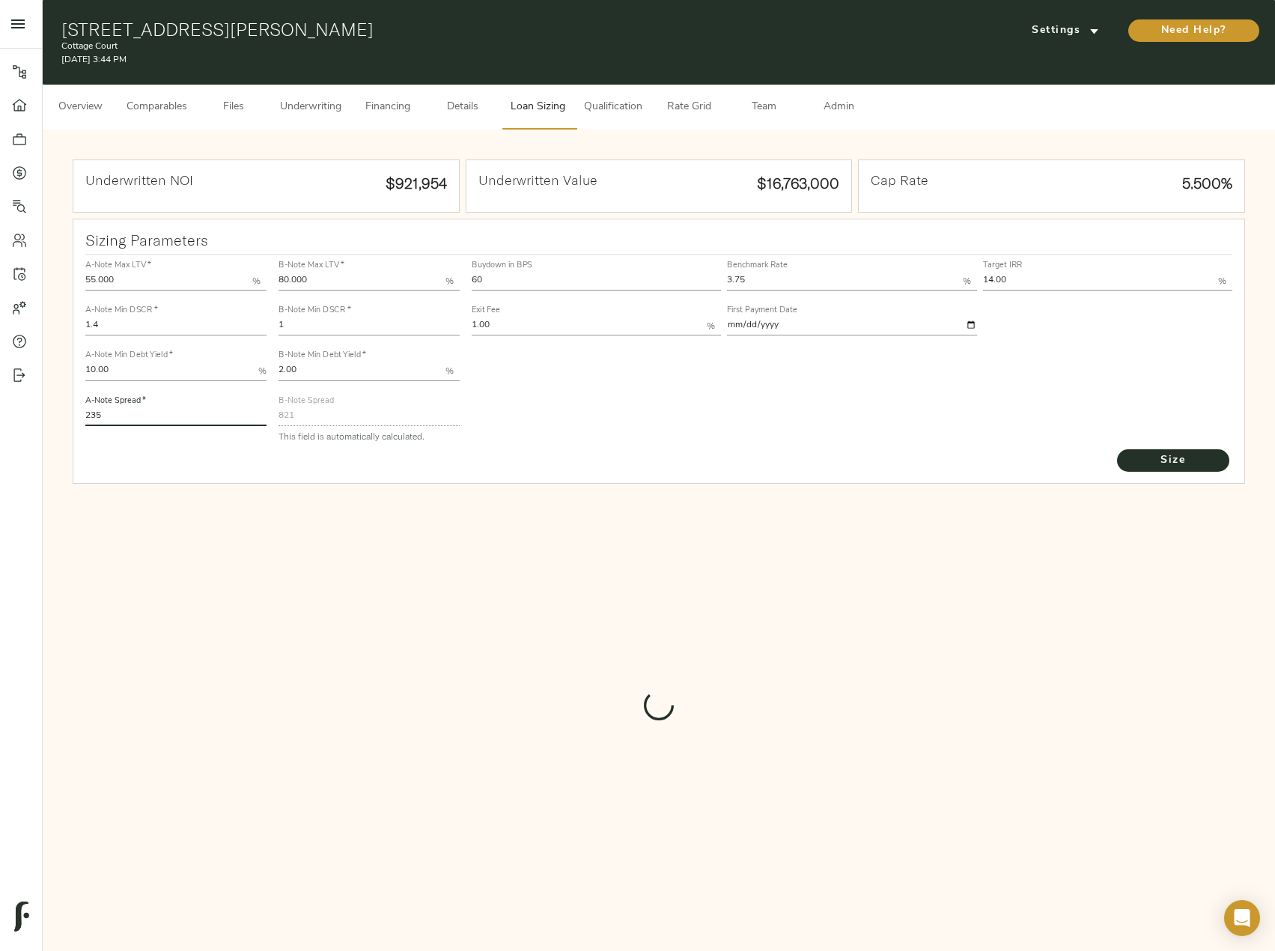
type input "909"
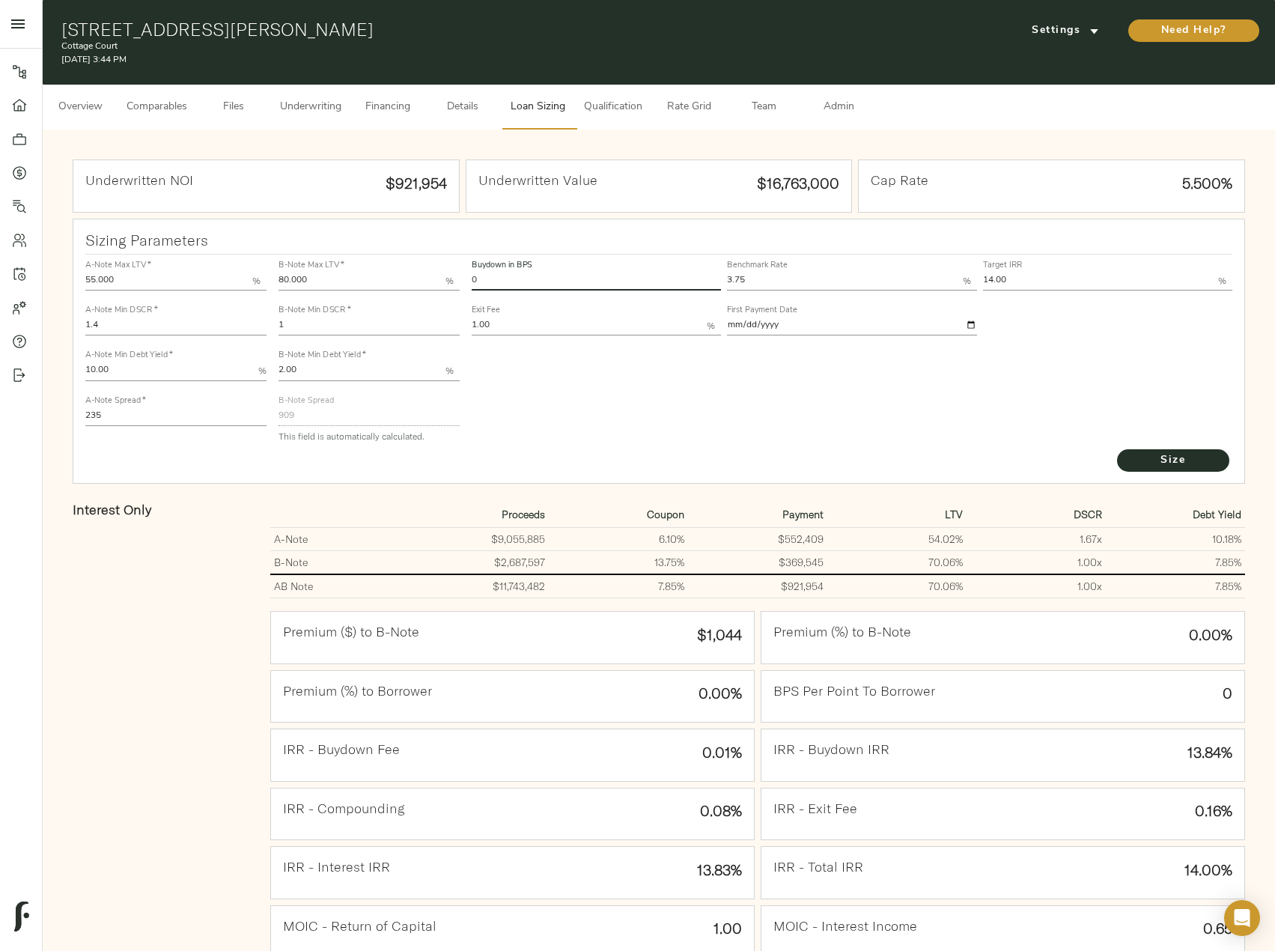
drag, startPoint x: 500, startPoint y: 281, endPoint x: 441, endPoint y: 276, distance: 59.3
click at [441, 276] on div "A-Note Max LTV   * 55.000 % A-Note Min DSCR   * 1.4 A-Note Min Debt Yield   * 1…" at bounding box center [659, 351] width 1160 height 204
type input "60"
click at [1117, 449] on button "Size" at bounding box center [1173, 460] width 112 height 22
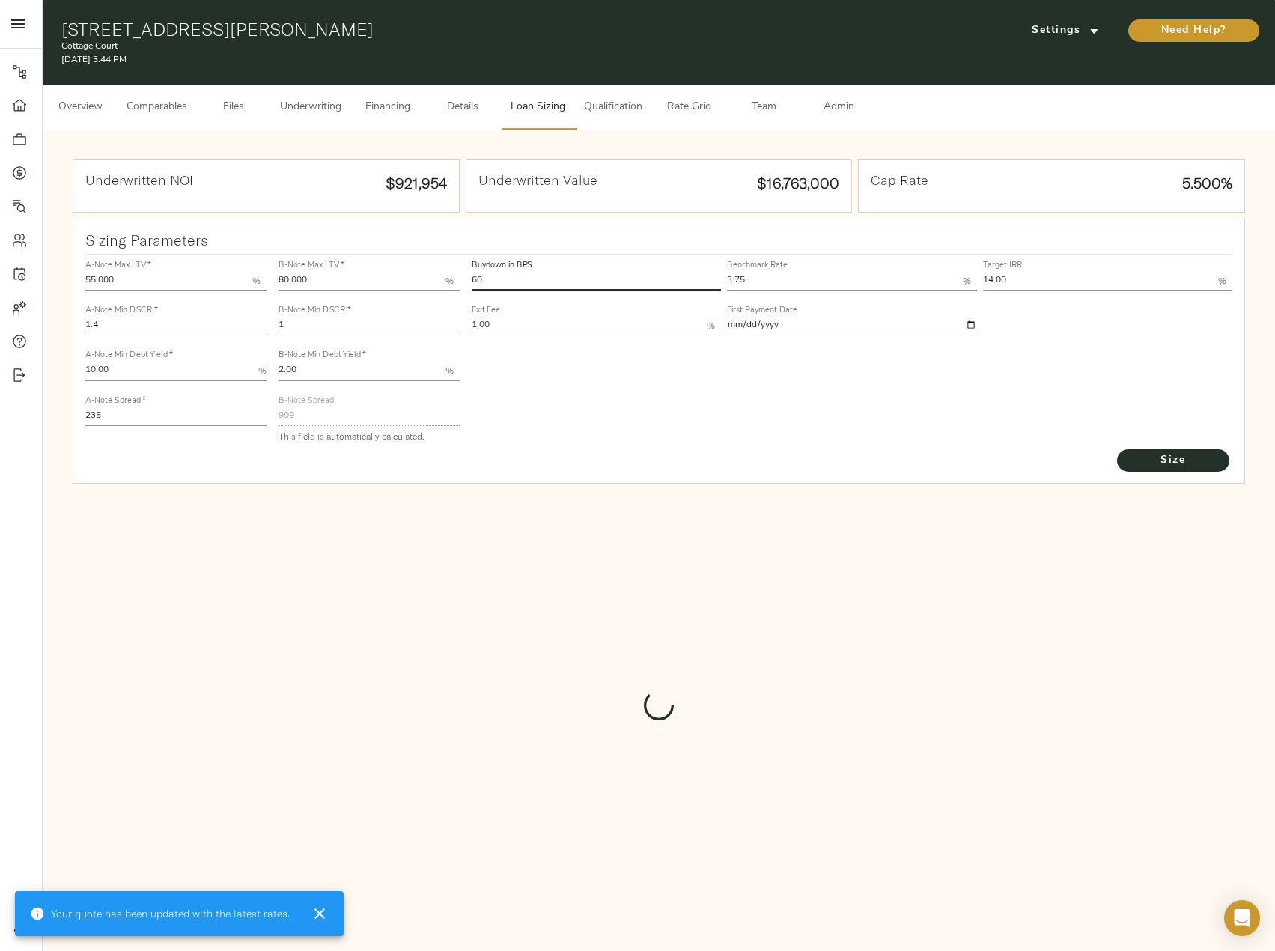
type input "576.7053815228188"
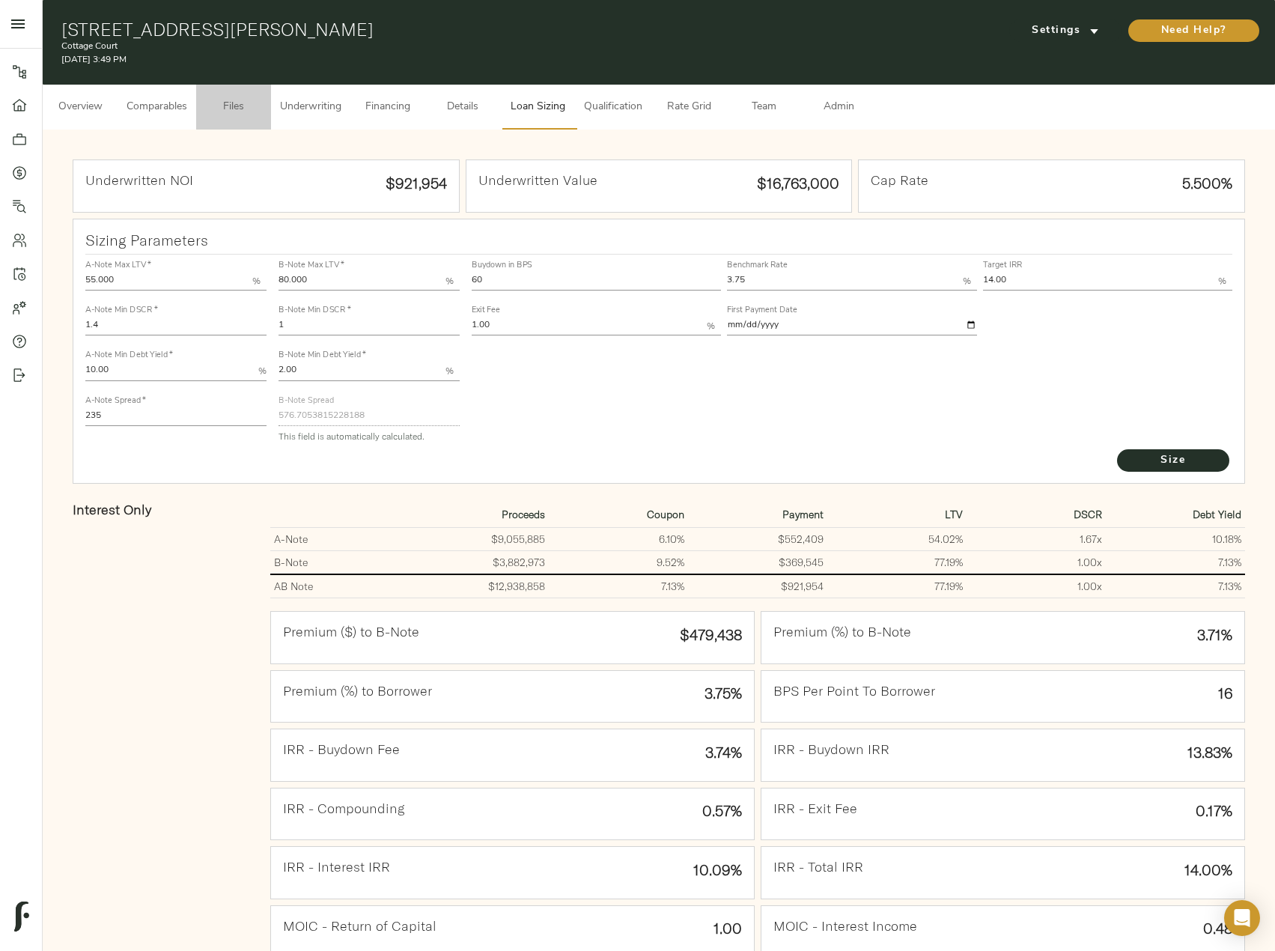
click at [216, 109] on span "Files" at bounding box center [233, 107] width 57 height 19
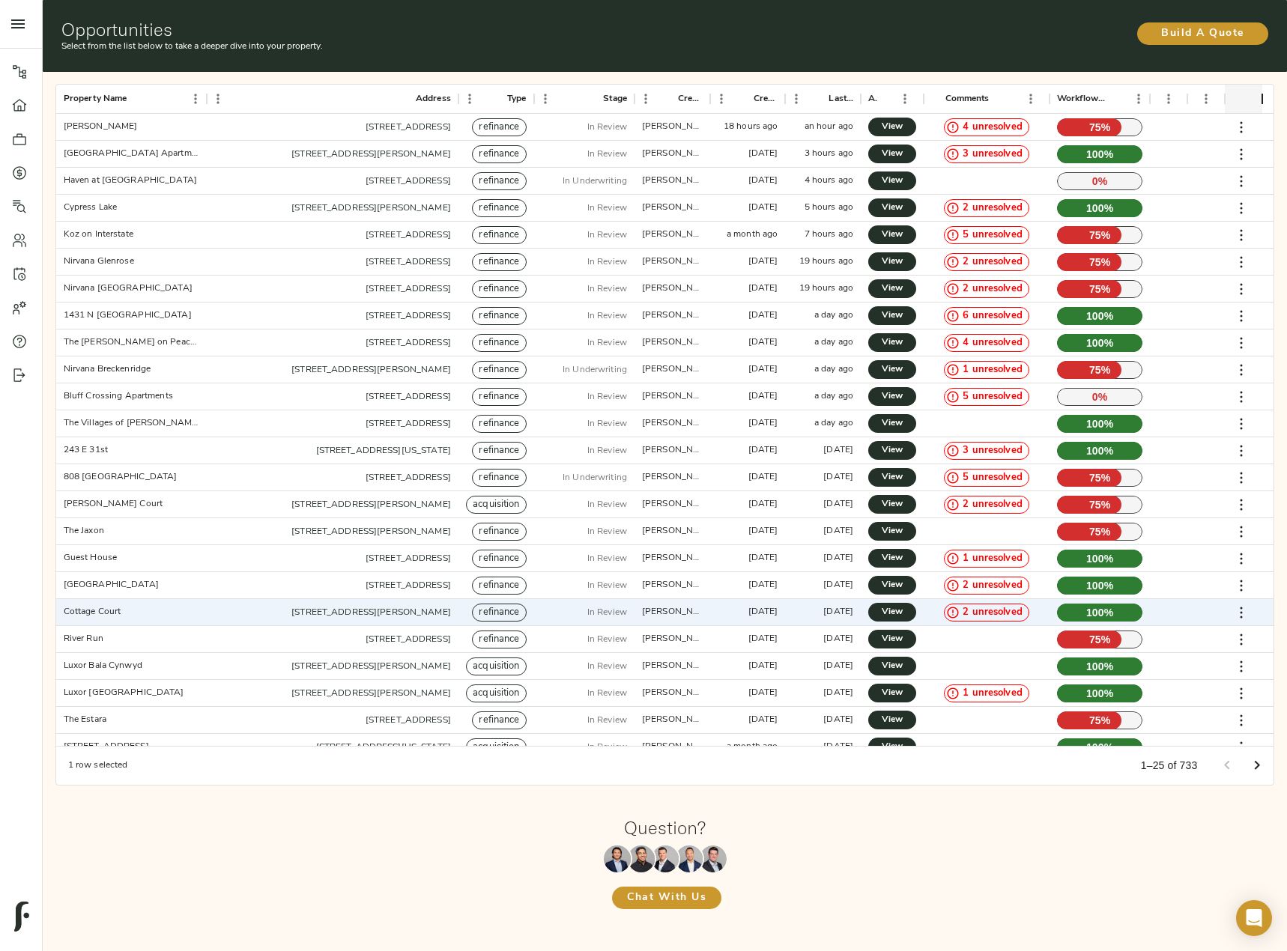
scroll to position [42, 0]
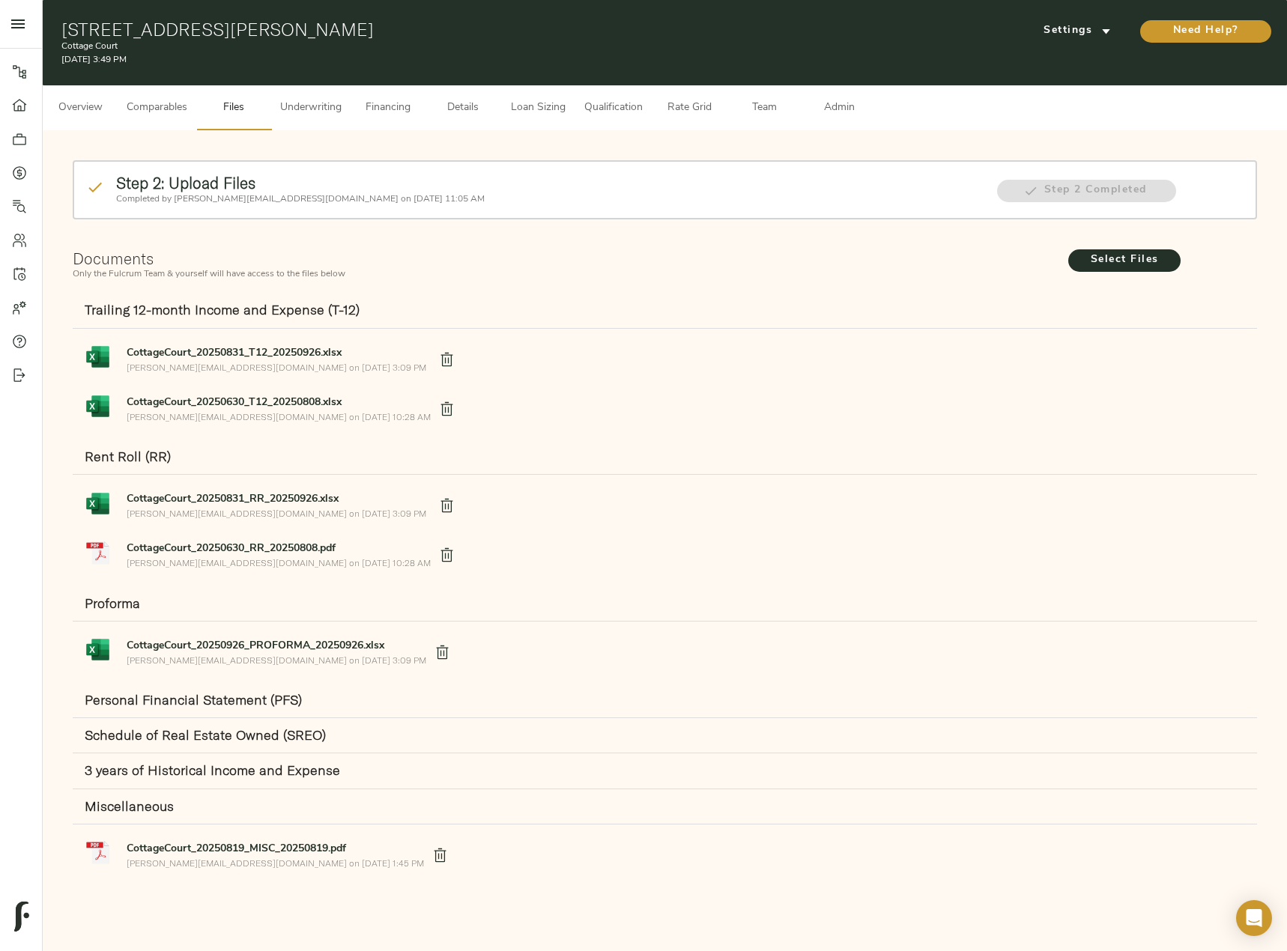
click at [439, 358] on icon "delete" at bounding box center [447, 359] width 16 height 16
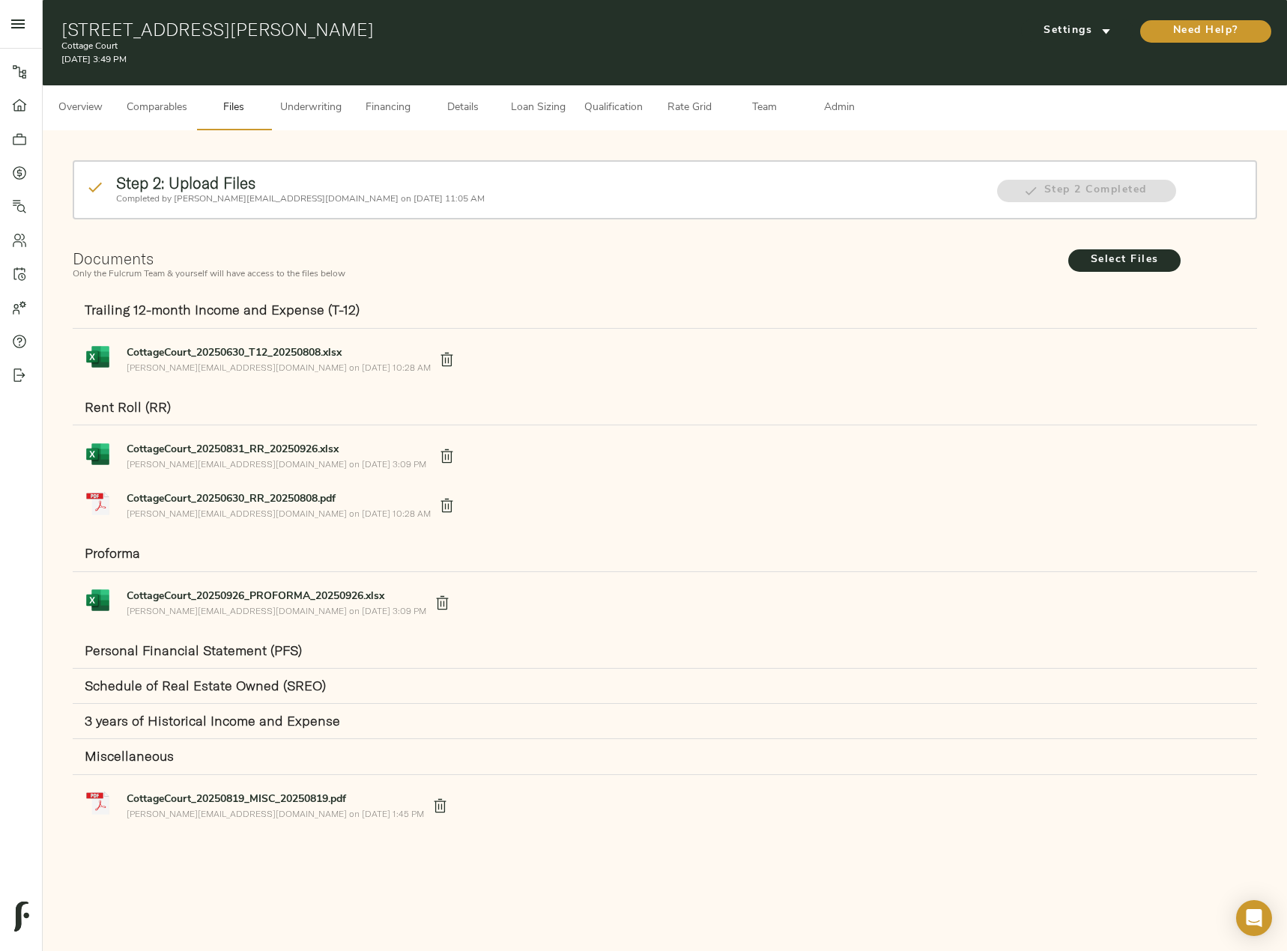
click at [439, 453] on icon "delete" at bounding box center [447, 457] width 16 height 16
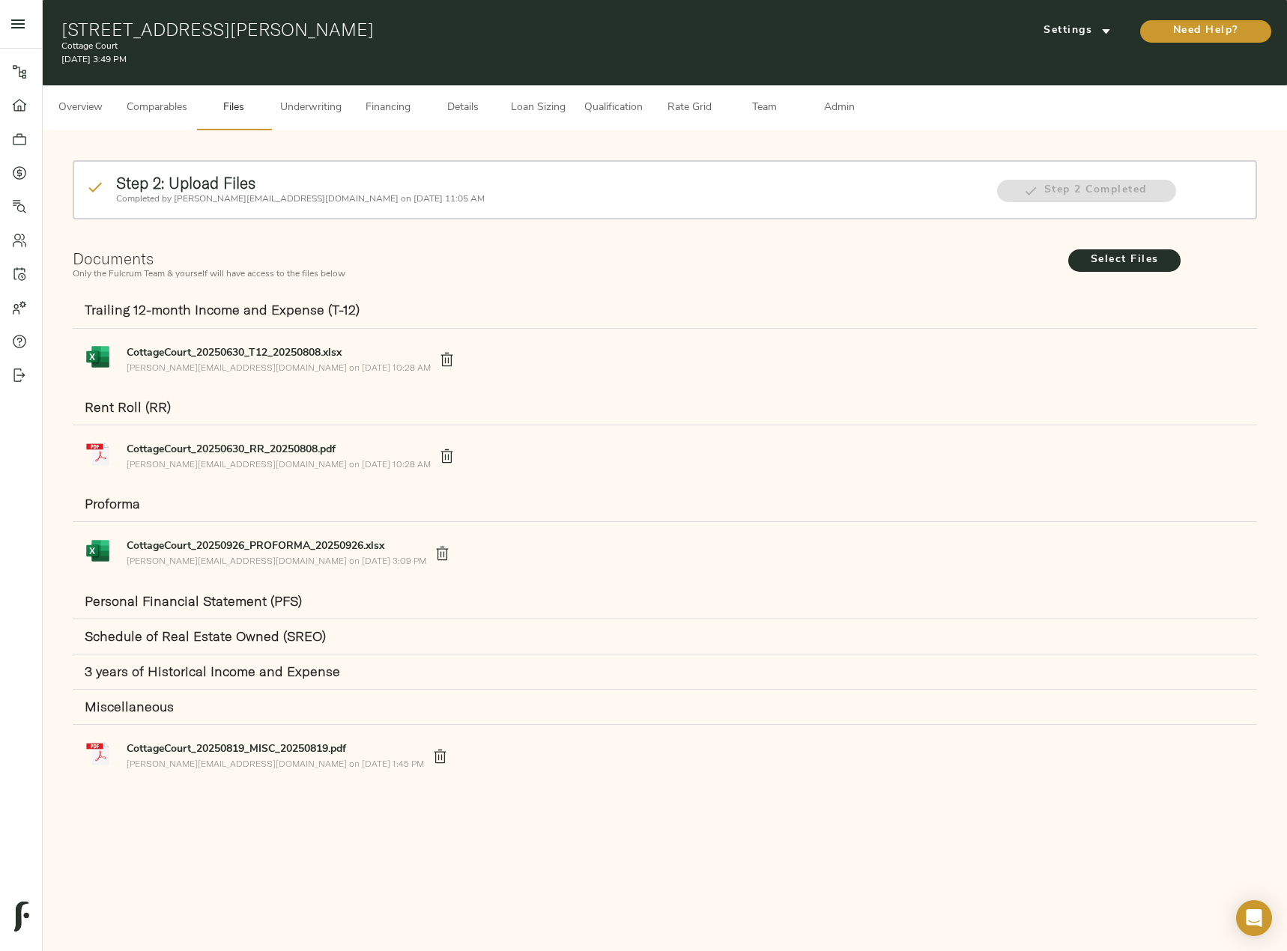
click at [440, 555] on icon "delete" at bounding box center [442, 554] width 4 height 6
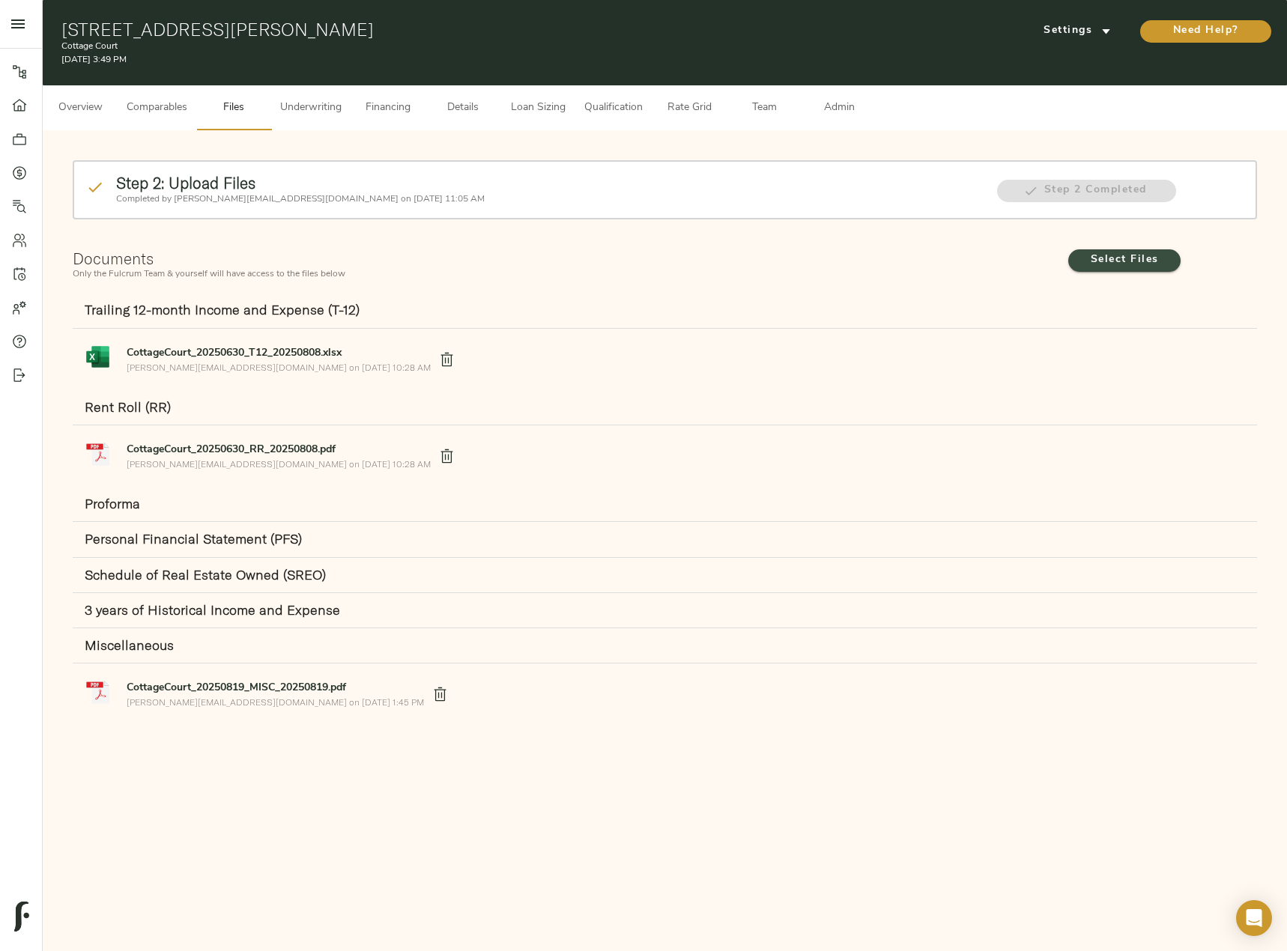
click at [1100, 264] on span "Select Files" at bounding box center [1124, 260] width 82 height 19
click at [0, 0] on input "Select Files" at bounding box center [0, 0] width 0 height 0
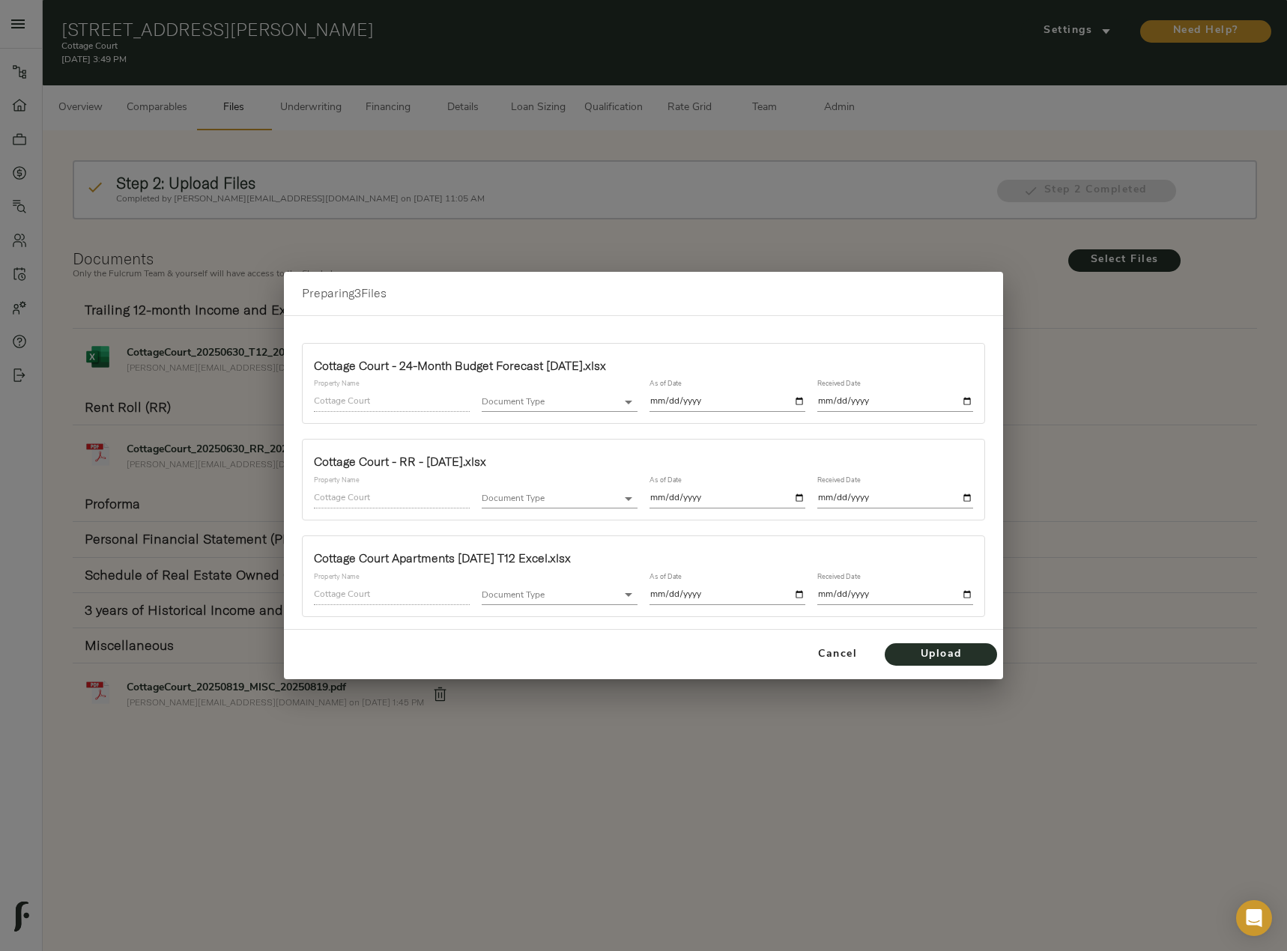
click at [600, 404] on body "Cottage Court - 7110 Tudor Ln, Port Richey, FL 34668 Pipeline Dashboard Portfol…" at bounding box center [643, 492] width 1287 height 985
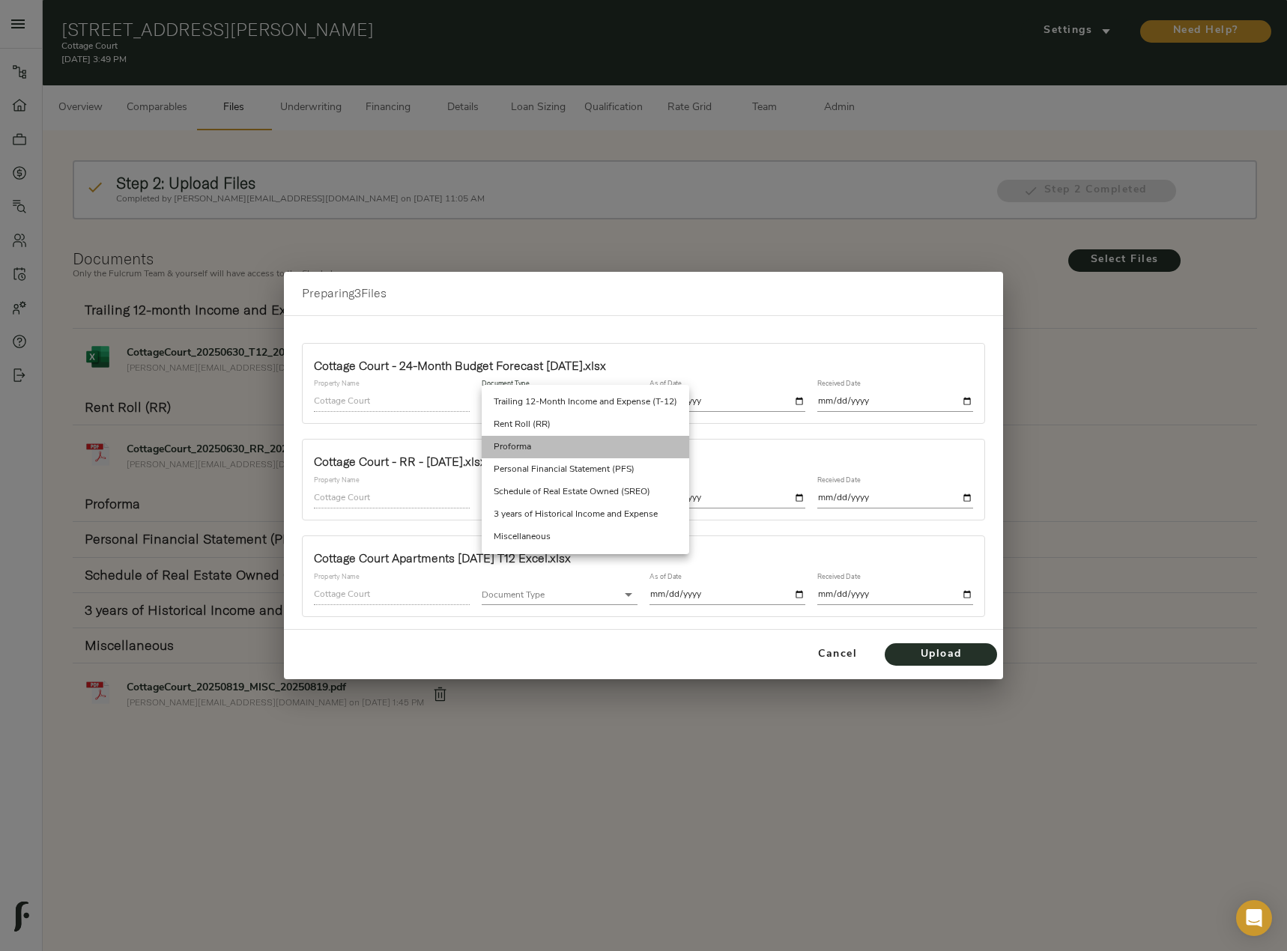
click at [575, 447] on li "Proforma" at bounding box center [585, 447] width 207 height 22
type input "proforma"
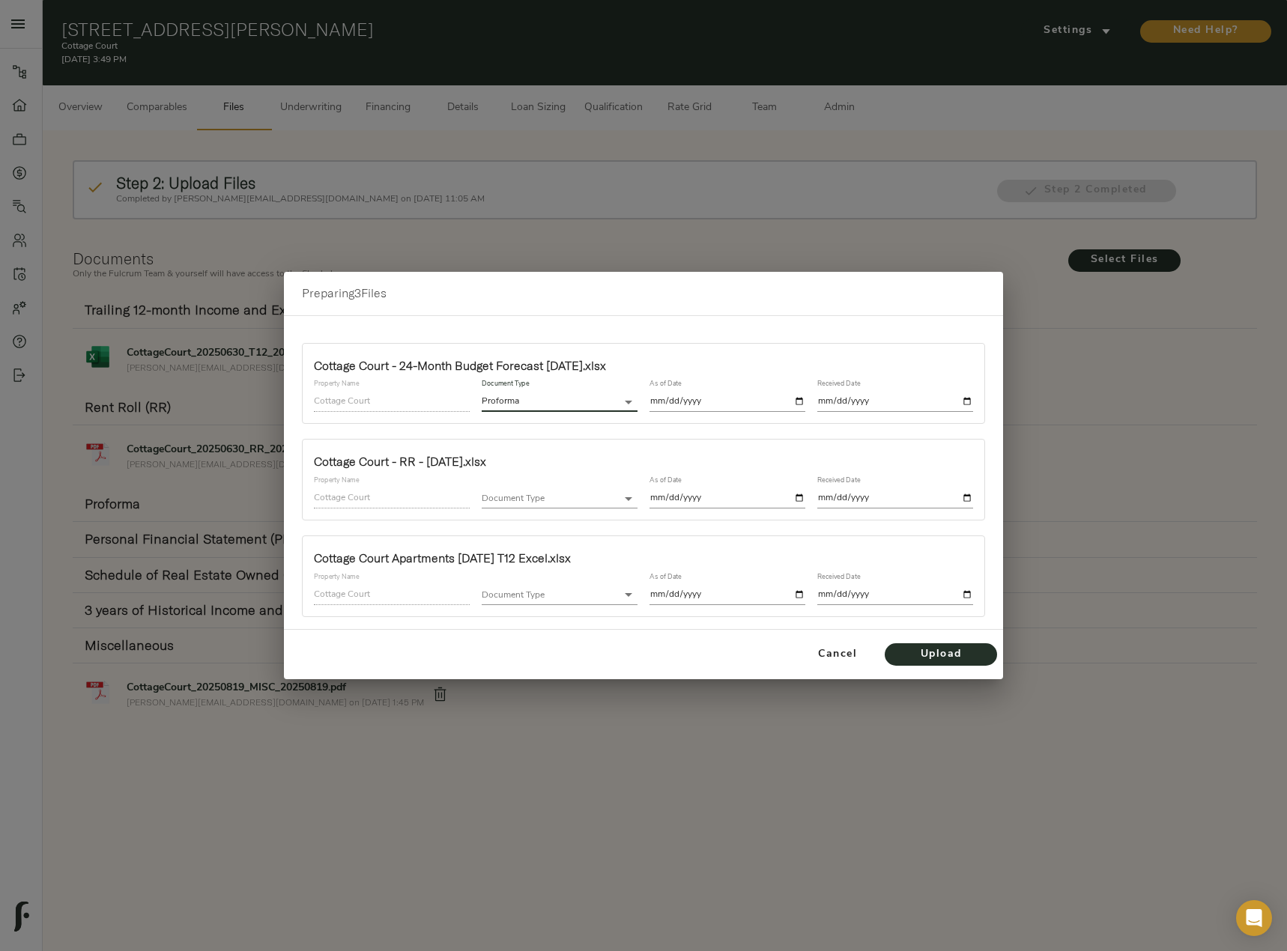
click at [802, 399] on input "date" at bounding box center [727, 402] width 156 height 20
type input "[DATE]"
click at [965, 401] on input "date" at bounding box center [895, 402] width 156 height 20
type input "[DATE]"
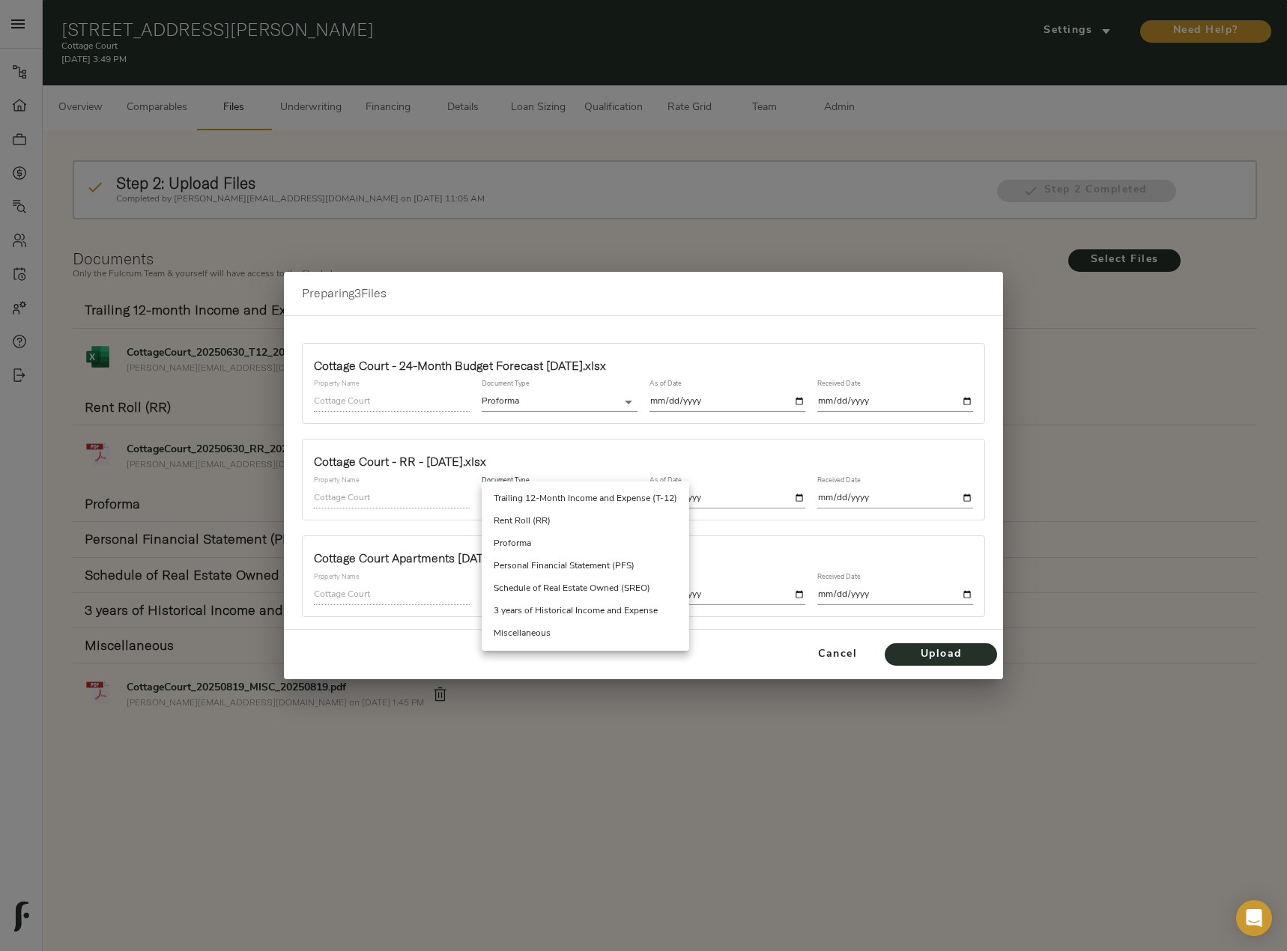
click at [583, 506] on body "Cottage Court - 7110 Tudor Ln, Port Richey, FL 34668 Pipeline Dashboard Portfol…" at bounding box center [643, 492] width 1287 height 985
click at [583, 528] on li "Rent Roll (RR)" at bounding box center [585, 521] width 207 height 22
type input "rent_roll"
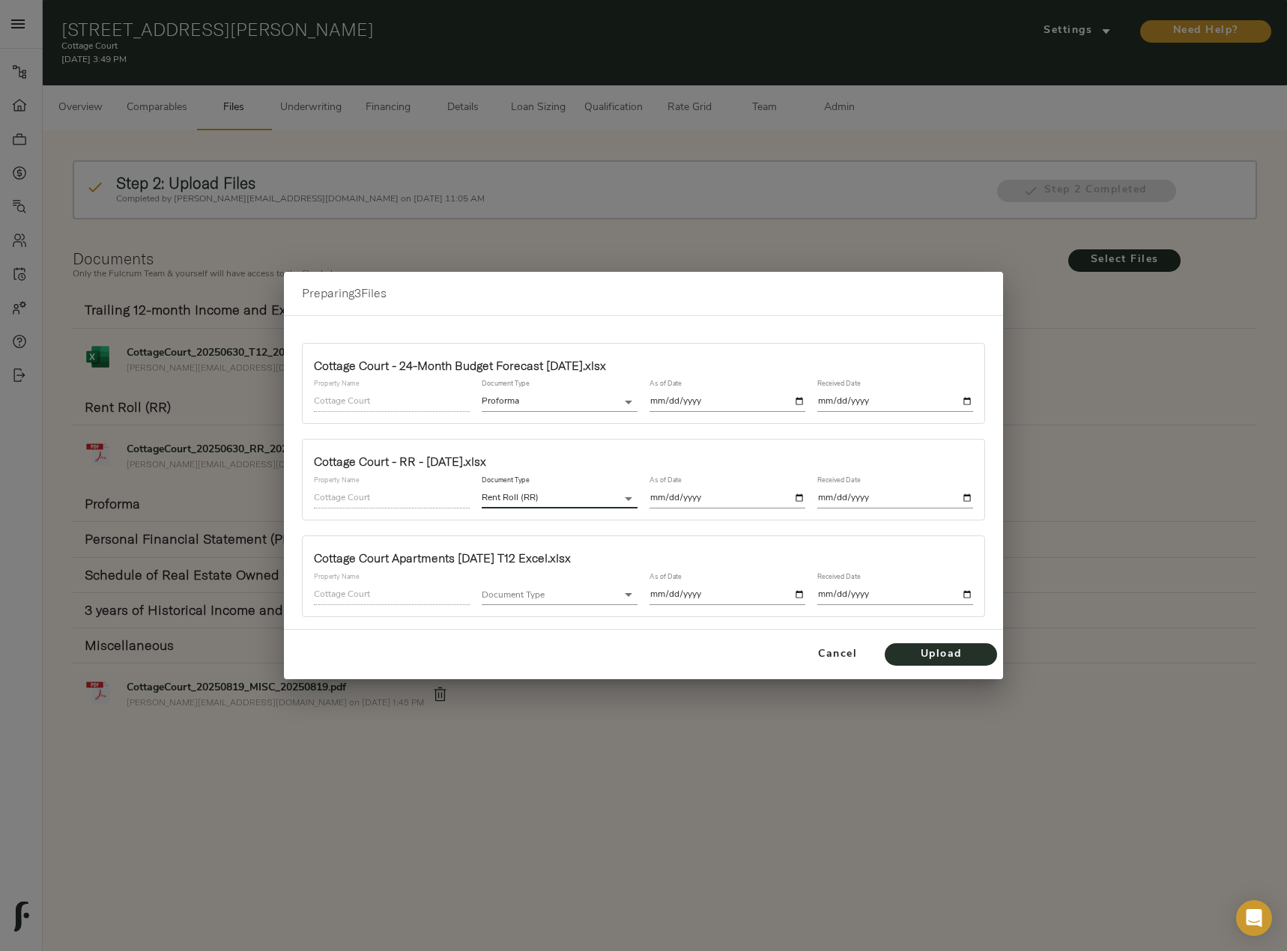
click at [803, 500] on input "date" at bounding box center [727, 498] width 156 height 20
type input "[DATE]"
click at [967, 499] on input "date" at bounding box center [895, 498] width 156 height 20
type input "[DATE]"
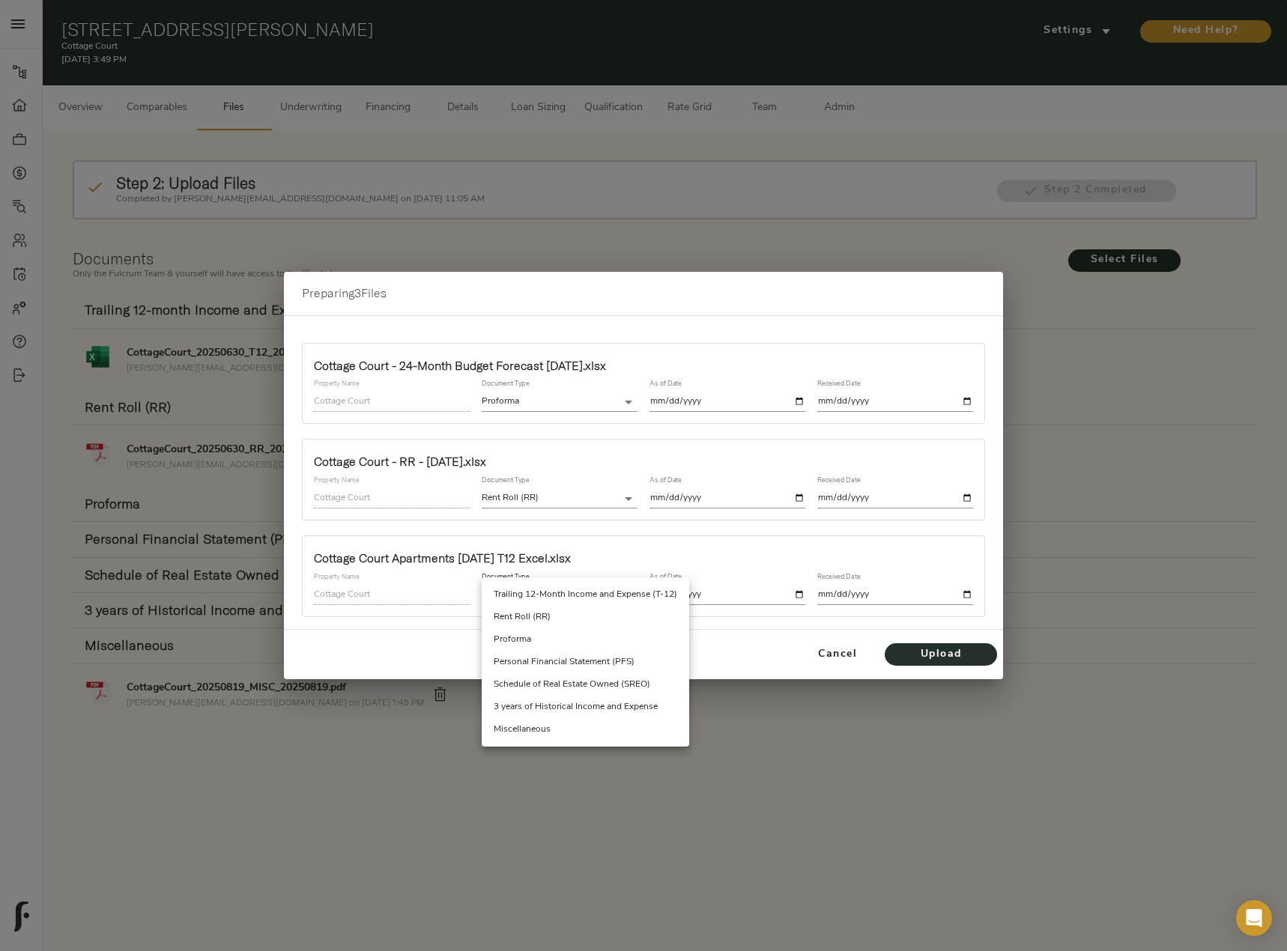
click at [592, 598] on body "Cottage Court - 7110 Tudor Ln, Port Richey, FL 34668 Pipeline Dashboard Portfol…" at bounding box center [643, 492] width 1287 height 985
click at [595, 594] on li "Trailing 12-Month Income and Expense (T-12)" at bounding box center [585, 594] width 207 height 22
type input "trailing_twelve"
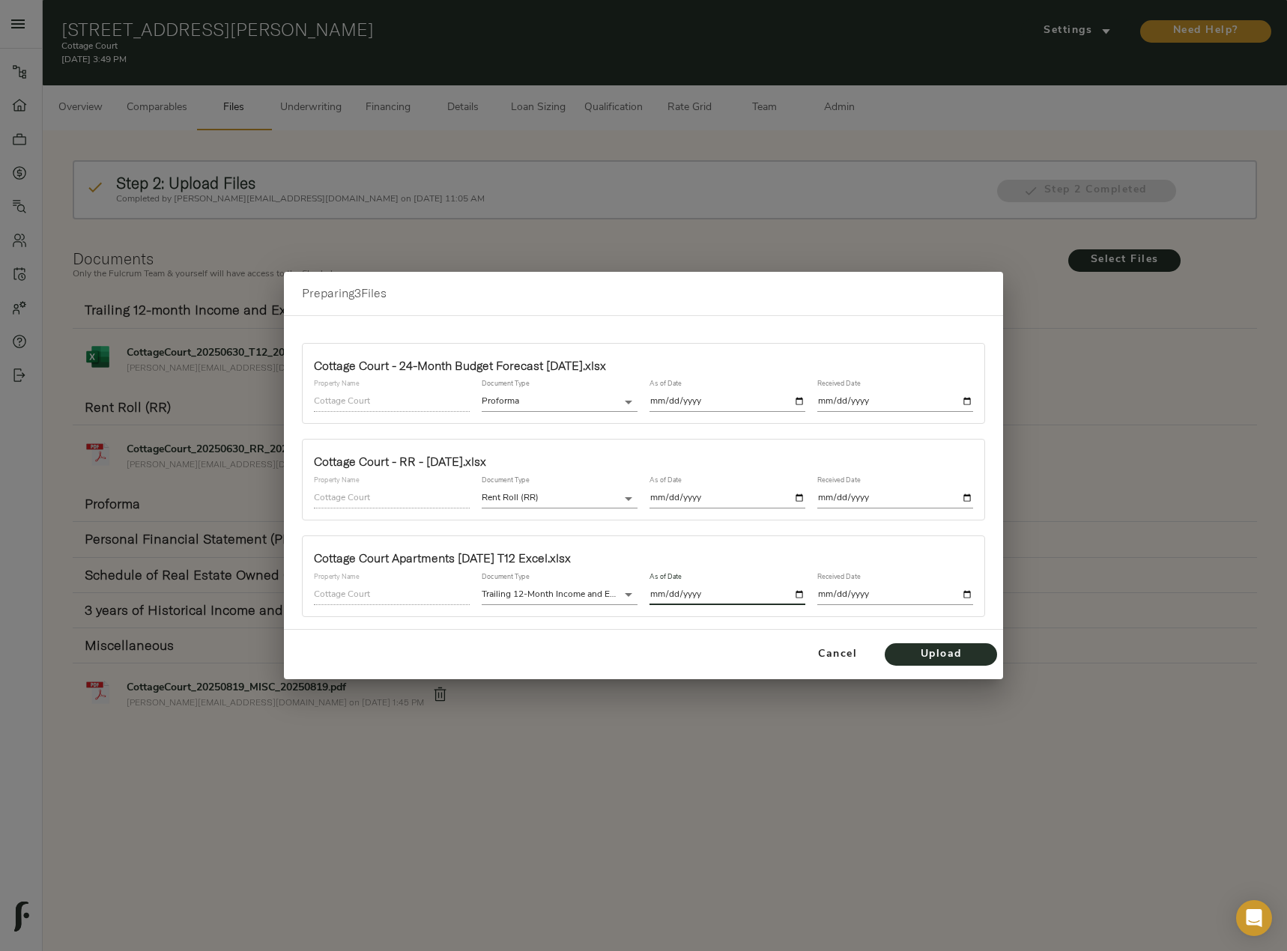
click at [798, 593] on input "date" at bounding box center [727, 595] width 156 height 20
type input "[DATE]"
click at [968, 595] on input "date" at bounding box center [895, 595] width 156 height 20
type input "[DATE]"
click at [947, 652] on span "Upload" at bounding box center [940, 654] width 82 height 19
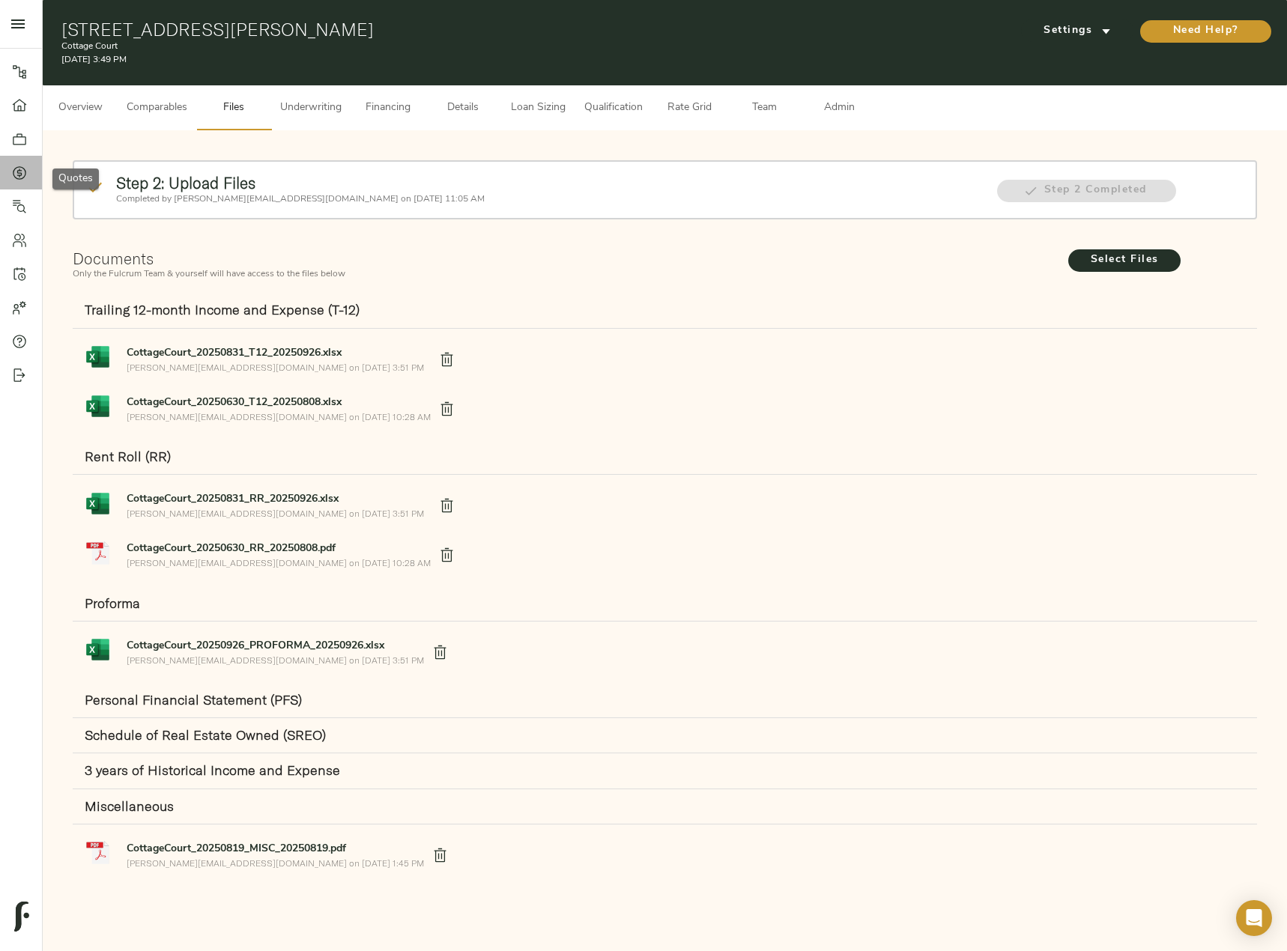
click at [19, 176] on icon at bounding box center [19, 172] width 4 height 8
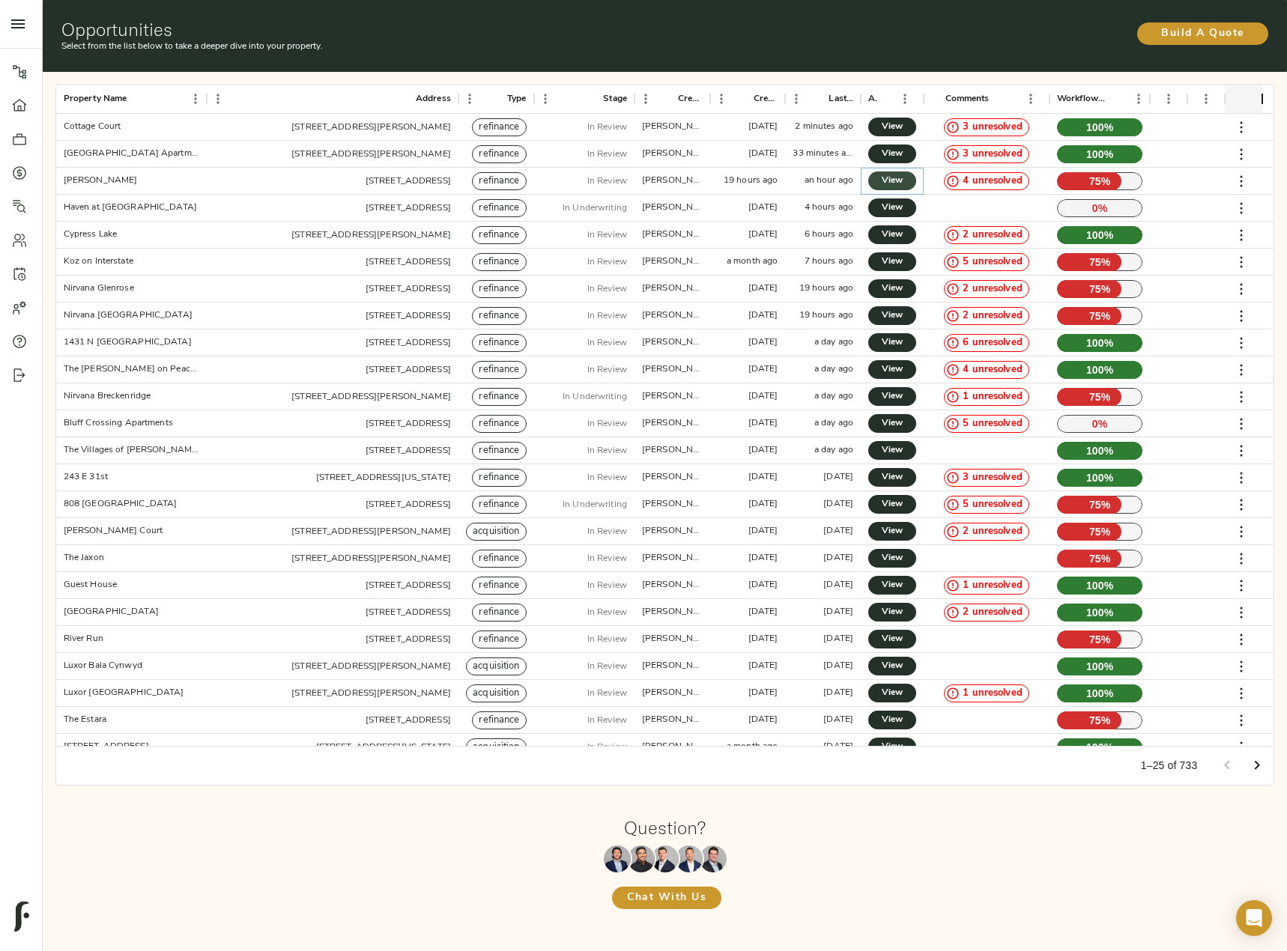
click at [899, 183] on span "View" at bounding box center [892, 181] width 18 height 16
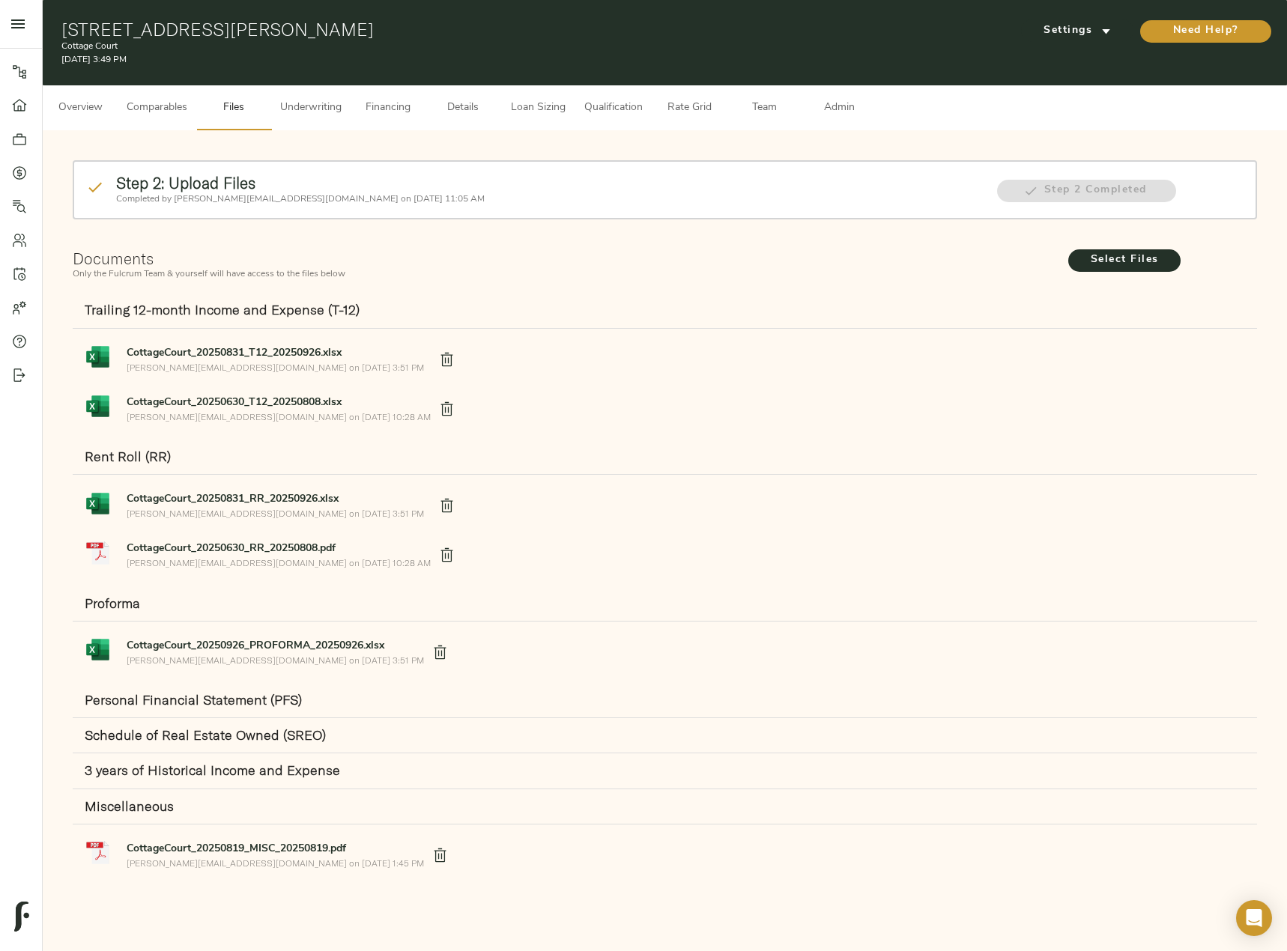
click at [270, 106] on button "Files" at bounding box center [233, 107] width 75 height 45
click at [315, 118] on button "Underwriting" at bounding box center [310, 107] width 79 height 45
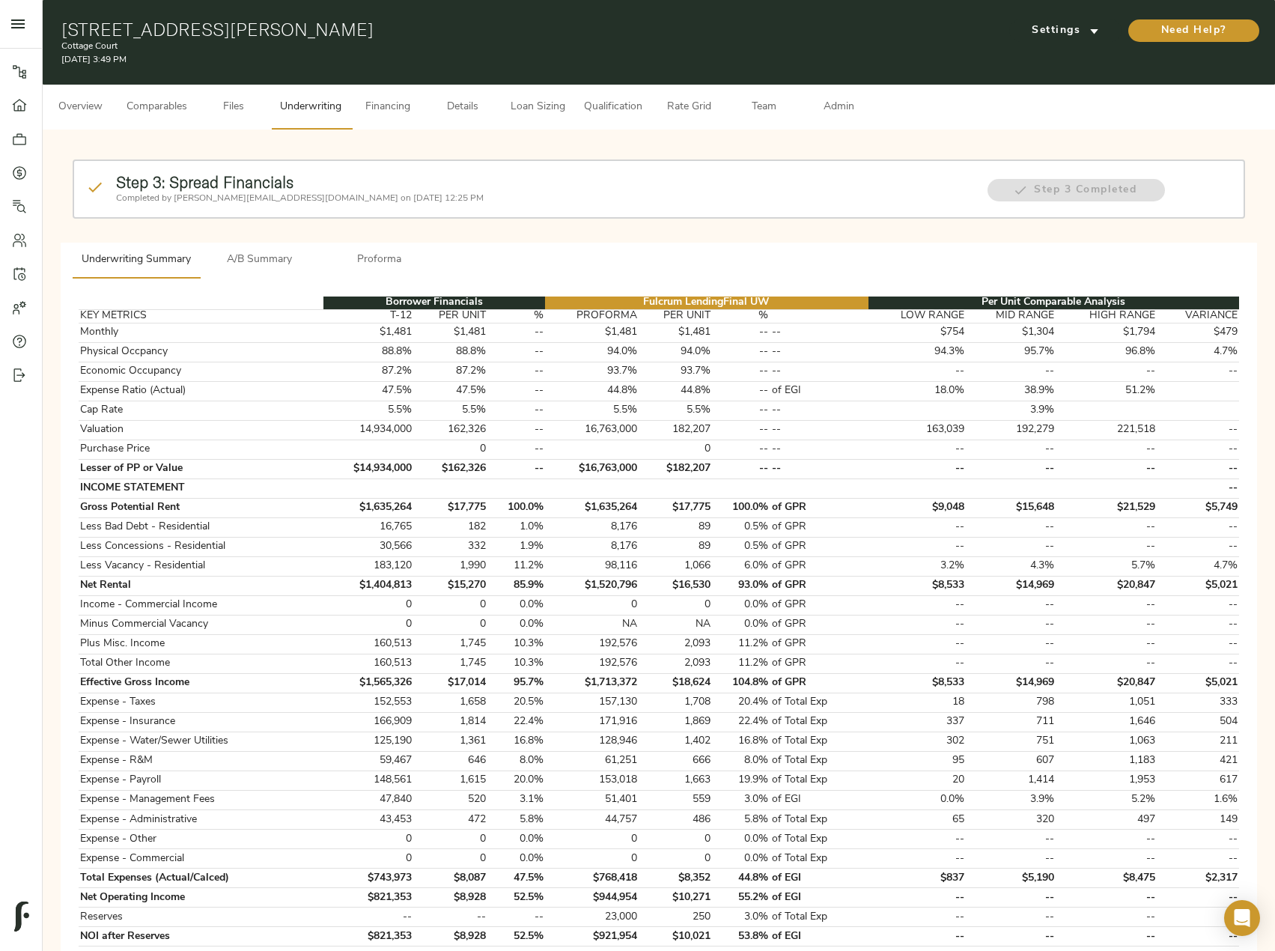
click at [541, 109] on span "Loan Sizing" at bounding box center [537, 107] width 57 height 19
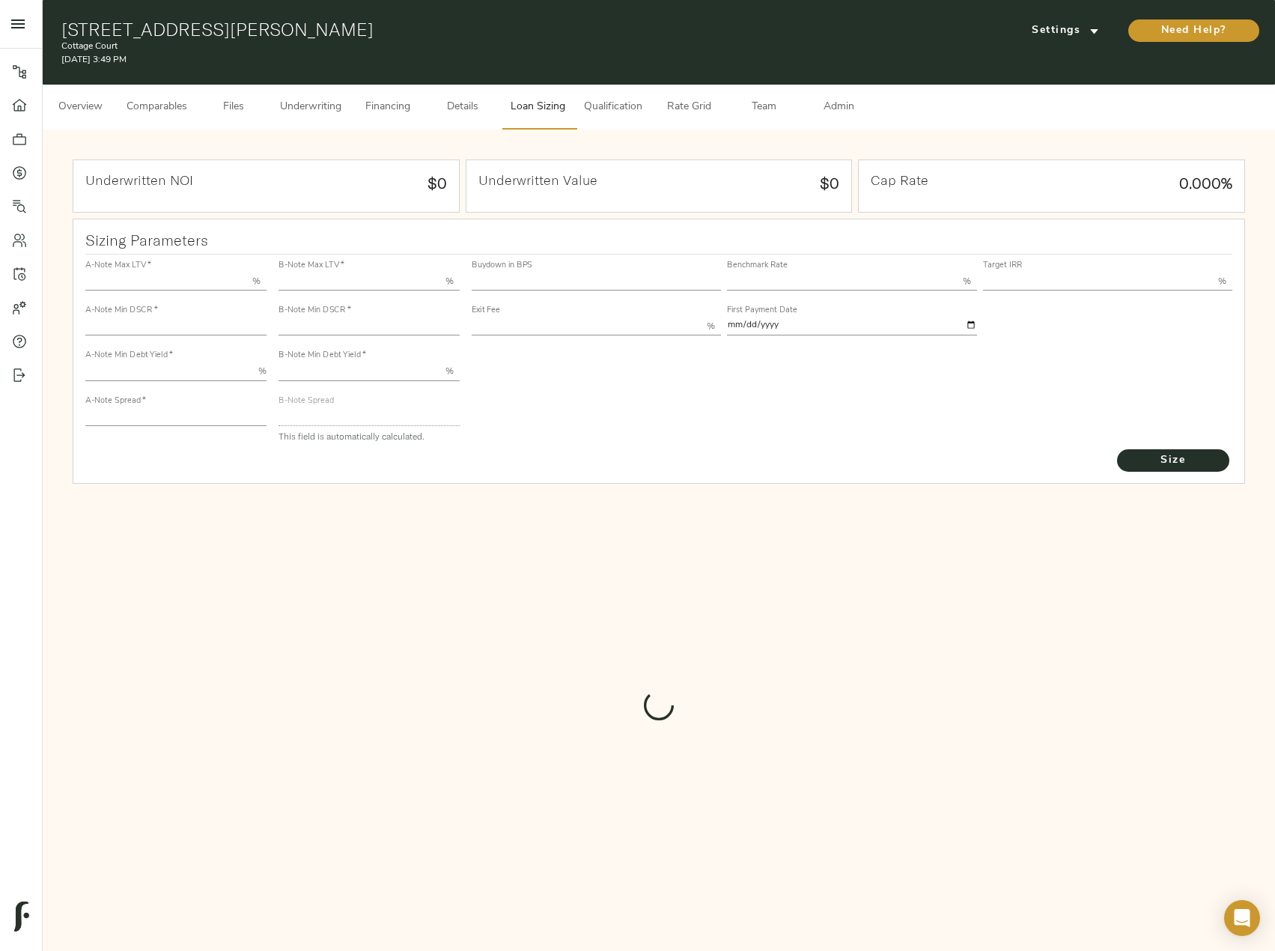
type input "55.000"
type input "1.4"
type input "10.00"
type input "235"
type input "80.000"
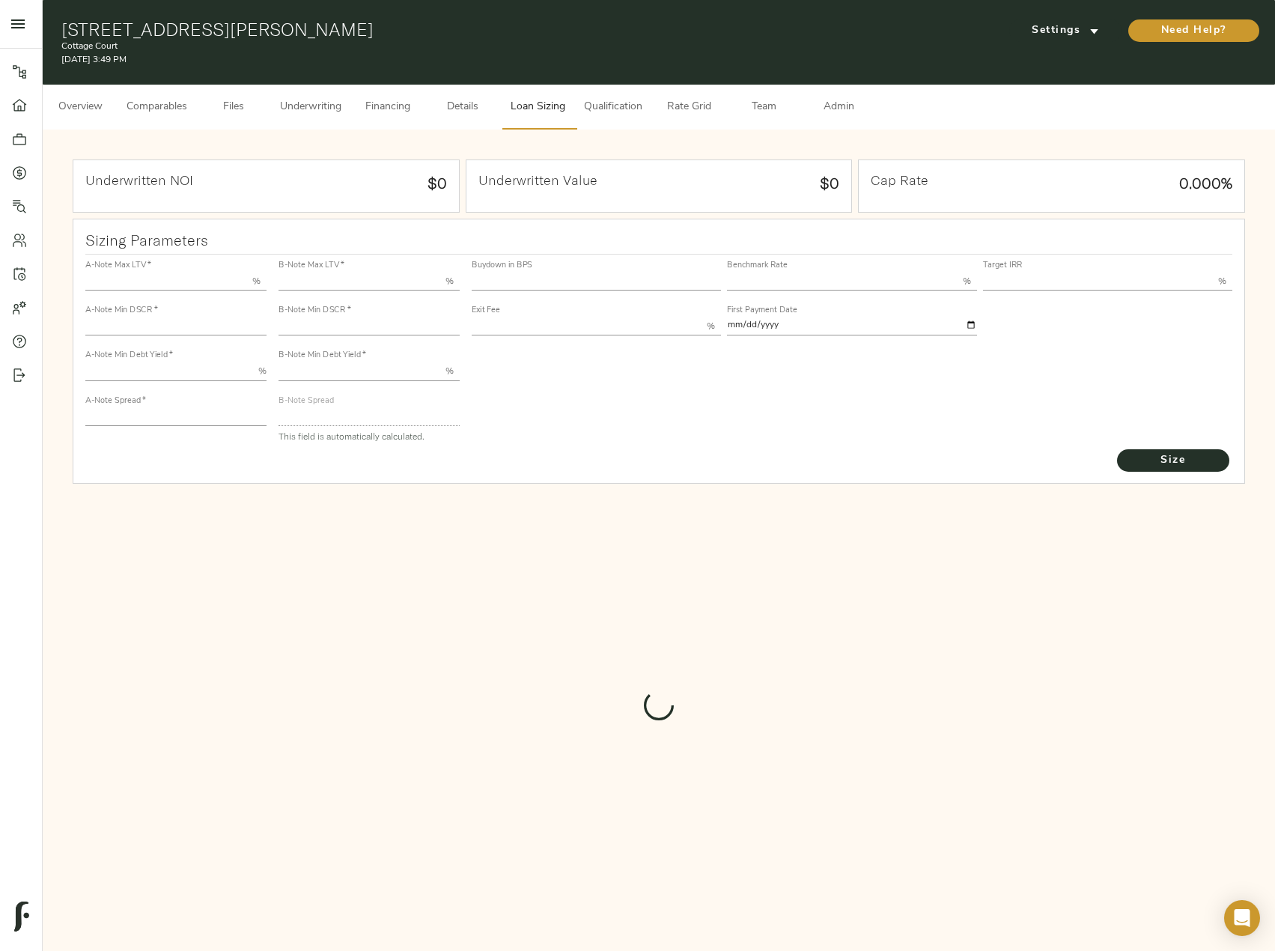
type input "1"
type input "2.00"
type input "576.7053815228188"
type input "60"
type input "3.75"
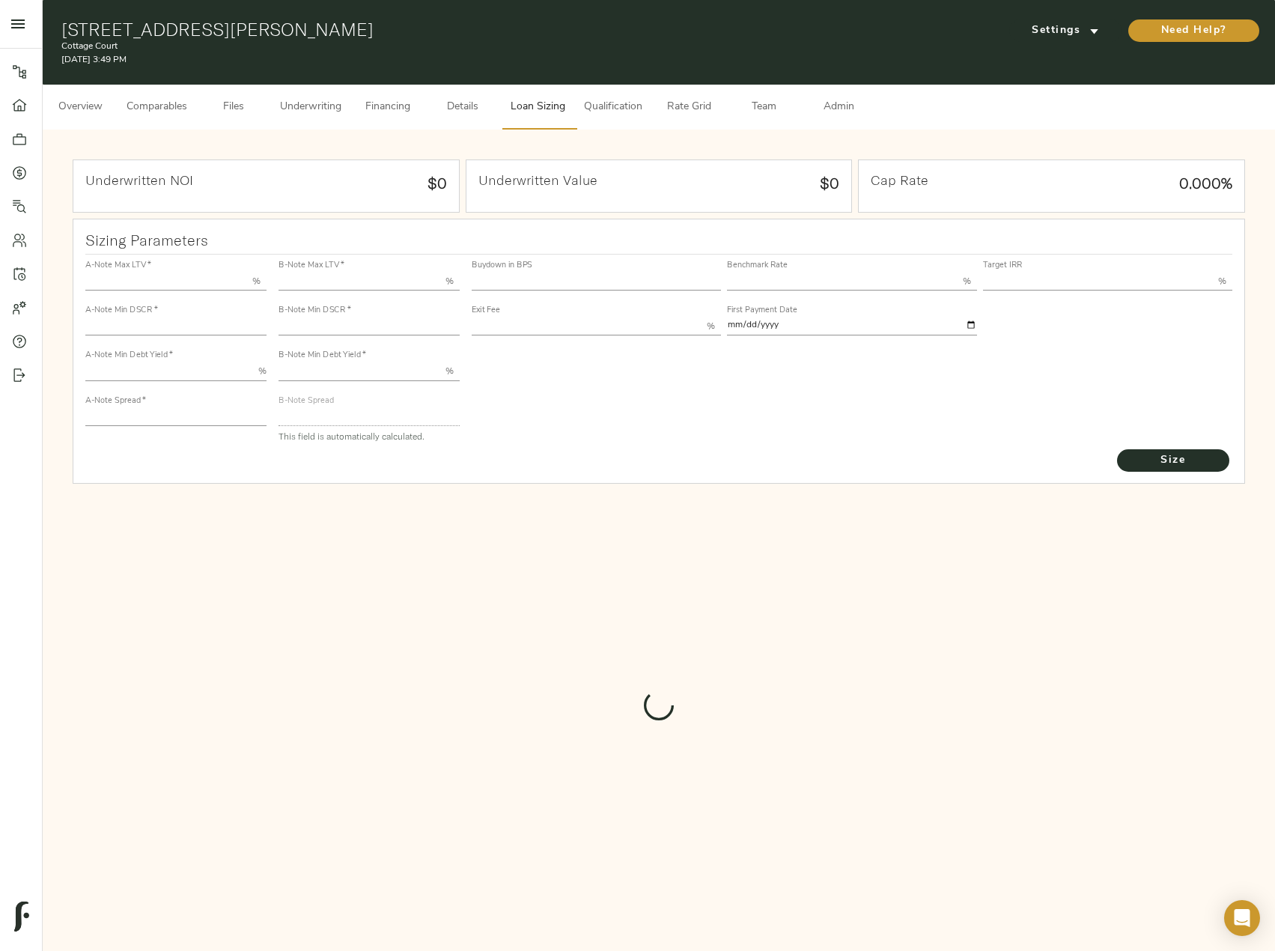
type input "14.00"
type input "1.00"
type input "2025-09-01"
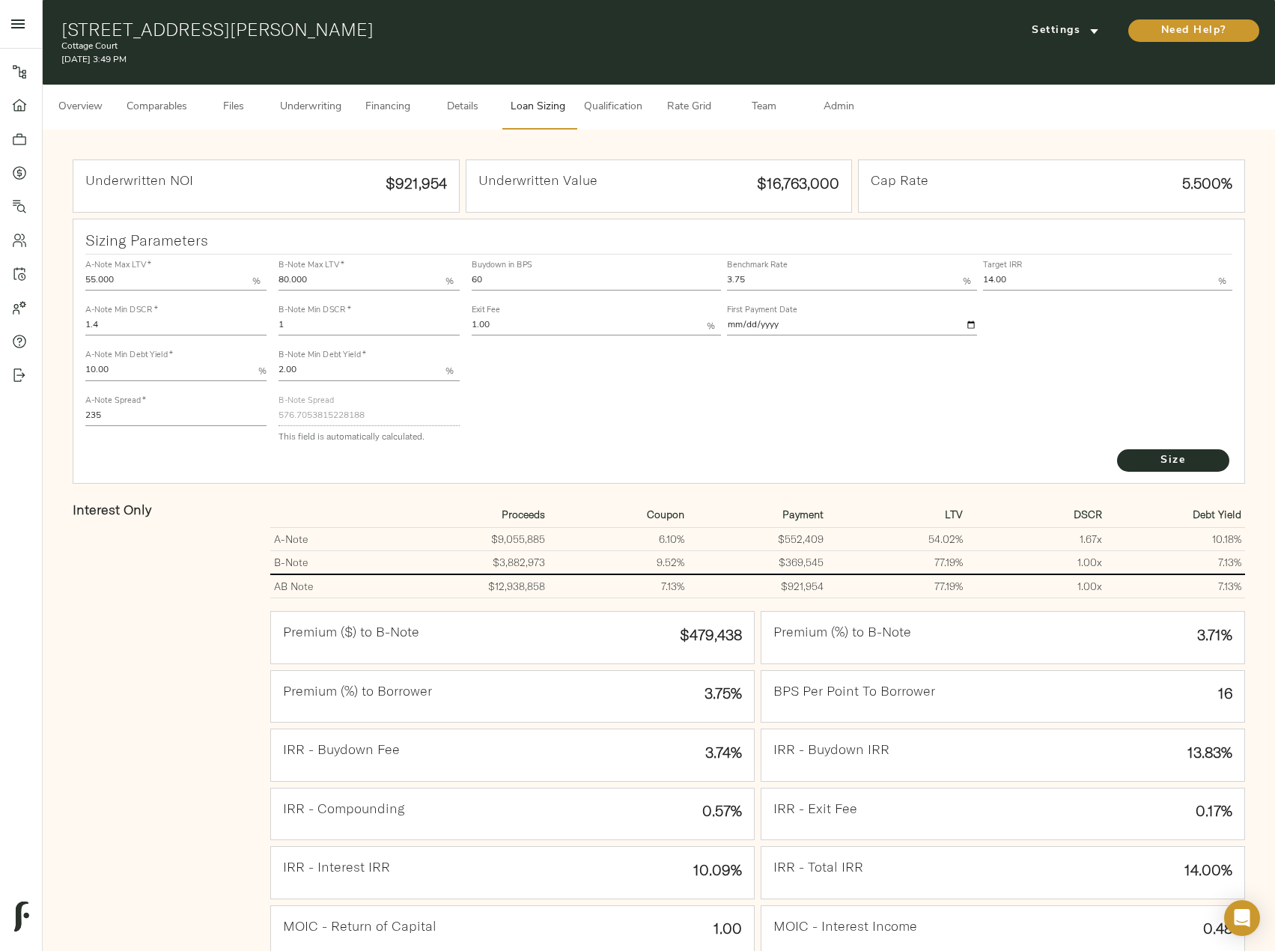
click at [152, 106] on span "Comparables" at bounding box center [157, 107] width 61 height 19
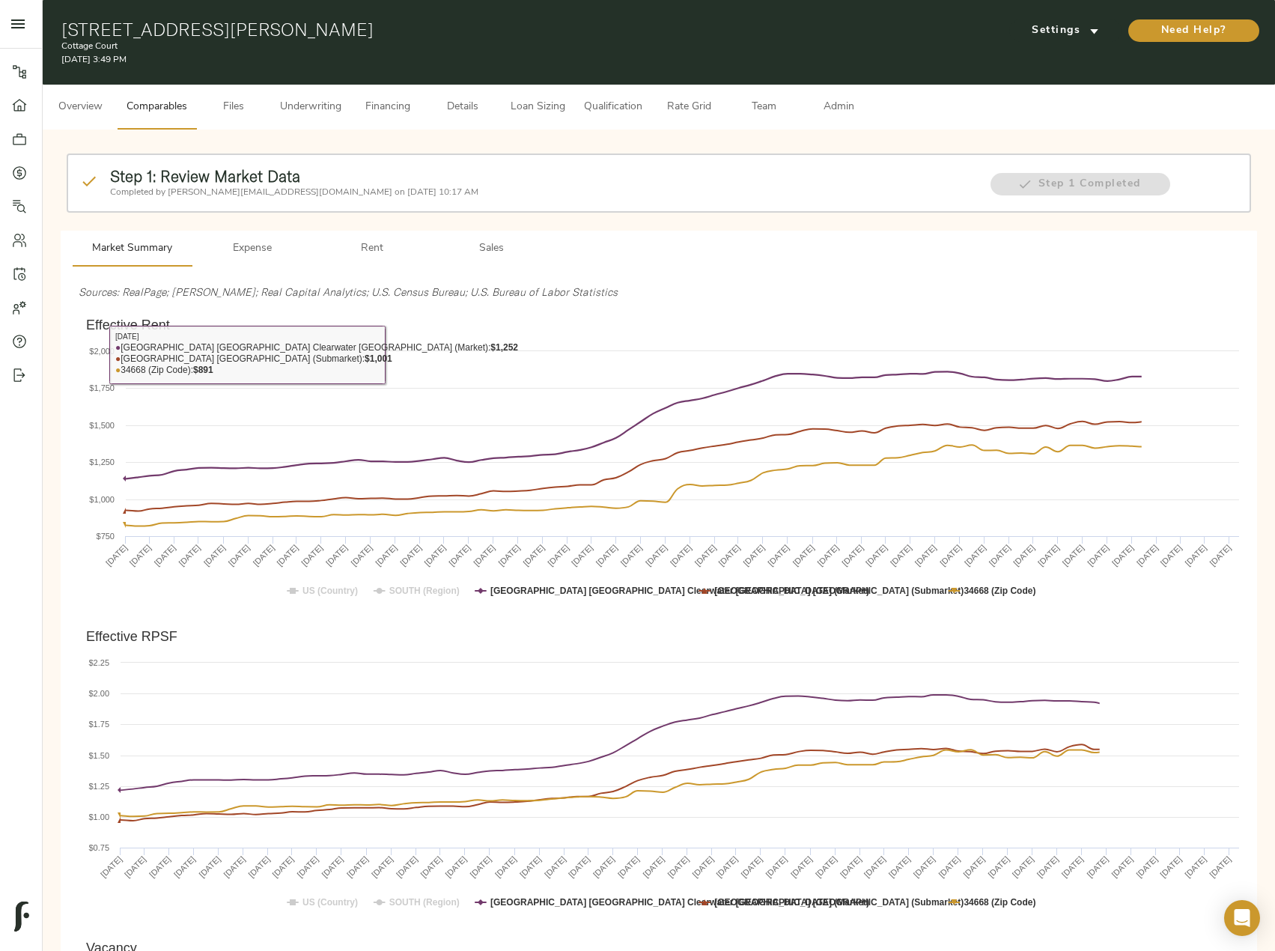
click at [371, 262] on button "Rent" at bounding box center [372, 249] width 120 height 36
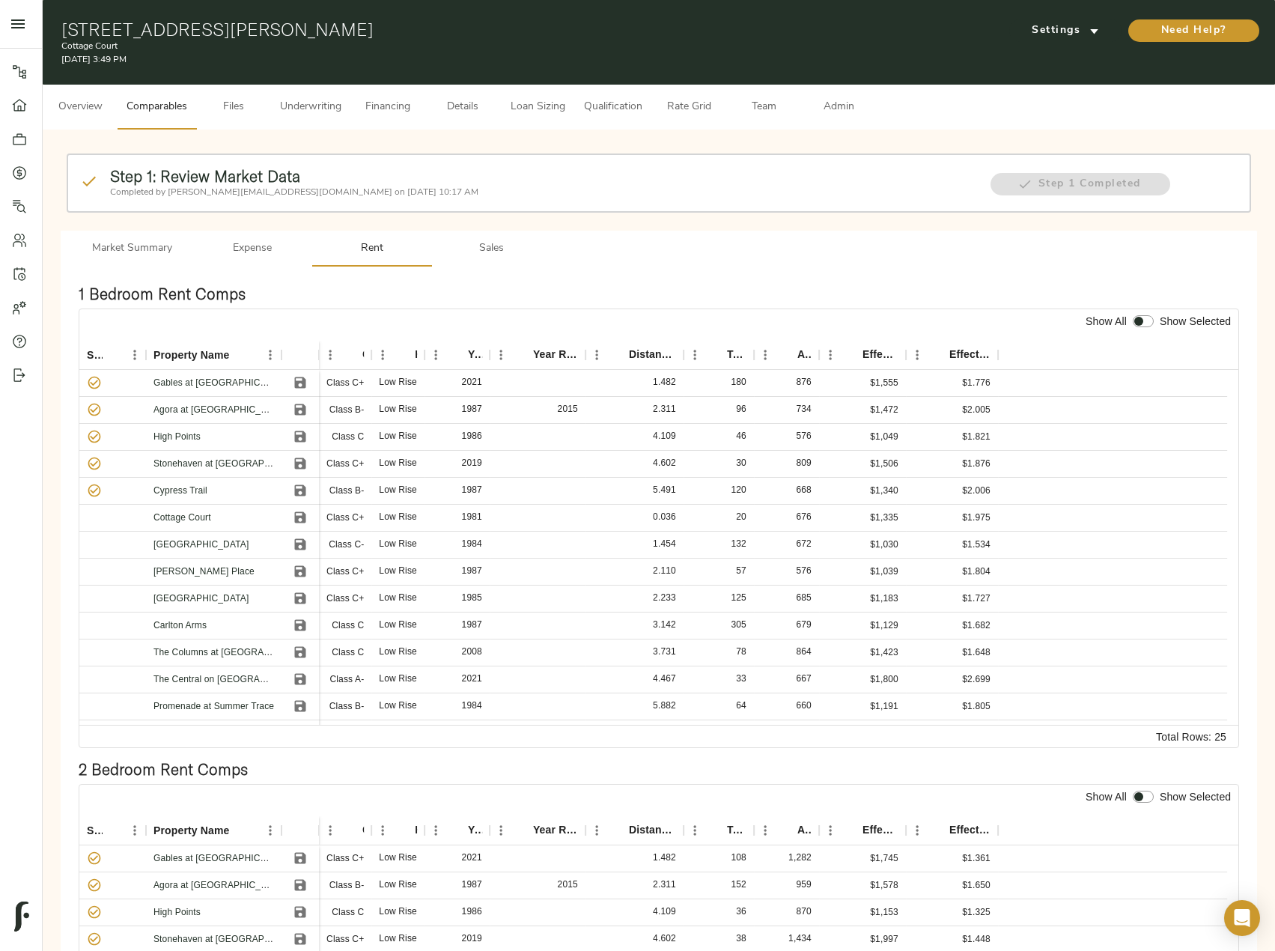
click at [484, 243] on span "Sales" at bounding box center [492, 249] width 102 height 19
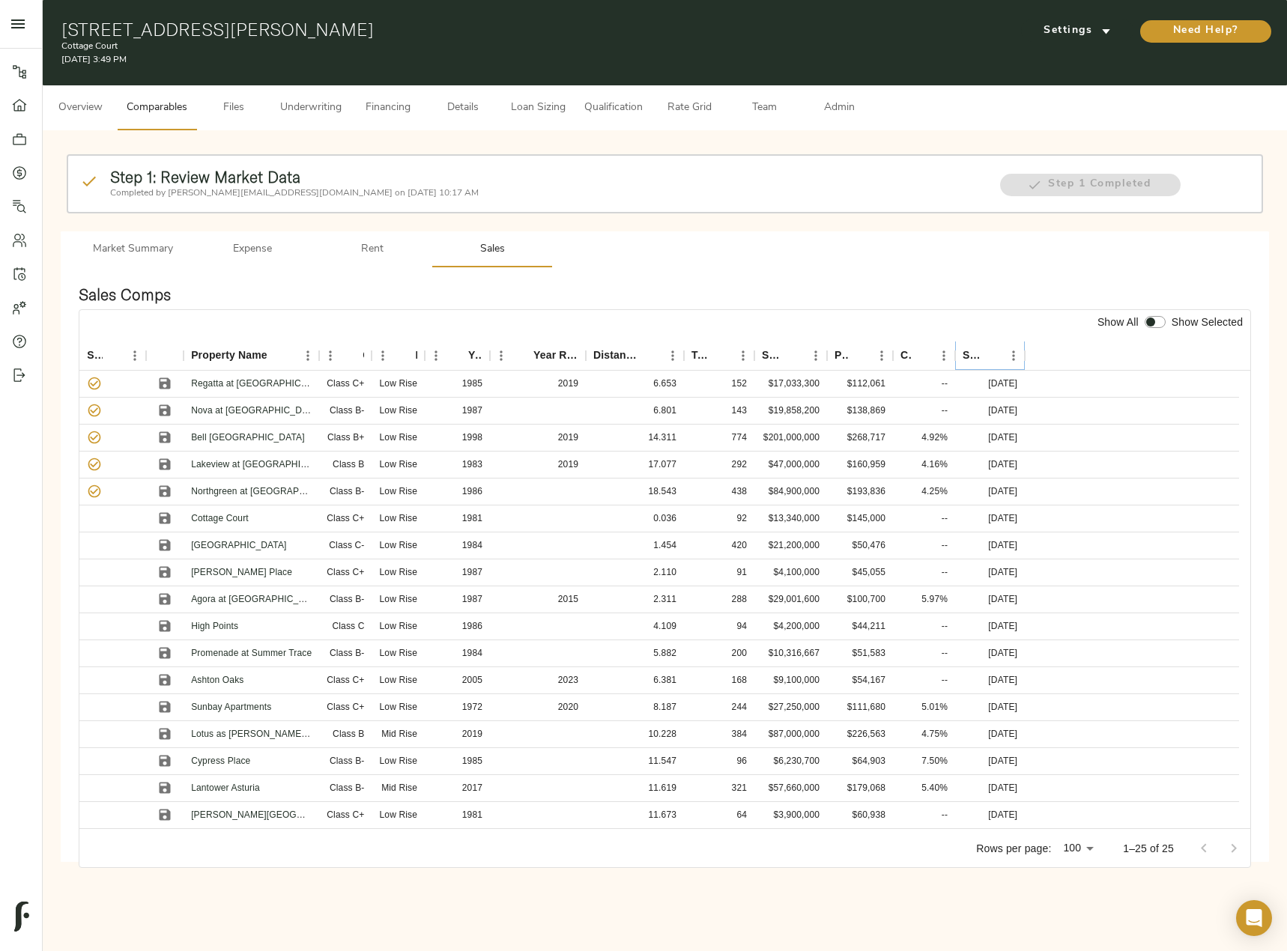
click at [994, 352] on icon "Sort" at bounding box center [991, 355] width 13 height 13
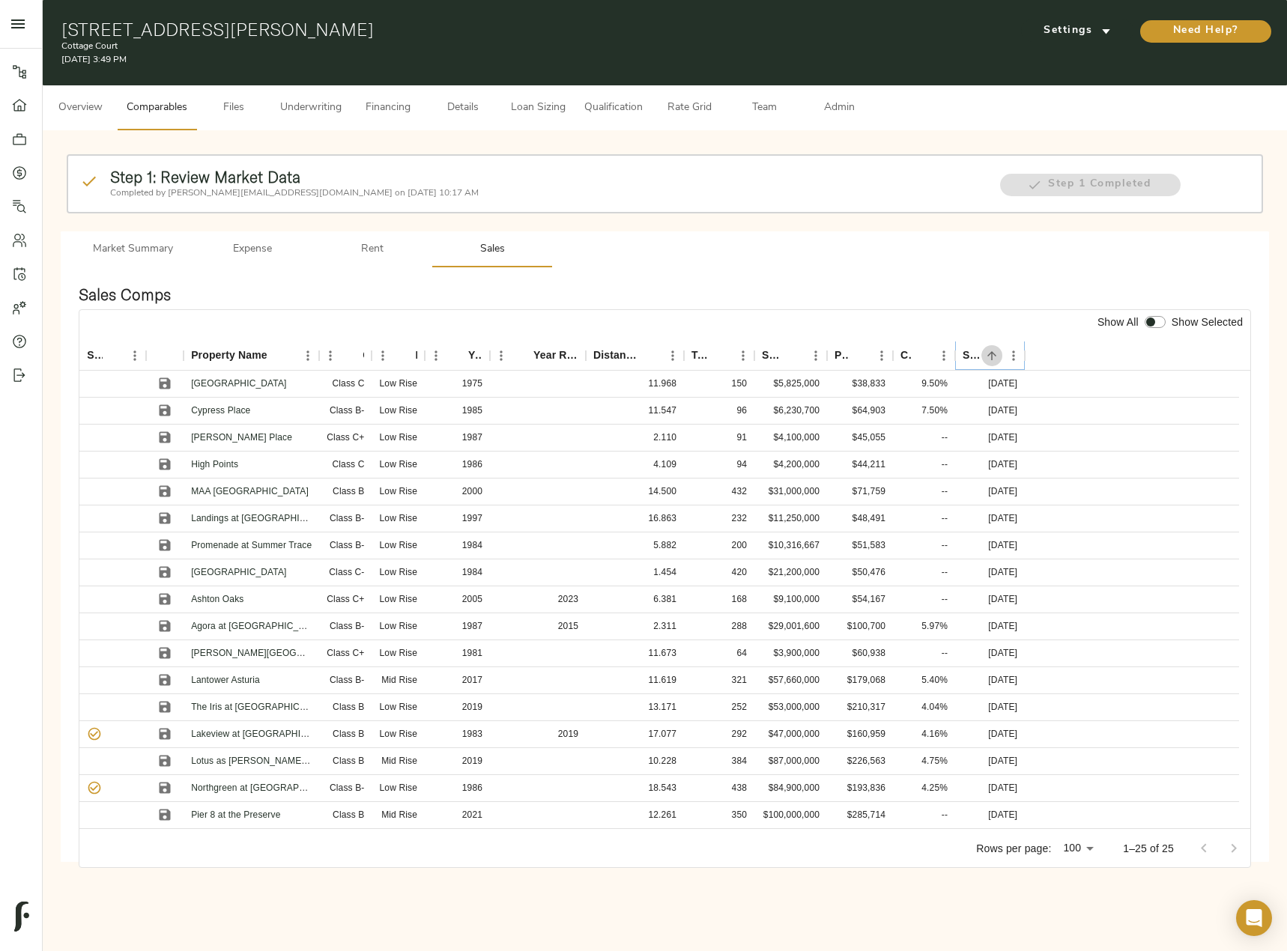
click at [994, 352] on icon "Sort" at bounding box center [991, 355] width 13 height 13
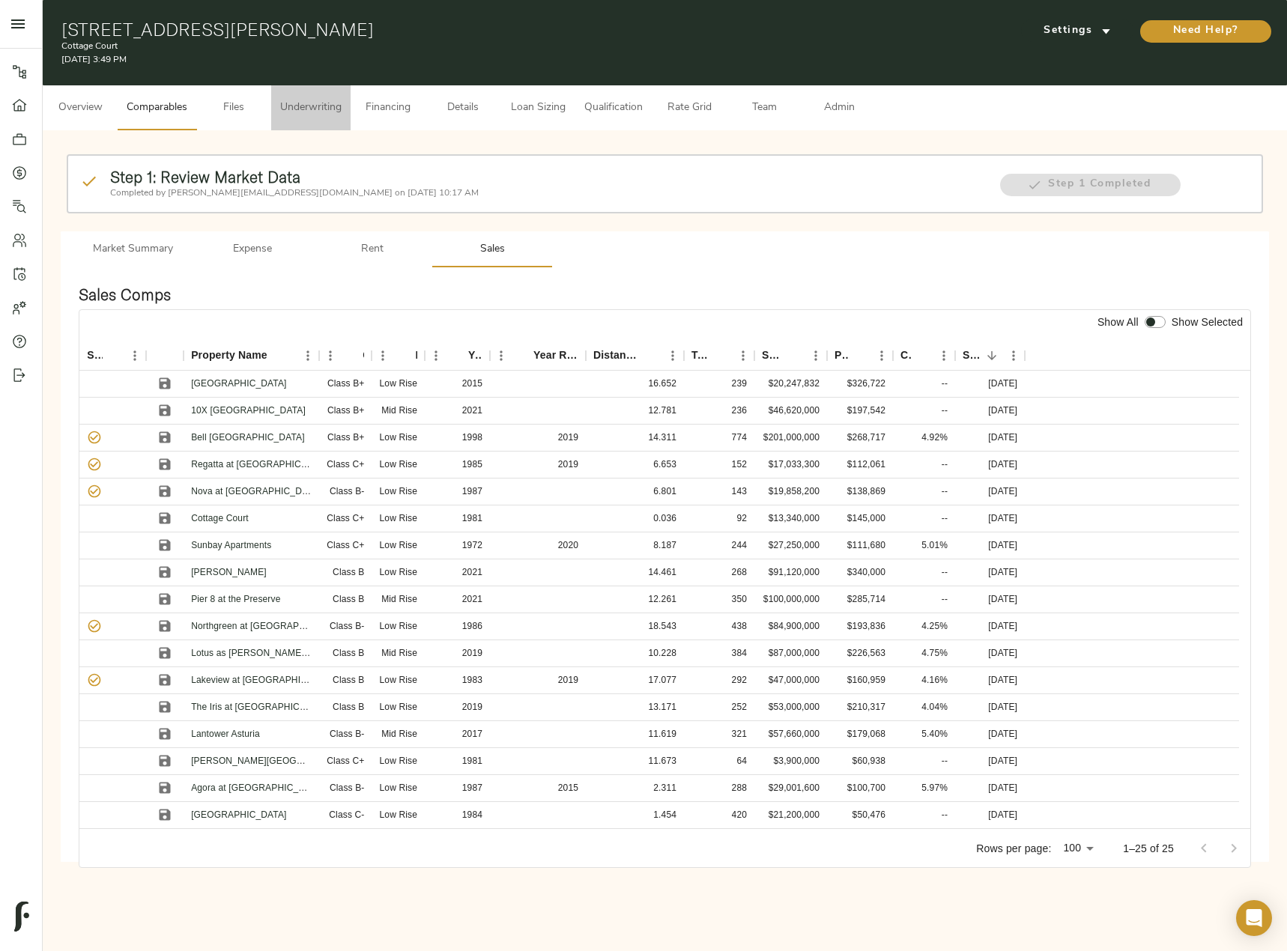
click at [305, 109] on span "Underwriting" at bounding box center [310, 108] width 61 height 19
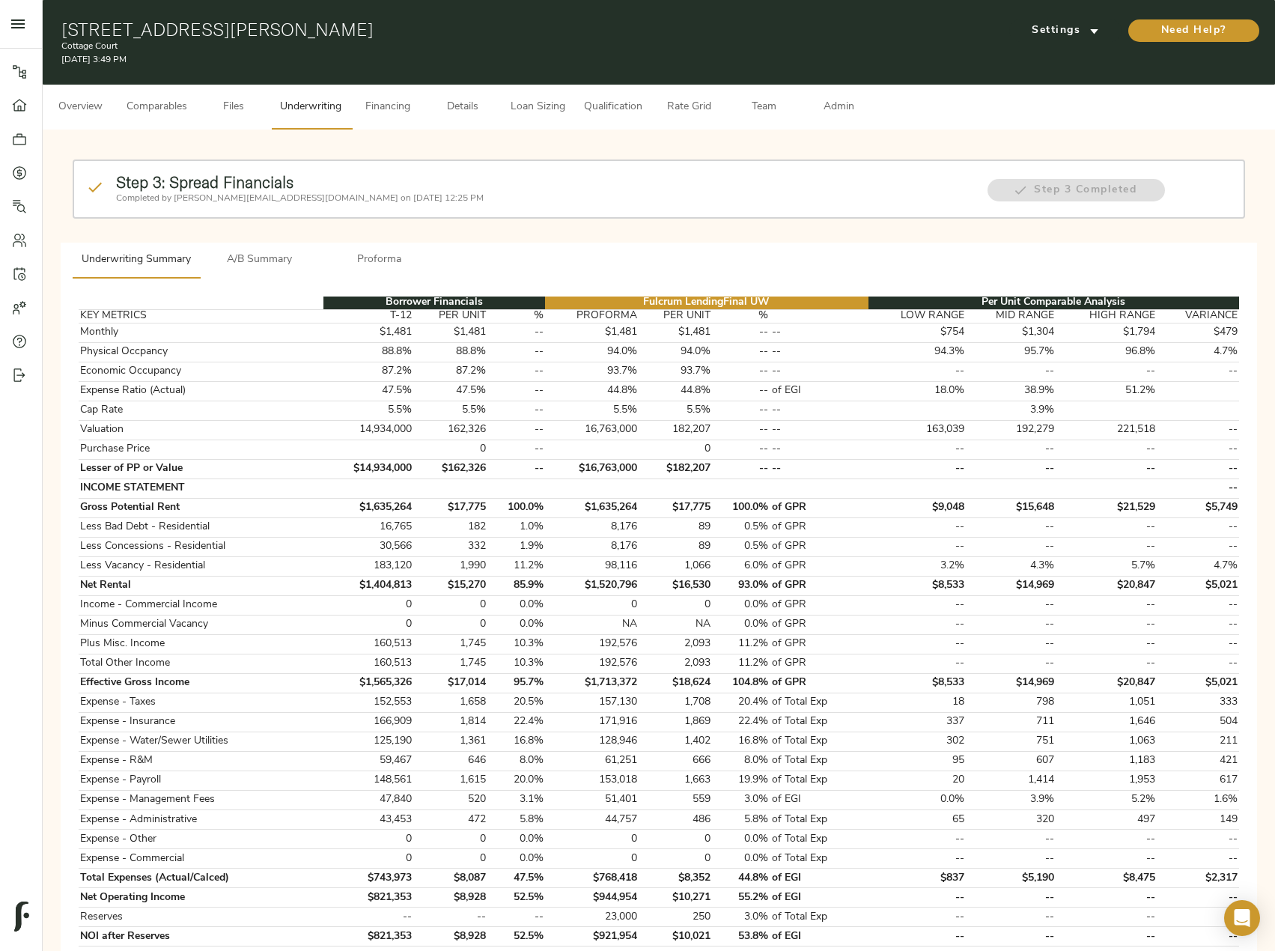
click at [556, 110] on span "Loan Sizing" at bounding box center [537, 107] width 57 height 19
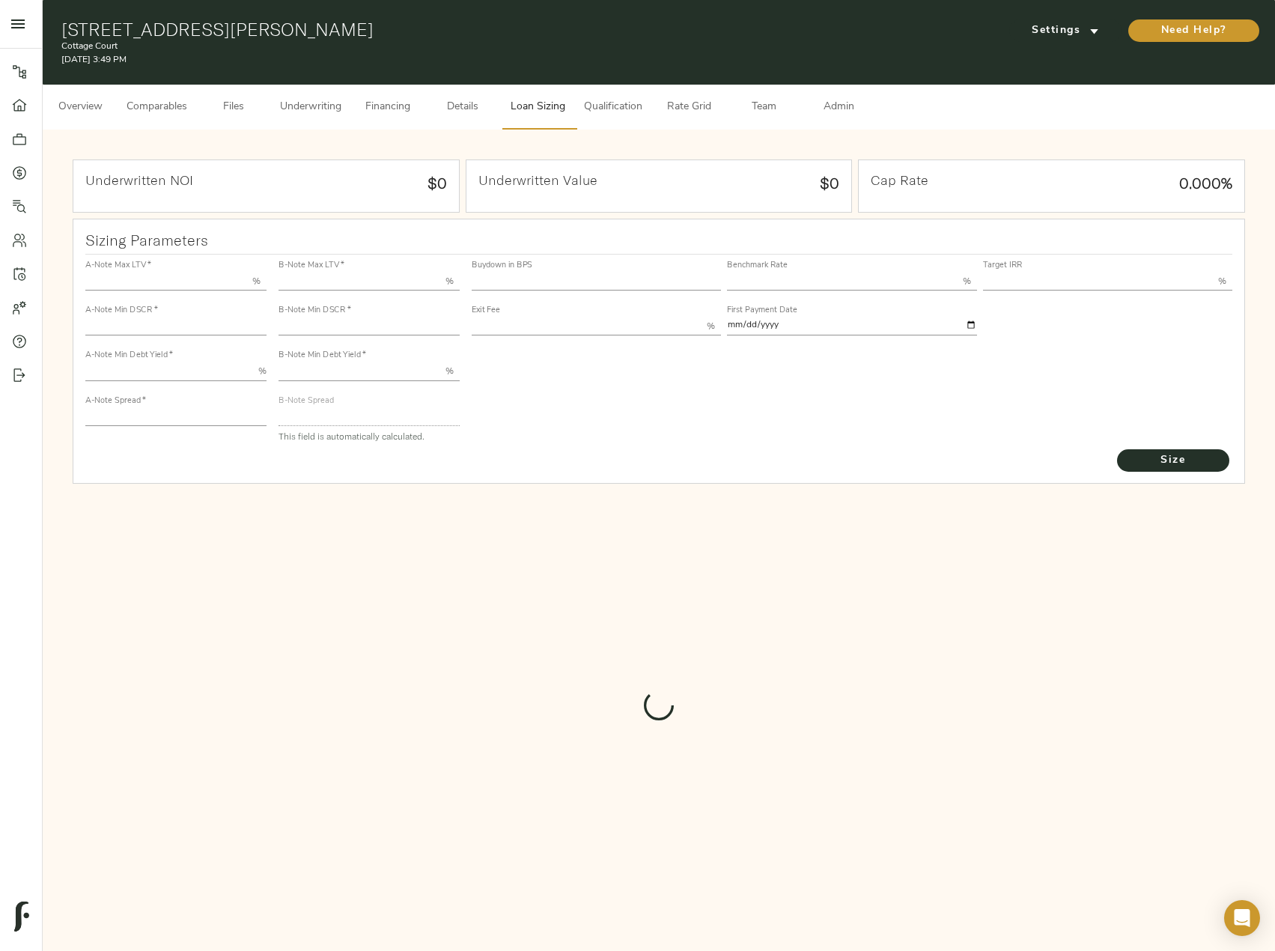
type input "55.000"
type input "1.4"
type input "10.00"
type input "235"
type input "80.000"
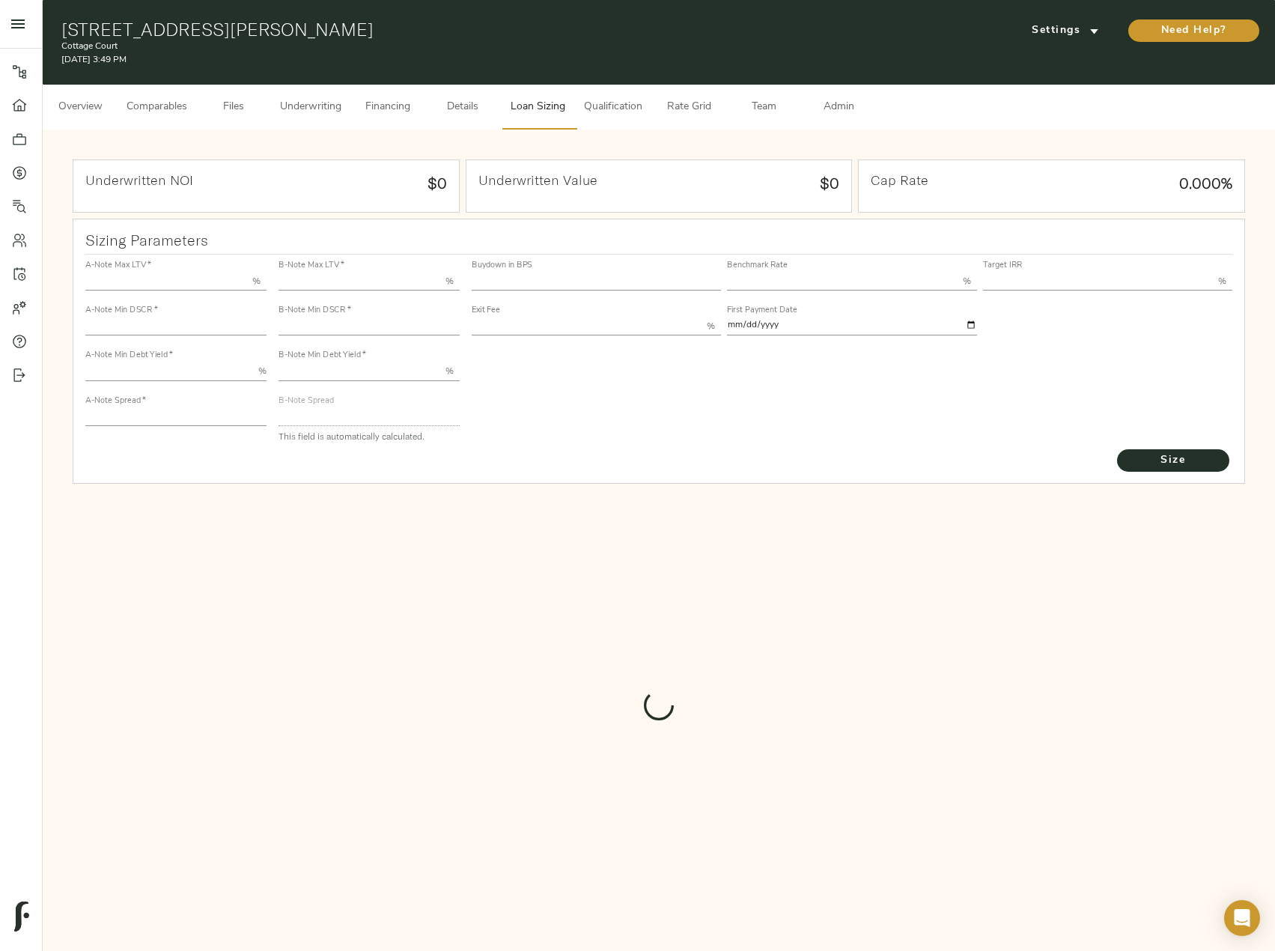
type input "1"
type input "2.00"
type input "576.7053815228188"
type input "60"
type input "3.75"
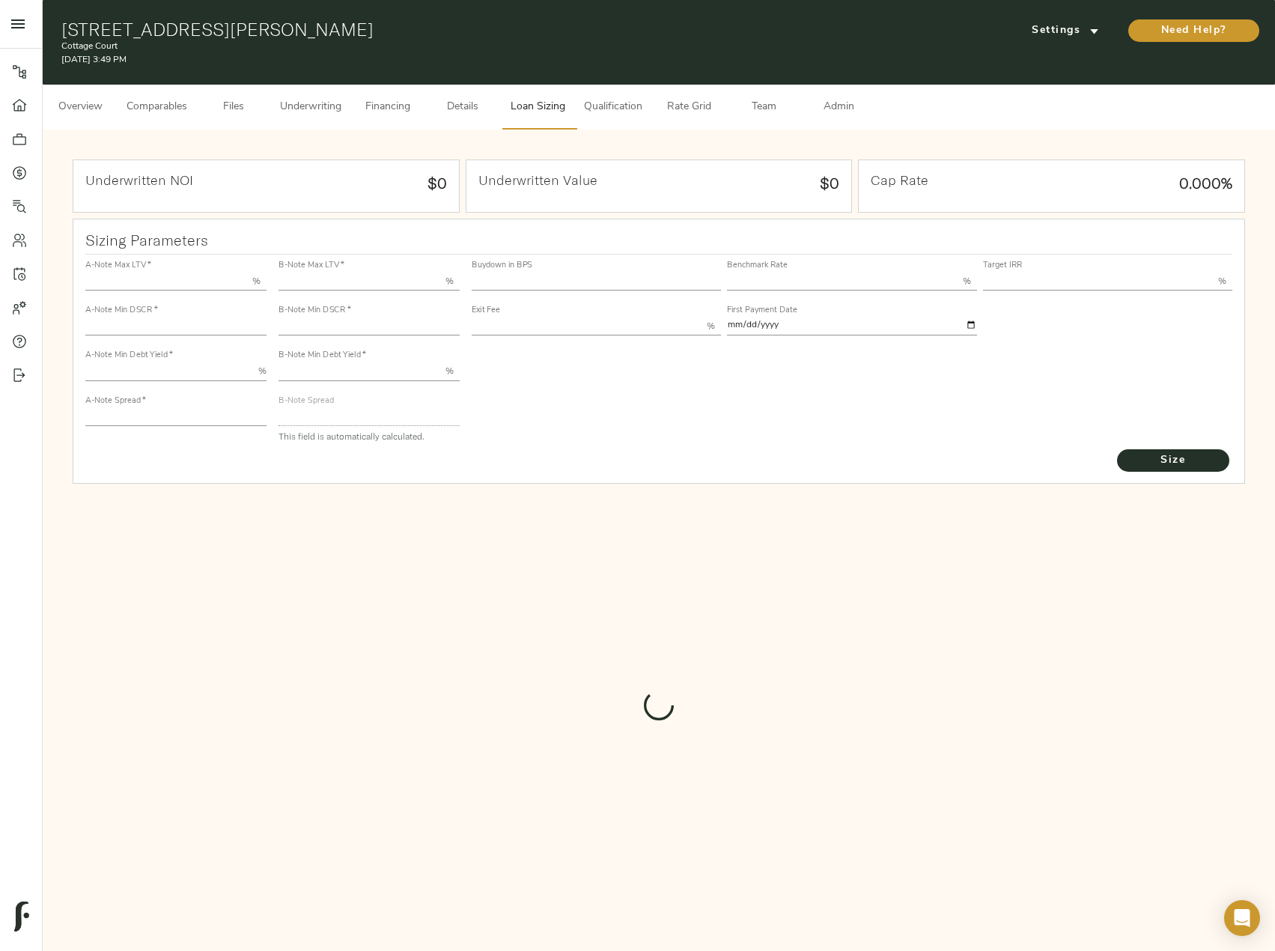
type input "14.00"
type input "1.00"
type input "2025-09-01"
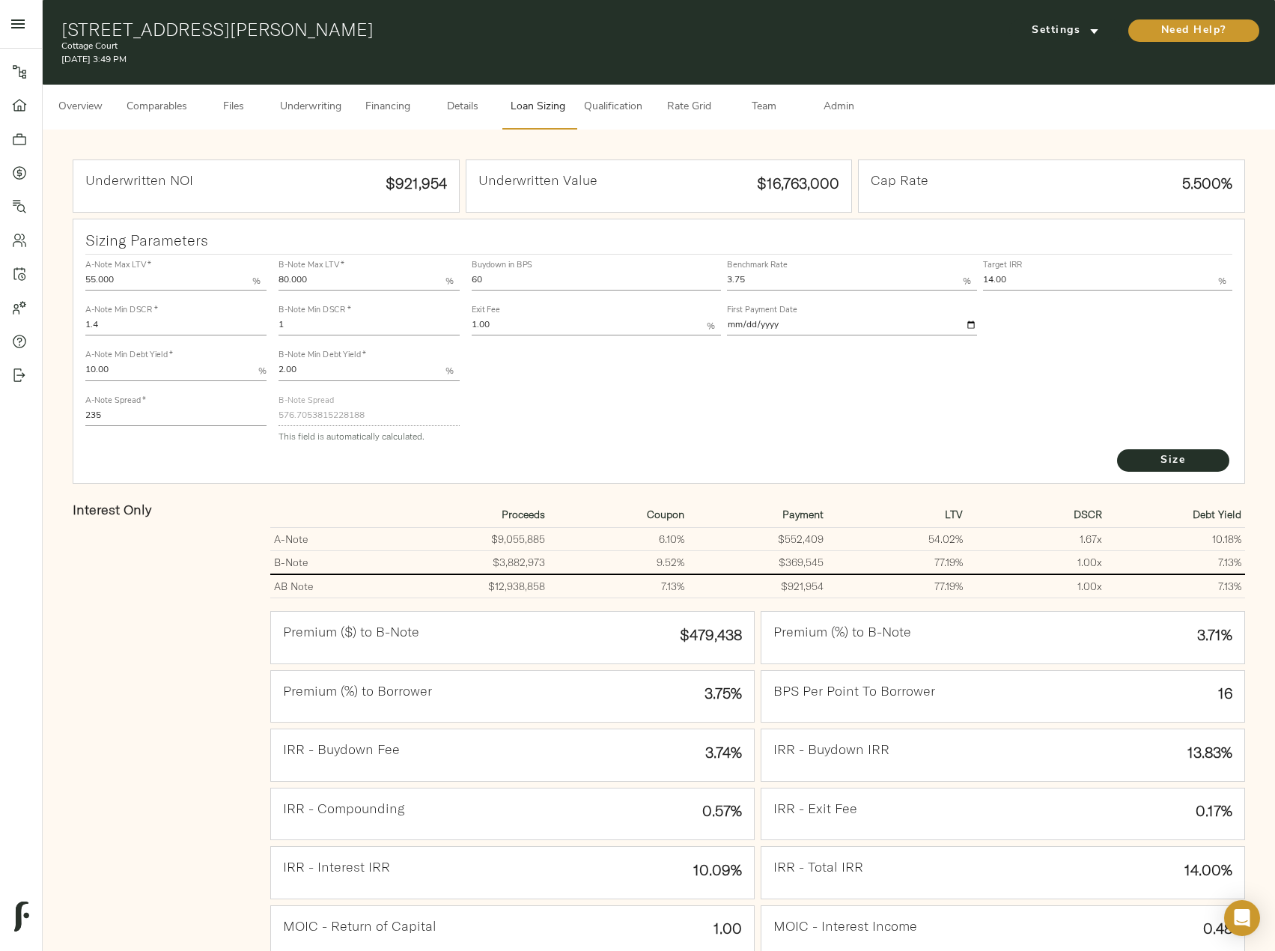
click at [307, 117] on button "Underwriting" at bounding box center [310, 107] width 79 height 45
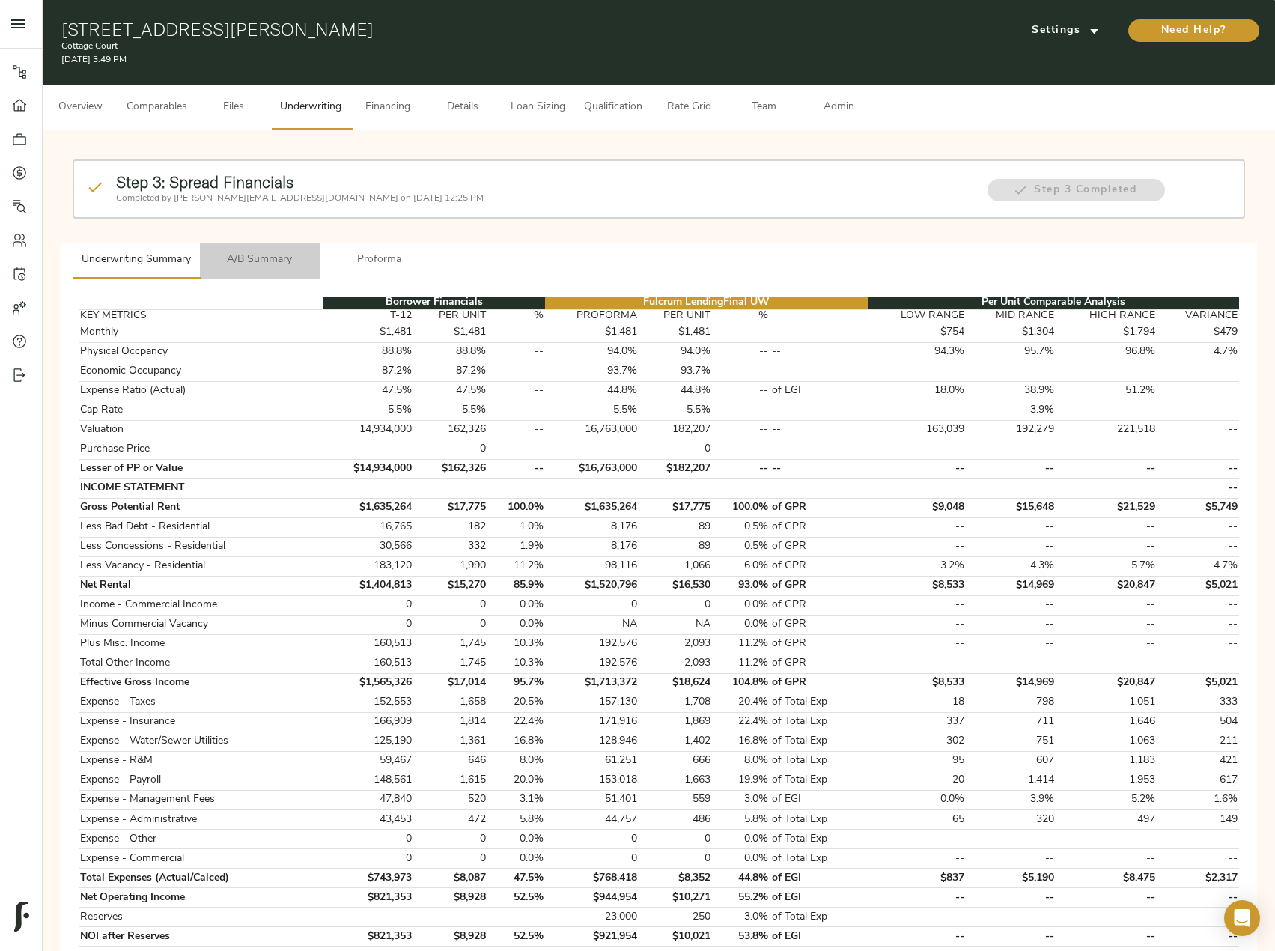
click at [272, 272] on button "A/B Summary" at bounding box center [260, 261] width 120 height 36
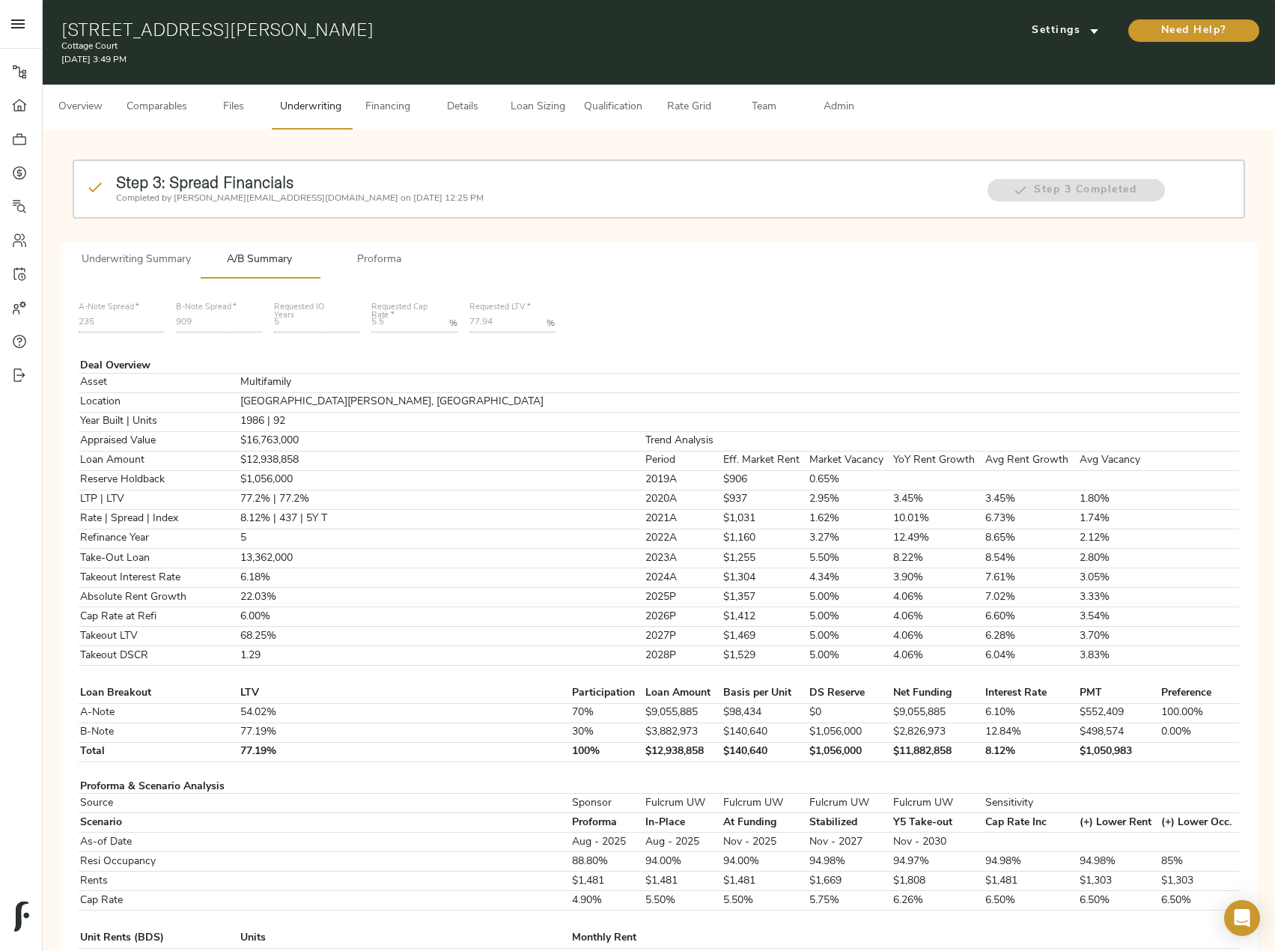
click at [524, 99] on span "Loan Sizing" at bounding box center [537, 107] width 57 height 19
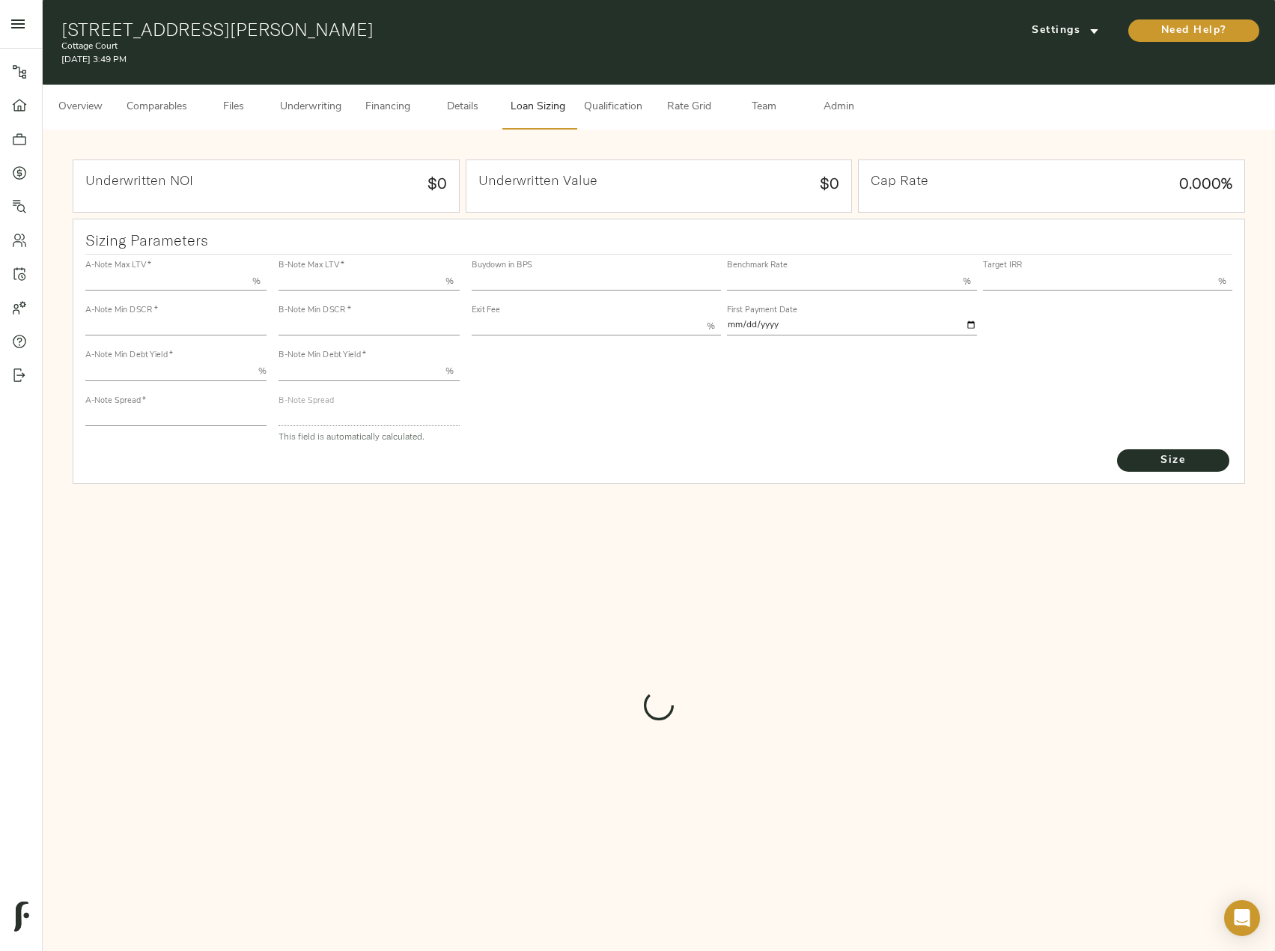
type input "55.000"
type input "1.4"
type input "10.00"
type input "235"
type input "80.000"
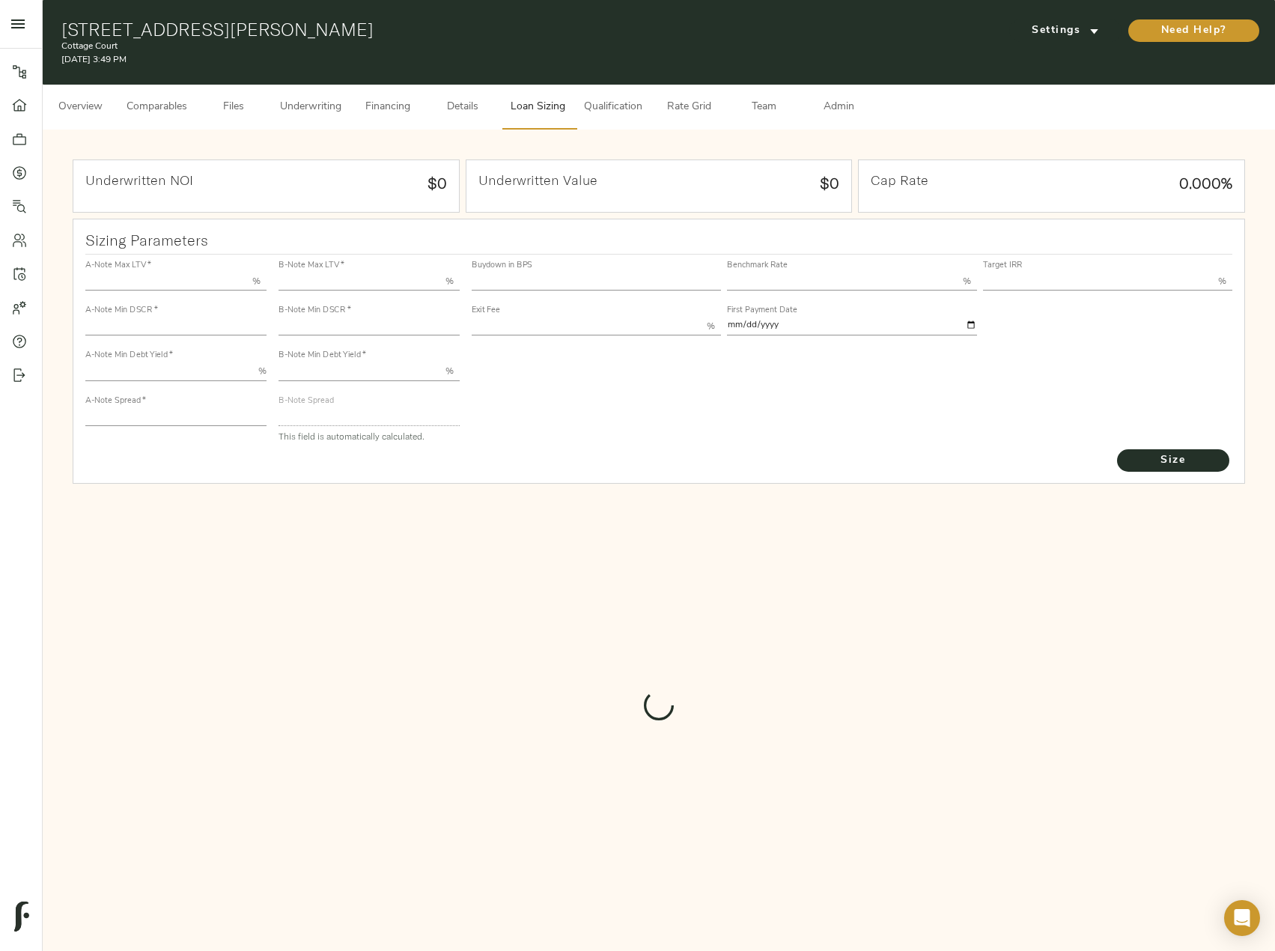
type input "1"
type input "2.00"
type input "576.7053815228188"
type input "60"
type input "3.75"
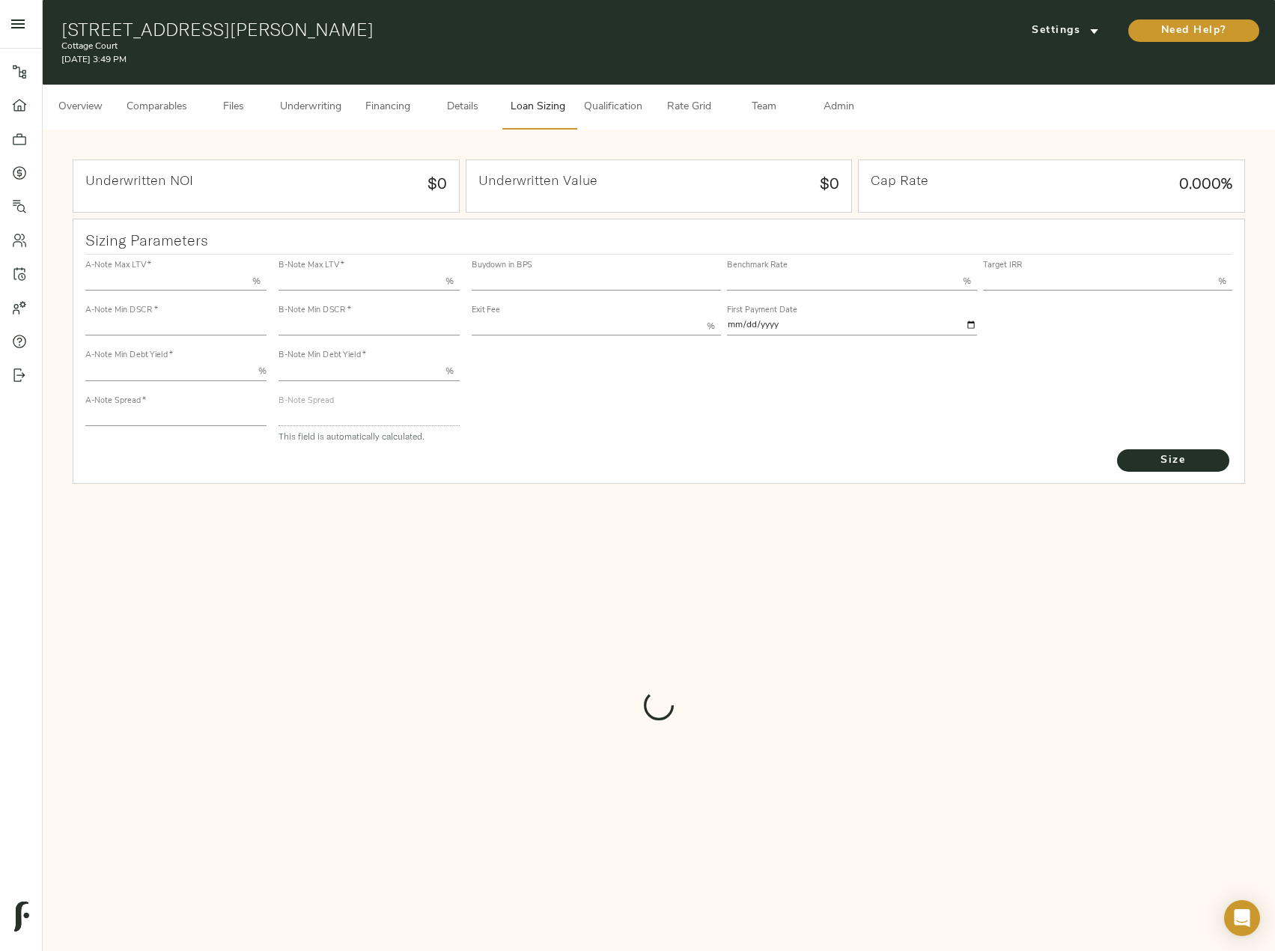
type input "14.00"
type input "1.00"
type input "2025-09-01"
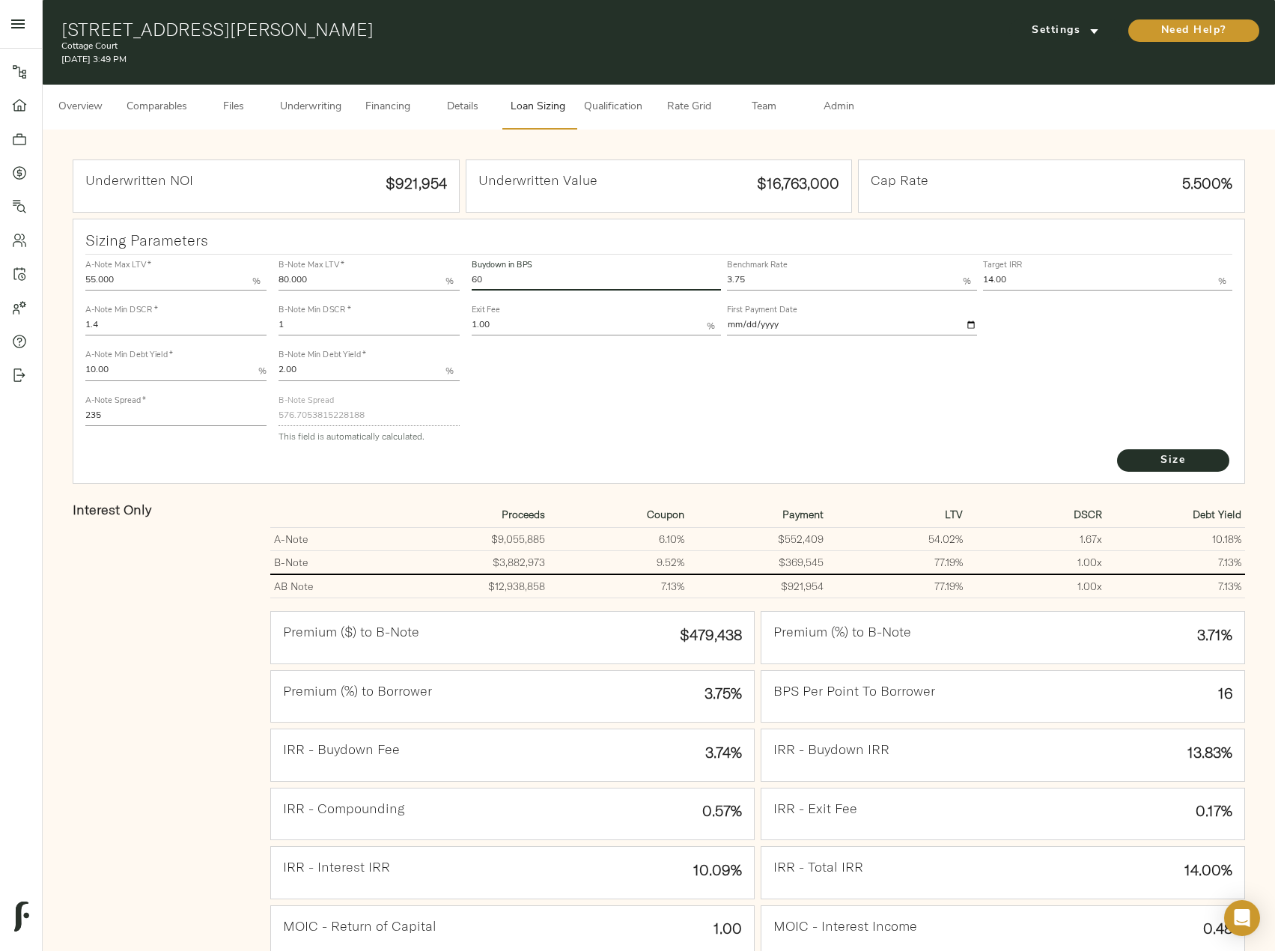
drag, startPoint x: 496, startPoint y: 281, endPoint x: 463, endPoint y: 281, distance: 33.7
click at [463, 281] on div "A-Note Max LTV   * 55.000 % A-Note Min DSCR   * 1.4 A-Note Min Debt Yield   * 1…" at bounding box center [659, 351] width 1160 height 204
type input "30"
click at [1117, 449] on button "Size" at bounding box center [1173, 460] width 112 height 22
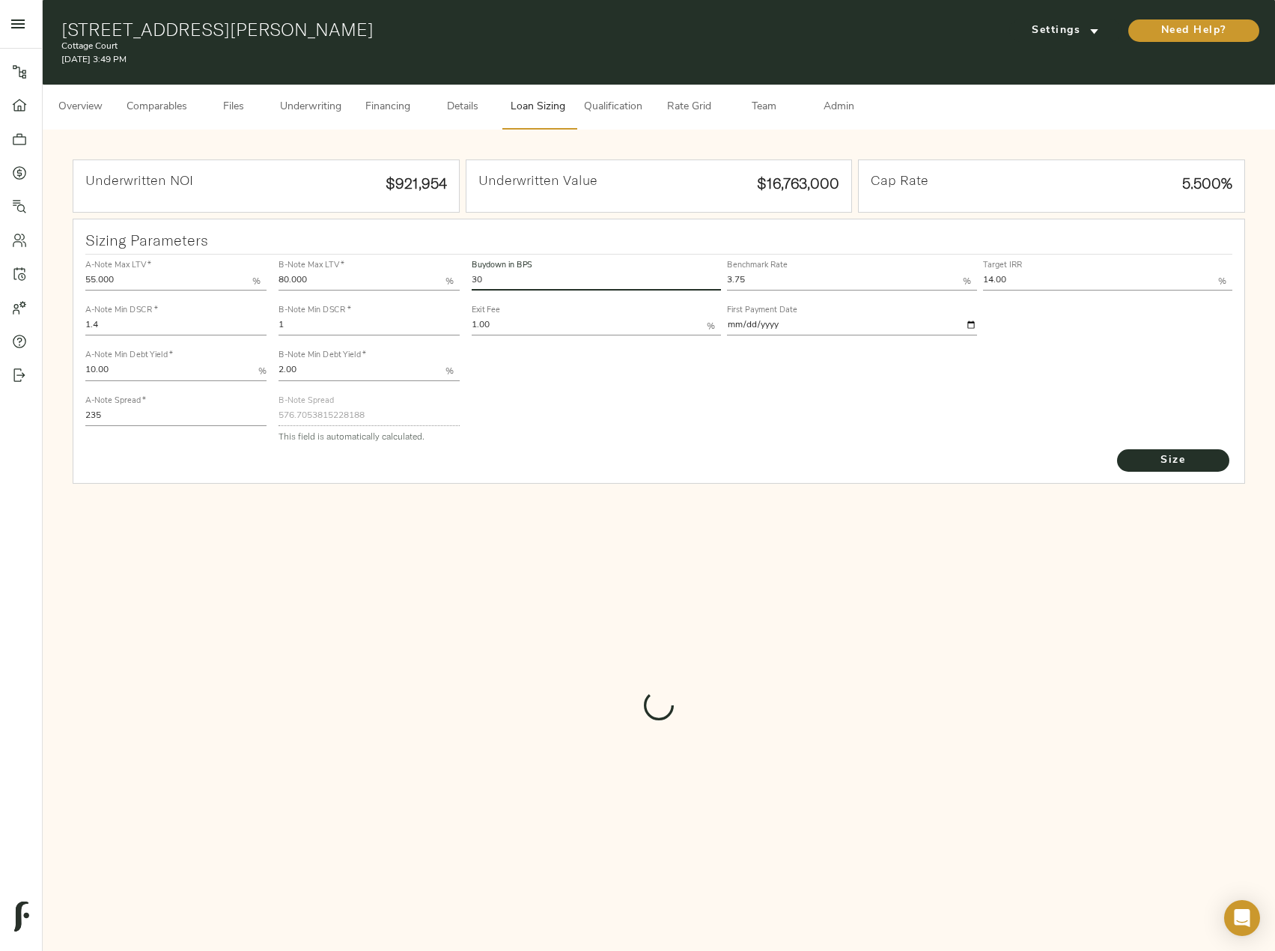
type input "724.7620587083545"
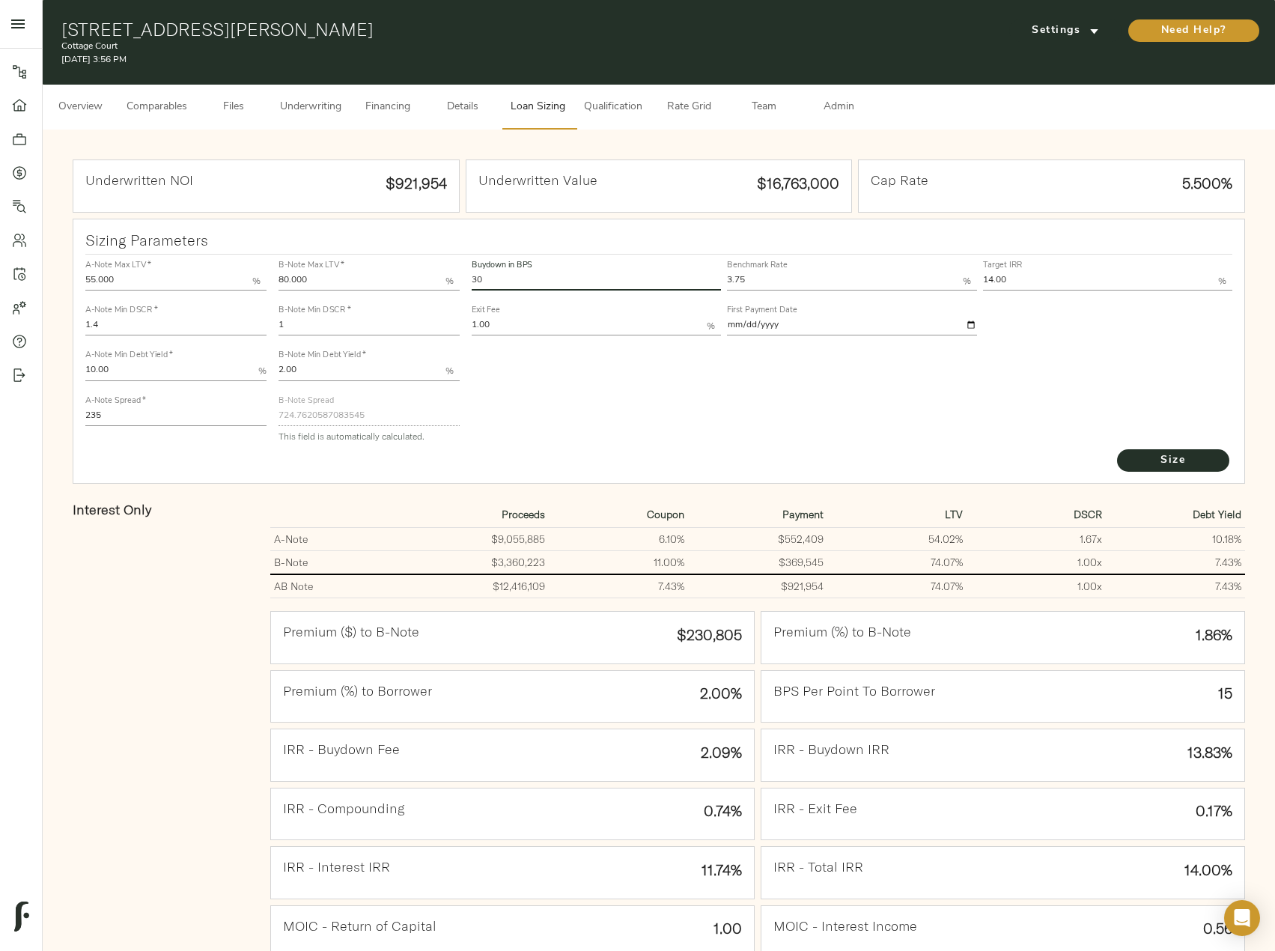
drag, startPoint x: 470, startPoint y: 280, endPoint x: 436, endPoint y: 273, distance: 35.1
click at [436, 273] on div "A-Note Max LTV   * 55.000 % A-Note Min DSCR   * 1.4 A-Note Min Debt Yield   * 1…" at bounding box center [659, 351] width 1160 height 204
type input "0"
click at [1117, 449] on button "Size" at bounding box center [1173, 460] width 112 height 22
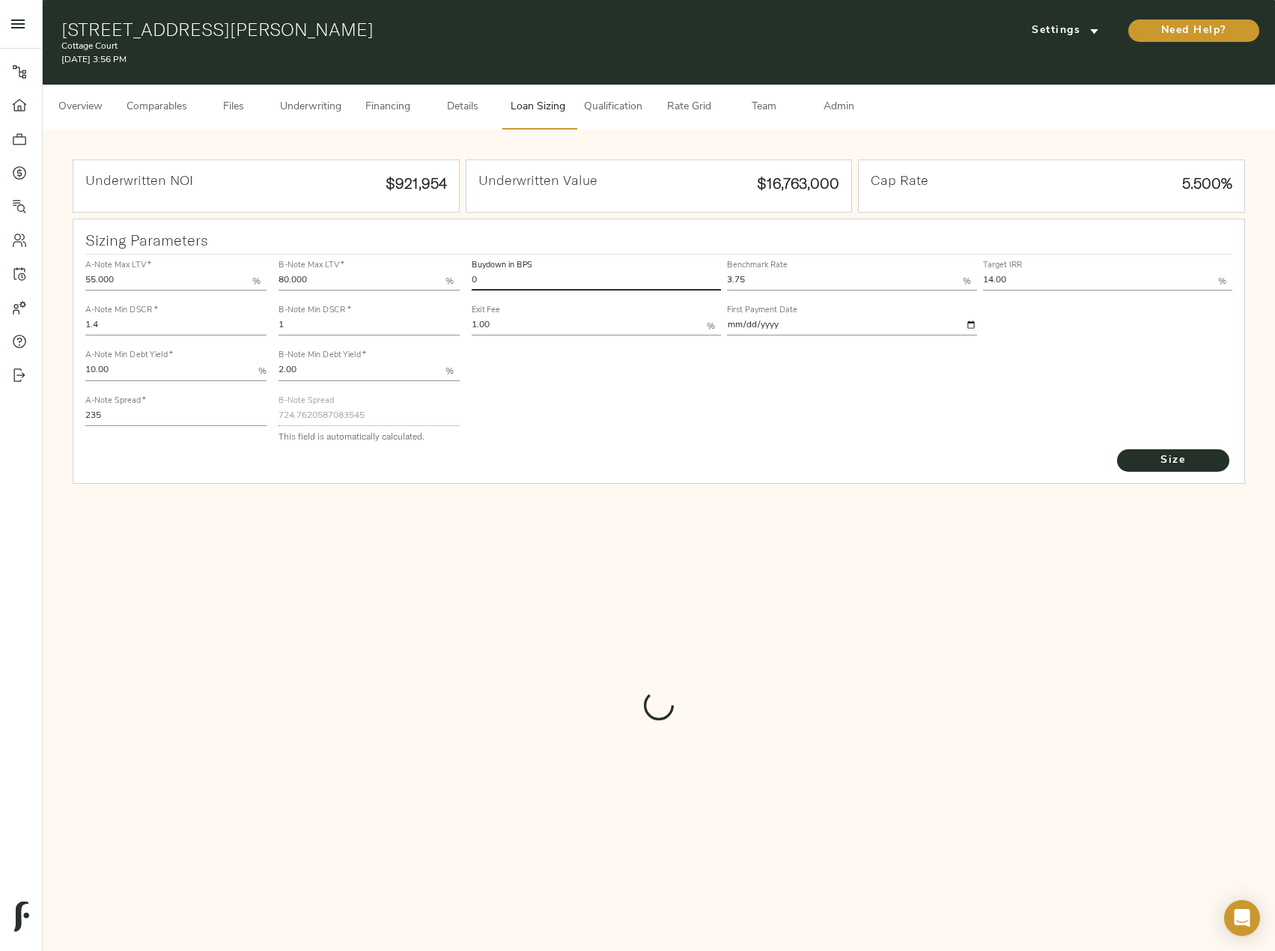
type input "909"
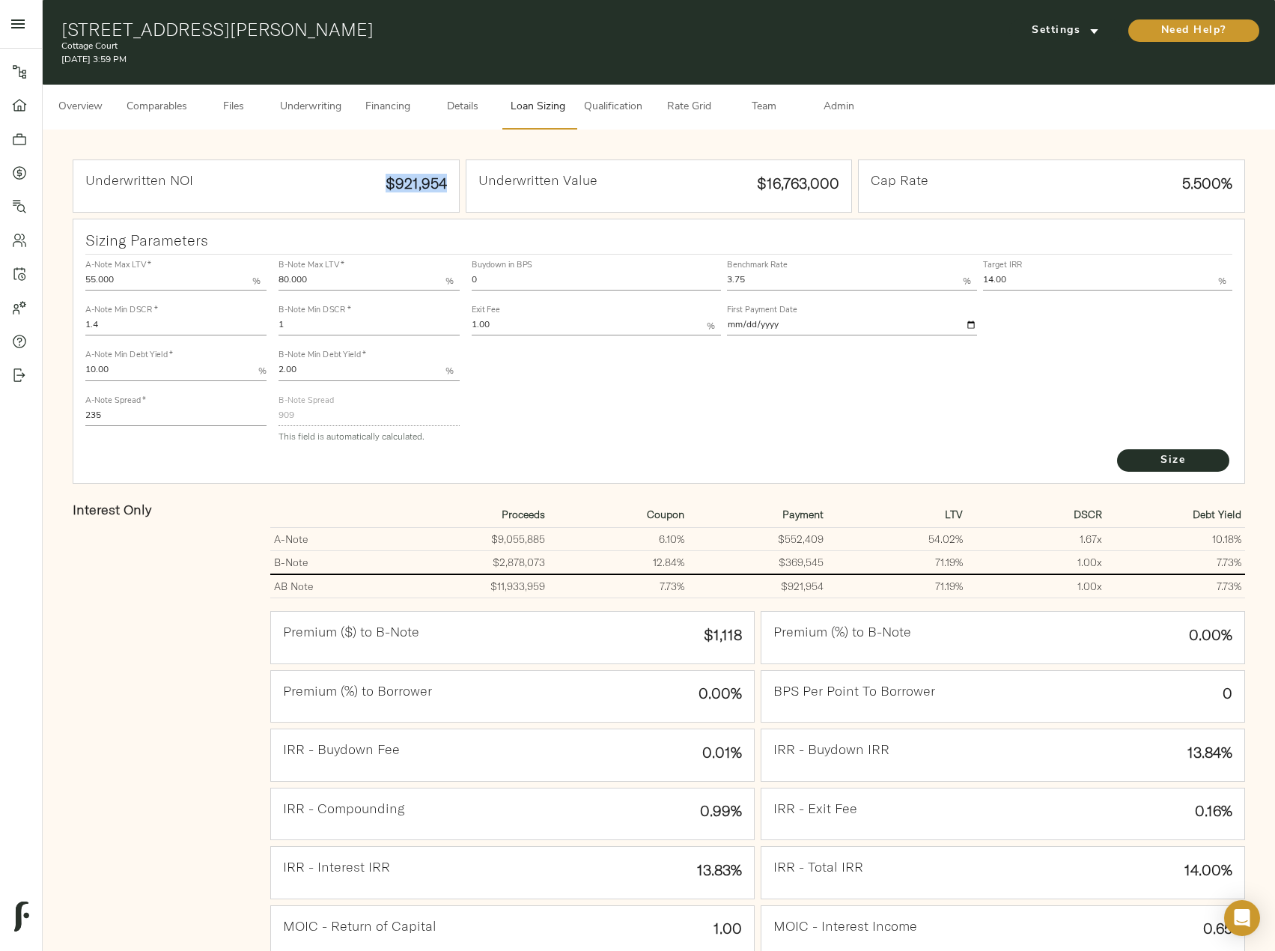
drag, startPoint x: 374, startPoint y: 186, endPoint x: 449, endPoint y: 192, distance: 75.9
click at [449, 192] on div "Underwritten NOI $921,954" at bounding box center [266, 186] width 386 height 52
copy div "$921,954"
drag, startPoint x: 493, startPoint y: 288, endPoint x: 455, endPoint y: 277, distance: 39.6
click at [449, 277] on div "A-Note Max LTV   * 55.000 % A-Note Min DSCR   * 1.4 A-Note Min Debt Yield   * 1…" at bounding box center [659, 351] width 1160 height 204
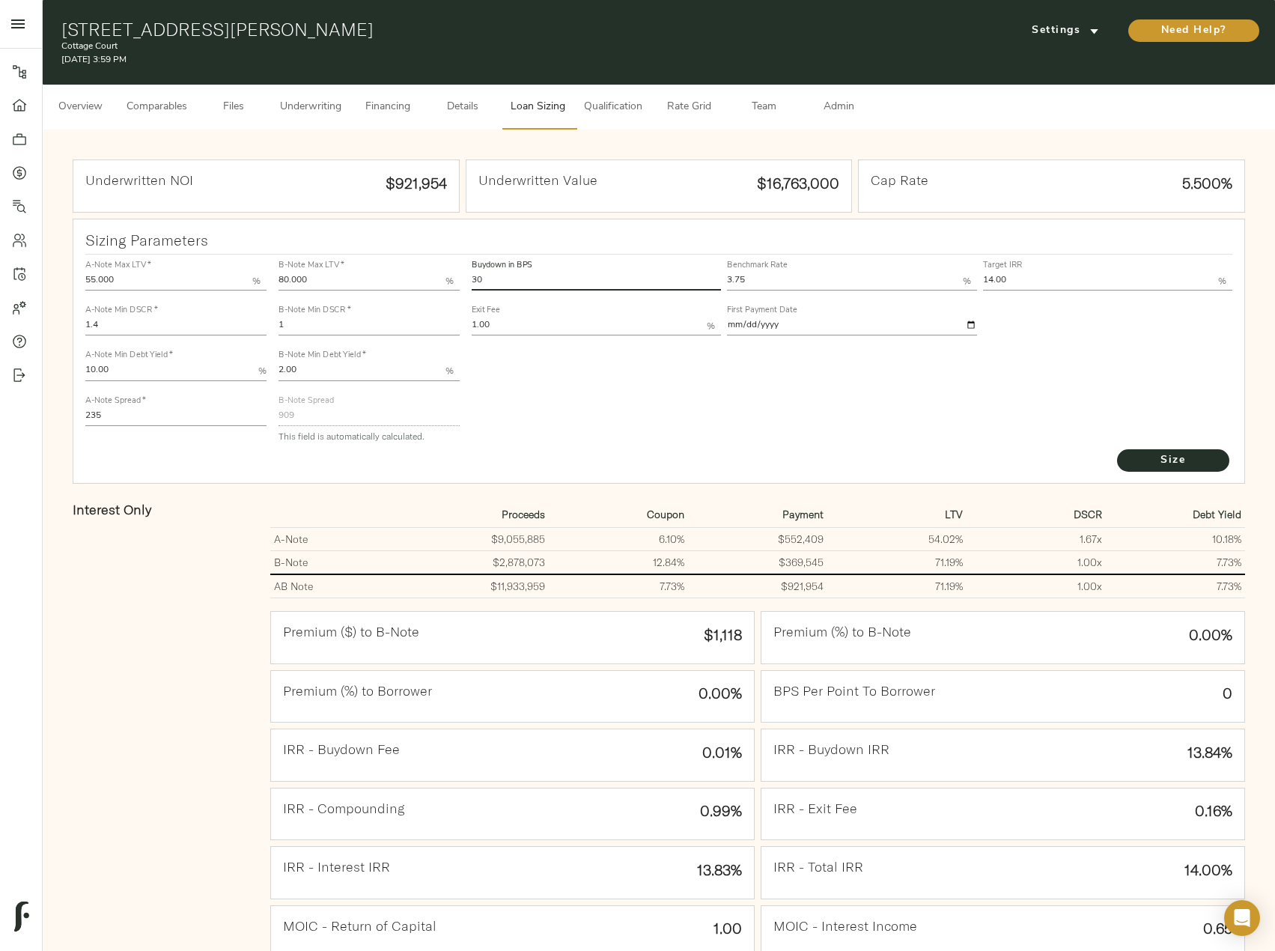
type input "30"
click at [1117, 449] on button "Size" at bounding box center [1173, 460] width 112 height 22
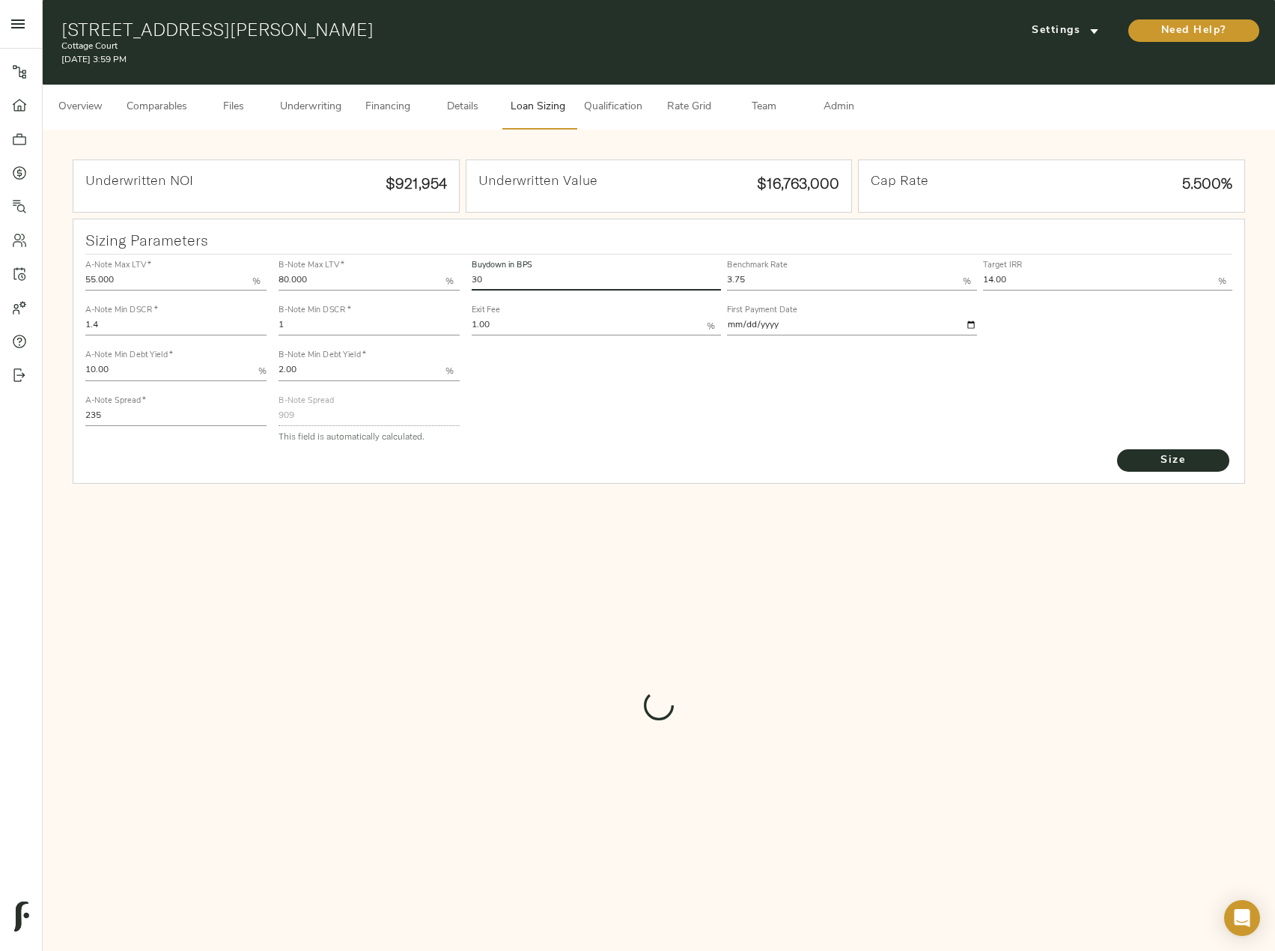
type input "724.7620587083545"
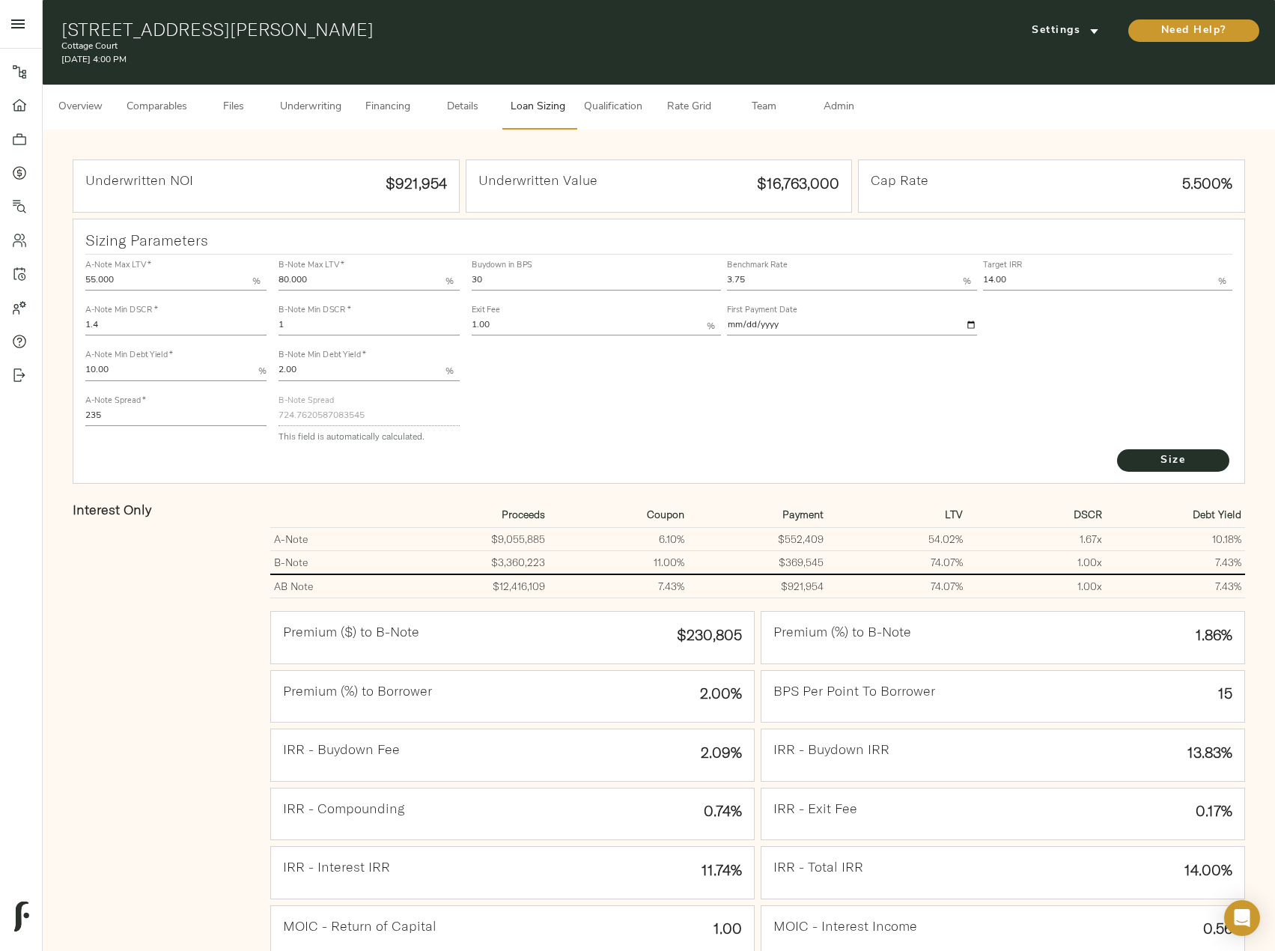
click at [315, 98] on span "Underwriting" at bounding box center [310, 107] width 61 height 19
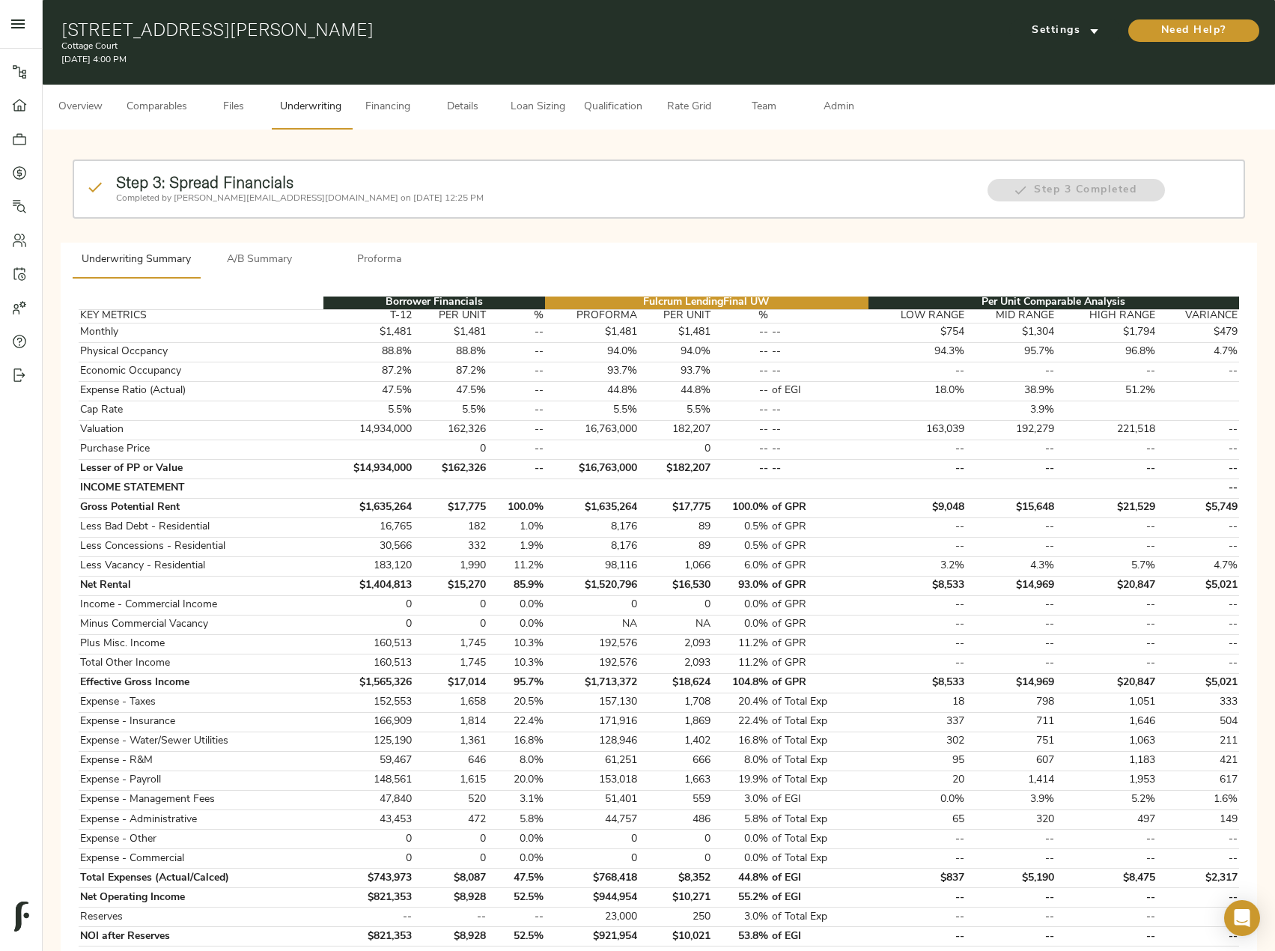
click at [176, 103] on span "Comparables" at bounding box center [157, 107] width 61 height 19
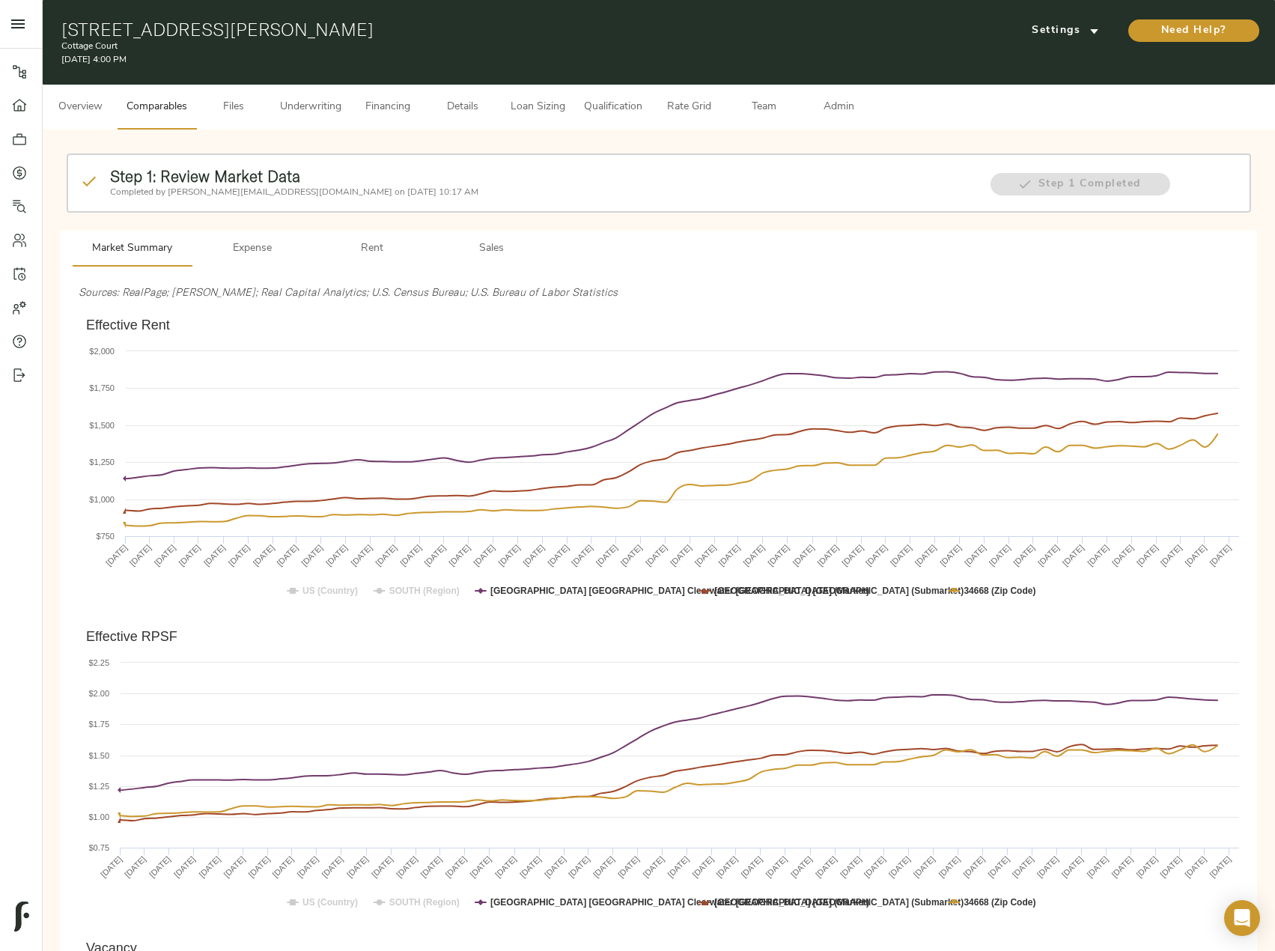
click at [319, 115] on span "Underwriting" at bounding box center [310, 107] width 61 height 19
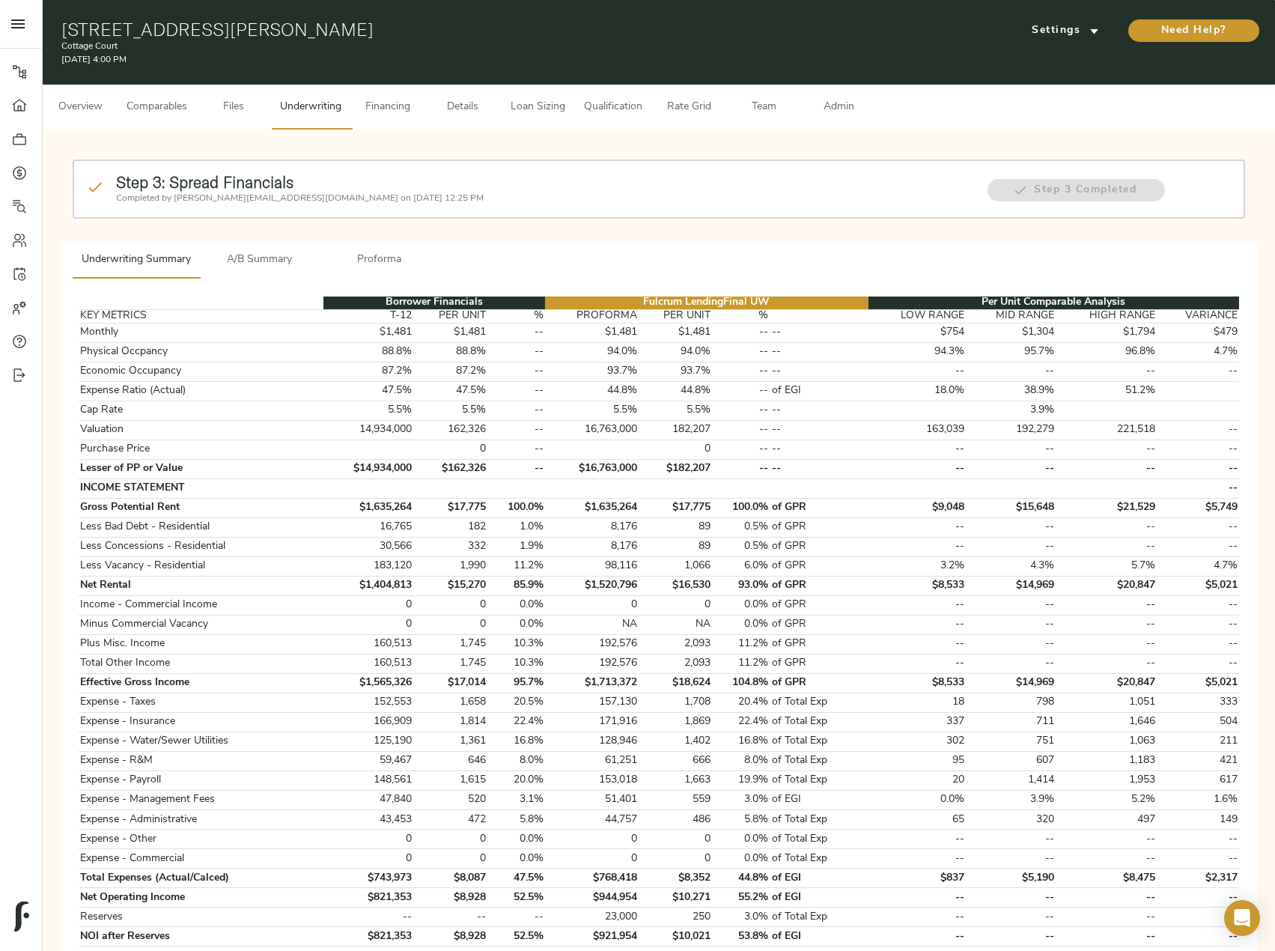
click at [278, 221] on div "Step 3: Spread Financials Completed by justin@fulcrumlendingcorp.com on August …" at bounding box center [659, 201] width 1185 height 94
click at [273, 248] on button "A/B Summary" at bounding box center [260, 261] width 120 height 36
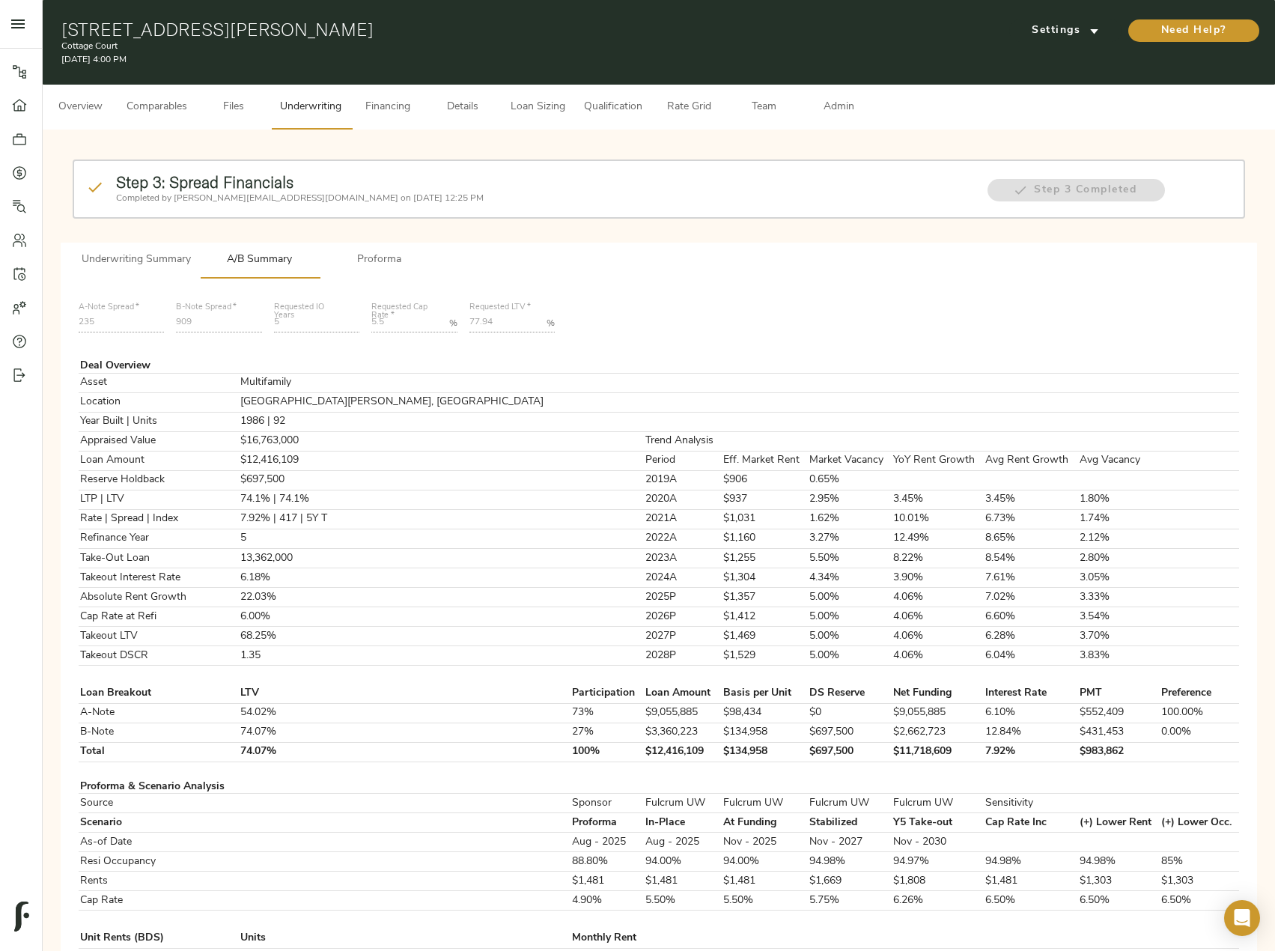
click at [538, 115] on span "Loan Sizing" at bounding box center [537, 107] width 57 height 19
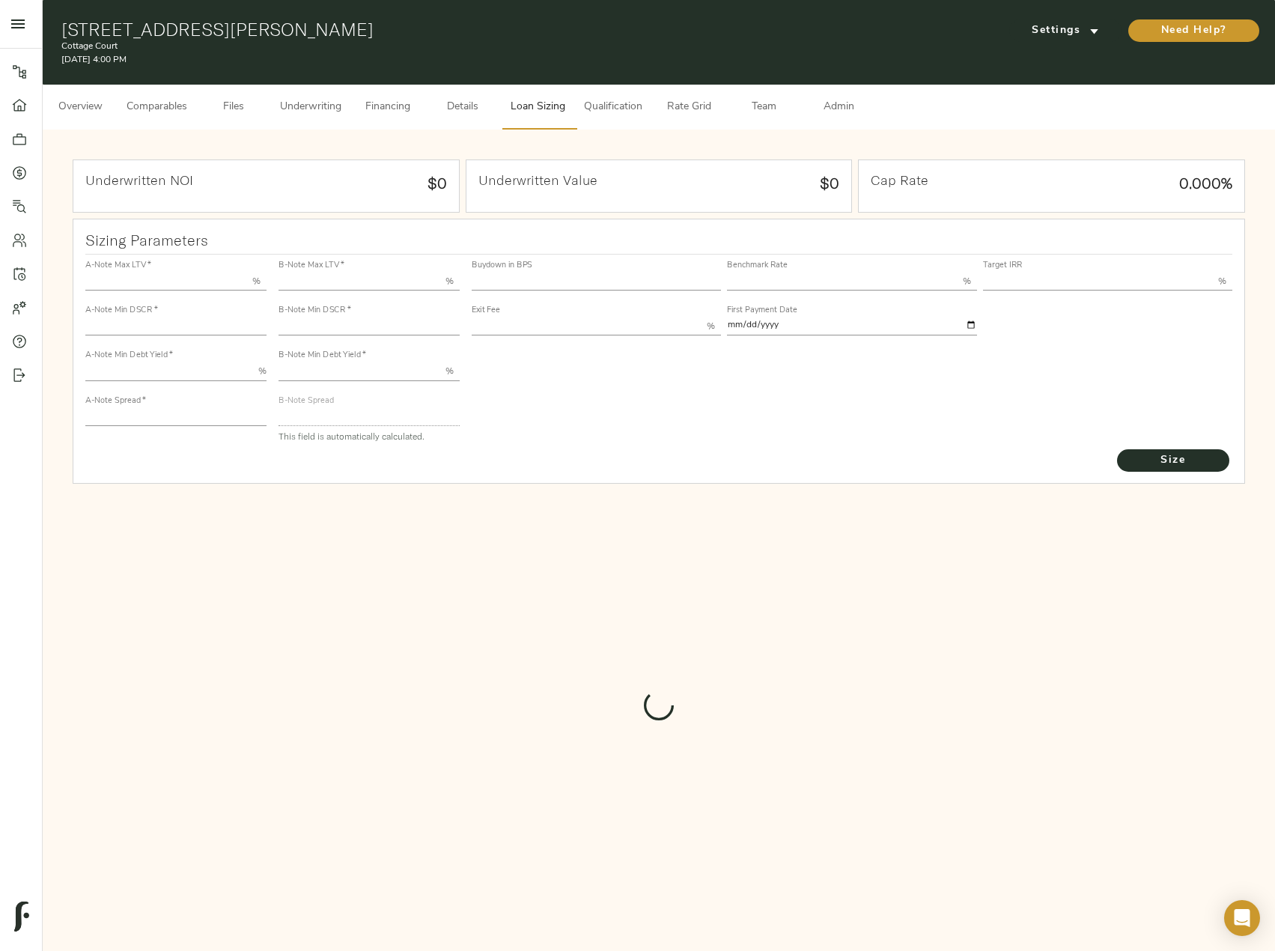
type input "55.000"
type input "1.4"
type input "10.00"
type input "235"
type input "80.000"
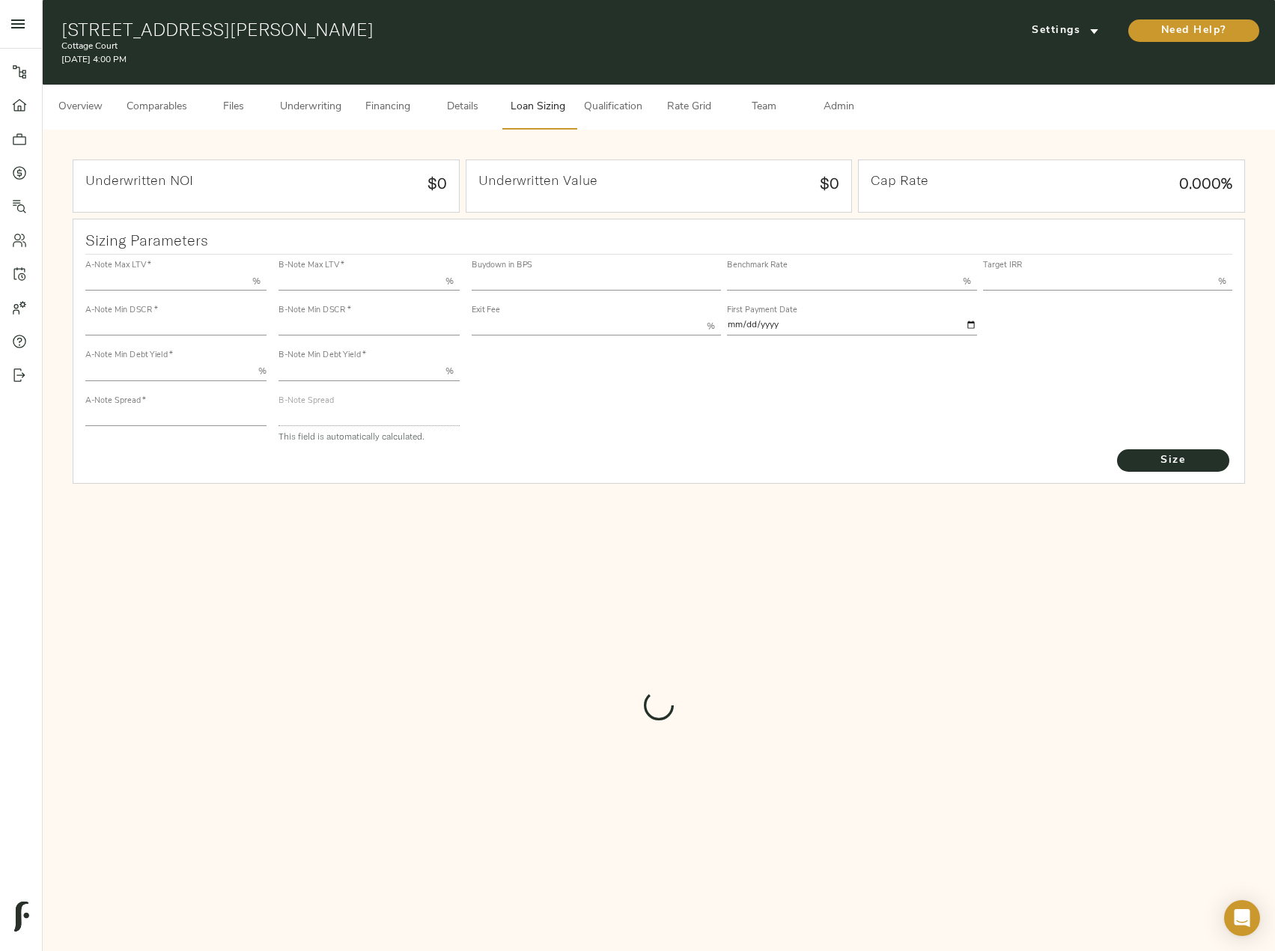
type input "1"
type input "2.00"
type input "724.7620587083545"
type input "30"
type input "3.75"
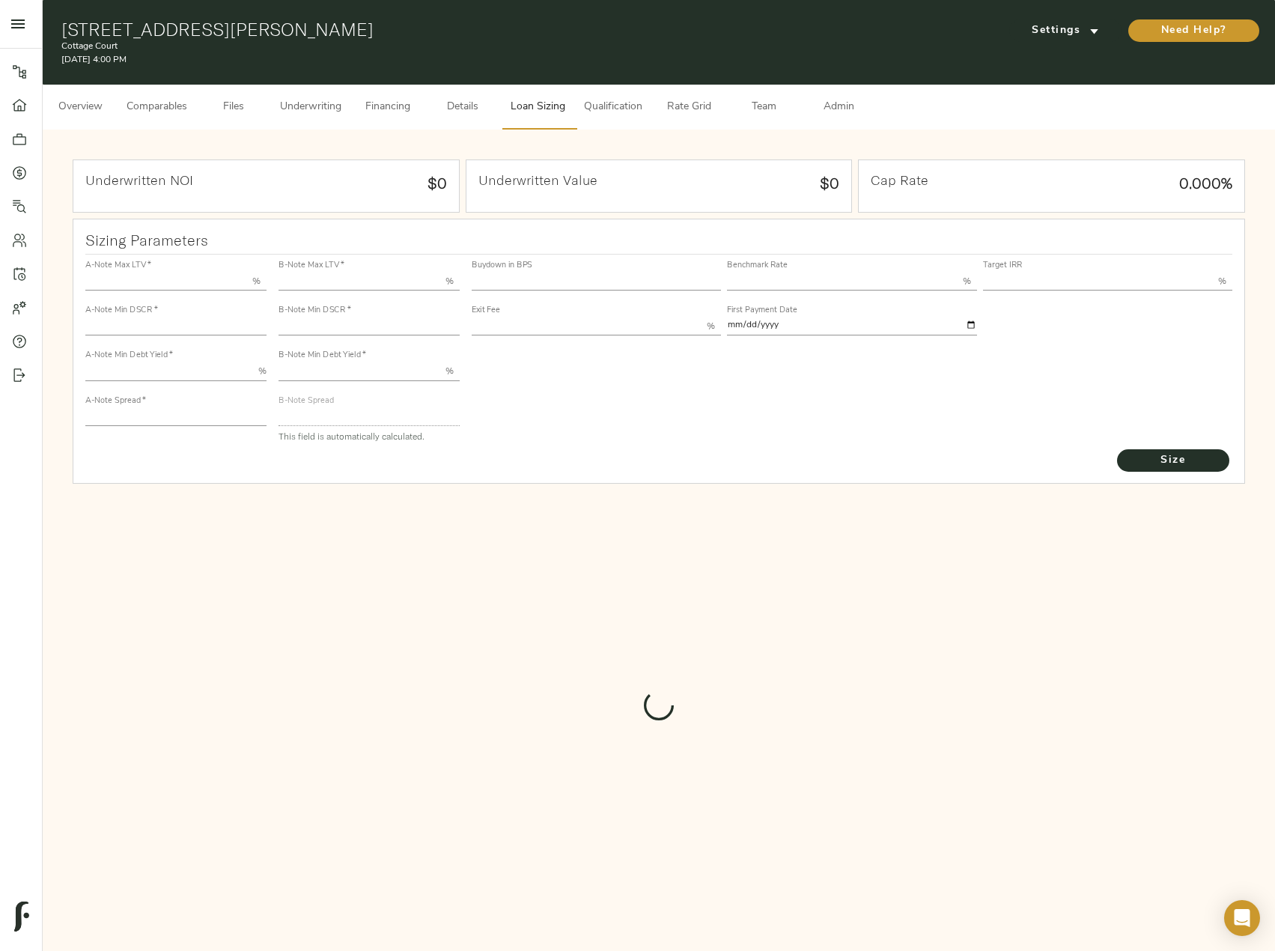
type input "14.00"
type input "1.00"
type input "[DATE]"
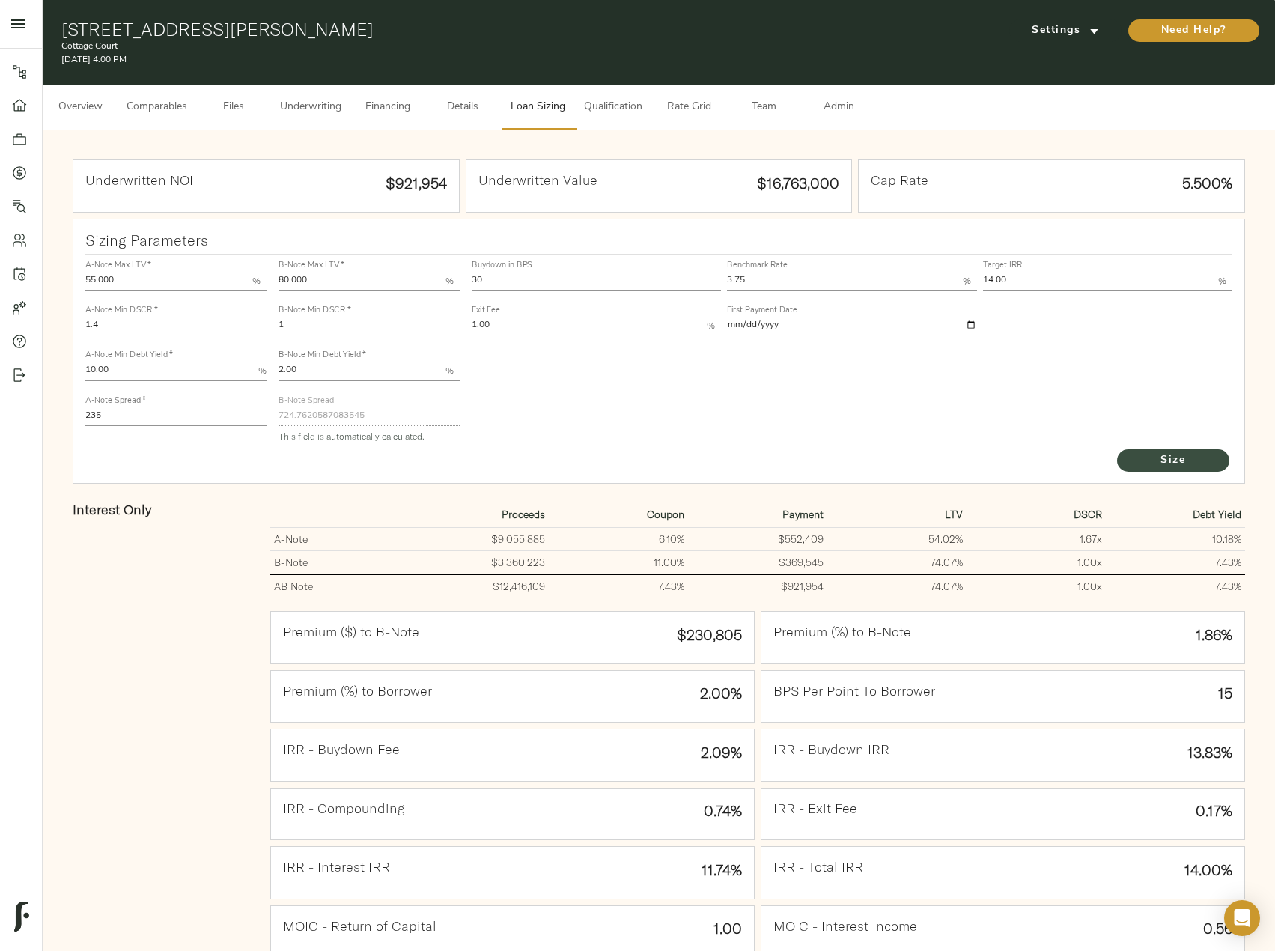
click at [1199, 469] on span "Size" at bounding box center [1173, 461] width 82 height 19
click at [291, 97] on button "Underwriting" at bounding box center [310, 107] width 79 height 45
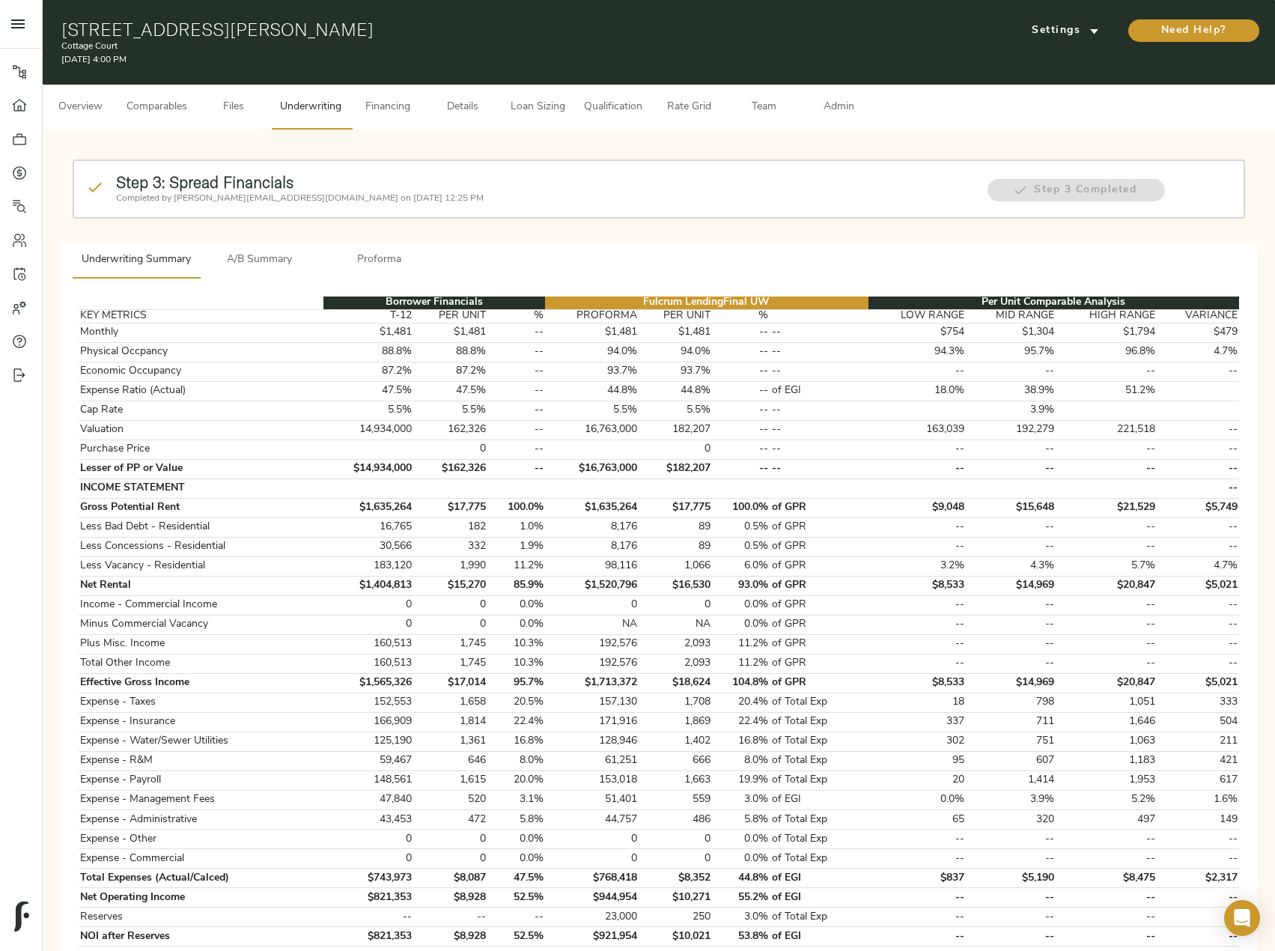
click at [273, 267] on span "A/B Summary" at bounding box center [260, 260] width 102 height 19
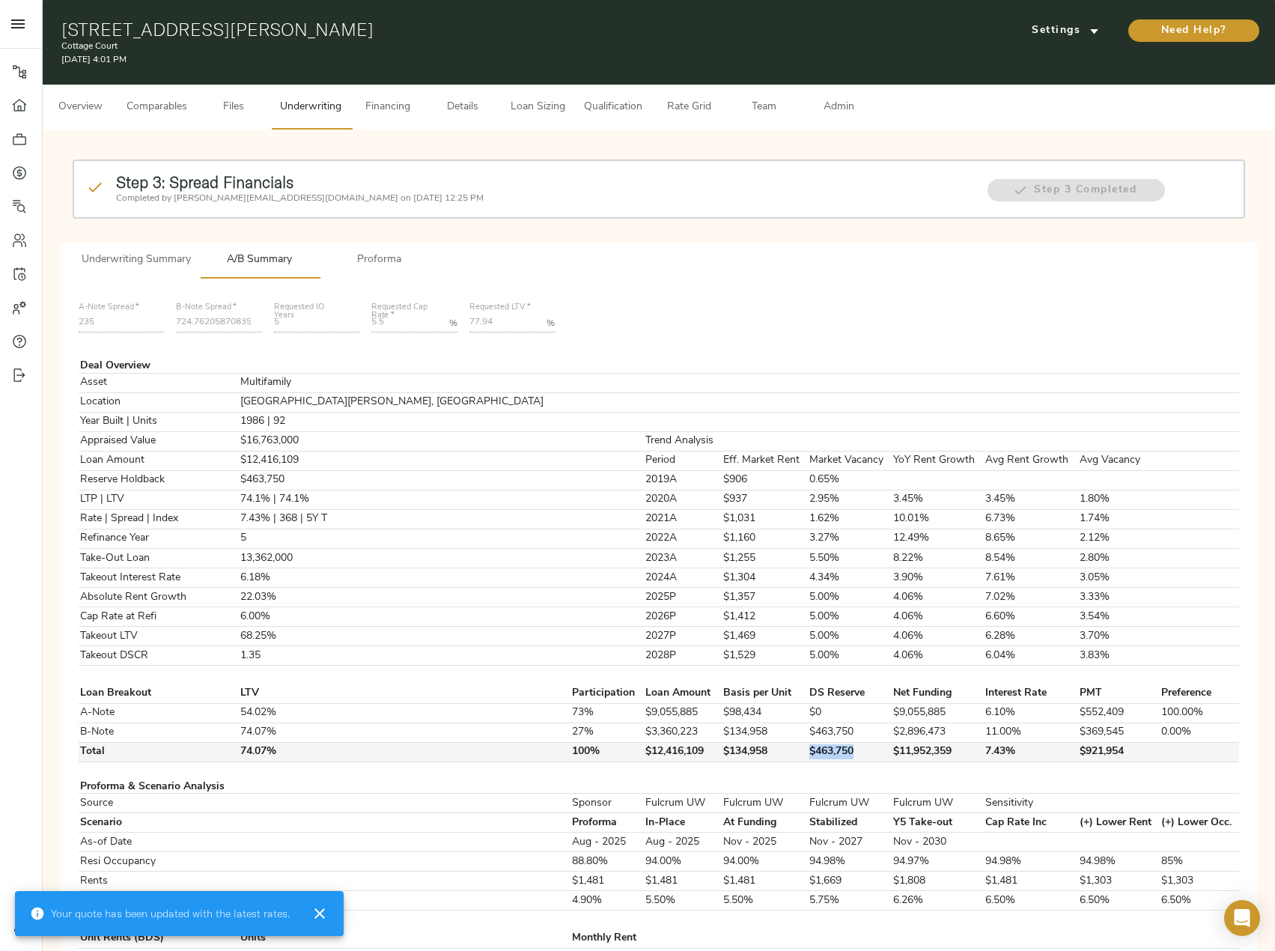
drag, startPoint x: 752, startPoint y: 748, endPoint x: 695, endPoint y: 748, distance: 56.9
click at [695, 748] on tr "Total 74.07% 100% $12,416,109 $134,958 $463,750 $11,952,359 7.43% $921,954" at bounding box center [659, 751] width 1161 height 19
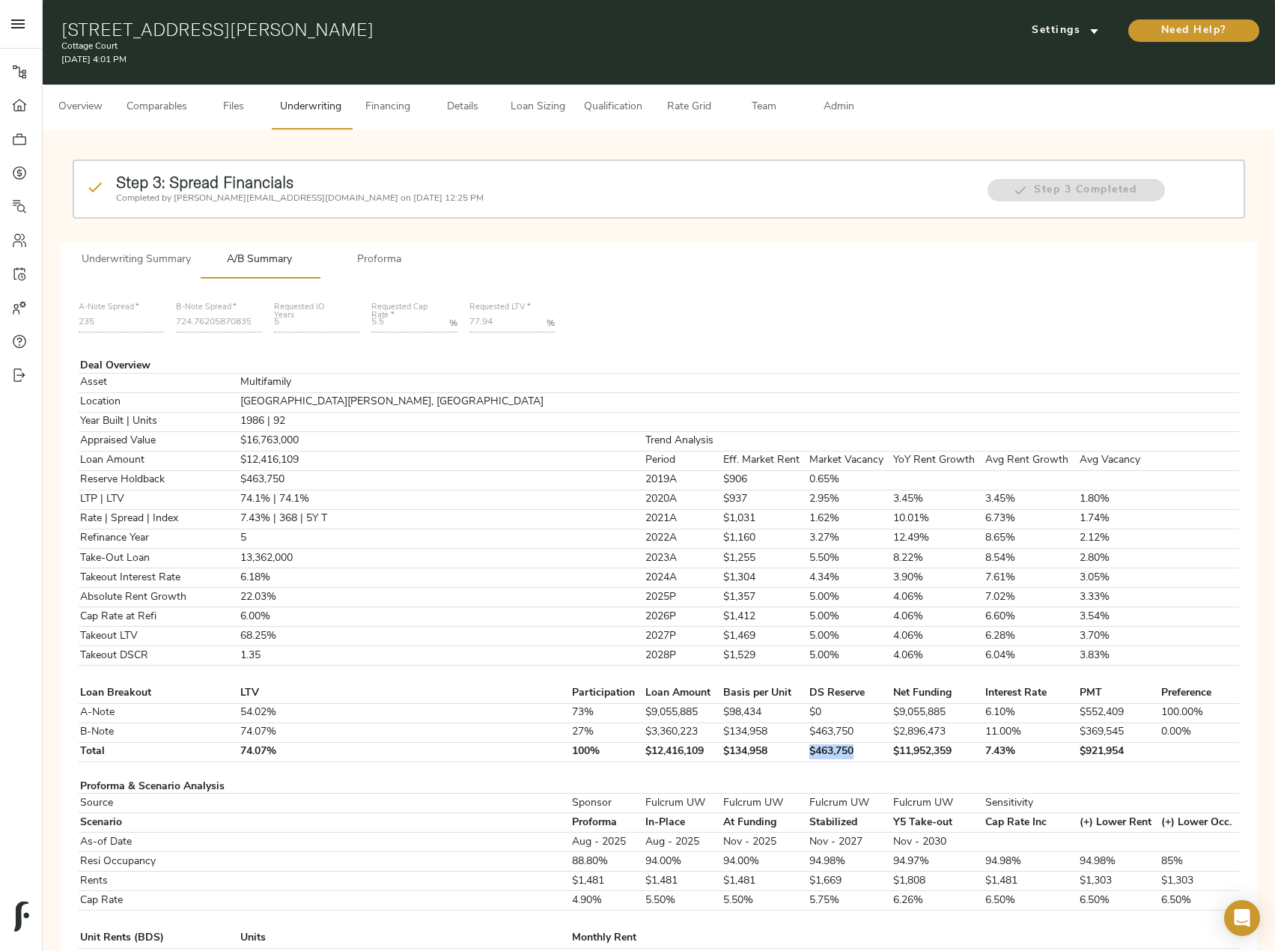
copy tr "$463,750"
click at [511, 98] on span "Loan Sizing" at bounding box center [537, 107] width 57 height 19
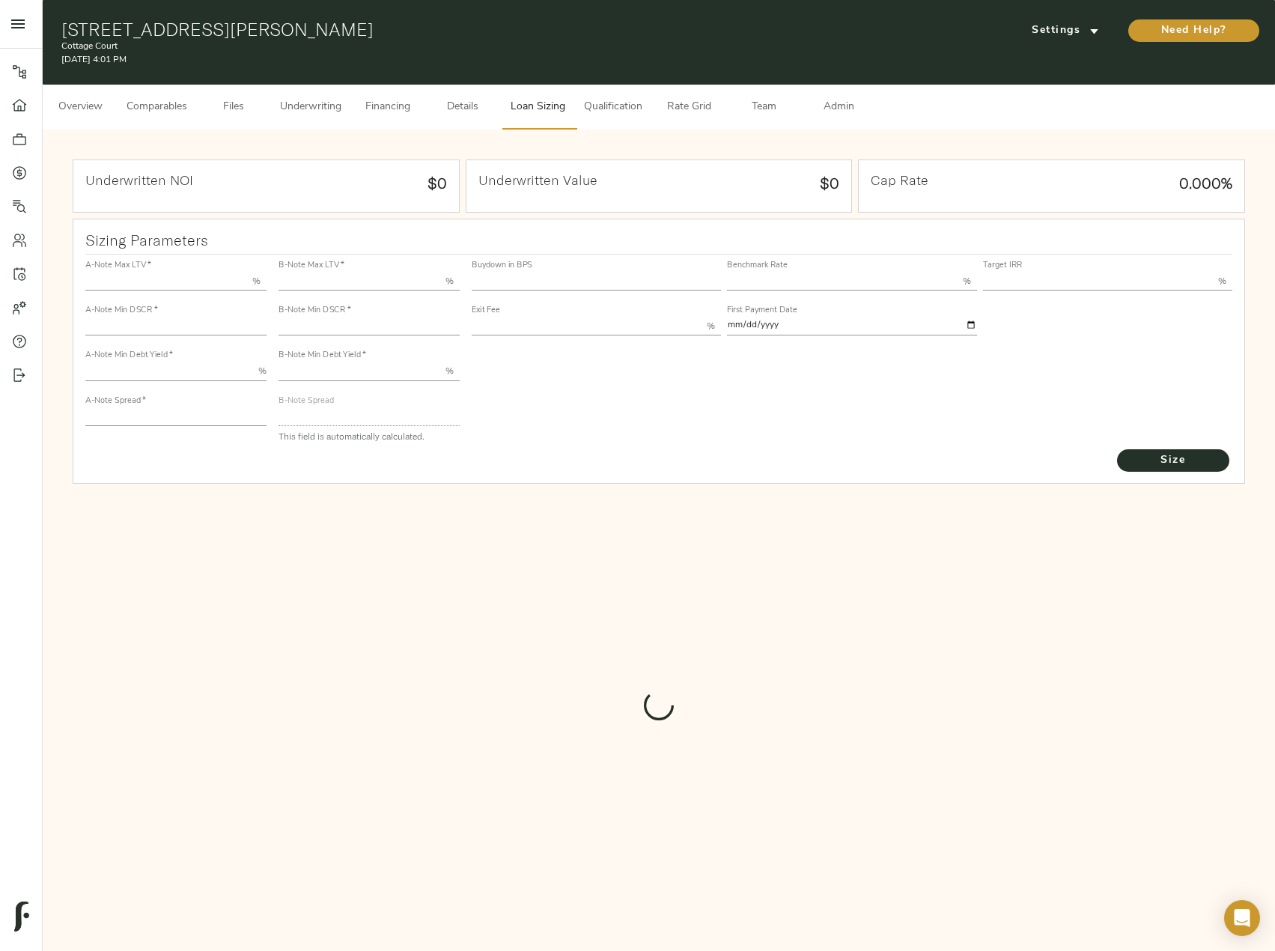
type input "55.000"
type input "1.4"
type input "10.00"
type input "235"
type input "80.000"
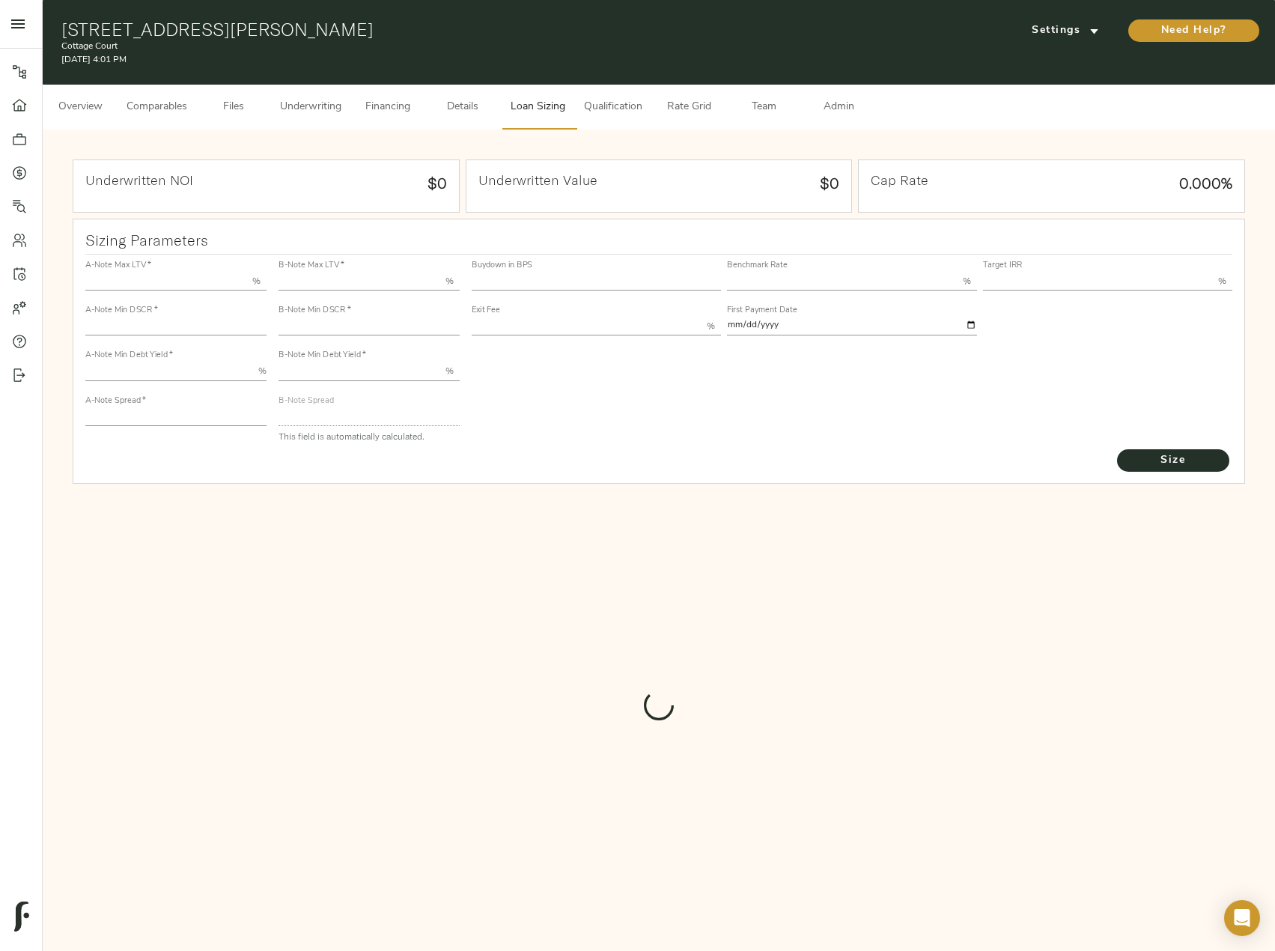
type input "1"
type input "2.00"
type input "724.7620587083545"
type input "30"
type input "3.75"
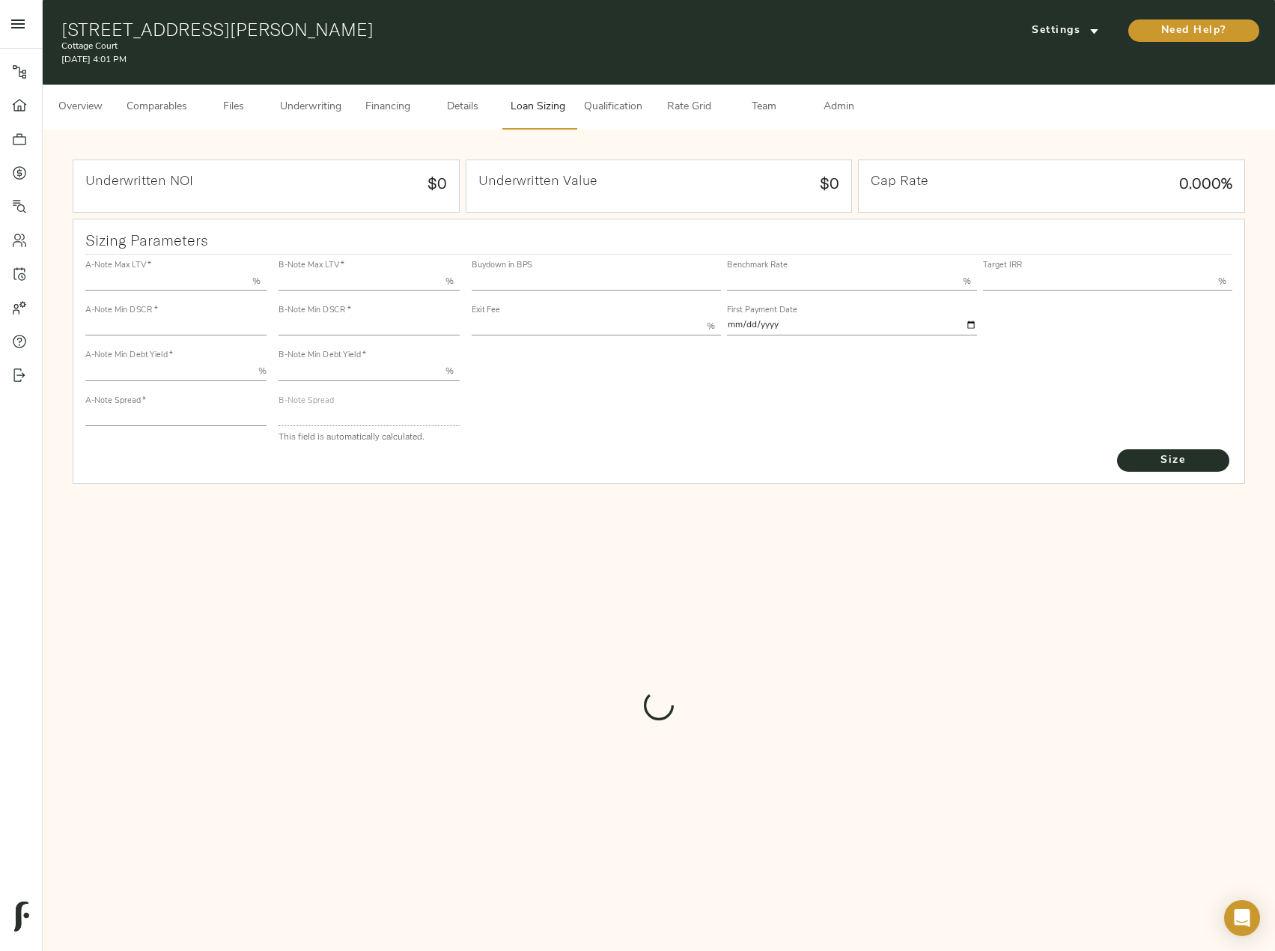
type input "14.00"
type input "1.00"
type input "[DATE]"
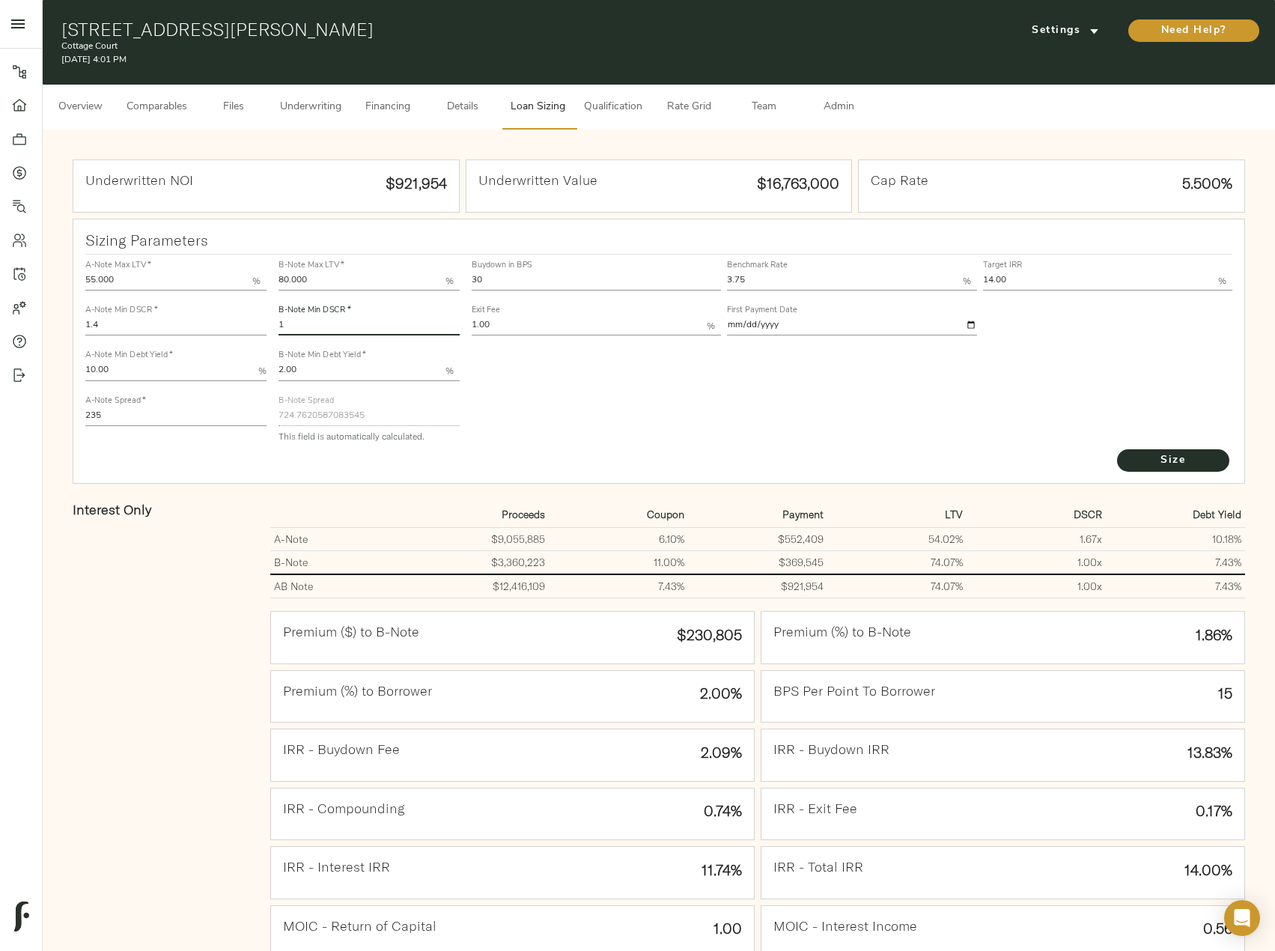
drag, startPoint x: 306, startPoint y: 320, endPoint x: 241, endPoint y: 322, distance: 65.2
click at [241, 322] on div "A-Note Max LTV   * 55.000 % A-Note Min DSCR   * 1.4 A-Note Min Debt Yield   * 1…" at bounding box center [659, 351] width 1160 height 204
type input "1.02"
click at [1117, 449] on button "Size" at bounding box center [1173, 460] width 112 height 22
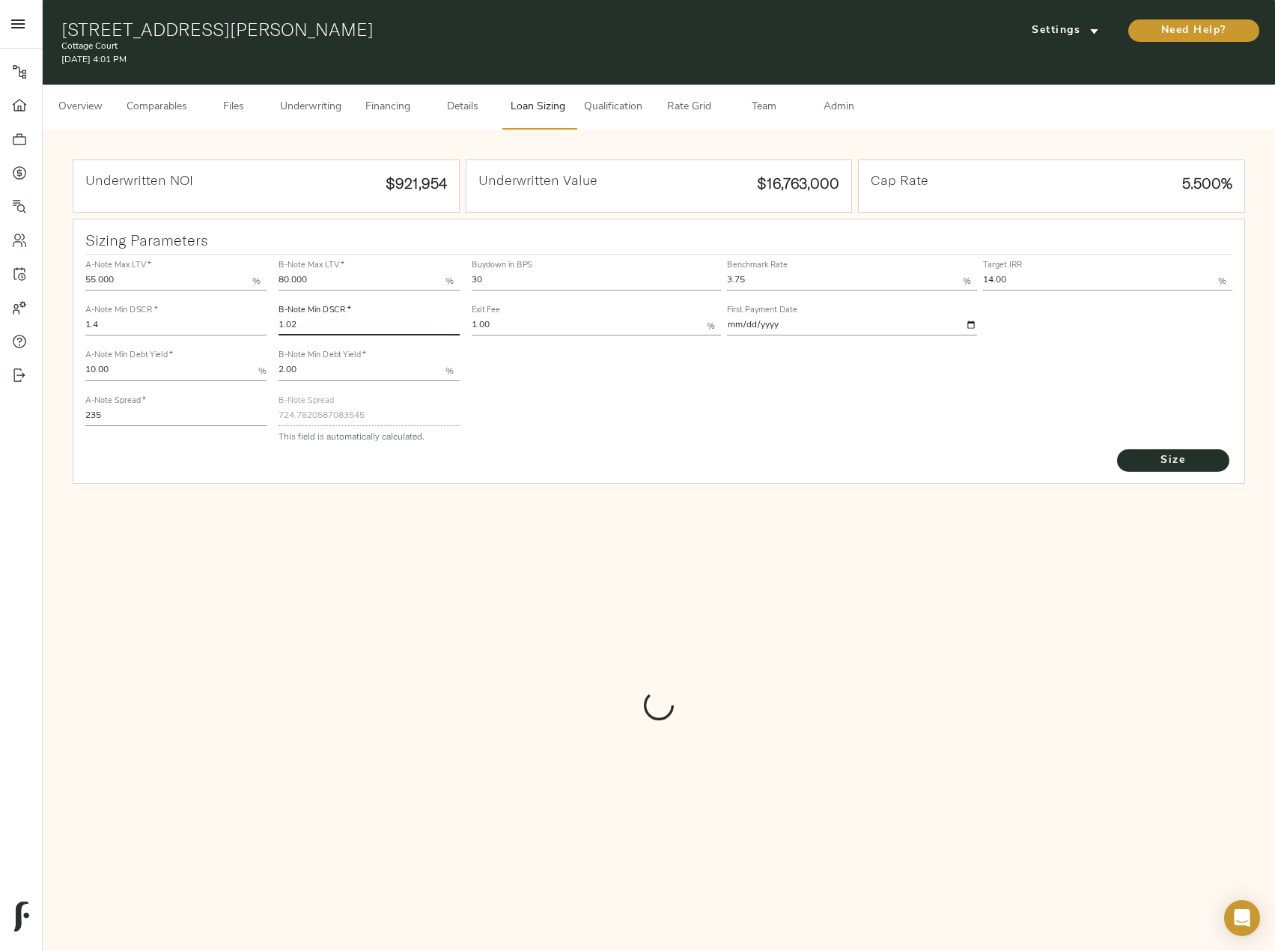
type input "717.2946464286136"
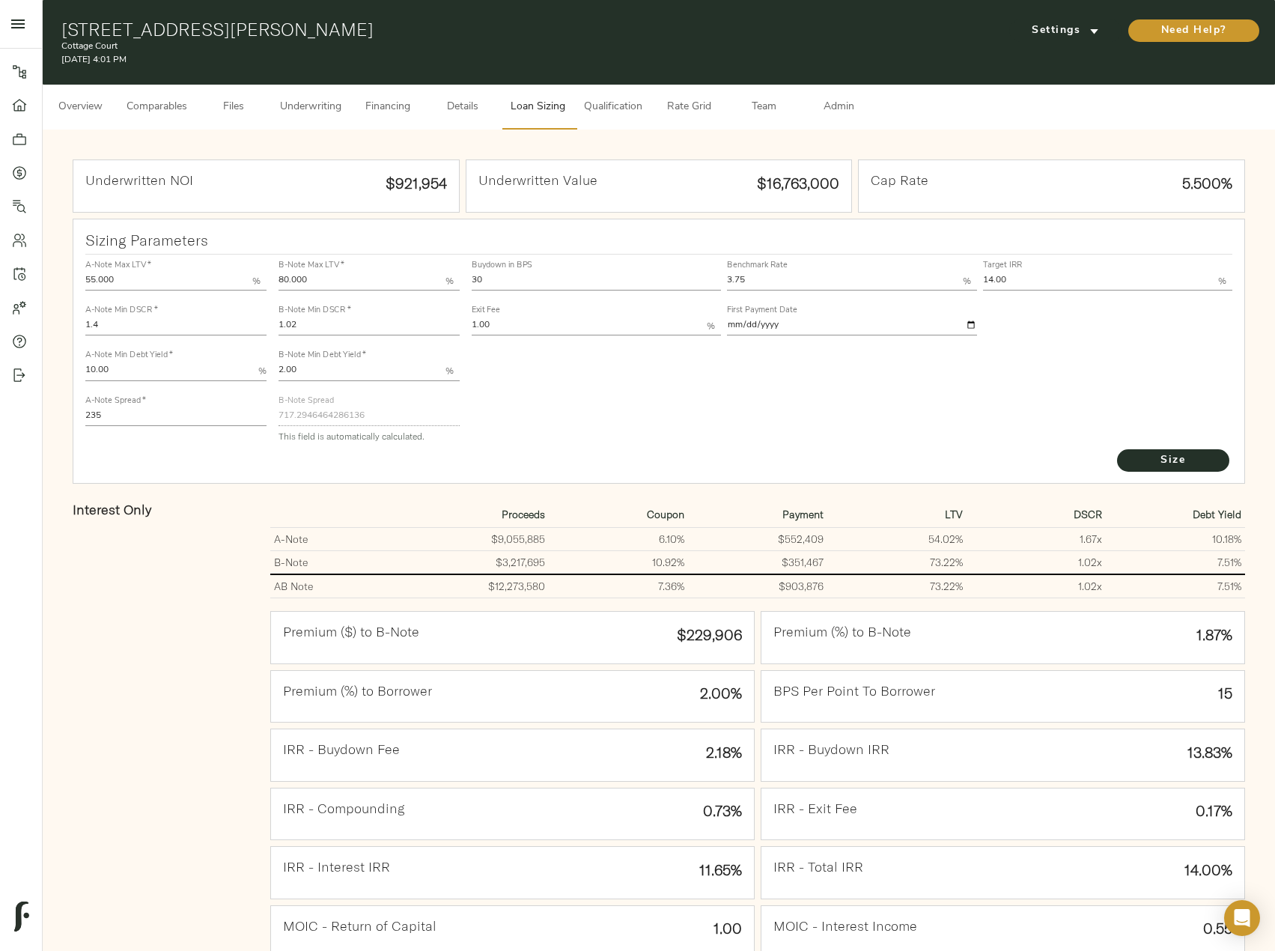
click at [310, 325] on input "1.02" at bounding box center [369, 327] width 181 height 18
type input "1.025"
click at [1117, 449] on button "Size" at bounding box center [1173, 460] width 112 height 22
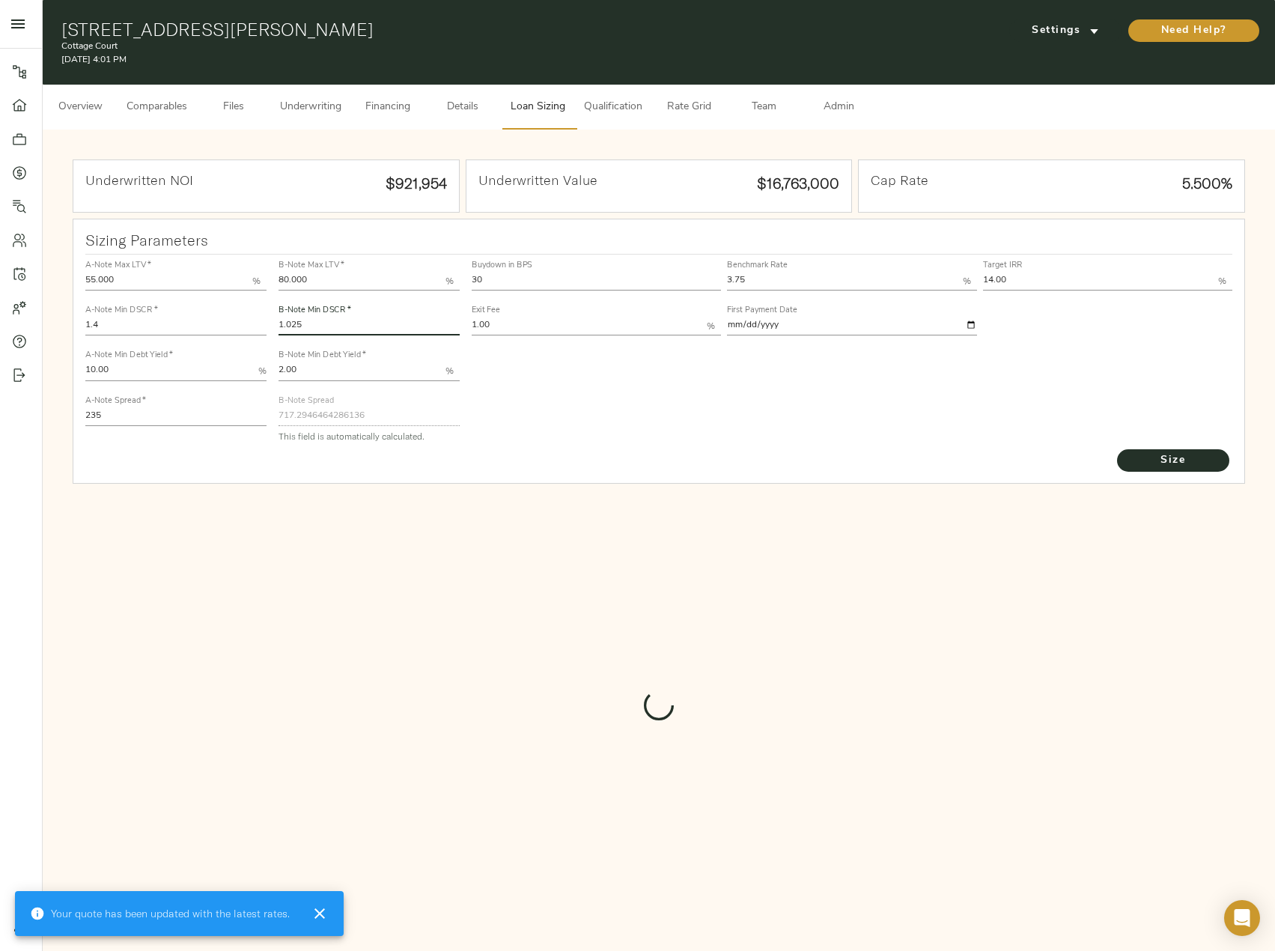
type input "715.3684157093375"
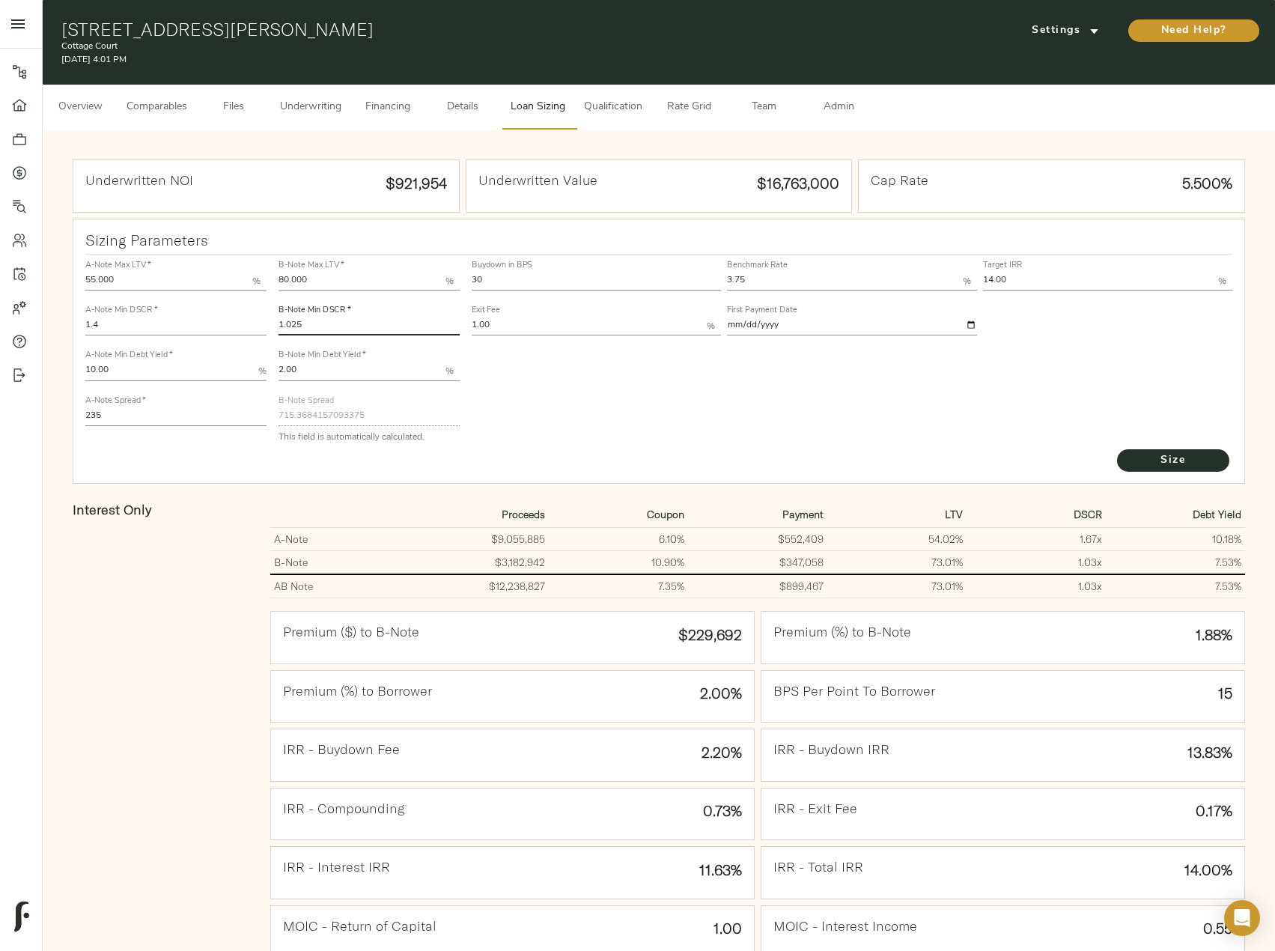
drag, startPoint x: 305, startPoint y: 321, endPoint x: 292, endPoint y: 321, distance: 12.7
click at [292, 321] on input "1.025" at bounding box center [369, 327] width 181 height 18
type input "1.03"
click at [1117, 449] on button "Size" at bounding box center [1173, 460] width 112 height 22
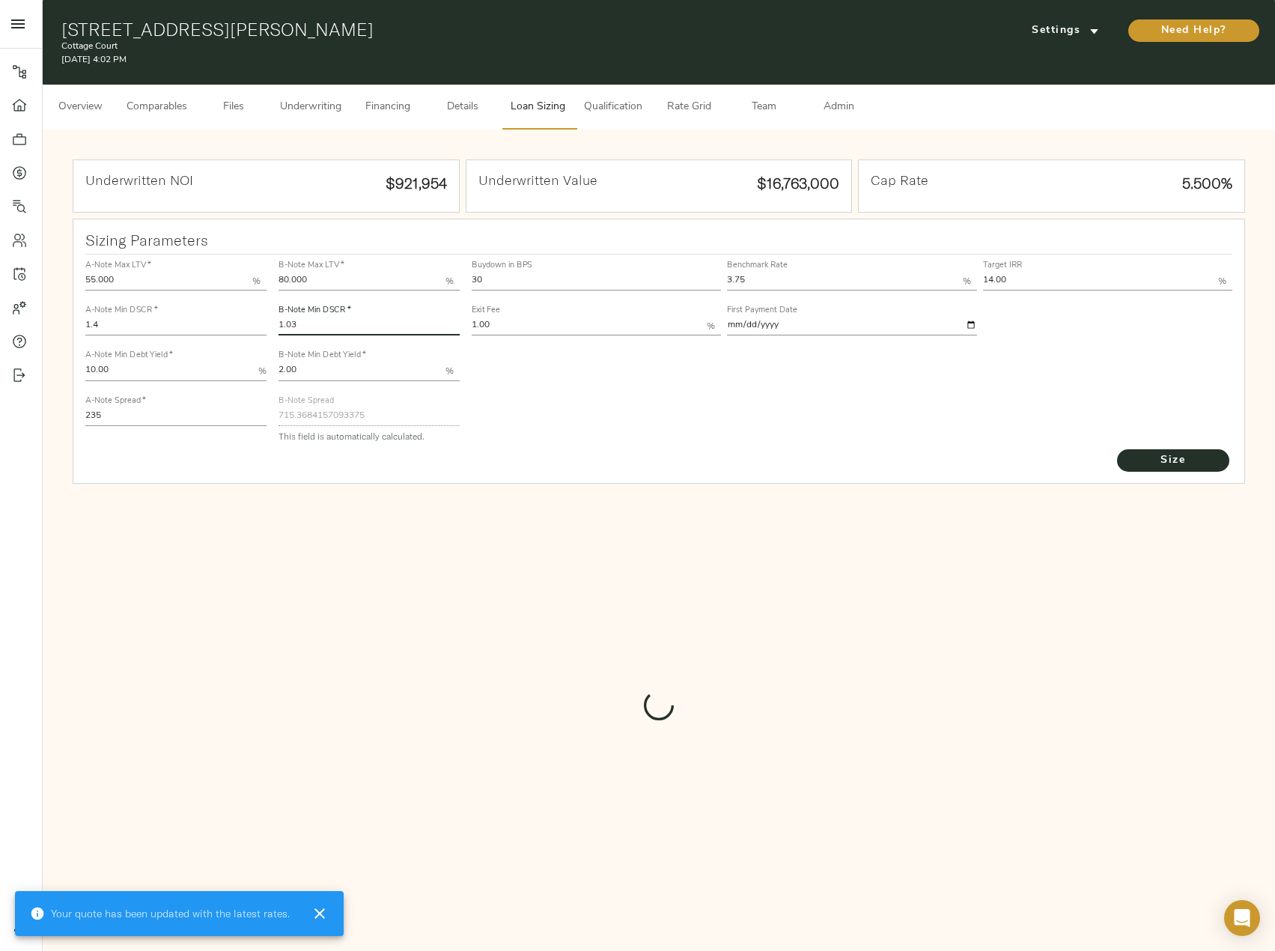
type input "713.4175894021075"
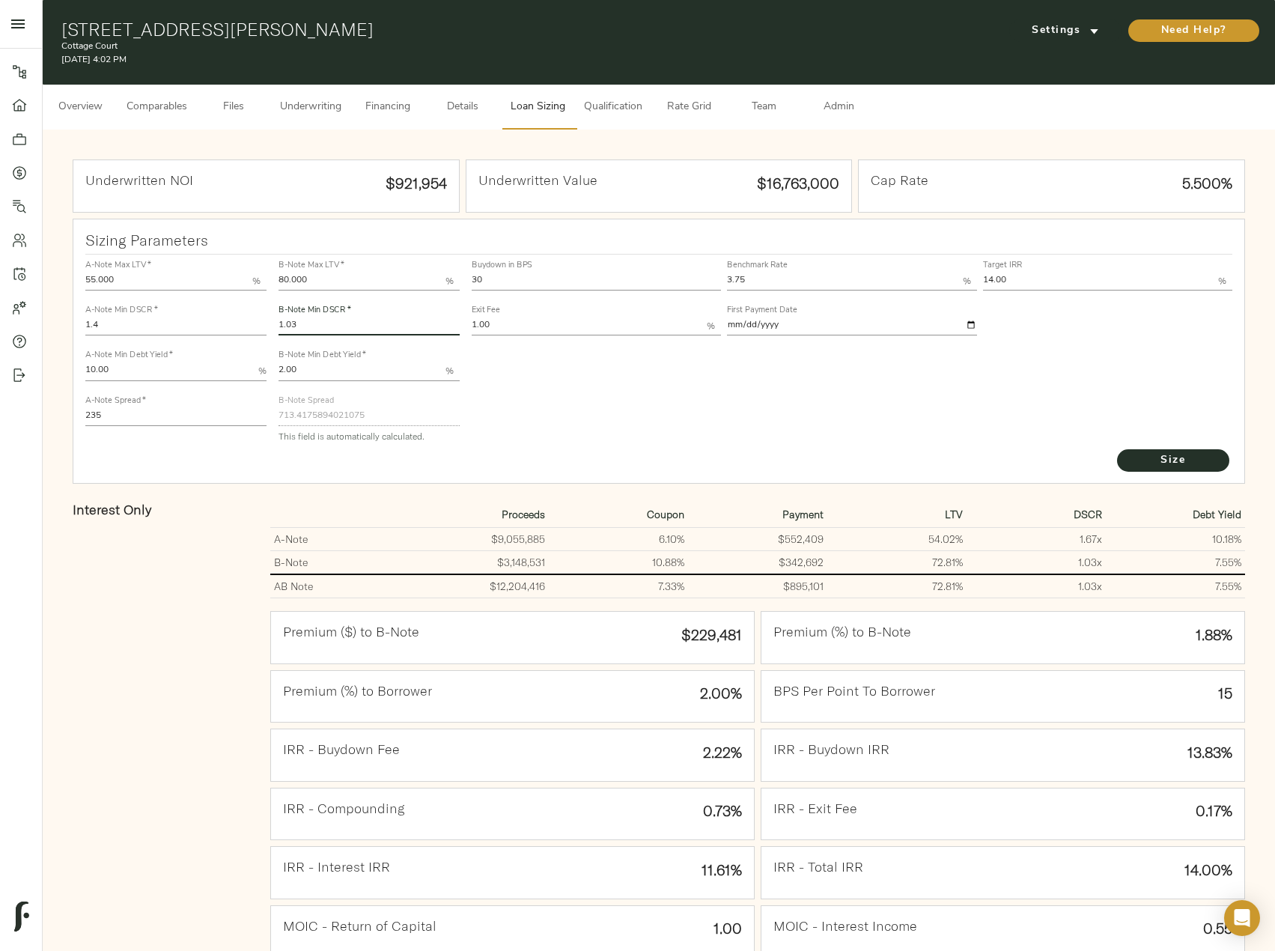
click at [305, 320] on input "1.03" at bounding box center [369, 327] width 181 height 18
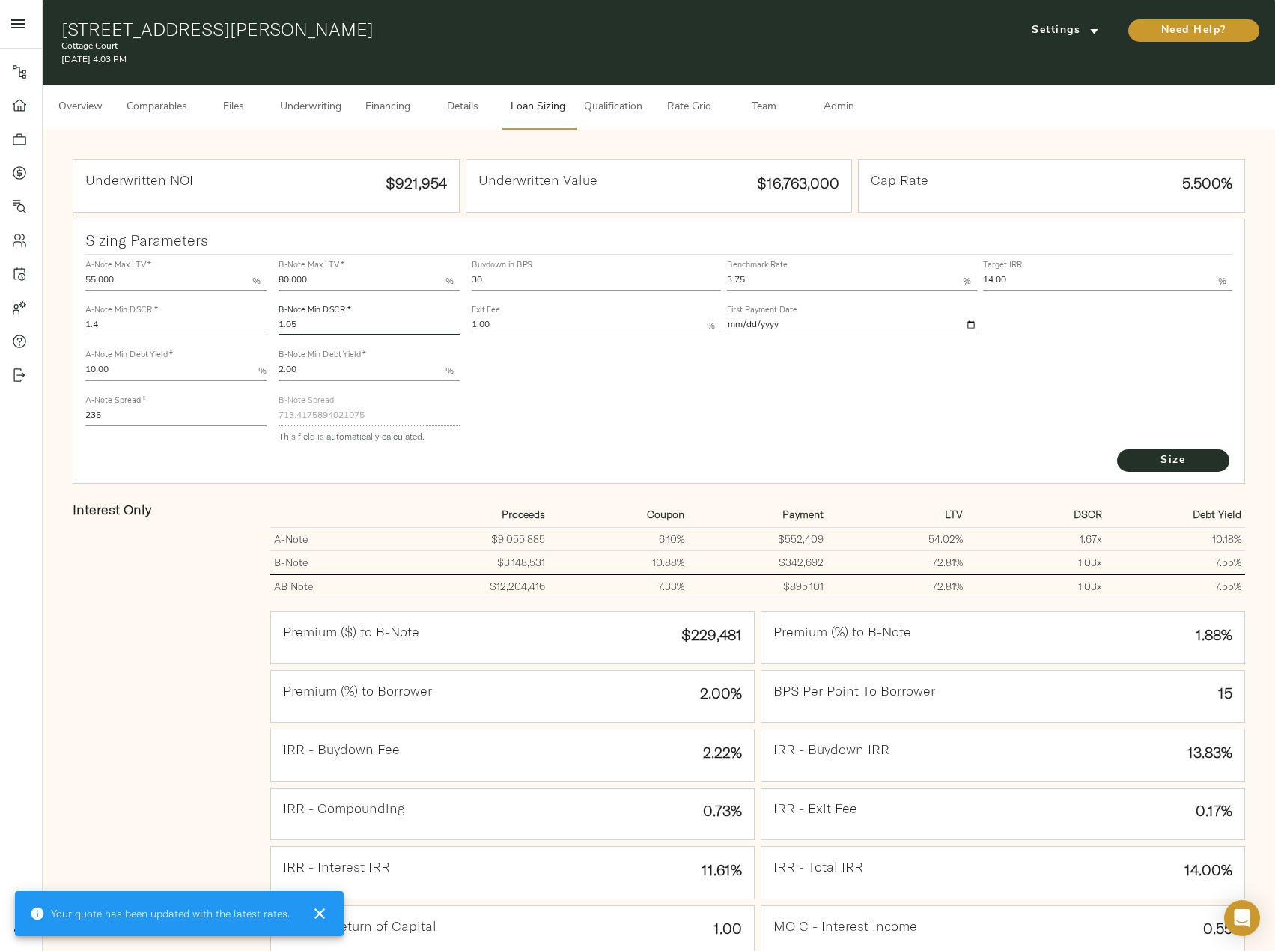
type input "1.05"
click at [1117, 449] on button "Size" at bounding box center [1173, 460] width 112 height 22
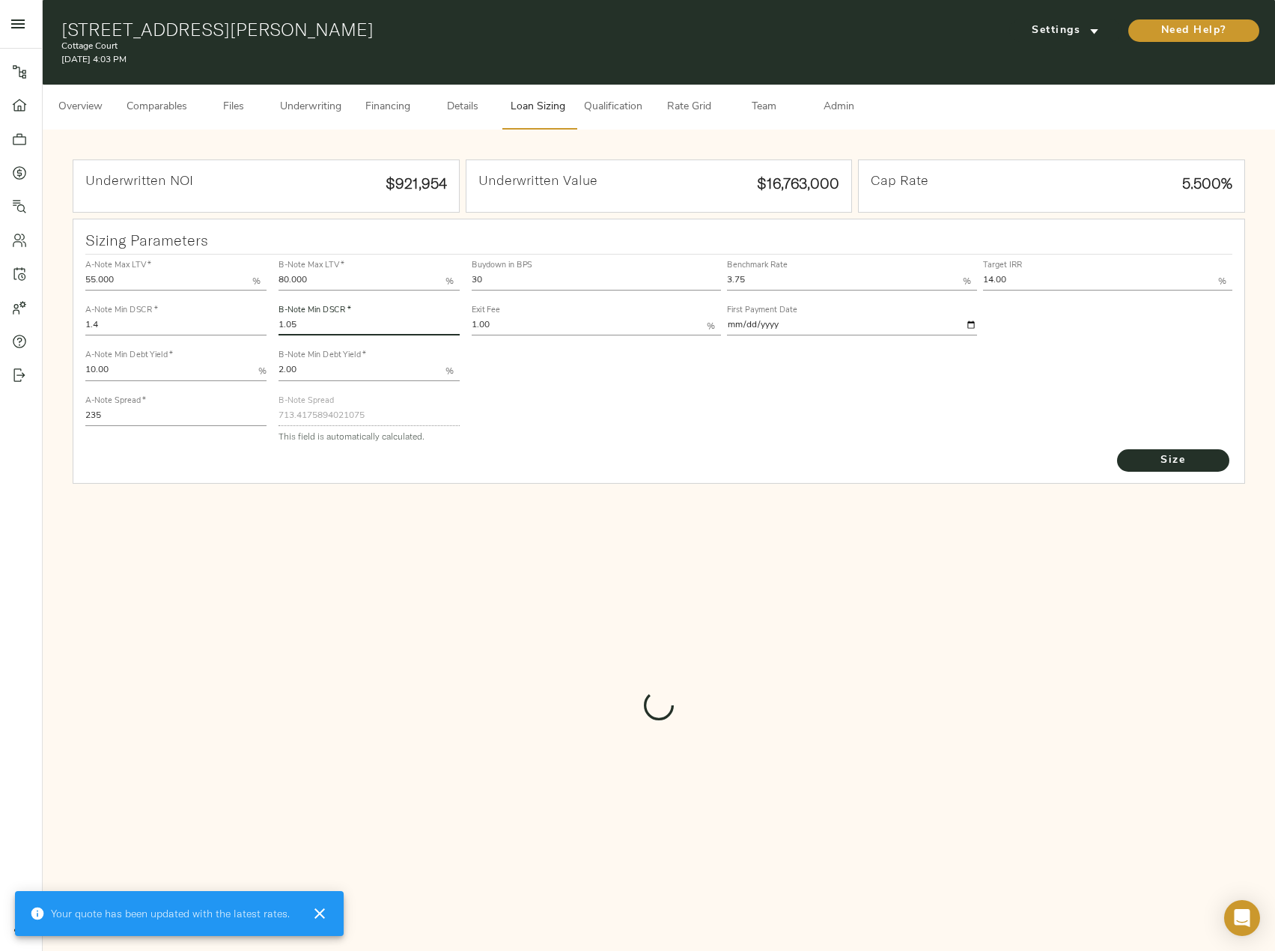
type input "705.3593716205312"
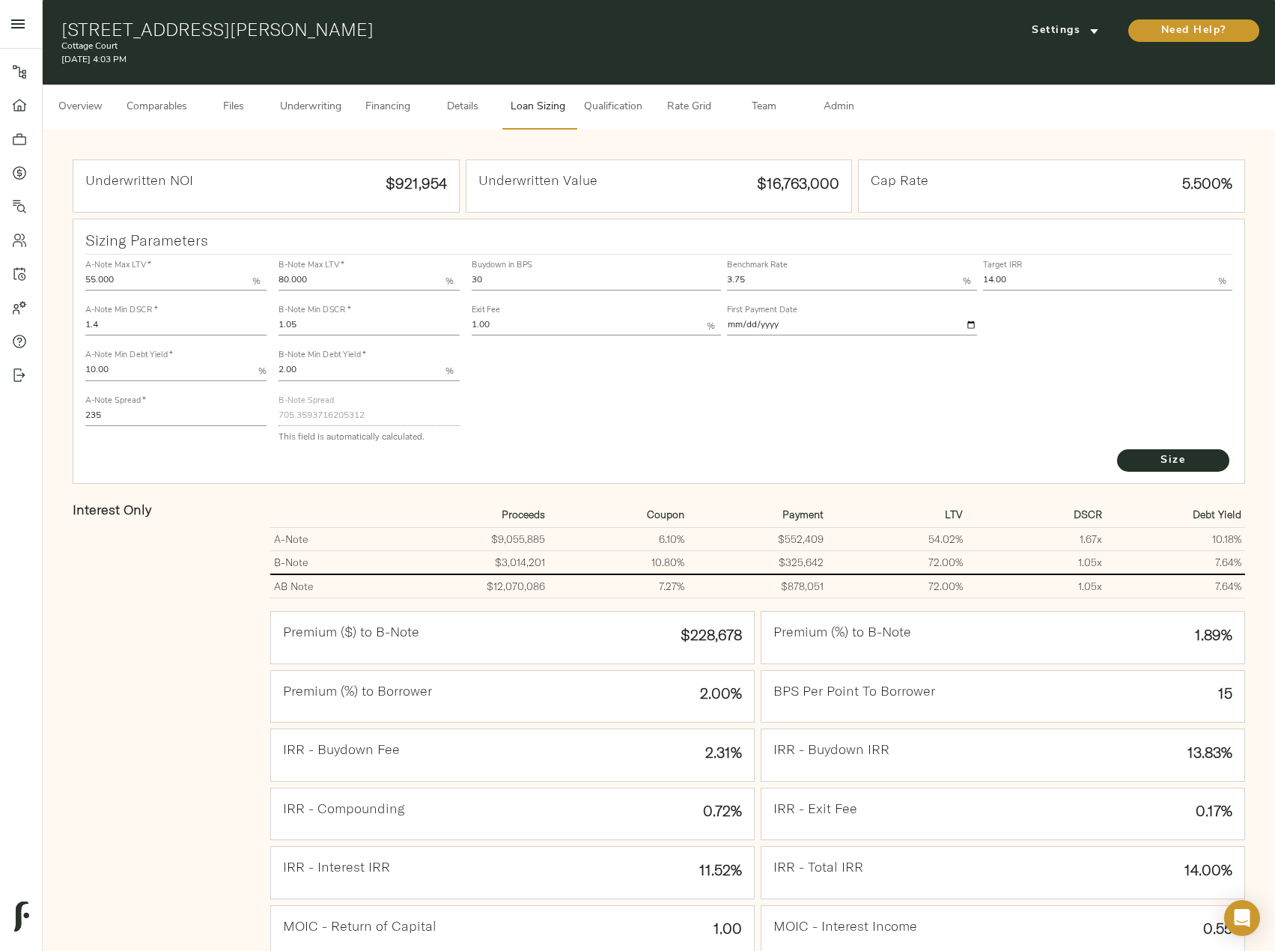
click at [498, 267] on label "Buydown in BPS" at bounding box center [502, 265] width 61 height 8
drag, startPoint x: 498, startPoint y: 276, endPoint x: 464, endPoint y: 276, distance: 33.7
click at [464, 276] on div "A-Note Max LTV   * 55.000 % A-Note Min DSCR   * 1.4 A-Note Min Debt Yield   * 1…" at bounding box center [659, 351] width 1160 height 204
type input "0"
click at [1117, 449] on button "Size" at bounding box center [1173, 460] width 112 height 22
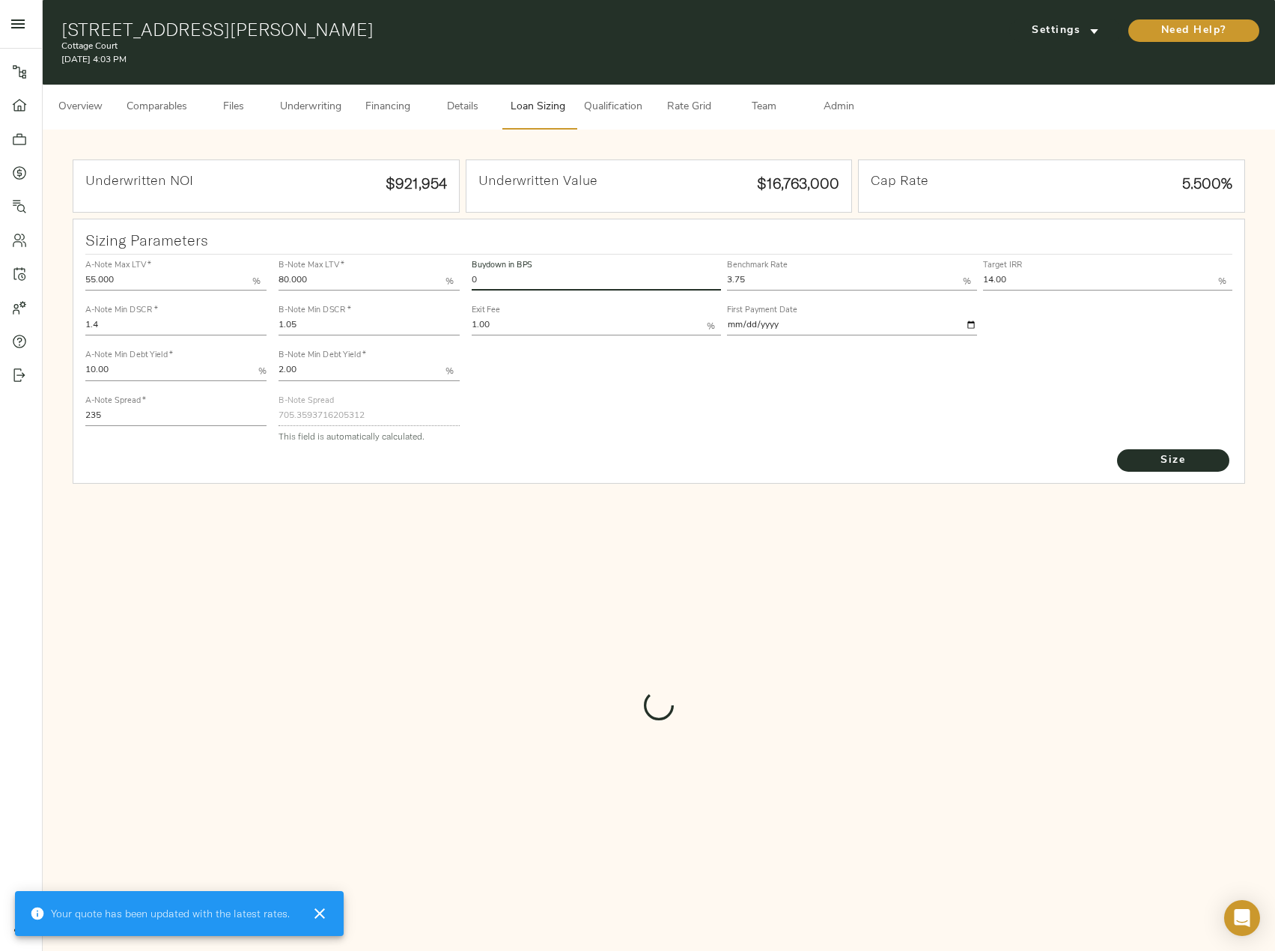
type input "909"
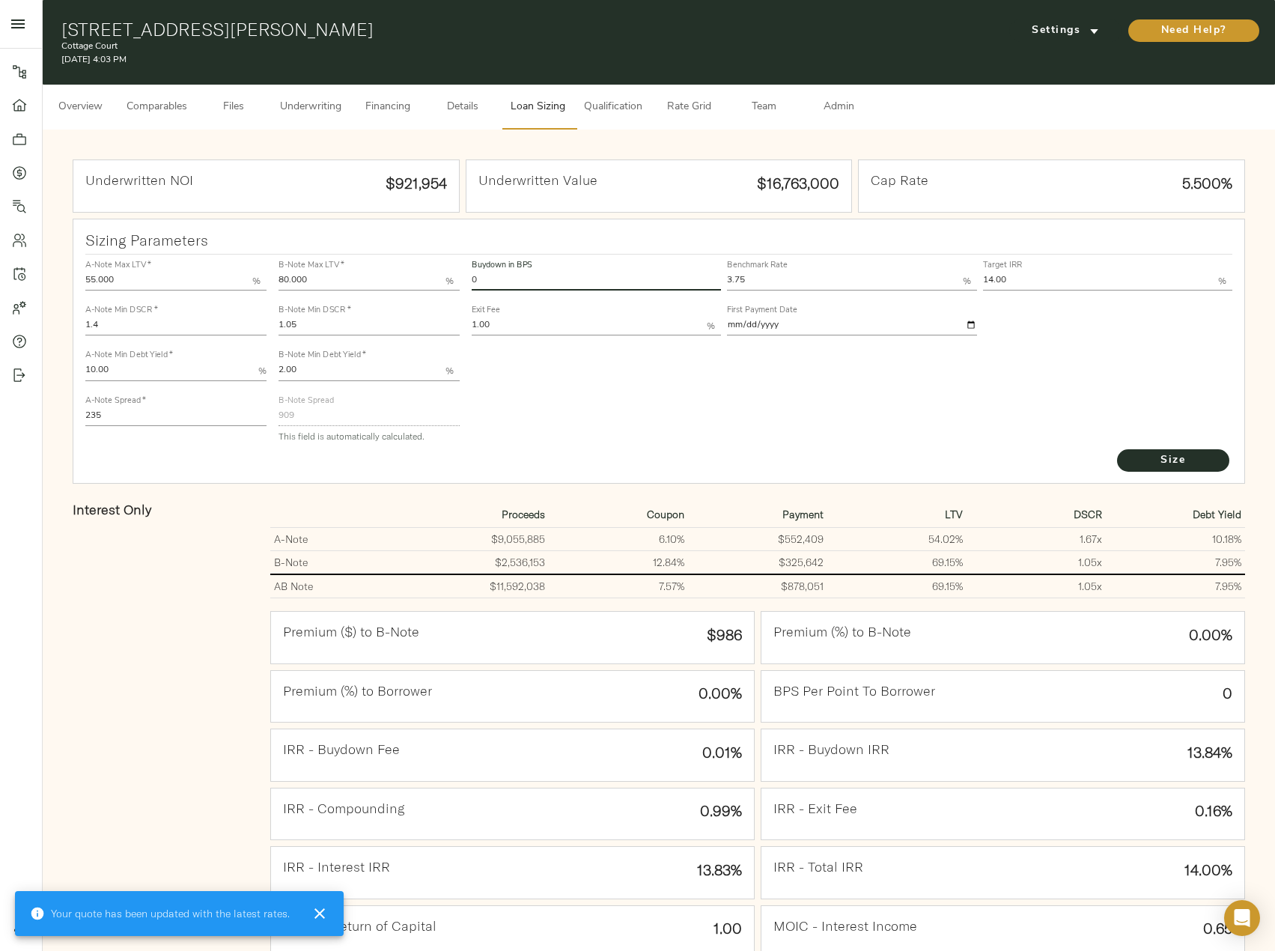
drag, startPoint x: 511, startPoint y: 277, endPoint x: 447, endPoint y: 278, distance: 64.4
click at [447, 278] on div "A-Note Max LTV   * 55.000 % A-Note Min DSCR   * 1.4 A-Note Min Debt Yield   * 1…" at bounding box center [659, 351] width 1160 height 204
type input "30"
click at [1117, 449] on button "Size" at bounding box center [1173, 460] width 112 height 22
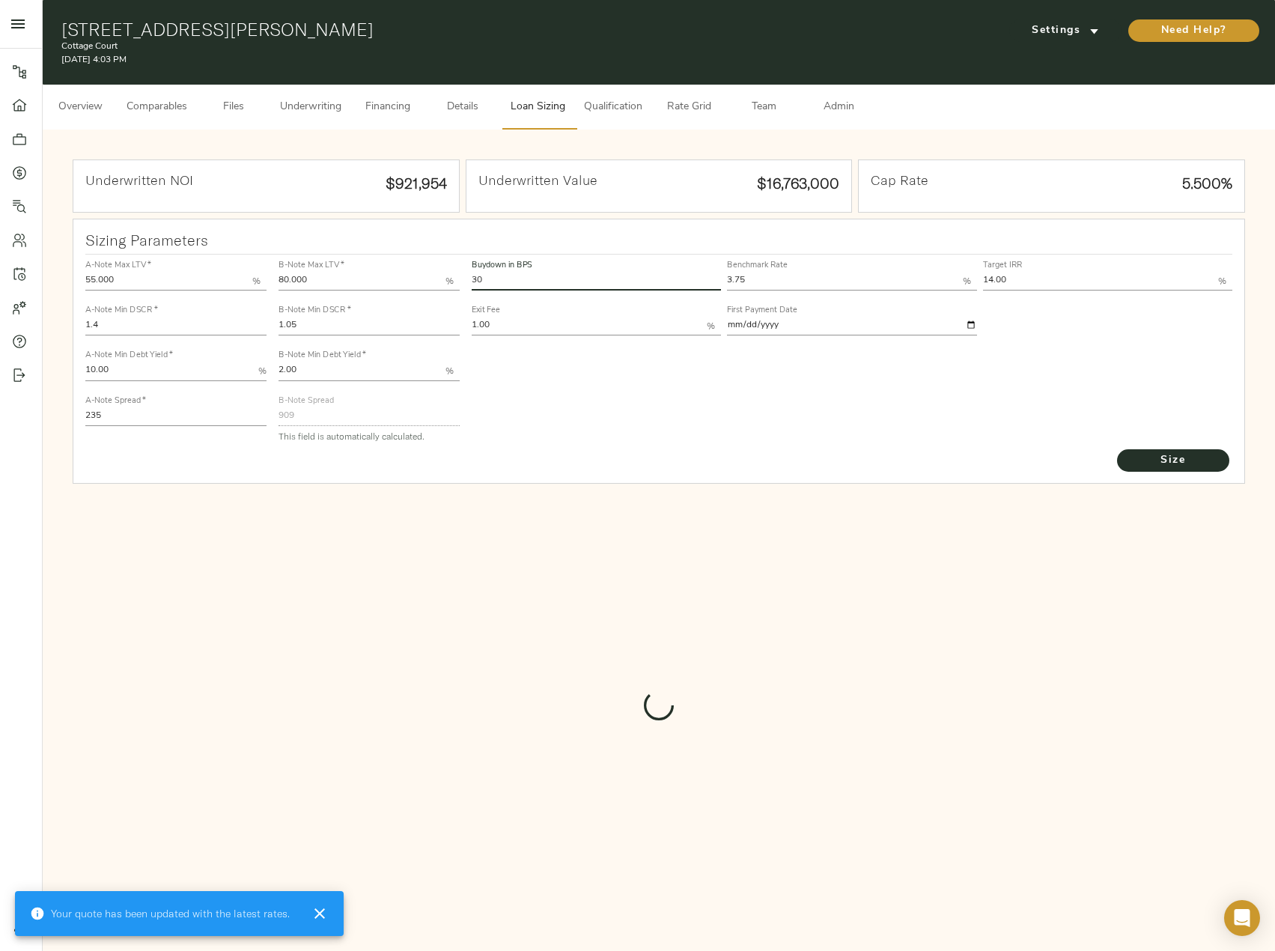
type input "705.3593716205312"
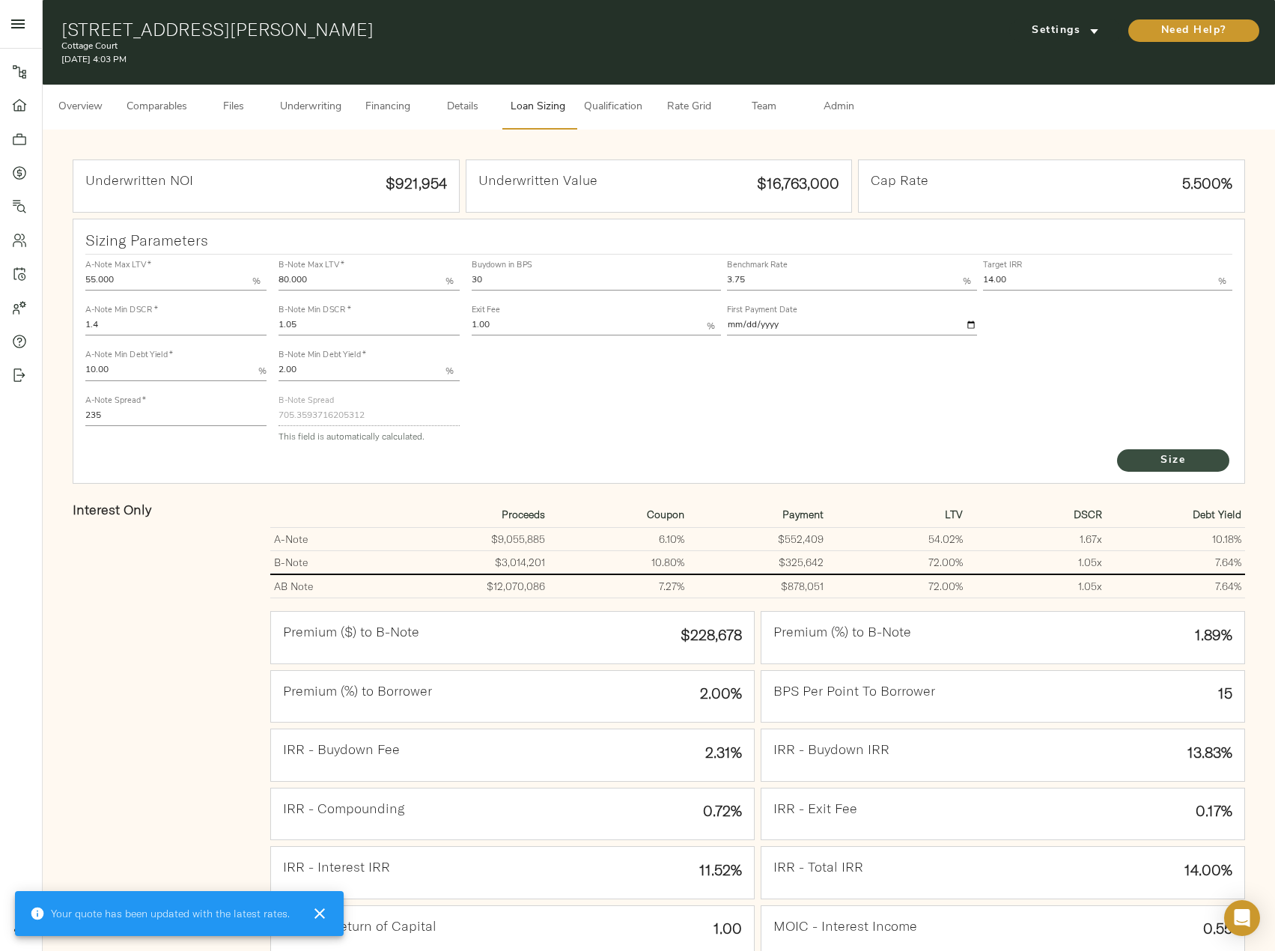
click at [1154, 463] on span "Size" at bounding box center [1173, 461] width 82 height 19
click at [315, 108] on span "Underwriting" at bounding box center [310, 107] width 61 height 19
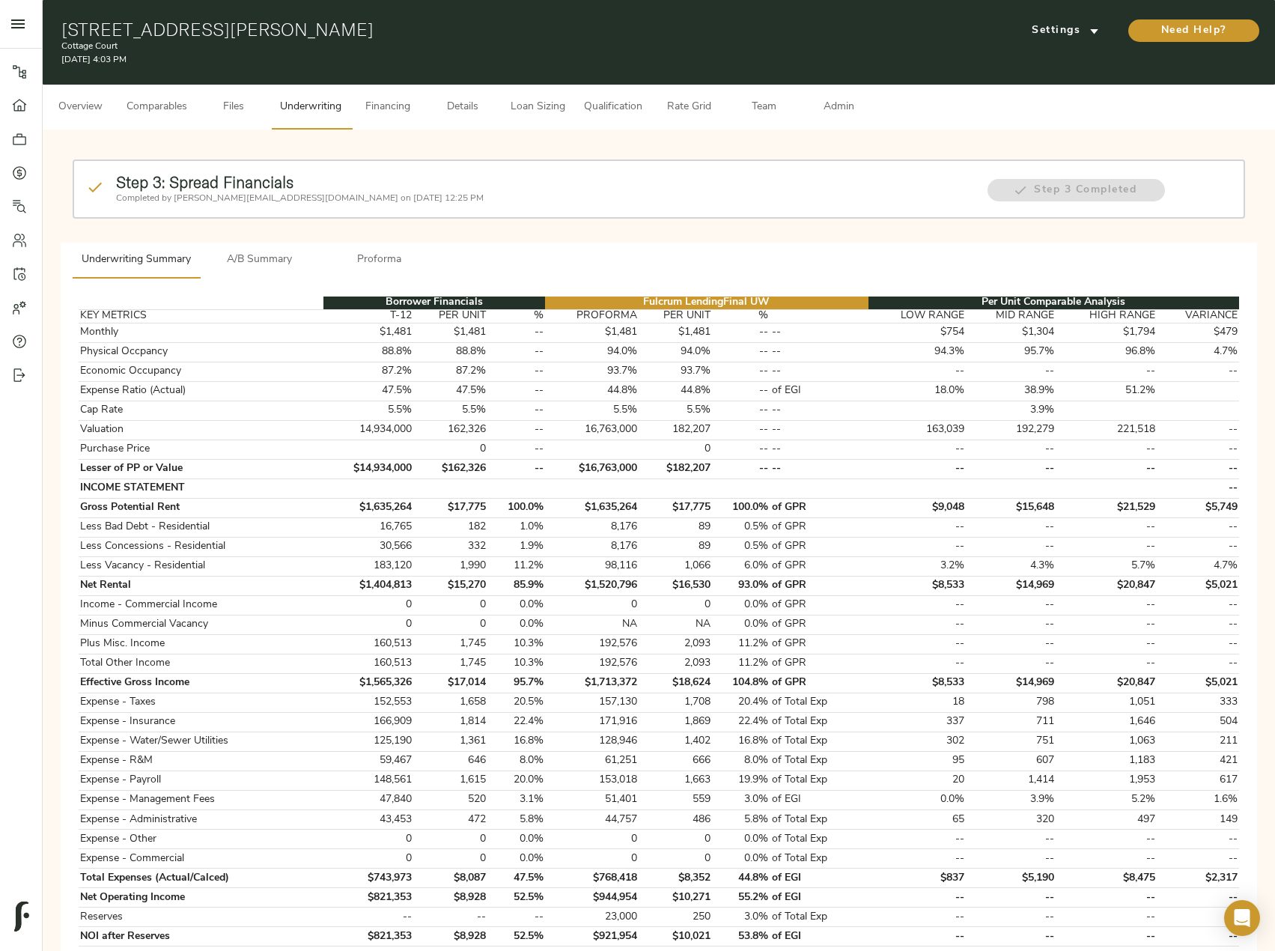
click at [264, 261] on span "A/B Summary" at bounding box center [260, 260] width 102 height 19
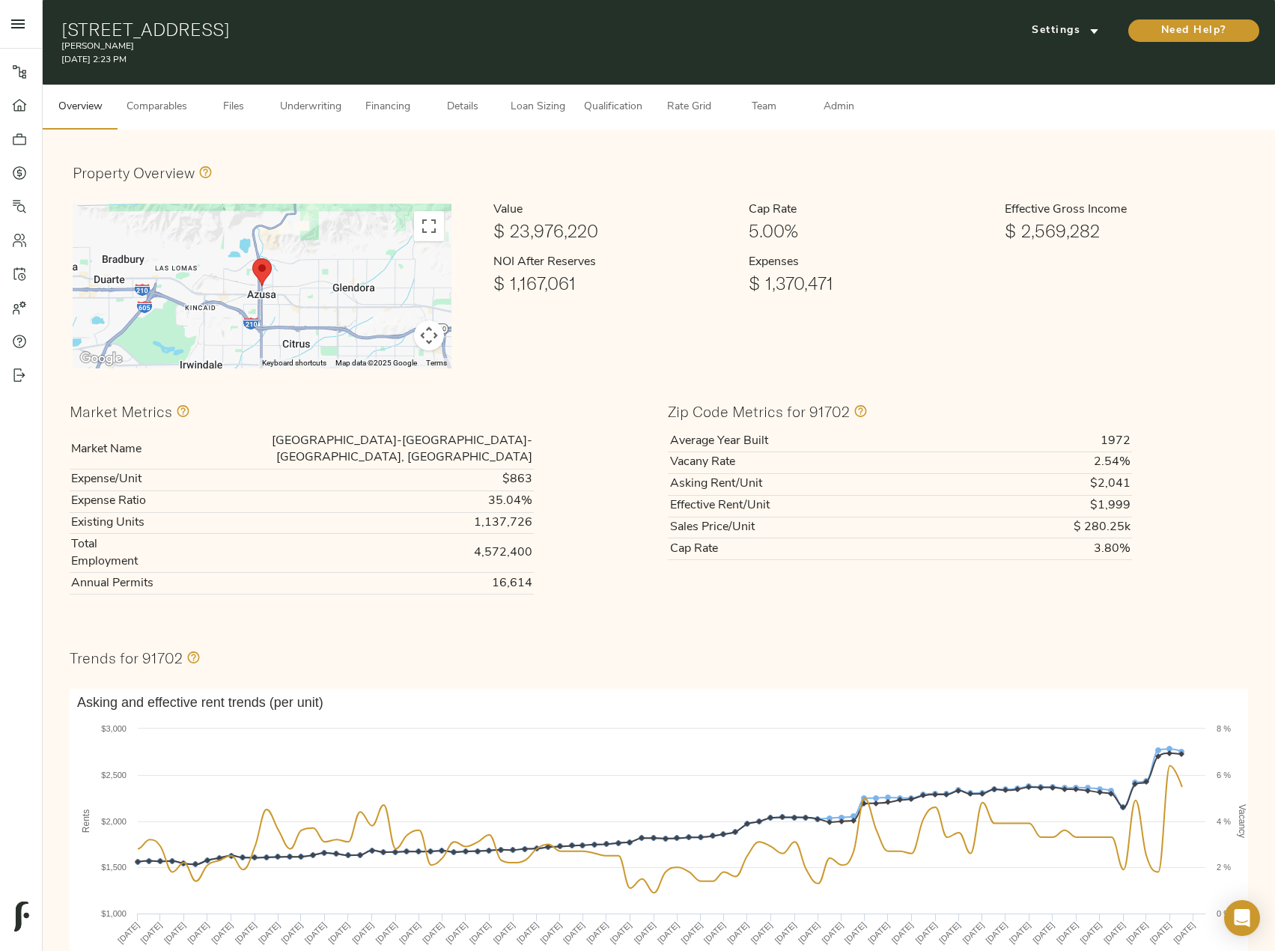
click at [243, 103] on span "Files" at bounding box center [233, 107] width 57 height 19
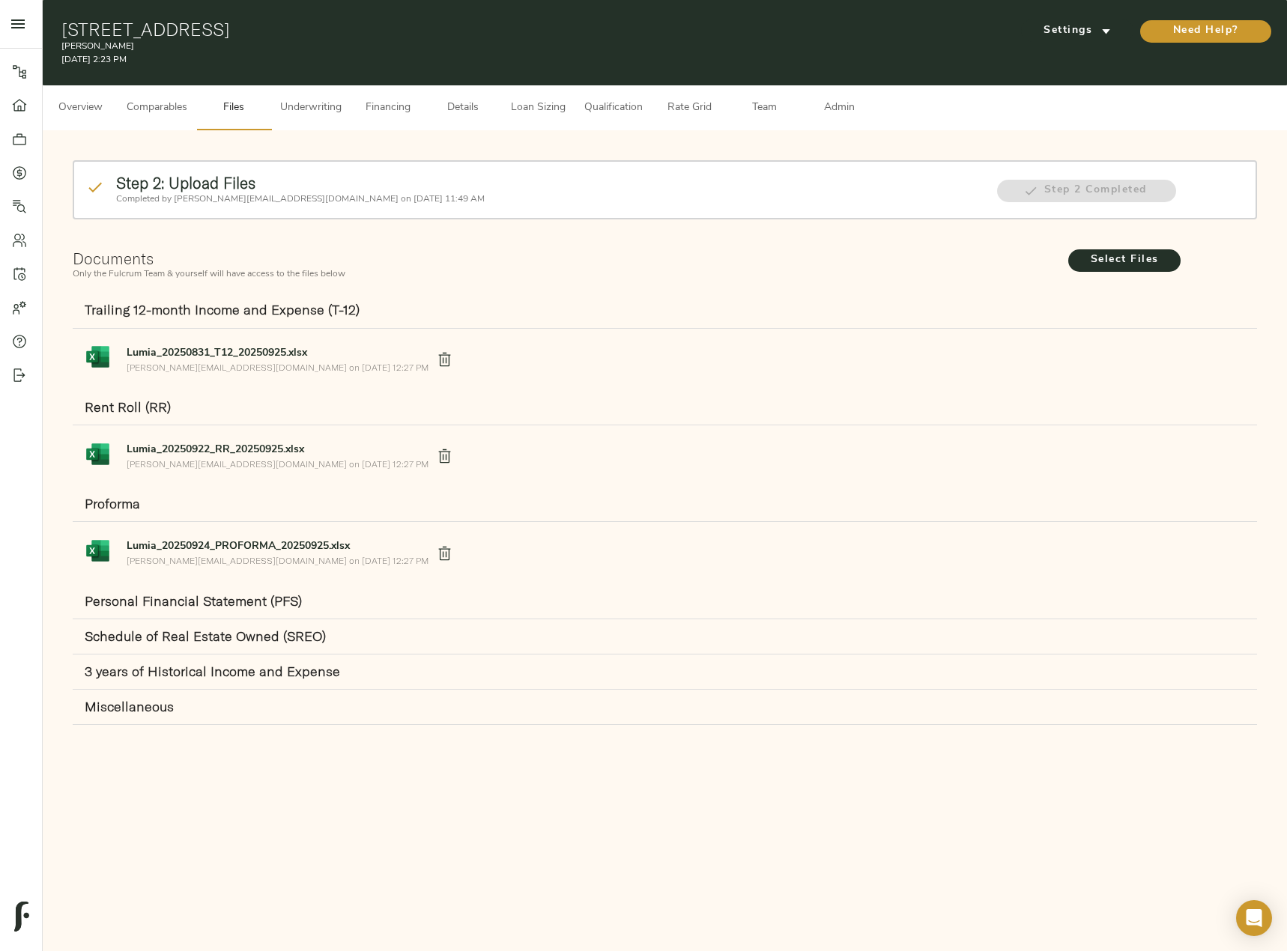
click at [437, 356] on icon "delete" at bounding box center [445, 359] width 16 height 16
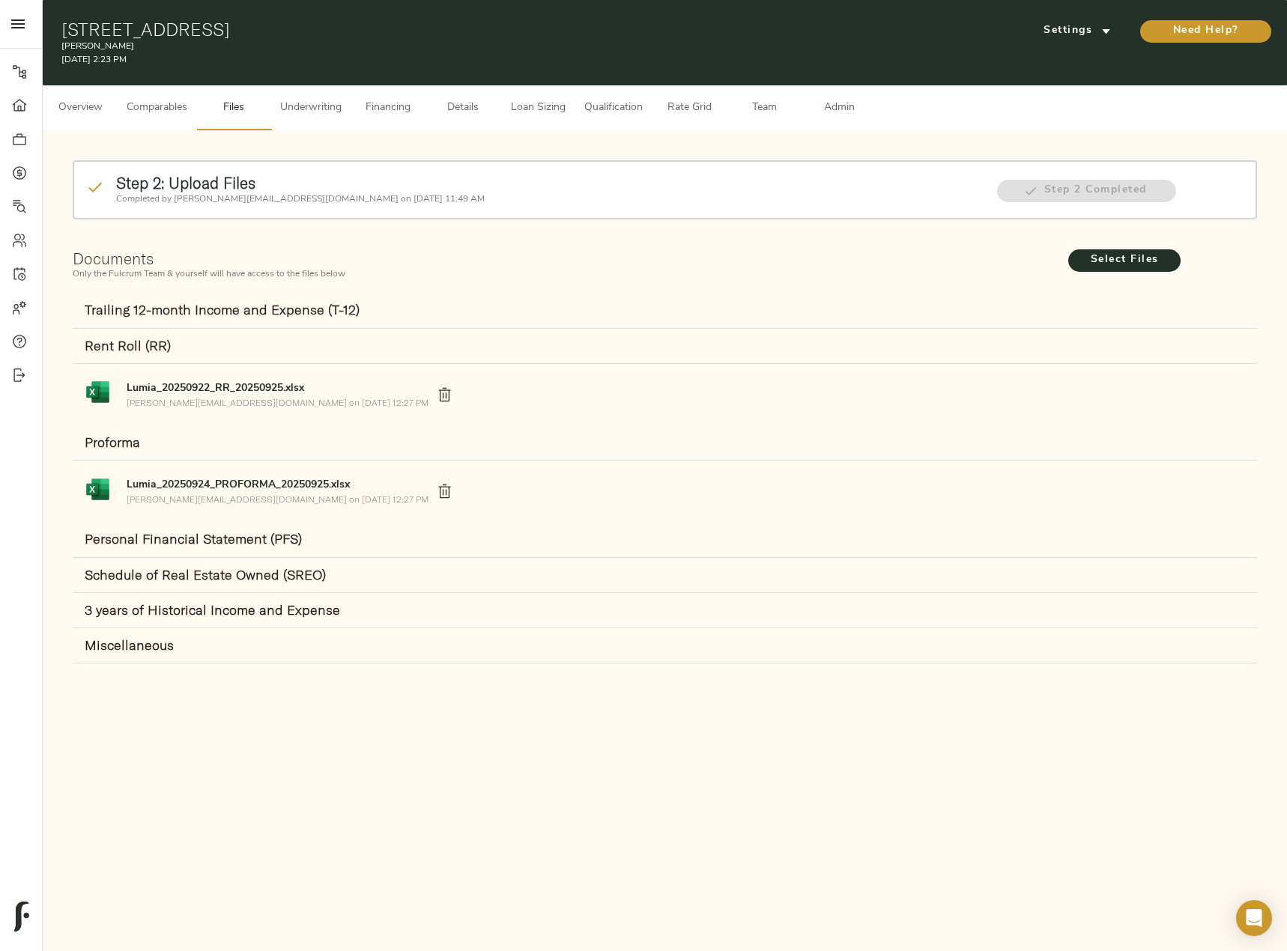
click at [439, 389] on icon "delete" at bounding box center [445, 394] width 12 height 13
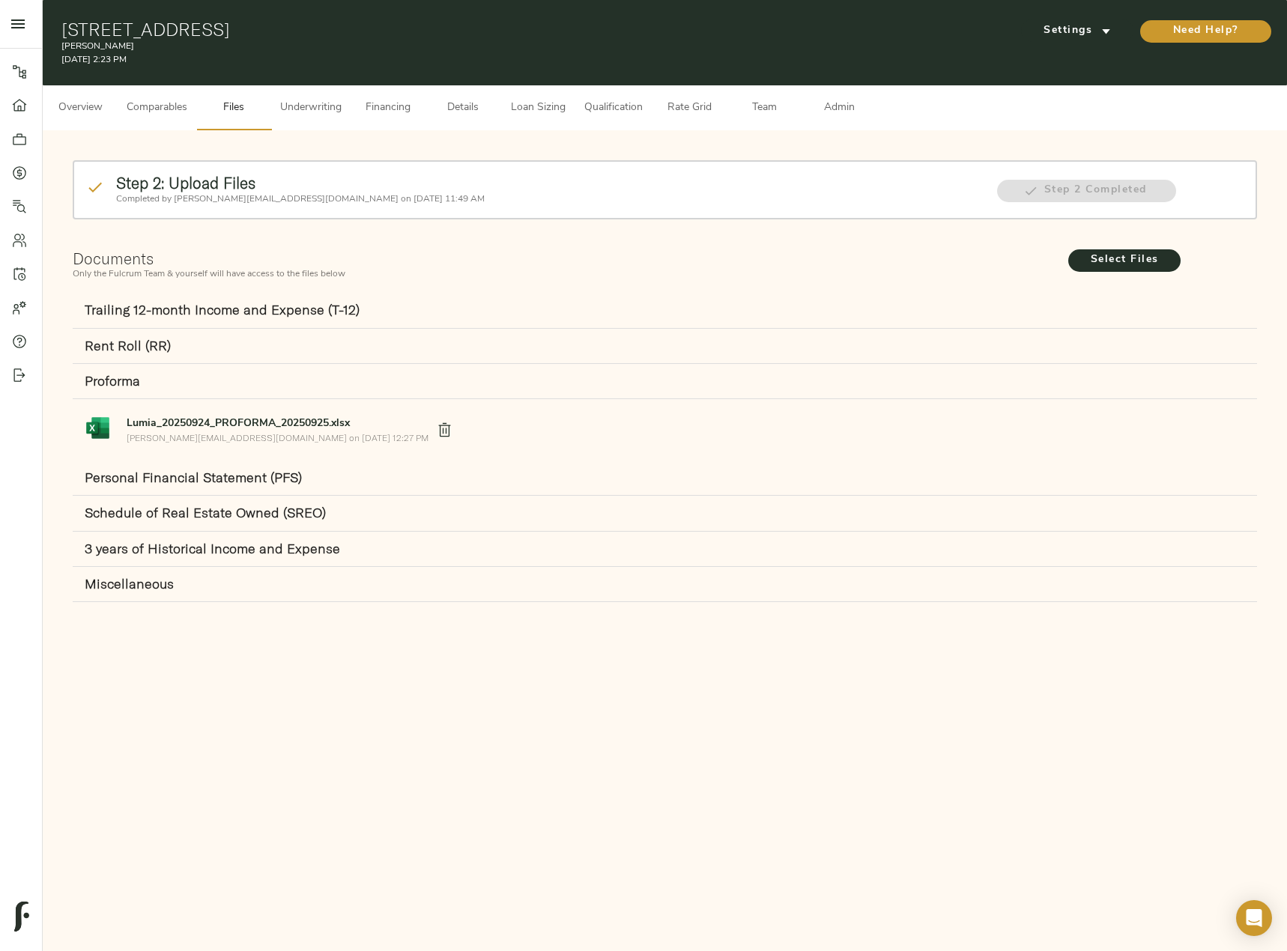
click at [437, 432] on icon "delete" at bounding box center [445, 430] width 16 height 16
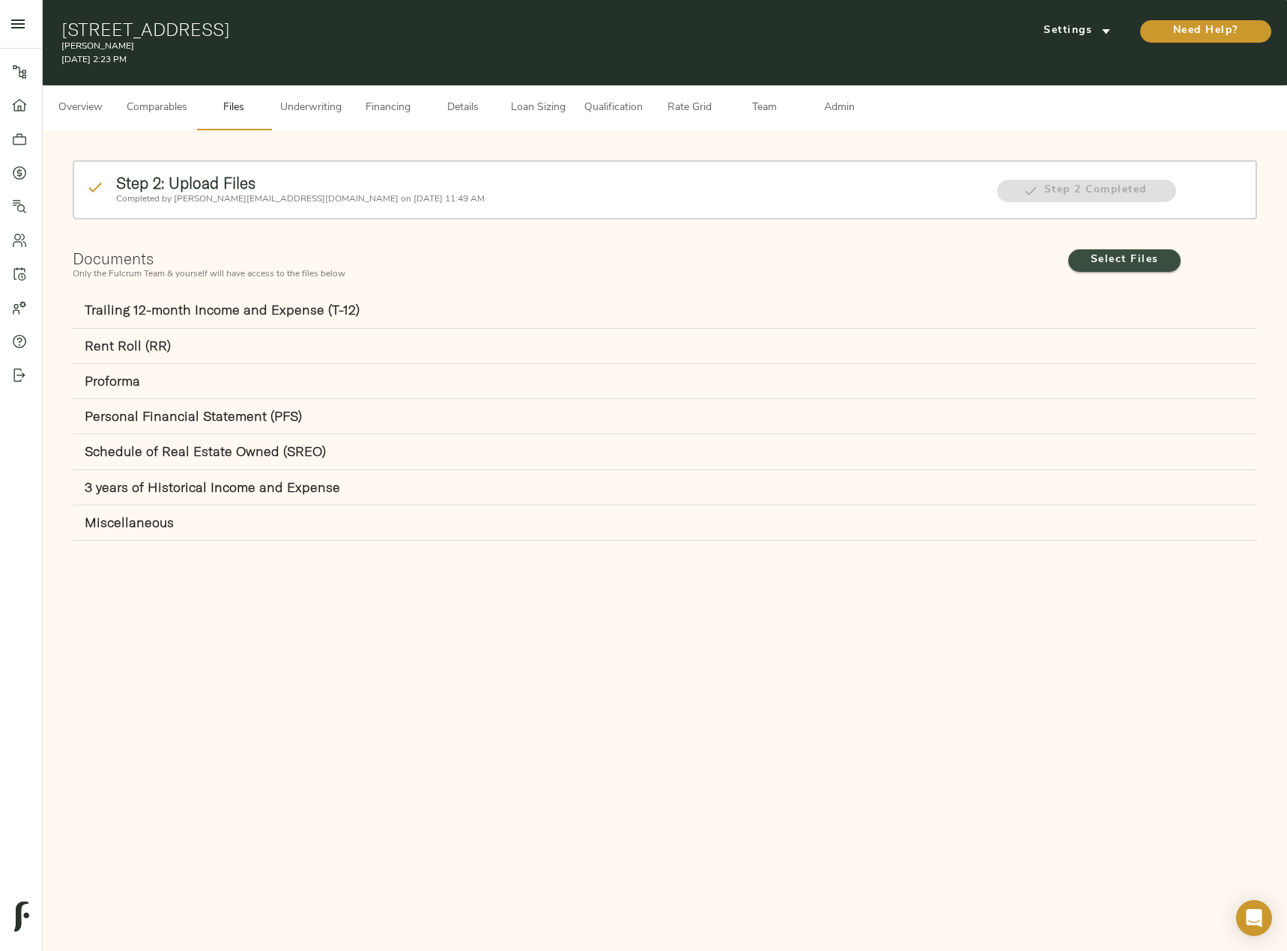
click at [1105, 266] on span "Select Files" at bounding box center [1124, 260] width 82 height 19
click at [0, 0] on input "Select Files" at bounding box center [0, 0] width 0 height 0
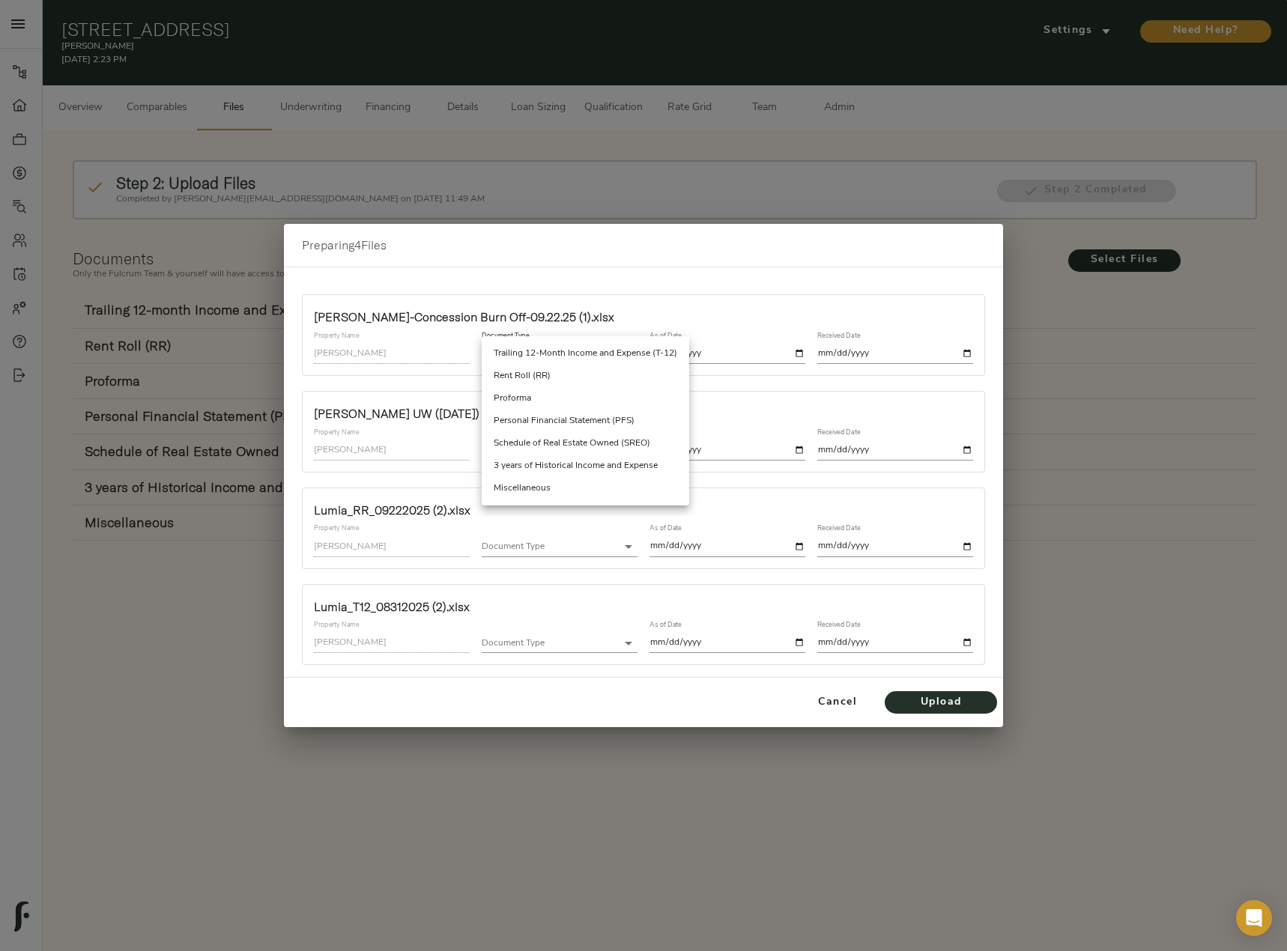
click at [586, 356] on body "[PERSON_NAME] - [STREET_ADDRESS] Pipeline Dashboard Portfolio Quotes Search Use…" at bounding box center [643, 492] width 1287 height 985
click at [571, 484] on li "Miscellaneous" at bounding box center [585, 488] width 207 height 22
type input "miscellaneous"
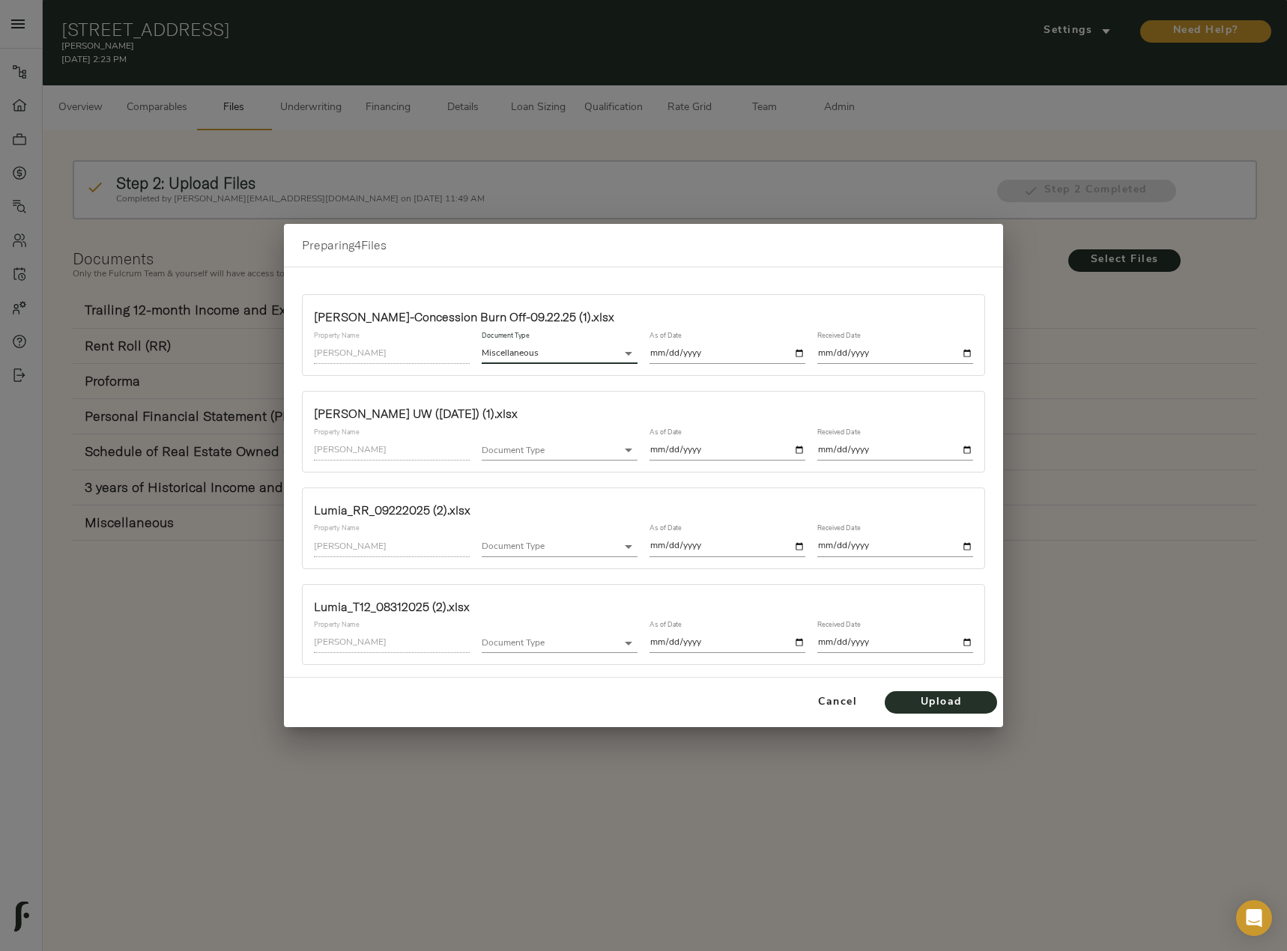
click at [798, 353] on input "date" at bounding box center [727, 354] width 156 height 20
type input "[DATE]"
click at [965, 350] on input "date" at bounding box center [895, 354] width 156 height 20
type input "[DATE]"
click at [586, 450] on body "[PERSON_NAME] - [STREET_ADDRESS] Pipeline Dashboard Portfolio Quotes Search Use…" at bounding box center [643, 492] width 1287 height 985
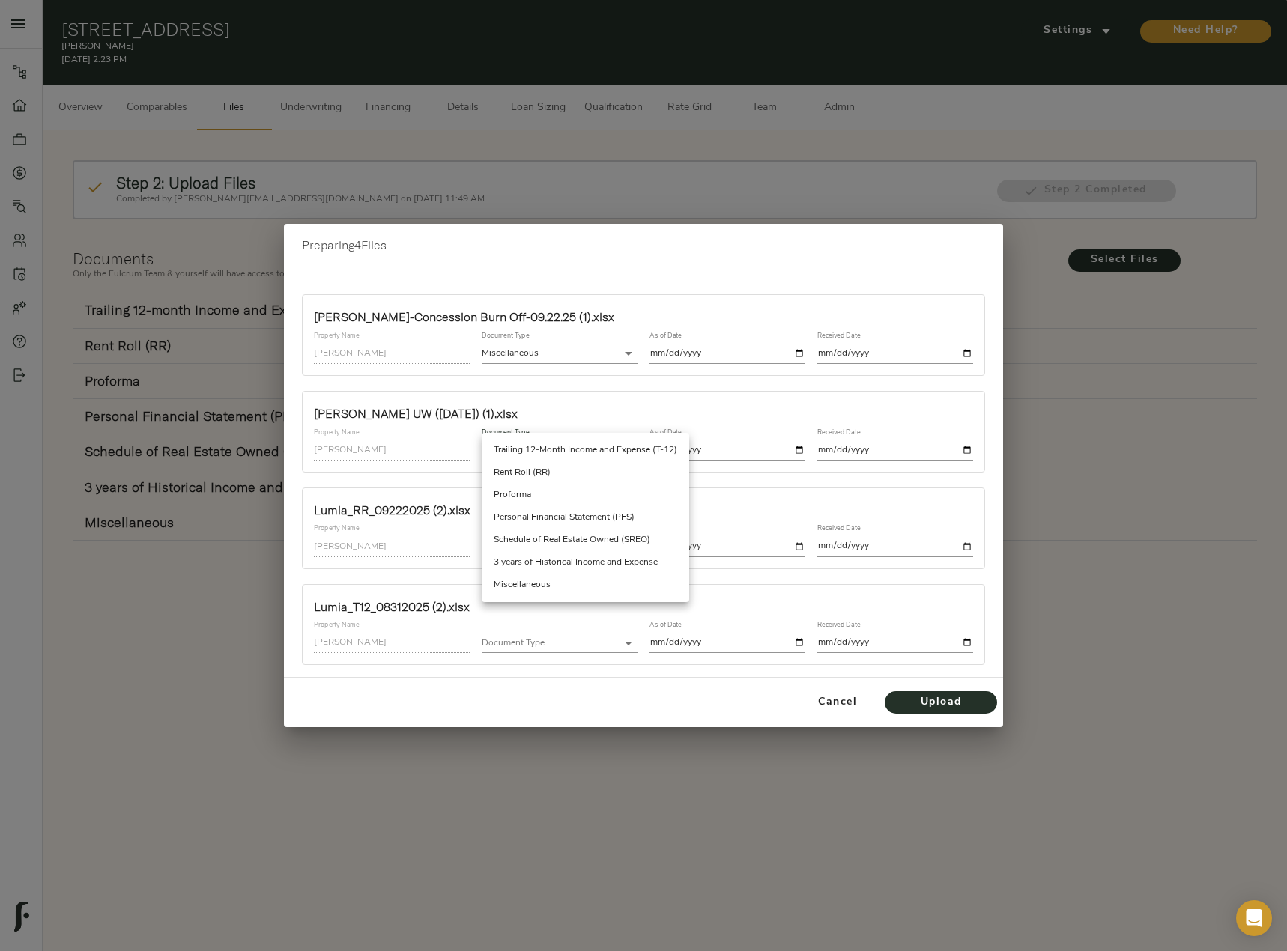
click at [529, 494] on li "Proforma" at bounding box center [585, 495] width 207 height 22
type input "proforma"
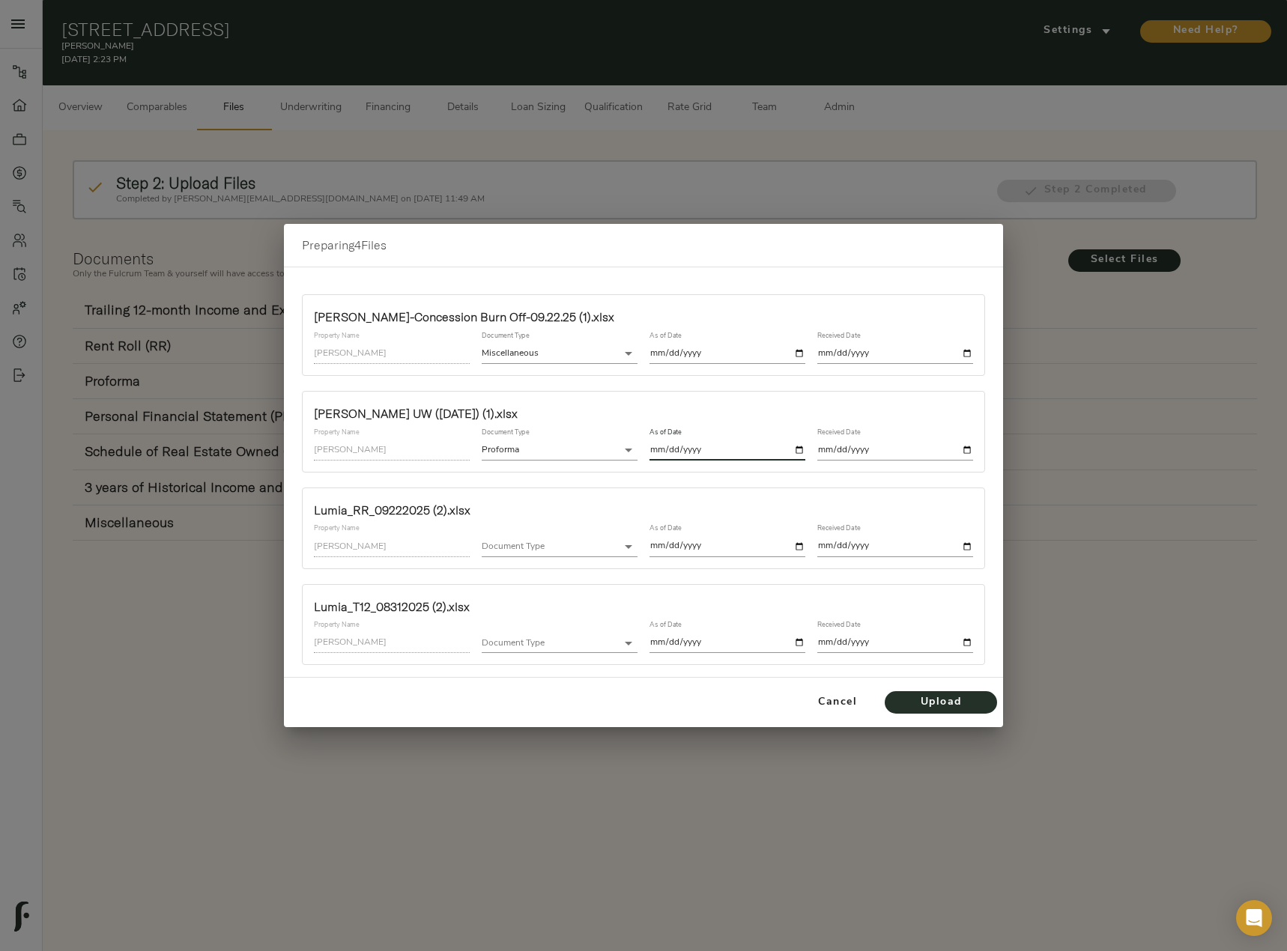
click at [802, 448] on input "date" at bounding box center [727, 450] width 156 height 20
type input "[DATE]"
click at [965, 452] on input "date" at bounding box center [895, 450] width 156 height 20
type input "[DATE]"
click at [960, 451] on input "[DATE]" at bounding box center [895, 450] width 156 height 20
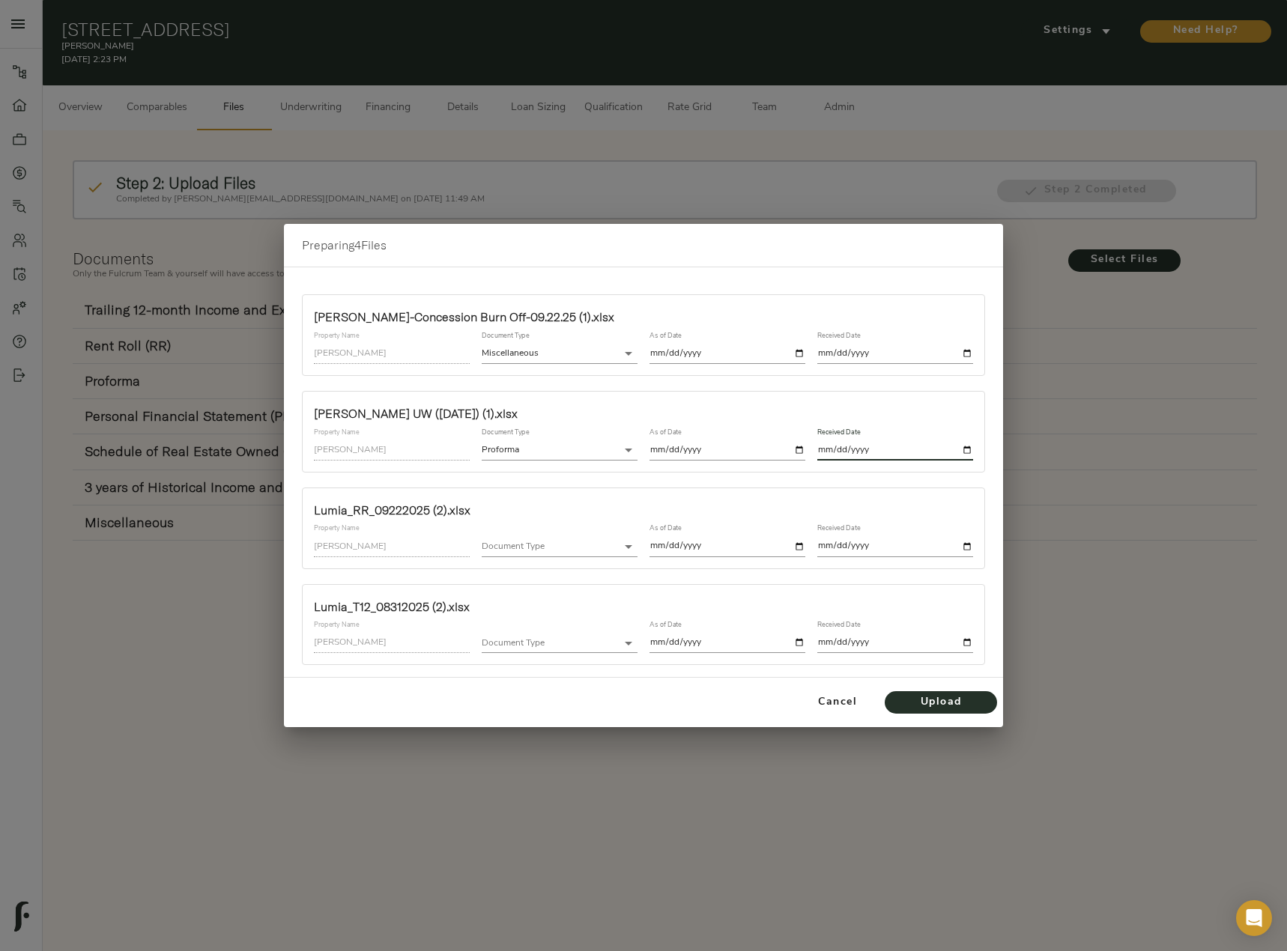
click at [583, 546] on body "[PERSON_NAME] - [STREET_ADDRESS] Pipeline Dashboard Portfolio Quotes Search Use…" at bounding box center [643, 492] width 1287 height 985
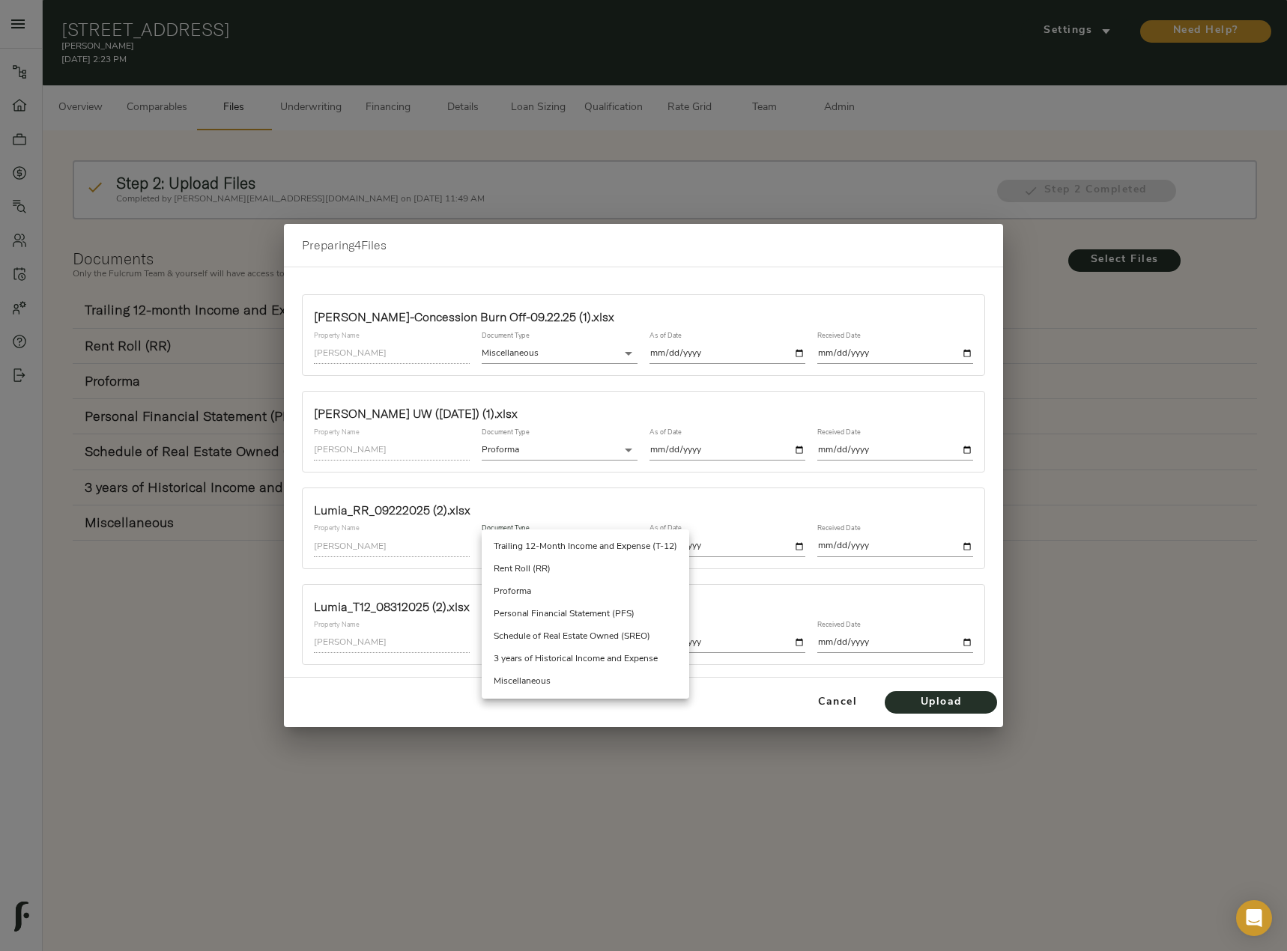
click at [574, 577] on li "Rent Roll (RR)" at bounding box center [585, 569] width 207 height 22
type input "rent_roll"
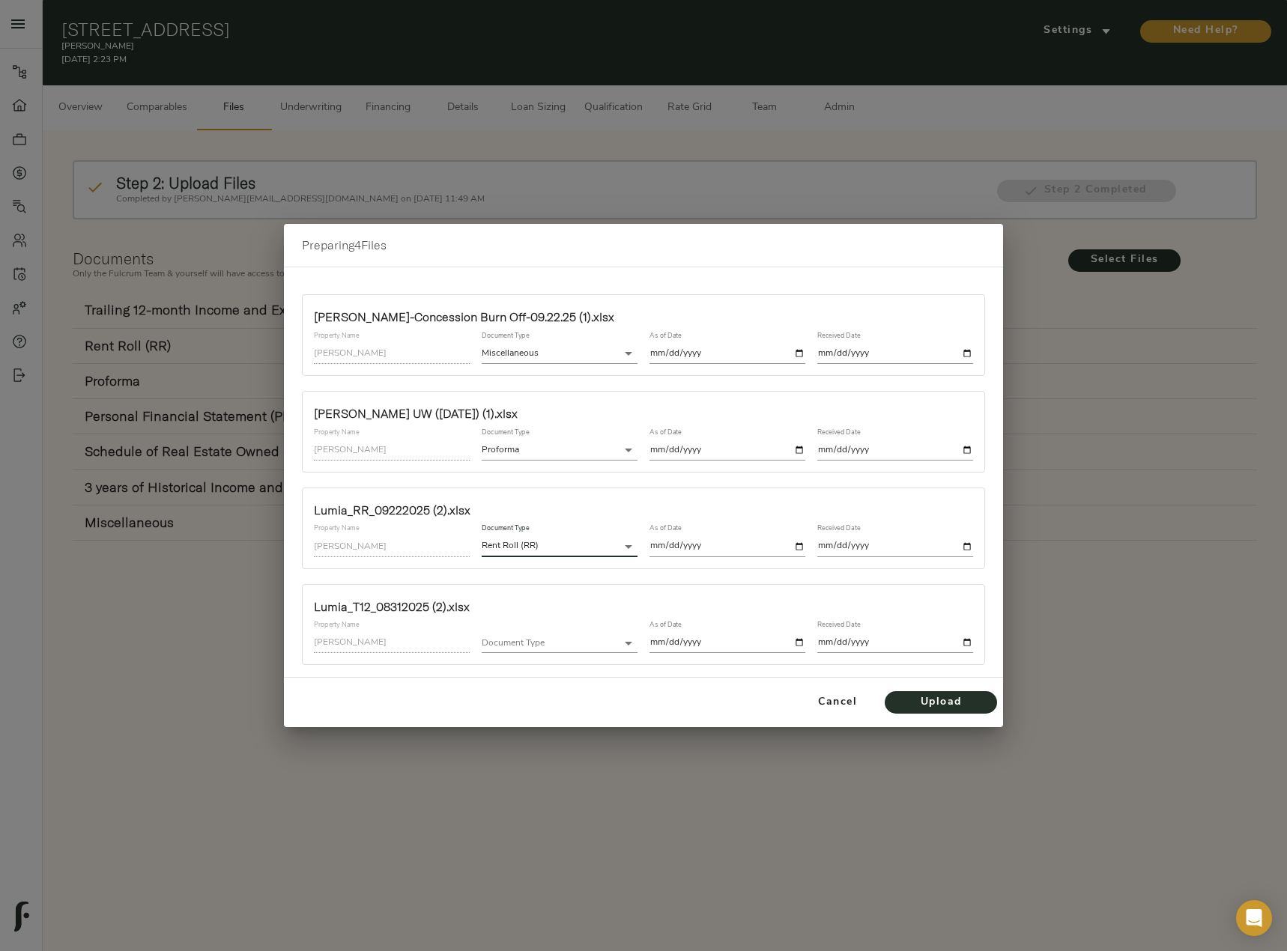
click at [800, 549] on input "date" at bounding box center [727, 546] width 156 height 20
type input "[DATE]"
click at [962, 544] on input "date" at bounding box center [895, 546] width 156 height 20
type input "[DATE]"
click at [970, 455] on input "[DATE]" at bounding box center [895, 450] width 156 height 20
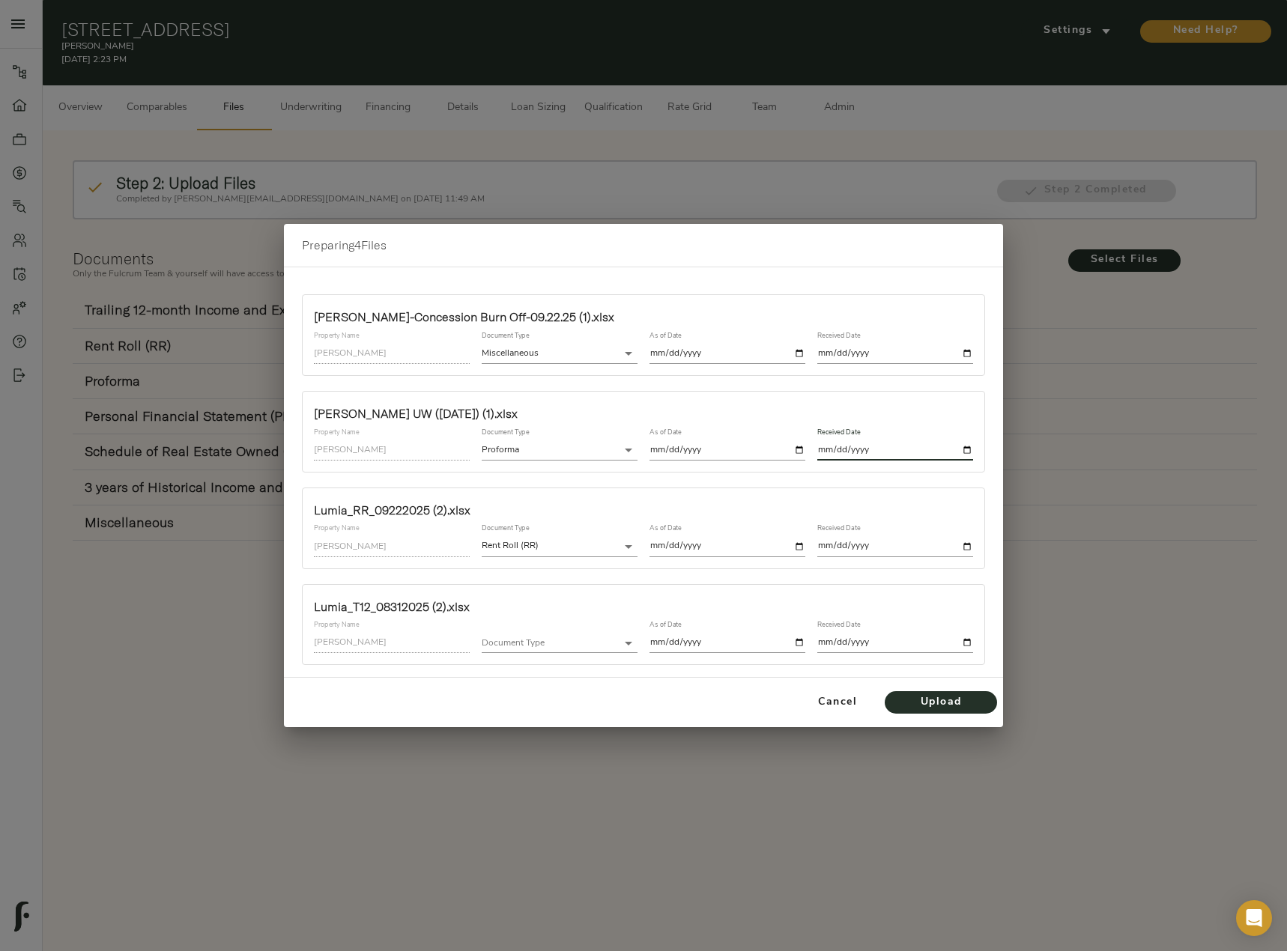
type input "[DATE]"
click at [967, 351] on input "[DATE]" at bounding box center [895, 354] width 156 height 20
type input "[DATE]"
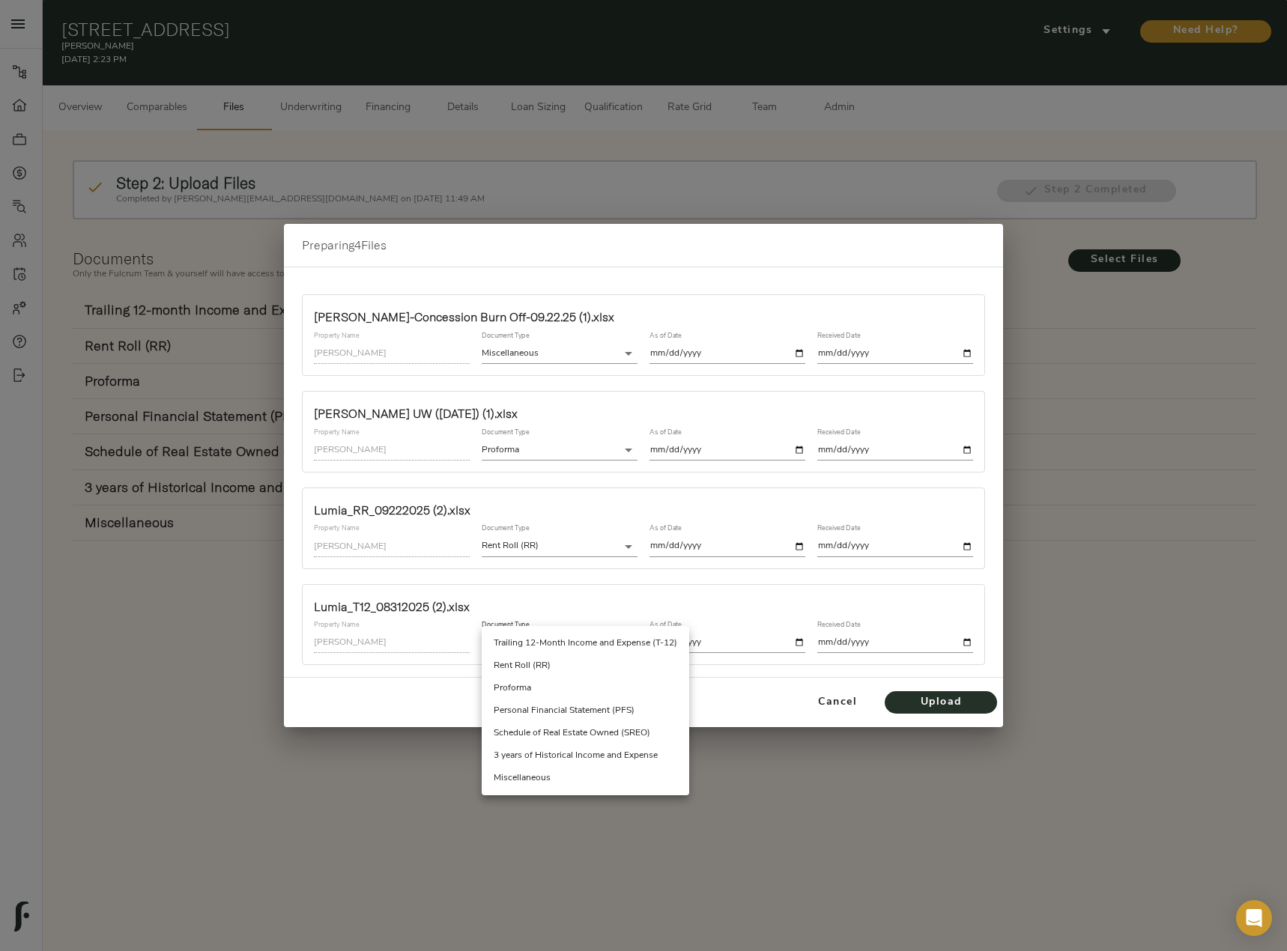
click at [541, 637] on body "[PERSON_NAME] - [STREET_ADDRESS] Pipeline Dashboard Portfolio Quotes Search Use…" at bounding box center [643, 492] width 1287 height 985
click at [582, 640] on li "Trailing 12-Month Income and Expense (T-12)" at bounding box center [585, 643] width 207 height 22
type input "trailing_twelve"
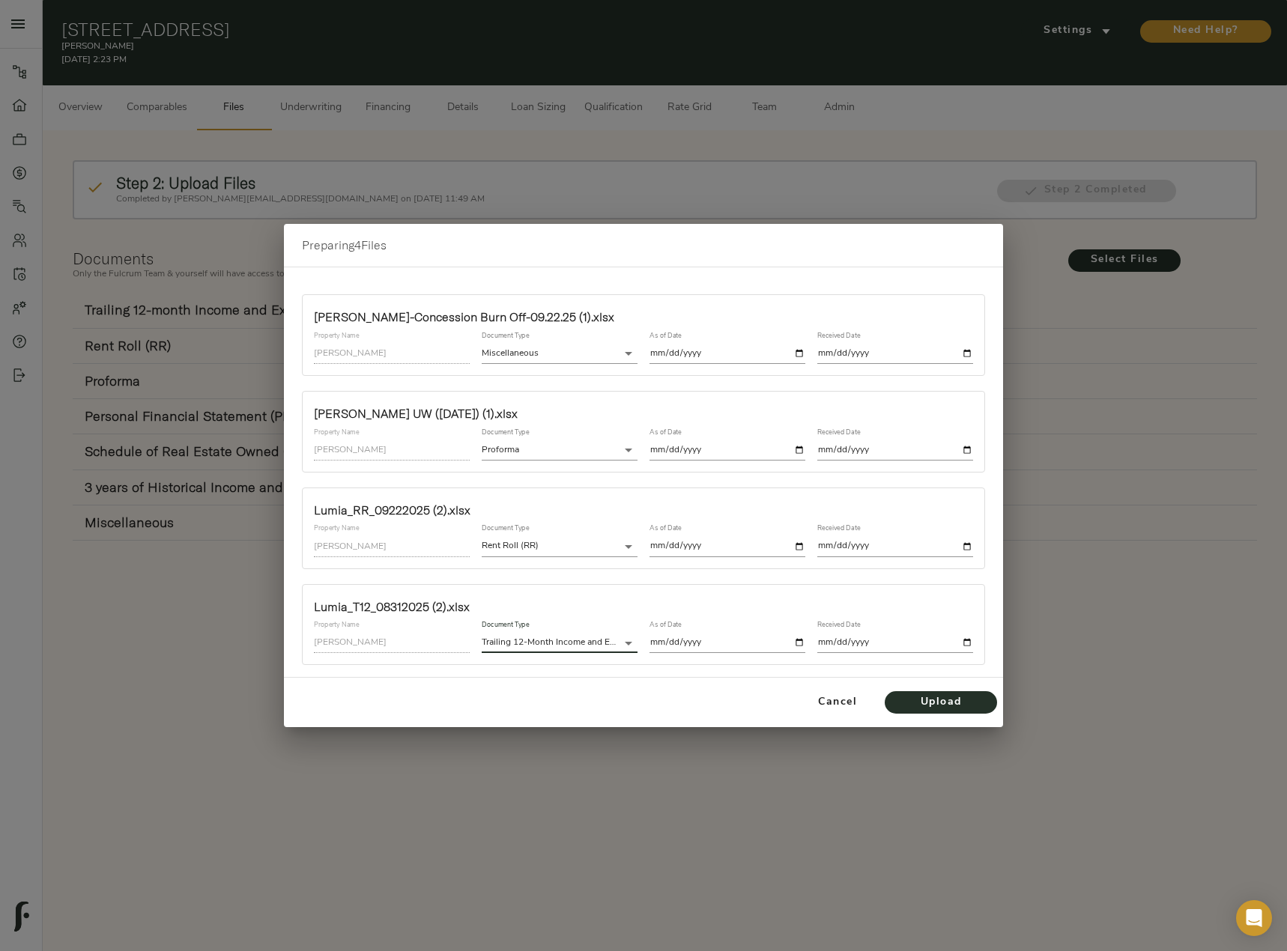
click at [799, 640] on input "date" at bounding box center [727, 643] width 156 height 20
type input "[DATE]"
click at [970, 643] on input "date" at bounding box center [895, 643] width 156 height 20
type input "[DATE]"
click at [926, 702] on span "Upload" at bounding box center [940, 702] width 82 height 19
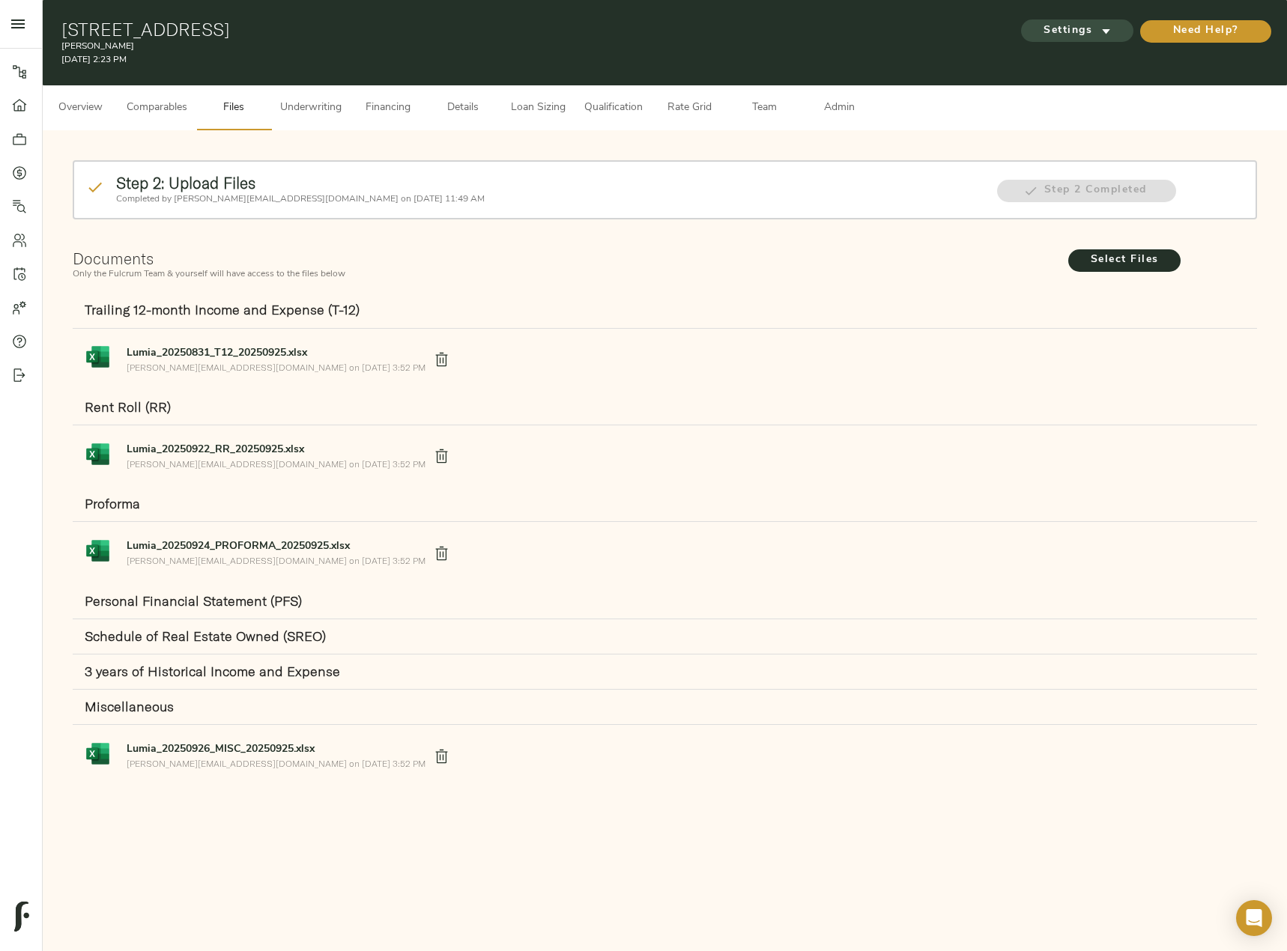
click at [1090, 28] on span "Settings" at bounding box center [1077, 31] width 82 height 19
click at [1105, 63] on span "Underwriting Template" at bounding box center [1090, 62] width 91 height 13
click at [18, 171] on div at bounding box center [643, 475] width 1287 height 951
click at [20, 171] on icon at bounding box center [19, 172] width 15 height 15
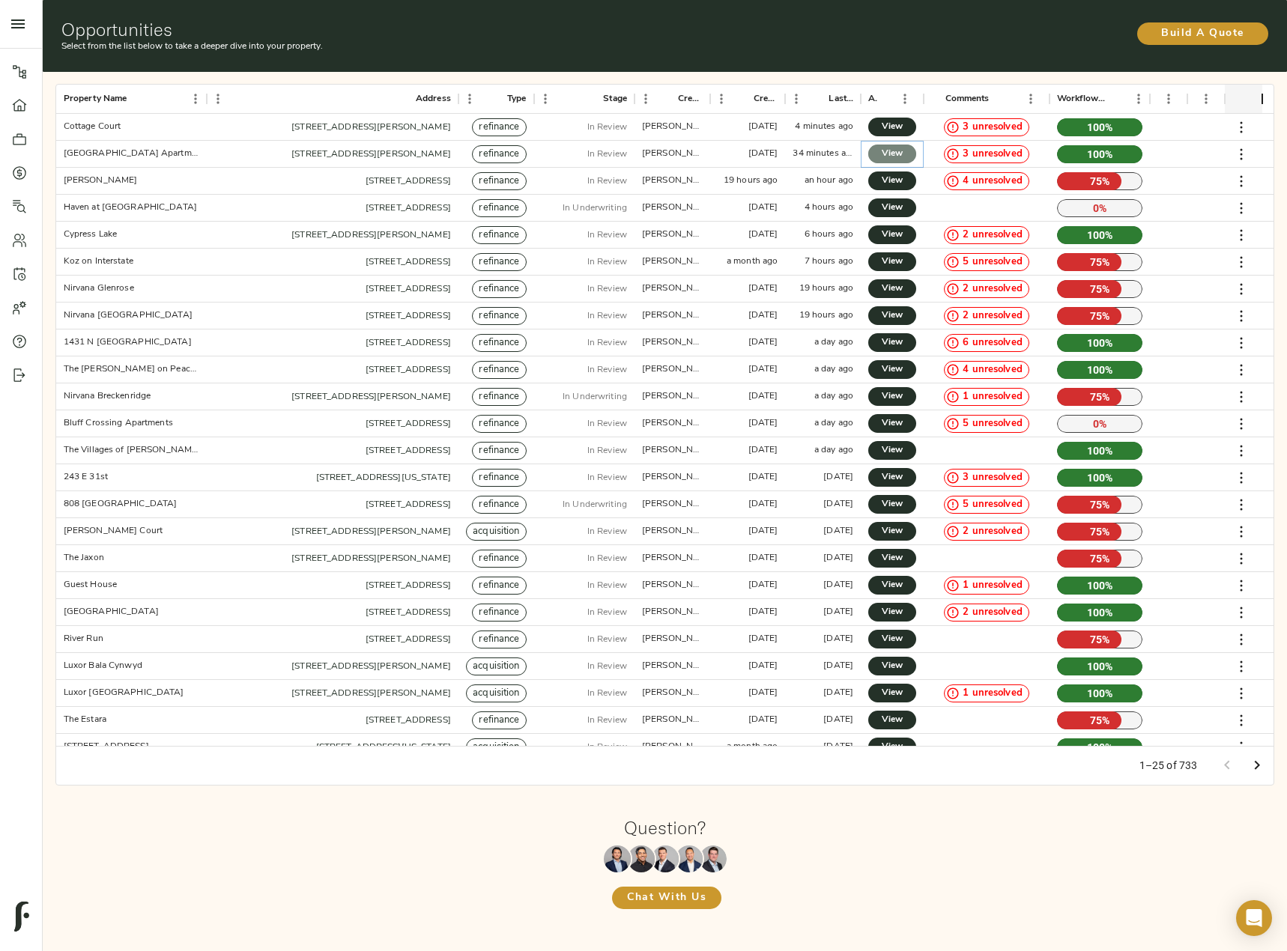
click at [885, 152] on span "View" at bounding box center [892, 154] width 18 height 16
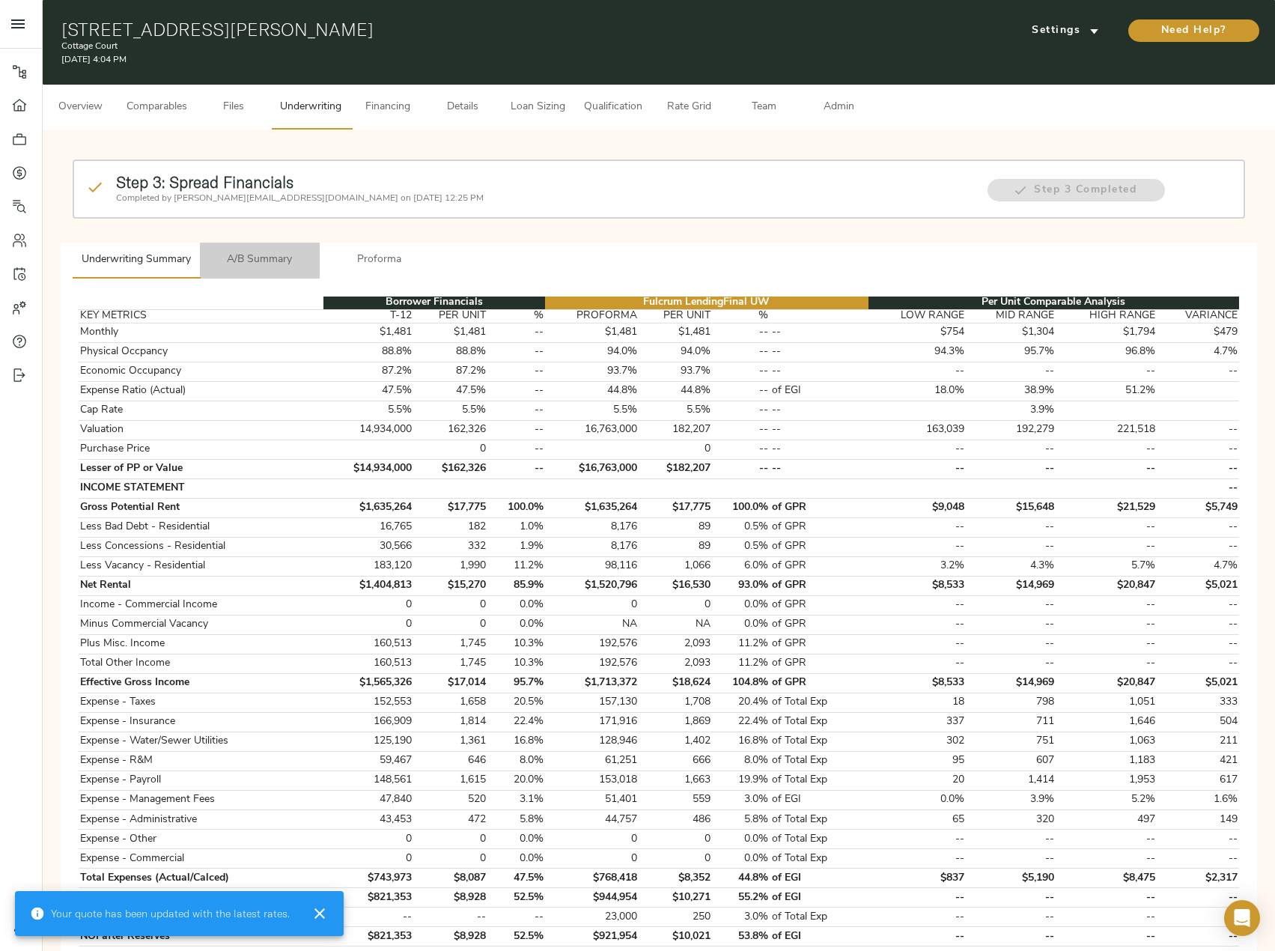
click at [296, 254] on span "A/B Summary" at bounding box center [260, 260] width 102 height 19
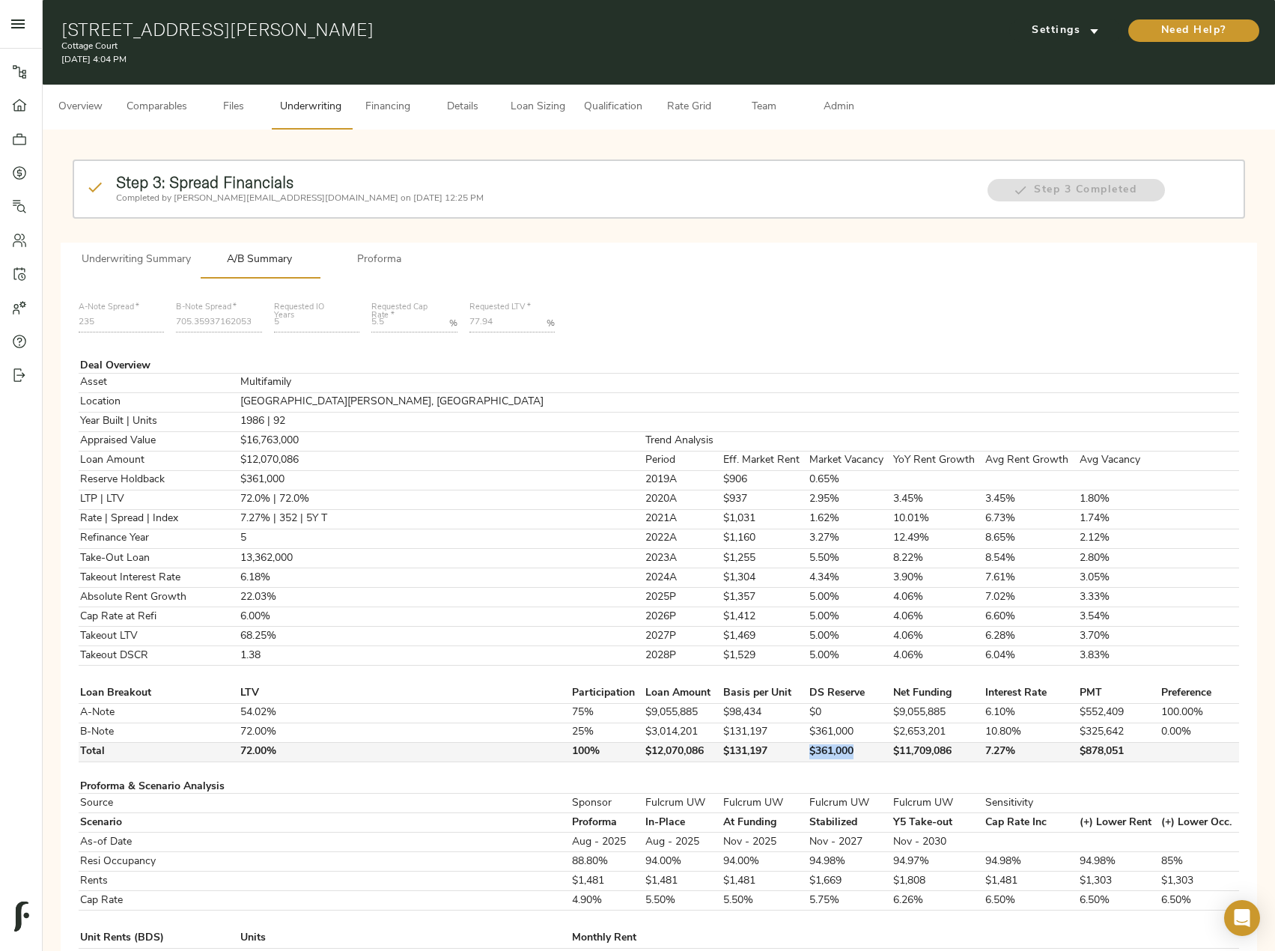
drag, startPoint x: 750, startPoint y: 753, endPoint x: 696, endPoint y: 753, distance: 54.7
click at [696, 753] on tr "Total 72.00% 100% $12,070,086 $131,197 $361,000 $11,709,086 7.27% $878,051" at bounding box center [659, 751] width 1161 height 19
copy tr "$361,000"
drag, startPoint x: 551, startPoint y: 756, endPoint x: 489, endPoint y: 756, distance: 62.2
click at [489, 756] on tr "Total 72.00% 100% $12,070,086 $131,197 $361,000 $11,709,086 7.27% $878,051" at bounding box center [659, 751] width 1161 height 19
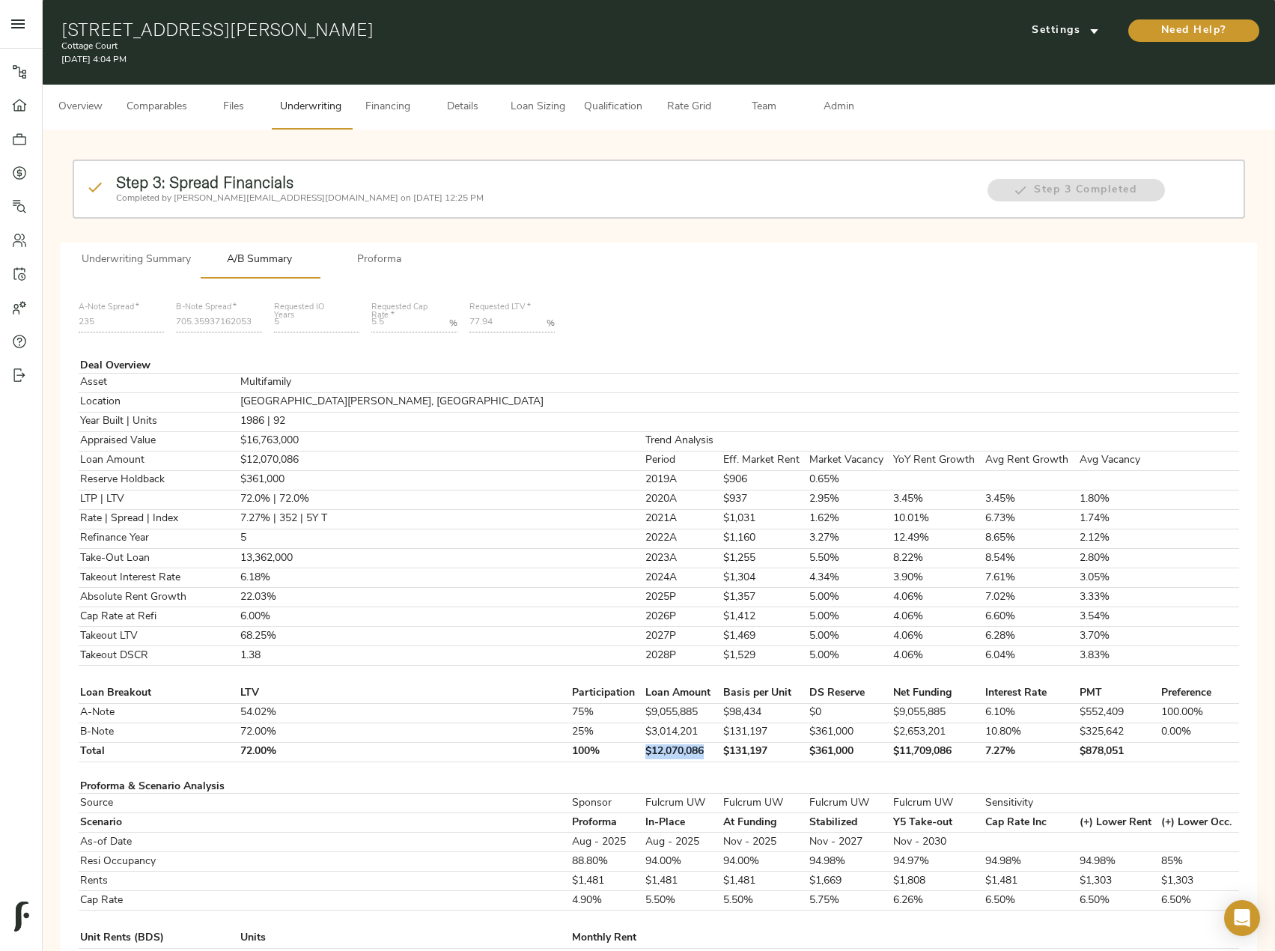
copy tr "$12,070,086"
click at [390, 268] on span "Proforma" at bounding box center [380, 260] width 102 height 19
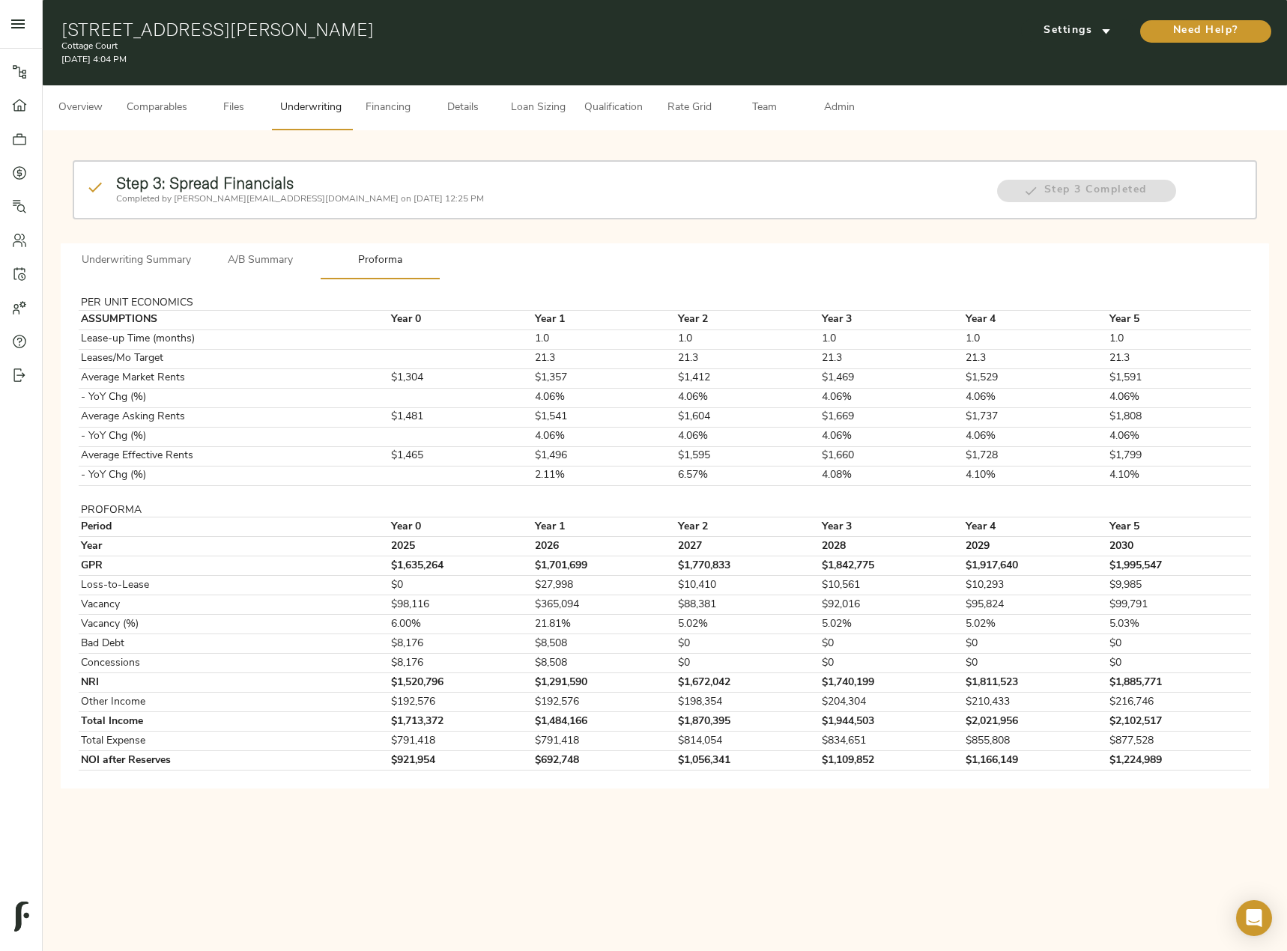
click at [459, 109] on span "Details" at bounding box center [462, 108] width 57 height 19
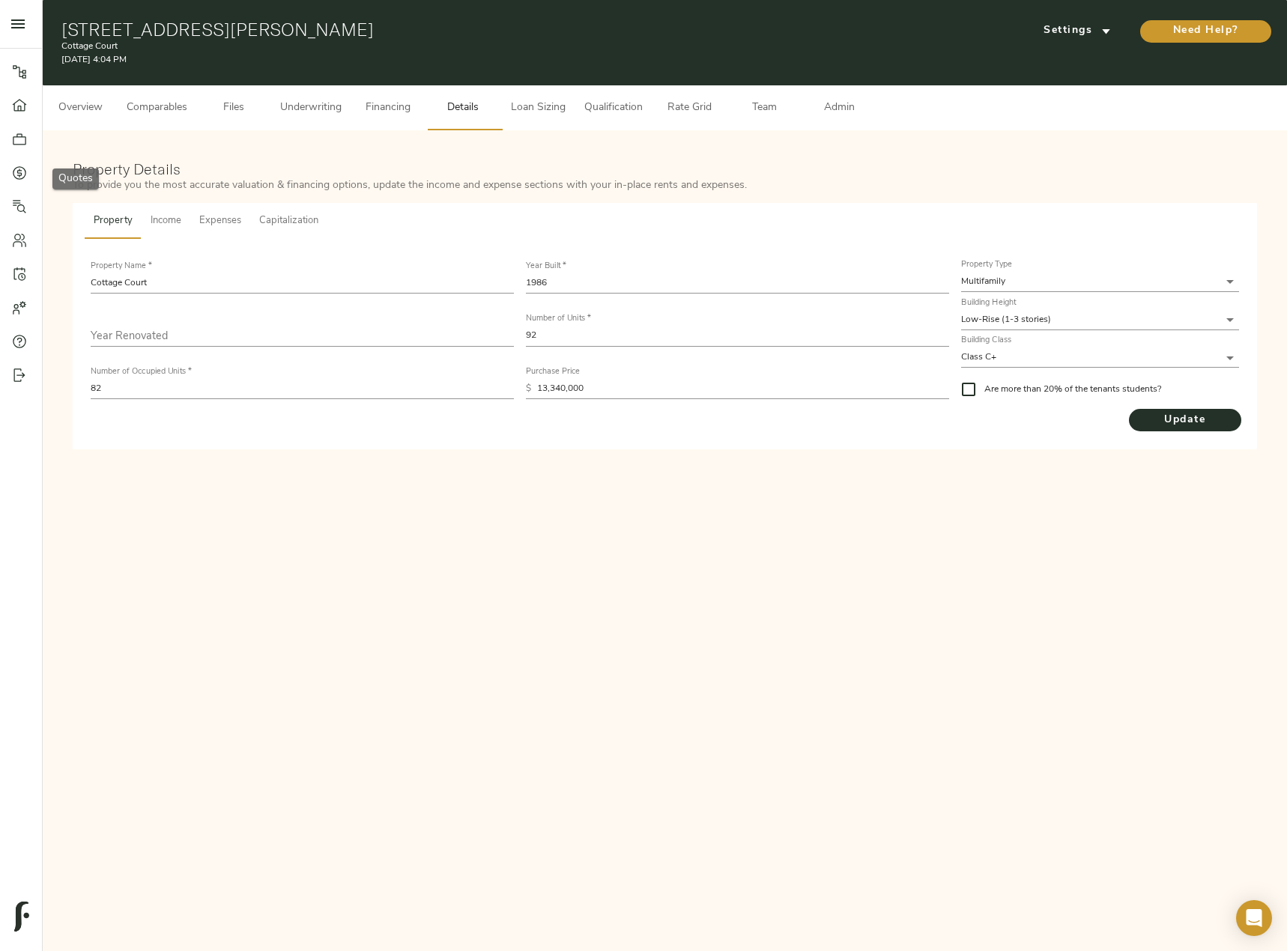
click at [28, 176] on div at bounding box center [27, 172] width 30 height 15
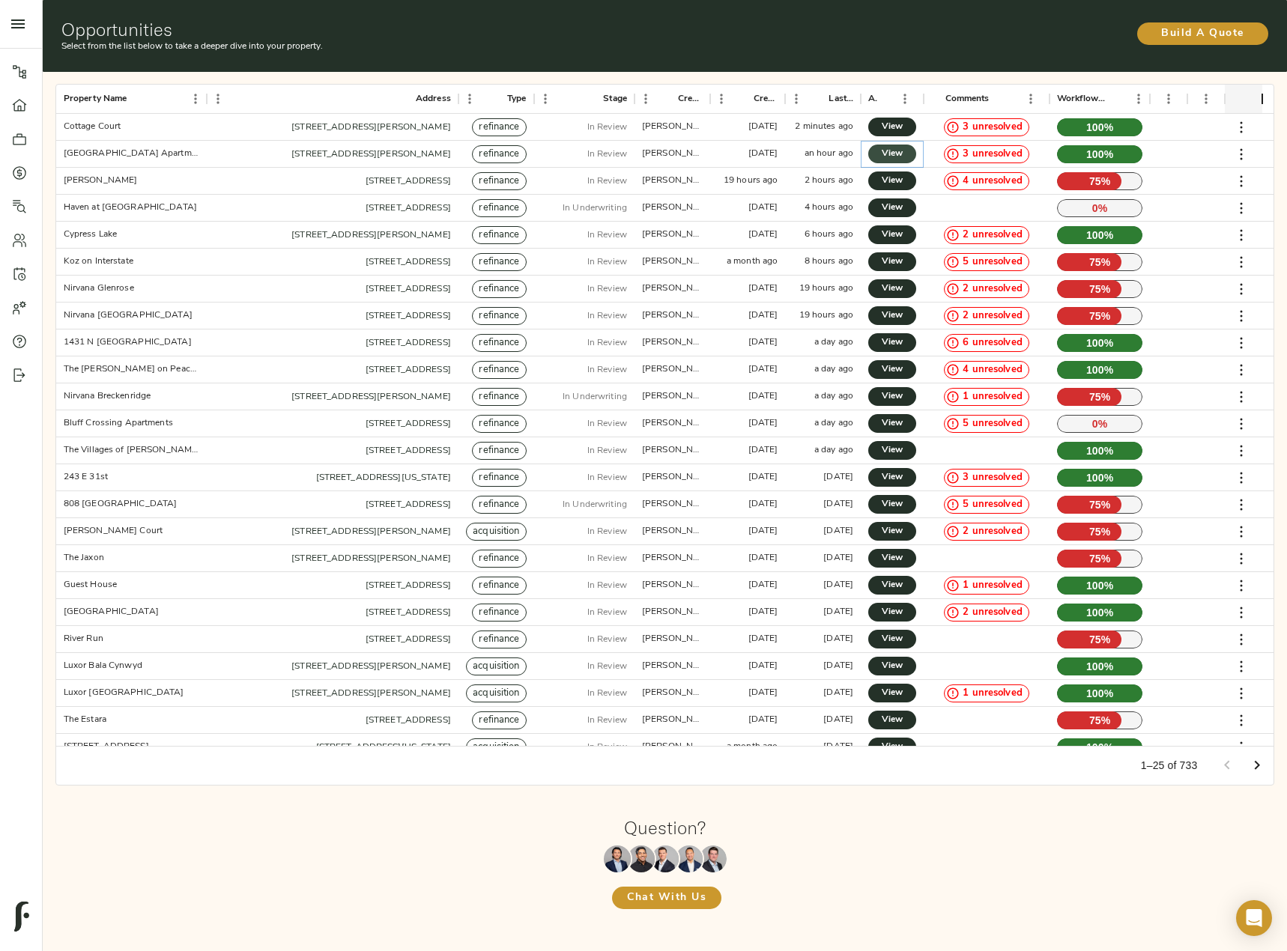
click at [901, 153] on span "View" at bounding box center [892, 154] width 18 height 16
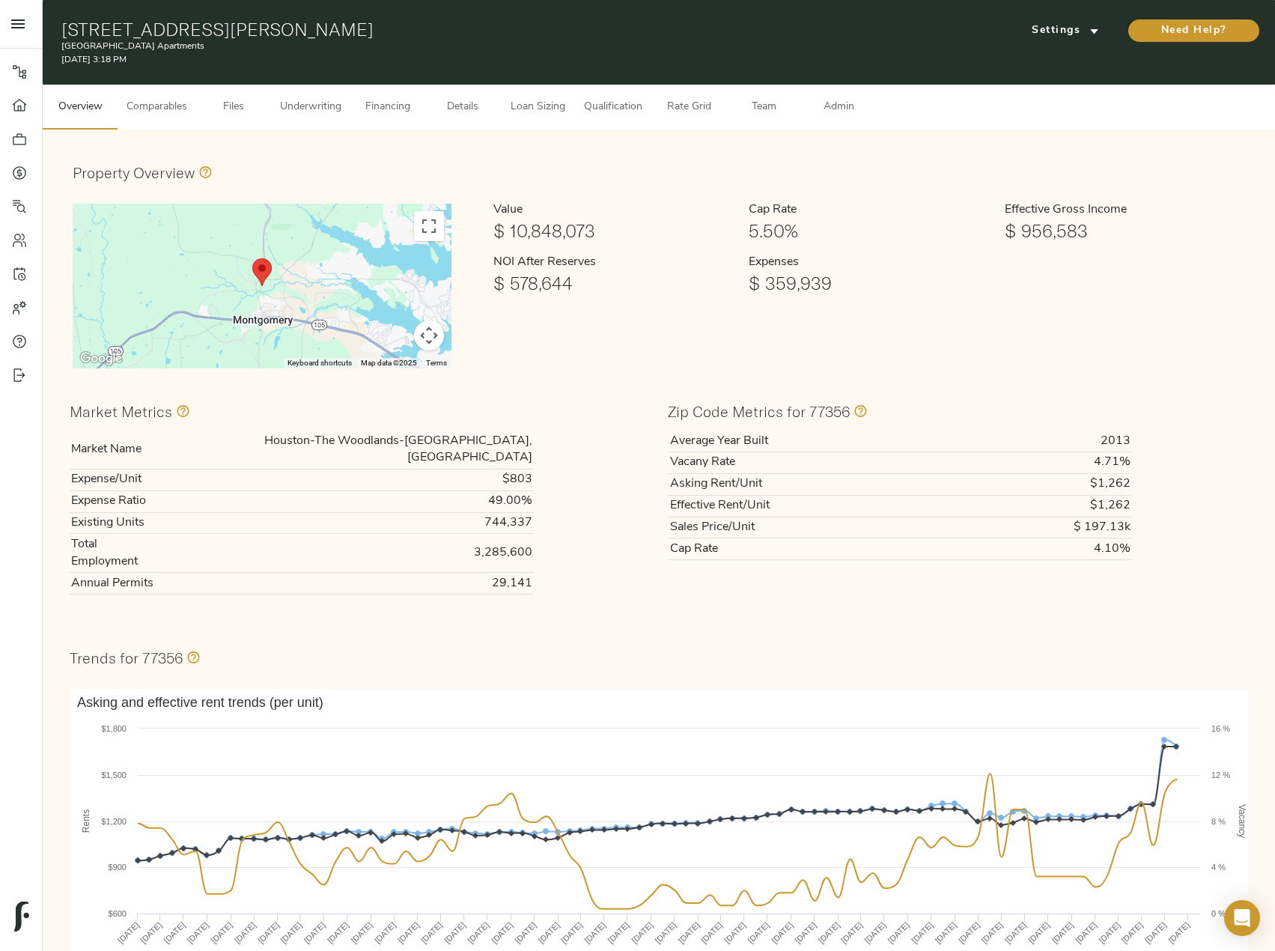
click at [145, 107] on span "Comparables" at bounding box center [157, 107] width 61 height 19
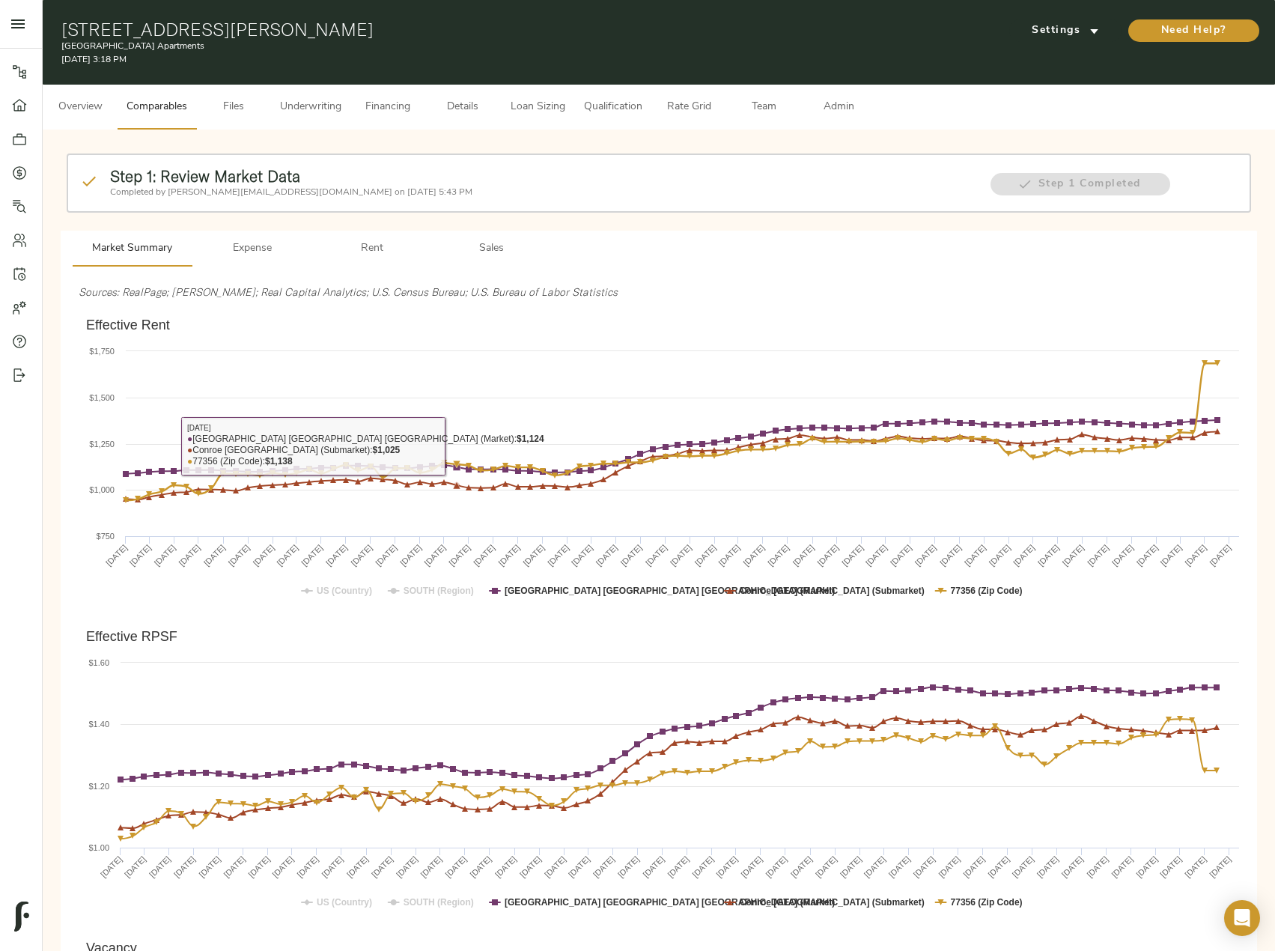
click at [342, 244] on span "Rent" at bounding box center [372, 249] width 102 height 19
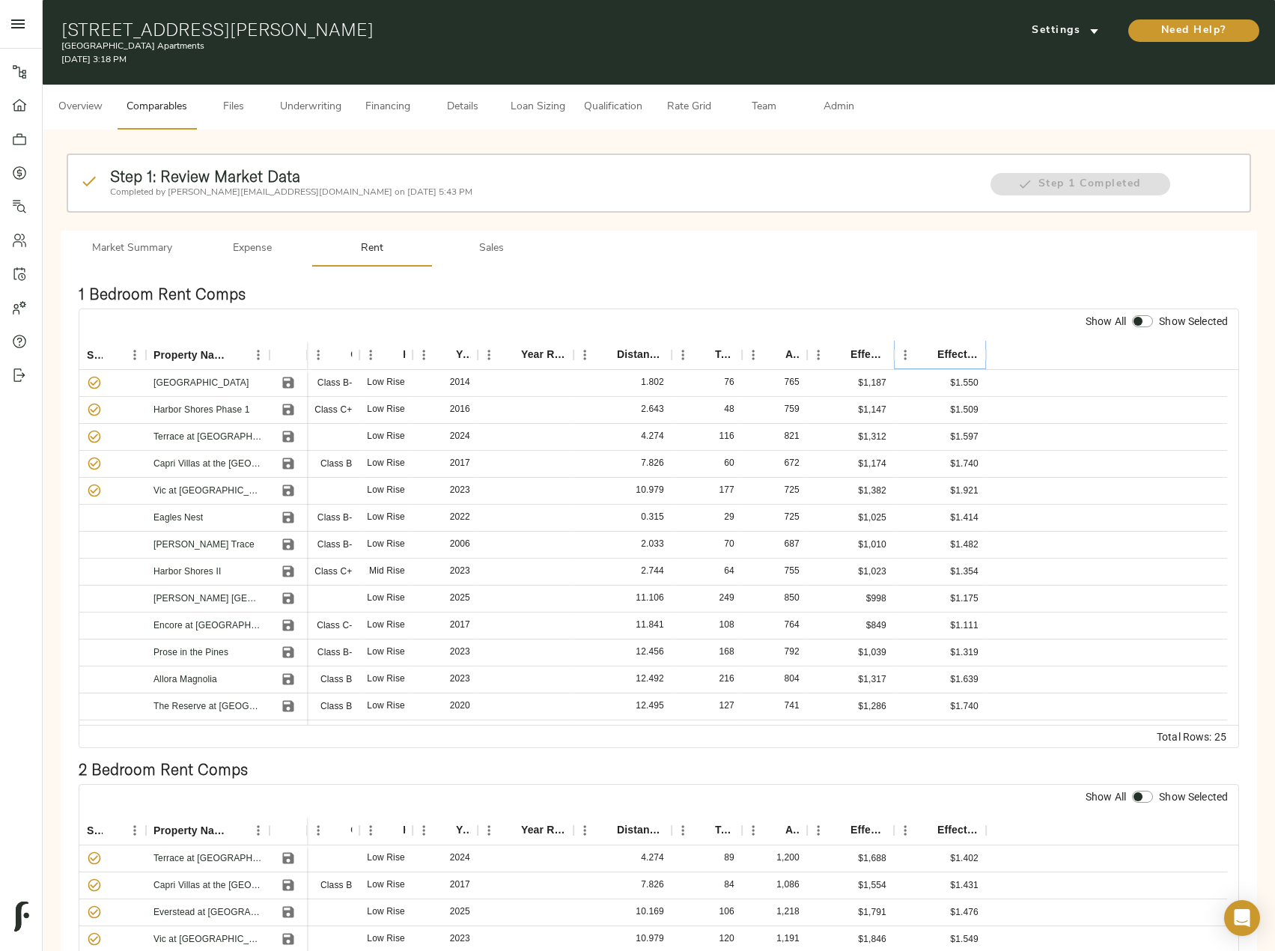
click at [933, 363] on button "Sort" at bounding box center [927, 354] width 21 height 21
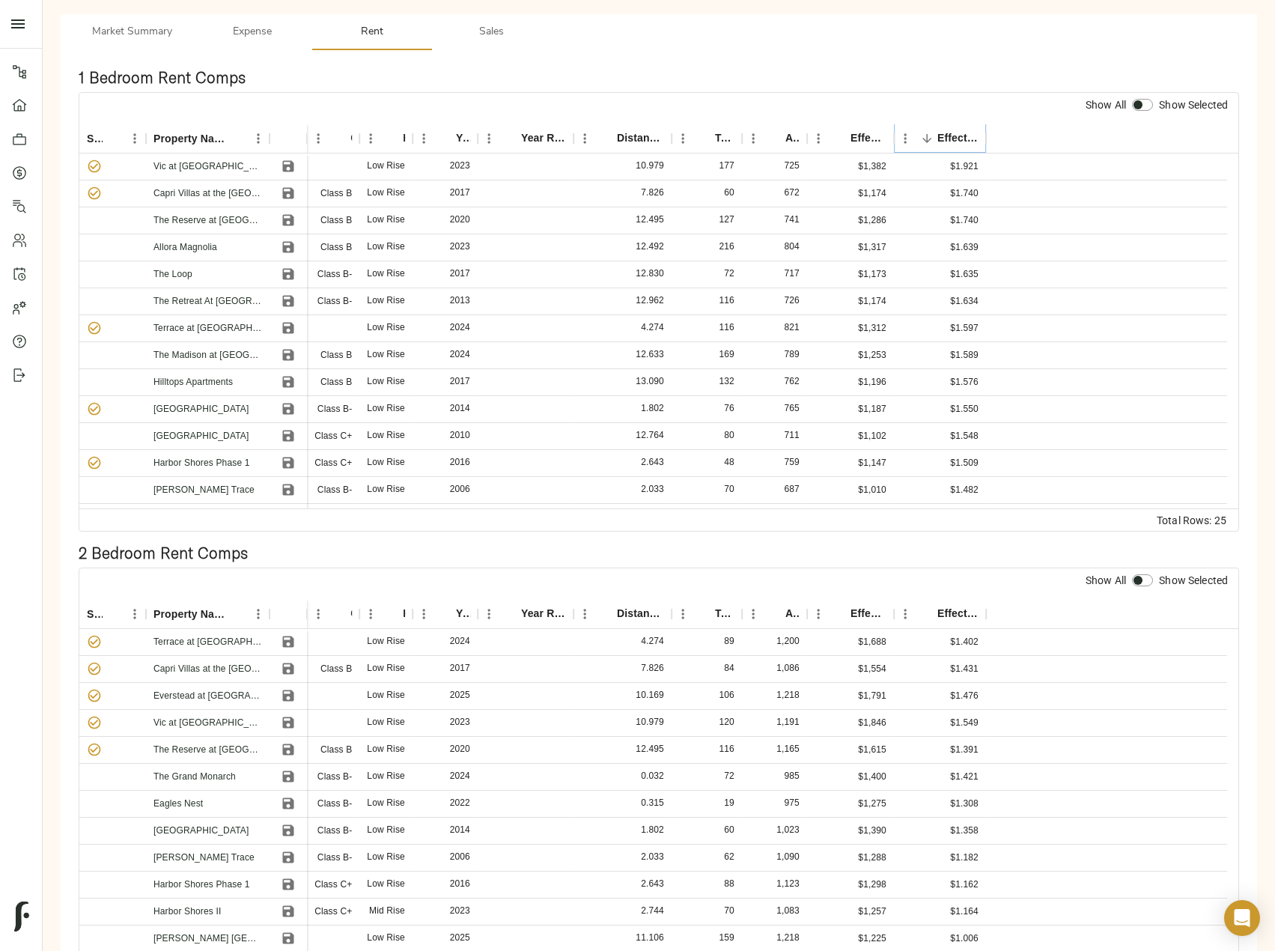
scroll to position [300, 0]
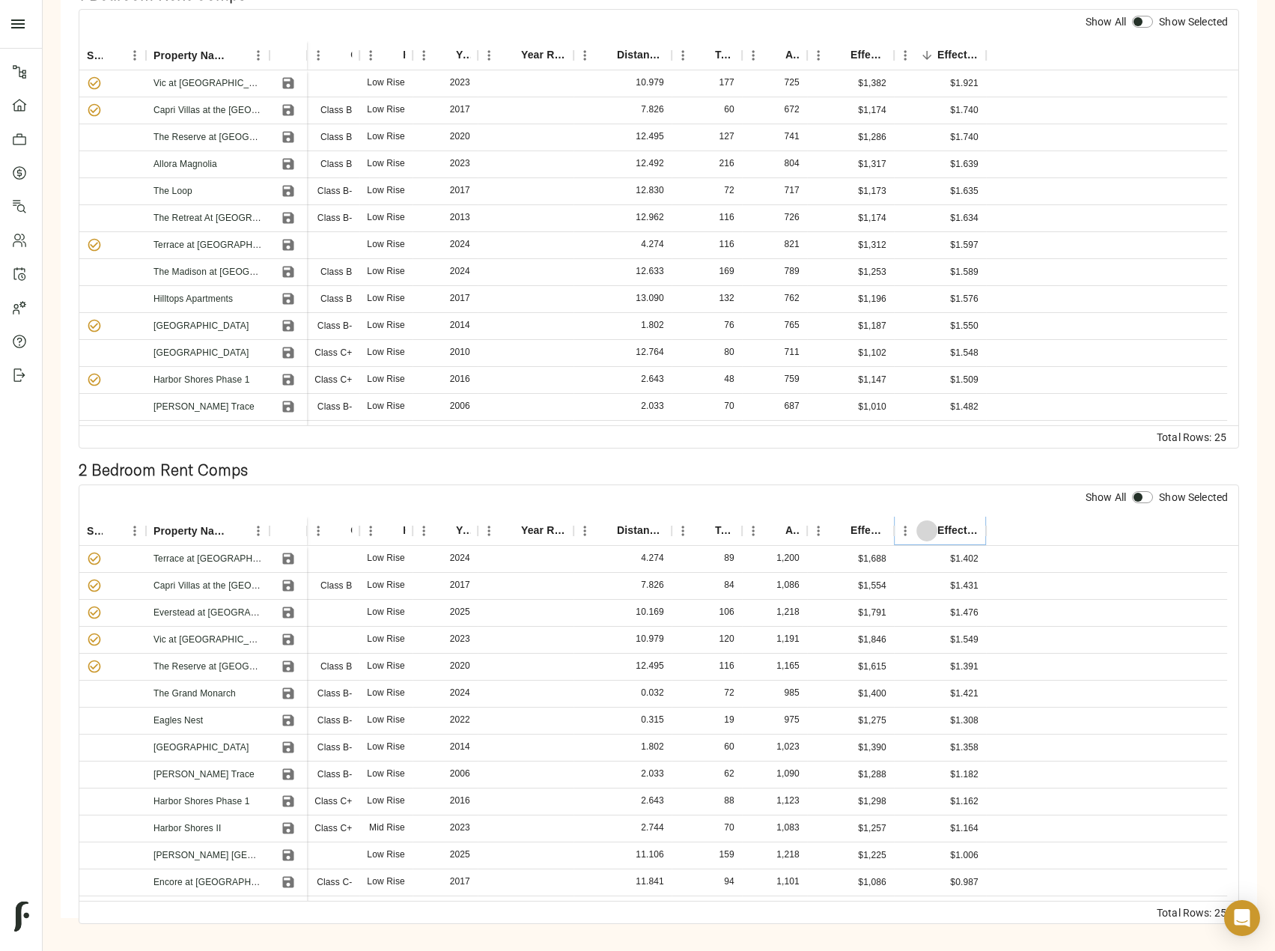
click at [927, 535] on icon "Sort" at bounding box center [927, 530] width 9 height 9
click at [616, 527] on button "Sort" at bounding box center [606, 530] width 21 height 21
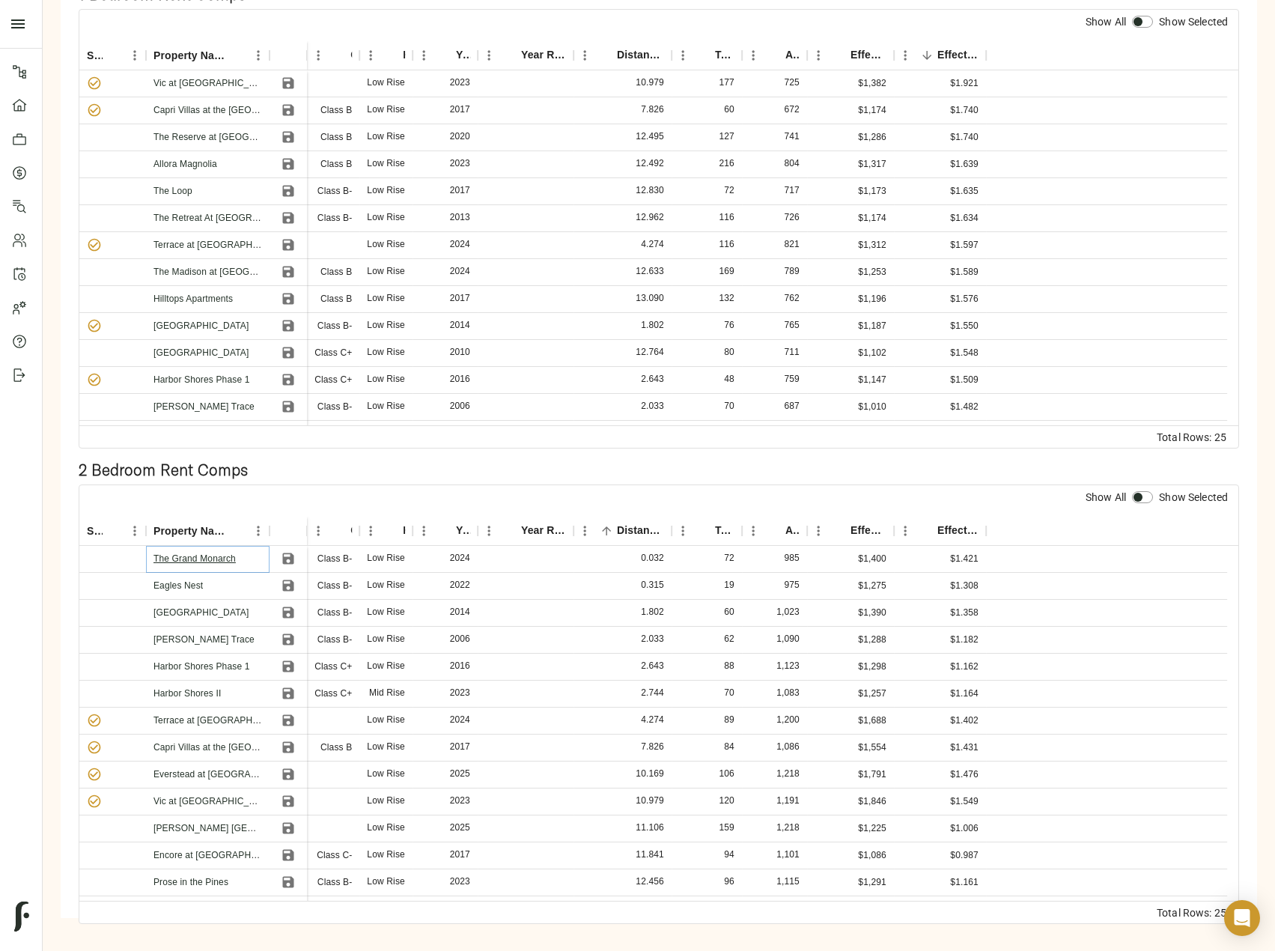
click at [189, 559] on link "The Grand Monarch" at bounding box center [195, 558] width 82 height 10
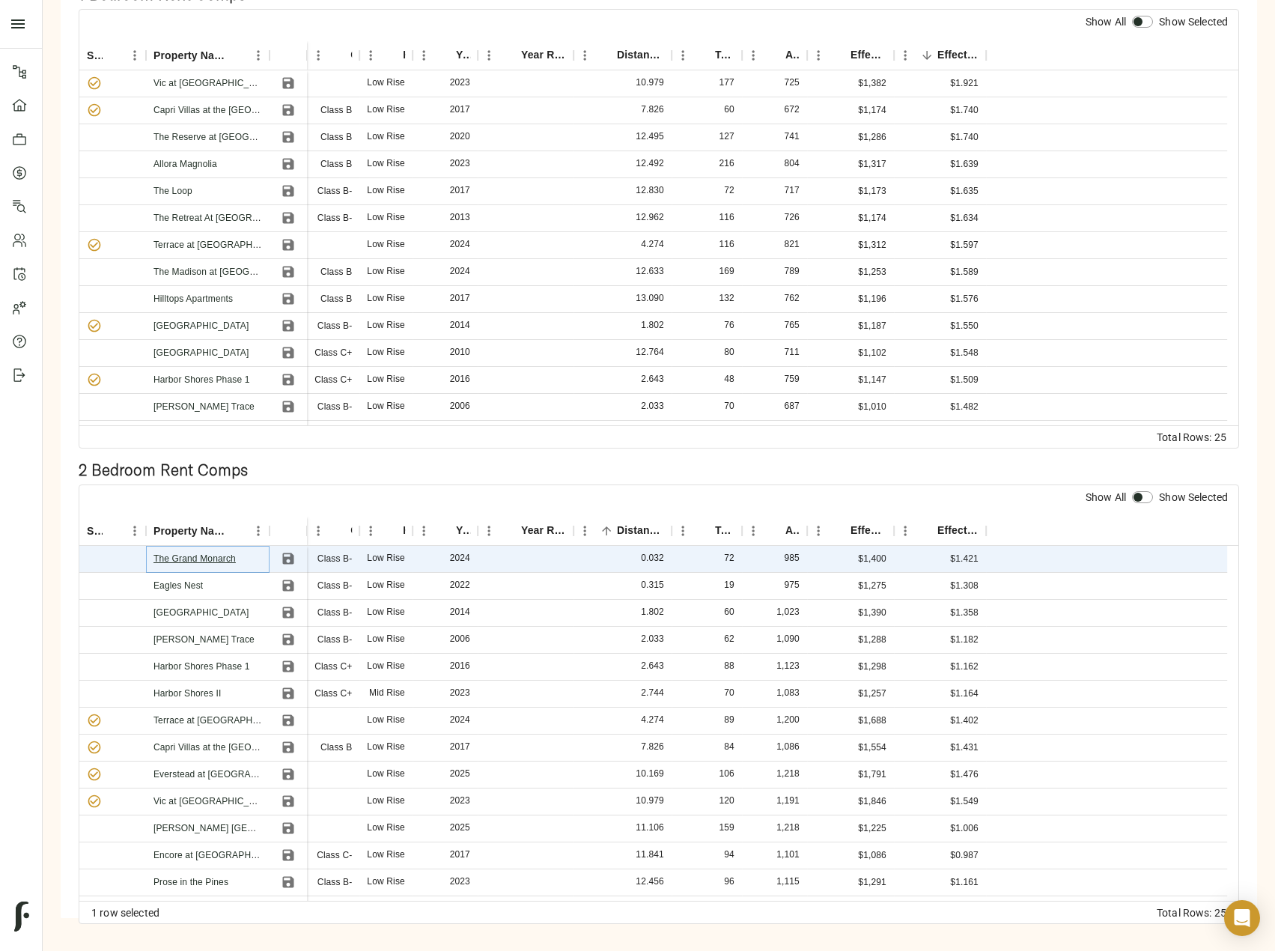
click at [181, 562] on link "The Grand Monarch" at bounding box center [195, 558] width 82 height 10
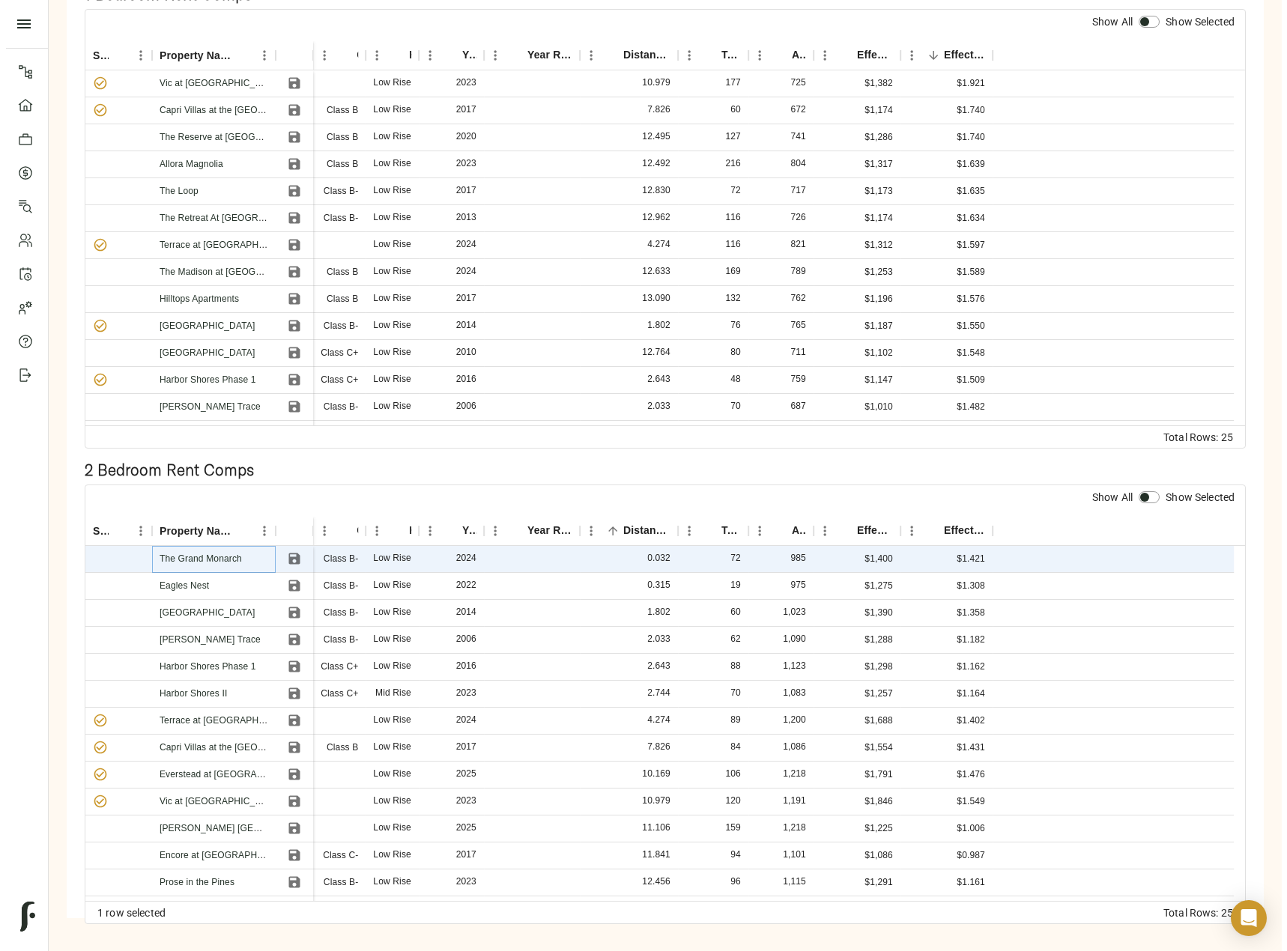
scroll to position [0, 0]
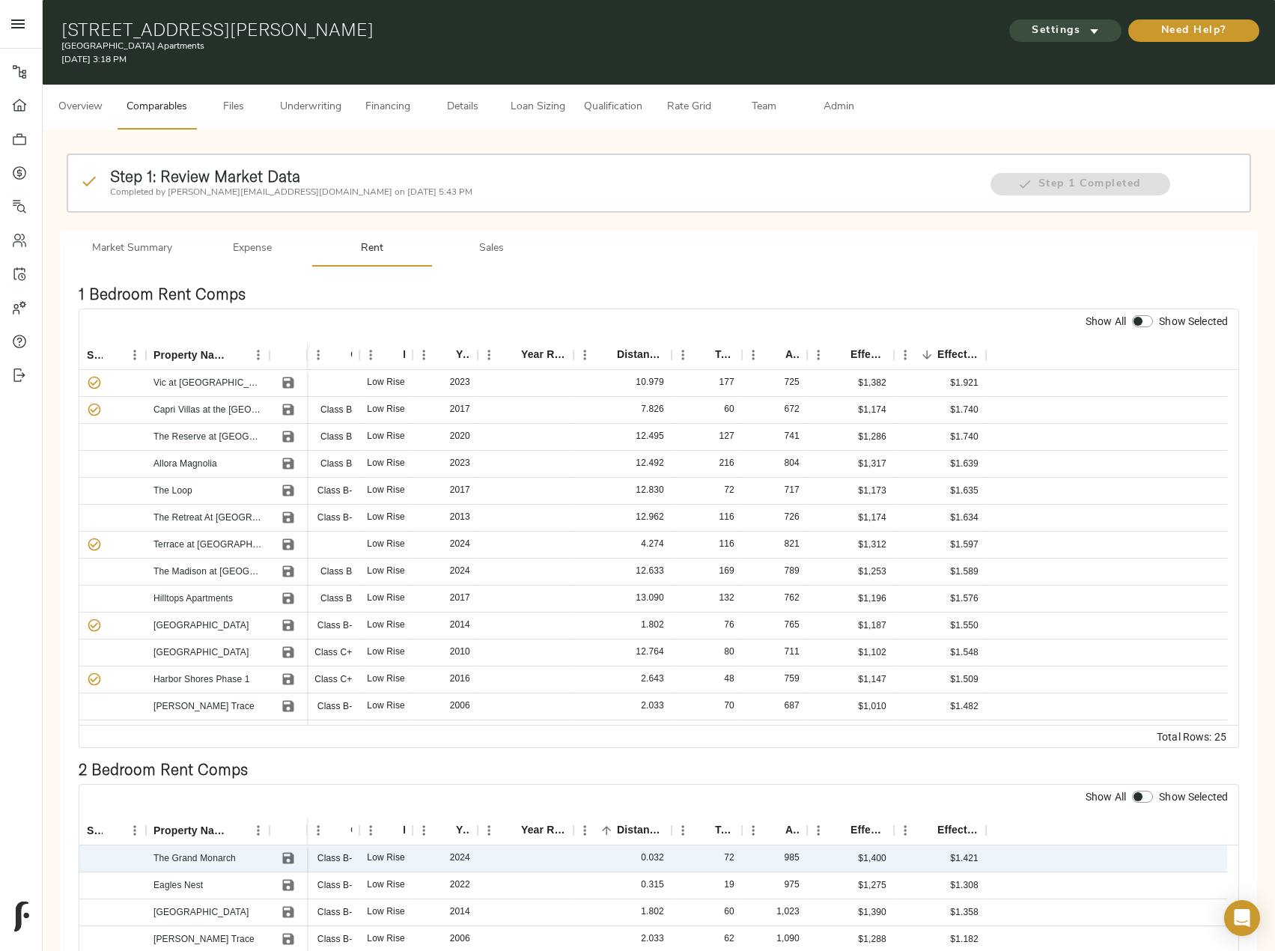
click at [1067, 31] on span "Settings" at bounding box center [1065, 31] width 82 height 19
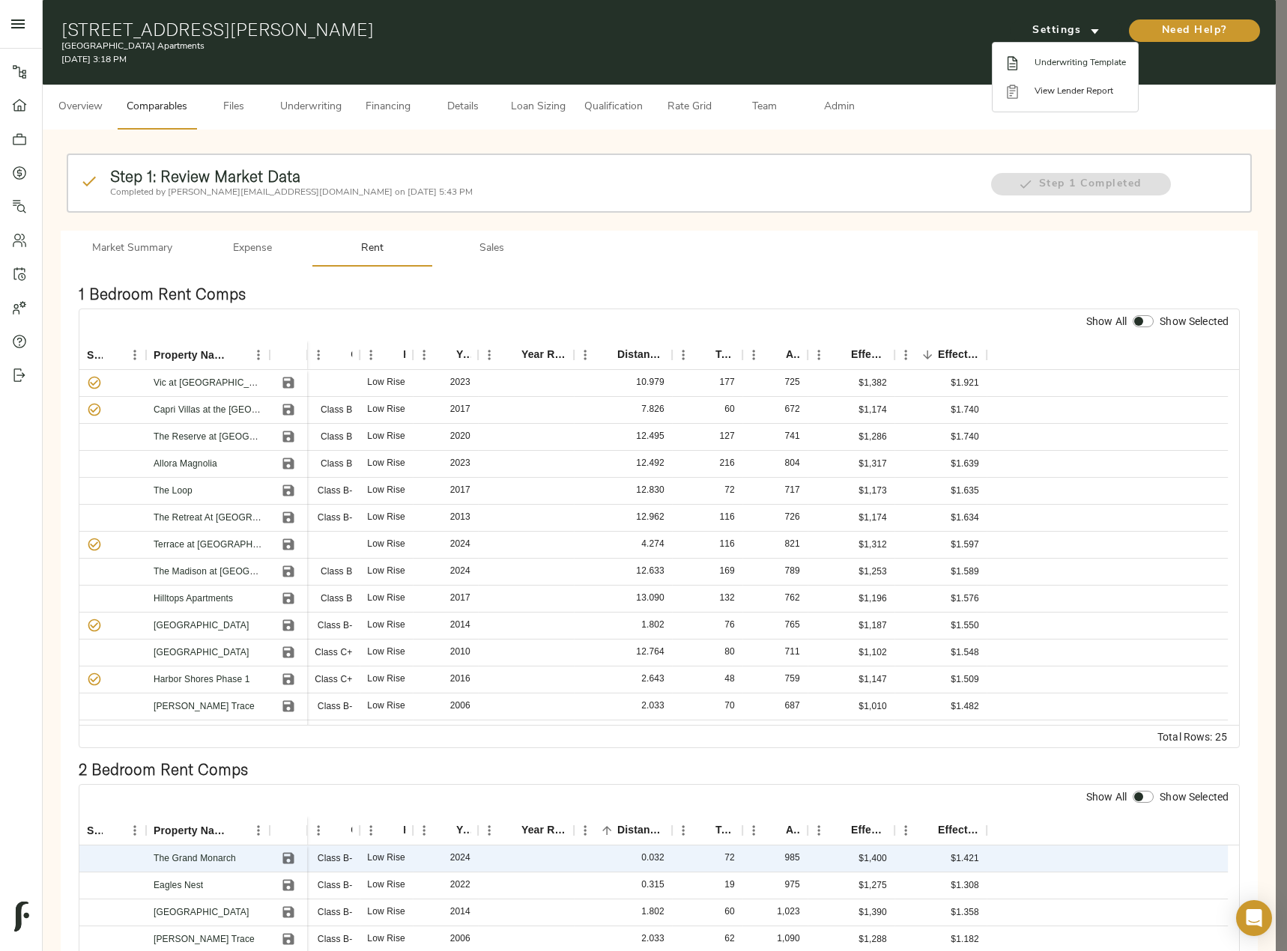
click at [1075, 70] on li "Underwriting Template" at bounding box center [1064, 63] width 145 height 28
click at [468, 234] on div at bounding box center [643, 475] width 1287 height 951
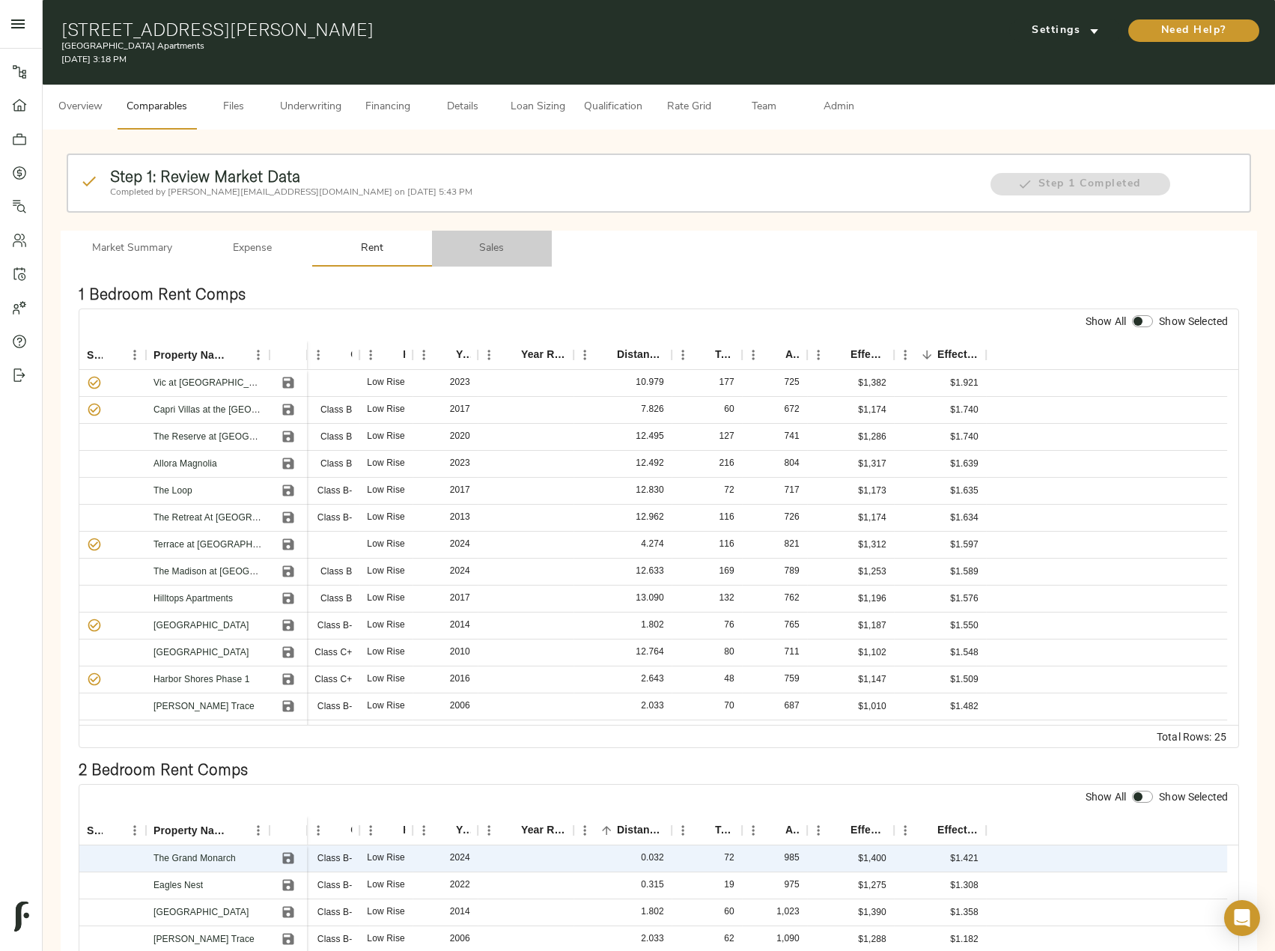
click at [490, 246] on span "Sales" at bounding box center [492, 249] width 102 height 19
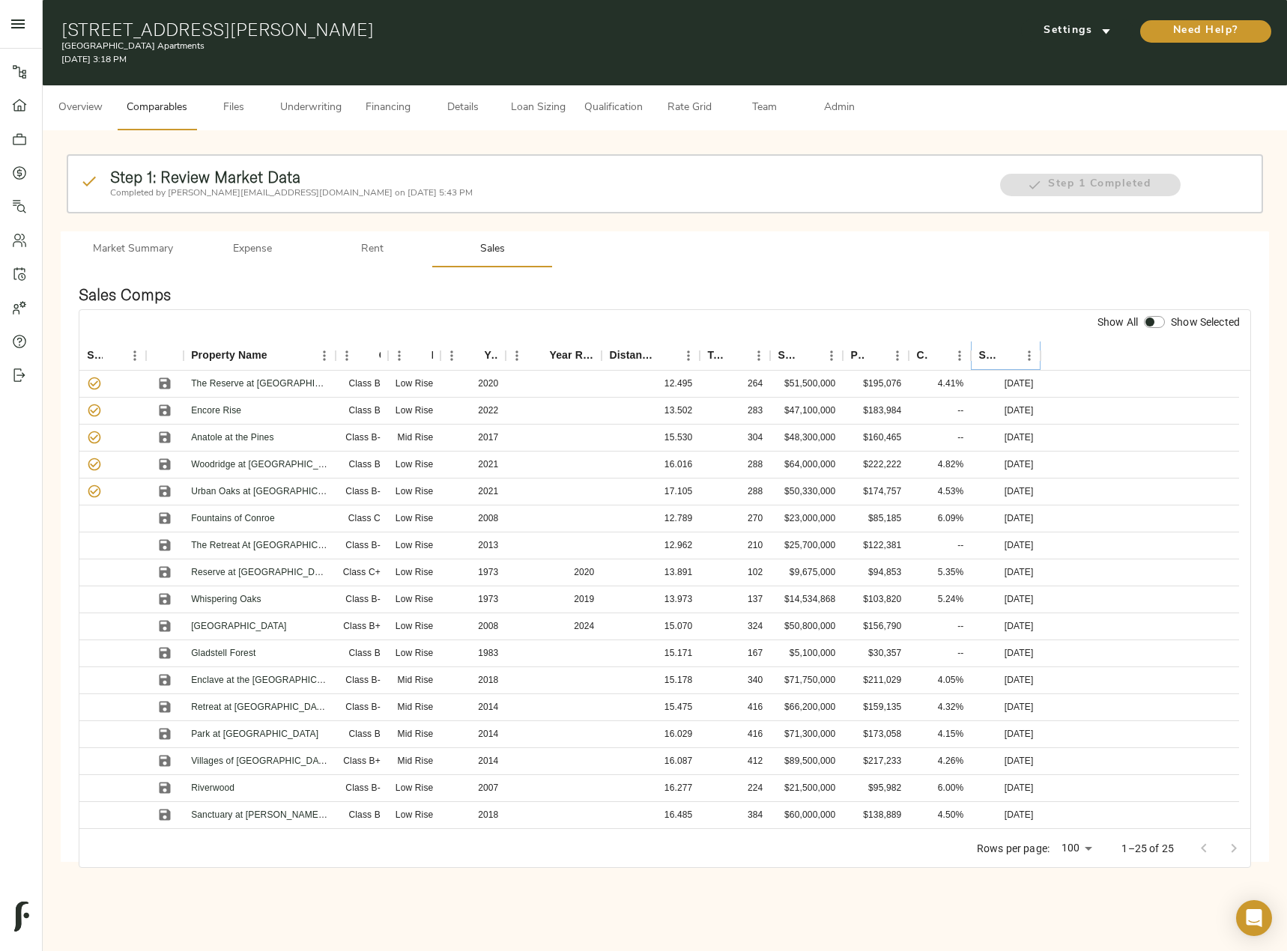
click at [1011, 352] on icon "Sort" at bounding box center [1006, 355] width 13 height 13
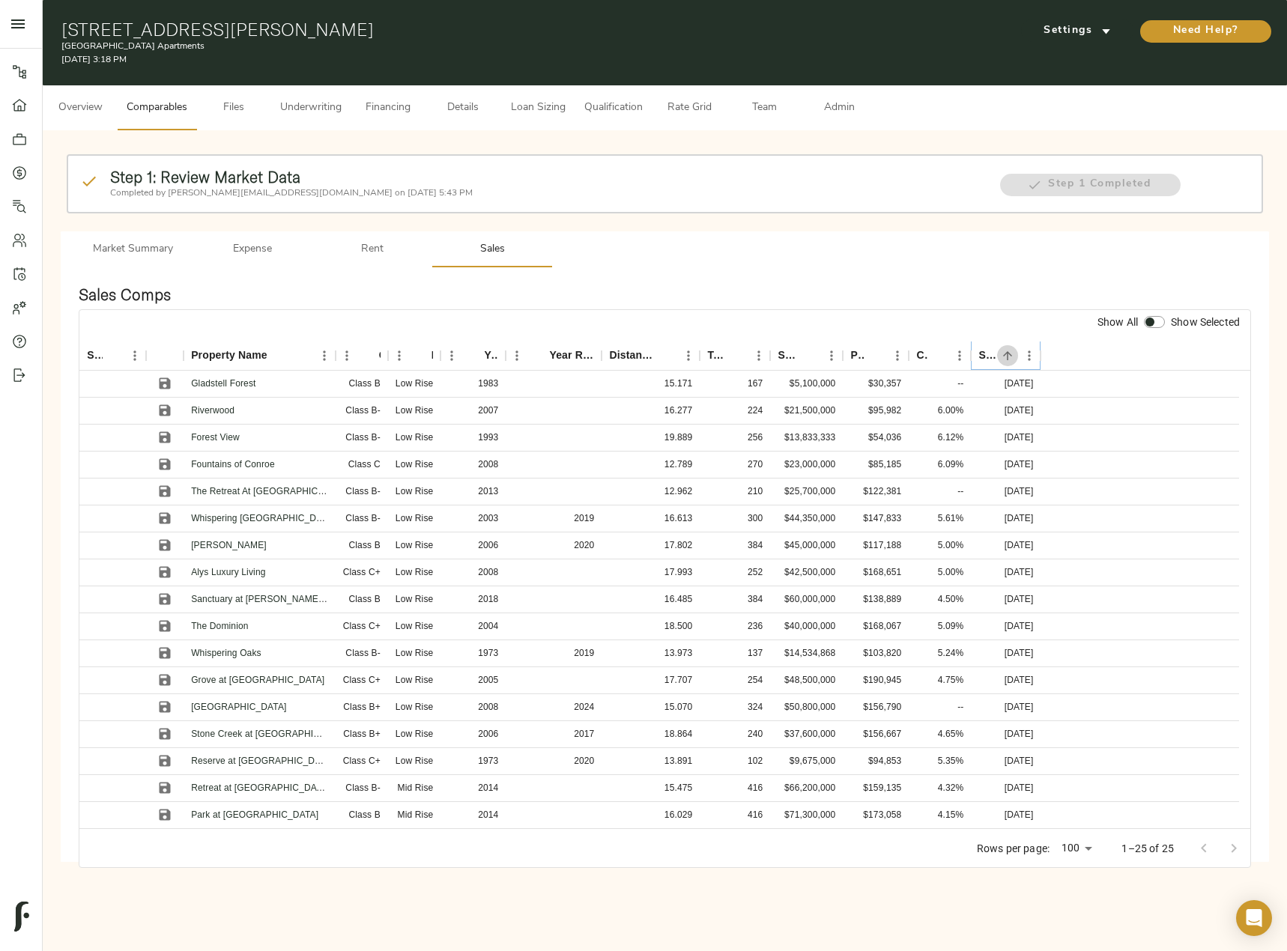
click at [1011, 352] on icon "Sort" at bounding box center [1006, 355] width 13 height 13
click at [669, 350] on icon "Sort" at bounding box center [666, 355] width 13 height 13
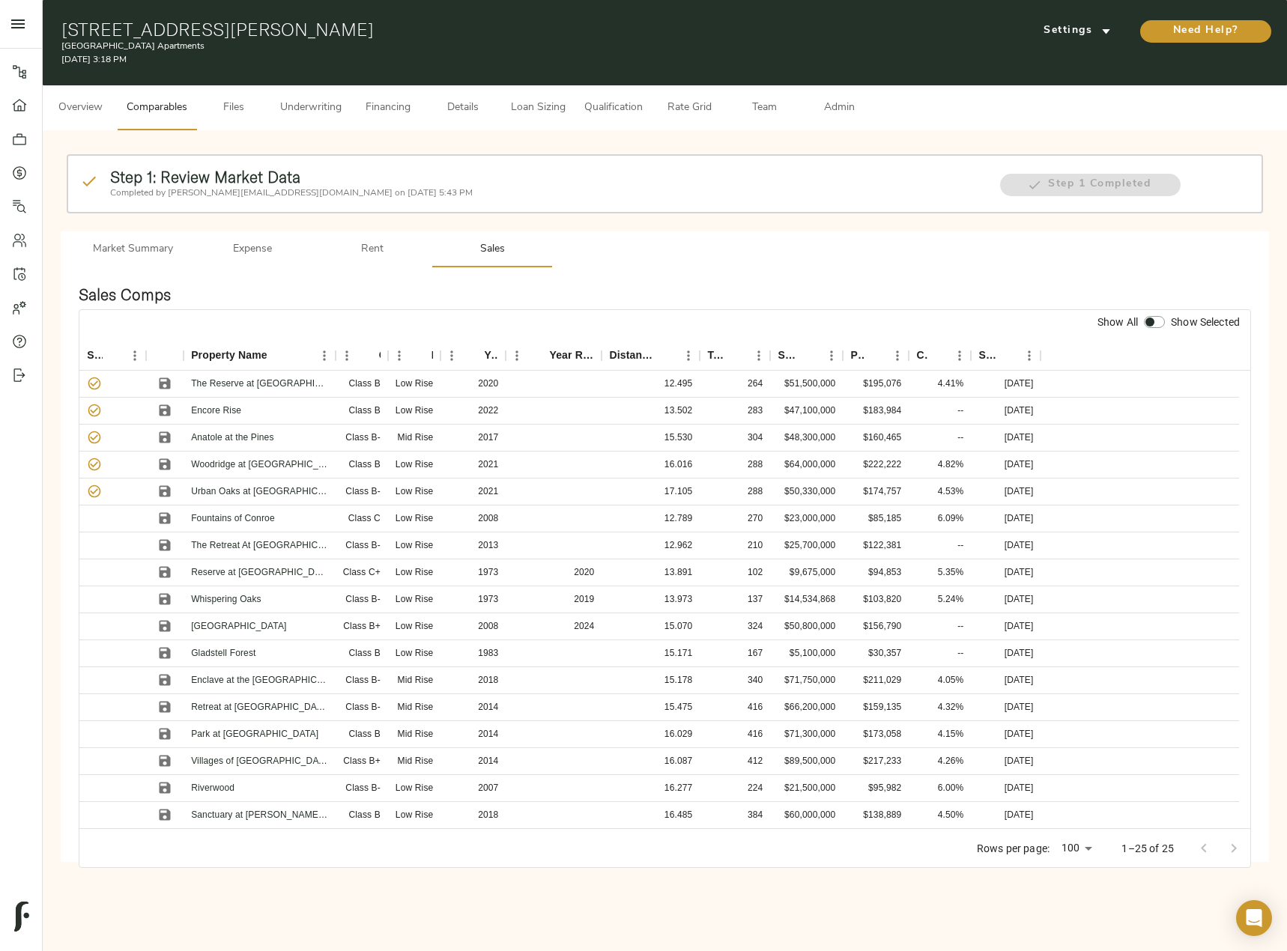
click at [833, 108] on span "Admin" at bounding box center [838, 108] width 57 height 19
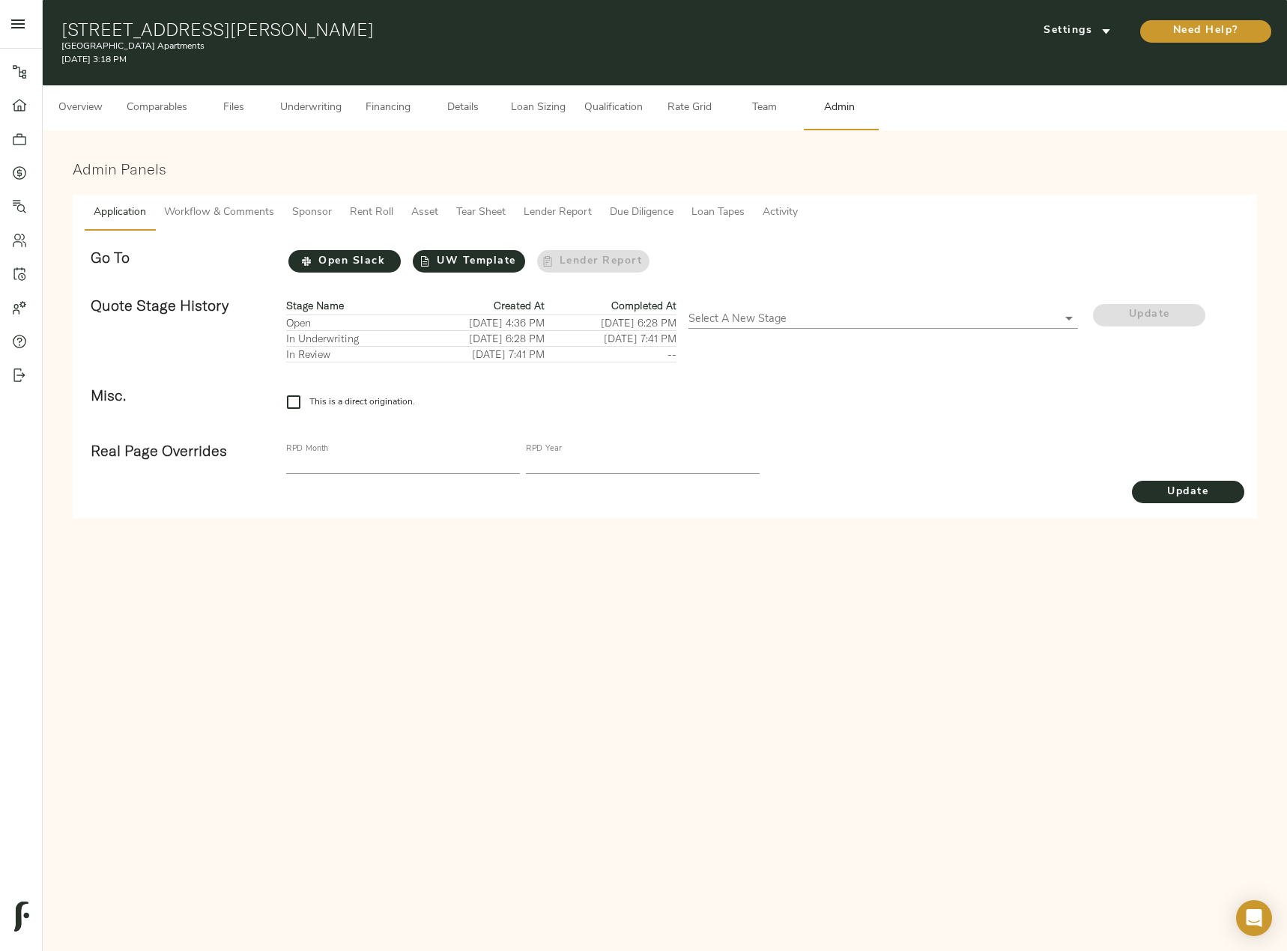
click at [478, 214] on span "Tear Sheet" at bounding box center [480, 213] width 49 height 19
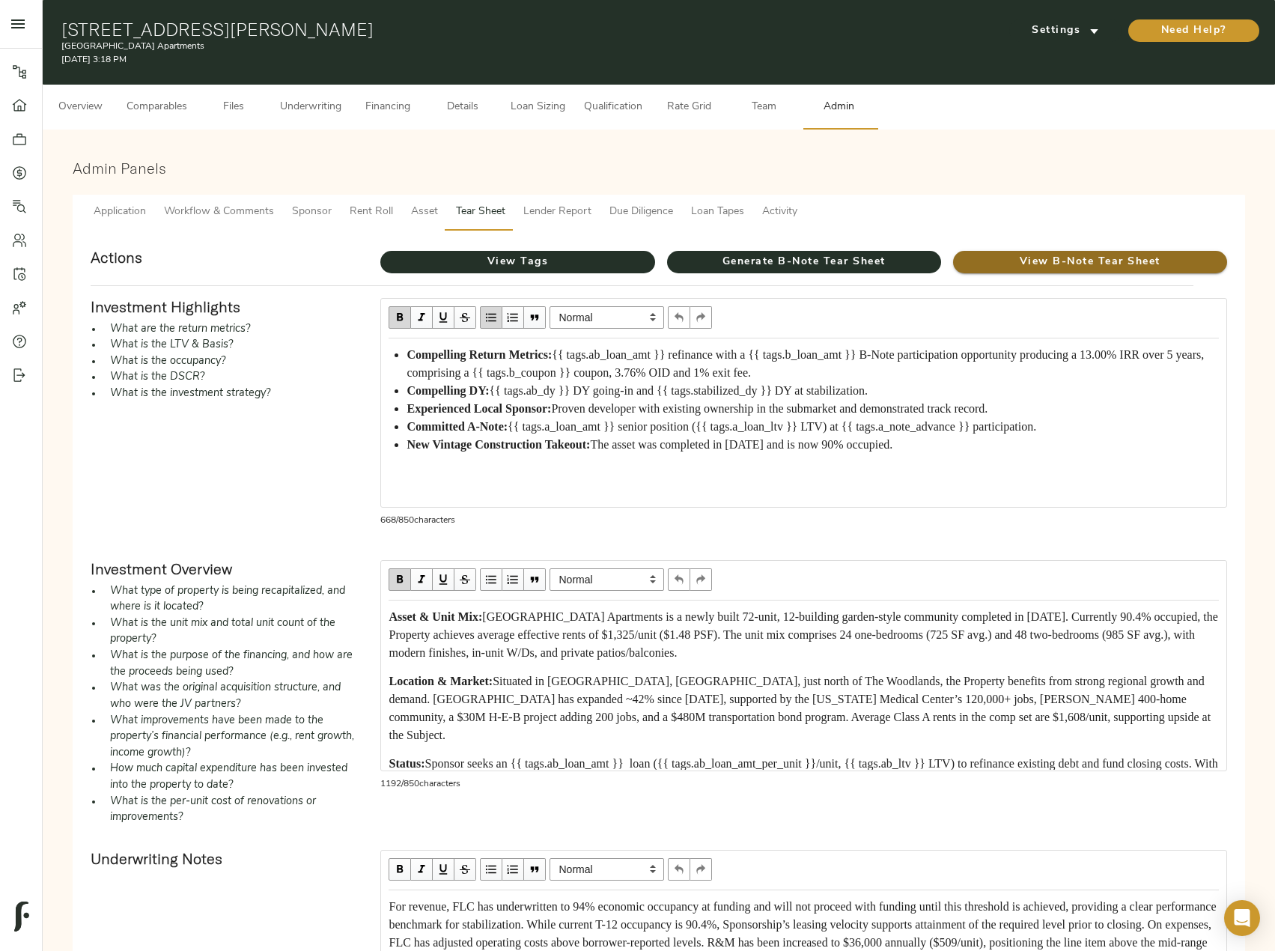
click at [1090, 263] on span "View B-Note Tear Sheet" at bounding box center [1090, 262] width 274 height 19
click at [571, 103] on button "Loan Sizing" at bounding box center [537, 107] width 75 height 45
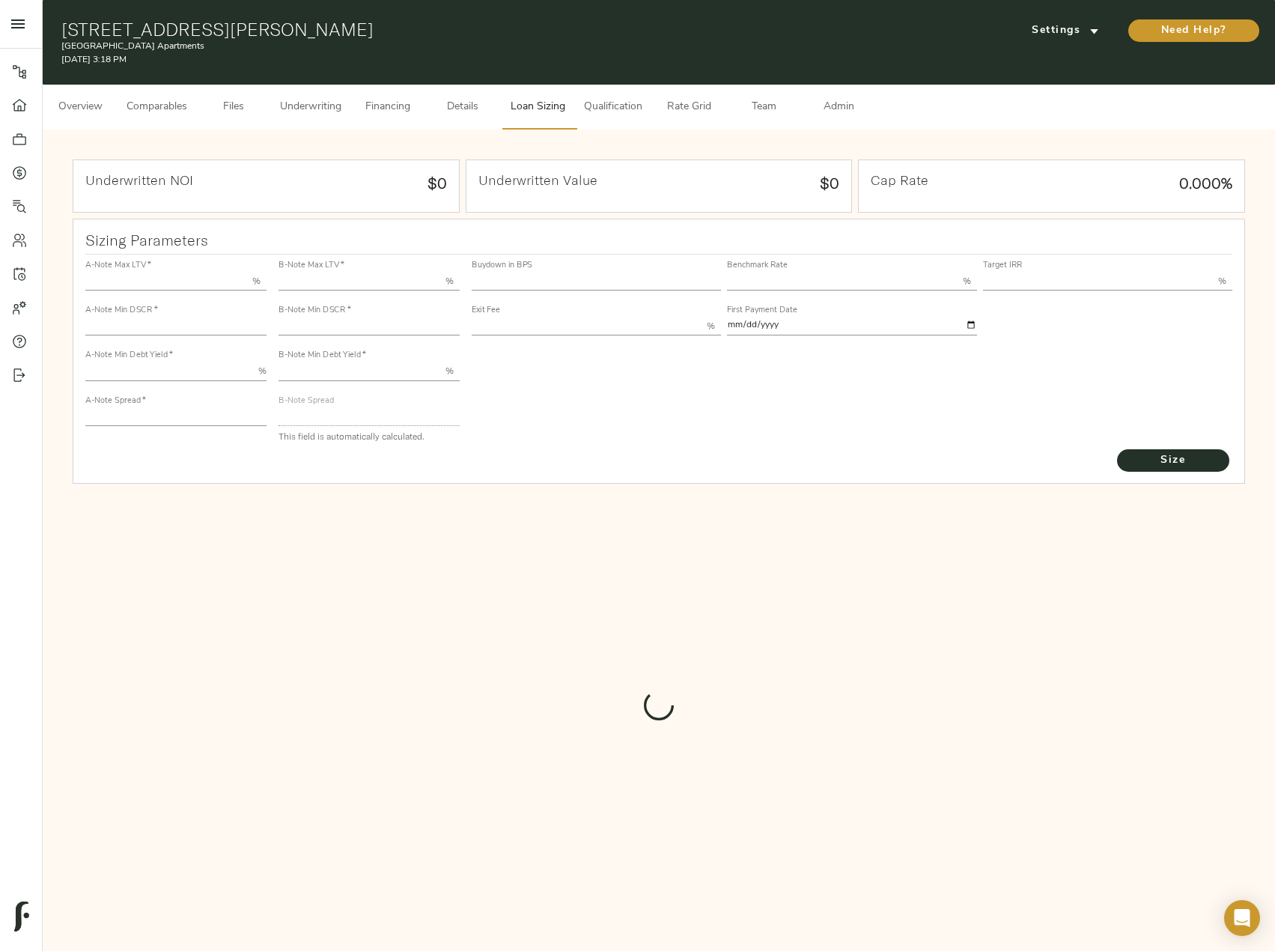
type input "55.000"
type input "1.4"
type input "10.00"
type input "220"
type input "80.000"
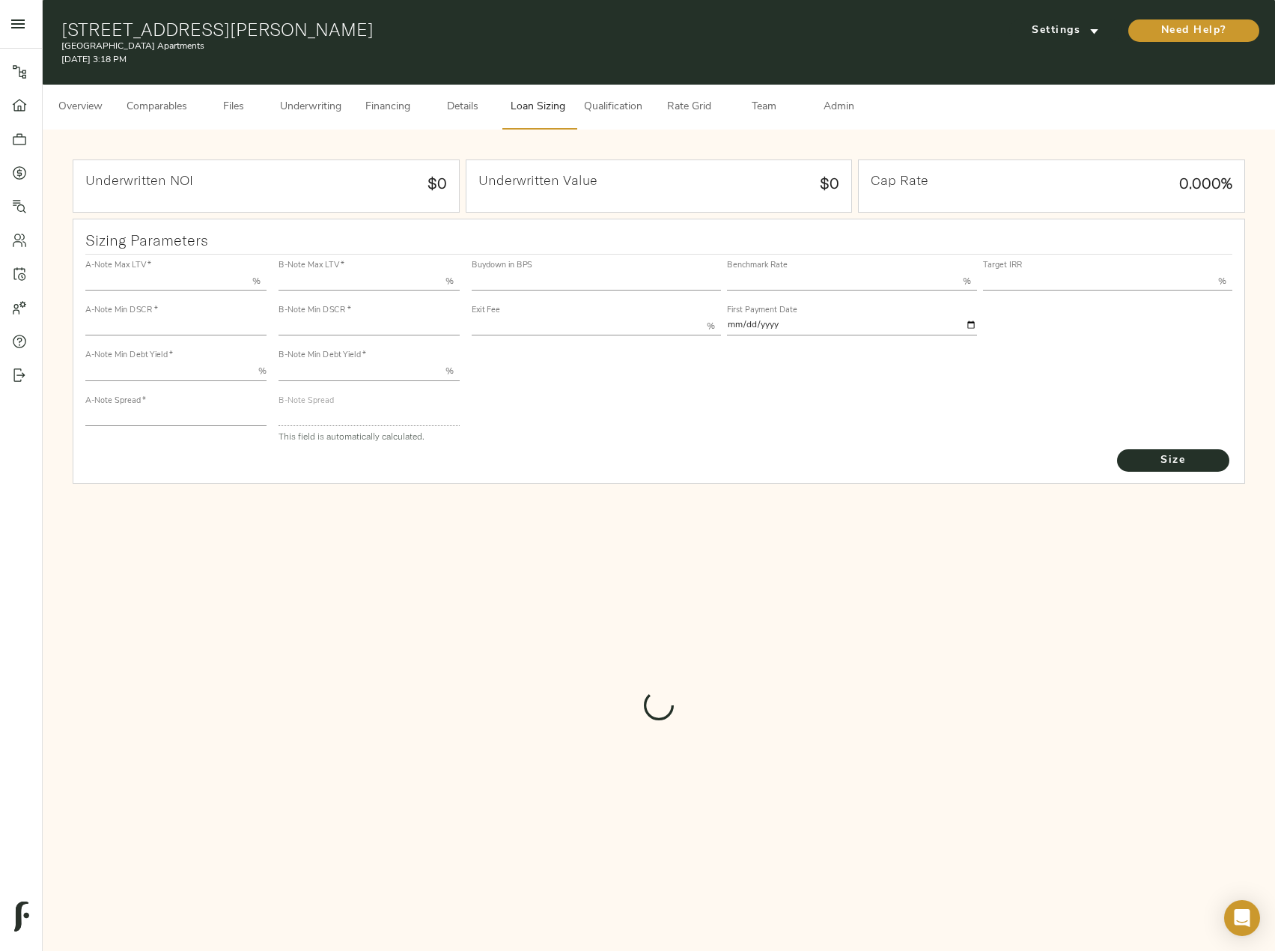
type input "1.0475"
type input "2.00"
type input "721.5115643046692"
type input "15"
type input "3.76"
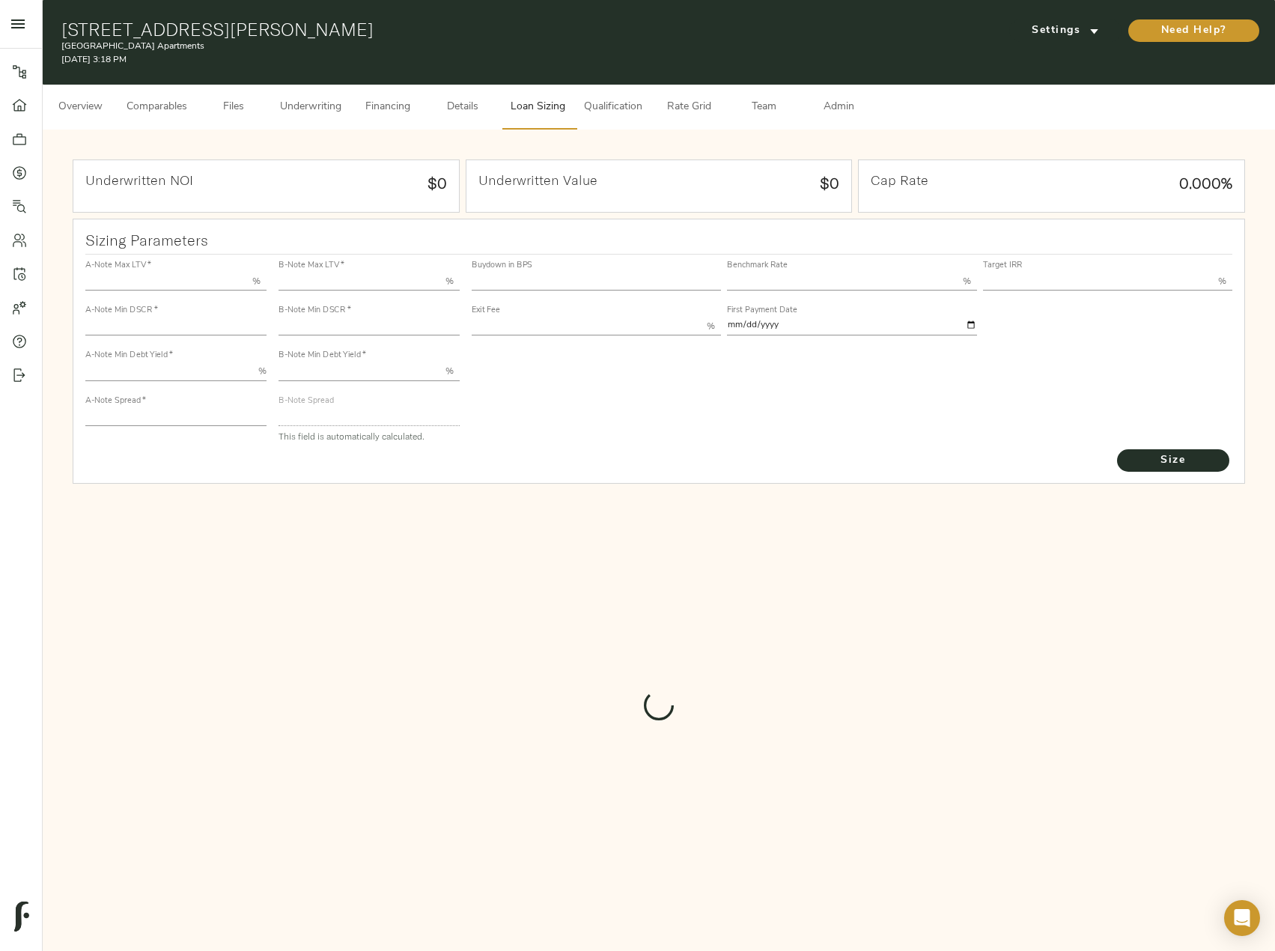
type input "13.00"
type input "1.00"
type input "2025-09-01"
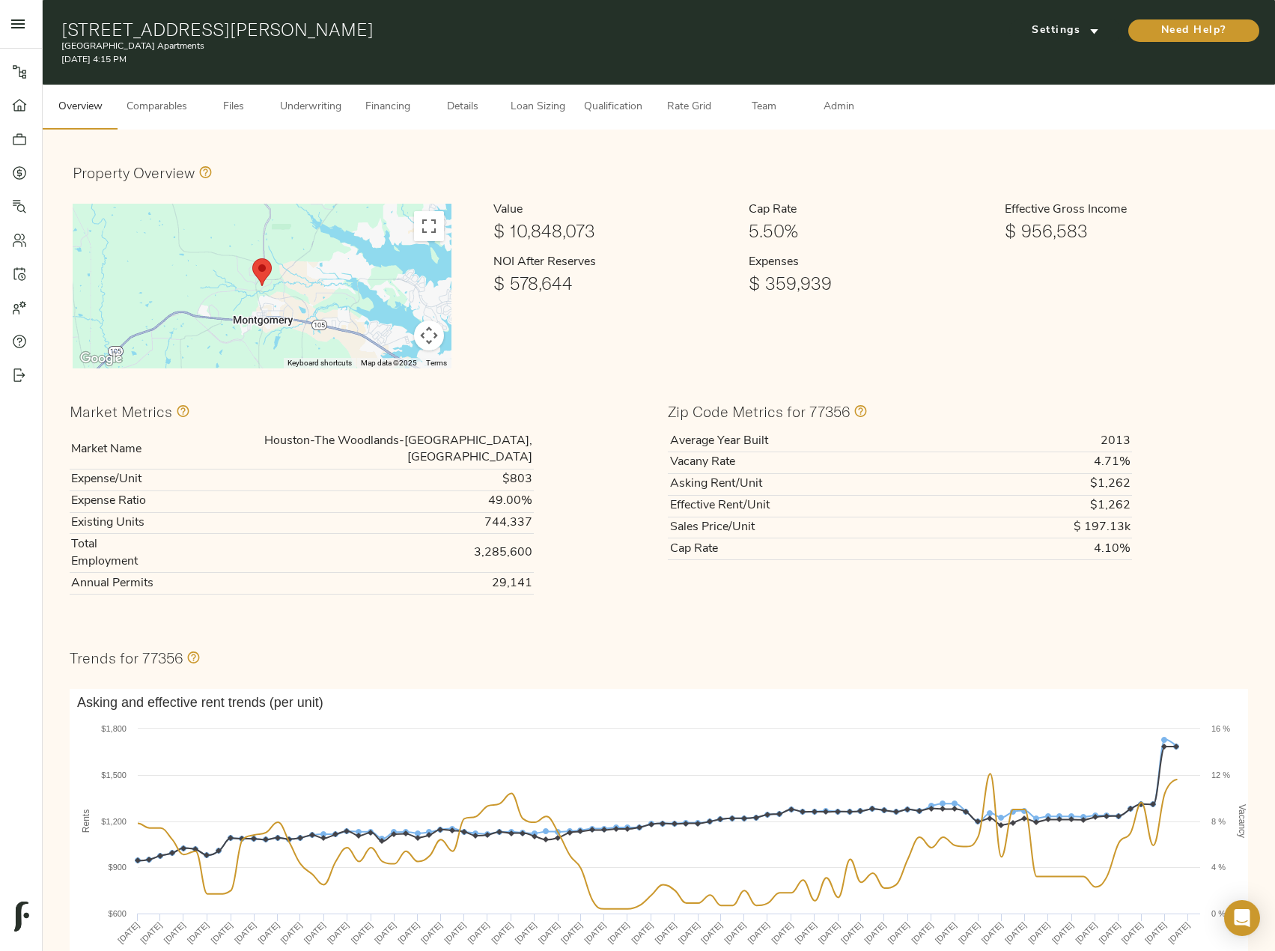
click at [297, 101] on span "Underwriting" at bounding box center [310, 107] width 61 height 19
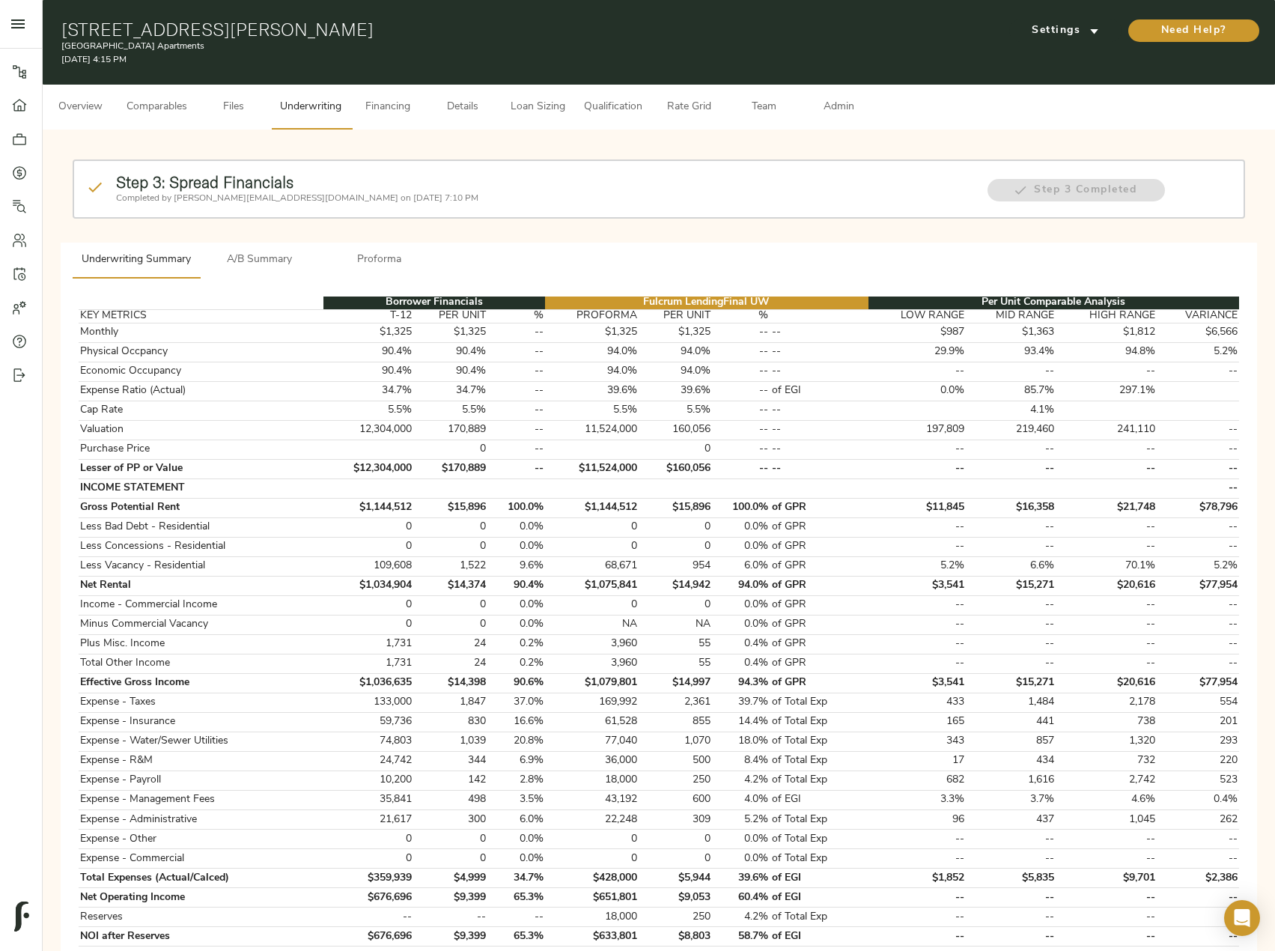
click at [277, 256] on span "A/B Summary" at bounding box center [260, 260] width 102 height 19
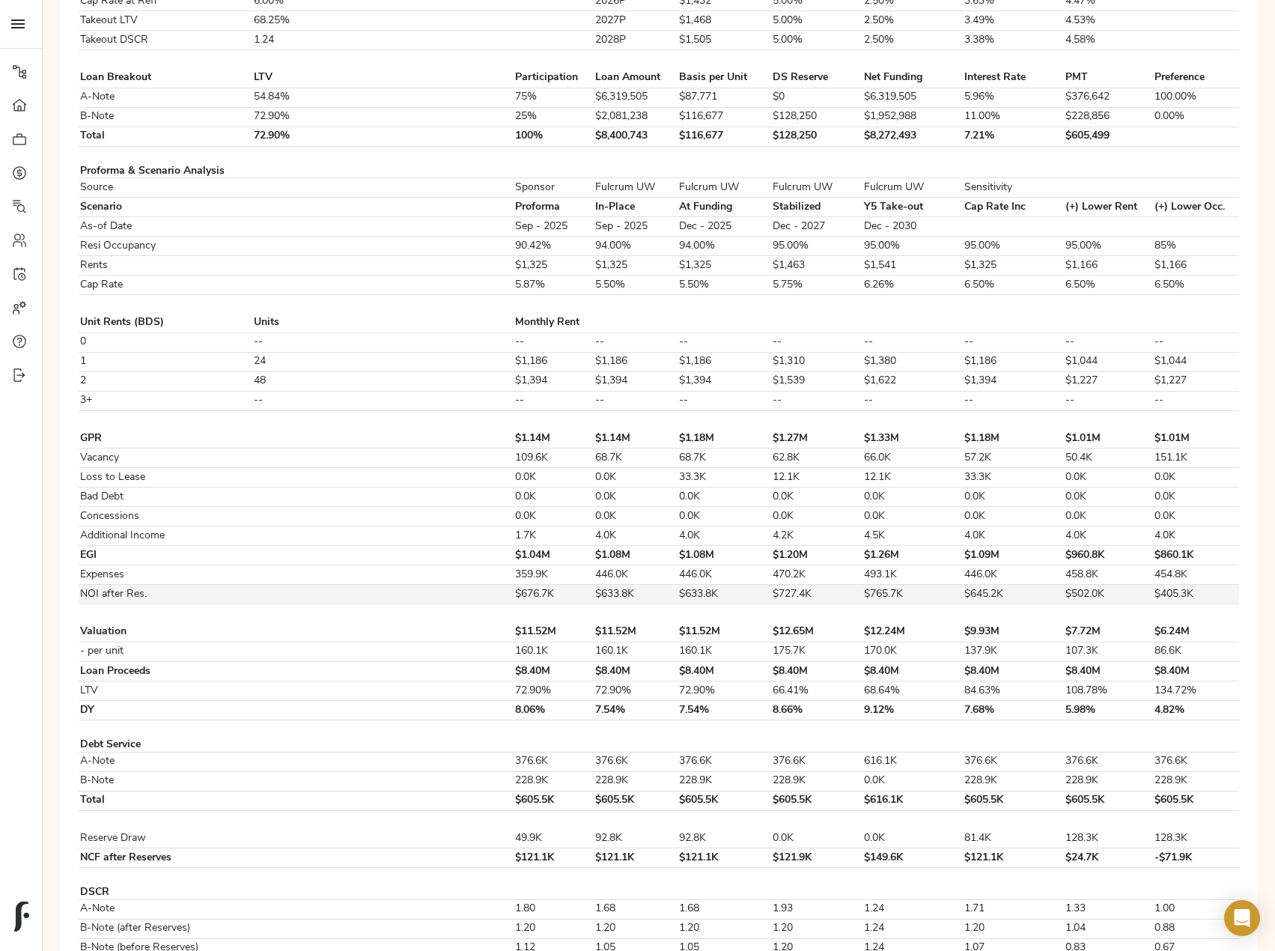
scroll to position [520, 0]
